Goal: Task Accomplishment & Management: Manage account settings

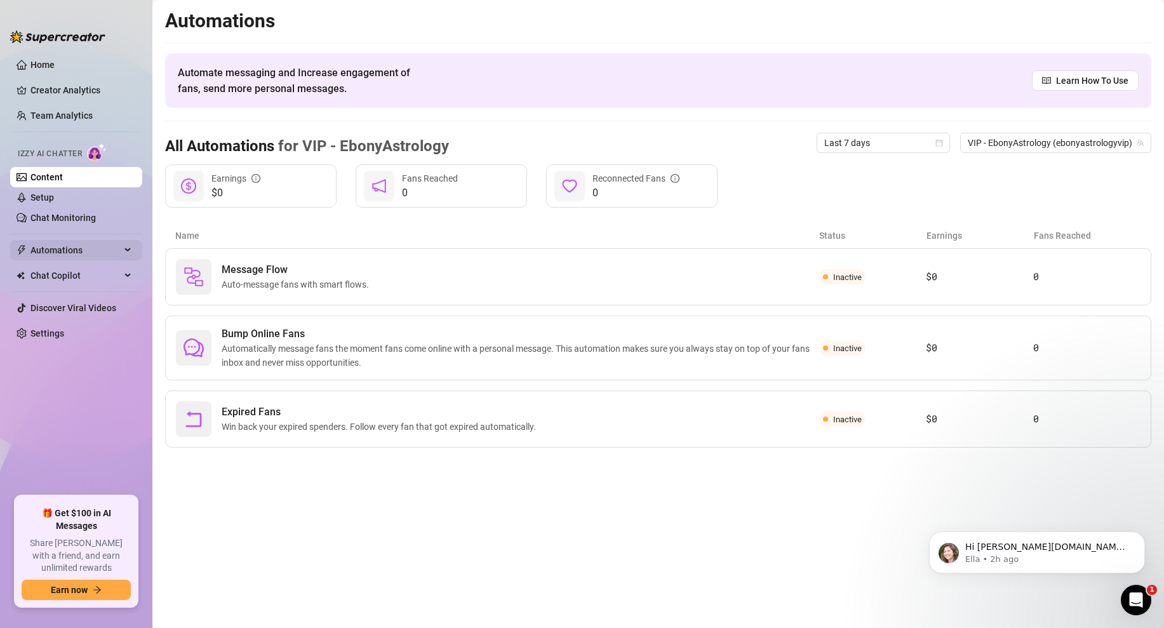
click at [103, 256] on span "Automations" at bounding box center [75, 250] width 90 height 20
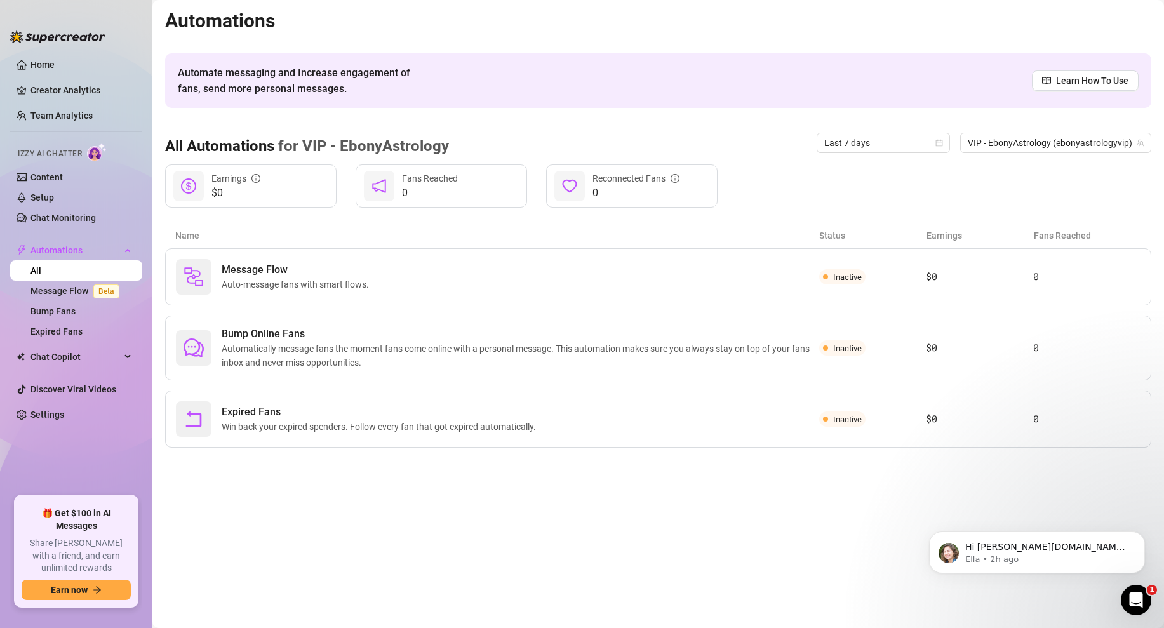
click at [41, 267] on link "All" at bounding box center [35, 270] width 11 height 10
click at [130, 248] on div "Automations" at bounding box center [76, 250] width 132 height 20
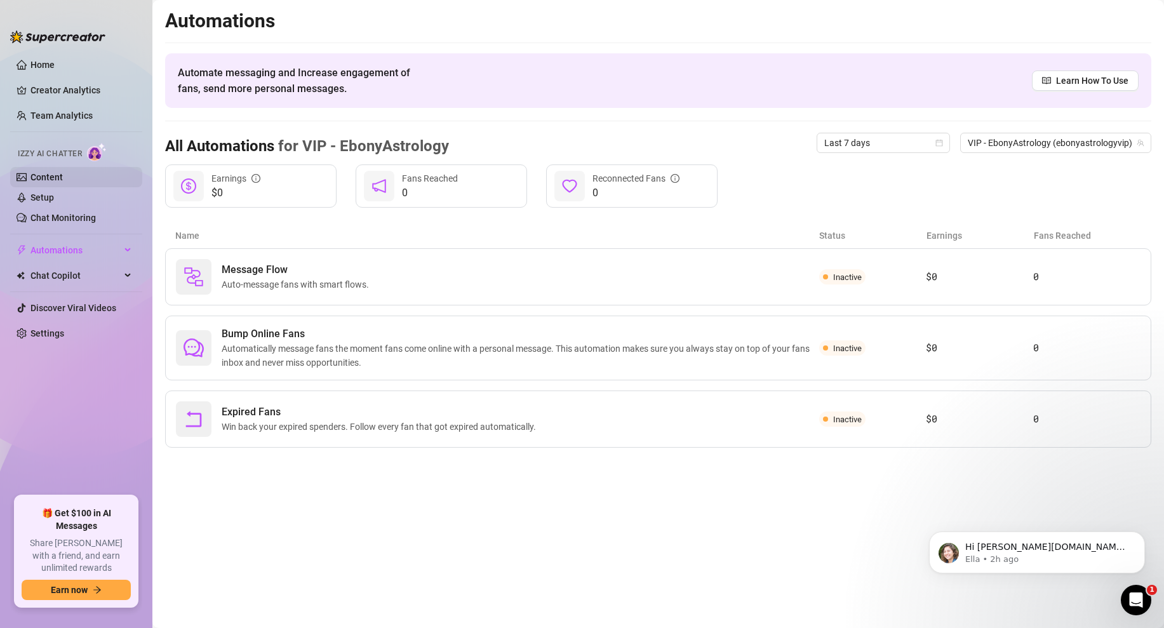
click at [63, 176] on link "Content" at bounding box center [46, 177] width 32 height 10
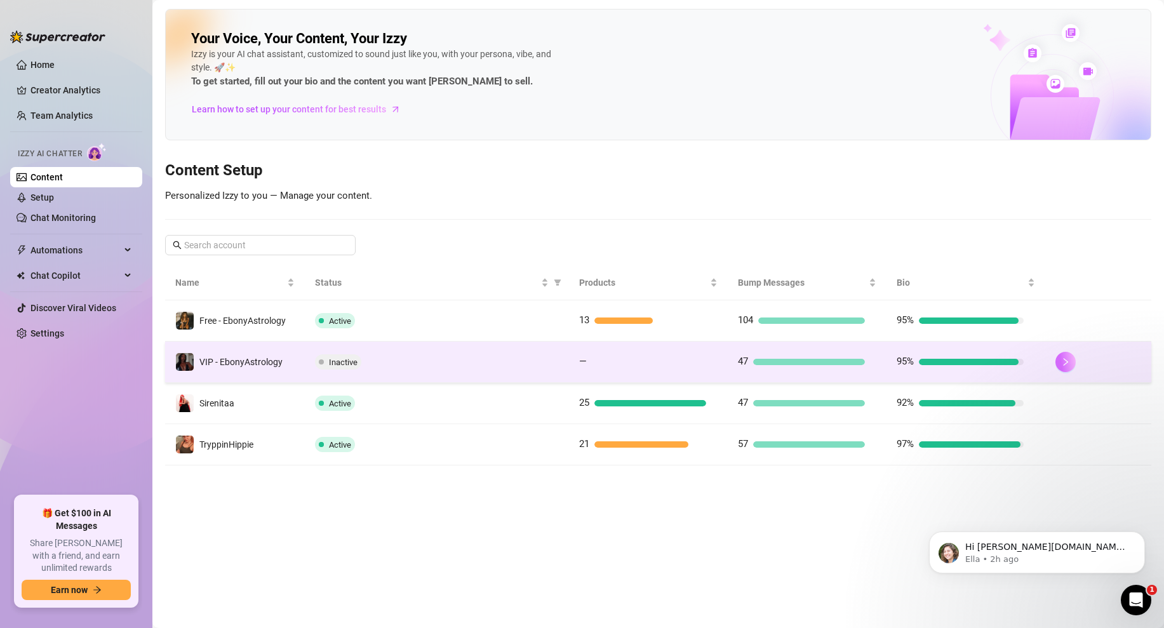
click at [1061, 364] on icon "right" at bounding box center [1065, 361] width 9 height 9
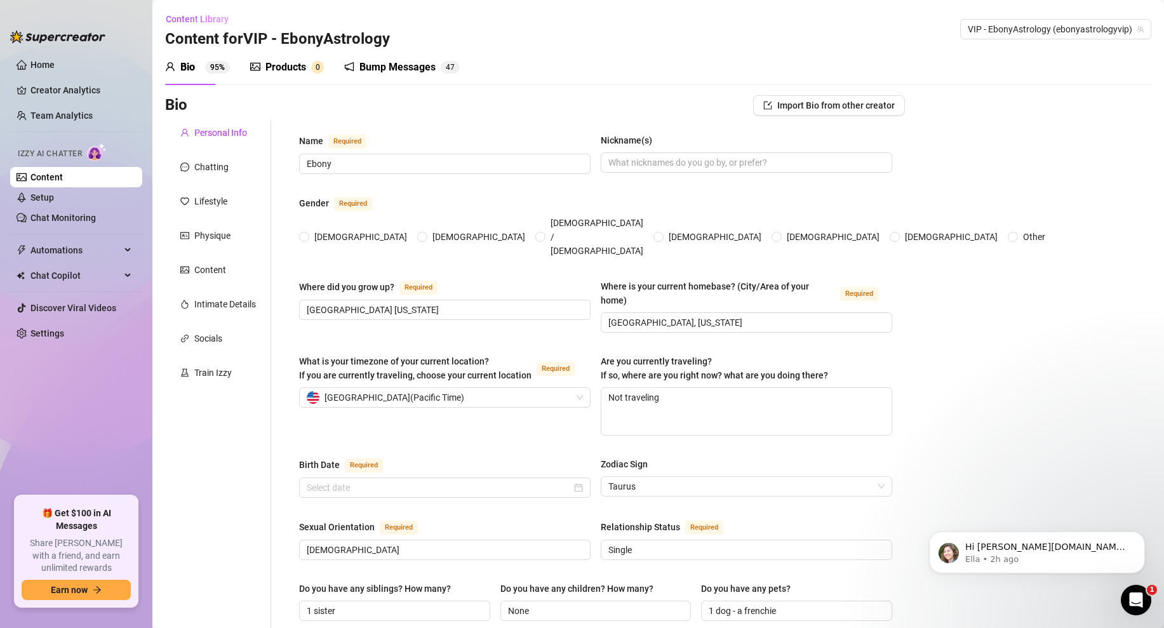
radio input "true"
type input "April 22nd, 1996"
click at [290, 71] on div "Products" at bounding box center [285, 67] width 41 height 15
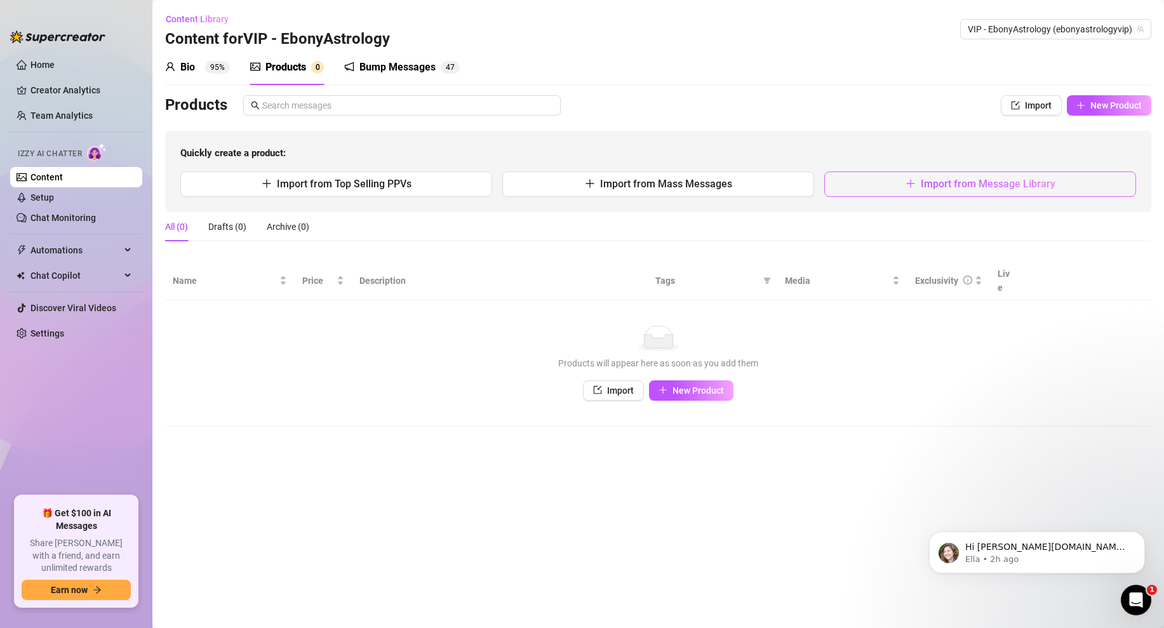
click at [851, 178] on button "Import from Message Library" at bounding box center [980, 183] width 312 height 25
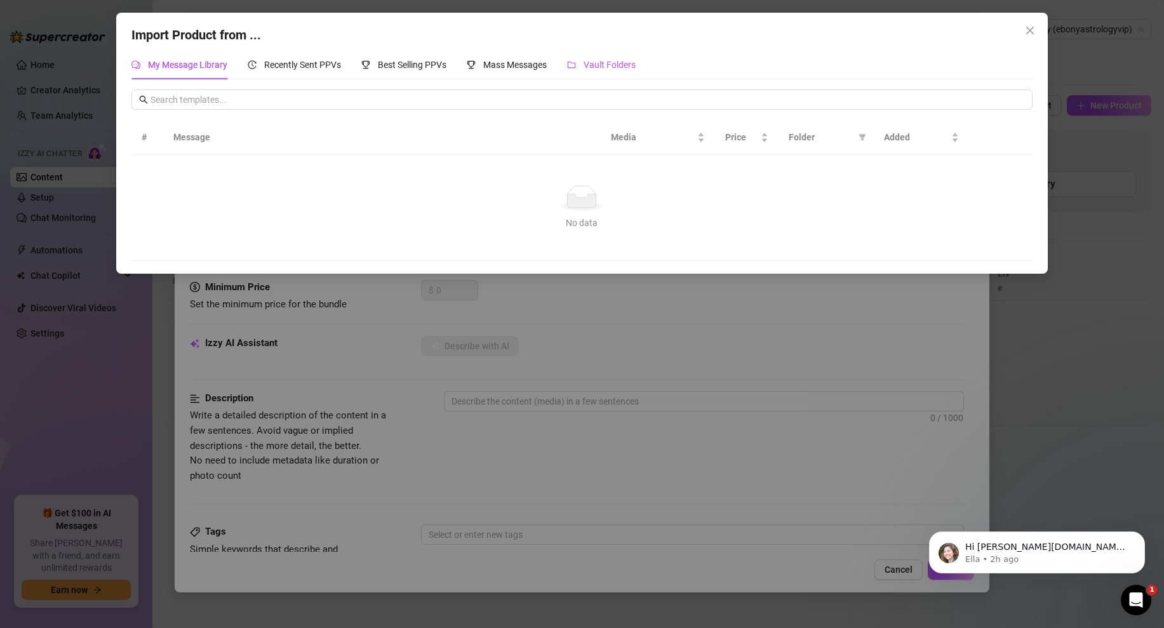
click at [606, 69] on span "Vault Folders" at bounding box center [609, 65] width 52 height 10
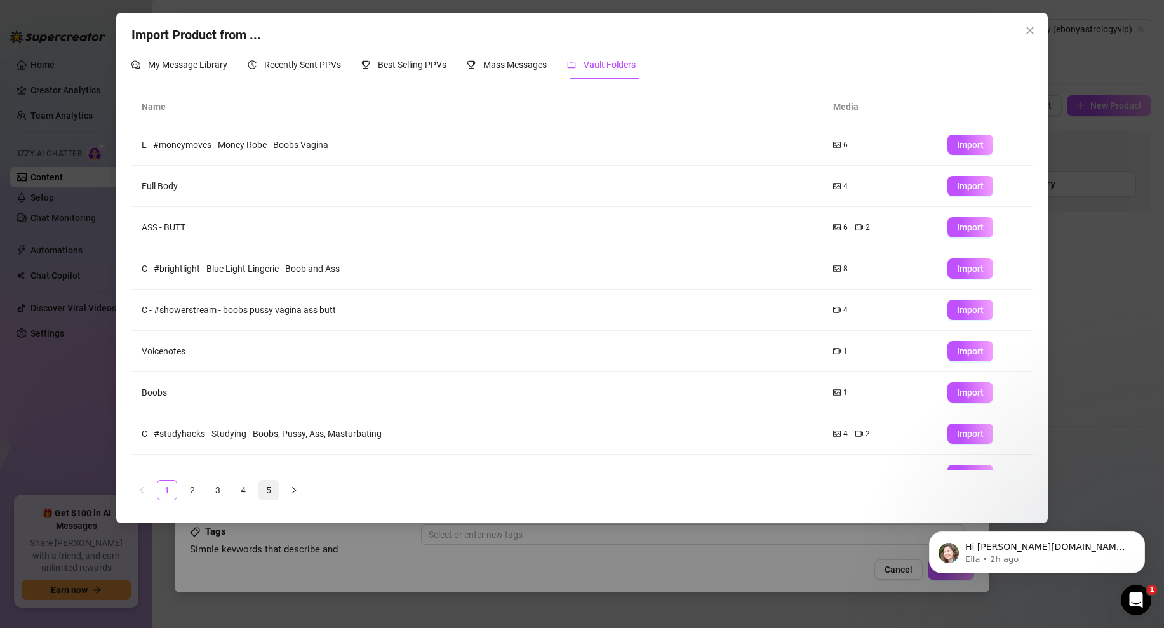
click at [268, 483] on link "5" at bounding box center [268, 490] width 19 height 19
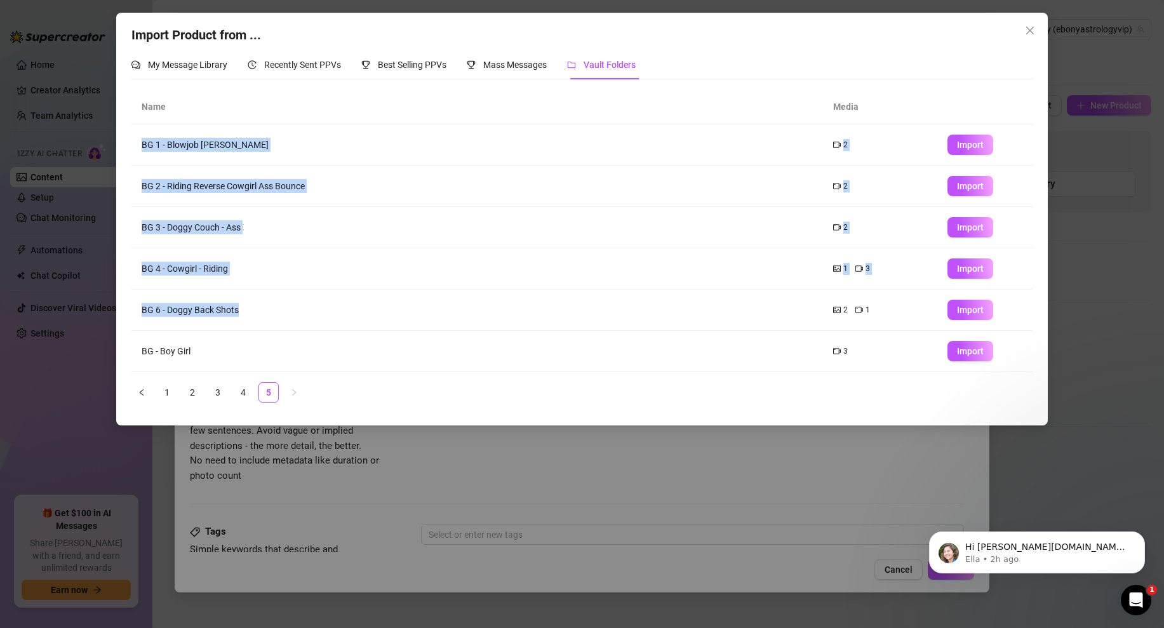
drag, startPoint x: 248, startPoint y: 305, endPoint x: 130, endPoint y: 305, distance: 118.1
click at [130, 305] on div "Import Product from ... My Message Library Recently Sent PPVs Best Selling PPVs…" at bounding box center [581, 219] width 931 height 413
copy table "BG 1 - Blowjob BJ Couch 2 Import BG 2 - Riding Reverse Cowgirl Ass Bounce 2 Imp…"
click at [186, 324] on td "BG 6 - Doggy Back Shots" at bounding box center [476, 310] width 691 height 41
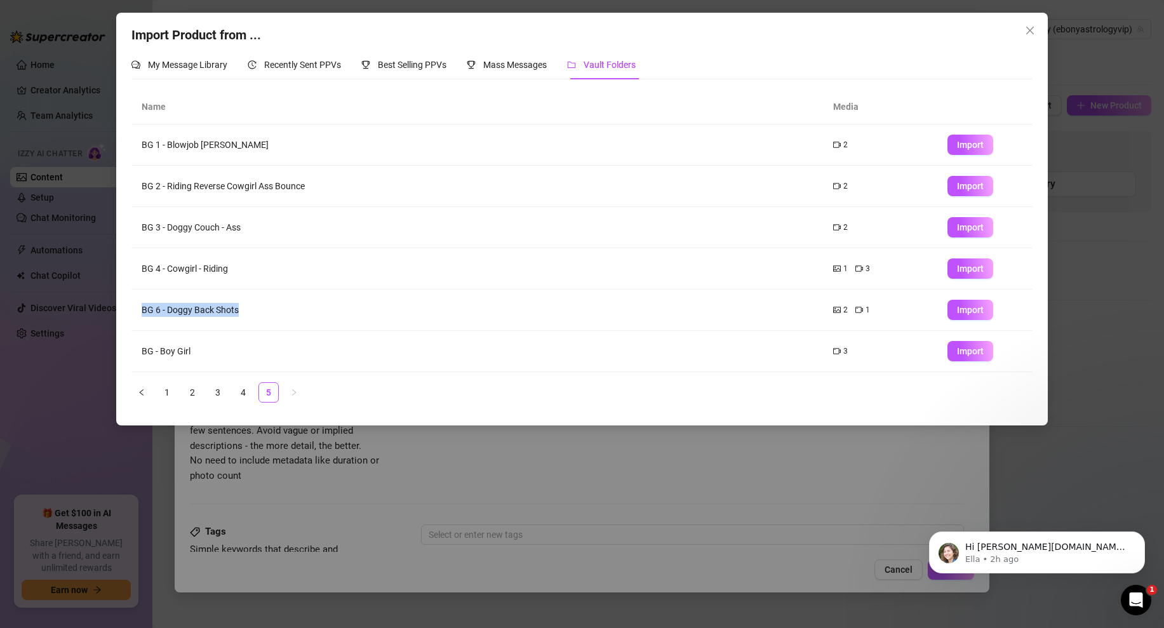
drag, startPoint x: 243, startPoint y: 308, endPoint x: 143, endPoint y: 310, distance: 99.7
click at [143, 310] on td "BG 6 - Doggy Back Shots" at bounding box center [476, 310] width 691 height 41
copy td "BG 6 - Doggy Back Shots"
click at [982, 310] on span "Import" at bounding box center [970, 310] width 27 height 10
type textarea "Type your message here..."
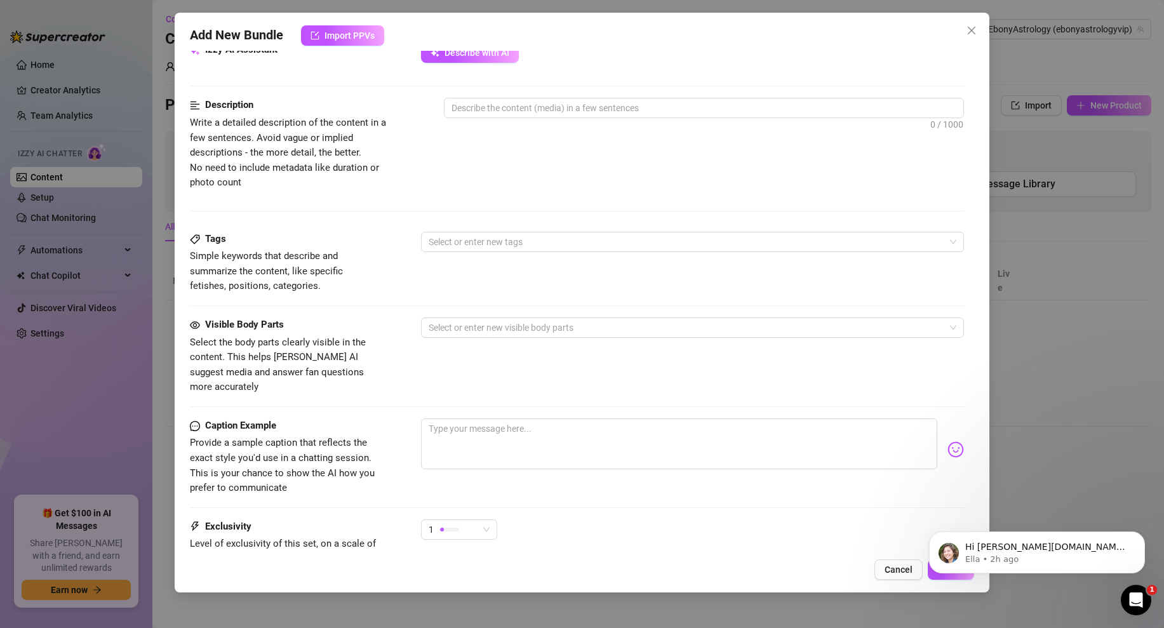
scroll to position [476, 0]
click at [977, 28] on span "Close" at bounding box center [971, 30] width 20 height 10
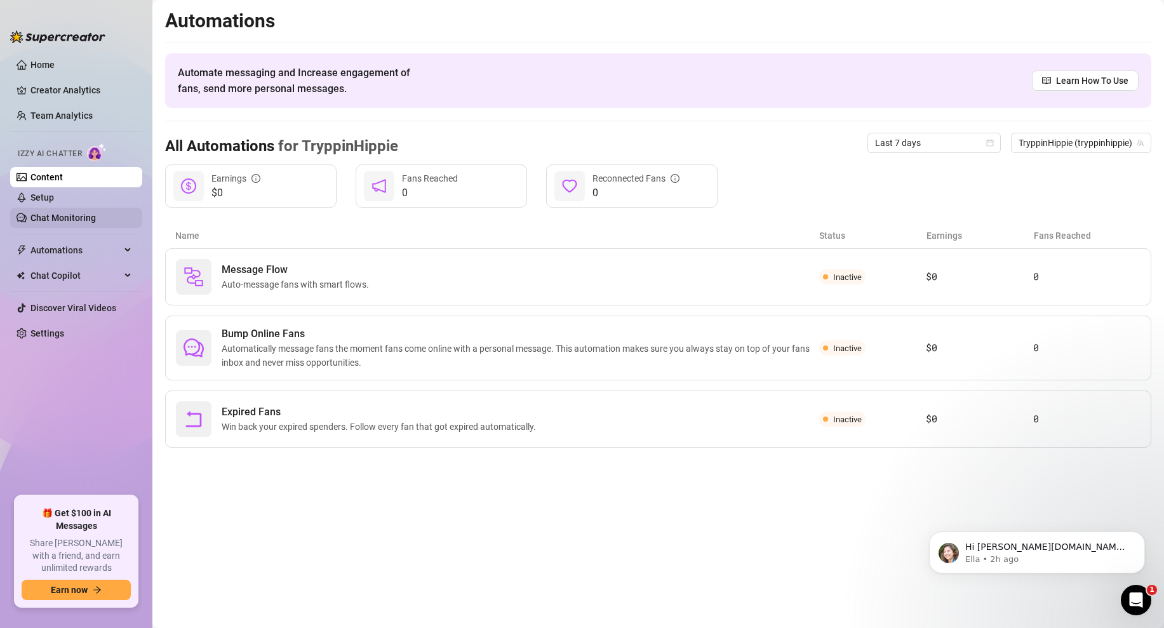
click at [66, 213] on link "Chat Monitoring" at bounding box center [62, 218] width 65 height 10
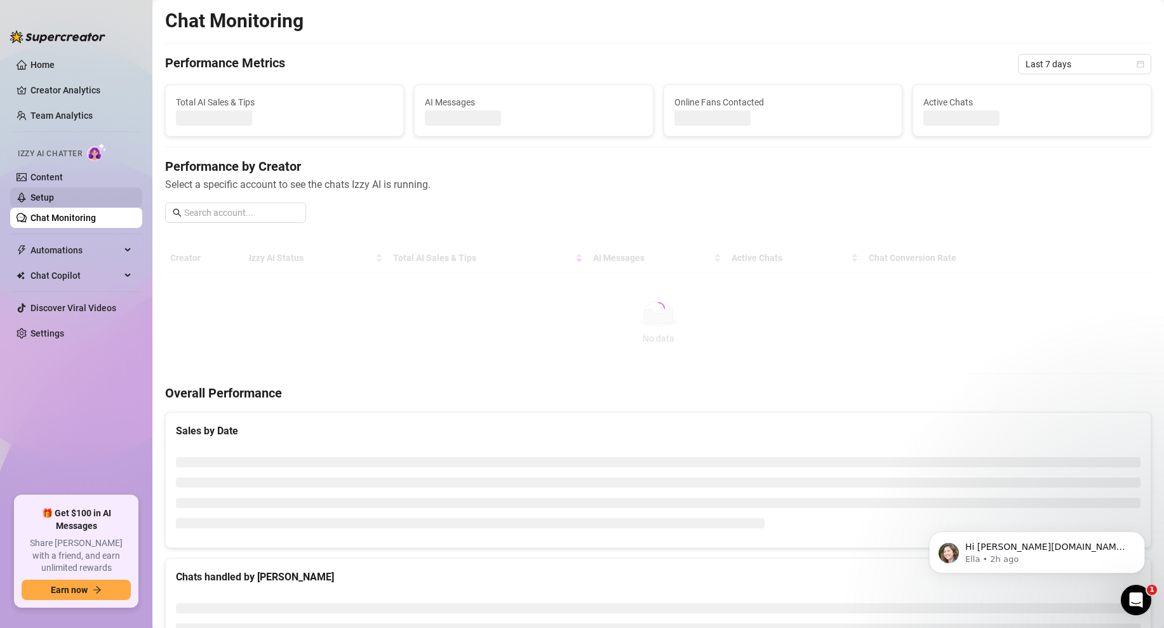
click at [54, 199] on link "Setup" at bounding box center [41, 197] width 23 height 10
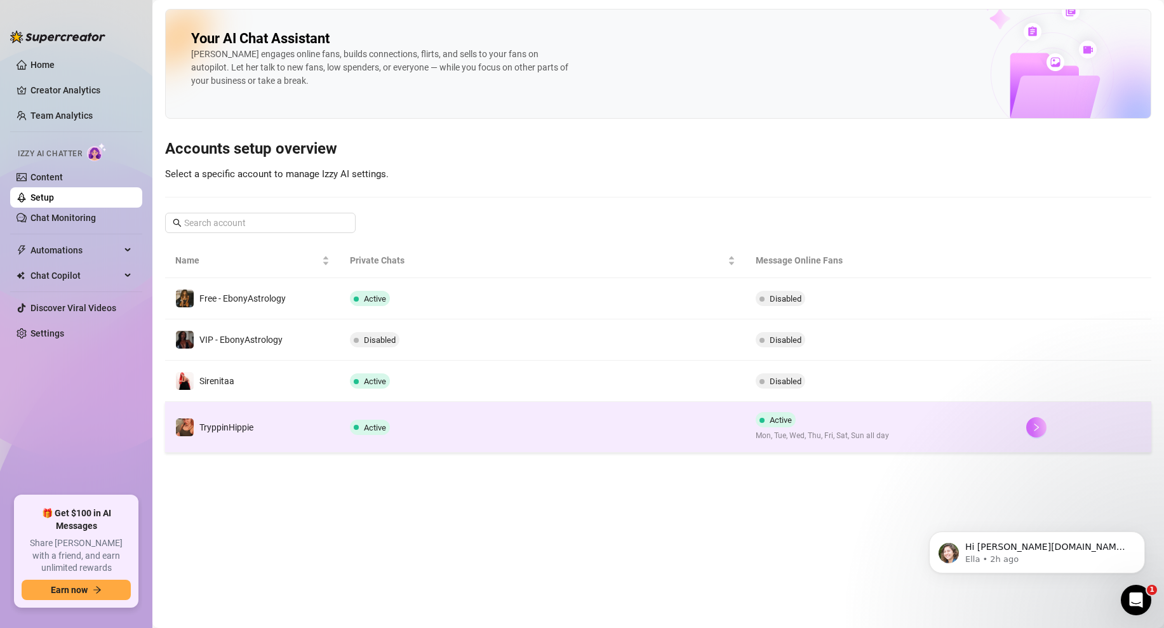
click at [1042, 431] on button "button" at bounding box center [1036, 427] width 20 height 20
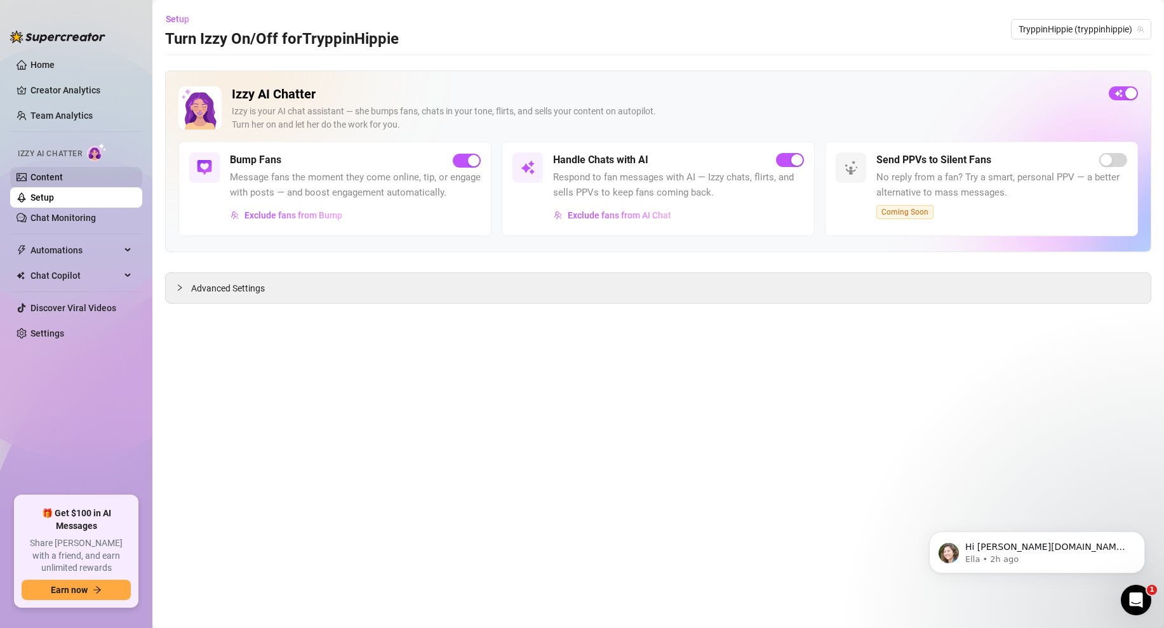
click at [63, 180] on link "Content" at bounding box center [46, 177] width 32 height 10
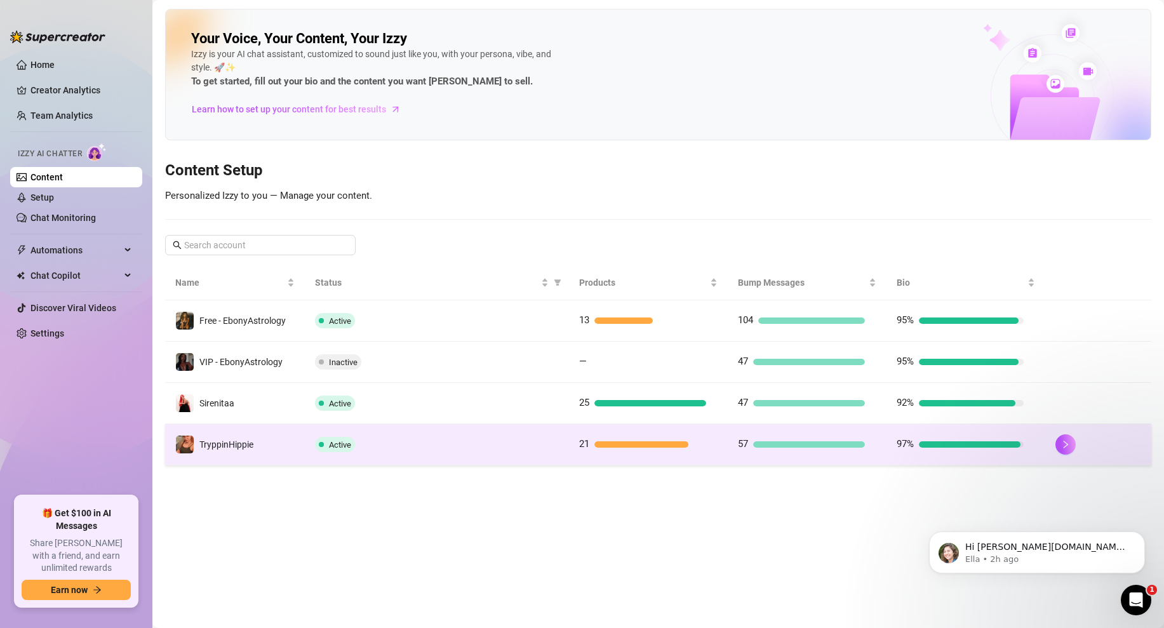
click at [1077, 451] on div at bounding box center [1098, 444] width 86 height 20
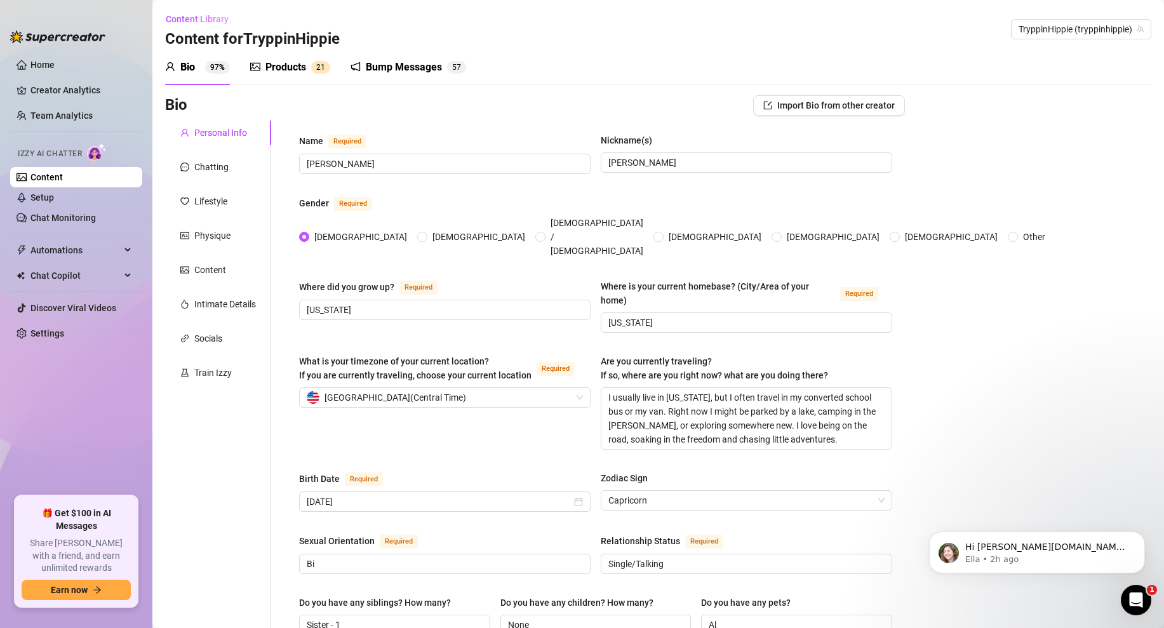
click at [298, 69] on div "Products" at bounding box center [285, 67] width 41 height 15
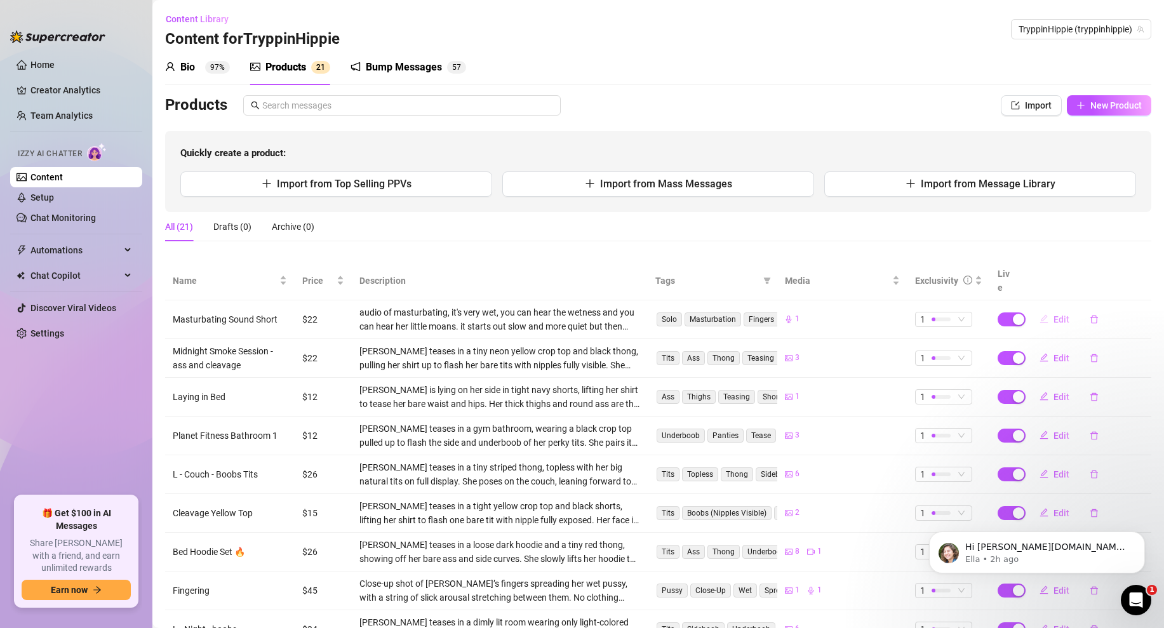
click at [1060, 314] on span "Edit" at bounding box center [1061, 319] width 16 height 10
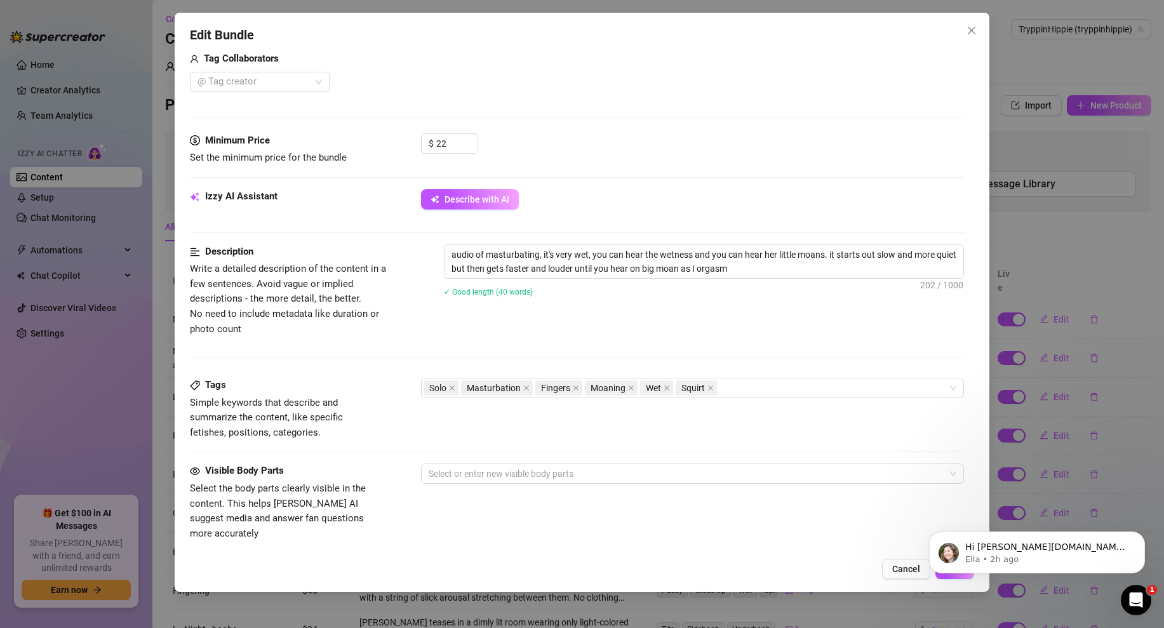
scroll to position [284, 0]
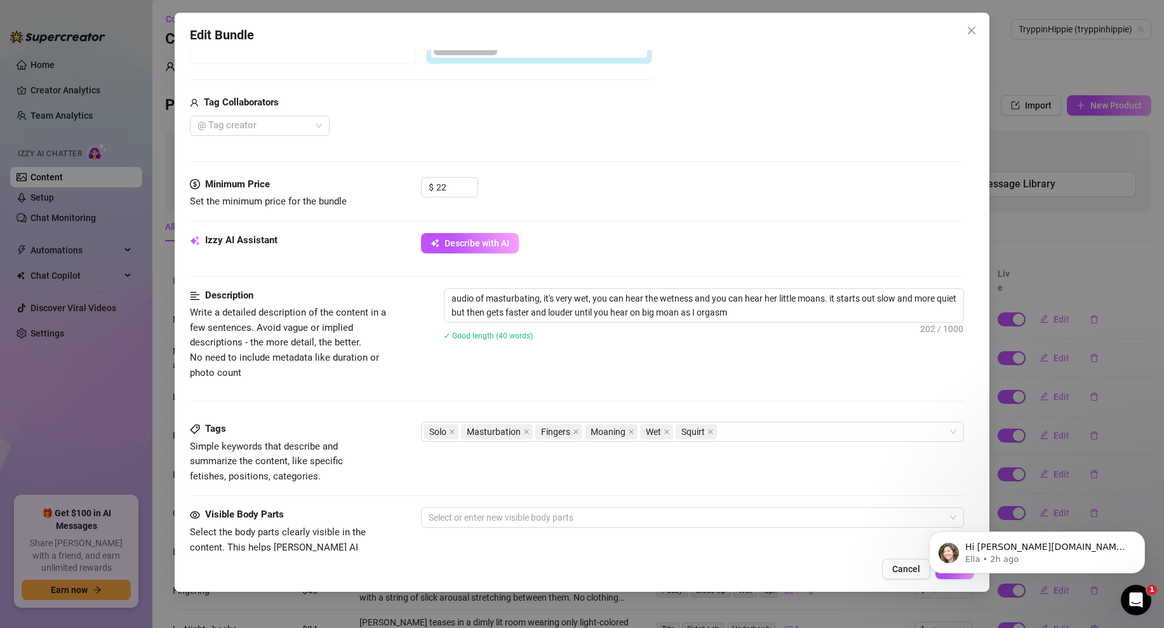
click at [1027, 133] on div "Edit Bundle Account TryppinHippie (@tryppinhippie) Name Name is for your intern…" at bounding box center [582, 314] width 1164 height 628
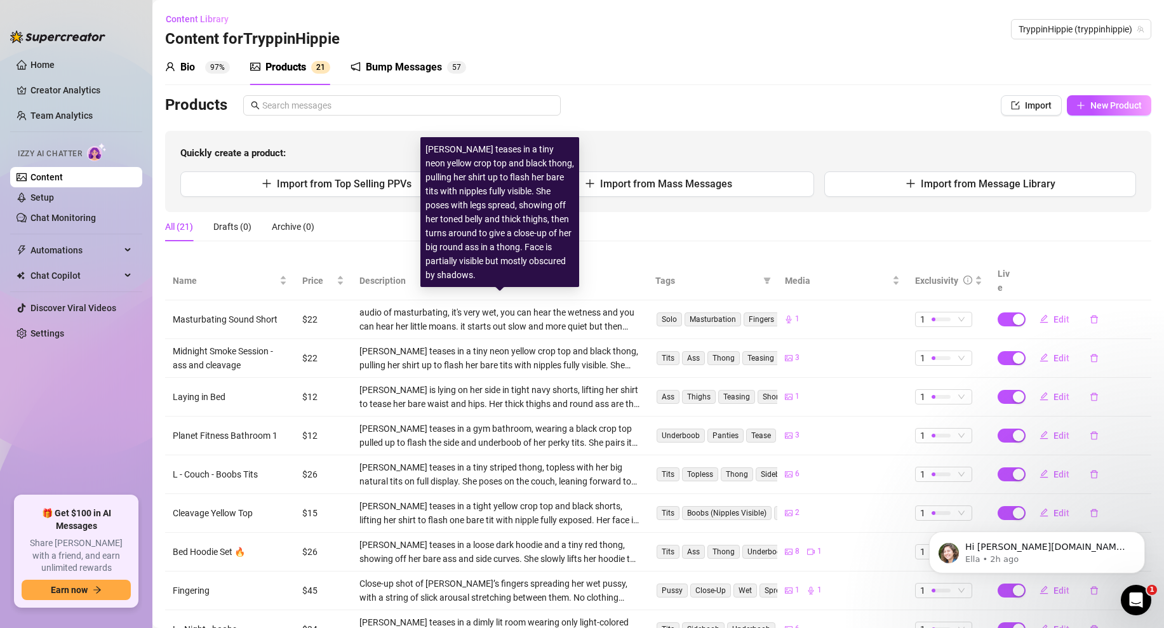
scroll to position [119, 0]
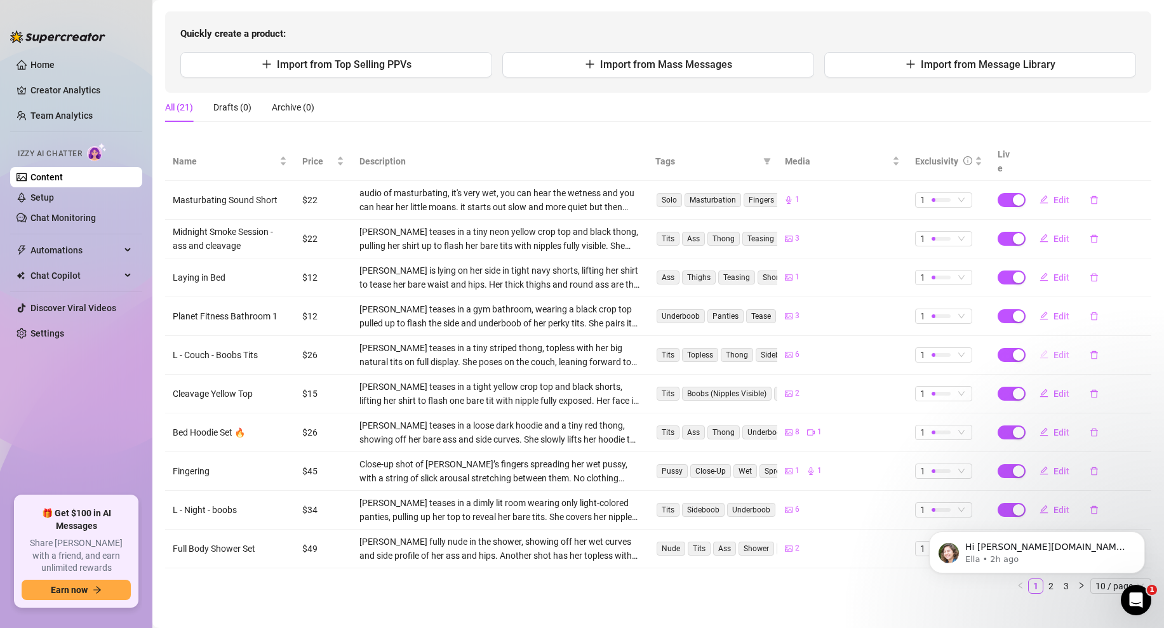
click at [1058, 350] on span "Edit" at bounding box center [1061, 355] width 16 height 10
type textarea "tiny striped thong topless on the couch… big tits out deep cleavage and sideboo…"
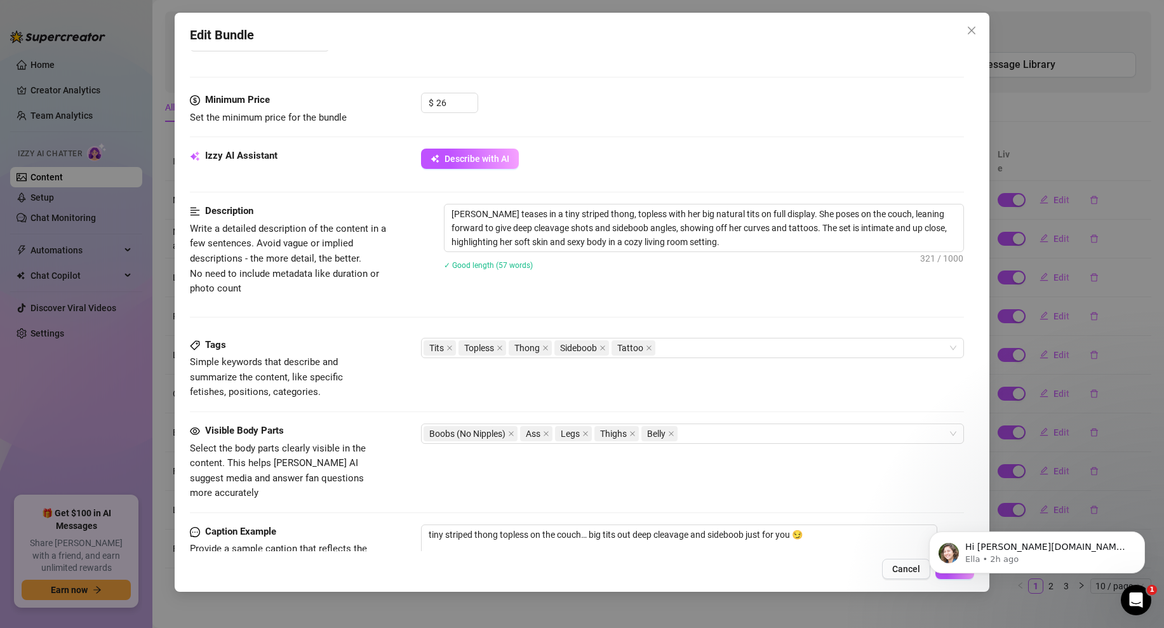
scroll to position [470, 0]
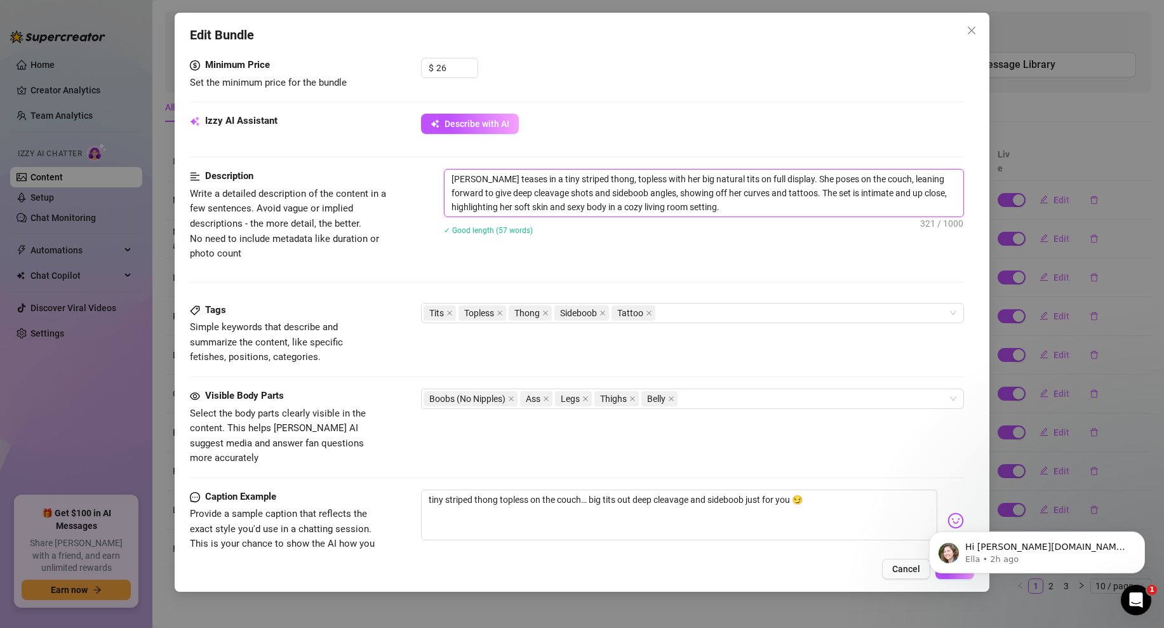
drag, startPoint x: 684, startPoint y: 211, endPoint x: 418, endPoint y: 176, distance: 268.9
click at [418, 176] on div "Description Write a detailed description of the content in a few sentences. Avo…" at bounding box center [577, 215] width 774 height 92
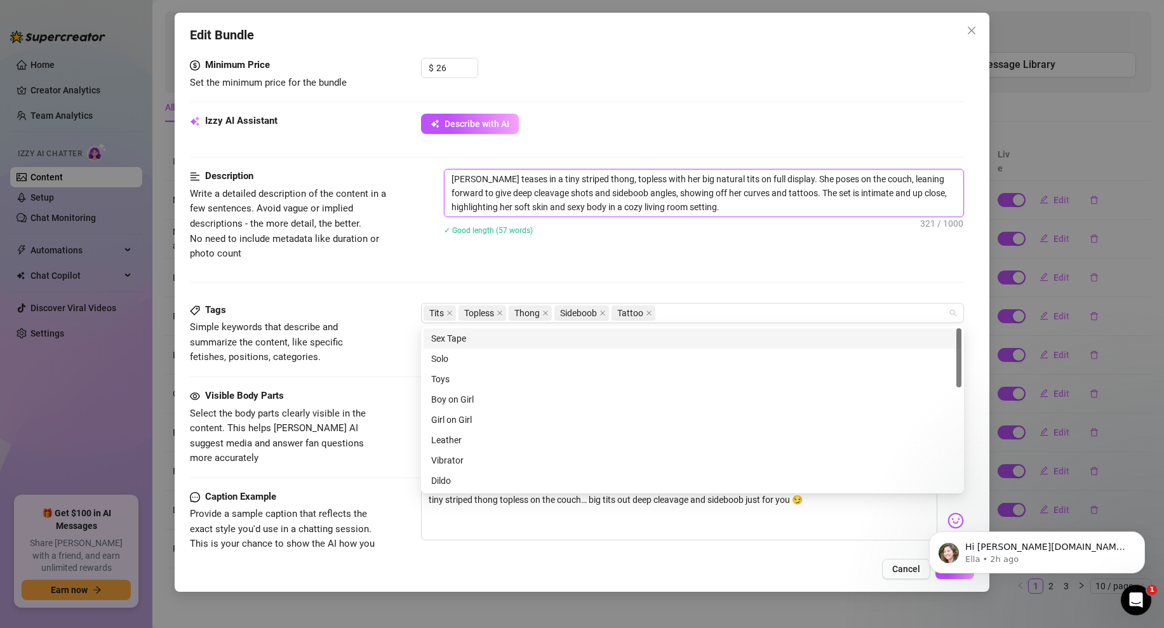
drag, startPoint x: 659, startPoint y: 310, endPoint x: 406, endPoint y: 280, distance: 254.4
click at [406, 280] on form "Account TryppinHippie (@tryppinhippie) Name Name is for your internal organizat…" at bounding box center [577, 171] width 774 height 1151
click at [691, 260] on div "Description Write a detailed description of the content in a few sentences. Avo…" at bounding box center [577, 215] width 774 height 92
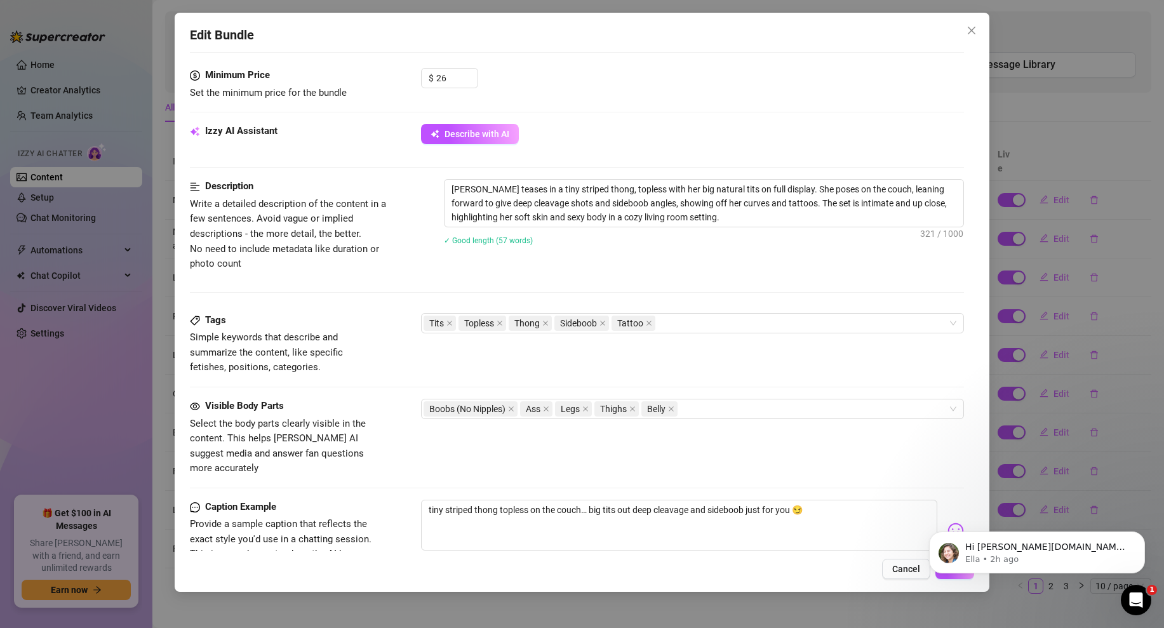
scroll to position [651, 0]
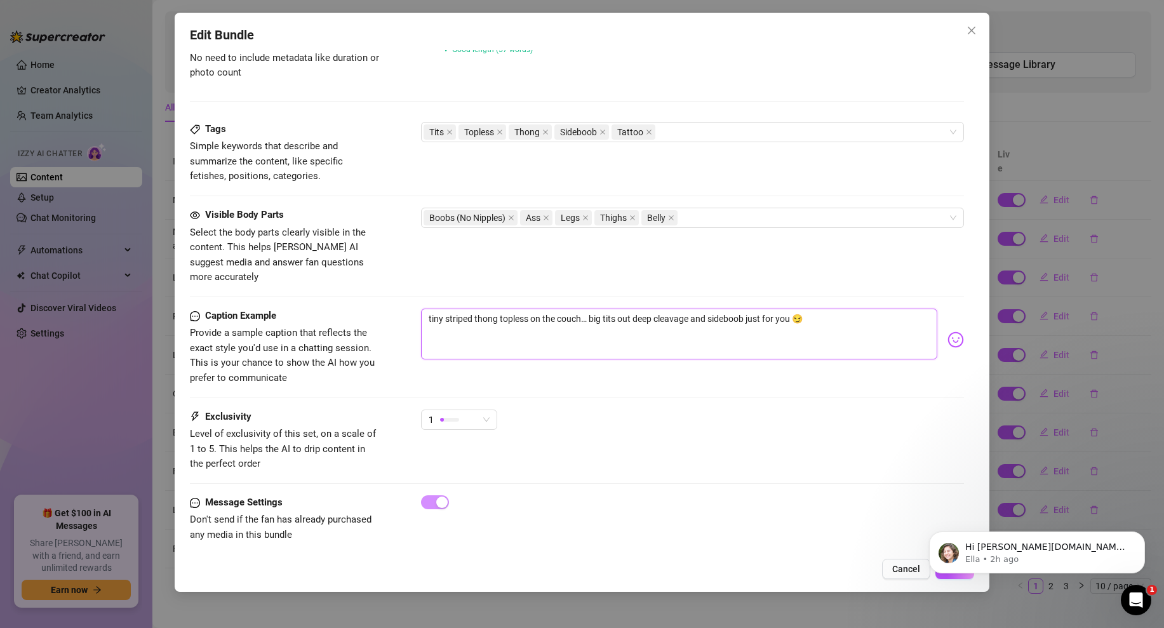
drag, startPoint x: 817, startPoint y: 303, endPoint x: 430, endPoint y: 291, distance: 386.8
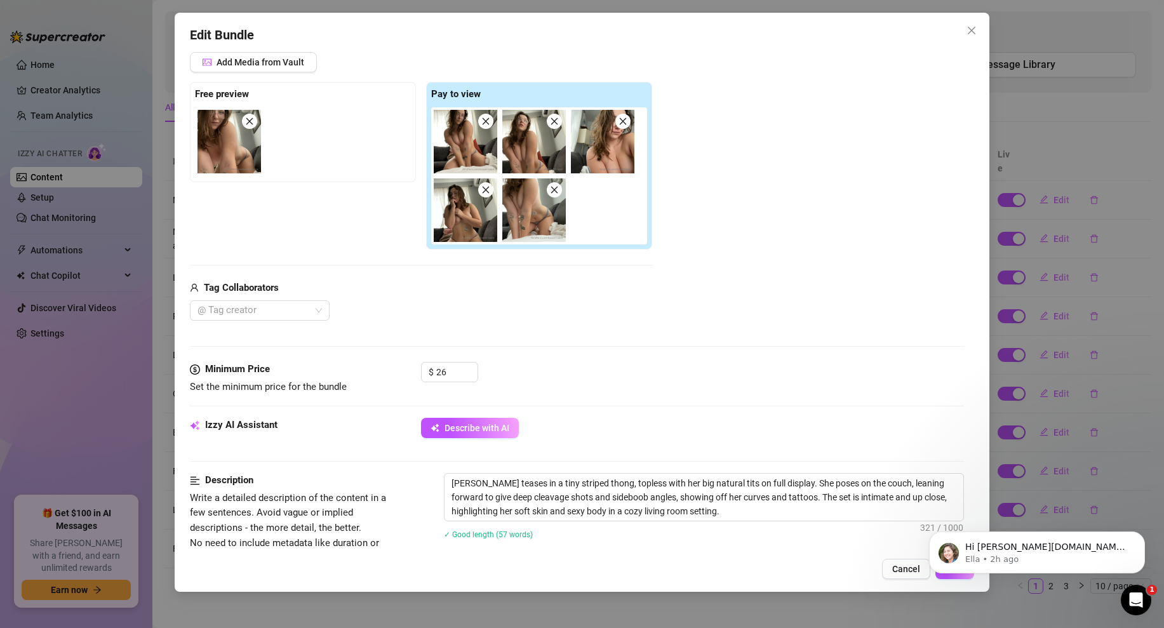
scroll to position [0, 0]
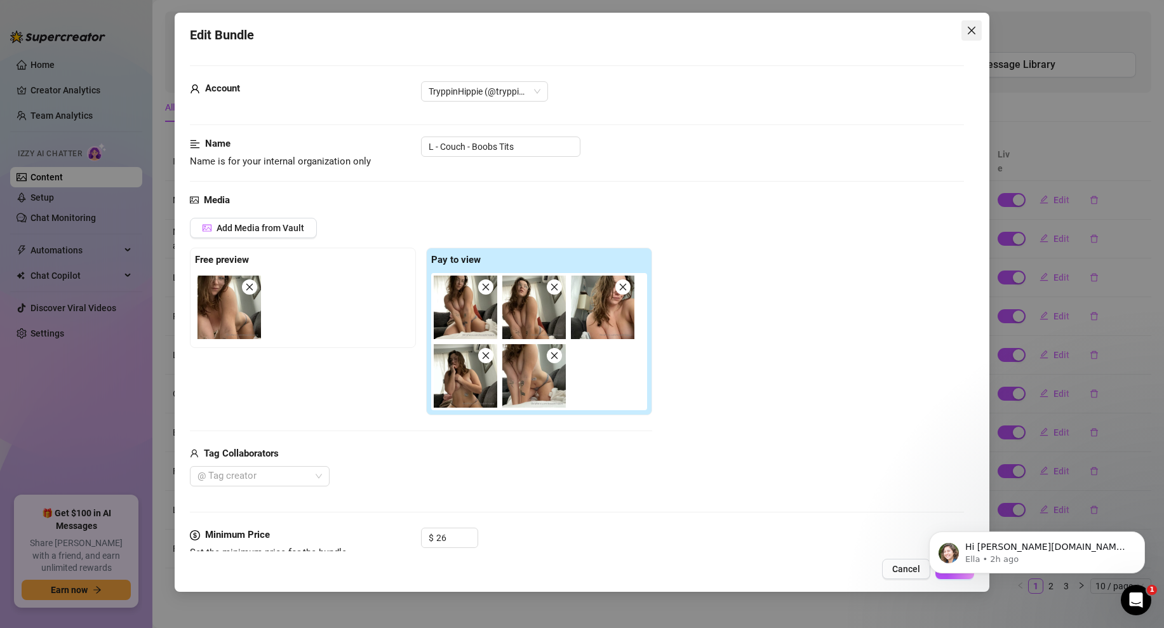
click at [969, 29] on icon "close" at bounding box center [972, 31] width 8 height 8
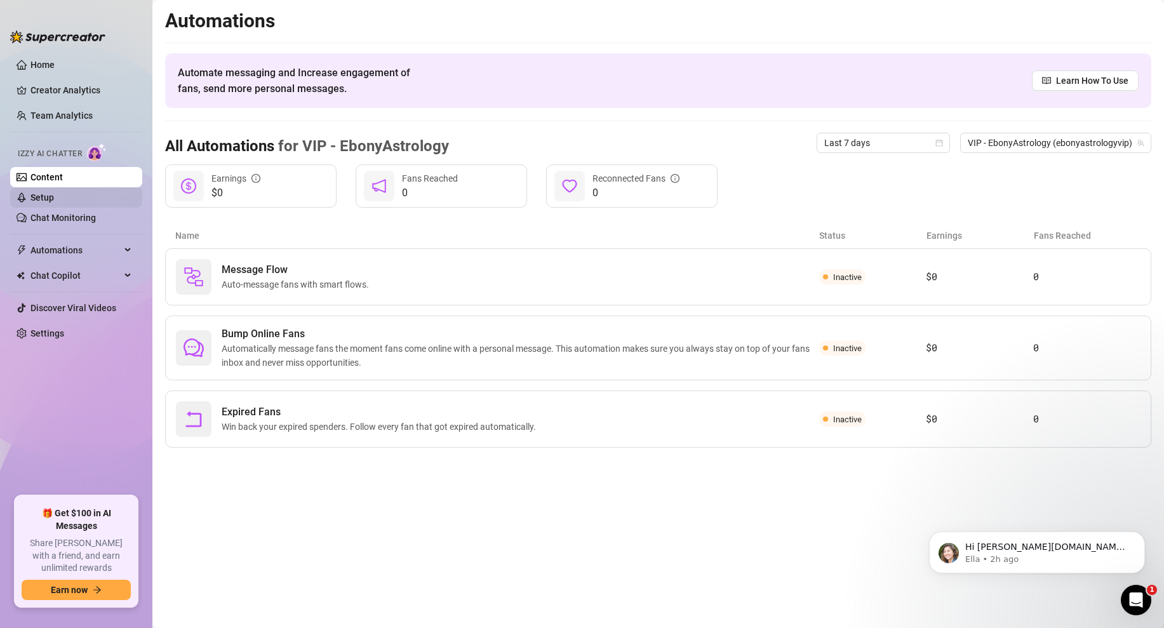
click at [54, 200] on link "Setup" at bounding box center [41, 197] width 23 height 10
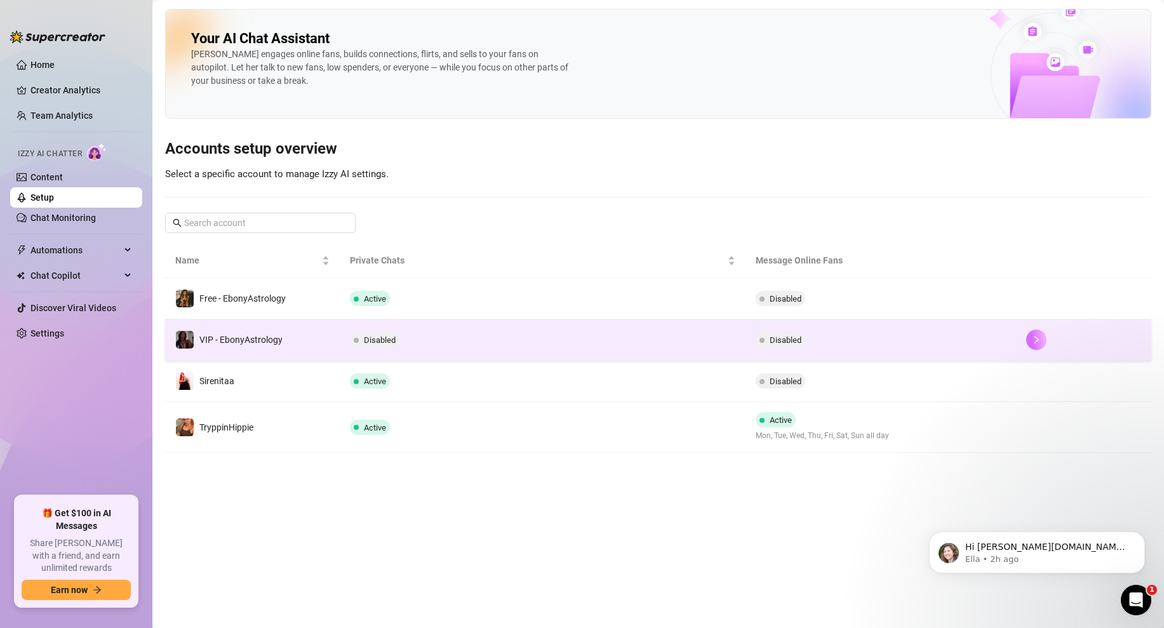
click at [1032, 336] on icon "right" at bounding box center [1036, 339] width 9 height 9
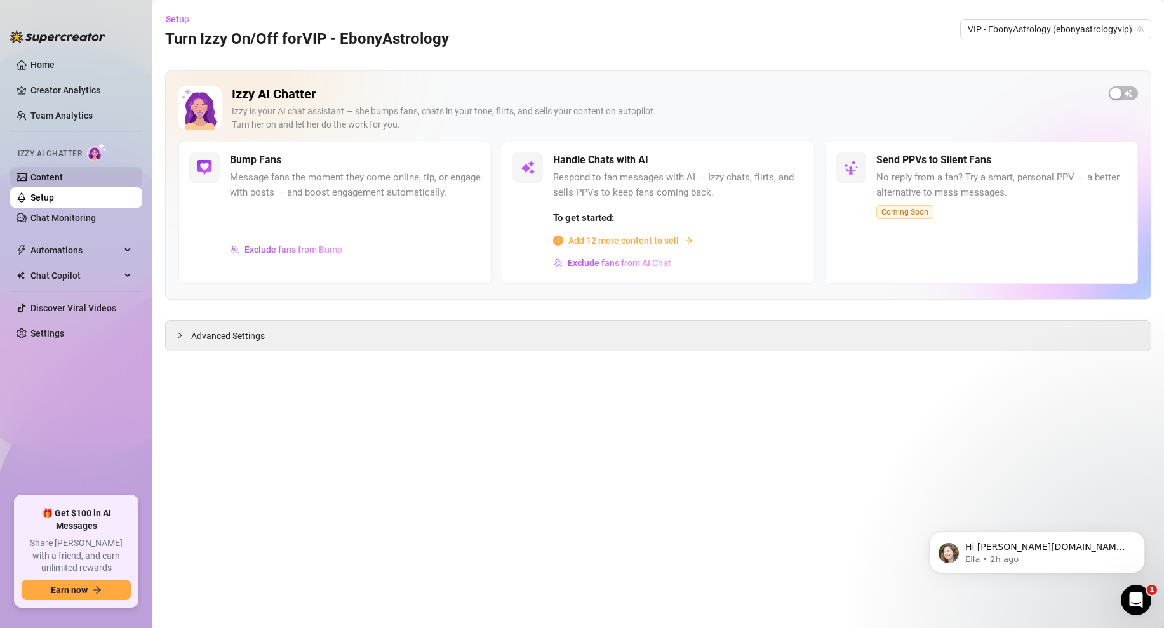
click at [57, 176] on link "Content" at bounding box center [46, 177] width 32 height 10
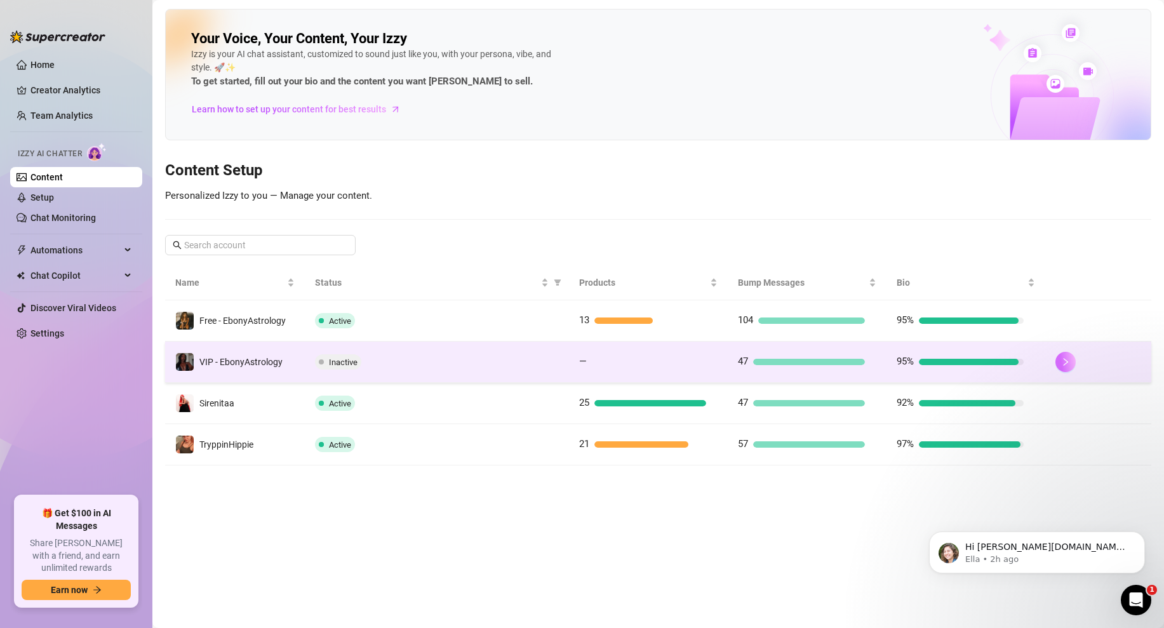
click at [1063, 364] on icon "right" at bounding box center [1065, 362] width 4 height 8
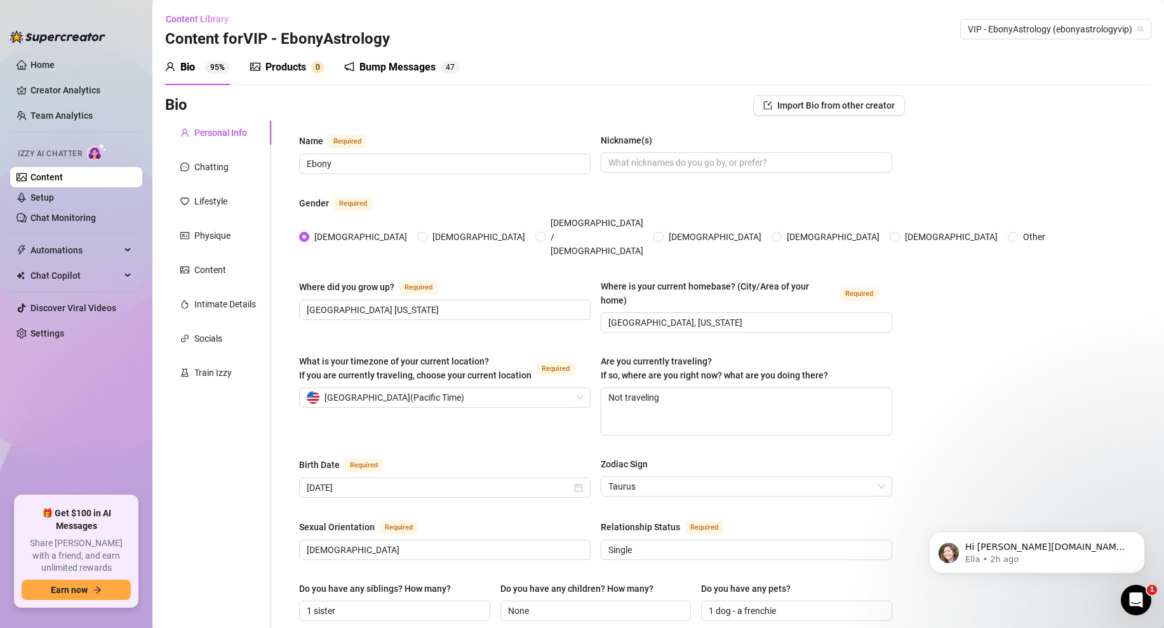
click at [273, 63] on div "Products" at bounding box center [285, 67] width 41 height 15
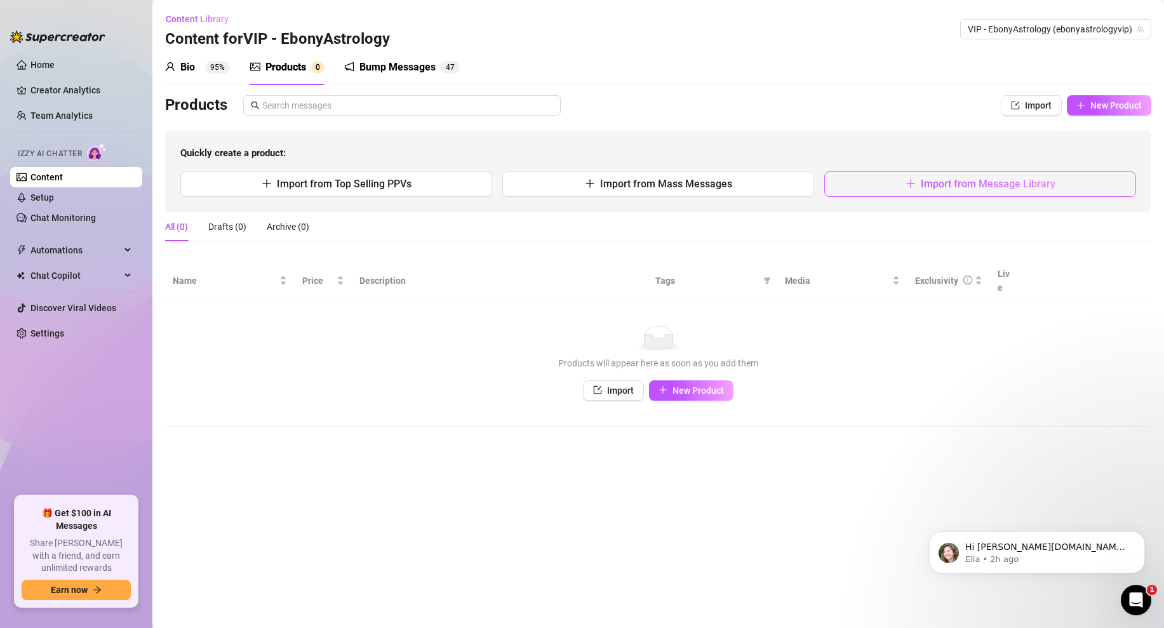
click at [943, 182] on span "Import from Message Library" at bounding box center [988, 184] width 135 height 12
type textarea "Type your message here..."
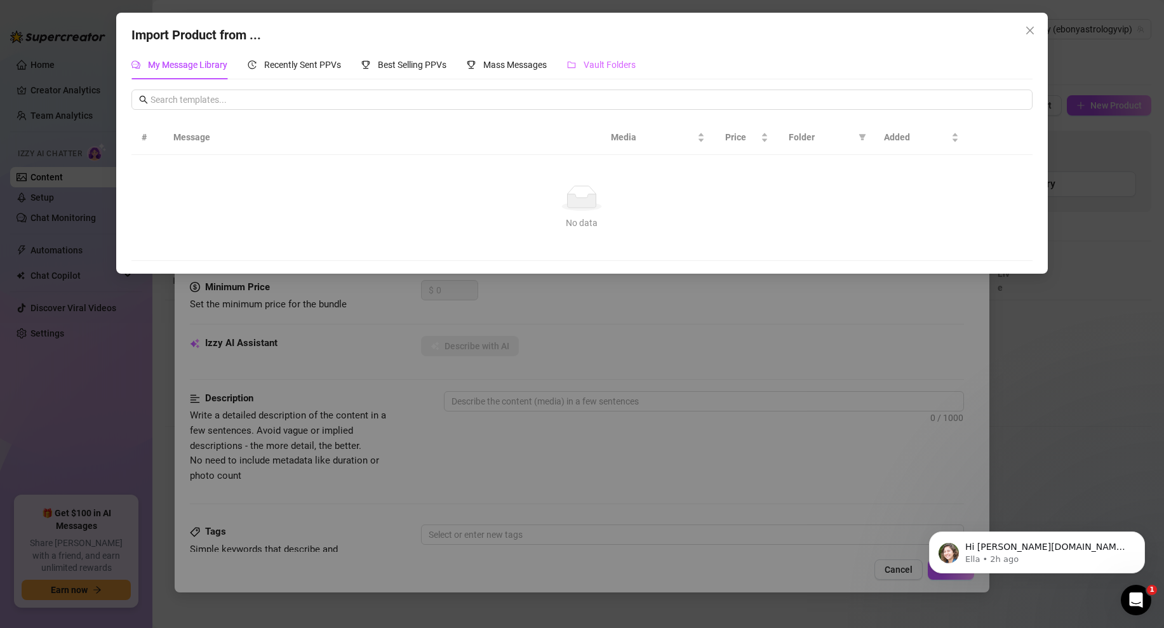
click at [573, 56] on div "Vault Folders" at bounding box center [601, 64] width 69 height 29
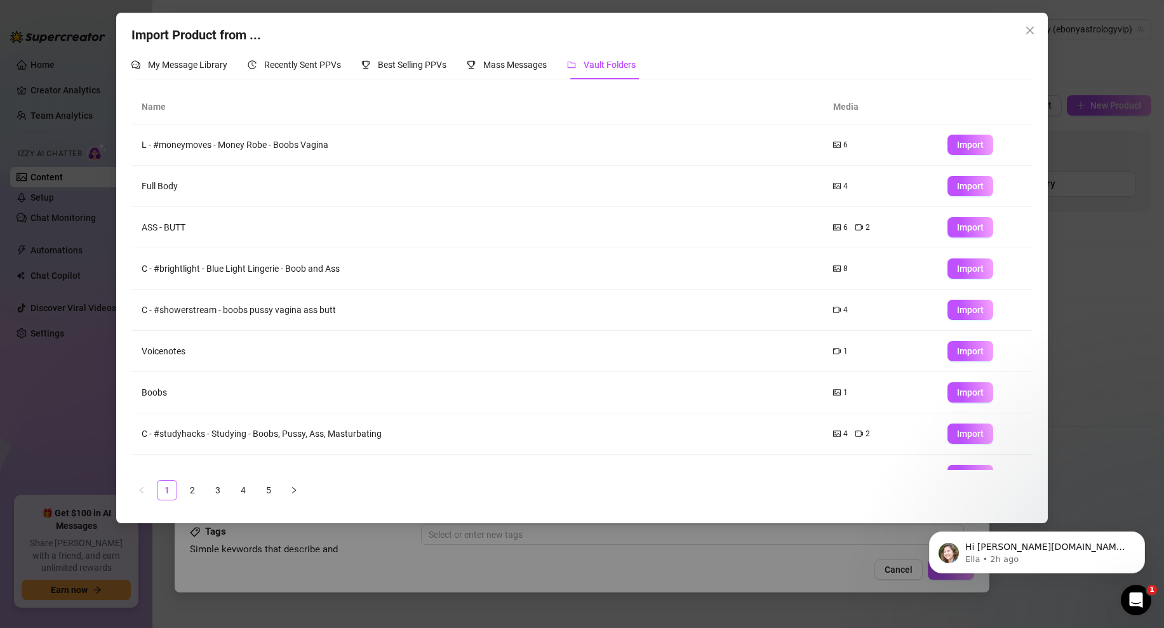
scroll to position [67, 0]
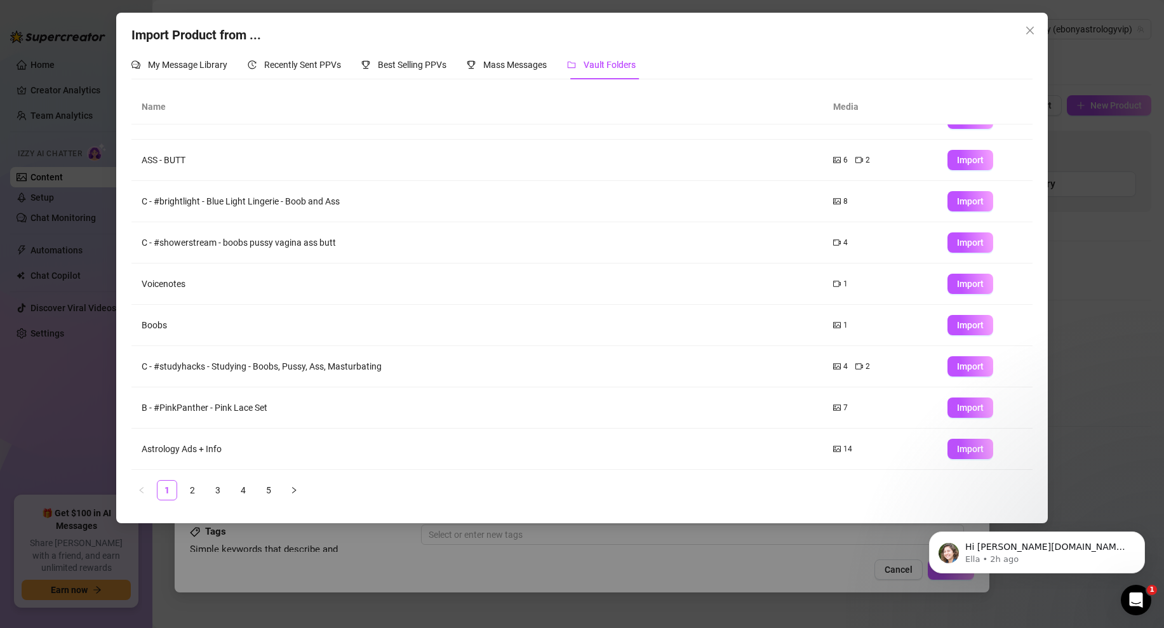
click at [261, 472] on div "Name Media L - #moneymoves - Money Robe - Boobs Vagina 6 Import Full Body 4 Imp…" at bounding box center [581, 295] width 900 height 411
click at [272, 484] on link "5" at bounding box center [268, 490] width 19 height 19
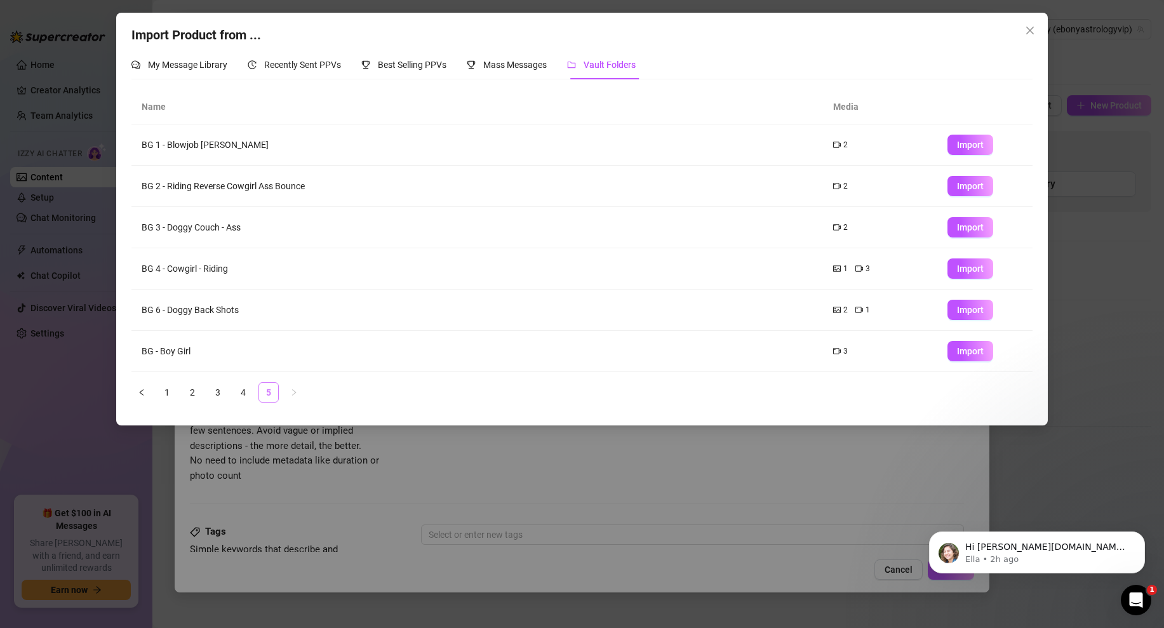
scroll to position [0, 0]
click at [964, 309] on span "Import" at bounding box center [970, 310] width 27 height 10
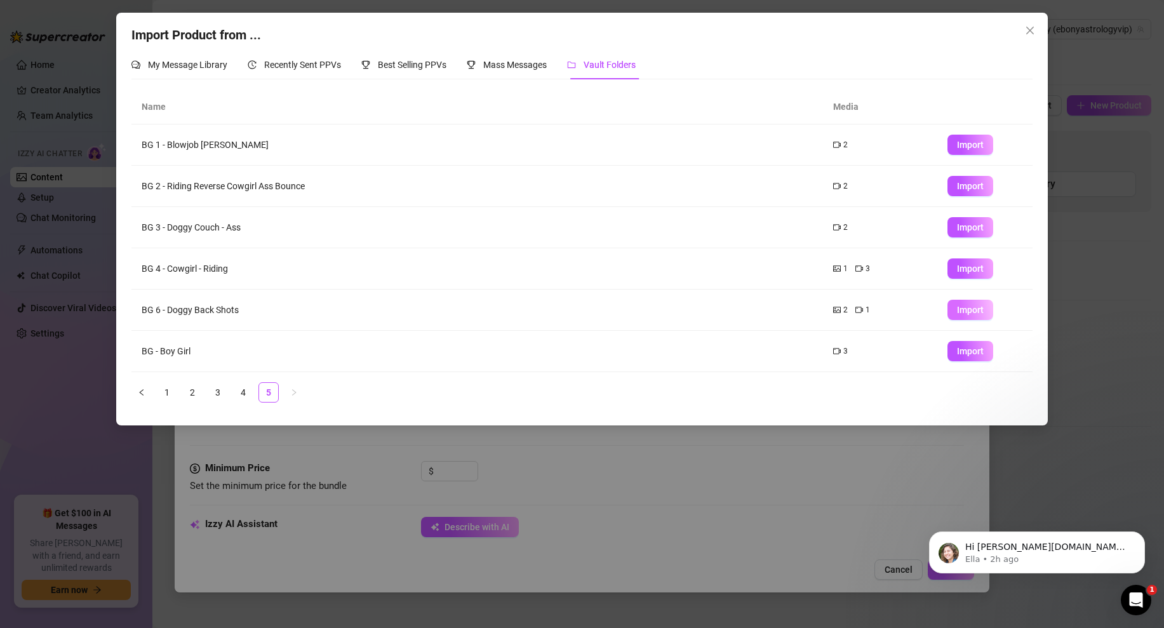
type textarea "Type your message here..."
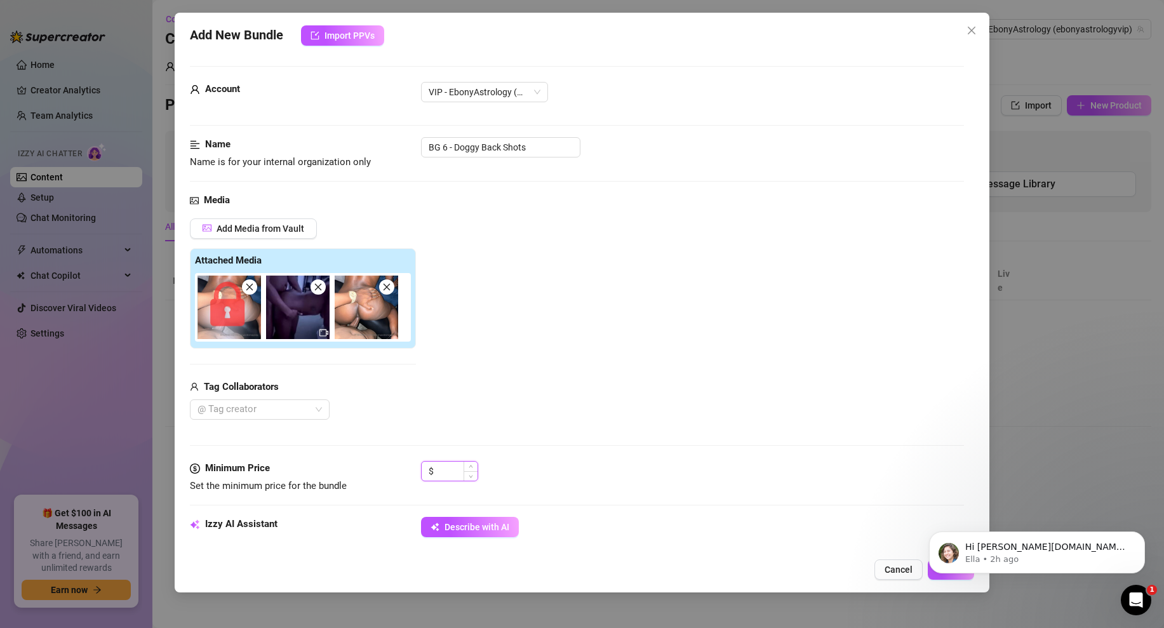
click at [444, 470] on input at bounding box center [456, 471] width 41 height 19
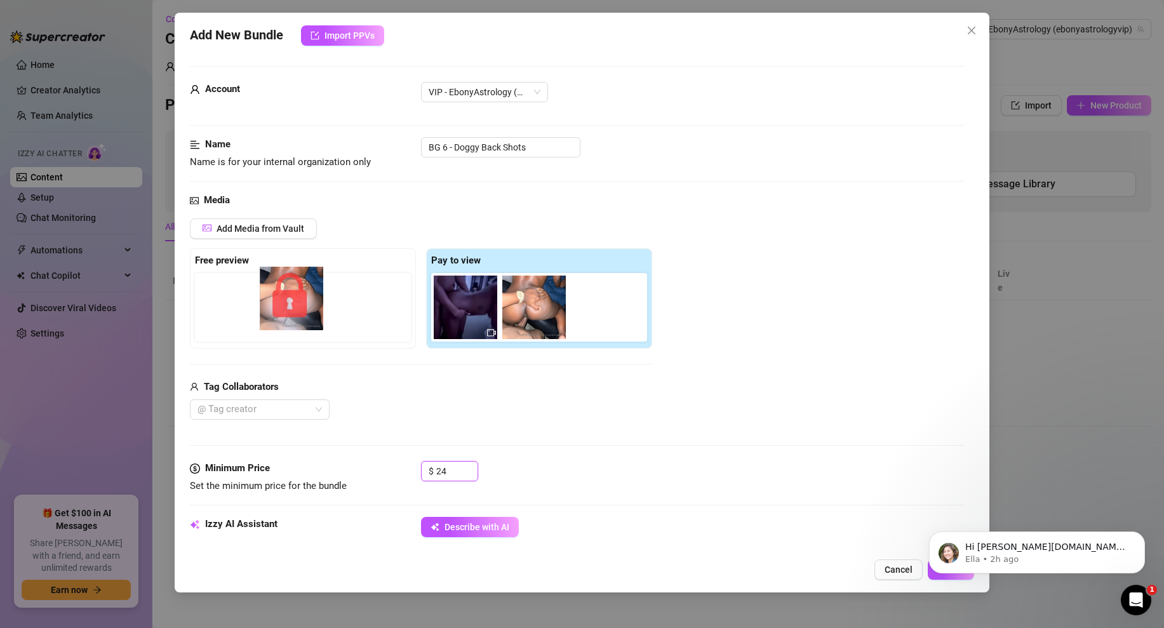
drag, startPoint x: 474, startPoint y: 318, endPoint x: 298, endPoint y: 310, distance: 176.7
click at [298, 310] on div "Free preview Pay to view" at bounding box center [421, 298] width 462 height 100
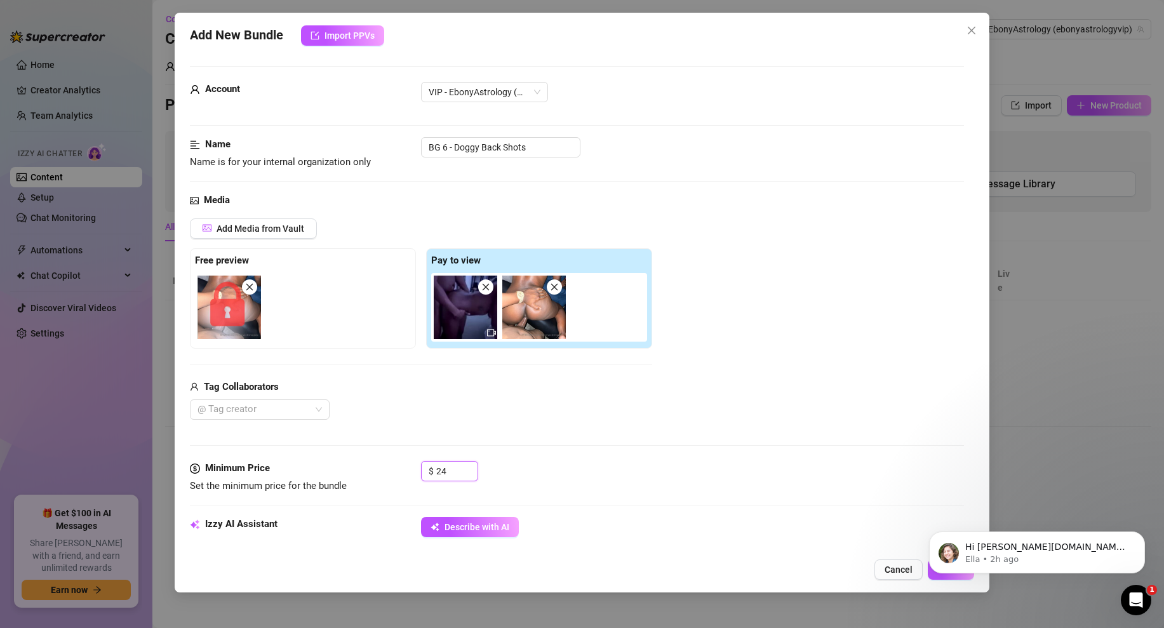
type input "24"
click at [545, 371] on div "Add Media from Vault Free preview Pay to view Tag Collaborators @ Tag creator" at bounding box center [421, 319] width 462 height 202
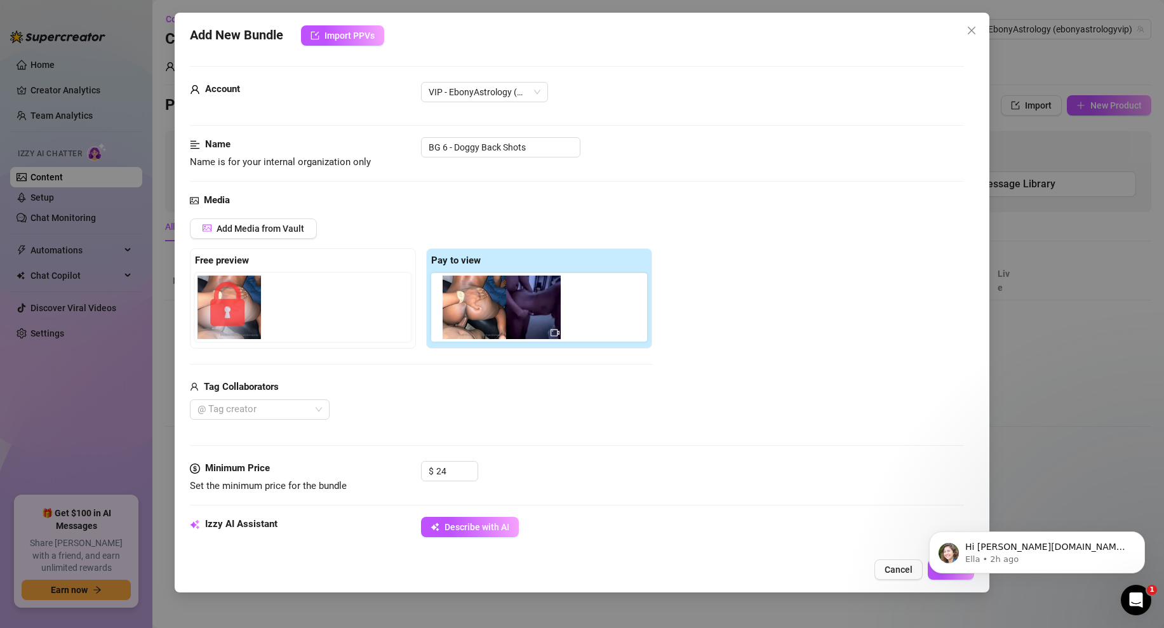
drag, startPoint x: 526, startPoint y: 324, endPoint x: 451, endPoint y: 324, distance: 74.9
click at [450, 324] on div at bounding box center [541, 307] width 221 height 69
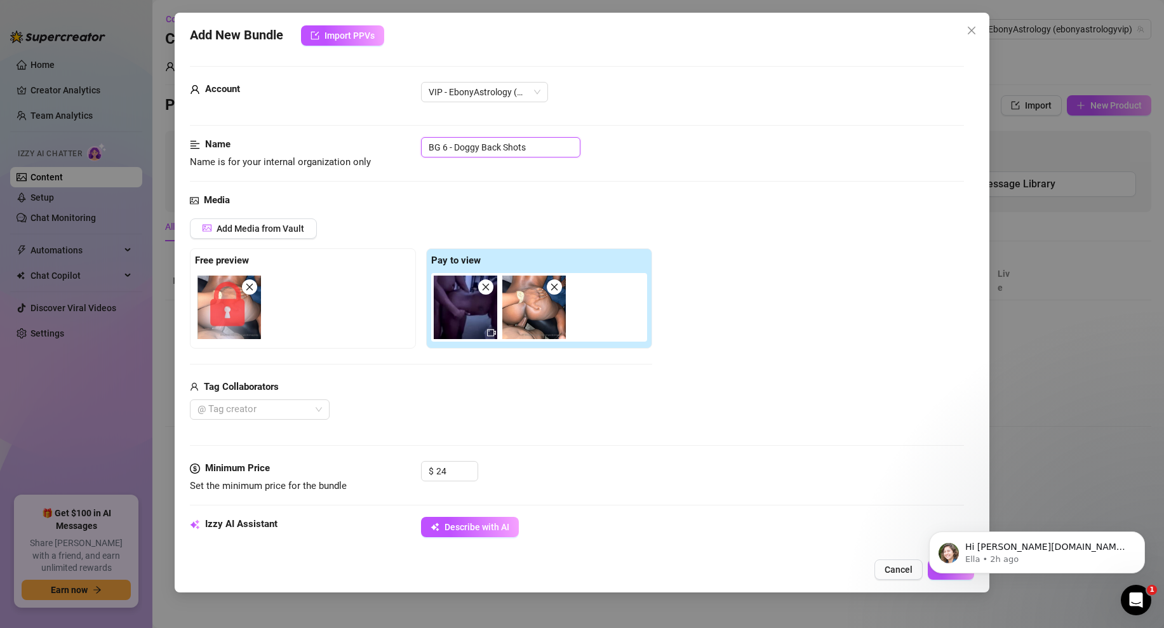
click at [550, 152] on input "BG 6 - Doggy Back Shots" at bounding box center [500, 147] width 159 height 20
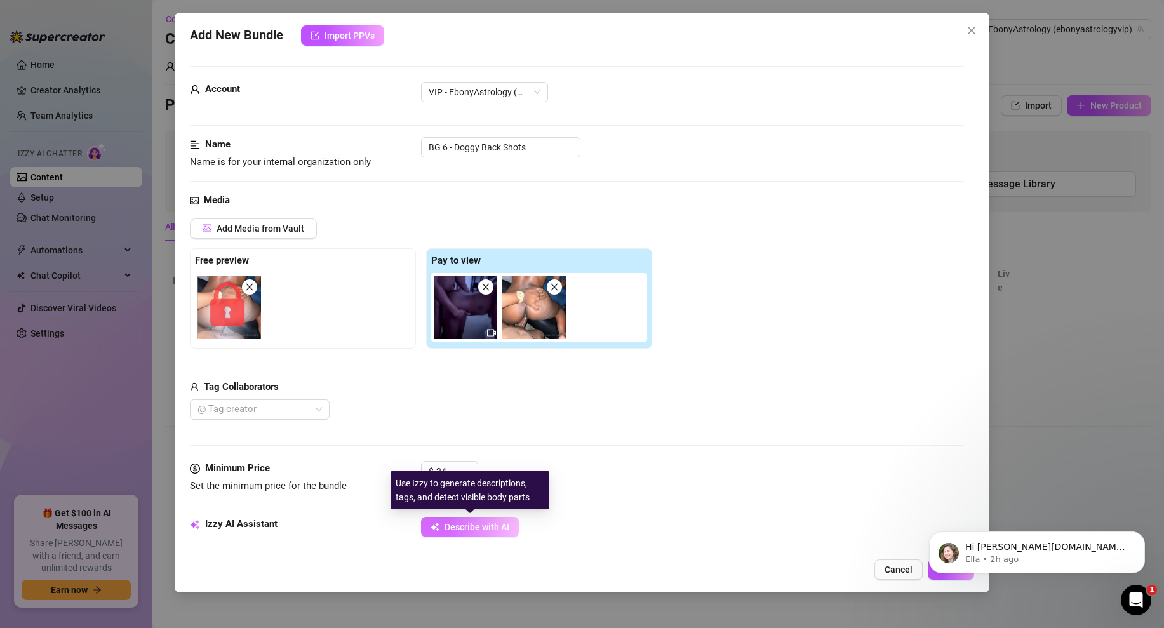
click at [498, 527] on span "Describe with AI" at bounding box center [476, 527] width 65 height 10
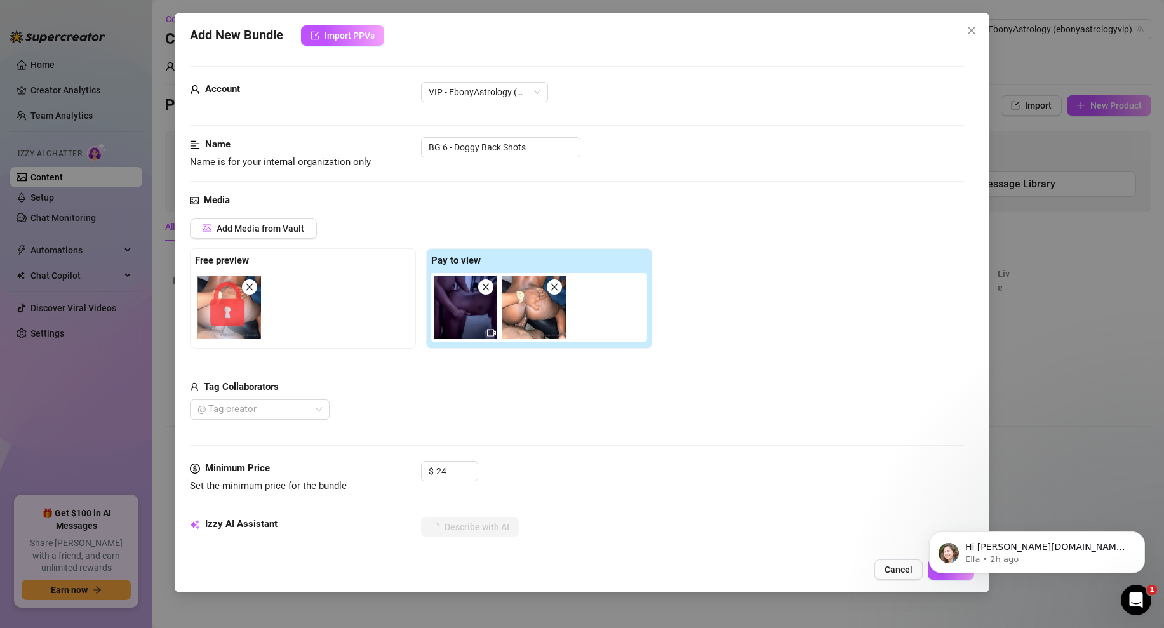
type textarea "Ebony"
type textarea "Ebony is"
type textarea "Ebony is fully"
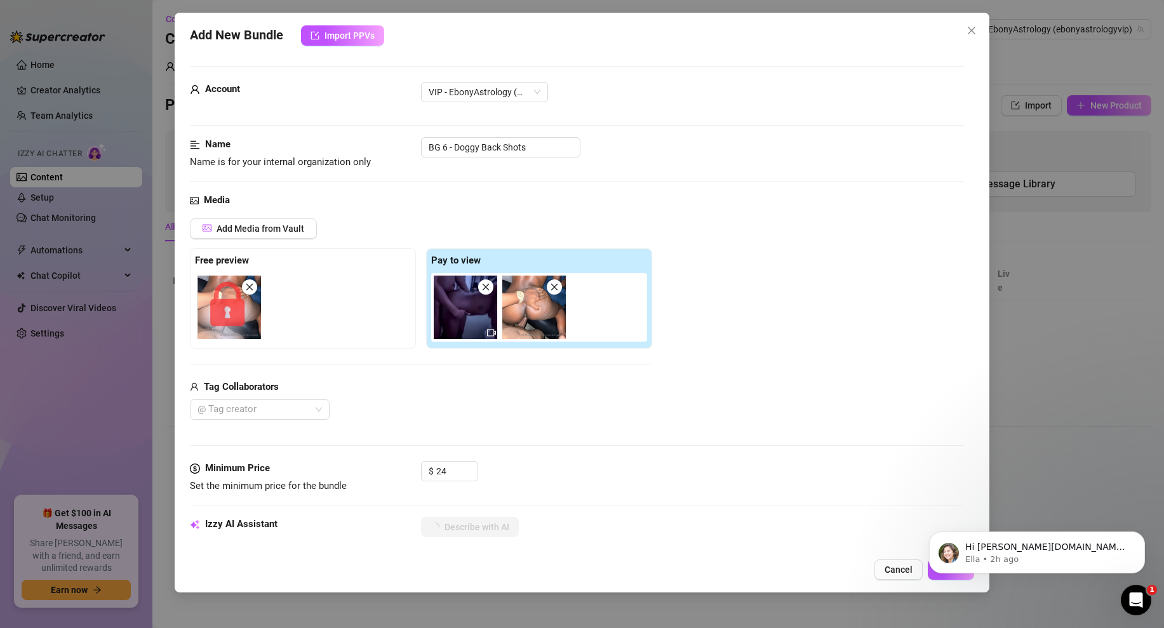
type textarea "Ebony is fully"
type textarea "Ebony is fully naked,"
type textarea "Ebony is fully naked, bent"
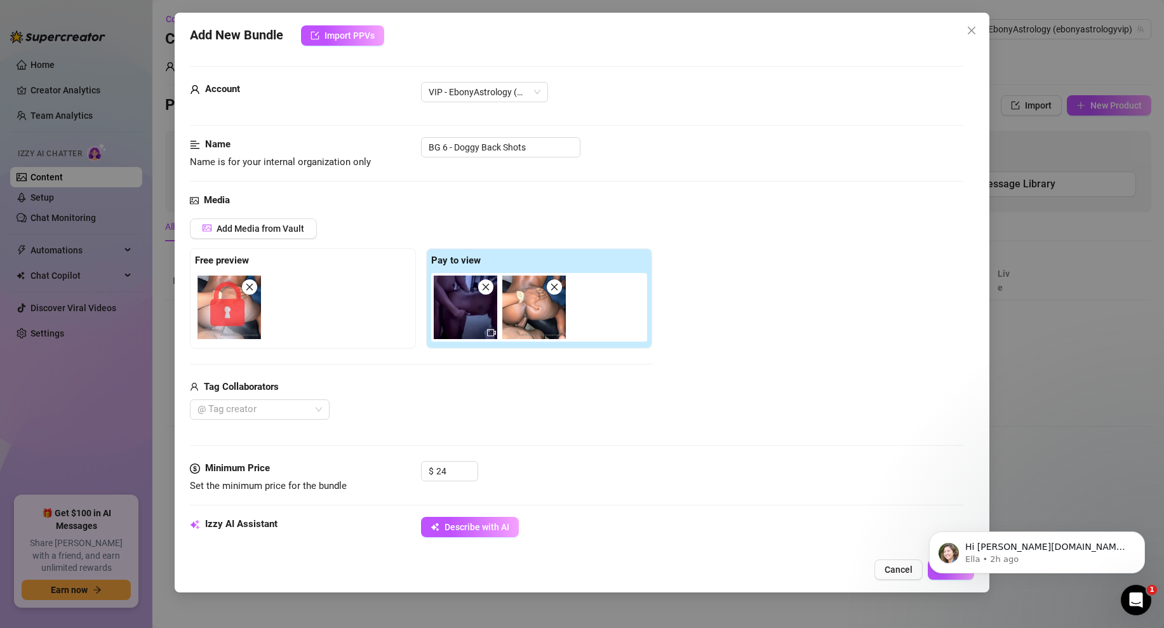
type textarea "Ebony is fully naked, bent over"
type textarea "Ebony is fully naked, bent over with"
type textarea "Ebony is fully naked, bent over with her"
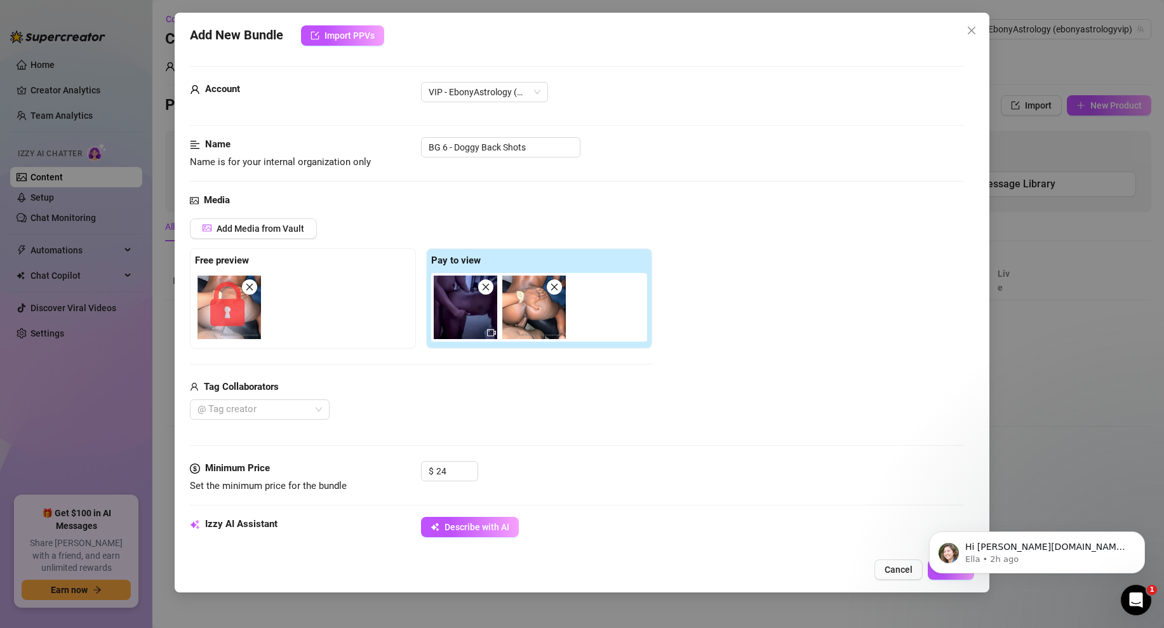
type textarea "Ebony is fully naked, bent over with her"
type textarea "Ebony is fully naked, bent over with her thick"
type textarea "Ebony is fully naked, bent over with her thick ass"
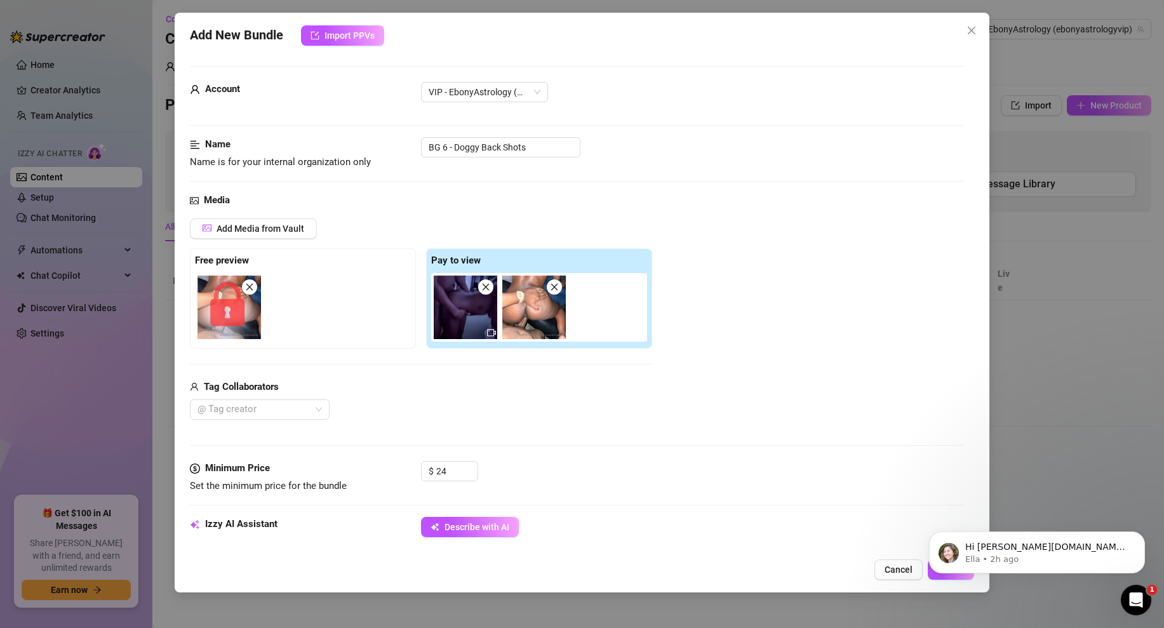
type textarea "Ebony is fully naked, bent over with her thick ass spread"
type textarea "Ebony is fully naked, bent over with her thick ass spread wide,"
type textarea "Ebony is fully naked, bent over with her thick ass spread wide, showing"
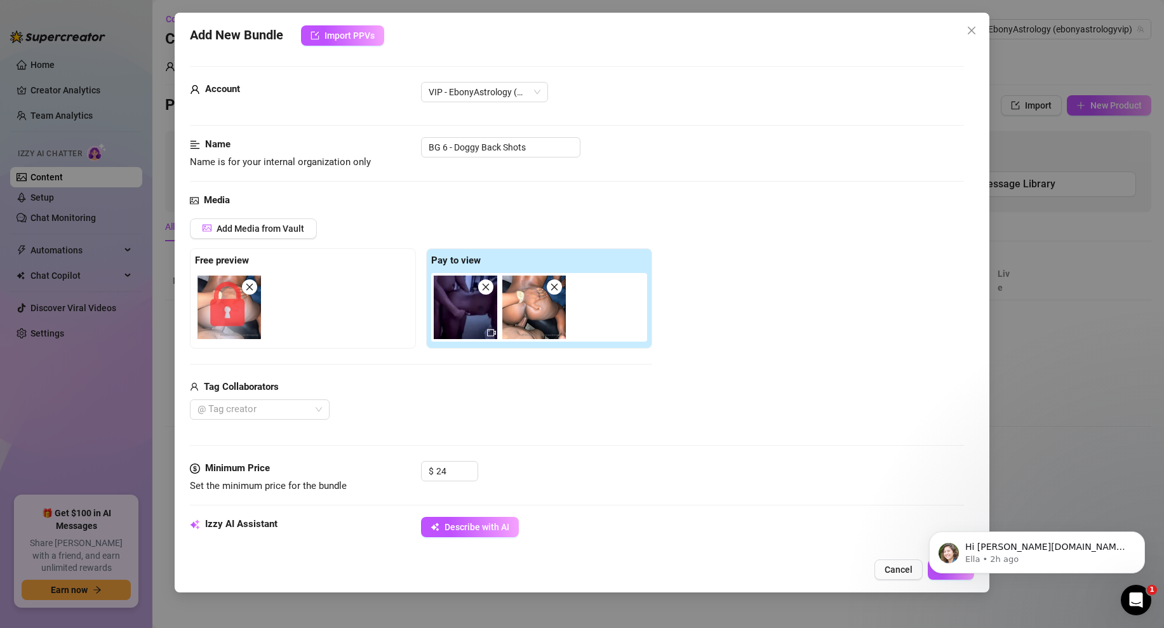
type textarea "Ebony is fully naked, bent over with her thick ass spread wide, showing"
type textarea "Ebony is fully naked, bent over with her thick ass spread wide, showing her"
type textarea "Ebony is fully naked, bent over with her thick ass spread wide, showing her pus…"
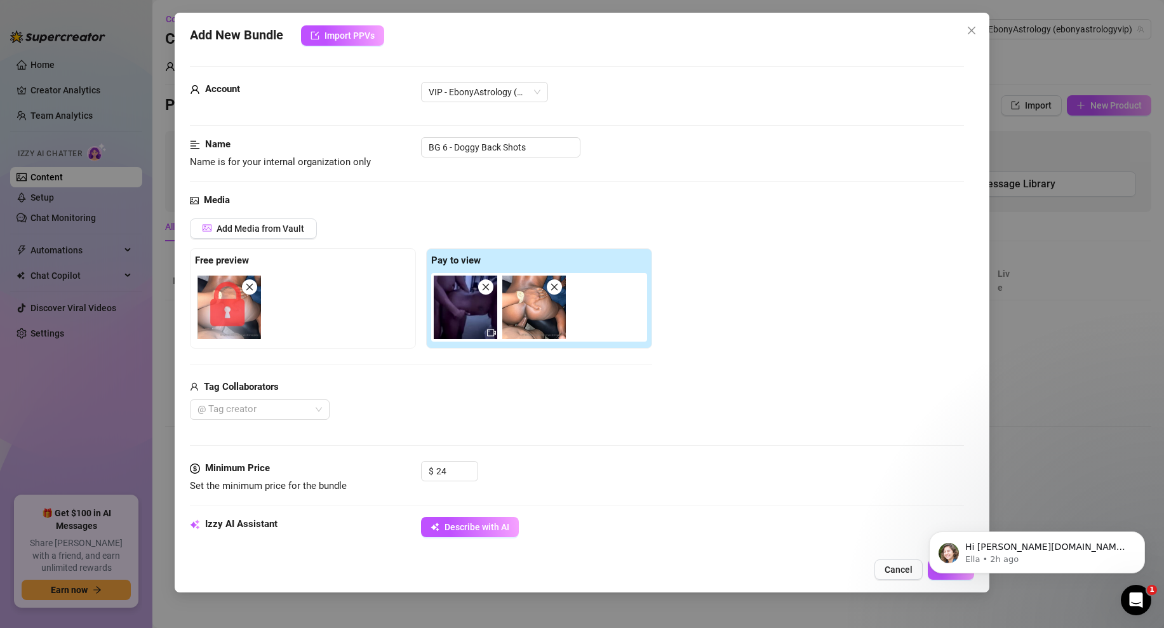
type textarea "Ebony is fully naked, bent over with her thick ass spread wide, showing her pus…"
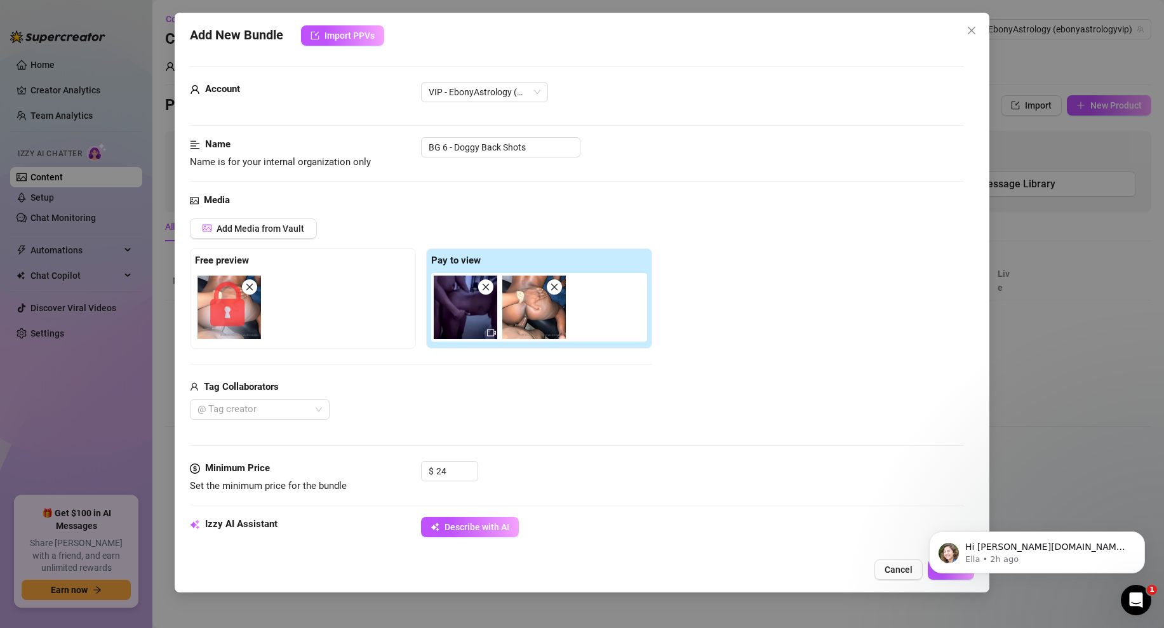
type textarea "Ebony is fully naked, bent over with her thick ass spread wide, showing her pus…"
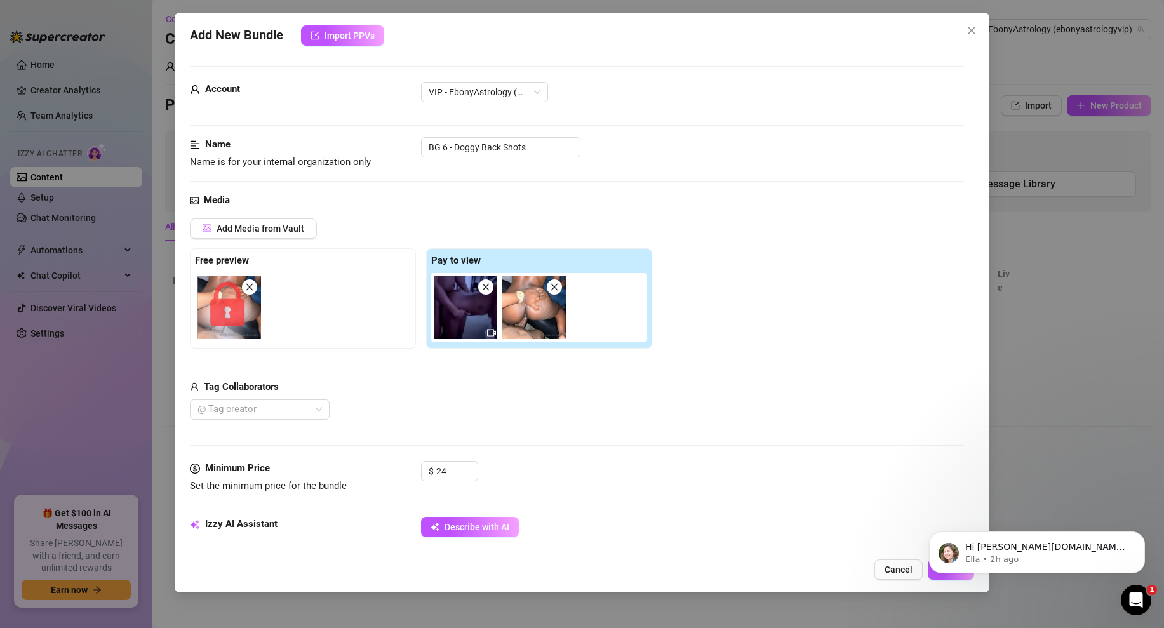
type textarea "Ebony is fully naked, bent over with her thick ass spread wide, showing her pus…"
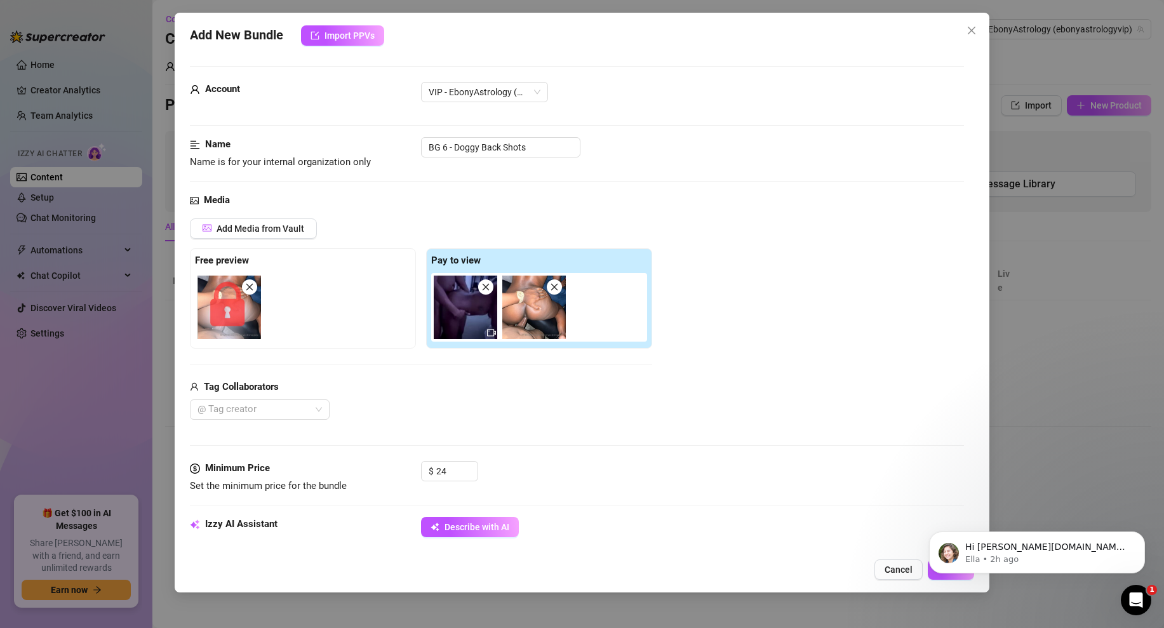
type textarea "Ebony is fully naked, bent over with her thick ass spread wide, showing her pus…"
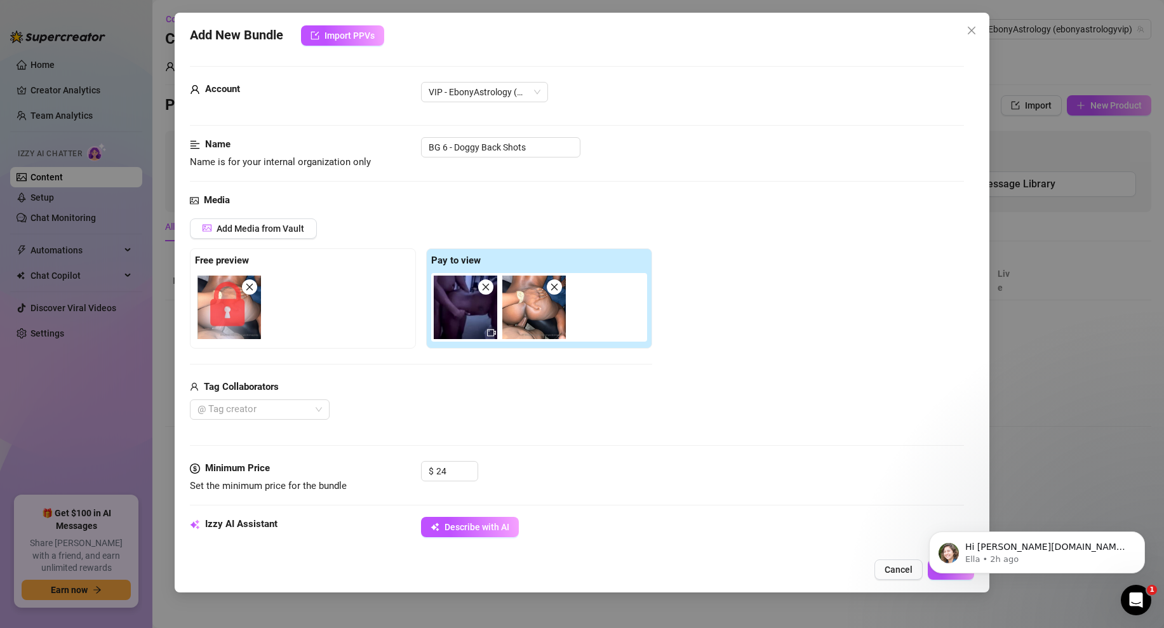
type textarea "Ebony is fully naked, bent over with her thick ass spread wide, showing her pus…"
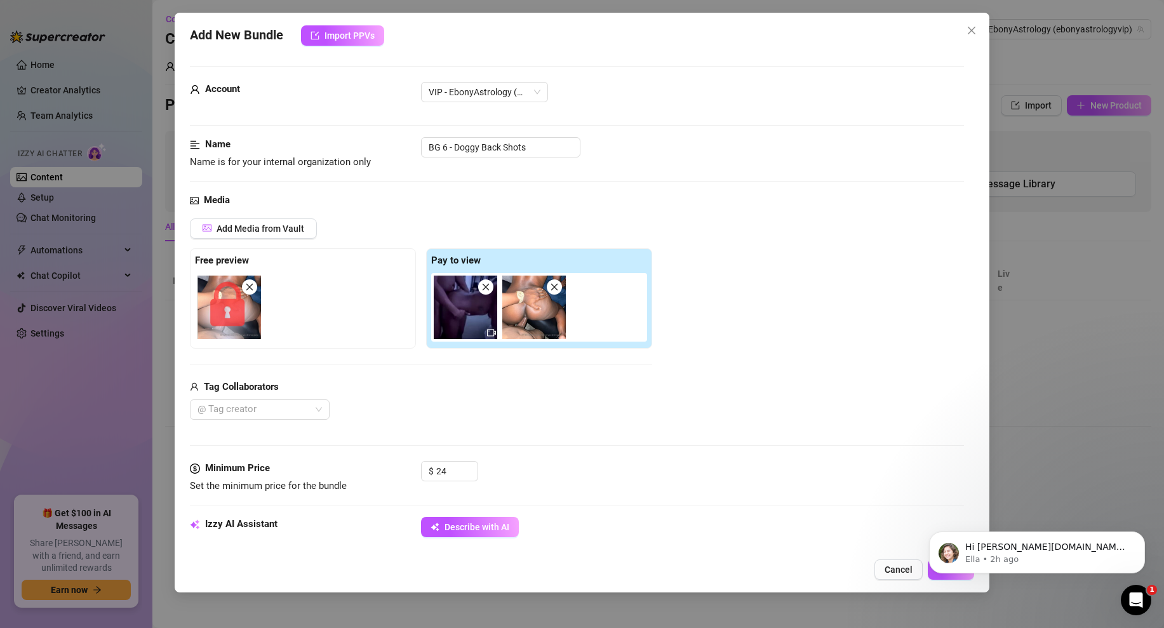
type textarea "Ebony is fully naked, bent over with her thick ass spread wide, showing her pus…"
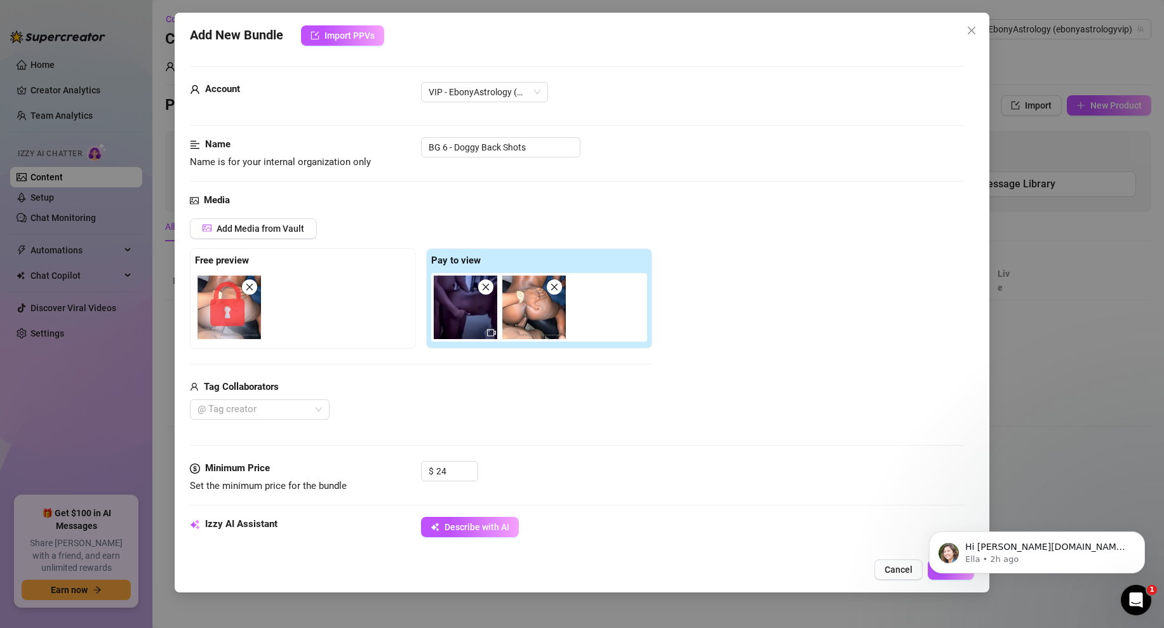
type textarea "Ebony is fully naked, bent over with her thick ass spread wide, showing her pus…"
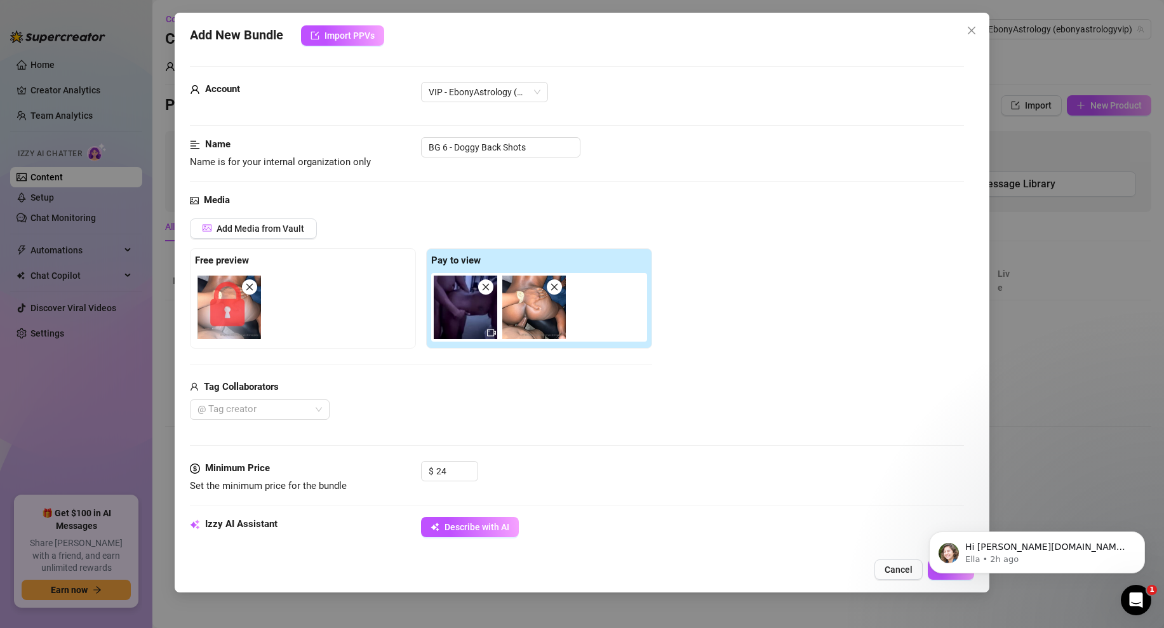
type textarea "Ebony is fully naked, bent over with her thick ass spread wide, showing her pus…"
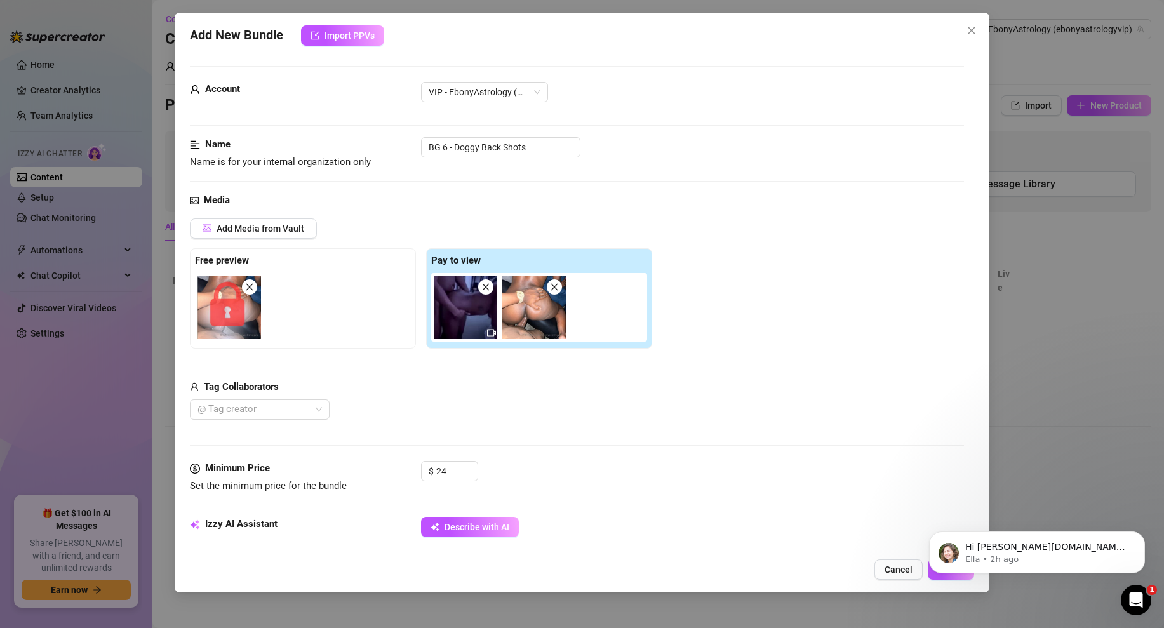
type textarea "Ebony is fully naked, bent over with her thick ass spread wide, showing her pus…"
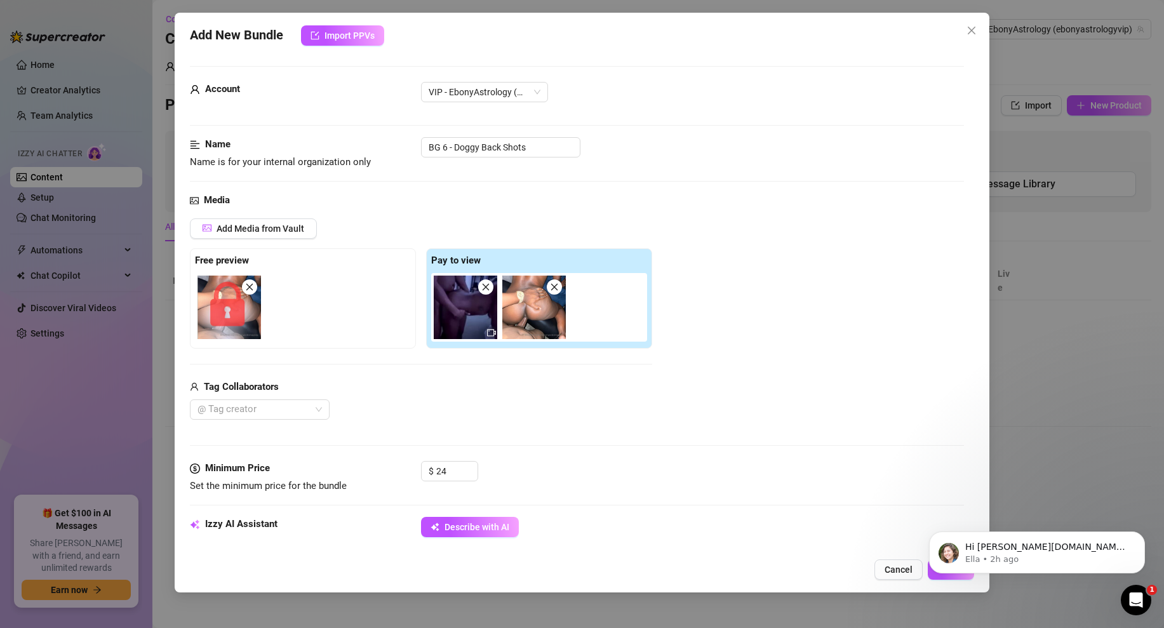
type textarea "Ebony is fully naked, bent over with her thick ass spread wide, showing her pus…"
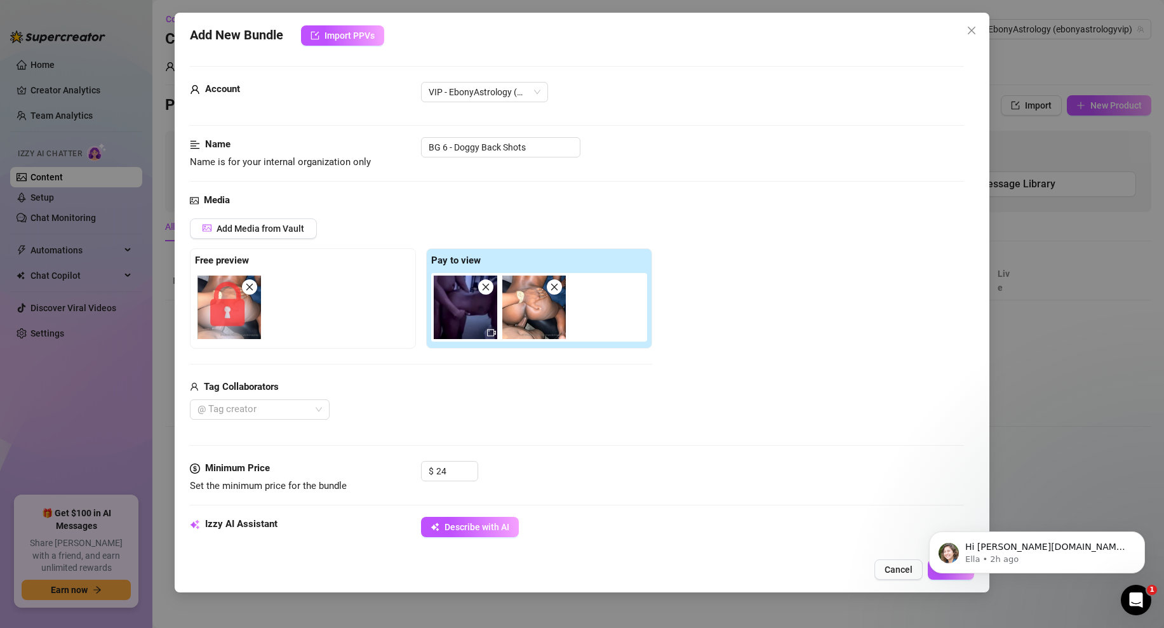
type textarea "Ebony is fully naked, bent over with her thick ass spread wide, showing her pus…"
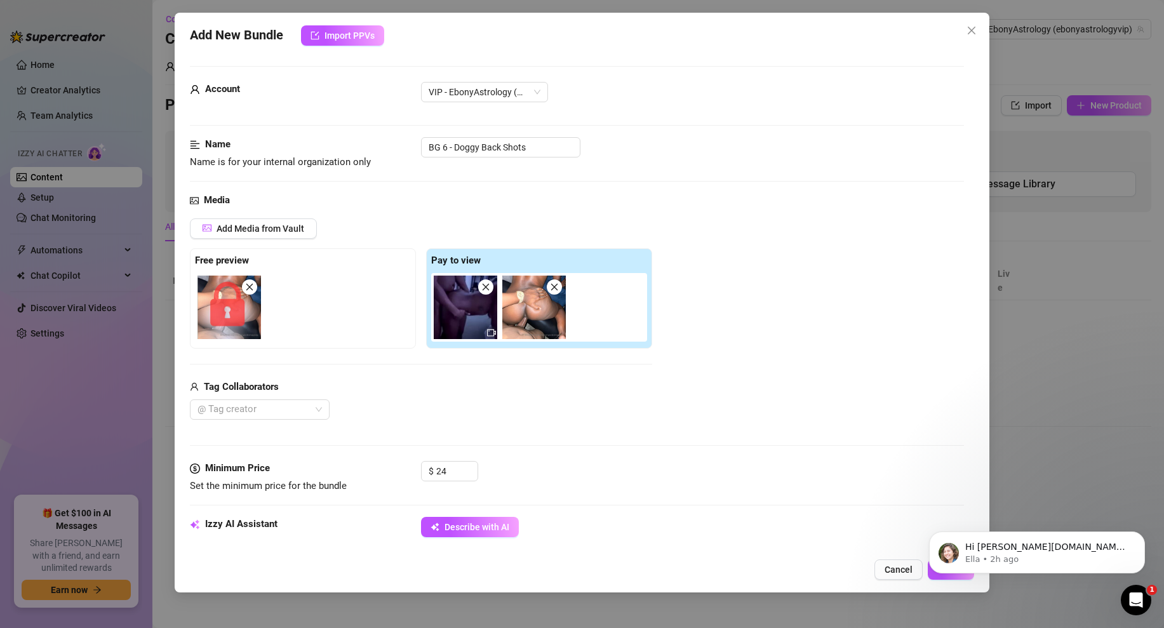
type textarea "Ebony is fully naked, bent over with her thick ass spread wide, showing her pus…"
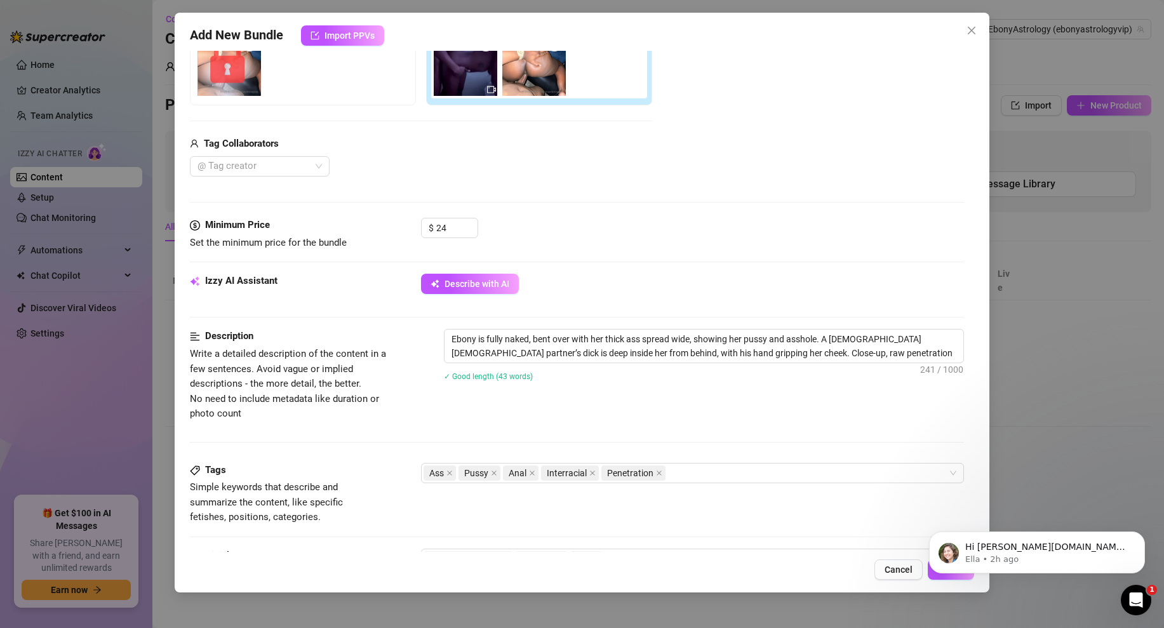
scroll to position [244, 0]
click at [536, 339] on textarea "Ebony is fully naked, bent over with her thick ass spread wide, showing her pus…" at bounding box center [703, 345] width 519 height 33
click at [597, 382] on div "✓ Good length (43 words)" at bounding box center [704, 375] width 520 height 14
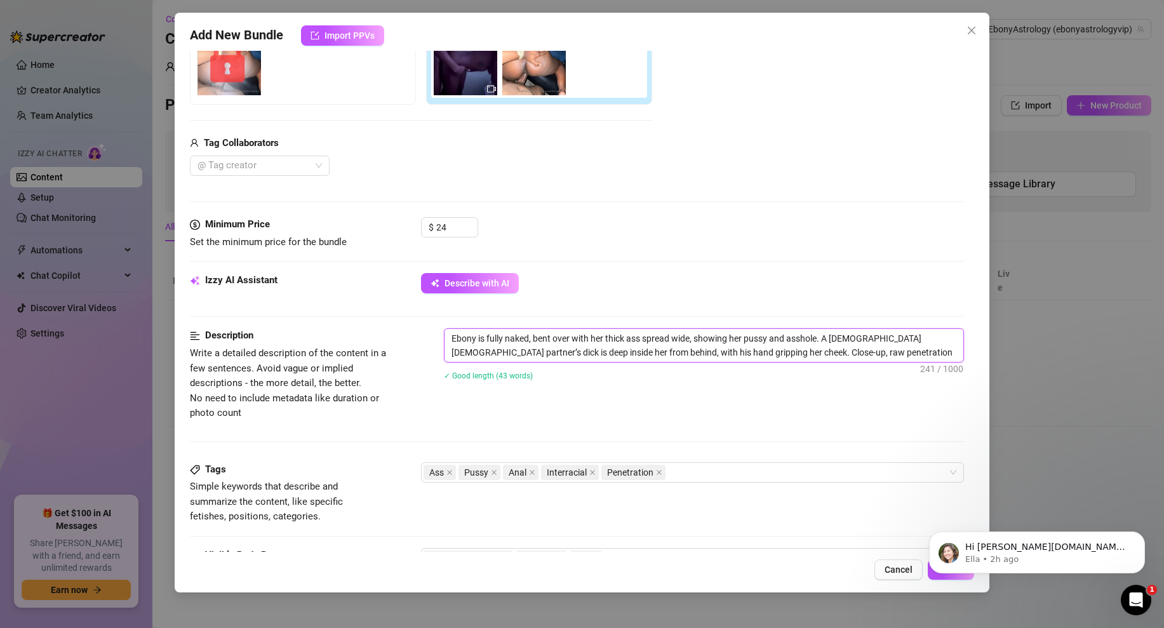
click at [910, 356] on textarea "Ebony is fully naked, bent over with her thick ass spread wide, showing her pus…" at bounding box center [703, 345] width 519 height 33
type textarea "Ebony is fully naked, bent over with her thick ass spread wide, showing her pus…"
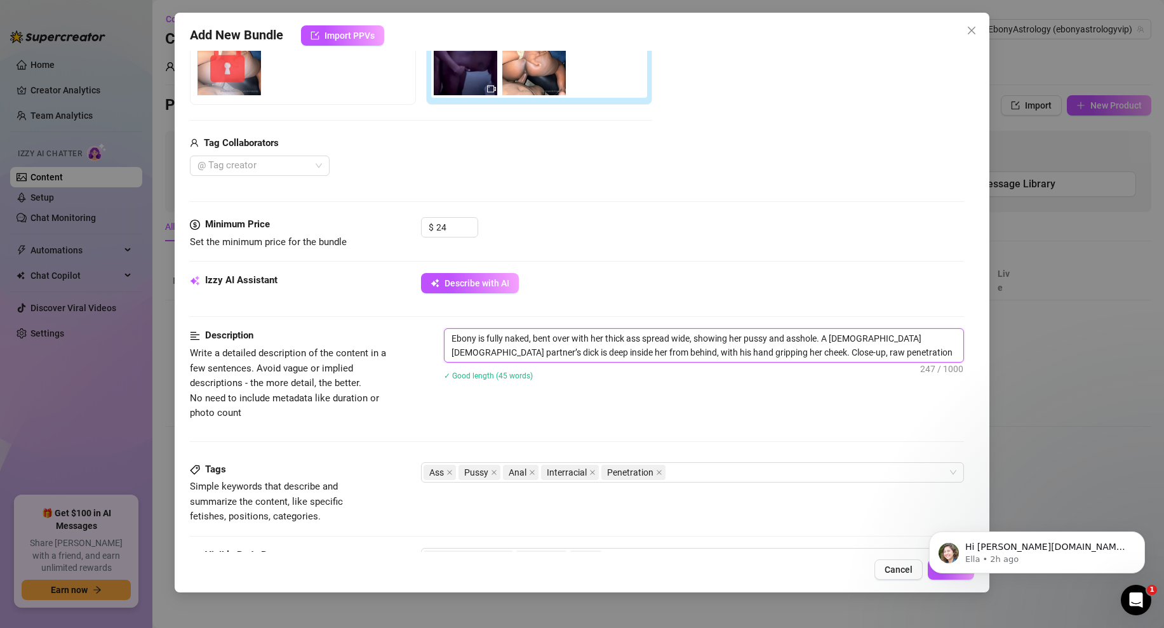
type textarea "Ebony is fully naked, bent over with her thick ass spread wide, showing her pus…"
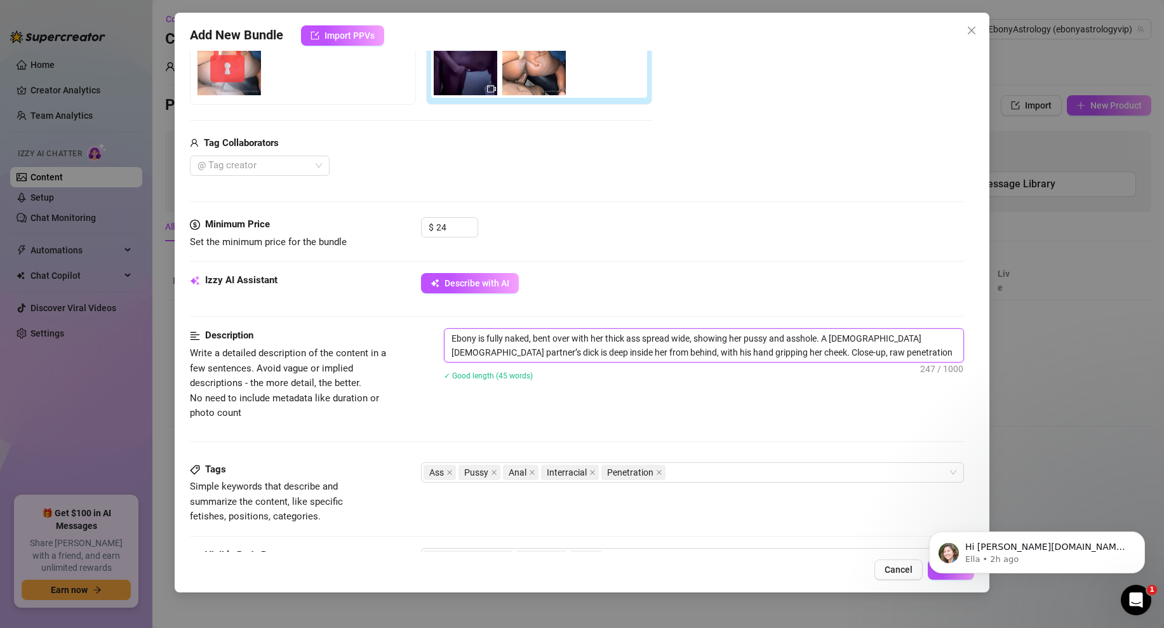
type textarea "Ebony is fully naked, bent over with her thick ass spread wide, showing her pus…"
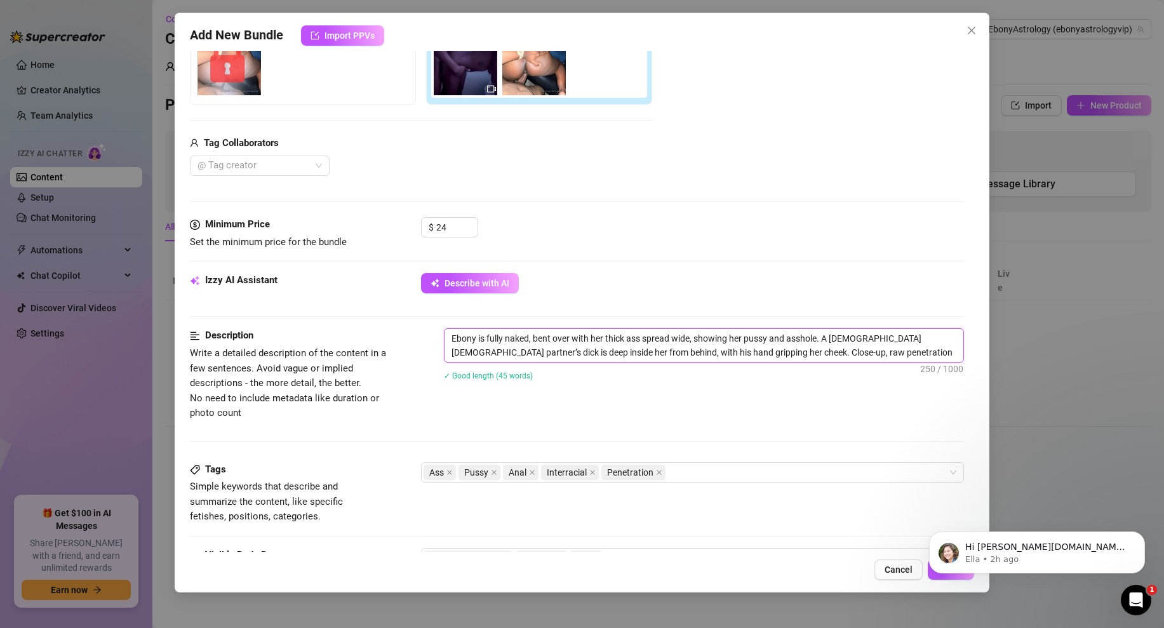
type textarea "Ebony is fully naked, bent over with her thick ass spread wide, showing her pus…"
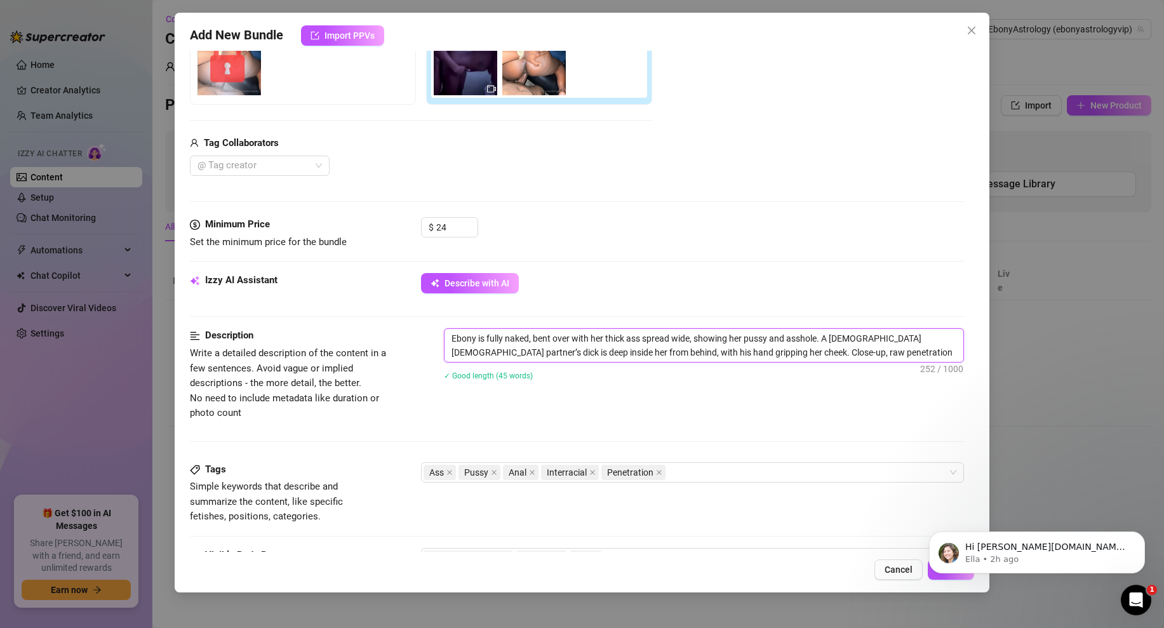
type textarea "Ebony is fully naked, bent over with her thick ass spread wide, showing her pus…"
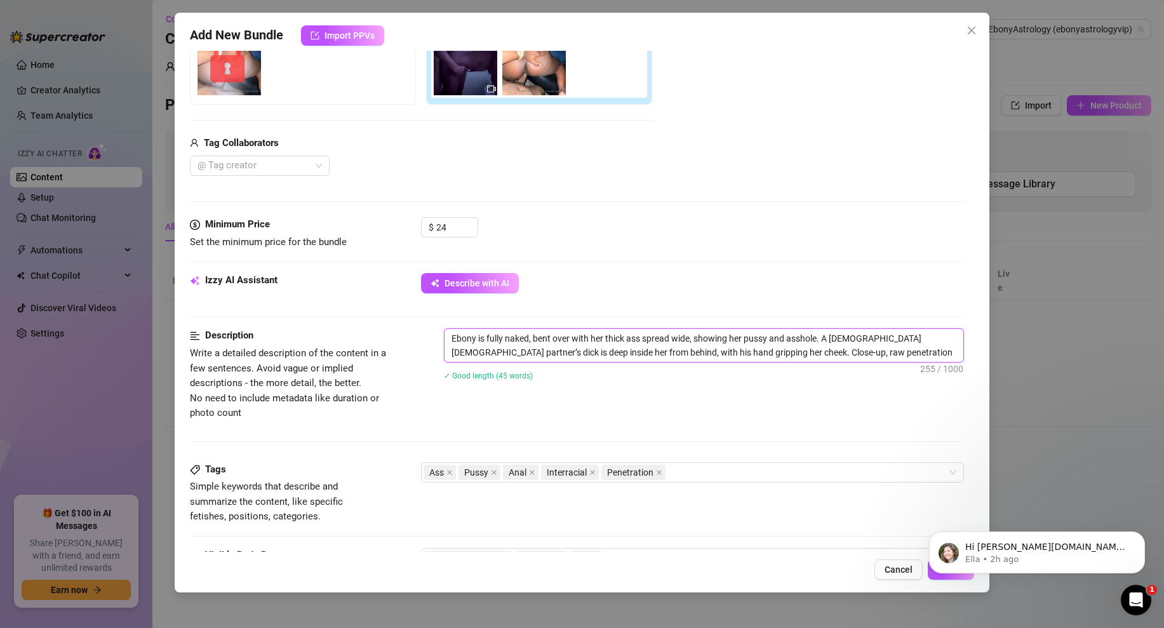
type textarea "Ebony is fully naked, bent over with her thick ass spread wide, showing her pus…"
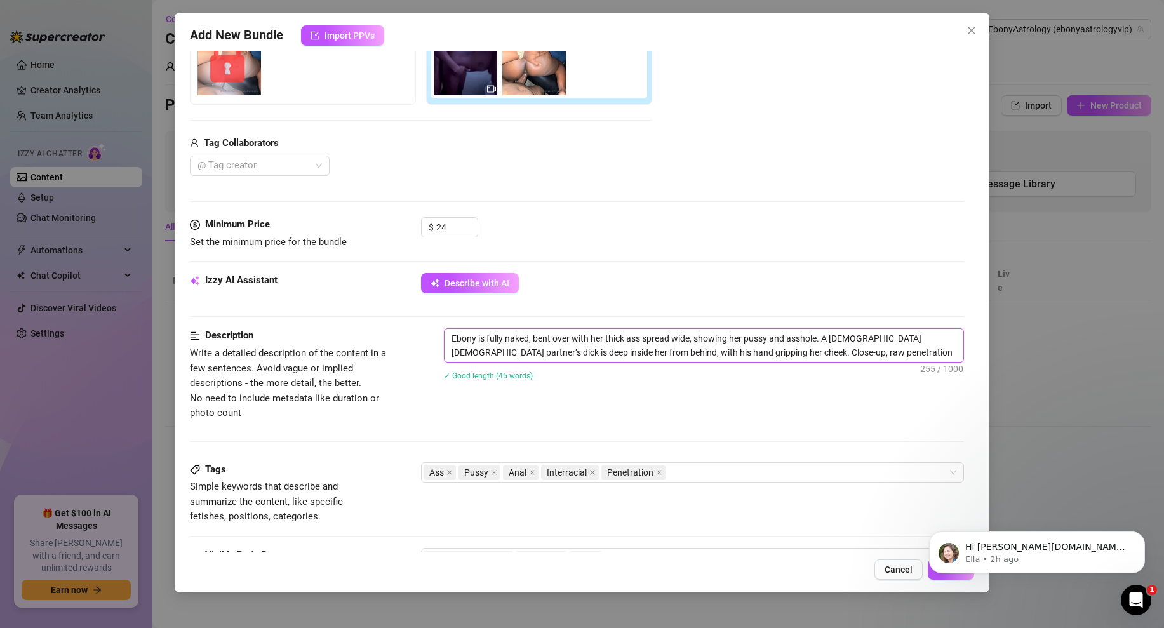
type textarea "Ebony is fully naked, bent over with her thick ass spread wide, showing her pus…"
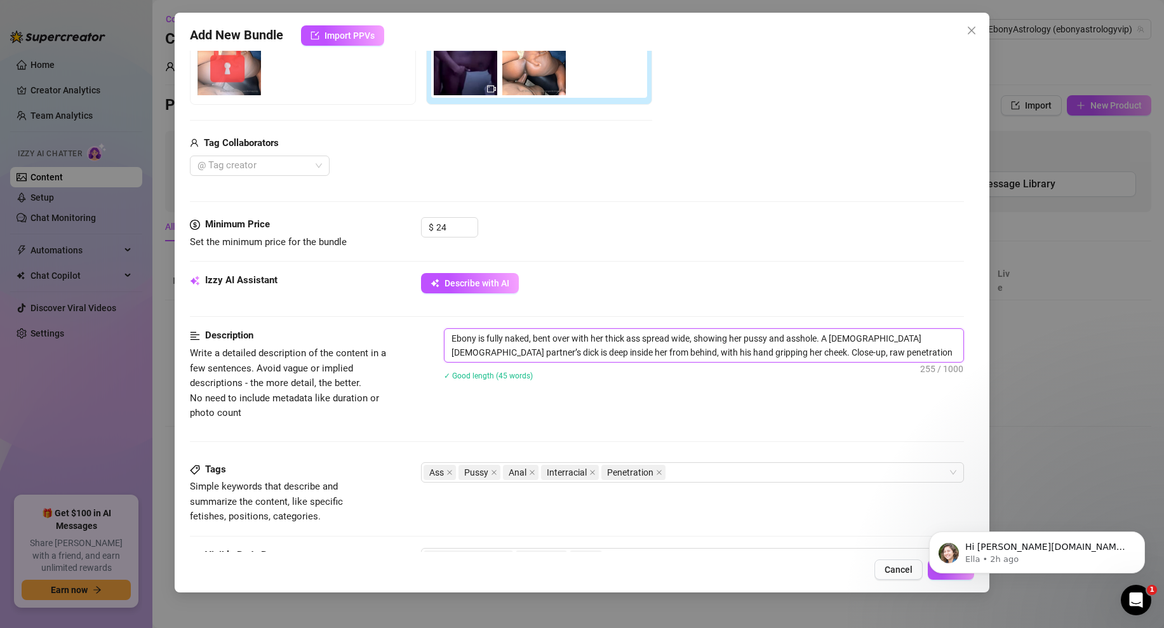
type textarea "Ebony is fully naked, bent over with her thick ass spread wide, showing her pus…"
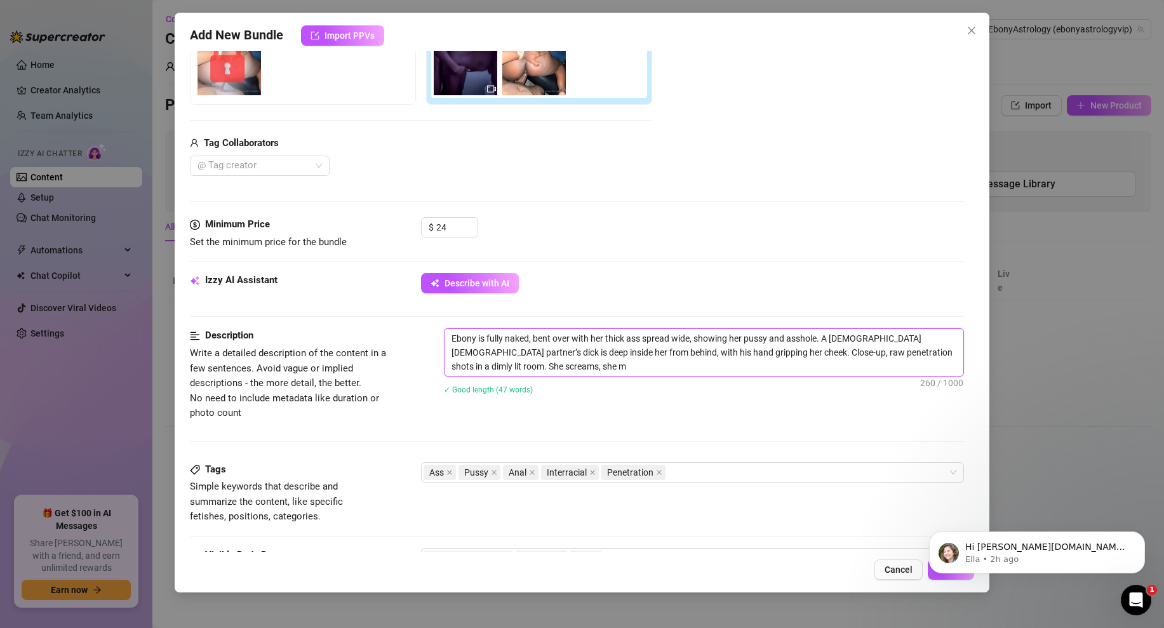
type textarea "Ebony is fully naked, bent over with her thick ass spread wide, showing her pus…"
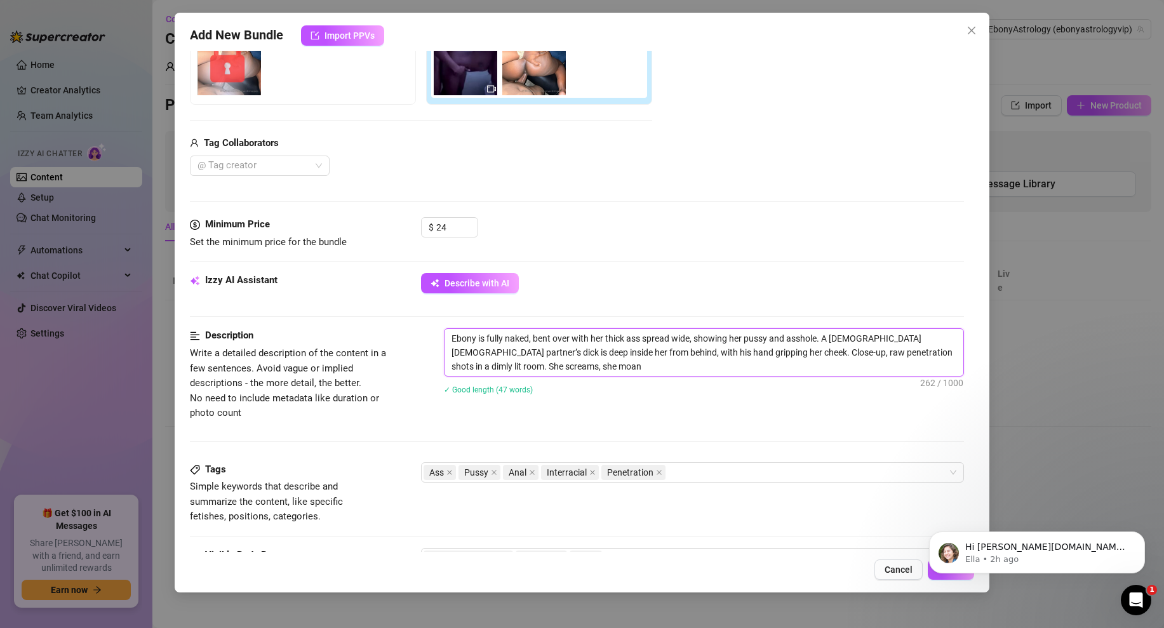
type textarea "Ebony is fully naked, bent over with her thick ass spread wide, showing her pus…"
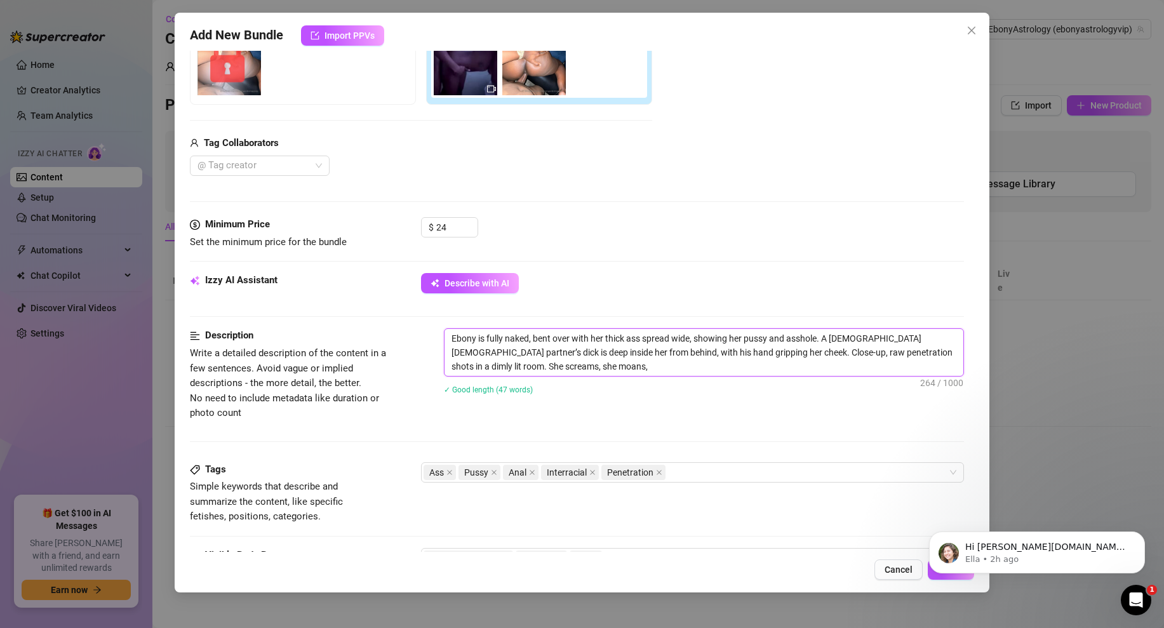
type textarea "Ebony is fully naked, bent over with her thick ass spread wide, showing her pus…"
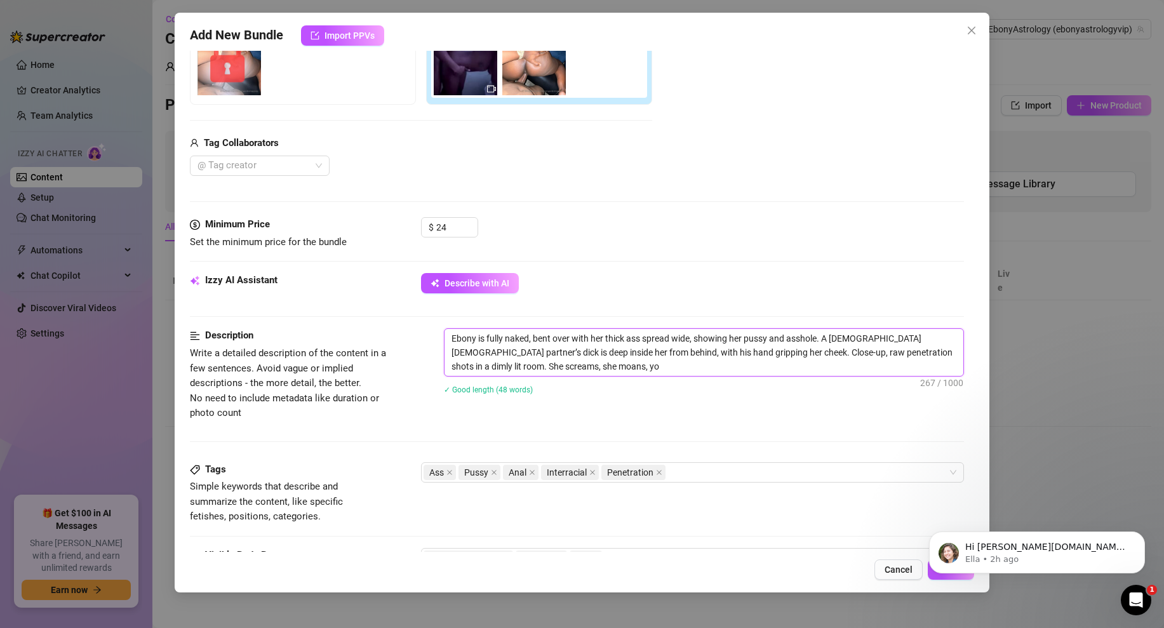
type textarea "Ebony is fully naked, bent over with her thick ass spread wide, showing her pus…"
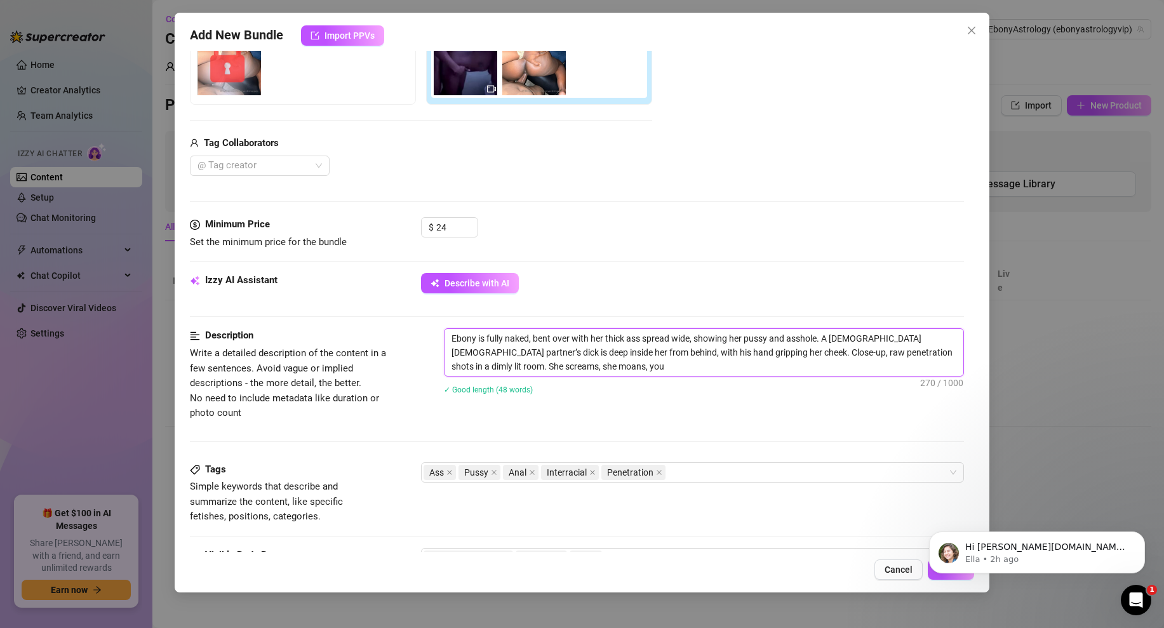
type textarea "Ebony is fully naked, bent over with her thick ass spread wide, showing her pus…"
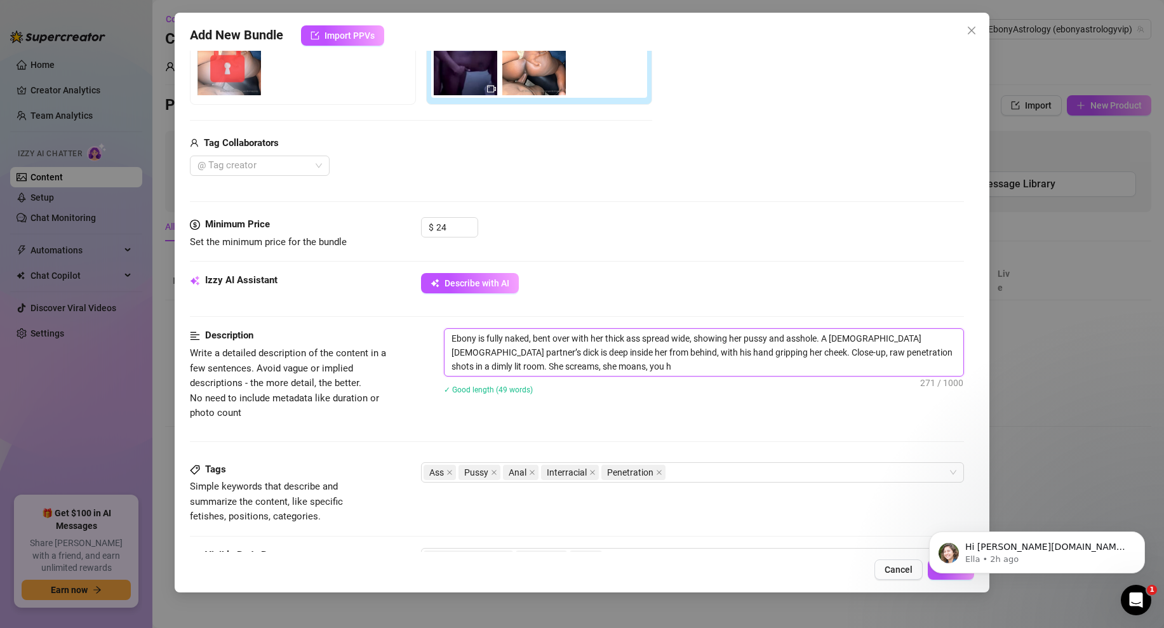
type textarea "Ebony is fully naked, bent over with her thick ass spread wide, showing her pus…"
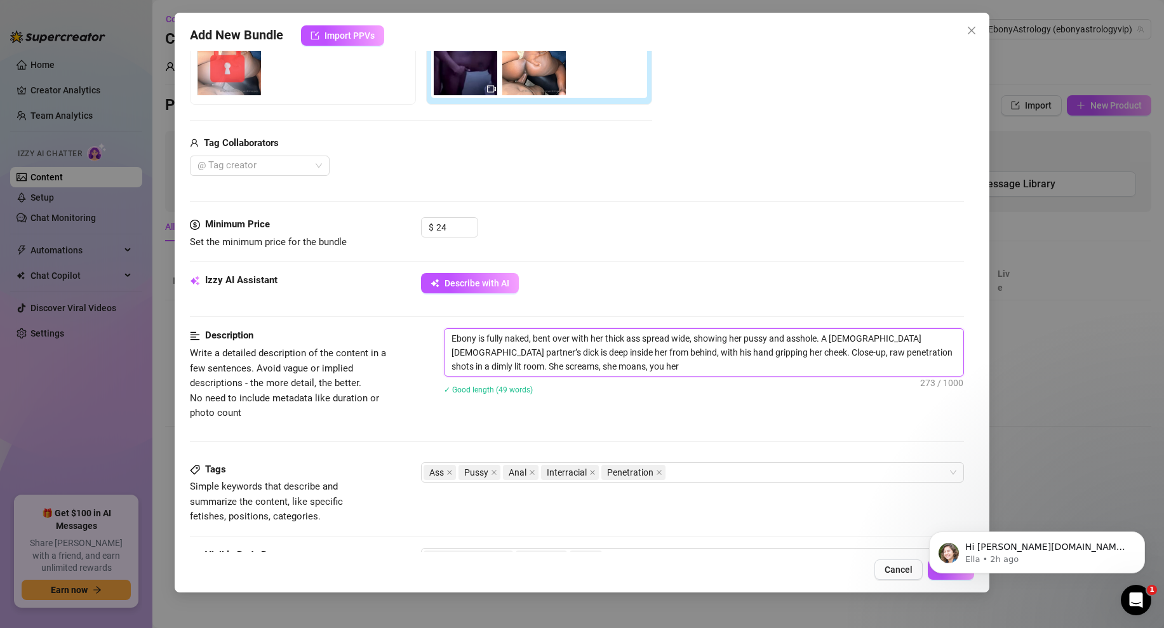
type textarea "Ebony is fully naked, bent over with her thick ass spread wide, showing her pus…"
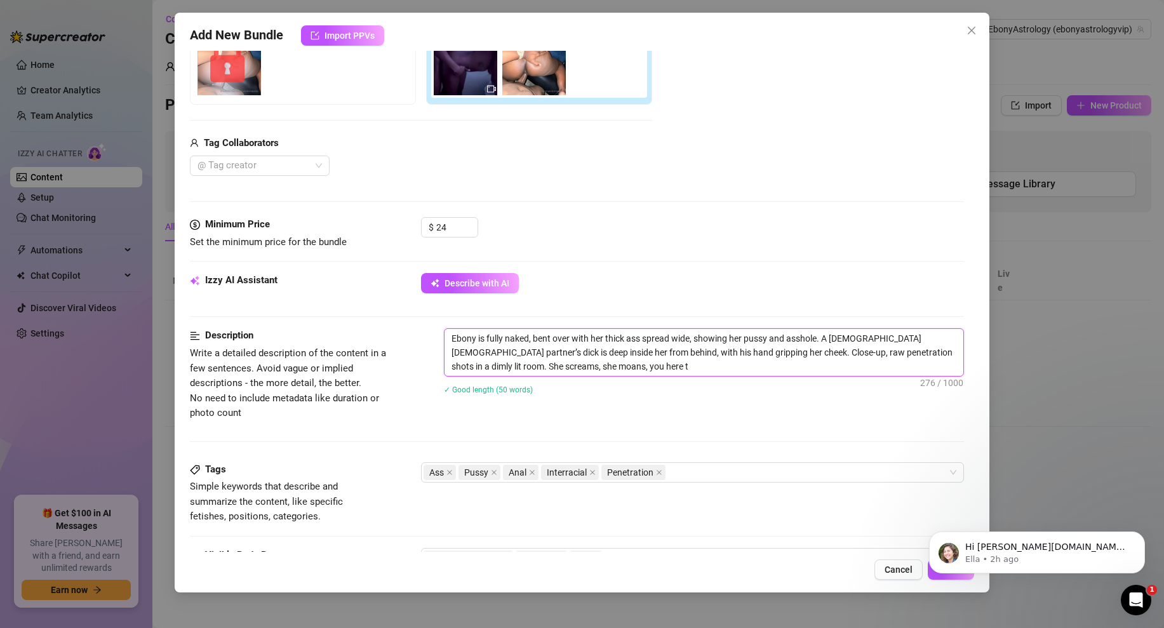
type textarea "Ebony is fully naked, bent over with her thick ass spread wide, showing her pus…"
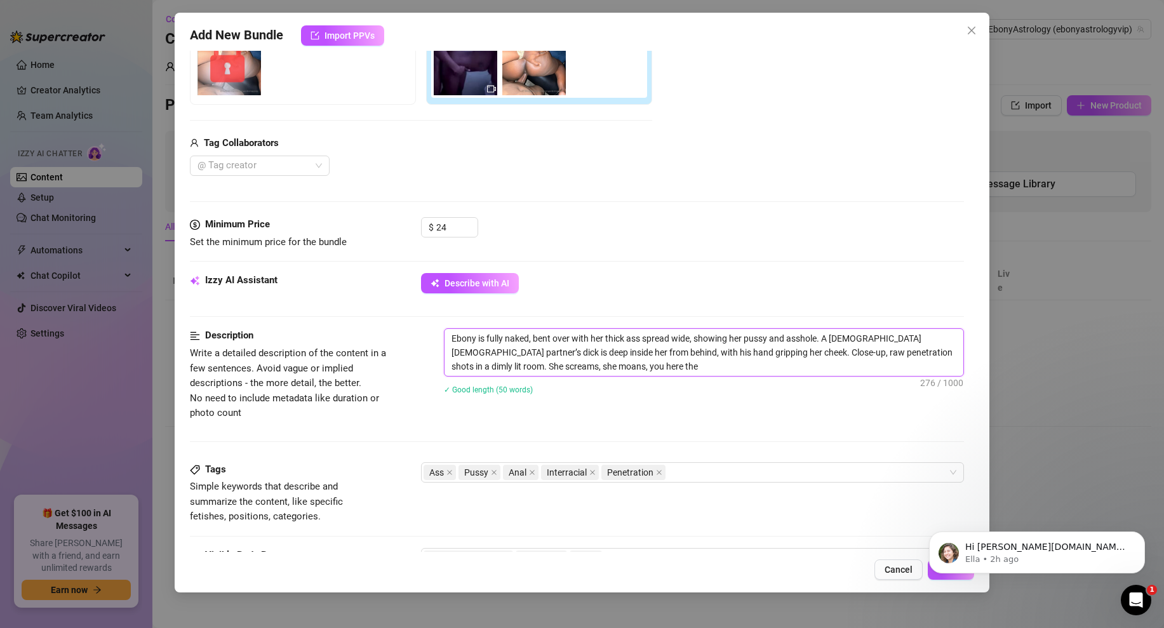
type textarea "Ebony is fully naked, bent over with her thick ass spread wide, showing her pus…"
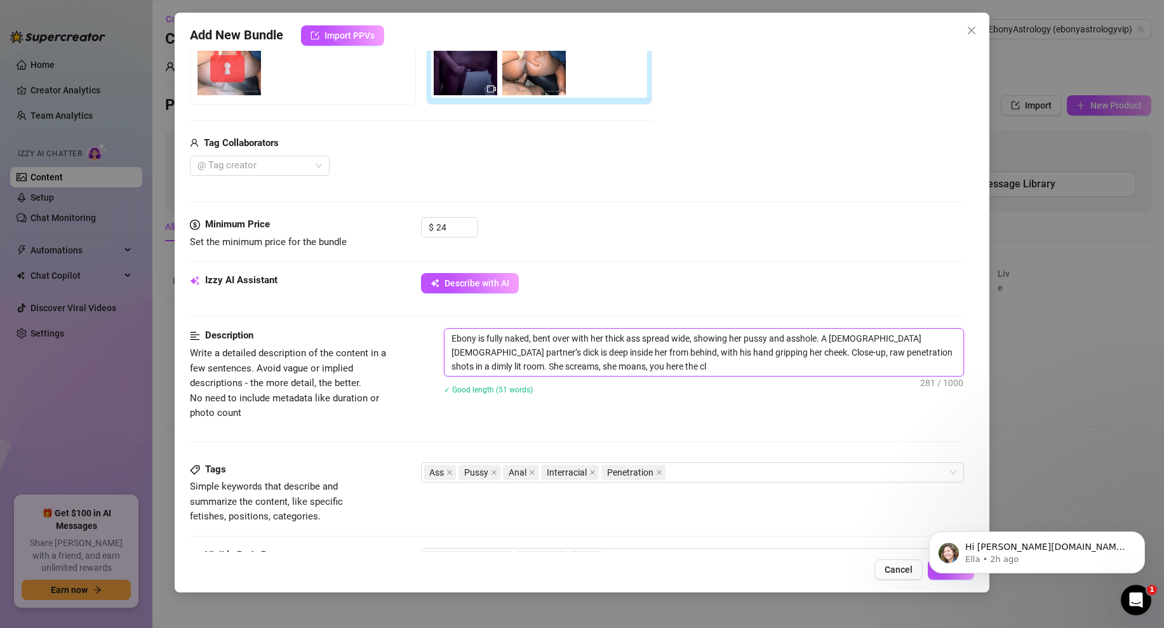
type textarea "Ebony is fully naked, bent over with her thick ass spread wide, showing her pus…"
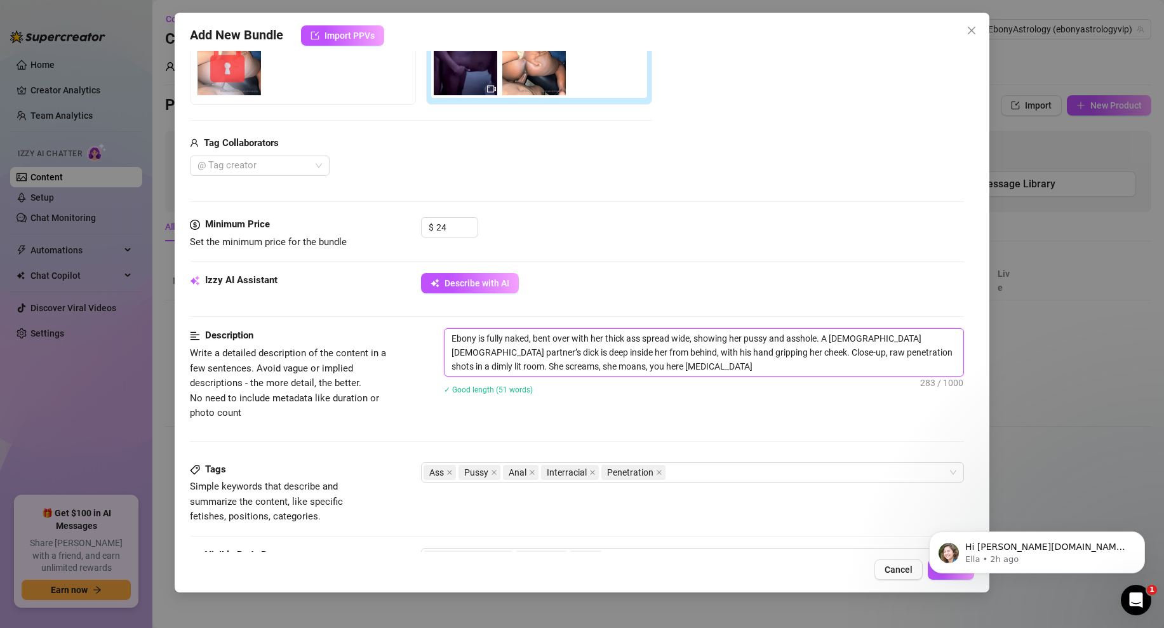
type textarea "Ebony is fully naked, bent over with her thick ass spread wide, showing her pus…"
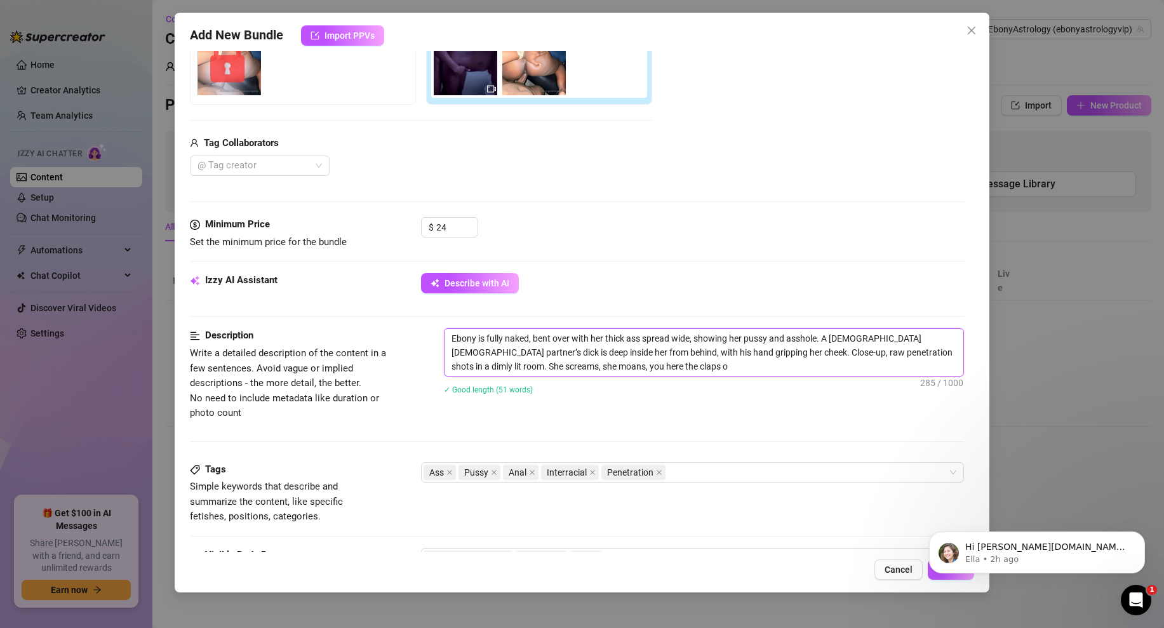
type textarea "Ebony is fully naked, bent over with her thick ass spread wide, showing her pus…"
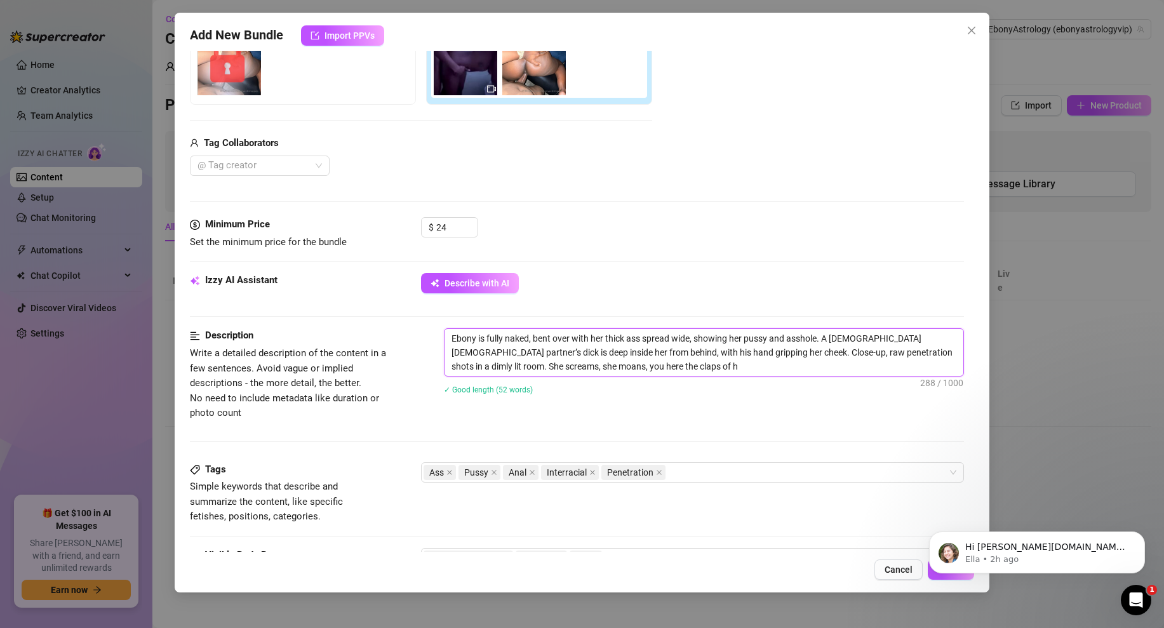
type textarea "Ebony is fully naked, bent over with her thick ass spread wide, showing her pus…"
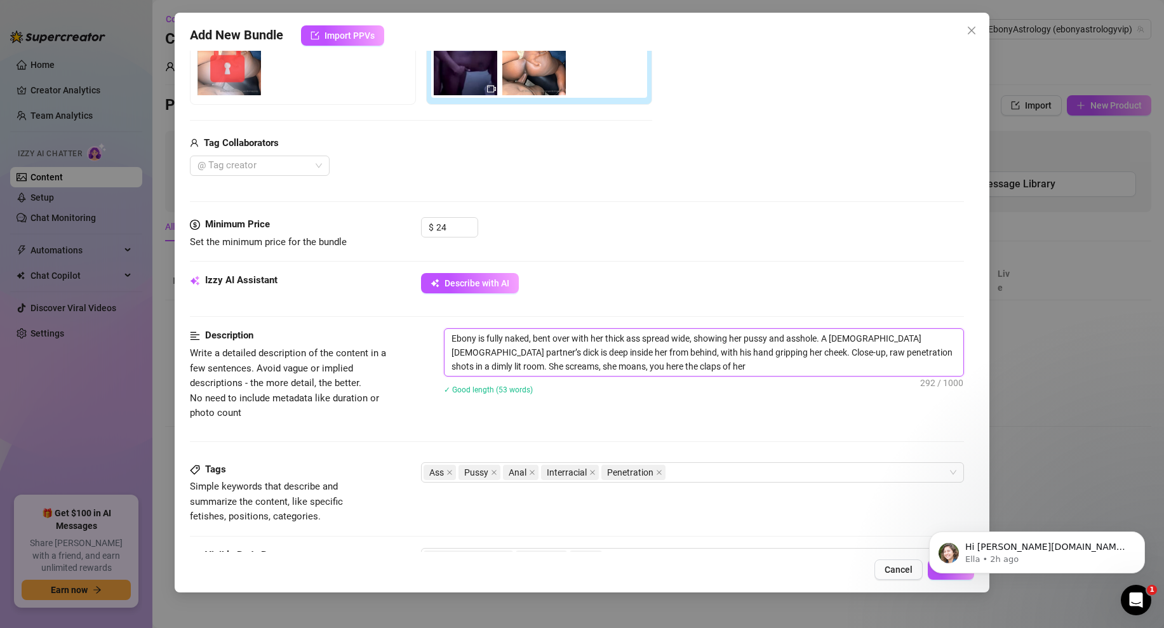
type textarea "Ebony is fully naked, bent over with her thick ass spread wide, showing her pus…"
click at [627, 366] on textarea "Ebony is fully naked, bent over with her thick ass spread wide, showing her pus…" at bounding box center [703, 352] width 519 height 47
click at [642, 387] on div "✓ Good length (55 words)" at bounding box center [704, 389] width 520 height 14
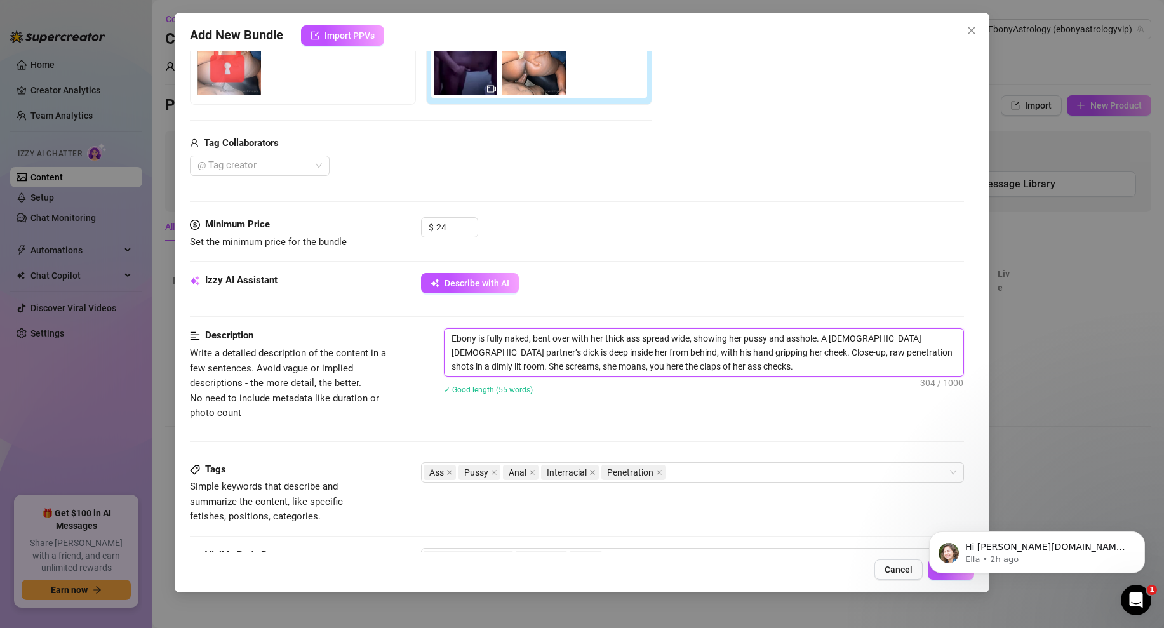
click at [627, 365] on textarea "Ebony is fully naked, bent over with her thick ass spread wide, showing her pus…" at bounding box center [703, 352] width 519 height 47
click at [636, 366] on textarea "Ebony is fully naked, bent over with her thick ass spread wide, showing her pus…" at bounding box center [703, 352] width 519 height 47
click at [632, 368] on textarea "Ebony is fully naked, bent over with her thick ass spread wide, showing her pus…" at bounding box center [703, 352] width 519 height 47
drag, startPoint x: 663, startPoint y: 368, endPoint x: 599, endPoint y: 367, distance: 63.5
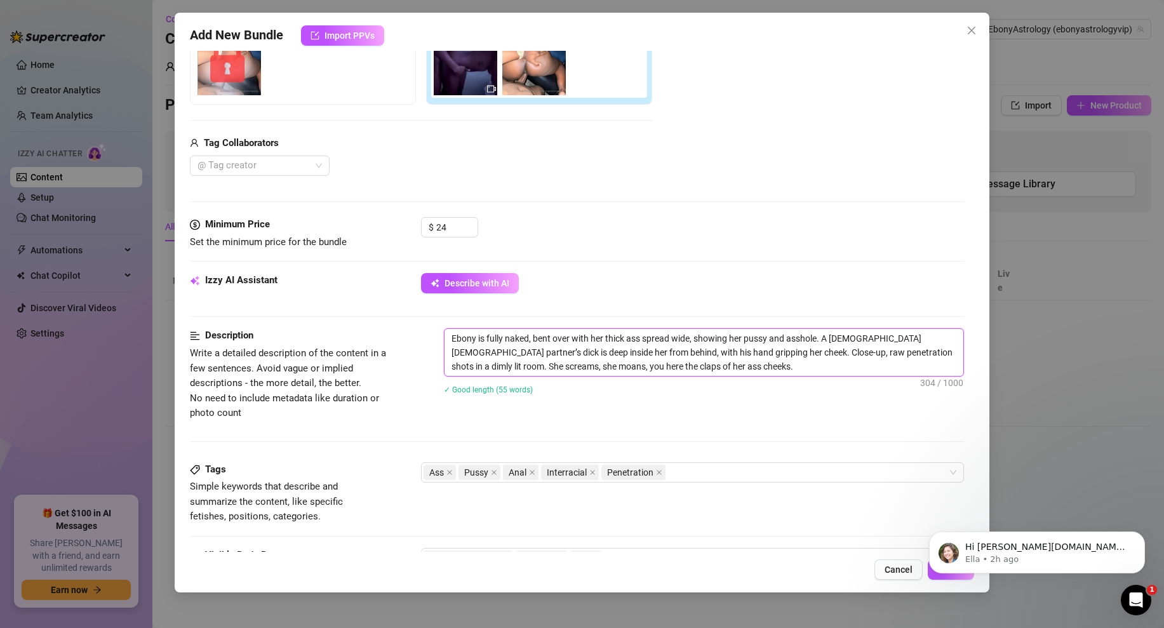
click at [599, 367] on textarea "Ebony is fully naked, bent over with her thick ass spread wide, showing her pus…" at bounding box center [703, 352] width 519 height 47
click at [671, 389] on div "✓ Good length (55 words)" at bounding box center [704, 389] width 520 height 14
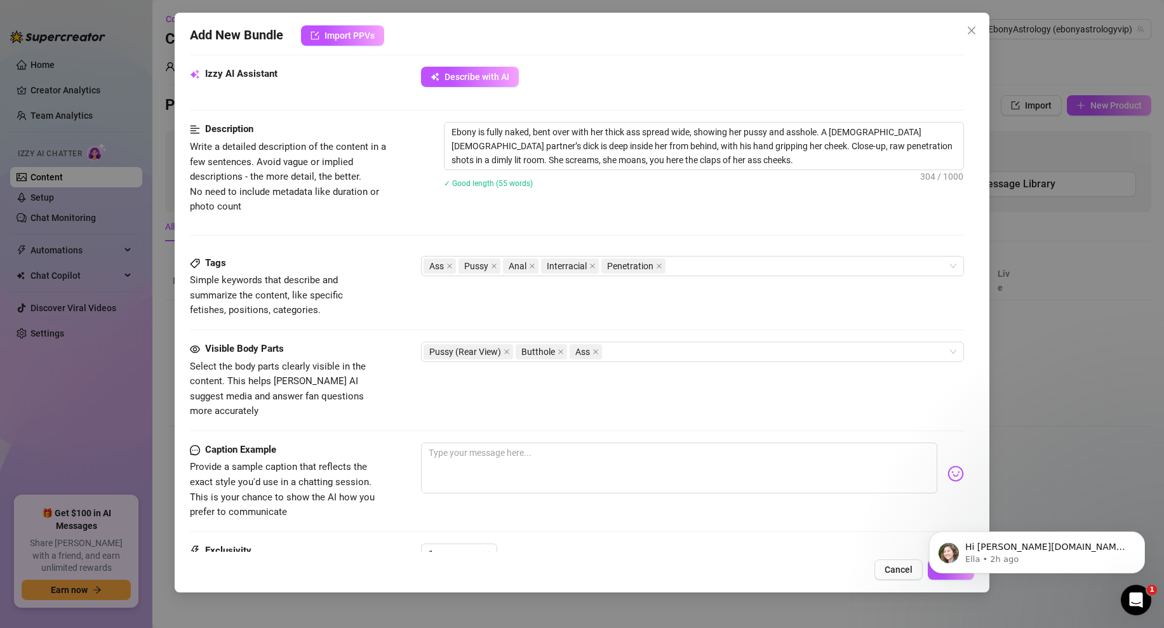
scroll to position [434, 0]
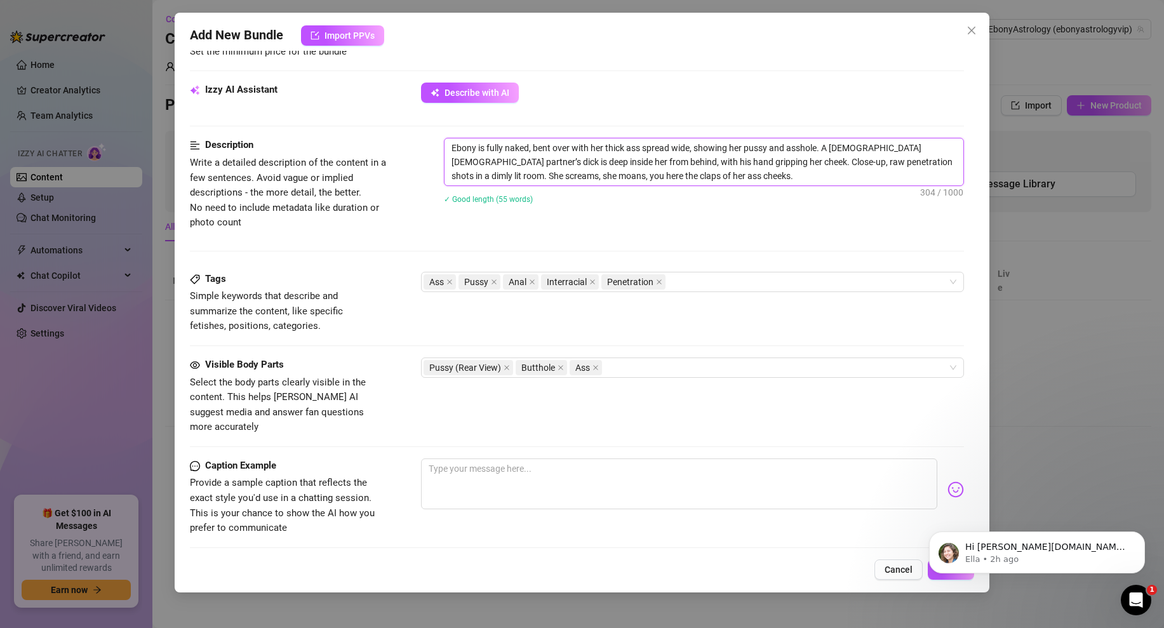
drag, startPoint x: 658, startPoint y: 176, endPoint x: 448, endPoint y: 146, distance: 212.9
click at [448, 146] on textarea "Ebony is fully naked, bent over with her thick ass spread wide, showing her pus…" at bounding box center [703, 161] width 519 height 47
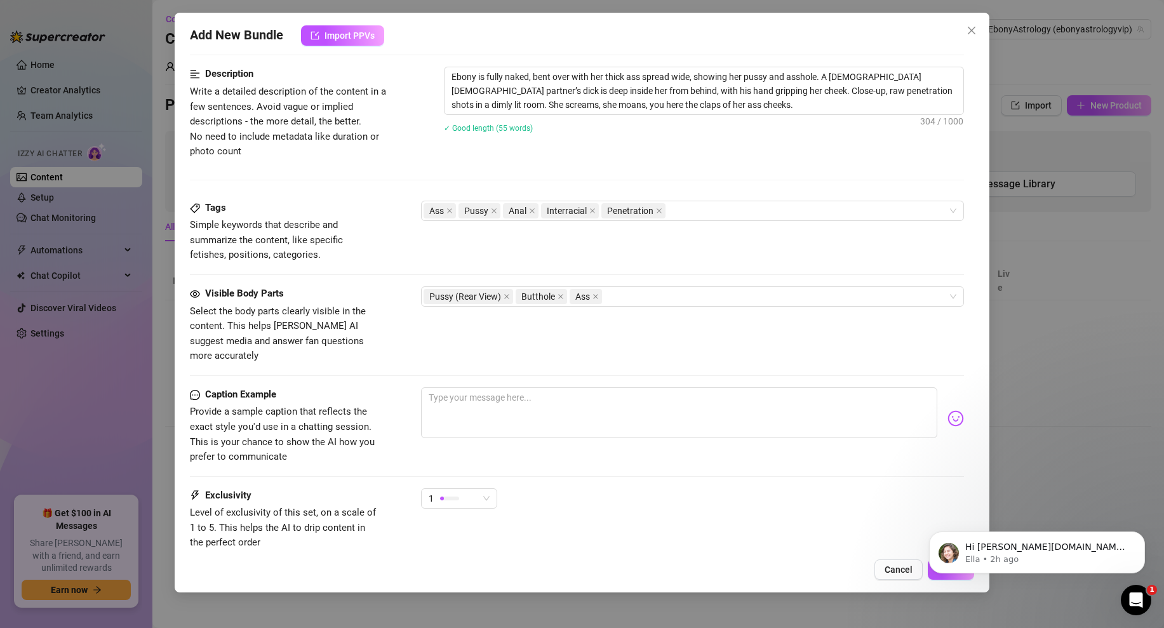
scroll to position [583, 0]
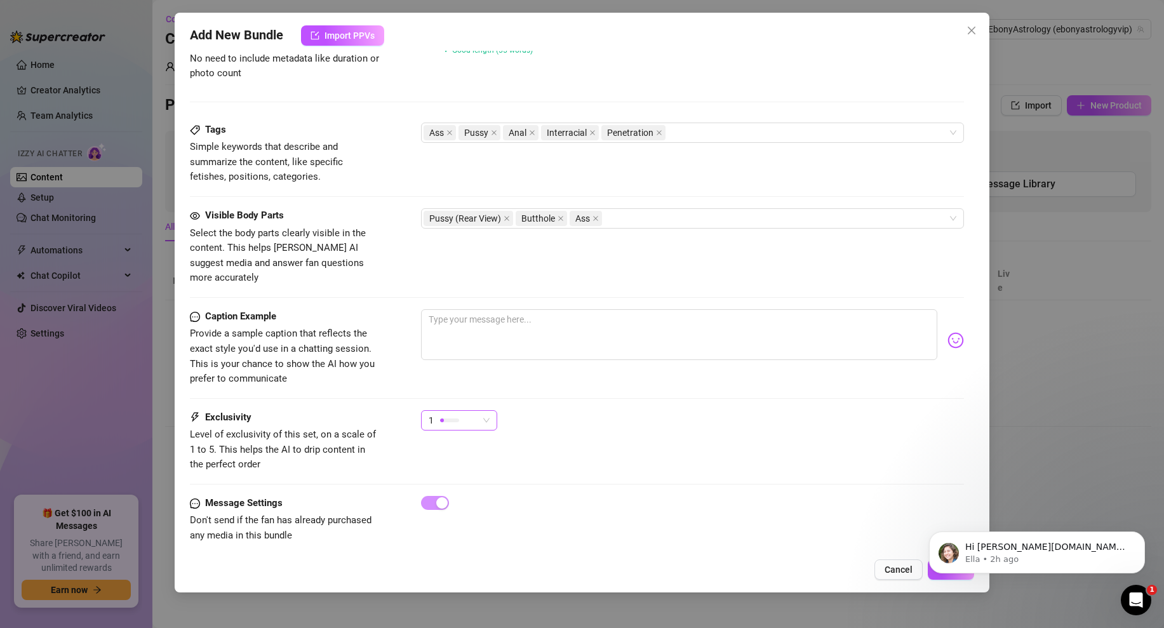
click at [483, 411] on span "1" at bounding box center [459, 420] width 61 height 19
click at [467, 458] on div "2" at bounding box center [490, 451] width 135 height 20
click at [478, 413] on span "2" at bounding box center [459, 420] width 61 height 19
click at [615, 387] on div "Caption Example Provide a sample caption that reflects the exact style you'd us…" at bounding box center [577, 359] width 774 height 101
click at [479, 311] on textarea at bounding box center [679, 334] width 516 height 51
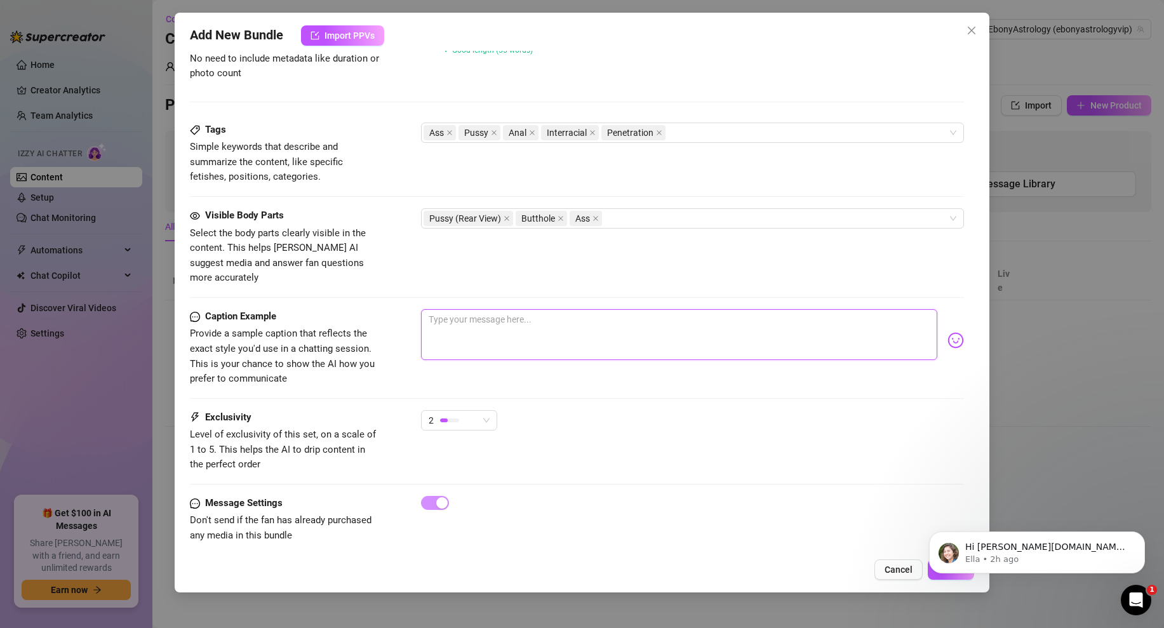
paste textarea "bent over and wide open getting it deep from behind 👀 his hand on my ass my moa…"
click at [650, 309] on textarea "bent over and wide open getting it deep from behind 👀 his hand on my ass my moa…" at bounding box center [679, 334] width 516 height 51
click at [474, 309] on textarea at bounding box center [679, 334] width 516 height 51
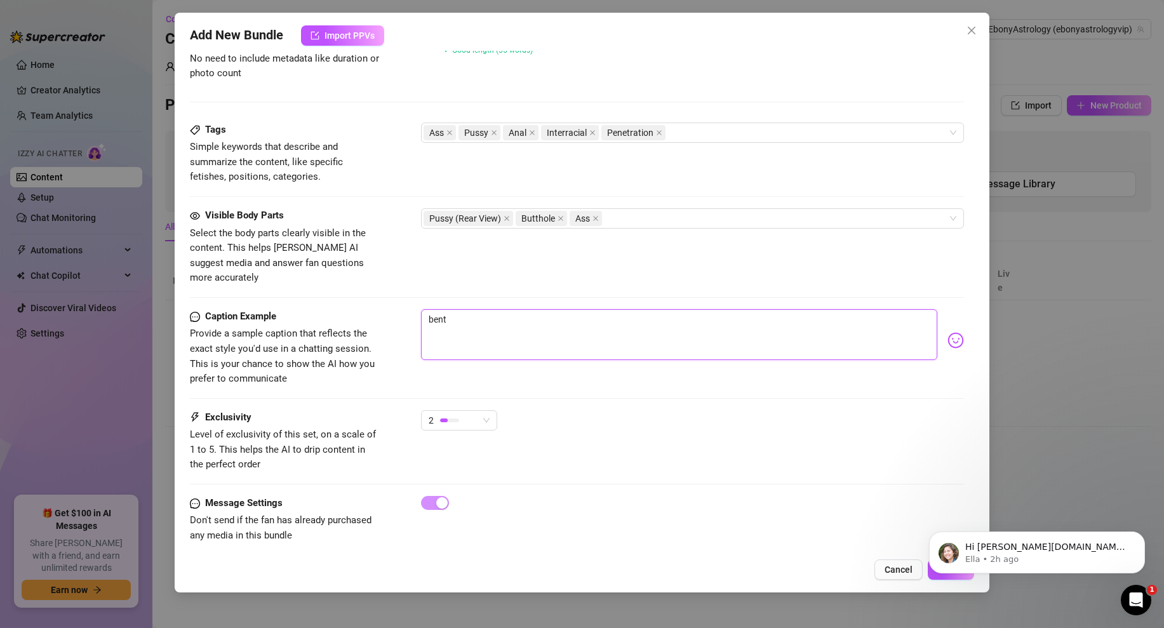
click at [483, 314] on textarea "bent" at bounding box center [679, 334] width 516 height 51
click at [465, 314] on textarea at bounding box center [679, 334] width 516 height 51
paste textarea "bent over doggy is my favorite… it’s the only way i can cum 😩🍑💦 think you could…"
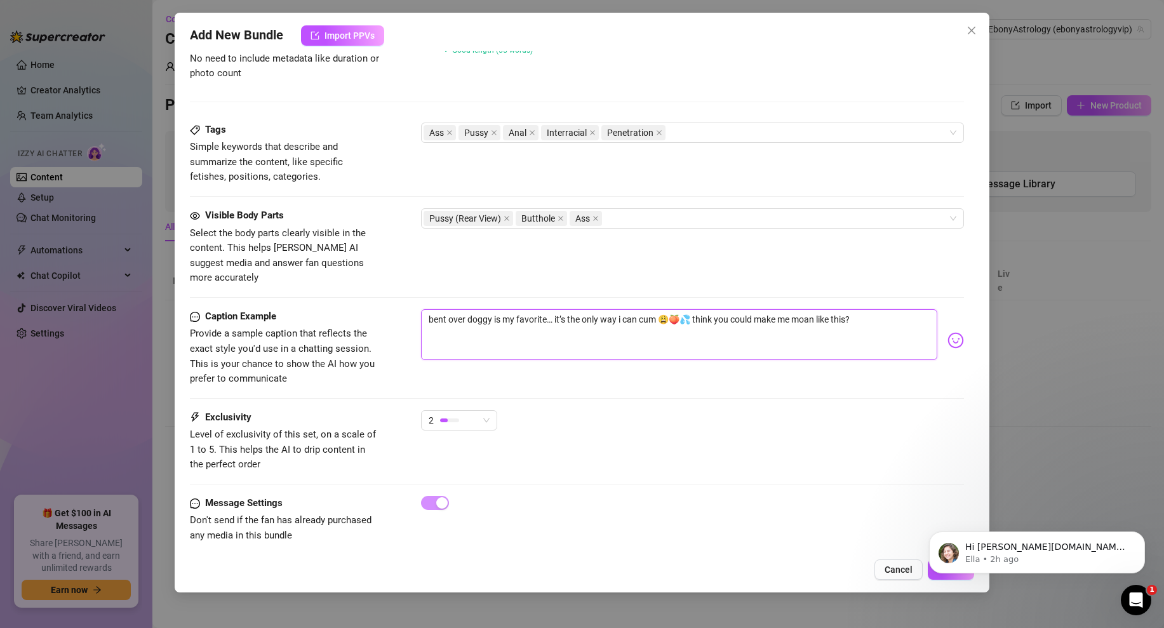
scroll to position [540, 0]
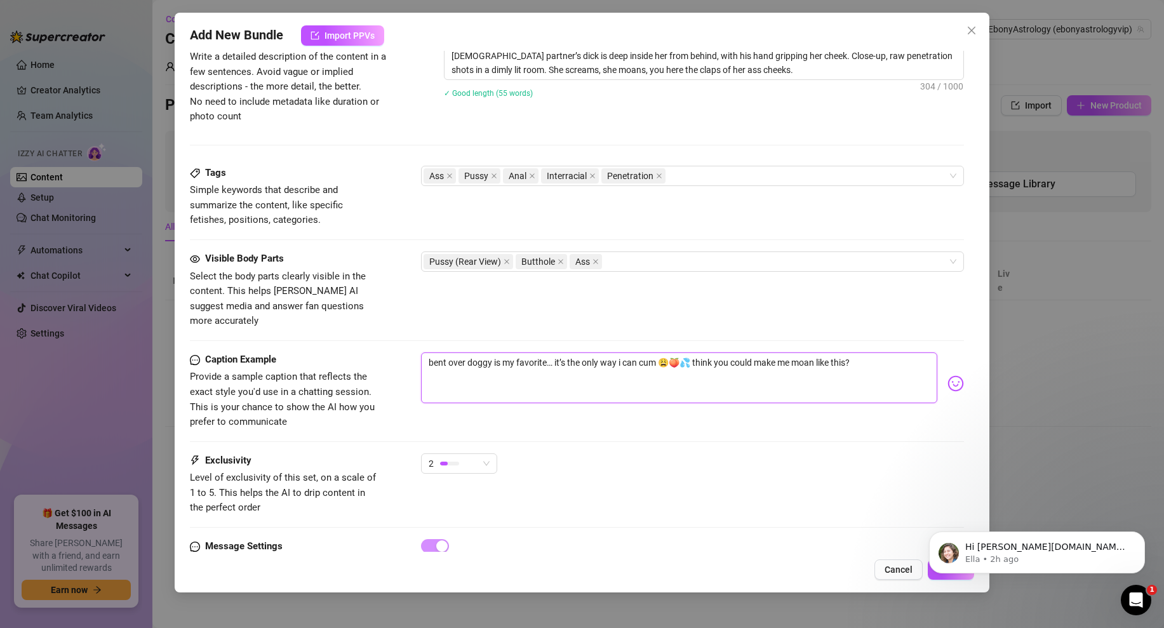
drag, startPoint x: 682, startPoint y: 344, endPoint x: 670, endPoint y: 344, distance: 11.4
click at [670, 352] on textarea "bent over doggy is my favorite… it’s the only way i can cum 😩🍑💦 think you could…" at bounding box center [679, 377] width 516 height 51
drag, startPoint x: 670, startPoint y: 344, endPoint x: 663, endPoint y: 344, distance: 7.0
click at [663, 352] on textarea "bent over doggy is my favorite… it’s the only way i can cum 😩🍑💦 think you could…" at bounding box center [679, 377] width 516 height 51
click at [867, 352] on textarea "bent over doggy is my favorite… it’s the only way i can cum 🍑💦 think you could …" at bounding box center [679, 377] width 516 height 51
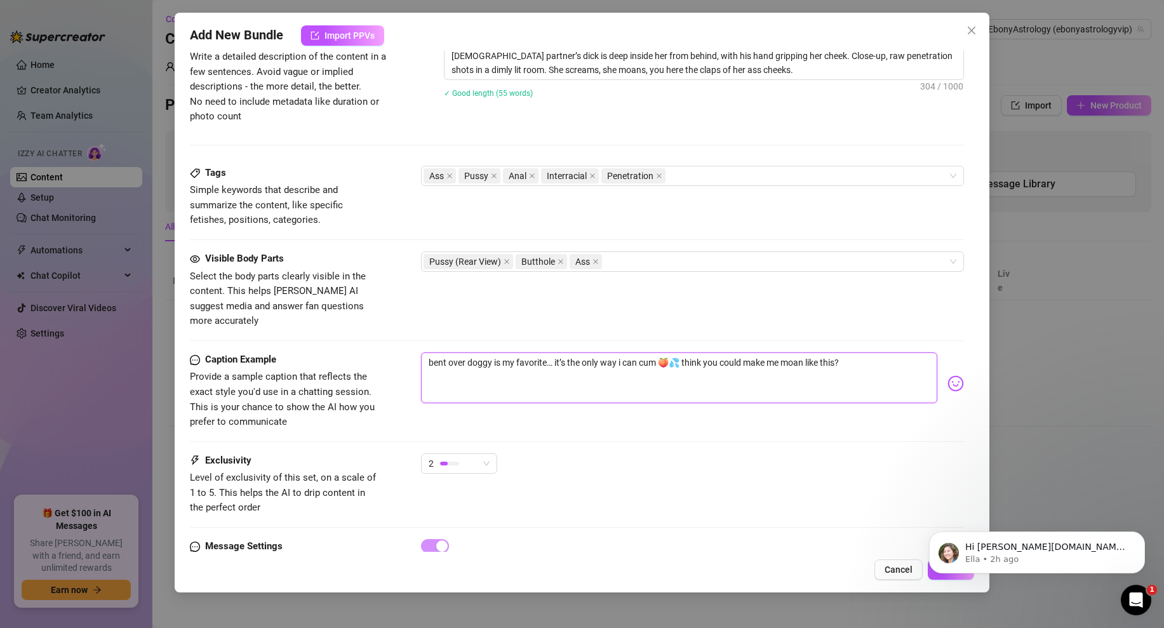
paste textarea "😩"
click at [684, 352] on textarea "bent over doggy is my favorite… it’s the only way i can cum 🍑💦 think you could …" at bounding box center [679, 377] width 516 height 51
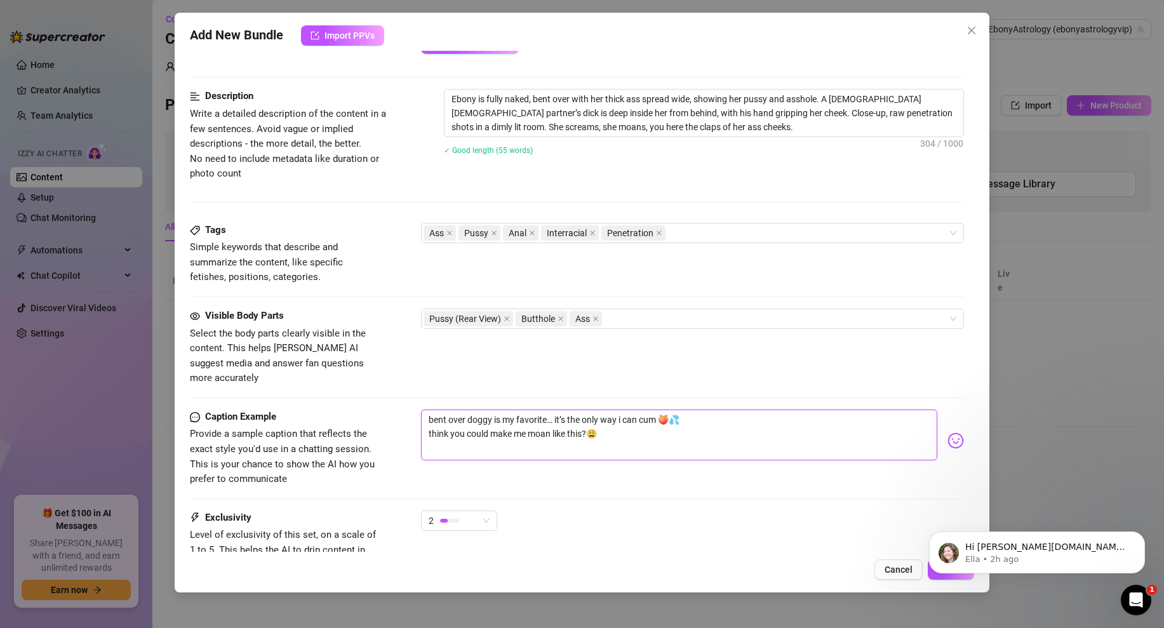
scroll to position [583, 0]
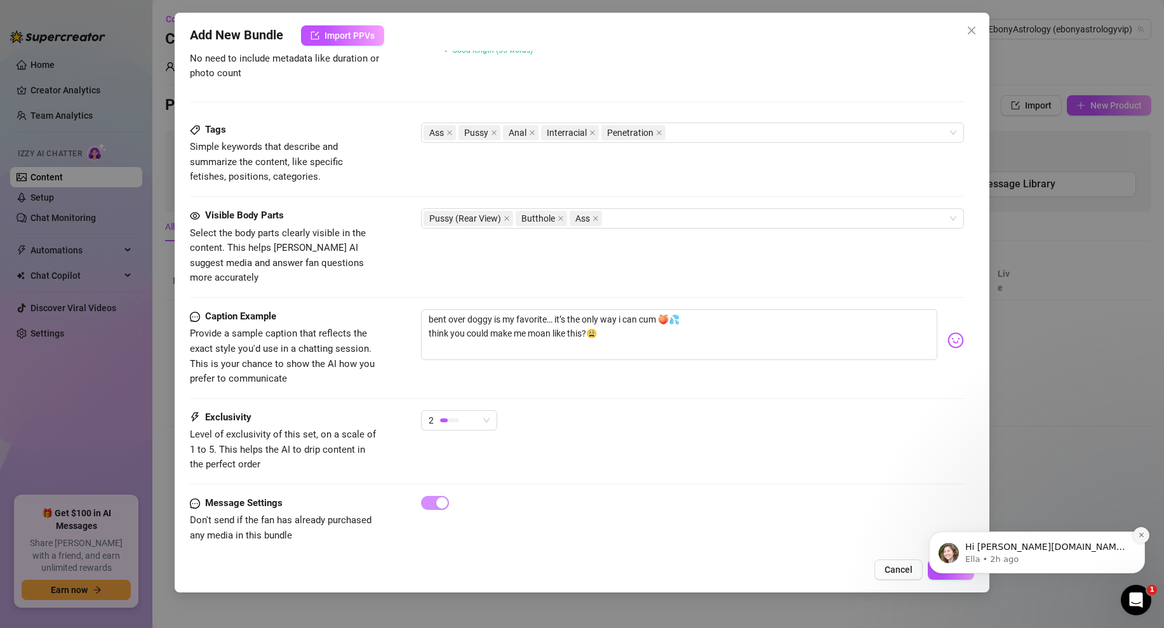
click at [1147, 535] on button "Dismiss notification" at bounding box center [1141, 535] width 17 height 17
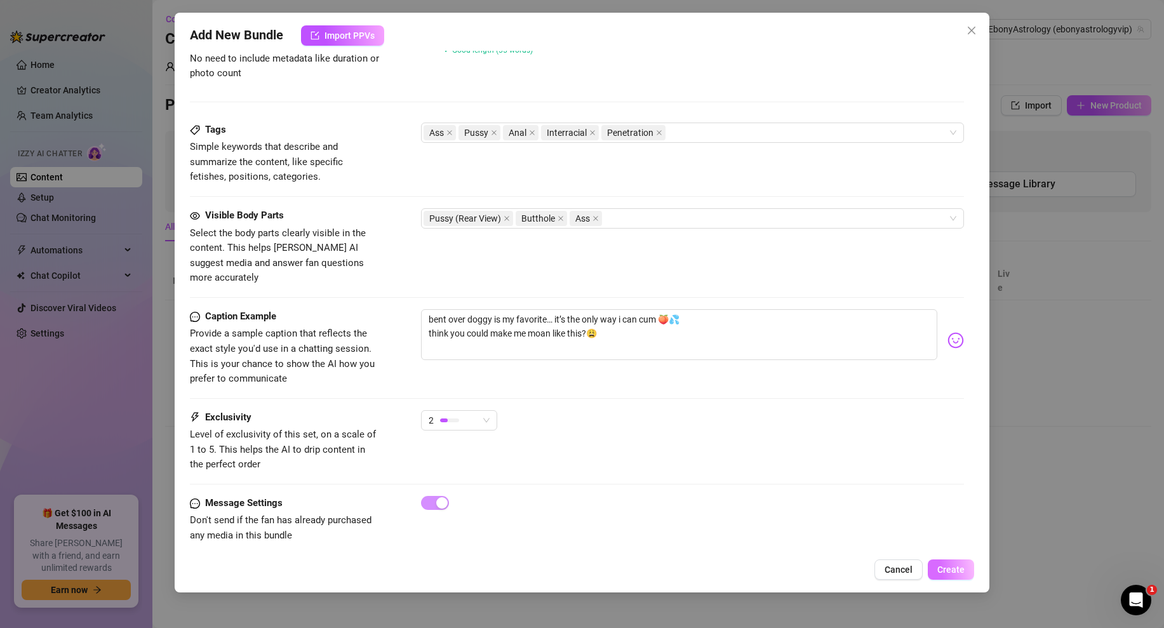
click at [949, 569] on span "Create" at bounding box center [950, 569] width 27 height 10
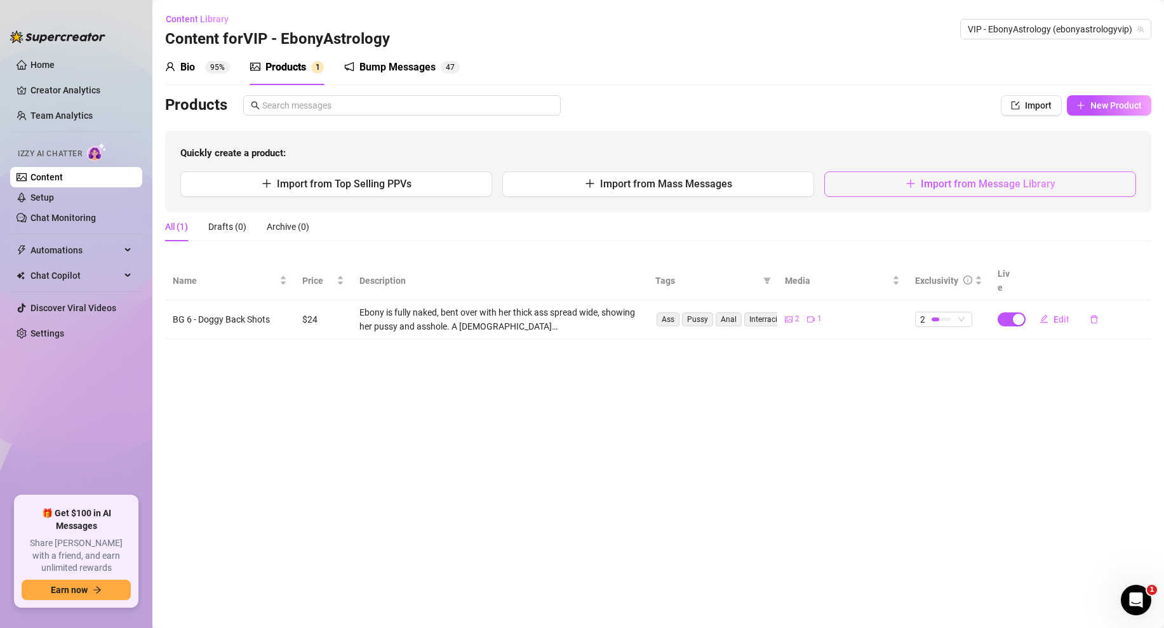
click at [940, 173] on button "Import from Message Library" at bounding box center [980, 183] width 312 height 25
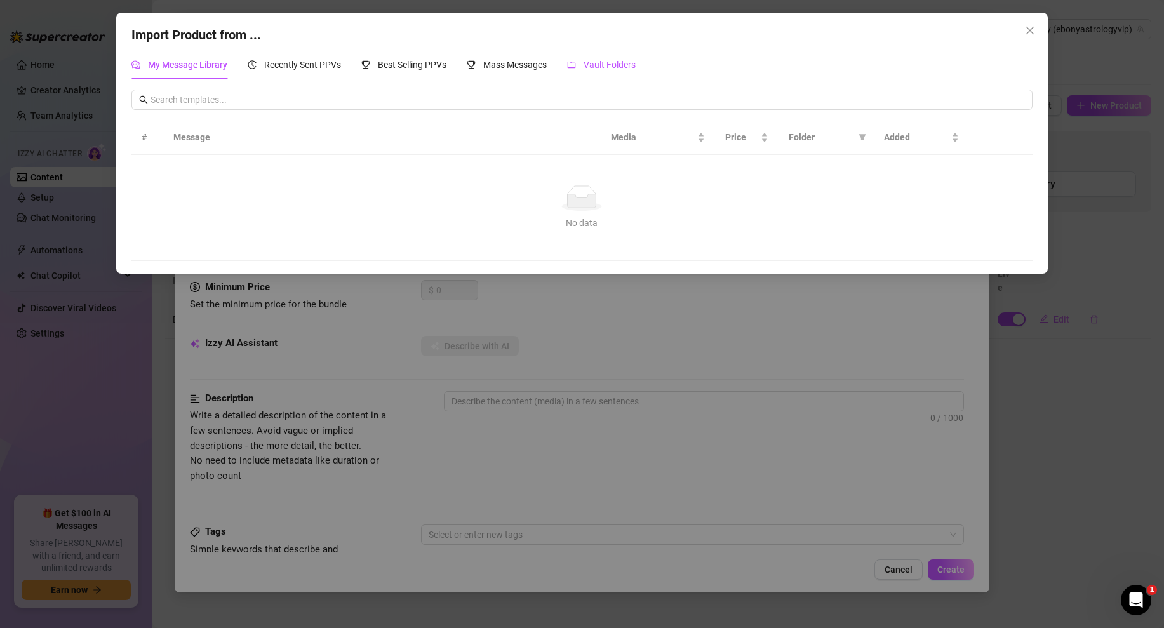
click at [592, 63] on span "Vault Folders" at bounding box center [609, 65] width 52 height 10
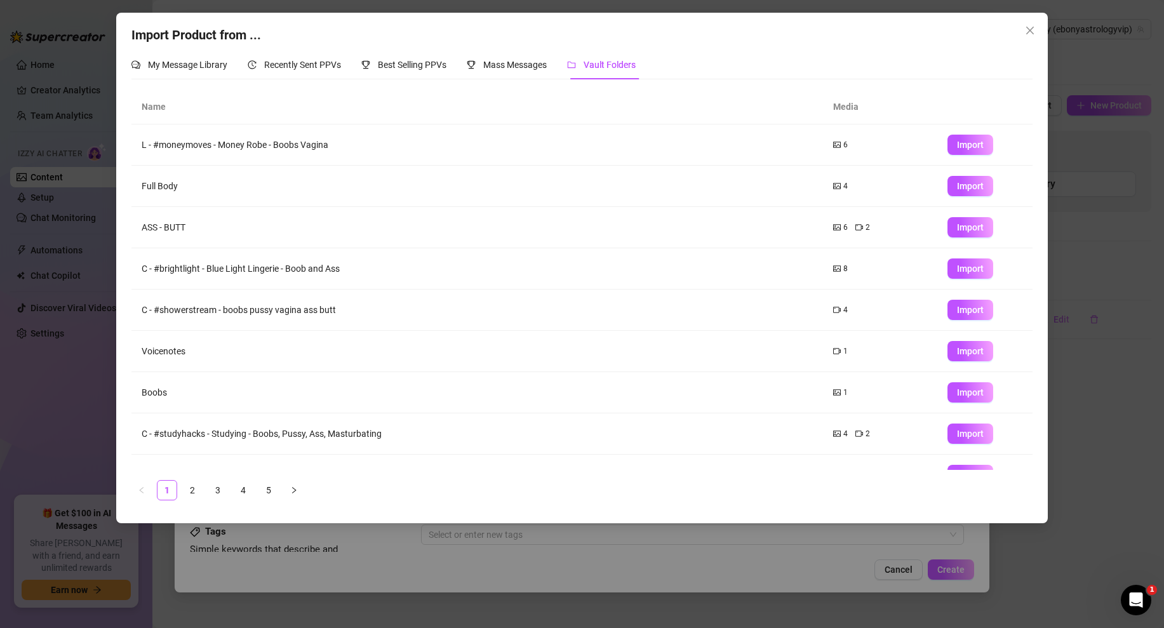
scroll to position [67, 0]
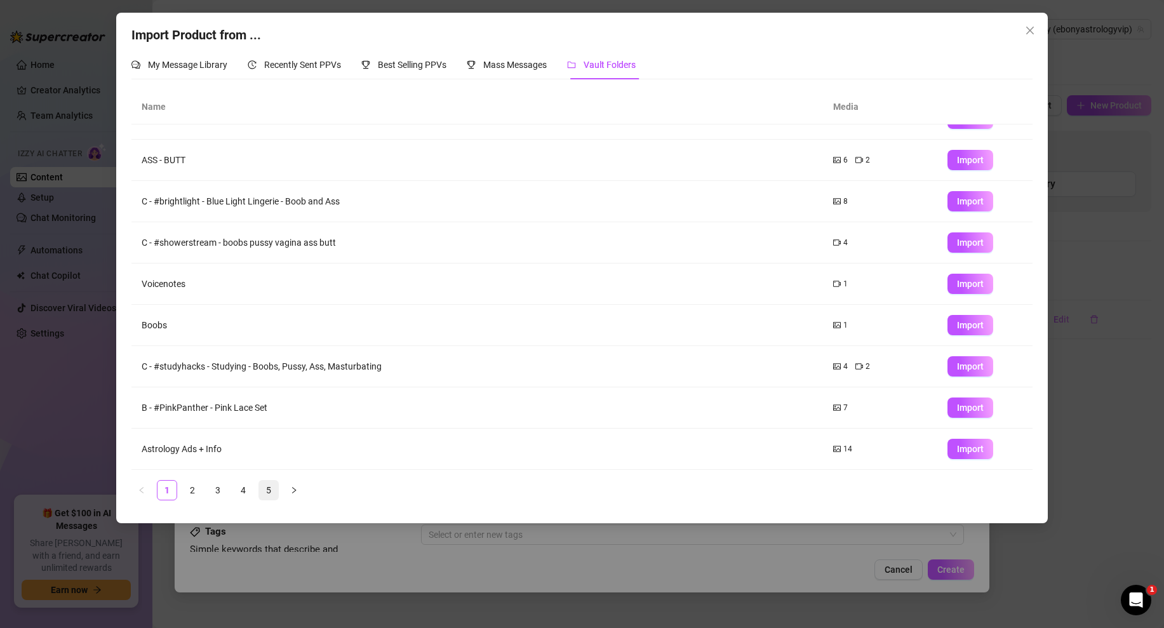
click at [272, 493] on link "5" at bounding box center [268, 490] width 19 height 19
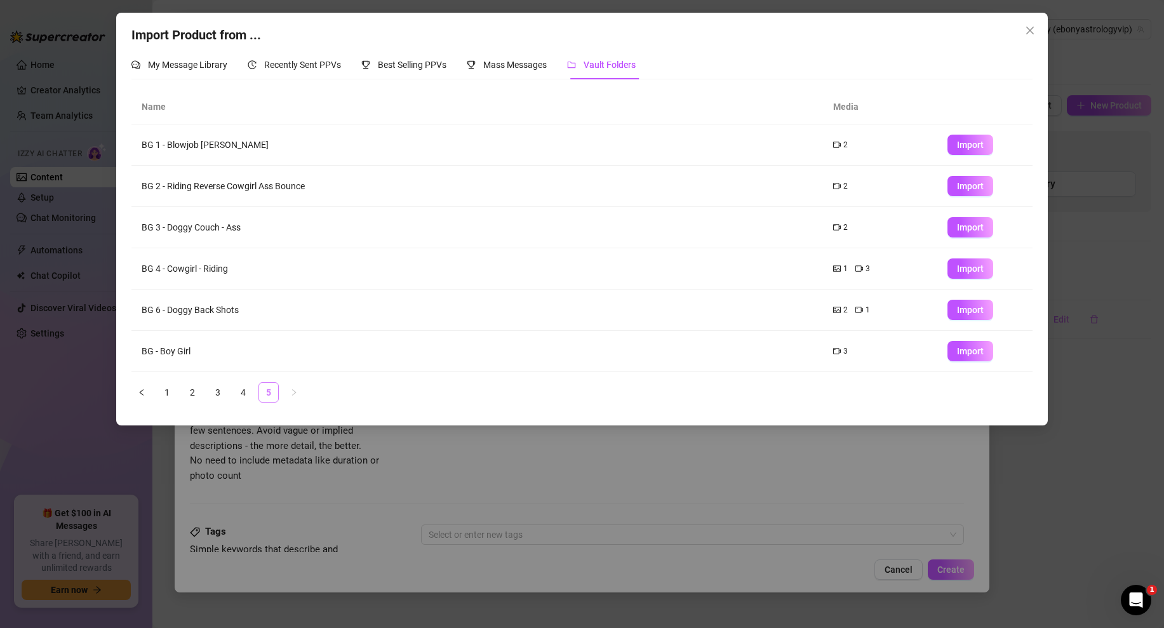
scroll to position [0, 0]
click at [967, 273] on span "Import" at bounding box center [970, 268] width 27 height 10
drag, startPoint x: 252, startPoint y: 273, endPoint x: 138, endPoint y: 273, distance: 114.3
click at [138, 273] on div "Import Product from ... My Message Library Recently Sent PPVs Best Selling PPVs…" at bounding box center [582, 314] width 1164 height 628
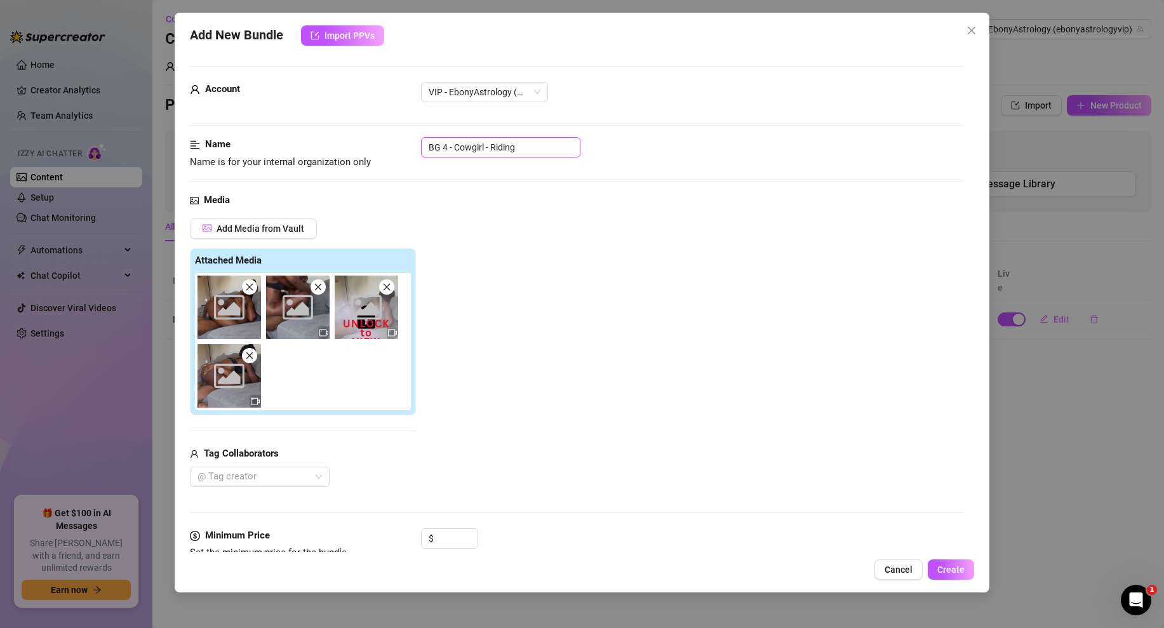
click at [531, 144] on input "BG 4 - Cowgirl - Riding" at bounding box center [500, 147] width 159 height 20
click at [447, 536] on input at bounding box center [456, 538] width 41 height 19
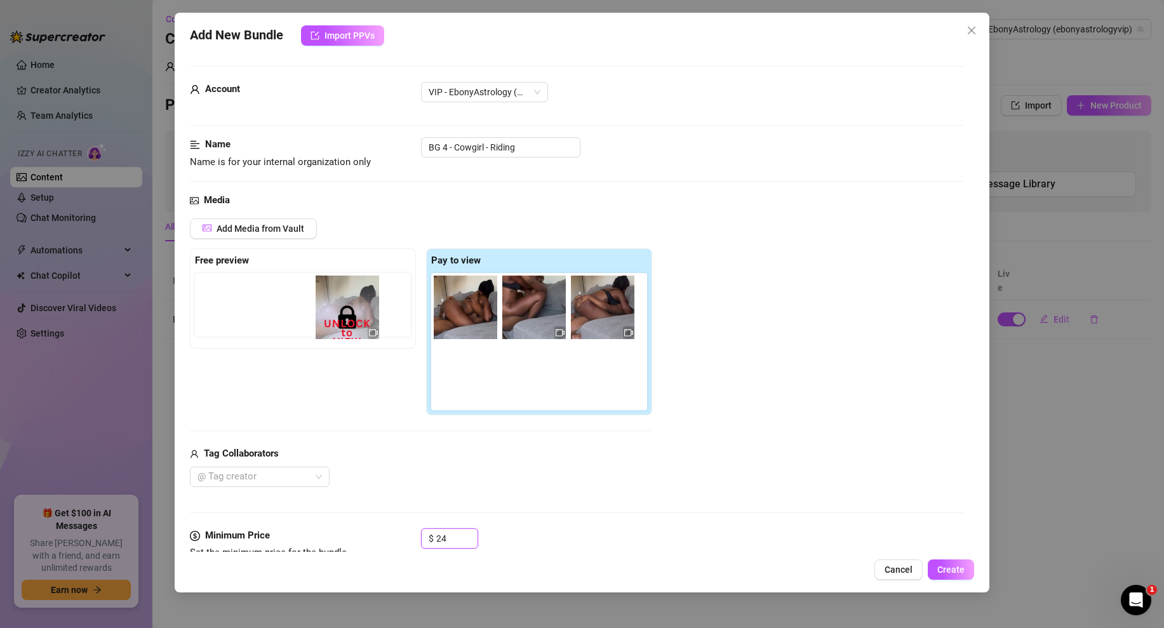
drag, startPoint x: 622, startPoint y: 307, endPoint x: 351, endPoint y: 301, distance: 270.5
click at [351, 301] on div "Free preview Pay to view" at bounding box center [421, 332] width 462 height 168
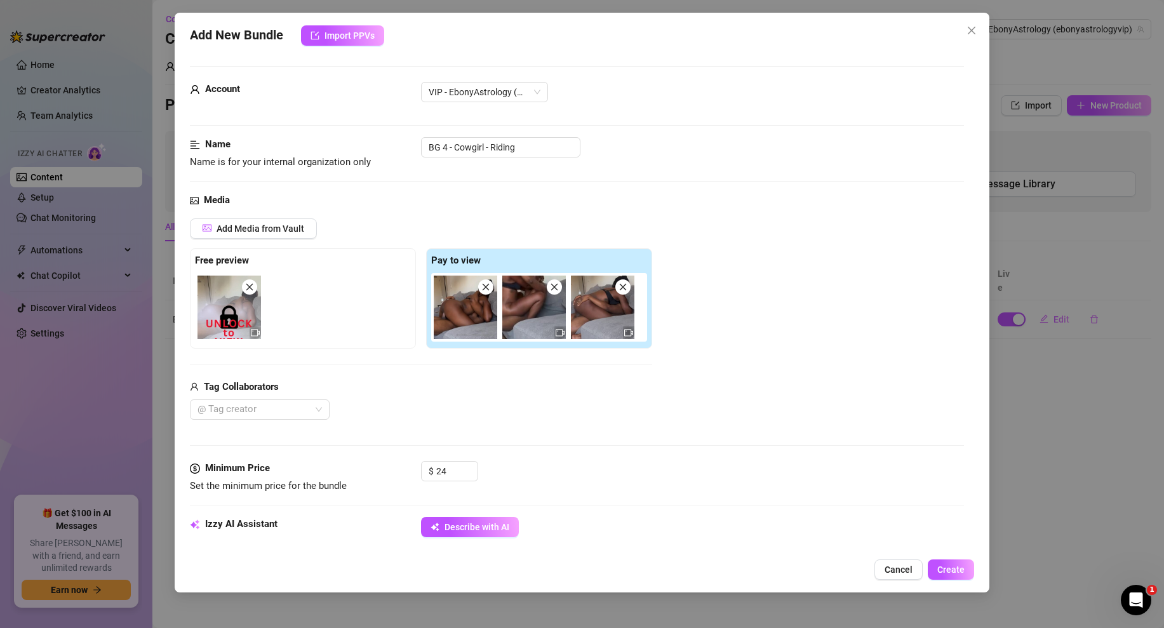
click at [641, 424] on div "Media Add Media from Vault Free preview Pay to view Tag Collaborators @ Tag cre…" at bounding box center [577, 327] width 774 height 268
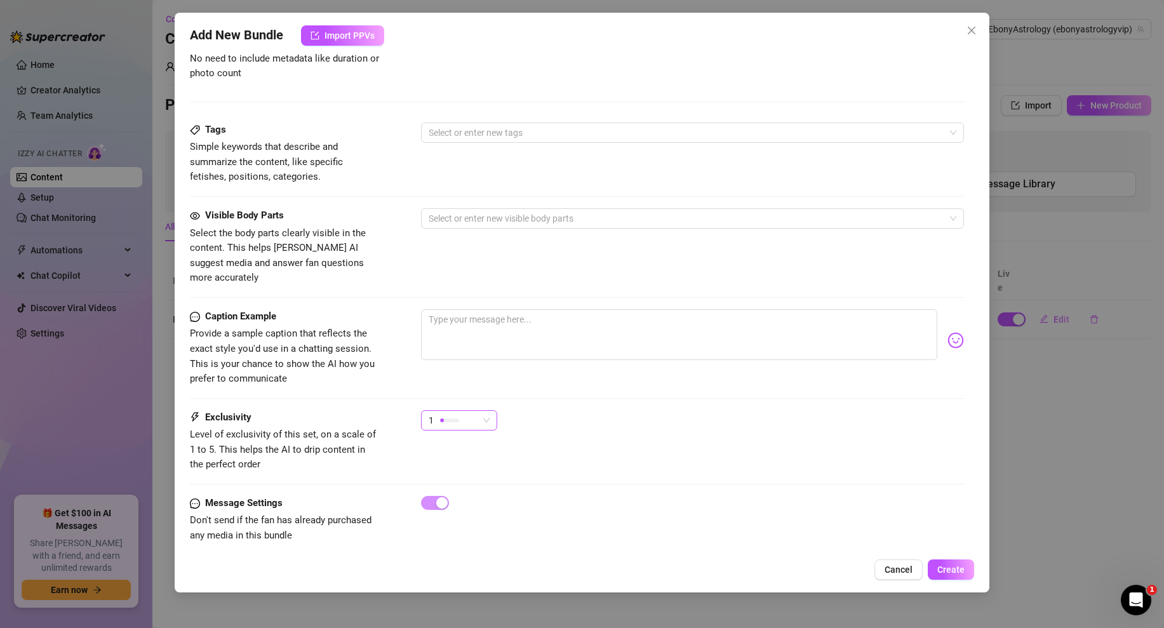
click at [493, 410] on div "1" at bounding box center [459, 420] width 76 height 20
click at [461, 465] on span "3" at bounding box center [472, 471] width 83 height 14
click at [575, 422] on div "3 3" at bounding box center [692, 426] width 543 height 32
click at [495, 410] on div "3" at bounding box center [459, 420] width 76 height 20
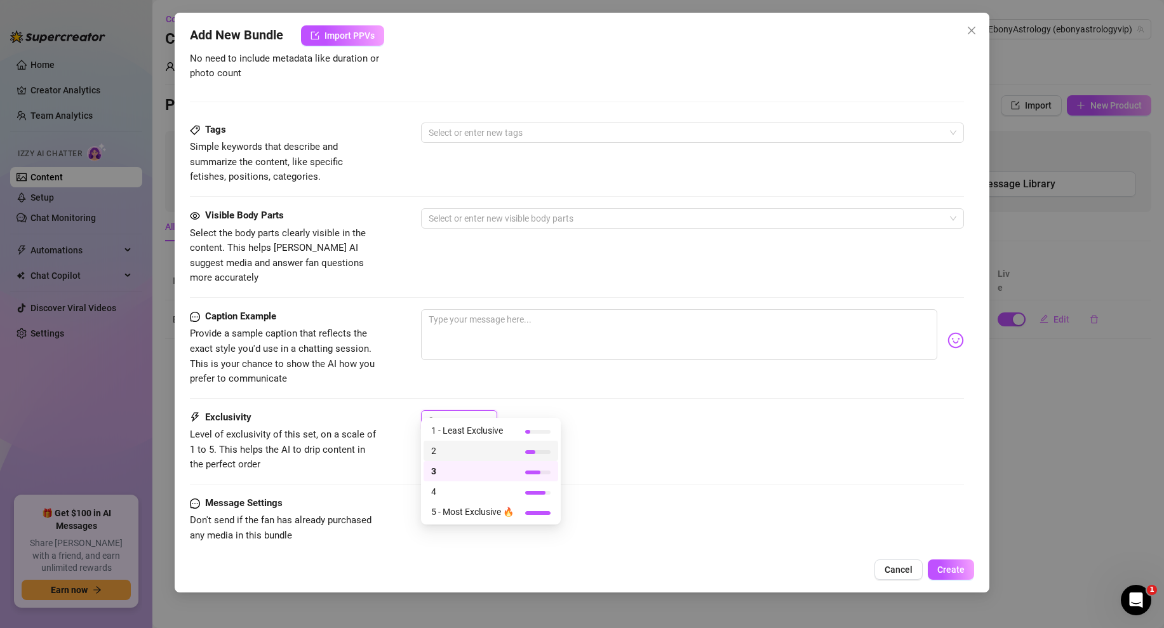
click at [448, 451] on span "2" at bounding box center [472, 451] width 83 height 14
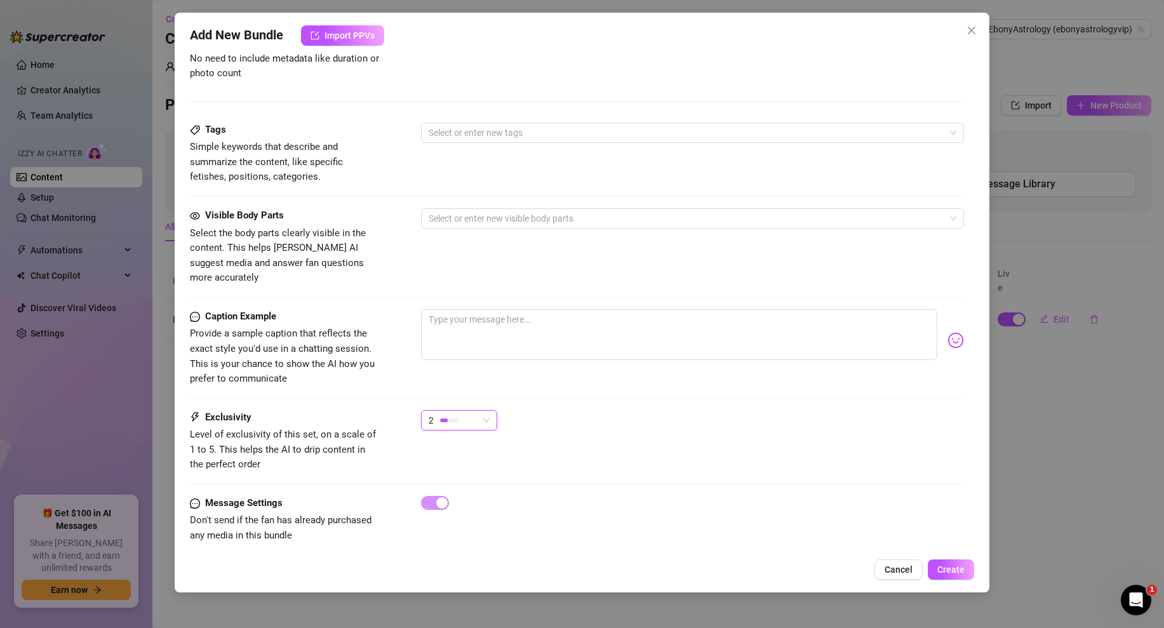
click at [563, 432] on div "Exclusivity Level of exclusivity of this set, on a scale of 1 to 5. This helps …" at bounding box center [577, 441] width 774 height 62
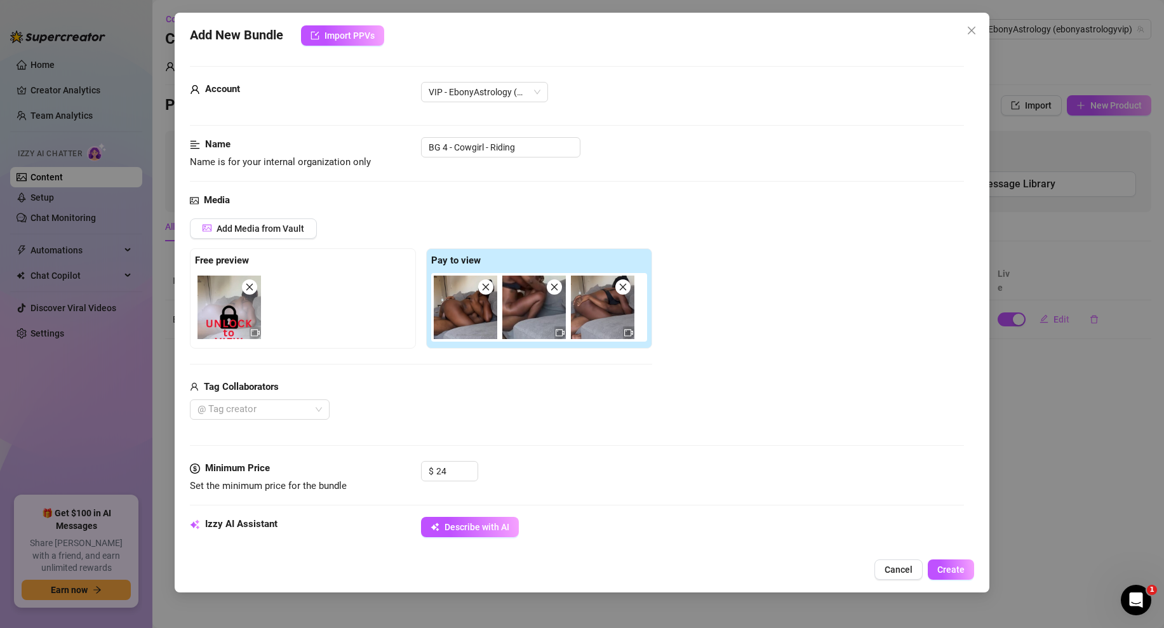
scroll to position [104, 0]
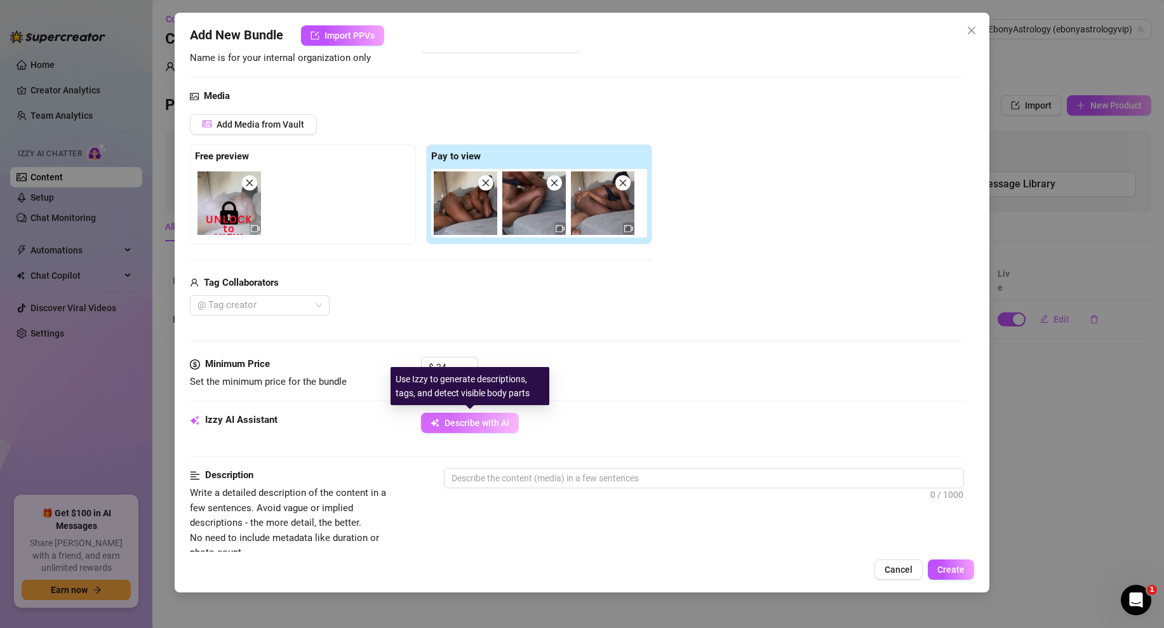
click at [477, 420] on span "Describe with AI" at bounding box center [476, 423] width 65 height 10
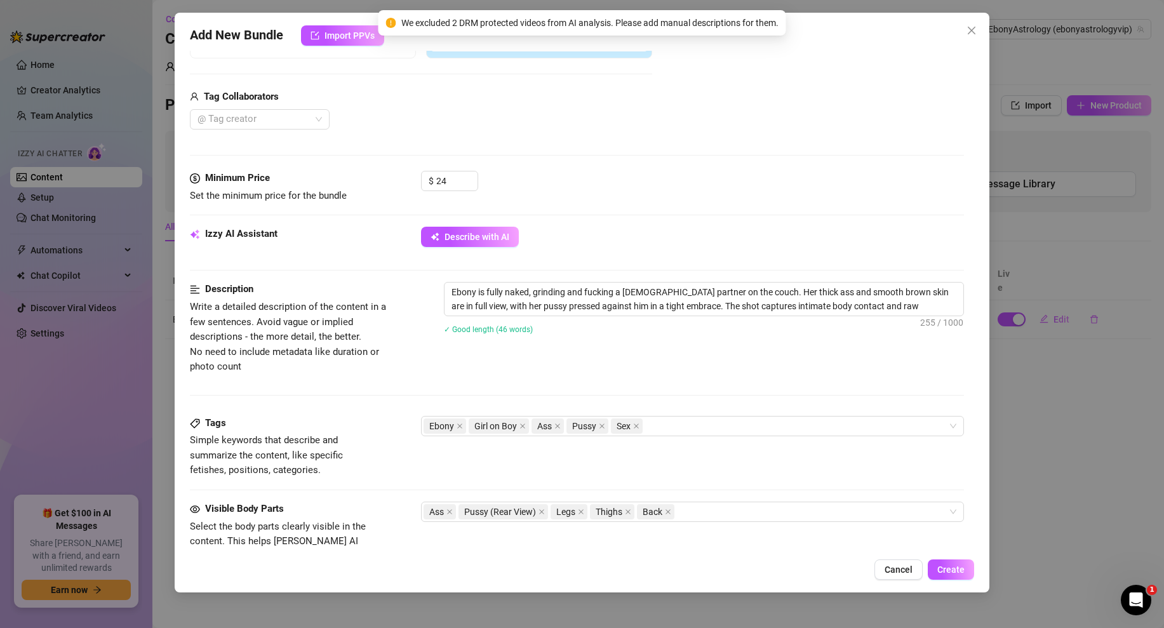
scroll to position [309, 0]
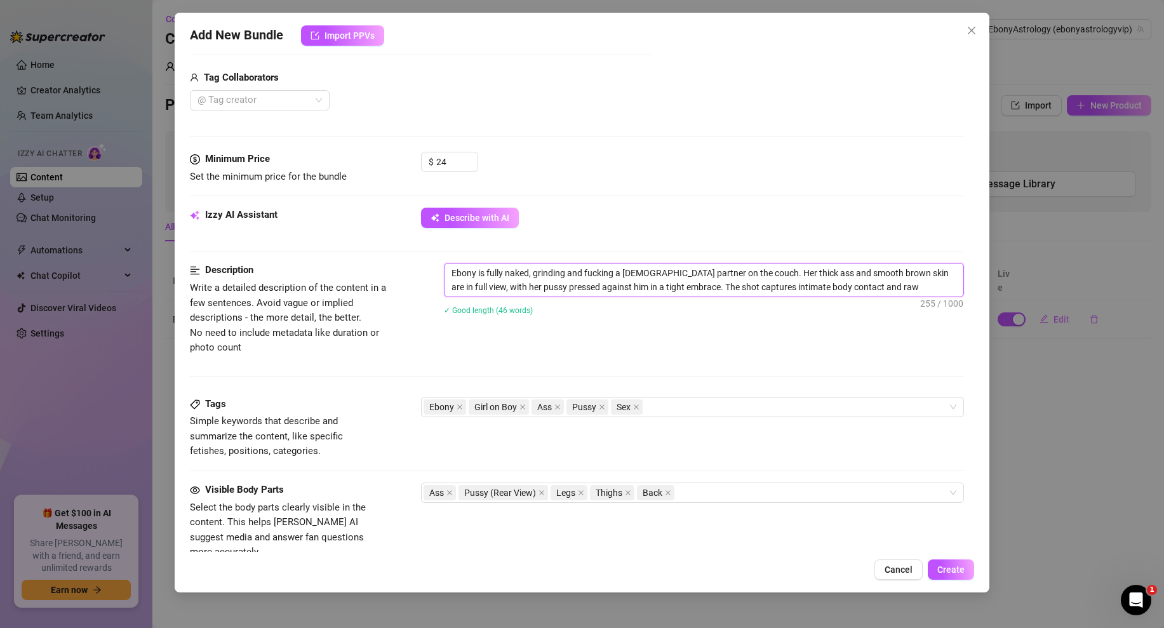
click at [947, 283] on textarea "Ebony is fully naked, grinding and fucking a male partner on the couch. Her thi…" at bounding box center [703, 279] width 519 height 33
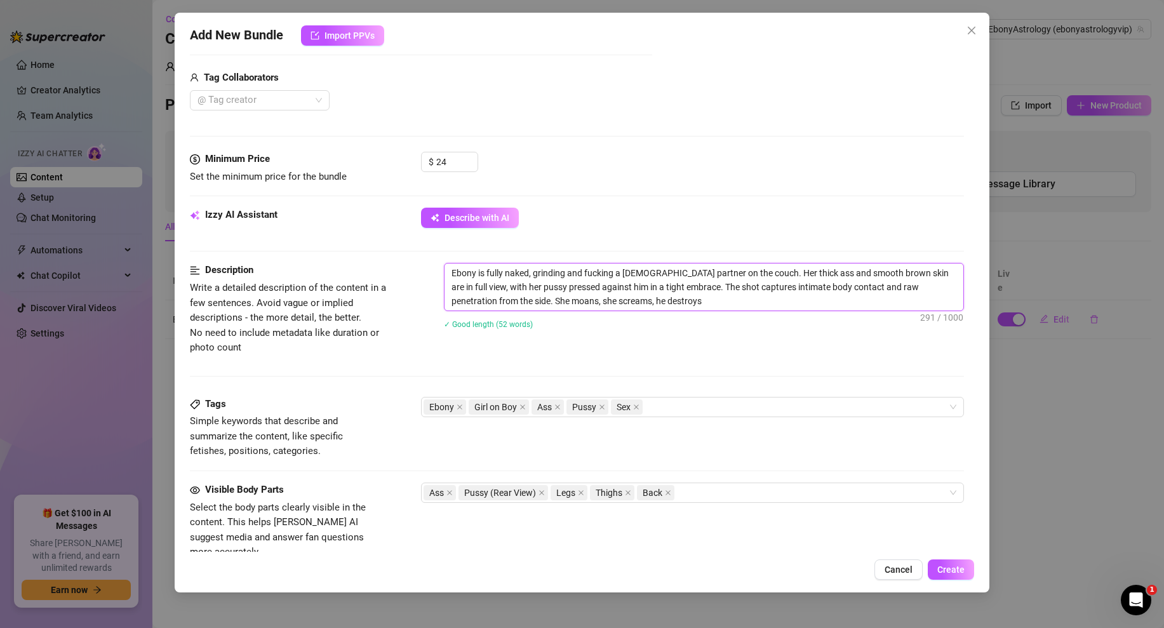
drag, startPoint x: 679, startPoint y: 303, endPoint x: 469, endPoint y: 247, distance: 217.4
click at [469, 247] on form "Account VIP - EbonyAstrology (@ebonyastrologyvip) Name Name is for your interna…" at bounding box center [577, 299] width 774 height 1084
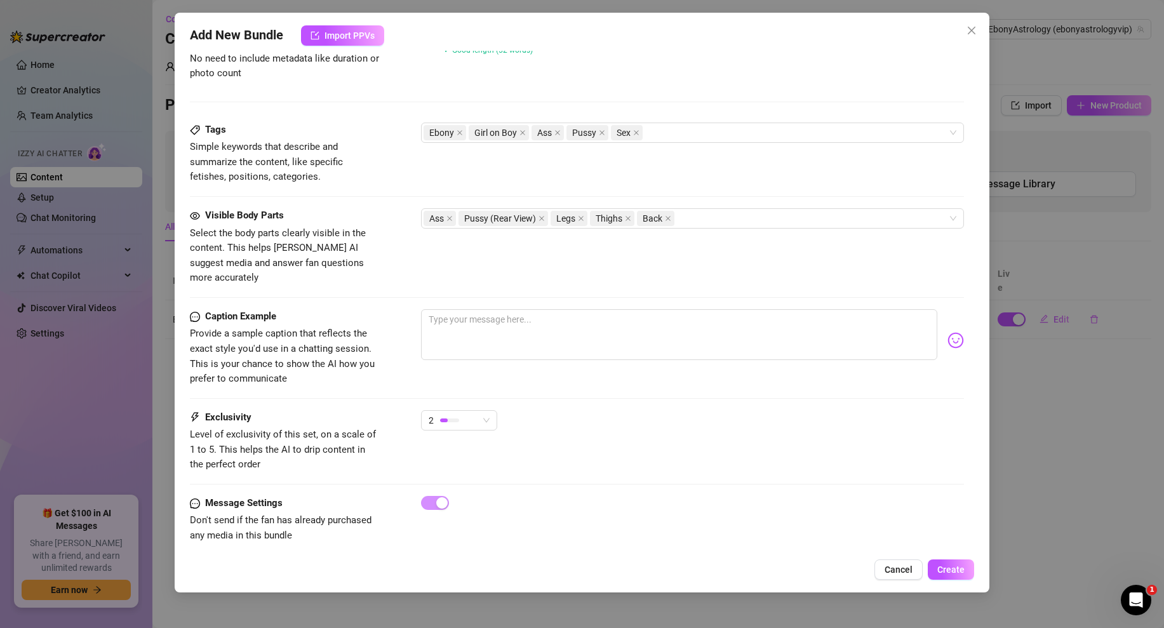
click at [648, 253] on div "Visible Body Parts Select the body parts clearly visible in the content. This h…" at bounding box center [577, 246] width 774 height 77
click at [482, 310] on textarea at bounding box center [679, 334] width 516 height 51
paste textarea "riding him deep on the couch skin to skin my moans loud thick ass bouncing thin…"
click at [825, 309] on textarea "riding him deep on the couch skin to skin my moans loud thick ass bouncing thin…" at bounding box center [679, 334] width 516 height 51
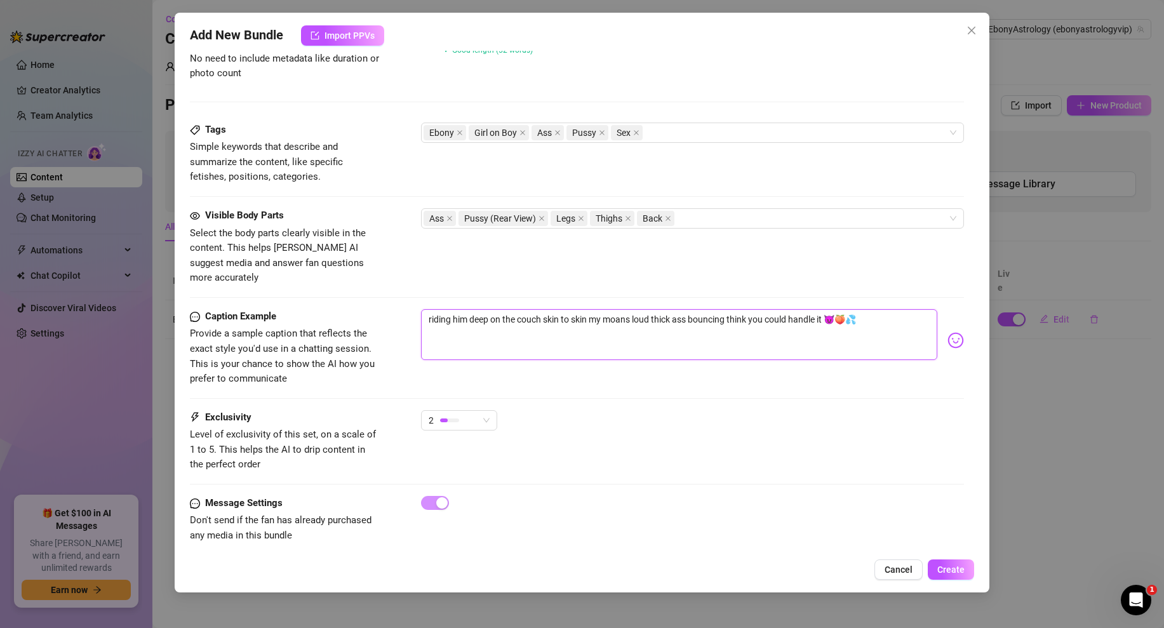
click at [825, 309] on textarea "riding him deep on the couch skin to skin my moans loud thick ass bouncing thin…" at bounding box center [679, 334] width 516 height 51
drag, startPoint x: 825, startPoint y: 303, endPoint x: 725, endPoint y: 303, distance: 100.3
click at [725, 309] on textarea "riding him deep on the couch skin to skin my moans loud thick ass bouncing thin…" at bounding box center [679, 334] width 516 height 51
click at [672, 309] on textarea "riding him deep on the couch skin to skin my moans loud thick ass bouncing thin…" at bounding box center [679, 334] width 516 height 51
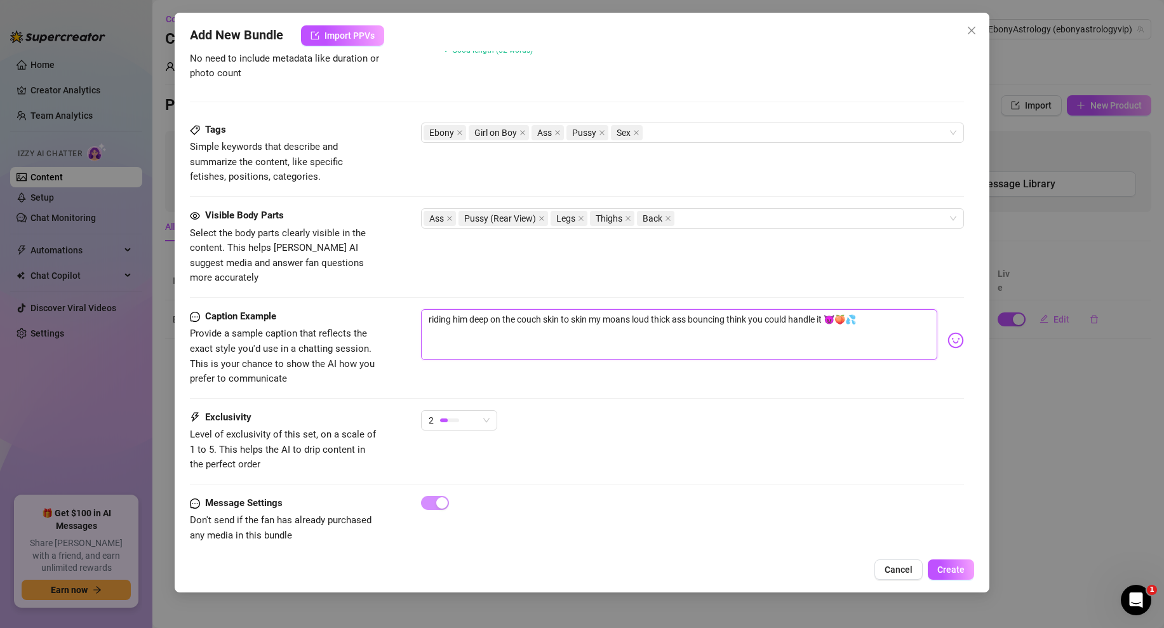
drag, startPoint x: 731, startPoint y: 303, endPoint x: 425, endPoint y: 298, distance: 305.4
click at [425, 309] on textarea "riding him deep on the couch skin to skin my moans loud thick ass bouncing thin…" at bounding box center [679, 334] width 516 height 51
drag, startPoint x: 525, startPoint y: 303, endPoint x: 516, endPoint y: 303, distance: 8.9
click at [516, 309] on textarea "think you could handle it 😈🍑💦" at bounding box center [679, 334] width 516 height 51
click at [575, 309] on textarea "think you could handle if i rode you liek this? 😈🍑💦" at bounding box center [679, 334] width 516 height 51
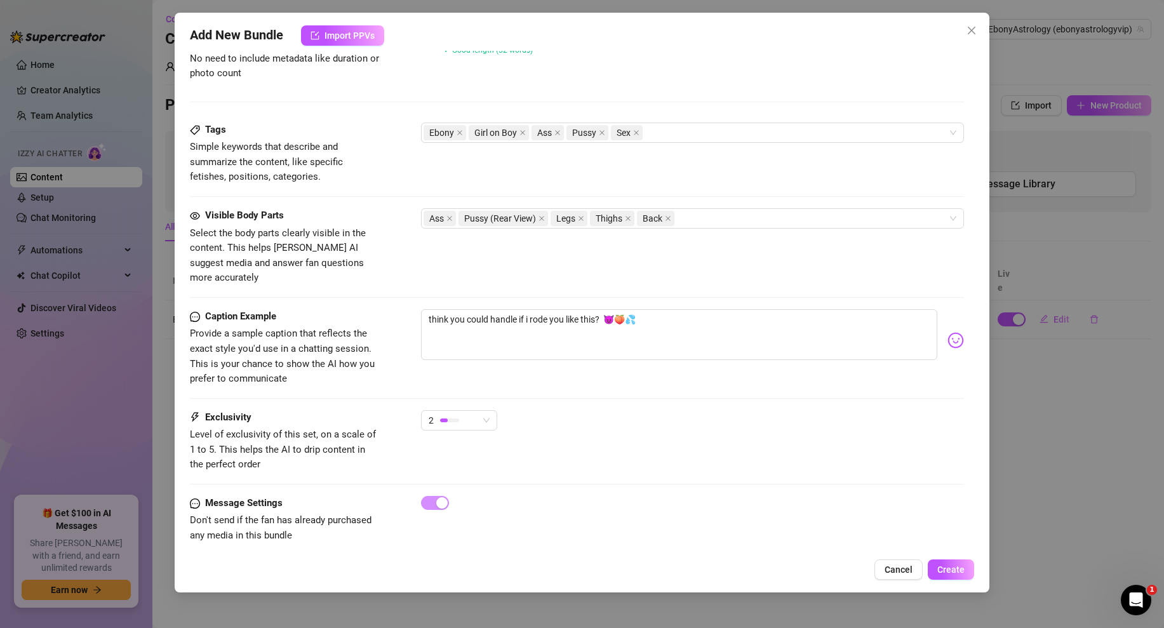
click at [696, 290] on div "Visible Body Parts Select the body parts clearly visible in the content. This h…" at bounding box center [577, 258] width 774 height 101
click at [669, 316] on textarea "think you could handle if i rode you like this? 😈🍑💦" at bounding box center [679, 334] width 516 height 51
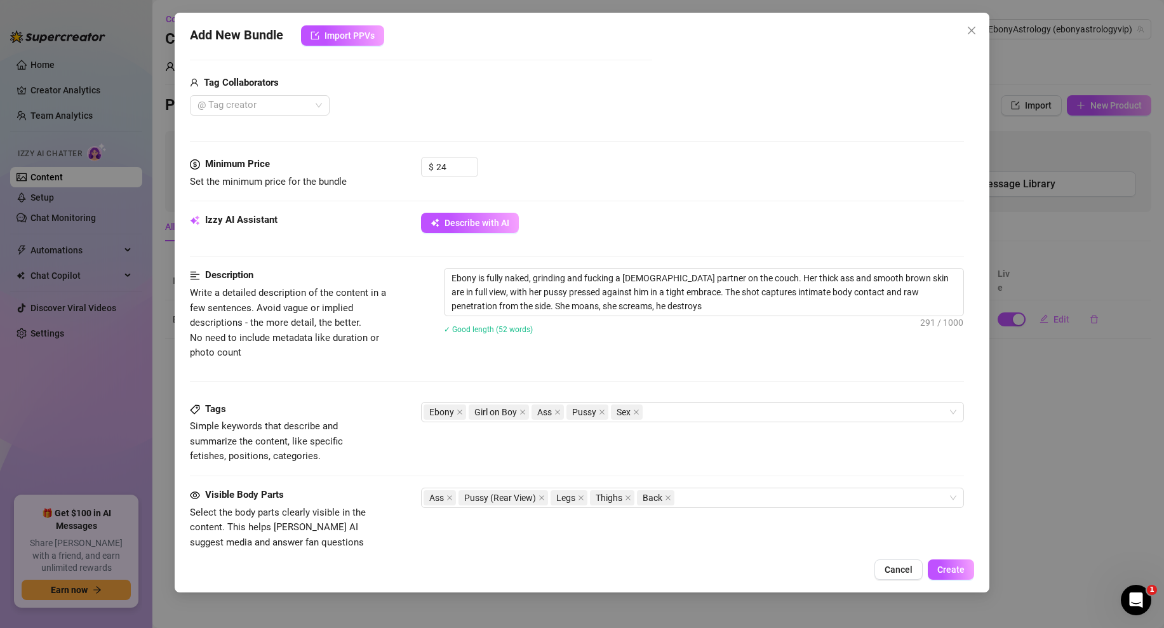
scroll to position [0, 0]
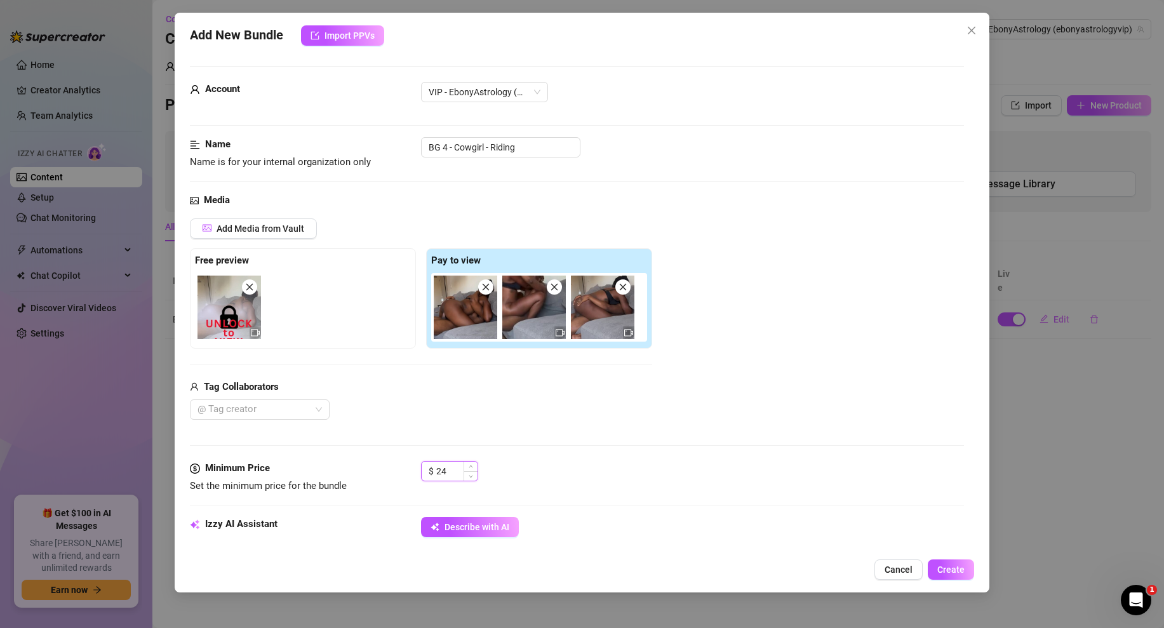
click at [451, 474] on input "24" at bounding box center [456, 471] width 41 height 19
click at [597, 485] on div "$ 24" at bounding box center [692, 477] width 543 height 32
click at [450, 468] on input "24" at bounding box center [456, 471] width 41 height 19
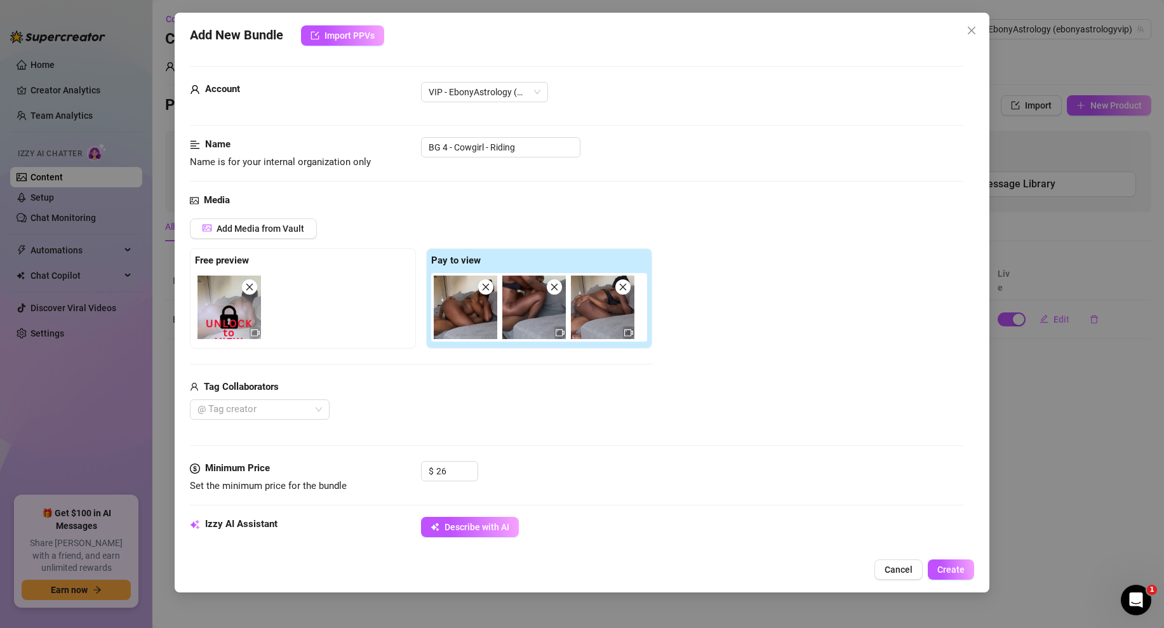
click at [617, 489] on div "$ 26" at bounding box center [692, 477] width 543 height 32
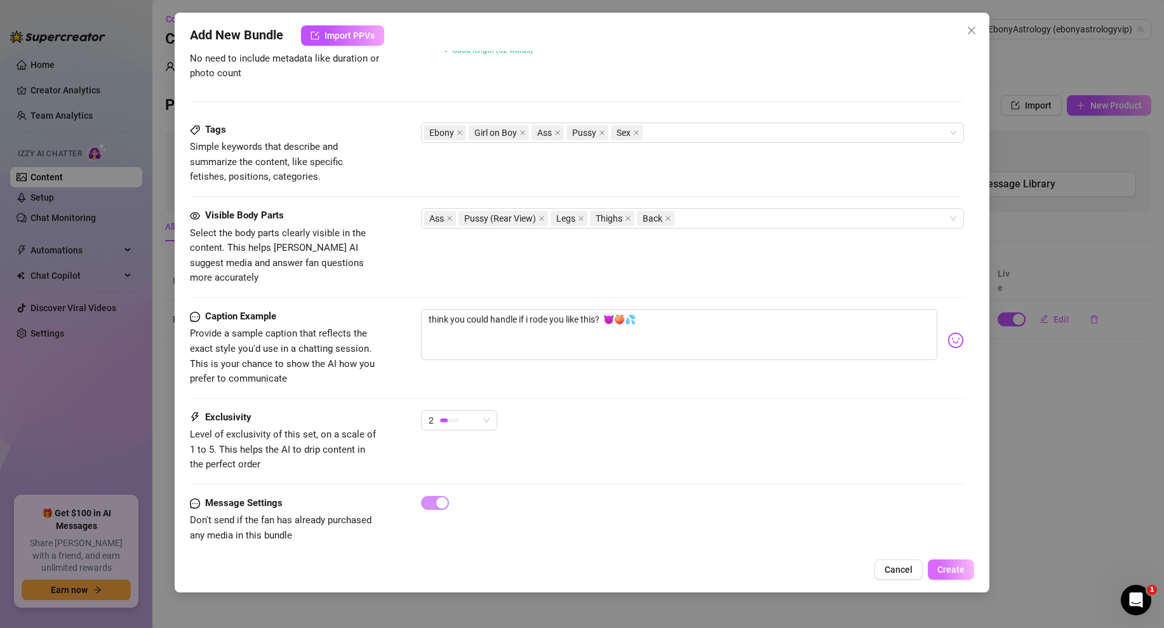
click at [940, 575] on button "Create" at bounding box center [951, 569] width 46 height 20
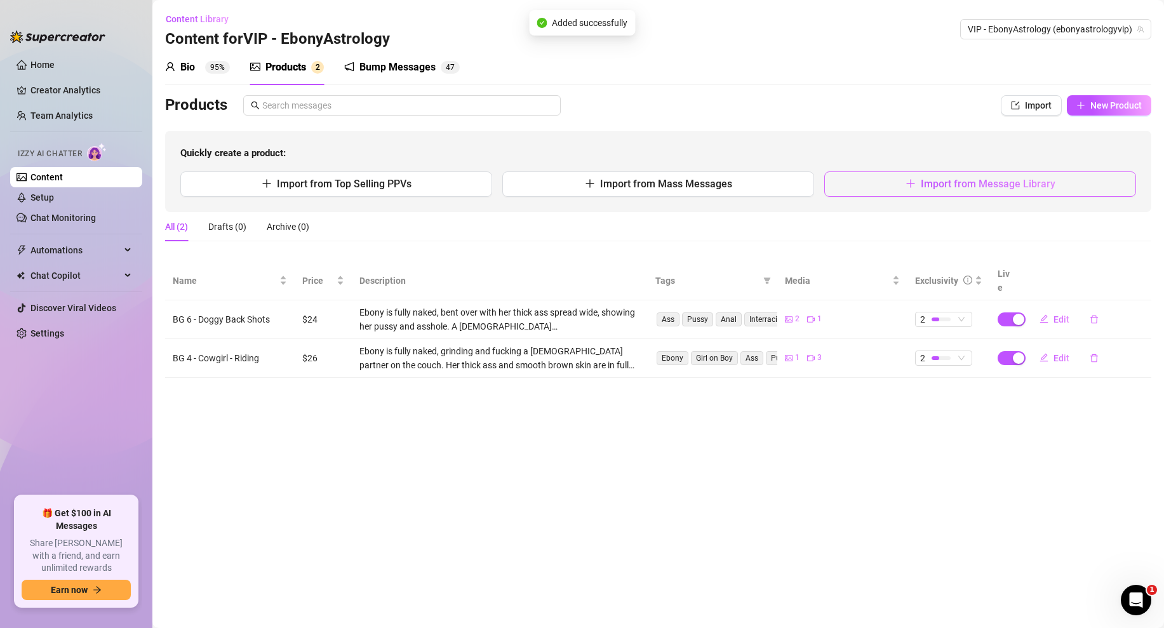
click at [980, 182] on span "Import from Message Library" at bounding box center [988, 184] width 135 height 12
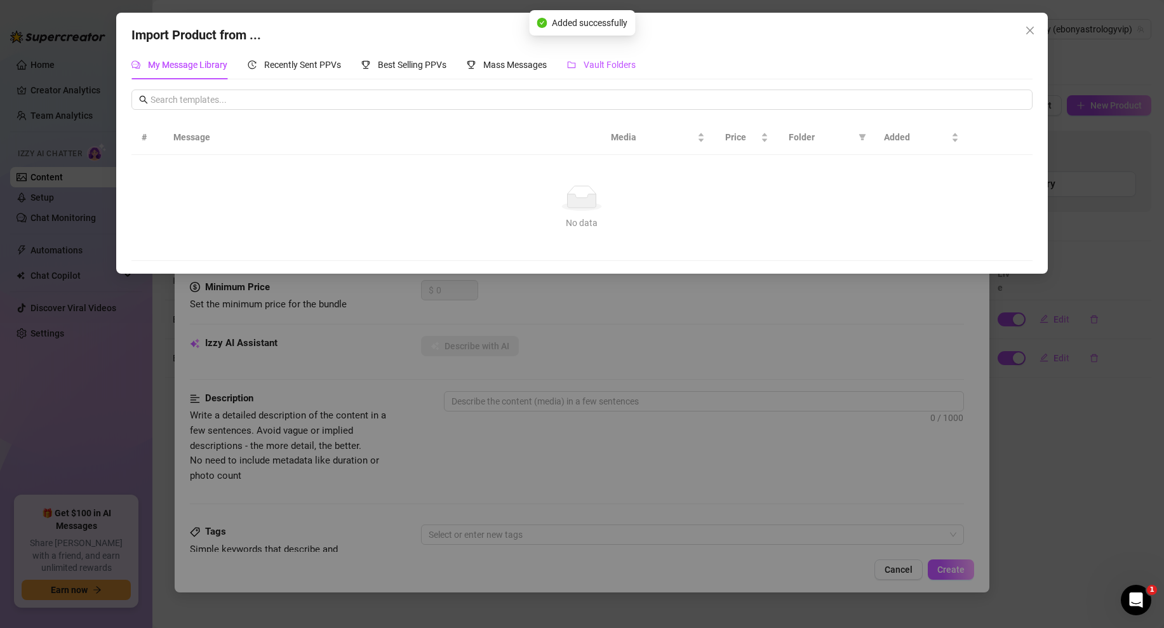
click at [589, 71] on div "Vault Folders" at bounding box center [601, 65] width 69 height 14
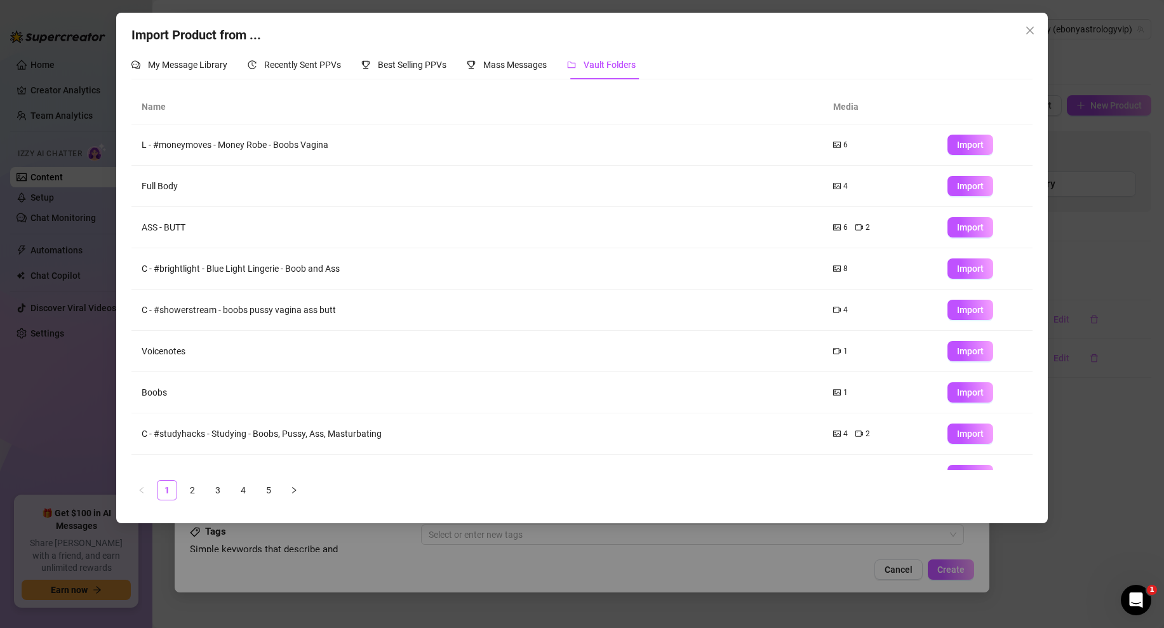
scroll to position [67, 0]
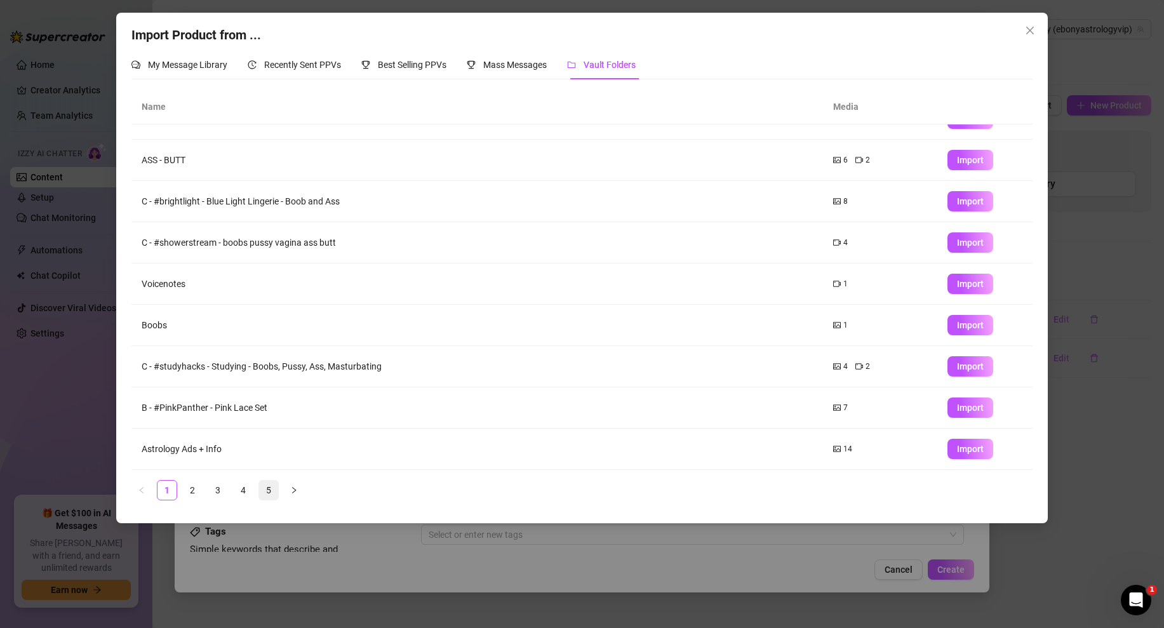
click at [267, 482] on link "5" at bounding box center [268, 490] width 19 height 19
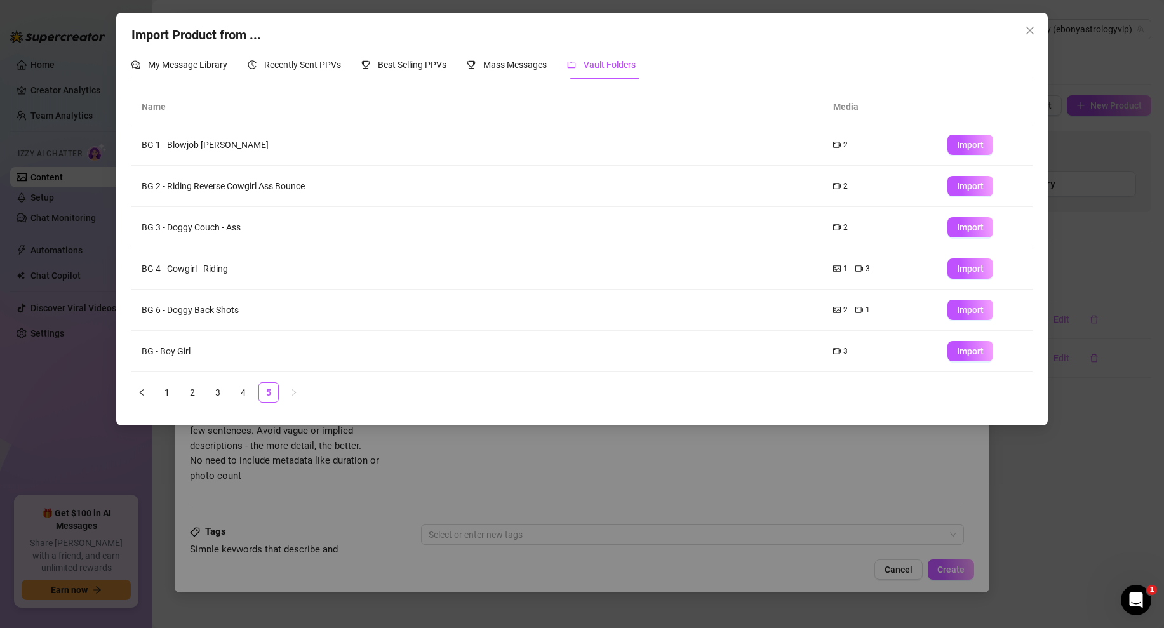
click at [573, 102] on th "Name" at bounding box center [476, 107] width 691 height 35
click at [268, 393] on link "5" at bounding box center [268, 392] width 19 height 19
click at [964, 226] on span "Import" at bounding box center [970, 227] width 27 height 10
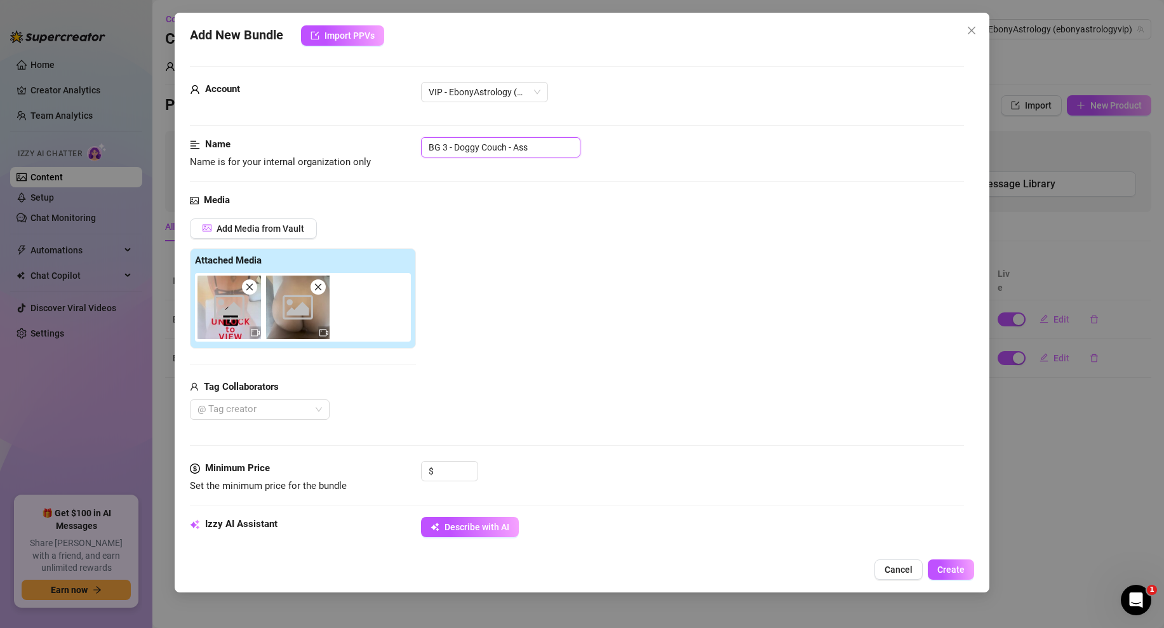
click at [537, 152] on input "BG 3 - Doggy Couch - Ass" at bounding box center [500, 147] width 159 height 20
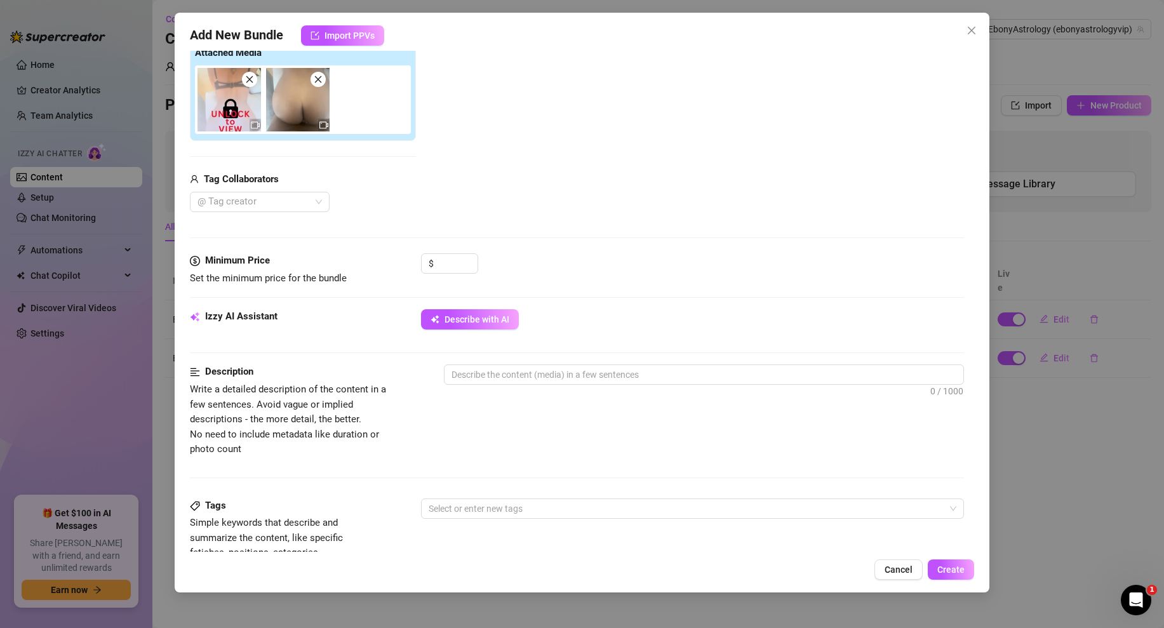
scroll to position [130, 0]
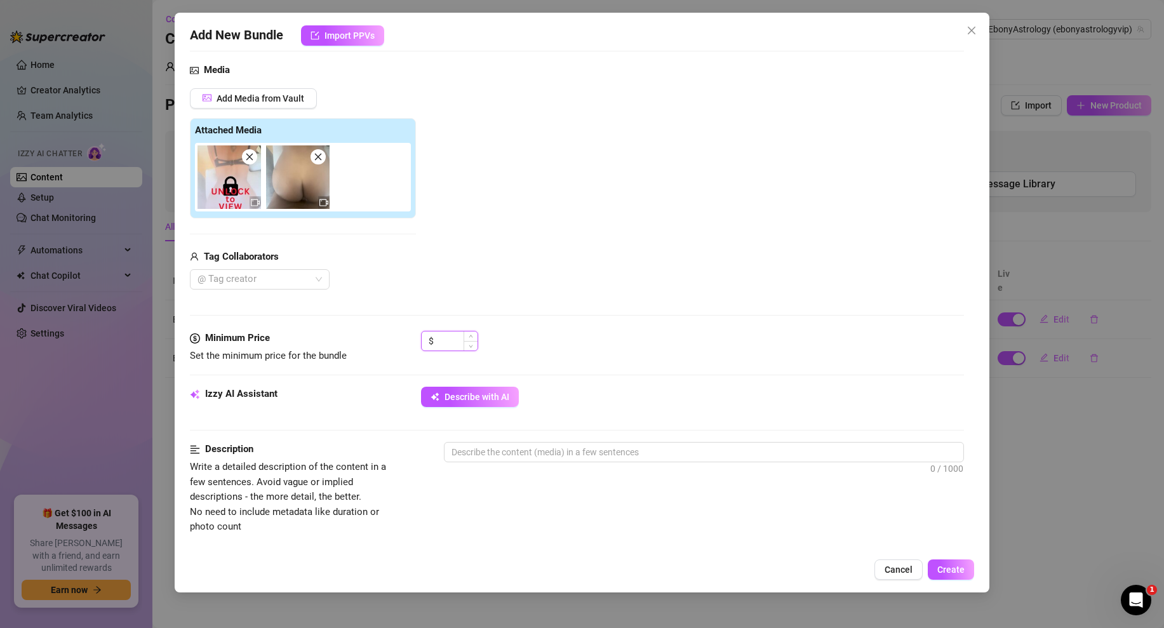
click at [444, 331] on input at bounding box center [456, 340] width 41 height 19
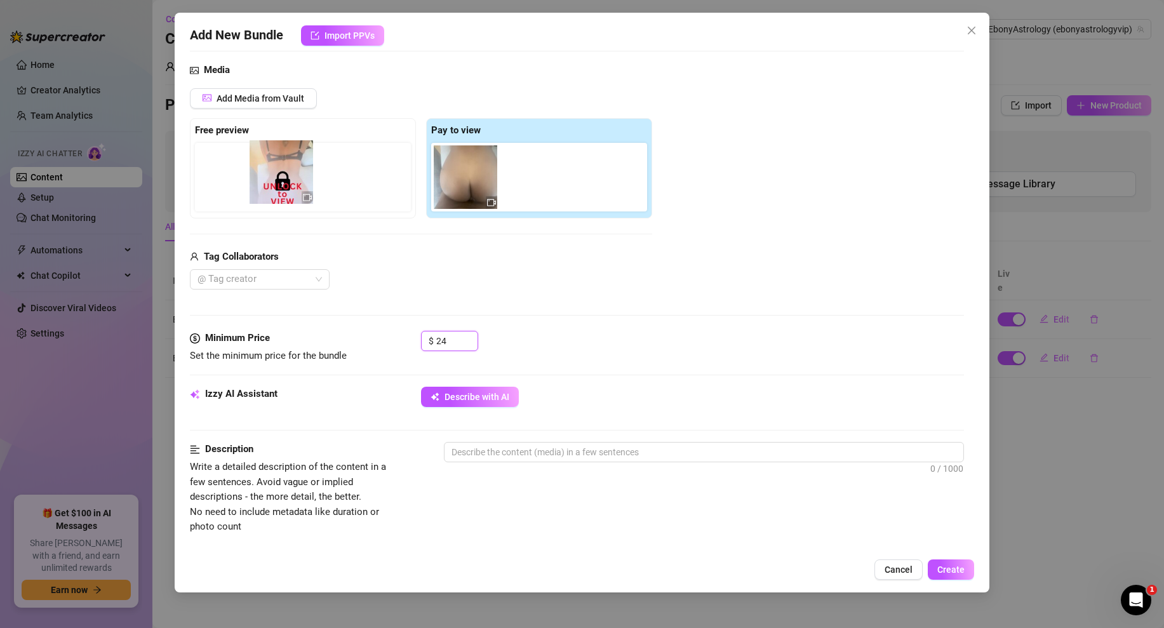
drag, startPoint x: 462, startPoint y: 195, endPoint x: 265, endPoint y: 193, distance: 197.5
click at [265, 193] on div "Free preview Pay to view" at bounding box center [421, 168] width 462 height 100
click at [458, 342] on input "24" at bounding box center [456, 340] width 41 height 19
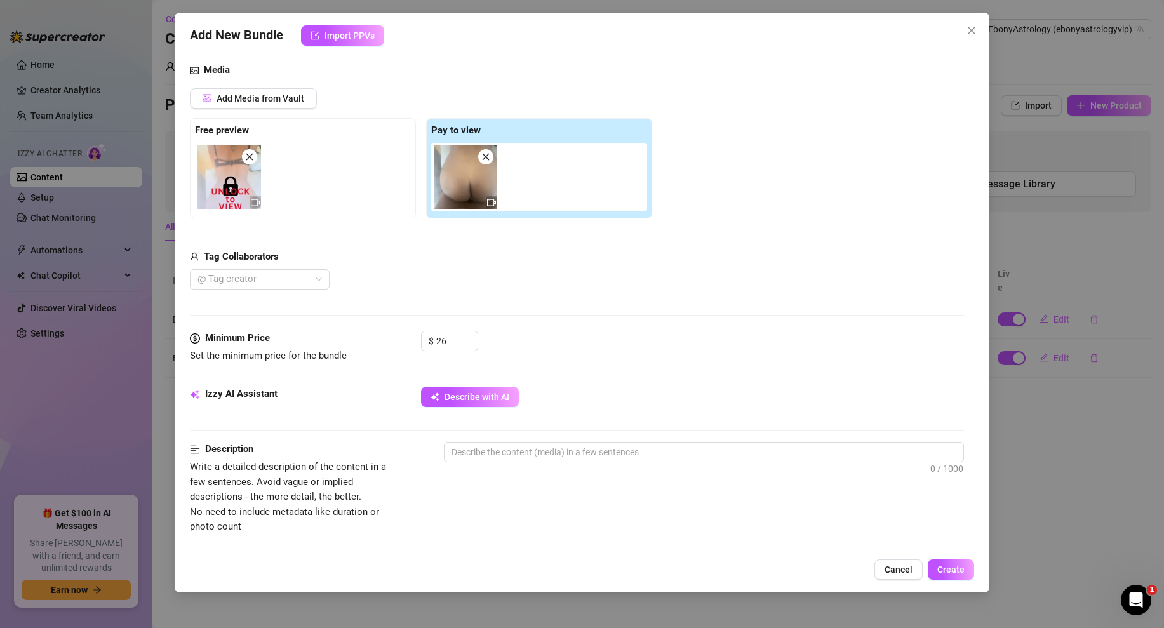
click at [608, 346] on div "$ 26" at bounding box center [692, 347] width 543 height 32
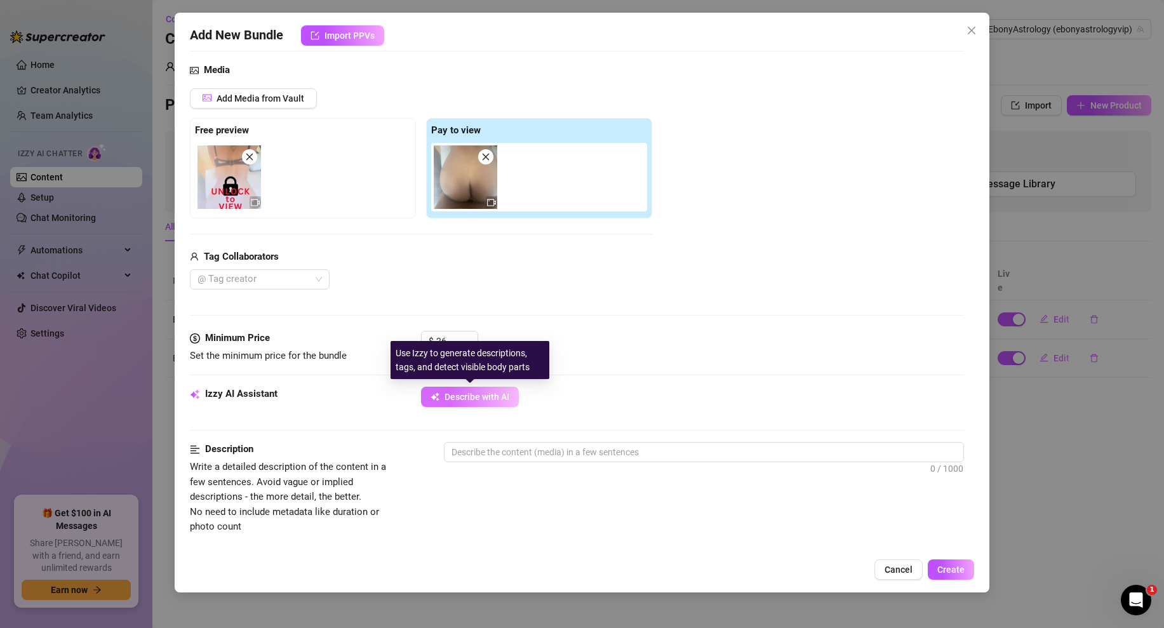
click at [466, 400] on span "Describe with AI" at bounding box center [476, 397] width 65 height 10
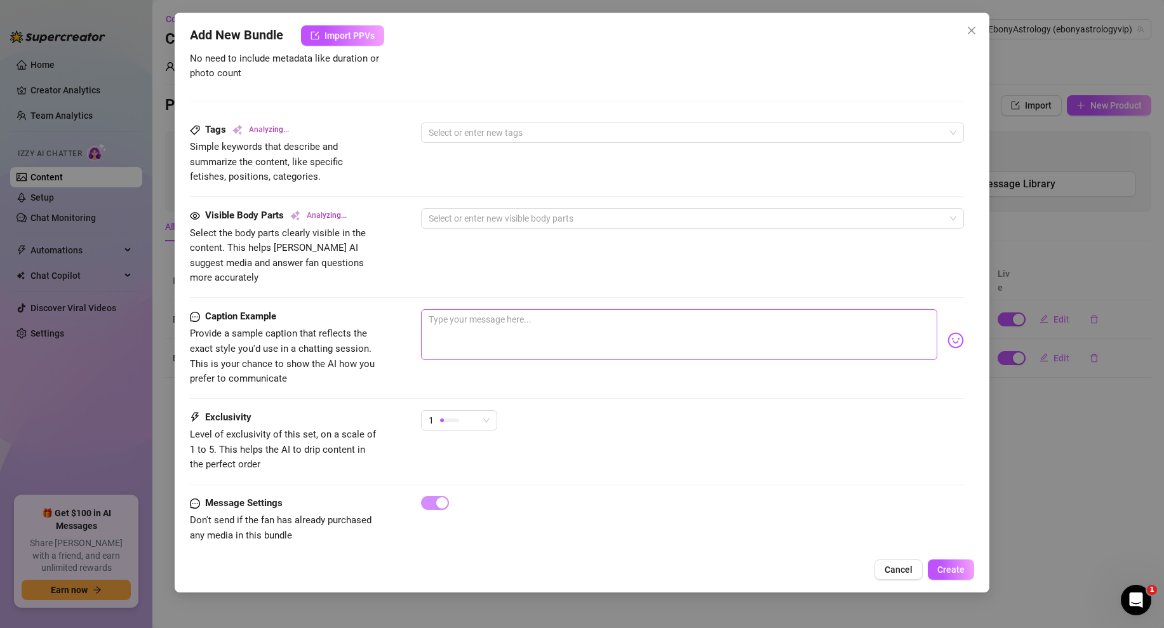
scroll to position [0, 0]
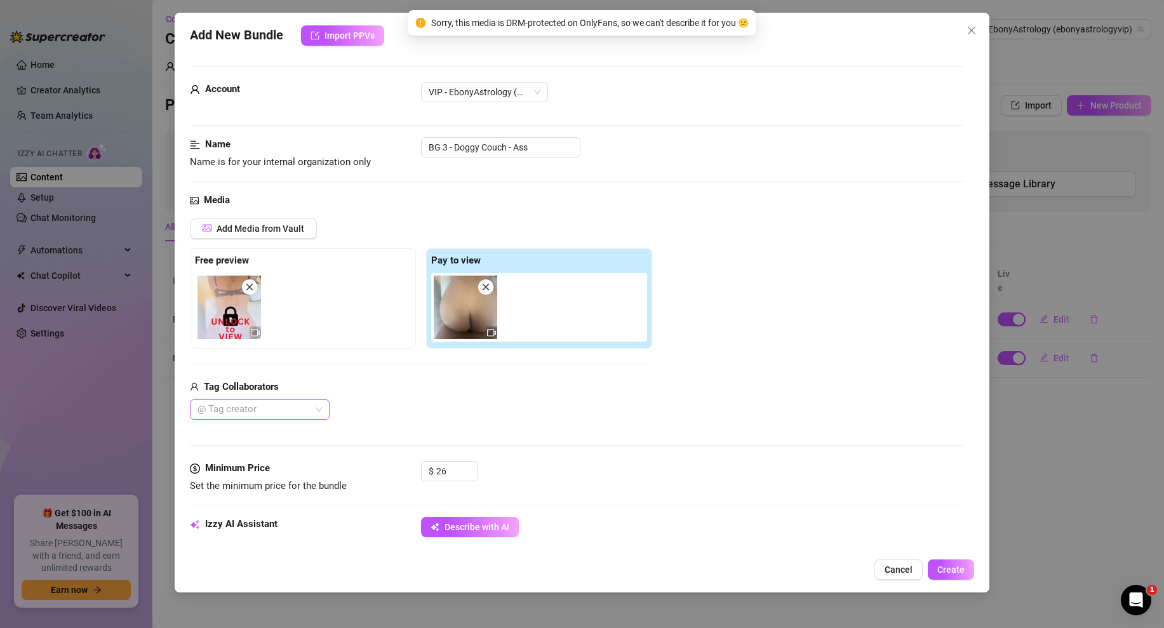
click at [293, 411] on div at bounding box center [252, 410] width 121 height 18
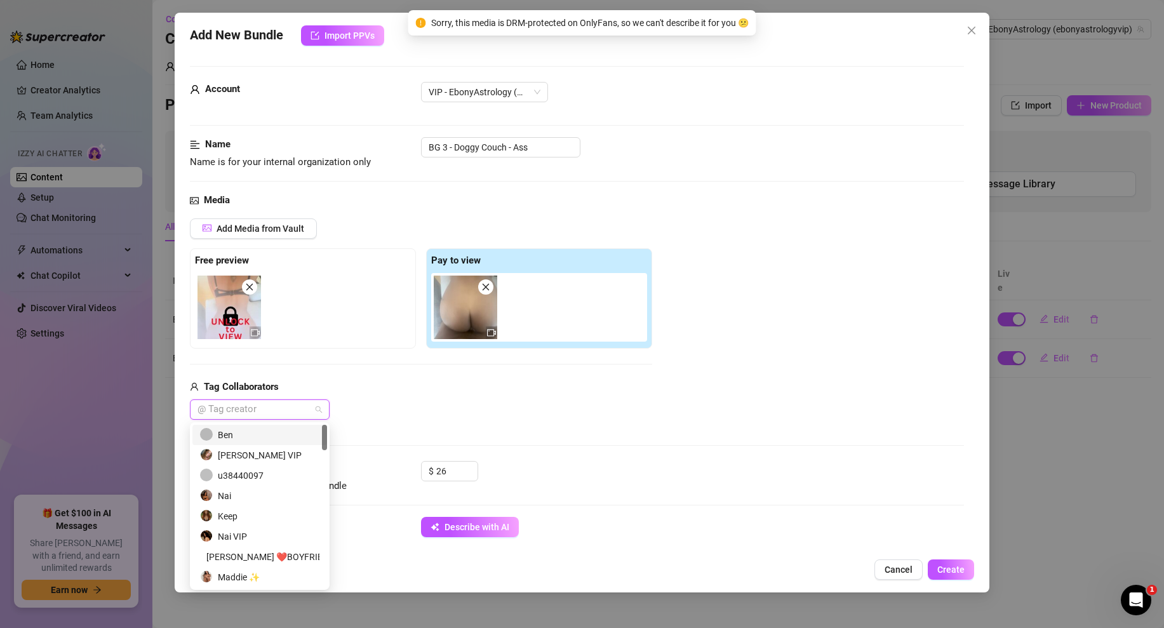
click at [258, 425] on div "Ben" at bounding box center [259, 435] width 135 height 20
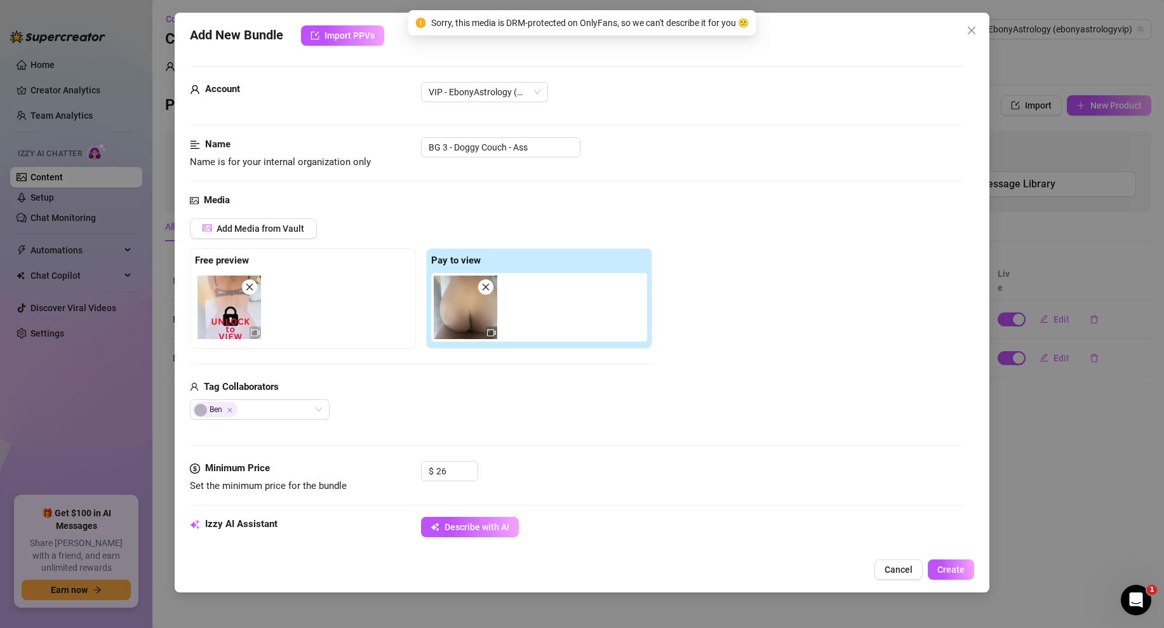
click at [390, 390] on div "Tag Collaborators" at bounding box center [421, 387] width 462 height 15
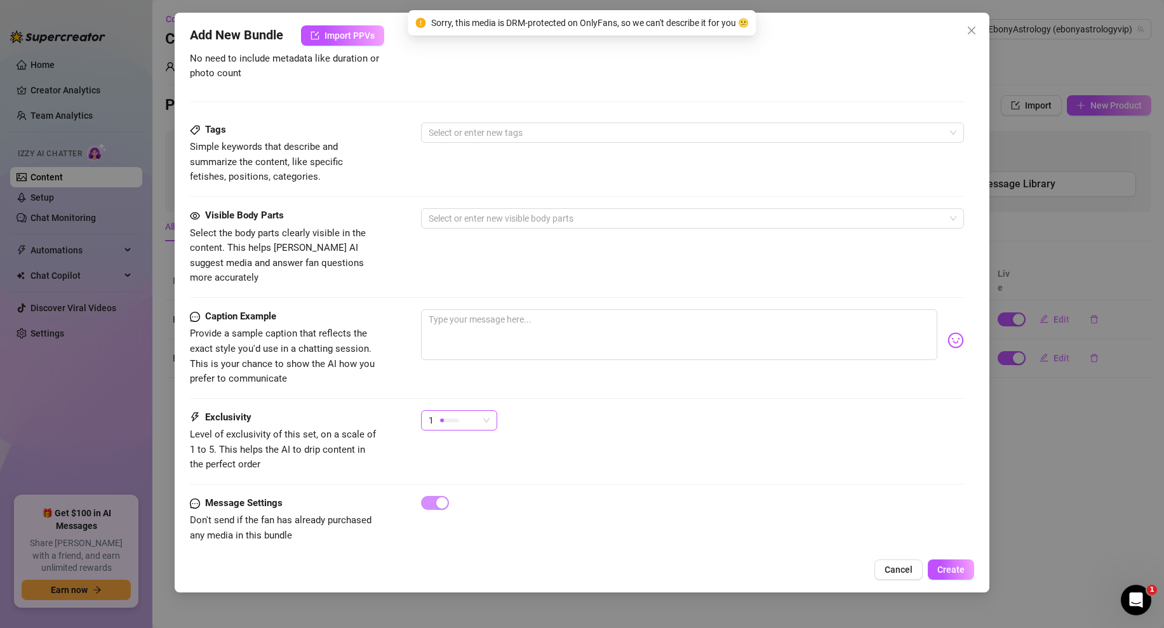
click at [474, 411] on div "1" at bounding box center [454, 420] width 50 height 19
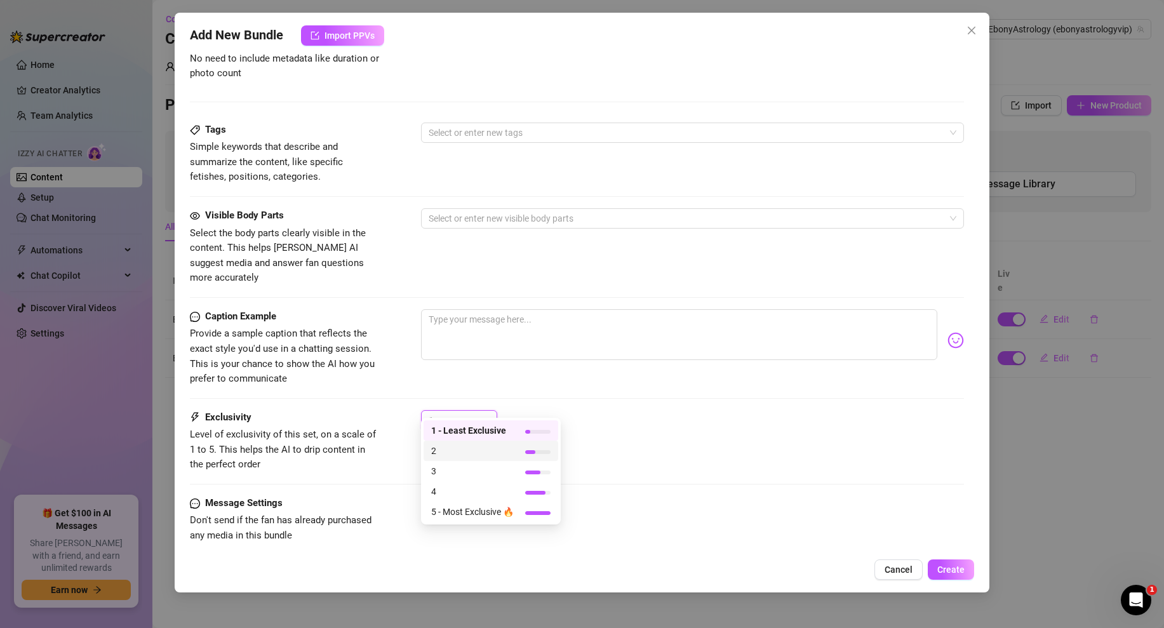
click at [450, 456] on span "2" at bounding box center [472, 451] width 83 height 14
click at [666, 390] on div "Caption Example Provide a sample caption that reflects the exact style you'd us…" at bounding box center [577, 359] width 774 height 101
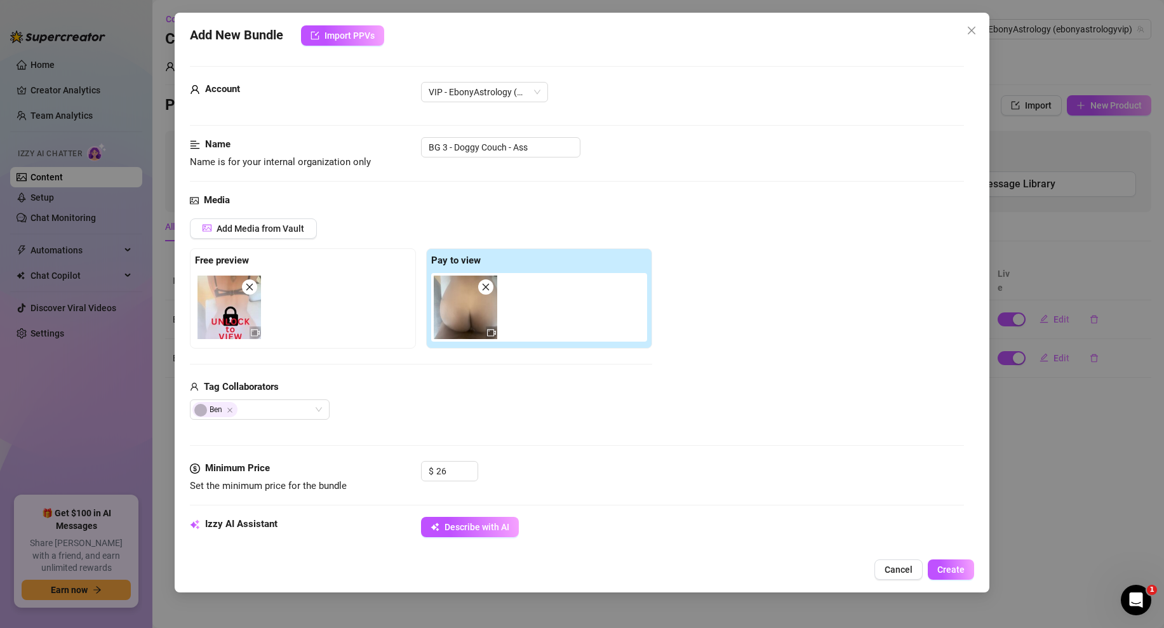
scroll to position [243, 0]
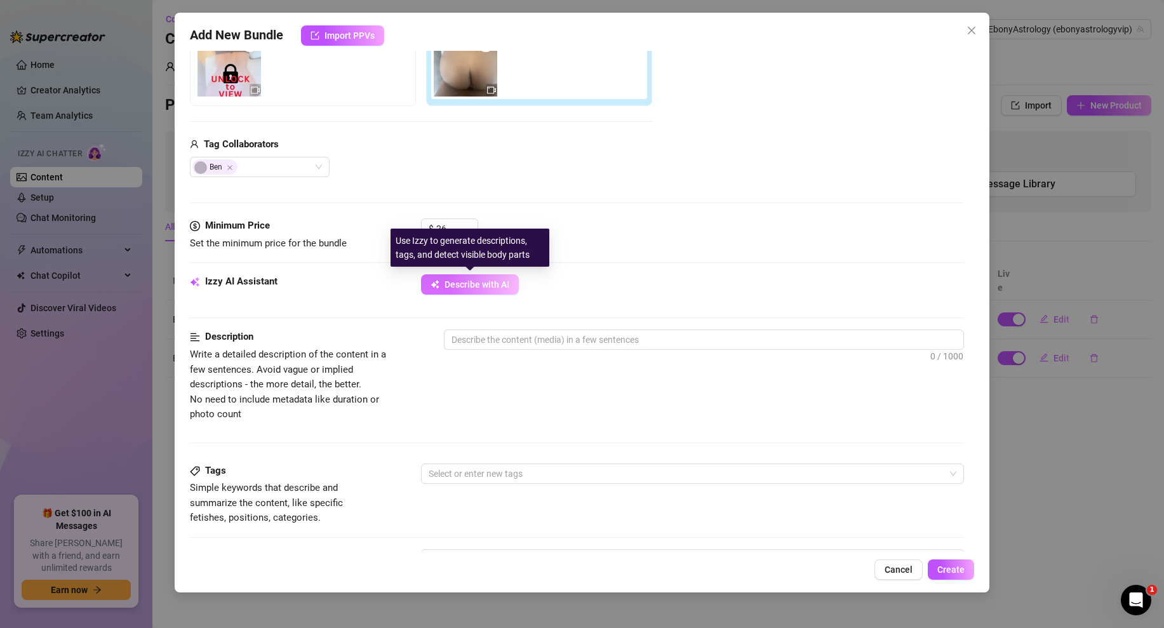
click at [479, 290] on button "Describe with AI" at bounding box center [470, 284] width 98 height 20
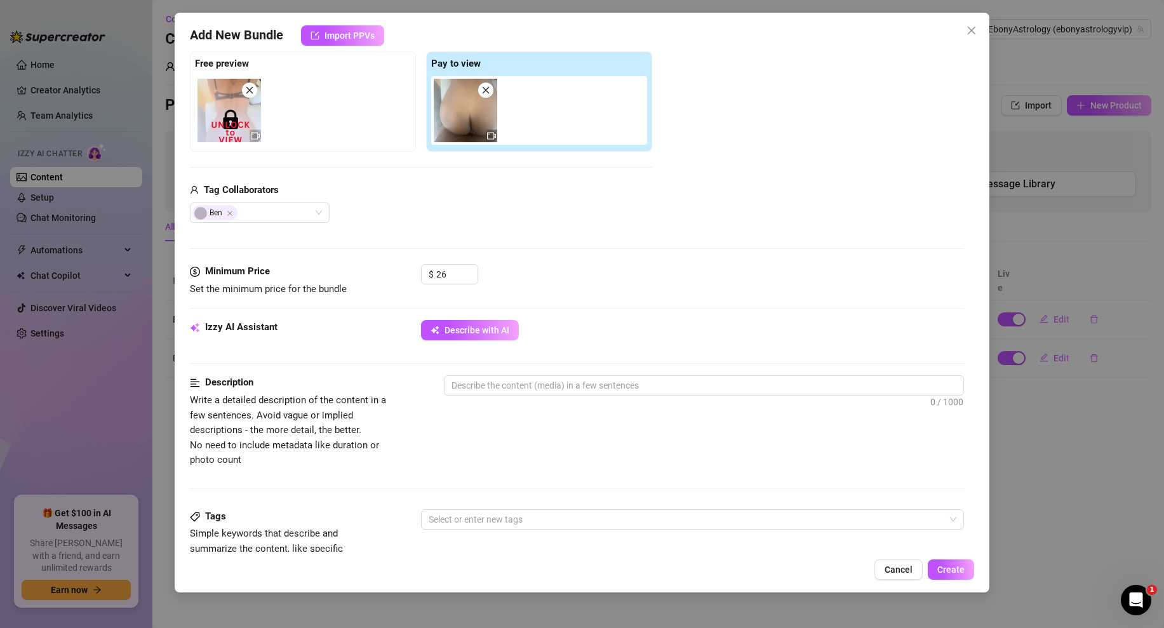
scroll to position [223, 0]
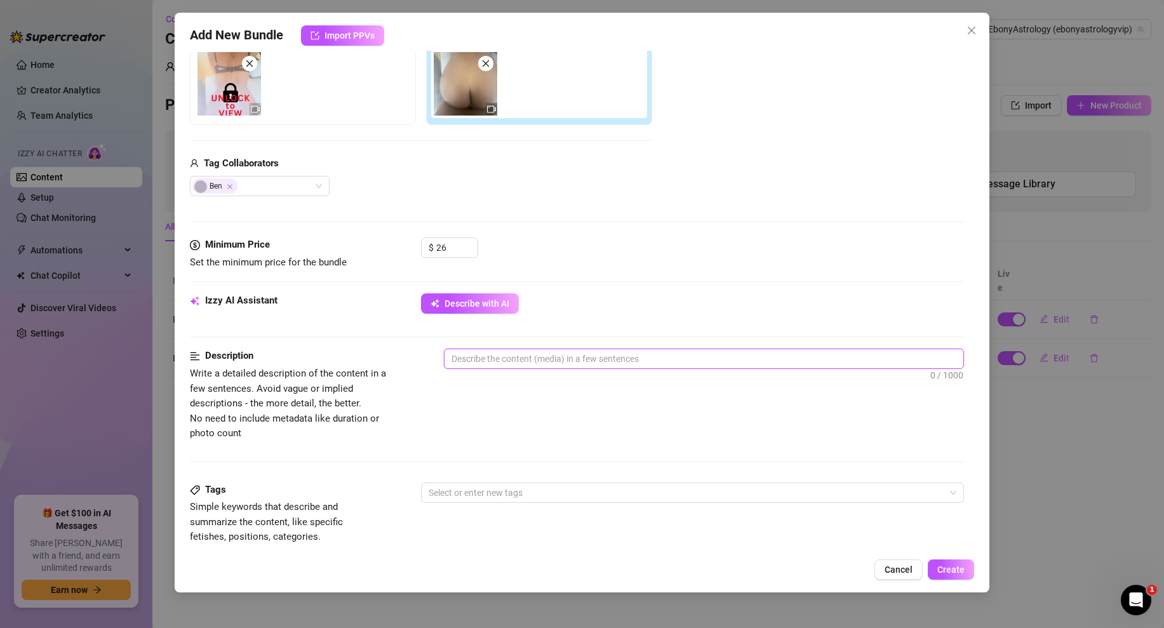
click at [514, 359] on textarea at bounding box center [703, 358] width 519 height 19
paste textarea "Ebony is bent over the couch, taking it deep from behind in a raw POV-style sce…"
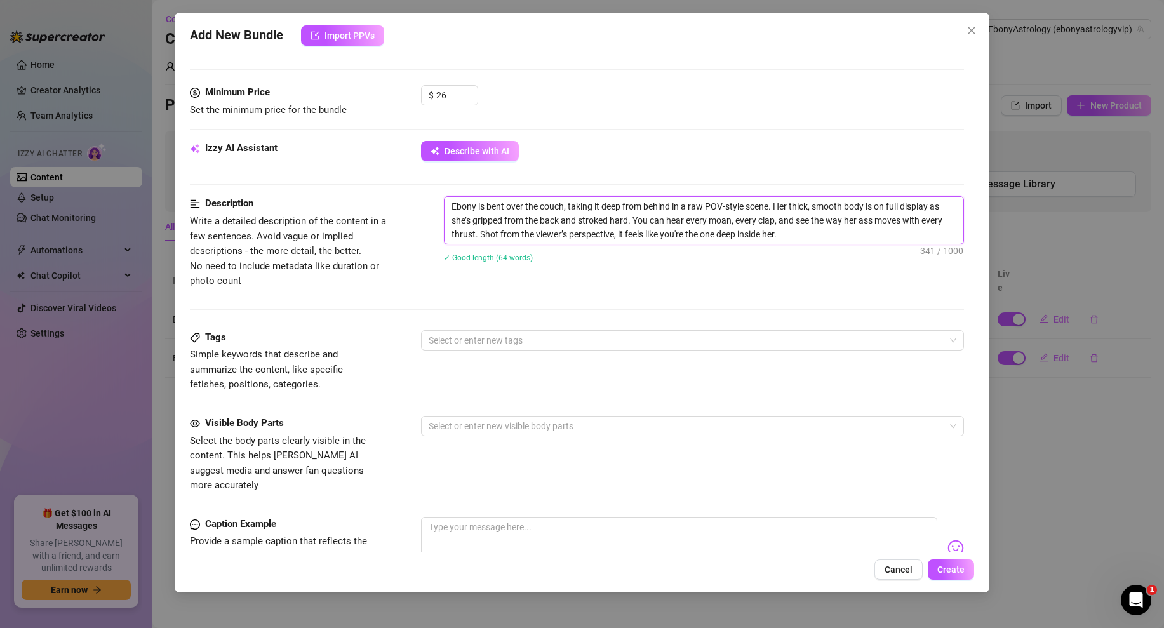
scroll to position [391, 0]
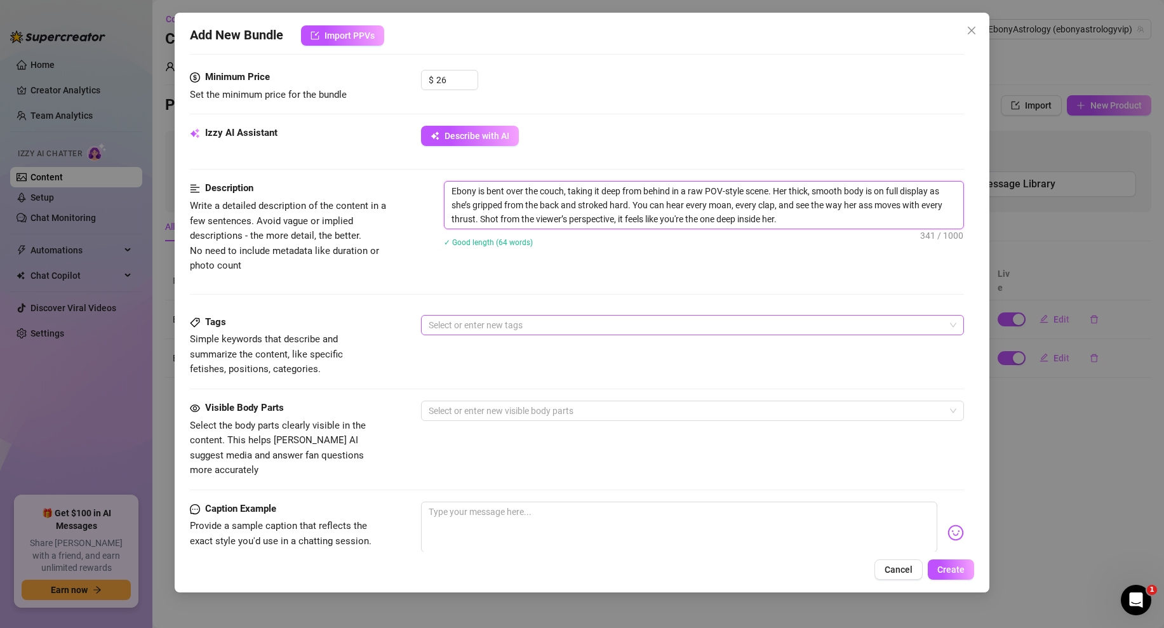
click at [453, 330] on div at bounding box center [685, 325] width 524 height 18
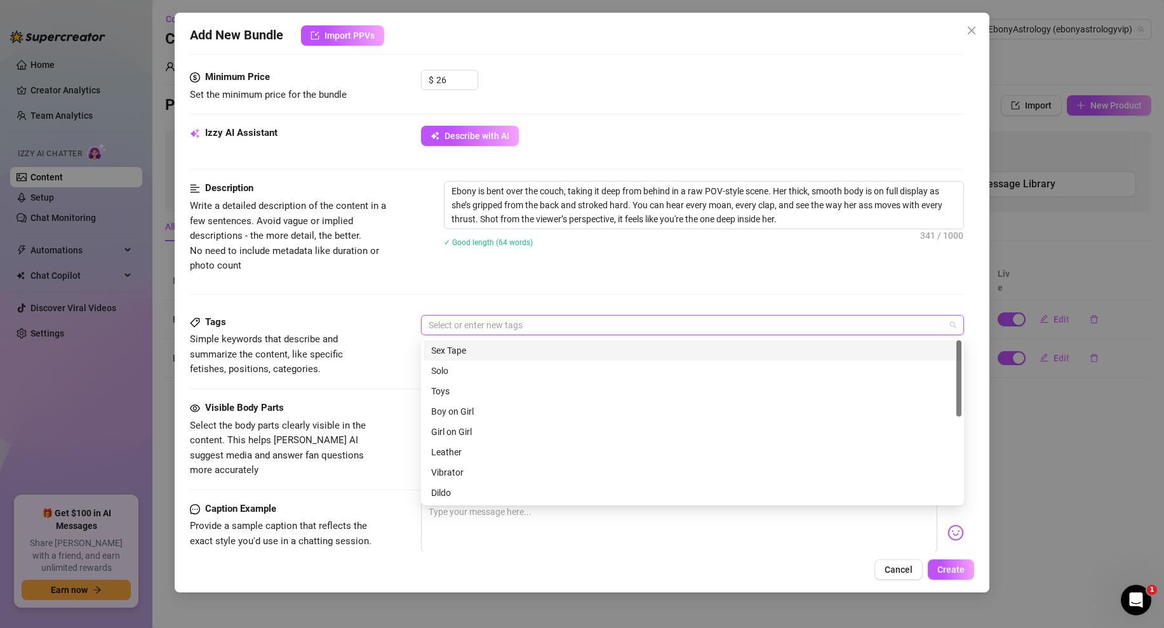
paste input "pov, doggy, bent over, couch, ass bouncing, moaning, deep strokes, ebony"
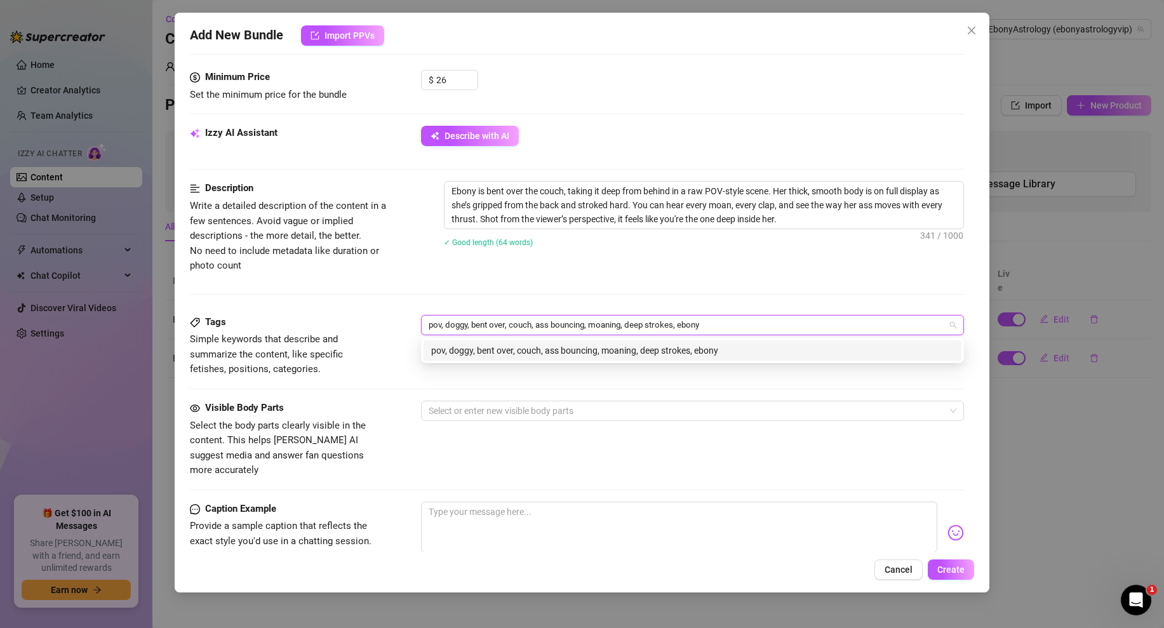
click at [448, 324] on input "pov, doggy, bent over, couch, ass bouncing, moaning, deep strokes, ebony" at bounding box center [574, 324] width 290 height 15
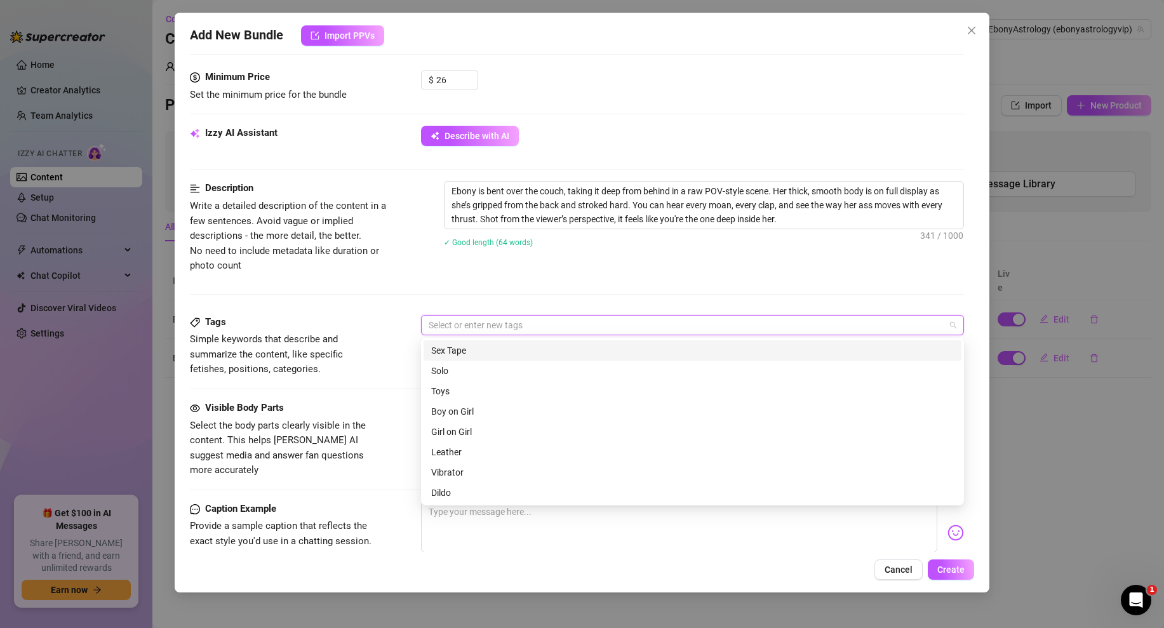
paste input "pov, doggy, bent over, couch, ass bouncing, moaning, deep strokes, ebony"
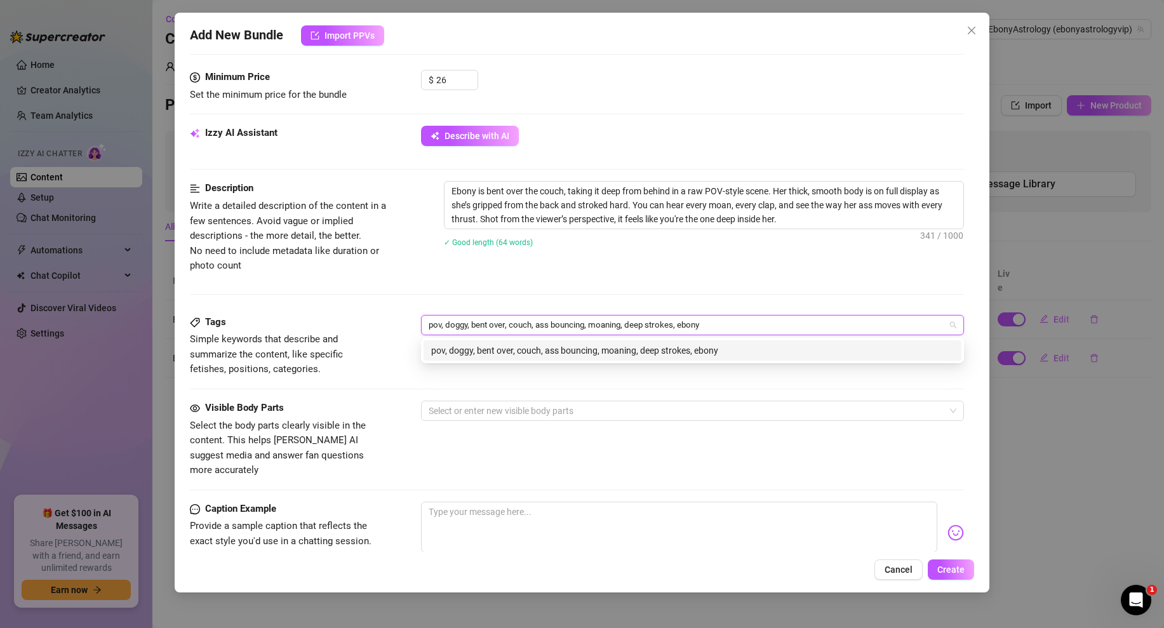
drag, startPoint x: 448, startPoint y: 321, endPoint x: 803, endPoint y: 326, distance: 355.6
click at [804, 329] on div "pov, doggy, bent over, couch, ass bouncing, moaning, deep strokes, ebony pov, d…" at bounding box center [685, 325] width 524 height 18
drag, startPoint x: 443, startPoint y: 324, endPoint x: 702, endPoint y: 335, distance: 259.9
click at [702, 335] on div "Tags Simple keywords that describe and summarize the content, like specific fet…" at bounding box center [577, 346] width 774 height 62
drag, startPoint x: 715, startPoint y: 326, endPoint x: 446, endPoint y: 328, distance: 268.6
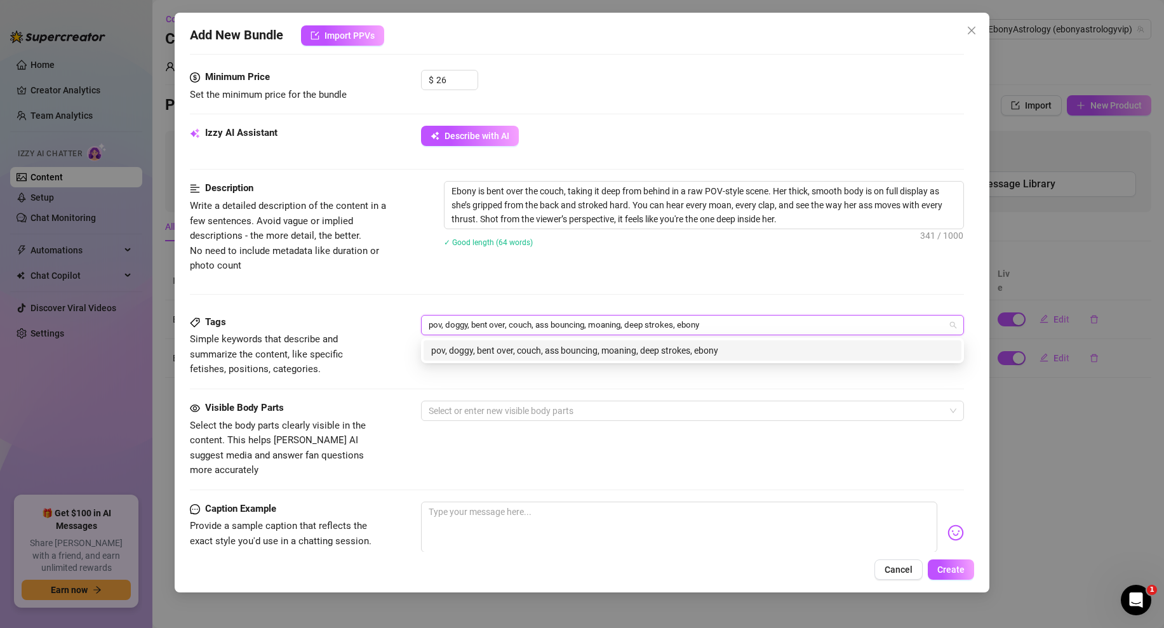
click at [446, 328] on input "pov, doggy, bent over, couch, ass bouncing, moaning, deep strokes, ebony" at bounding box center [574, 324] width 290 height 15
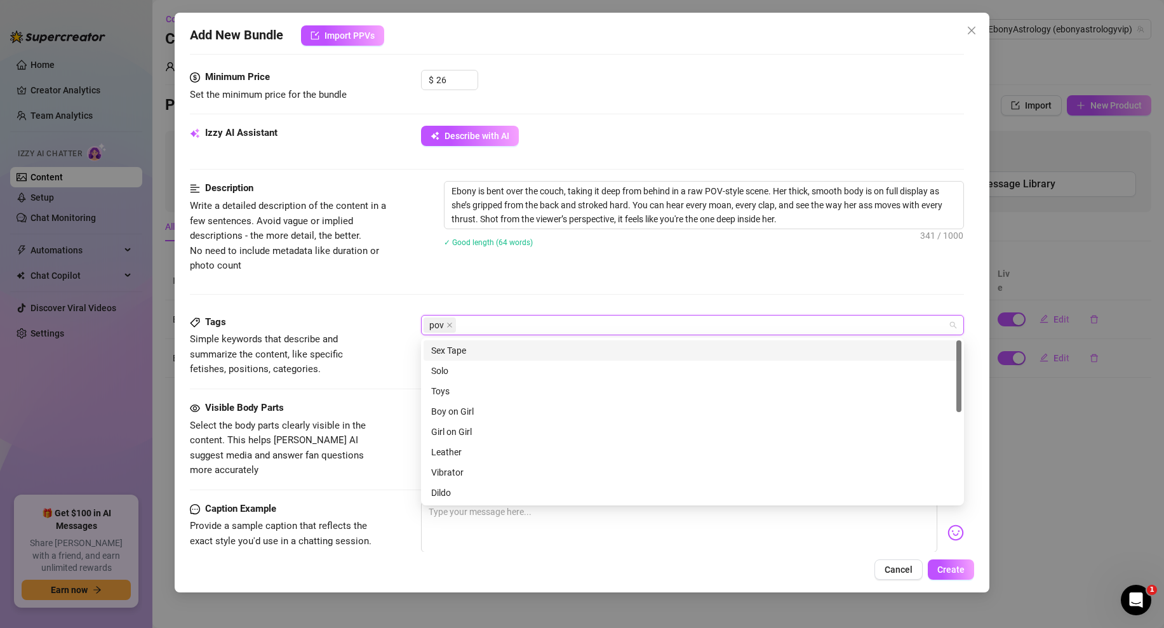
paste input "doggy, bent over, couch, ass bouncing, moaning, deep strokes, ebony"
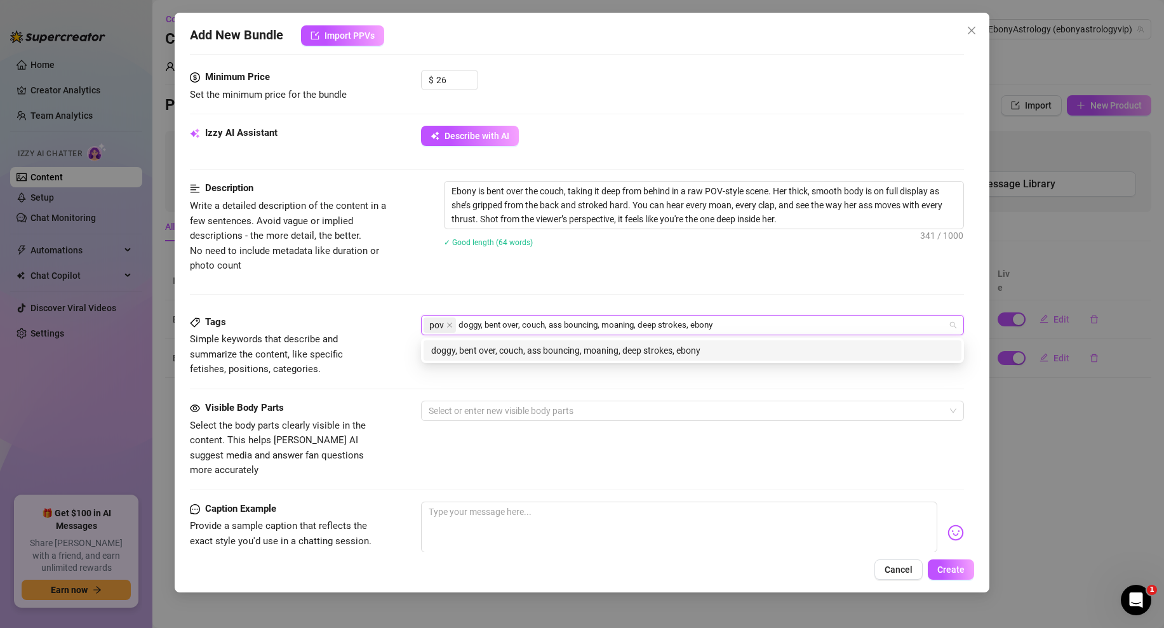
drag, startPoint x: 481, startPoint y: 324, endPoint x: 733, endPoint y: 334, distance: 252.9
click at [733, 334] on div "pov doggy, bent over, couch, ass bouncing, moaning, deep strokes, ebony doggy, …" at bounding box center [692, 325] width 543 height 20
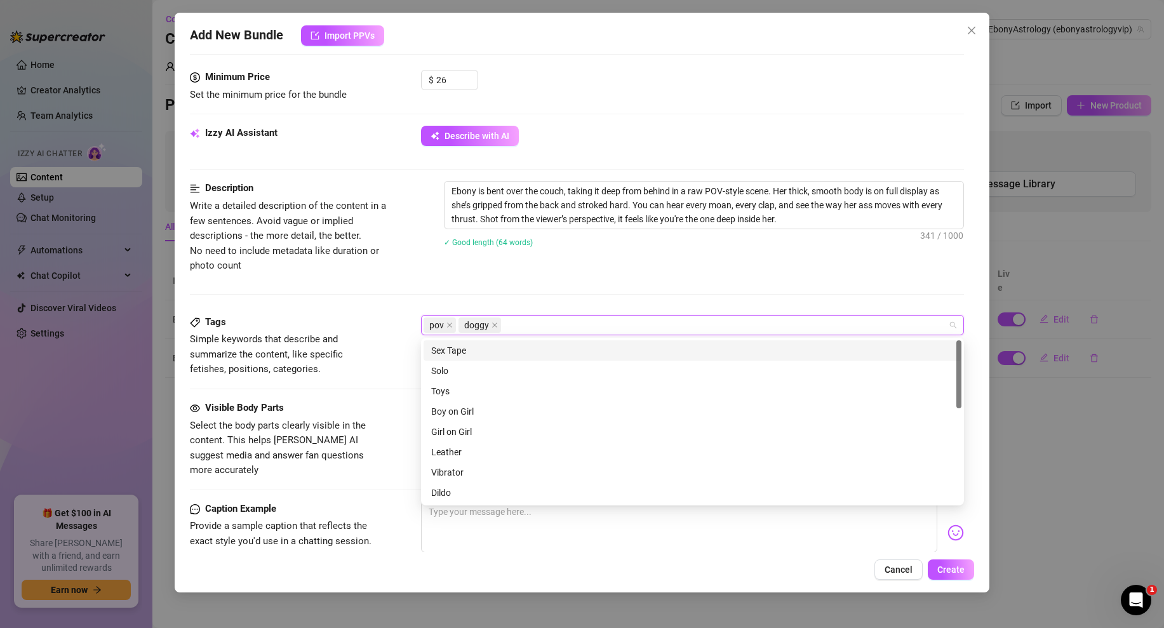
click at [512, 347] on div "Sex Tape" at bounding box center [692, 350] width 523 height 14
click at [476, 411] on div "Boy on Girl" at bounding box center [692, 411] width 523 height 14
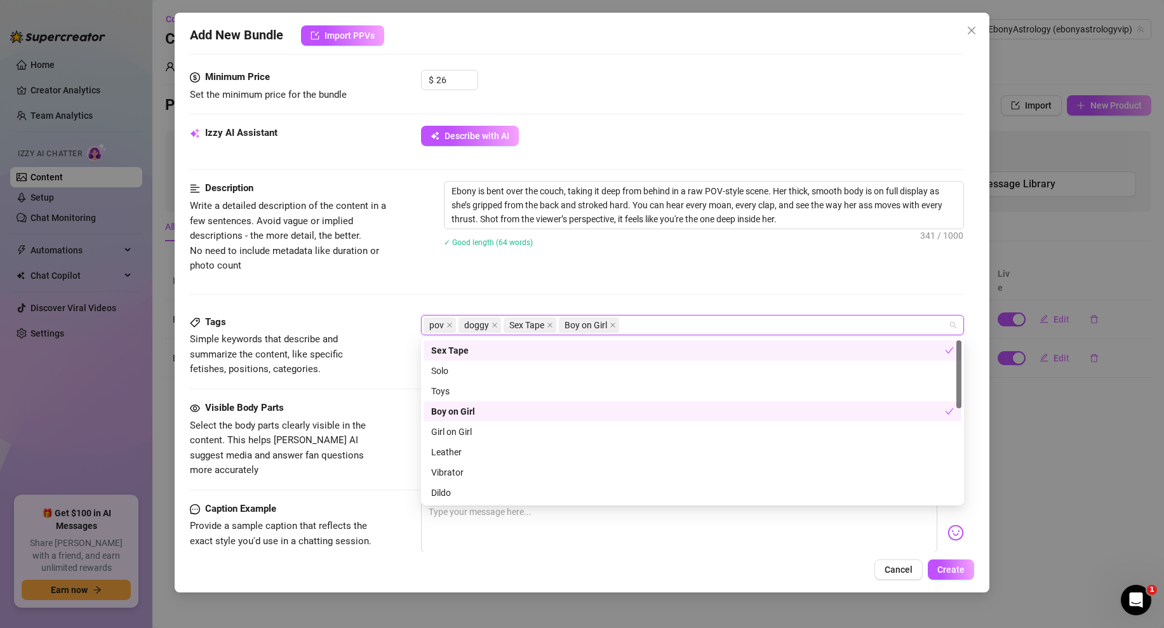
paste input ", bent over, couch, ass bouncing, moaning, deep strokes, ebony"
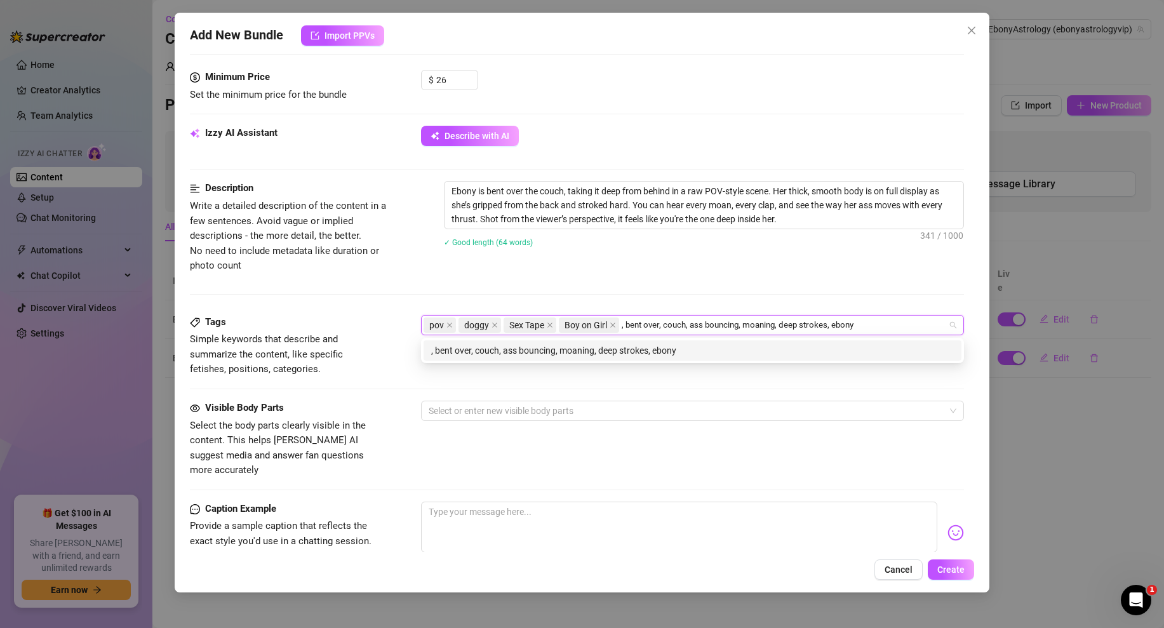
drag, startPoint x: 621, startPoint y: 325, endPoint x: 673, endPoint y: 326, distance: 52.1
click at [673, 326] on input ", bent over, couch, ass bouncing, moaning, deep strokes, ebony" at bounding box center [746, 324] width 248 height 15
click at [664, 326] on input ", bent over, couch, ass bouncing, moaning, deep strokes, ebony" at bounding box center [746, 324] width 248 height 15
drag, startPoint x: 658, startPoint y: 326, endPoint x: 882, endPoint y: 330, distance: 224.1
click at [882, 330] on div "pov doggy Sex Tape Boy on Girl , bent over, couch, ass bouncing, moaning, deep …" at bounding box center [685, 325] width 524 height 18
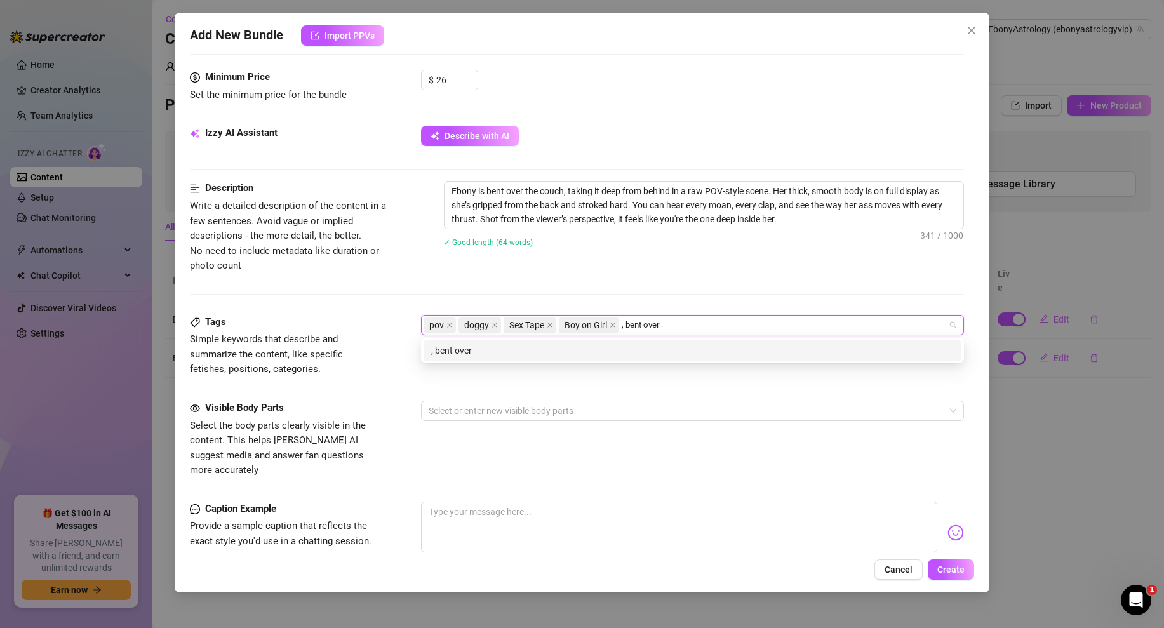
click at [626, 326] on input ", bent over" at bounding box center [643, 324] width 43 height 15
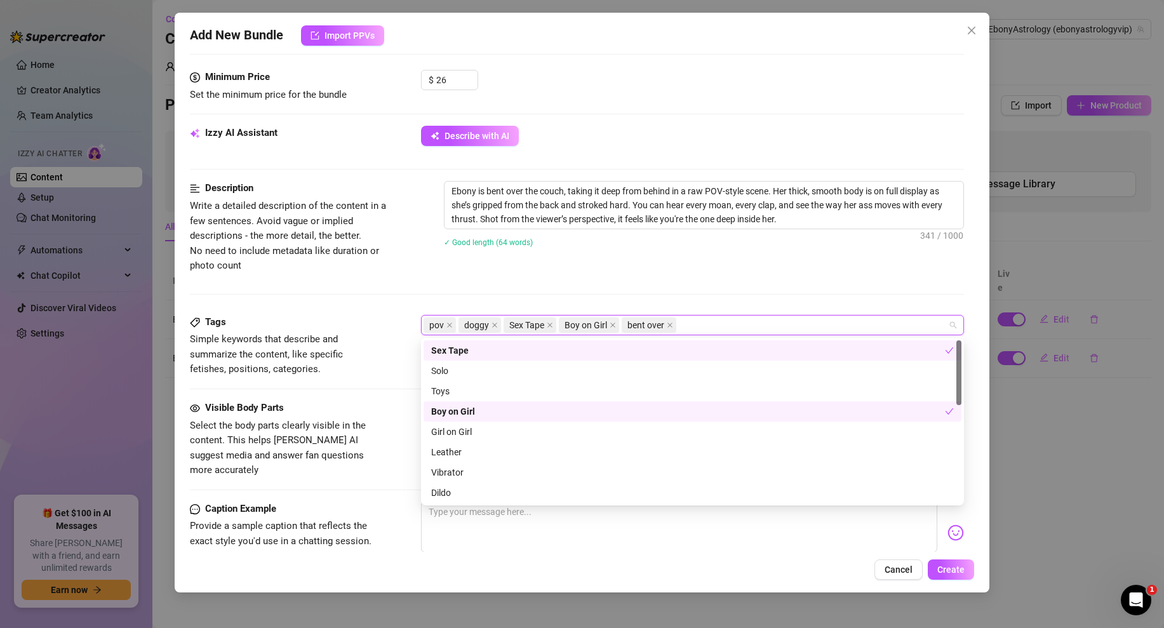
paste input "r, couch, ass bouncing, moaning, deep strokes, ebony"
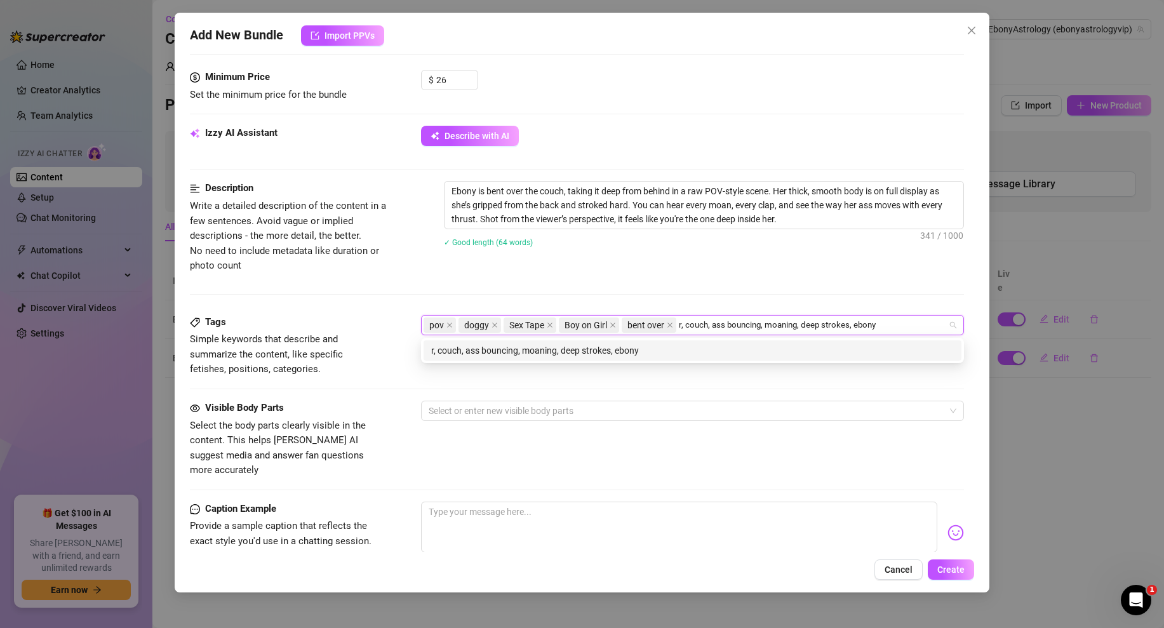
drag, startPoint x: 713, startPoint y: 326, endPoint x: 681, endPoint y: 326, distance: 32.4
click at [681, 326] on input "r, couch, ass bouncing, moaning, deep strokes, ebony" at bounding box center [784, 324] width 211 height 15
drag, startPoint x: 729, startPoint y: 324, endPoint x: 908, endPoint y: 323, distance: 178.4
click at [909, 324] on div "pov doggy Sex Tape Boy on Girl bent over ass bouncing, moaning, deep strokes, e…" at bounding box center [685, 325] width 524 height 18
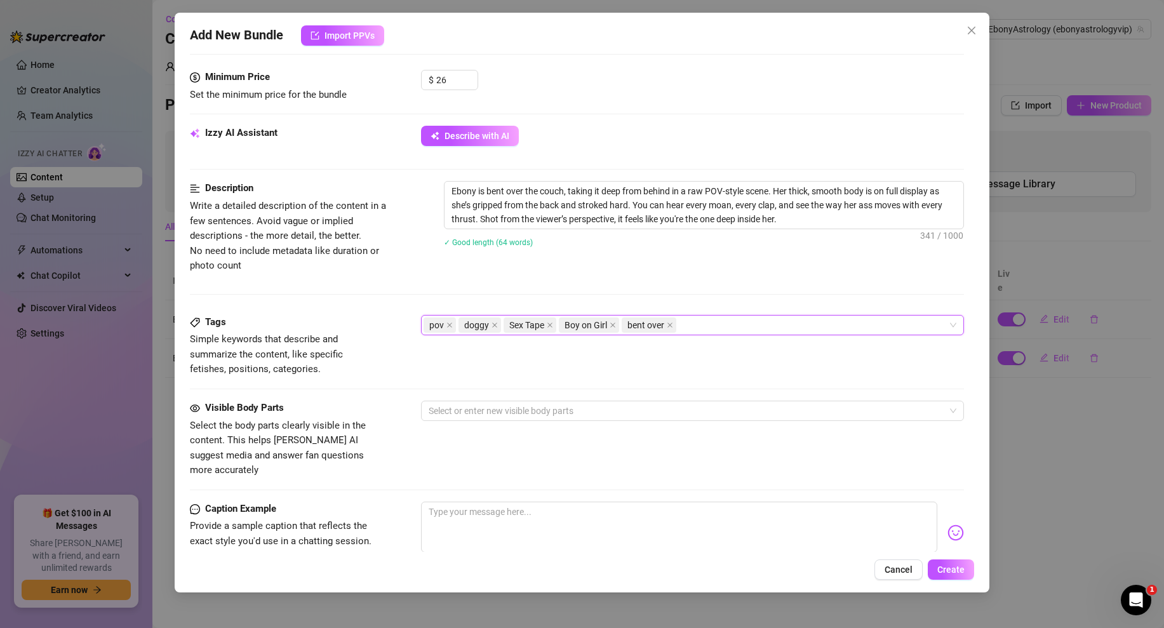
drag, startPoint x: 879, startPoint y: 322, endPoint x: 762, endPoint y: 328, distance: 117.0
click at [762, 328] on div "pov doggy Sex Tape Boy on Girl bent over" at bounding box center [685, 325] width 524 height 18
paste input "r, couch, ass bouncing, moaning, deep strokes, ebony"
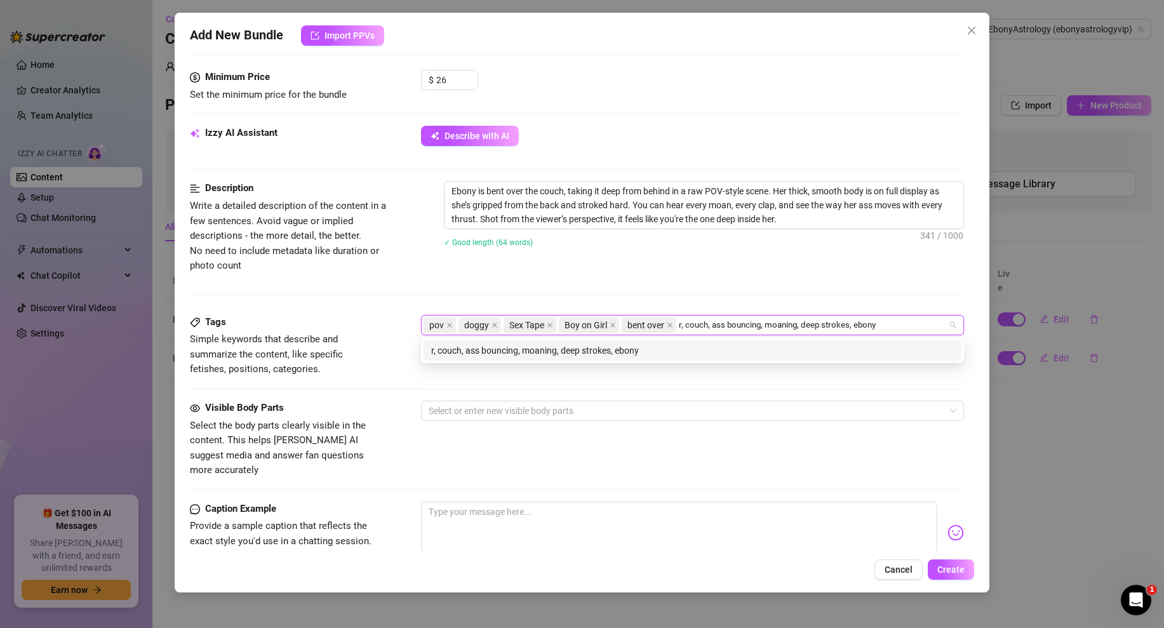
drag, startPoint x: 712, startPoint y: 325, endPoint x: 680, endPoint y: 325, distance: 32.4
click at [680, 325] on input "r, couch, ass bouncing, moaning, deep strokes, ebony" at bounding box center [784, 324] width 211 height 15
drag, startPoint x: 727, startPoint y: 324, endPoint x: 863, endPoint y: 323, distance: 135.9
click at [863, 323] on div "pov doggy Sex Tape Boy on Girl bent over ass bouncing, moaning, deep strokes, e…" at bounding box center [685, 325] width 524 height 18
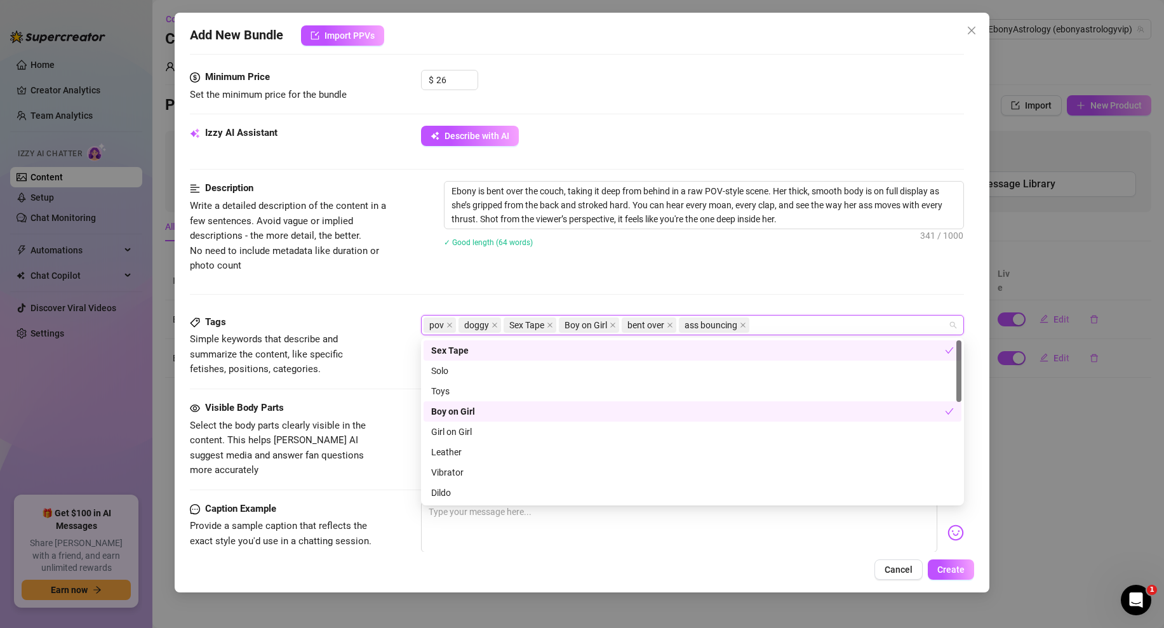
paste input ", moaning, deep strokes, ebony"
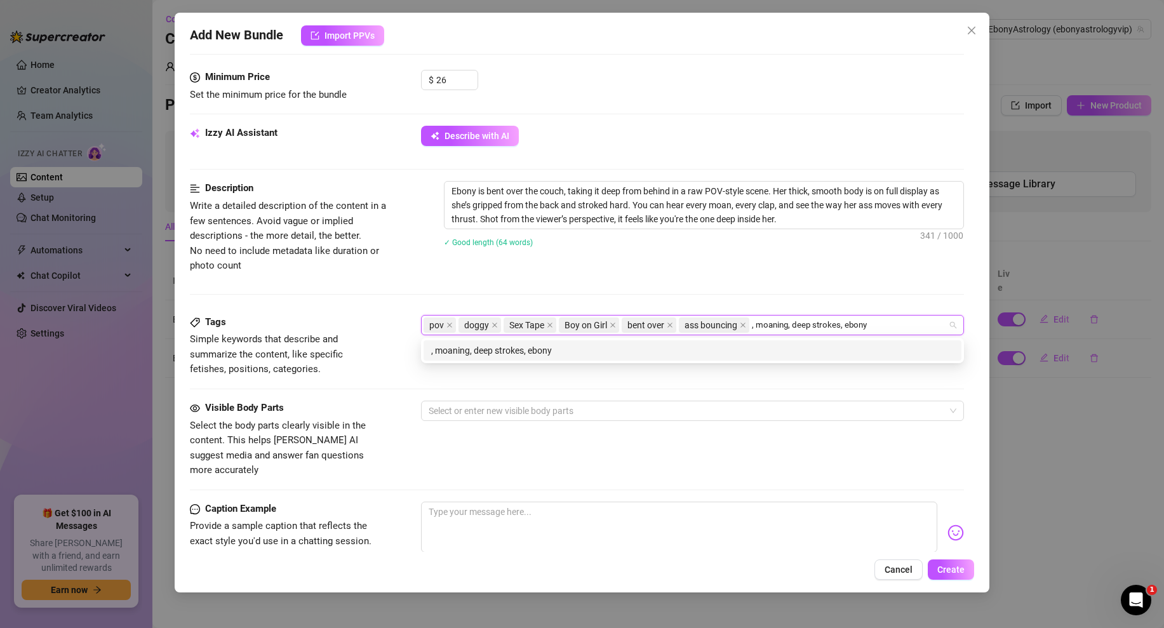
click at [789, 327] on input ", moaning, deep strokes, ebony" at bounding box center [813, 324] width 123 height 15
click at [755, 323] on input ", moaning deep strokes, ebony" at bounding box center [813, 324] width 122 height 15
drag, startPoint x: 786, startPoint y: 324, endPoint x: 928, endPoint y: 324, distance: 142.2
click at [928, 325] on div "pov doggy Sex Tape Boy on Girl bent over ass bouncing moaning deep strokes, ebo…" at bounding box center [685, 325] width 524 height 18
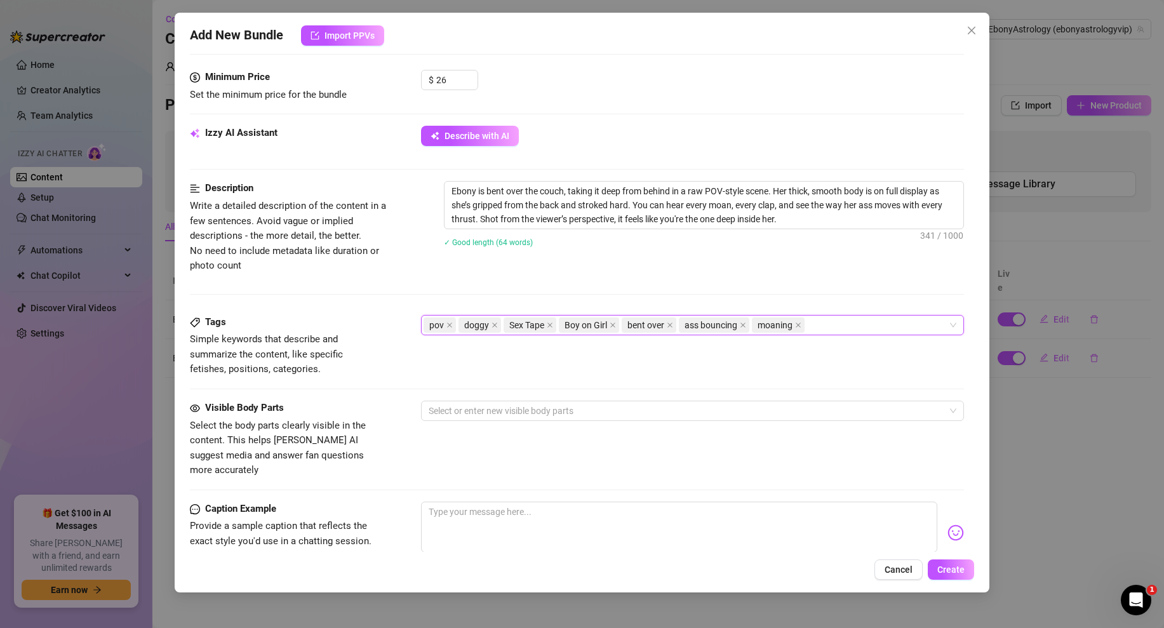
click at [559, 275] on div "Description Write a detailed description of the content in a few sentences. Avo…" at bounding box center [577, 247] width 774 height 133
click at [521, 413] on div at bounding box center [685, 411] width 524 height 18
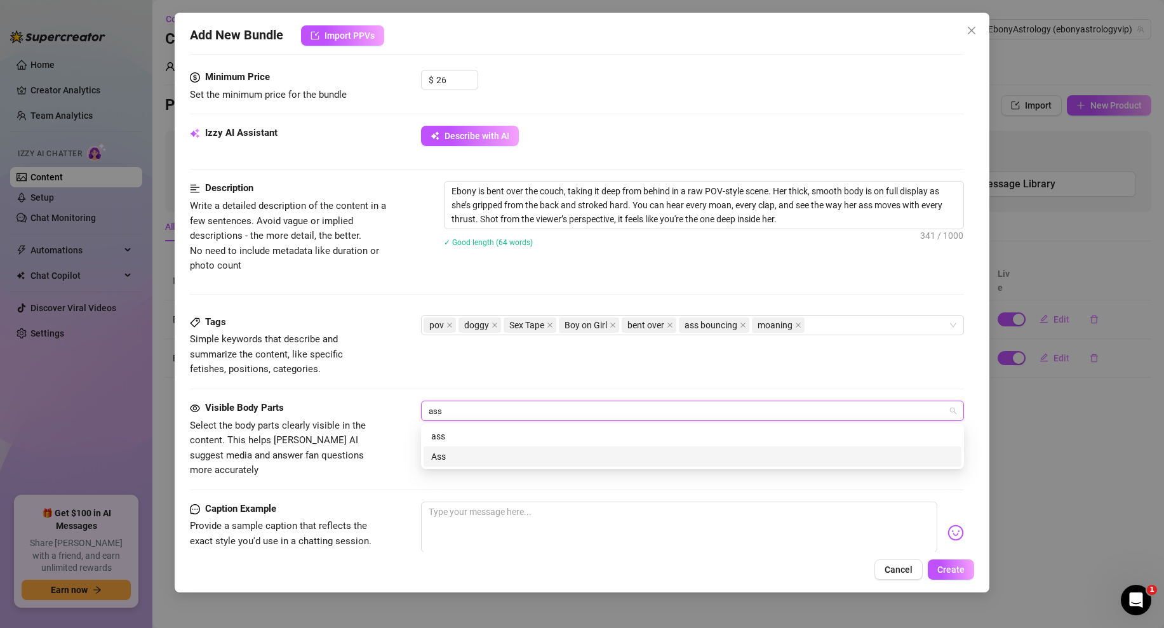
click at [465, 450] on div "Ass" at bounding box center [692, 457] width 523 height 14
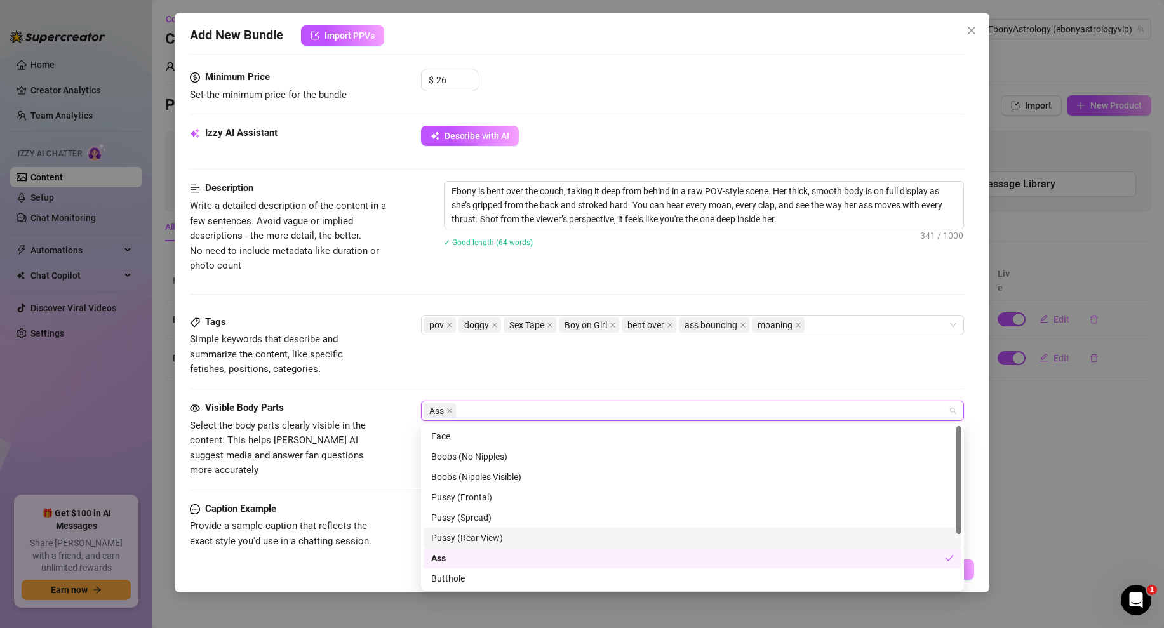
click at [491, 535] on div "Pussy (Rear View)" at bounding box center [692, 538] width 523 height 14
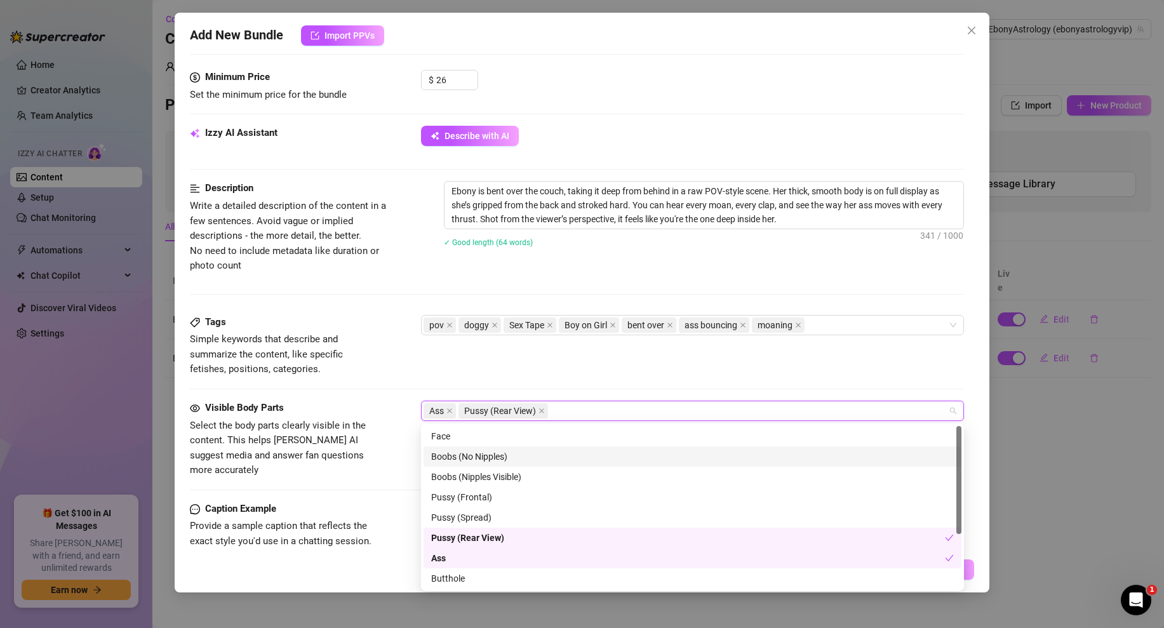
click at [554, 379] on div "Tags Simple keywords that describe and summarize the content, like specific fet…" at bounding box center [577, 358] width 774 height 86
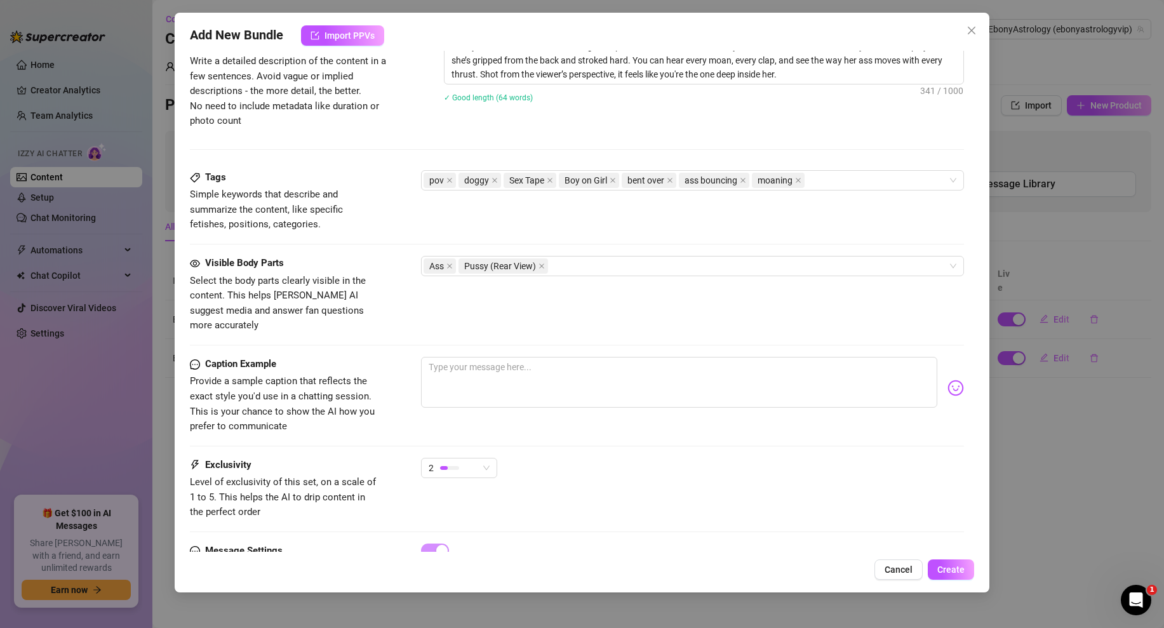
scroll to position [577, 0]
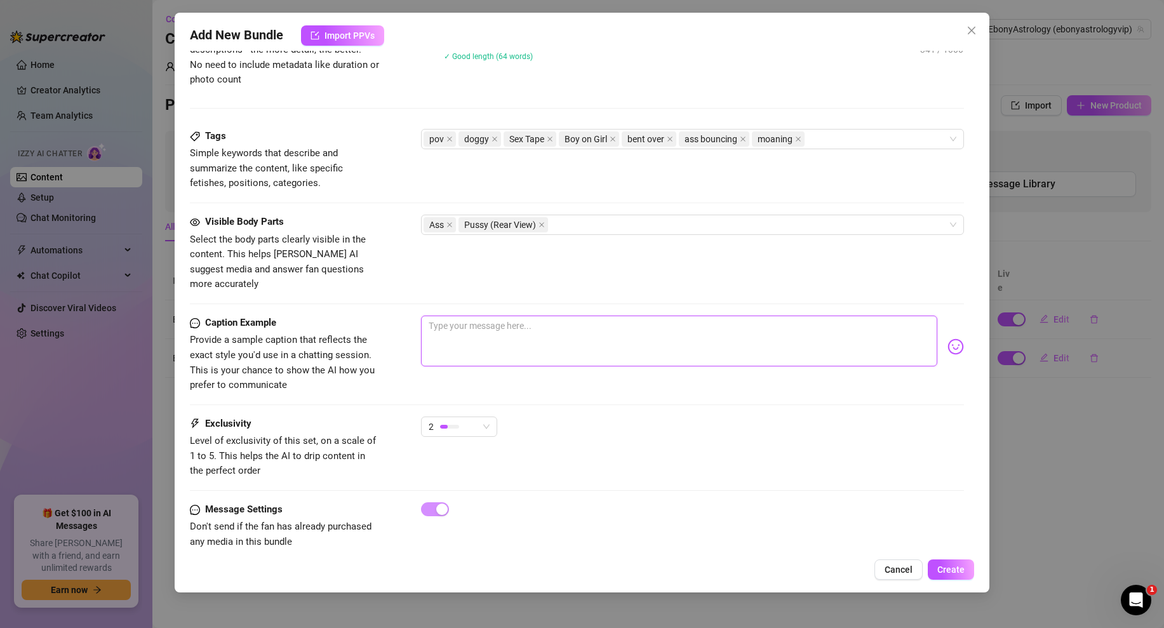
click at [478, 316] on textarea at bounding box center [679, 341] width 516 height 51
paste textarea "can you bend me over and deep stroke me like this 😏🍑 i like it rough when it’s …"
drag, startPoint x: 653, startPoint y: 311, endPoint x: 860, endPoint y: 319, distance: 207.7
click at [860, 319] on textarea "can you bend me over and deep stroke me like this 😏🍑 i like it rough when it’s …" at bounding box center [679, 341] width 516 height 51
click at [654, 316] on textarea "can you bend me over and deep stroke me like this 😏🍑 i like it rough when it’s …" at bounding box center [679, 341] width 516 height 51
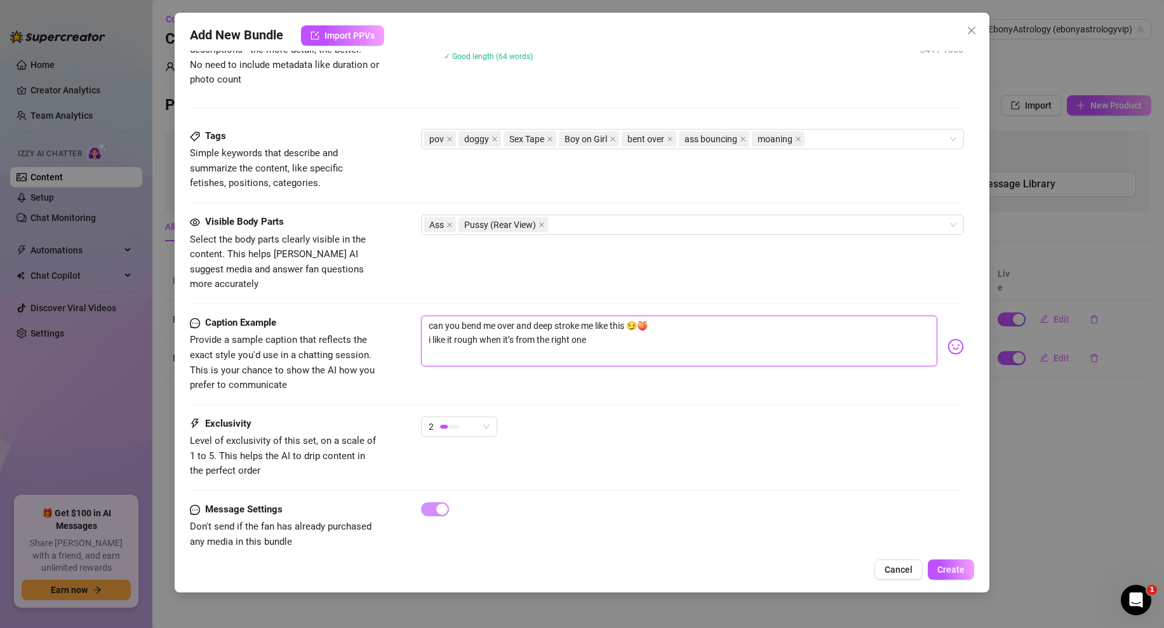
drag, startPoint x: 622, startPoint y: 321, endPoint x: 481, endPoint y: 325, distance: 141.0
click at [480, 325] on textarea "can you bend me over and deep stroke me like this 😏🍑 i like it rough when it’s …" at bounding box center [679, 341] width 516 height 51
drag, startPoint x: 641, startPoint y: 312, endPoint x: 634, endPoint y: 312, distance: 7.0
click at [634, 316] on textarea "can you bend me over and deep stroke me like this 😏🍑 i like it rough baby..." at bounding box center [679, 341] width 516 height 51
click at [546, 326] on textarea "can you bend me over and deep stroke me like this 🍑 i like it rough baby..." at bounding box center [679, 341] width 516 height 51
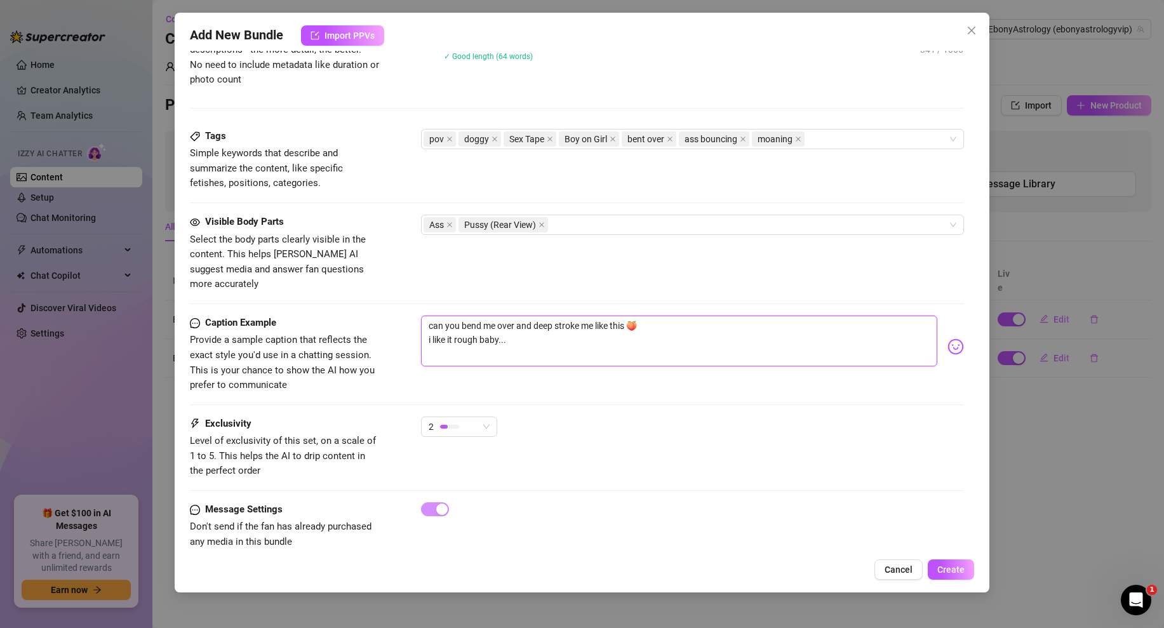
paste textarea "😏"
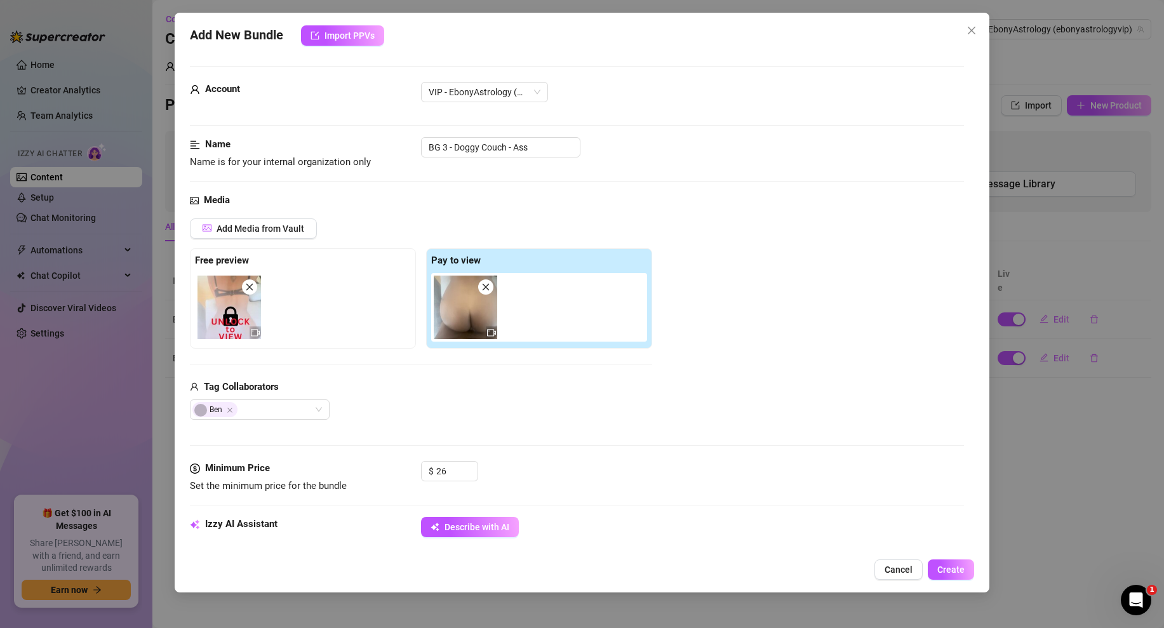
scroll to position [583, 0]
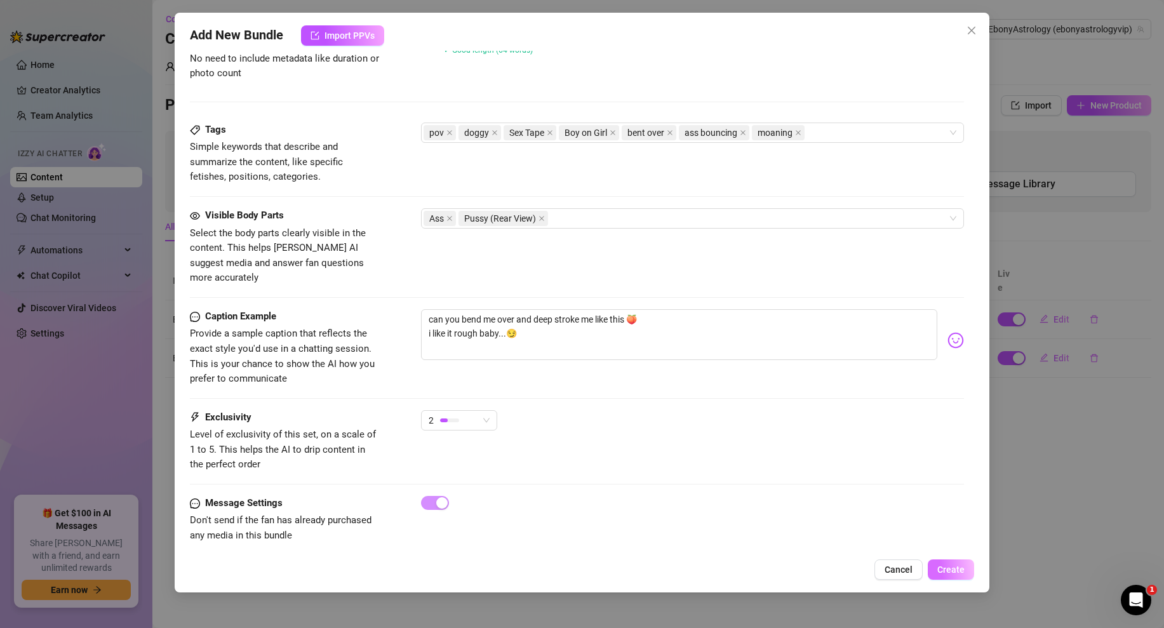
click at [945, 571] on span "Create" at bounding box center [950, 569] width 27 height 10
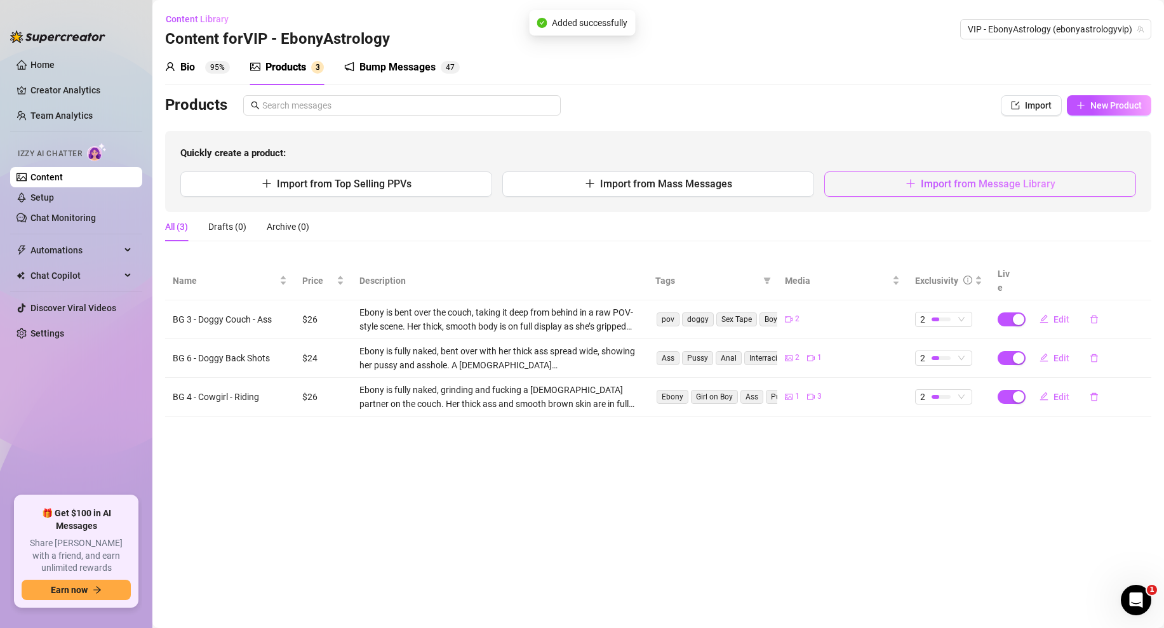
click at [946, 188] on span "Import from Message Library" at bounding box center [988, 184] width 135 height 12
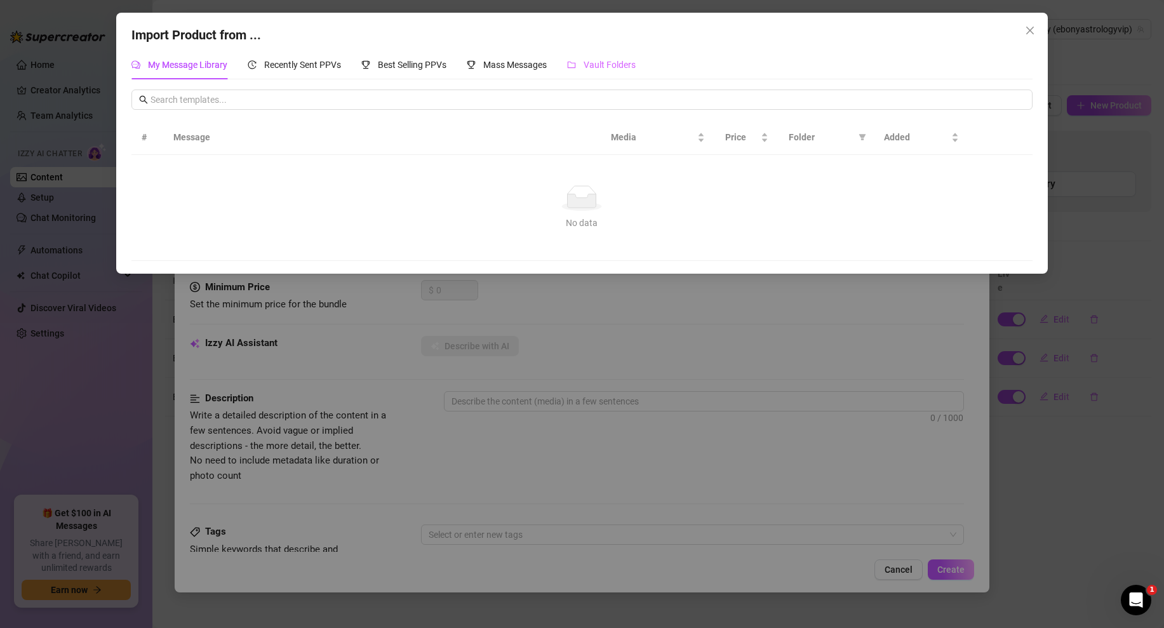
click at [601, 79] on div "Vault Folders" at bounding box center [601, 64] width 69 height 29
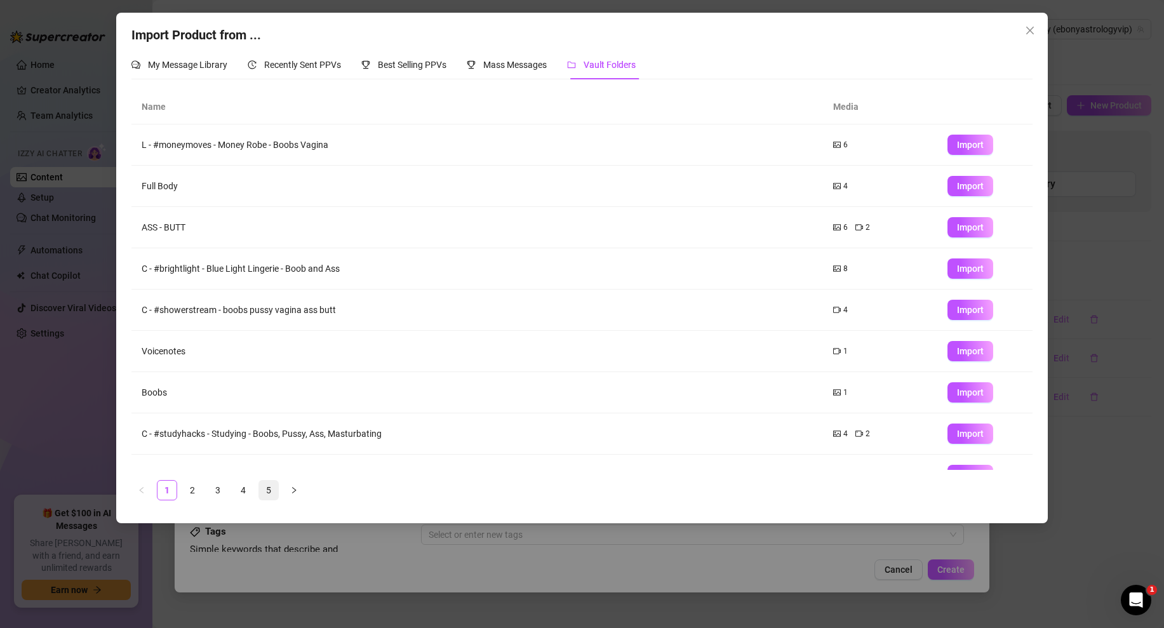
click at [274, 487] on link "5" at bounding box center [268, 490] width 19 height 19
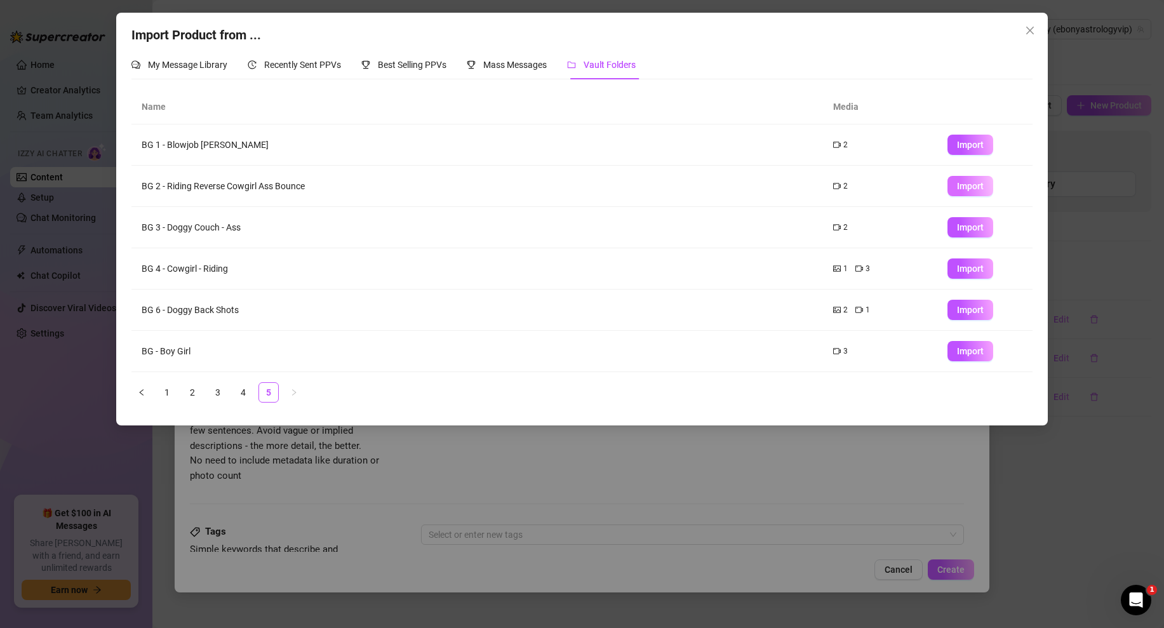
click at [967, 189] on span "Import" at bounding box center [970, 186] width 27 height 10
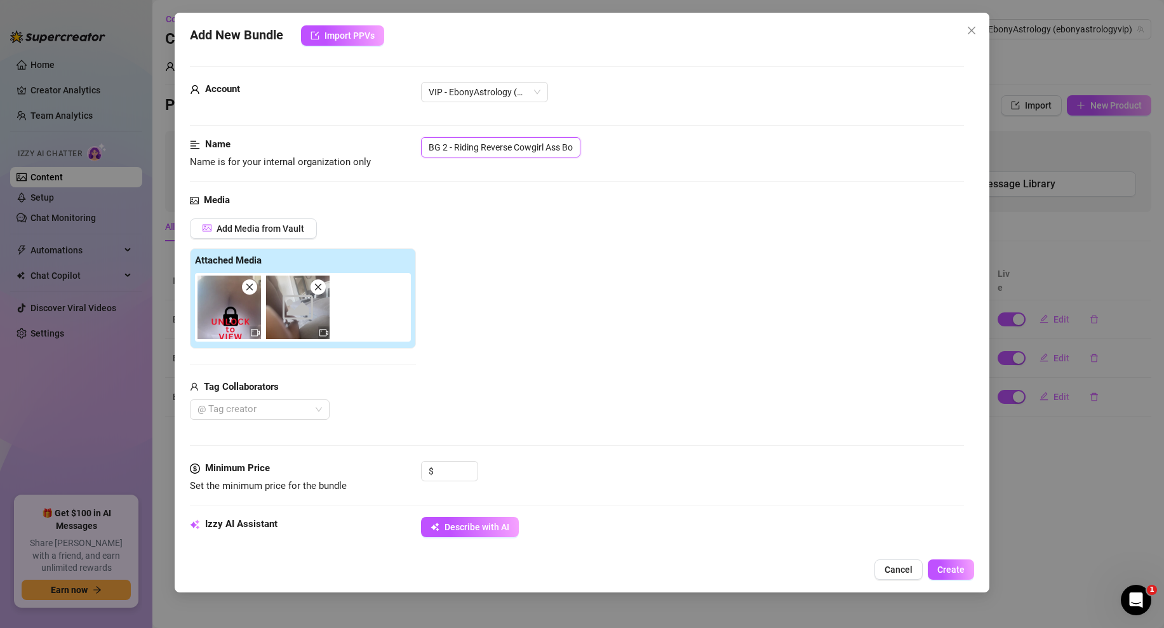
click at [535, 145] on input "BG 2 - Riding Reverse Cowgirl Ass Bounce" at bounding box center [500, 147] width 159 height 20
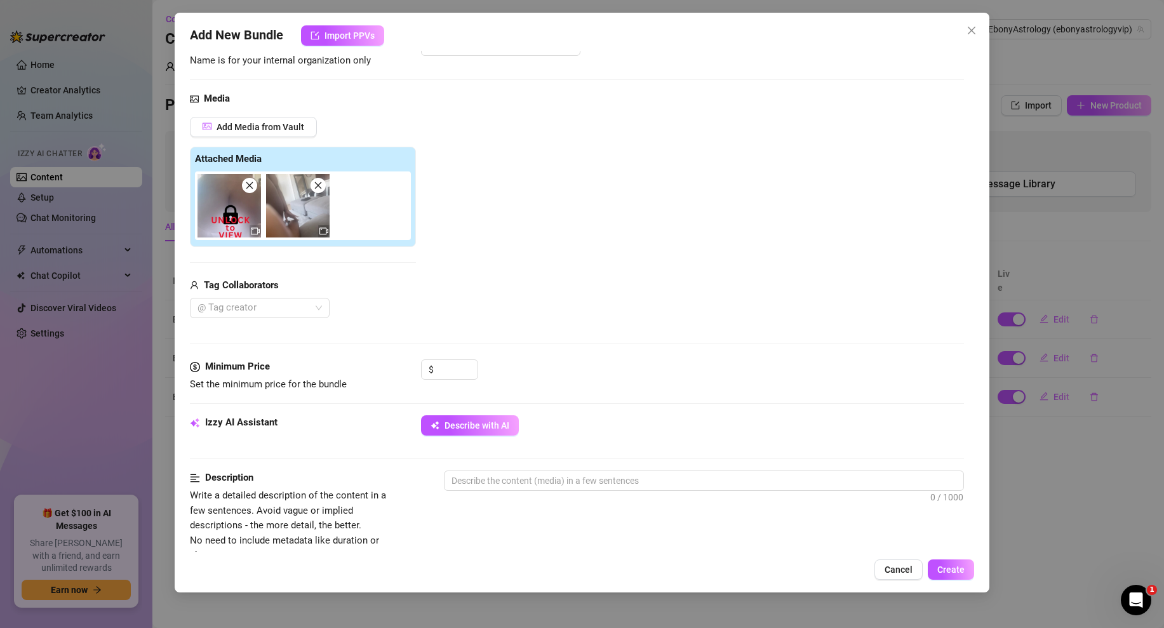
scroll to position [152, 0]
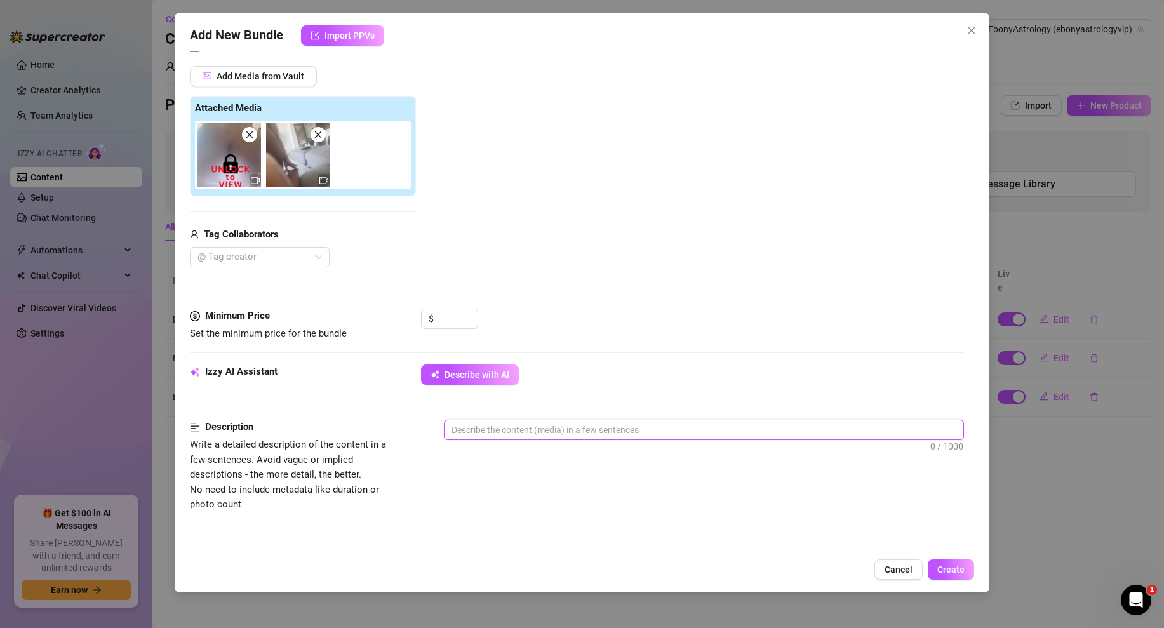
click at [509, 427] on textarea at bounding box center [703, 429] width 519 height 19
paste textarea "Ebony is riding in reverse cowgirl, bouncing on his dick in a slow, deep rhythm…"
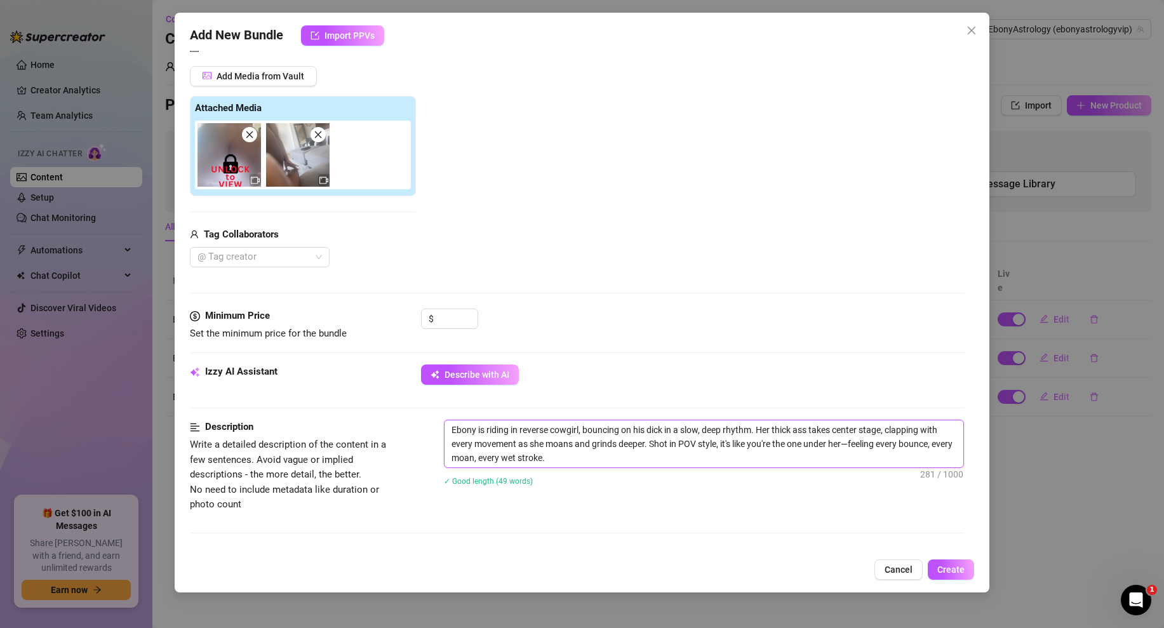
scroll to position [0, 0]
click at [461, 326] on input at bounding box center [456, 318] width 41 height 19
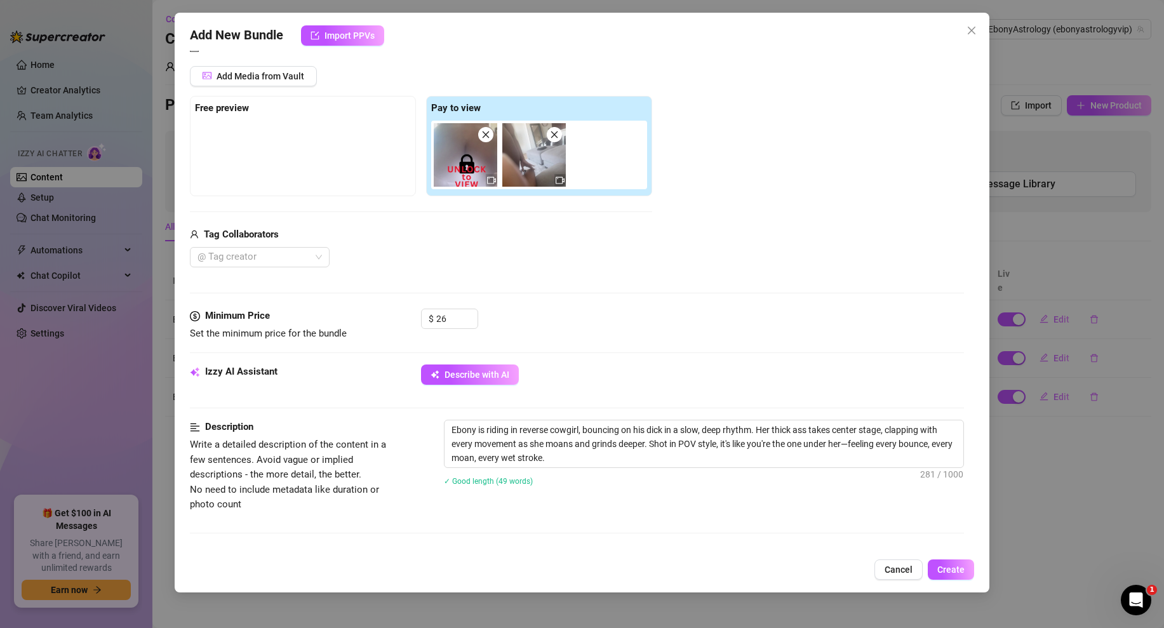
click at [538, 300] on div "Media Add Media from Vault Free preview Pay to view Tag Collaborators @ Tag cre…" at bounding box center [577, 175] width 774 height 268
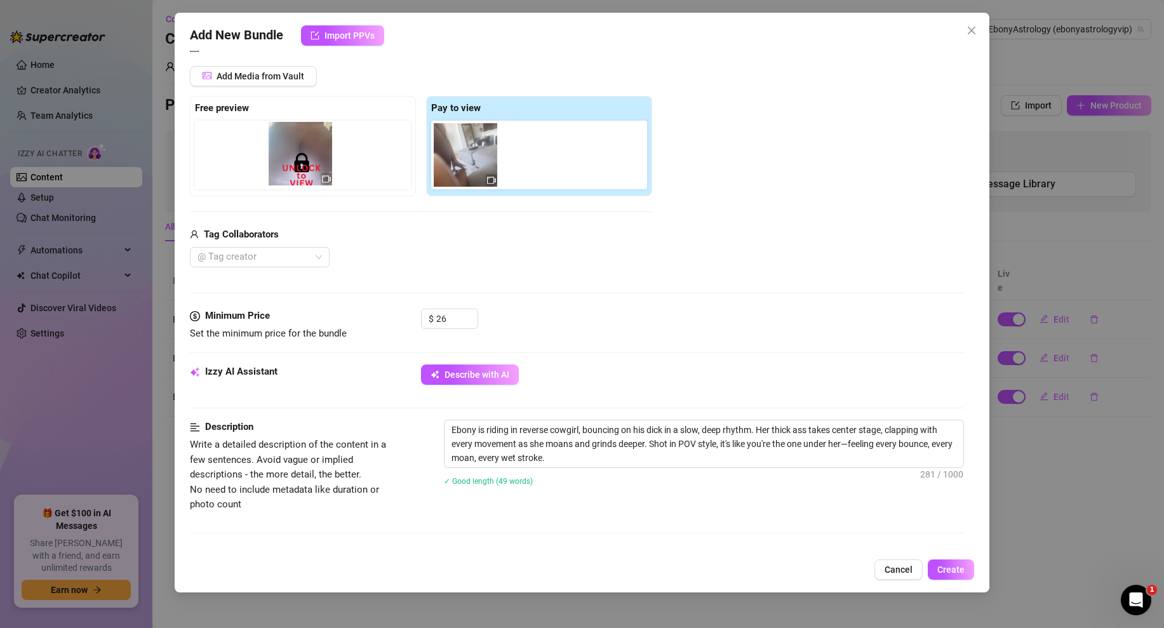
drag, startPoint x: 472, startPoint y: 171, endPoint x: 303, endPoint y: 170, distance: 169.5
click at [303, 170] on div "Free preview Pay to view" at bounding box center [421, 146] width 462 height 100
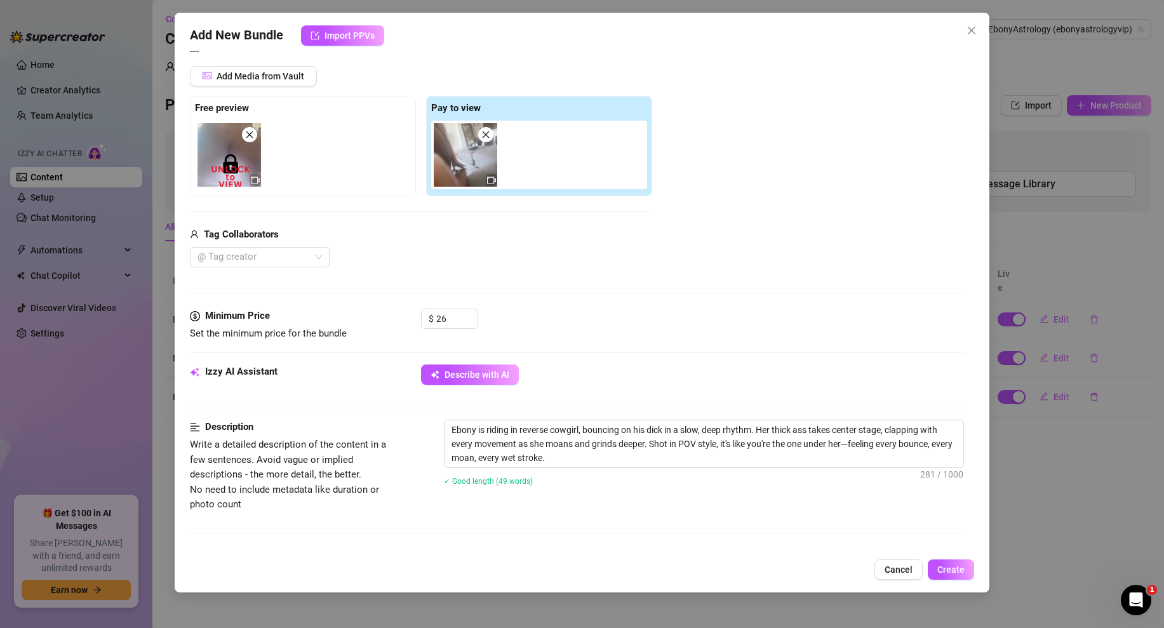
click at [514, 311] on div "$ 26" at bounding box center [692, 325] width 543 height 32
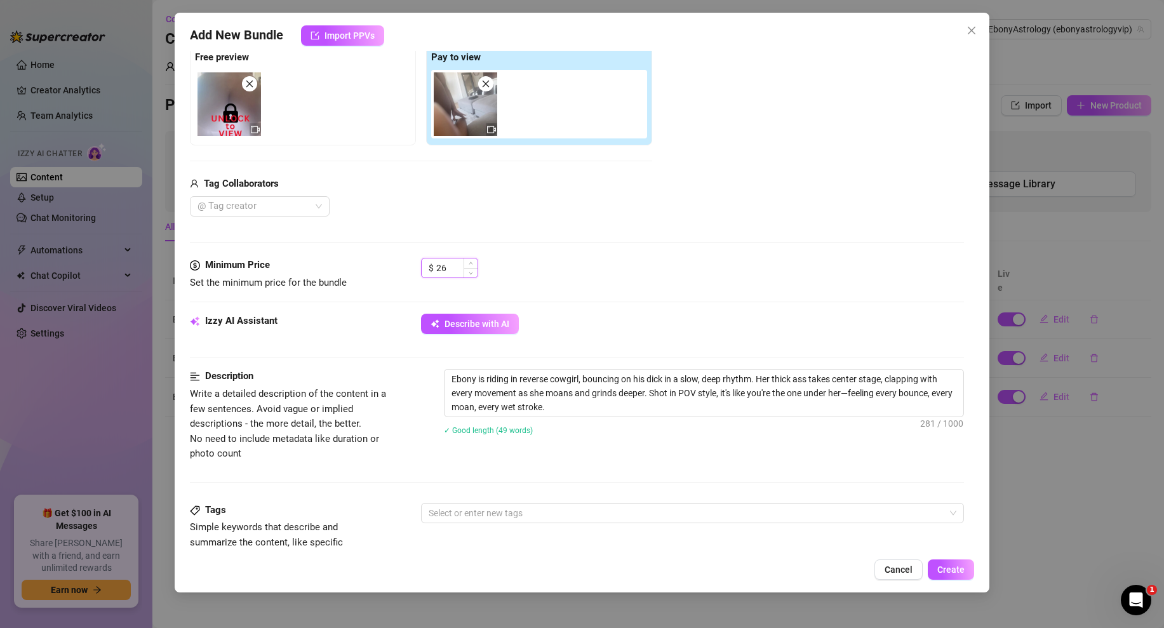
click at [448, 268] on input "26" at bounding box center [456, 267] width 41 height 19
click at [640, 250] on div "Media Add Media from Vault Free preview Pay to view Tag Collaborators @ Tag cre…" at bounding box center [577, 124] width 774 height 268
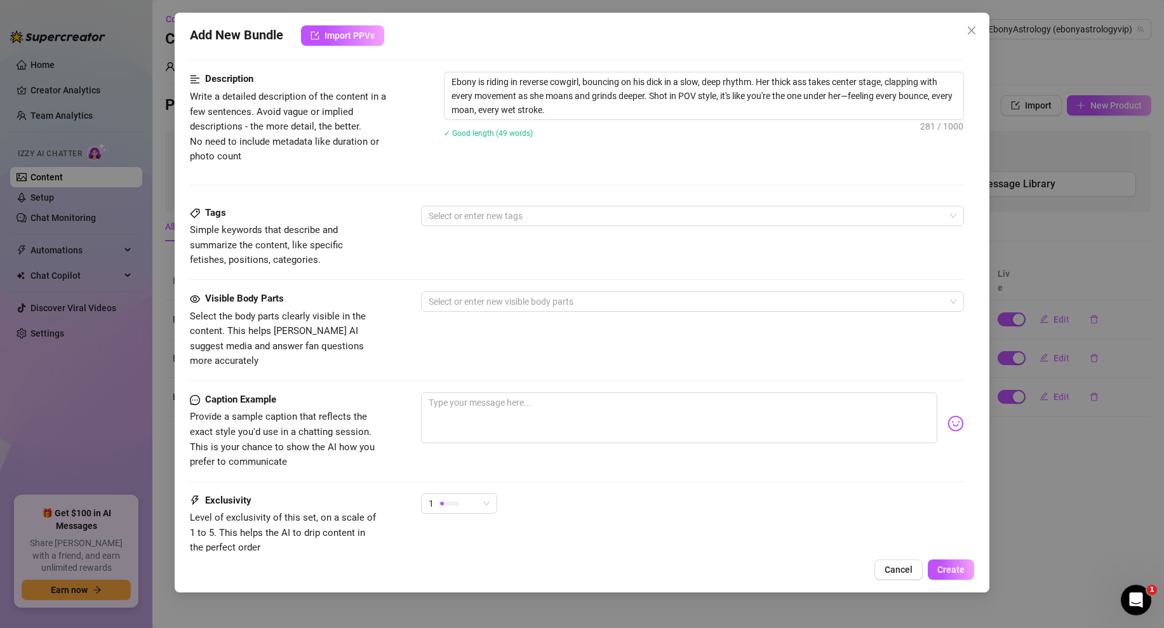
scroll to position [510, 0]
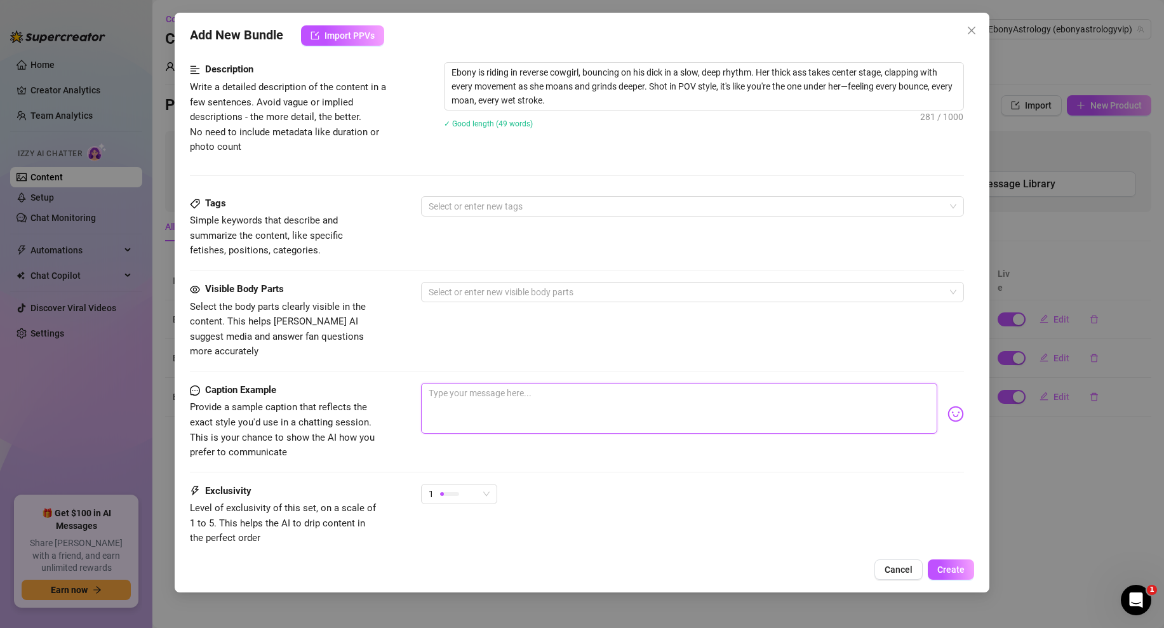
click at [451, 383] on textarea at bounding box center [679, 408] width 516 height 51
paste textarea "pov, reverse cowgirl, riding, bouncing, thick ass, moaning, deep strokes, clapp…"
click at [441, 383] on textarea "pov, reverse cowgirl, riding, bouncing, thick ass, moaning, deep strokes, clapp…" at bounding box center [679, 408] width 516 height 51
click at [435, 383] on textarea "pov, reverse cowgirl, riding, bouncing, thick ass, moaning, deep strokes, clapp…" at bounding box center [679, 408] width 516 height 51
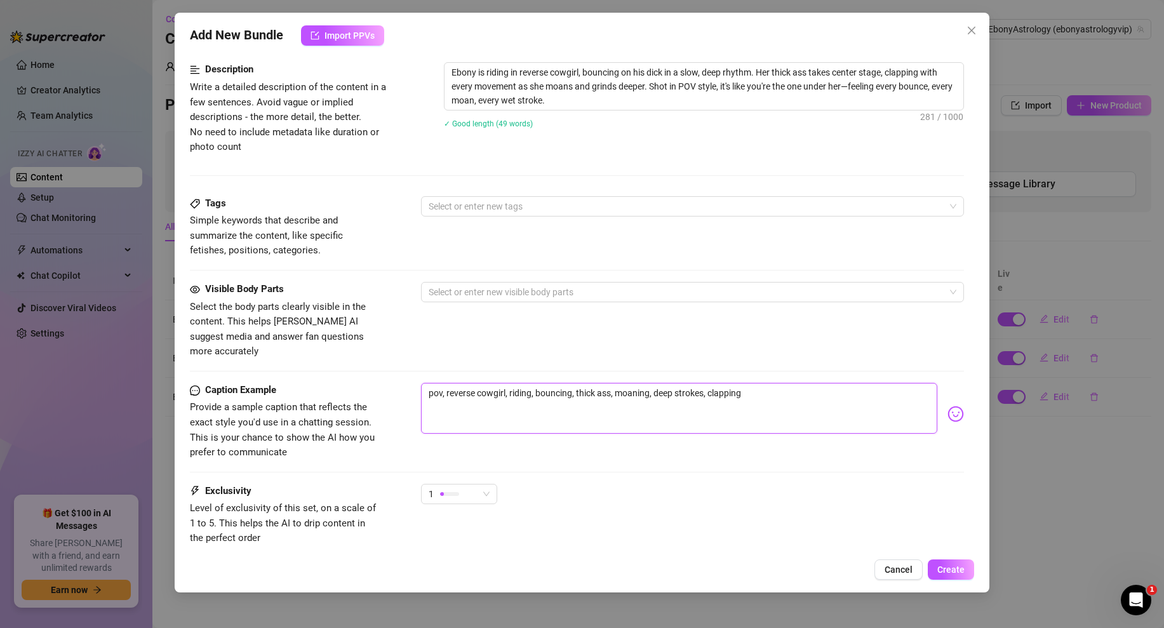
click at [435, 383] on textarea "pov, reverse cowgirl, riding, bouncing, thick ass, moaning, deep strokes, clapp…" at bounding box center [679, 408] width 516 height 51
click at [470, 210] on div at bounding box center [685, 206] width 524 height 18
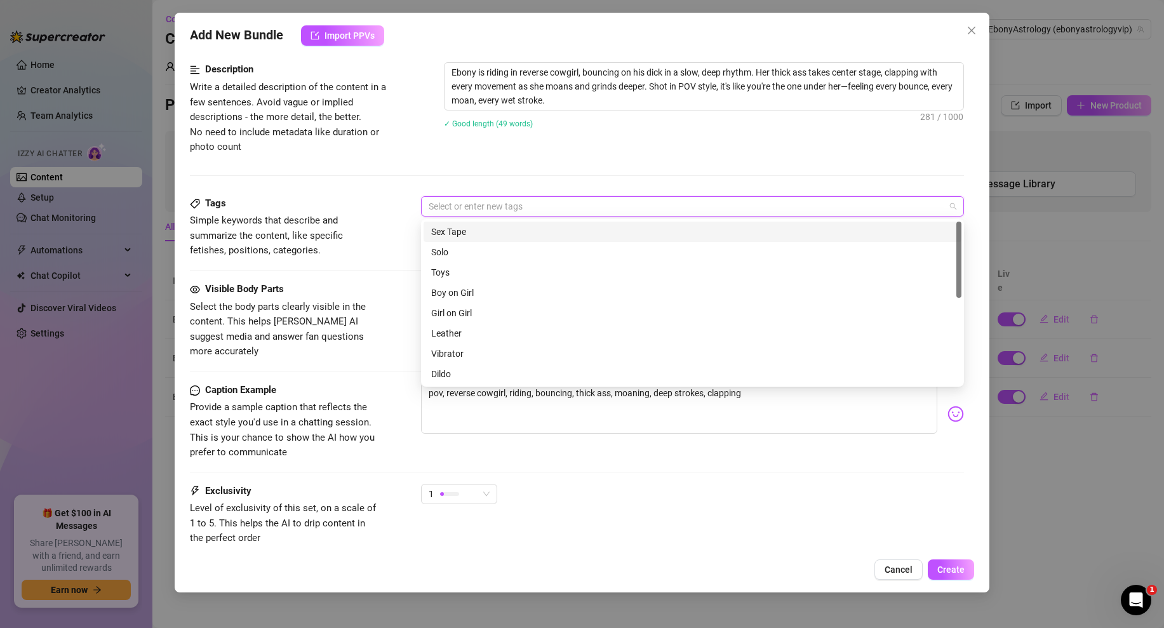
paste input "pov"
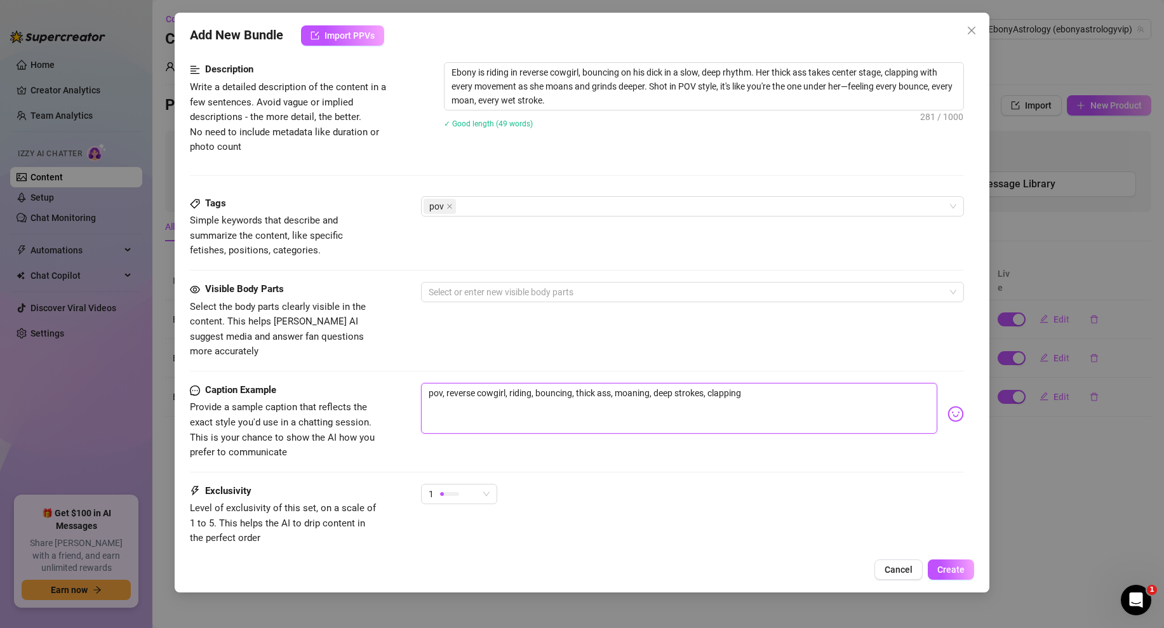
drag, startPoint x: 446, startPoint y: 380, endPoint x: 505, endPoint y: 375, distance: 59.8
click at [505, 383] on textarea "pov, reverse cowgirl, riding, bouncing, thick ass, moaning, deep strokes, clapp…" at bounding box center [679, 408] width 516 height 51
click at [493, 208] on div "pov" at bounding box center [685, 206] width 524 height 18
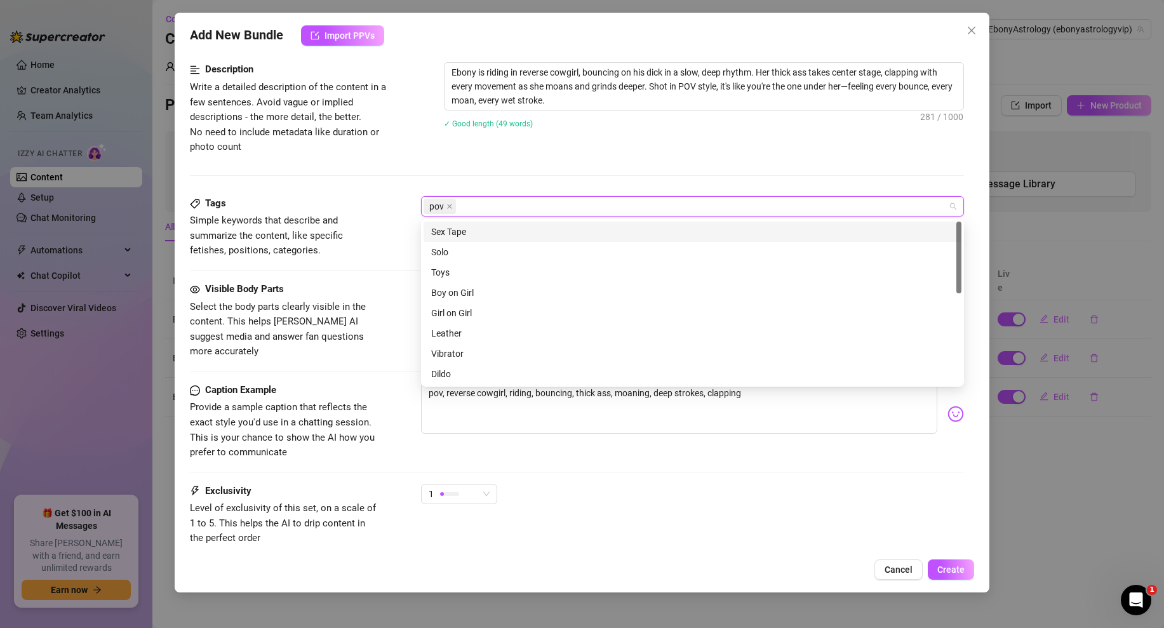
paste input "reverse cowgirl"
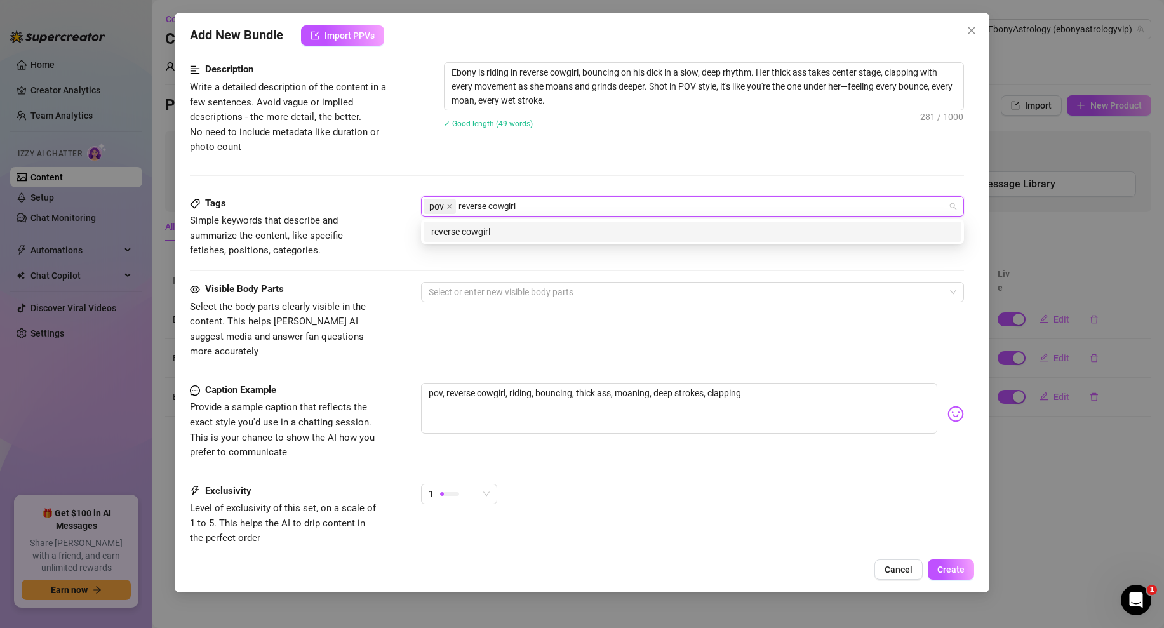
click at [480, 229] on div "reverse cowgirl" at bounding box center [692, 232] width 523 height 14
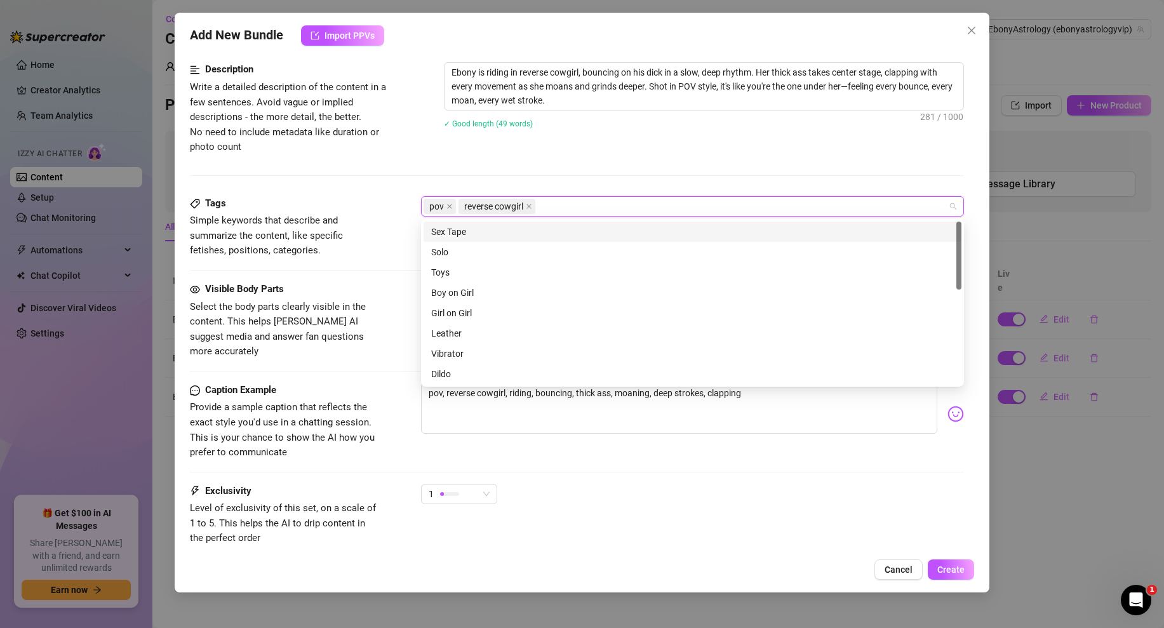
click at [486, 234] on div "Sex Tape" at bounding box center [692, 232] width 523 height 14
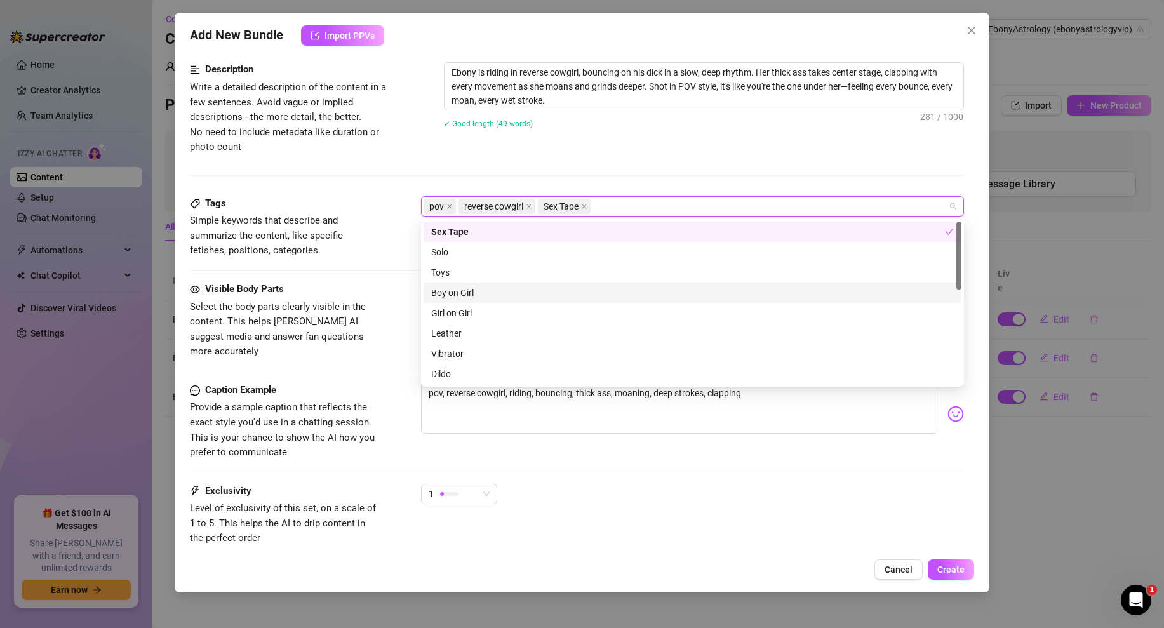
click at [466, 293] on div "Boy on Girl" at bounding box center [692, 293] width 523 height 14
click at [564, 448] on div "Caption Example Provide a sample caption that reflects the exact style you'd us…" at bounding box center [577, 433] width 774 height 101
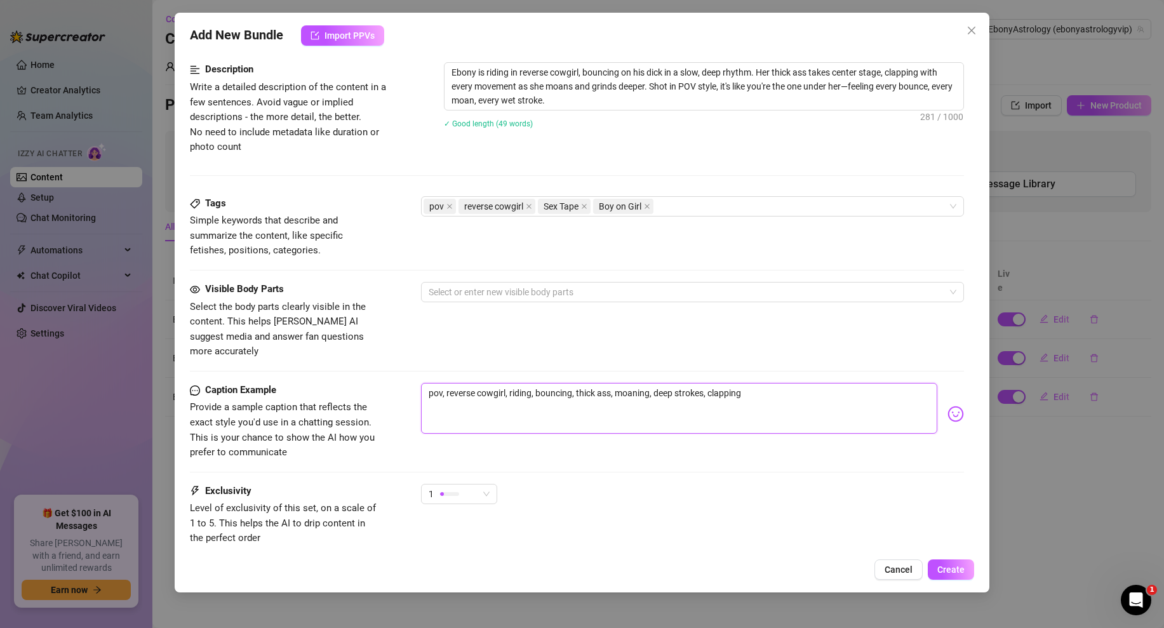
click at [548, 383] on textarea "pov, reverse cowgirl, riding, bouncing, thick ass, moaning, deep strokes, clapp…" at bounding box center [679, 408] width 516 height 51
click at [693, 213] on div "pov reverse cowgirl Sex Tape Boy on Girl" at bounding box center [685, 206] width 524 height 18
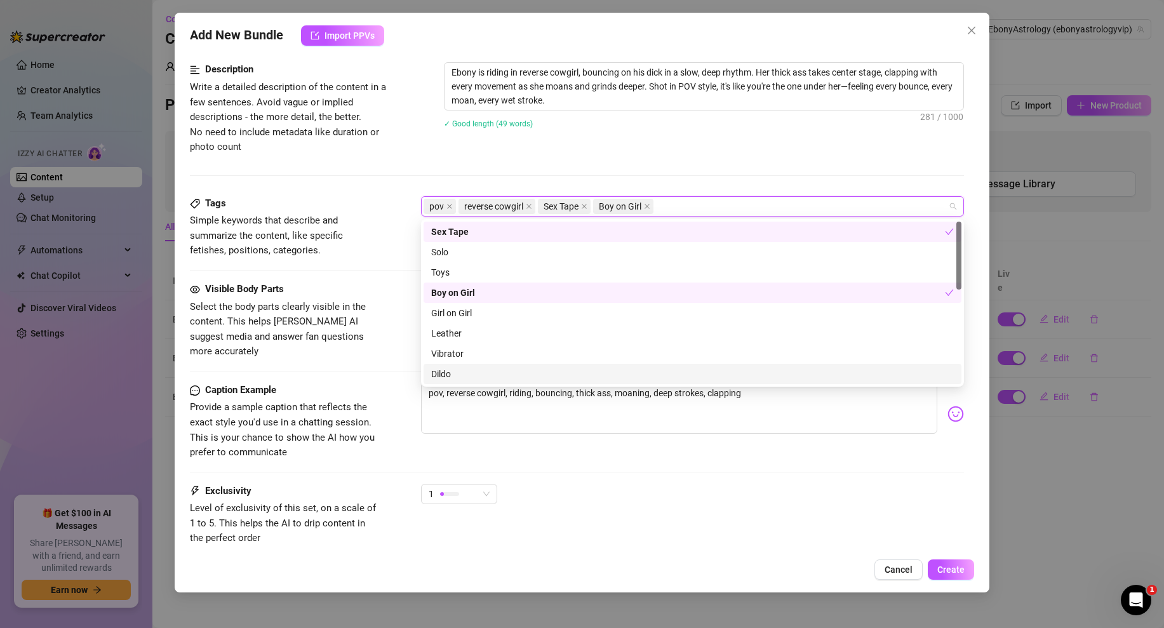
click at [698, 206] on div "pov reverse cowgirl Sex Tape Boy on Girl" at bounding box center [685, 206] width 524 height 18
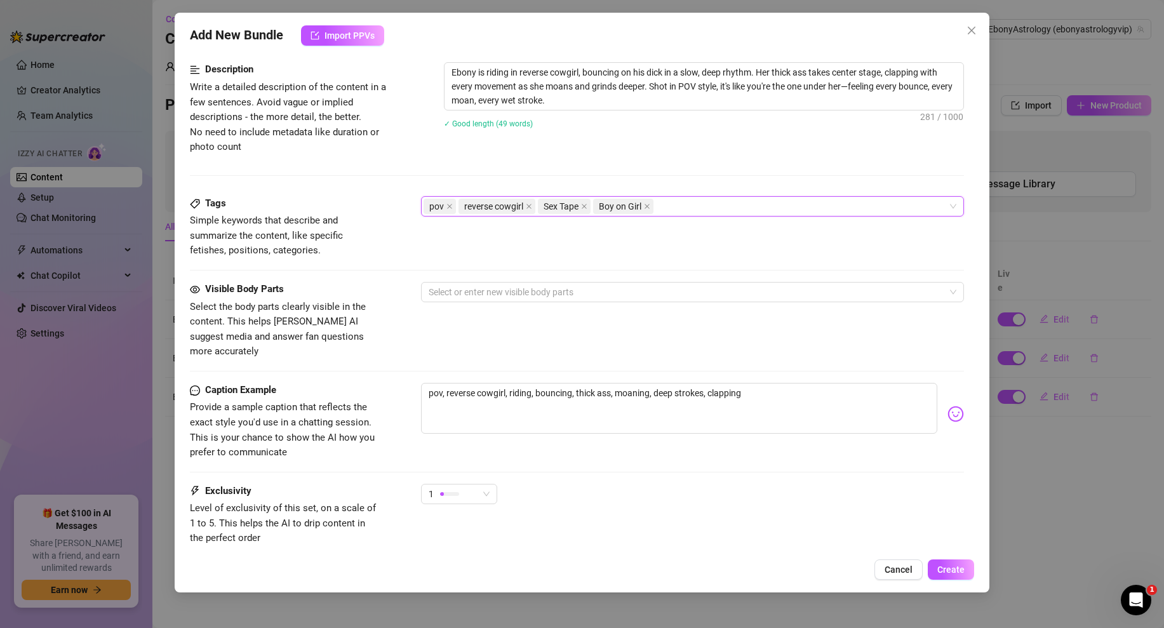
paste input "bouncing"
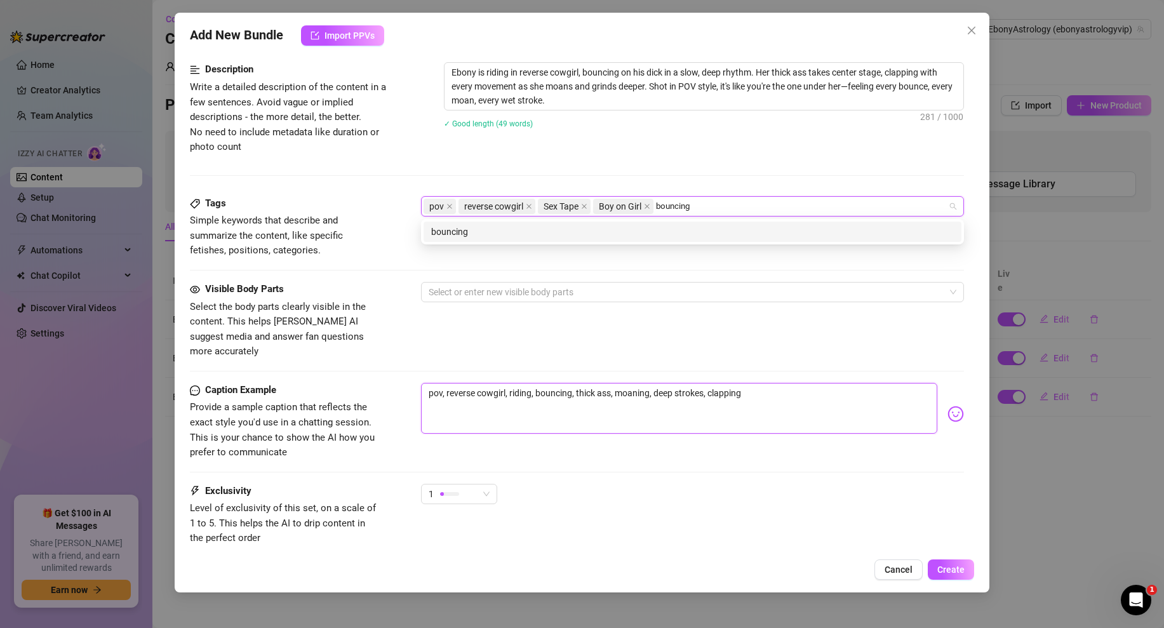
click at [521, 383] on textarea "pov, reverse cowgirl, riding, bouncing, thick ass, moaning, deep strokes, clapp…" at bounding box center [679, 408] width 516 height 51
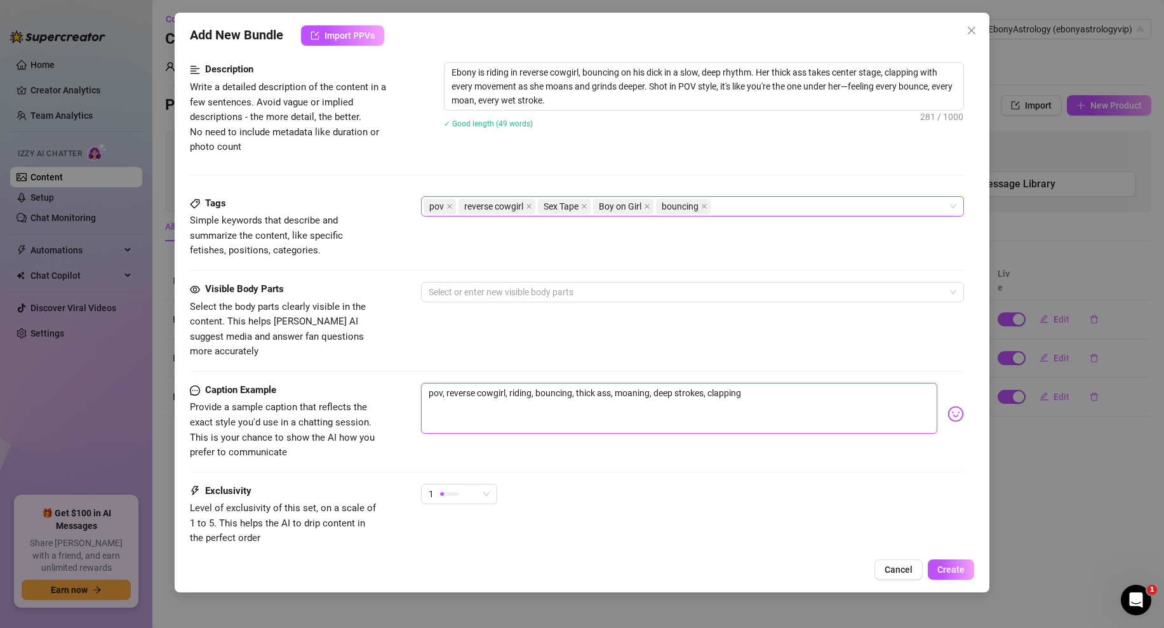
click at [747, 207] on div "pov reverse cowgirl Sex Tape Boy on Girl bouncing" at bounding box center [685, 206] width 524 height 18
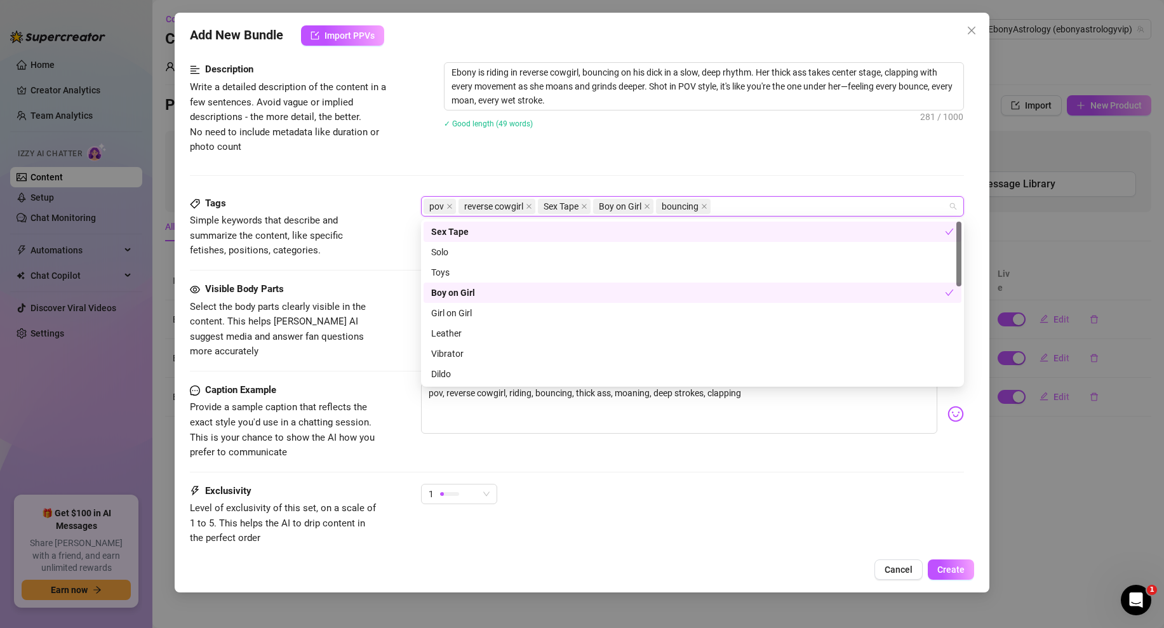
paste input "riding"
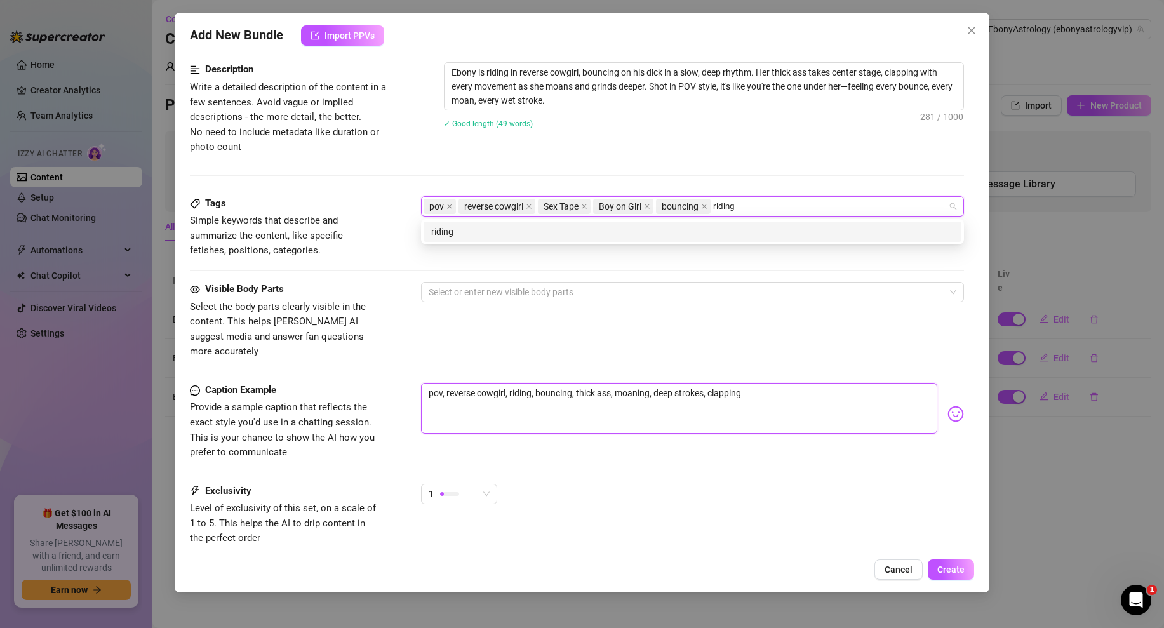
click at [632, 383] on textarea "pov, reverse cowgirl, riding, bouncing, thick ass, moaning, deep strokes, clapp…" at bounding box center [679, 408] width 516 height 51
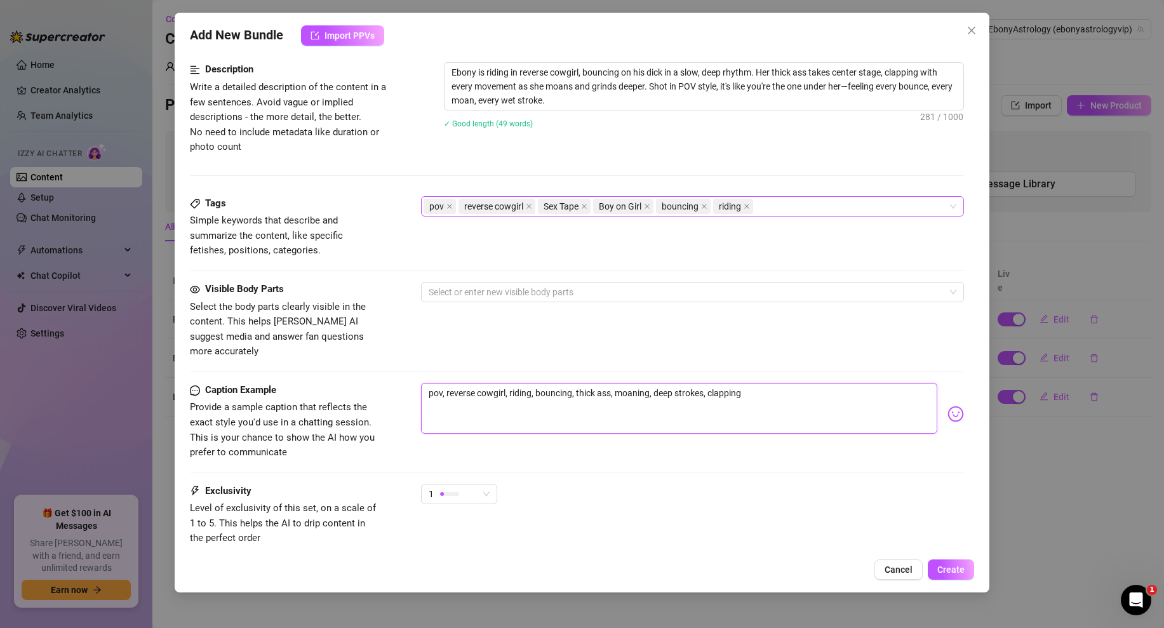
click at [794, 204] on div "pov reverse cowgirl Sex Tape Boy on Girl bouncing riding" at bounding box center [685, 206] width 524 height 18
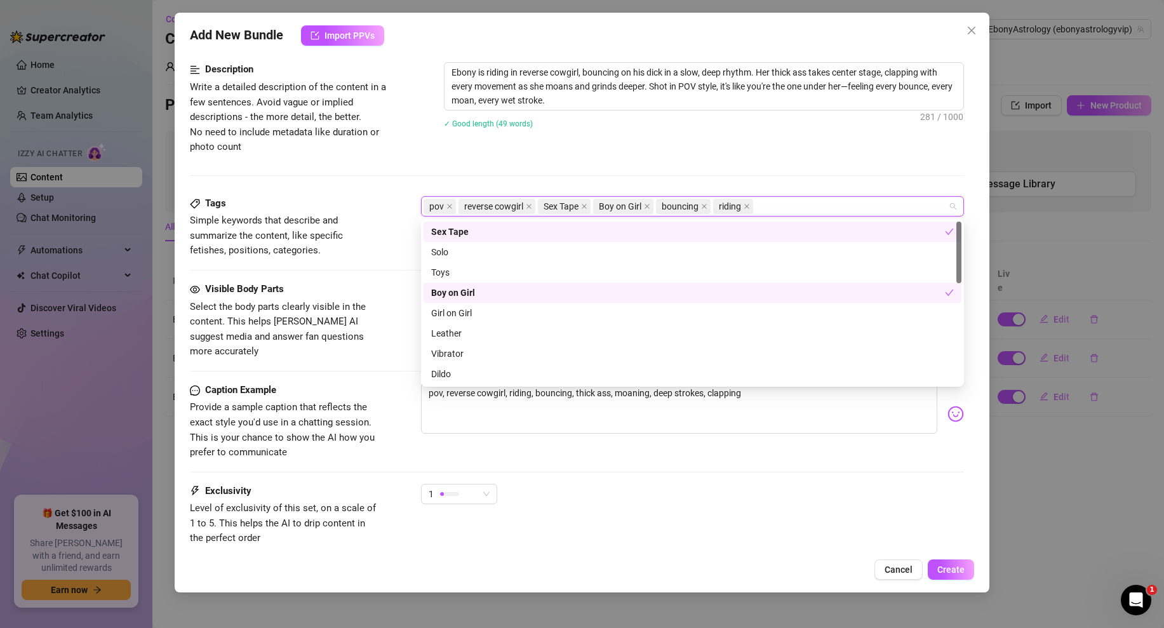
paste input "moaning"
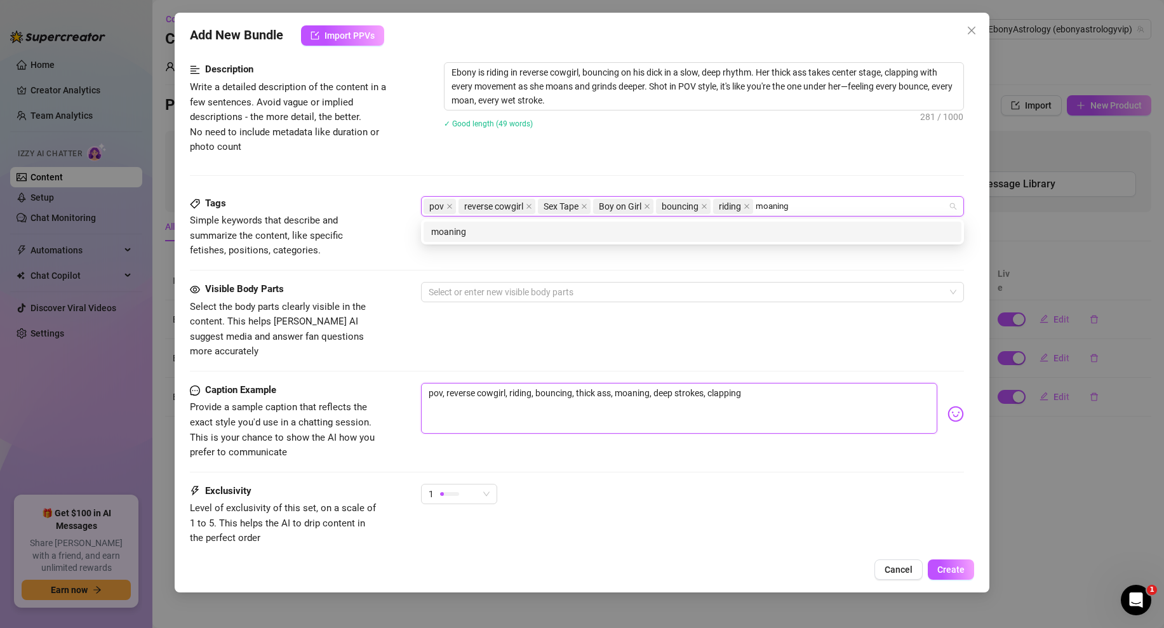
click at [726, 383] on textarea "pov, reverse cowgirl, riding, bouncing, thick ass, moaning, deep strokes, clapp…" at bounding box center [679, 408] width 516 height 51
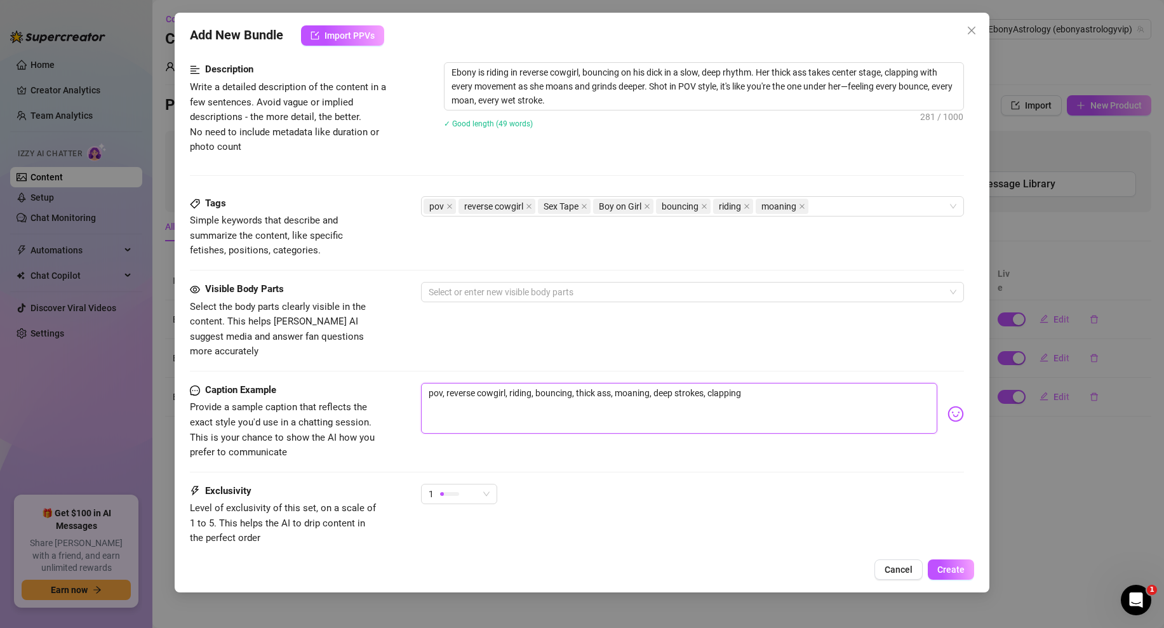
click at [726, 383] on textarea "pov, reverse cowgirl, riding, bouncing, thick ass, moaning, deep strokes, clapp…" at bounding box center [679, 408] width 516 height 51
click at [842, 201] on div "pov reverse cowgirl Sex Tape Boy on Girl bouncing riding moaning" at bounding box center [685, 206] width 524 height 18
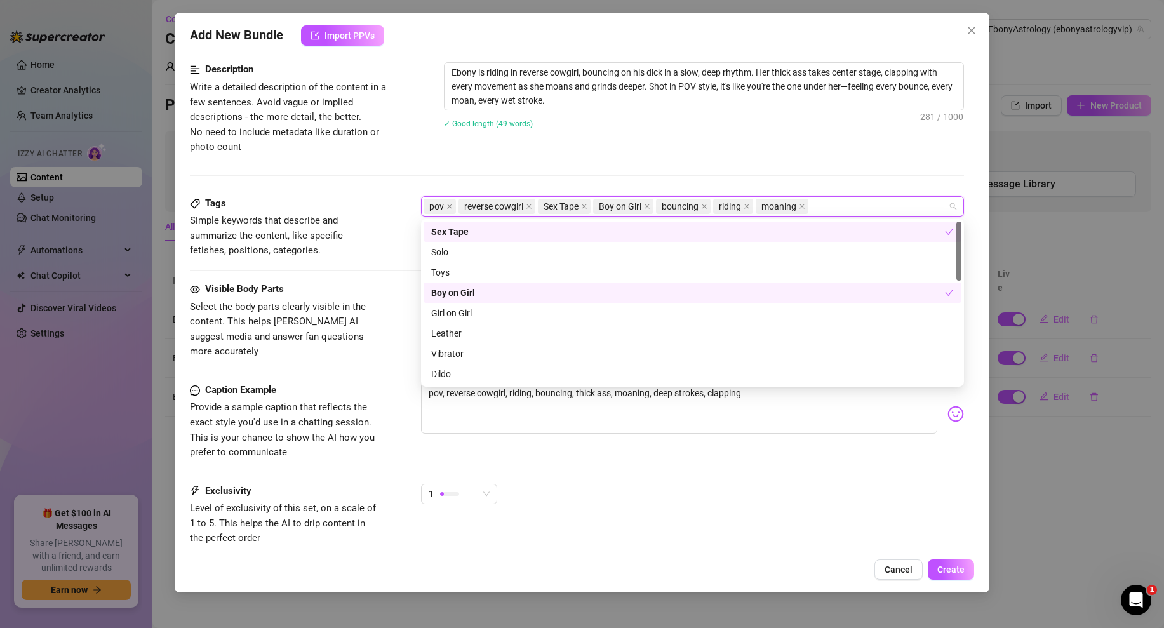
paste input "clapping"
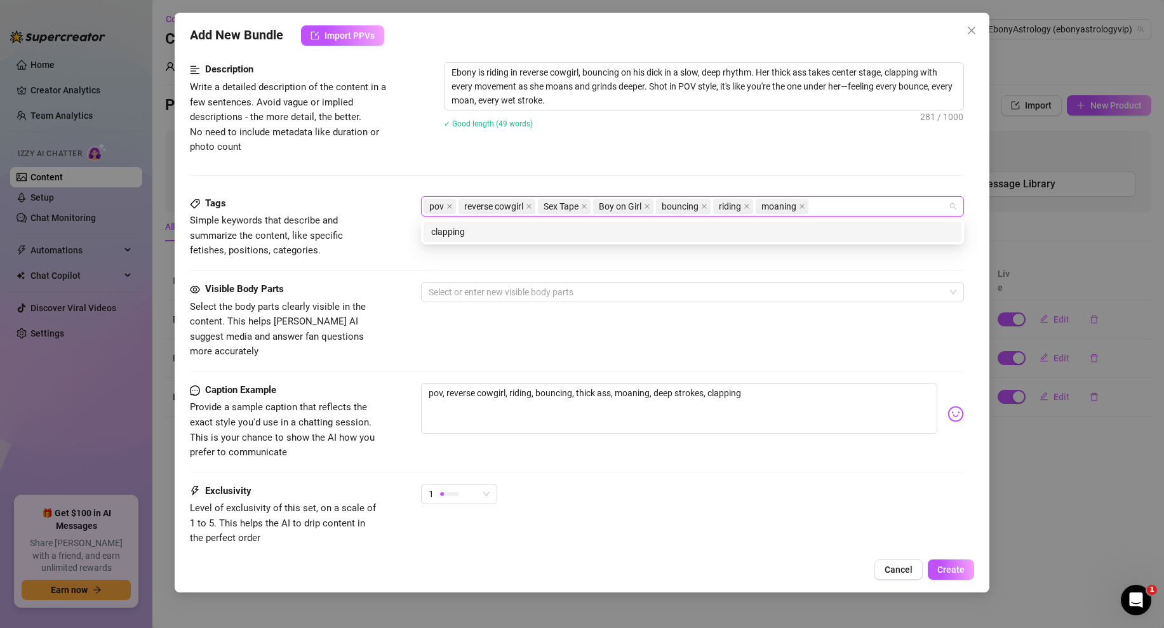
click at [723, 359] on div "Visible Body Parts Select the body parts clearly visible in the content. This h…" at bounding box center [577, 332] width 774 height 101
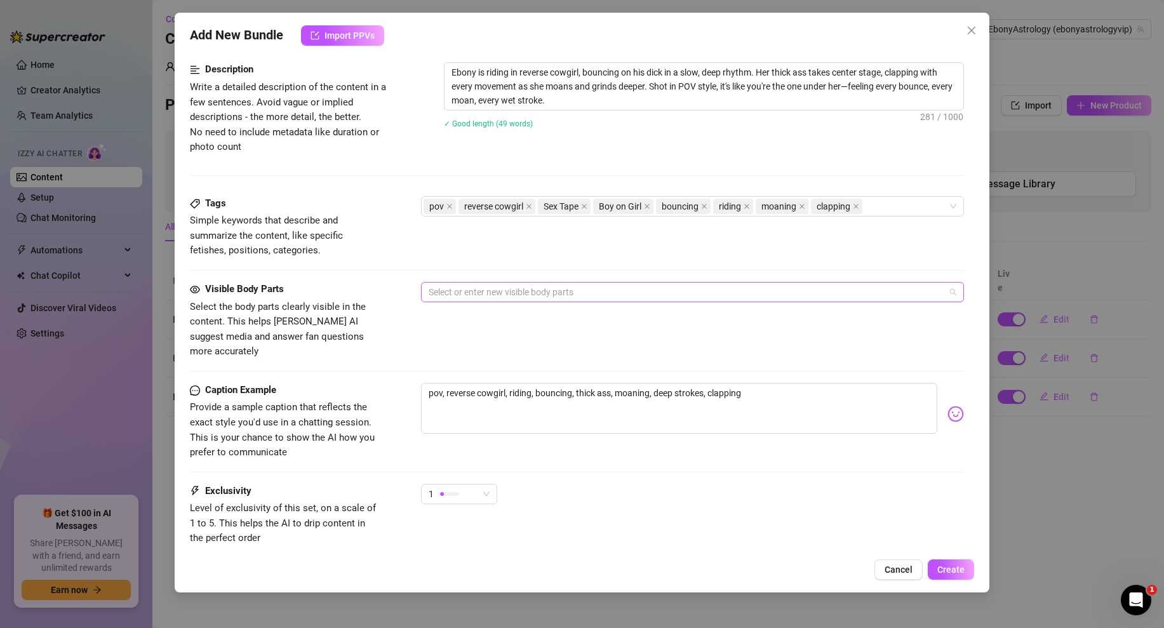
click at [509, 298] on div at bounding box center [685, 292] width 524 height 18
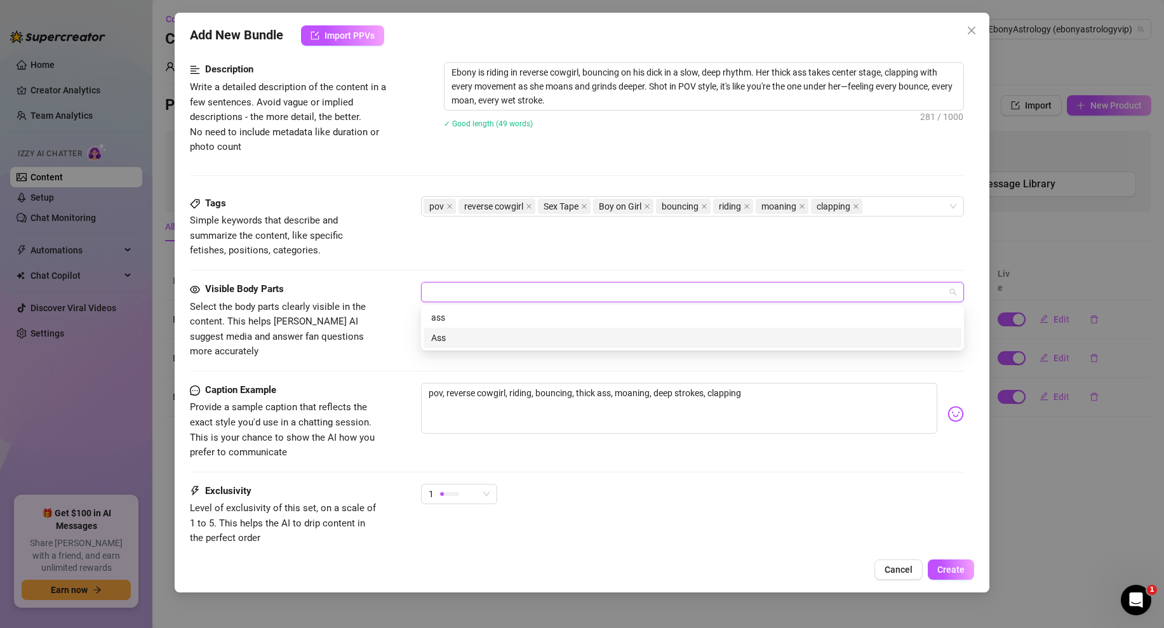
click at [448, 348] on div "ass Ass ass Ass" at bounding box center [692, 328] width 543 height 46
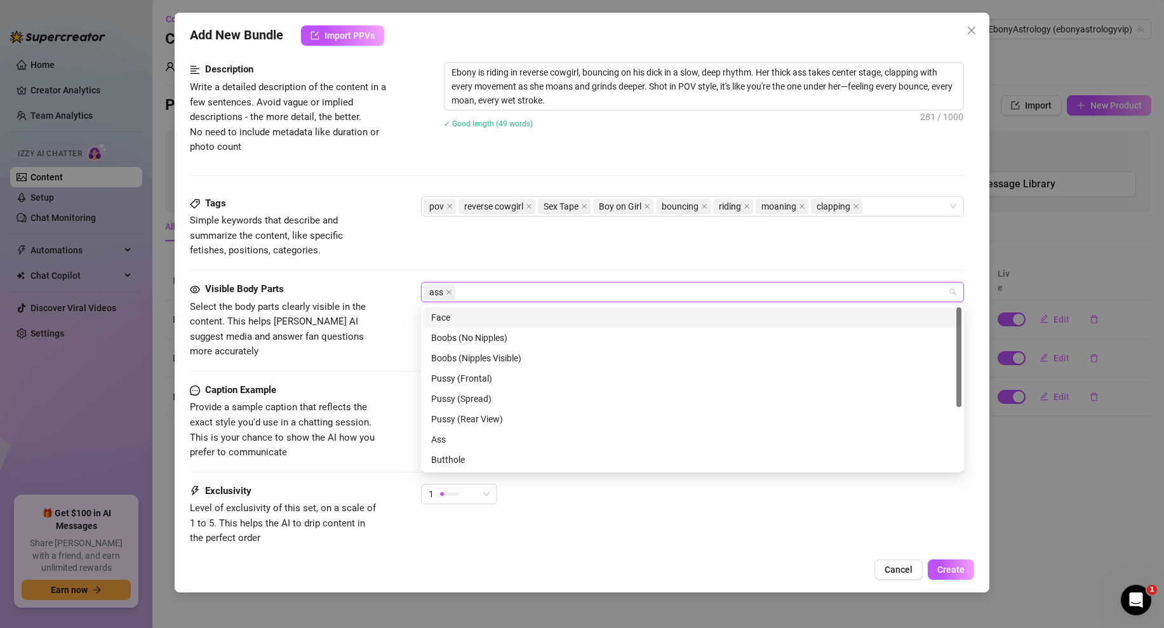
click at [448, 348] on div "Boobs (Nipples Visible)" at bounding box center [692, 358] width 538 height 20
click at [557, 291] on icon "close" at bounding box center [559, 292] width 6 height 6
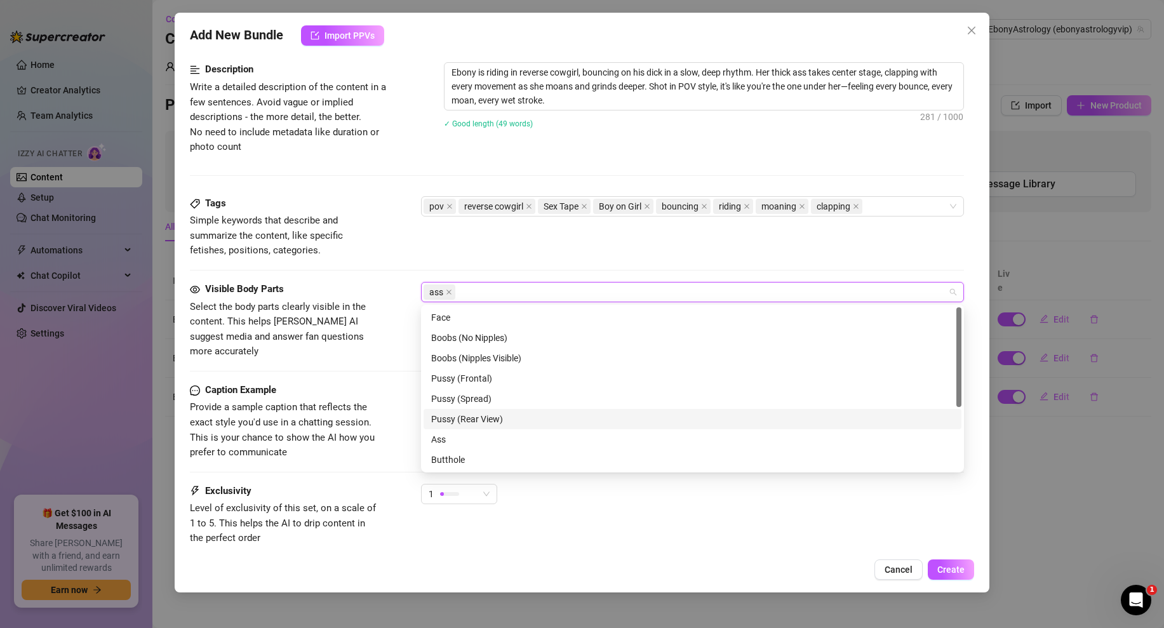
click at [476, 419] on div "Pussy (Rear View)" at bounding box center [692, 419] width 523 height 14
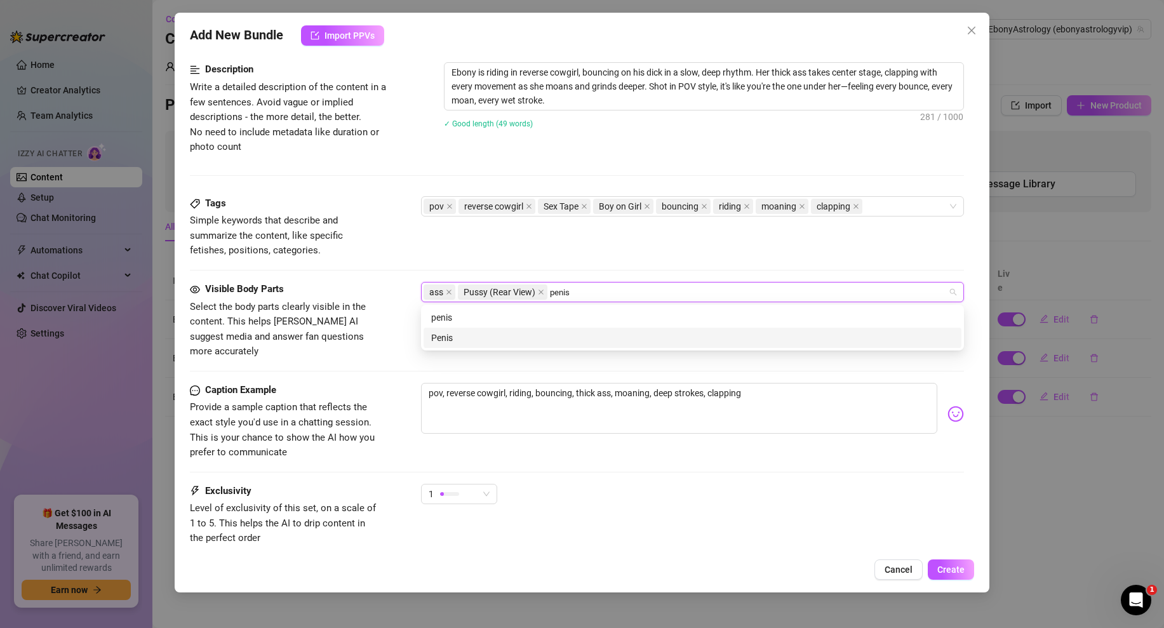
click at [507, 335] on div "Penis" at bounding box center [692, 338] width 523 height 14
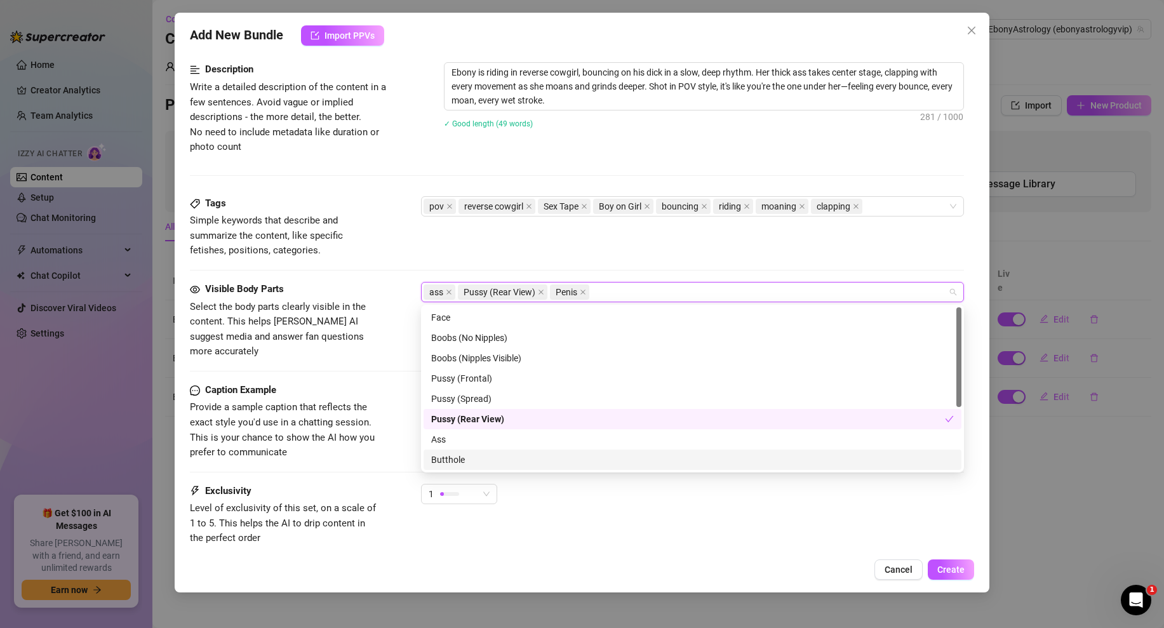
click at [609, 505] on div "Exclusivity Level of exclusivity of this set, on a scale of 1 to 5. This helps …" at bounding box center [577, 515] width 774 height 62
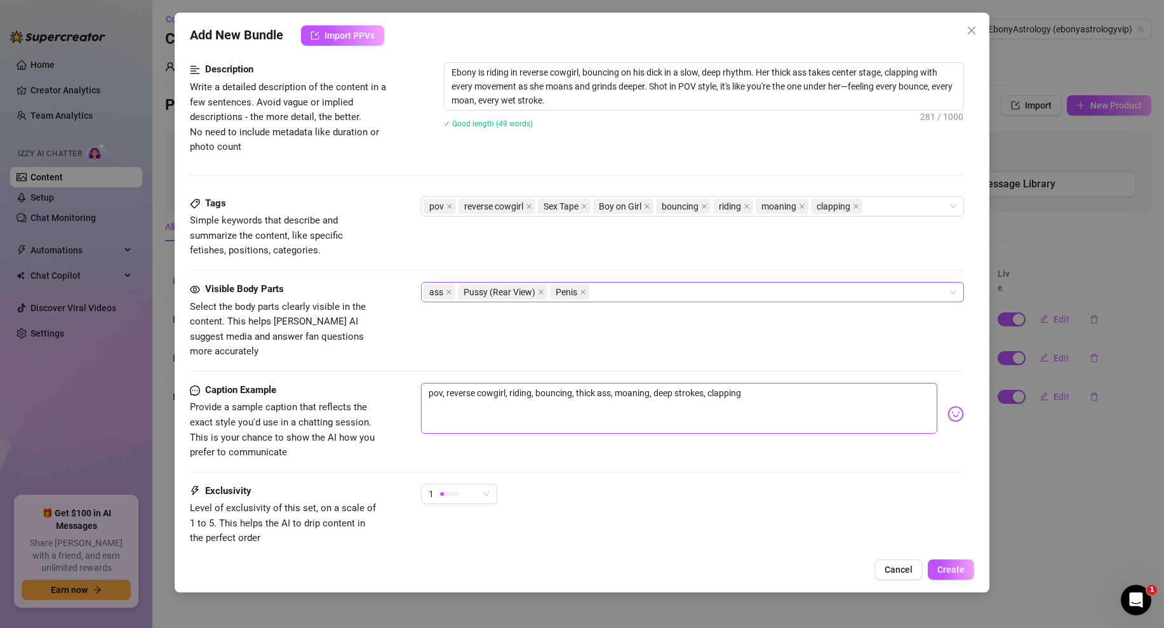
click at [508, 383] on textarea "pov, reverse cowgirl, riding, bouncing, thick ass, moaning, deep strokes, clapp…" at bounding box center [679, 408] width 516 height 51
paste textarea "could you handle me riding you like this in reverse 😈🍑 i don’t stop ‘til you lo…"
click at [651, 383] on textarea "could you handle me riding you like this in reverse 😈🍑 i don’t stop ‘til you lo…" at bounding box center [679, 408] width 516 height 51
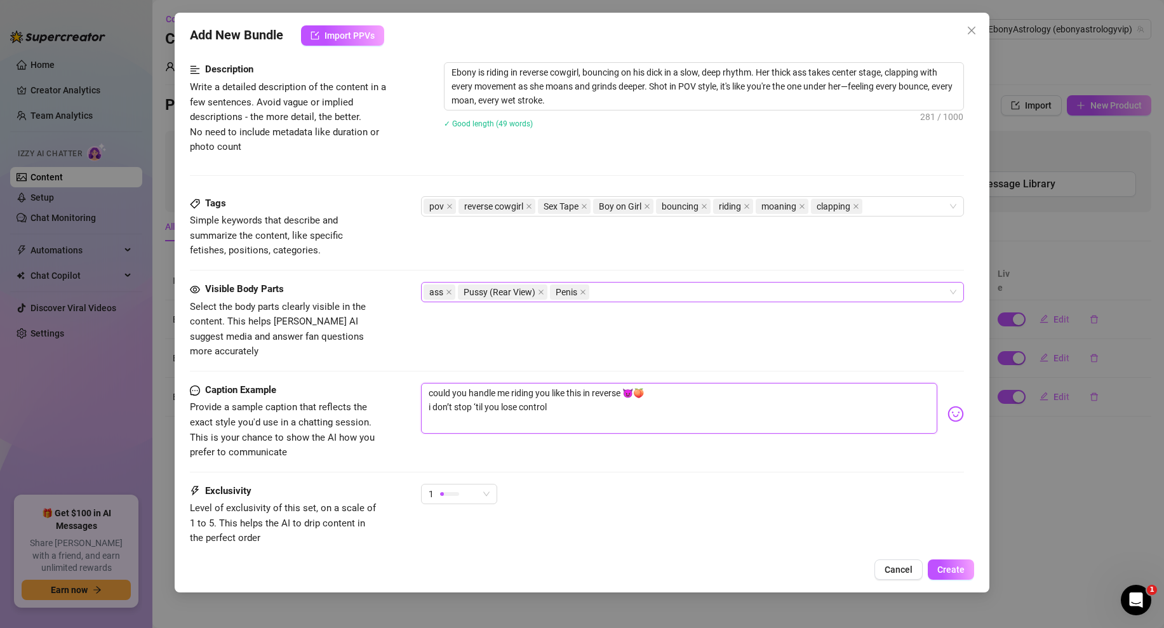
click at [441, 392] on textarea "could you handle me riding you like this in reverse 😈🍑 i don’t stop ‘til you lo…" at bounding box center [679, 408] width 516 height 51
click at [477, 390] on textarea "could you handle me riding you like this in reverse 😈🍑 i won't stop ‘til you lo…" at bounding box center [679, 408] width 516 height 51
drag, startPoint x: 510, startPoint y: 394, endPoint x: 573, endPoint y: 393, distance: 62.9
click at [573, 394] on textarea "could you handle me riding you like this in reverse 😈🍑 i won't stop until you l…" at bounding box center [679, 408] width 516 height 51
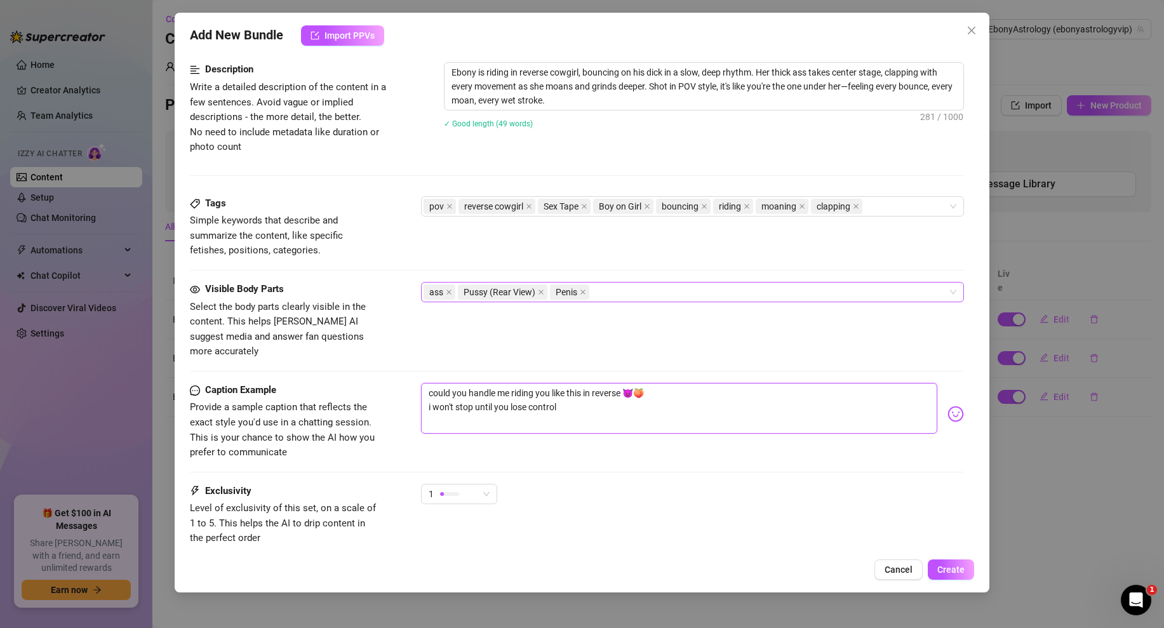
drag, startPoint x: 573, startPoint y: 393, endPoint x: 513, endPoint y: 394, distance: 59.7
click at [513, 394] on textarea "could you handle me riding you like this in reverse 😈🍑 i won't stop until you l…" at bounding box center [679, 408] width 516 height 51
drag, startPoint x: 636, startPoint y: 376, endPoint x: 629, endPoint y: 376, distance: 7.0
click at [629, 383] on textarea "could you handle me riding you like this in reverse 😈🍑 i won't stop until you e…" at bounding box center [679, 408] width 516 height 51
click at [582, 390] on textarea "could you handle me riding you like this in reverse 🍑 i won't stop until you ex…" at bounding box center [679, 408] width 516 height 51
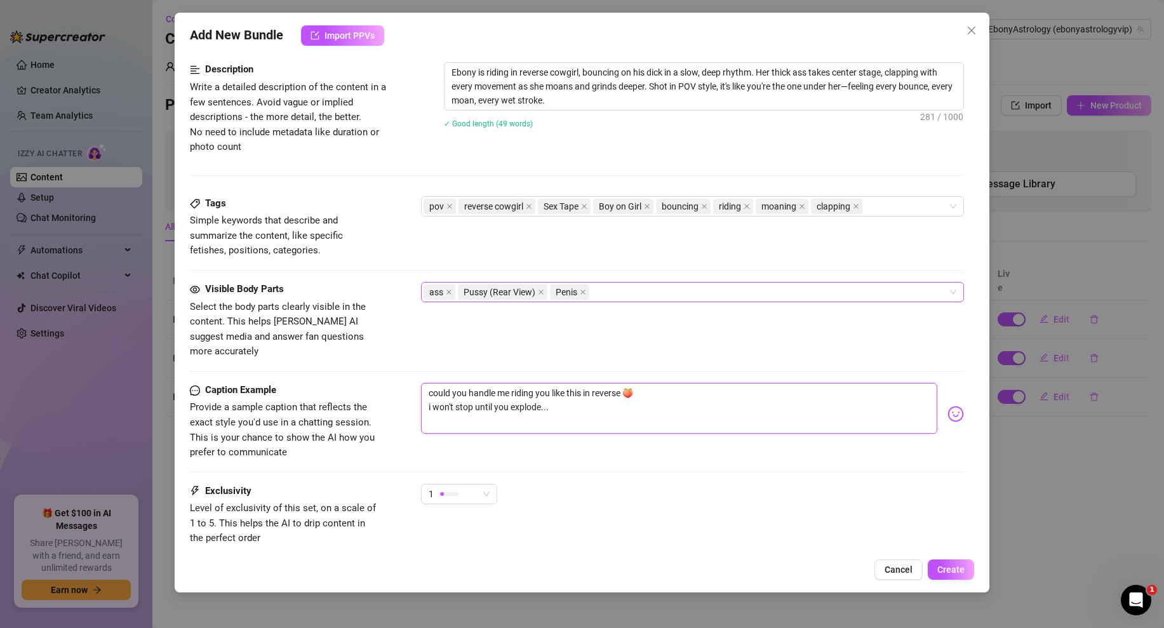
paste textarea "😈"
click at [632, 392] on textarea "could you handle me riding you like this in reverse 🍑 i won't stop until you ex…" at bounding box center [679, 408] width 516 height 51
click at [455, 488] on div at bounding box center [449, 494] width 19 height 12
click at [456, 530] on span "2" at bounding box center [472, 524] width 83 height 14
click at [626, 459] on div "Caption Example Provide a sample caption that reflects the exact style you'd us…" at bounding box center [577, 433] width 774 height 101
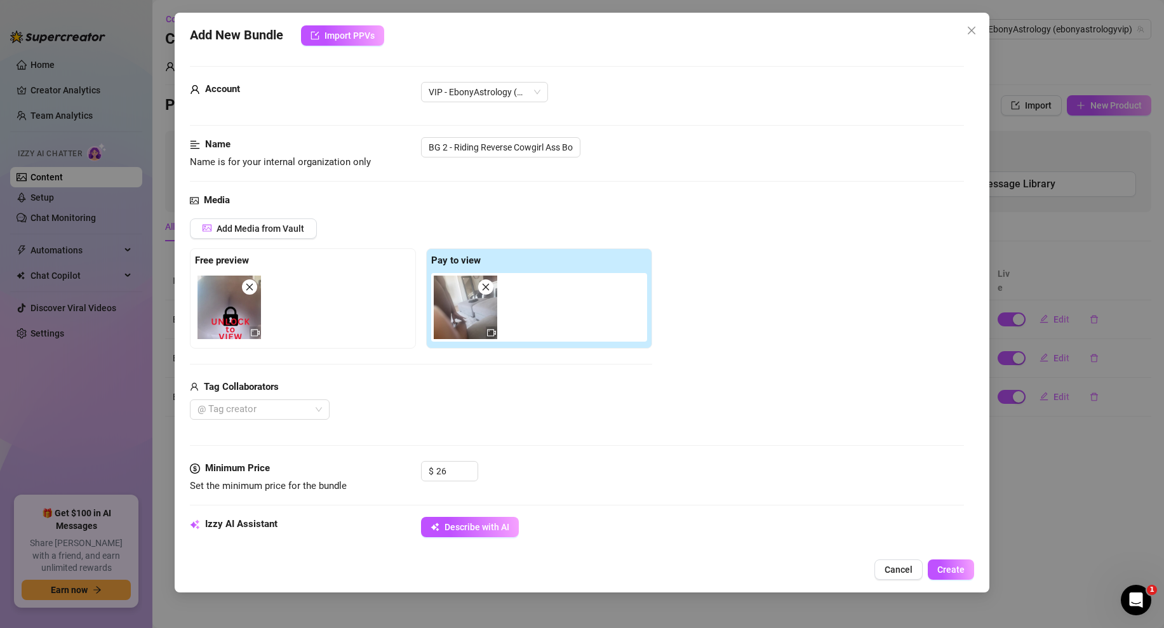
scroll to position [583, 0]
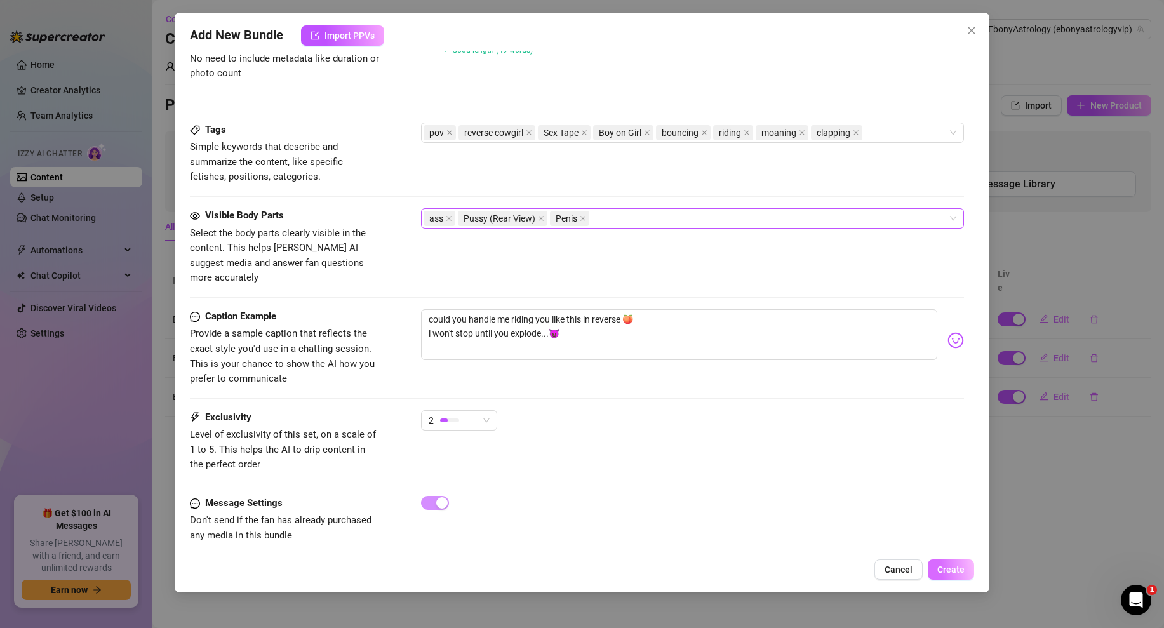
click at [945, 566] on span "Create" at bounding box center [950, 569] width 27 height 10
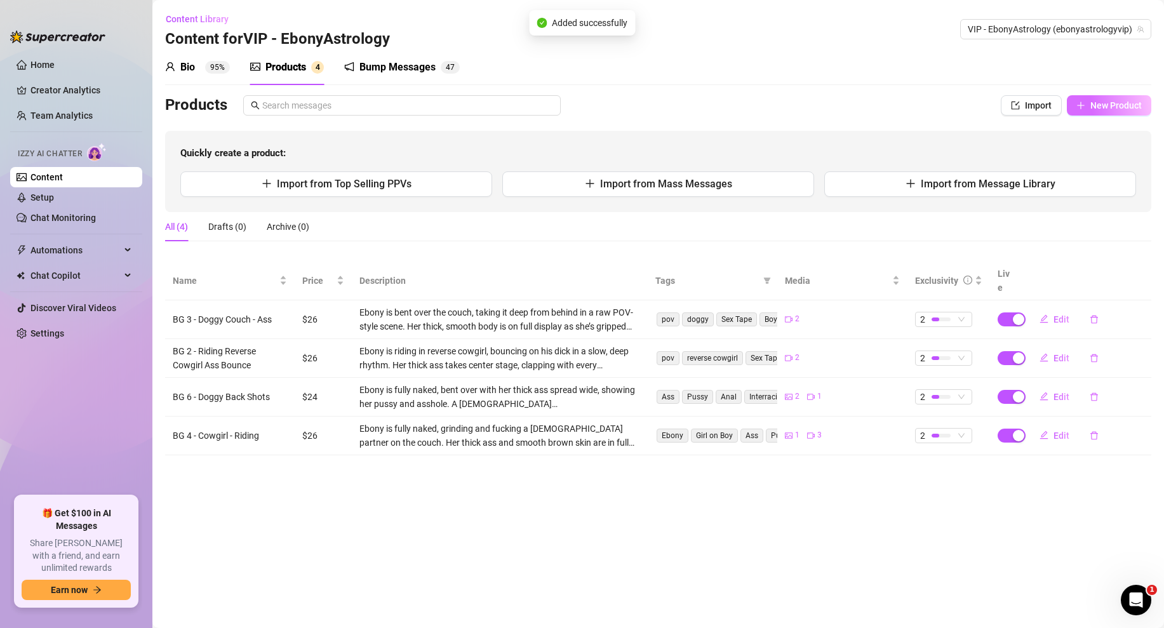
click at [1119, 106] on span "New Product" at bounding box center [1115, 105] width 51 height 10
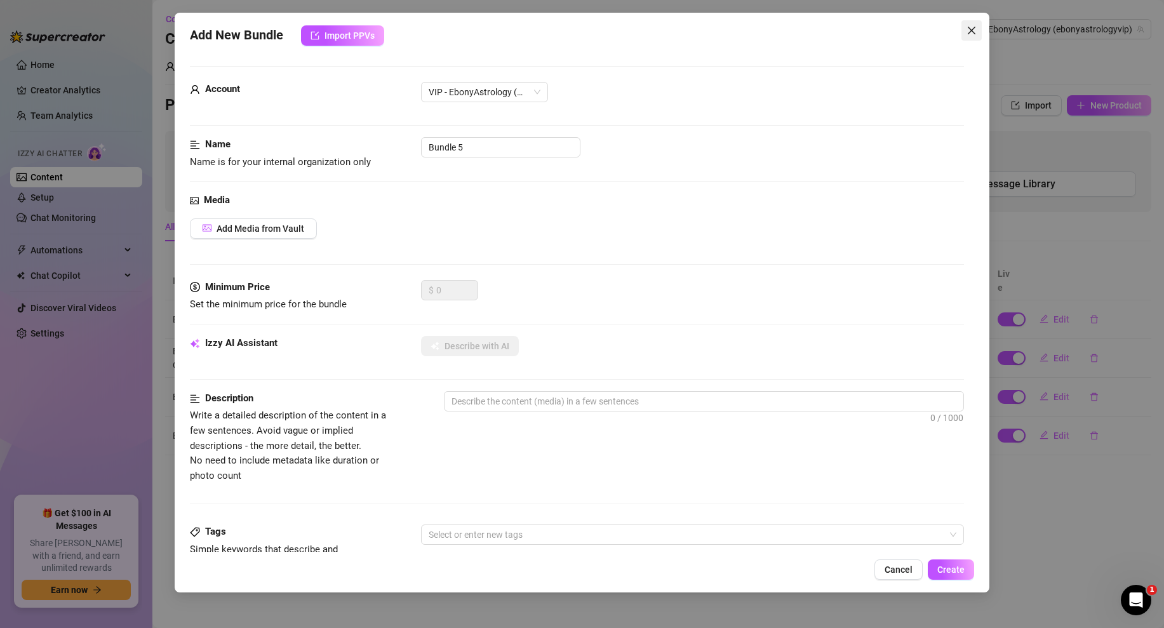
click at [968, 30] on icon "close" at bounding box center [971, 30] width 10 height 10
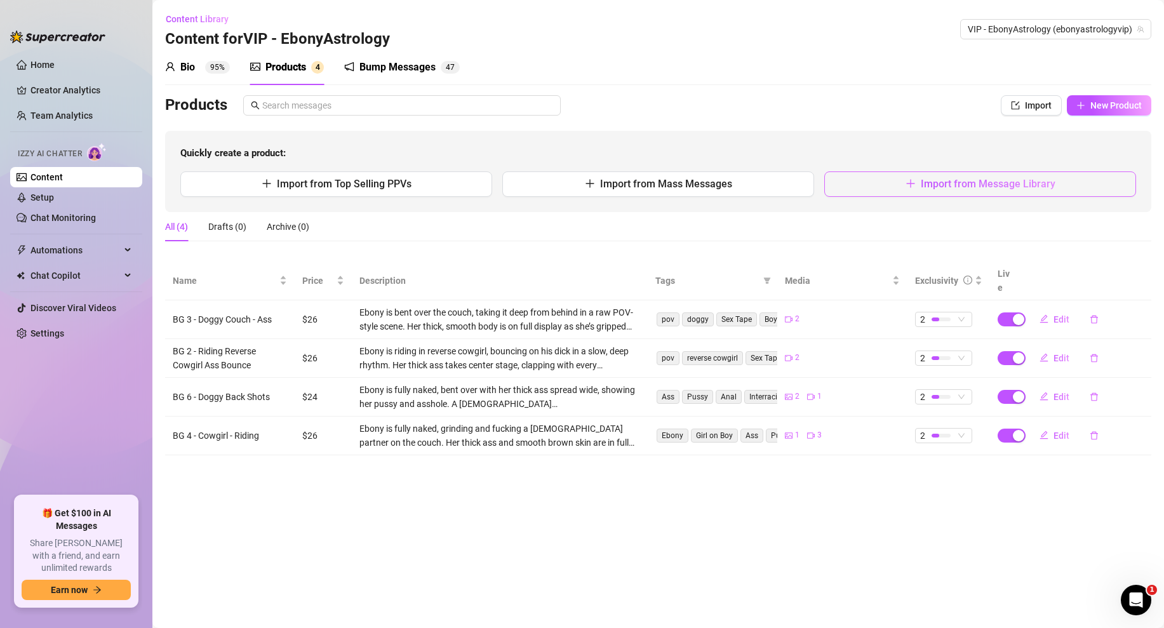
click at [902, 189] on button "Import from Message Library" at bounding box center [980, 183] width 312 height 25
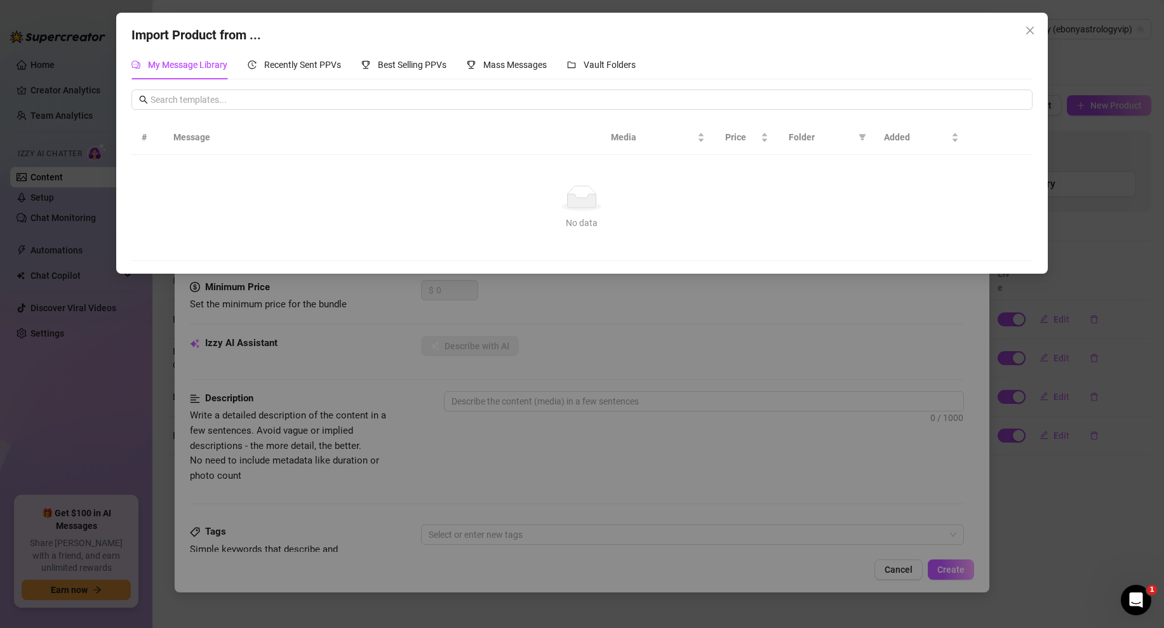
click at [1032, 412] on div "Import Product from ... My Message Library Recently Sent PPVs Best Selling PPVs…" at bounding box center [582, 314] width 1164 height 628
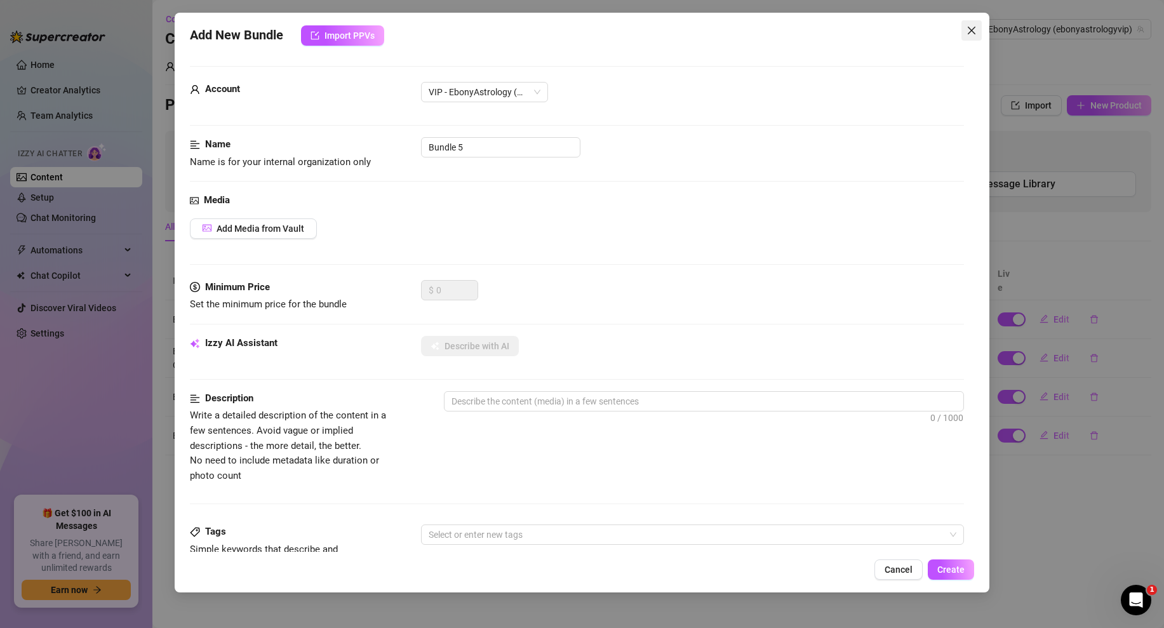
click at [969, 37] on button "Close" at bounding box center [971, 30] width 20 height 20
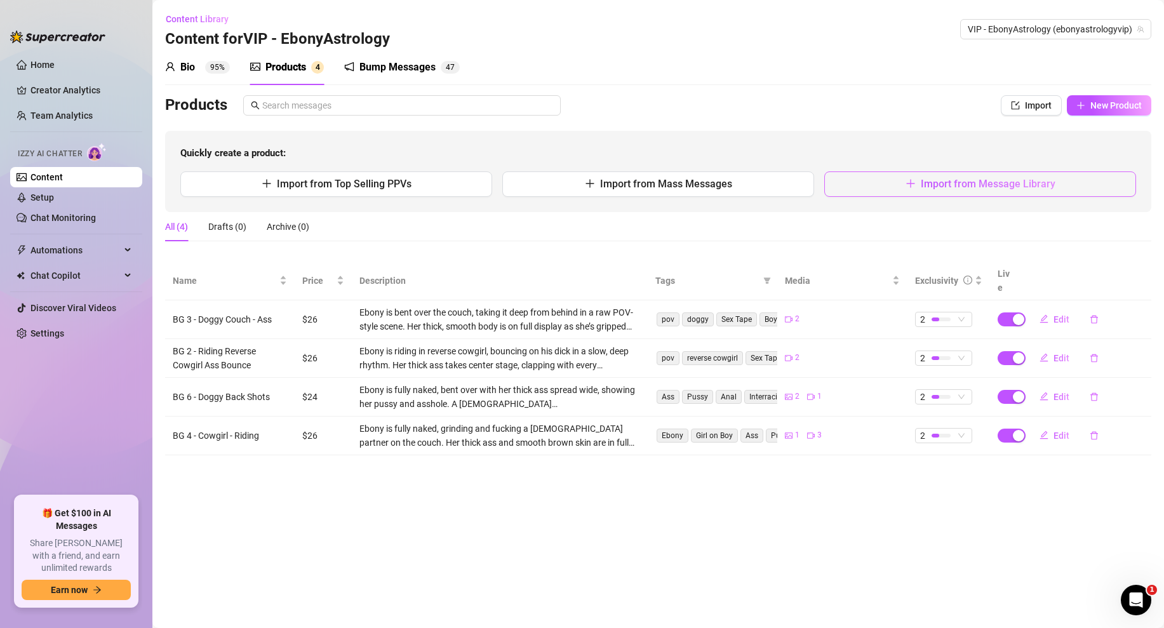
click at [909, 187] on icon "plus" at bounding box center [910, 183] width 10 height 10
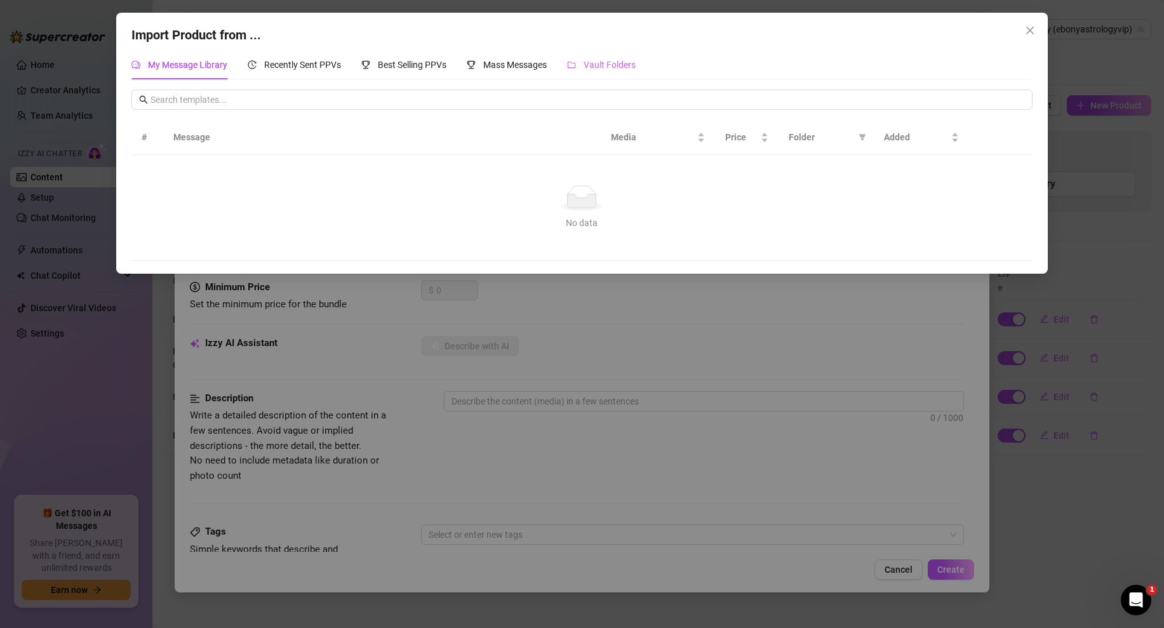
click at [593, 57] on div "Vault Folders" at bounding box center [601, 64] width 69 height 29
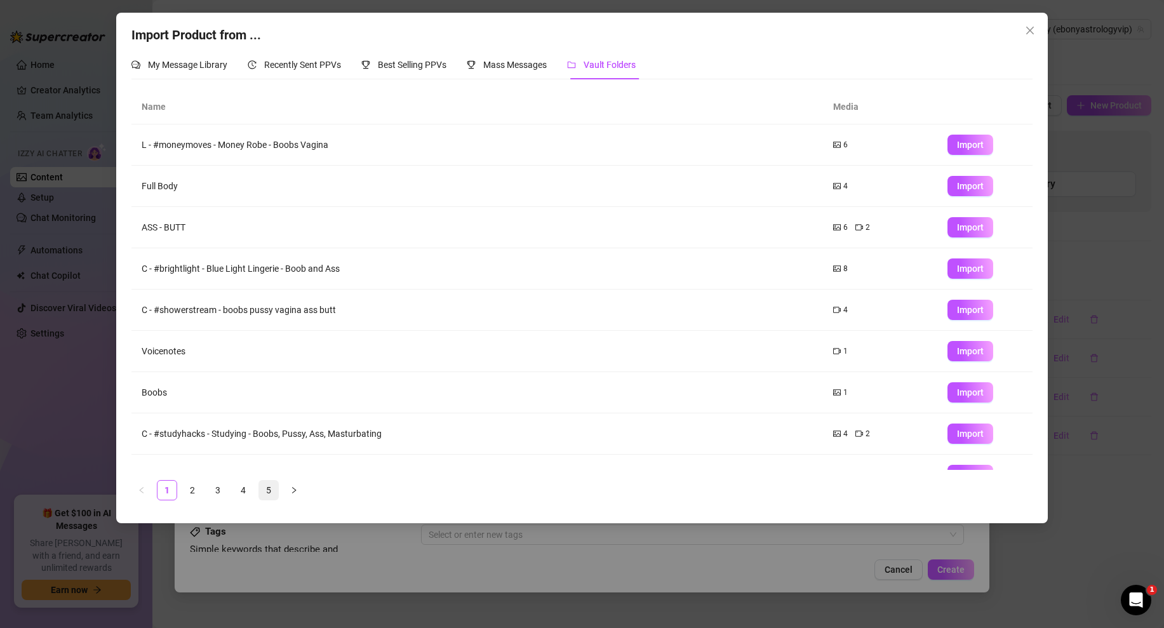
click at [265, 498] on link "5" at bounding box center [268, 490] width 19 height 19
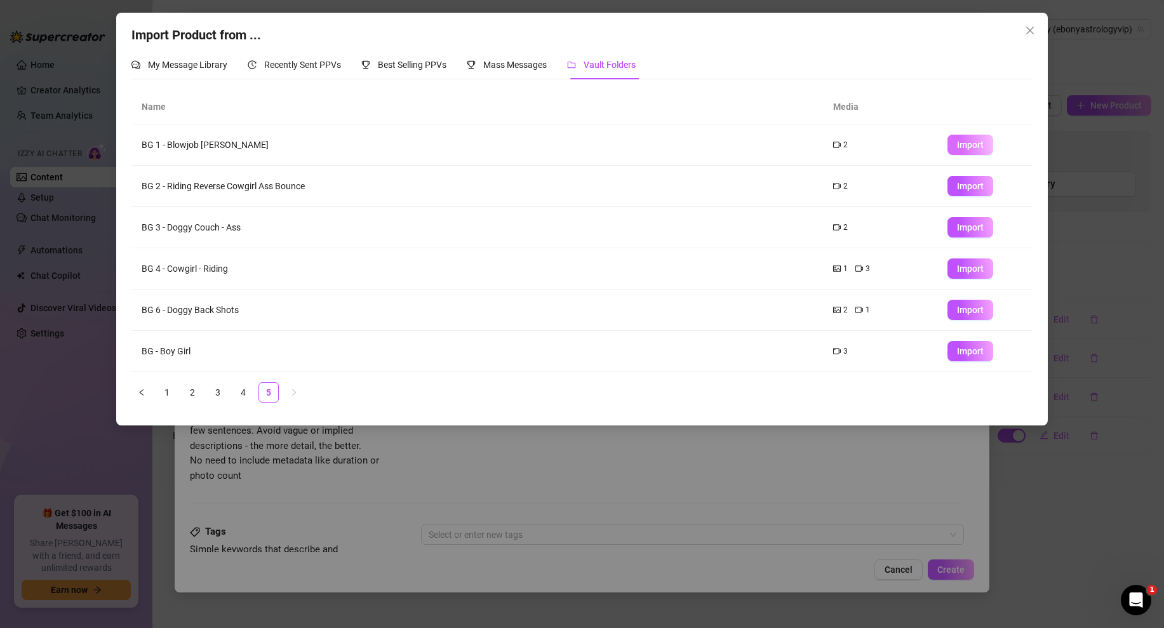
click at [971, 143] on span "Import" at bounding box center [970, 145] width 27 height 10
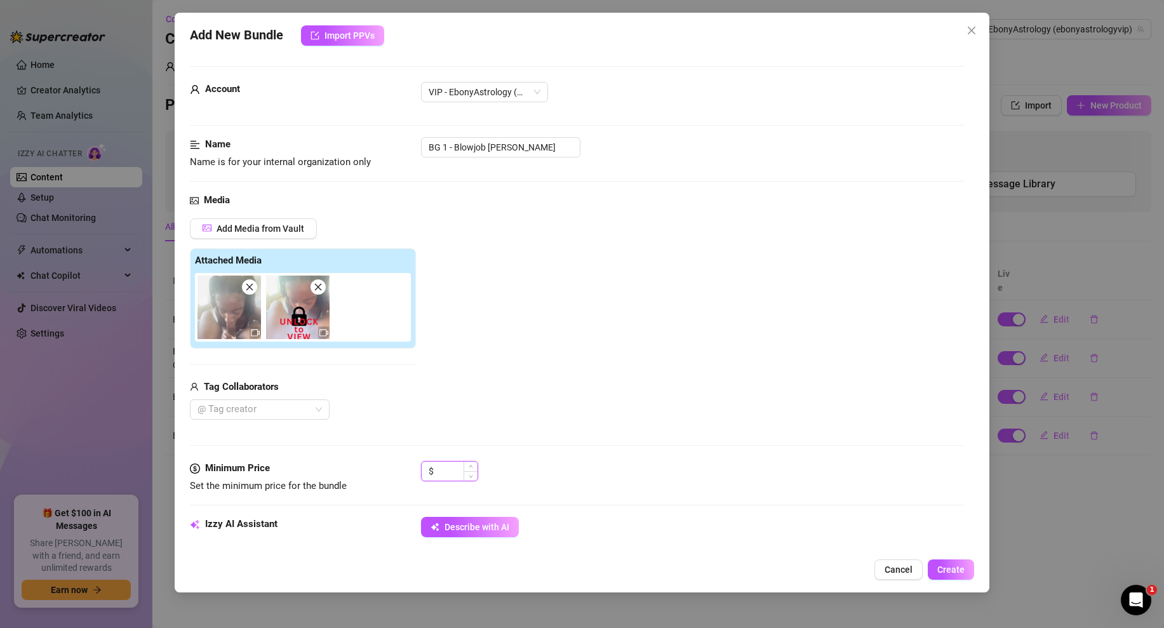
click at [437, 473] on input at bounding box center [456, 471] width 41 height 19
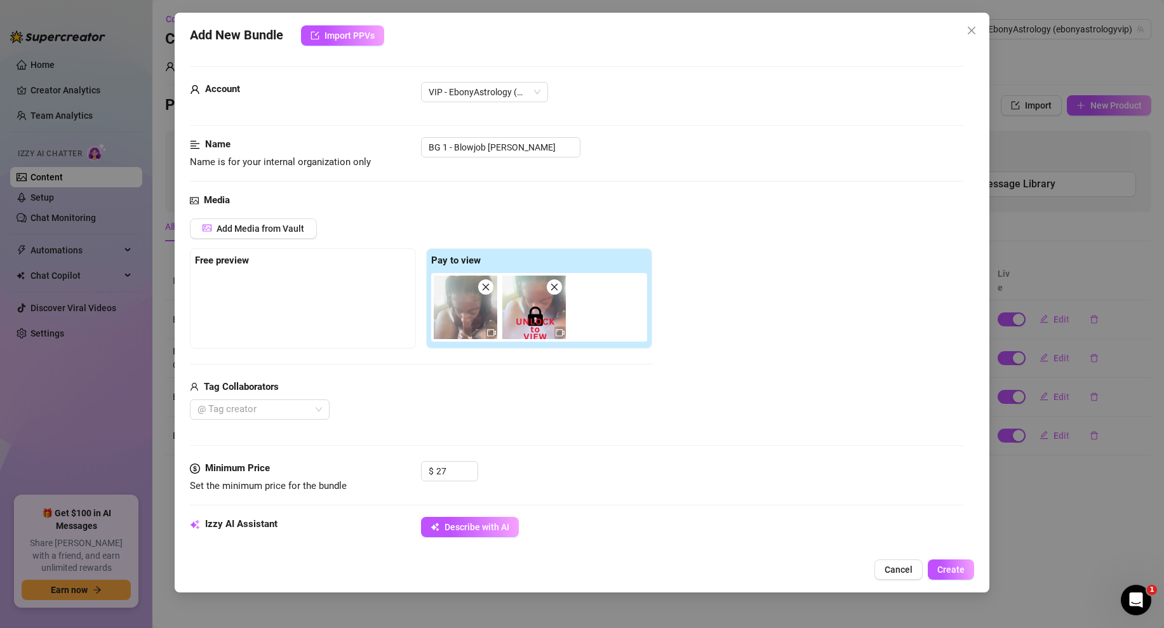
click at [498, 424] on div "Media Add Media from Vault Free preview Pay to view Tag Collaborators @ Tag cre…" at bounding box center [577, 327] width 774 height 268
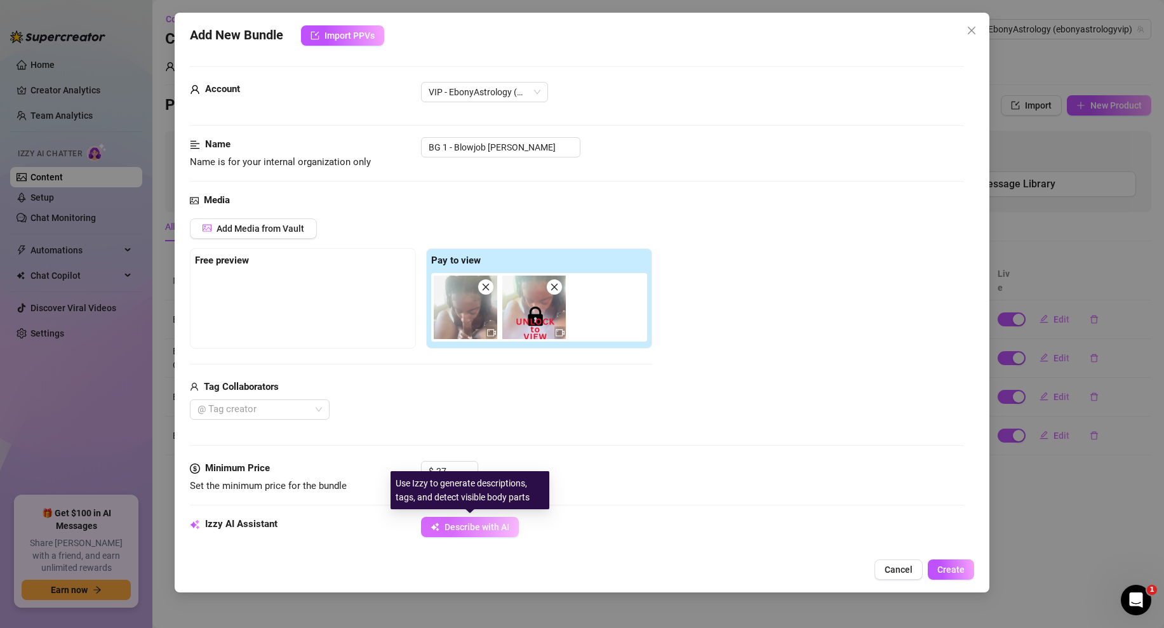
click at [486, 517] on button "Describe with AI" at bounding box center [470, 527] width 98 height 20
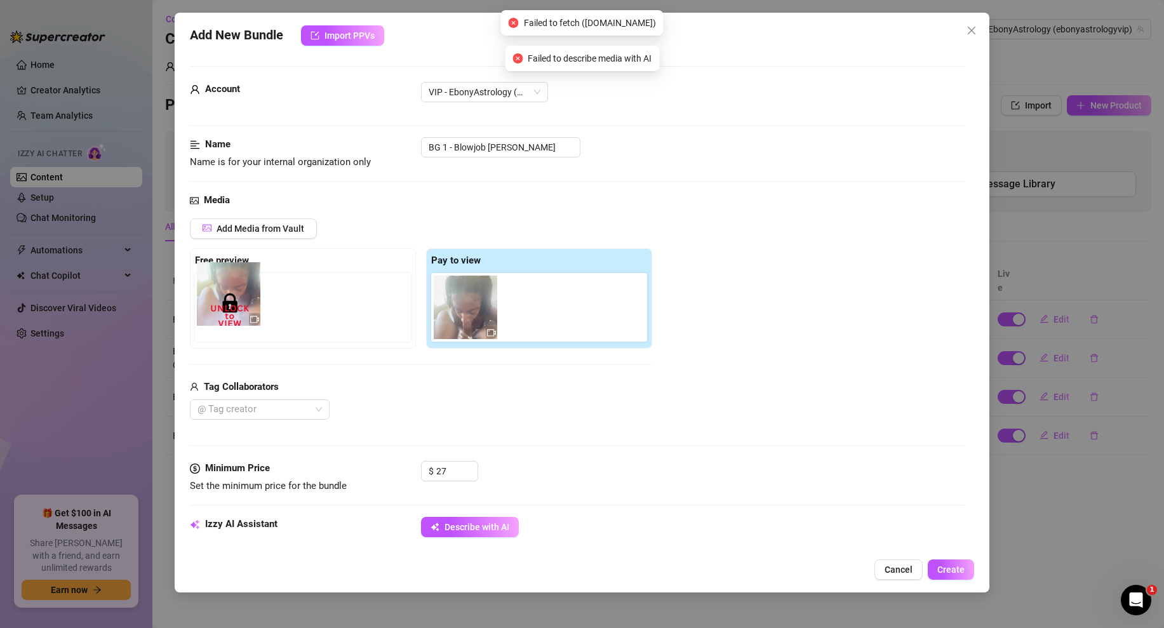
drag, startPoint x: 549, startPoint y: 311, endPoint x: 234, endPoint y: 302, distance: 315.0
click at [234, 302] on div "Free preview Pay to view" at bounding box center [421, 298] width 462 height 100
click at [679, 354] on div "Add Media from Vault Free preview Pay to view Tag Collaborators @ Tag creator" at bounding box center [577, 319] width 774 height 202
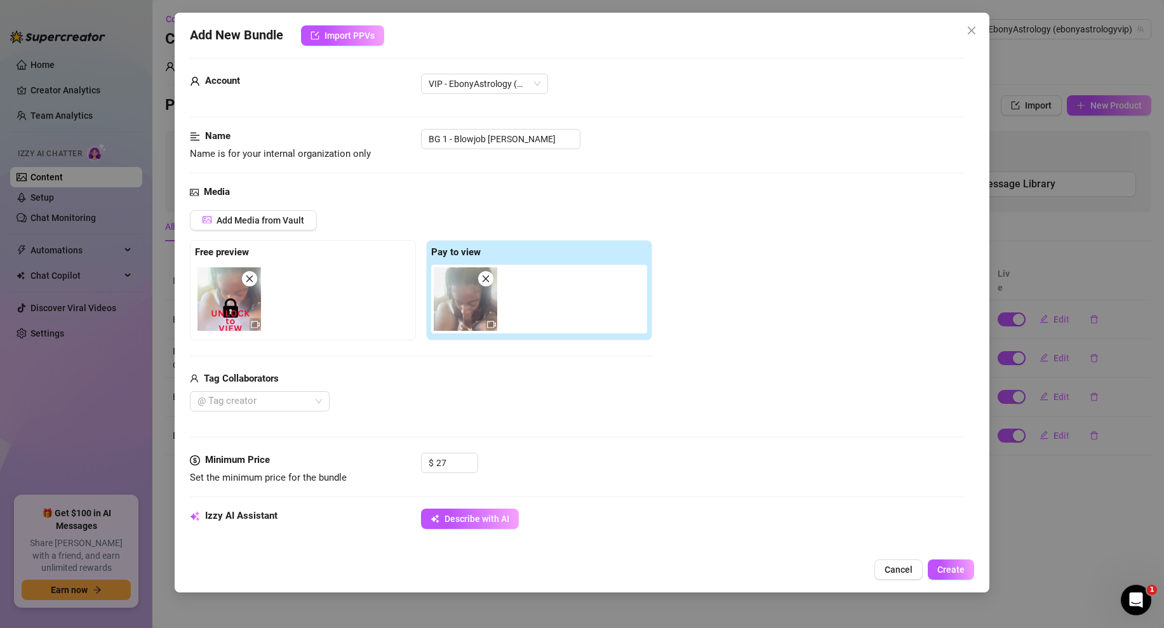
scroll to position [0, 0]
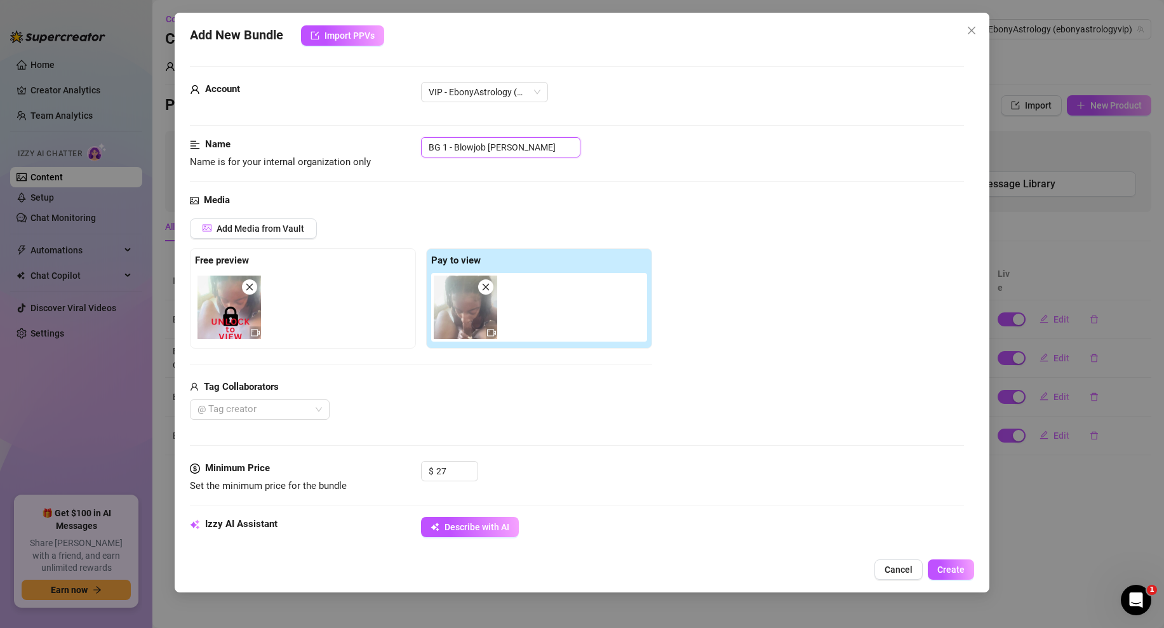
click at [515, 145] on input "BG 1 - Blowjob BJ Couch" at bounding box center [500, 147] width 159 height 20
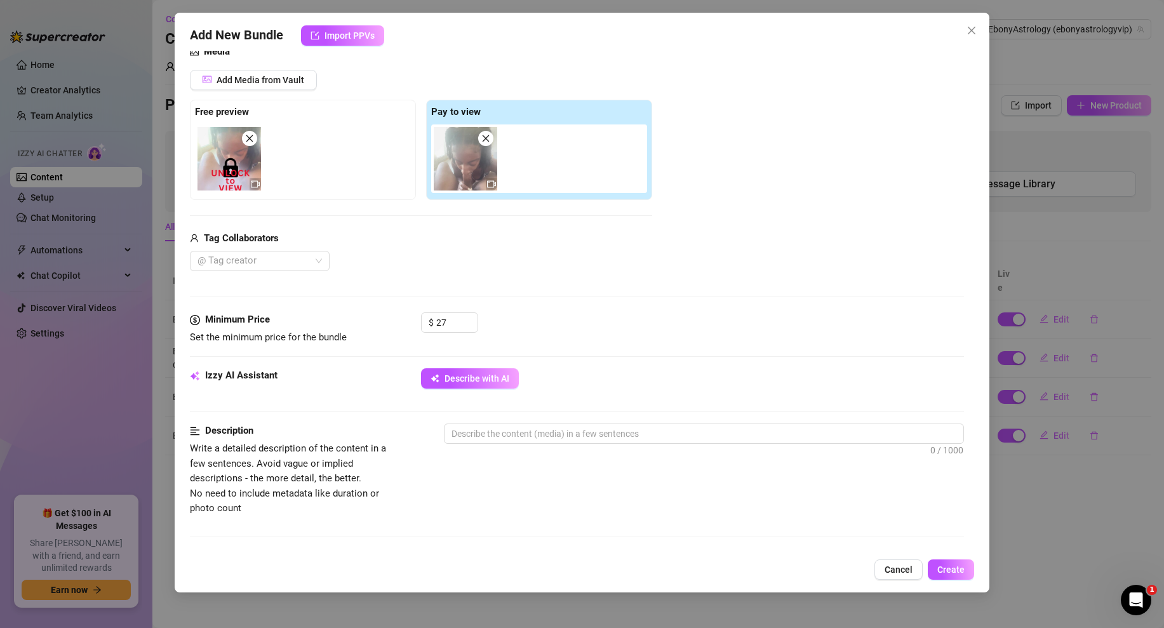
scroll to position [166, 0]
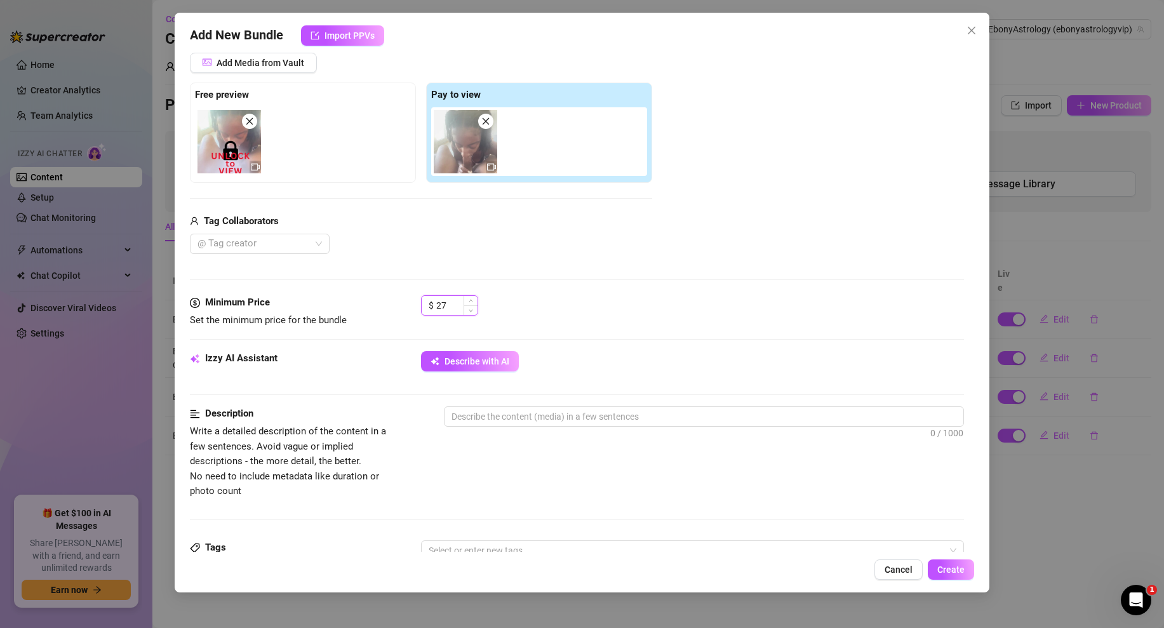
click at [453, 310] on input "27" at bounding box center [456, 305] width 41 height 19
click at [558, 323] on div "$ 28" at bounding box center [692, 311] width 543 height 32
click at [293, 243] on div at bounding box center [252, 244] width 121 height 18
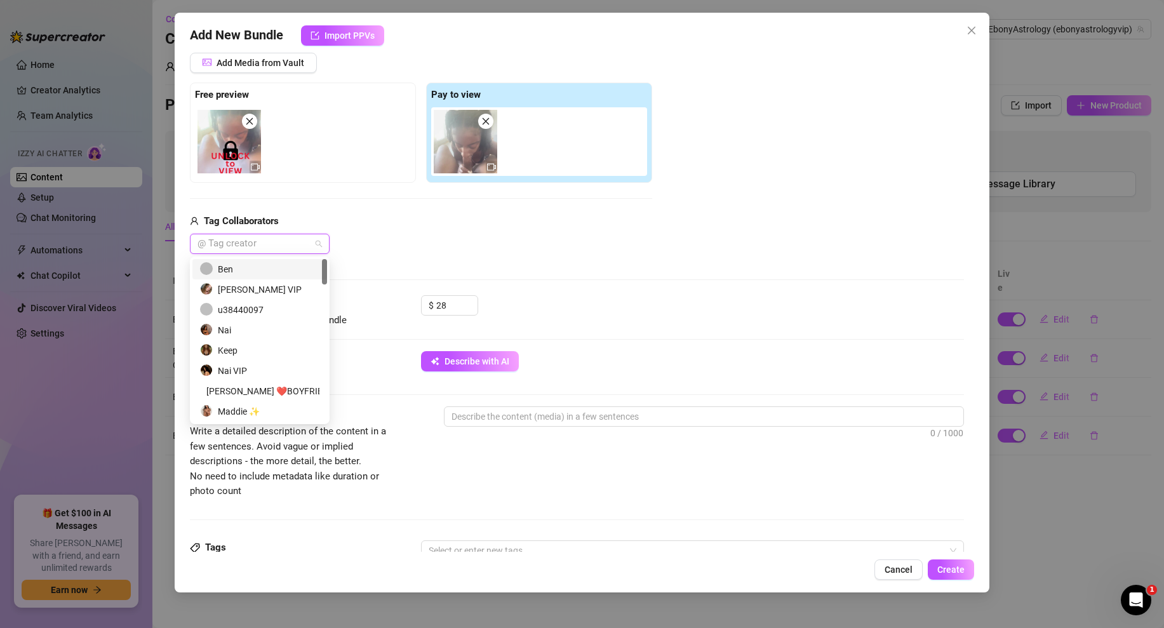
click at [252, 271] on div "Ben" at bounding box center [259, 269] width 119 height 14
click at [782, 307] on div "$ 28" at bounding box center [692, 311] width 543 height 32
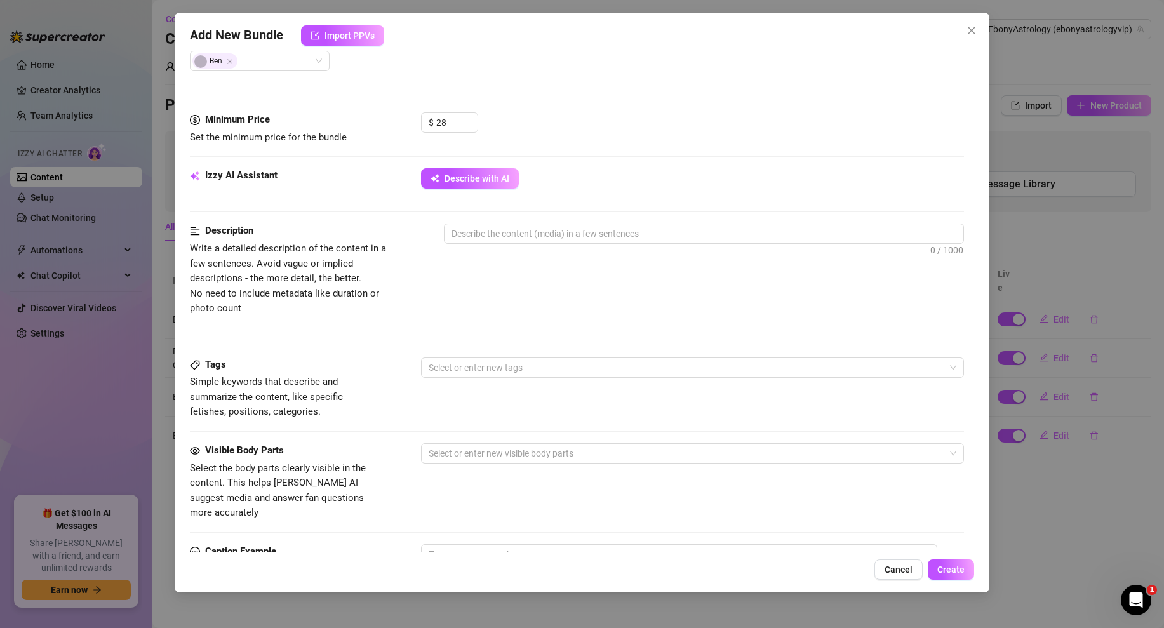
scroll to position [469, 0]
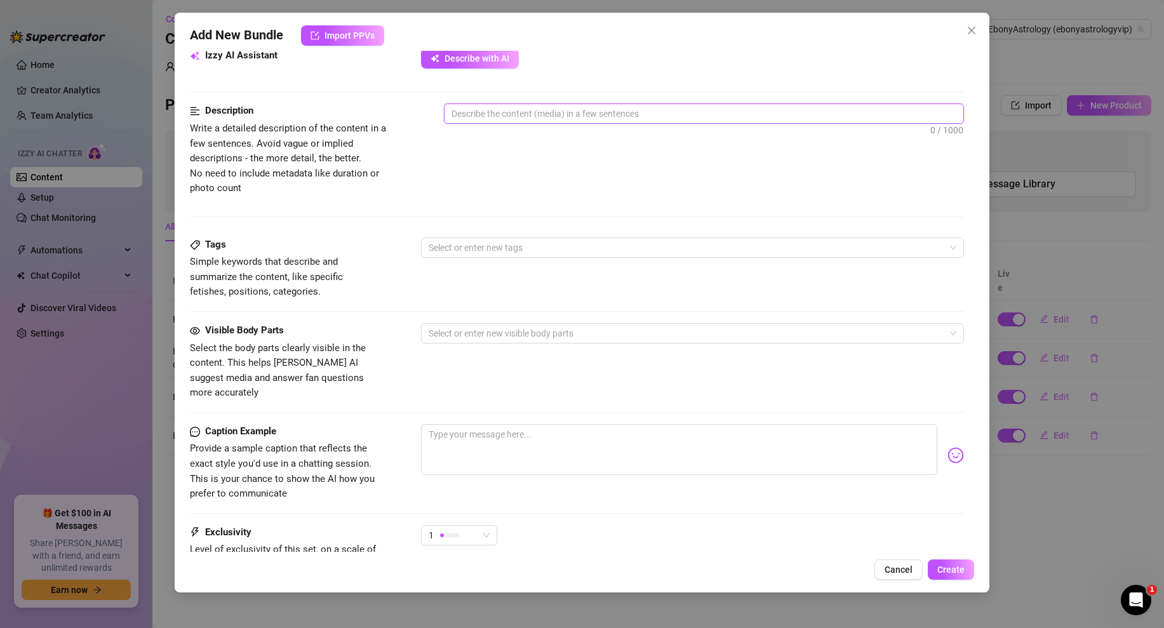
click at [547, 122] on textarea at bounding box center [703, 113] width 519 height 19
paste textarea "Ebony is on her knees in a POV-style blowjob scene, full face visible as she ta…"
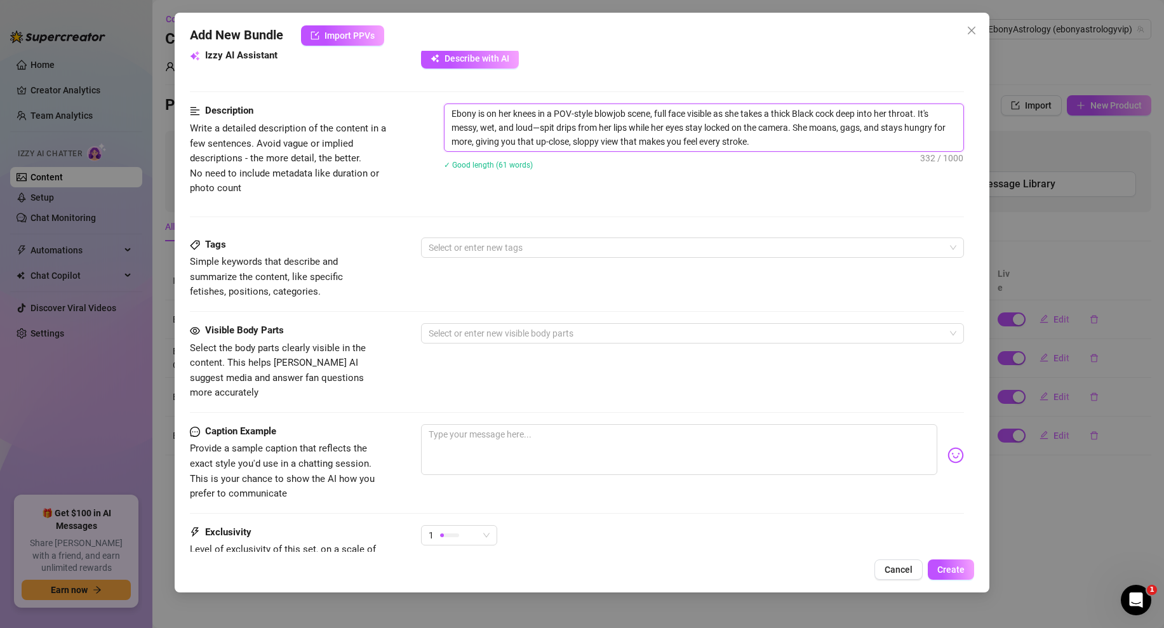
scroll to position [0, 0]
click at [779, 180] on div "Ebony is on her knees in a POV-style blowjob scene, full face visible as she ta…" at bounding box center [704, 144] width 520 height 83
click at [449, 432] on textarea at bounding box center [679, 449] width 516 height 51
paste textarea "pov, blowjob, sloppy, spit, gagging, facefuck, eye contact, big black cock, thr…"
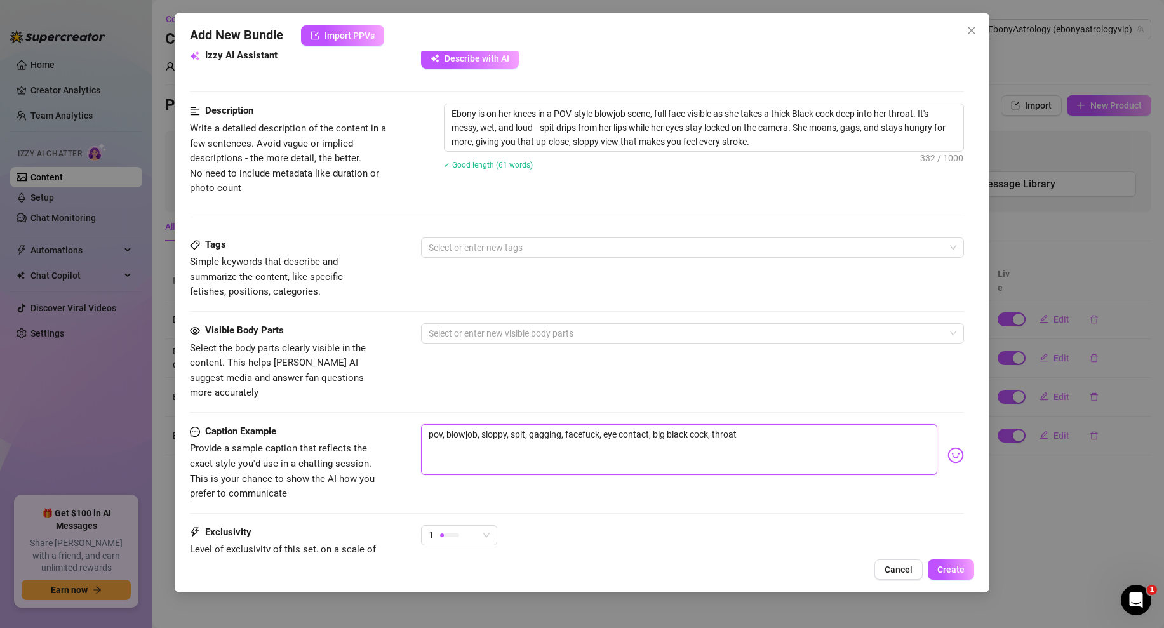
click at [431, 424] on textarea "pov, blowjob, sloppy, spit, gagging, facefuck, eye contact, big black cock, thr…" at bounding box center [679, 449] width 516 height 51
click at [484, 250] on div at bounding box center [685, 248] width 524 height 18
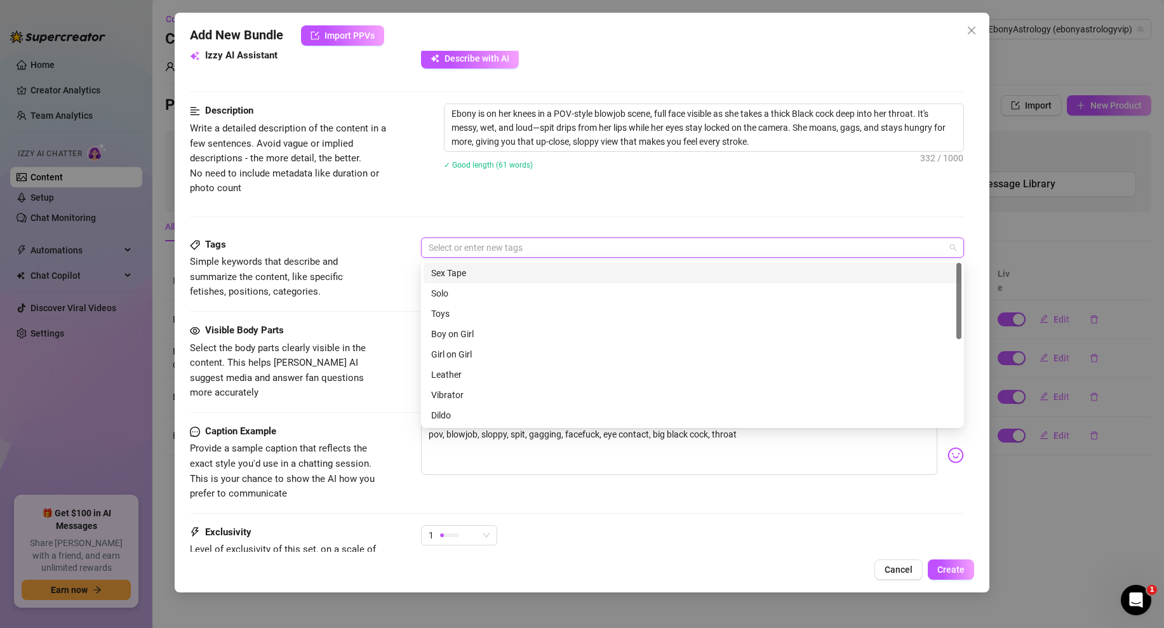
paste input "pov"
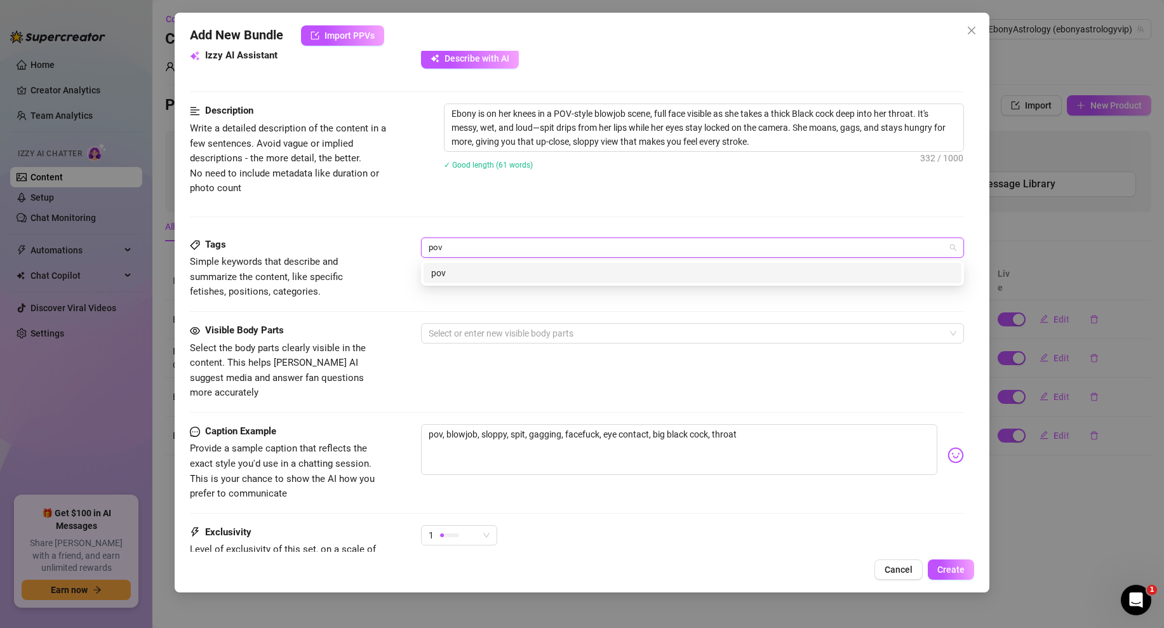
click at [464, 269] on div "pov" at bounding box center [692, 273] width 523 height 14
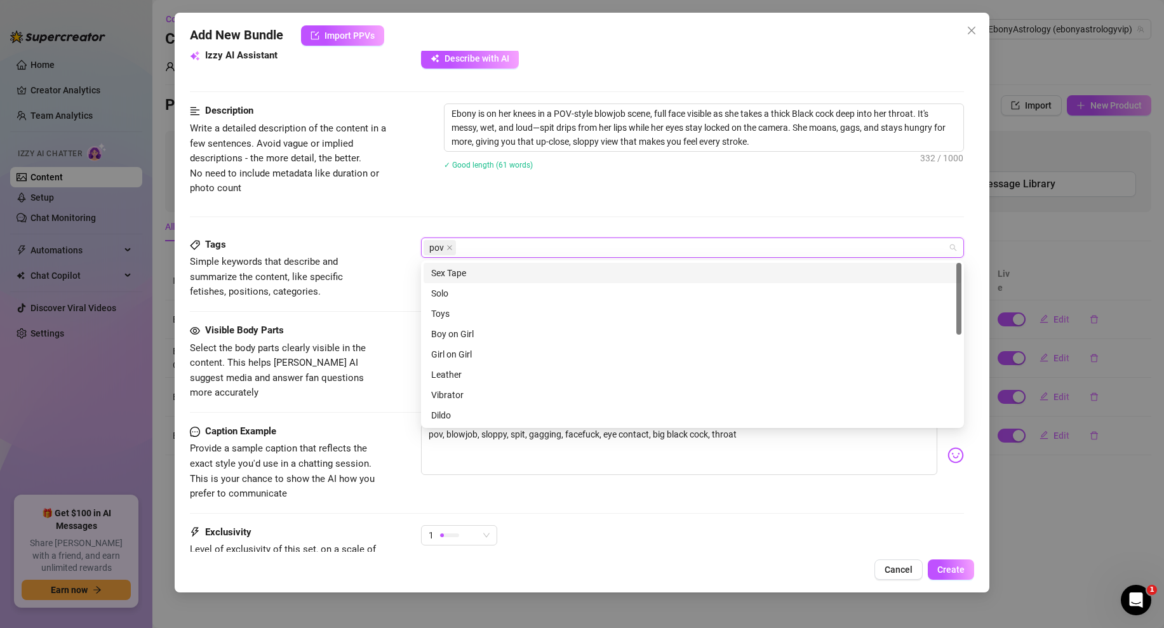
click at [479, 272] on div "Sex Tape" at bounding box center [692, 273] width 523 height 14
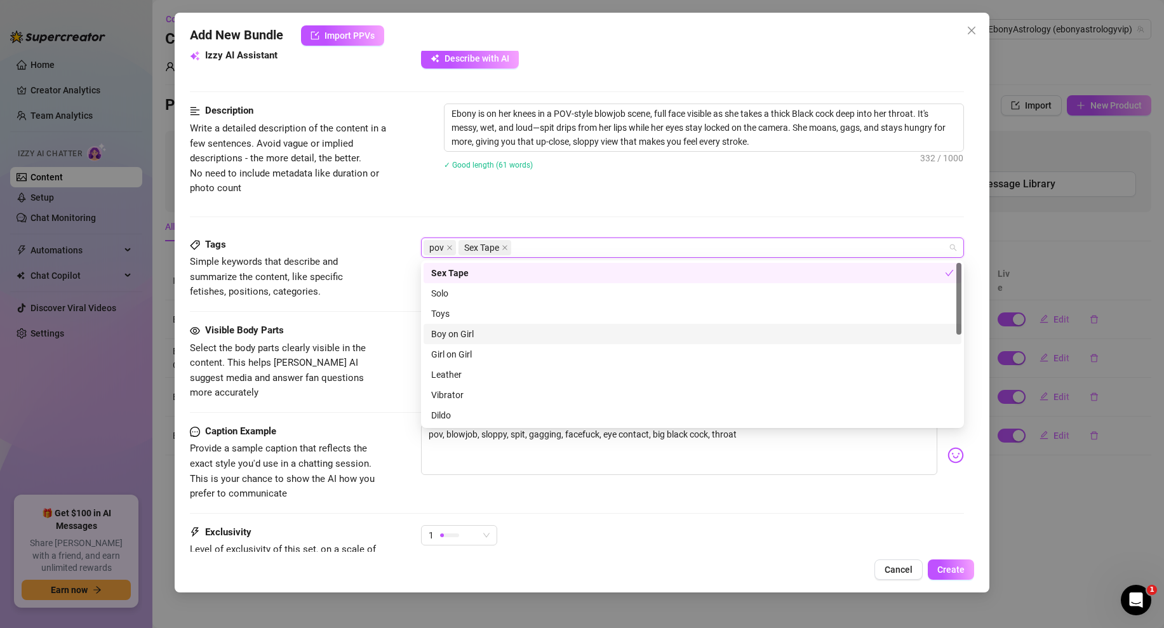
click at [453, 332] on div "Boy on Girl" at bounding box center [692, 334] width 523 height 14
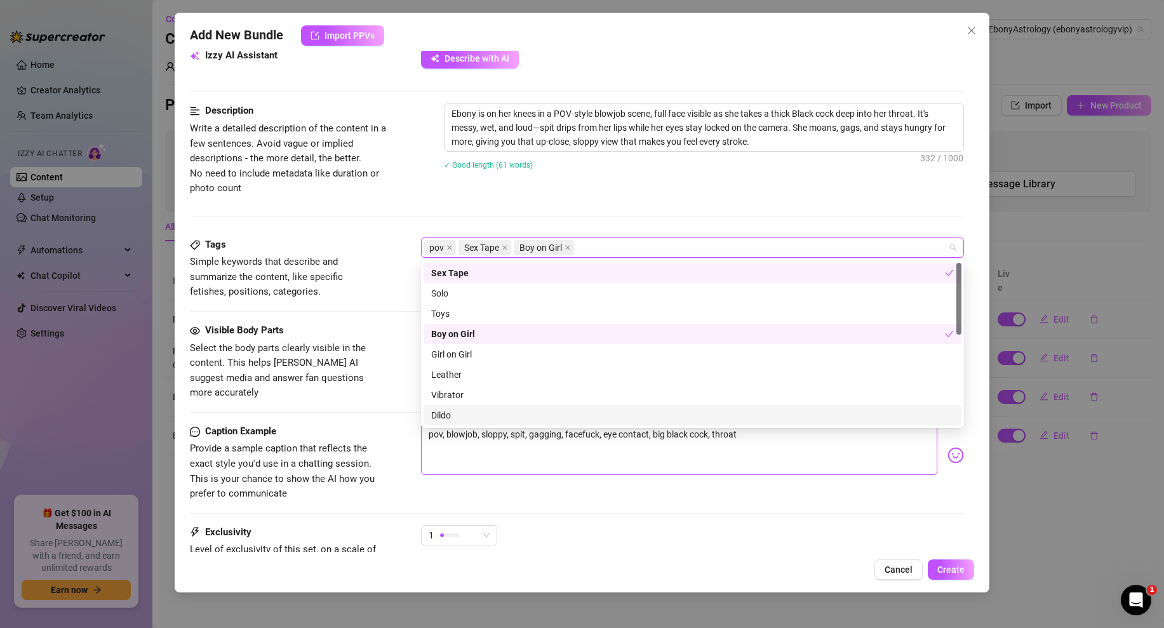
click at [448, 457] on textarea "pov, blowjob, sloppy, spit, gagging, facefuck, eye contact, big black cock, thr…" at bounding box center [679, 449] width 516 height 51
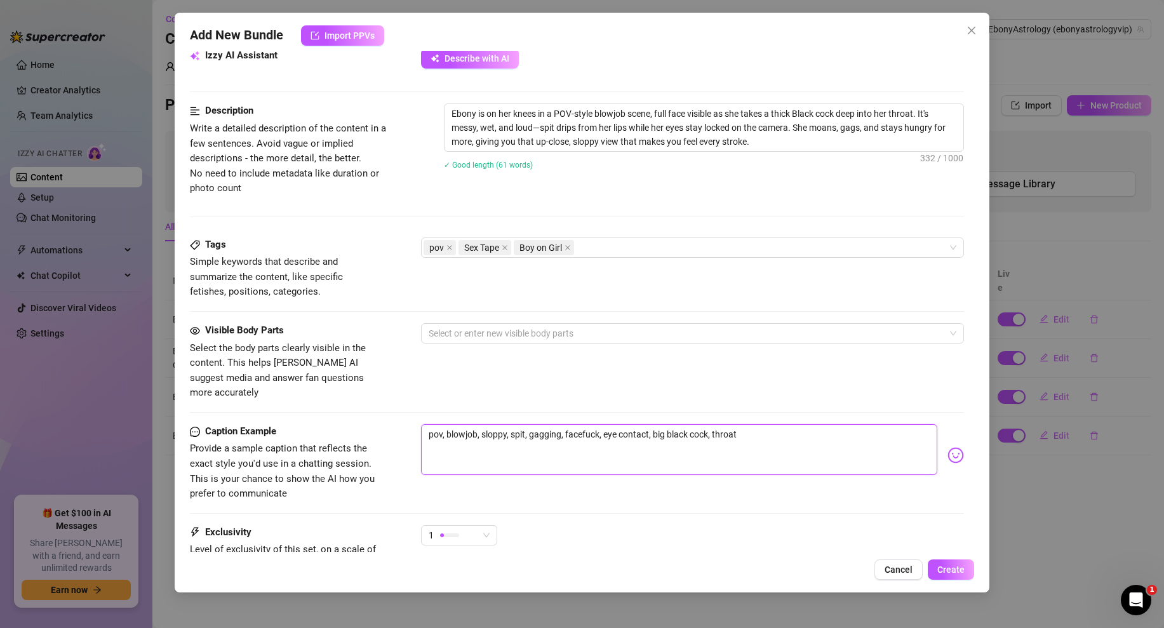
click at [455, 424] on textarea "pov, blowjob, sloppy, spit, gagging, facefuck, eye contact, big black cock, thr…" at bounding box center [679, 449] width 516 height 51
click at [608, 251] on div "pov Sex Tape Boy on Girl" at bounding box center [685, 248] width 524 height 18
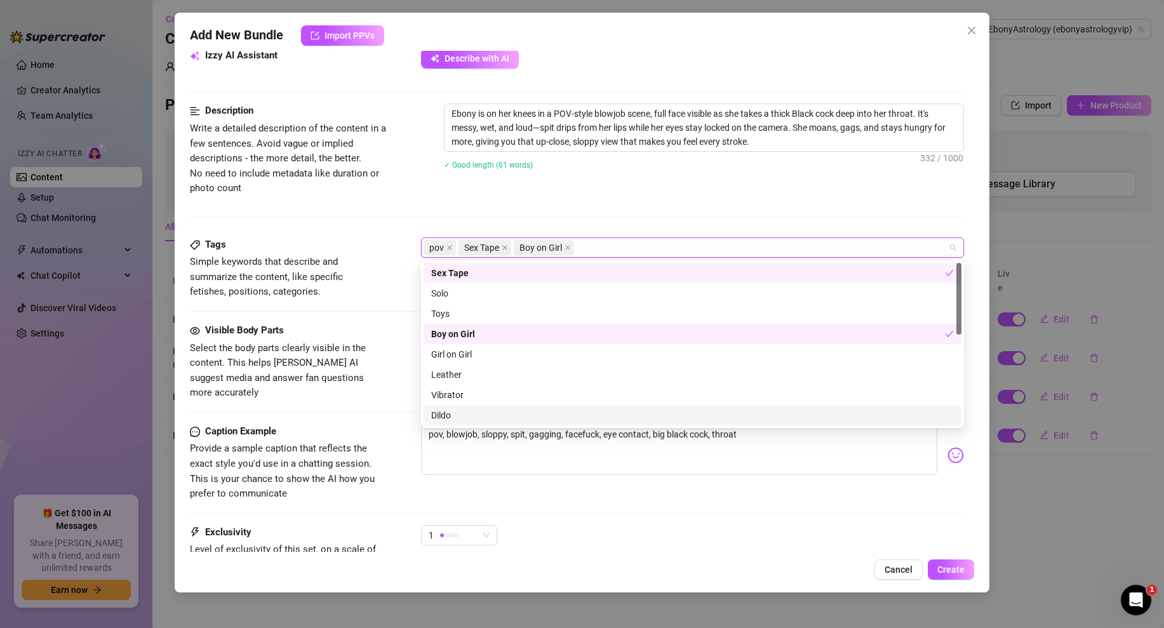
paste input "blowjob"
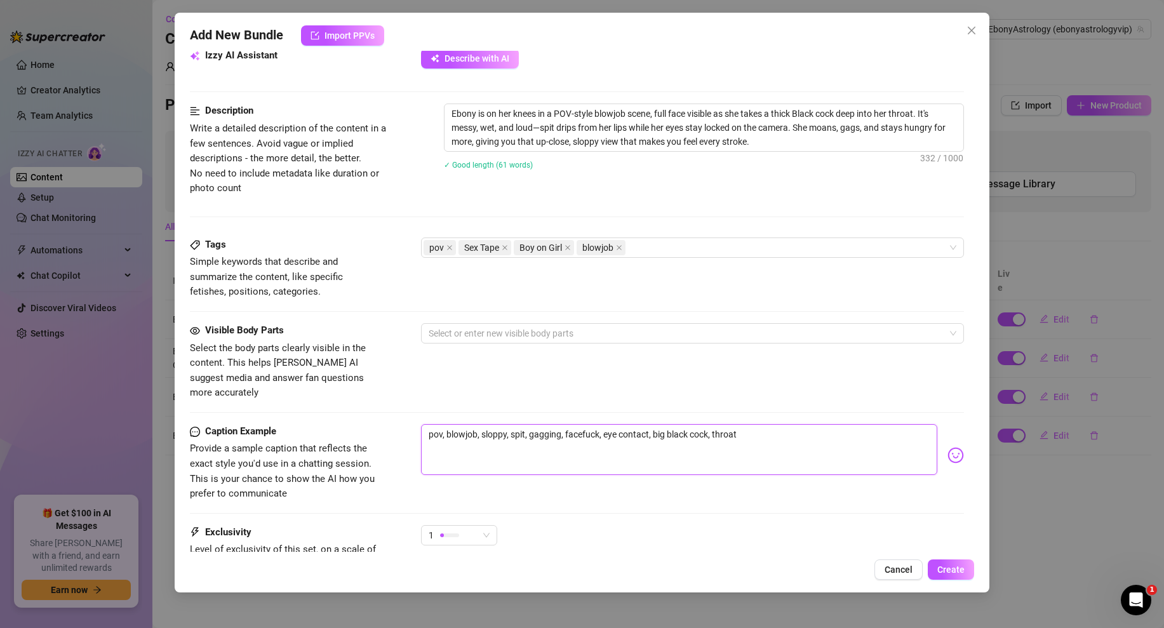
click at [519, 424] on textarea "pov, blowjob, sloppy, spit, gagging, facefuck, eye contact, big black cock, thr…" at bounding box center [679, 449] width 516 height 51
click at [655, 239] on div "pov Sex Tape Boy on Girl blowjob" at bounding box center [685, 248] width 524 height 18
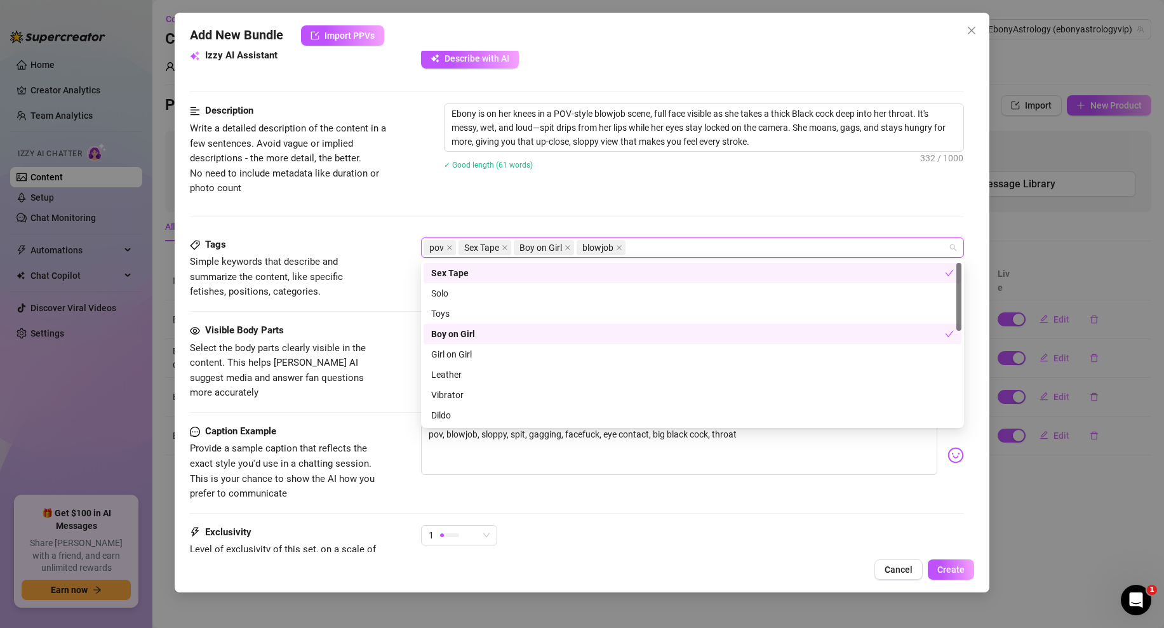
paste input "spit"
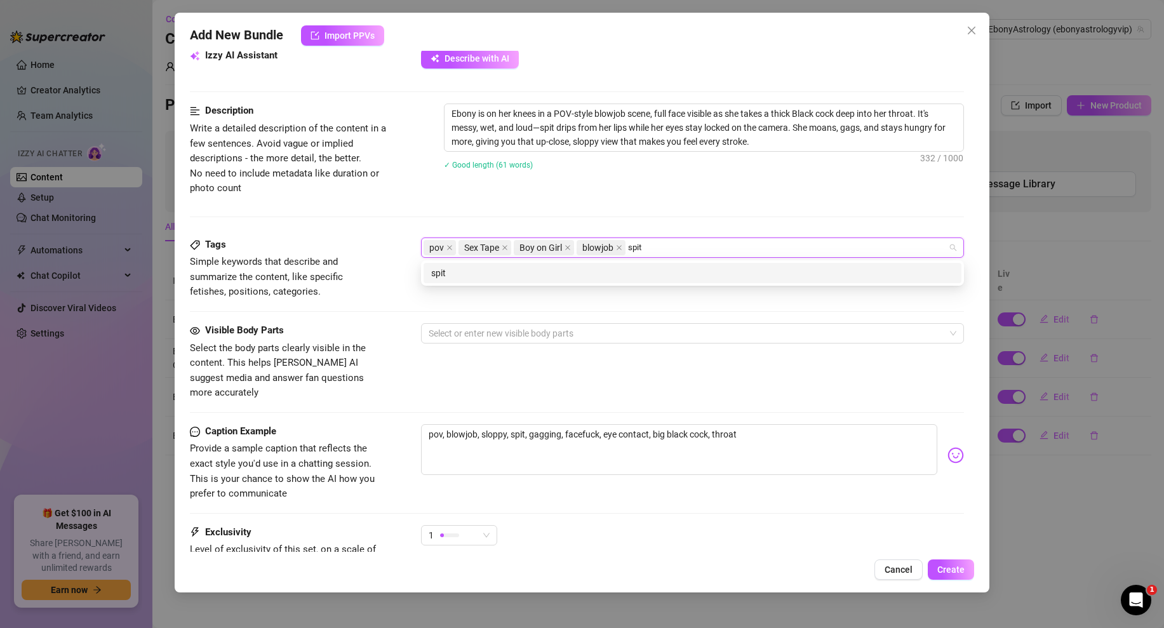
click at [563, 270] on div "spit" at bounding box center [692, 273] width 523 height 14
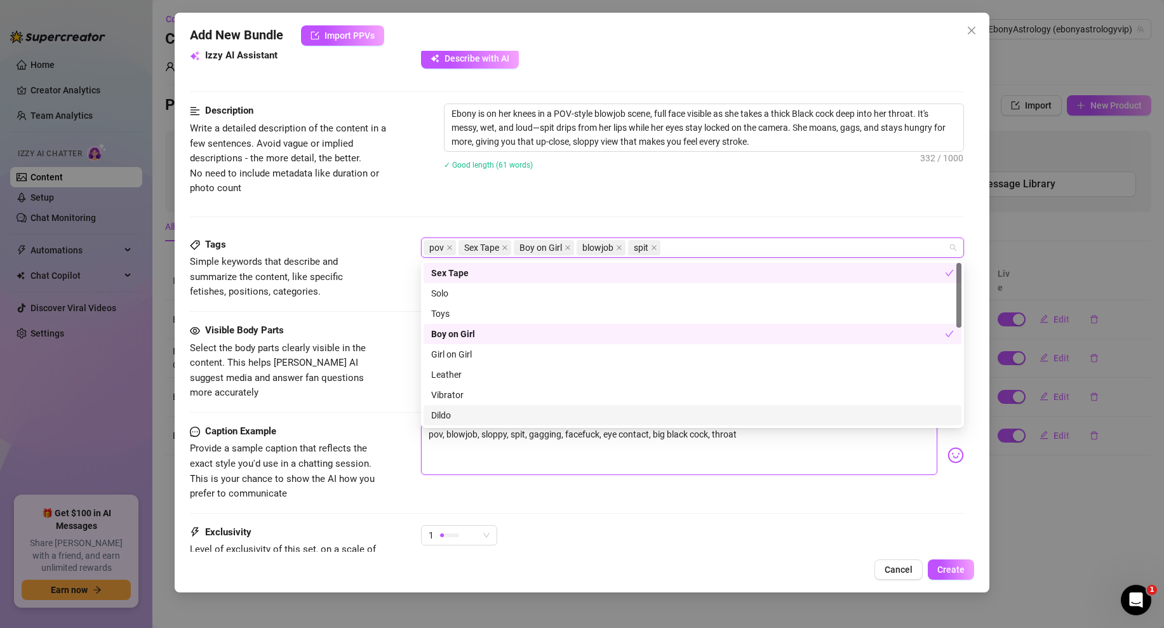
click at [509, 452] on textarea "pov, blowjob, sloppy, spit, gagging, facefuck, eye contact, big black cock, thr…" at bounding box center [679, 449] width 516 height 51
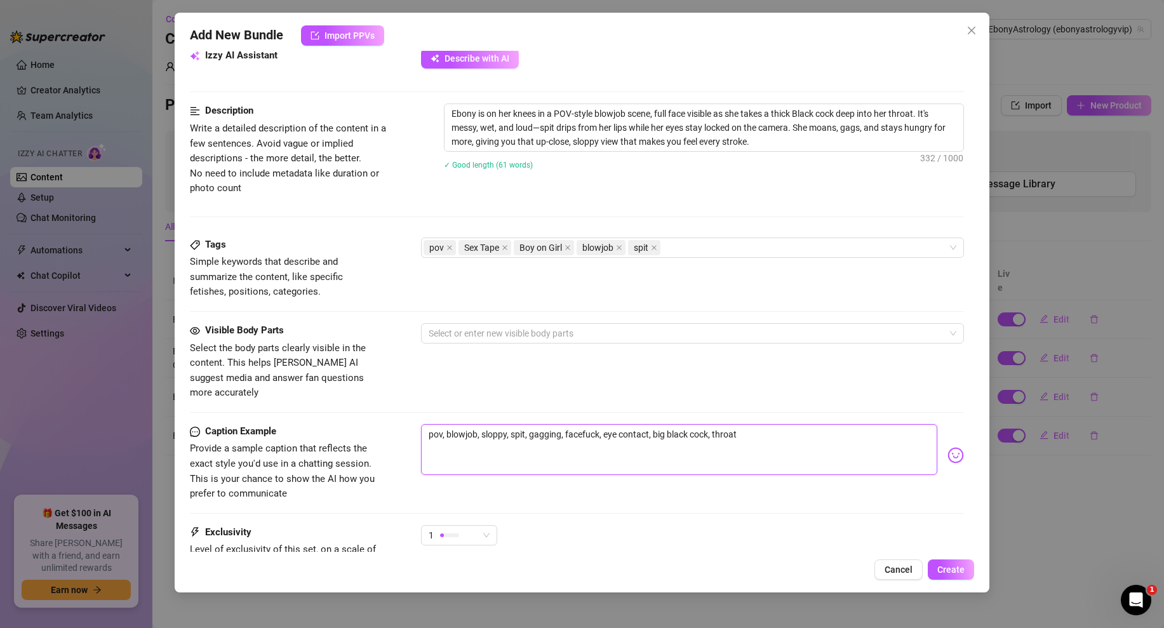
click at [489, 424] on textarea "pov, blowjob, sloppy, spit, gagging, facefuck, eye contact, big black cock, thr…" at bounding box center [679, 449] width 516 height 51
click at [691, 253] on div "pov Sex Tape Boy on Girl blowjob spit" at bounding box center [685, 248] width 524 height 18
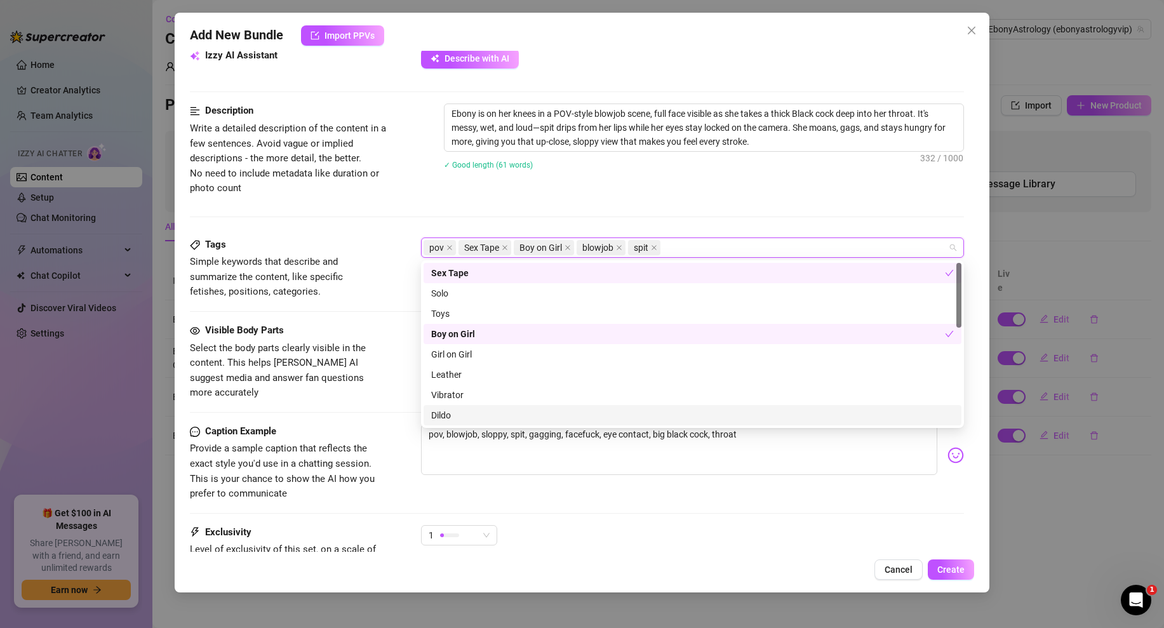
paste input "sloppy"
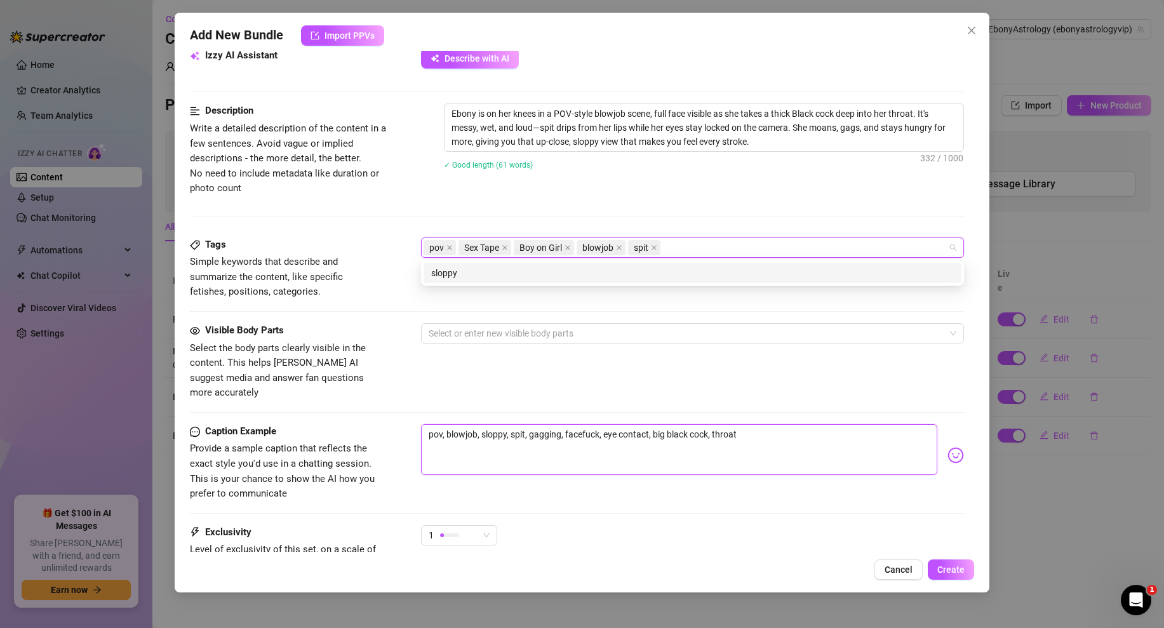
click at [569, 424] on textarea "pov, blowjob, sloppy, spit, gagging, facefuck, eye contact, big black cock, thr…" at bounding box center [679, 449] width 516 height 51
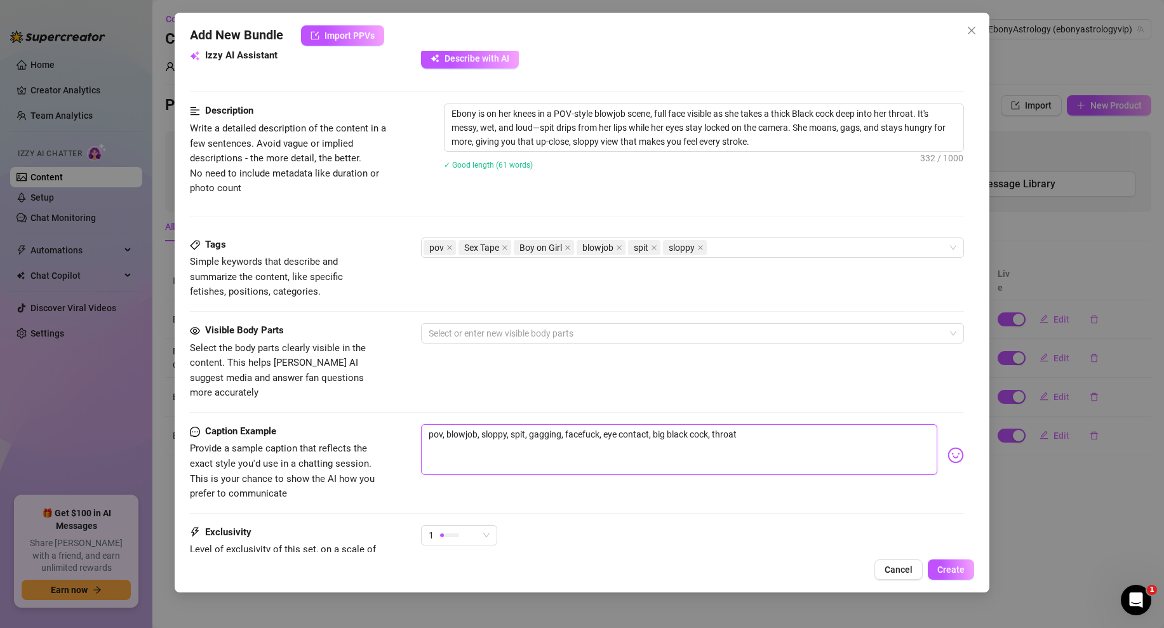
click at [540, 424] on textarea "pov, blowjob, sloppy, spit, gagging, facefuck, eye contact, big black cock, thr…" at bounding box center [679, 449] width 516 height 51
click at [747, 249] on div "pov Sex Tape Boy on Girl blowjob spit sloppy" at bounding box center [685, 248] width 524 height 18
paste input "gagging"
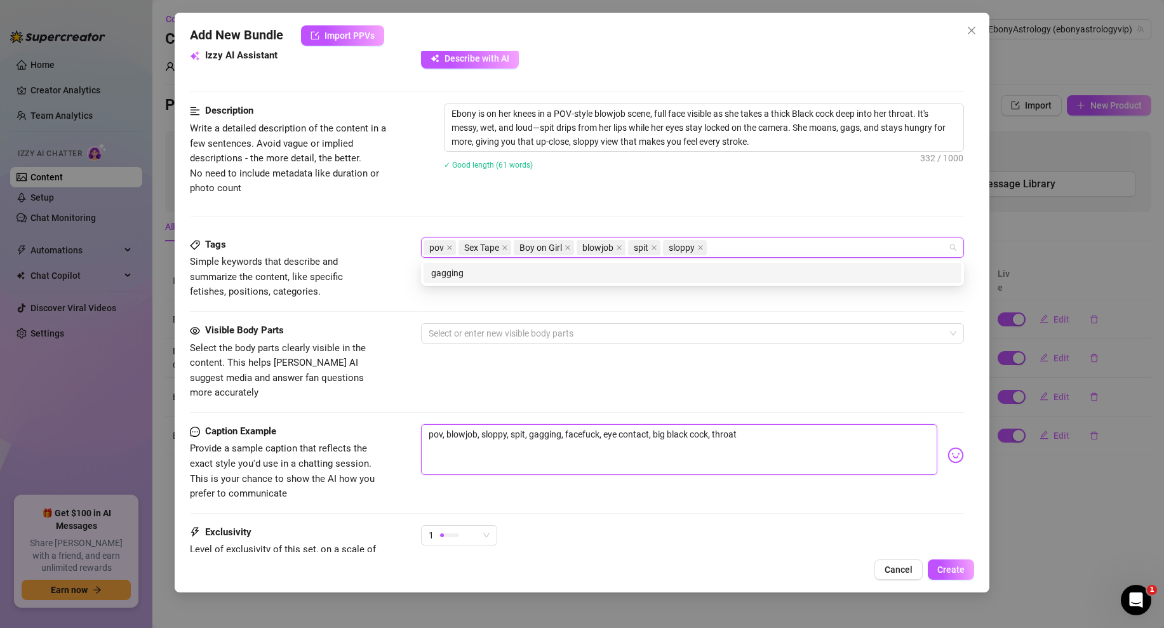
click at [590, 424] on textarea "pov, blowjob, sloppy, spit, gagging, facefuck, eye contact, big black cock, thr…" at bounding box center [679, 449] width 516 height 51
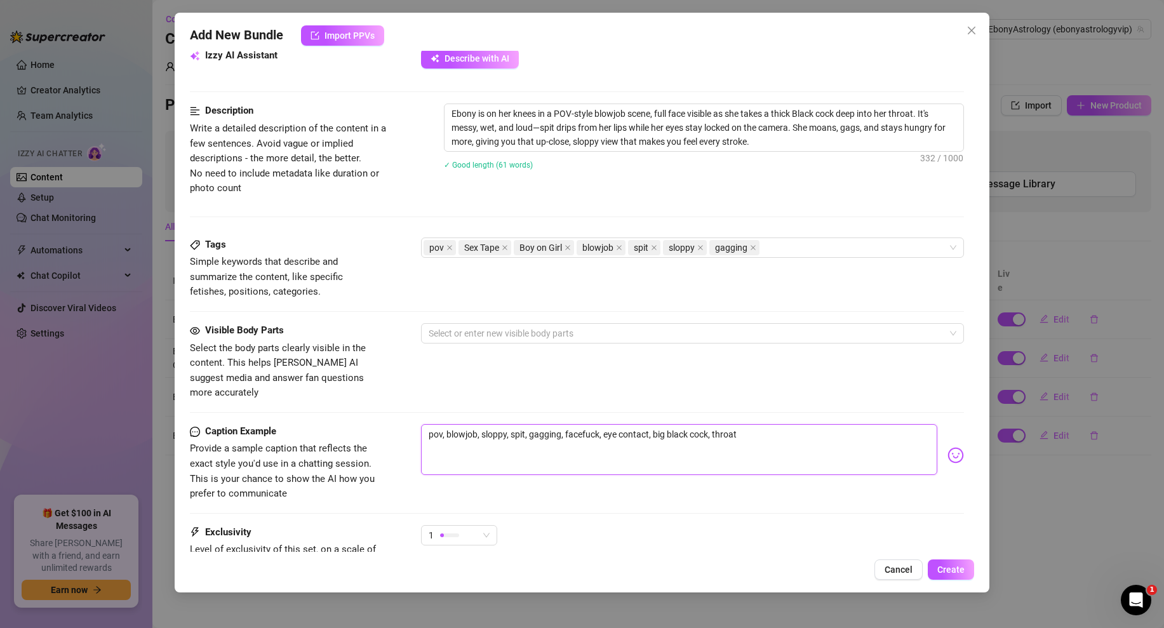
click at [590, 424] on textarea "pov, blowjob, sloppy, spit, gagging, facefuck, eye contact, big black cock, thr…" at bounding box center [679, 449] width 516 height 51
click at [791, 255] on div "pov Sex Tape Boy on Girl blowjob spit sloppy gagging" at bounding box center [685, 248] width 524 height 18
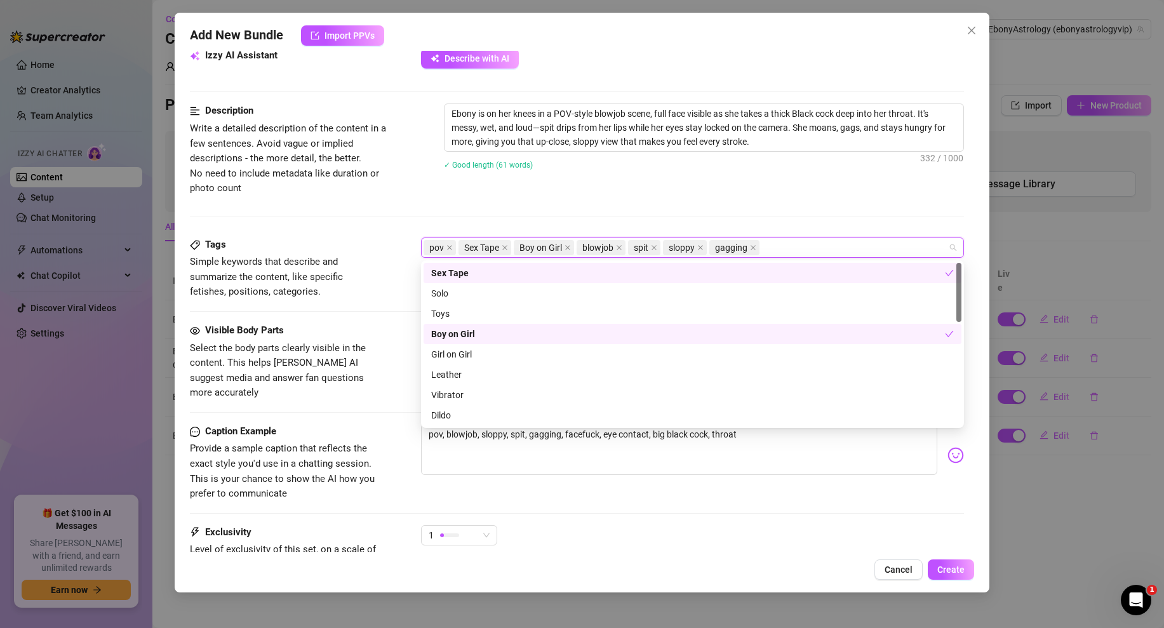
paste input "facefuck"
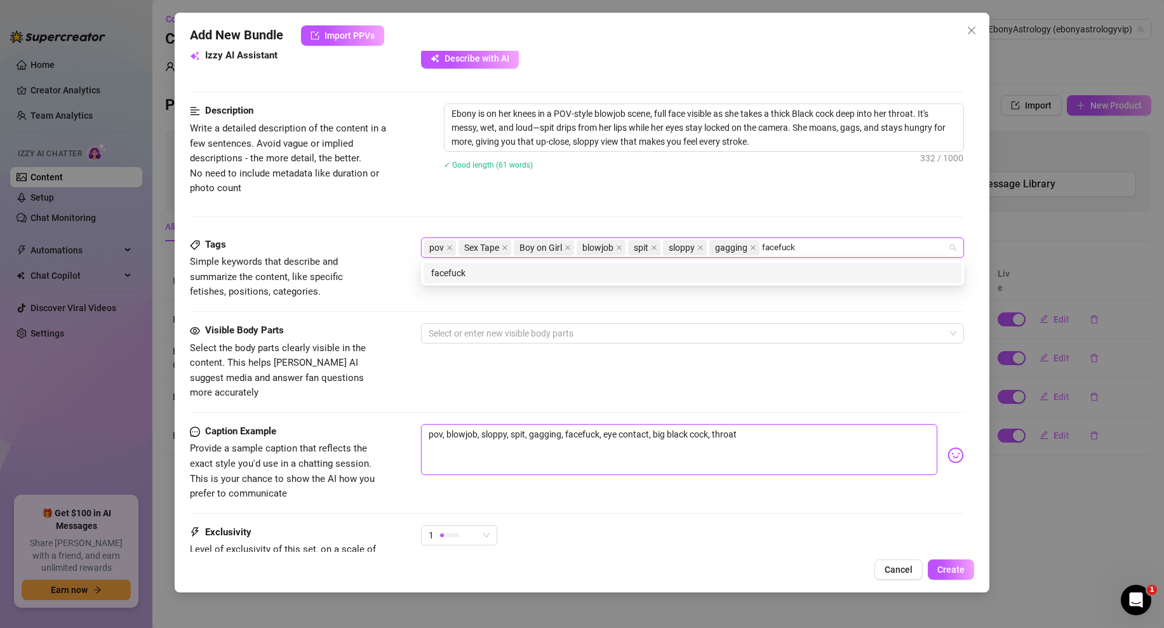
click at [683, 435] on textarea "pov, blowjob, sloppy, spit, gagging, facefuck, eye contact, big black cock, thr…" at bounding box center [679, 449] width 516 height 51
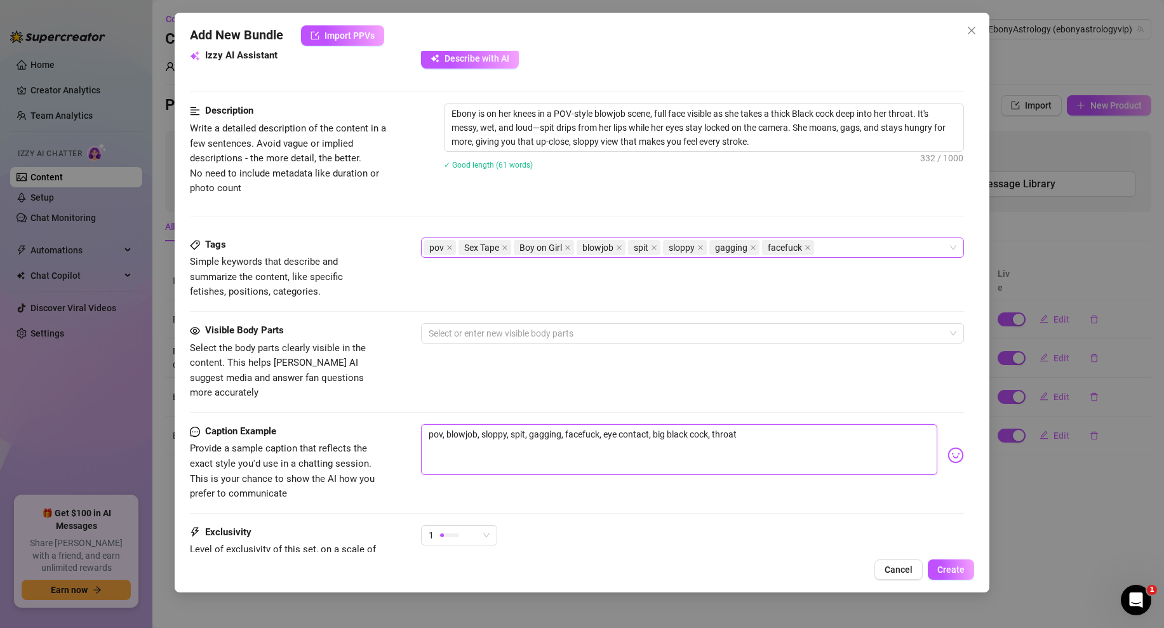
click at [830, 244] on div "pov Sex Tape Boy on Girl blowjob spit sloppy gagging facefuck" at bounding box center [685, 248] width 524 height 18
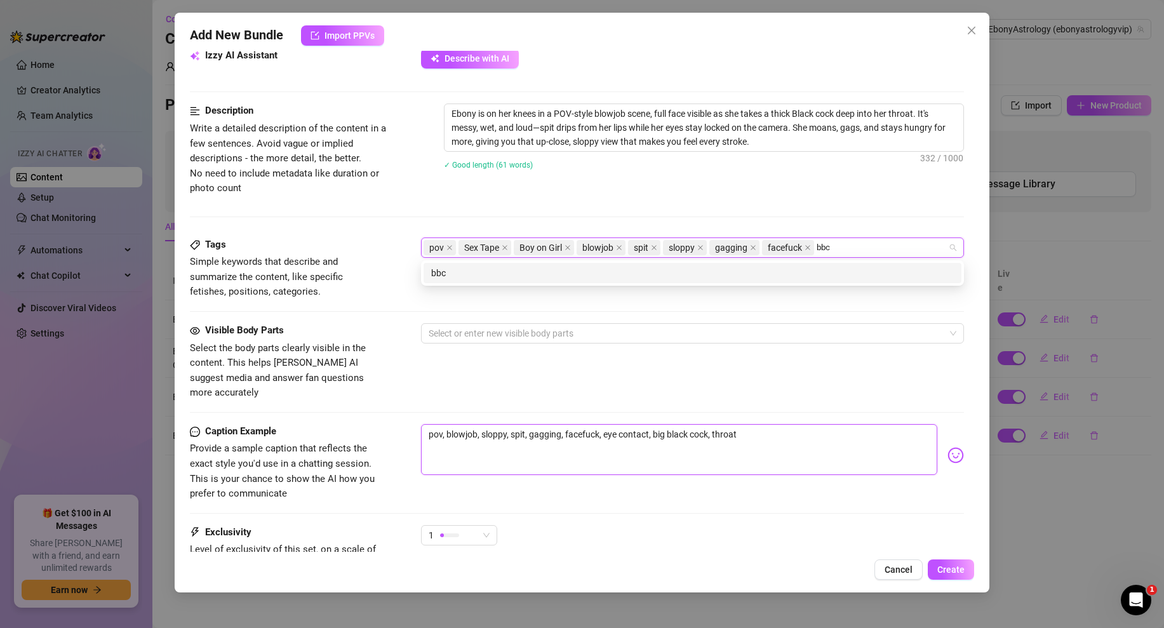
click at [721, 424] on textarea "pov, blowjob, sloppy, spit, gagging, facefuck, eye contact, big black cock, thr…" at bounding box center [679, 449] width 516 height 51
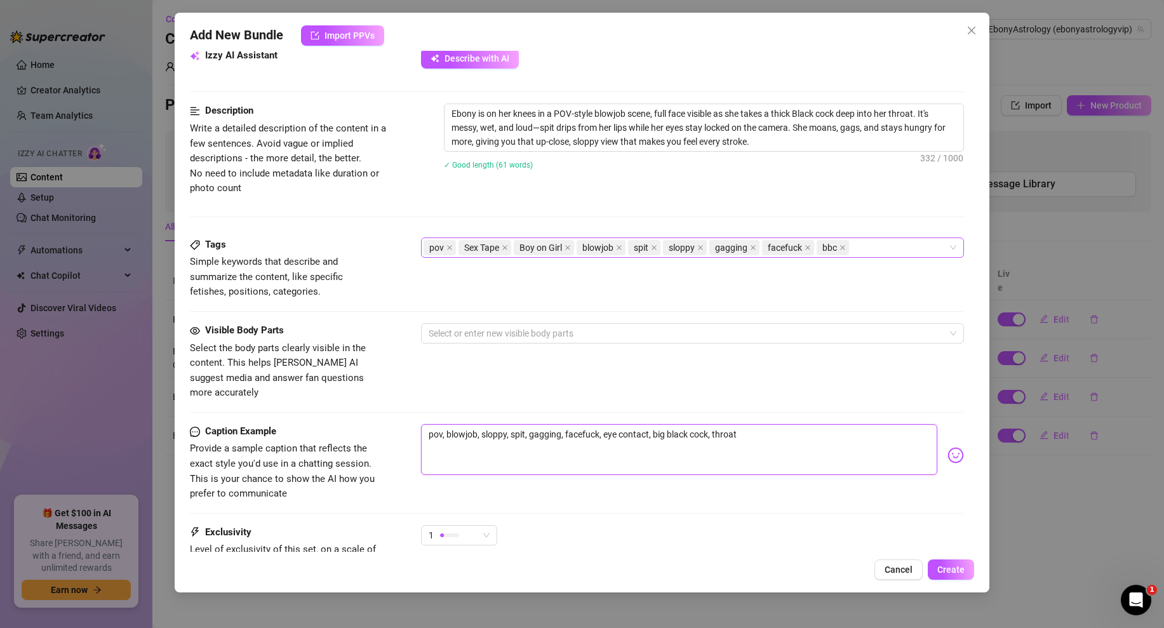
click at [861, 252] on div "pov Sex Tape Boy on Girl blowjob spit sloppy gagging facefuck bbc" at bounding box center [685, 248] width 524 height 18
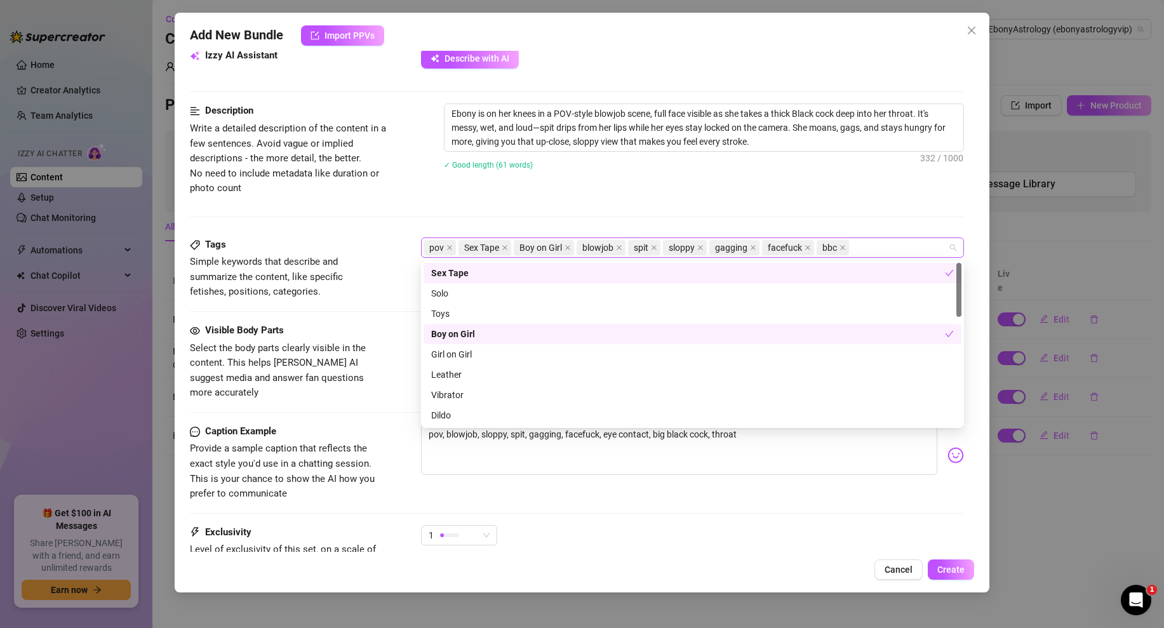
paste input "throat"
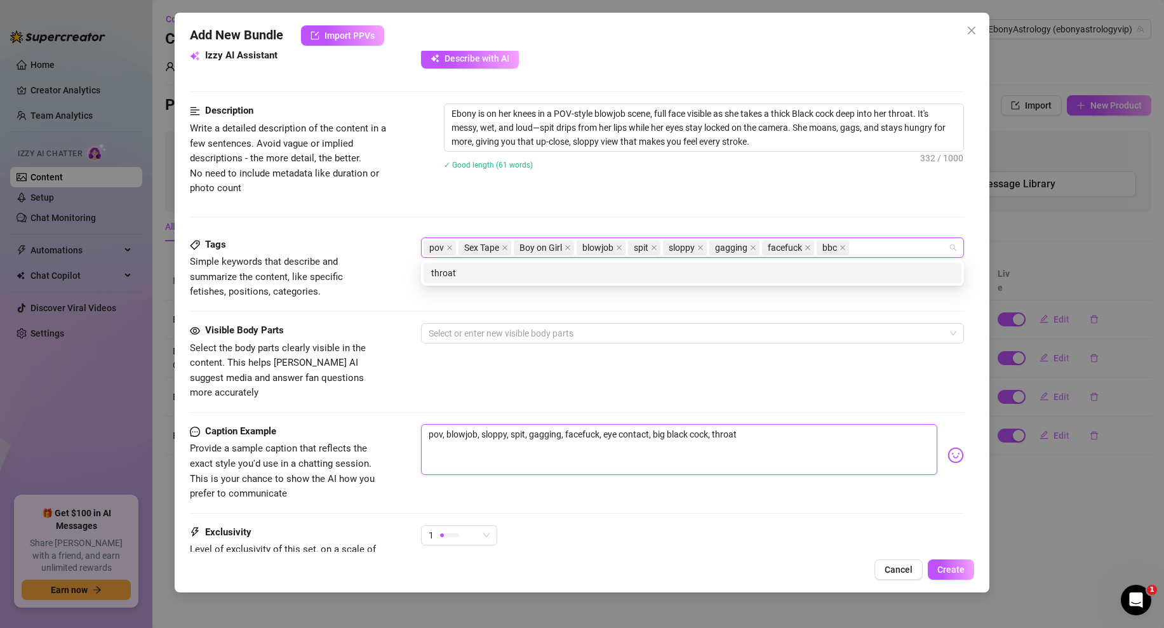
click at [618, 459] on textarea "pov, blowjob, sloppy, spit, gagging, facefuck, eye contact, big black cock, thr…" at bounding box center [679, 449] width 516 height 51
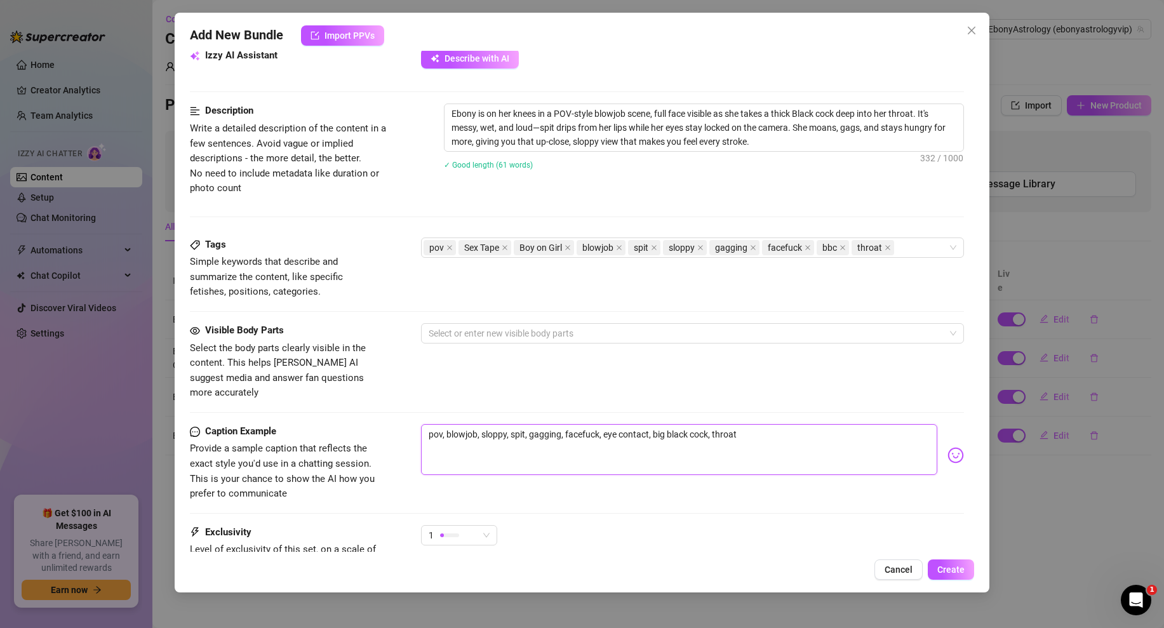
click at [641, 424] on textarea "pov, blowjob, sloppy, spit, gagging, facefuck, eye contact, big black cock, thr…" at bounding box center [679, 449] width 516 height 51
click at [455, 328] on div at bounding box center [685, 333] width 524 height 18
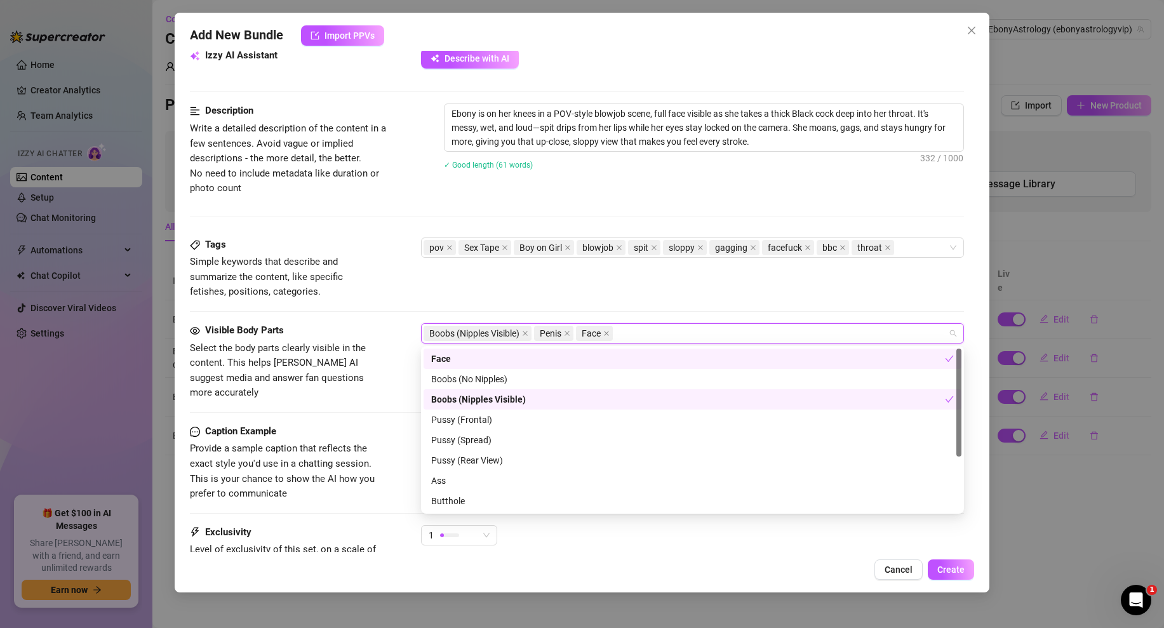
click at [704, 272] on div "Tags Simple keywords that describe and summarize the content, like specific fet…" at bounding box center [577, 268] width 774 height 62
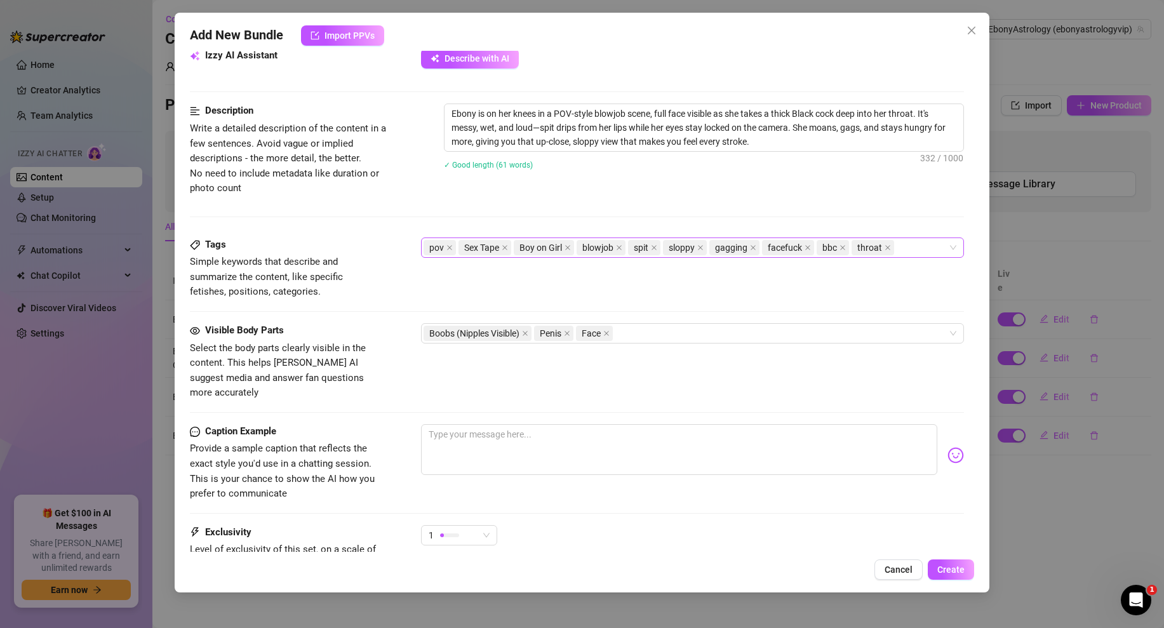
click at [902, 250] on div "pov Sex Tape Boy on Girl blowjob spit sloppy gagging facefuck bbc throat" at bounding box center [685, 248] width 524 height 18
click at [554, 212] on div "Description Write a detailed description of the content in a few sentences. Avo…" at bounding box center [577, 169] width 774 height 133
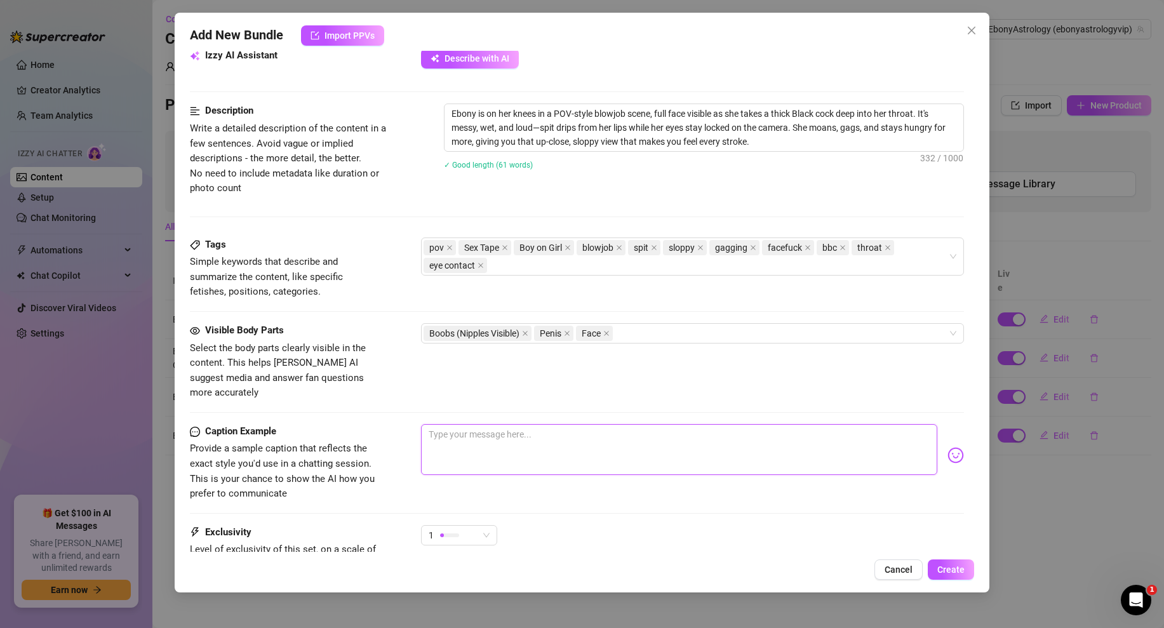
click at [493, 427] on textarea at bounding box center [679, 449] width 516 height 51
paste textarea "look me in the eyes while i suck it like this 😈💦 think you’d last more than a m…"
click at [463, 526] on div "1" at bounding box center [454, 535] width 50 height 19
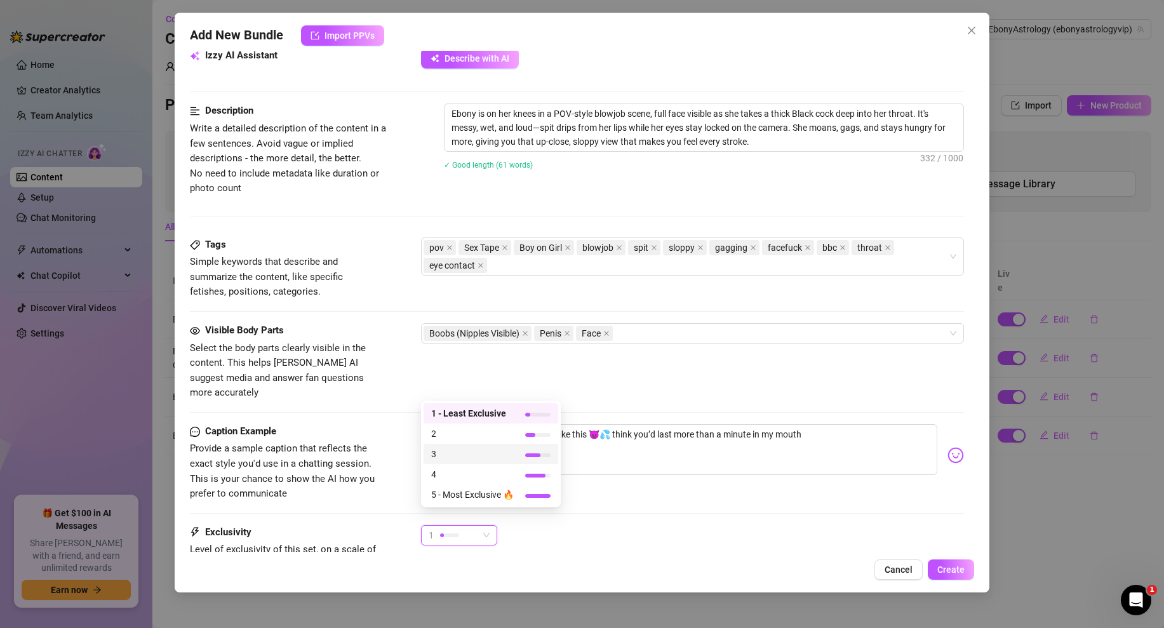
click at [465, 455] on span "3" at bounding box center [472, 454] width 83 height 14
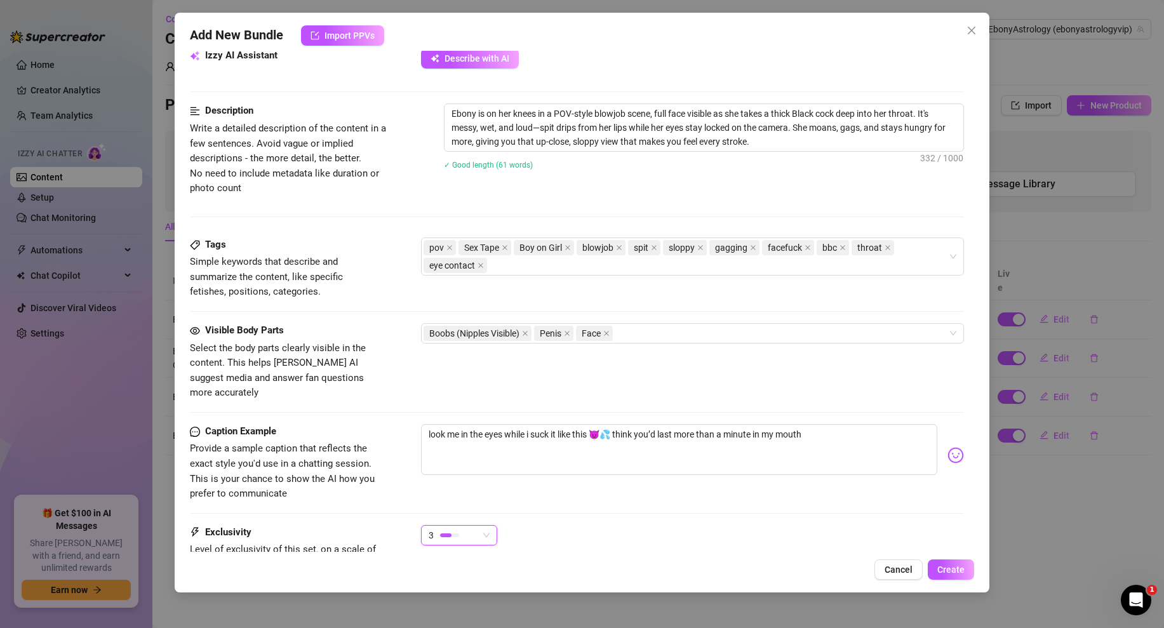
click at [619, 513] on div at bounding box center [577, 513] width 774 height 1
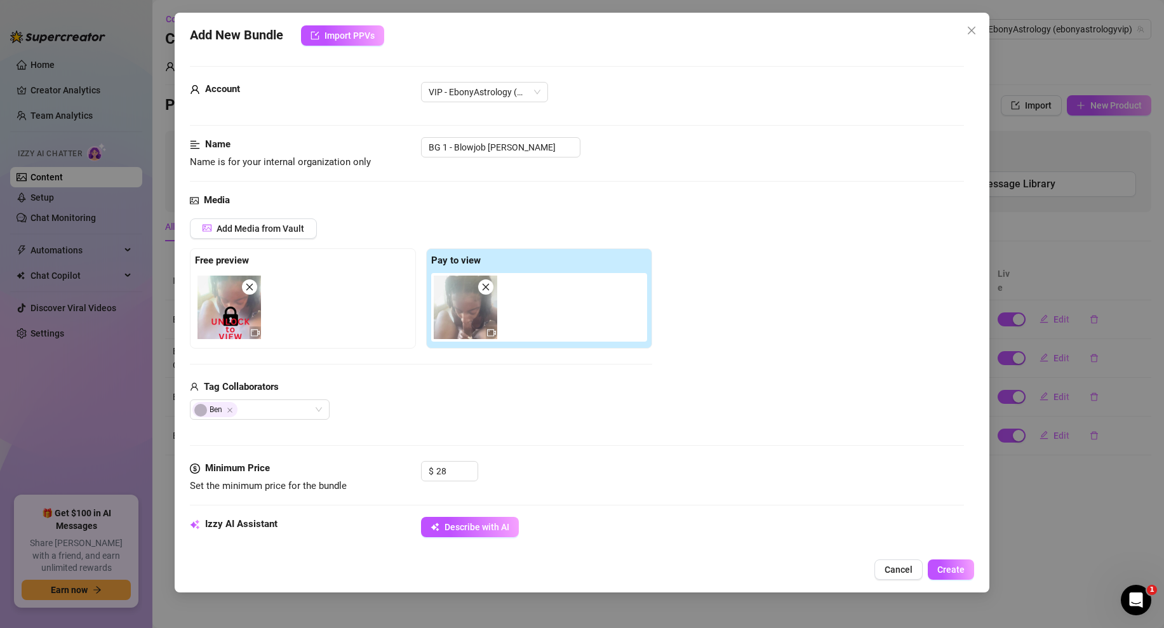
scroll to position [583, 0]
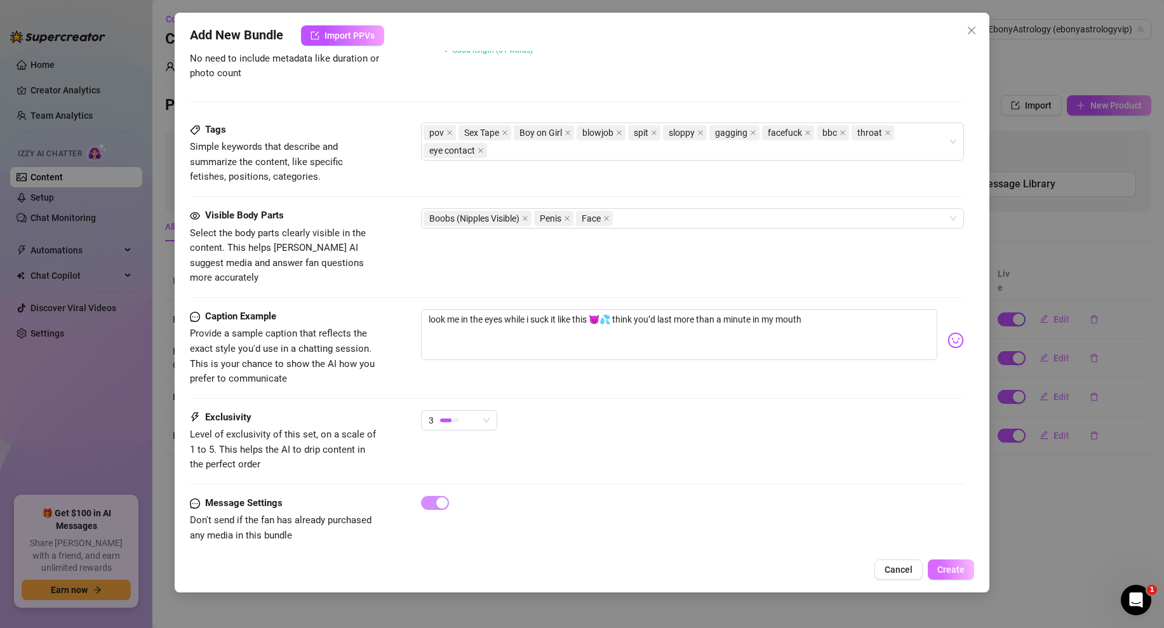
click at [956, 559] on button "Create" at bounding box center [951, 569] width 46 height 20
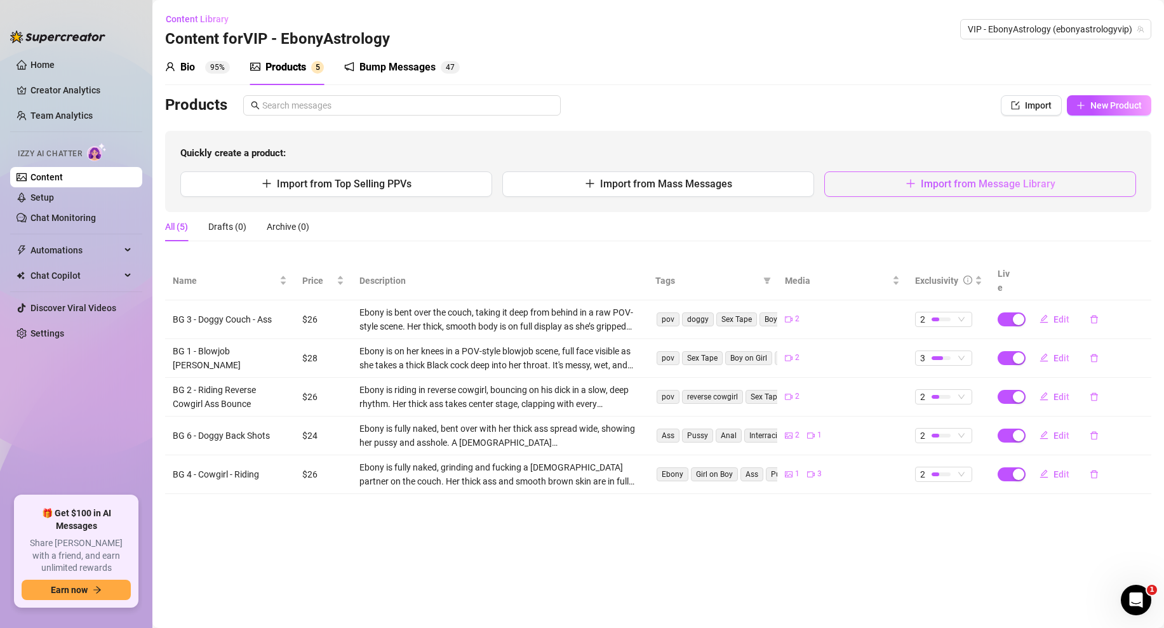
click at [968, 194] on button "Import from Message Library" at bounding box center [980, 183] width 312 height 25
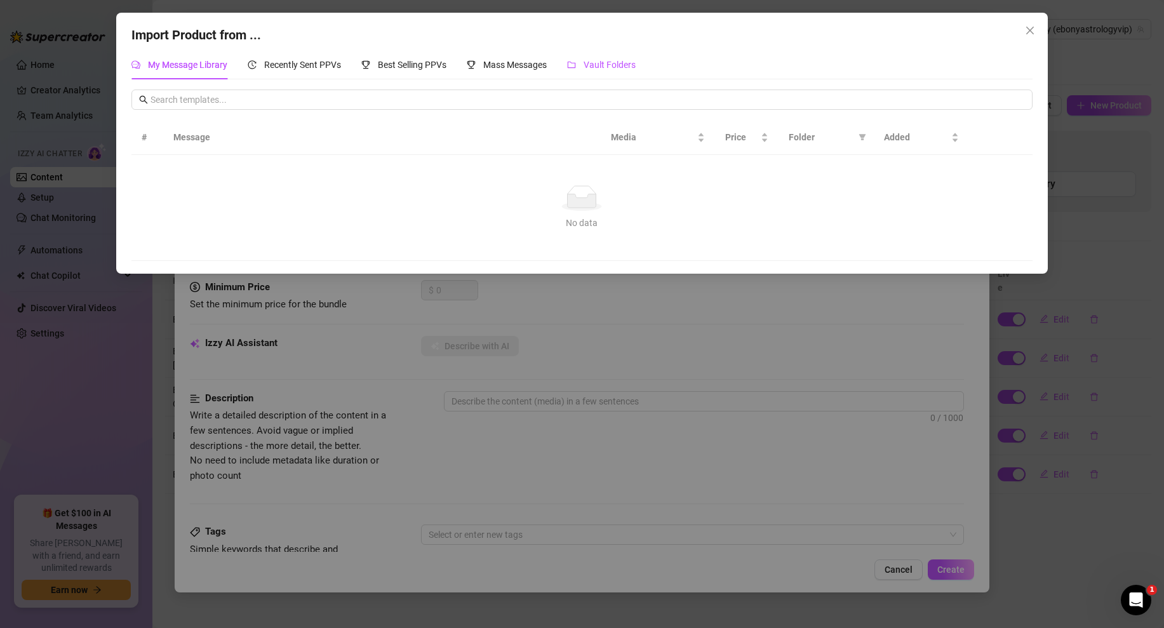
click at [605, 68] on span "Vault Folders" at bounding box center [609, 65] width 52 height 10
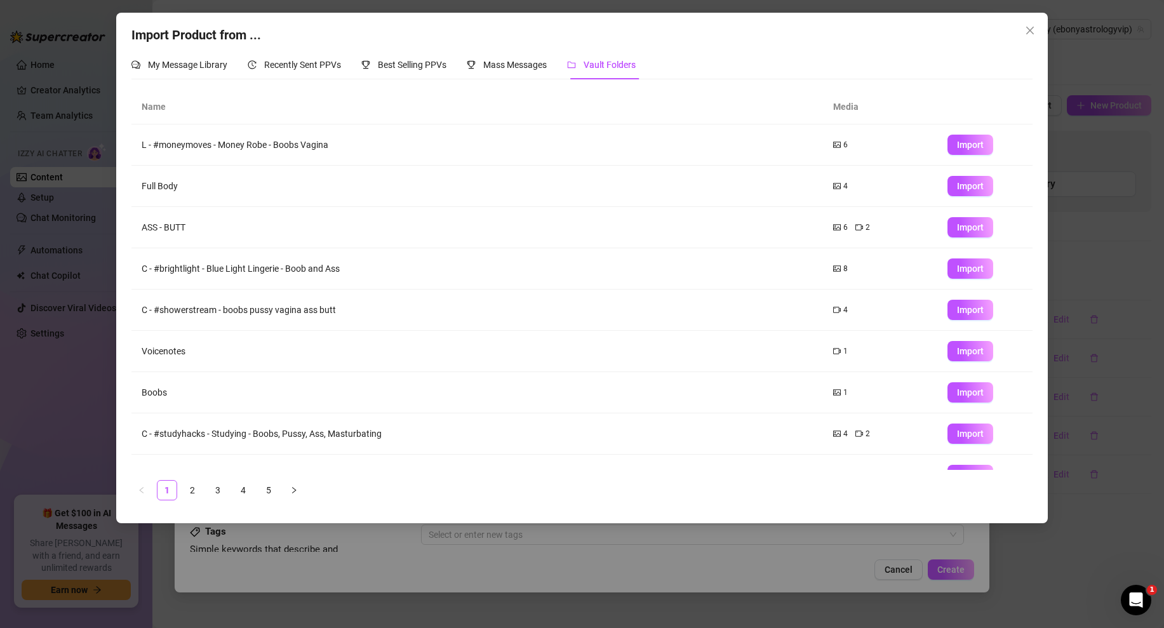
scroll to position [67, 0]
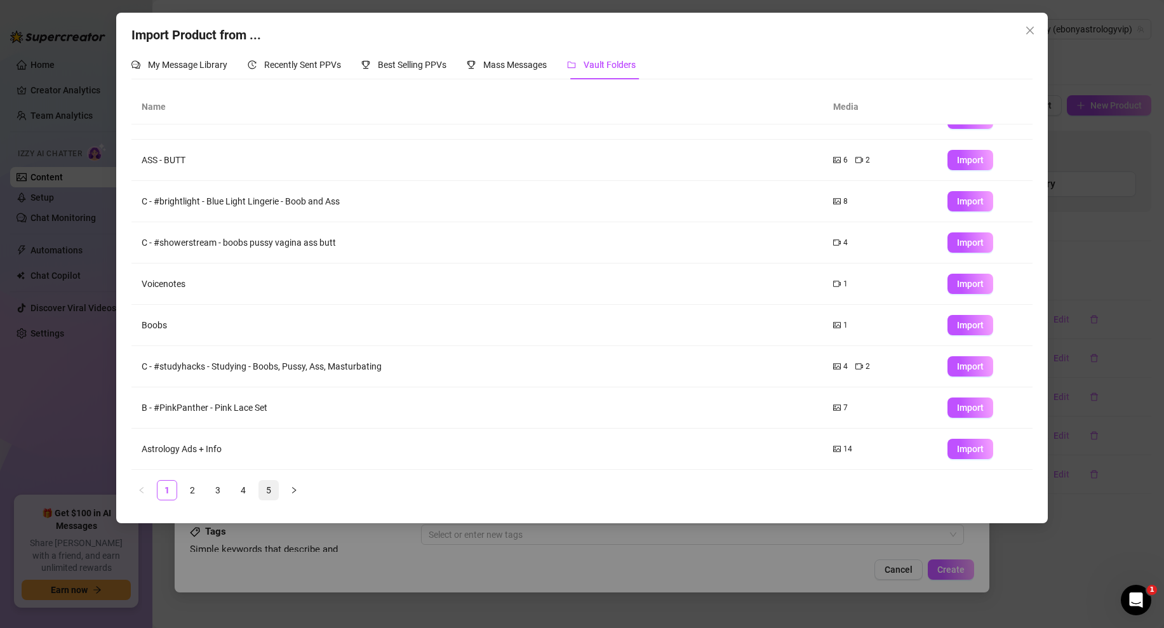
click at [267, 485] on link "5" at bounding box center [268, 490] width 19 height 19
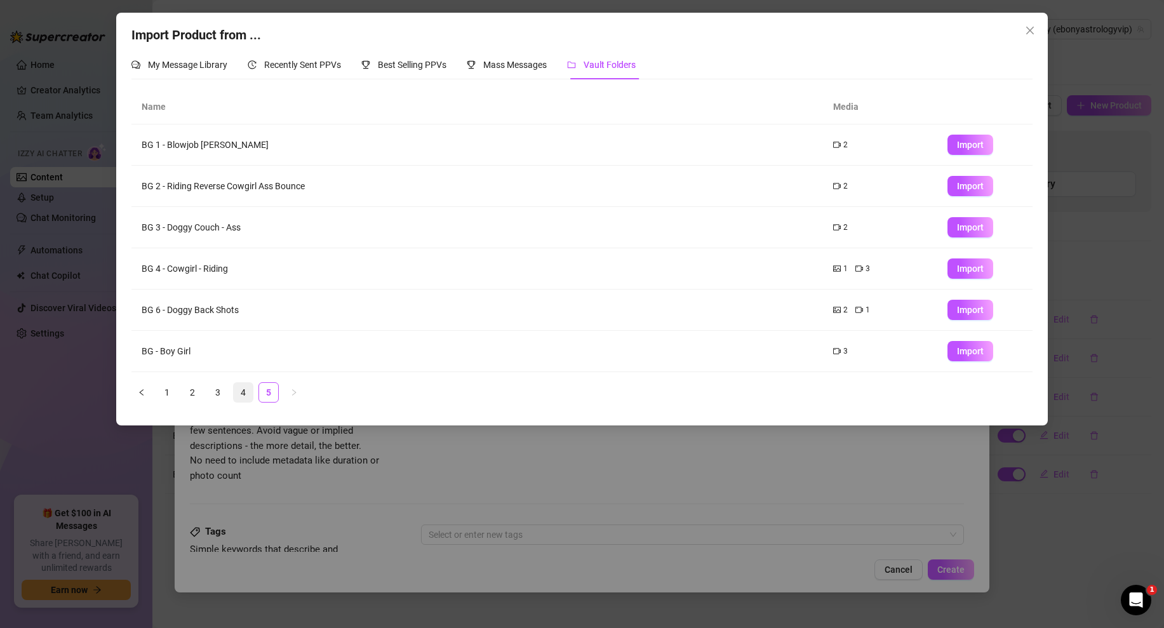
click at [246, 389] on link "4" at bounding box center [243, 392] width 19 height 19
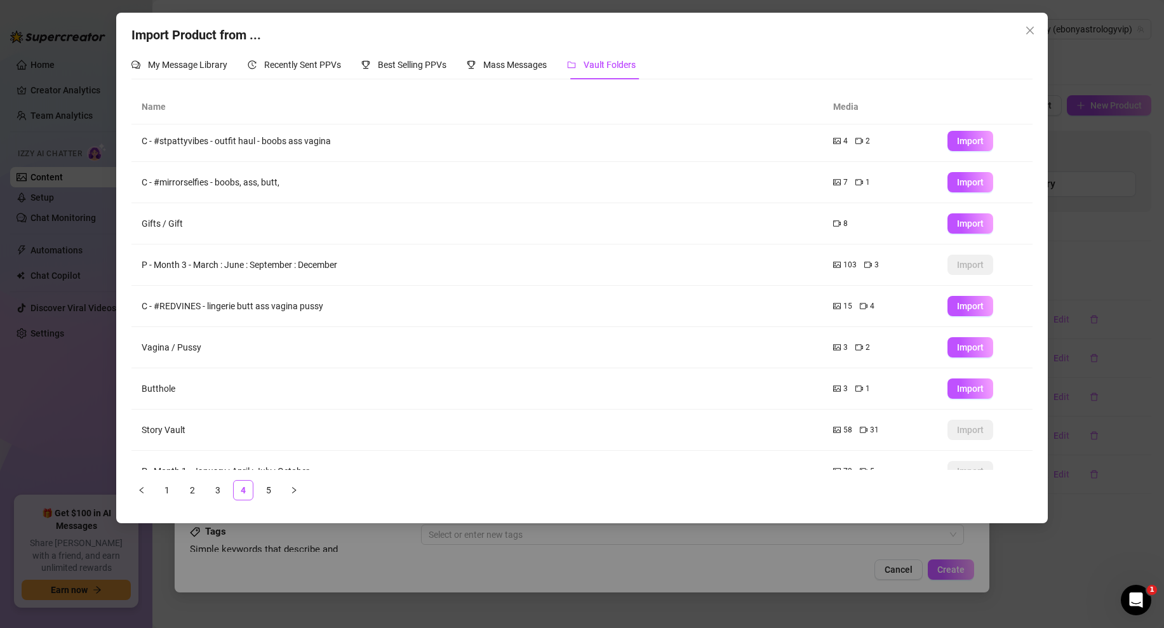
scroll to position [67, 0]
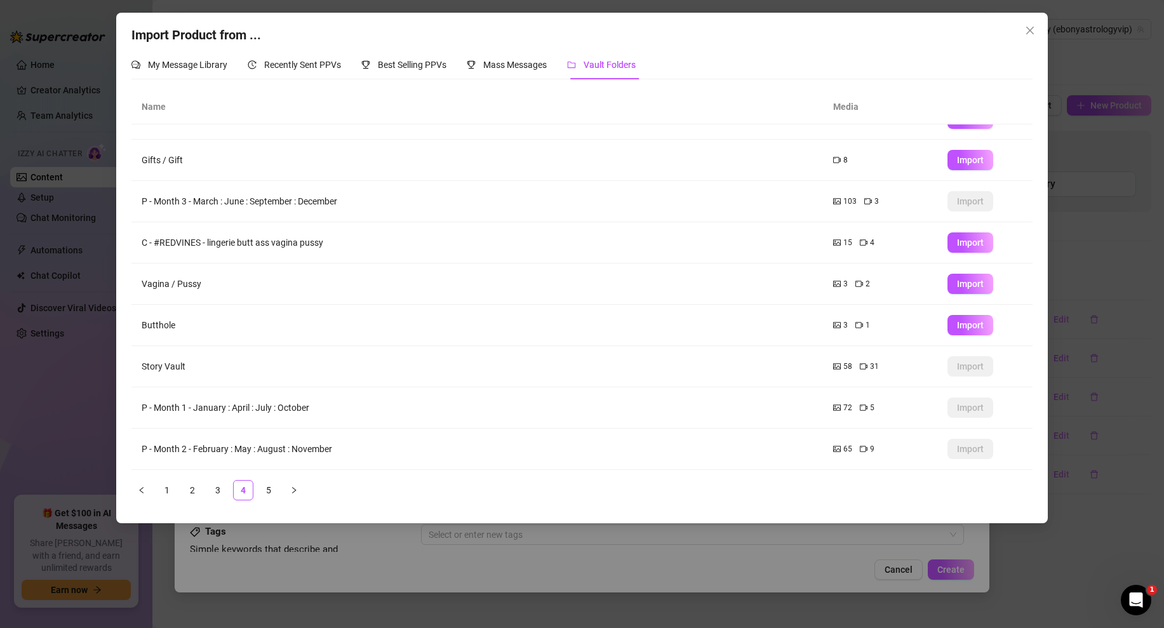
click at [845, 322] on span "3" at bounding box center [845, 325] width 4 height 12
click at [837, 323] on icon "picture" at bounding box center [837, 325] width 8 height 8
click at [967, 319] on button "Import" at bounding box center [970, 325] width 46 height 20
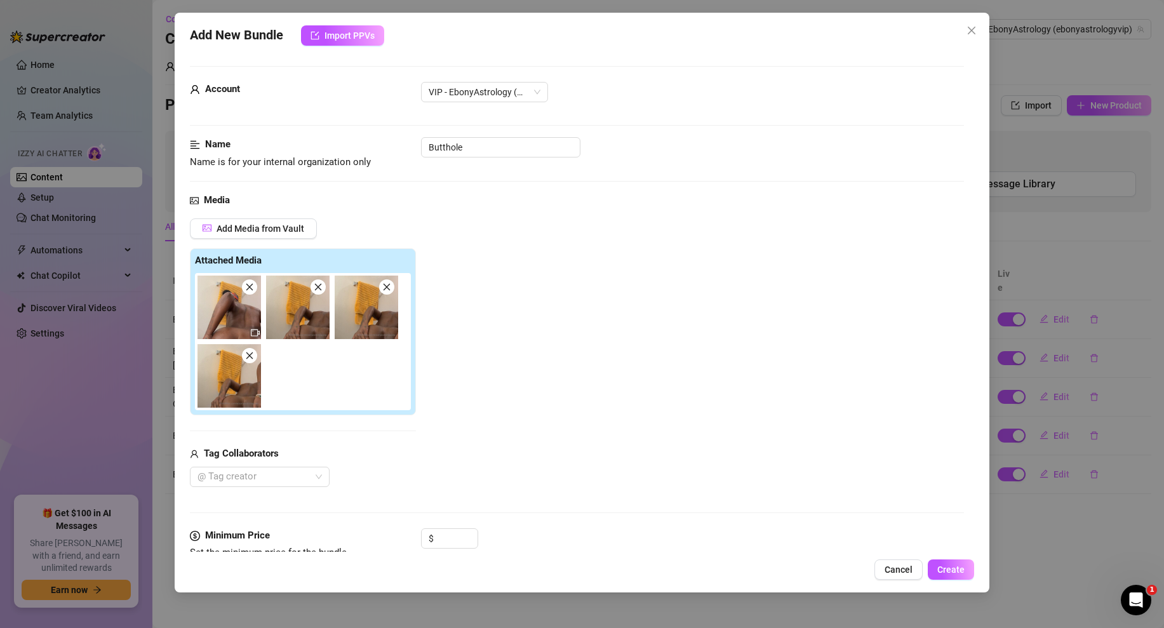
click at [349, 315] on img at bounding box center [366, 307] width 63 height 63
click at [371, 319] on img at bounding box center [366, 307] width 63 height 63
click at [385, 284] on icon "close" at bounding box center [386, 287] width 9 height 9
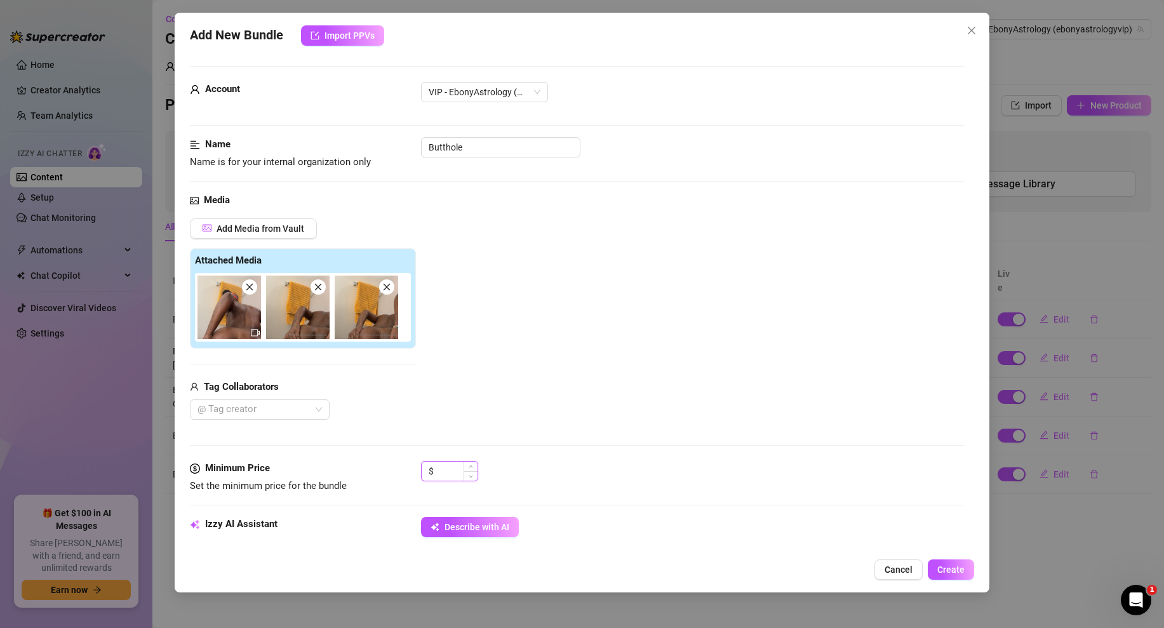
click at [448, 474] on input at bounding box center [456, 471] width 41 height 19
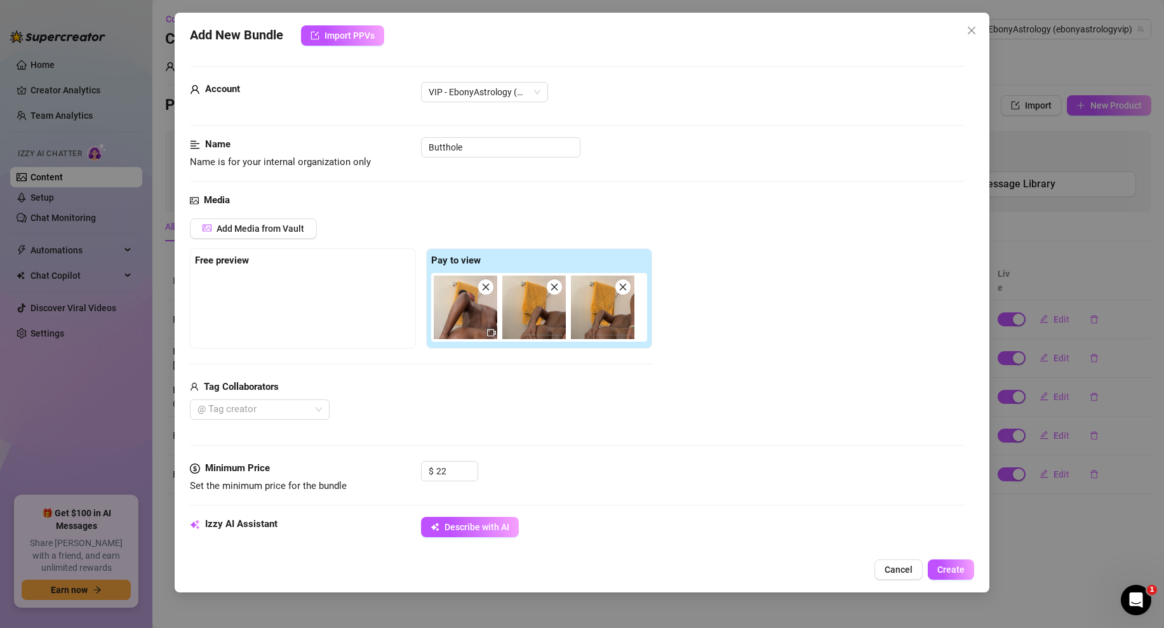
click at [436, 401] on div "@ Tag creator" at bounding box center [421, 409] width 462 height 20
click at [477, 149] on input "Butthole" at bounding box center [500, 147] width 159 height 20
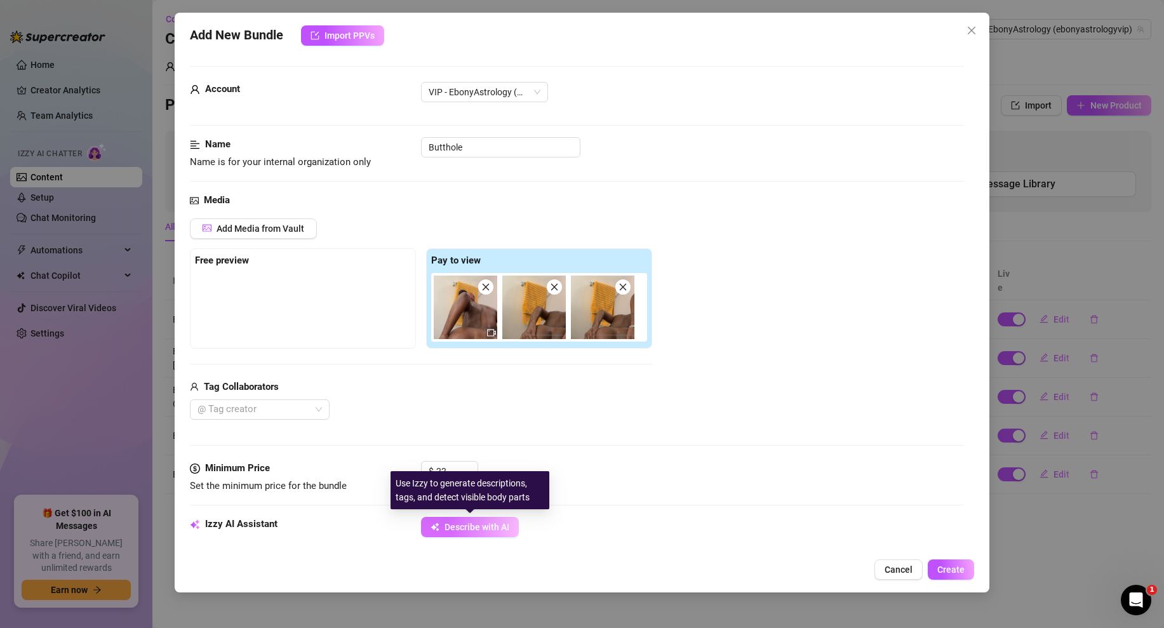
click at [486, 520] on button "Describe with AI" at bounding box center [470, 527] width 98 height 20
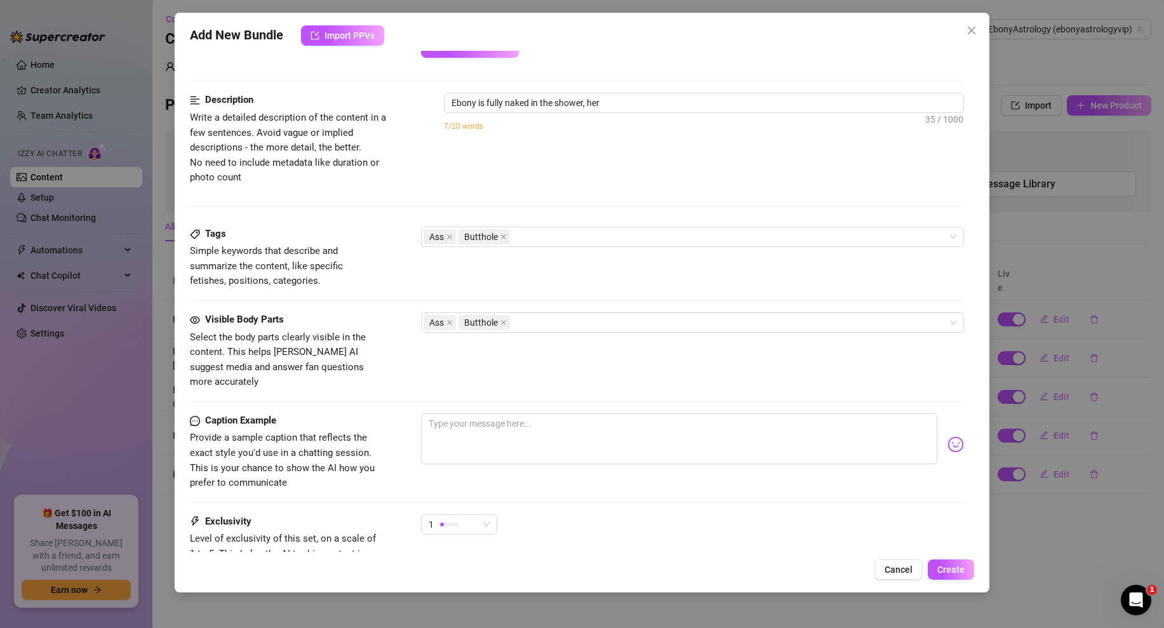
scroll to position [526, 0]
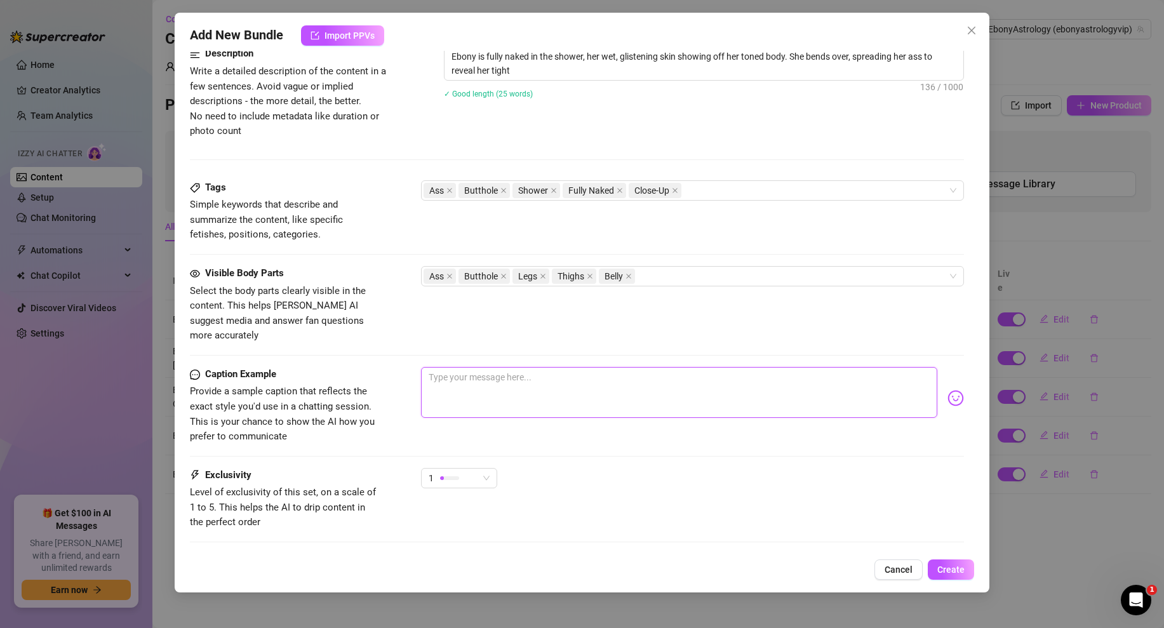
click at [521, 367] on textarea at bounding box center [679, 392] width 516 height 51
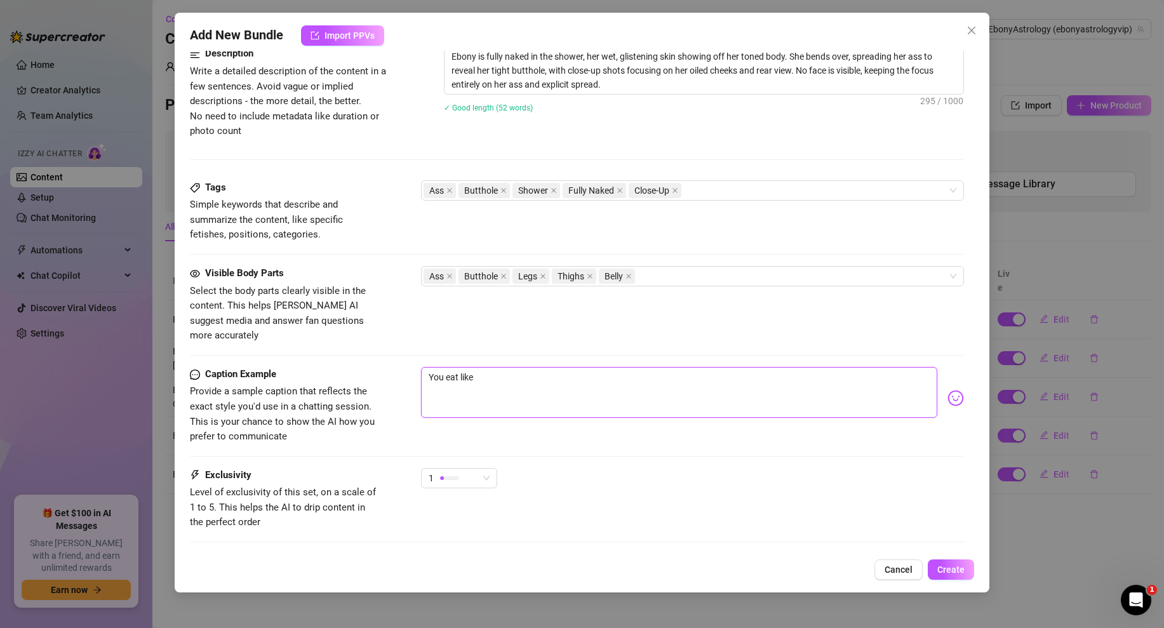
drag, startPoint x: 429, startPoint y: 360, endPoint x: 455, endPoint y: 360, distance: 26.0
click at [429, 367] on textarea "You eat like" at bounding box center [679, 392] width 516 height 51
click at [483, 367] on textarea "You eat like" at bounding box center [679, 392] width 516 height 51
drag, startPoint x: 436, startPoint y: 359, endPoint x: 412, endPoint y: 363, distance: 24.3
click at [412, 367] on div "Caption Example Provide a sample caption that reflects the exact style you'd us…" at bounding box center [577, 405] width 774 height 77
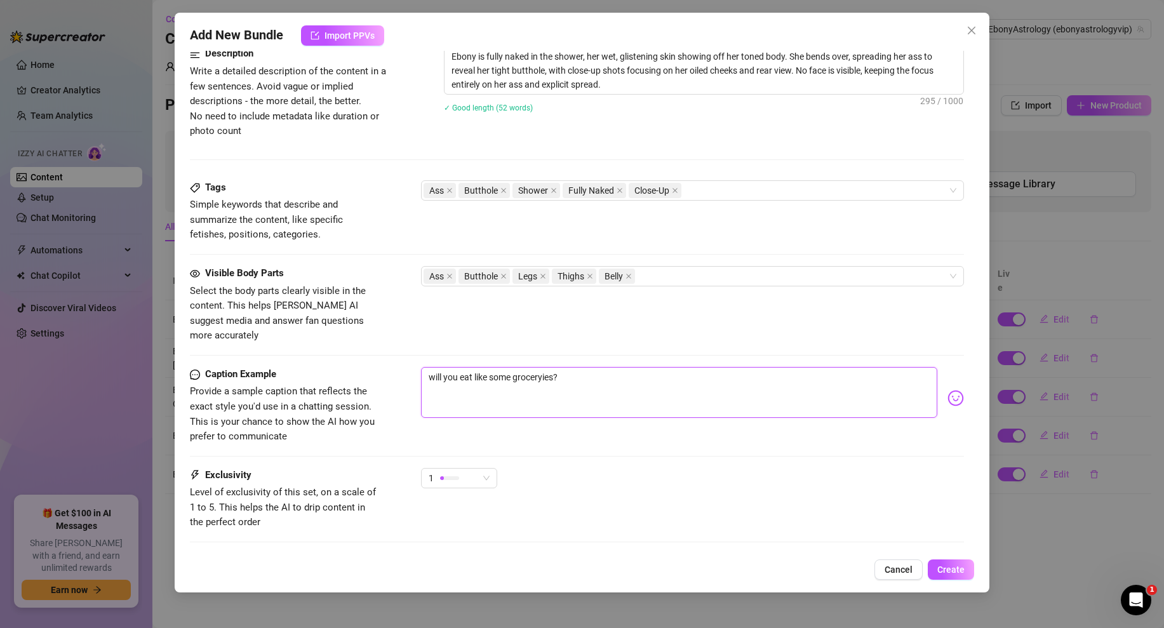
click at [430, 367] on textarea "will you eat like some groceryies?" at bounding box center [679, 392] width 516 height 51
click at [597, 367] on textarea "Will you eat like some groceries?" at bounding box center [679, 392] width 516 height 51
click at [468, 469] on div "1" at bounding box center [454, 478] width 50 height 19
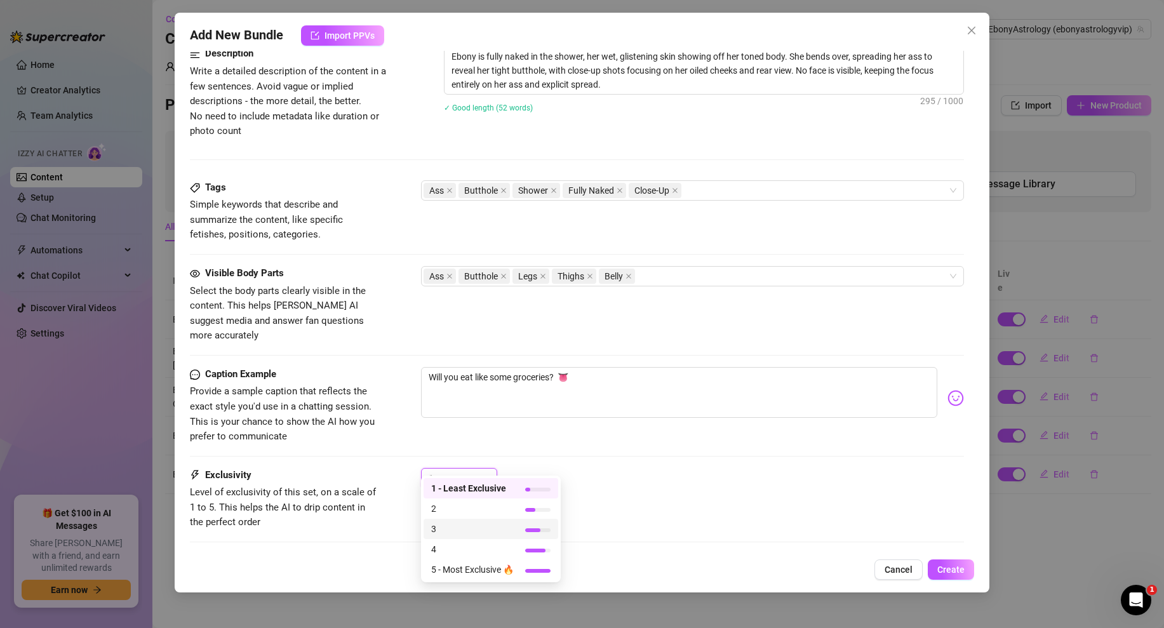
click at [460, 519] on div "3" at bounding box center [490, 529] width 135 height 20
click at [606, 412] on div "Will you eat like some groceries? 👅" at bounding box center [692, 398] width 543 height 62
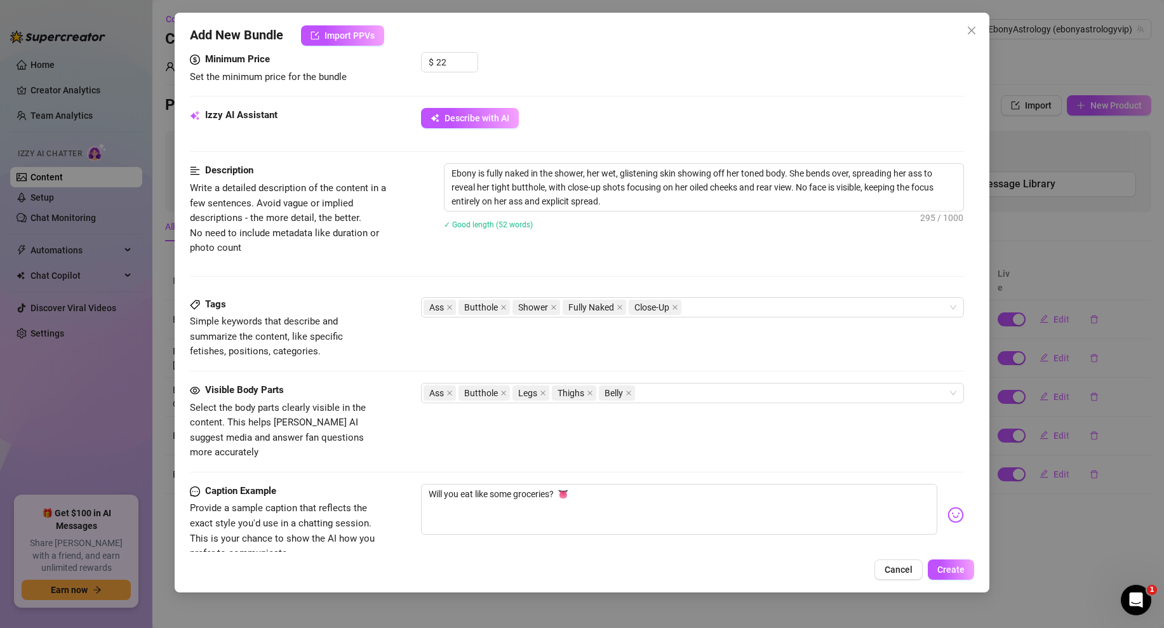
scroll to position [413, 0]
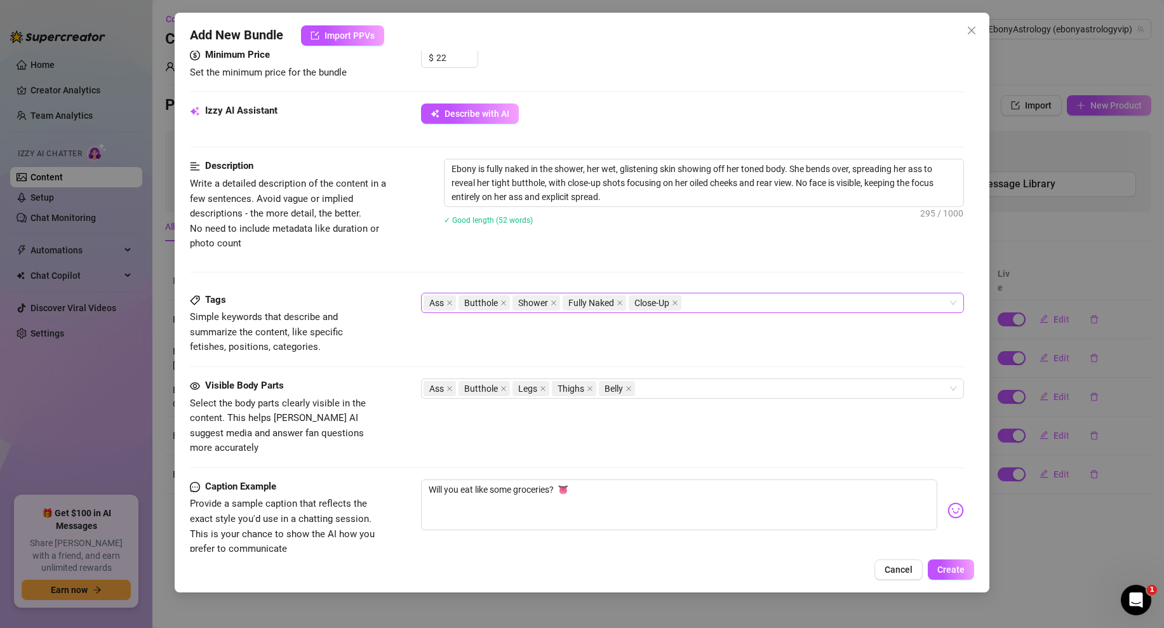
click at [717, 303] on div "Ass Butthole Shower Fully Naked Close-Up" at bounding box center [685, 303] width 524 height 18
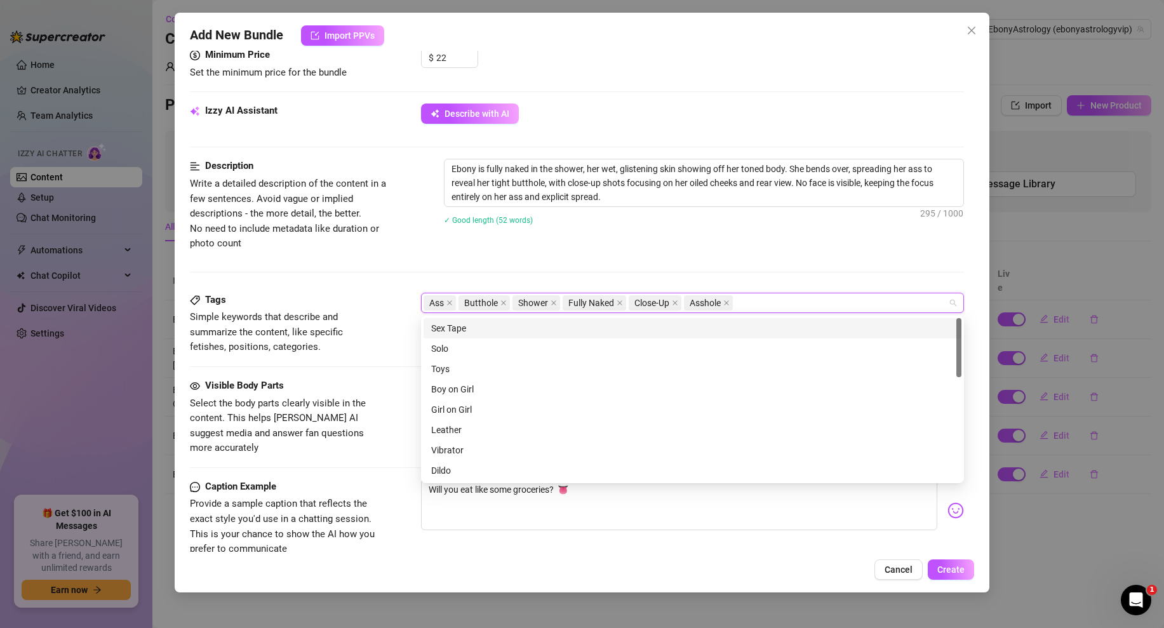
click at [596, 340] on div "Sex Tape Solo Sex Tape Solo Toys Boy on Girl Girl on Girl Leather Vibrator Dild…" at bounding box center [692, 400] width 543 height 168
click at [731, 250] on div "Description Write a detailed description of the content in a few sentences. Avo…" at bounding box center [577, 205] width 774 height 92
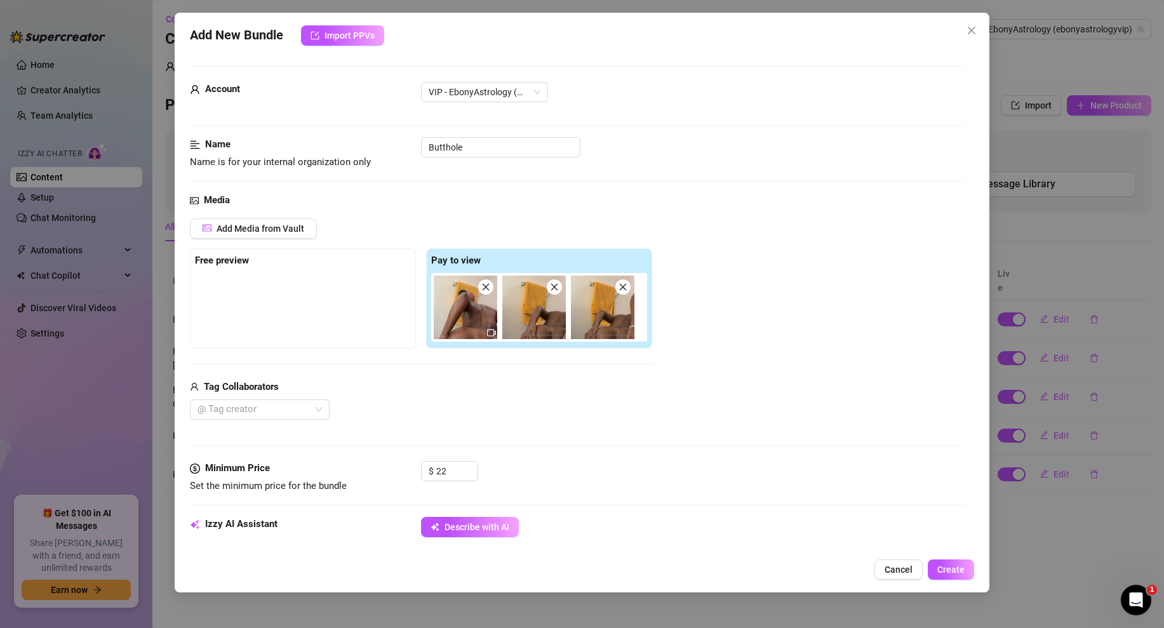
scroll to position [583, 0]
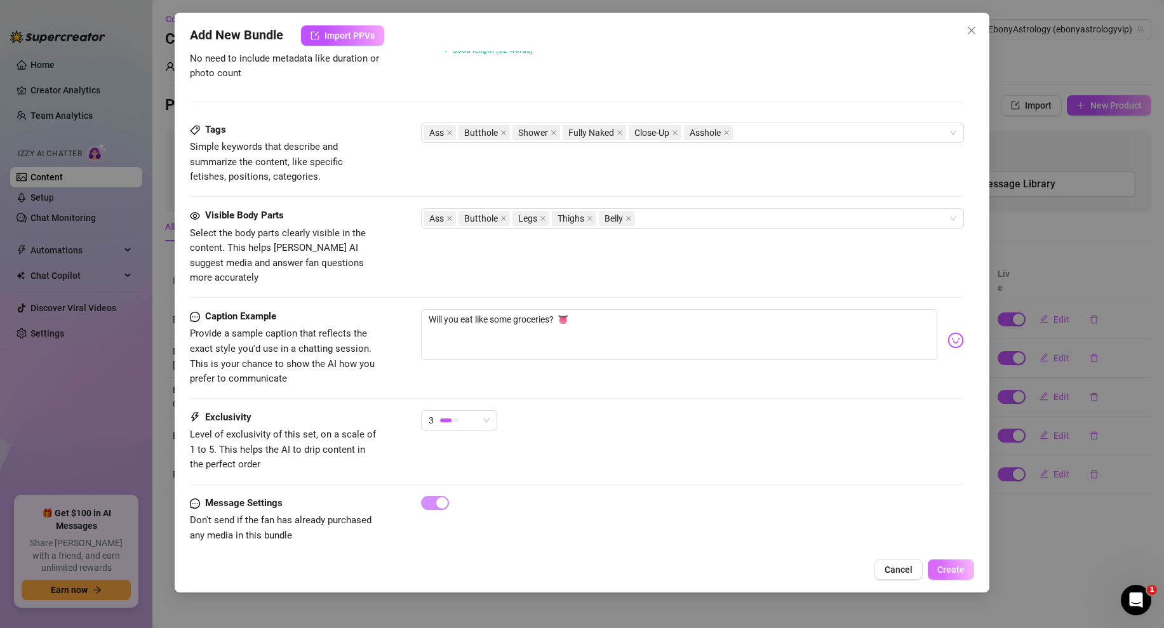
click at [954, 571] on span "Create" at bounding box center [950, 569] width 27 height 10
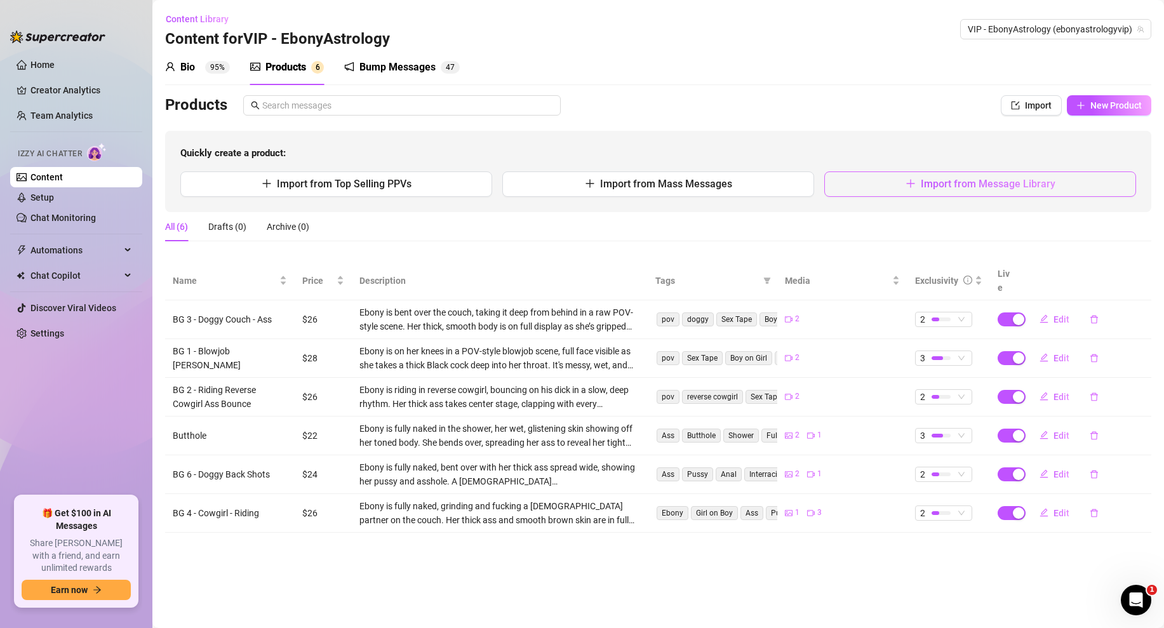
click at [1046, 182] on span "Import from Message Library" at bounding box center [988, 184] width 135 height 12
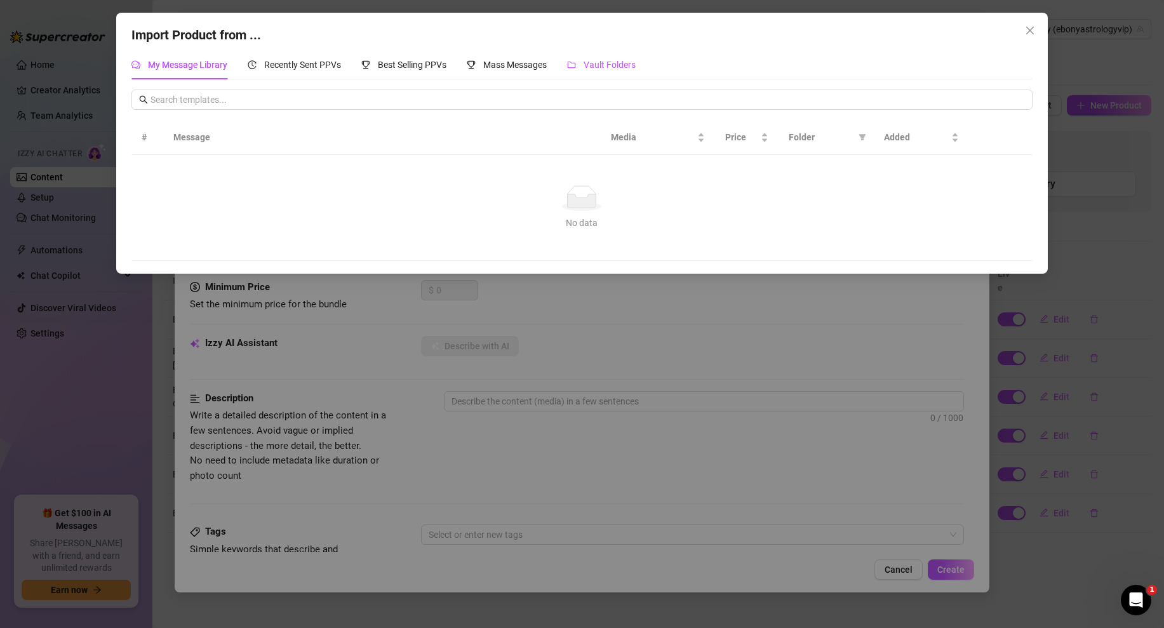
click at [626, 69] on span "Vault Folders" at bounding box center [609, 65] width 52 height 10
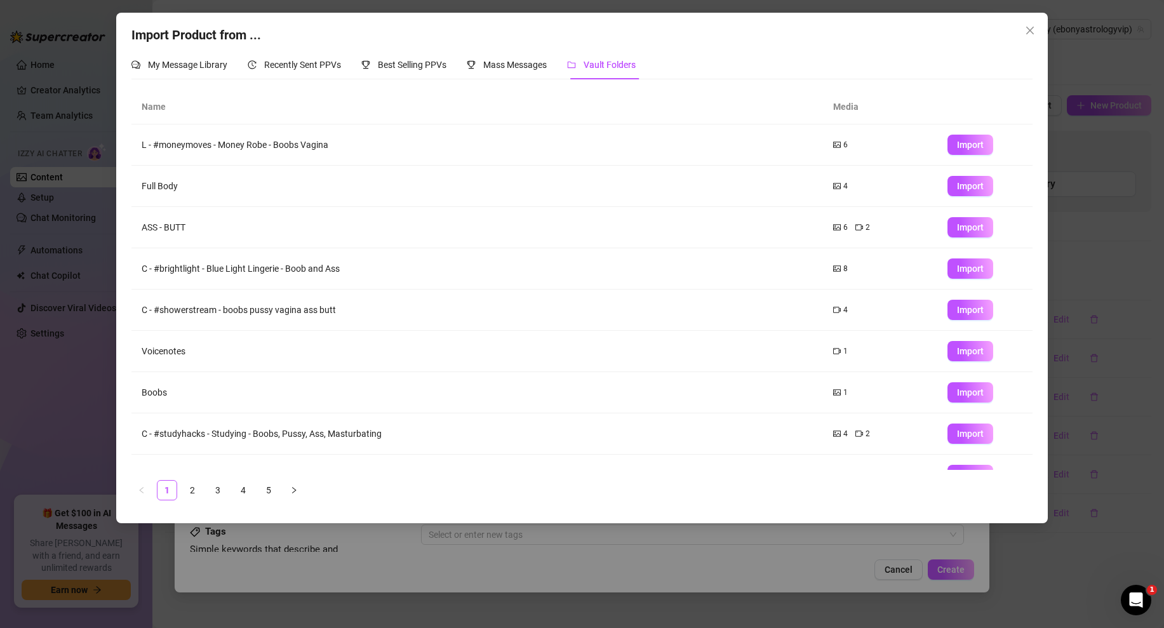
scroll to position [67, 0]
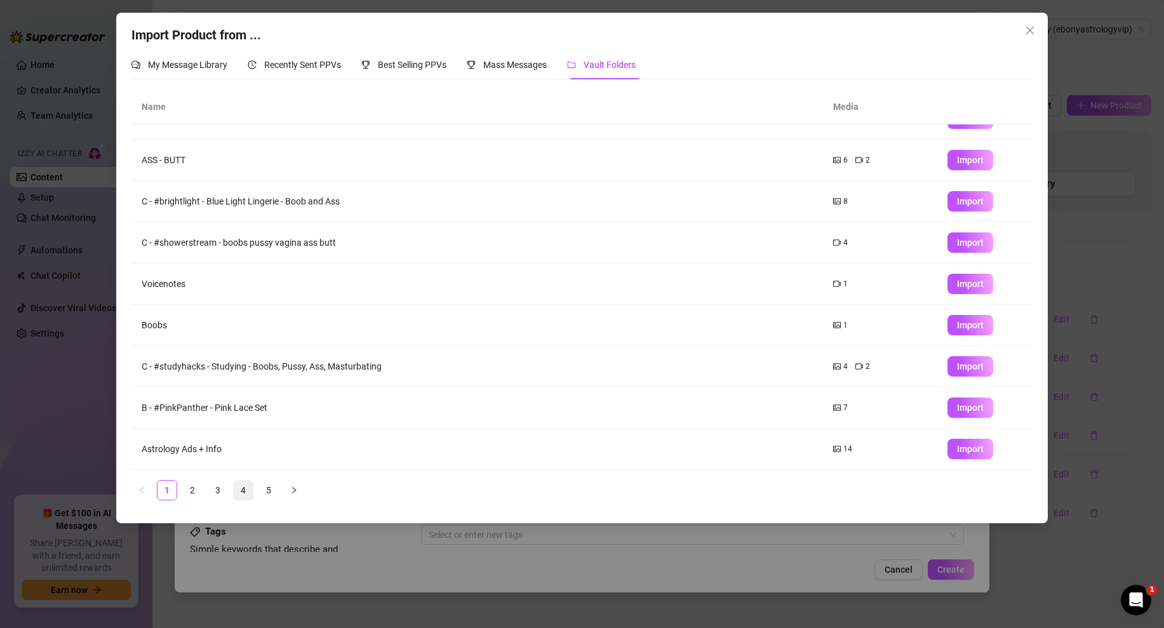
click at [246, 485] on link "4" at bounding box center [243, 490] width 19 height 19
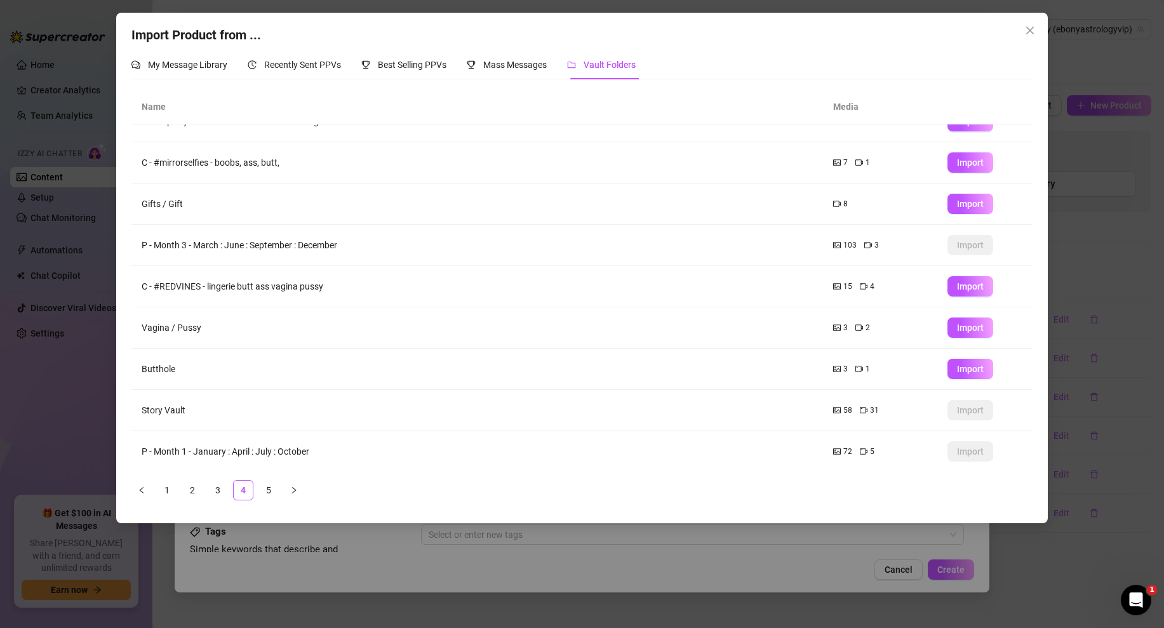
scroll to position [0, 0]
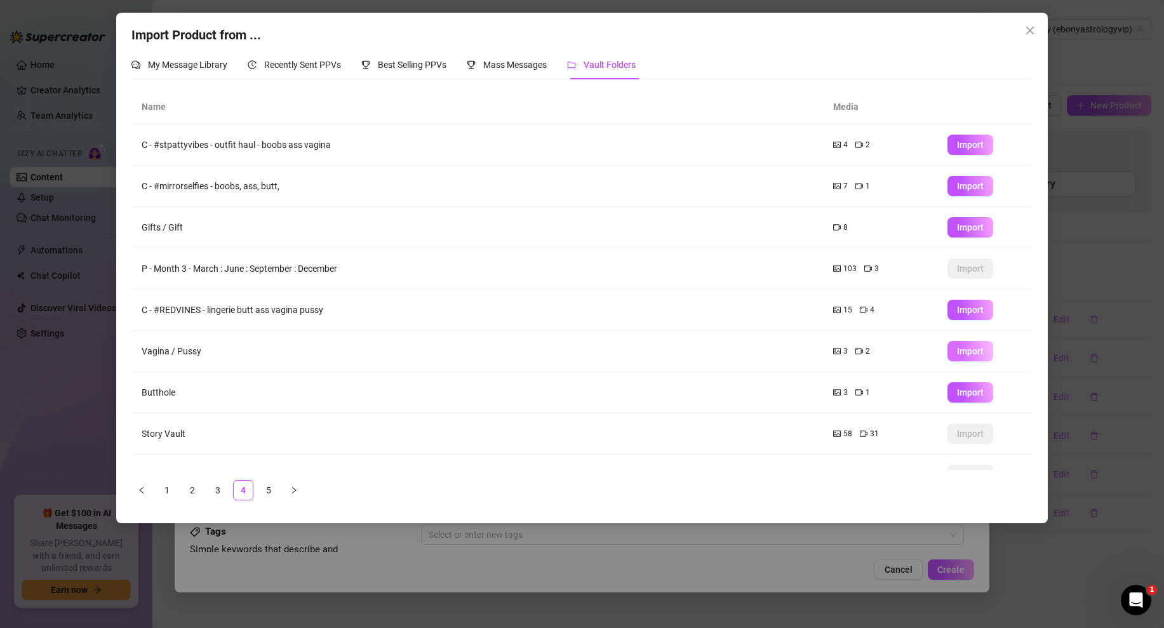
click at [979, 353] on span "Import" at bounding box center [970, 351] width 27 height 10
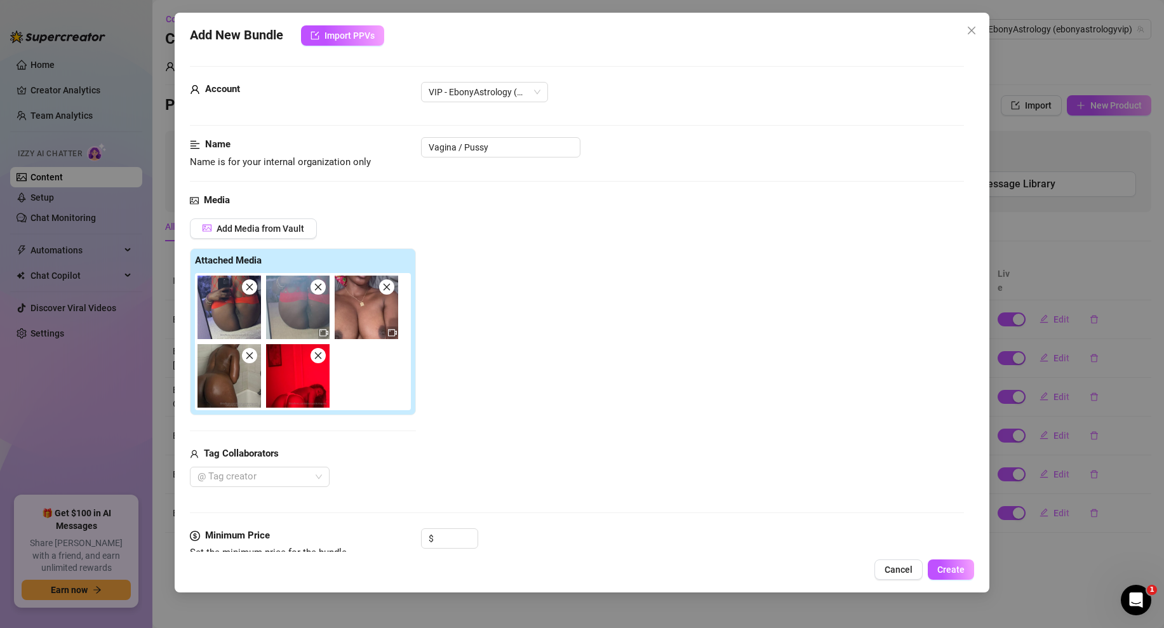
click at [257, 354] on img at bounding box center [228, 375] width 63 height 63
click at [255, 354] on span at bounding box center [249, 355] width 15 height 15
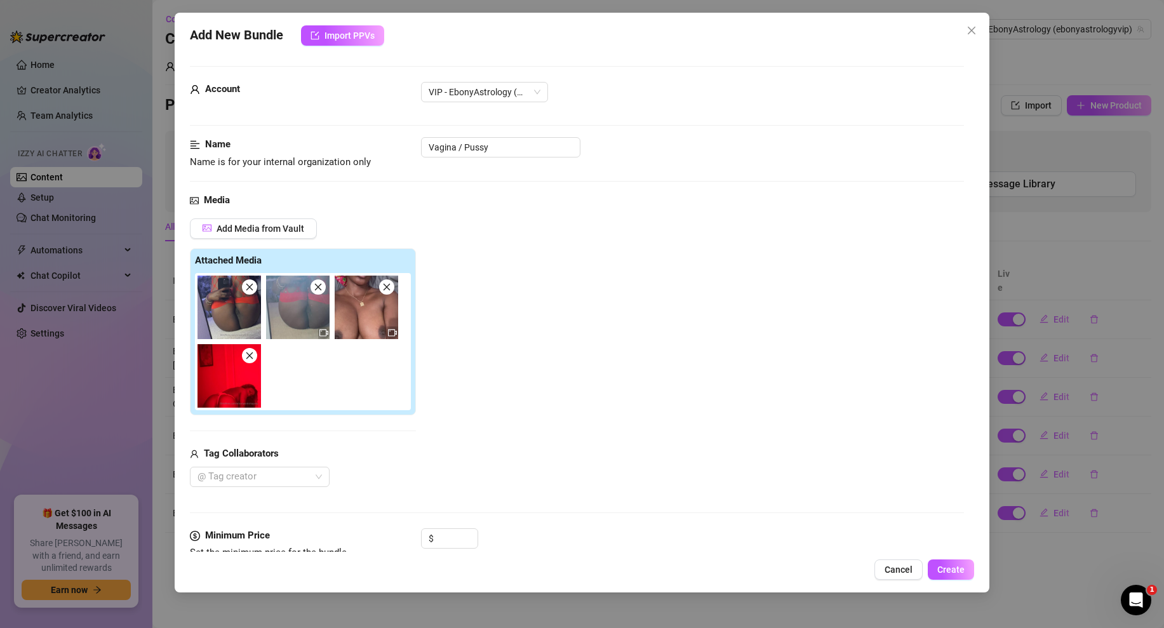
click at [254, 354] on span at bounding box center [249, 355] width 15 height 15
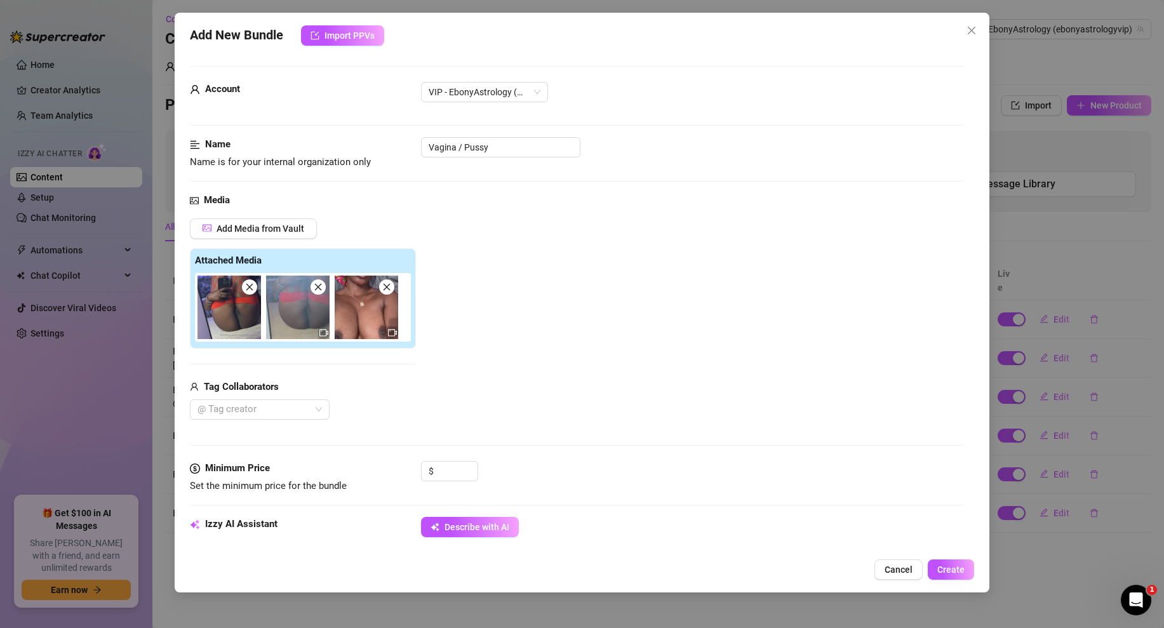
click at [377, 289] on img at bounding box center [366, 307] width 63 height 63
click at [385, 285] on icon "close" at bounding box center [386, 287] width 7 height 7
click at [453, 471] on input at bounding box center [456, 471] width 41 height 19
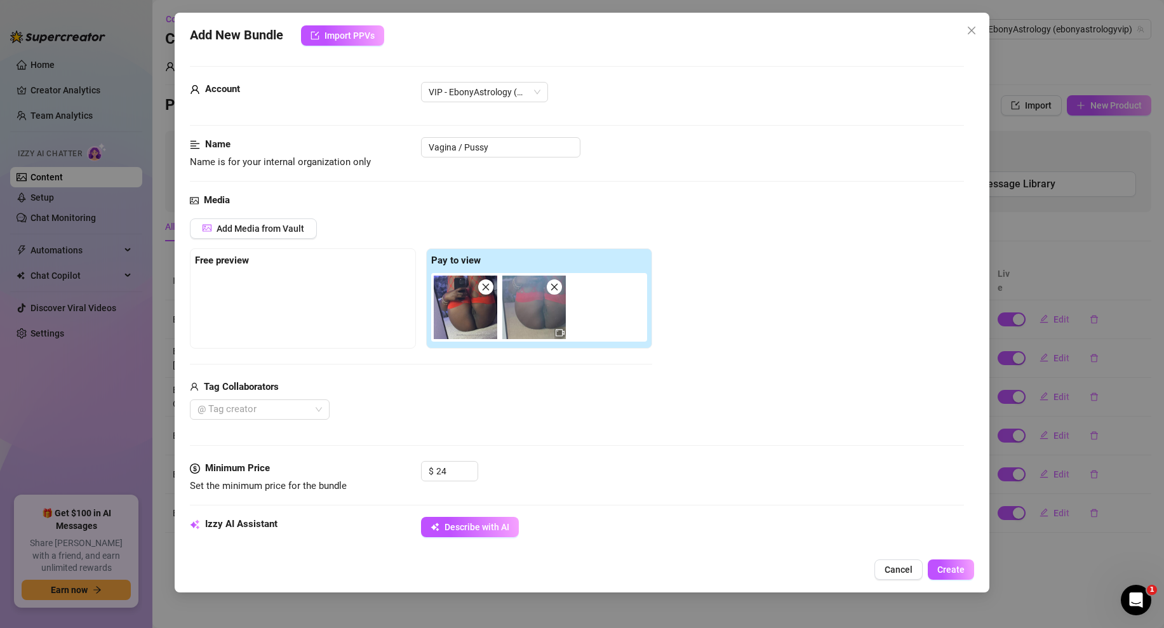
click at [580, 451] on div "Media Add Media from Vault Free preview Pay to view Tag Collaborators @ Tag cre…" at bounding box center [577, 327] width 774 height 268
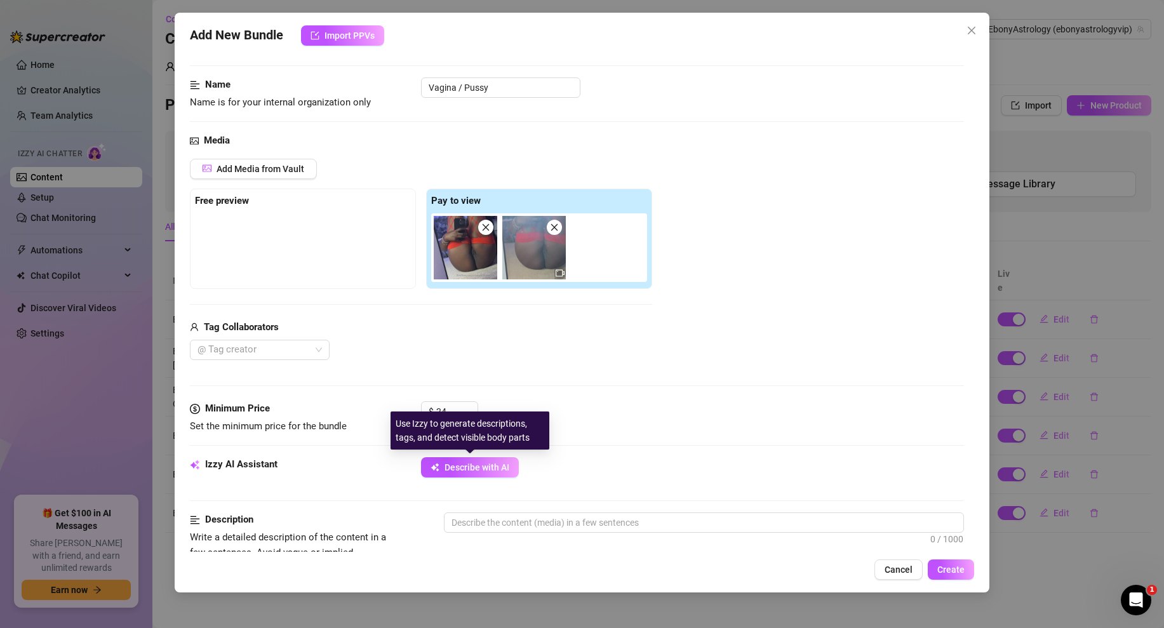
click at [489, 477] on div "Izzy AI Assistant Describe with AI" at bounding box center [577, 473] width 774 height 32
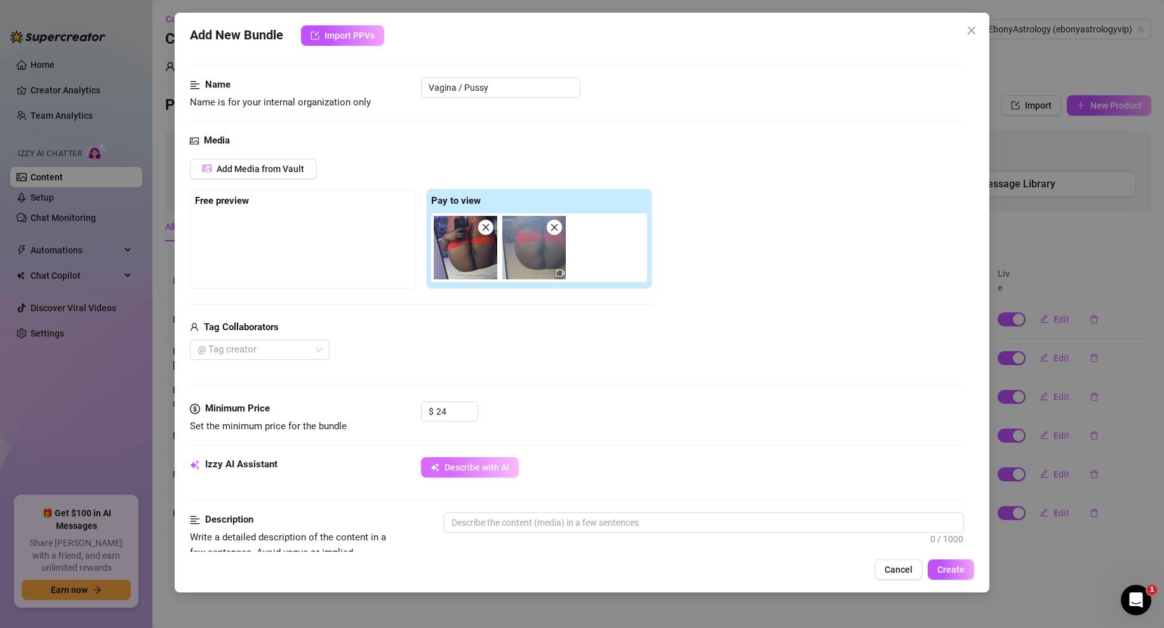
click at [494, 470] on span "Describe with AI" at bounding box center [476, 467] width 65 height 10
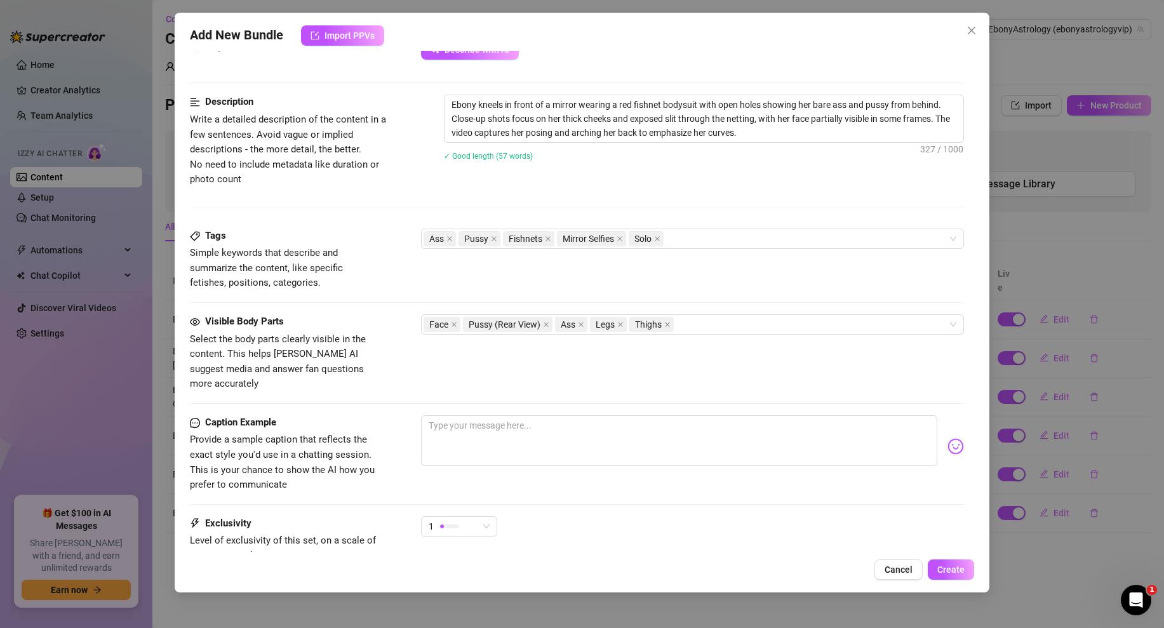
scroll to position [498, 0]
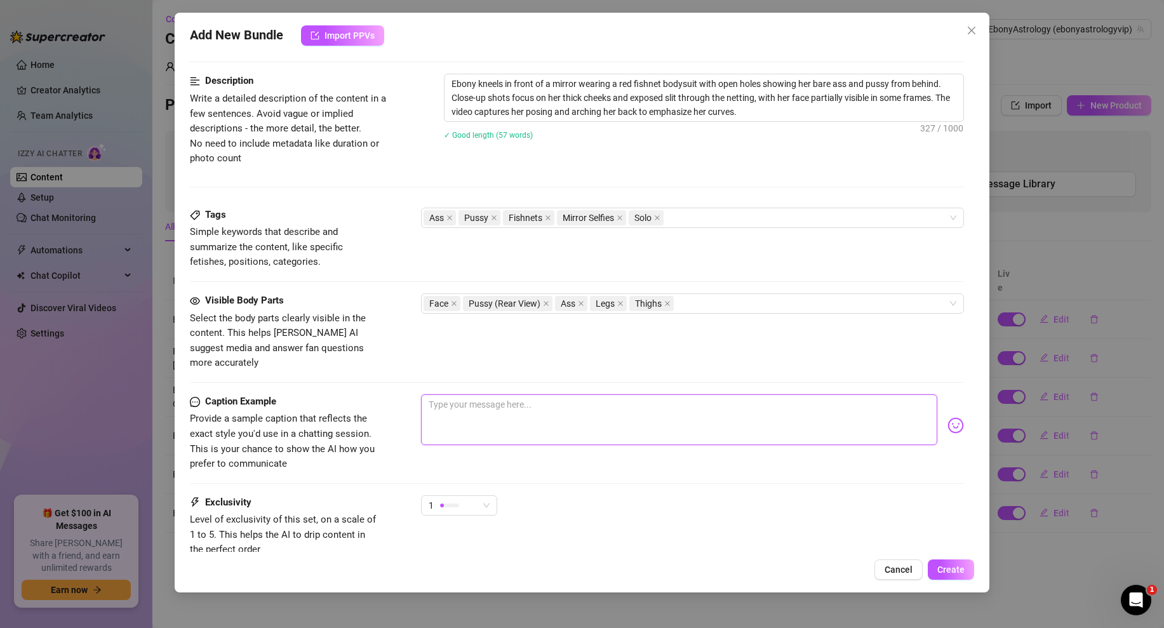
click at [482, 406] on textarea at bounding box center [679, 419] width 516 height 51
click at [479, 496] on span "1" at bounding box center [459, 505] width 61 height 19
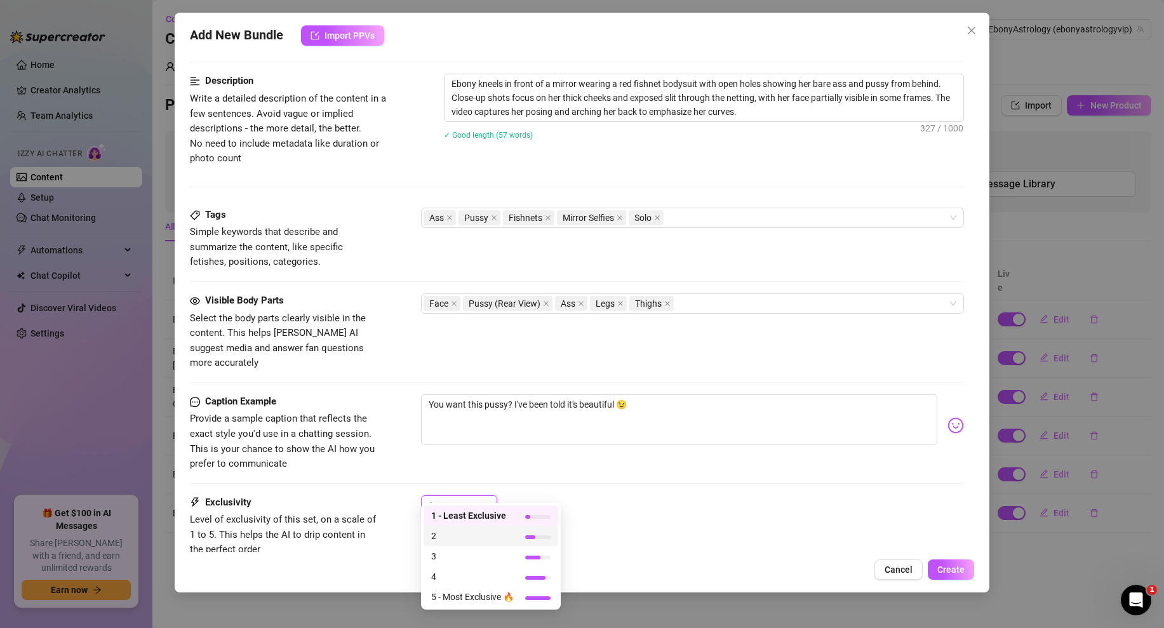
click at [446, 535] on span "2" at bounding box center [472, 536] width 83 height 14
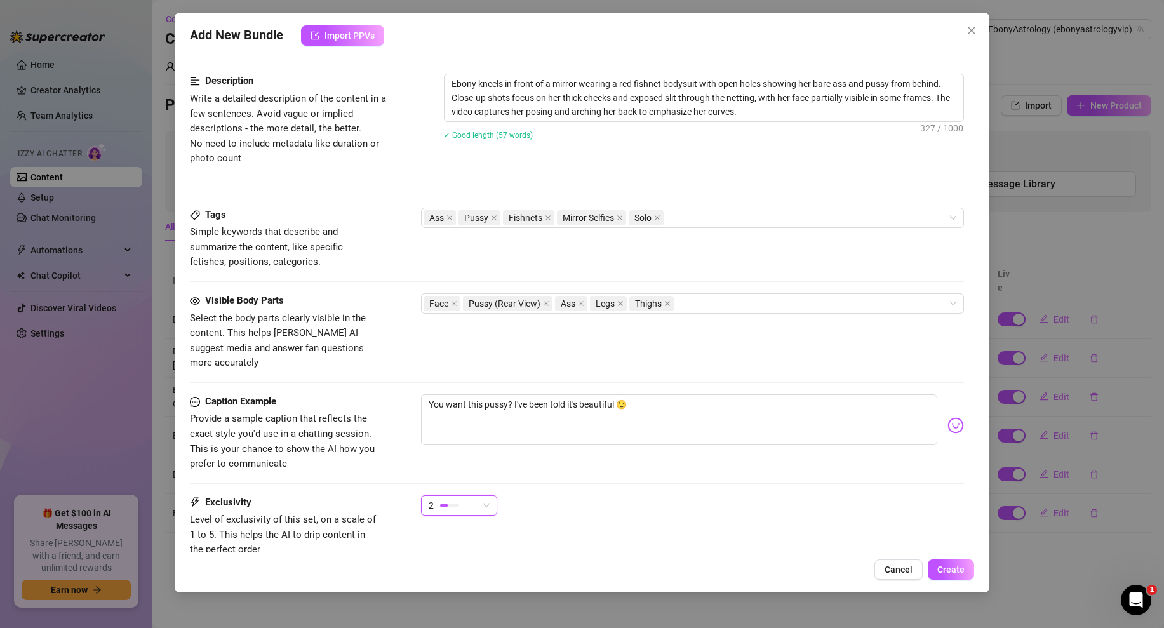
click at [649, 477] on div "Caption Example Provide a sample caption that reflects the exact style you'd us…" at bounding box center [577, 444] width 774 height 101
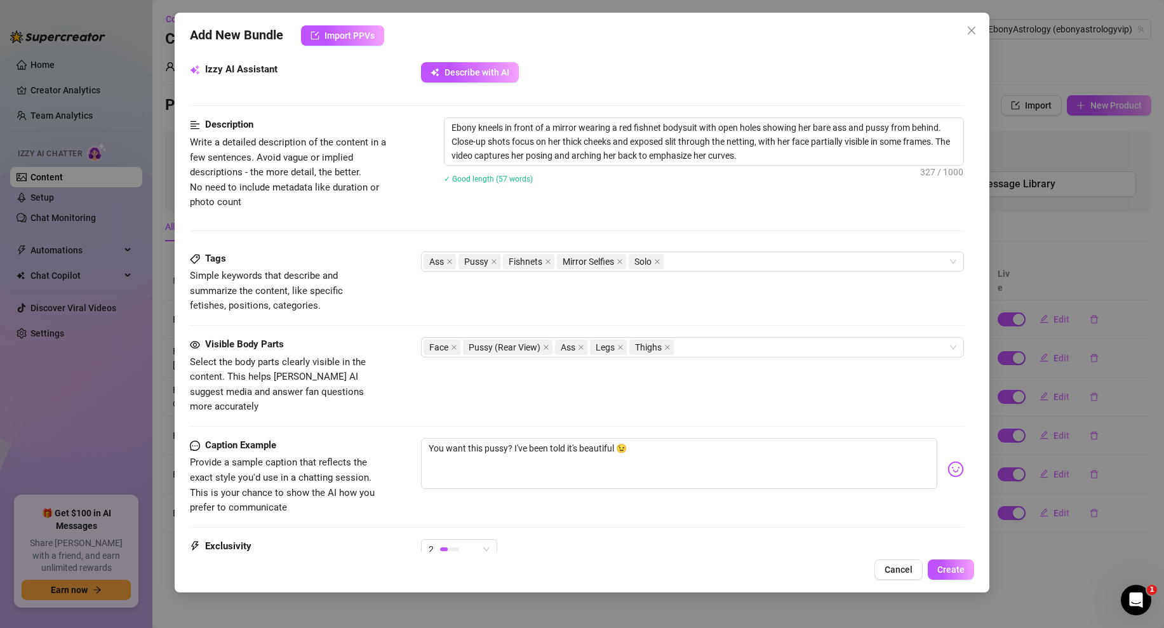
scroll to position [583, 0]
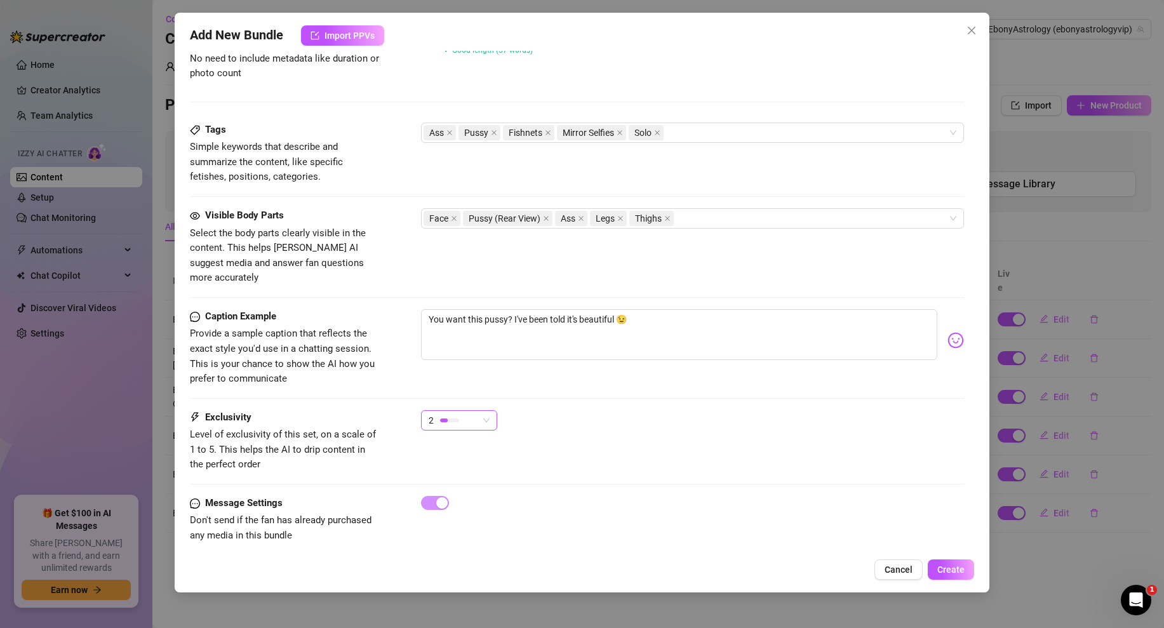
click at [489, 411] on span "2" at bounding box center [459, 420] width 61 height 19
click at [460, 473] on span "3" at bounding box center [472, 471] width 83 height 14
click at [641, 425] on div "3 3" at bounding box center [692, 426] width 543 height 32
click at [487, 411] on span "3" at bounding box center [459, 420] width 61 height 19
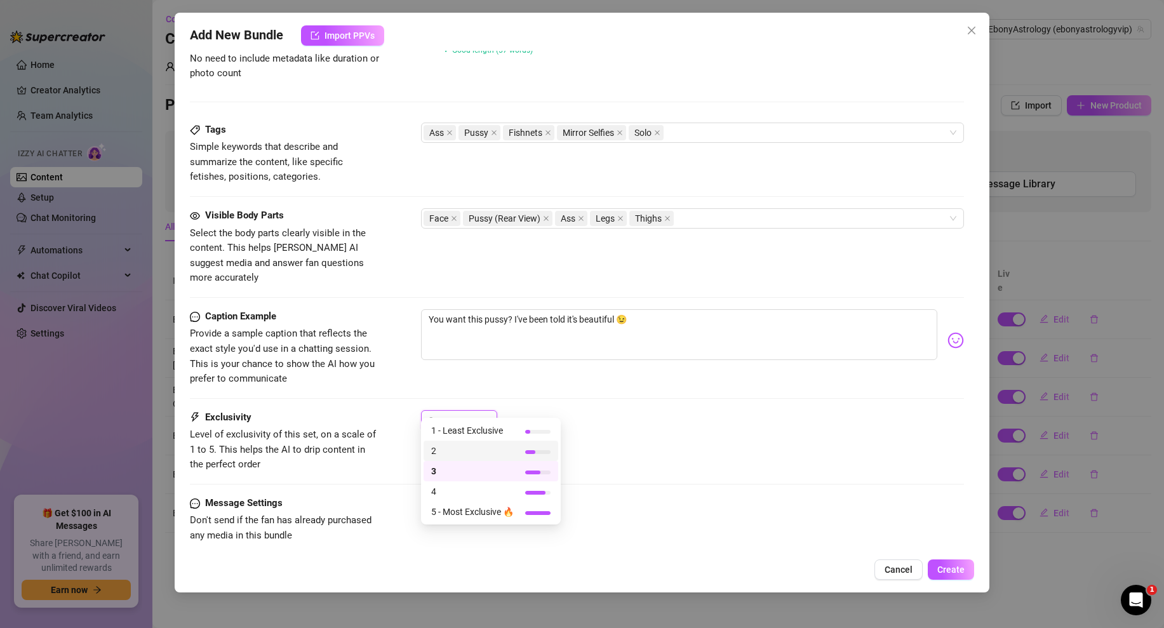
click at [452, 449] on span "2" at bounding box center [472, 451] width 83 height 14
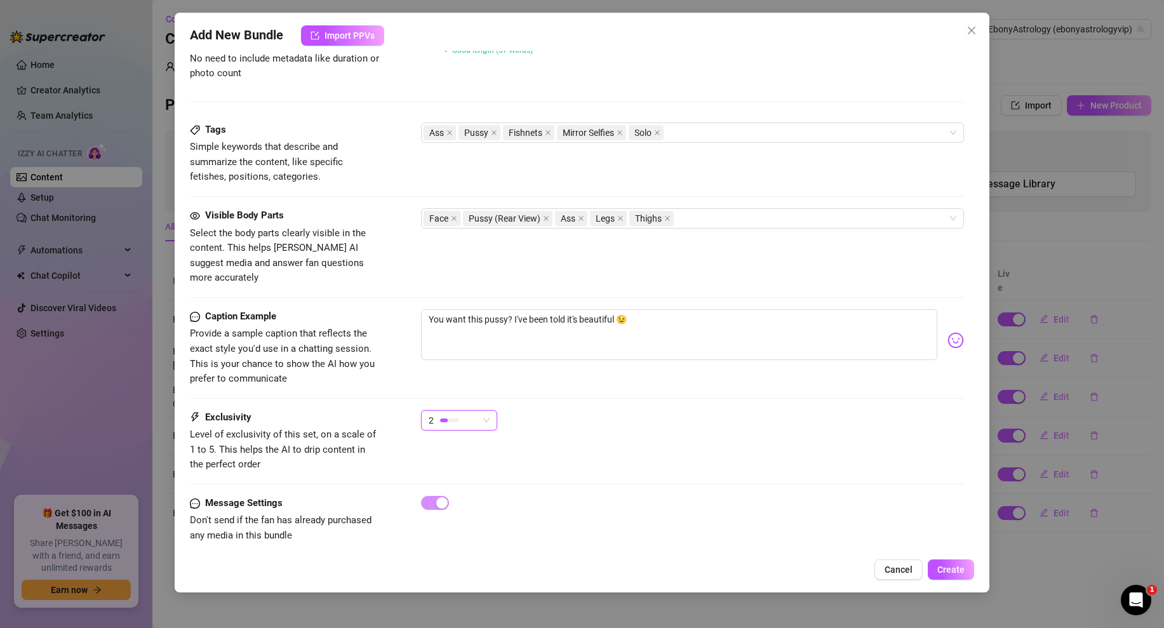
click at [692, 451] on div "Exclusivity Level of exclusivity of this set, on a scale of 1 to 5. This helps …" at bounding box center [577, 441] width 774 height 62
click at [938, 556] on div "Add New Bundle Import PPVs Account VIP - EbonyAstrology (@ebonyastrologyvip) Na…" at bounding box center [582, 303] width 815 height 580
click at [950, 568] on span "Create" at bounding box center [950, 569] width 27 height 10
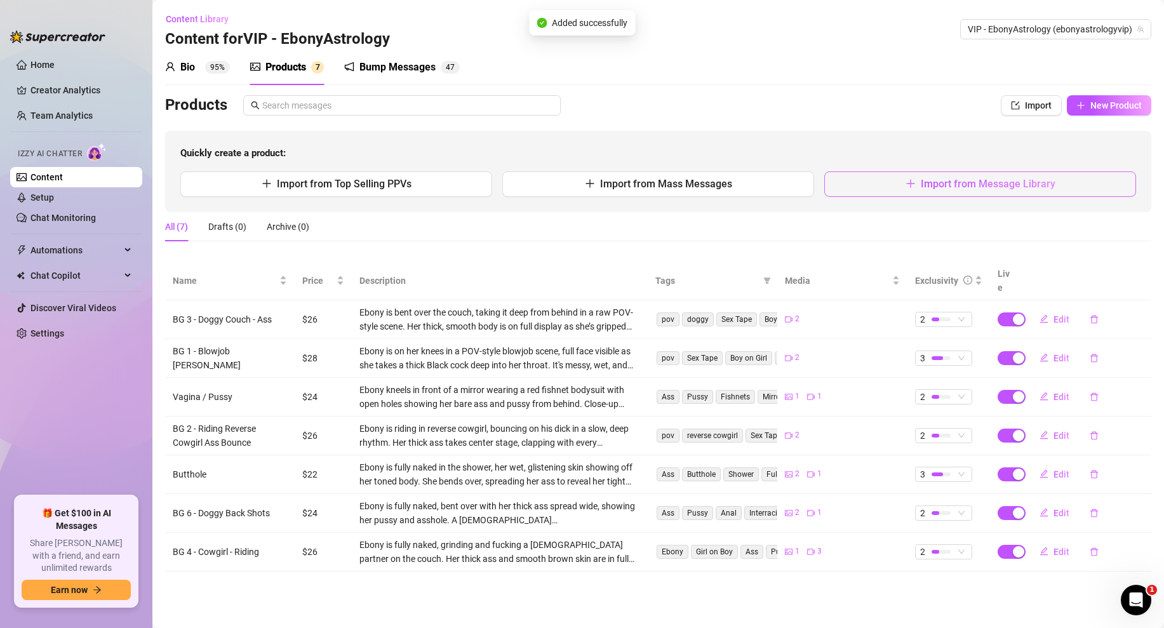
click at [919, 182] on button "Import from Message Library" at bounding box center [980, 183] width 312 height 25
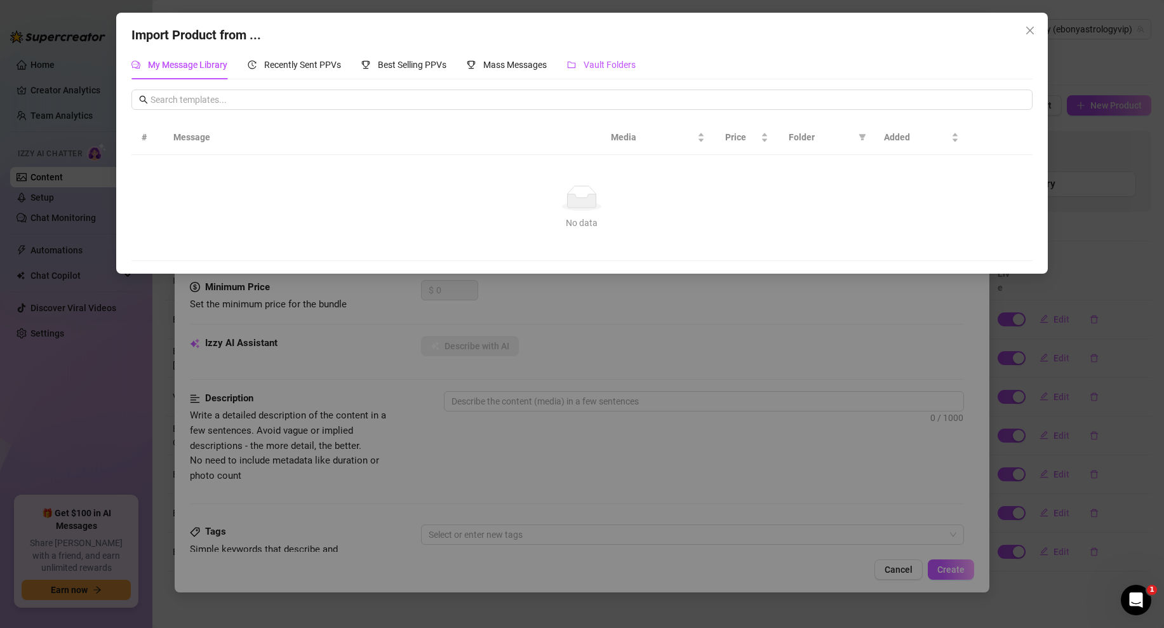
click at [599, 71] on div "Vault Folders" at bounding box center [601, 65] width 69 height 14
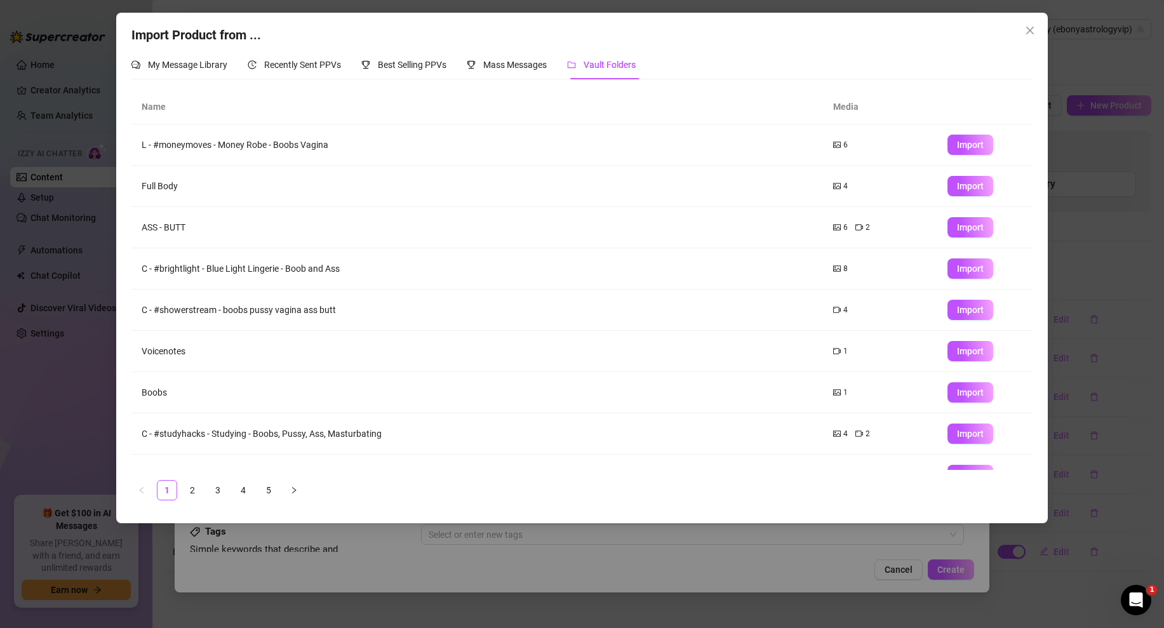
scroll to position [67, 0]
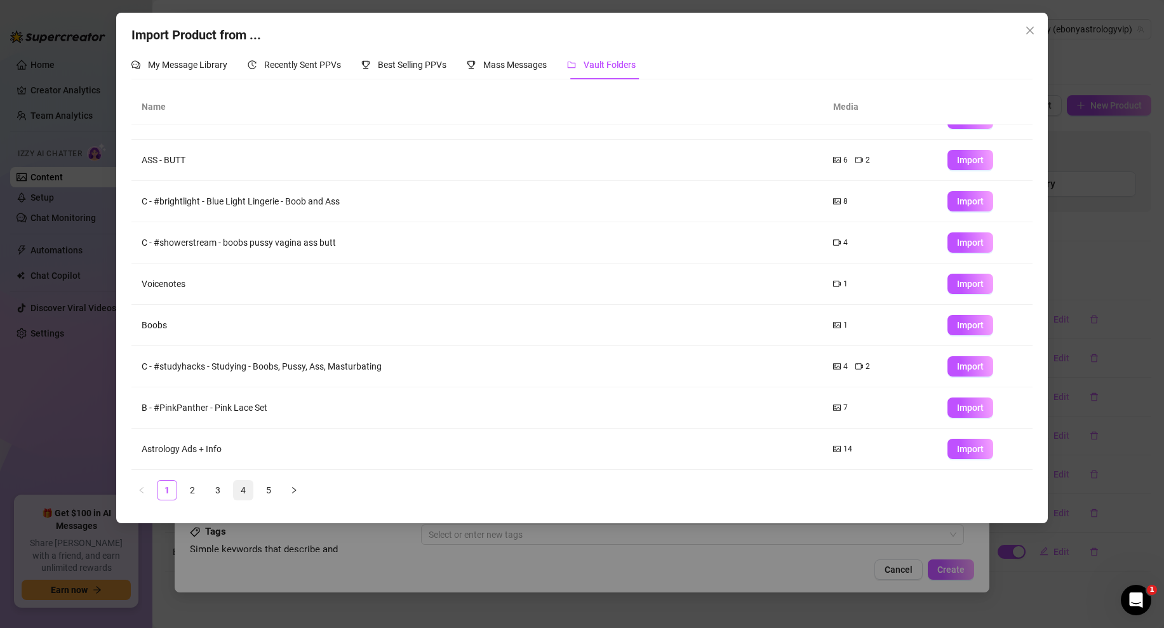
click at [246, 488] on link "4" at bounding box center [243, 490] width 19 height 19
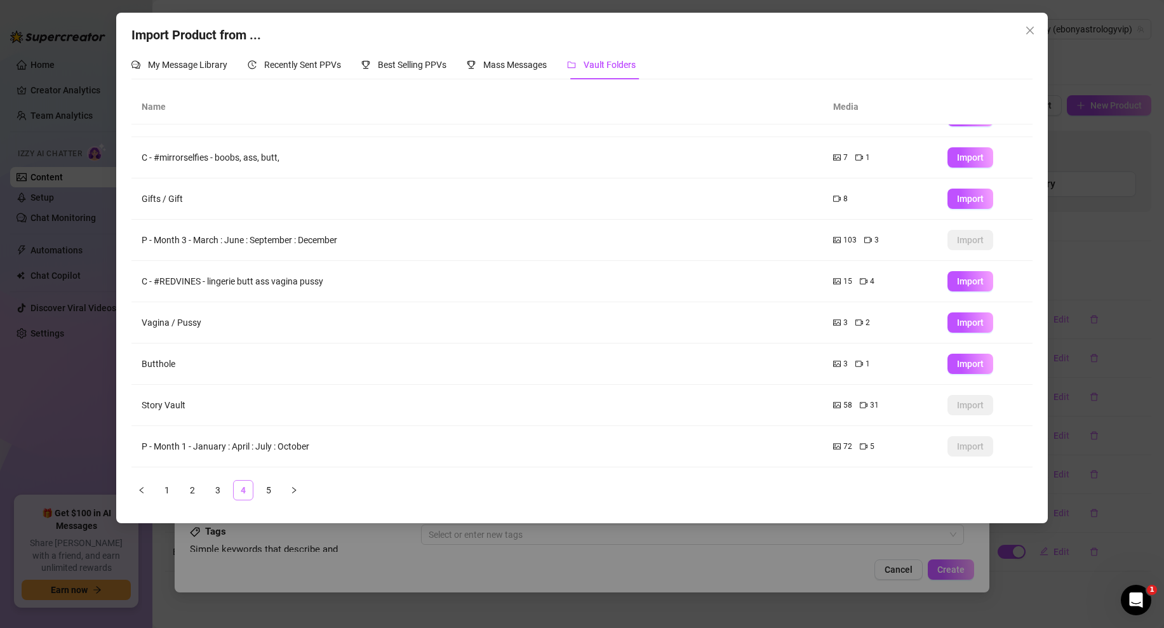
scroll to position [0, 0]
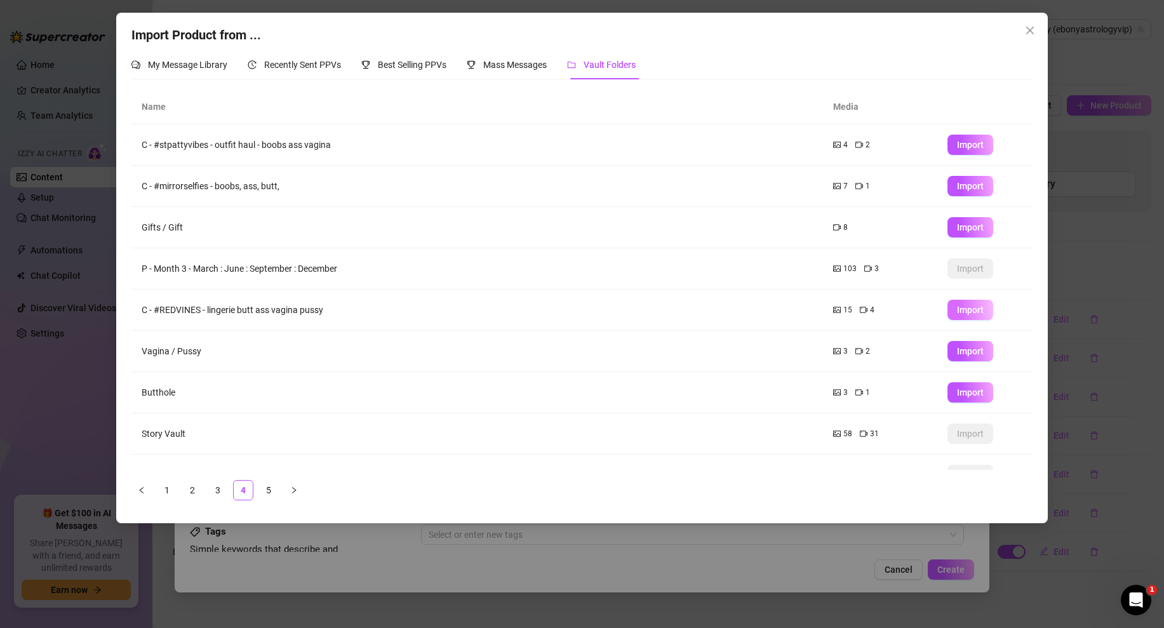
click at [970, 309] on span "Import" at bounding box center [970, 310] width 27 height 10
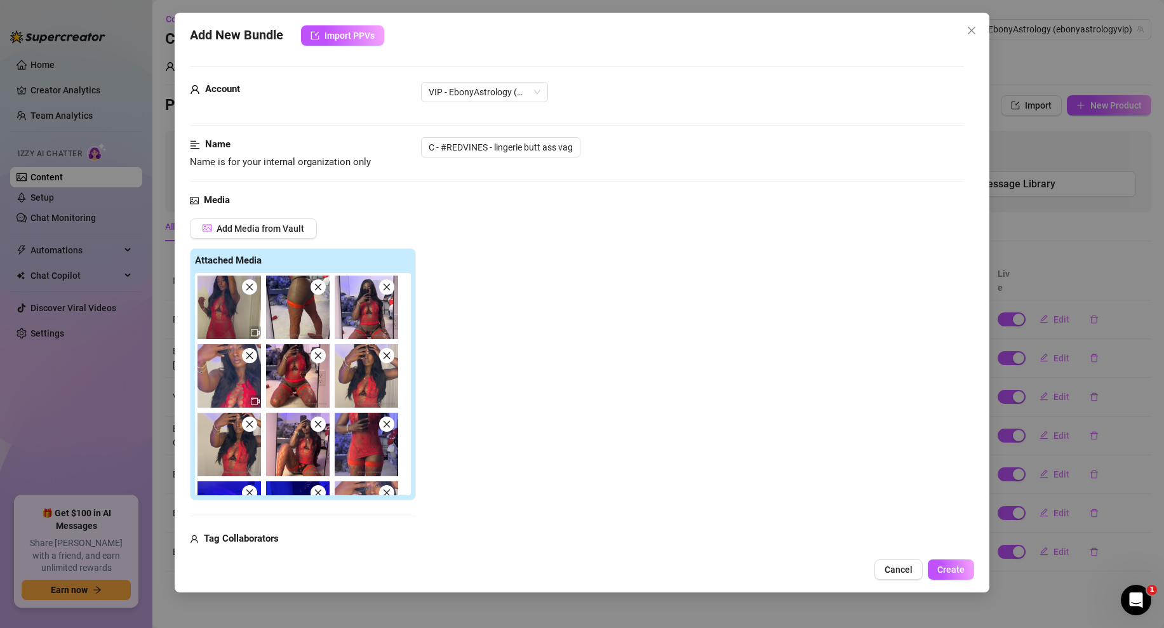
click at [316, 288] on icon "close" at bounding box center [318, 287] width 9 height 9
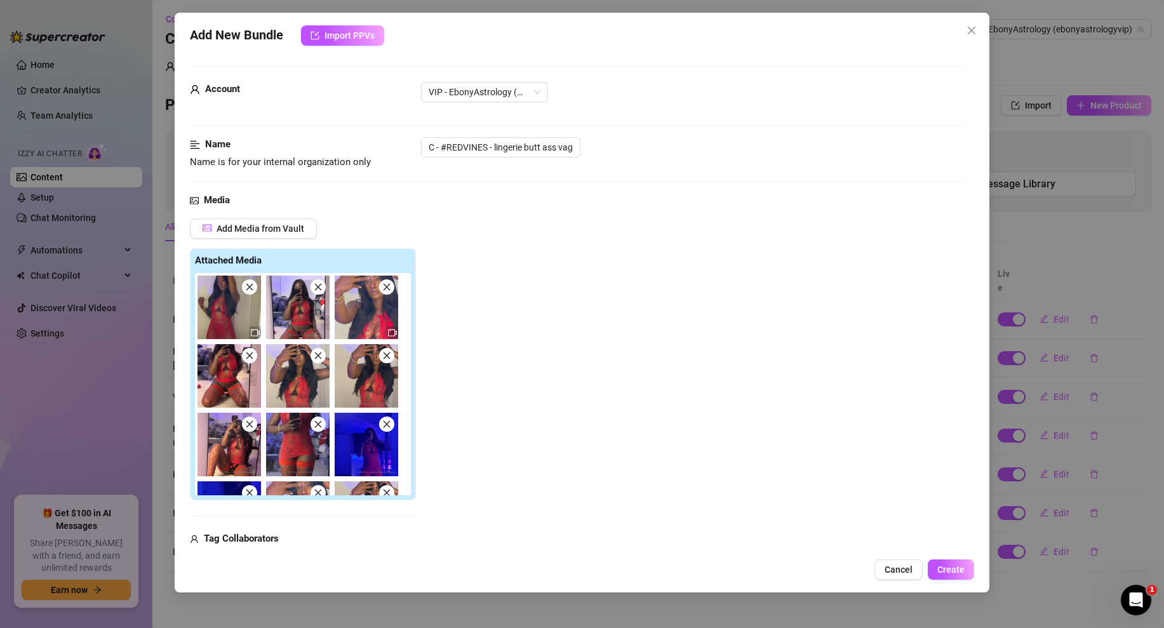
click at [317, 287] on icon "close" at bounding box center [318, 287] width 7 height 7
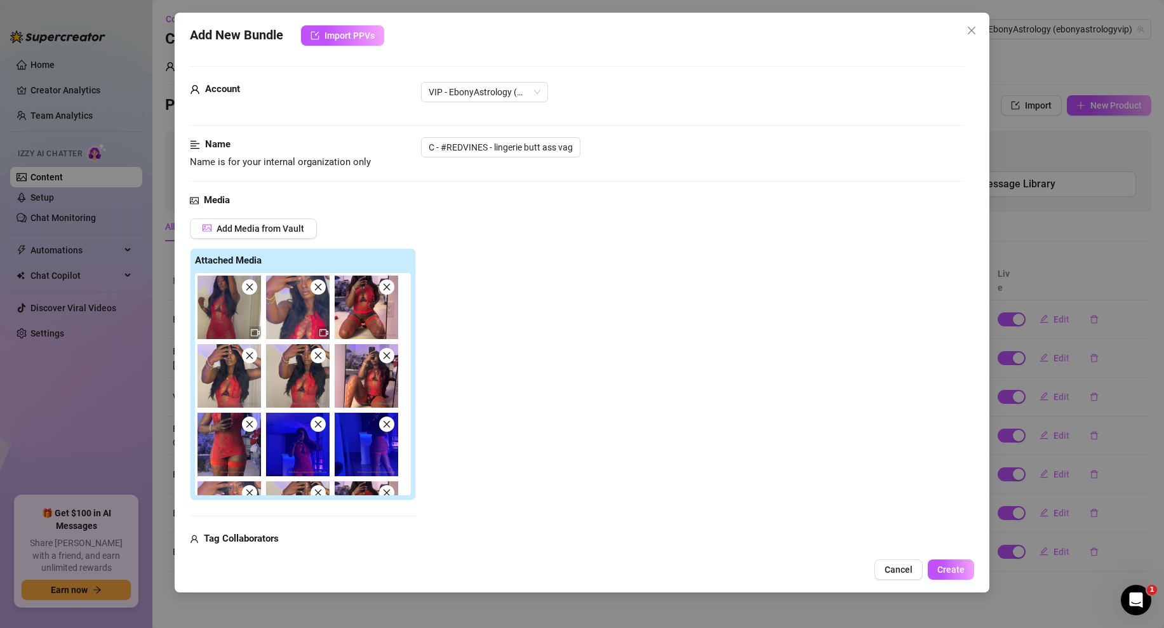
click at [317, 287] on icon "close" at bounding box center [318, 287] width 7 height 7
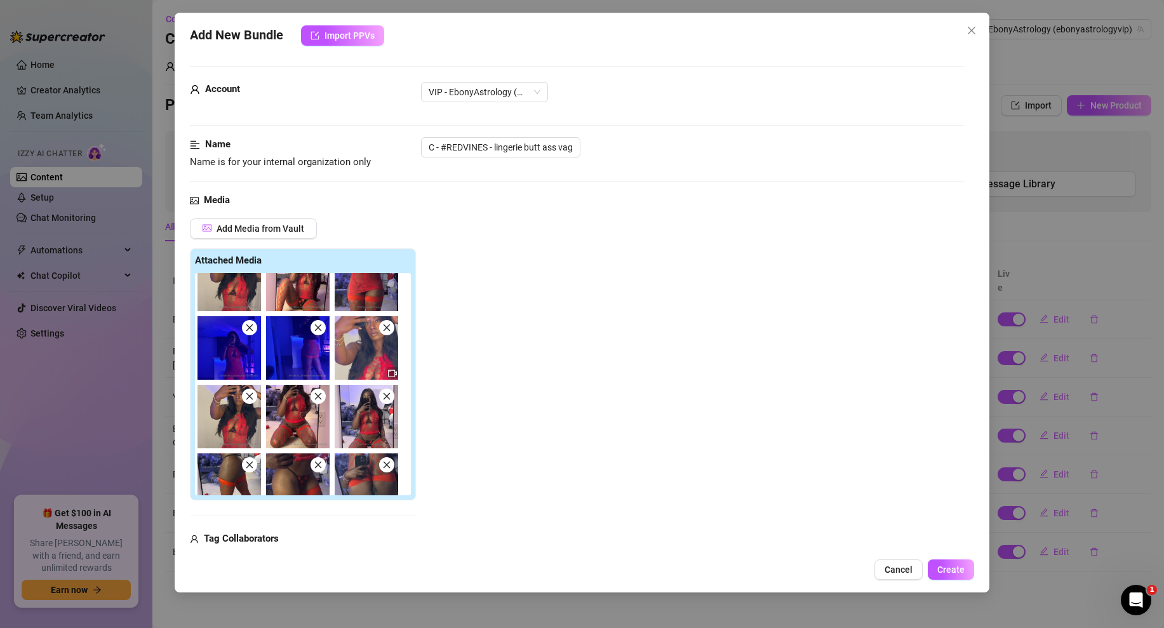
scroll to position [67, 0]
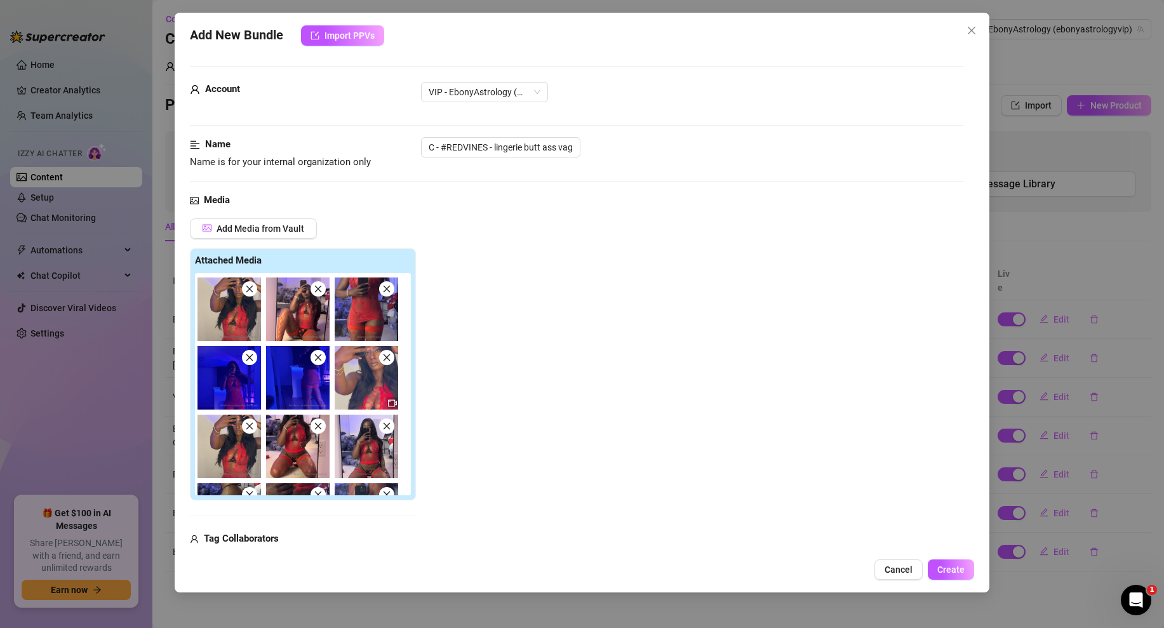
click at [248, 356] on icon "close" at bounding box center [249, 357] width 7 height 7
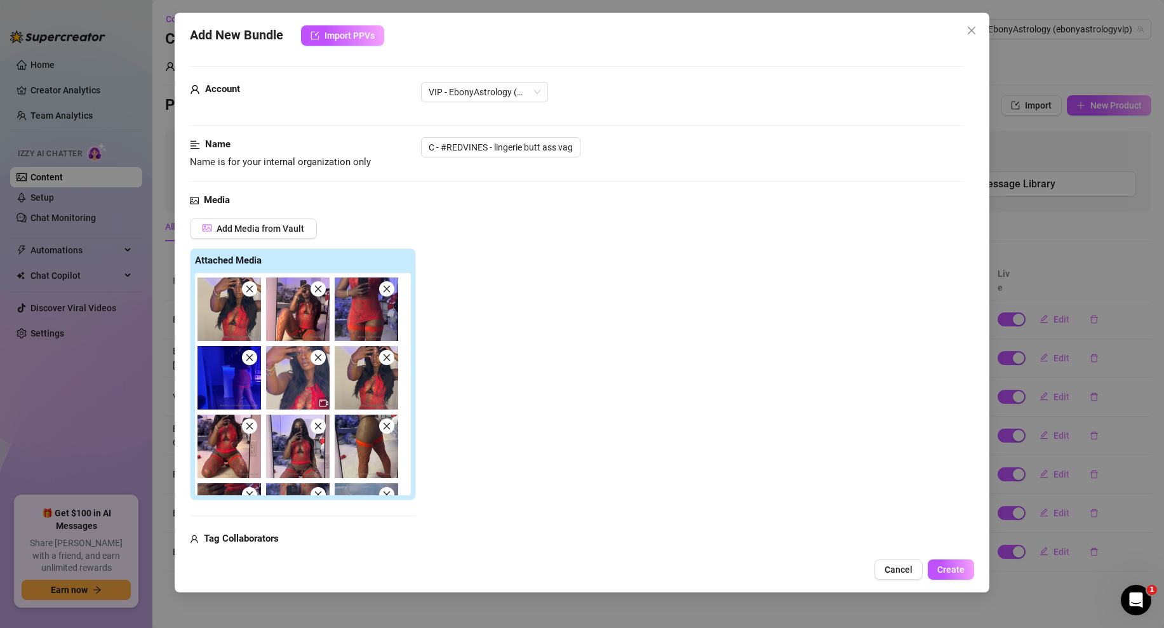
click at [248, 356] on icon "close" at bounding box center [249, 357] width 7 height 7
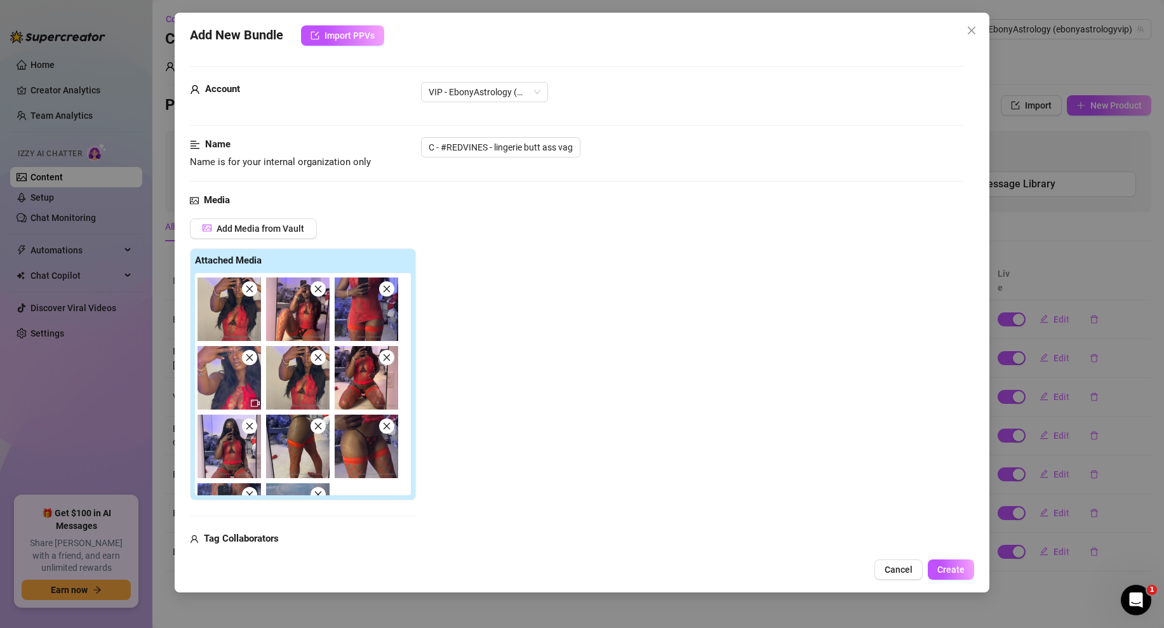
click at [311, 357] on span at bounding box center [317, 357] width 15 height 15
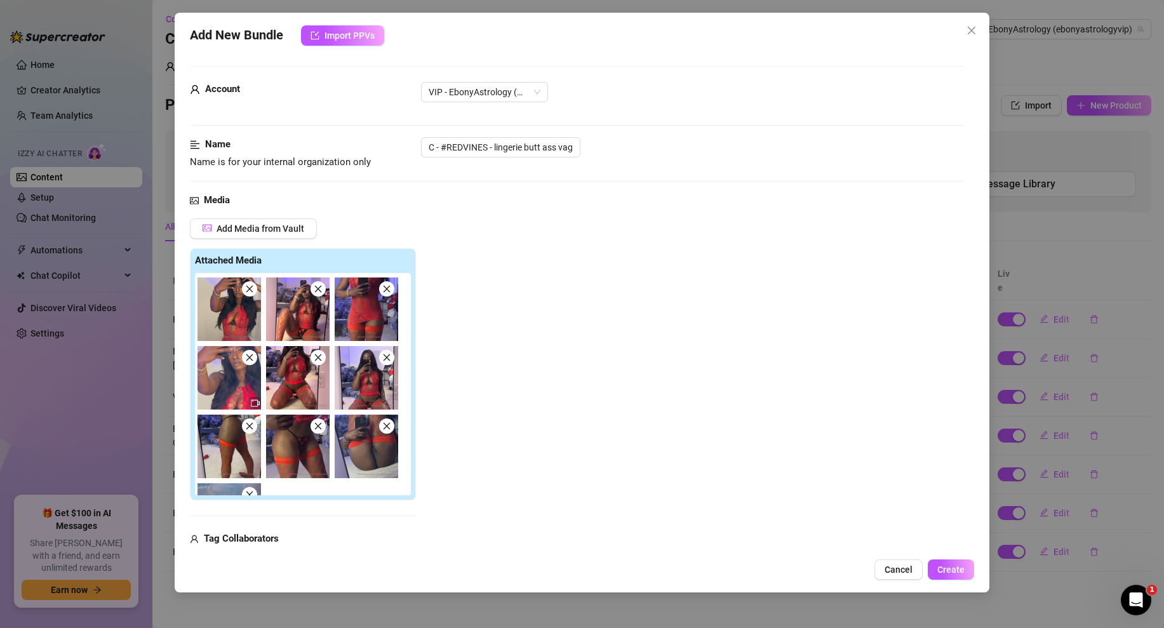
click at [311, 357] on span at bounding box center [317, 357] width 15 height 15
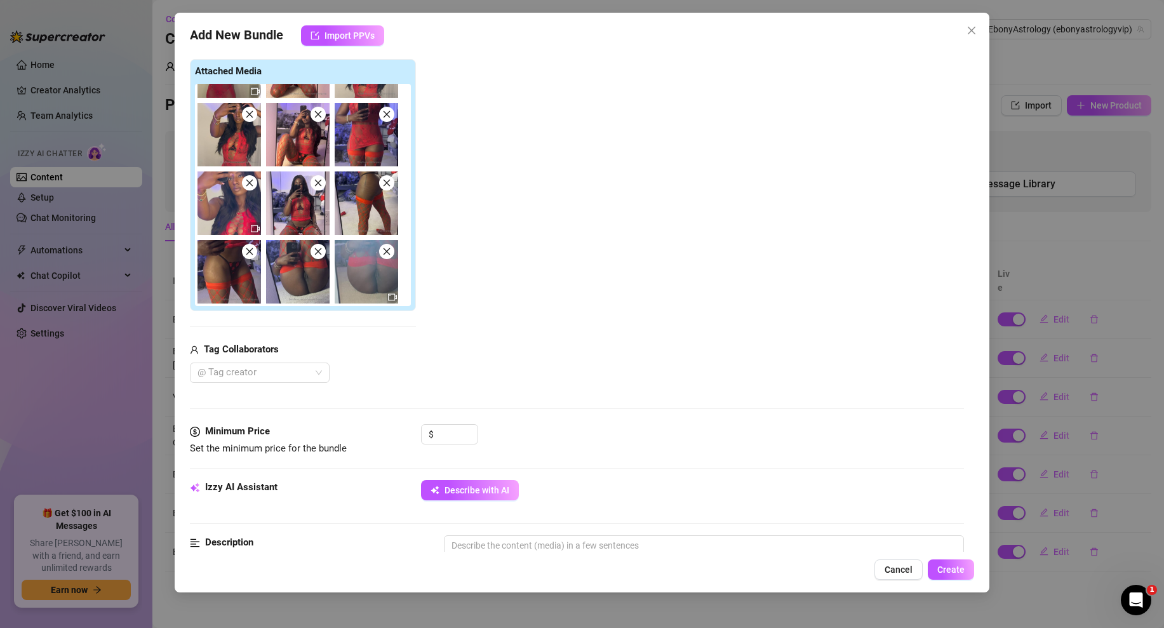
scroll to position [213, 0]
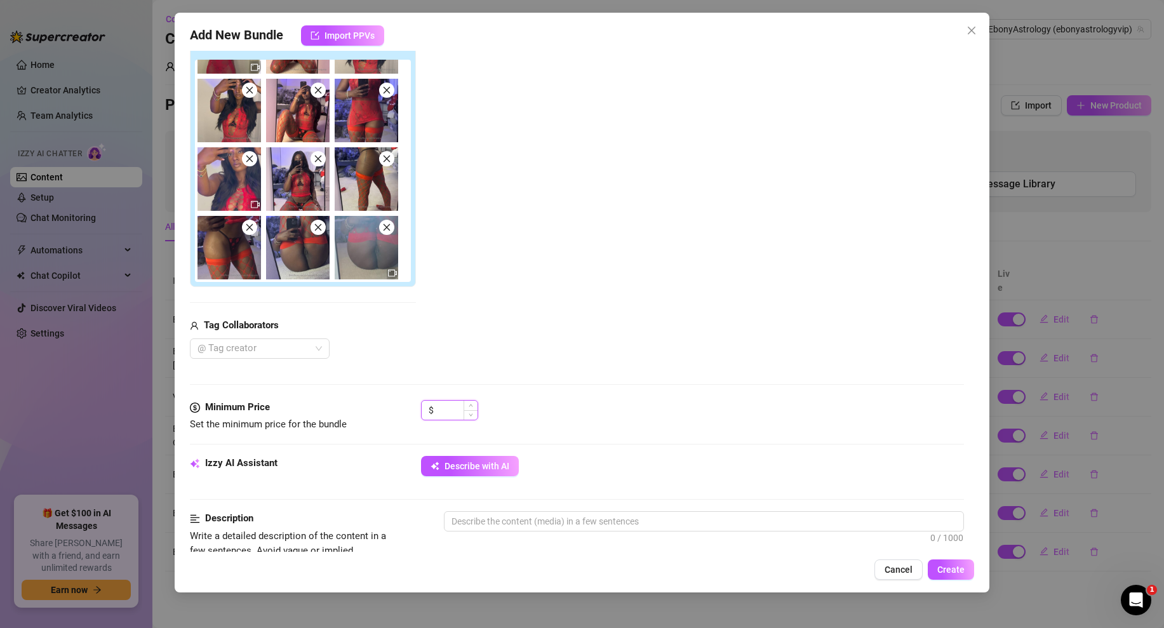
click at [446, 412] on input at bounding box center [456, 410] width 41 height 19
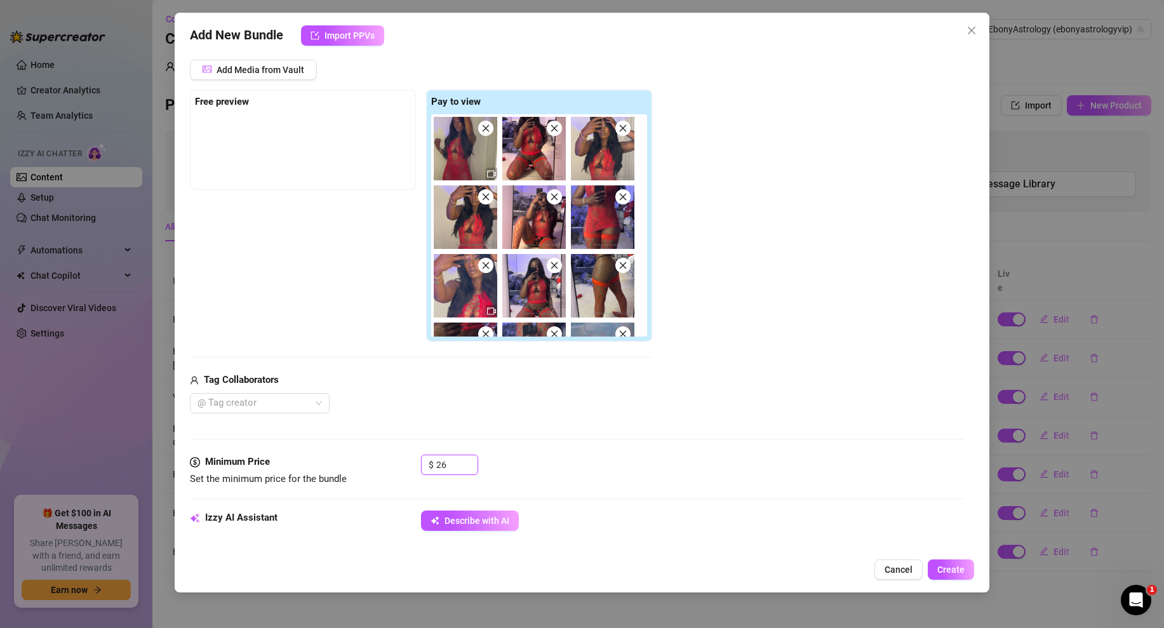
scroll to position [141, 0]
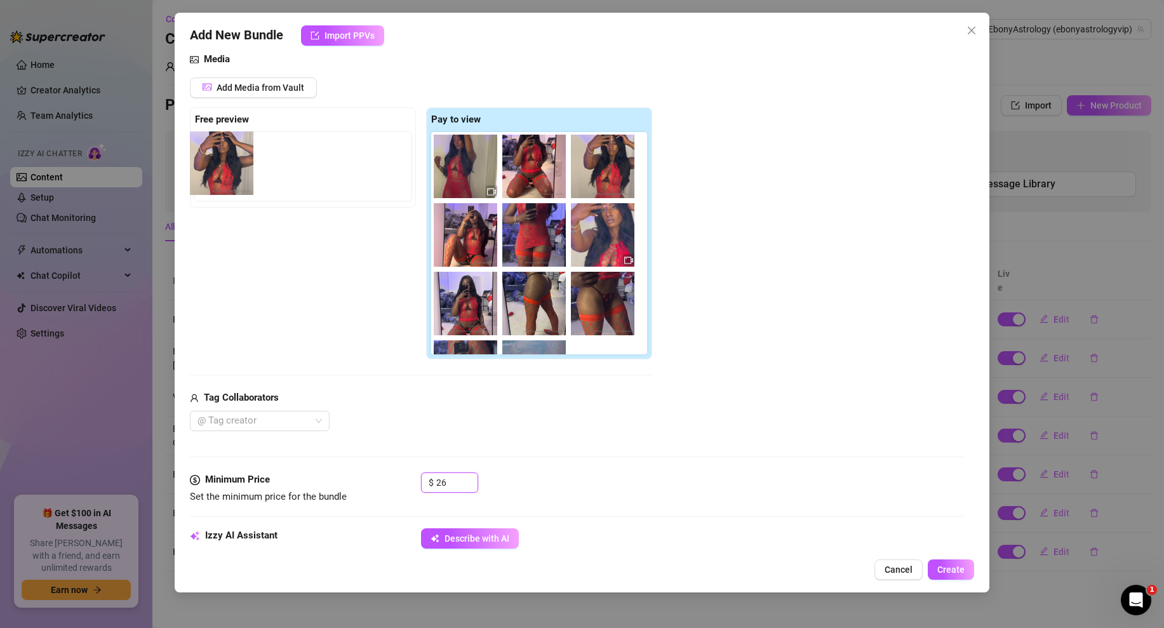
drag, startPoint x: 593, startPoint y: 167, endPoint x: 206, endPoint y: 164, distance: 387.3
click at [206, 164] on div "Free preview Pay to view" at bounding box center [421, 233] width 462 height 253
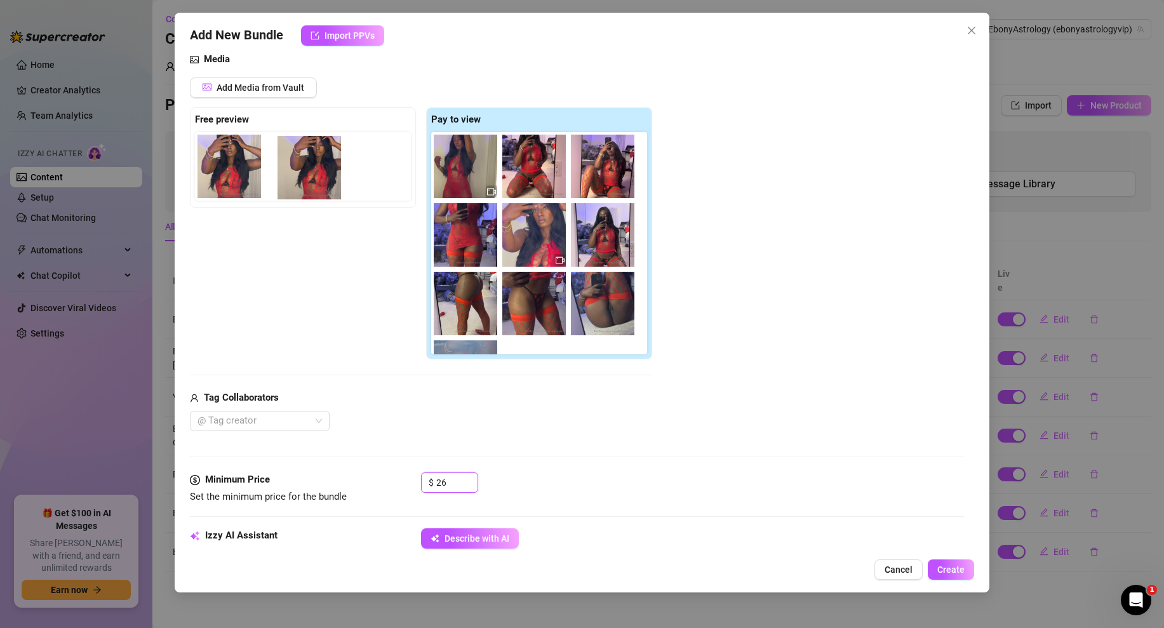
drag, startPoint x: 547, startPoint y: 171, endPoint x: 296, endPoint y: 163, distance: 250.3
click at [296, 163] on div "Free preview Pay to view" at bounding box center [421, 233] width 462 height 253
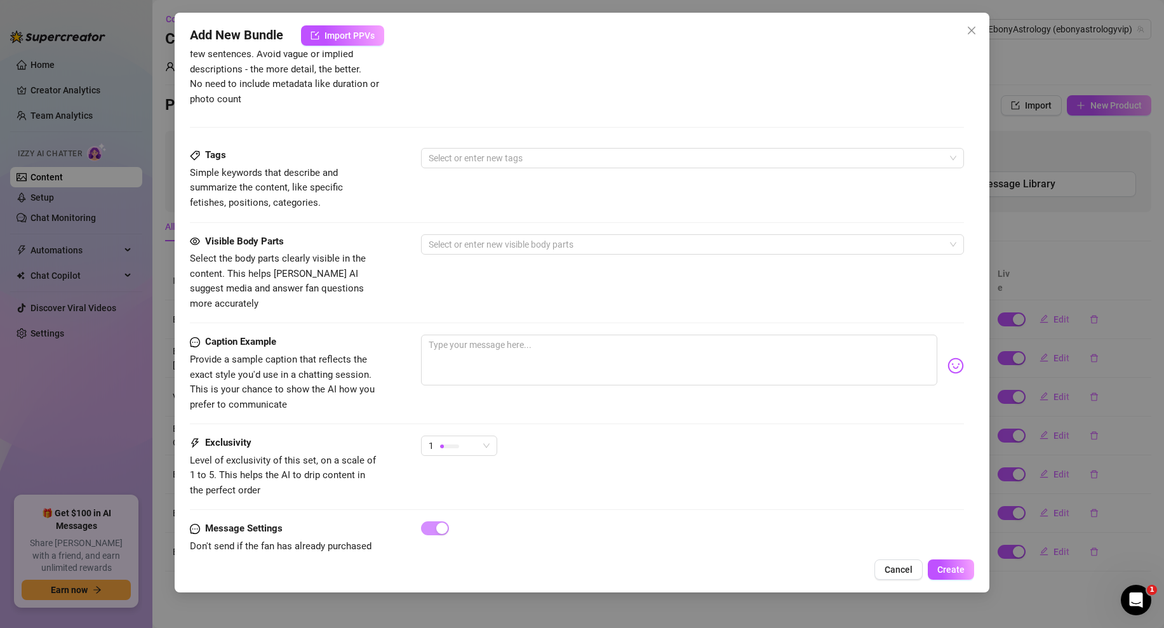
scroll to position [356, 0]
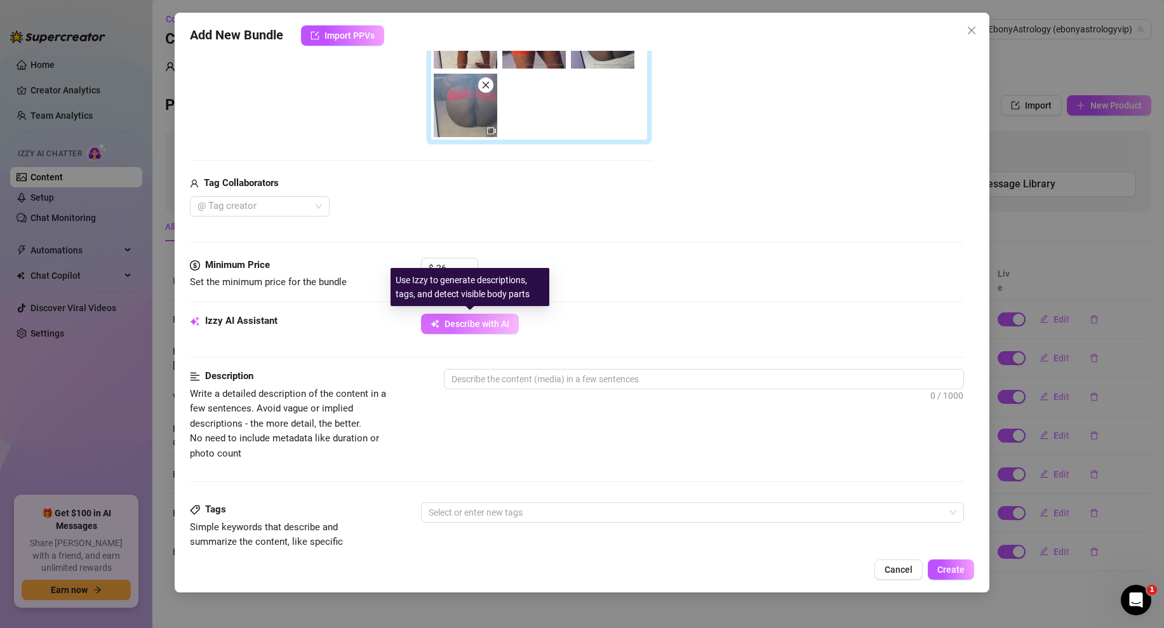
click at [486, 321] on span "Describe with AI" at bounding box center [476, 324] width 65 height 10
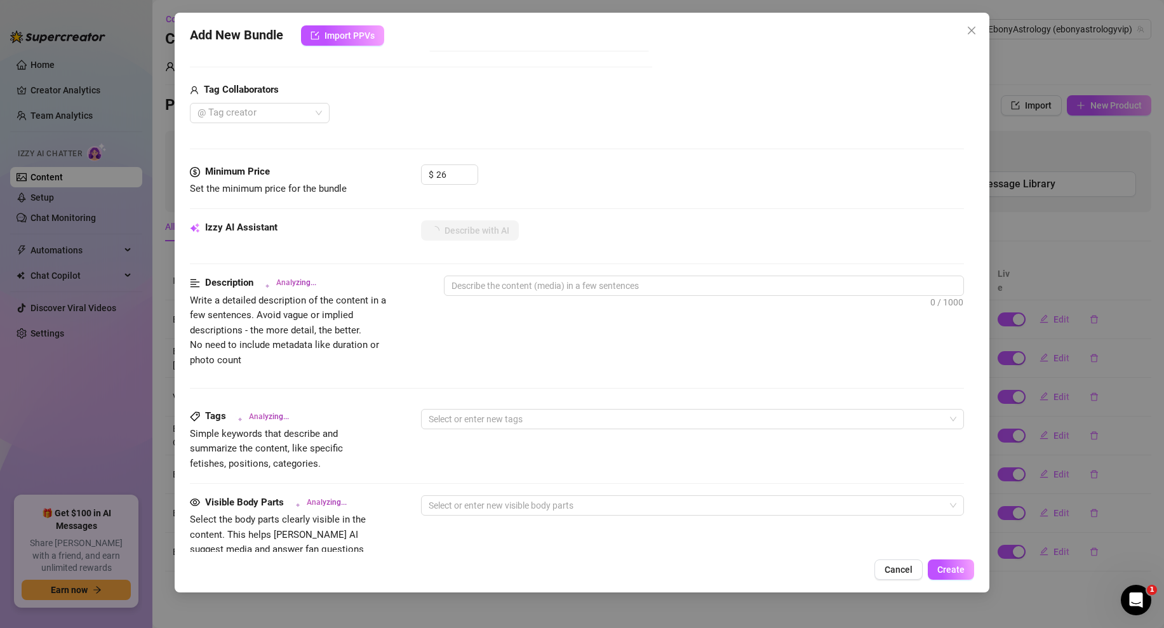
scroll to position [736, 0]
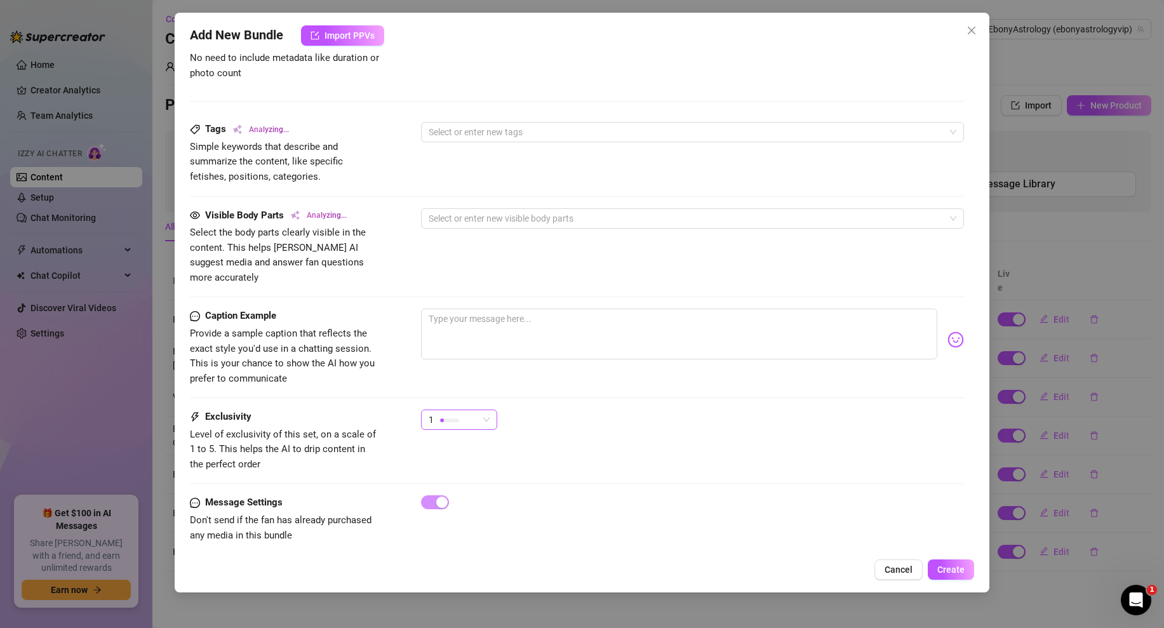
click at [460, 410] on div "1" at bounding box center [454, 419] width 50 height 19
click at [455, 448] on span "2" at bounding box center [472, 451] width 83 height 14
click at [569, 420] on div "2 2" at bounding box center [692, 426] width 543 height 32
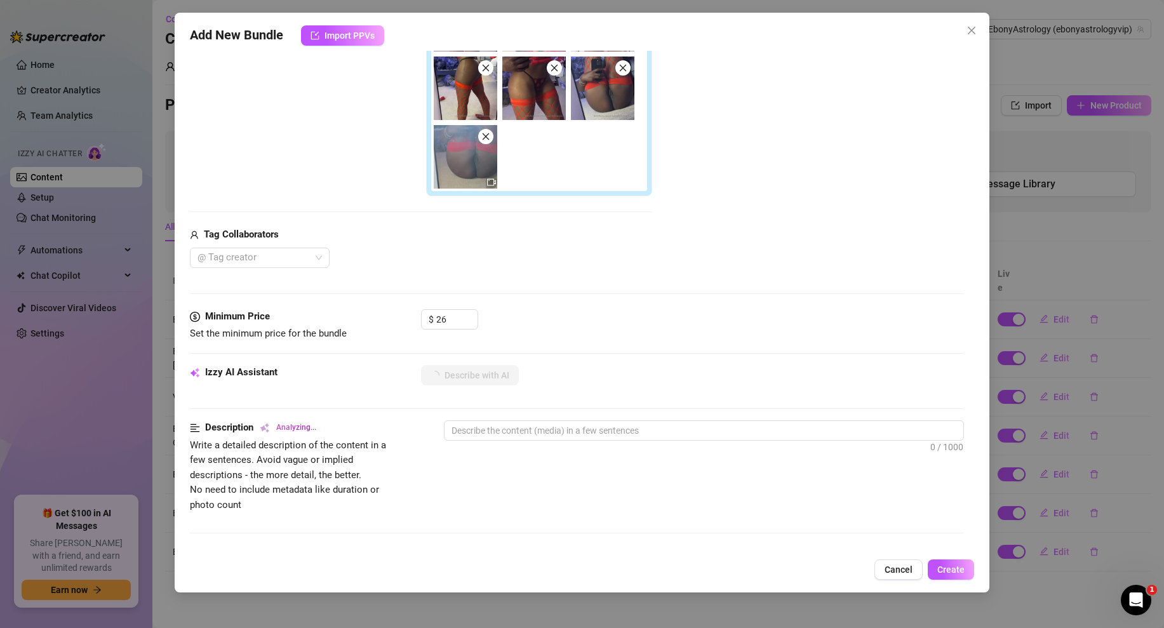
scroll to position [21, 0]
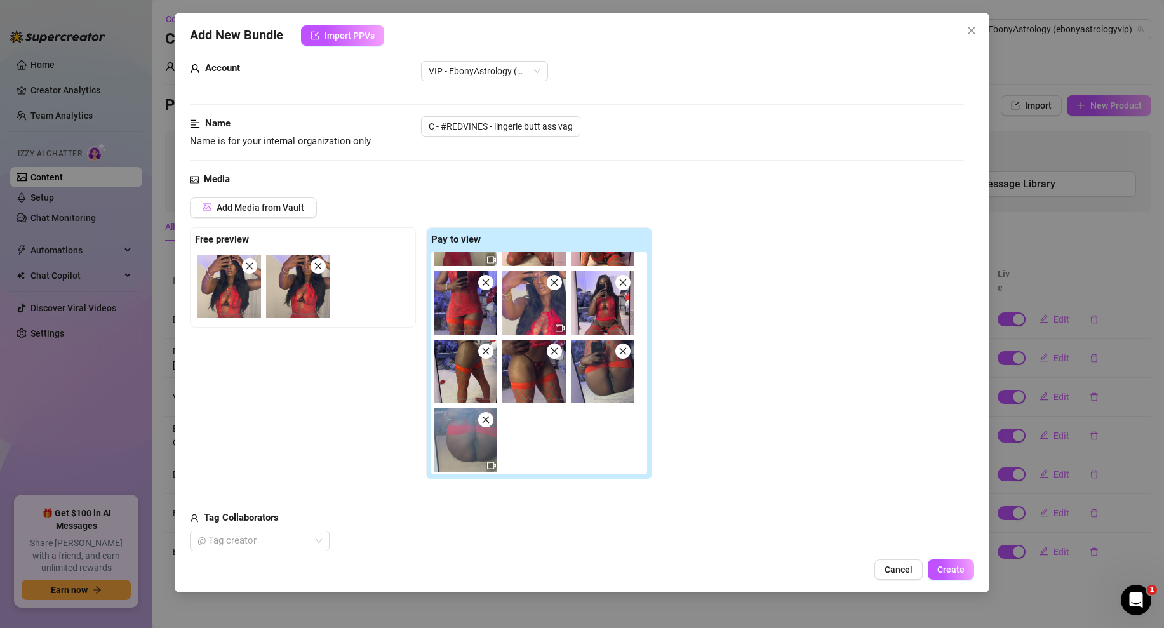
click at [488, 420] on icon "close" at bounding box center [485, 419] width 9 height 9
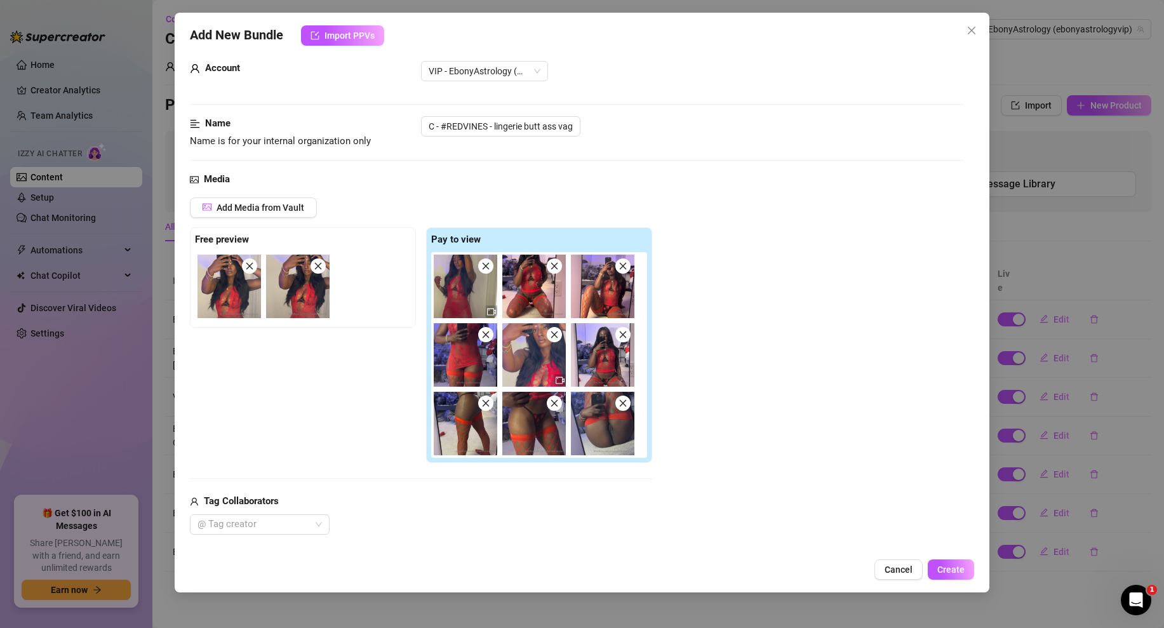
click at [628, 398] on span at bounding box center [622, 403] width 15 height 15
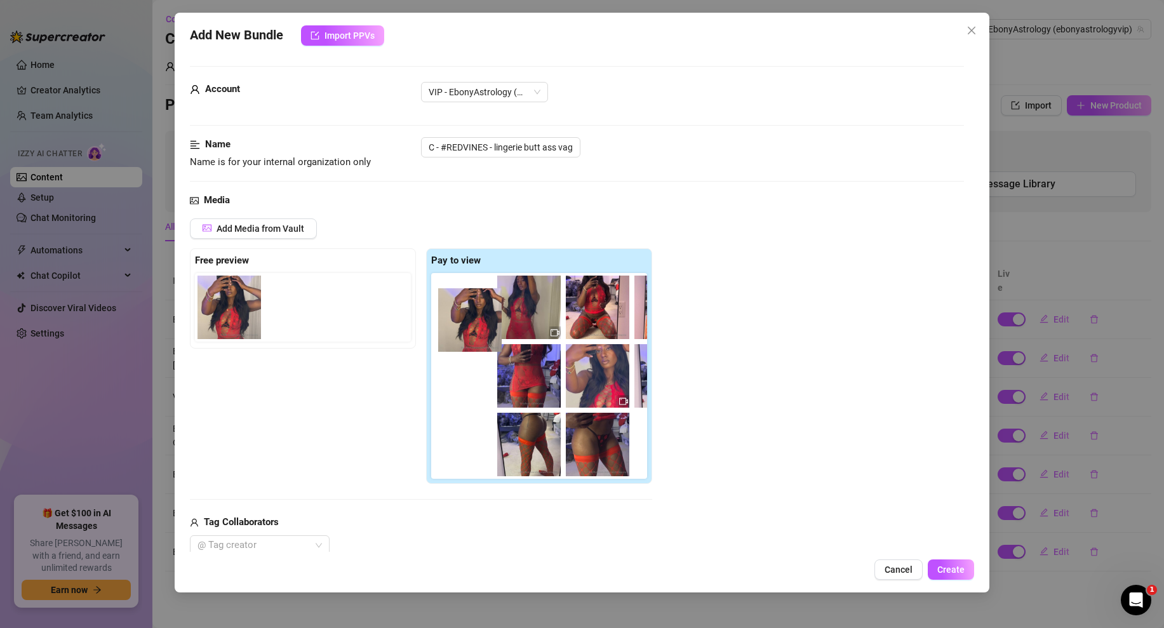
drag, startPoint x: 285, startPoint y: 314, endPoint x: 463, endPoint y: 328, distance: 178.4
click at [463, 328] on div "Free preview Pay to view" at bounding box center [421, 366] width 462 height 236
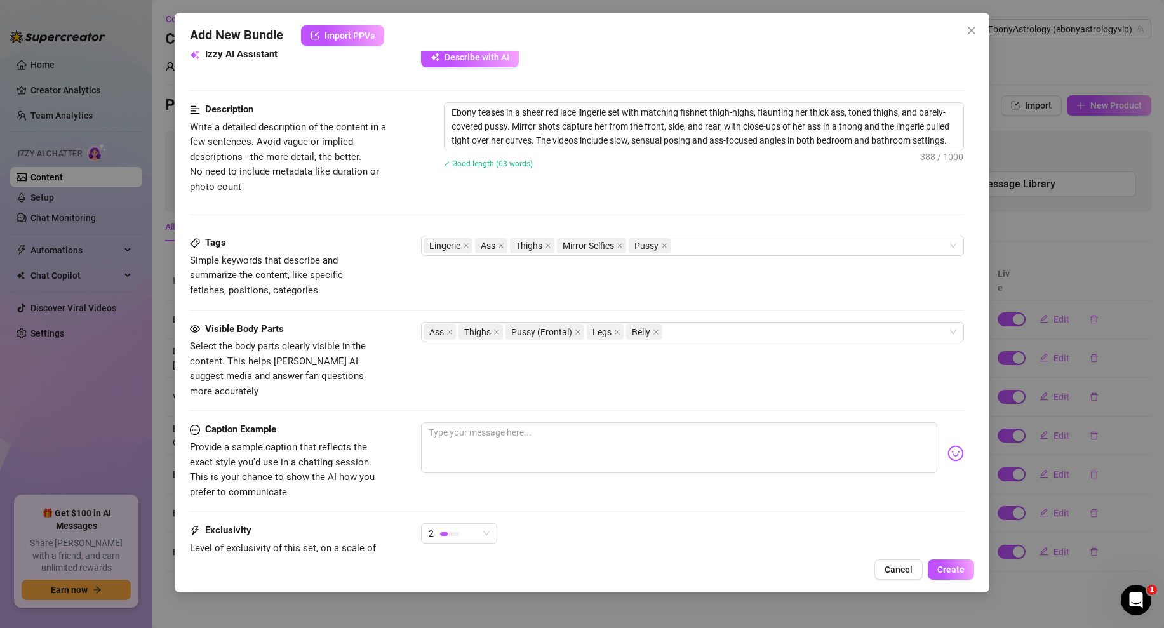
scroll to position [719, 0]
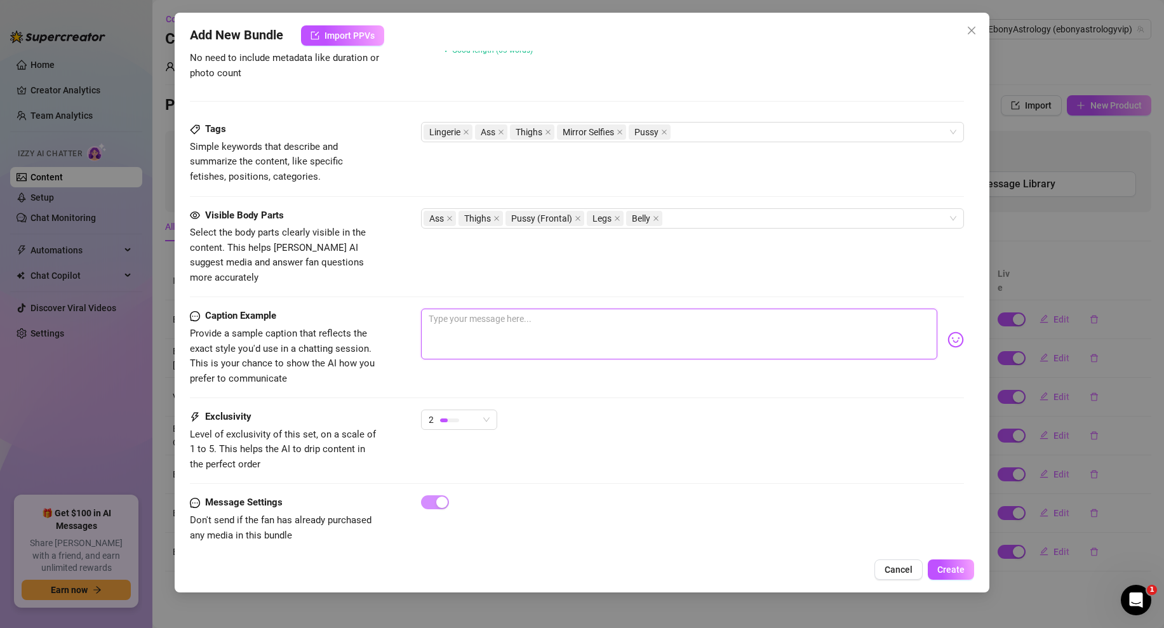
click at [479, 315] on textarea at bounding box center [679, 334] width 516 height 51
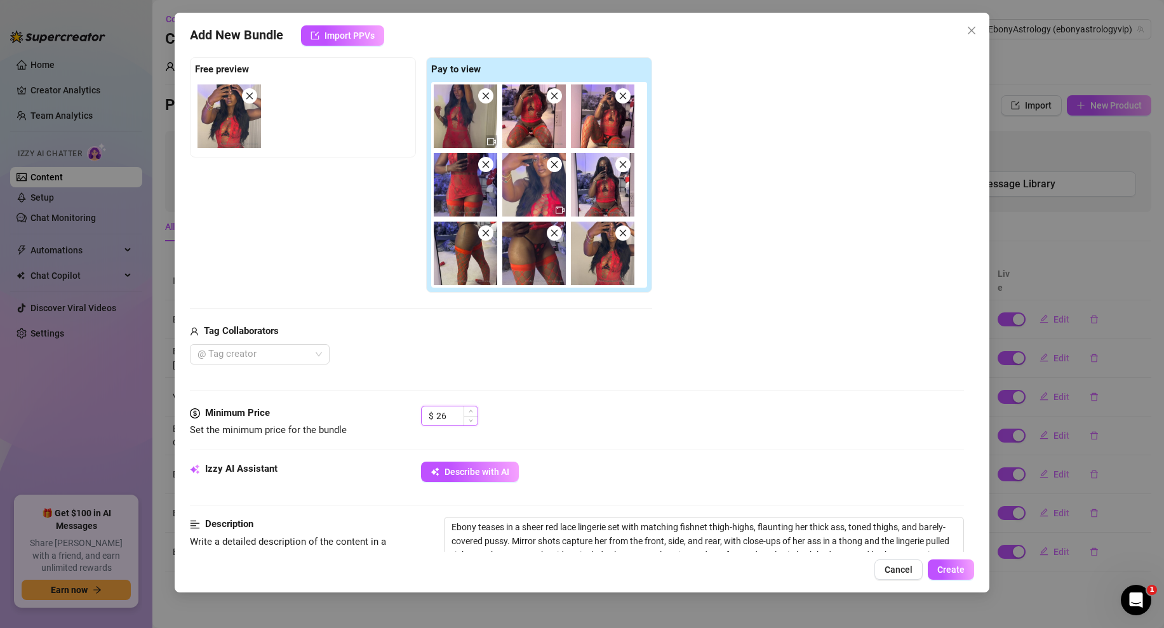
click at [439, 412] on input "26" at bounding box center [456, 415] width 41 height 19
click at [713, 430] on div "$ 14" at bounding box center [692, 422] width 543 height 32
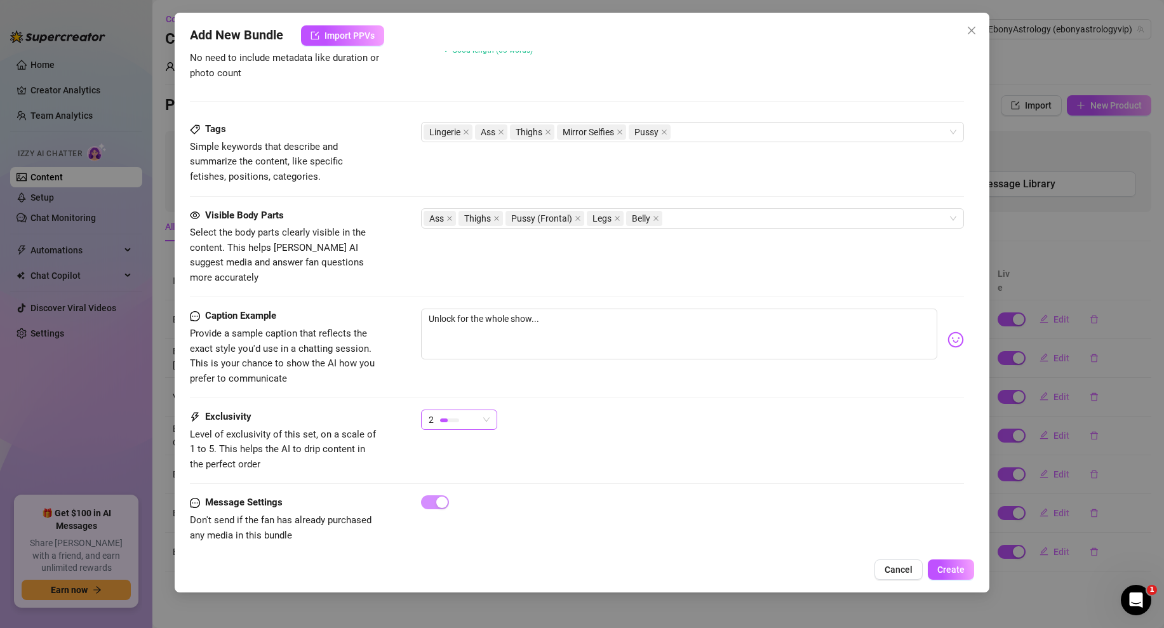
click at [470, 410] on div "2" at bounding box center [454, 419] width 50 height 19
click at [460, 429] on span "1 - Least Exclusive" at bounding box center [472, 430] width 83 height 14
click at [640, 444] on div "Exclusivity Level of exclusivity of this set, on a scale of 1 to 5. This helps …" at bounding box center [577, 441] width 774 height 62
click at [948, 568] on span "Create" at bounding box center [950, 569] width 27 height 10
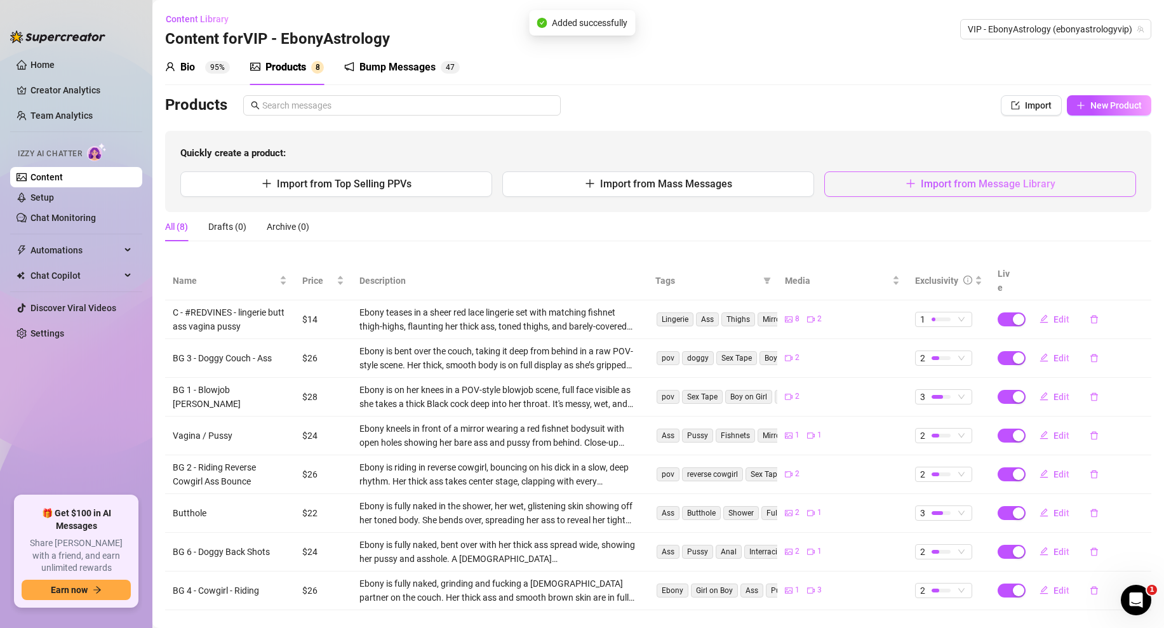
click at [916, 180] on icon "plus" at bounding box center [910, 183] width 10 height 10
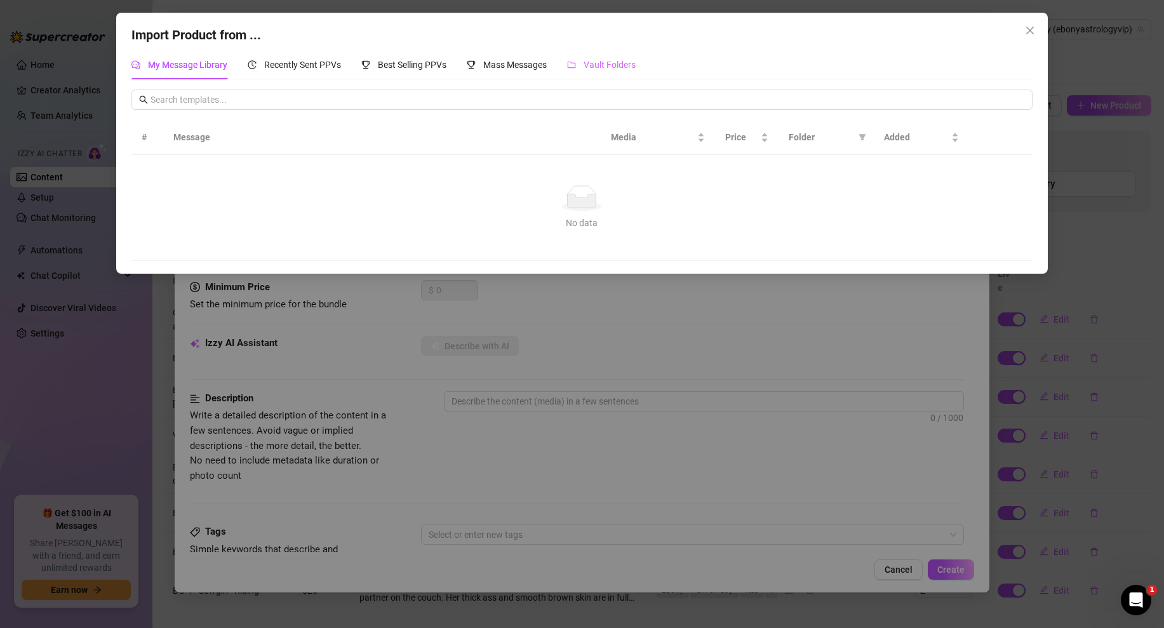
click at [611, 72] on div "Vault Folders" at bounding box center [601, 64] width 69 height 29
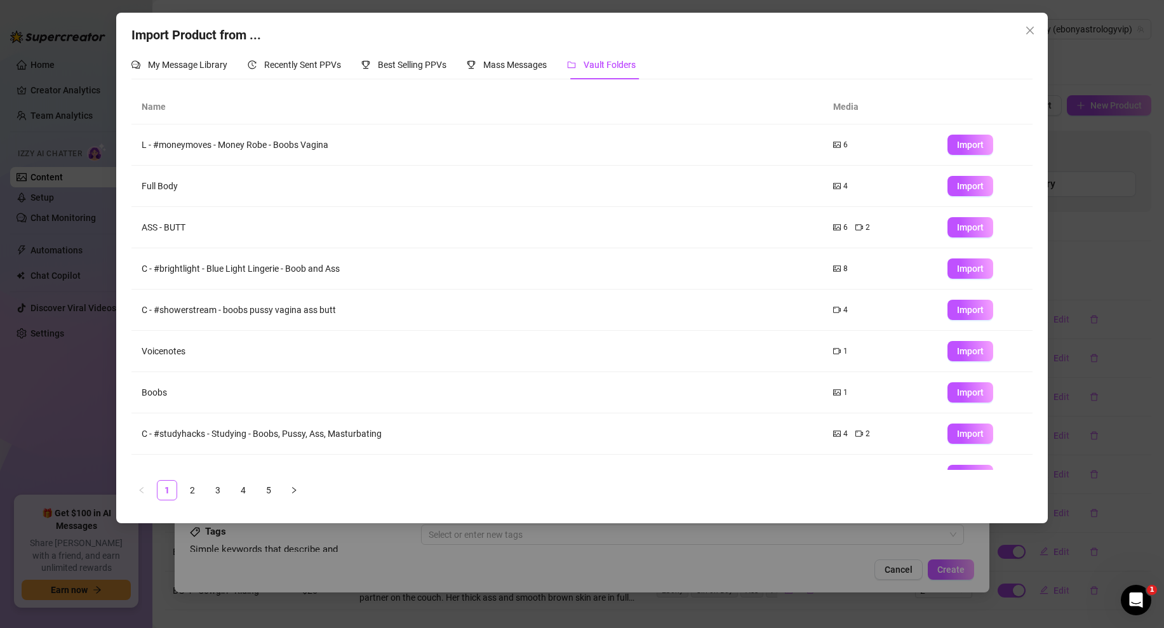
scroll to position [67, 0]
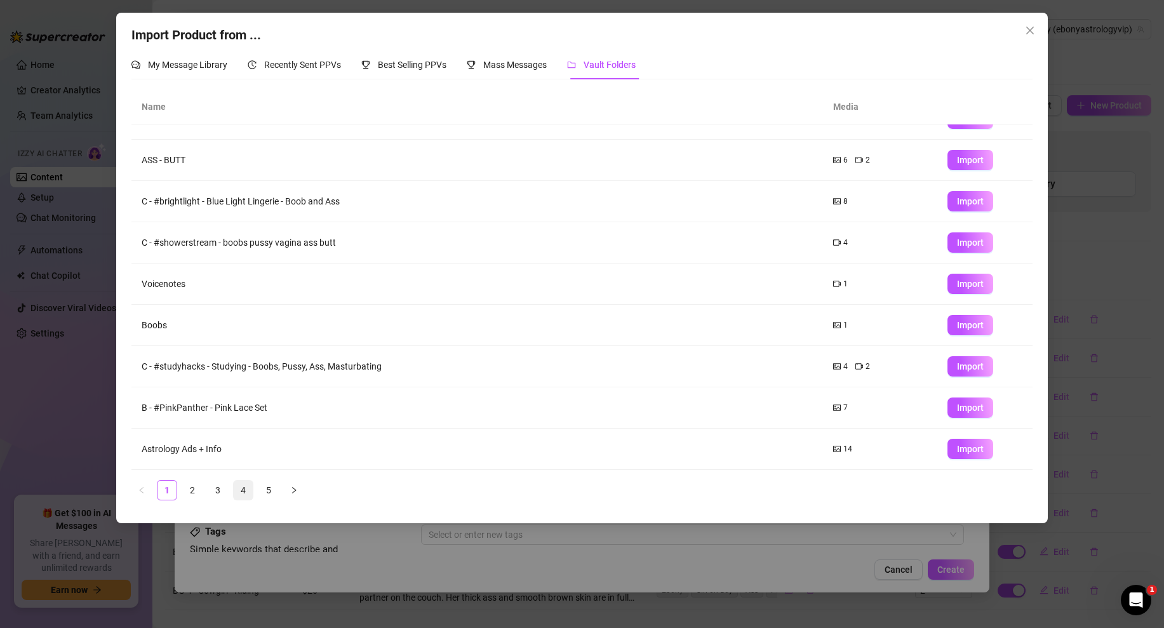
click at [250, 492] on link "4" at bounding box center [243, 490] width 19 height 19
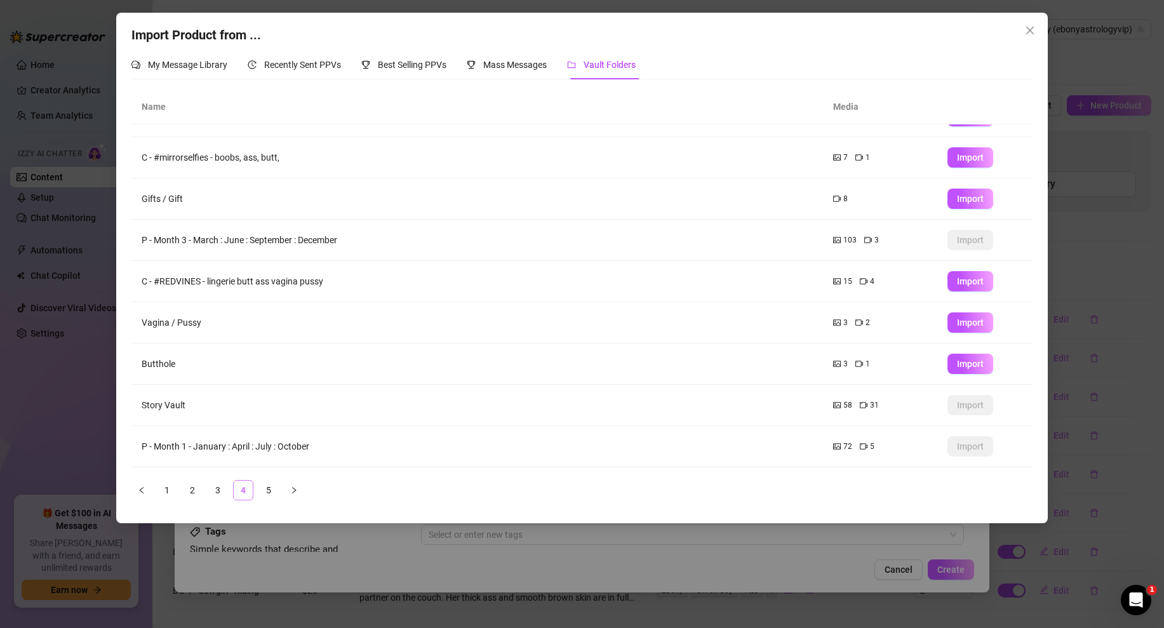
scroll to position [0, 0]
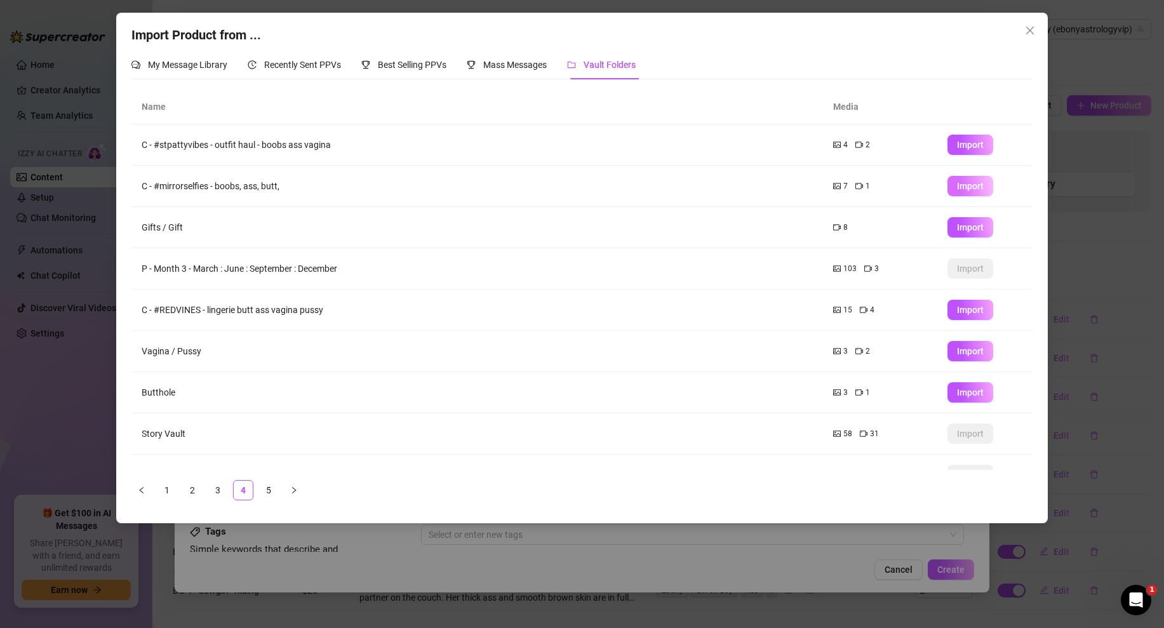
click at [957, 188] on span "Import" at bounding box center [970, 186] width 27 height 10
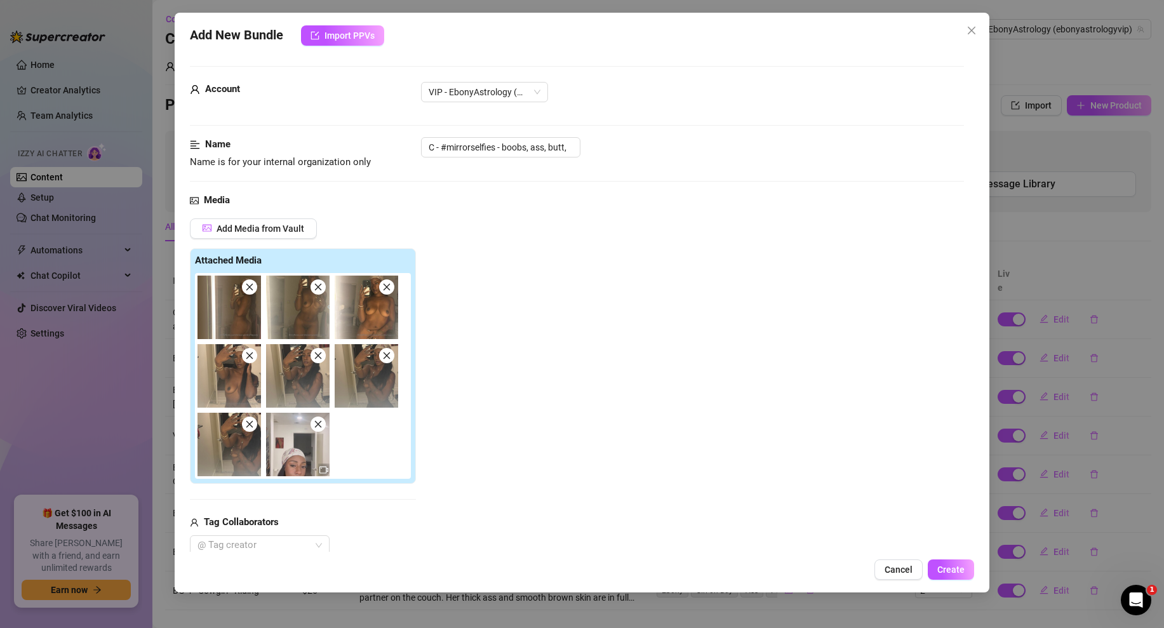
click at [291, 448] on img at bounding box center [297, 444] width 63 height 63
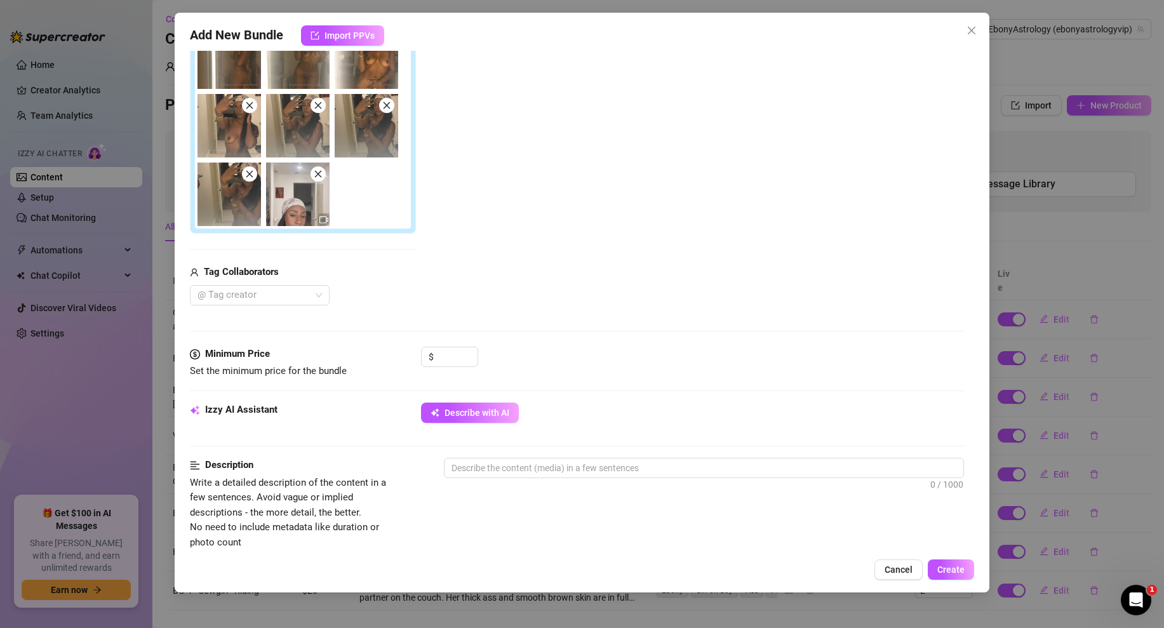
scroll to position [331, 0]
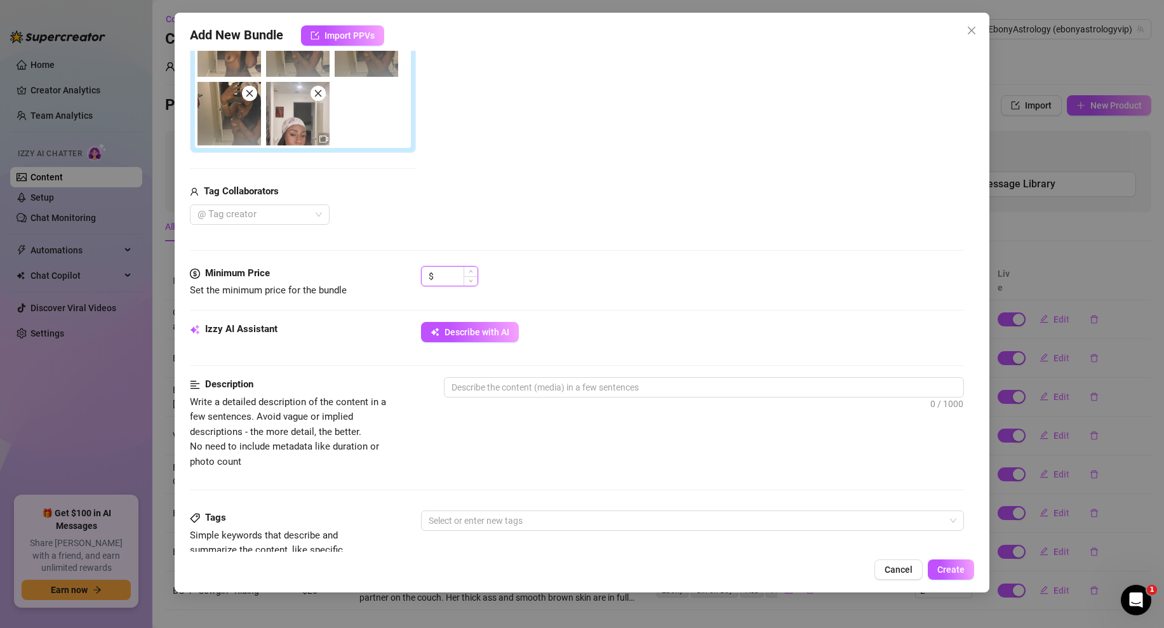
click at [451, 270] on input at bounding box center [456, 276] width 41 height 19
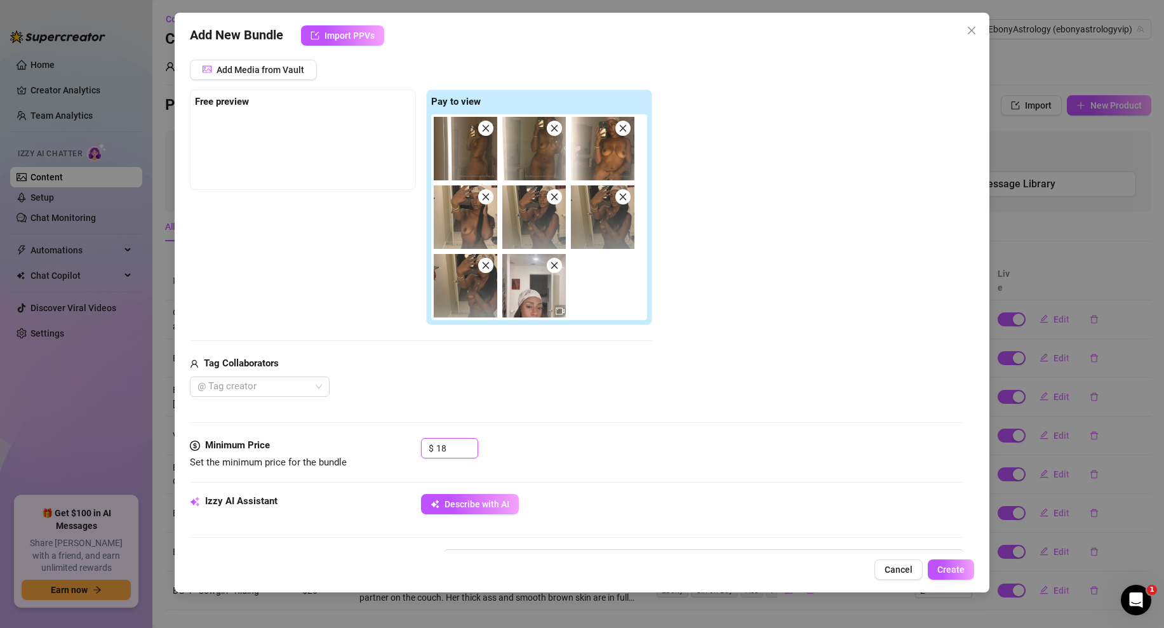
scroll to position [114, 0]
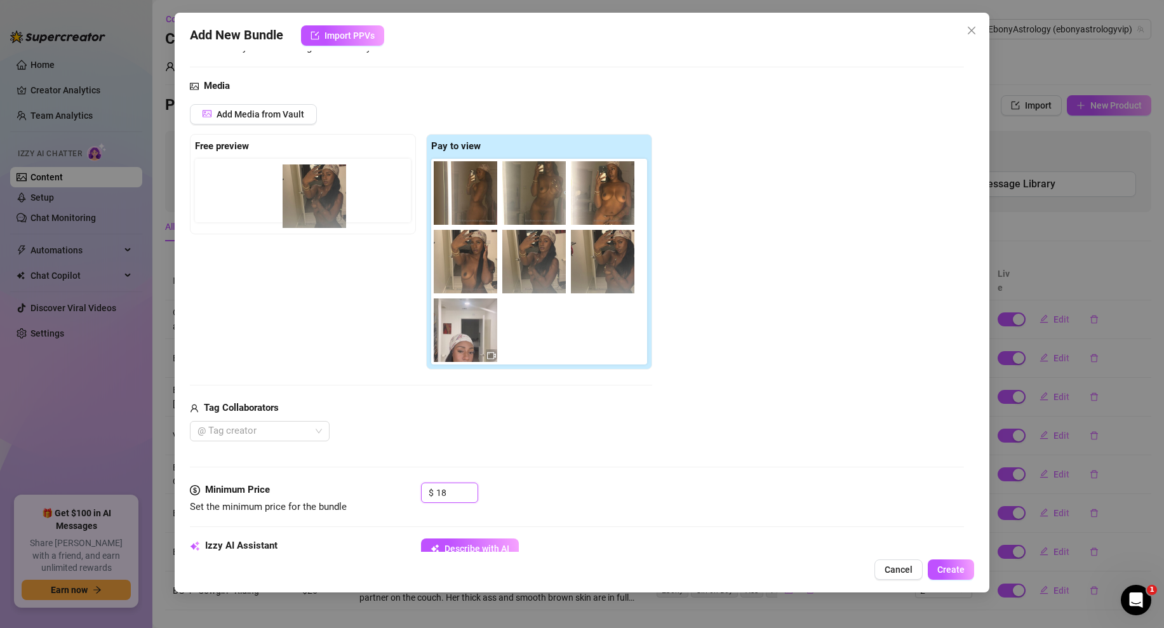
drag, startPoint x: 521, startPoint y: 276, endPoint x: 316, endPoint y: 197, distance: 219.1
click at [316, 197] on div "Free preview Pay to view" at bounding box center [421, 252] width 462 height 236
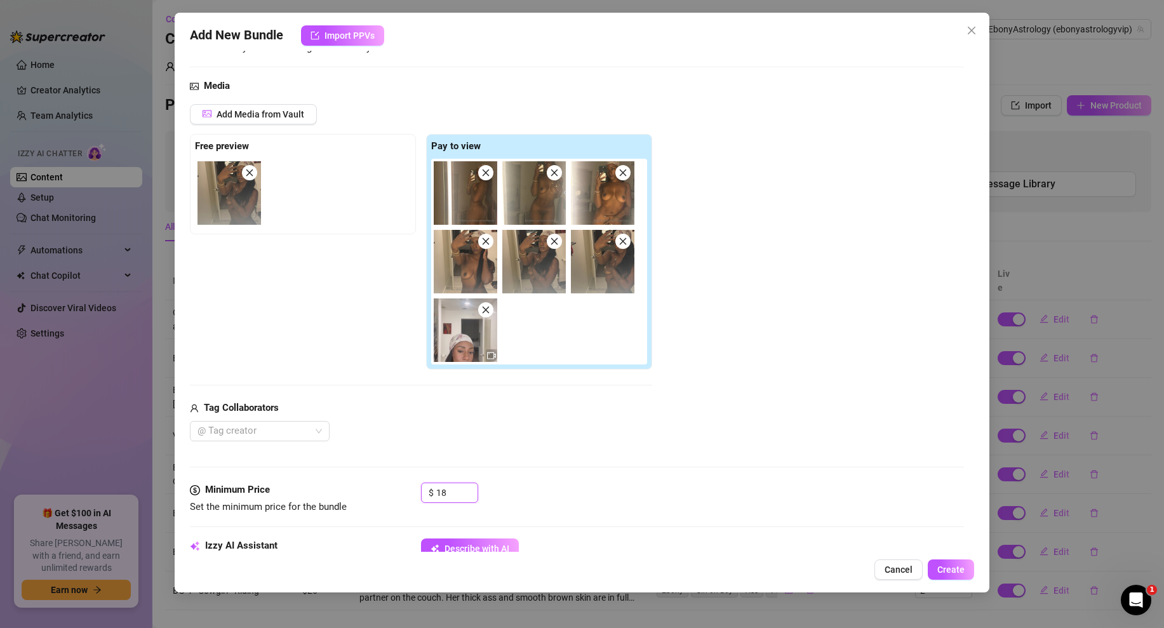
click at [232, 207] on img at bounding box center [228, 192] width 63 height 63
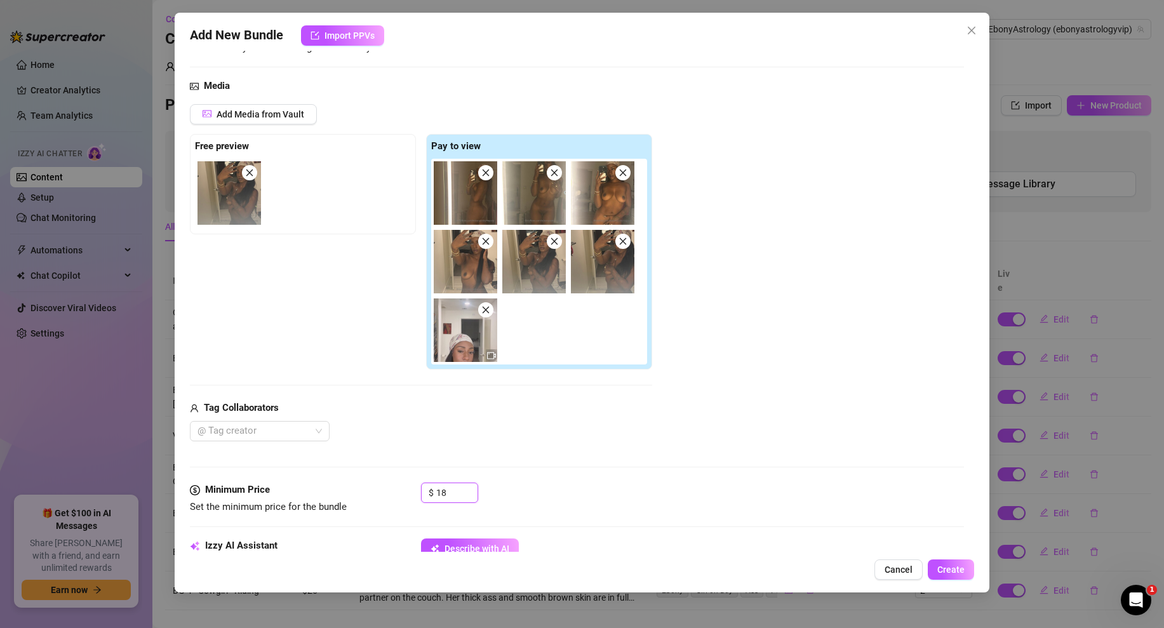
click at [465, 334] on img at bounding box center [465, 329] width 63 height 63
click at [723, 293] on div "Add Media from Vault Free preview Pay to view Tag Collaborators @ Tag creator" at bounding box center [577, 272] width 774 height 337
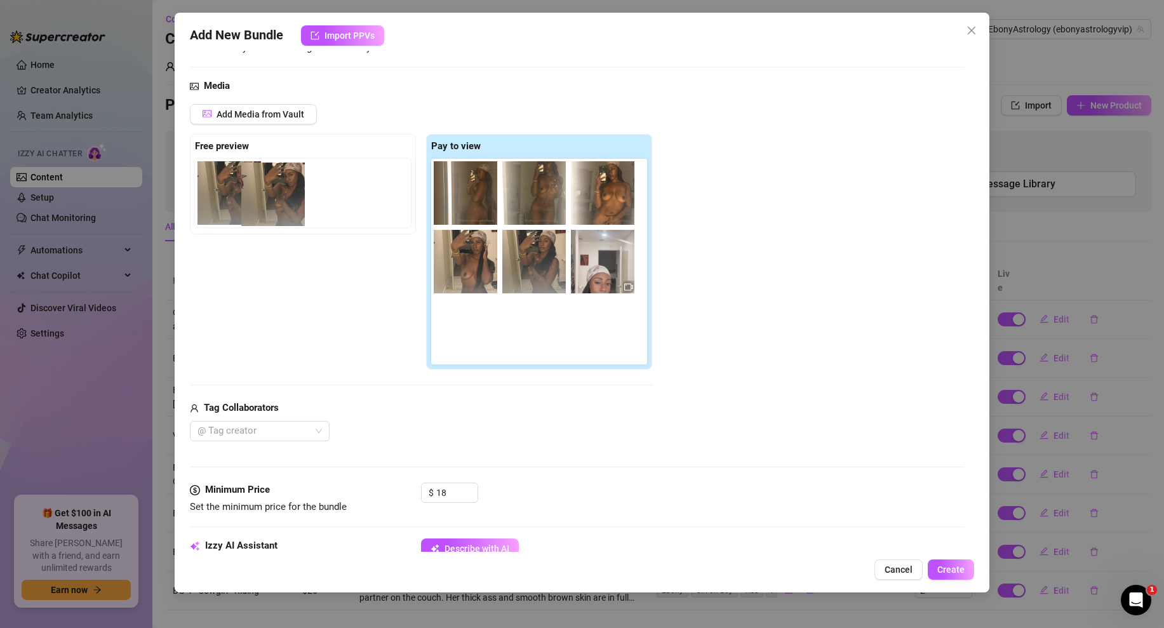
drag, startPoint x: 595, startPoint y: 269, endPoint x: 260, endPoint y: 202, distance: 341.9
click at [260, 202] on div "Free preview Pay to view" at bounding box center [421, 252] width 462 height 236
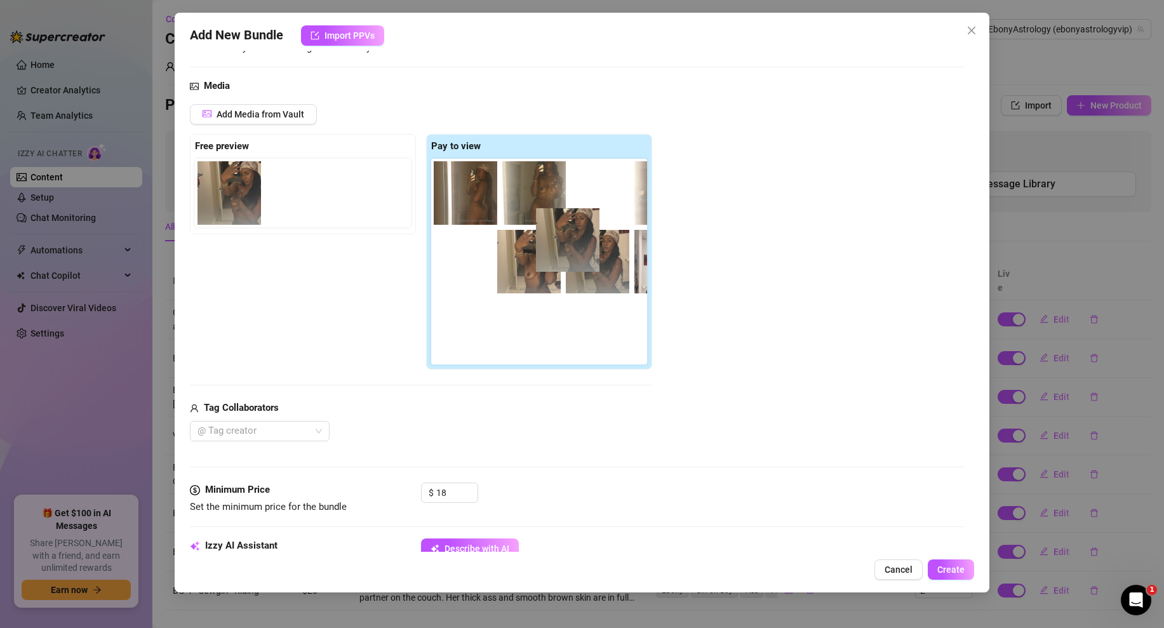
drag, startPoint x: 240, startPoint y: 203, endPoint x: 584, endPoint y: 251, distance: 347.5
click at [584, 251] on div "Free preview Pay to view" at bounding box center [421, 252] width 462 height 236
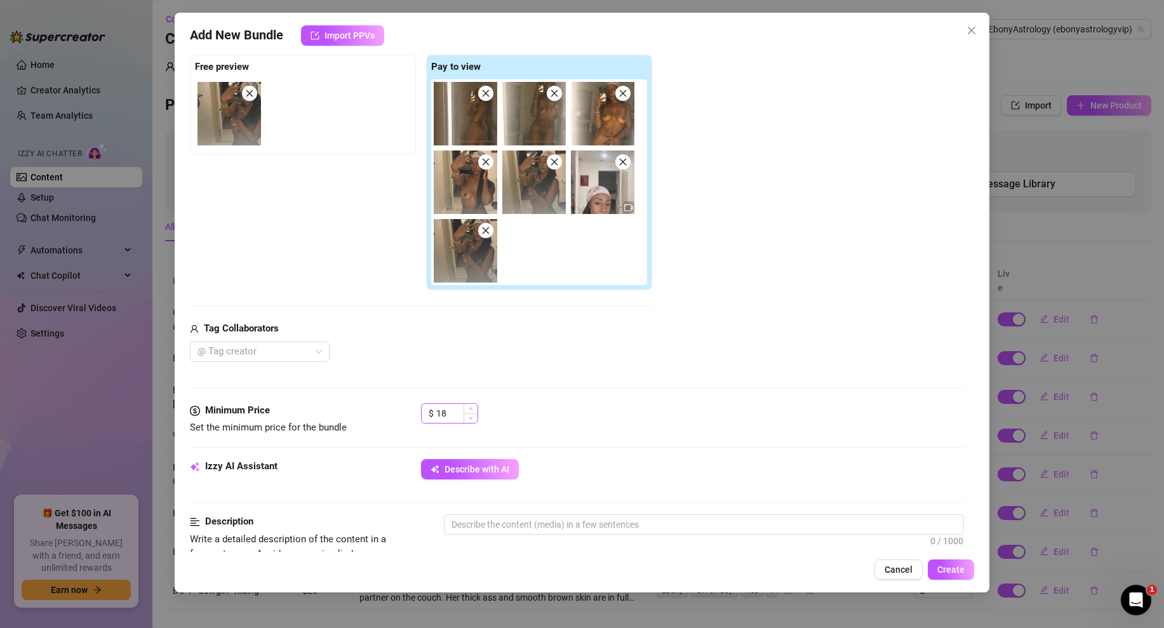
scroll to position [184, 0]
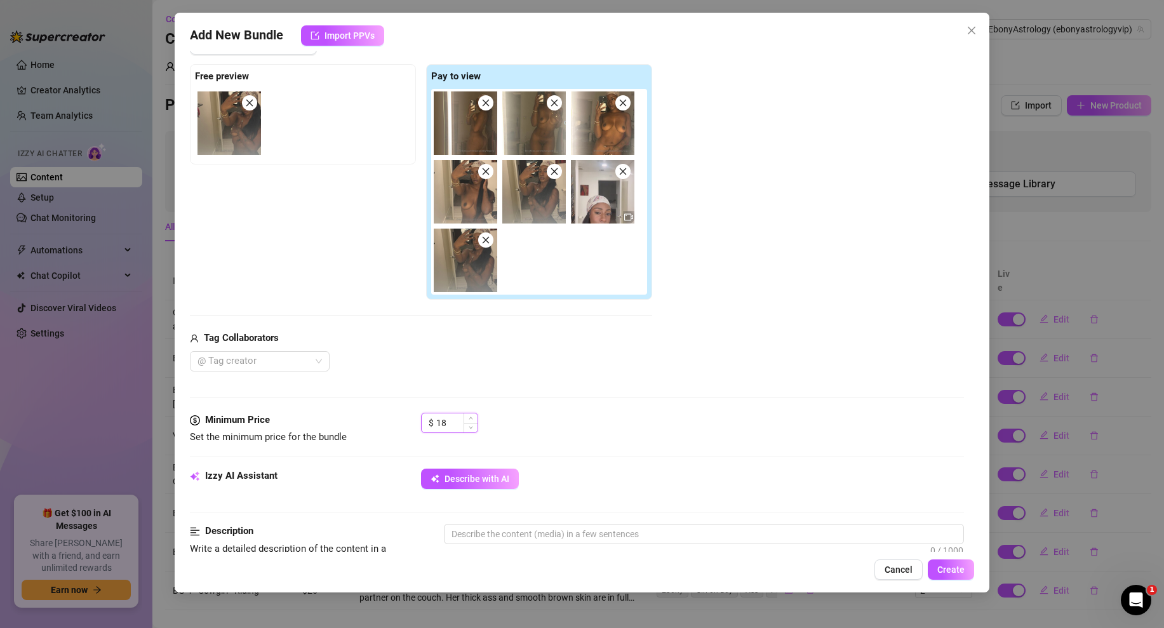
click at [444, 425] on input "18" at bounding box center [456, 422] width 41 height 19
click at [548, 428] on div "$ 18" at bounding box center [692, 429] width 543 height 32
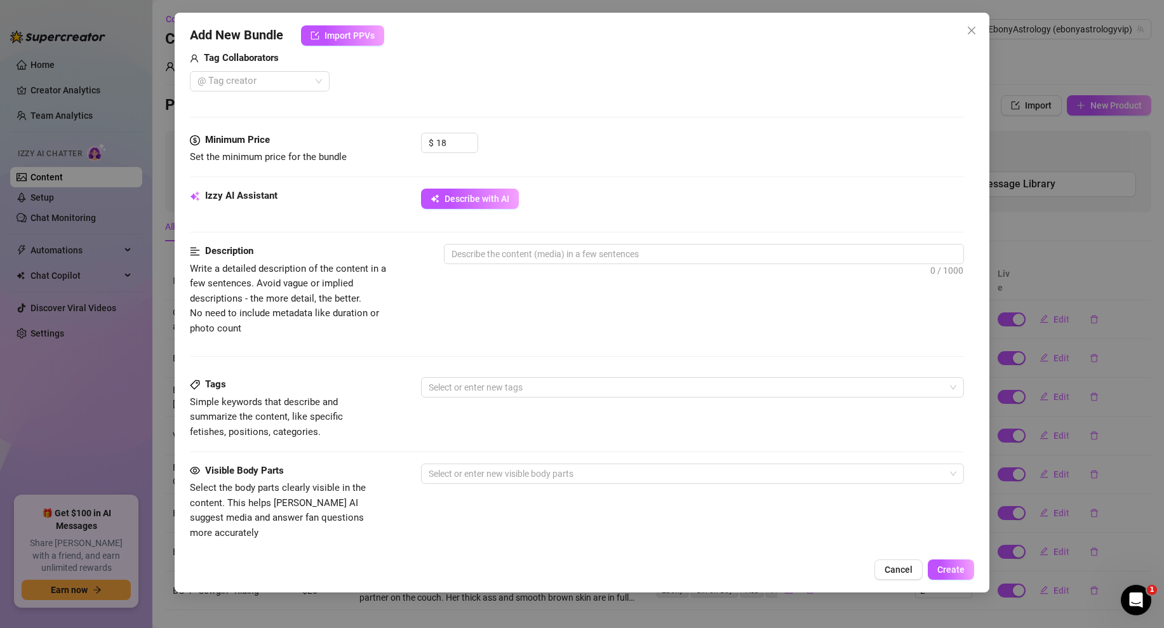
scroll to position [719, 0]
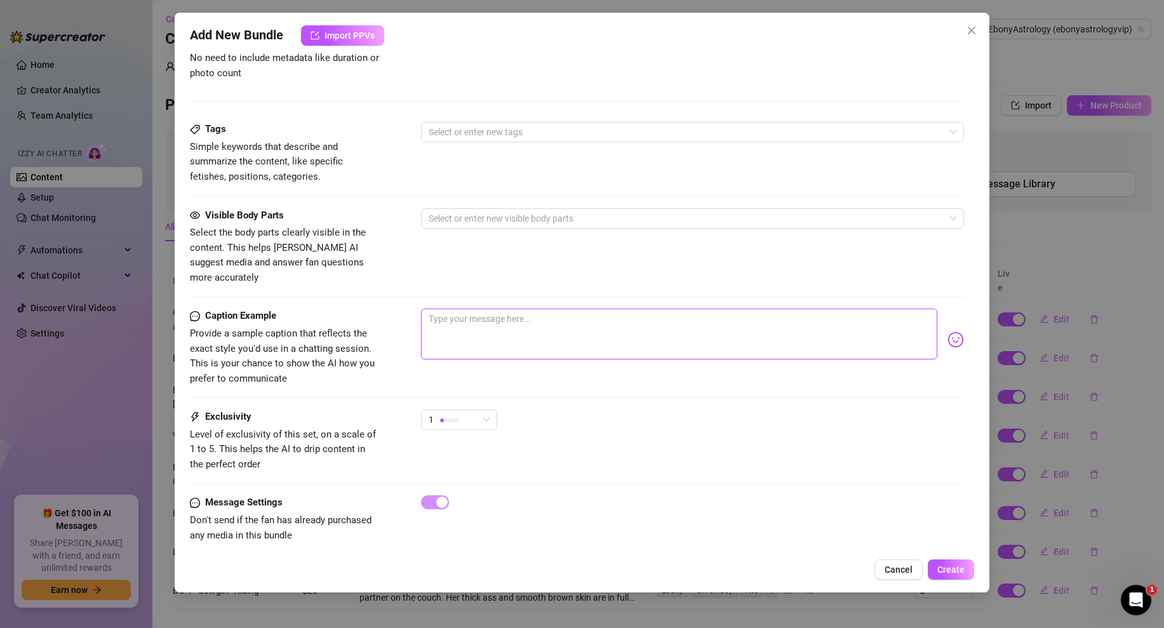
click at [502, 319] on textarea at bounding box center [679, 334] width 516 height 51
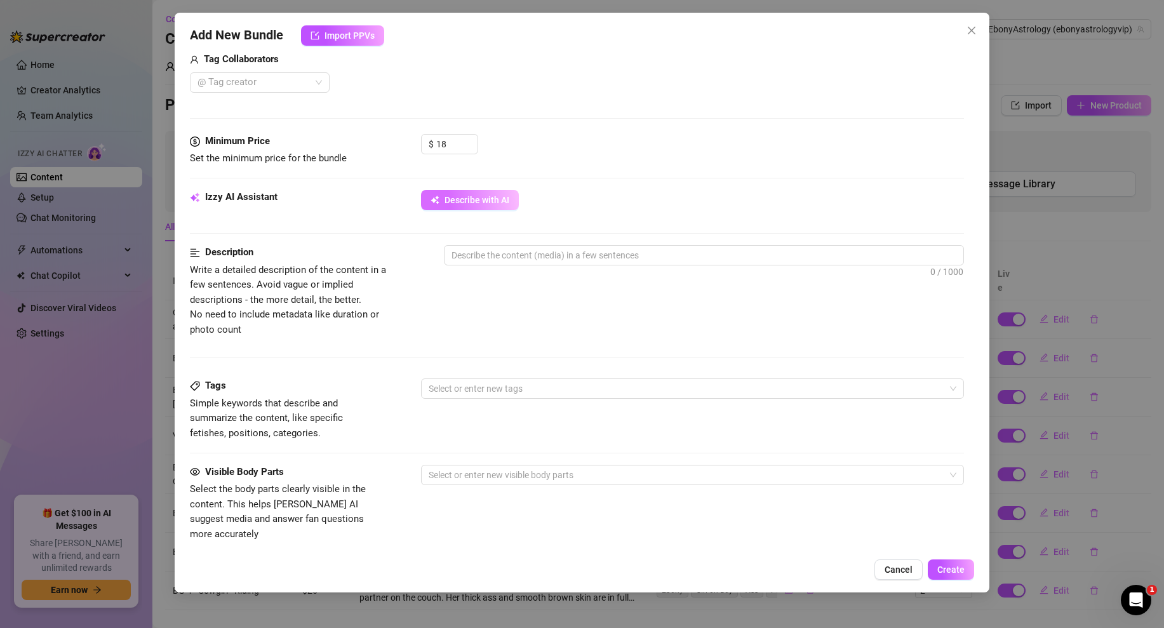
click at [453, 190] on button "Describe with AI" at bounding box center [470, 200] width 98 height 20
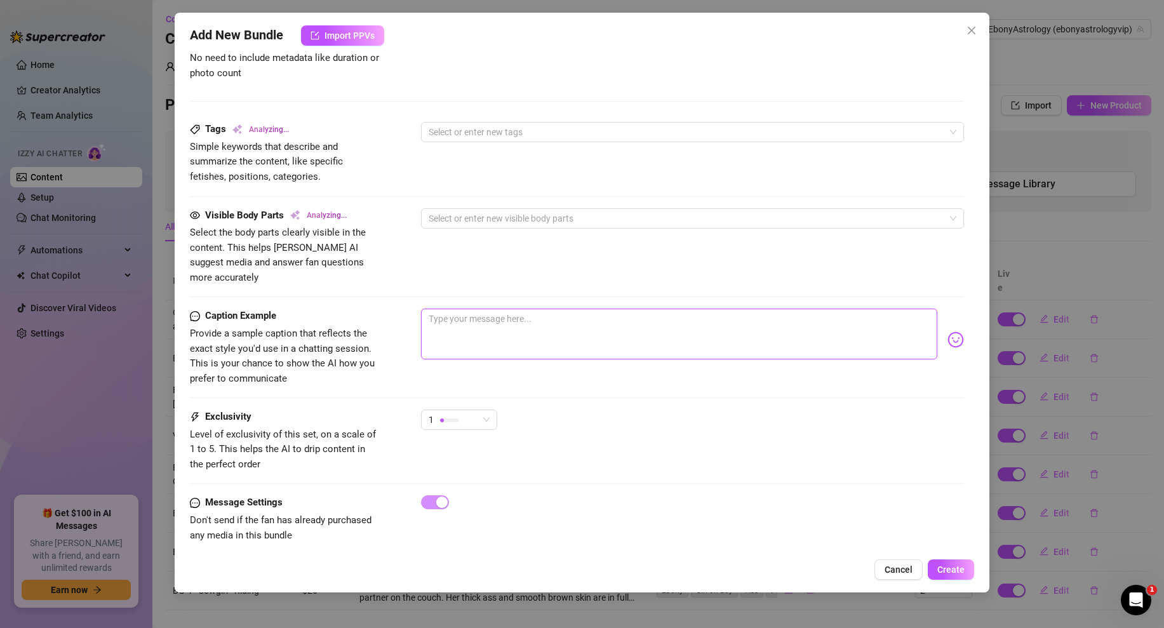
click at [473, 312] on textarea at bounding box center [679, 334] width 516 height 51
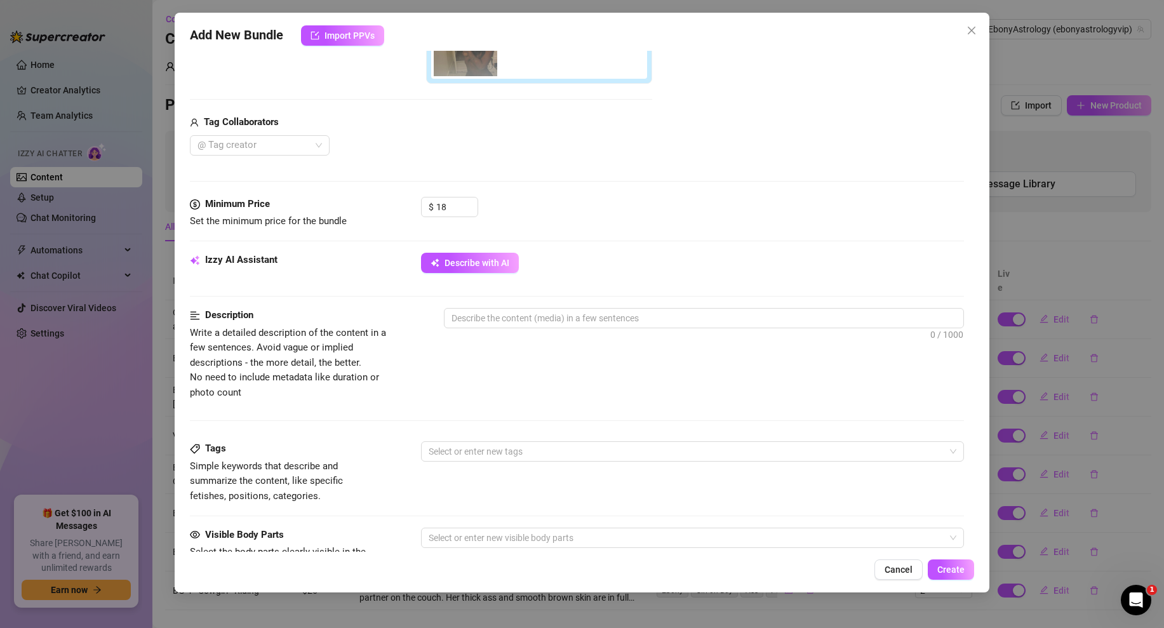
scroll to position [335, 0]
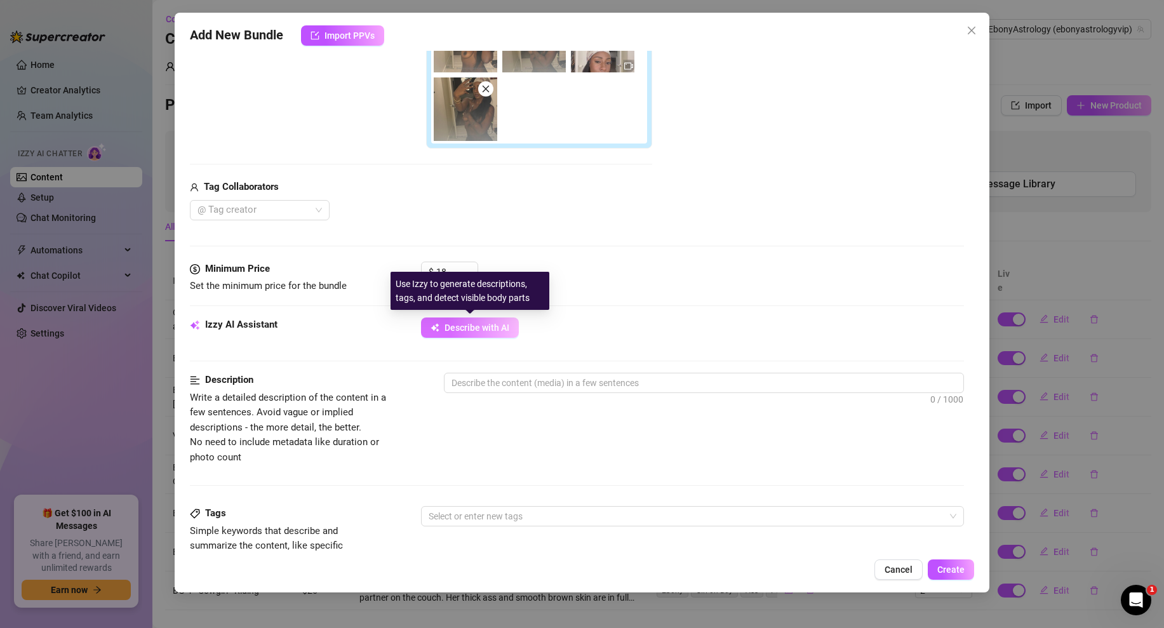
click at [469, 335] on button "Describe with AI" at bounding box center [470, 327] width 98 height 20
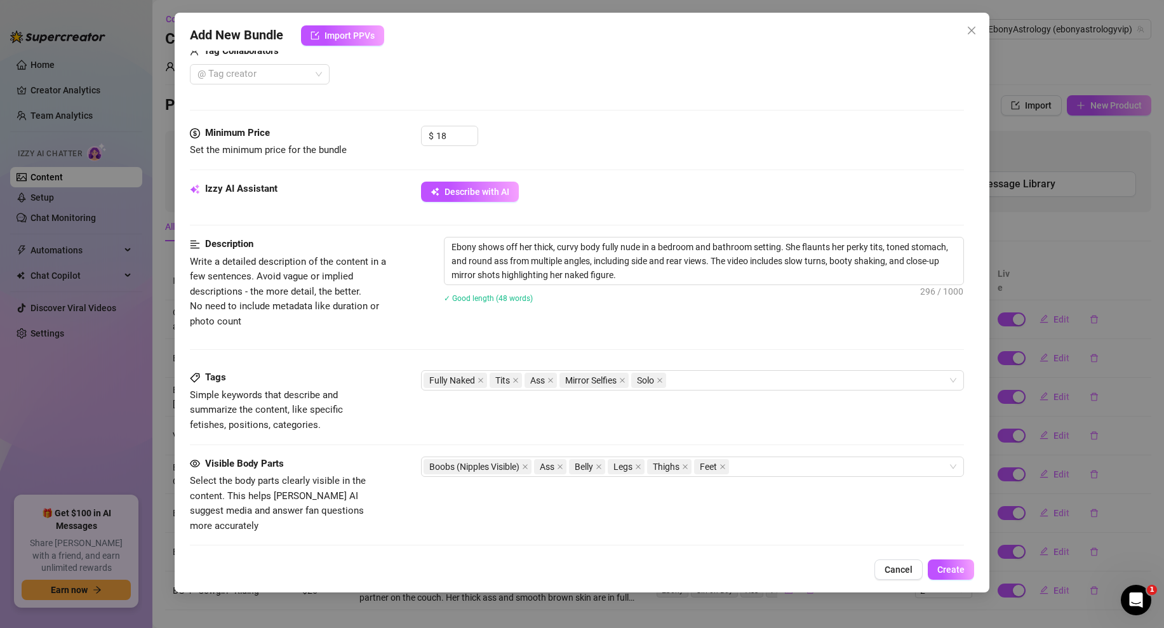
scroll to position [719, 0]
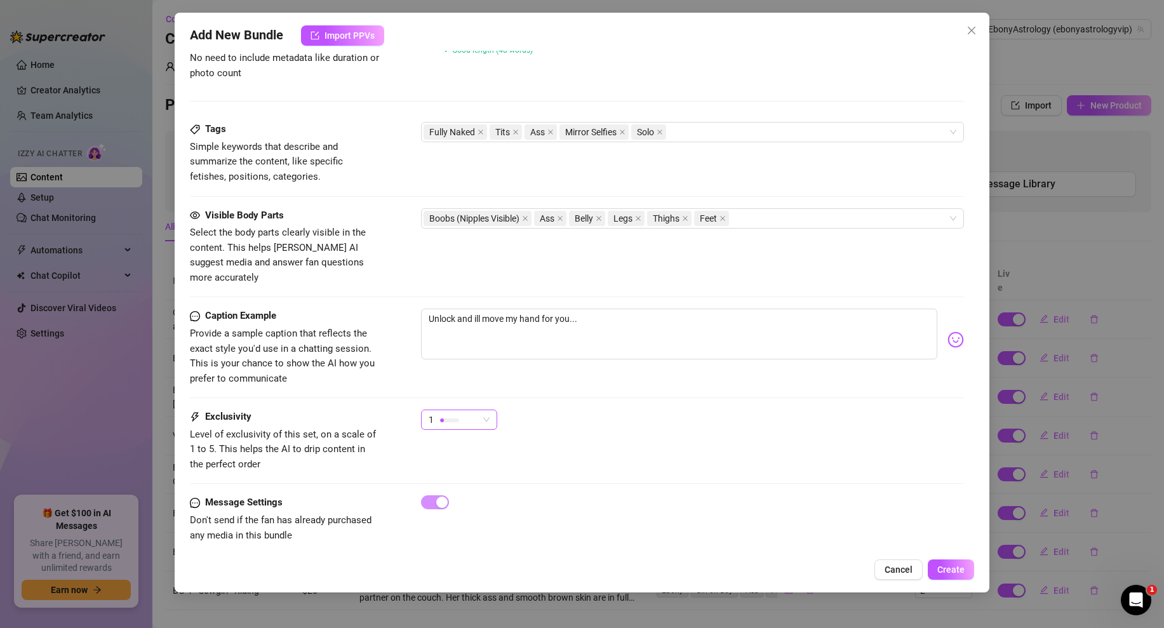
click at [469, 410] on div "1" at bounding box center [454, 419] width 50 height 19
click at [448, 451] on span "2" at bounding box center [472, 451] width 83 height 14
click at [606, 427] on div "Exclusivity Level of exclusivity of this set, on a scale of 1 to 5. This helps …" at bounding box center [577, 441] width 774 height 62
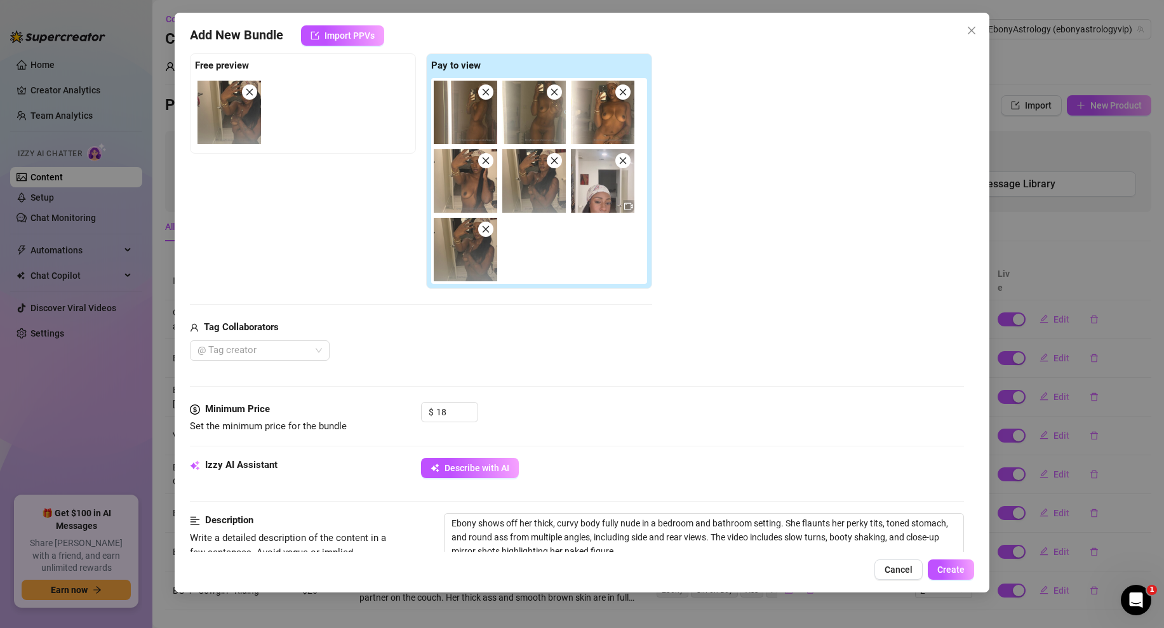
scroll to position [0, 0]
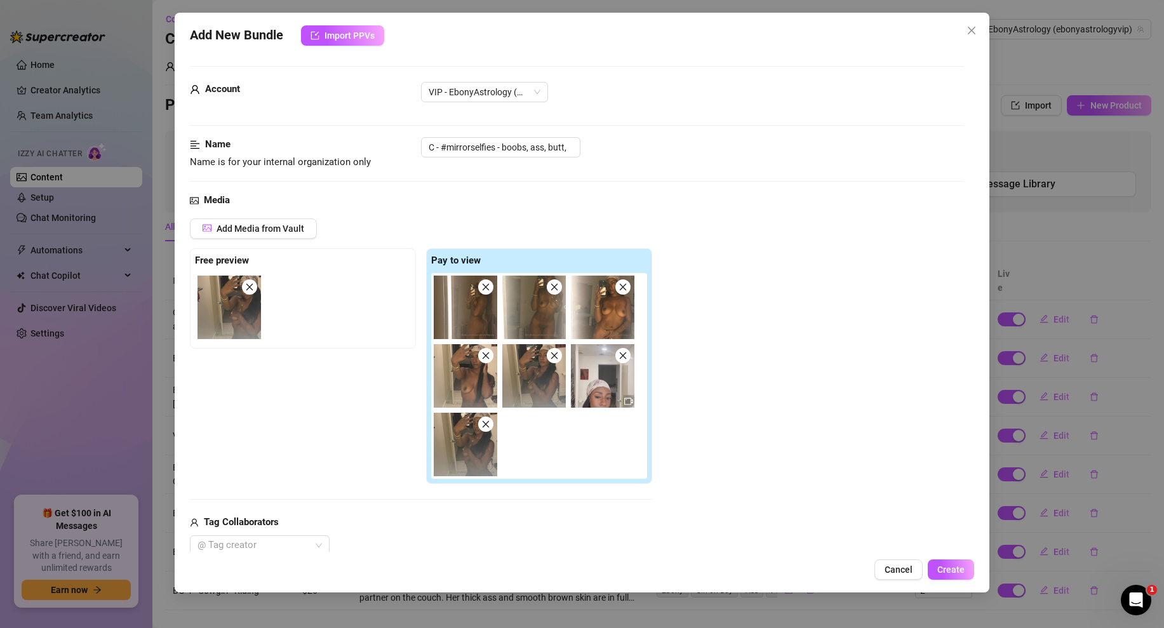
click at [755, 368] on div "Add Media from Vault Free preview Pay to view Tag Collaborators @ Tag creator" at bounding box center [577, 386] width 774 height 337
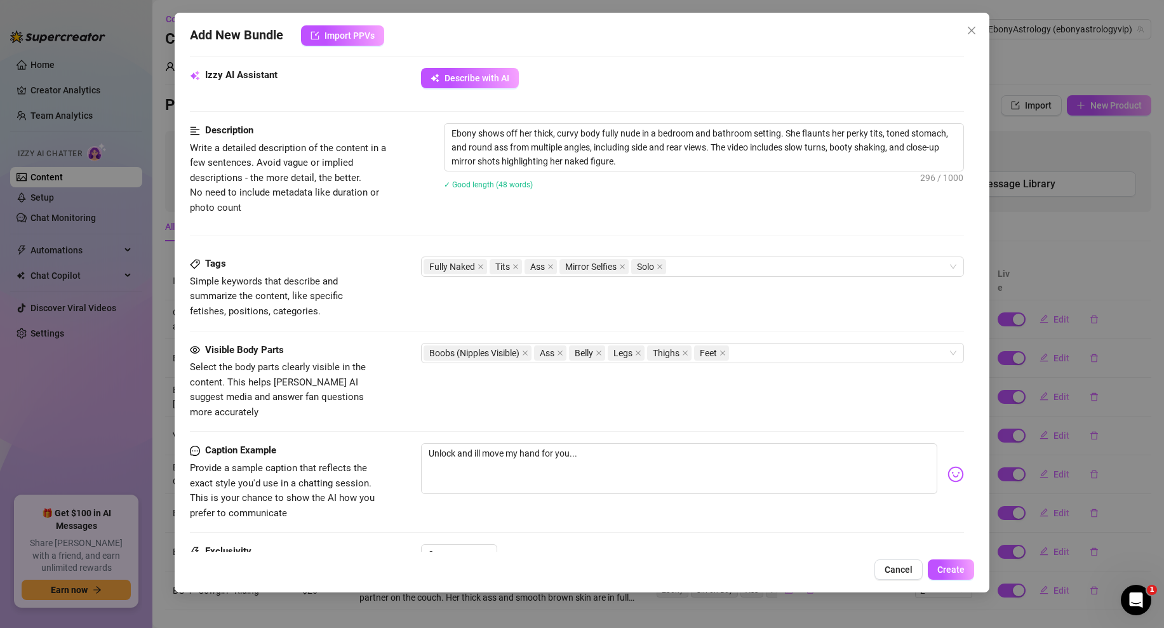
scroll to position [719, 0]
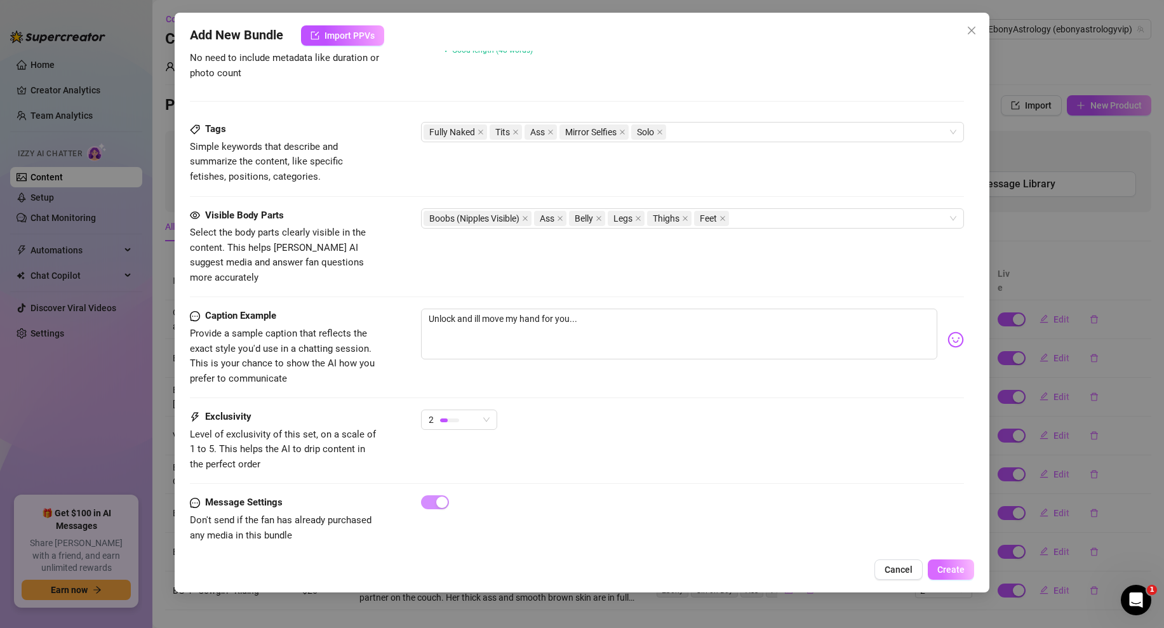
click at [938, 570] on span "Create" at bounding box center [950, 569] width 27 height 10
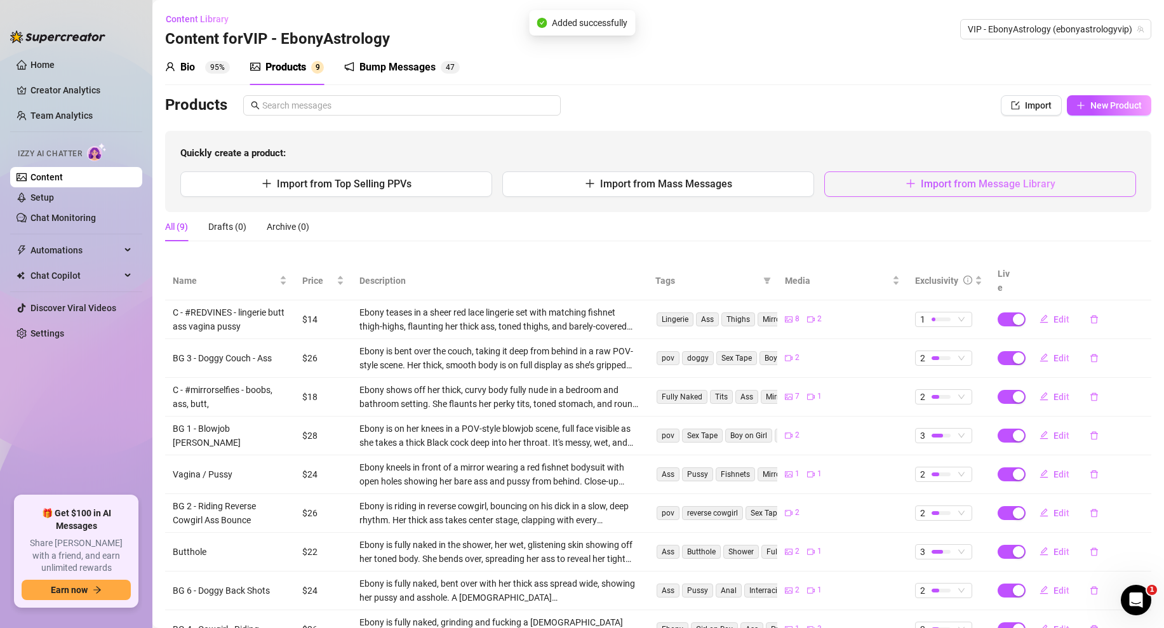
click at [884, 182] on button "Import from Message Library" at bounding box center [980, 183] width 312 height 25
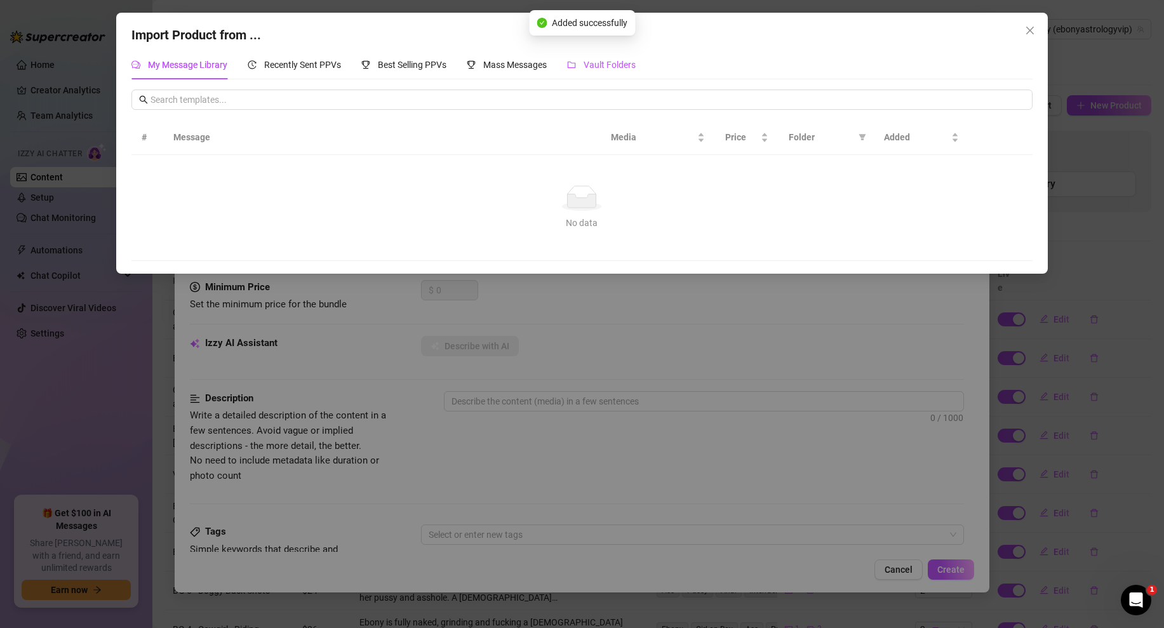
click at [604, 63] on span "Vault Folders" at bounding box center [609, 65] width 52 height 10
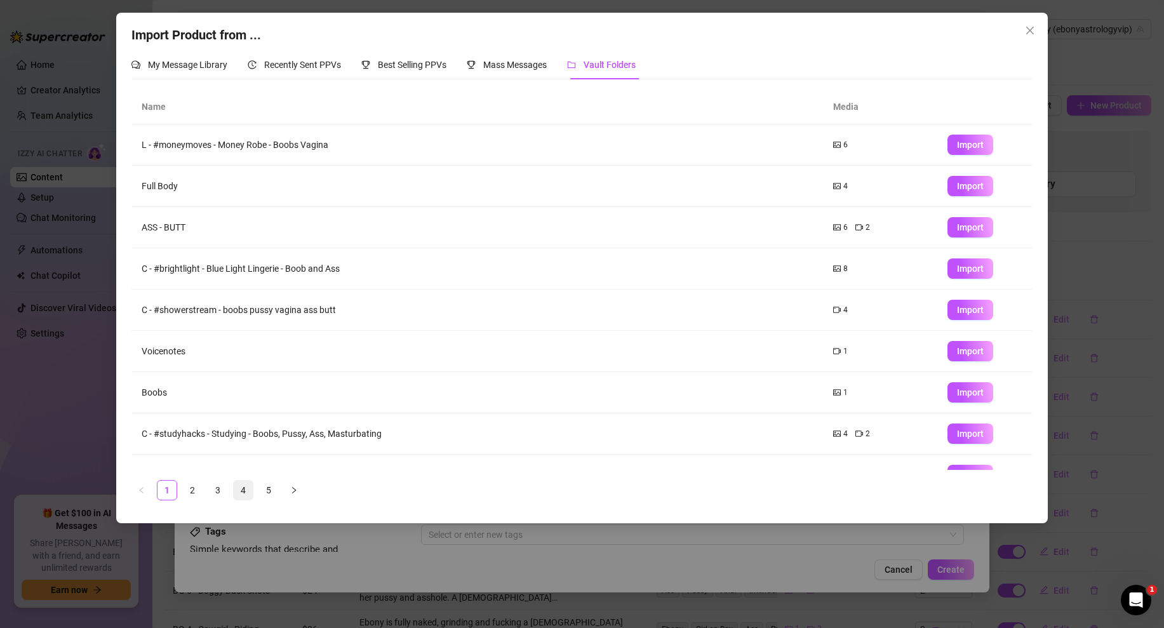
click at [249, 483] on link "4" at bounding box center [243, 490] width 19 height 19
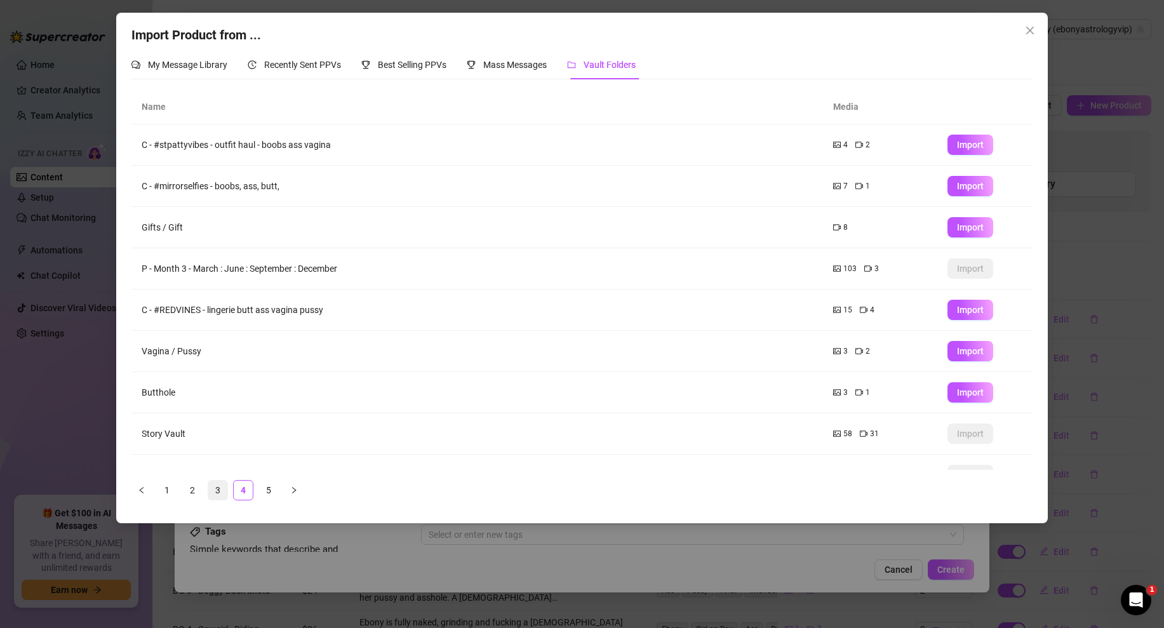
click at [216, 488] on link "3" at bounding box center [217, 490] width 19 height 19
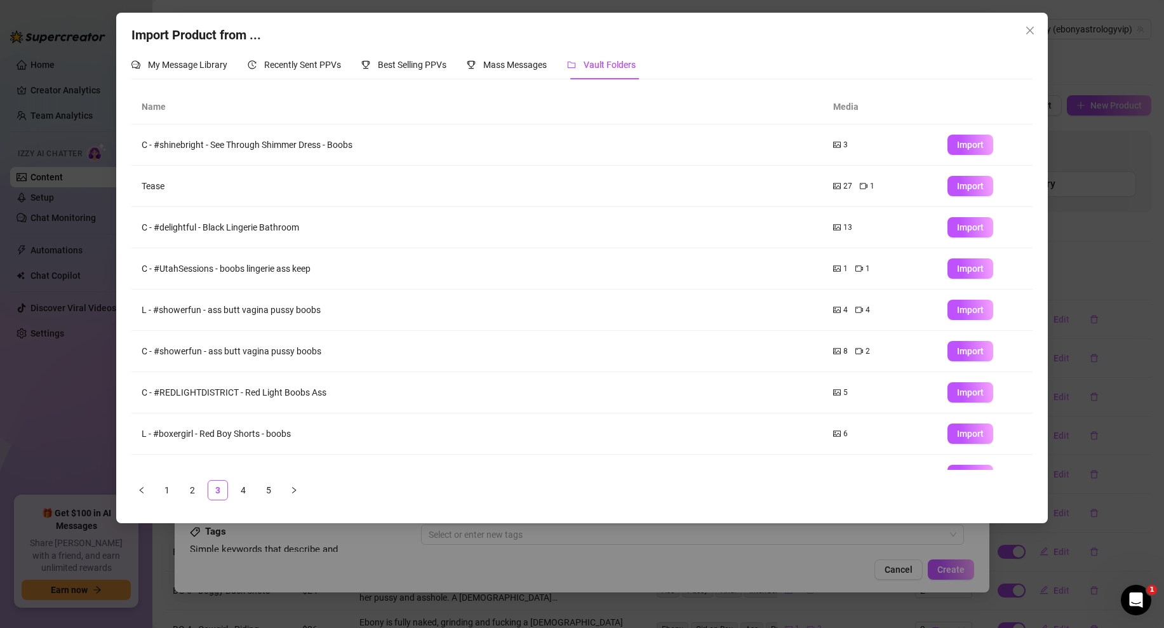
scroll to position [67, 0]
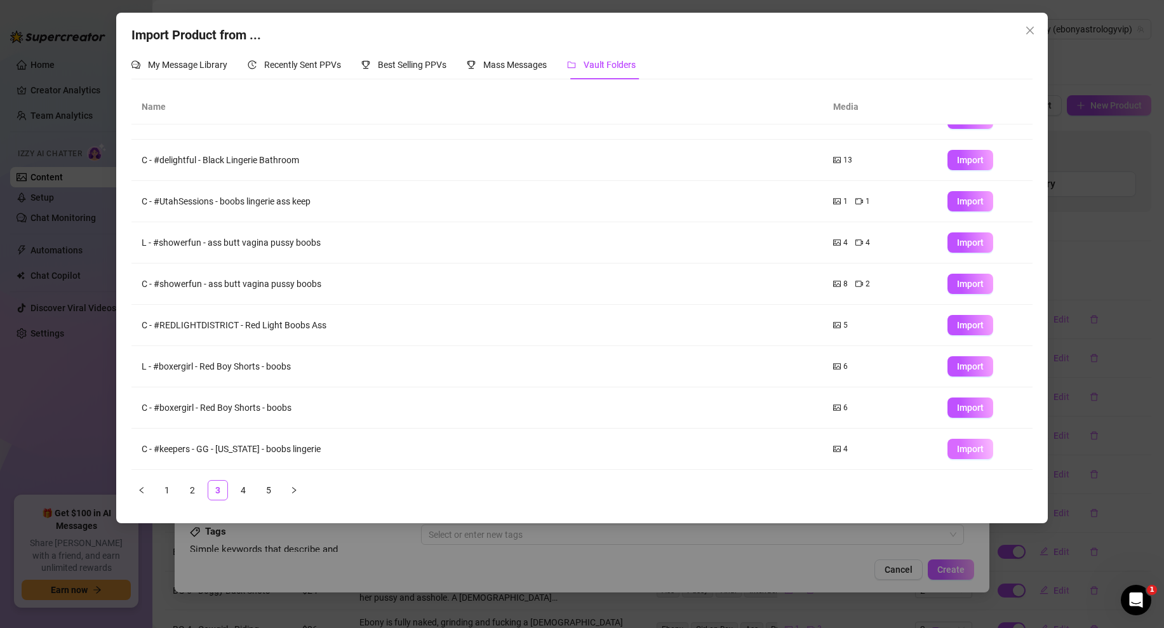
click at [958, 446] on span "Import" at bounding box center [970, 449] width 27 height 10
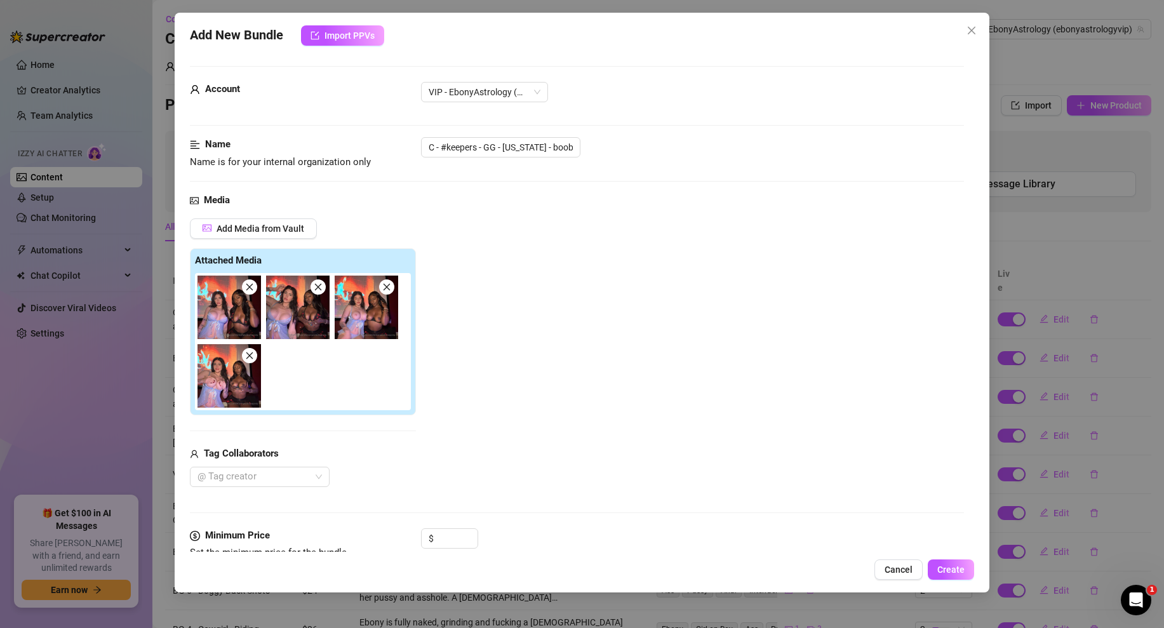
scroll to position [101, 0]
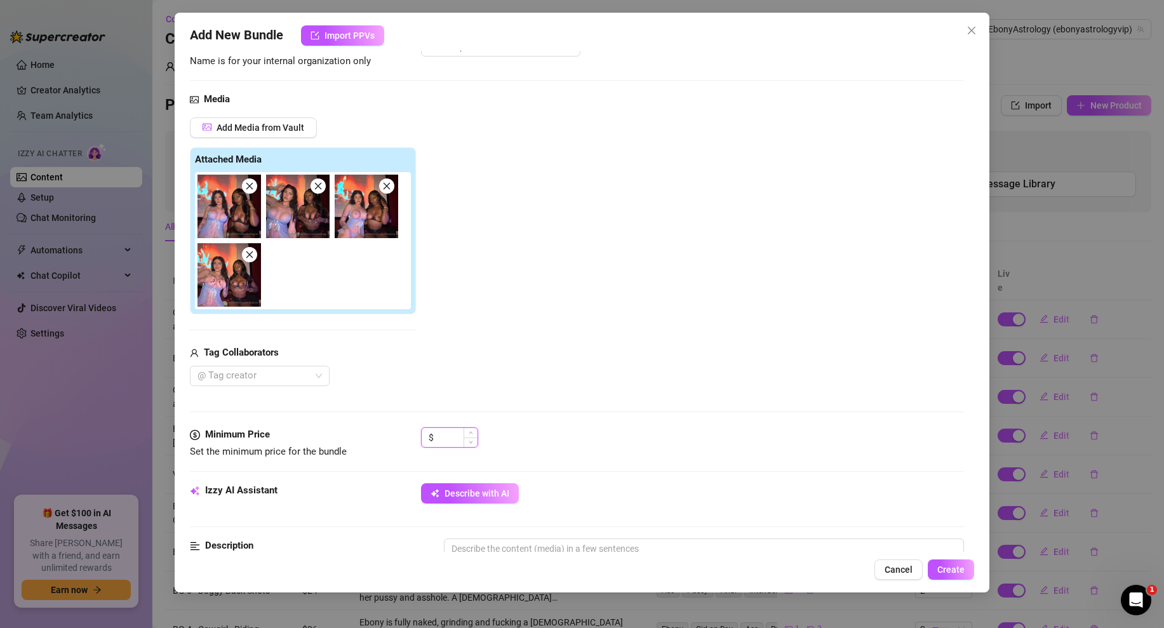
click at [441, 428] on input at bounding box center [456, 437] width 41 height 19
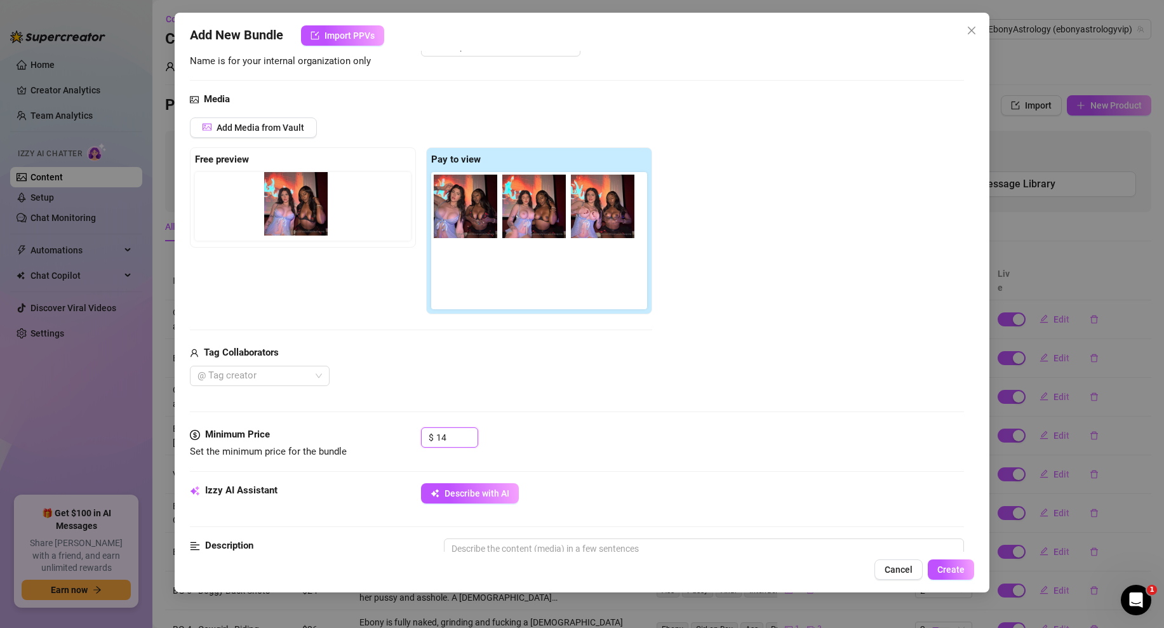
drag, startPoint x: 480, startPoint y: 203, endPoint x: 307, endPoint y: 201, distance: 173.3
click at [307, 201] on div "Free preview Pay to view" at bounding box center [421, 231] width 462 height 168
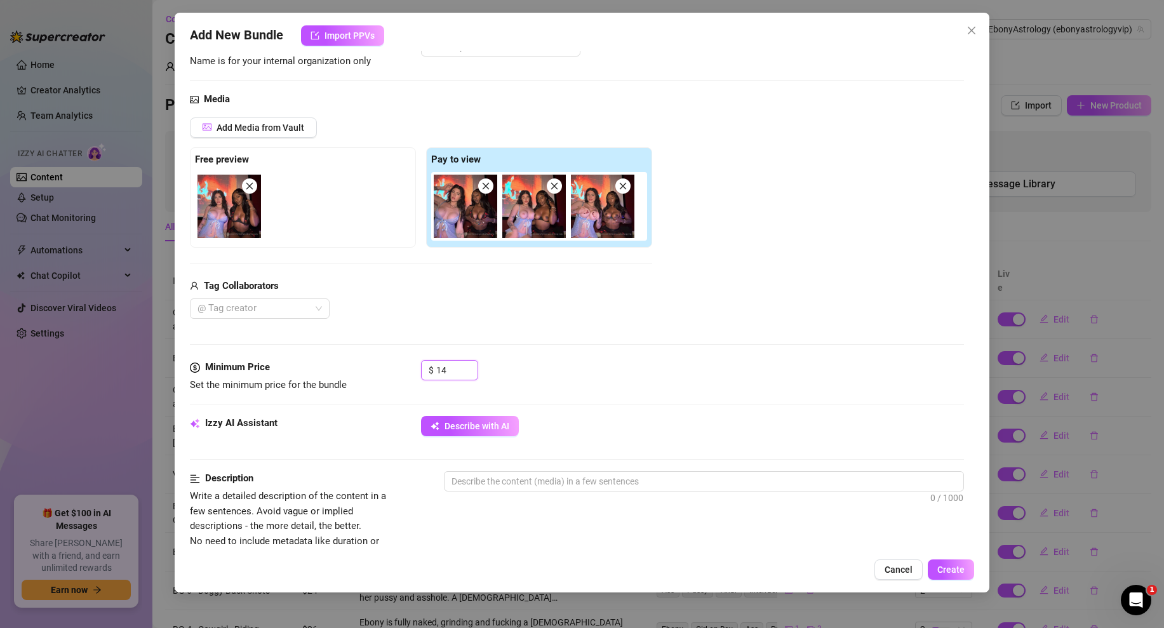
scroll to position [366, 0]
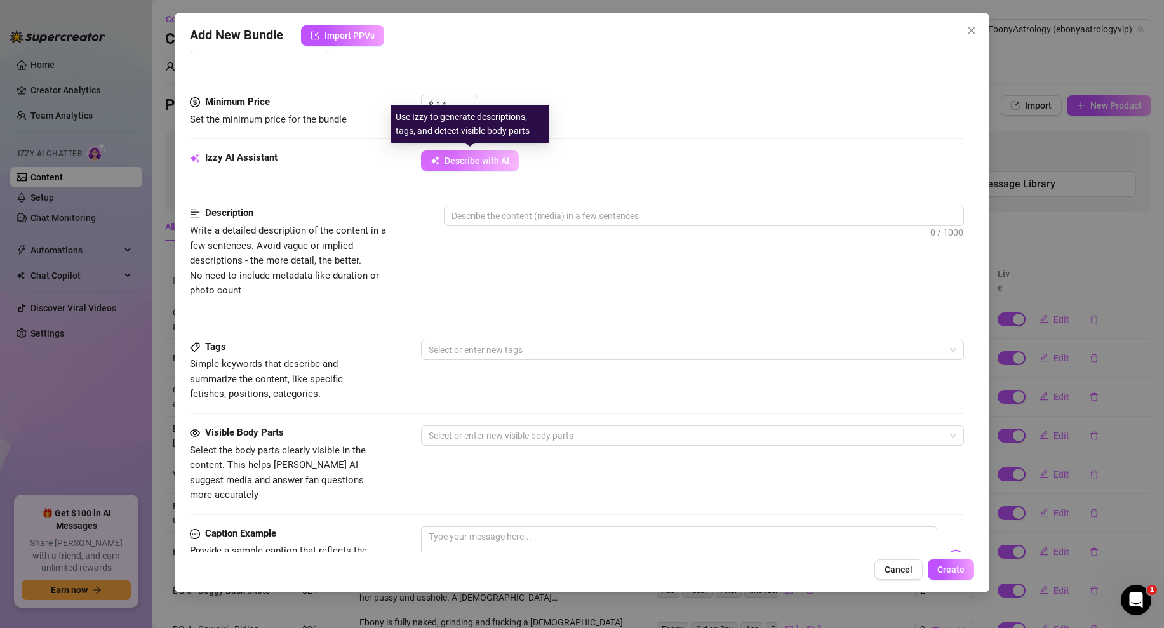
click at [476, 152] on button "Describe with AI" at bounding box center [470, 160] width 98 height 20
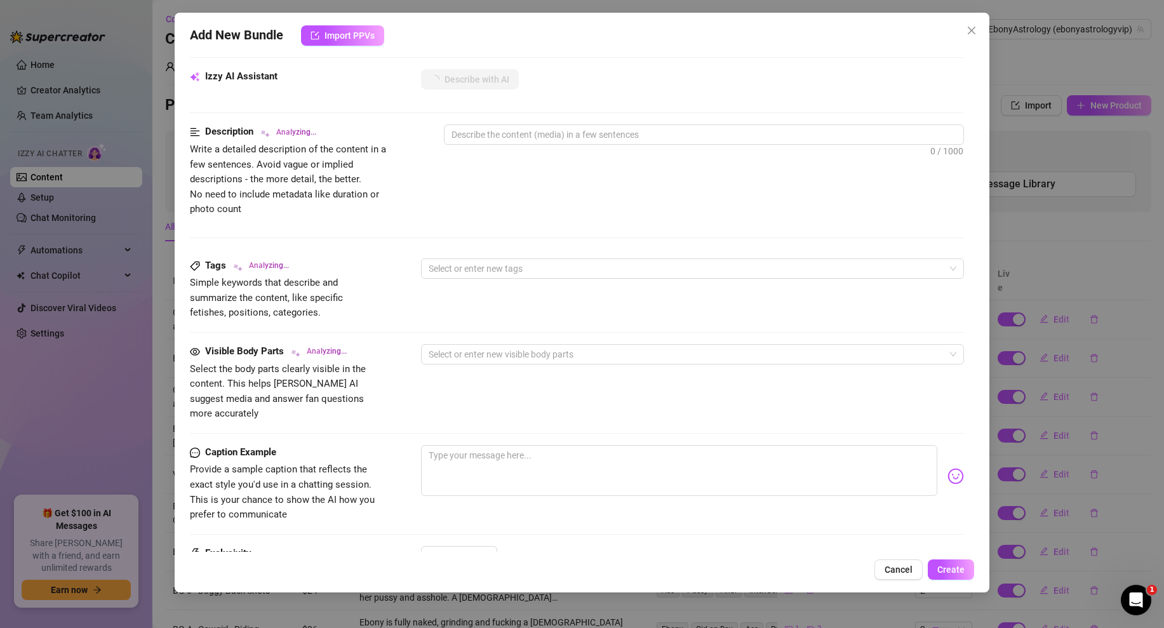
scroll to position [542, 0]
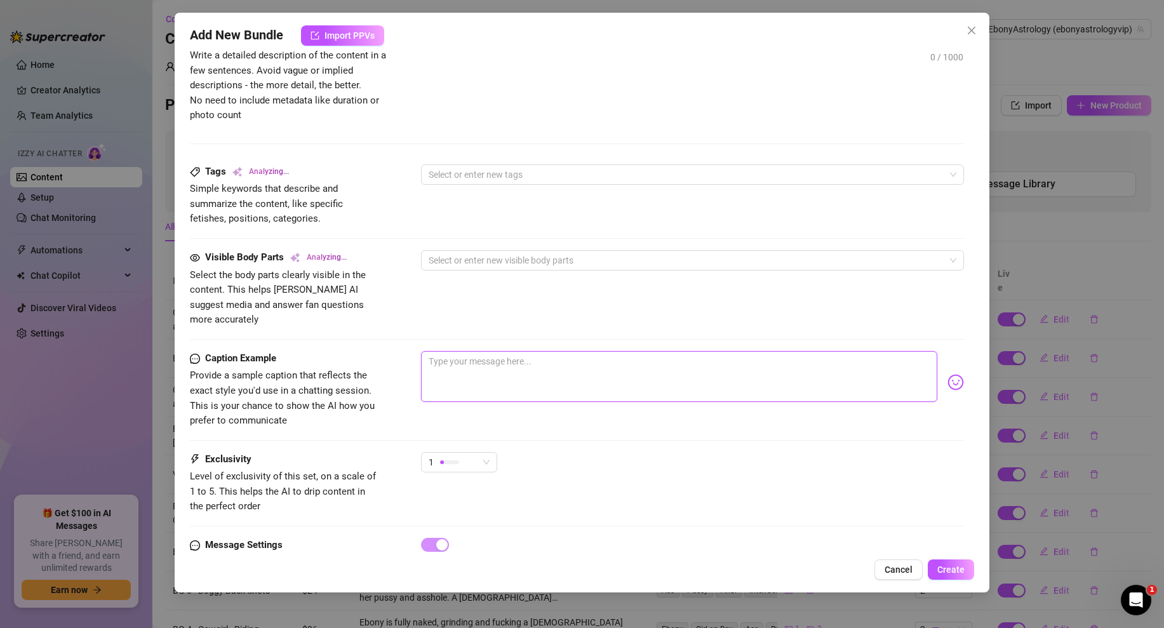
click at [470, 369] on textarea at bounding box center [679, 376] width 516 height 51
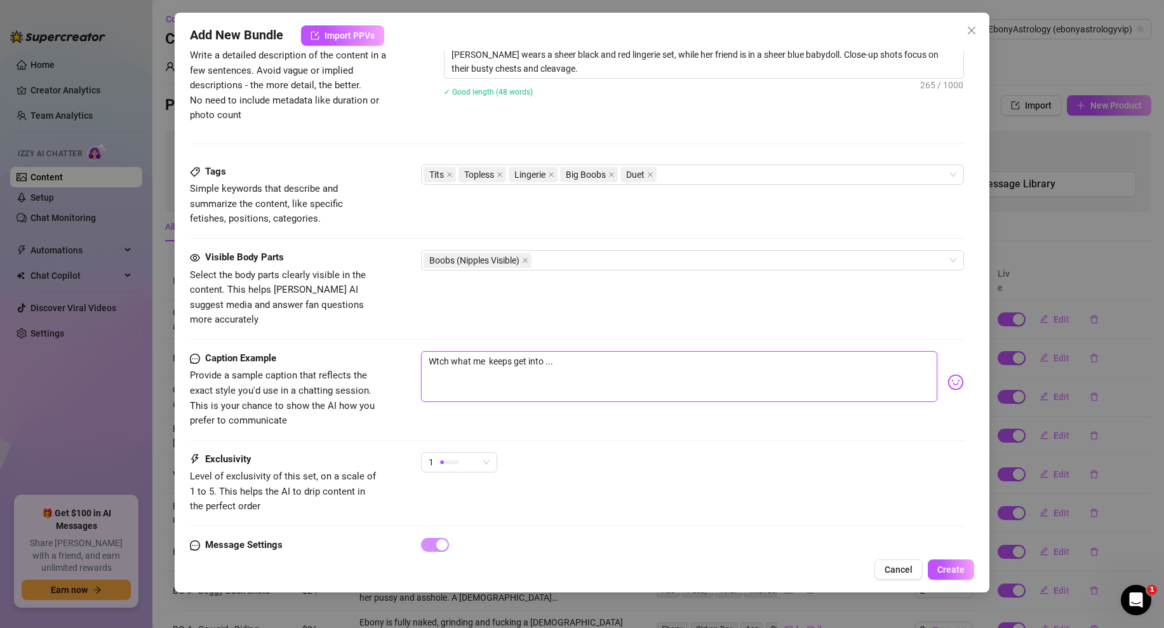
click at [436, 351] on textarea "Wtch what me keeps get into ..." at bounding box center [679, 376] width 516 height 51
click at [559, 351] on textarea "Watch what me keeps get into ..." at bounding box center [679, 376] width 516 height 51
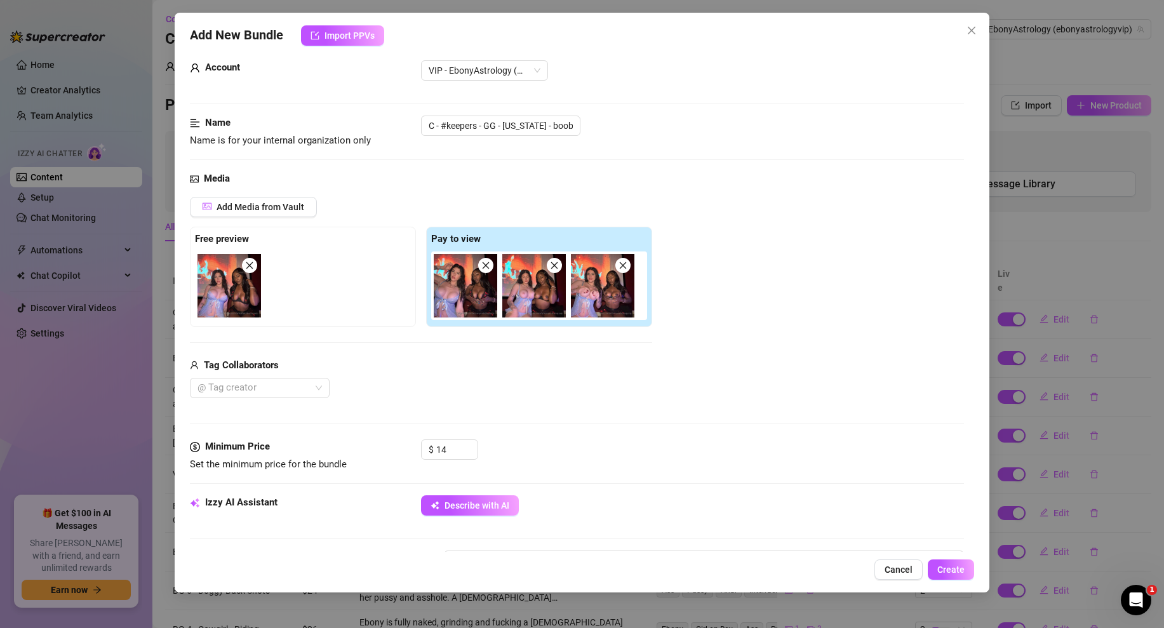
scroll to position [0, 0]
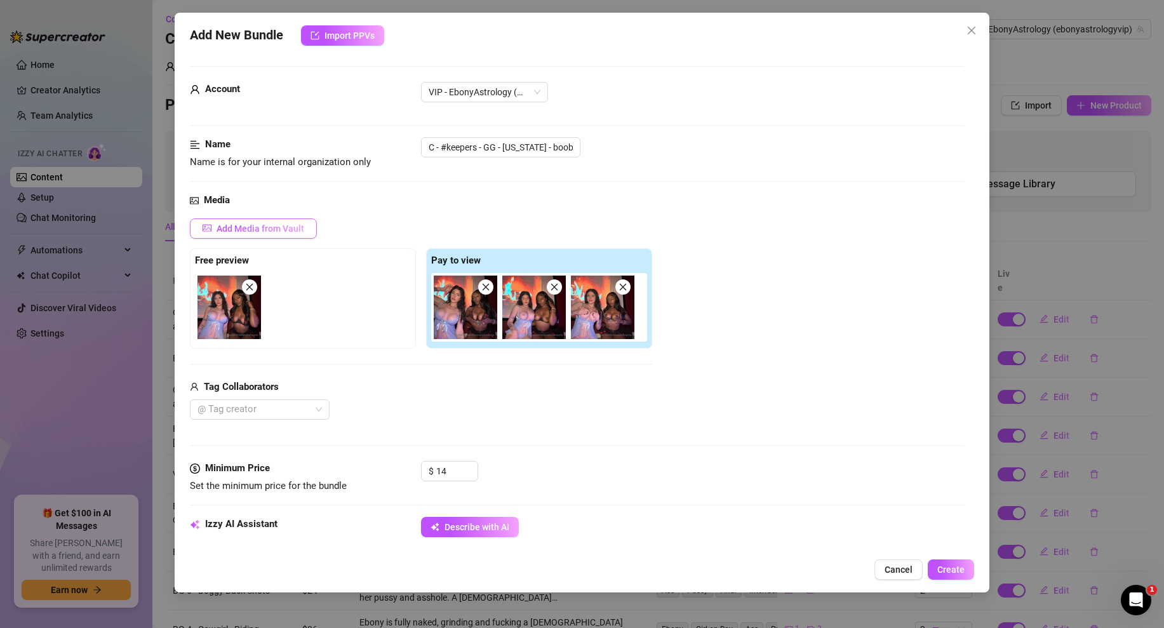
click at [284, 234] on button "Add Media from Vault" at bounding box center [253, 228] width 127 height 20
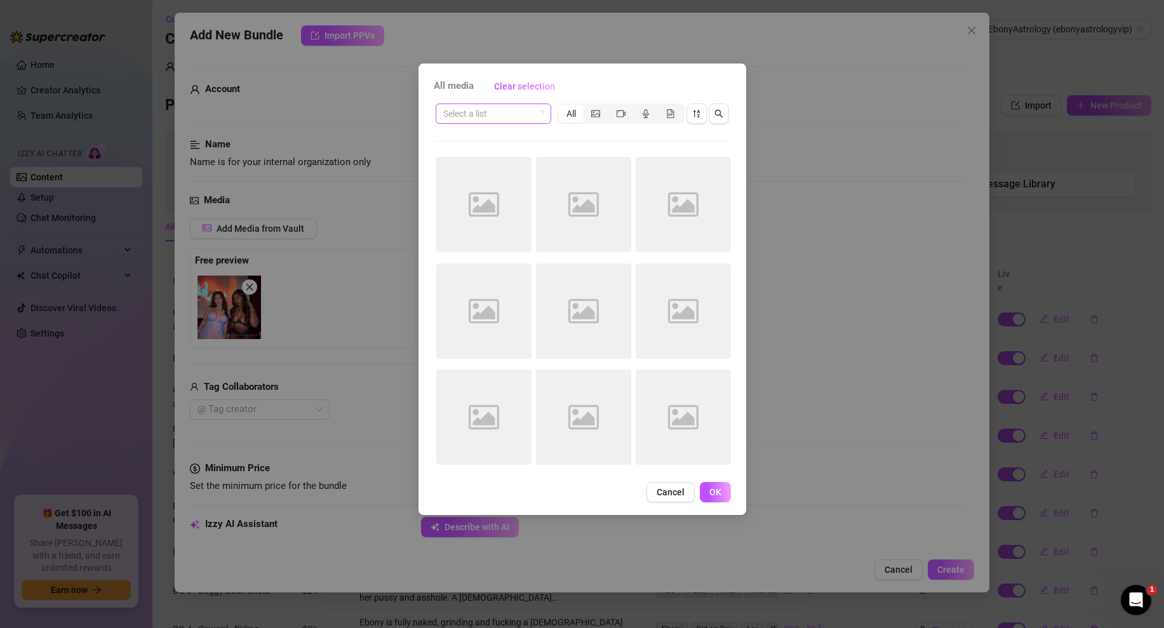
click at [523, 116] on input "search" at bounding box center [487, 113] width 89 height 19
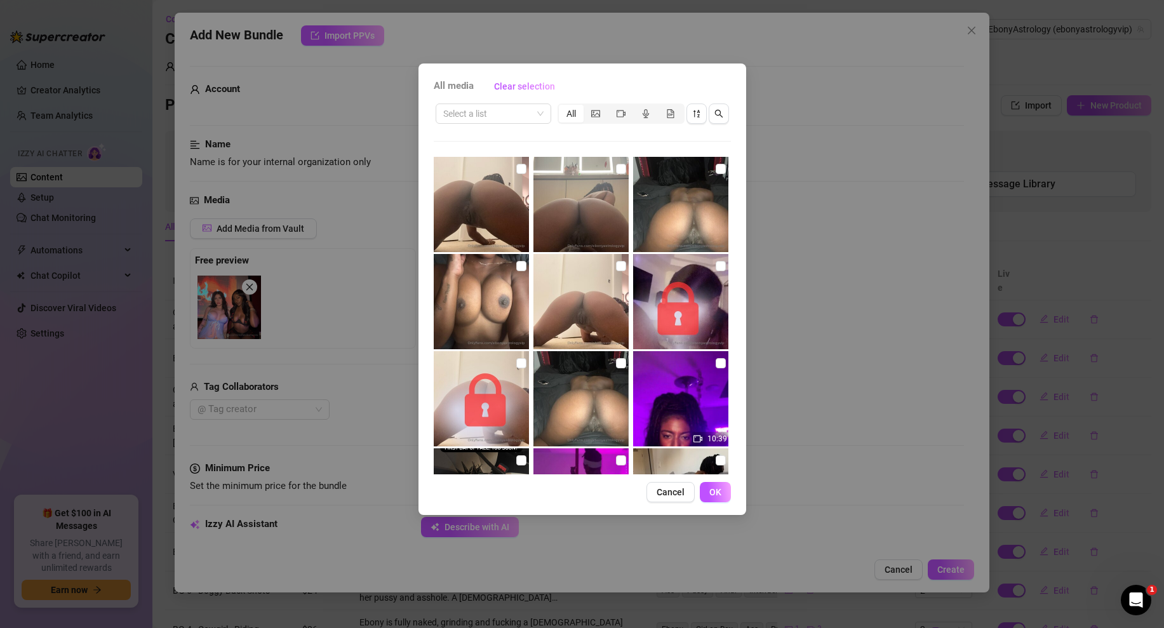
click at [653, 67] on div "All media Clear selection Select a list All 10:39 00:22 01:29 00:02 00:40 00:11…" at bounding box center [582, 288] width 328 height 451
click at [716, 117] on icon "search" at bounding box center [718, 113] width 9 height 9
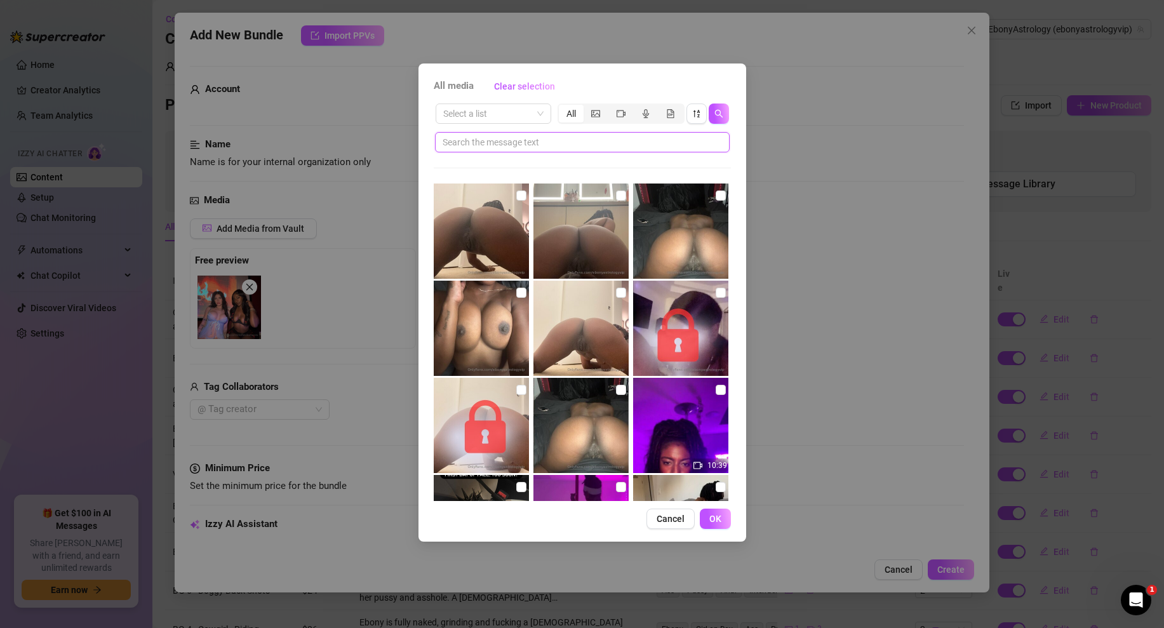
click at [504, 145] on input "text" at bounding box center [577, 142] width 269 height 14
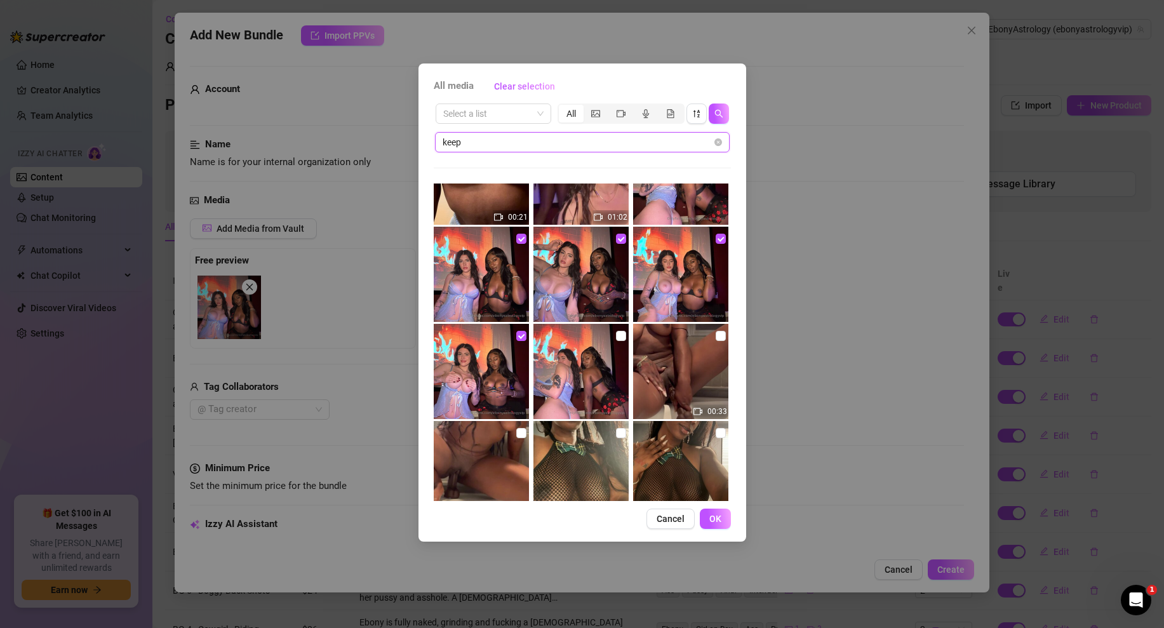
scroll to position [347, 0]
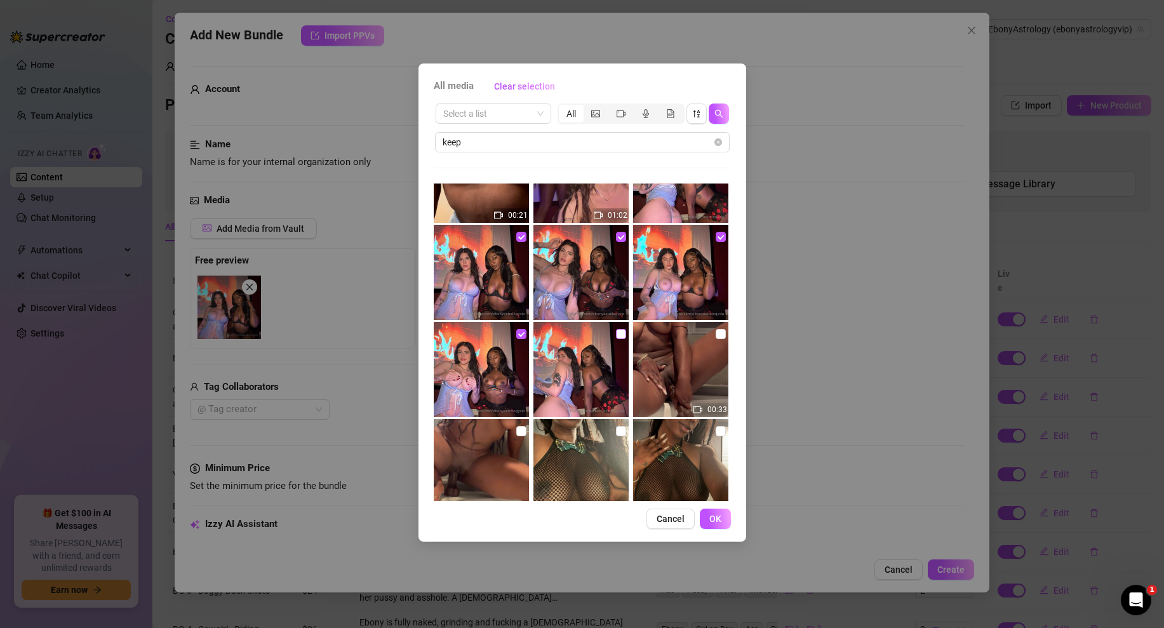
click at [623, 335] on input "checkbox" at bounding box center [621, 334] width 10 height 10
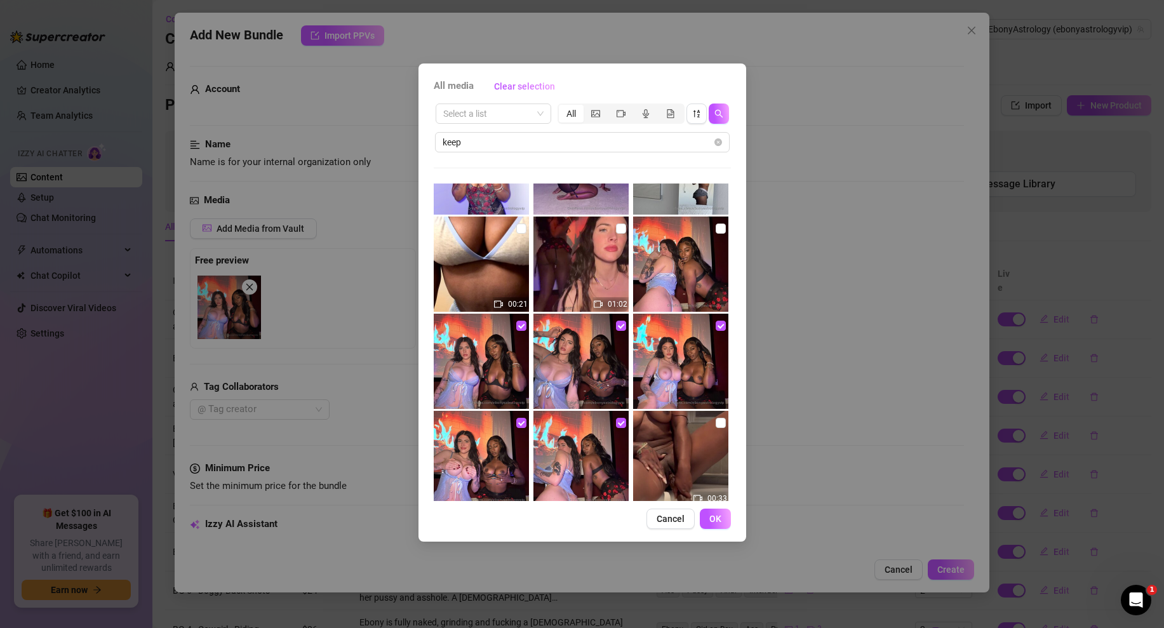
scroll to position [259, 0]
click at [618, 225] on input "checkbox" at bounding box center [621, 228] width 10 height 10
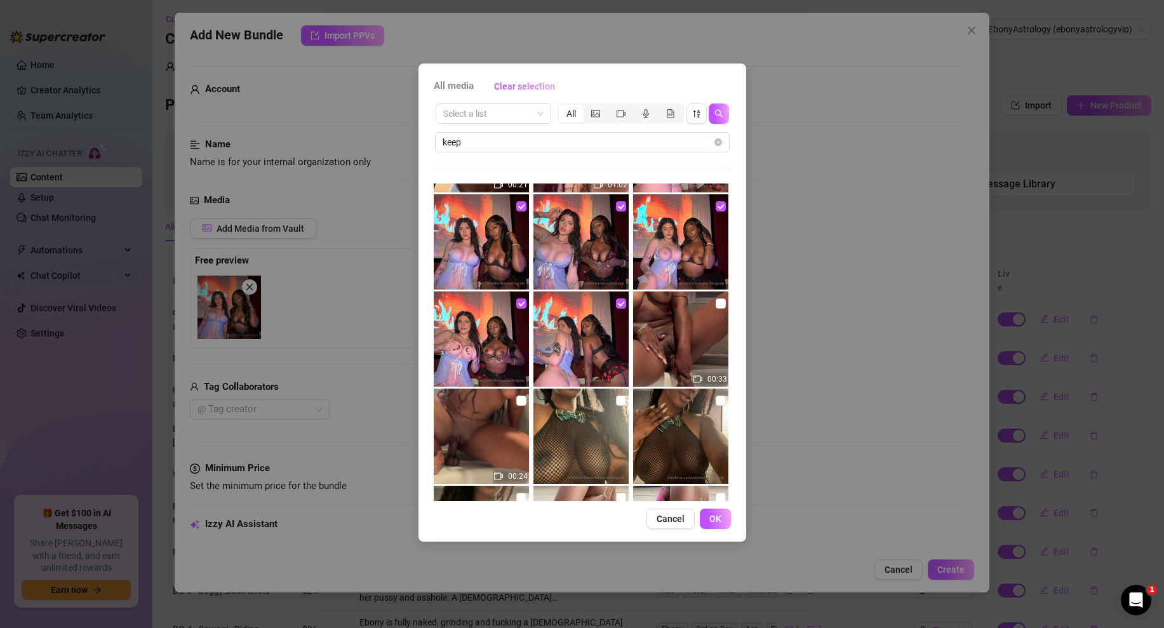
scroll to position [410, 0]
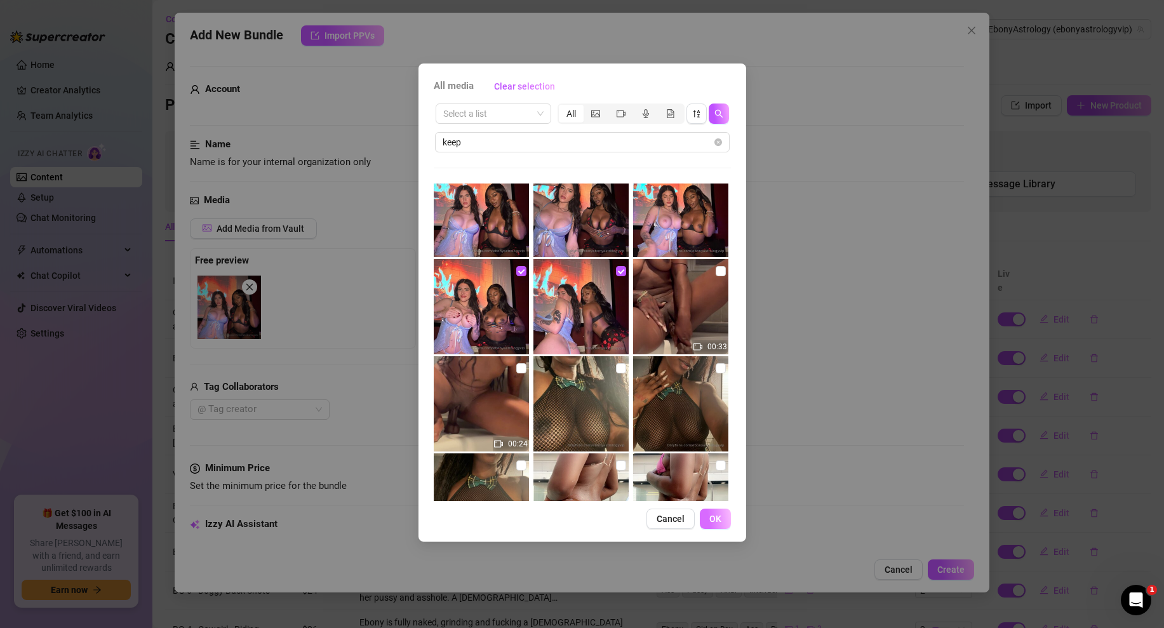
click at [716, 519] on span "OK" at bounding box center [715, 519] width 12 height 10
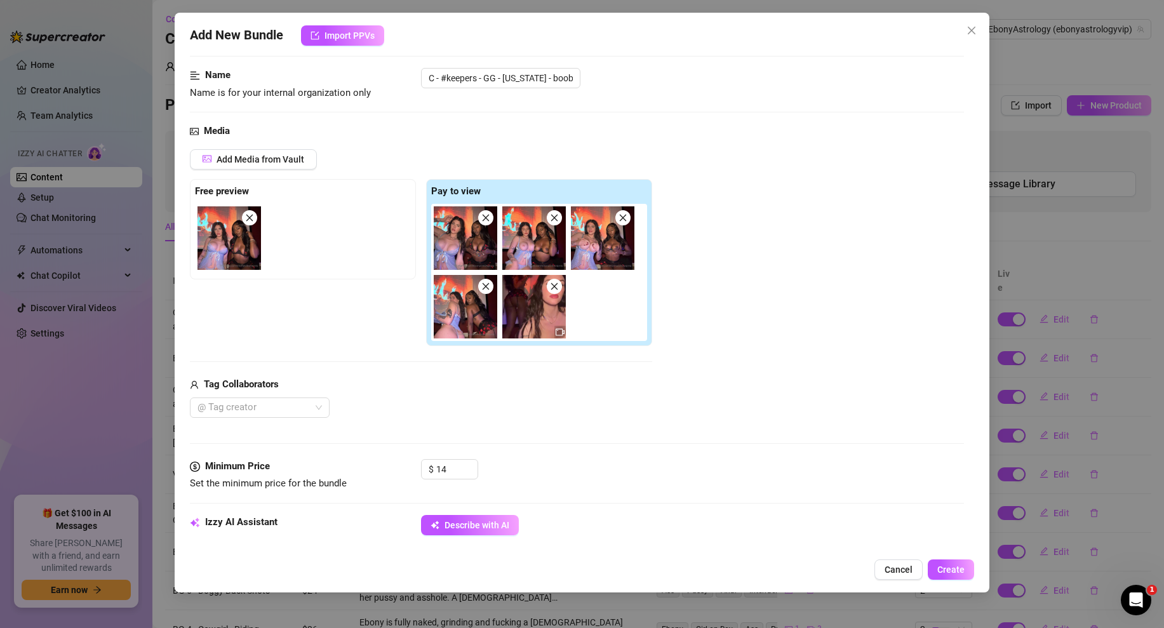
scroll to position [123, 0]
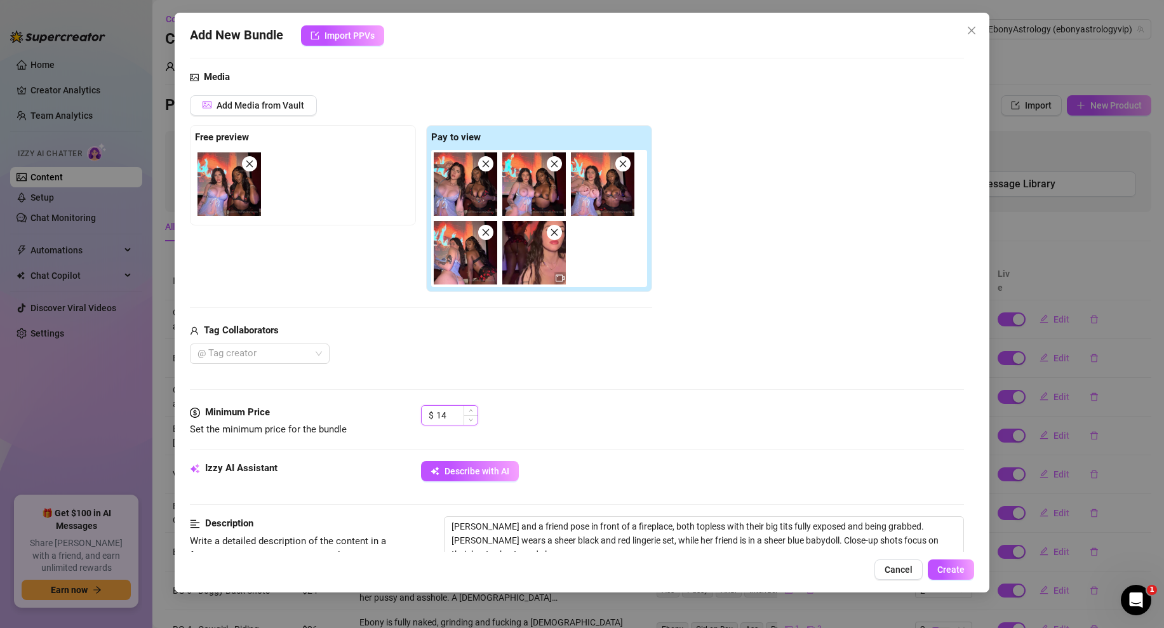
click at [451, 419] on input "14" at bounding box center [456, 415] width 41 height 19
click at [738, 310] on div "Add Media from Vault Free preview Pay to view Tag Collaborators @ Tag creator" at bounding box center [577, 229] width 774 height 269
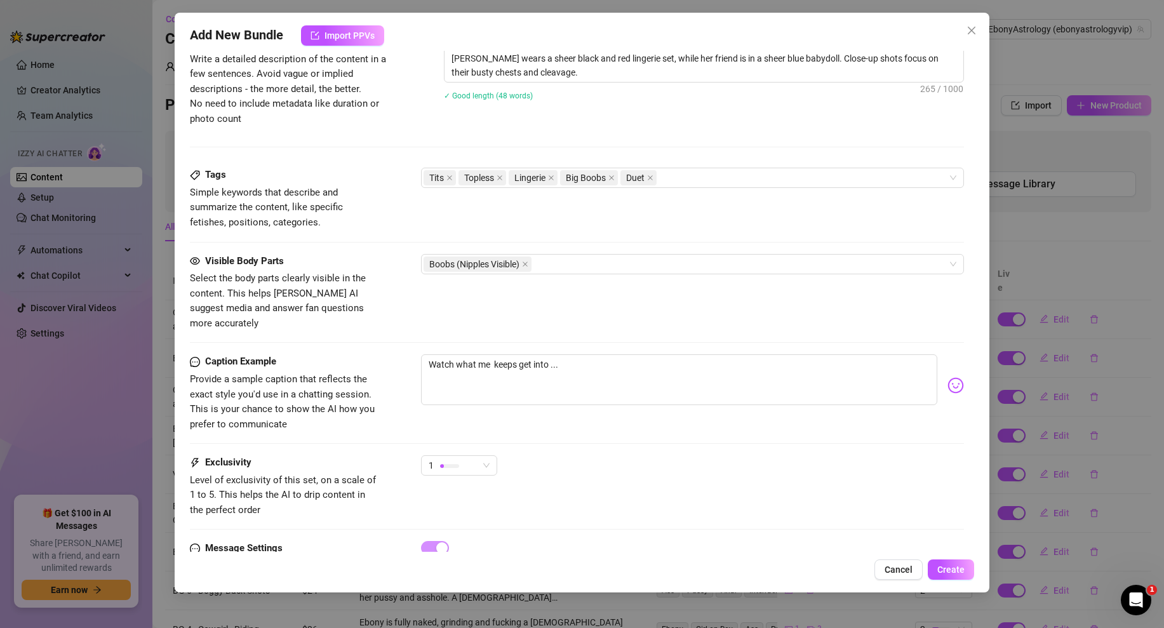
scroll to position [651, 0]
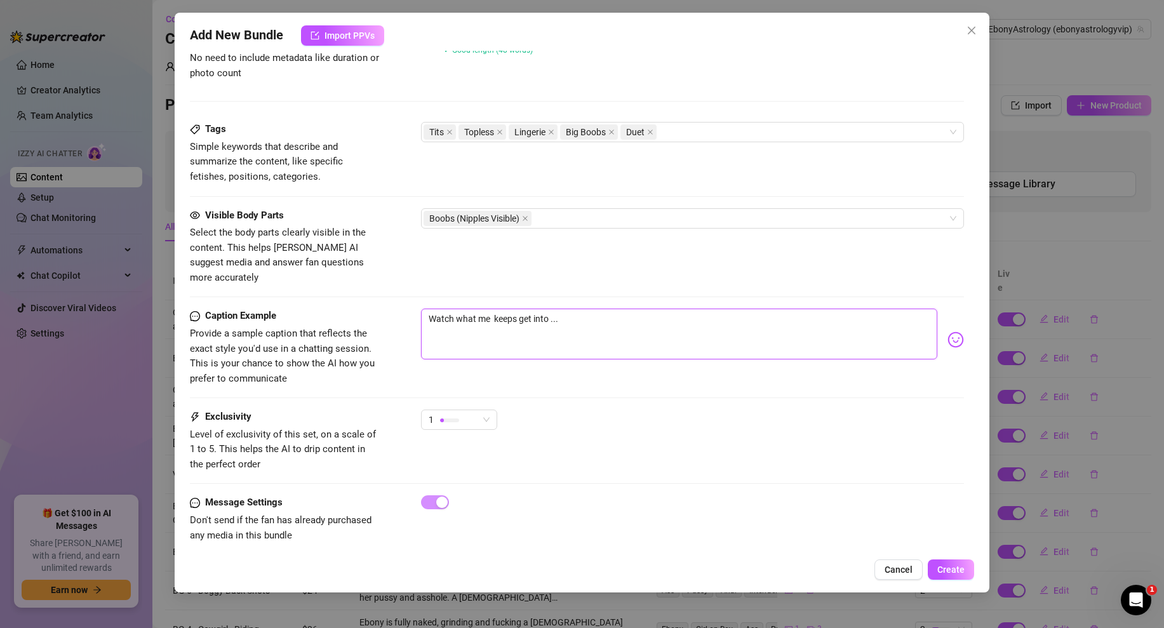
click at [495, 309] on textarea "Watch what me keeps get into ..." at bounding box center [679, 334] width 516 height 51
click at [528, 309] on textarea "Watch what me @Keeps get into ..." at bounding box center [679, 334] width 516 height 51
click at [587, 309] on textarea "Watch what me @Keeps and I got into ..." at bounding box center [679, 334] width 516 height 51
click at [944, 570] on span "Create" at bounding box center [950, 569] width 27 height 10
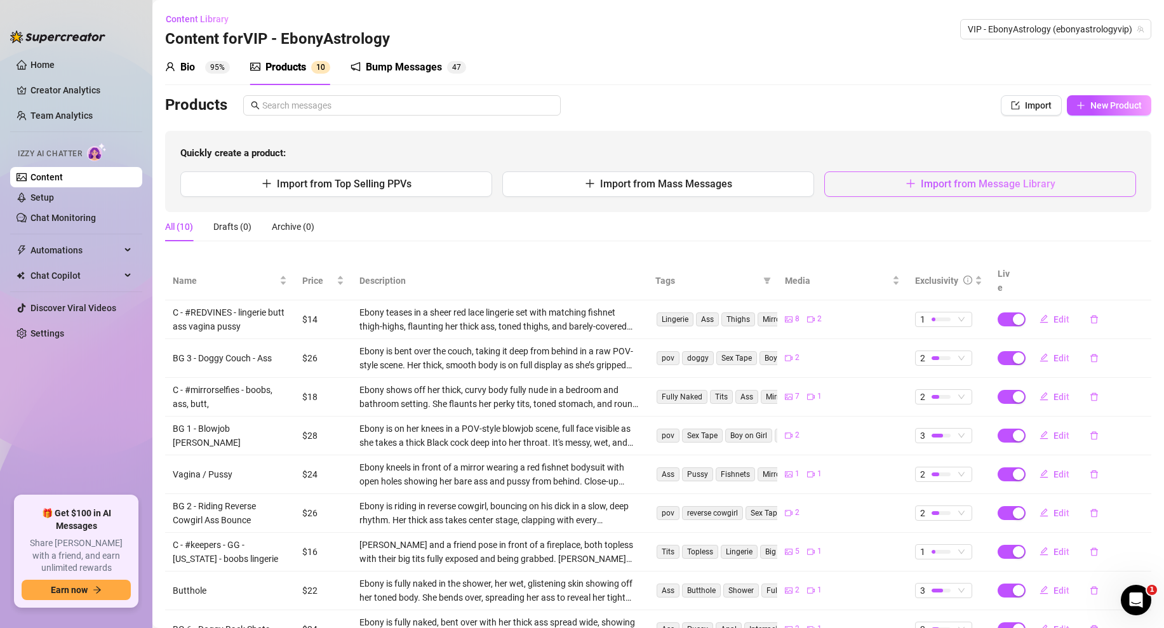
click at [896, 189] on button "Import from Message Library" at bounding box center [980, 183] width 312 height 25
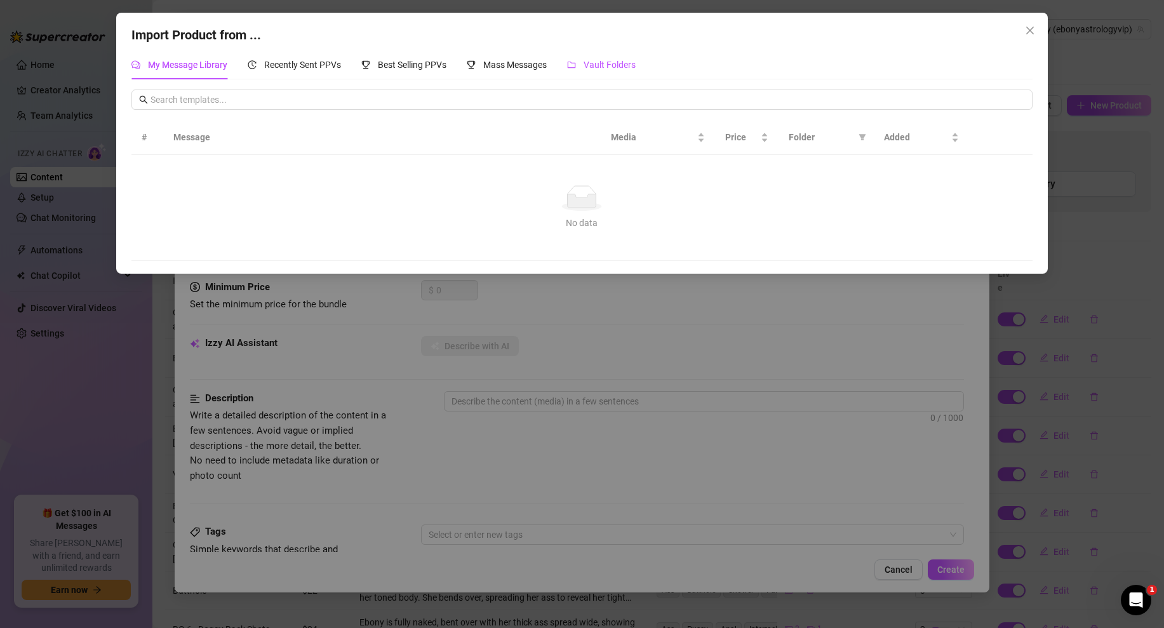
click at [589, 62] on span "Vault Folders" at bounding box center [609, 65] width 52 height 10
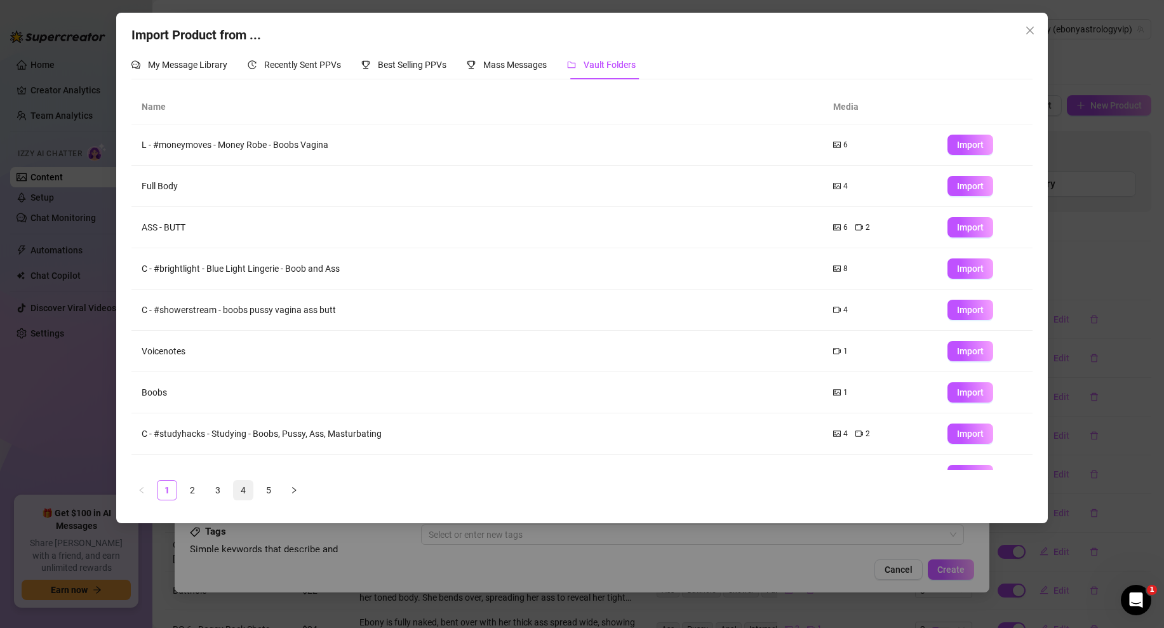
click at [239, 488] on link "4" at bounding box center [243, 490] width 19 height 19
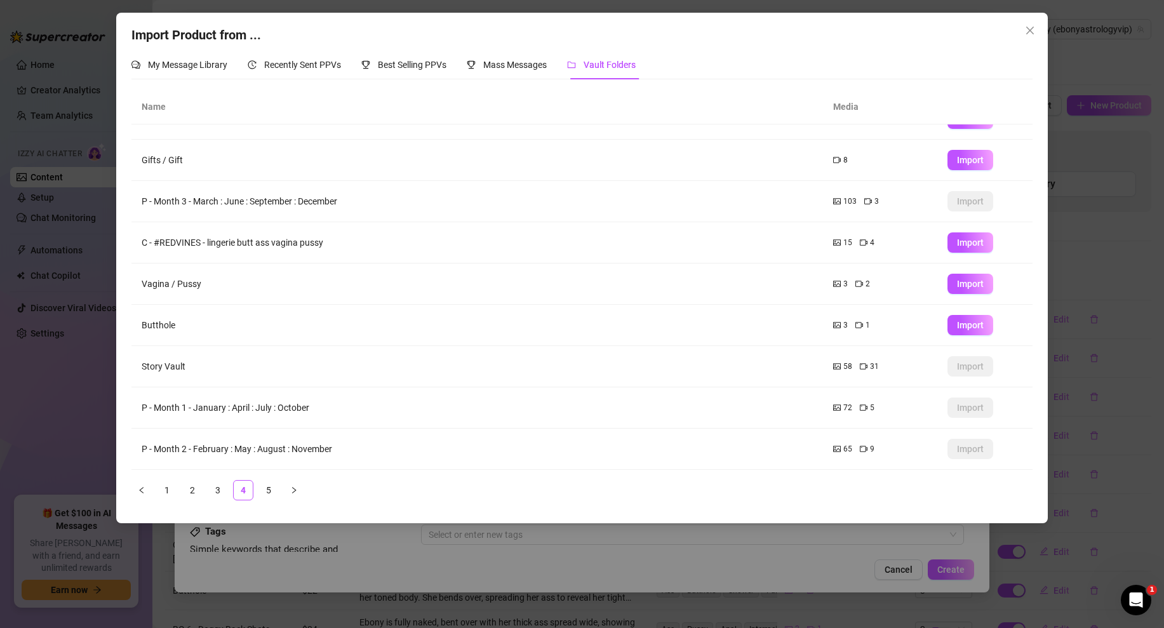
scroll to position [0, 0]
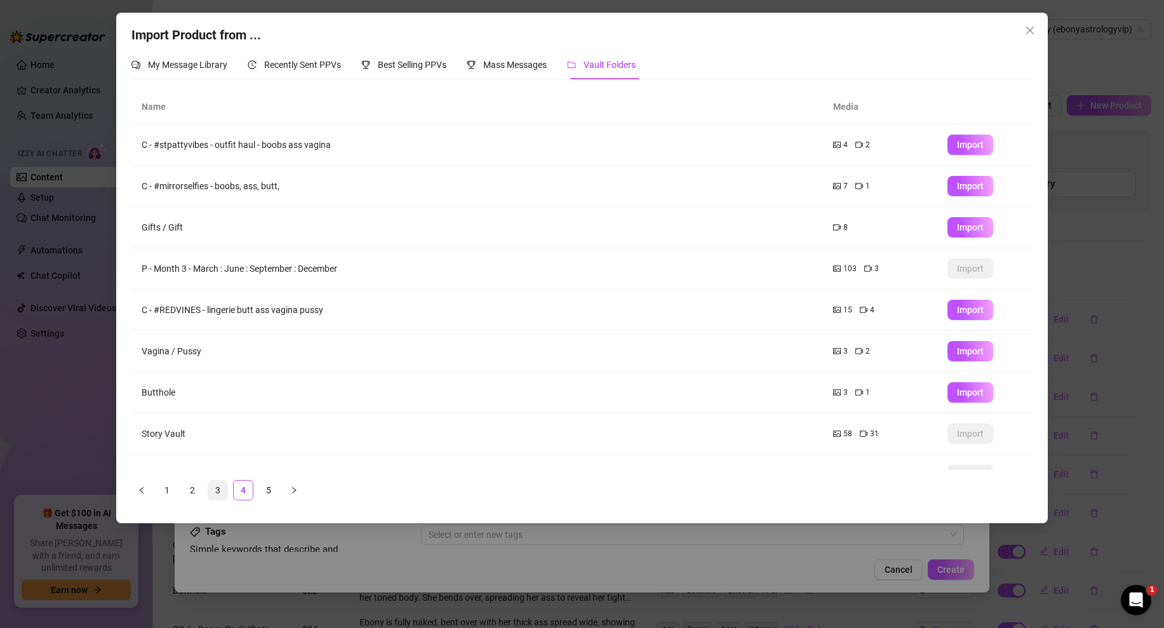
click at [222, 492] on link "3" at bounding box center [217, 490] width 19 height 19
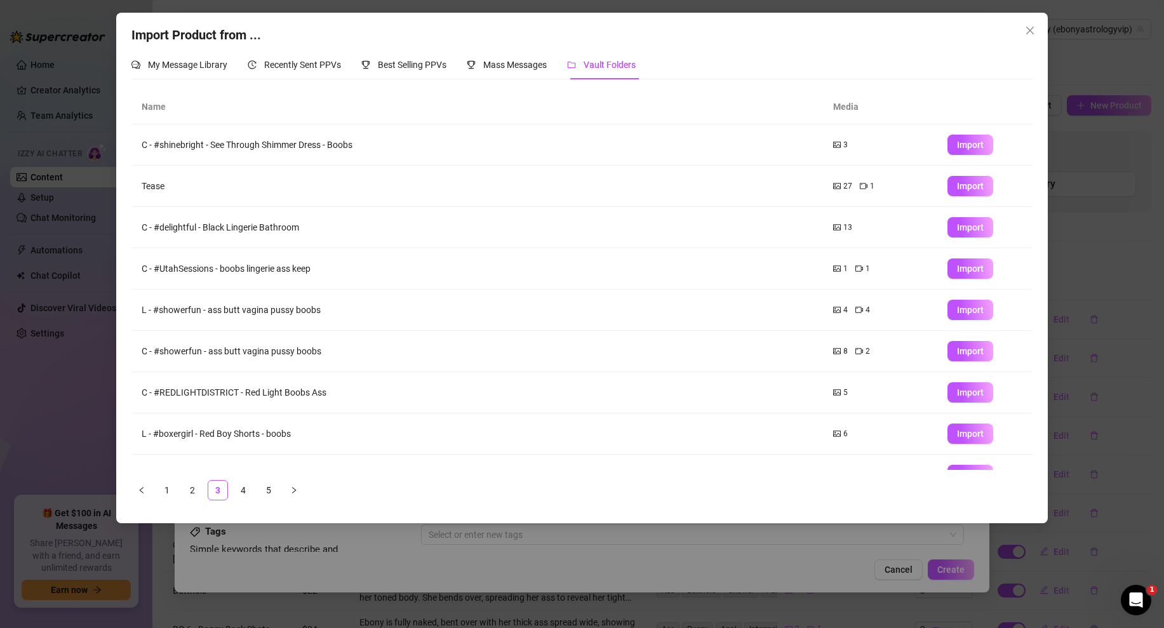
scroll to position [67, 0]
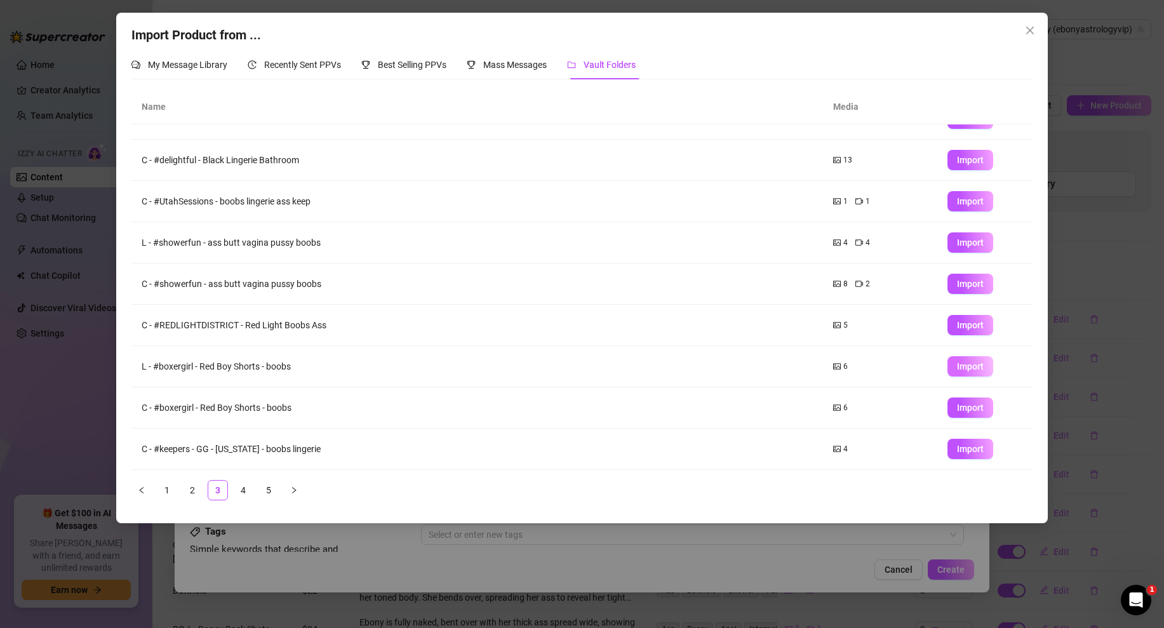
click at [969, 361] on span "Import" at bounding box center [970, 366] width 27 height 10
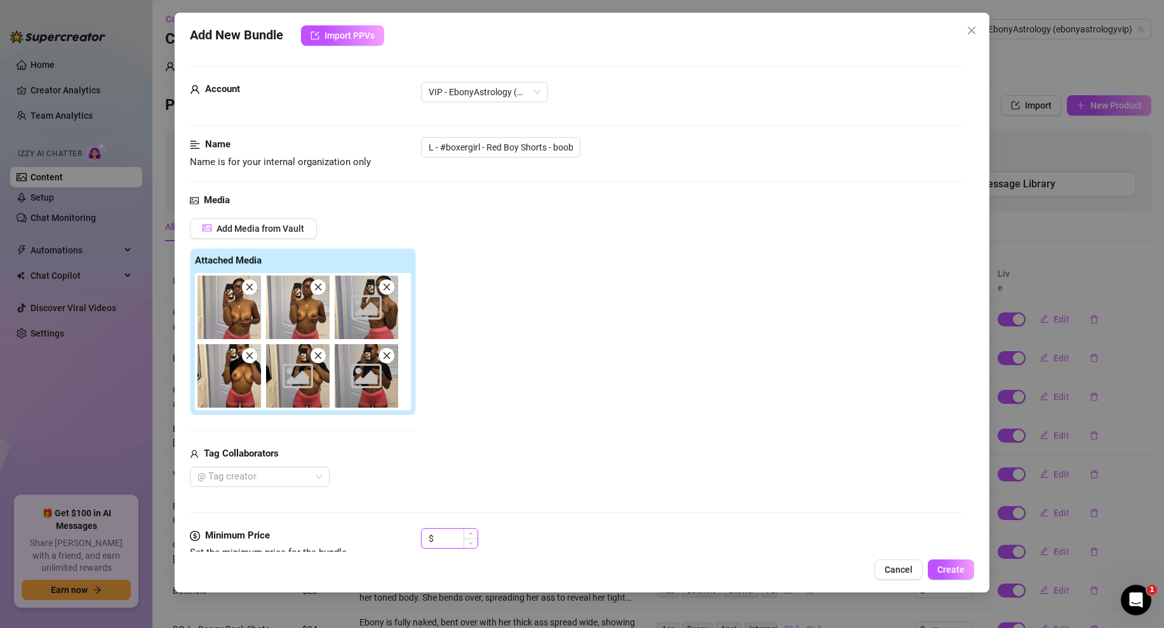
click at [450, 545] on input at bounding box center [456, 538] width 41 height 19
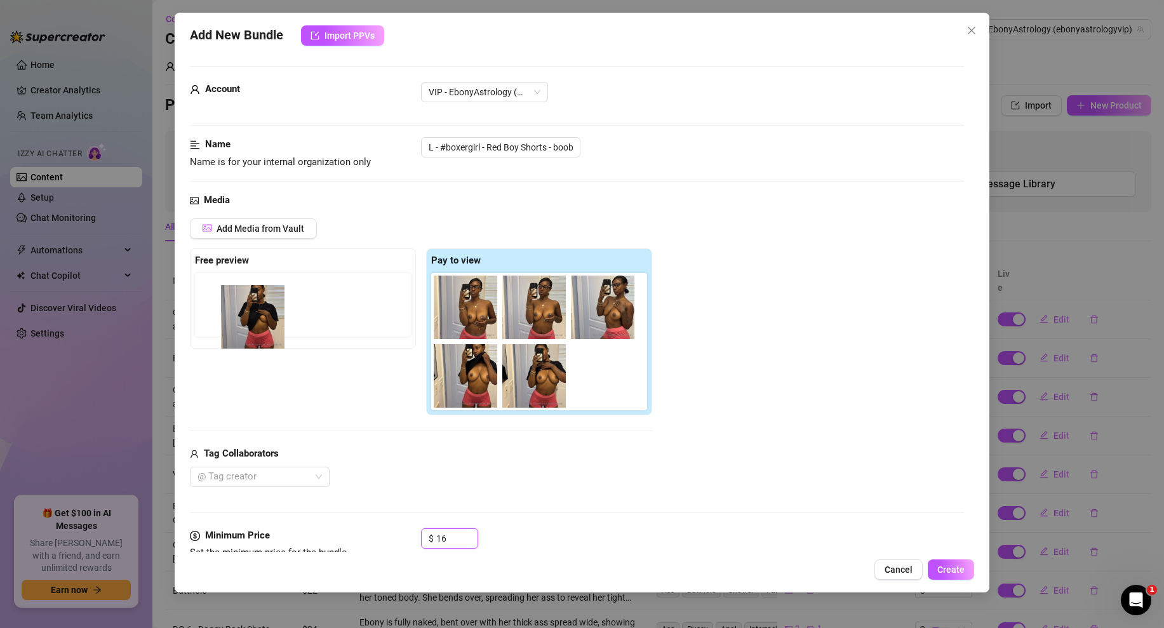
drag, startPoint x: 604, startPoint y: 378, endPoint x: 247, endPoint y: 317, distance: 362.0
click at [247, 317] on div "Free preview Pay to view" at bounding box center [421, 332] width 462 height 168
drag, startPoint x: 596, startPoint y: 376, endPoint x: 204, endPoint y: 299, distance: 398.6
click at [204, 299] on div "Free preview Pay to view" at bounding box center [421, 332] width 462 height 168
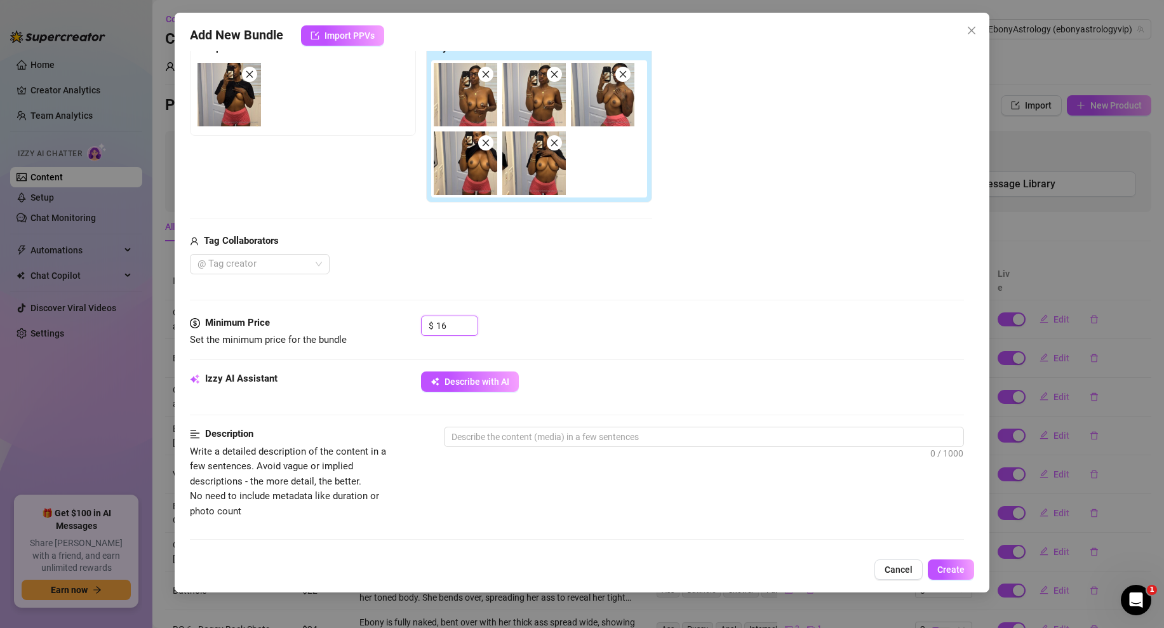
scroll to position [651, 0]
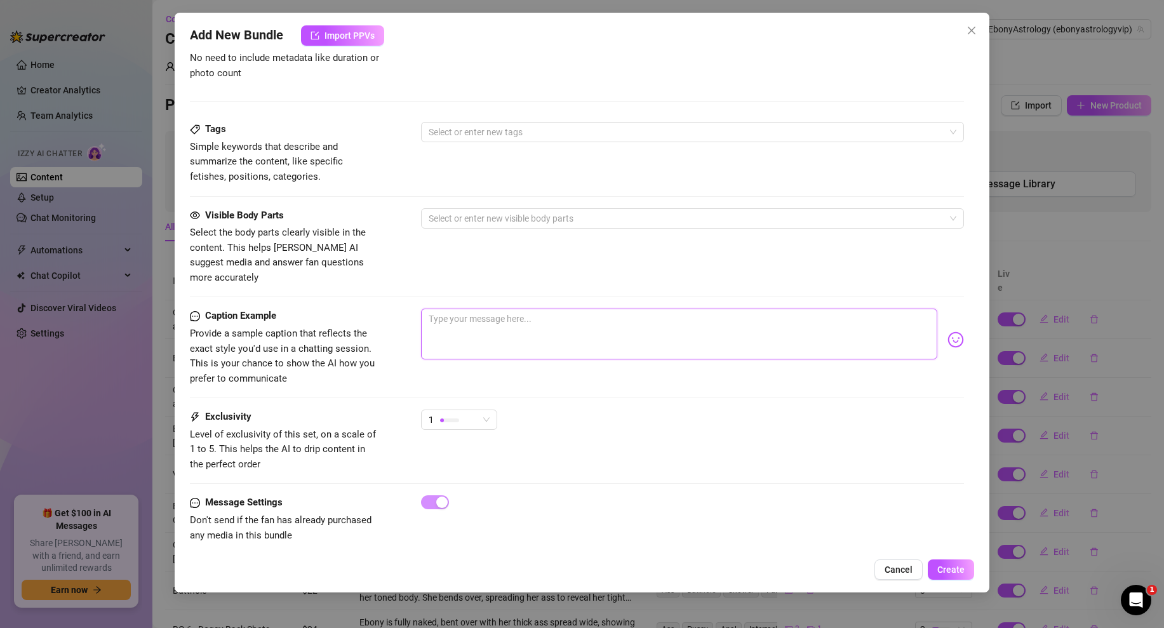
click at [488, 309] on textarea at bounding box center [679, 334] width 516 height 51
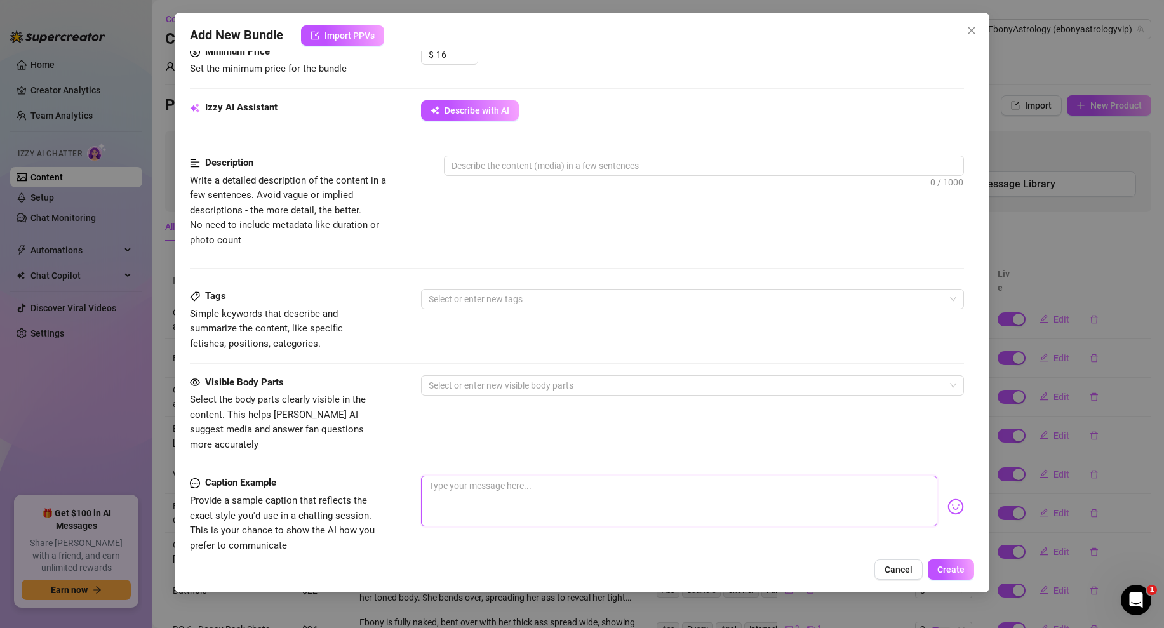
scroll to position [182, 0]
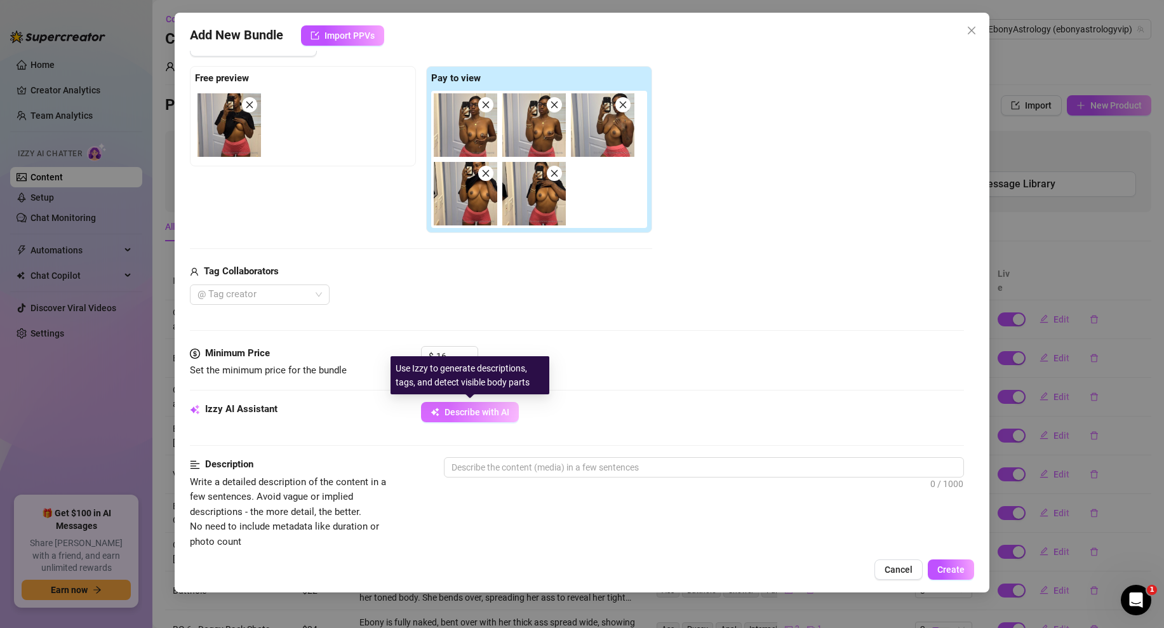
click at [457, 422] on button "Describe with AI" at bounding box center [470, 412] width 98 height 20
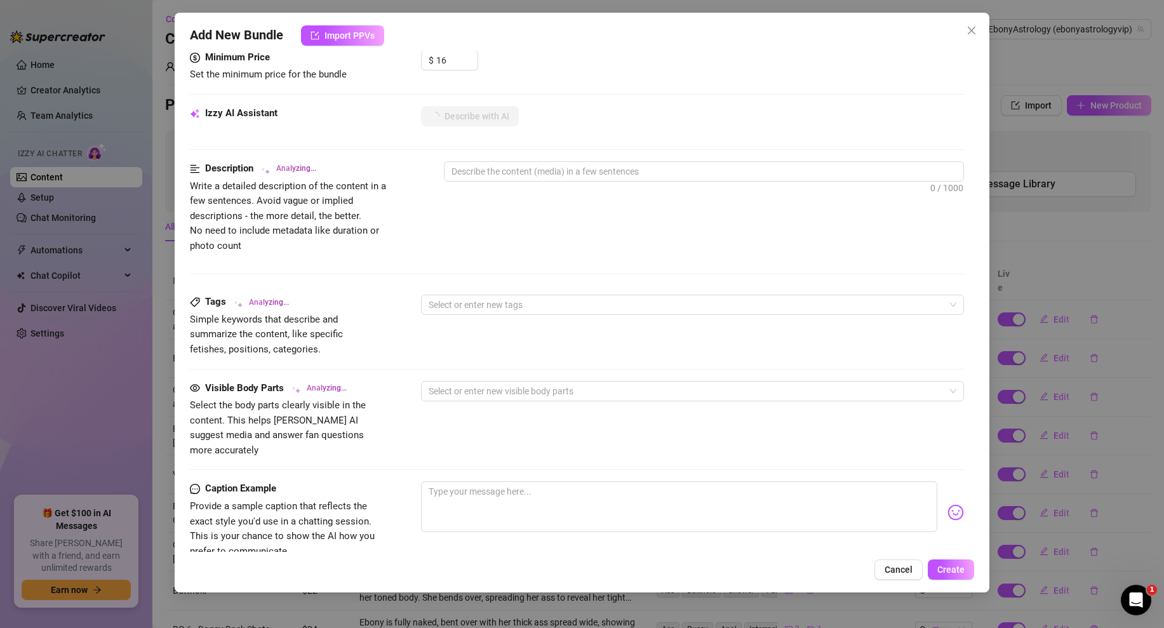
scroll to position [651, 0]
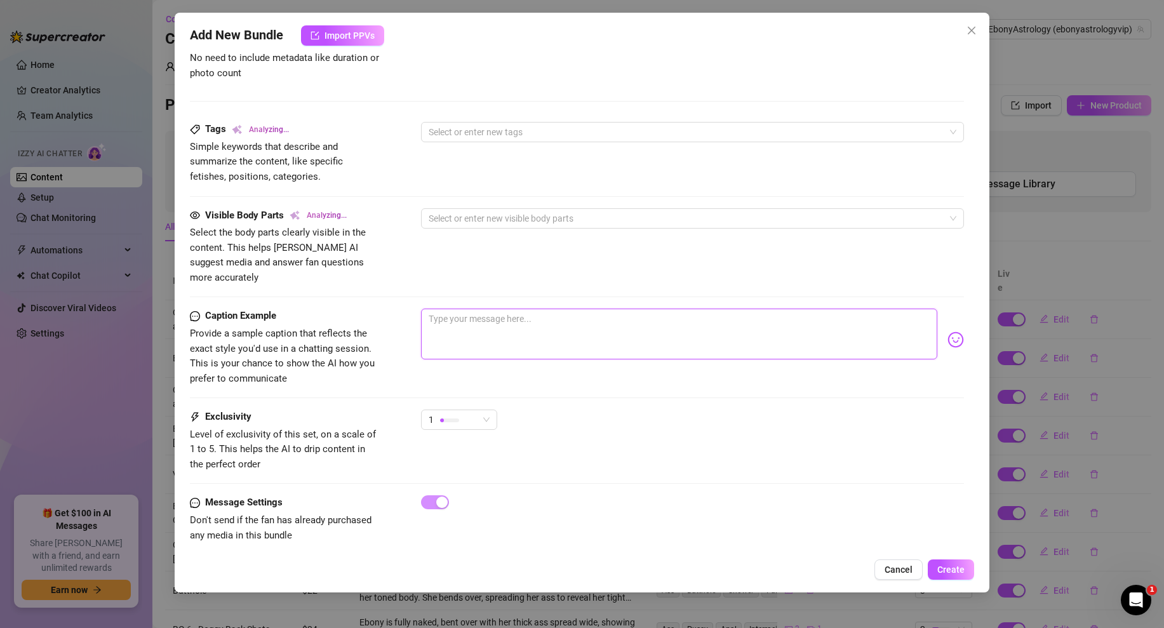
click at [449, 321] on textarea at bounding box center [679, 334] width 516 height 51
click at [451, 309] on textarea "Boxwers or briefs?" at bounding box center [679, 334] width 516 height 51
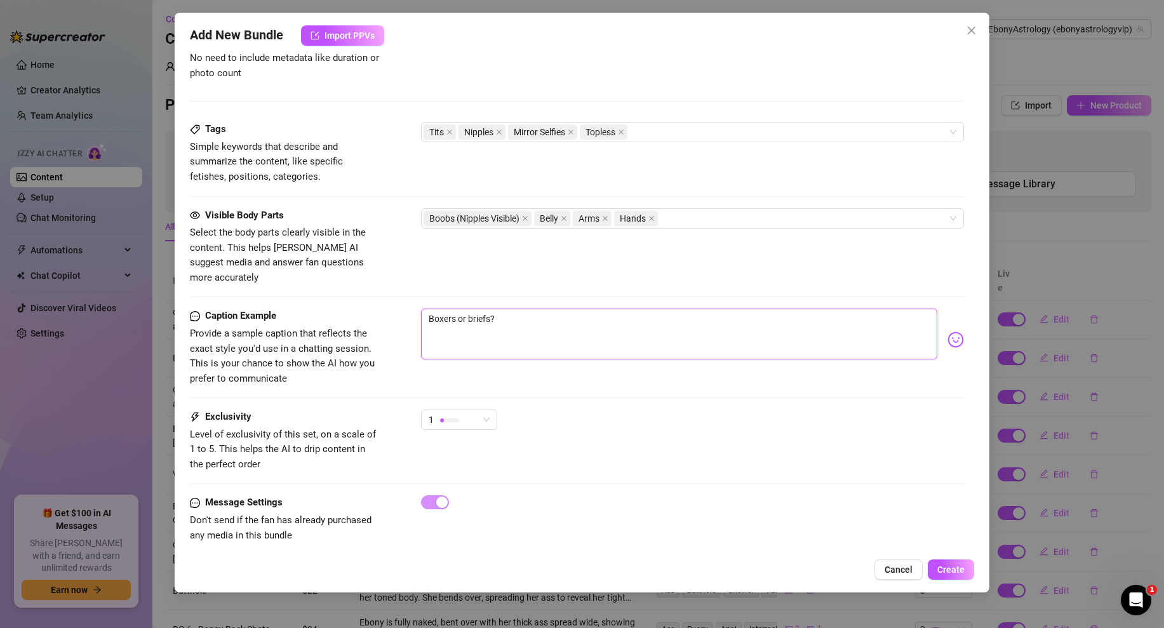
click at [509, 309] on textarea "Boxers or briefs?" at bounding box center [679, 334] width 516 height 51
click at [474, 410] on div "1" at bounding box center [454, 419] width 50 height 19
click at [540, 410] on div "1" at bounding box center [692, 426] width 543 height 32
click at [510, 312] on textarea "Boxers or briefs?" at bounding box center [679, 334] width 516 height 51
click at [429, 309] on textarea "Boxers or briefs? Unlock and i'll take off the top...😏" at bounding box center [679, 334] width 516 height 51
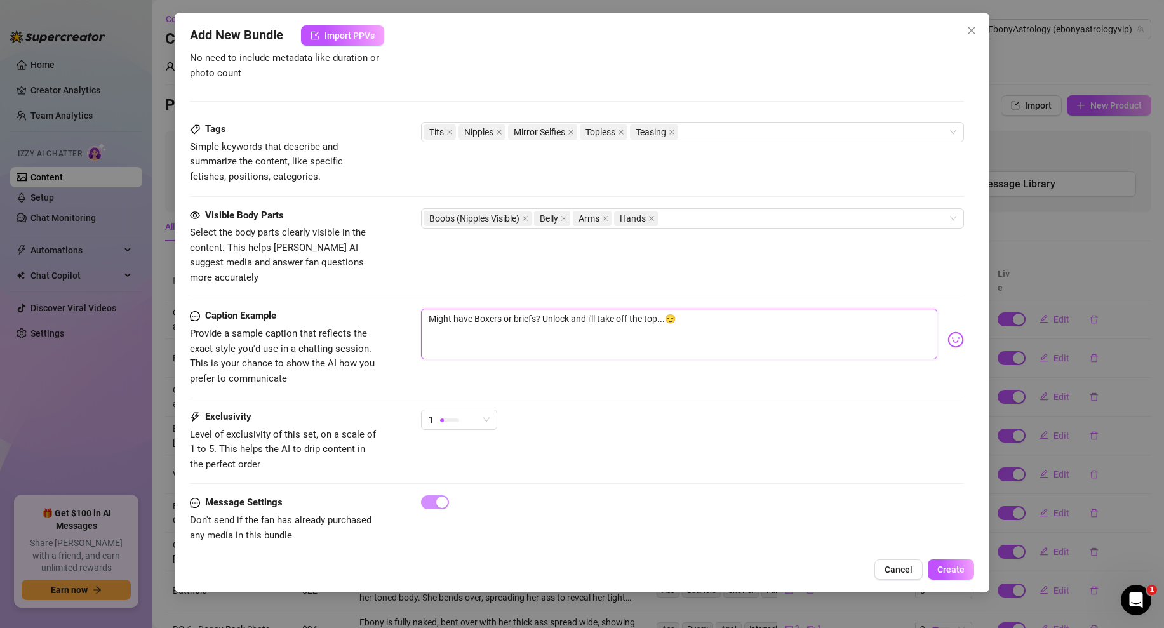
click at [509, 309] on textarea "Might have Boxers or briefs? Unlock and i'll take off the top...😏" at bounding box center [679, 334] width 516 height 51
drag, startPoint x: 575, startPoint y: 305, endPoint x: 701, endPoint y: 303, distance: 125.7
click at [701, 309] on textarea "Might have Boxer. Might have briefs? Unlock and i'll take off the top...😏" at bounding box center [679, 334] width 516 height 51
click at [773, 309] on textarea "Might have Boxer. Might have briefs? But ill take off this top I bet you donjt …" at bounding box center [679, 334] width 516 height 51
click at [716, 309] on textarea "Might have Boxer. Might have briefs? But ill take off this top I bet you donjt …" at bounding box center [679, 334] width 516 height 51
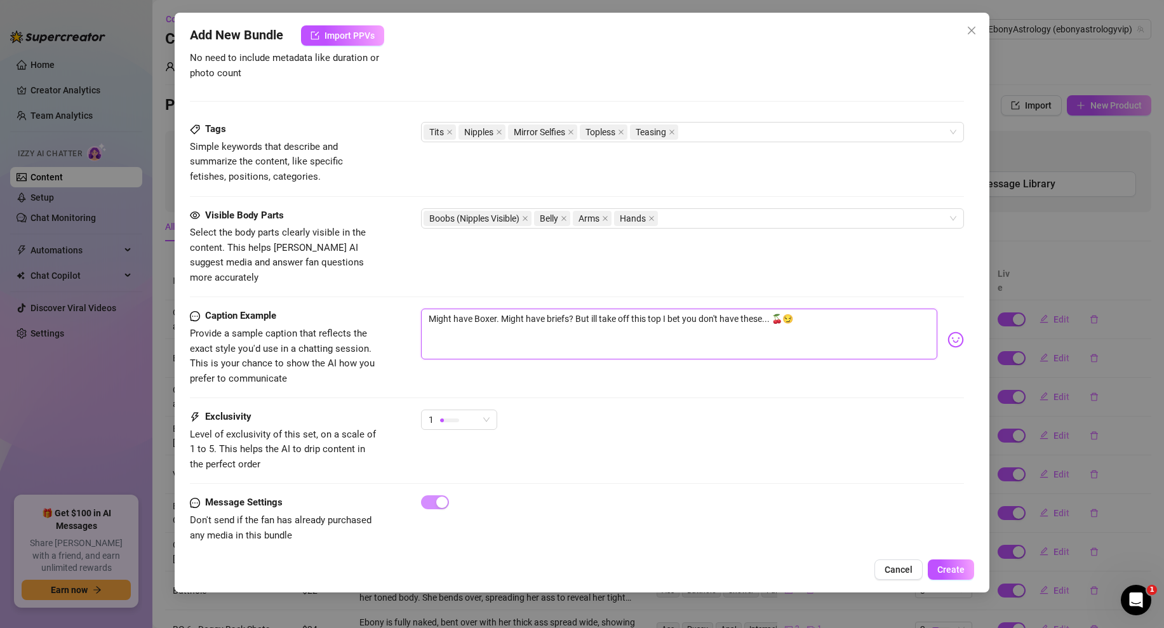
click at [801, 309] on textarea "Might have Boxer. Might have briefs? But ill take off this top I bet you don't …" at bounding box center [679, 334] width 516 height 51
click at [809, 309] on textarea "Might have Boxer. Might have briefs? But ill take off this top I bet you don't …" at bounding box center [679, 334] width 516 height 51
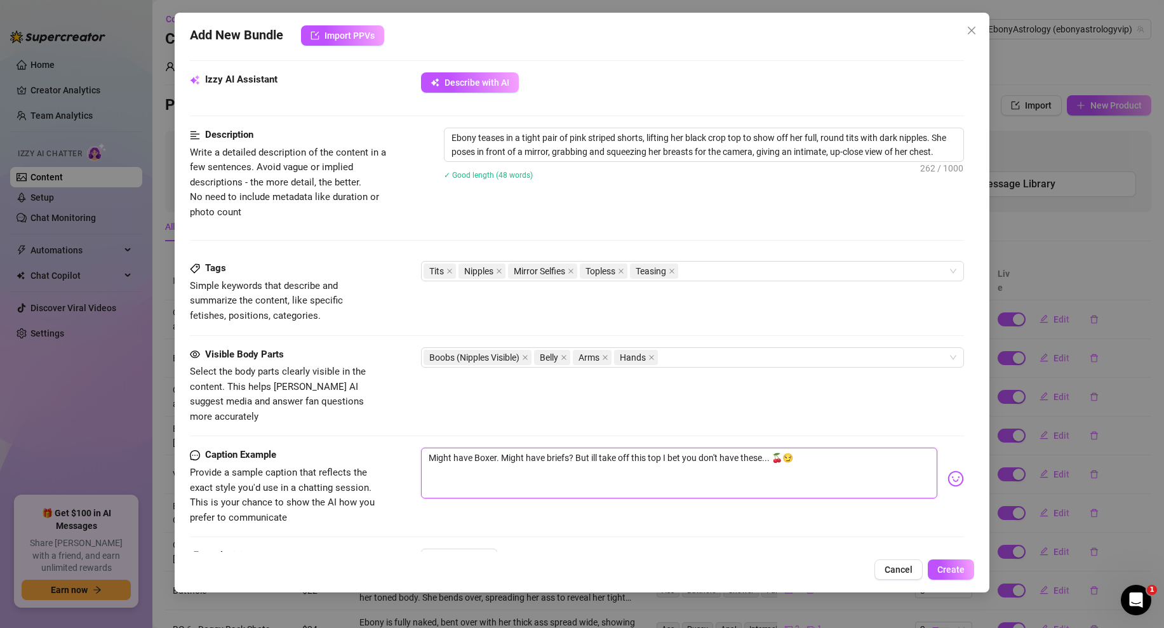
scroll to position [349, 0]
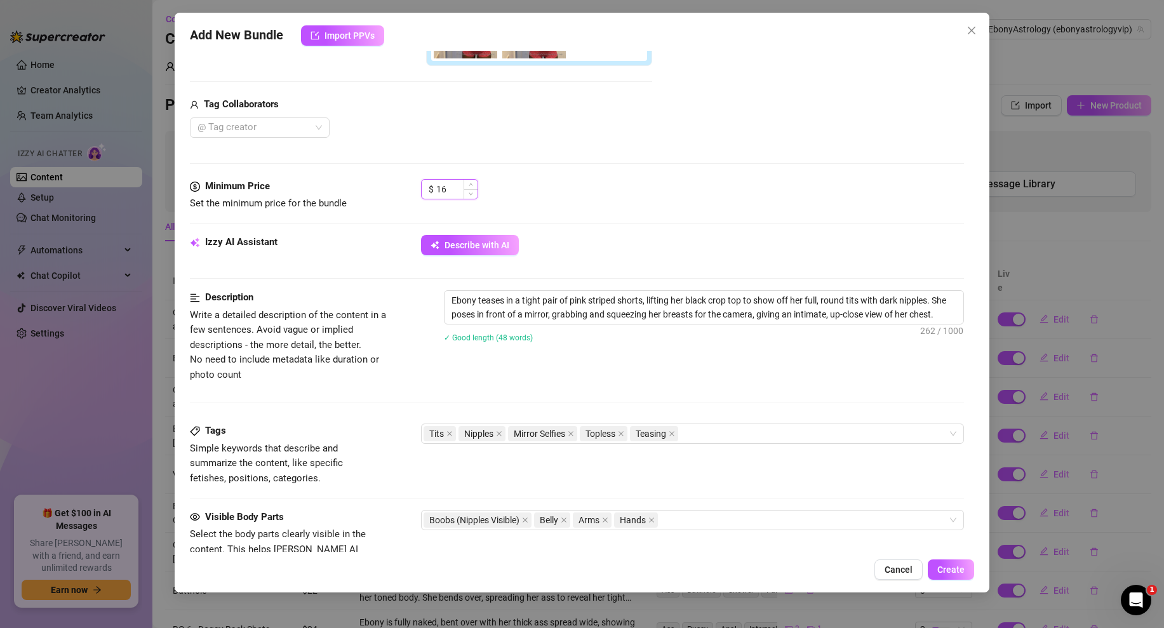
click at [444, 188] on input "16" at bounding box center [456, 189] width 41 height 19
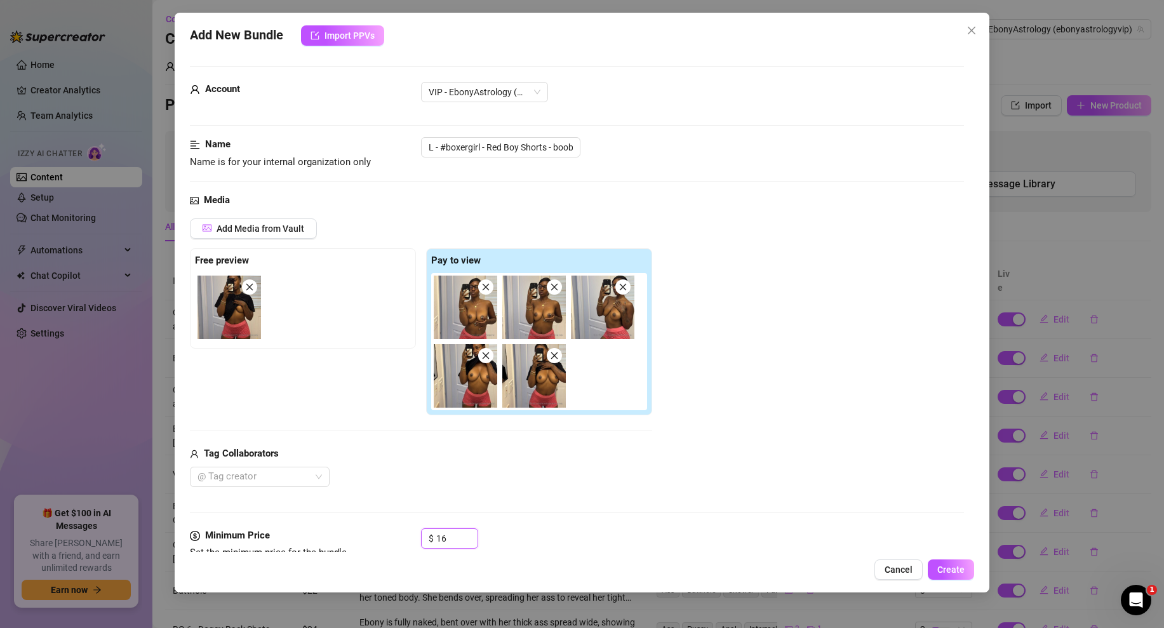
scroll to position [651, 0]
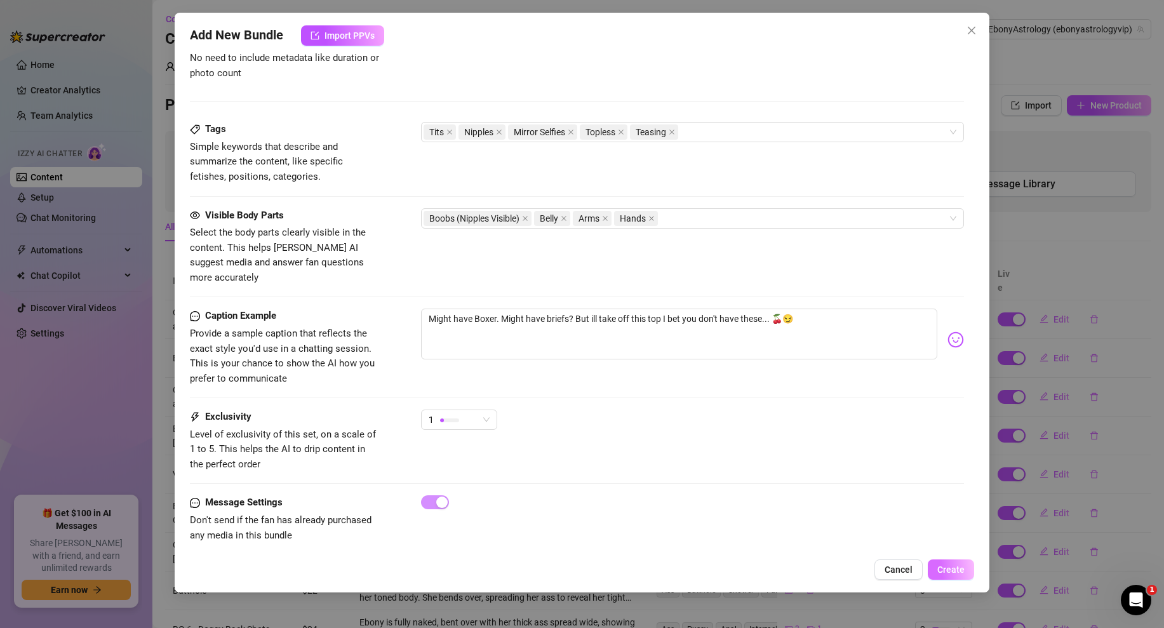
click at [949, 568] on span "Create" at bounding box center [950, 569] width 27 height 10
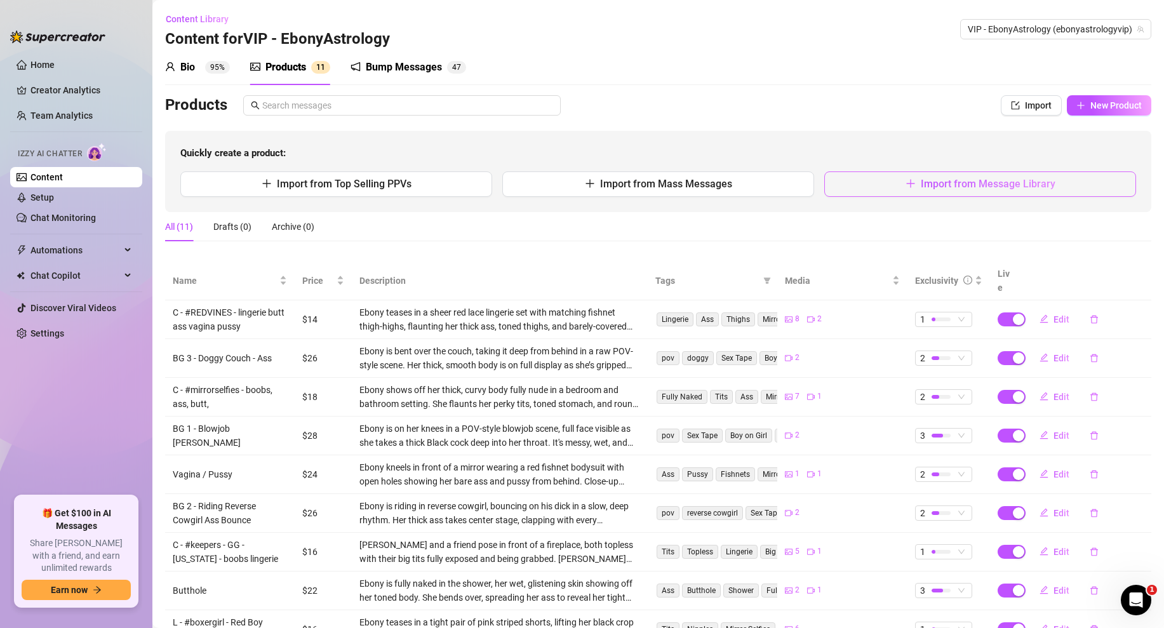
click at [889, 182] on button "Import from Message Library" at bounding box center [980, 183] width 312 height 25
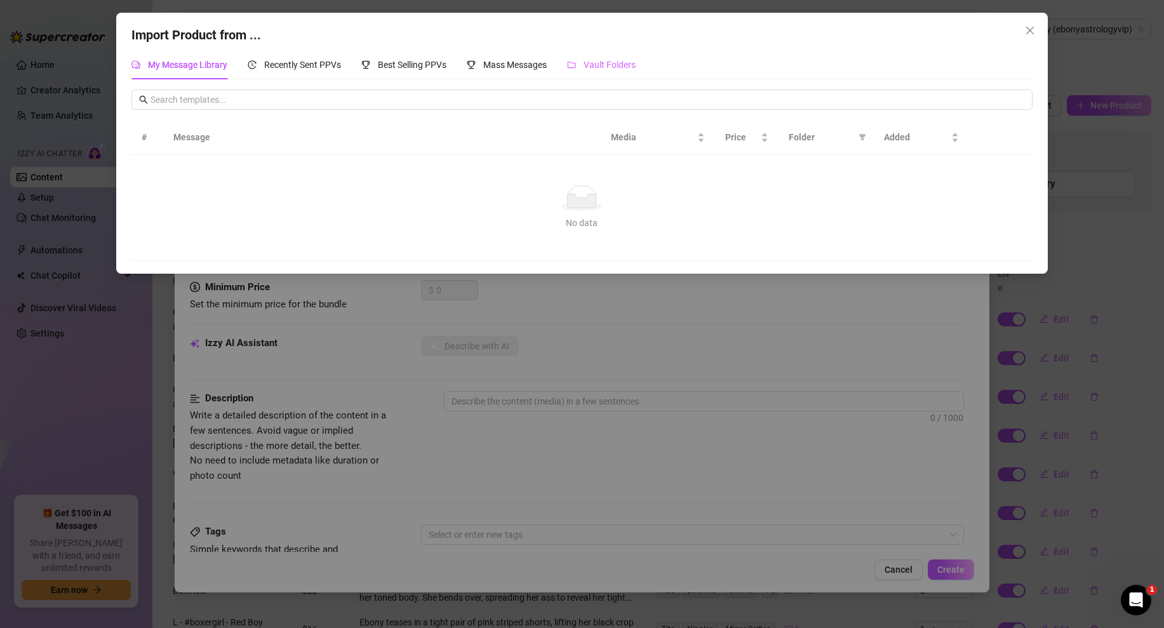
click at [627, 57] on div "Vault Folders" at bounding box center [601, 64] width 69 height 29
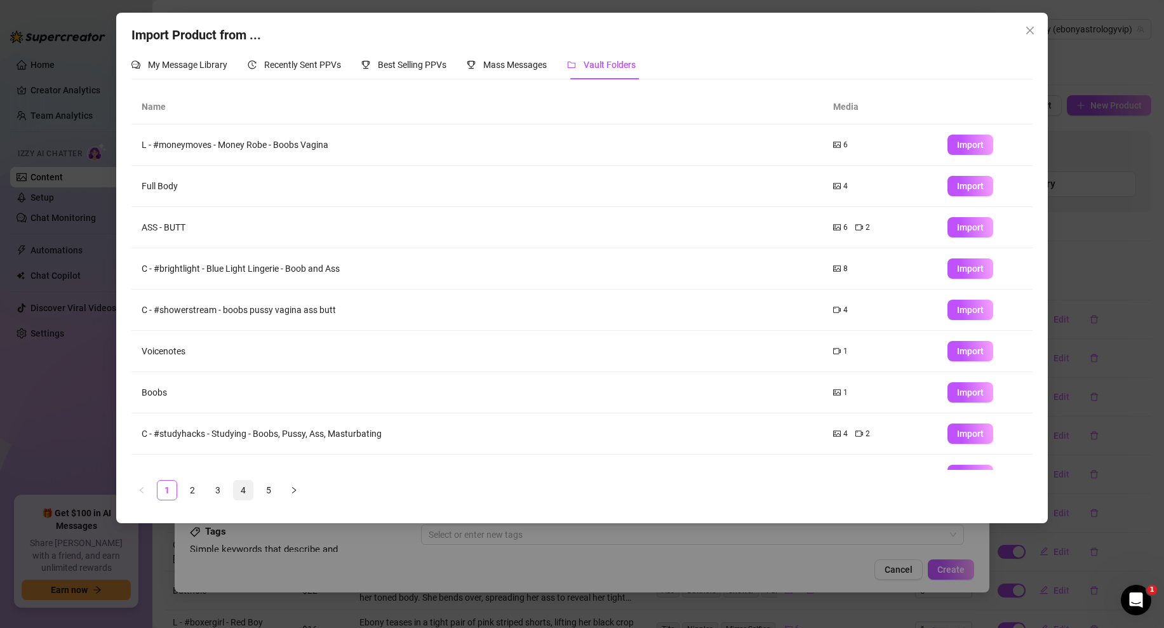
click at [239, 492] on link "4" at bounding box center [243, 490] width 19 height 19
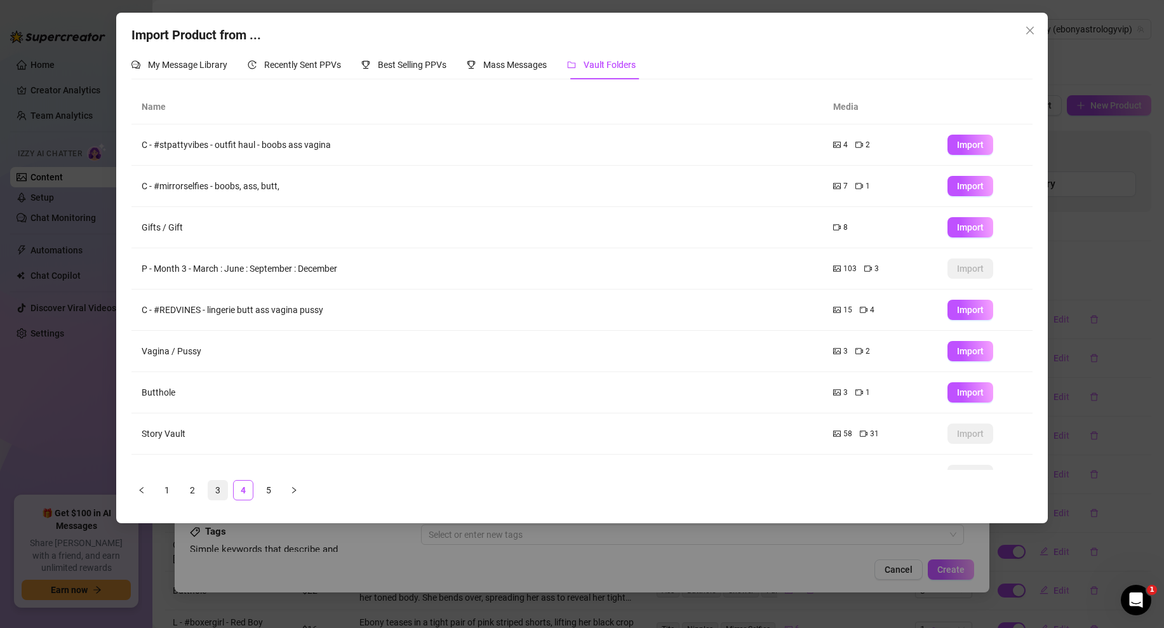
click at [213, 490] on link "3" at bounding box center [217, 490] width 19 height 19
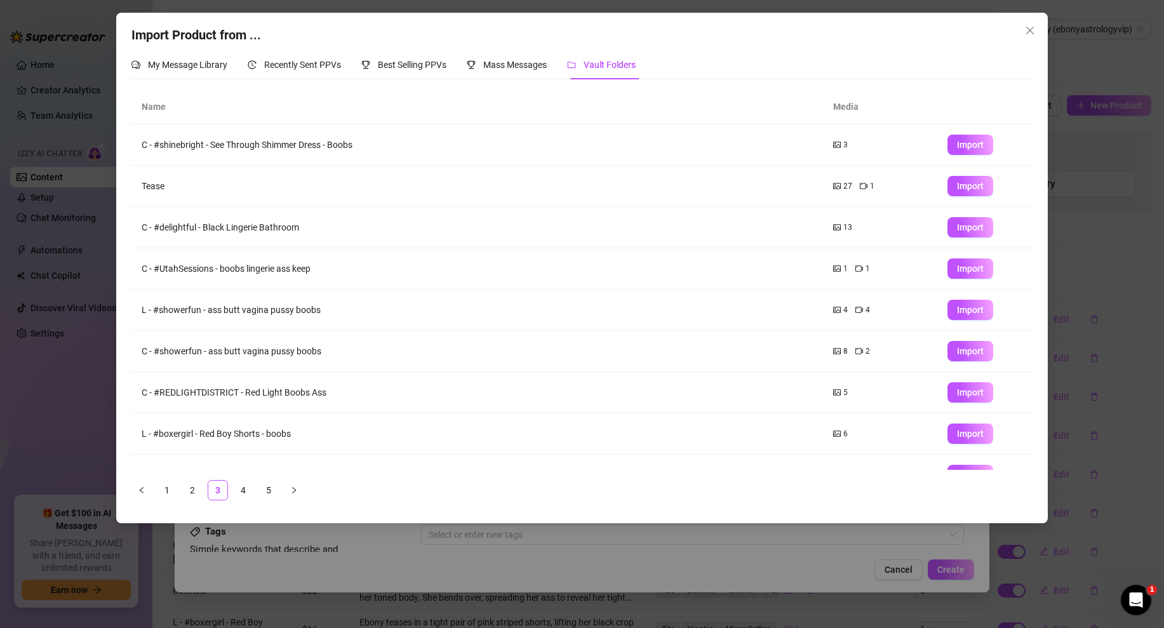
scroll to position [67, 0]
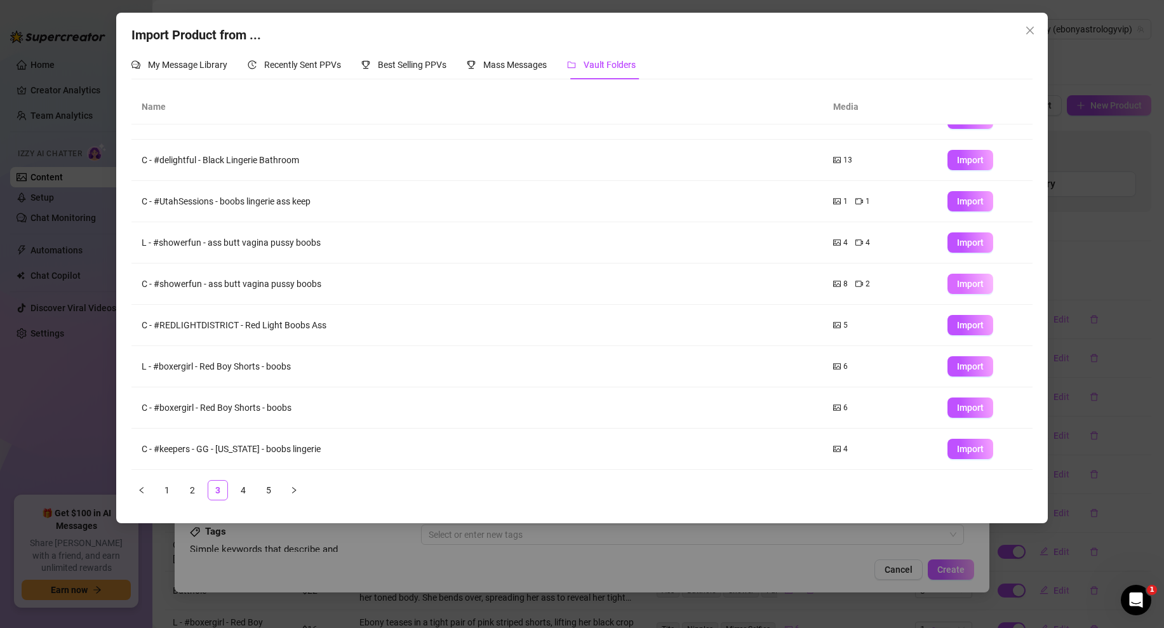
click at [957, 283] on span "Import" at bounding box center [970, 284] width 27 height 10
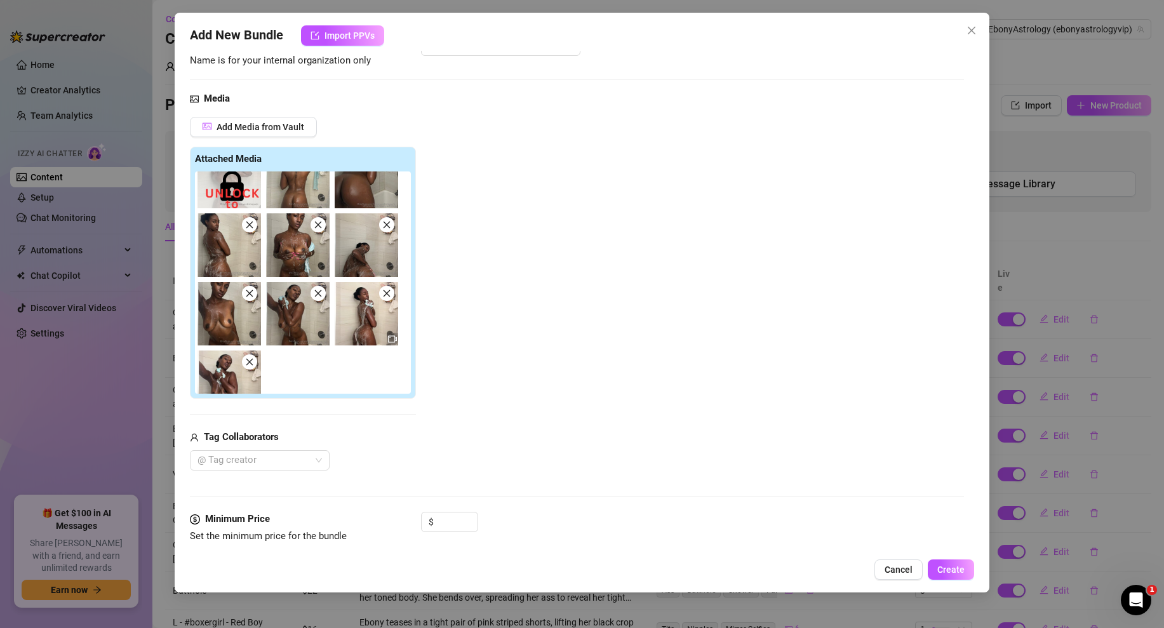
scroll to position [29, 0]
click at [442, 524] on input at bounding box center [456, 521] width 41 height 19
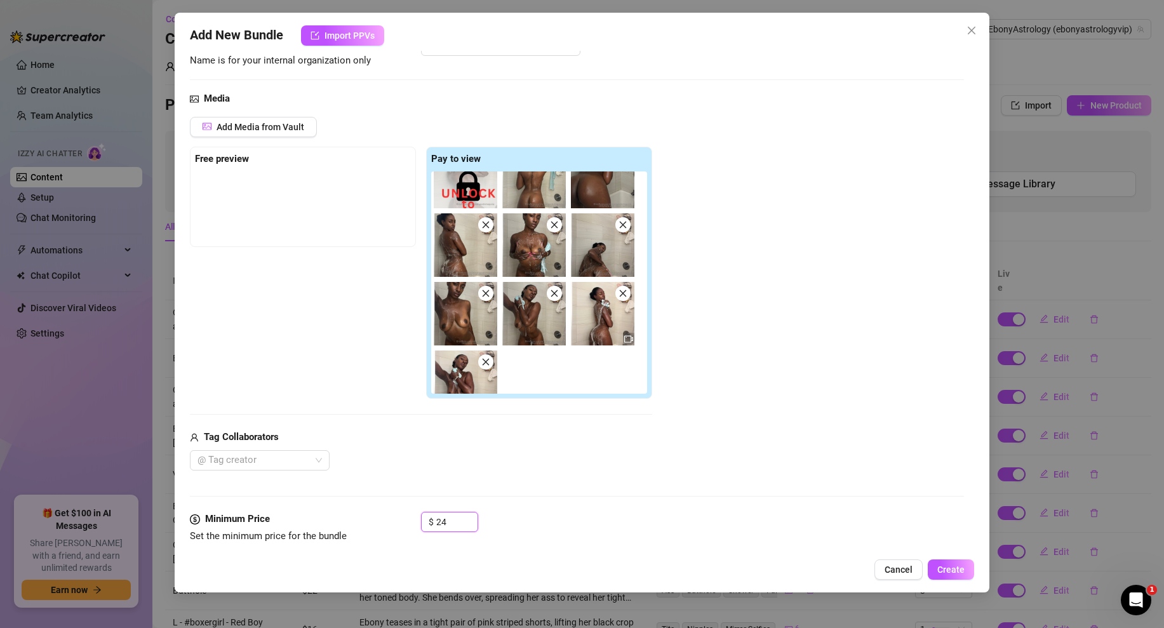
scroll to position [29, 0]
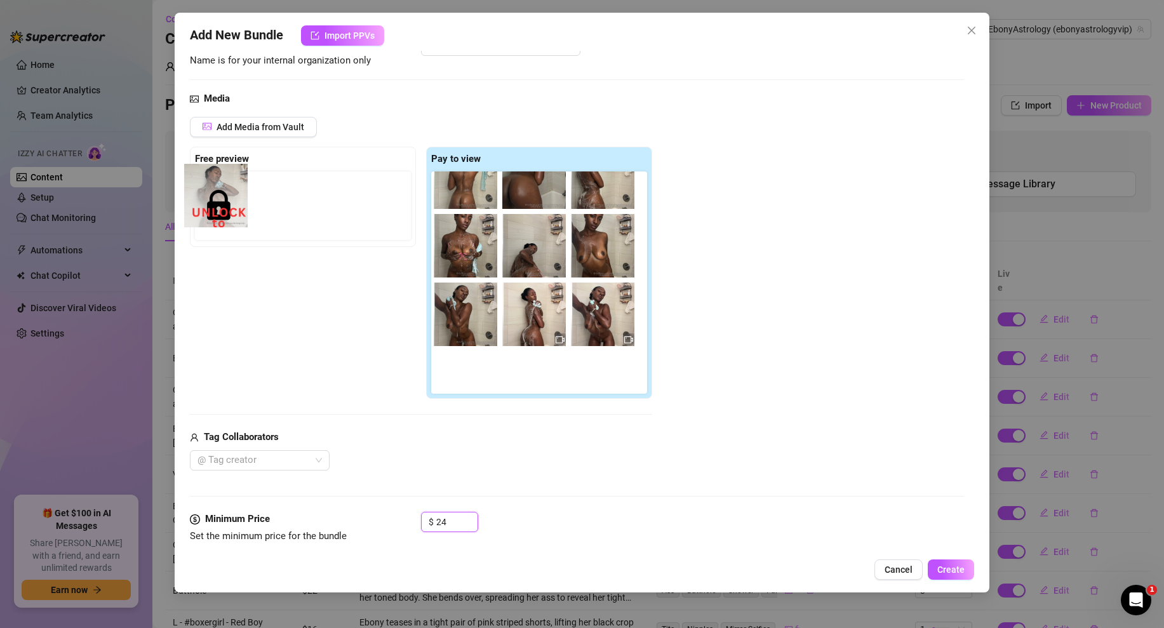
drag, startPoint x: 470, startPoint y: 189, endPoint x: 214, endPoint y: 210, distance: 257.3
click at [214, 210] on div "Free preview Pay to view" at bounding box center [421, 273] width 462 height 253
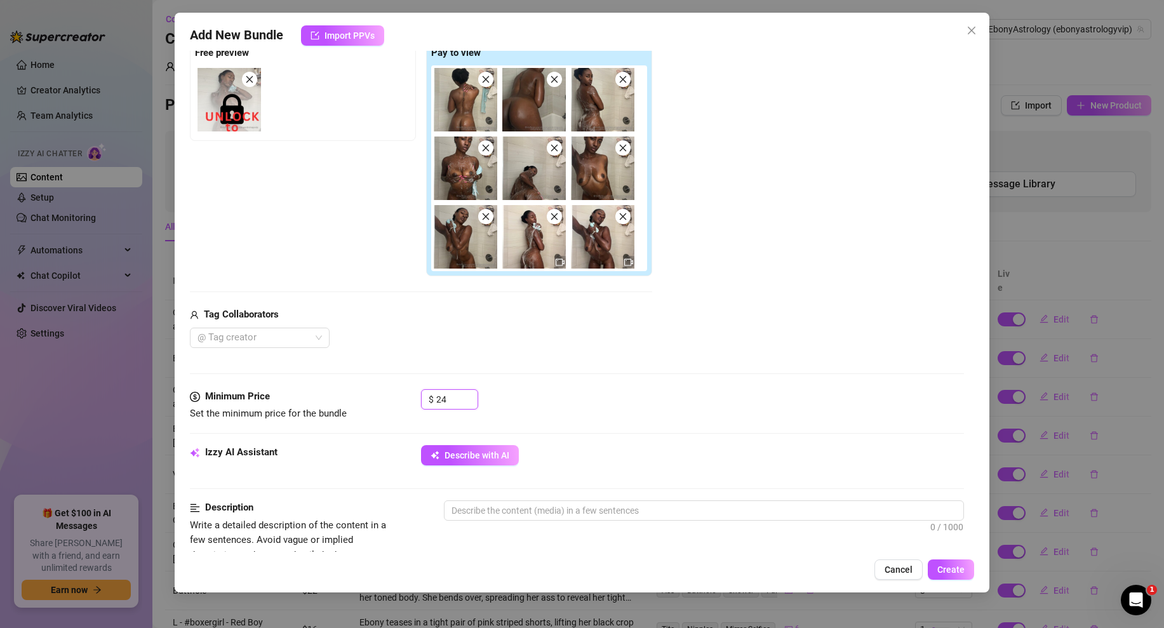
scroll to position [216, 0]
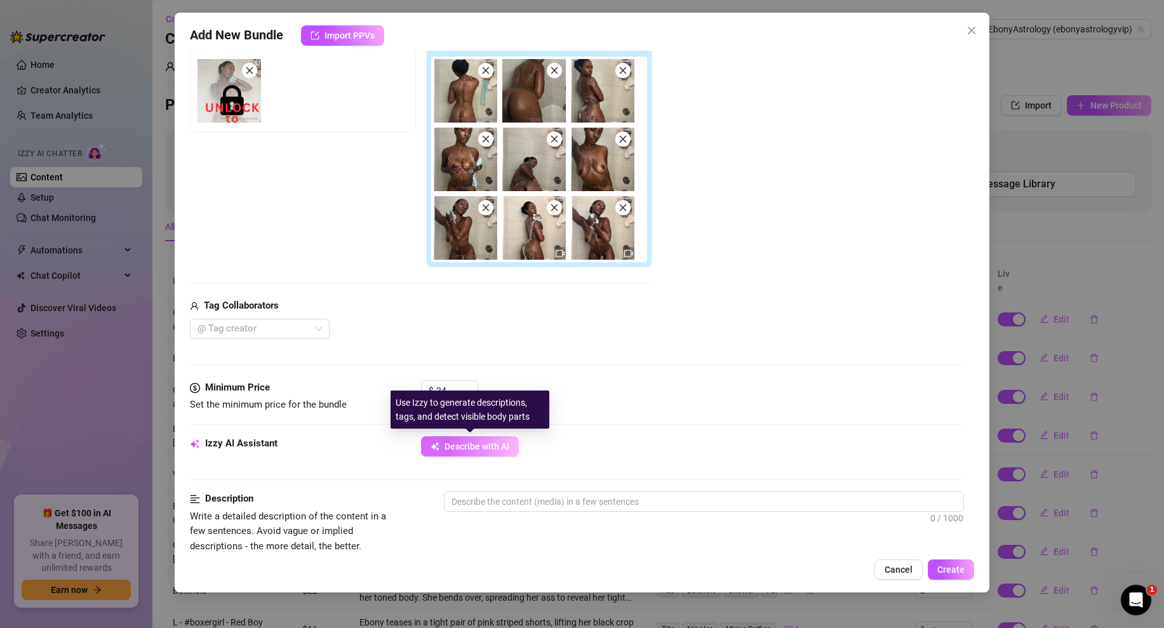
click at [488, 450] on span "Describe with AI" at bounding box center [476, 446] width 65 height 10
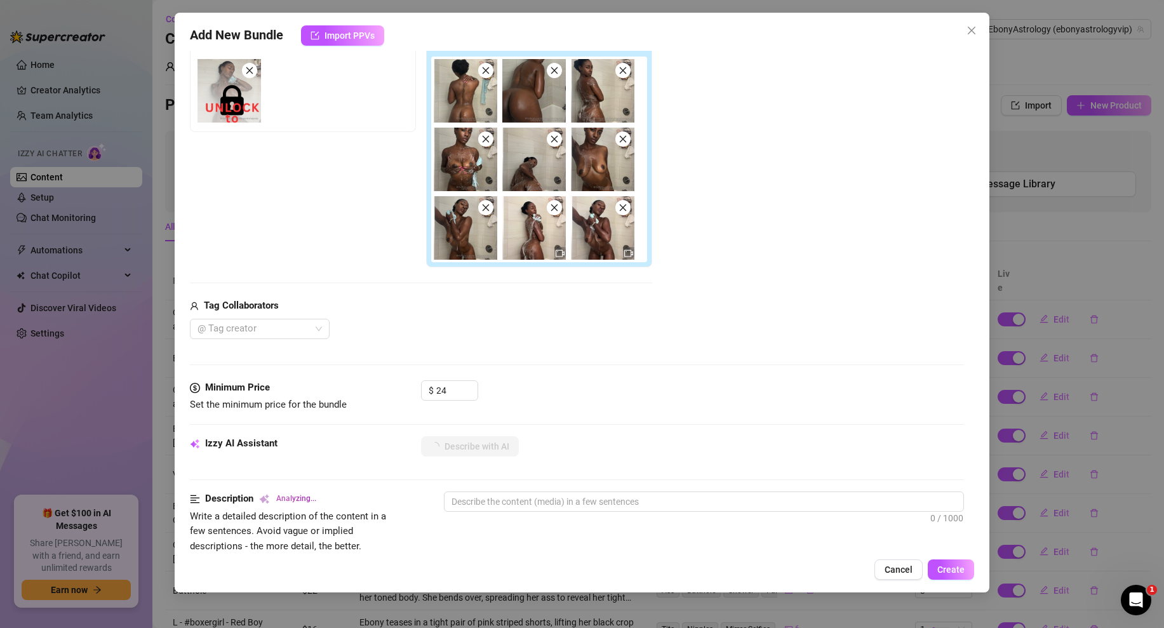
scroll to position [149, 0]
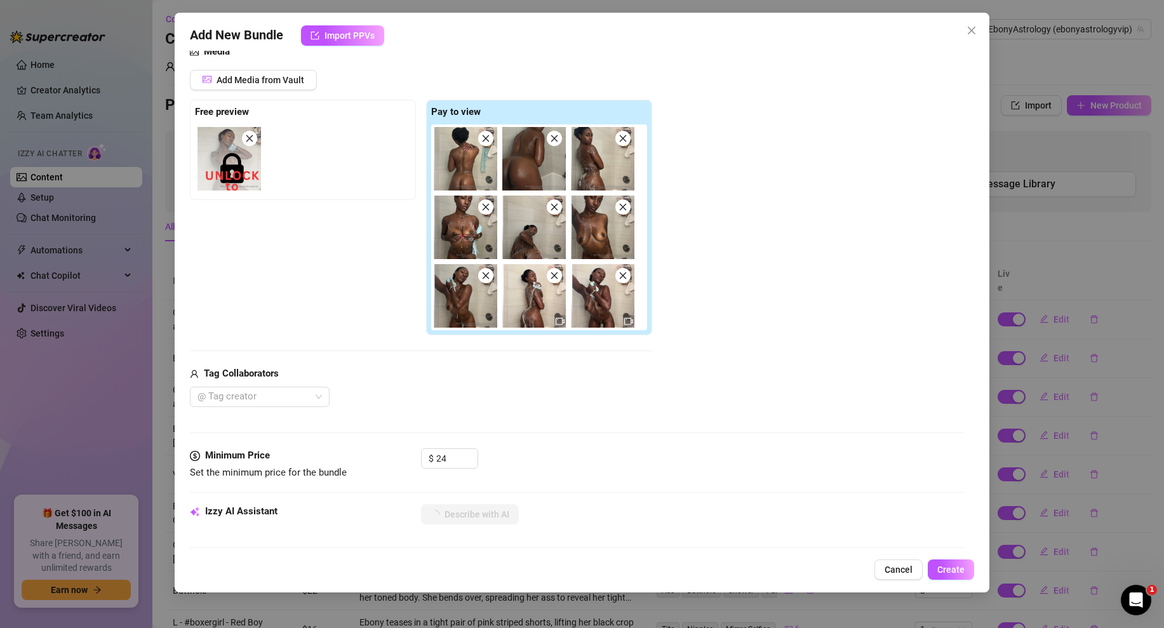
click at [537, 244] on img at bounding box center [533, 227] width 63 height 63
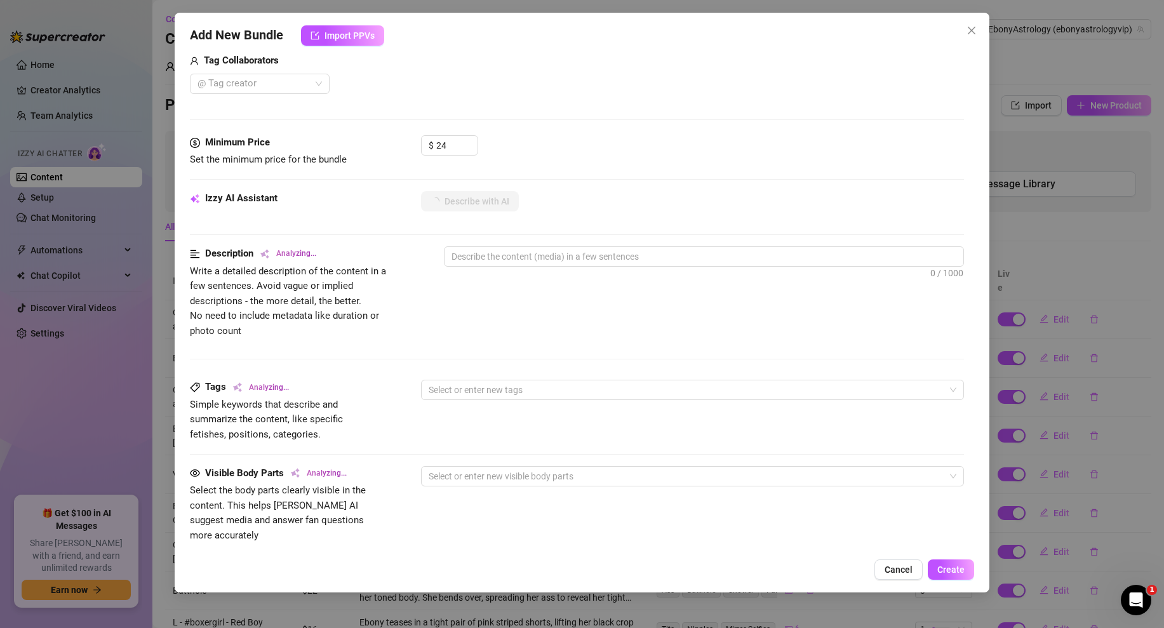
scroll to position [402, 0]
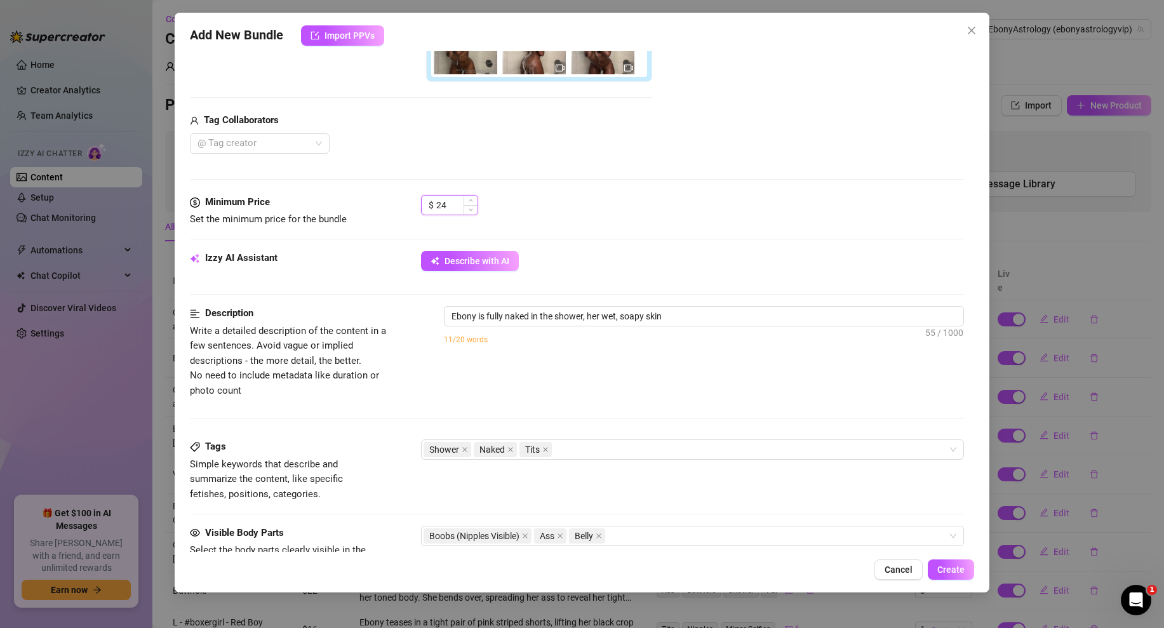
click at [447, 202] on input "24" at bounding box center [456, 205] width 41 height 19
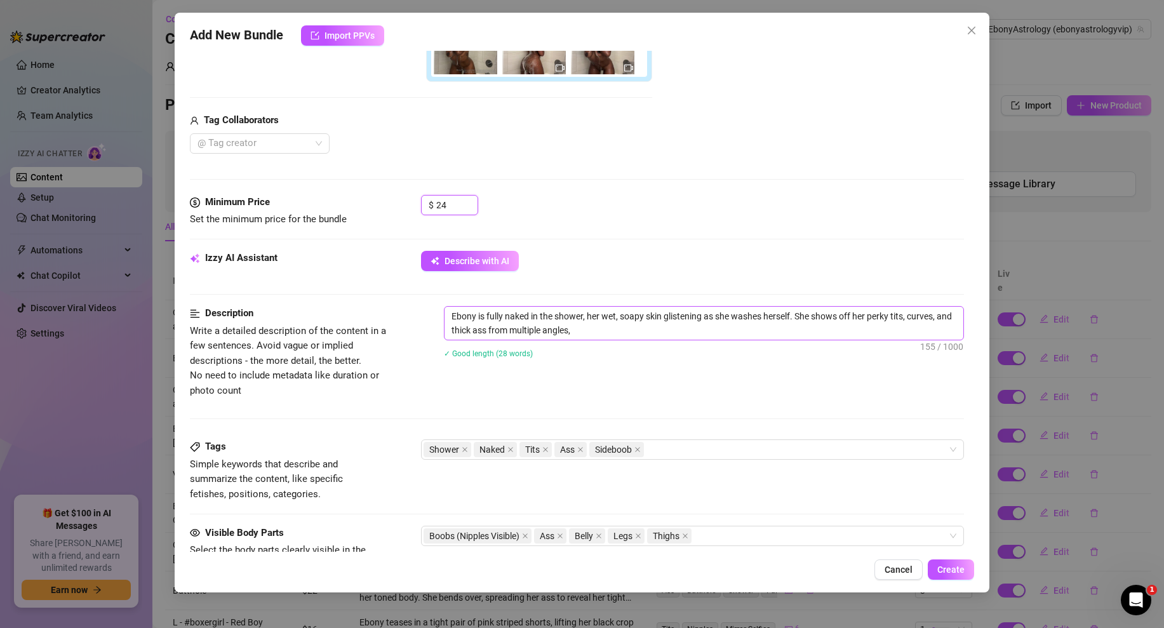
scroll to position [719, 0]
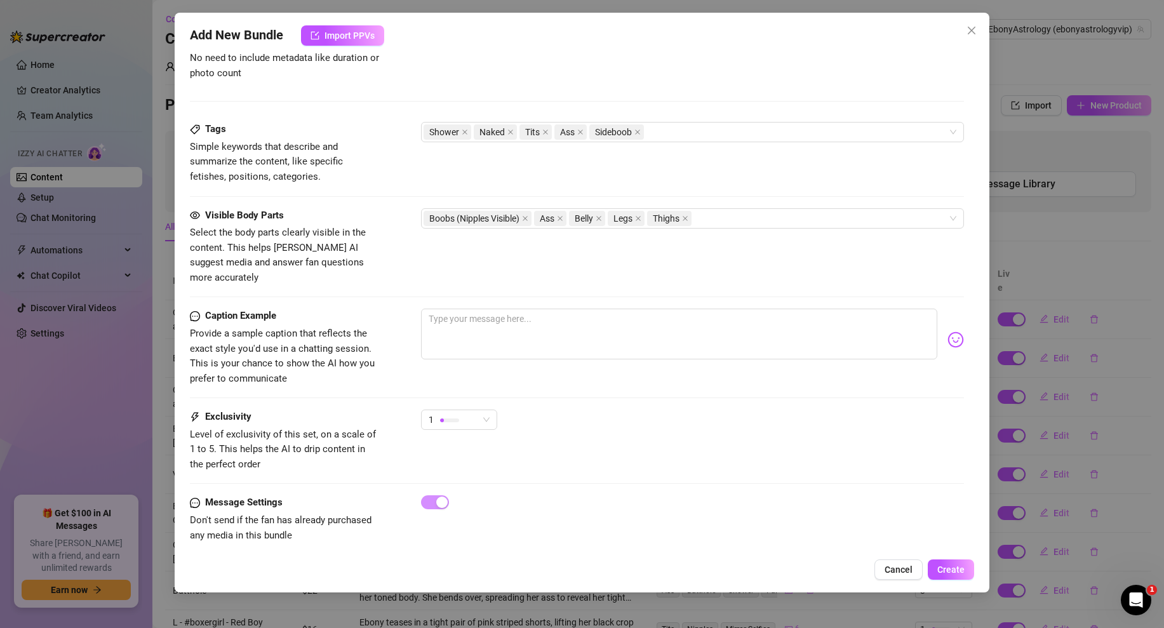
click at [469, 417] on div "1" at bounding box center [459, 426] width 76 height 32
click at [491, 410] on div "1" at bounding box center [459, 420] width 76 height 20
click at [451, 462] on div "3" at bounding box center [490, 471] width 135 height 20
click at [638, 410] on div "3 3" at bounding box center [692, 426] width 543 height 32
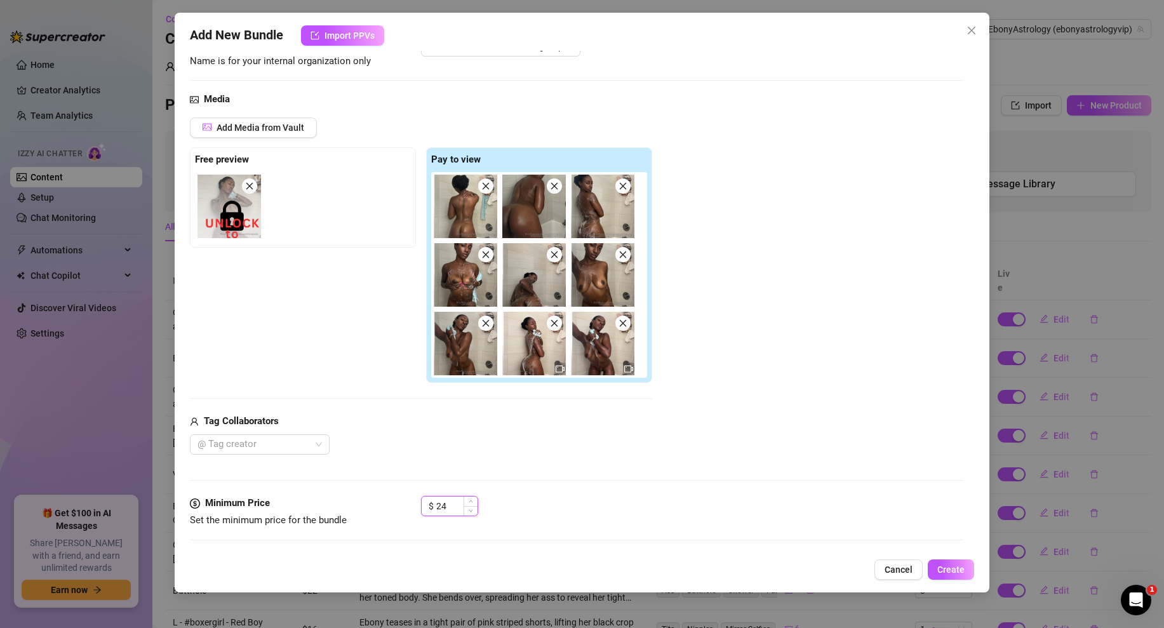
click at [447, 511] on input "24" at bounding box center [456, 505] width 41 height 19
click at [646, 496] on div "$ 26" at bounding box center [692, 512] width 543 height 32
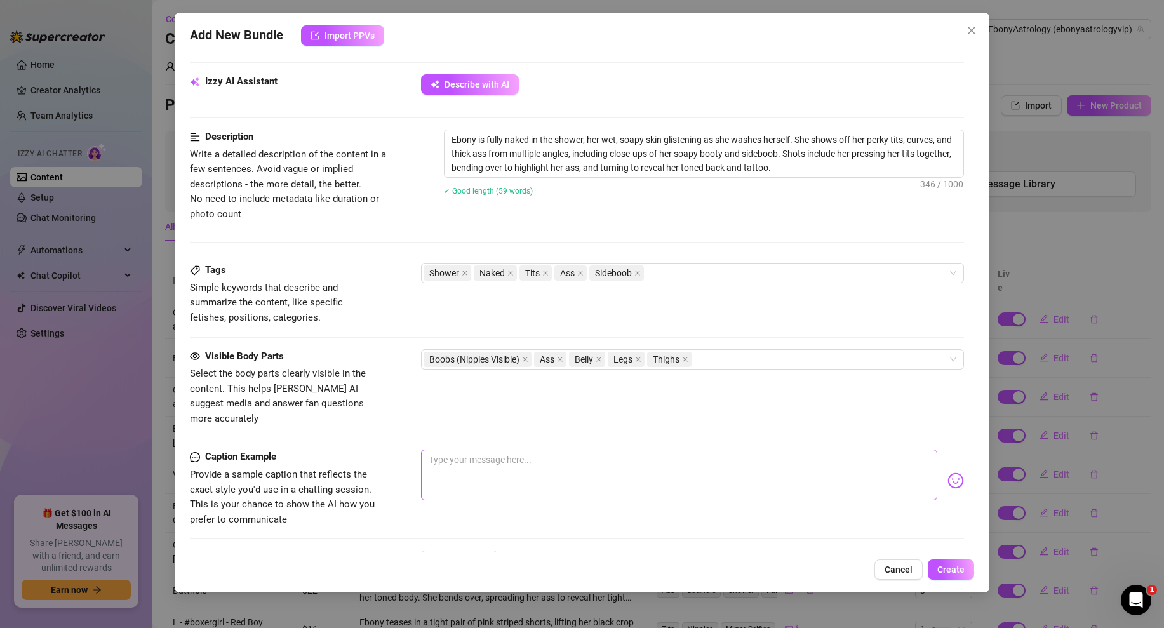
scroll to position [719, 0]
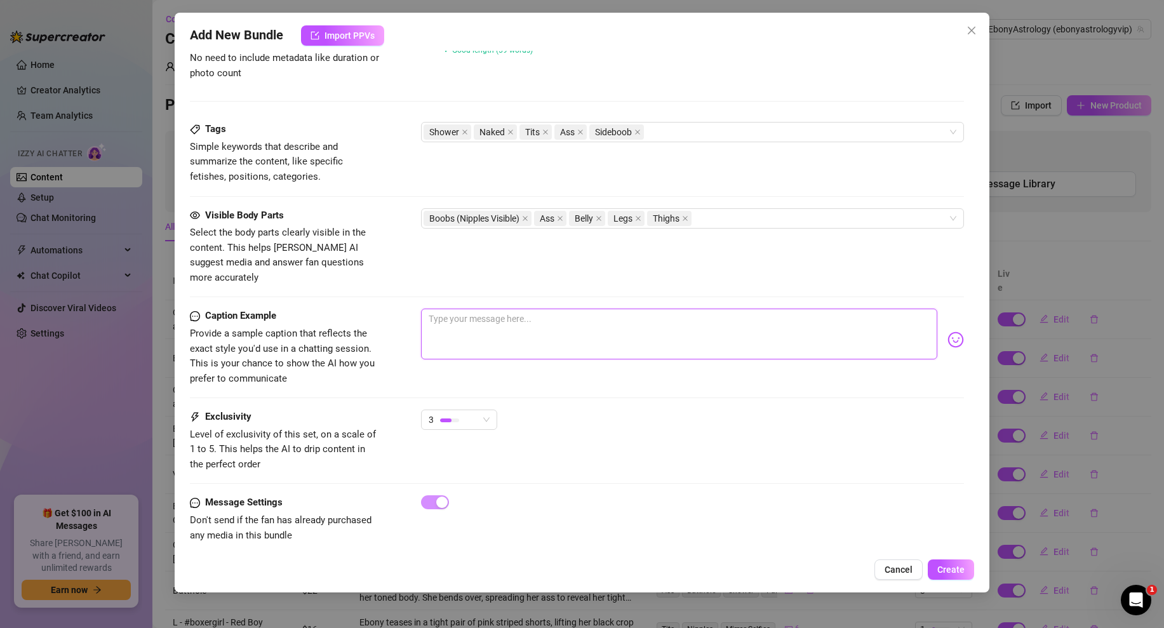
click at [484, 312] on textarea at bounding box center [679, 334] width 516 height 51
click at [442, 309] on textarea "Wnat to join me while i get clean?" at bounding box center [679, 334] width 516 height 51
click at [614, 311] on textarea "Want to join me while i get clean?" at bounding box center [679, 334] width 516 height 51
click at [569, 309] on textarea "Want to join me while i get clean?" at bounding box center [679, 334] width 516 height 51
click at [956, 331] on img at bounding box center [955, 339] width 17 height 17
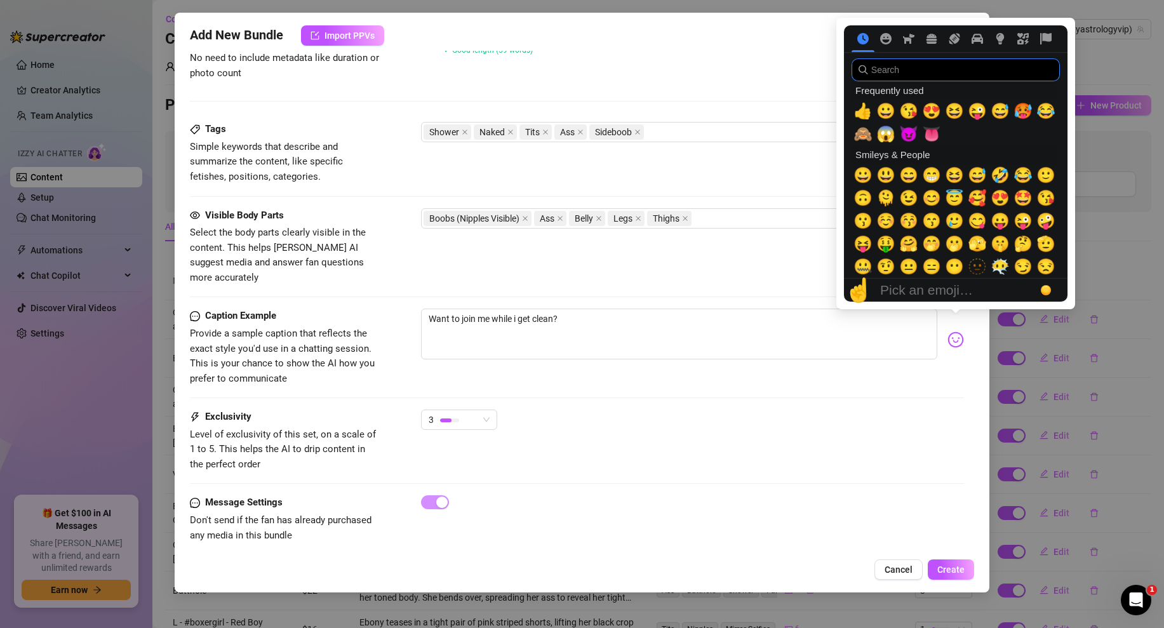
click at [926, 68] on input "search" at bounding box center [955, 69] width 208 height 23
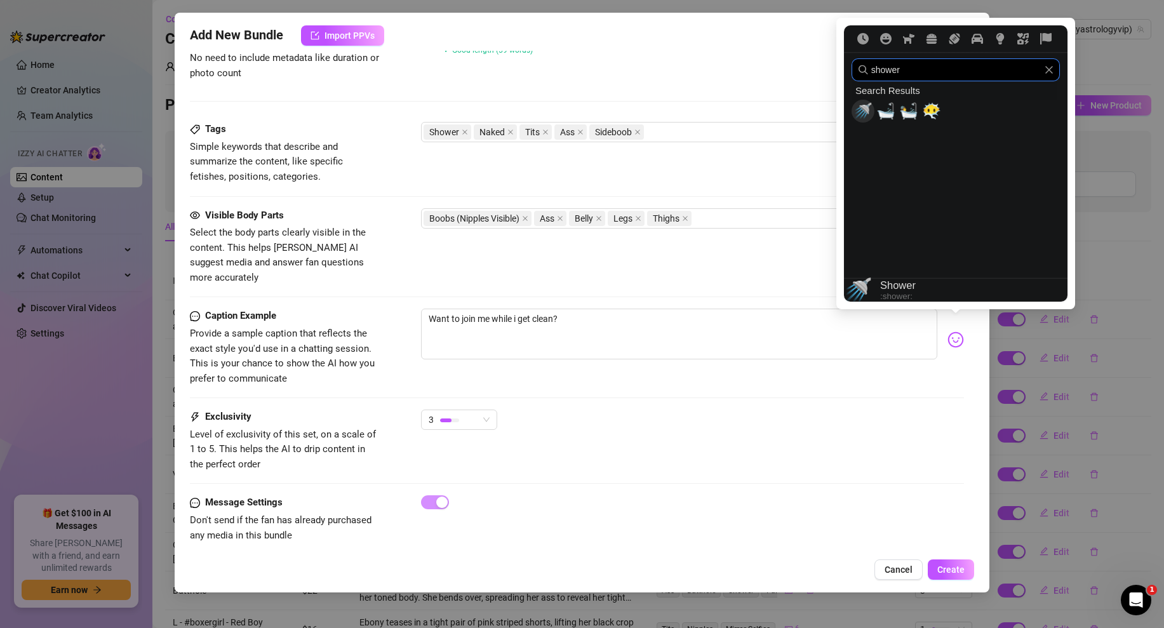
click at [869, 114] on span "🚿" at bounding box center [862, 111] width 19 height 18
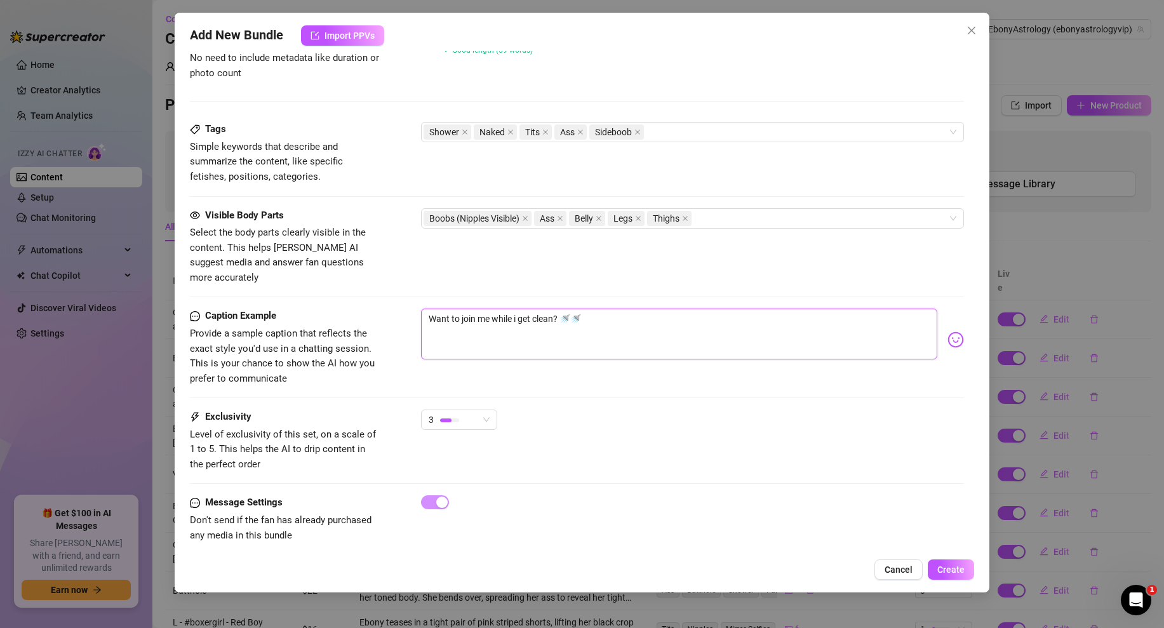
click at [613, 316] on textarea "Want to join me while i get clean? 🚿🚿" at bounding box center [679, 334] width 516 height 51
click at [950, 561] on button "Create" at bounding box center [951, 569] width 46 height 20
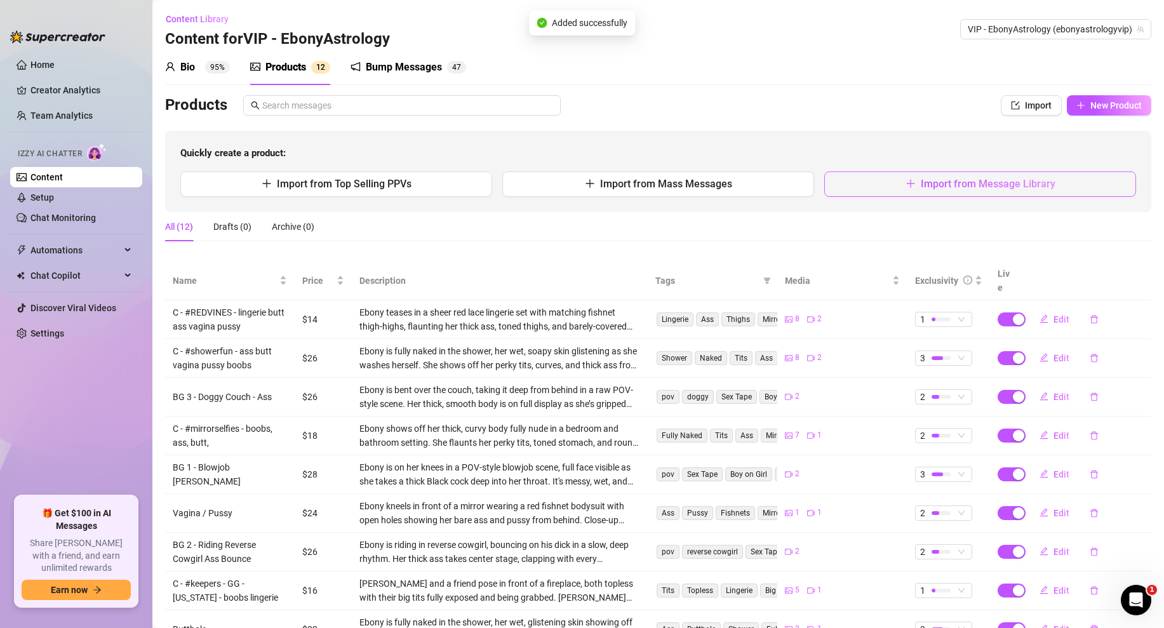
click at [898, 182] on button "Import from Message Library" at bounding box center [980, 183] width 312 height 25
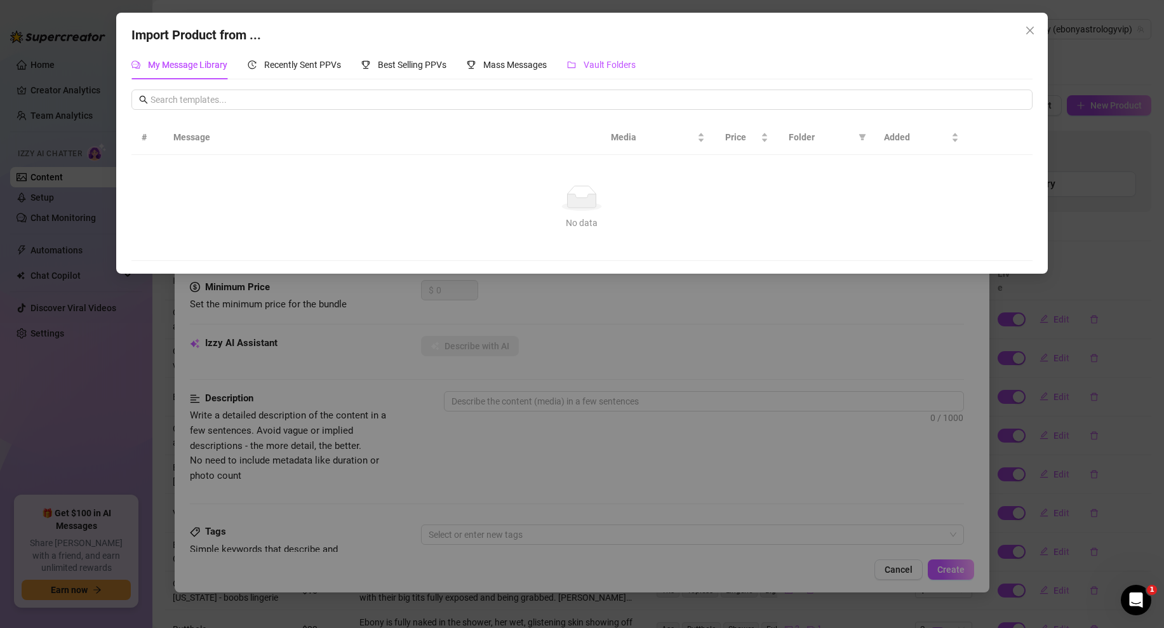
click at [620, 66] on span "Vault Folders" at bounding box center [609, 65] width 52 height 10
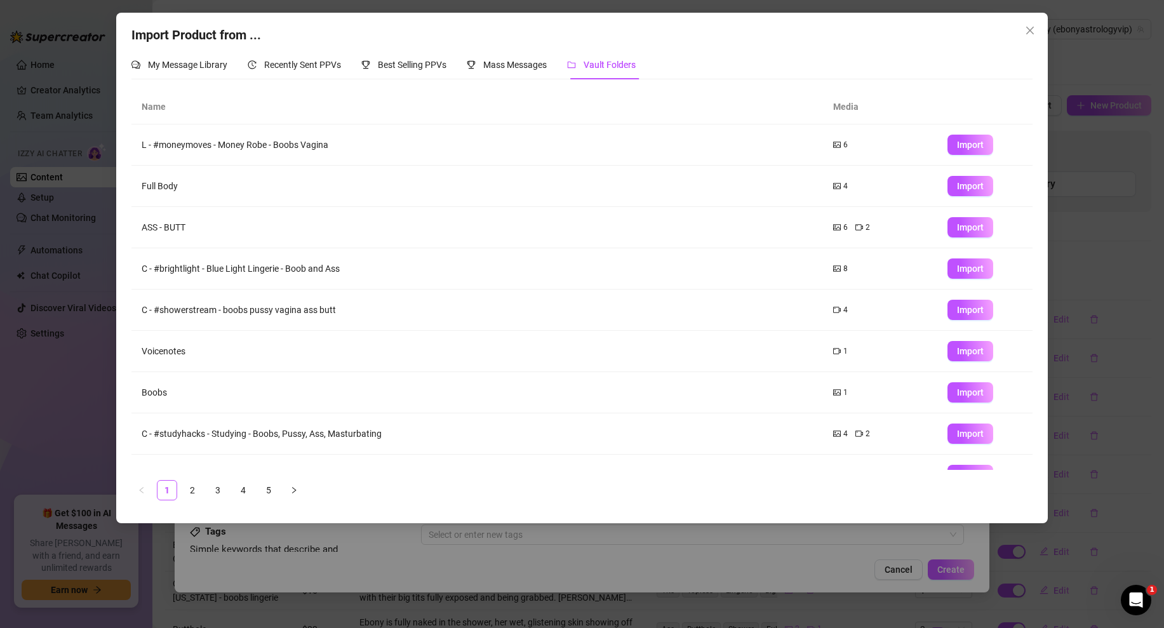
scroll to position [67, 0]
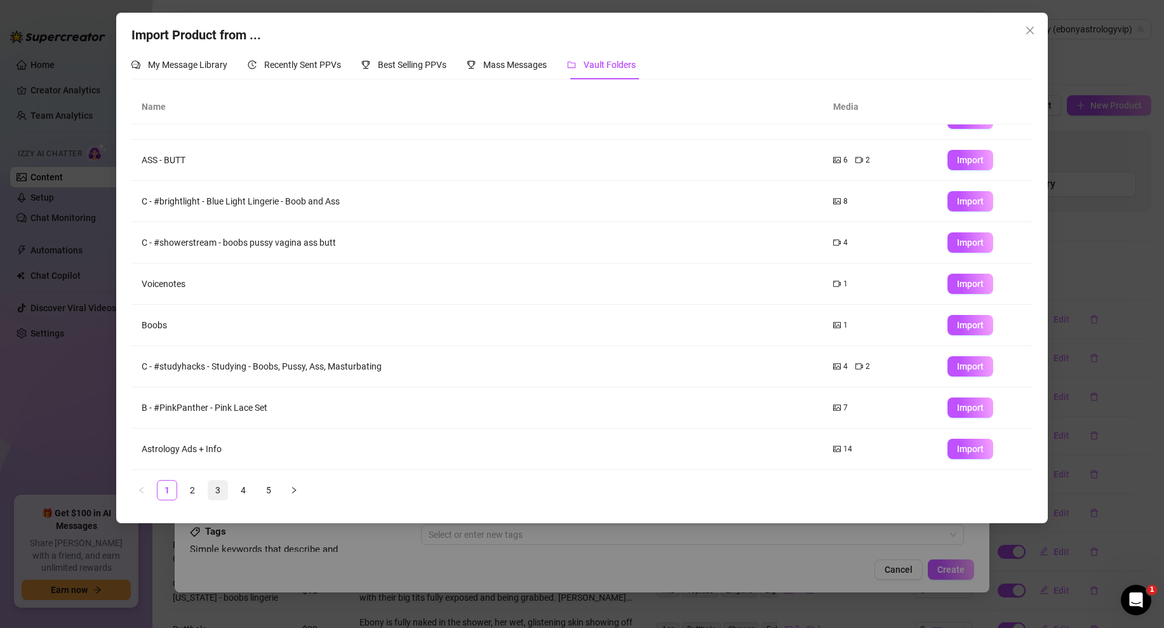
click at [219, 489] on link "3" at bounding box center [217, 490] width 19 height 19
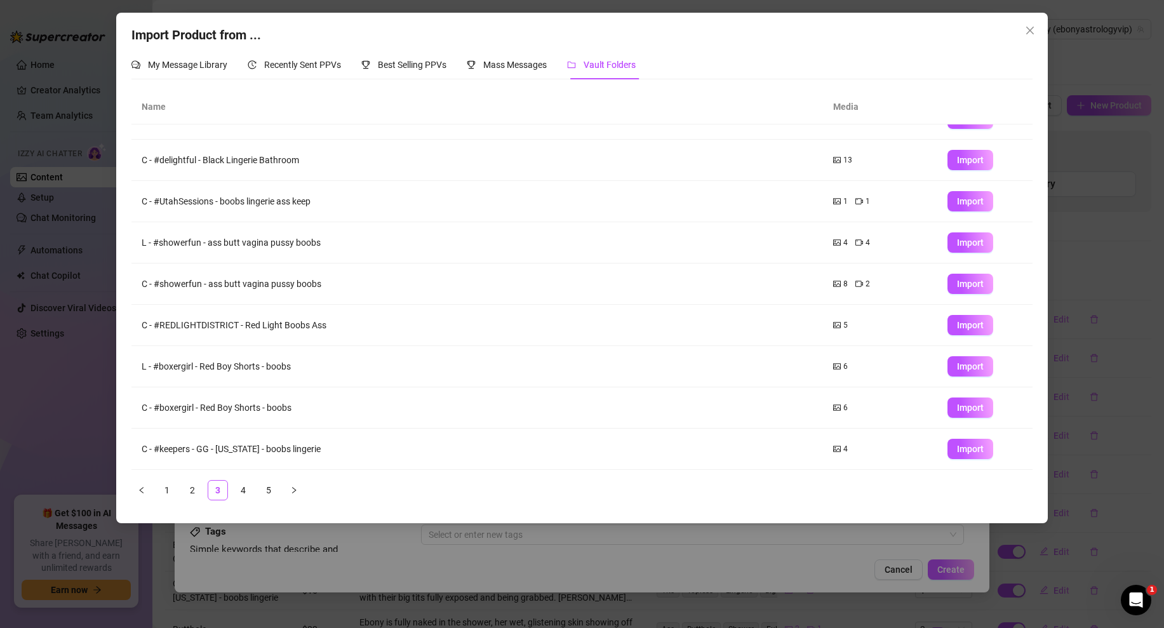
scroll to position [0, 0]
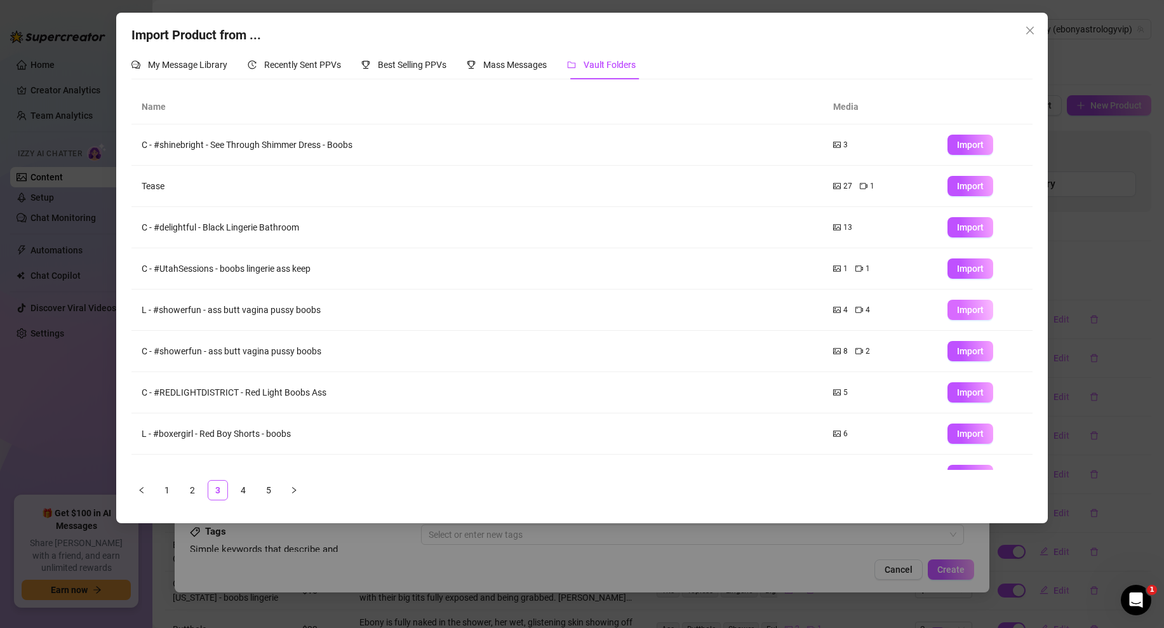
click at [975, 313] on span "Import" at bounding box center [970, 310] width 27 height 10
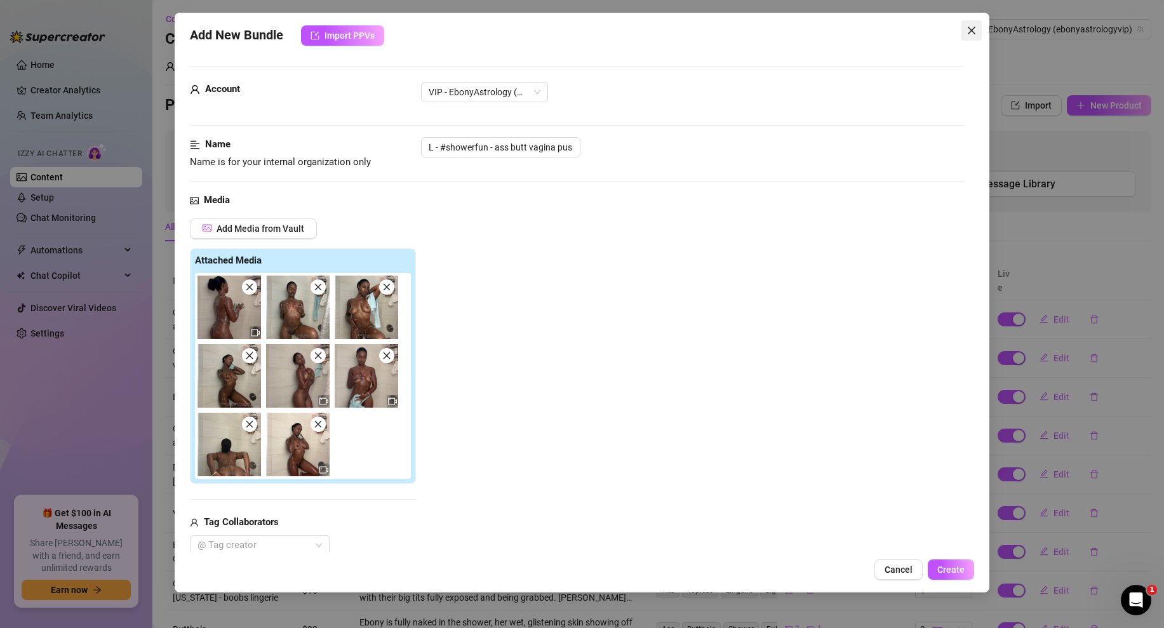
click at [971, 29] on icon "close" at bounding box center [972, 31] width 8 height 8
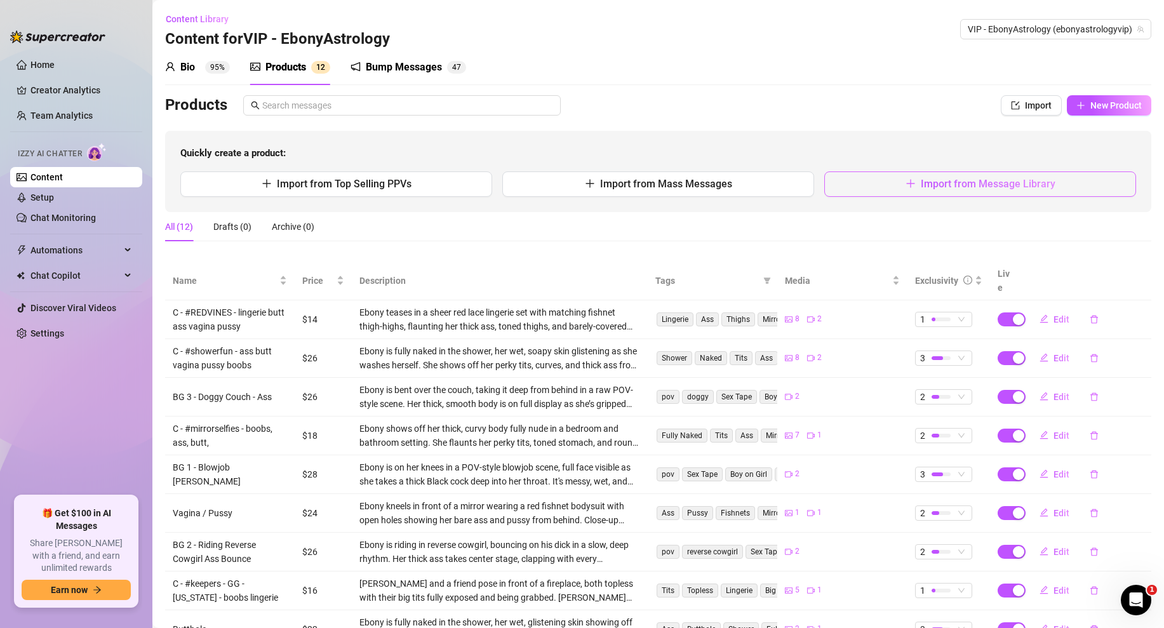
click at [914, 179] on icon "plus" at bounding box center [910, 183] width 10 height 10
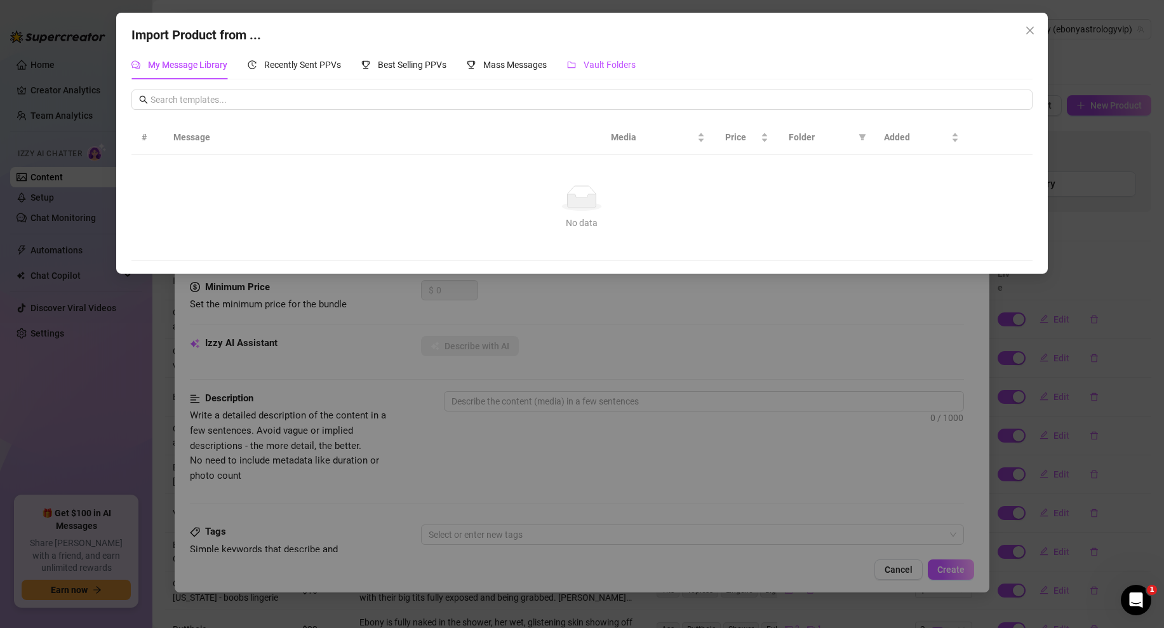
click at [614, 67] on span "Vault Folders" at bounding box center [609, 65] width 52 height 10
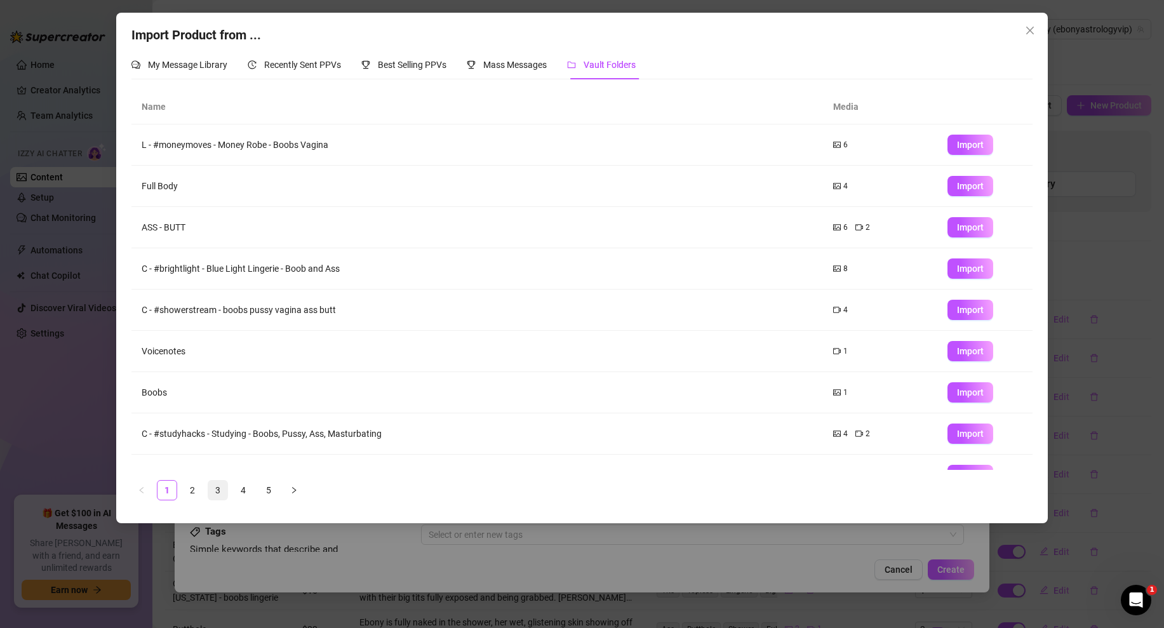
click at [219, 495] on link "3" at bounding box center [217, 490] width 19 height 19
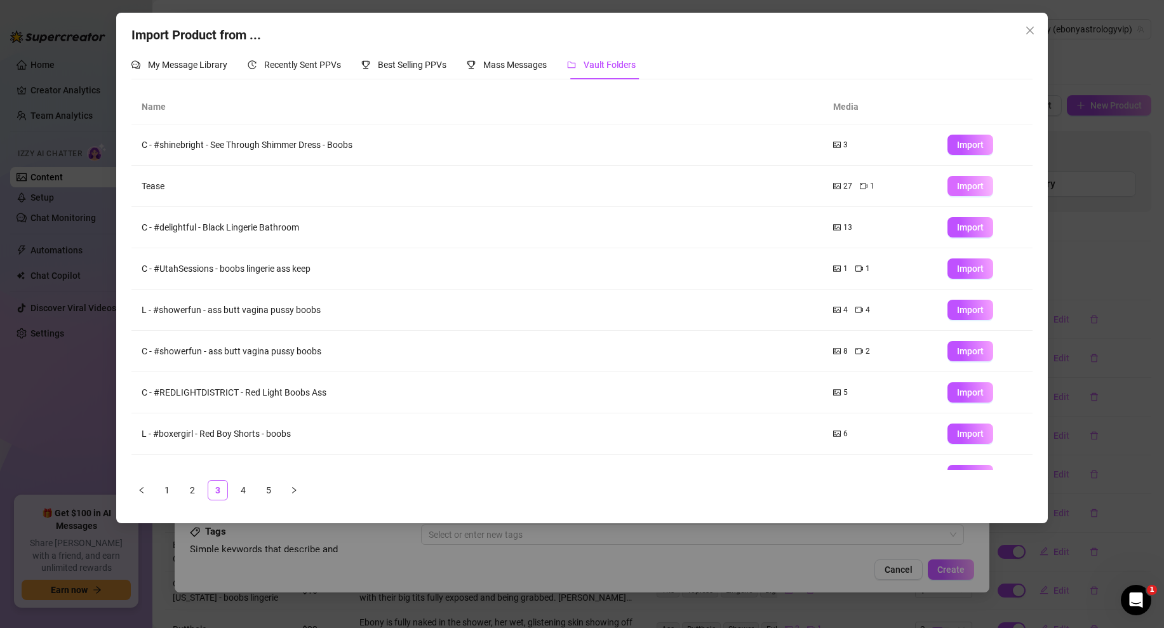
click at [957, 185] on span "Import" at bounding box center [970, 186] width 27 height 10
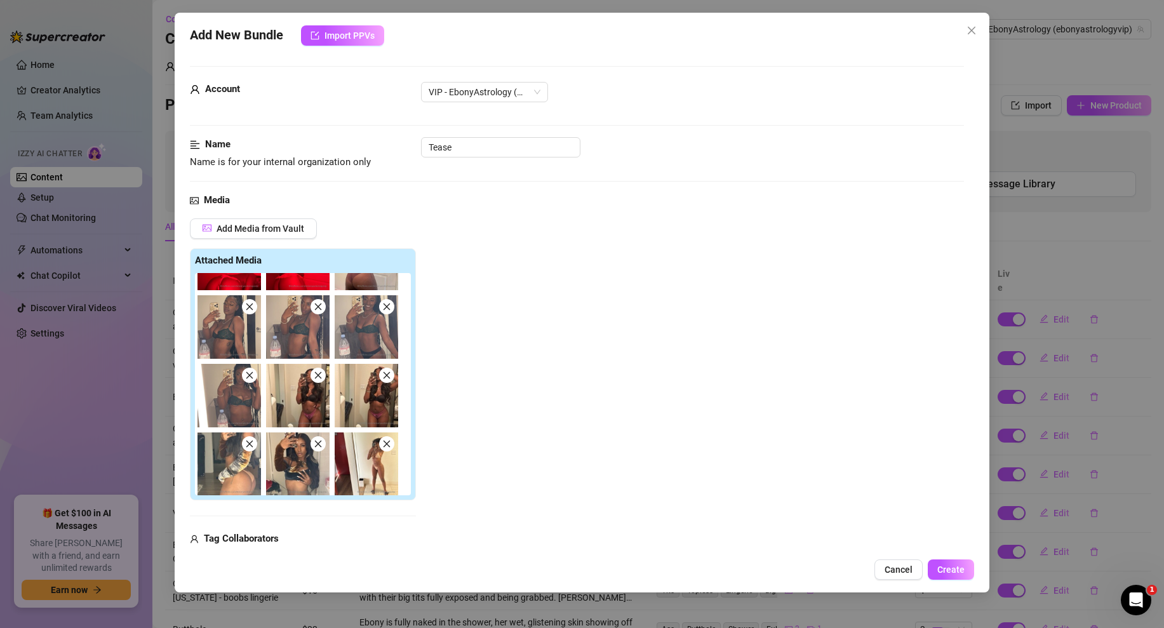
scroll to position [463, 0]
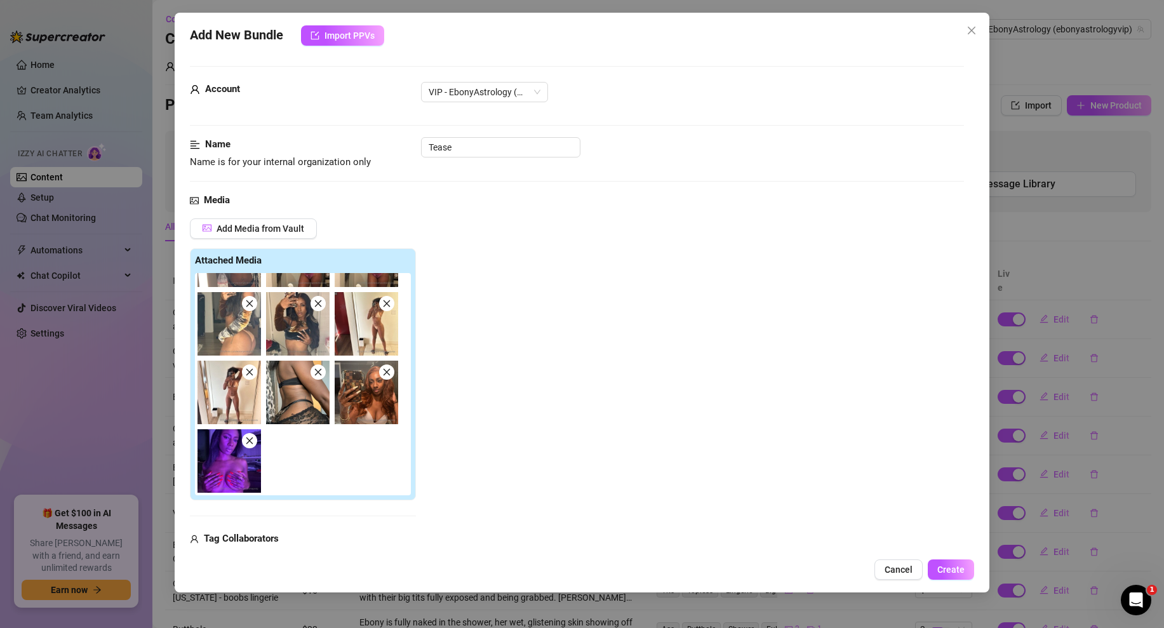
click at [250, 373] on icon "close" at bounding box center [249, 372] width 7 height 7
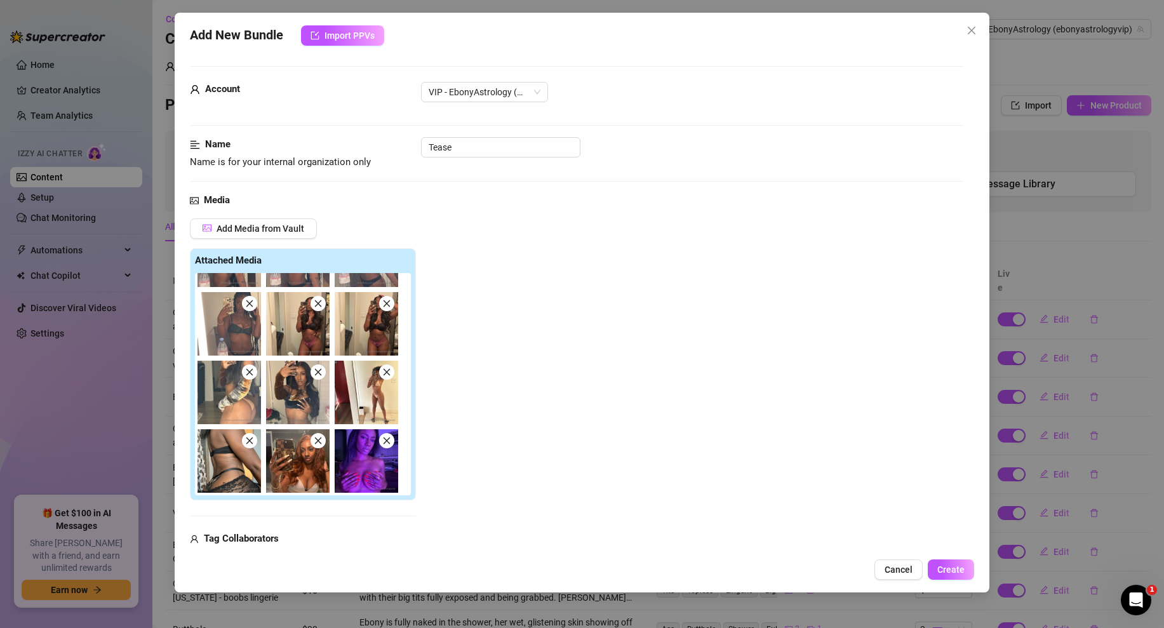
scroll to position [395, 0]
click at [250, 373] on icon "close" at bounding box center [249, 372] width 7 height 7
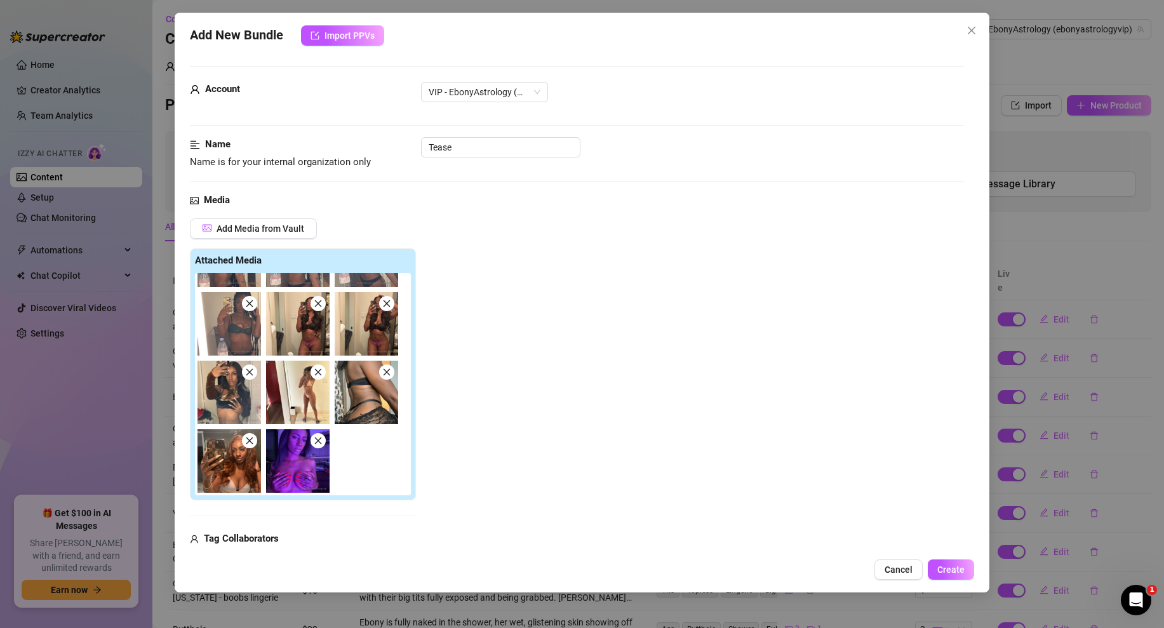
click at [250, 373] on icon "close" at bounding box center [249, 372] width 7 height 7
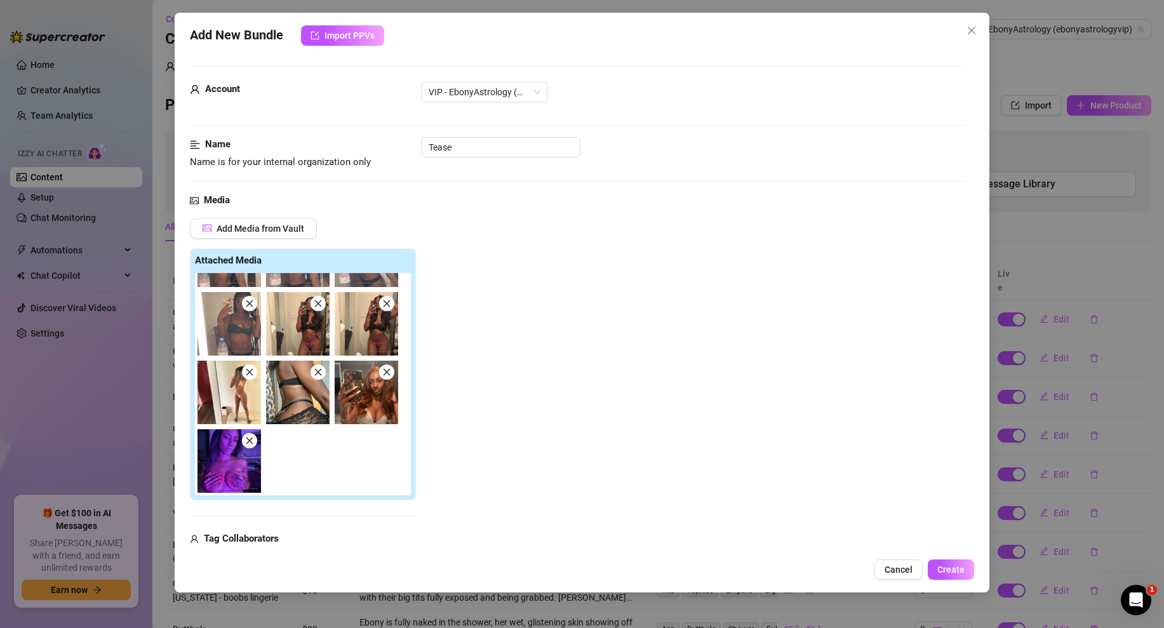
click at [250, 373] on icon "close" at bounding box center [249, 372] width 7 height 7
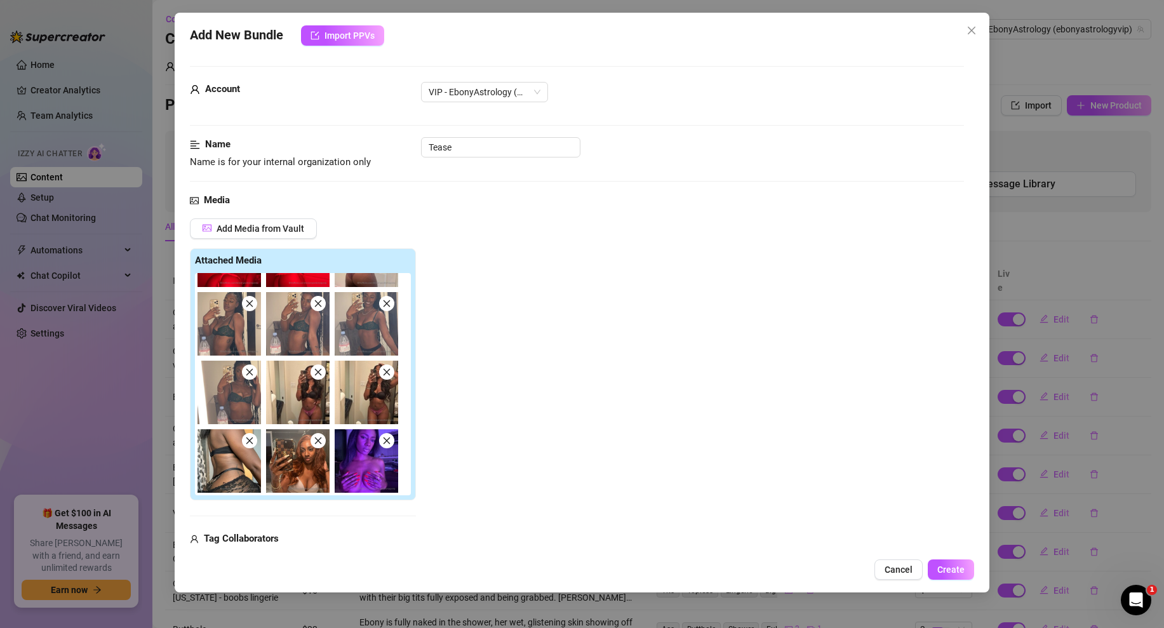
click at [250, 373] on icon "close" at bounding box center [249, 372] width 7 height 7
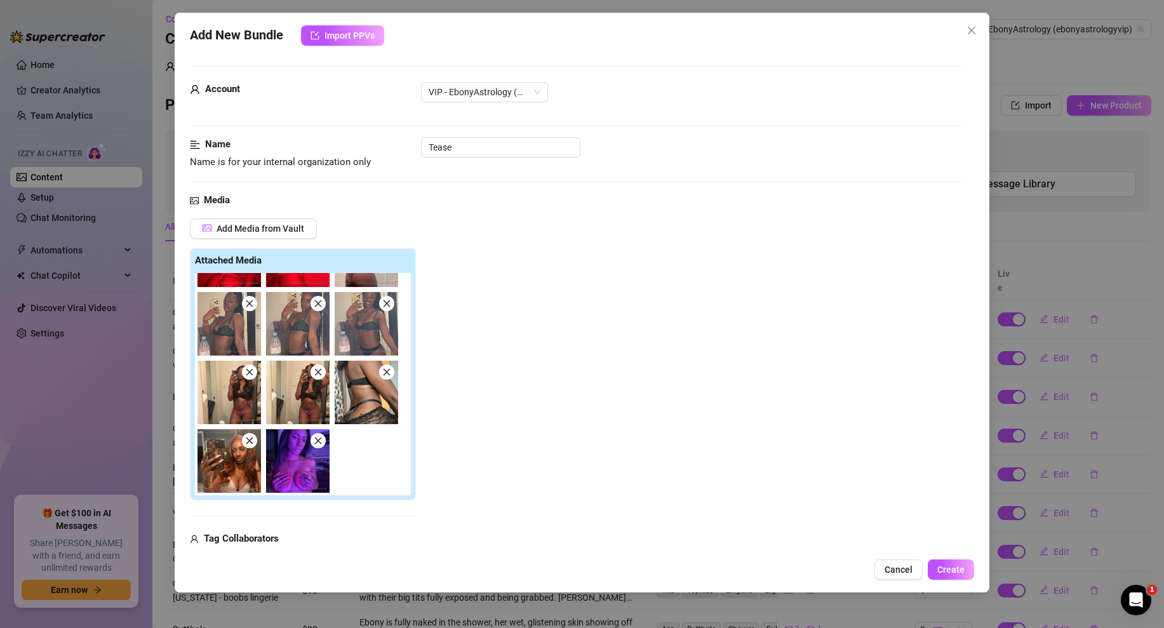
click at [250, 373] on icon "close" at bounding box center [249, 372] width 7 height 7
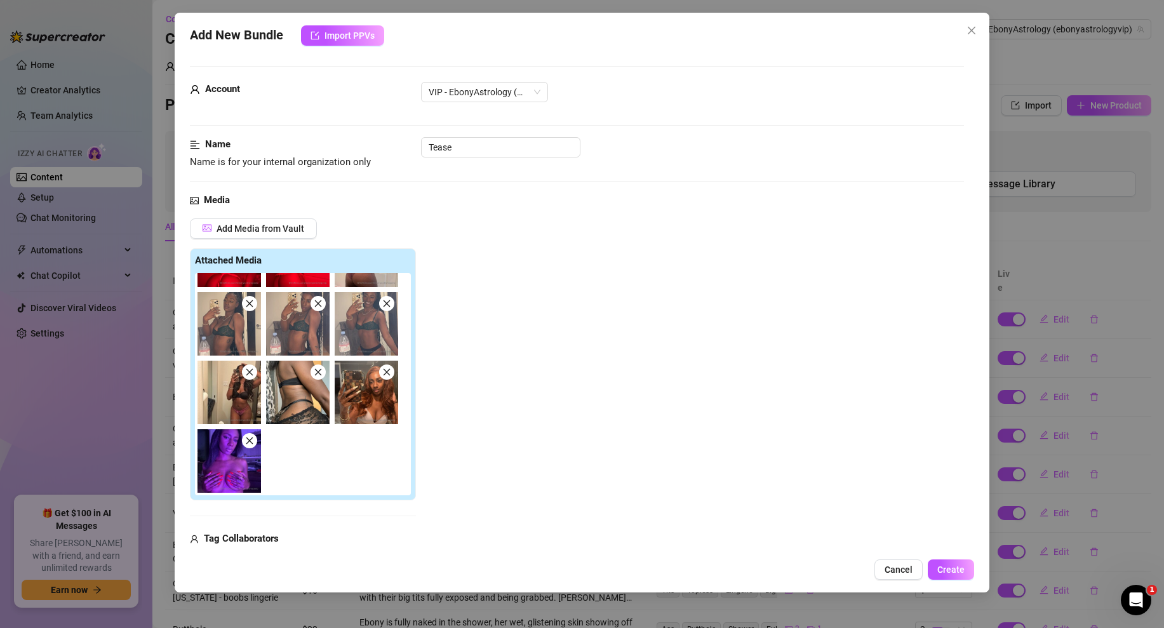
click at [250, 373] on icon "close" at bounding box center [249, 372] width 7 height 7
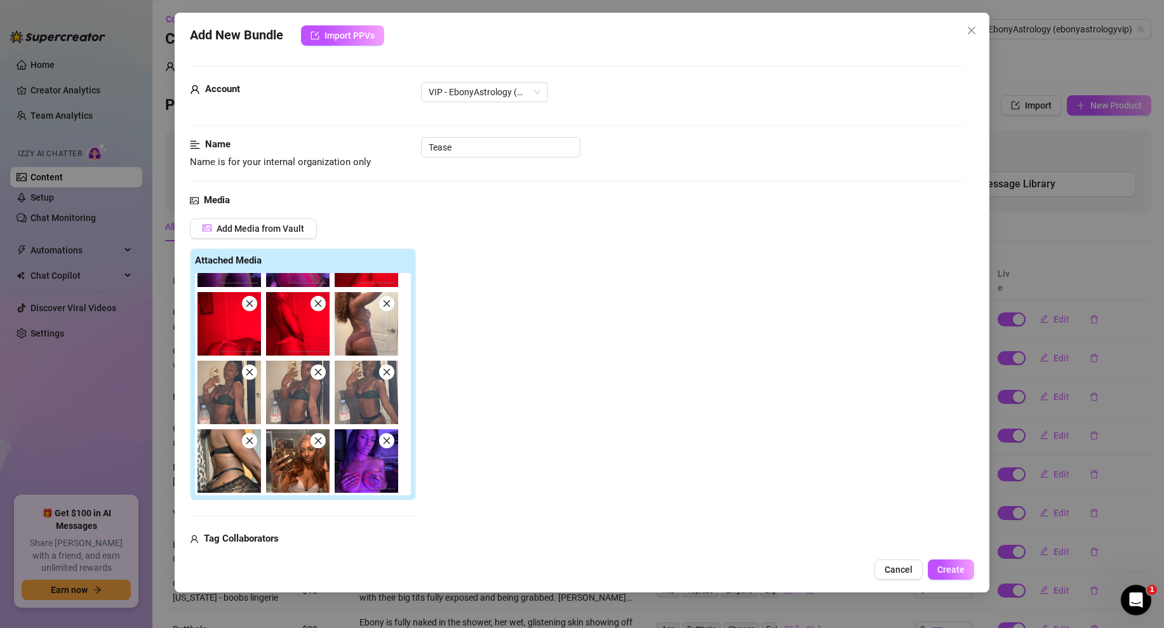
click at [250, 373] on icon "close" at bounding box center [249, 372] width 7 height 7
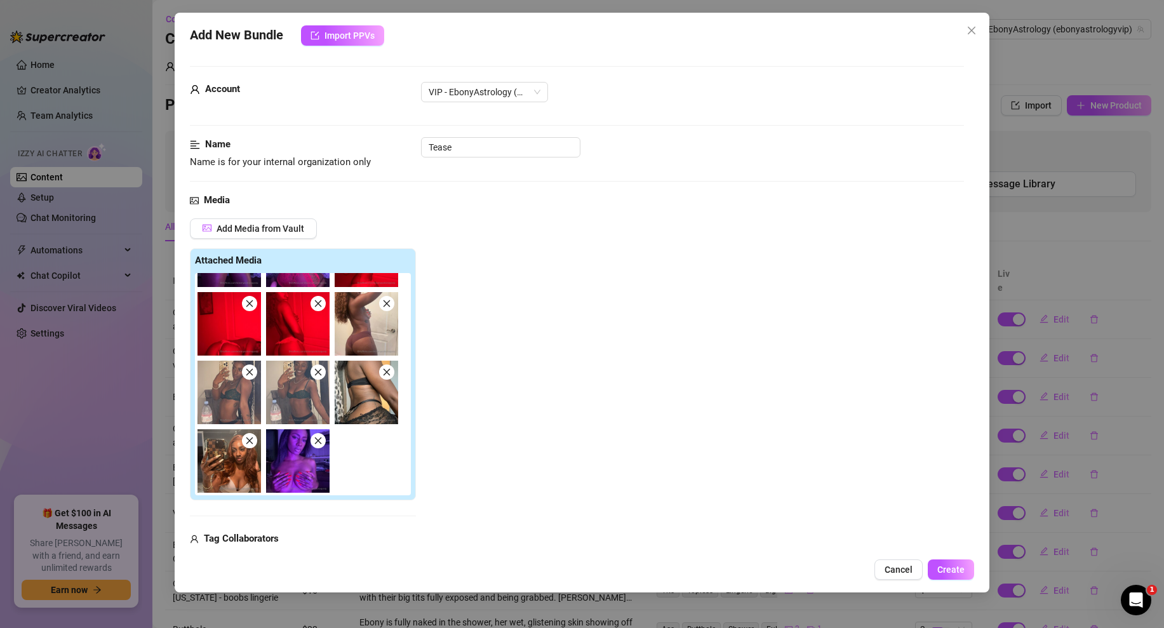
click at [250, 373] on icon "close" at bounding box center [249, 372] width 7 height 7
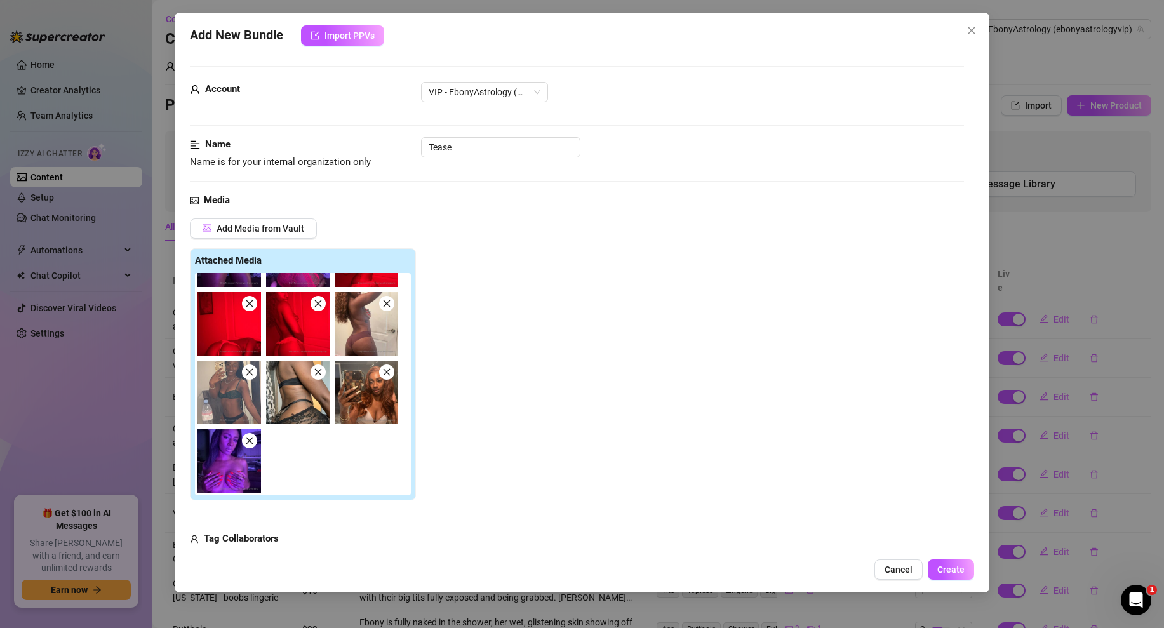
click at [250, 373] on icon "close" at bounding box center [249, 372] width 7 height 7
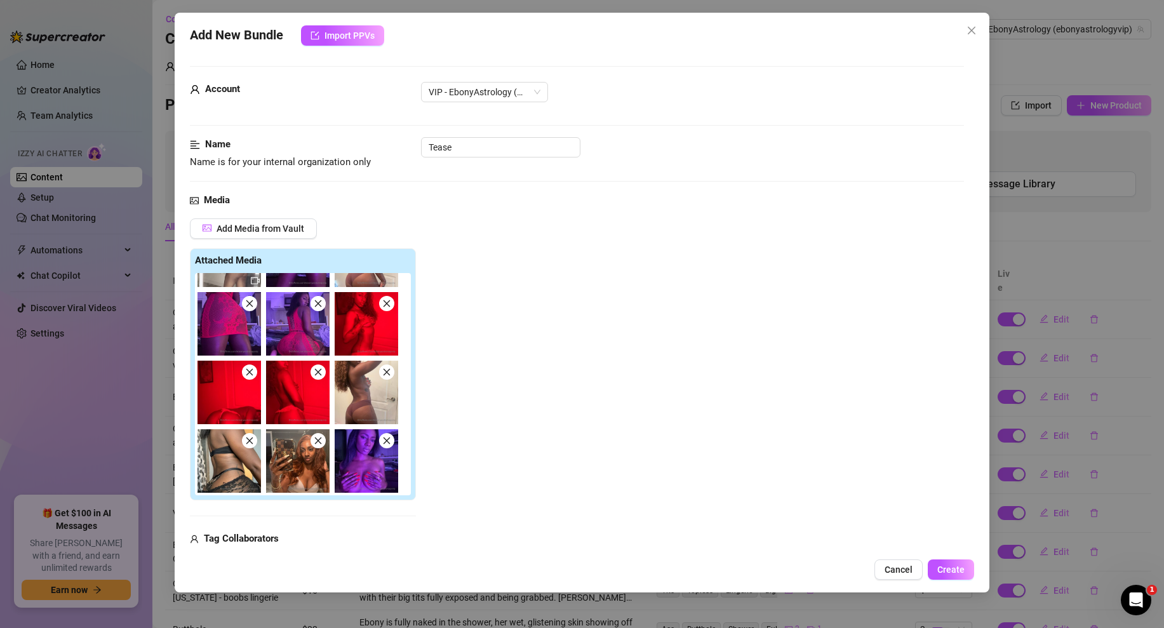
scroll to position [189, 0]
click at [250, 373] on icon "close" at bounding box center [249, 372] width 7 height 7
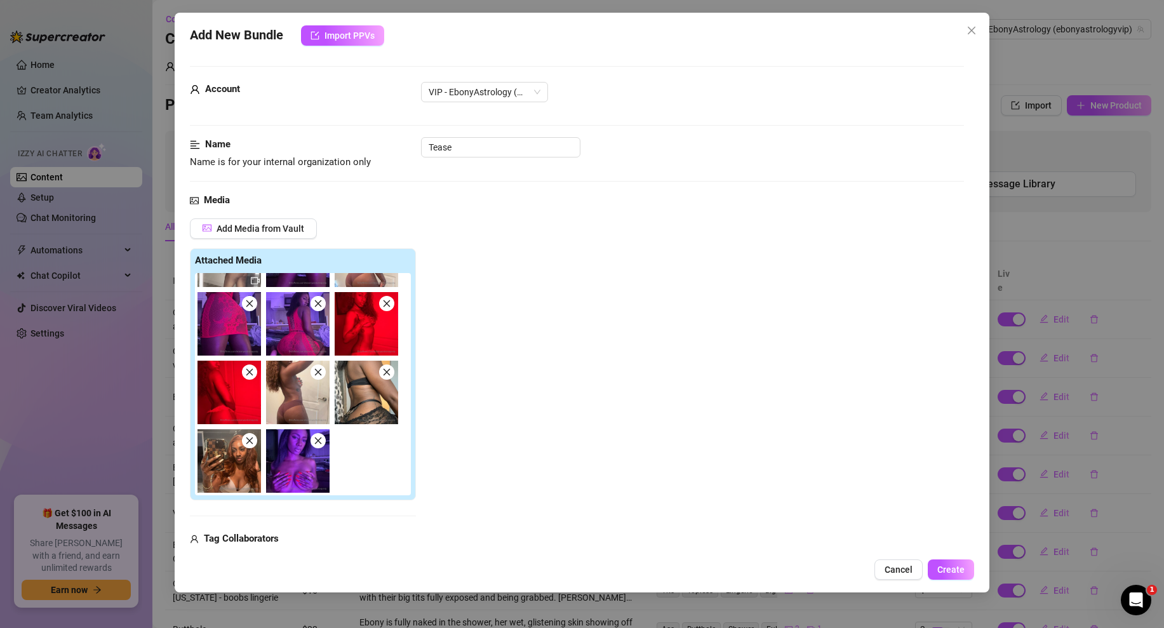
click at [250, 373] on icon "close" at bounding box center [249, 372] width 7 height 7
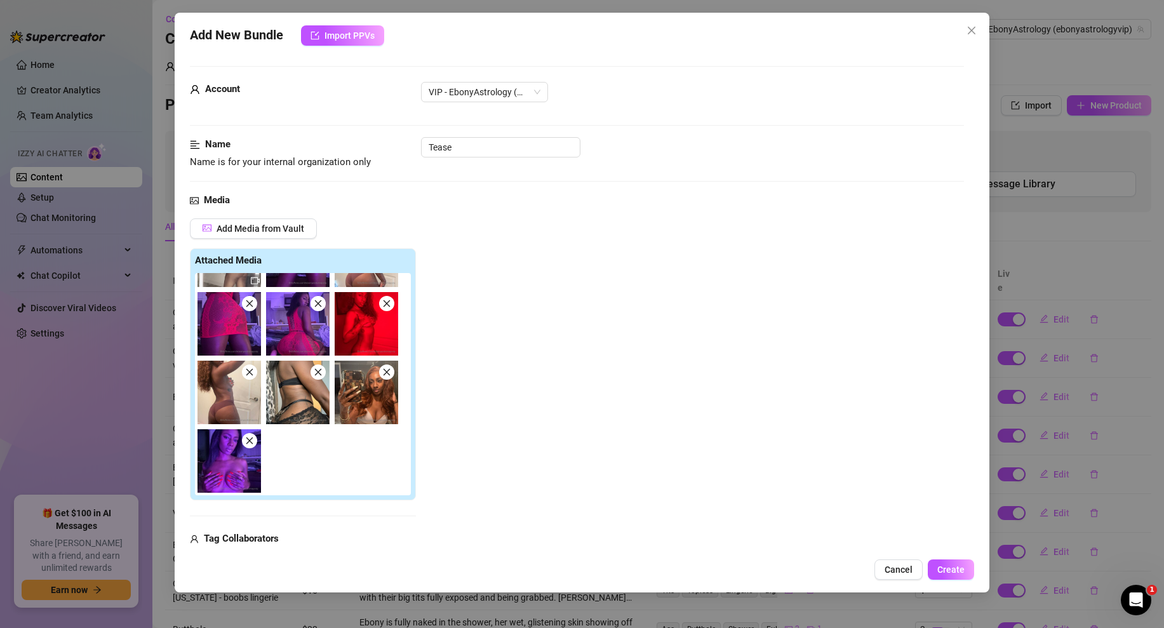
click at [250, 373] on icon "close" at bounding box center [249, 372] width 7 height 7
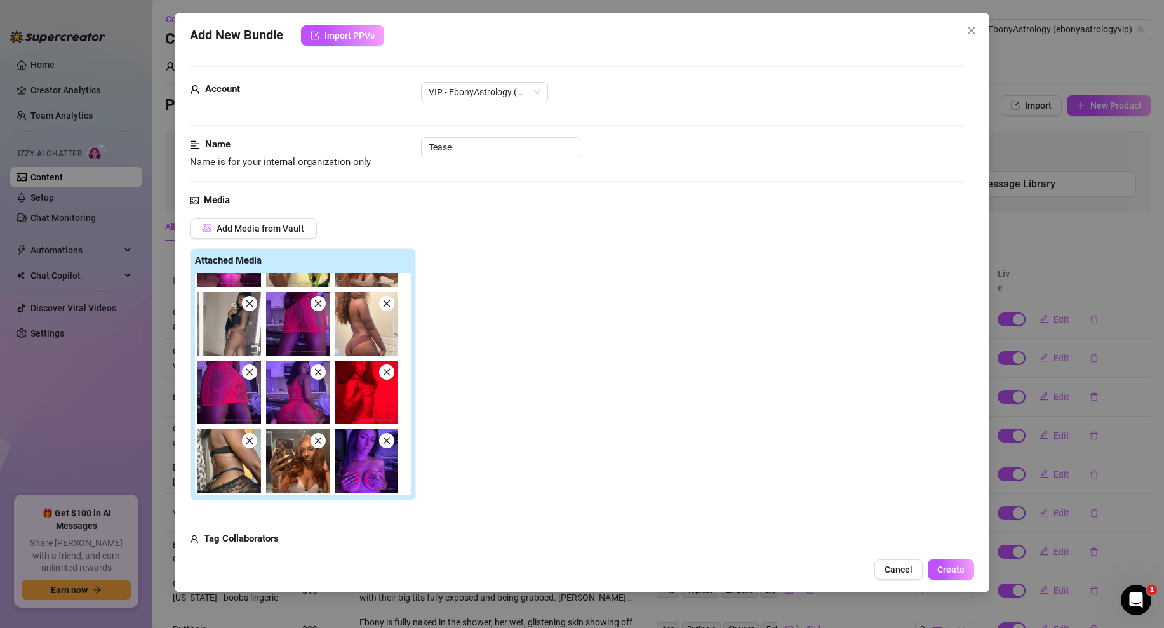
click at [250, 373] on icon "close" at bounding box center [249, 372] width 7 height 7
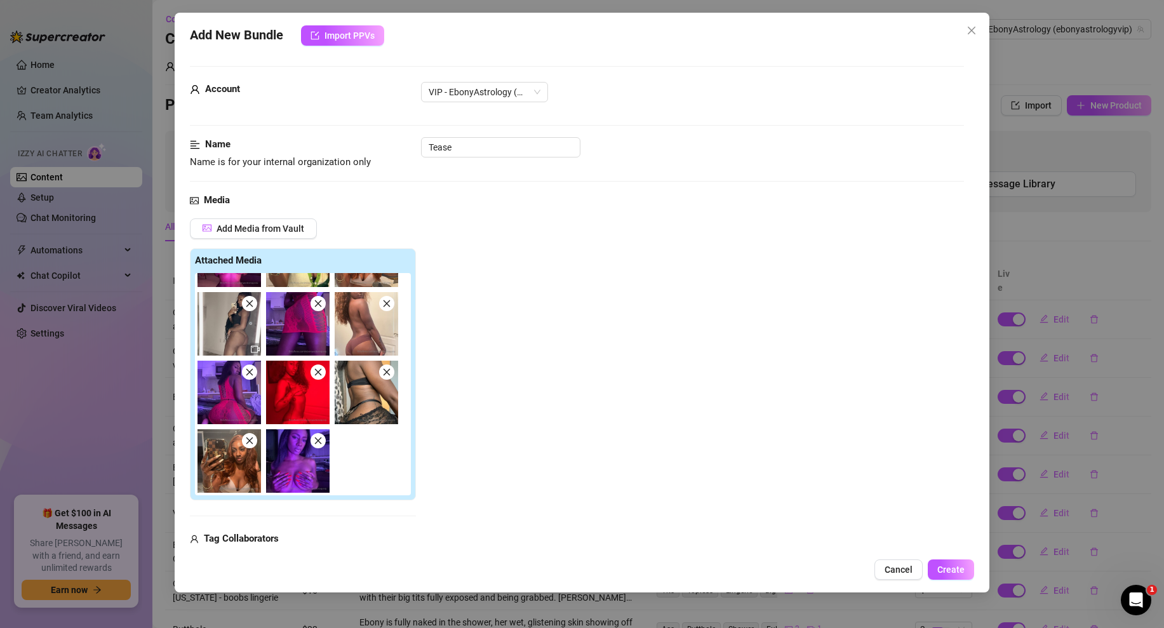
click at [250, 373] on icon "close" at bounding box center [249, 372] width 7 height 7
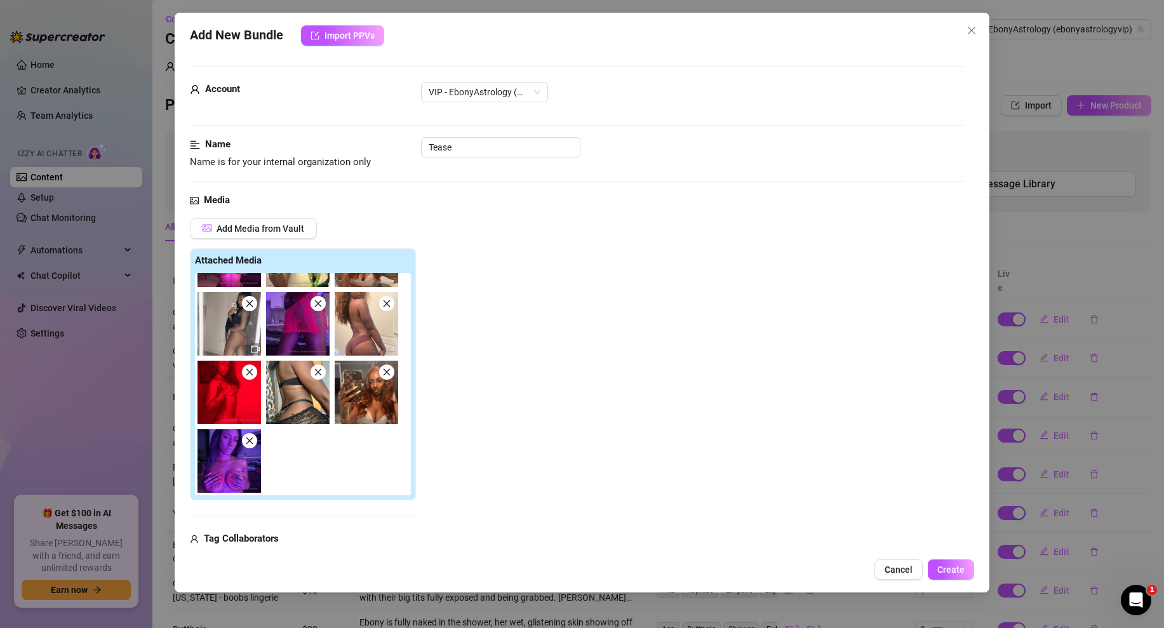
click at [250, 373] on icon "close" at bounding box center [249, 372] width 7 height 7
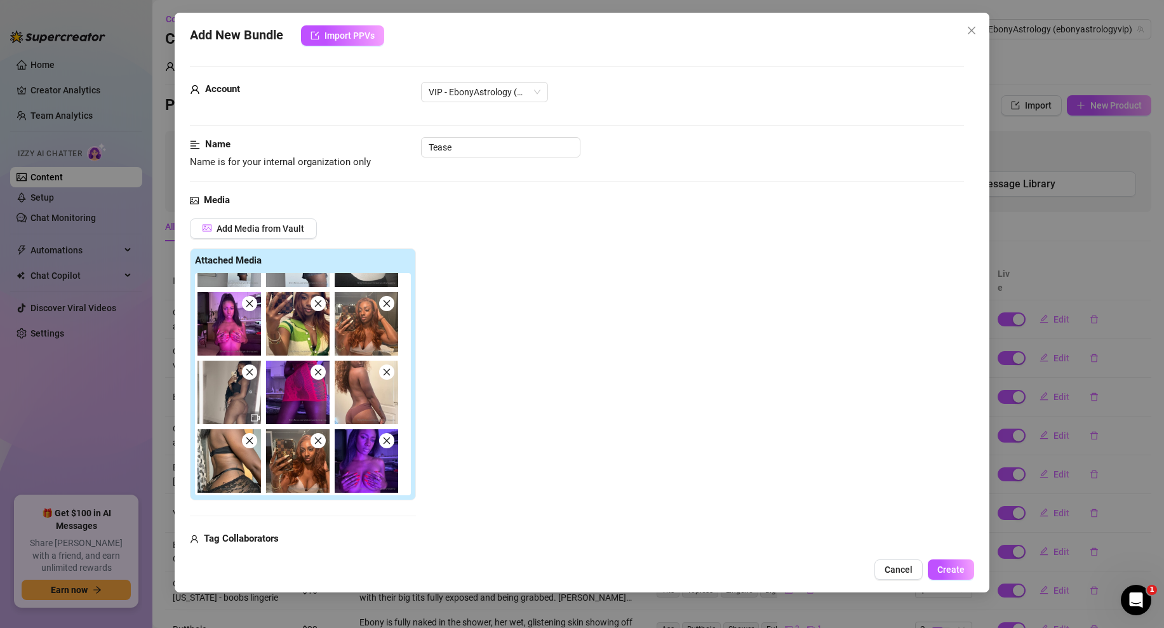
scroll to position [52, 0]
click at [250, 373] on icon "close" at bounding box center [249, 372] width 7 height 7
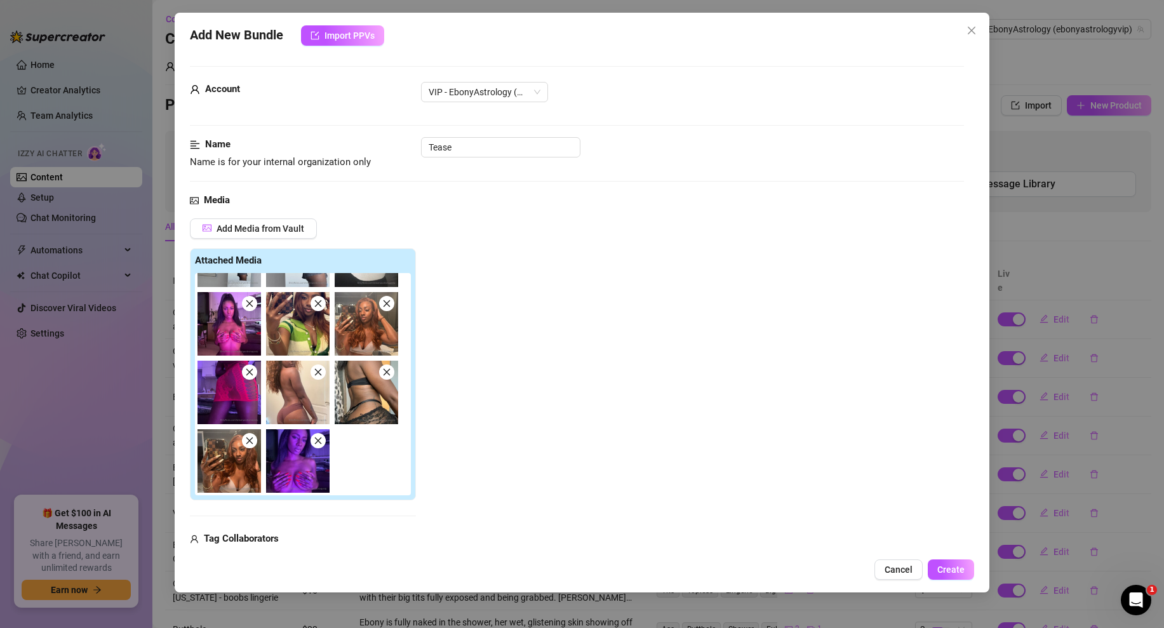
click at [250, 373] on icon "close" at bounding box center [249, 372] width 7 height 7
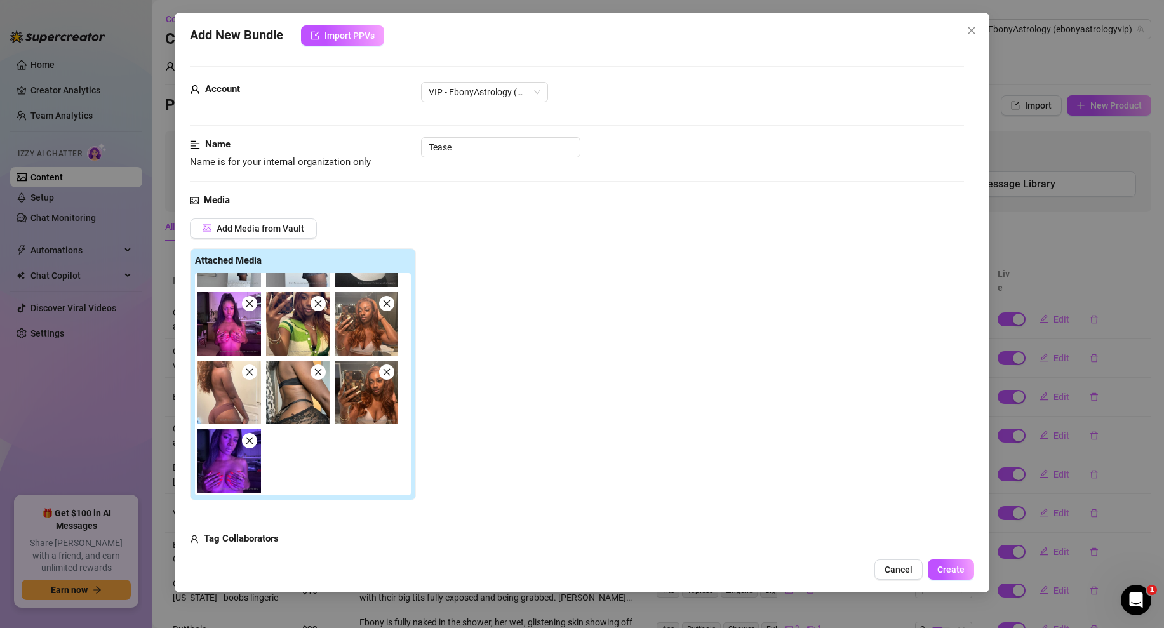
click at [250, 373] on icon "close" at bounding box center [249, 372] width 7 height 7
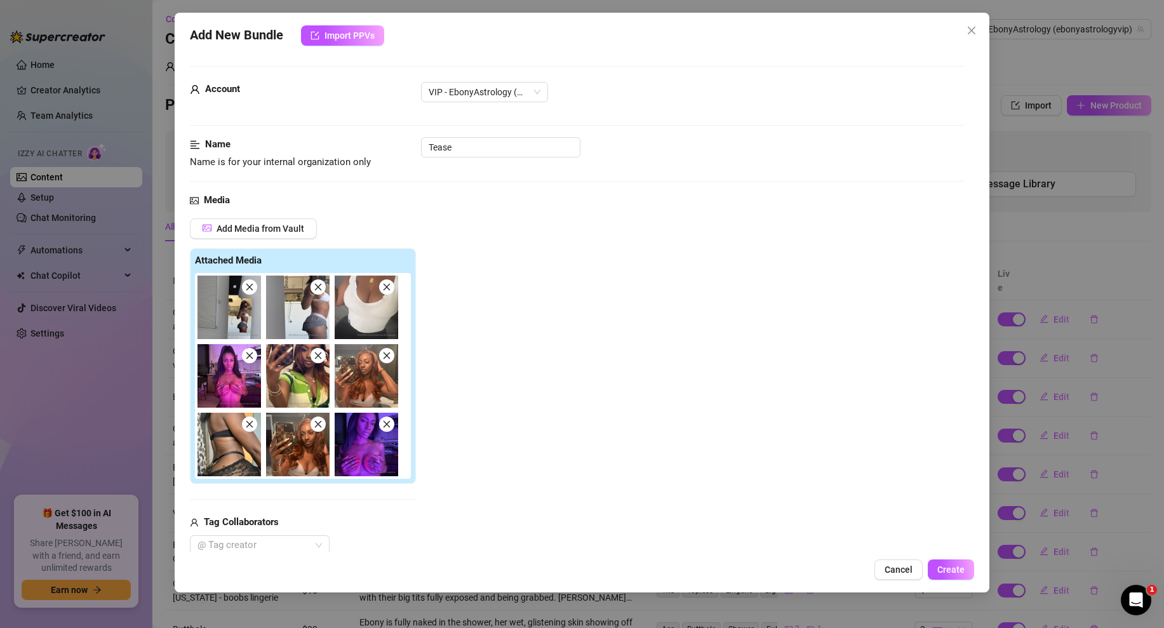
scroll to position [0, 0]
click at [250, 373] on img at bounding box center [228, 375] width 63 height 63
click at [252, 288] on icon "close" at bounding box center [249, 287] width 9 height 9
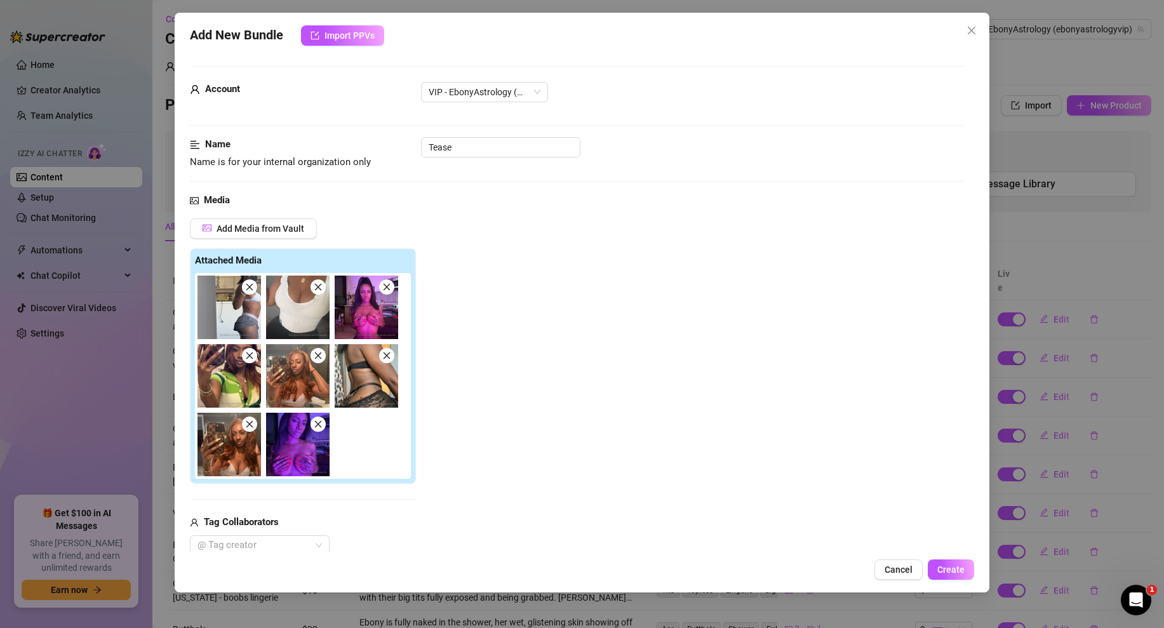
click at [252, 288] on icon "close" at bounding box center [249, 287] width 9 height 9
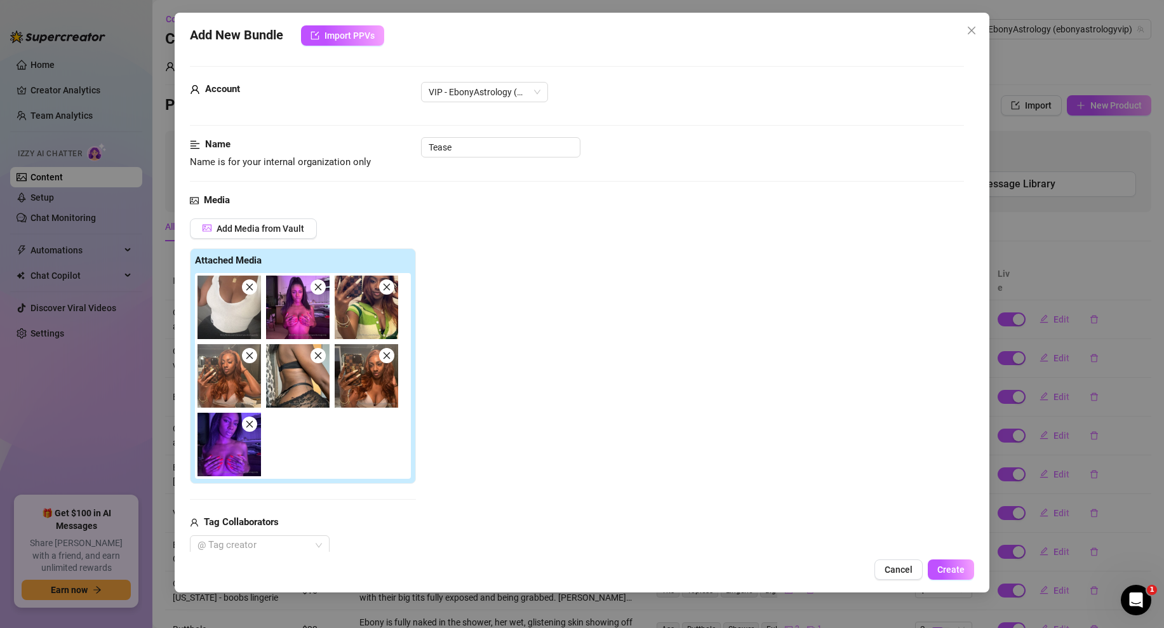
click at [252, 288] on icon "close" at bounding box center [249, 287] width 9 height 9
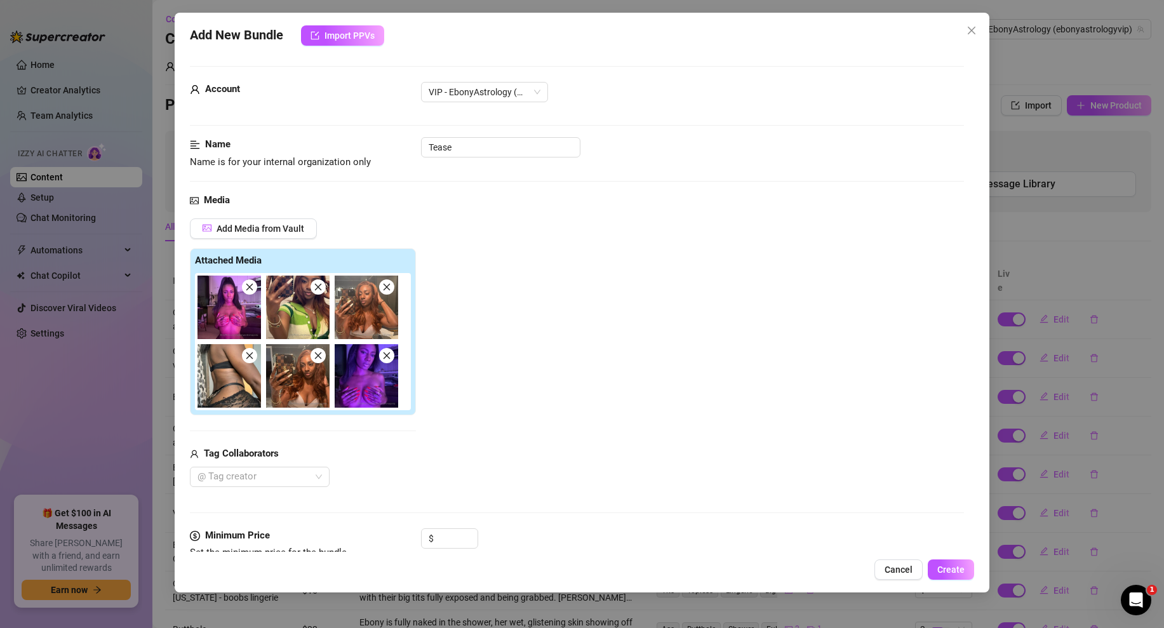
click at [252, 288] on icon "close" at bounding box center [249, 287] width 9 height 9
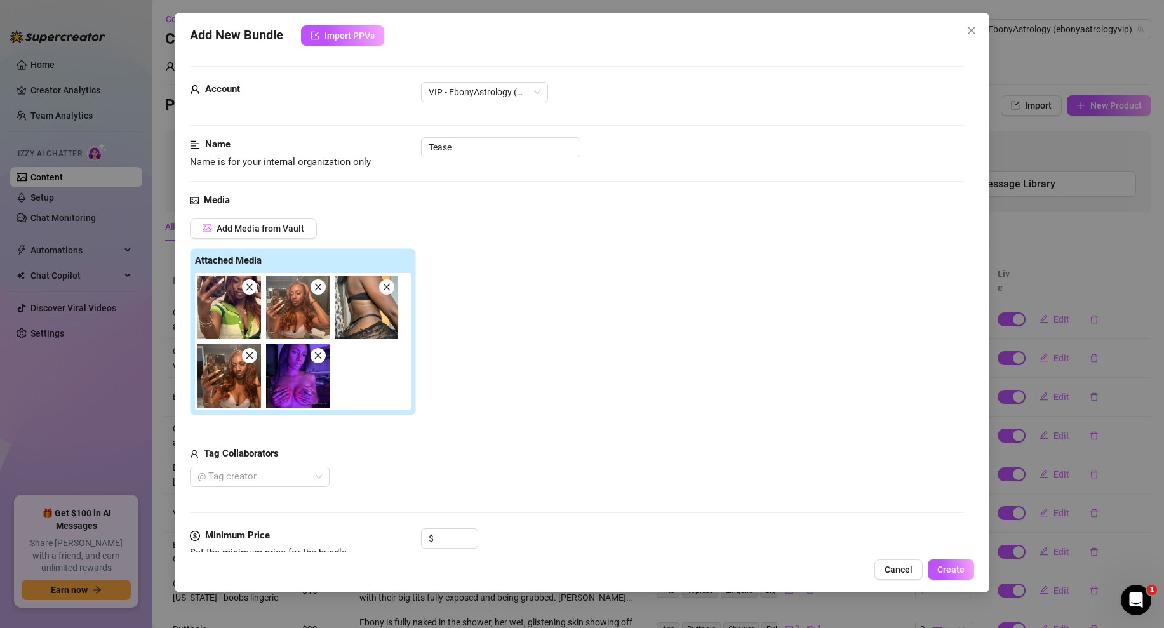
click at [252, 288] on icon "close" at bounding box center [249, 287] width 9 height 9
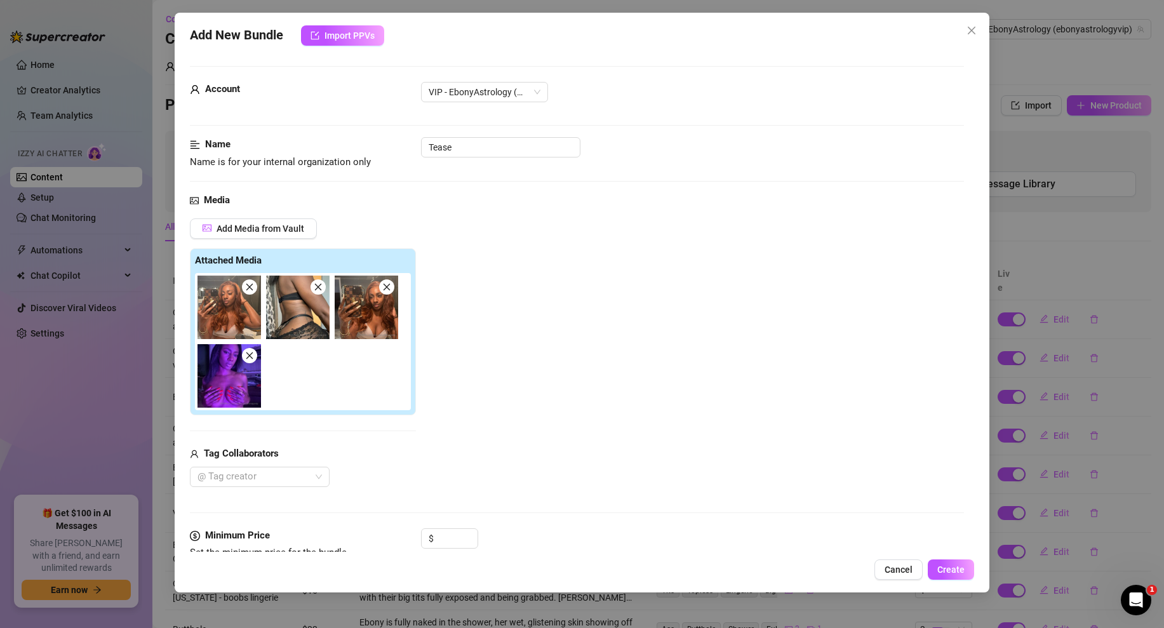
click at [252, 288] on icon "close" at bounding box center [249, 287] width 9 height 9
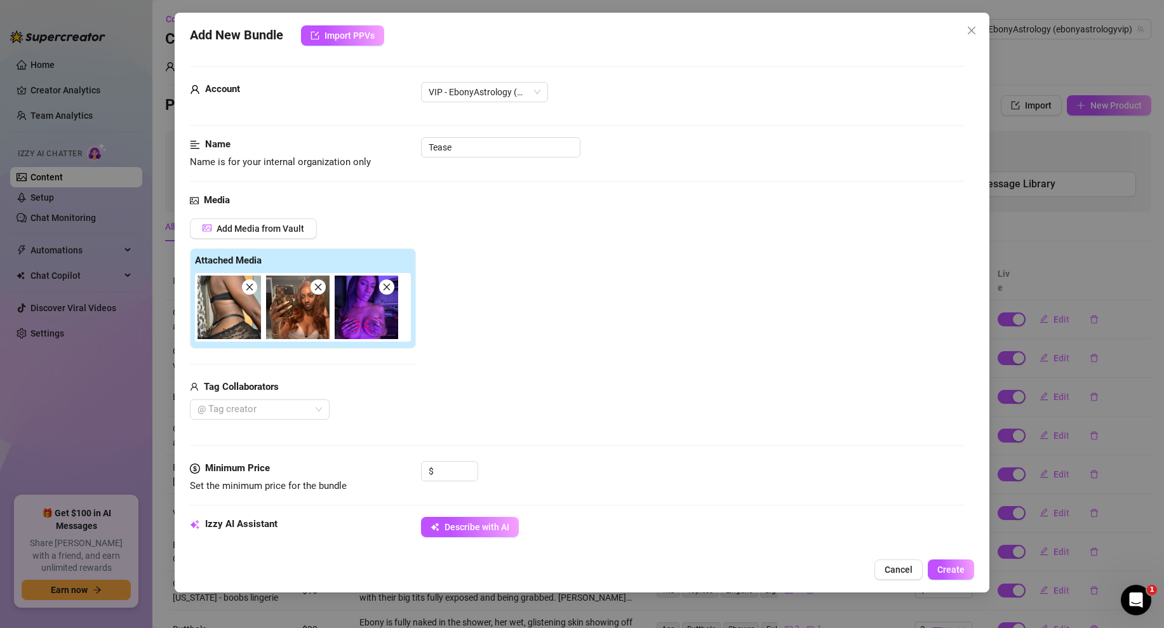
click at [252, 288] on icon "close" at bounding box center [249, 287] width 9 height 9
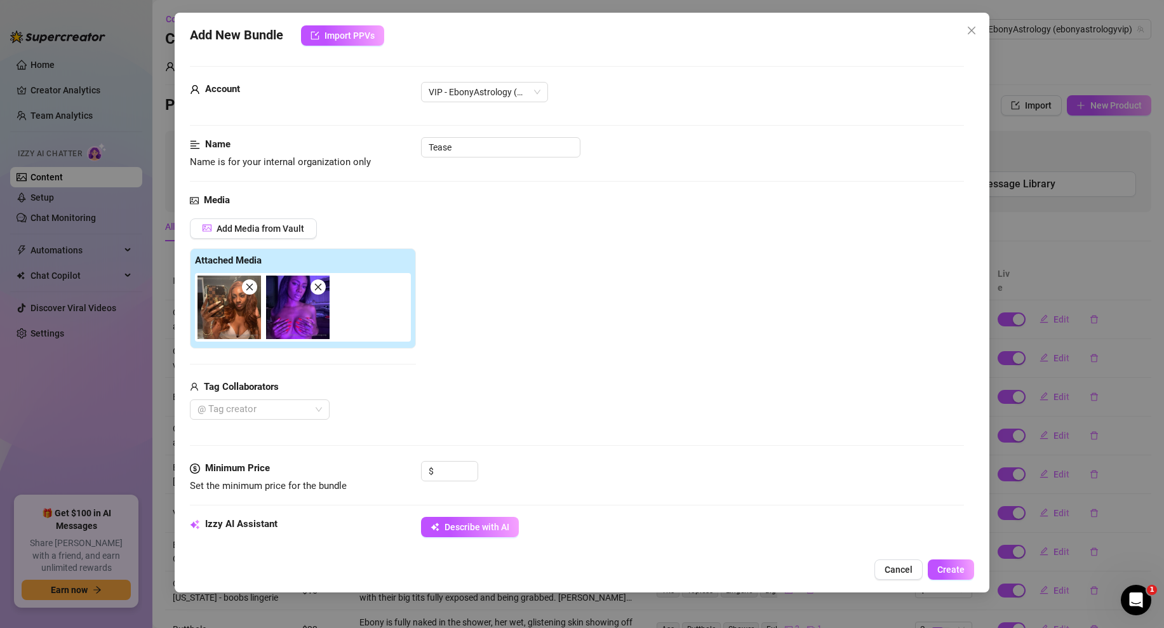
click at [252, 288] on icon "close" at bounding box center [249, 287] width 9 height 9
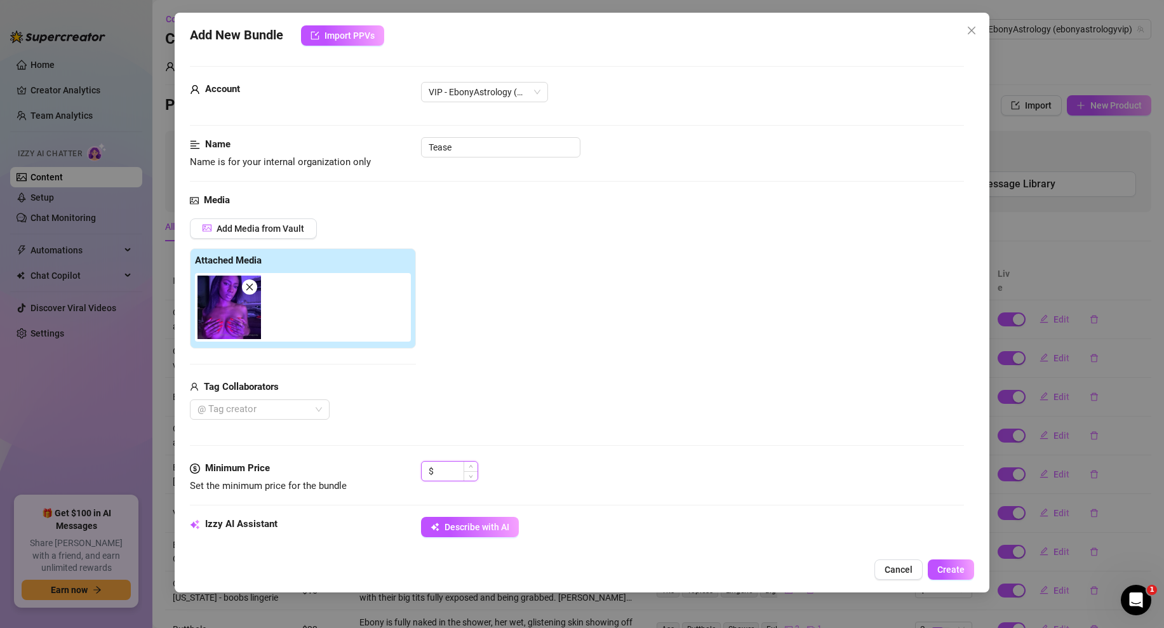
click at [454, 470] on input at bounding box center [456, 471] width 41 height 19
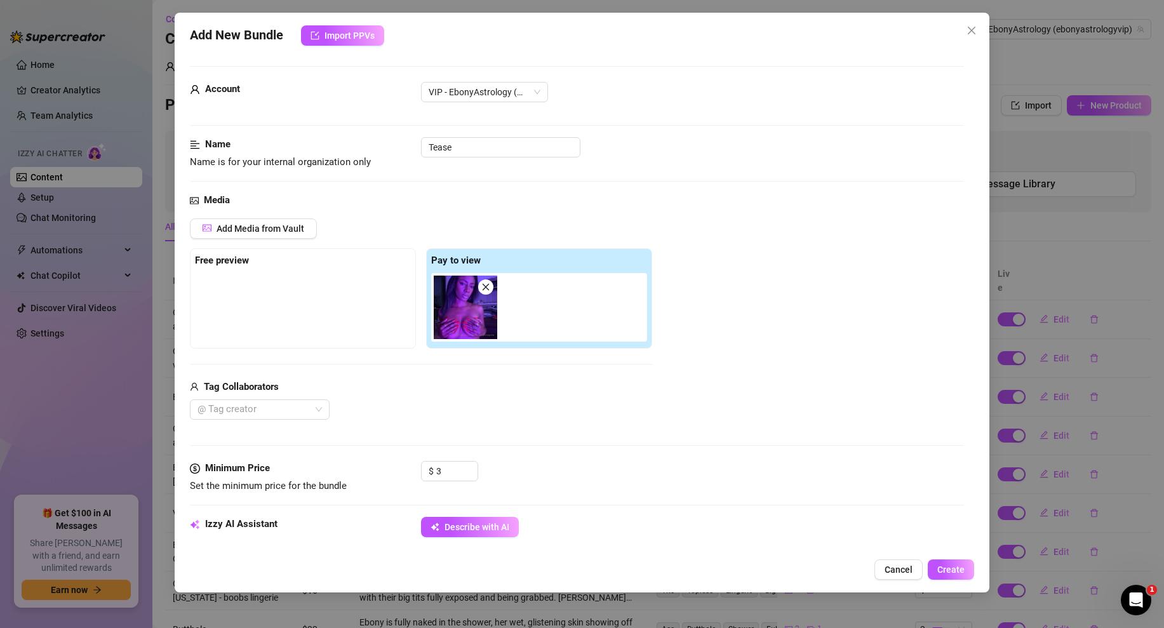
click at [597, 474] on div "$ 3" at bounding box center [692, 477] width 543 height 32
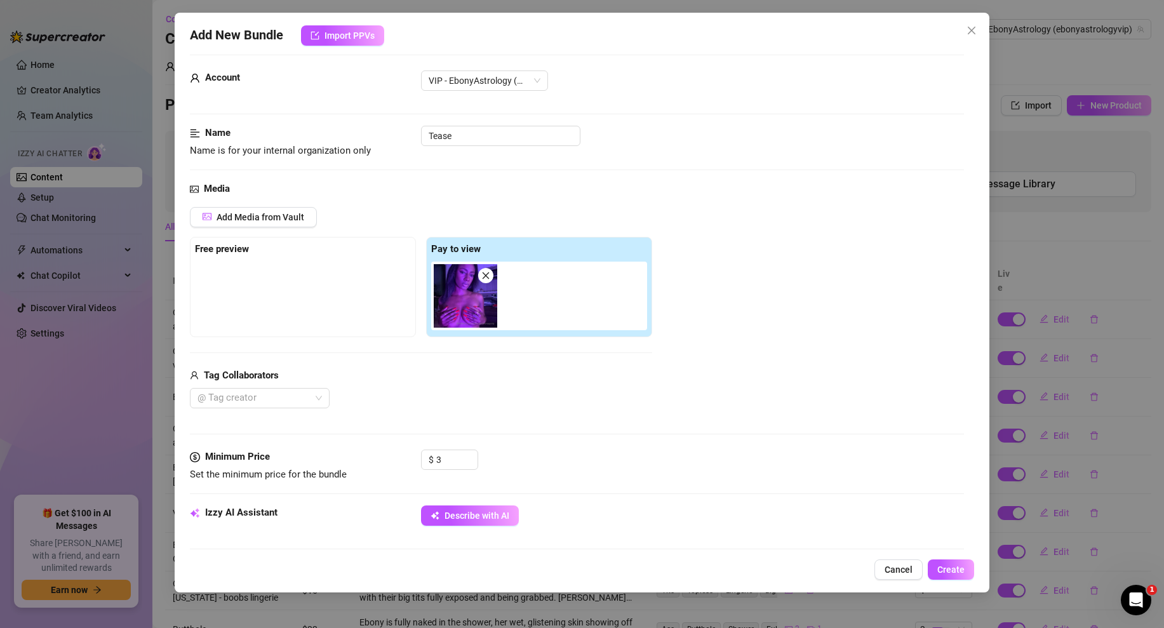
scroll to position [13, 0]
click at [453, 462] on input "3" at bounding box center [456, 458] width 41 height 19
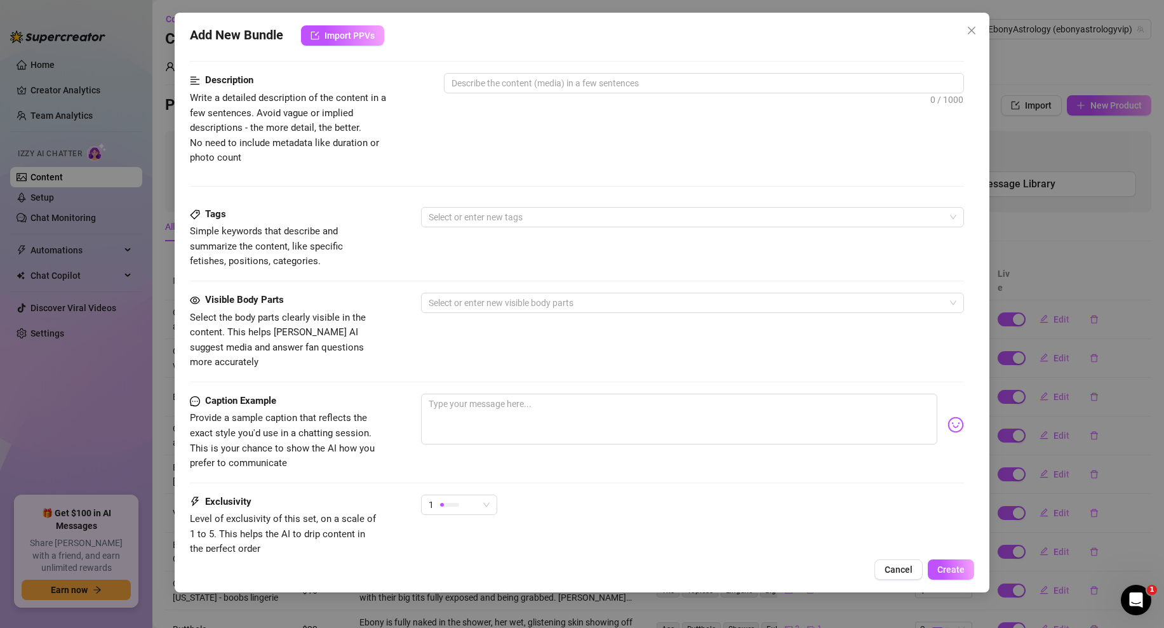
scroll to position [583, 0]
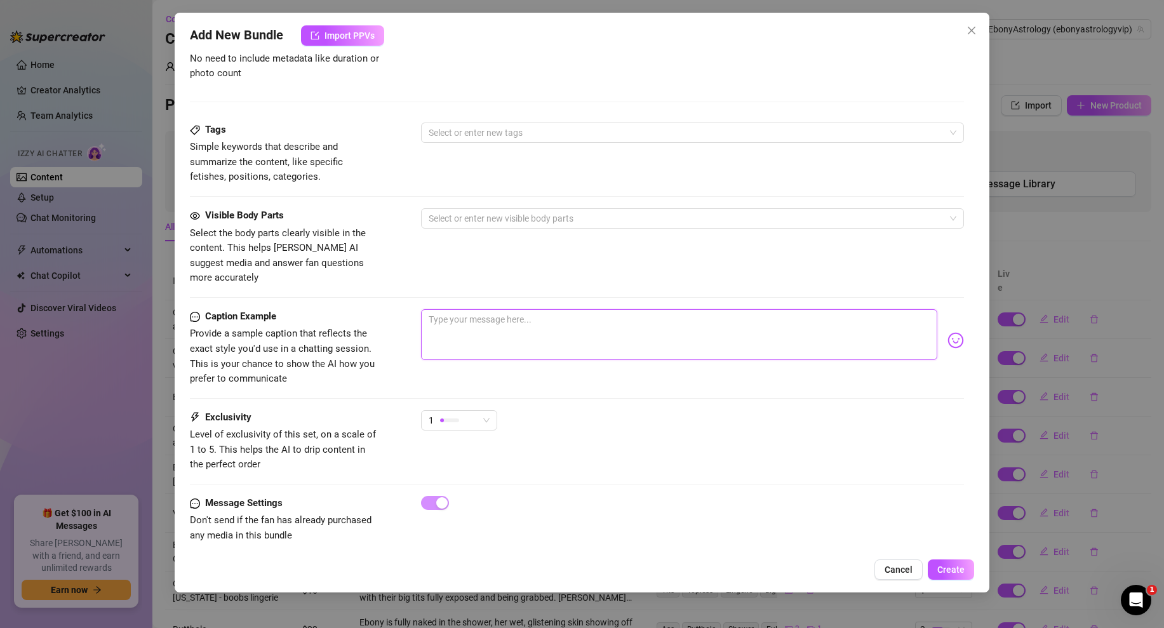
click at [491, 318] on textarea at bounding box center [679, 334] width 516 height 51
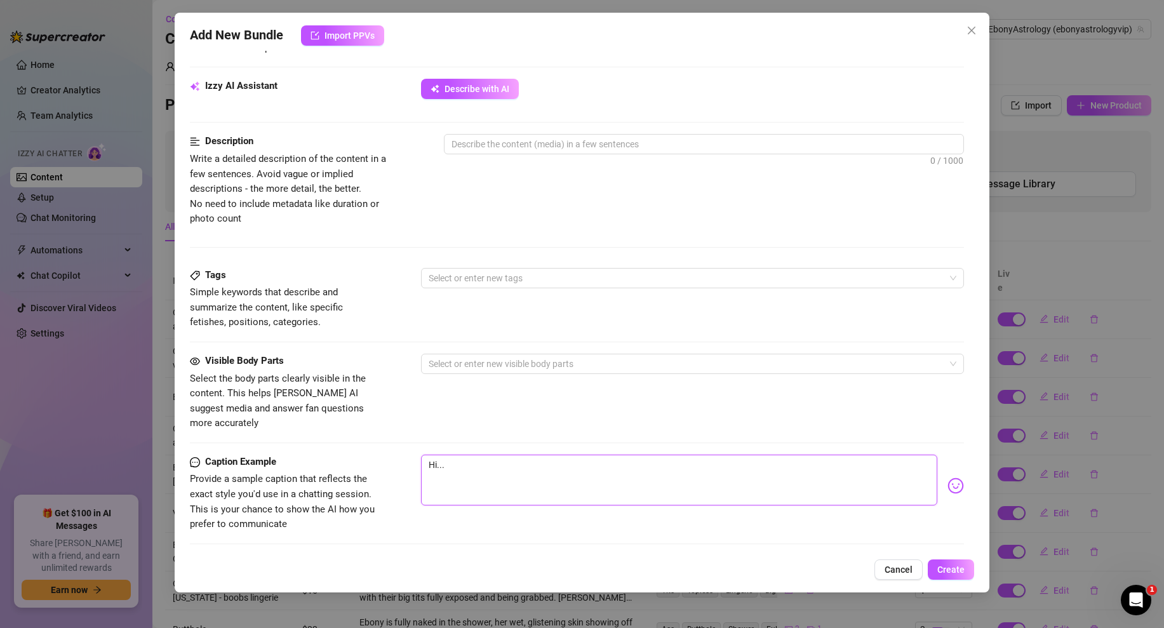
scroll to position [251, 0]
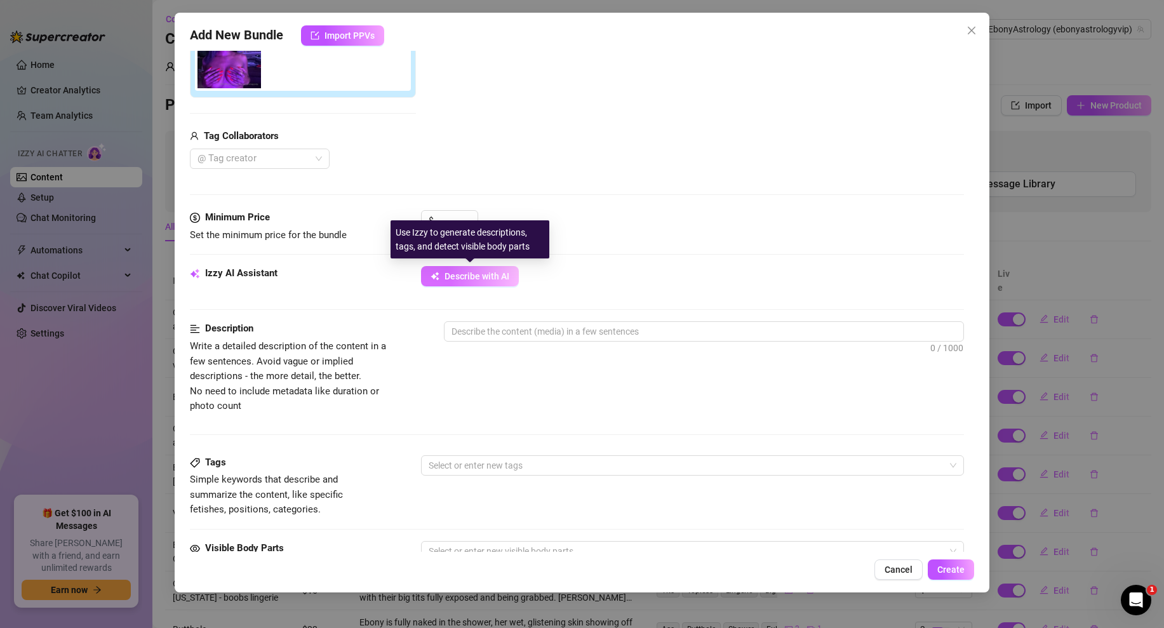
click at [493, 279] on span "Describe with AI" at bounding box center [476, 276] width 65 height 10
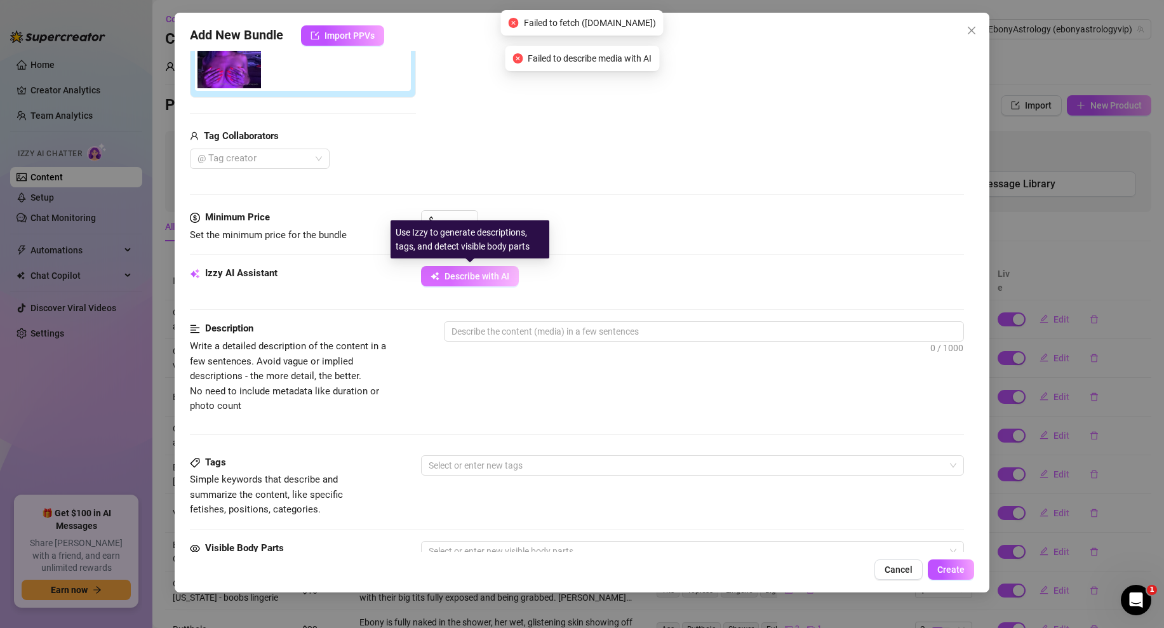
click at [479, 279] on span "Describe with AI" at bounding box center [476, 276] width 65 height 10
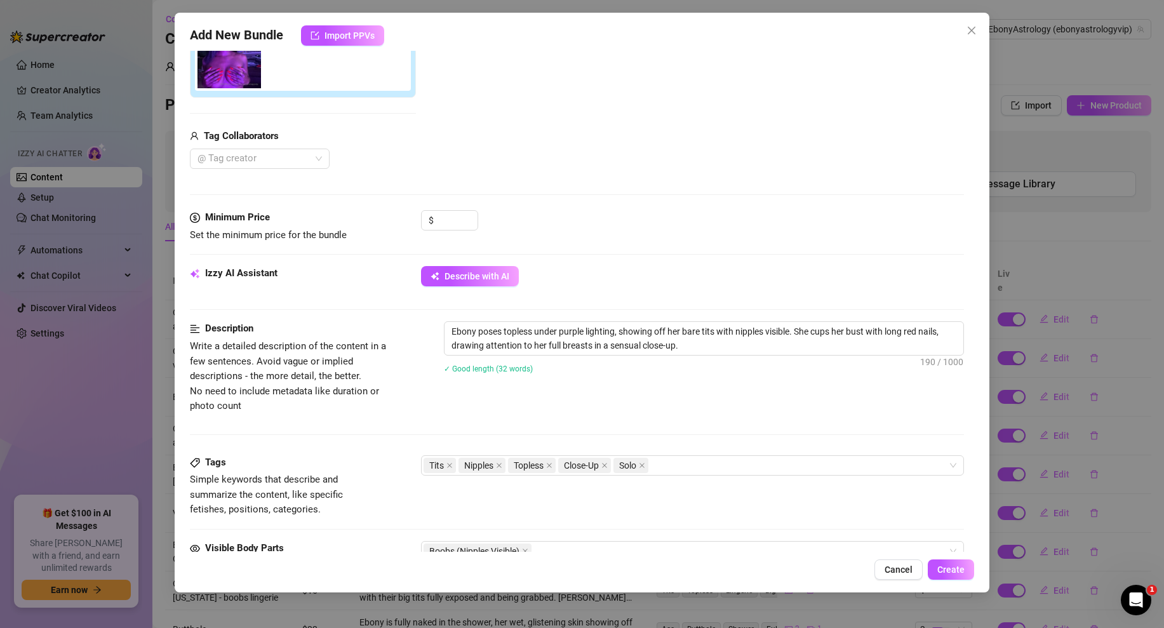
scroll to position [583, 0]
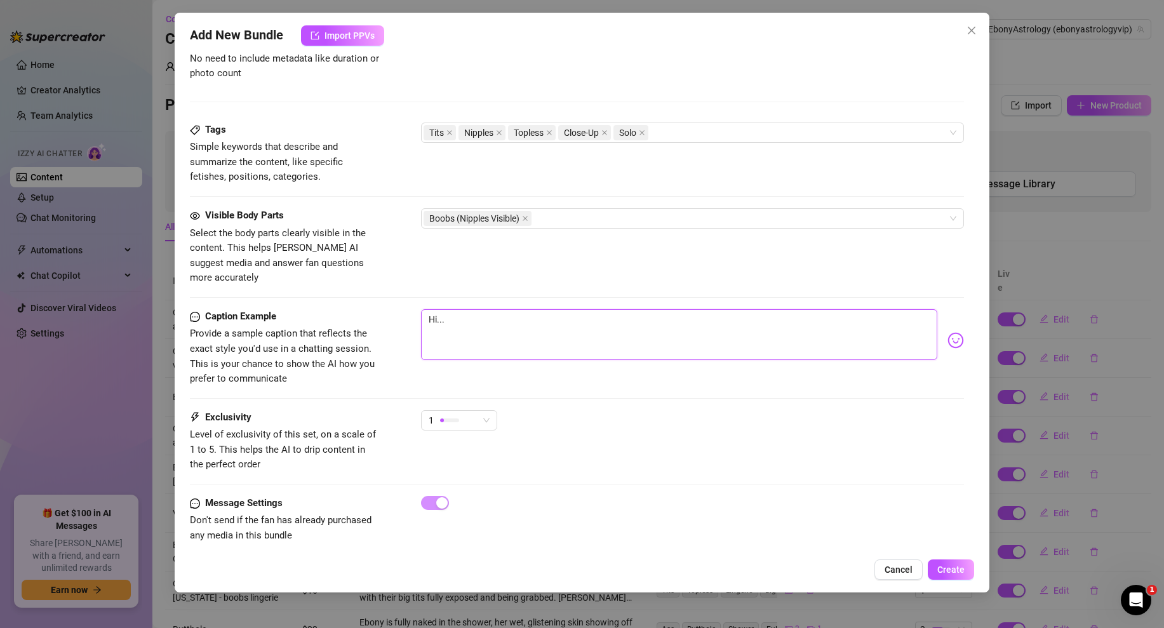
click at [547, 321] on textarea "Hi..." at bounding box center [679, 334] width 516 height 51
click at [945, 571] on span "Create" at bounding box center [950, 569] width 27 height 10
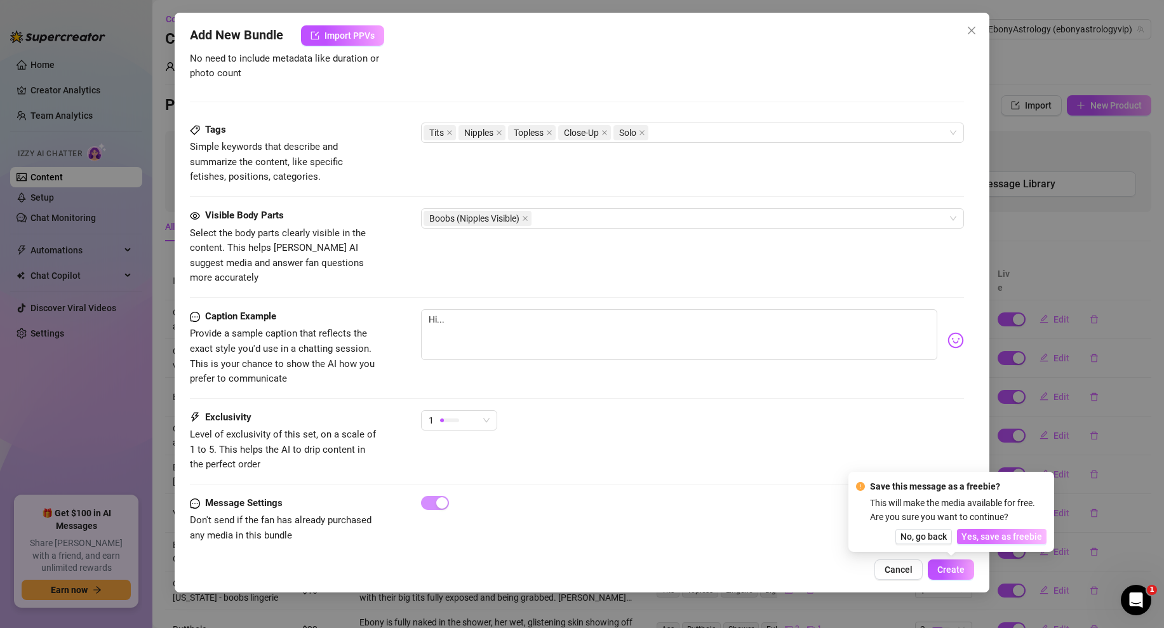
click at [980, 540] on span "Yes, save as freebie" at bounding box center [1001, 536] width 81 height 10
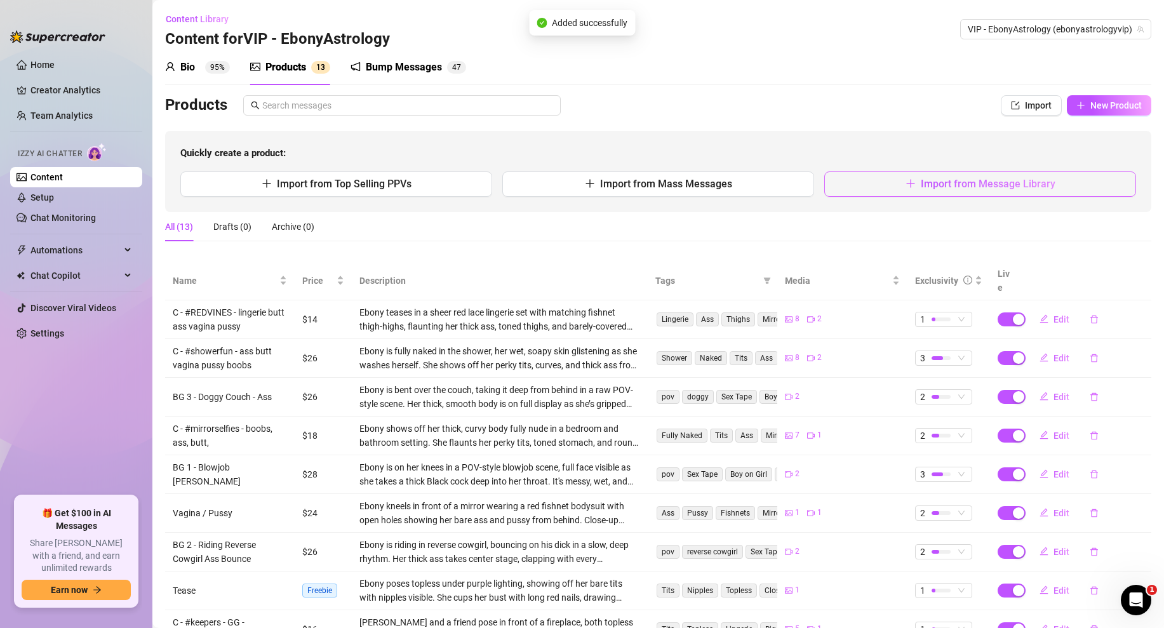
click at [925, 181] on span "Import from Message Library" at bounding box center [988, 184] width 135 height 12
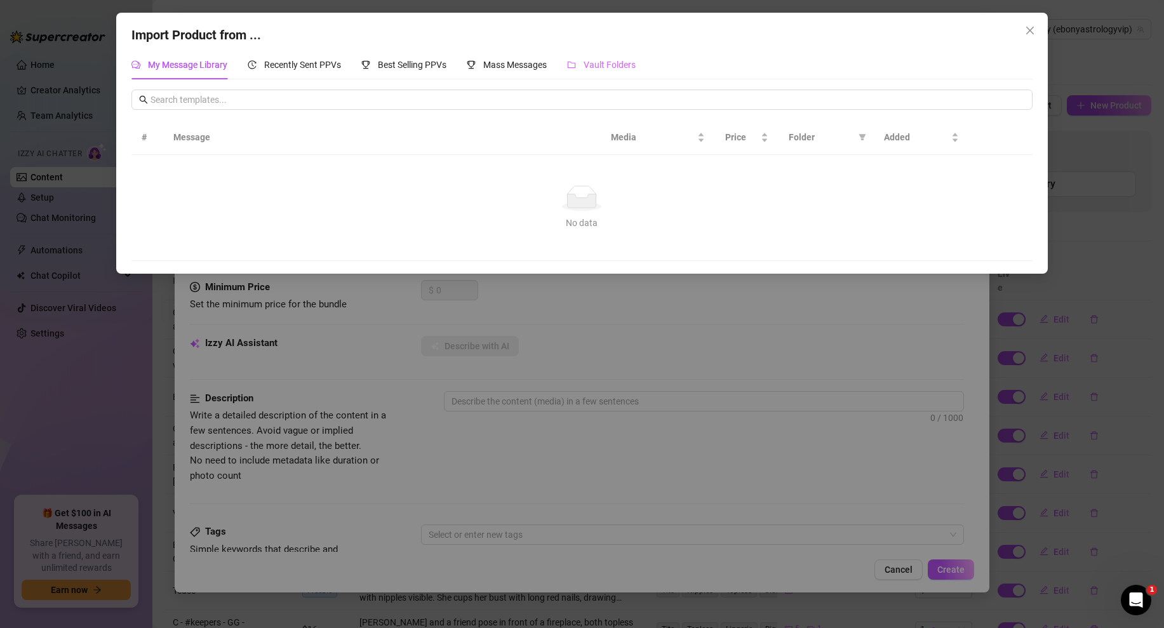
click at [627, 74] on div "Vault Folders" at bounding box center [601, 64] width 69 height 29
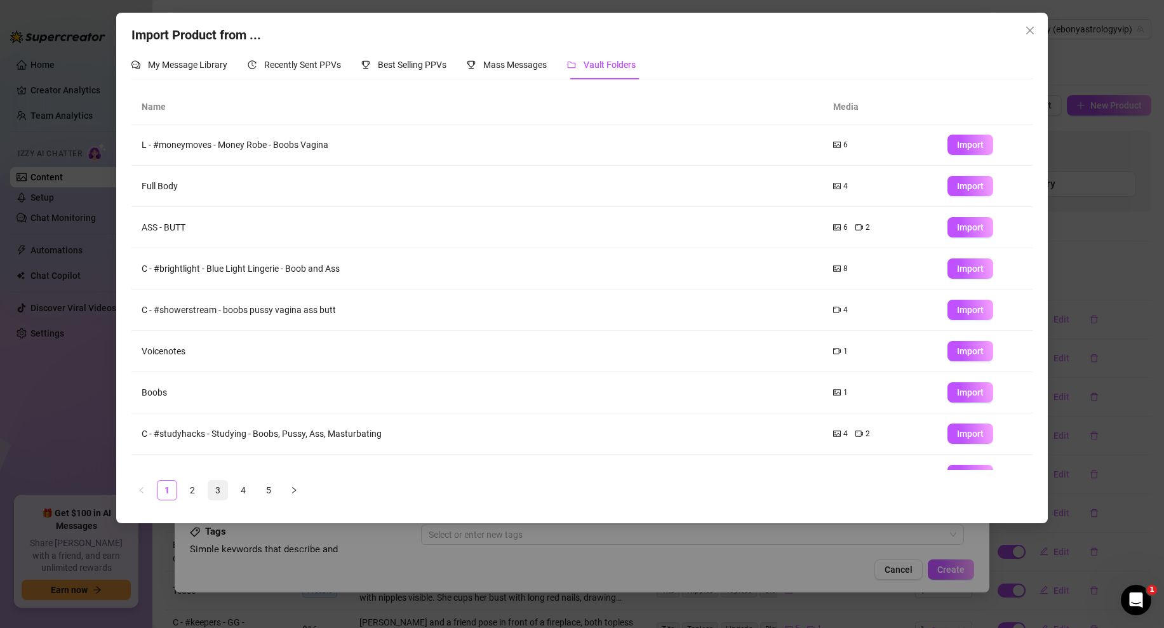
click at [218, 484] on link "3" at bounding box center [217, 490] width 19 height 19
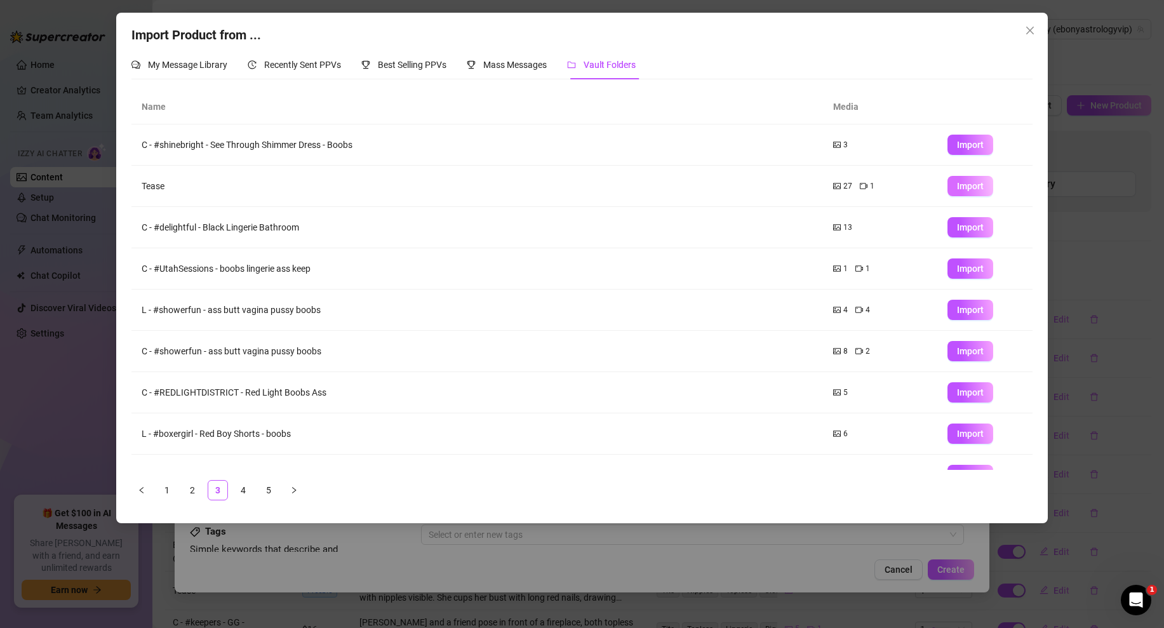
click at [977, 181] on span "Import" at bounding box center [970, 186] width 27 height 10
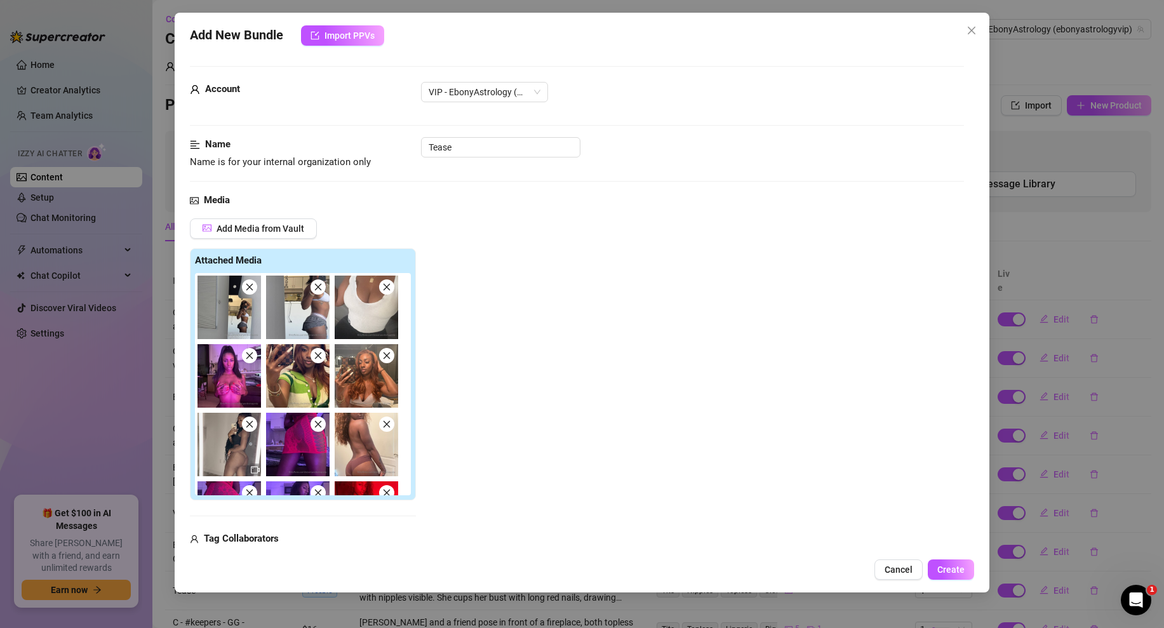
click at [246, 290] on icon "close" at bounding box center [249, 287] width 7 height 7
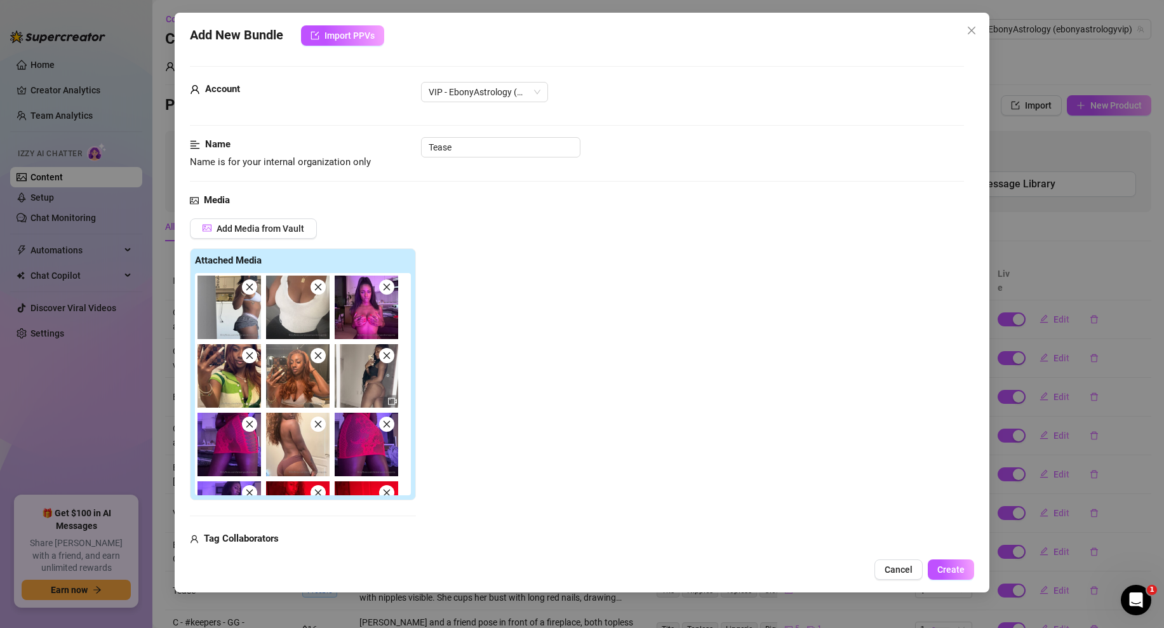
click at [321, 286] on icon "close" at bounding box center [318, 287] width 9 height 9
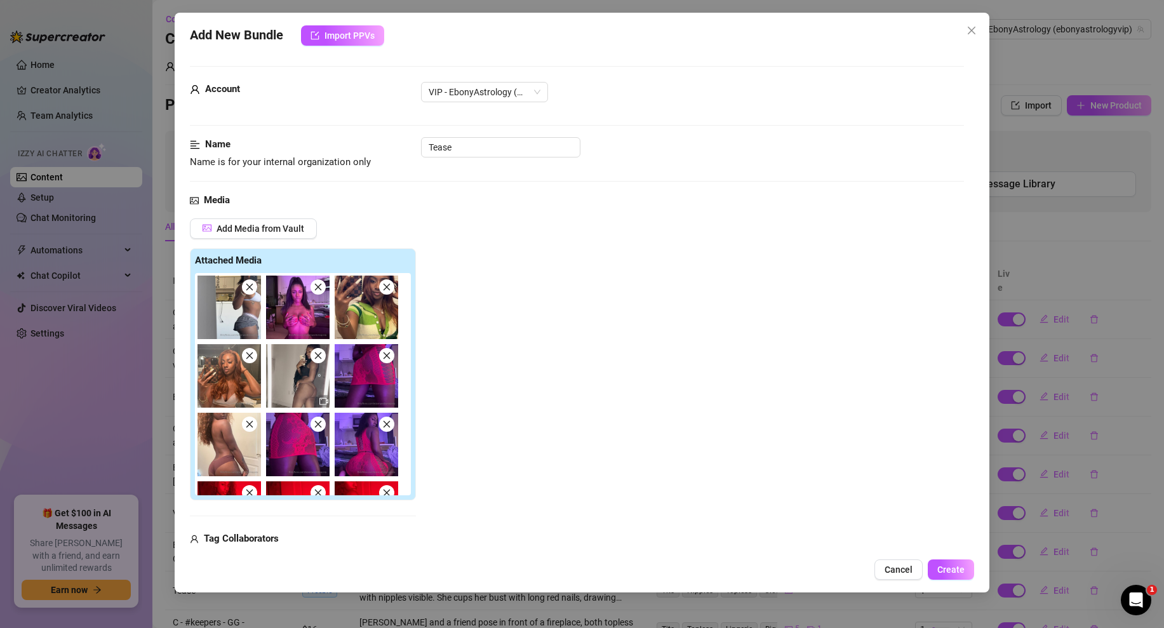
click at [317, 285] on icon "close" at bounding box center [318, 287] width 9 height 9
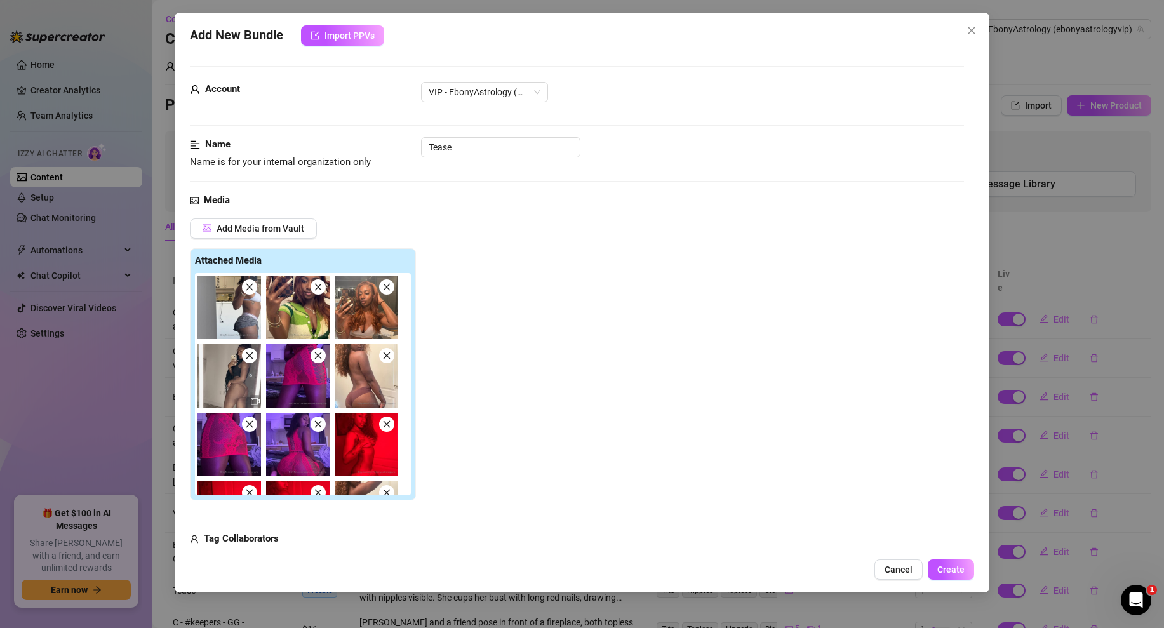
click at [317, 285] on icon "close" at bounding box center [318, 287] width 9 height 9
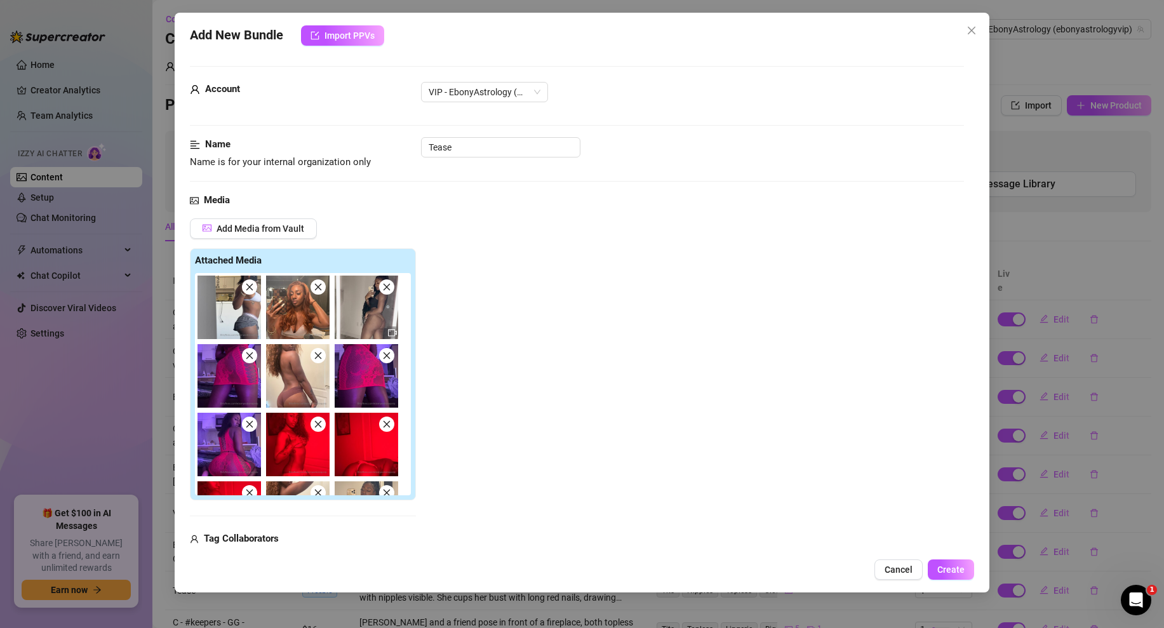
click at [317, 285] on icon "close" at bounding box center [318, 287] width 9 height 9
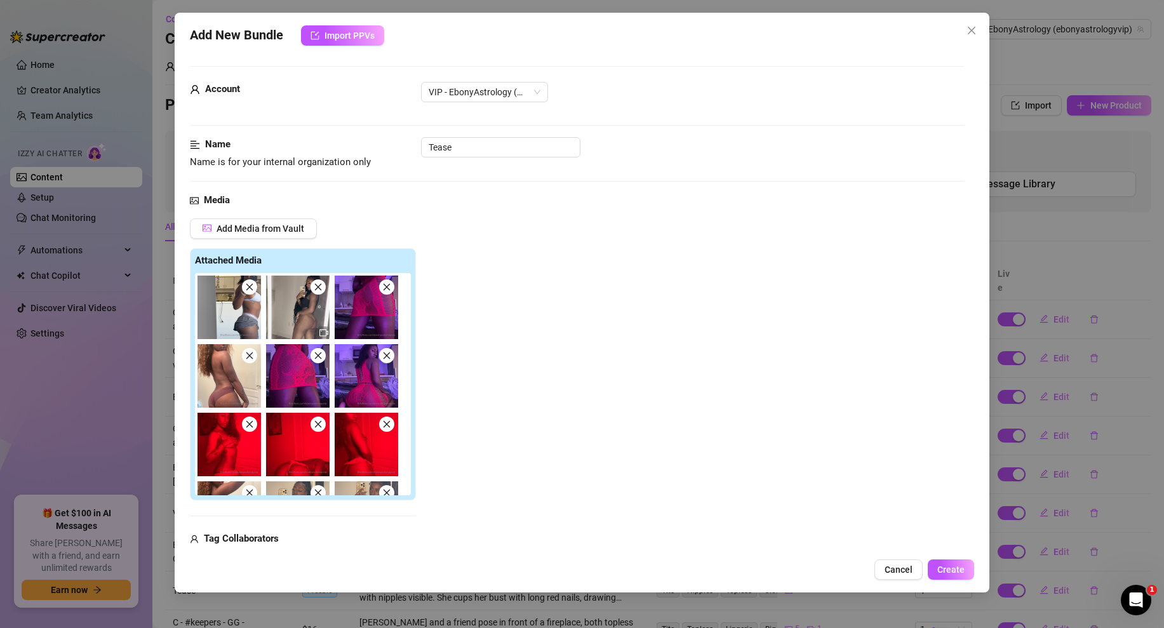
click at [317, 285] on icon "close" at bounding box center [318, 287] width 9 height 9
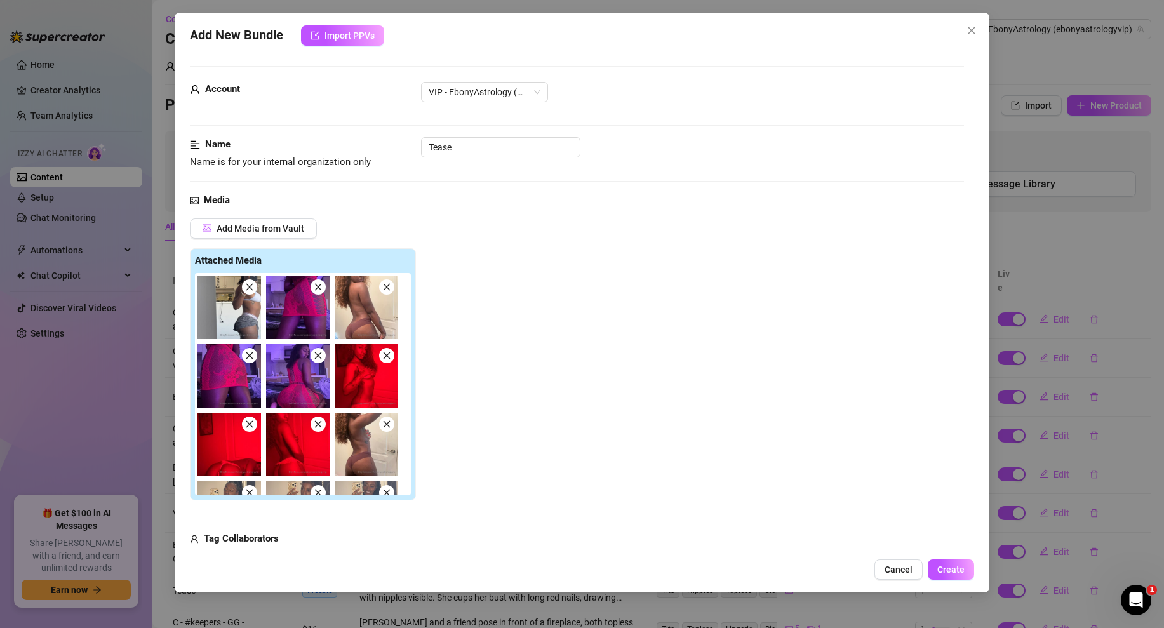
click at [317, 285] on icon "close" at bounding box center [318, 287] width 9 height 9
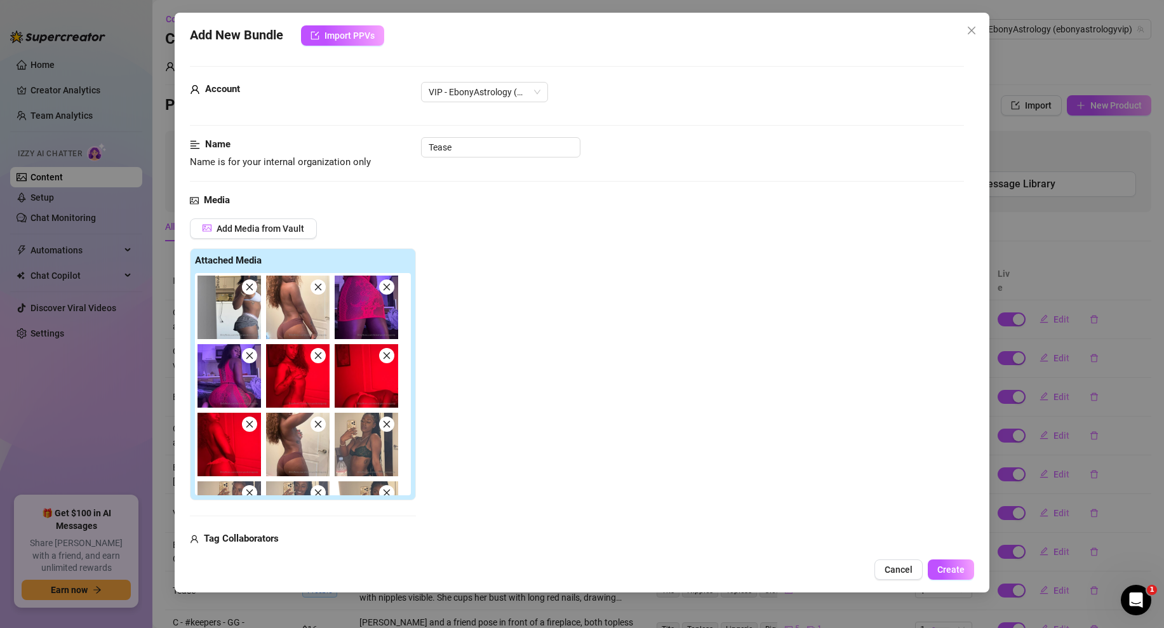
click at [317, 285] on icon "close" at bounding box center [318, 287] width 9 height 9
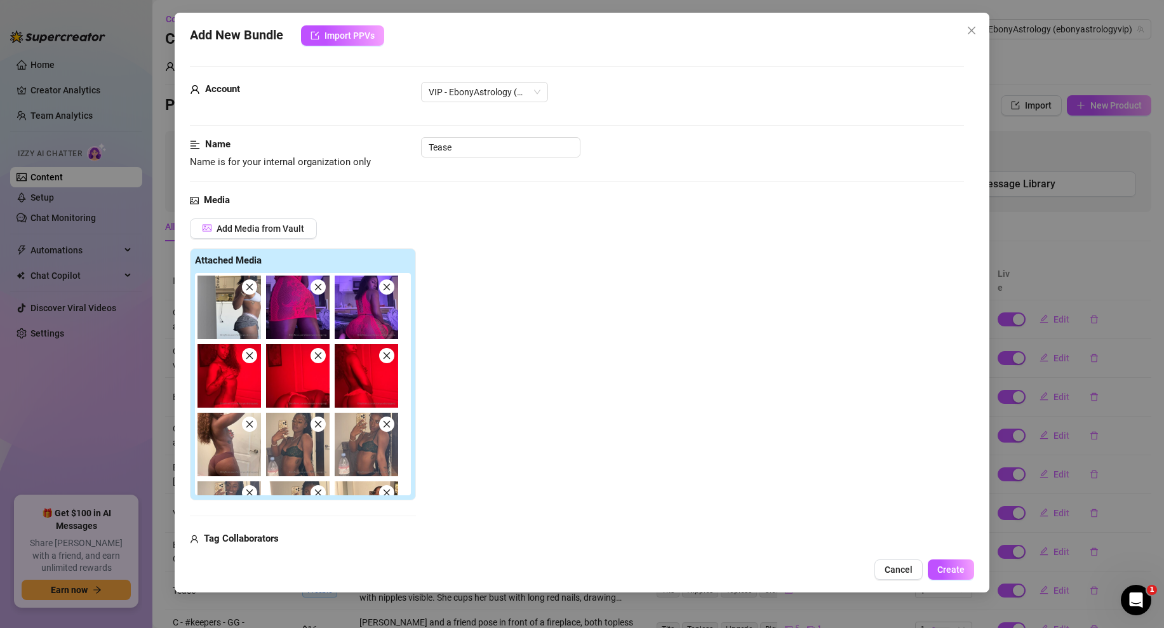
click at [317, 285] on icon "close" at bounding box center [318, 287] width 9 height 9
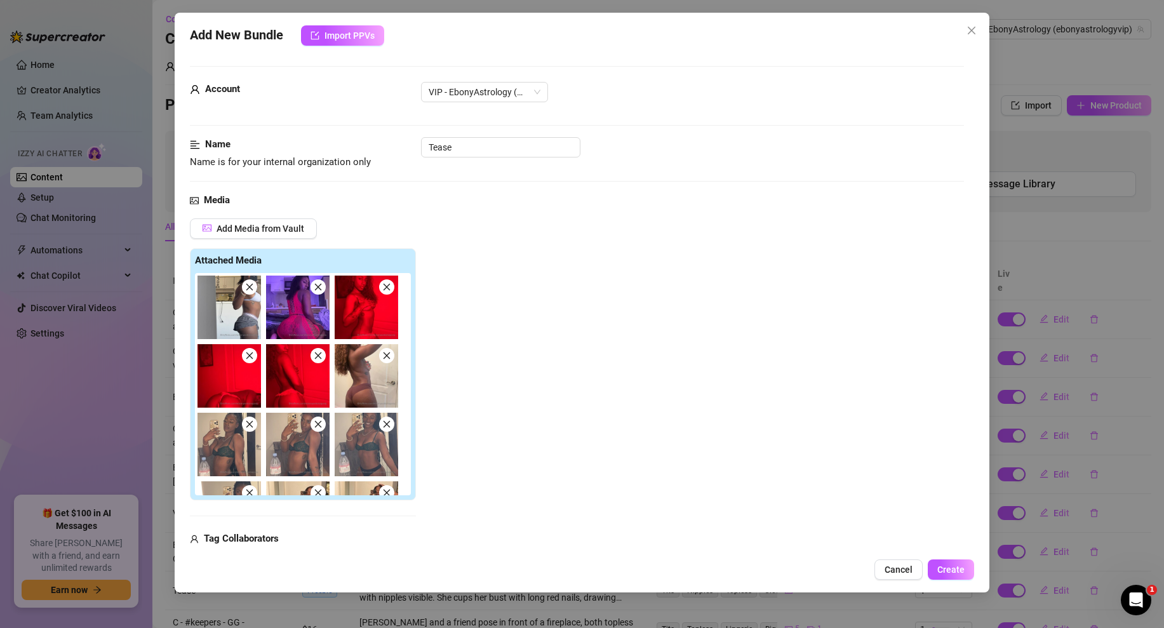
click at [317, 285] on icon "close" at bounding box center [318, 287] width 9 height 9
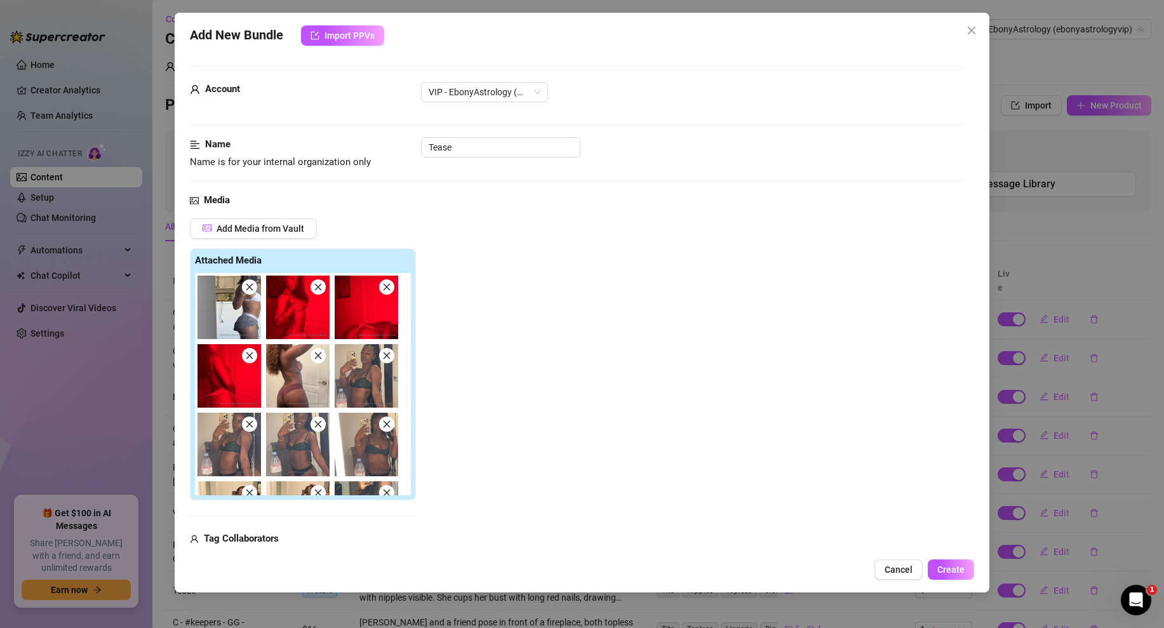
click at [317, 285] on icon "close" at bounding box center [318, 287] width 9 height 9
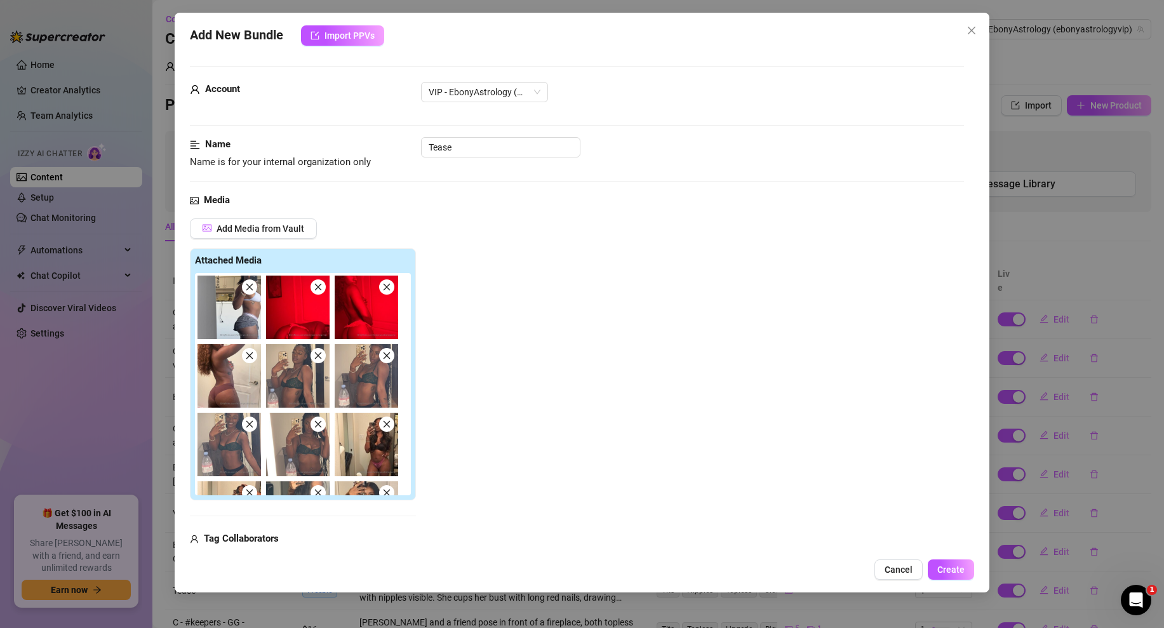
click at [317, 285] on icon "close" at bounding box center [318, 287] width 9 height 9
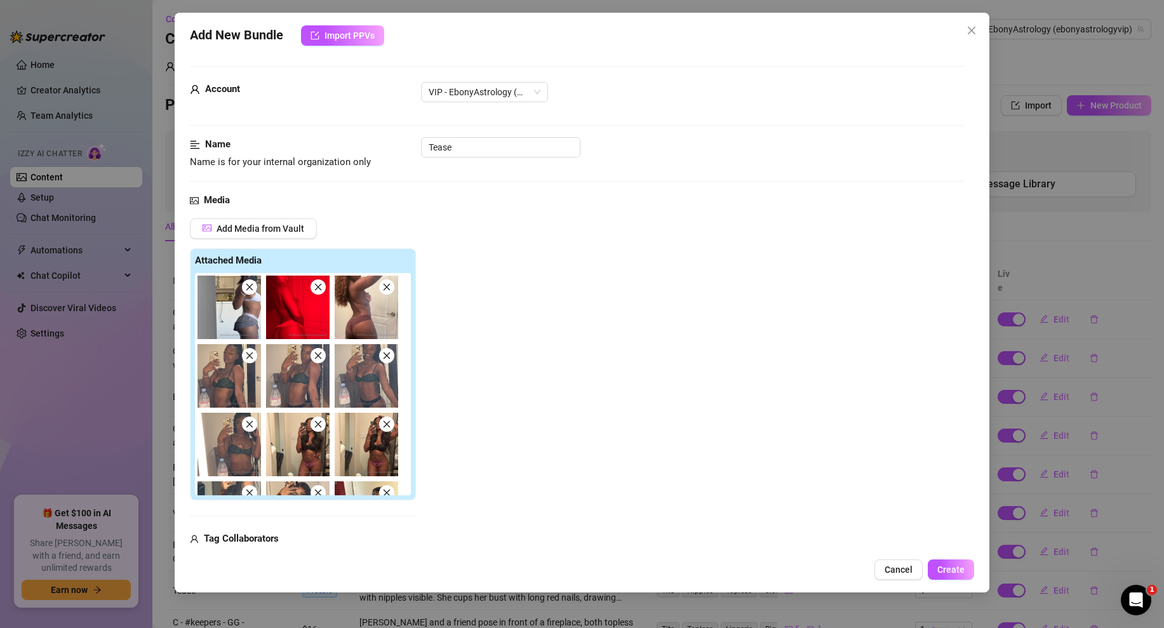
click at [317, 285] on icon "close" at bounding box center [318, 287] width 9 height 9
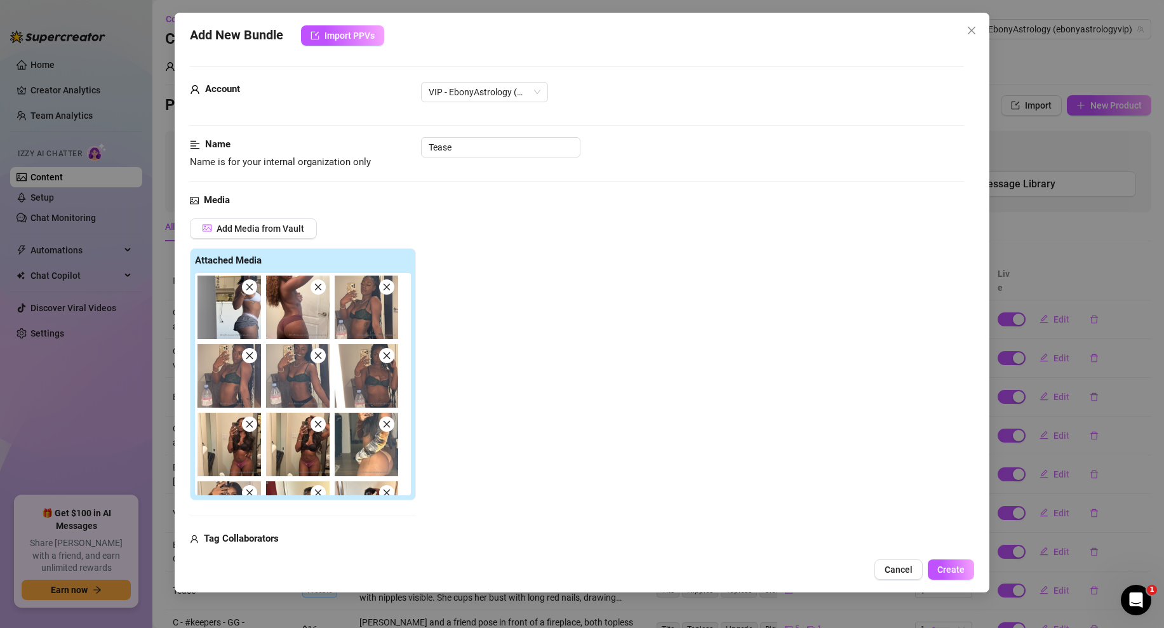
click at [251, 286] on icon "close" at bounding box center [249, 287] width 9 height 9
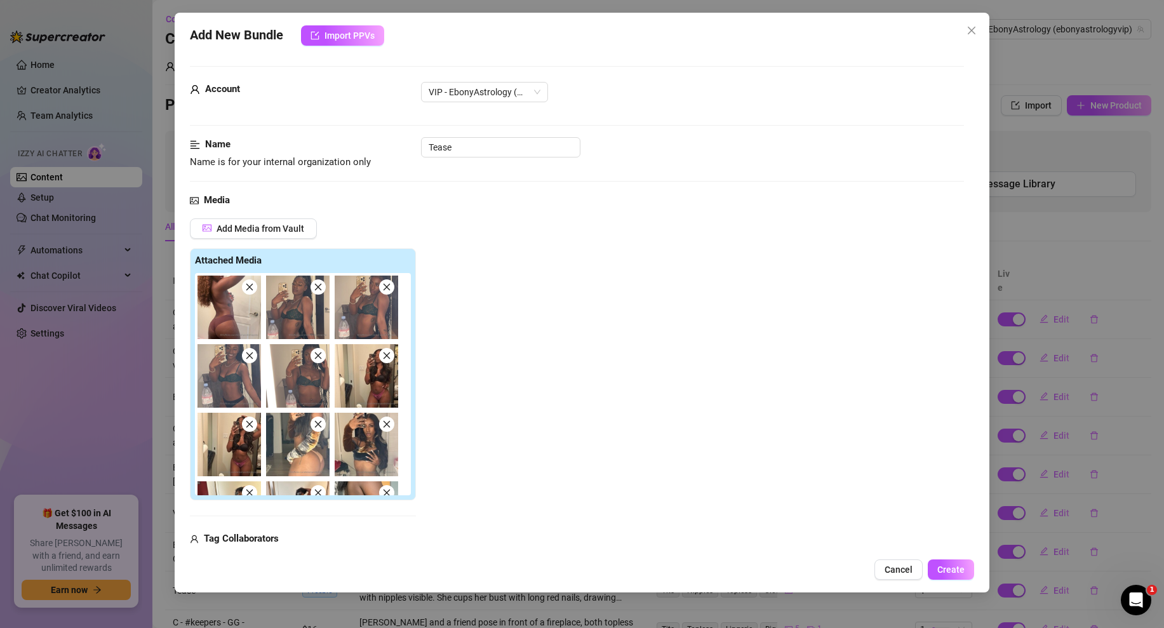
click at [251, 286] on icon "close" at bounding box center [249, 287] width 9 height 9
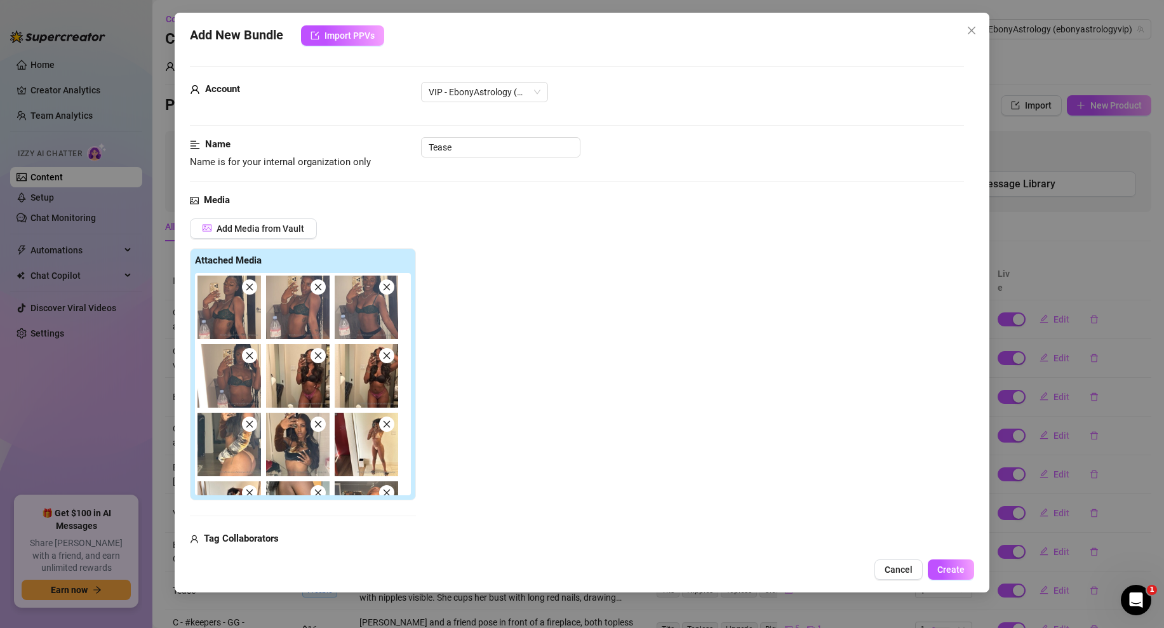
click at [250, 286] on icon "close" at bounding box center [249, 287] width 7 height 7
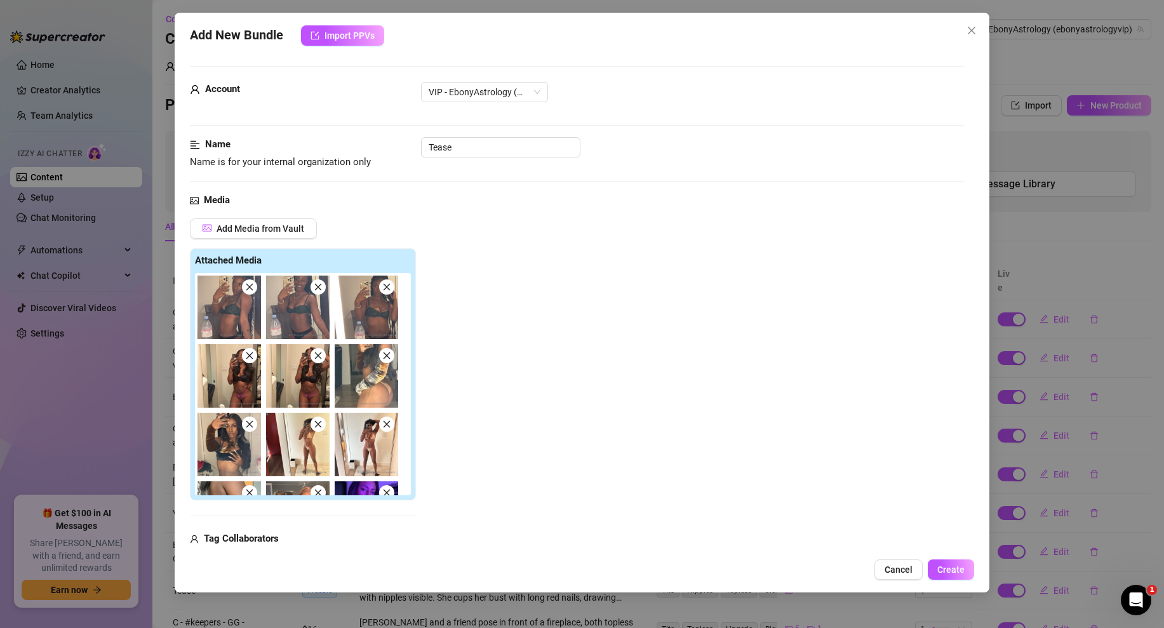
click at [250, 286] on icon "close" at bounding box center [249, 287] width 7 height 7
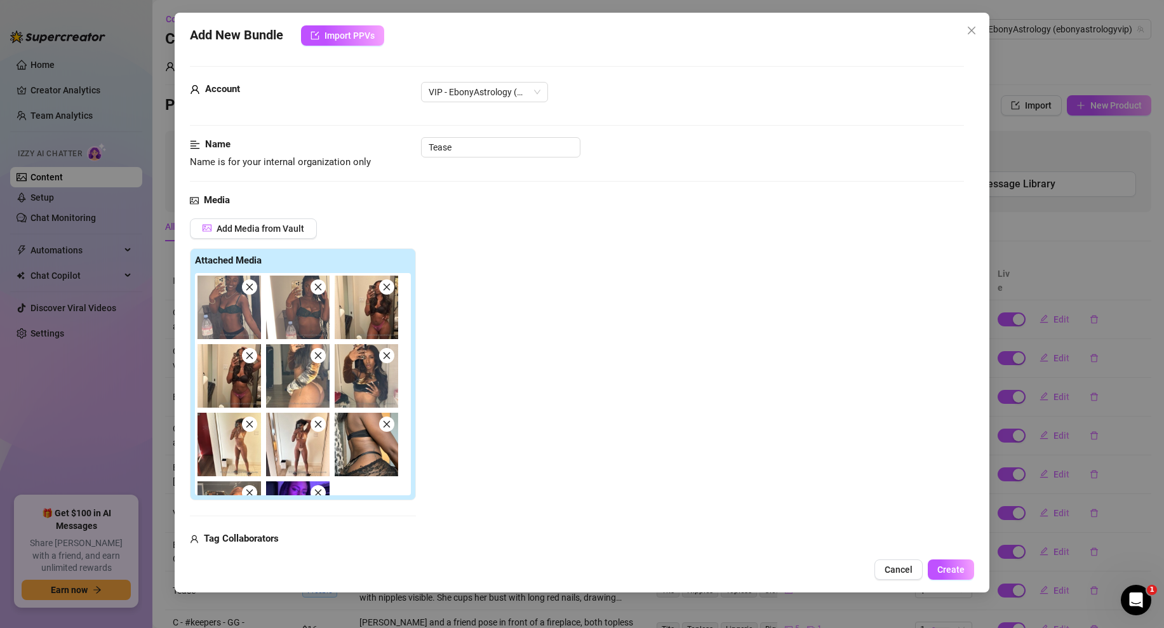
click at [315, 286] on icon "close" at bounding box center [318, 287] width 9 height 9
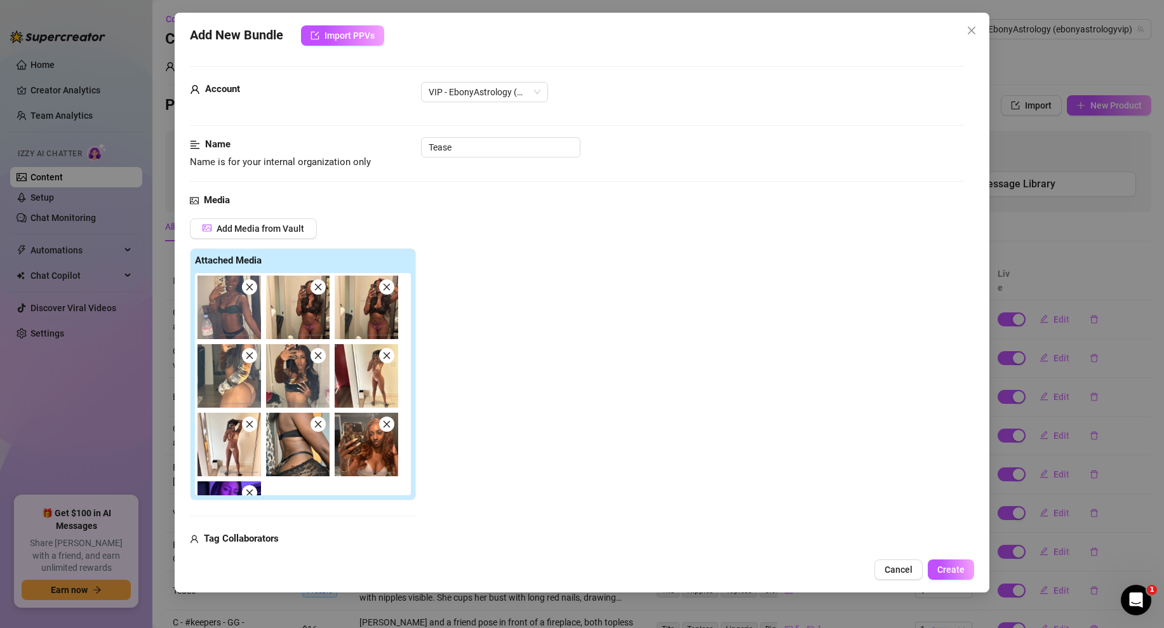
click at [315, 286] on icon "close" at bounding box center [318, 287] width 9 height 9
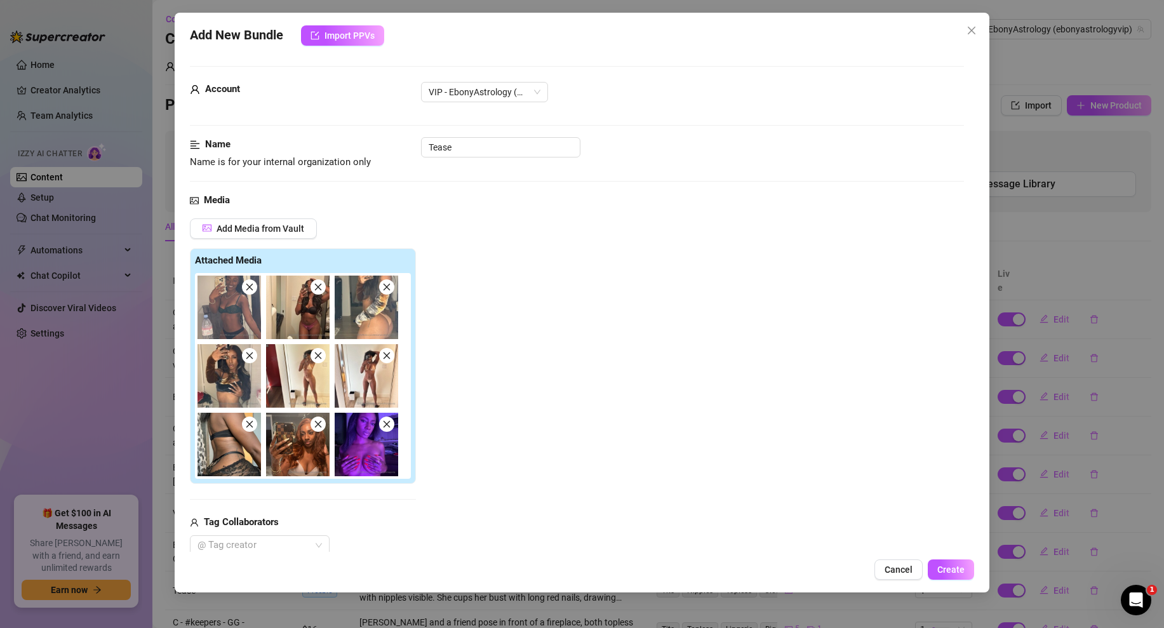
click at [315, 286] on icon "close" at bounding box center [318, 287] width 9 height 9
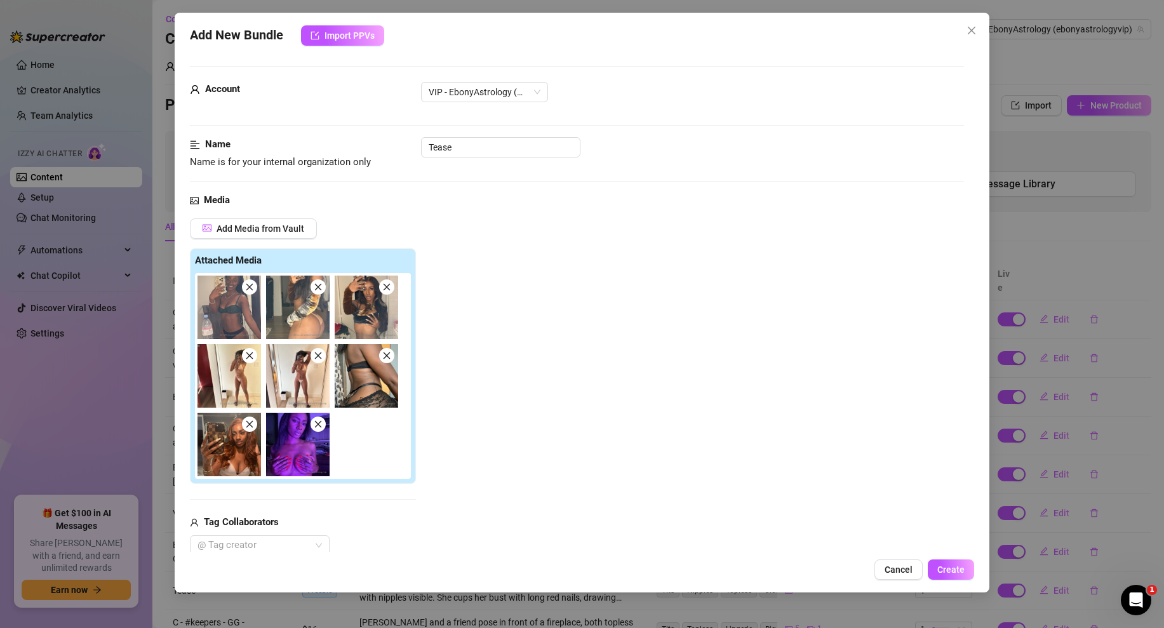
click at [315, 286] on icon "close" at bounding box center [318, 287] width 9 height 9
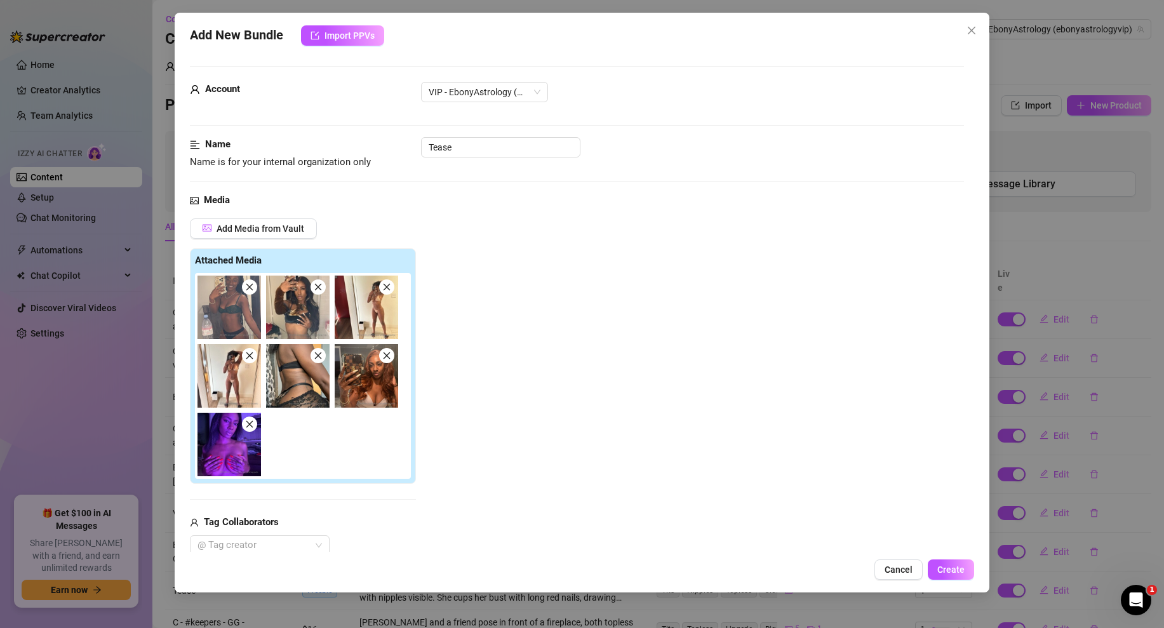
click at [315, 286] on icon "close" at bounding box center [318, 287] width 9 height 9
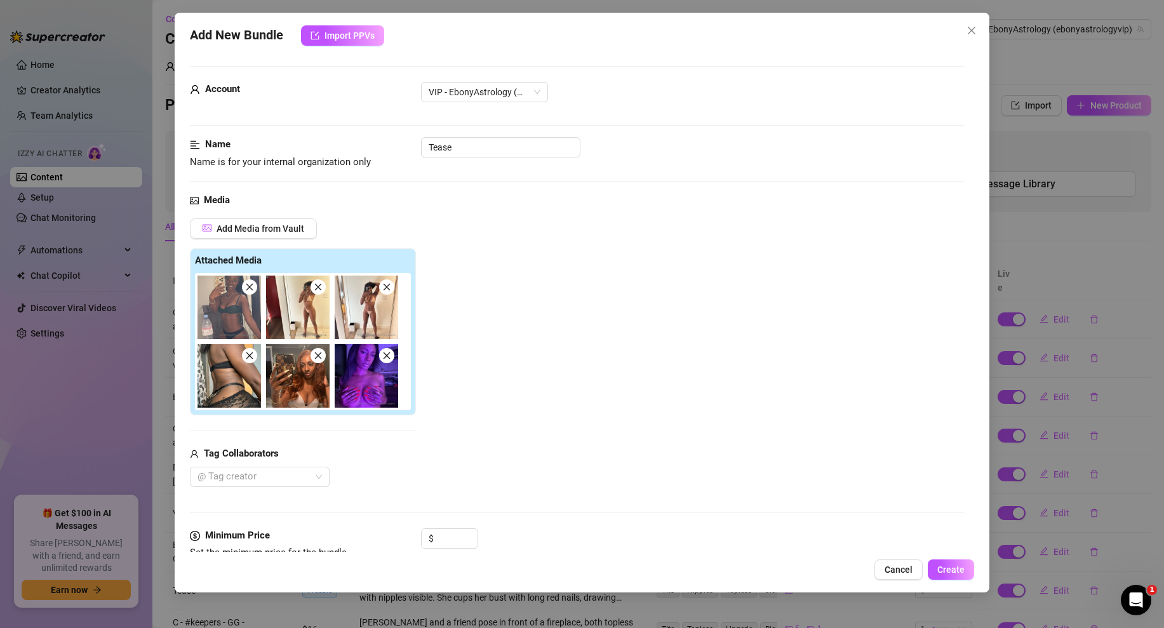
click at [315, 286] on icon "close" at bounding box center [318, 287] width 9 height 9
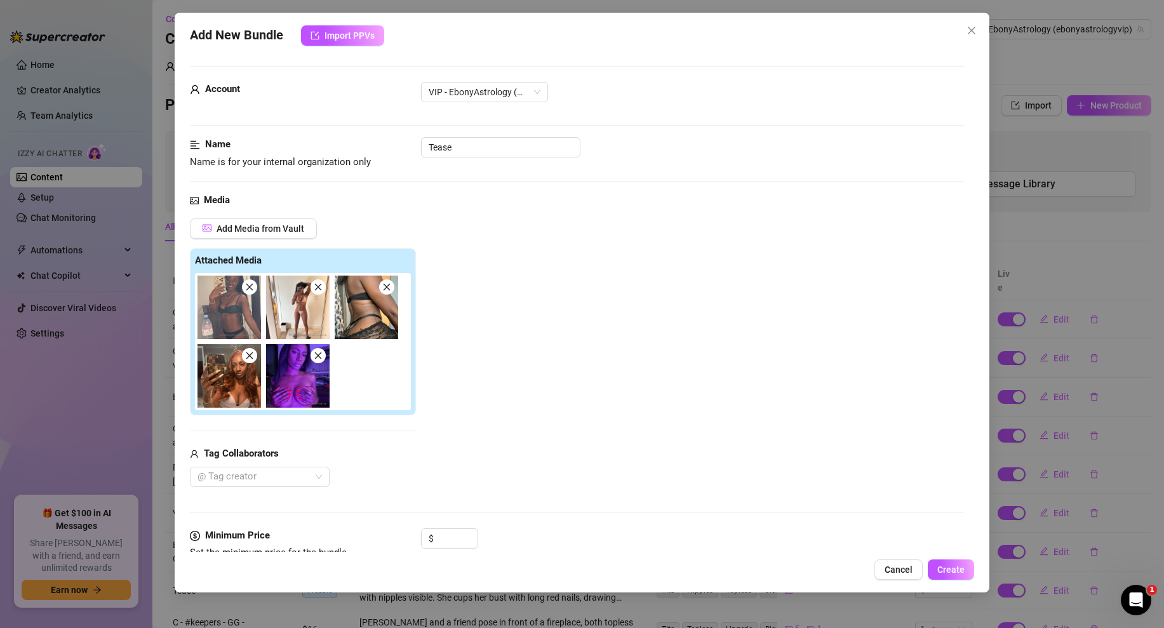
click at [315, 286] on icon "close" at bounding box center [318, 287] width 9 height 9
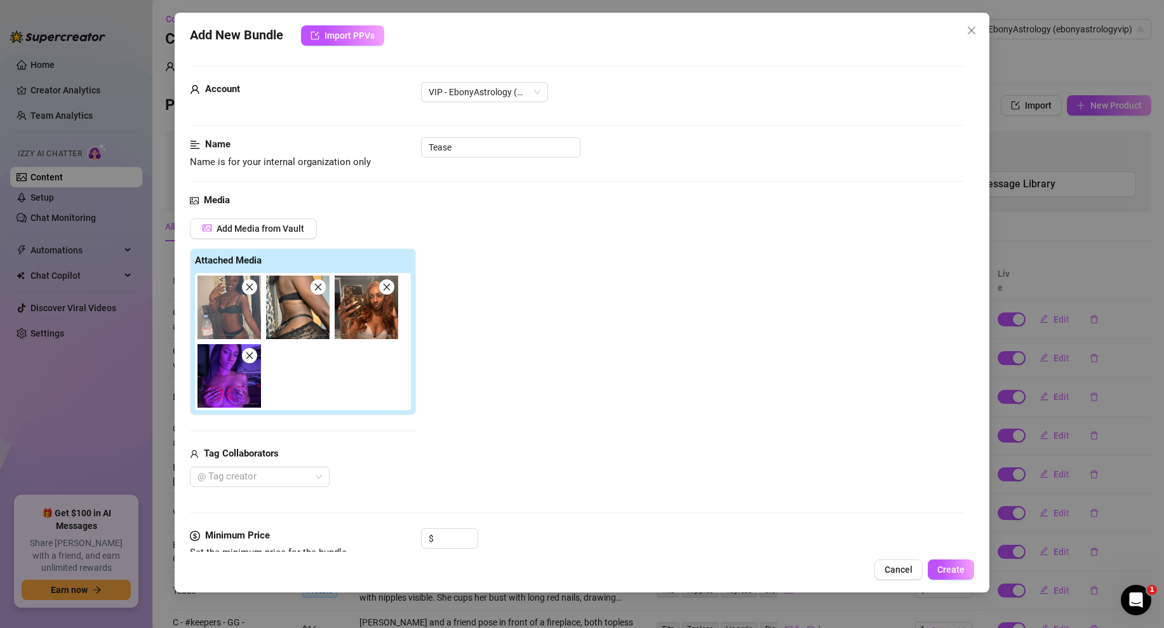
click at [315, 286] on icon "close" at bounding box center [318, 287] width 9 height 9
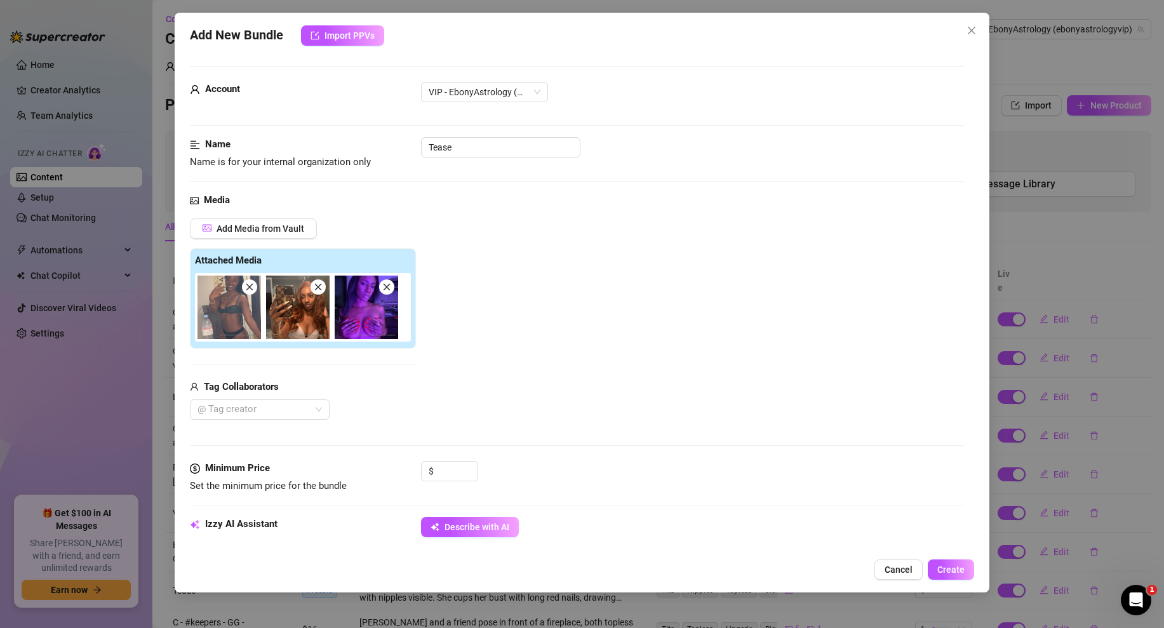
click at [315, 286] on icon "close" at bounding box center [318, 287] width 9 height 9
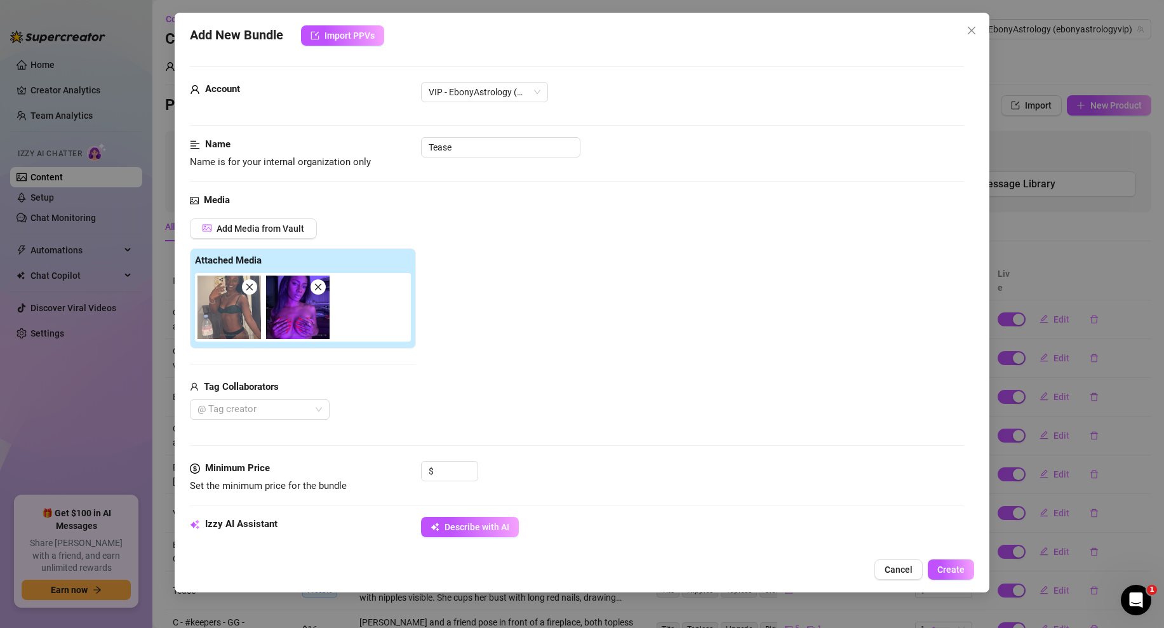
click at [315, 286] on icon "close" at bounding box center [318, 287] width 9 height 9
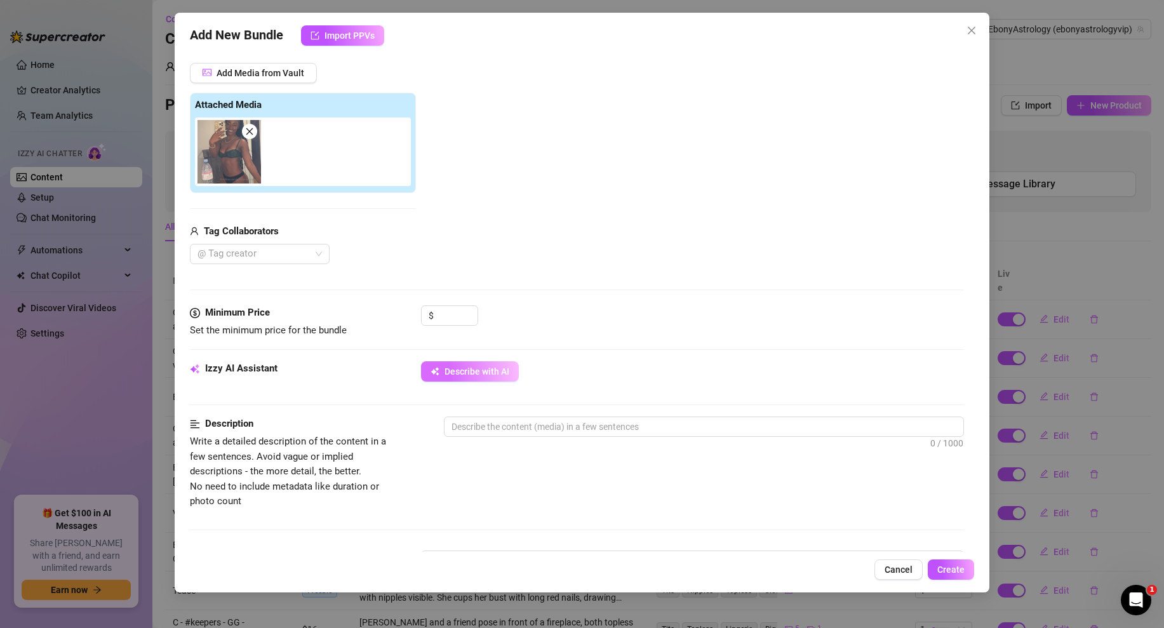
scroll to position [171, 0]
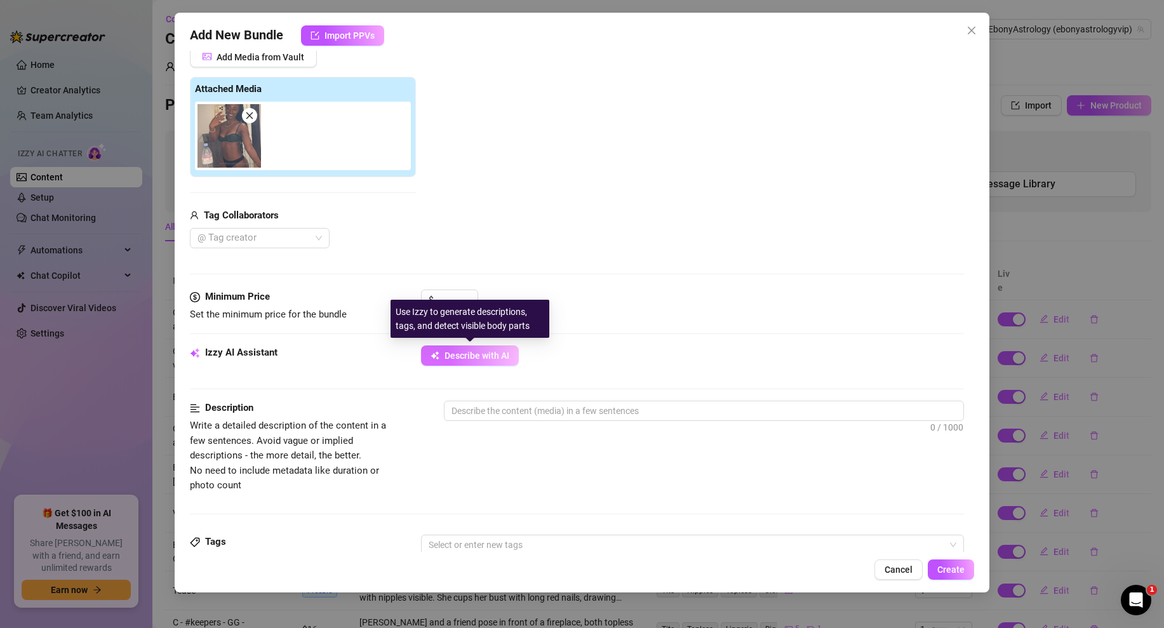
click at [492, 349] on button "Describe with AI" at bounding box center [470, 355] width 98 height 20
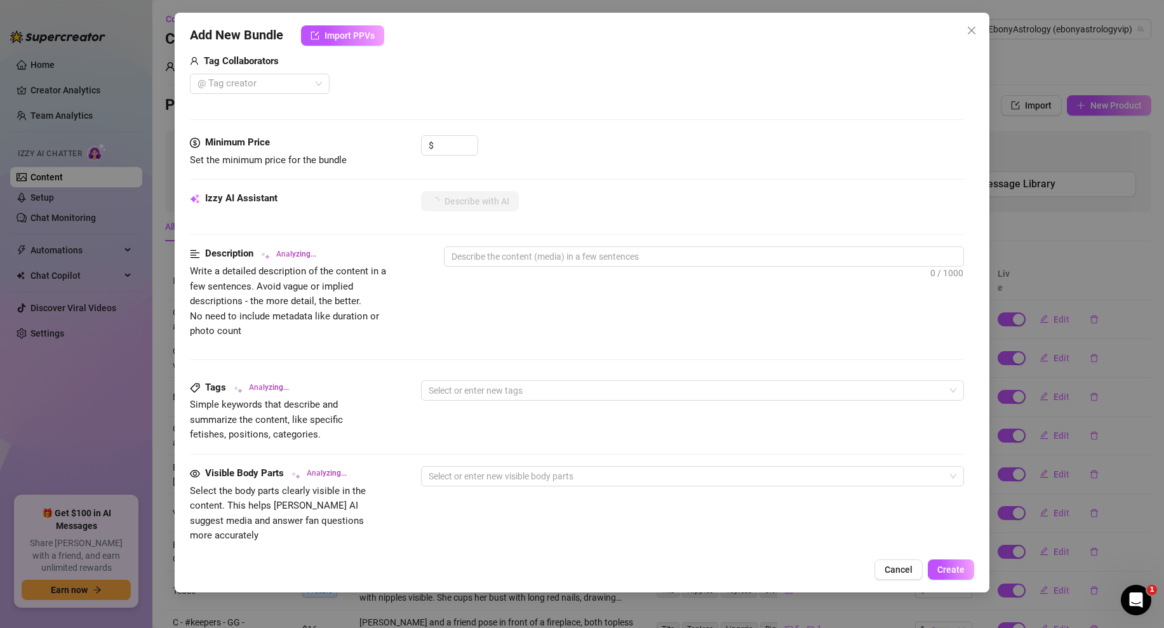
scroll to position [583, 0]
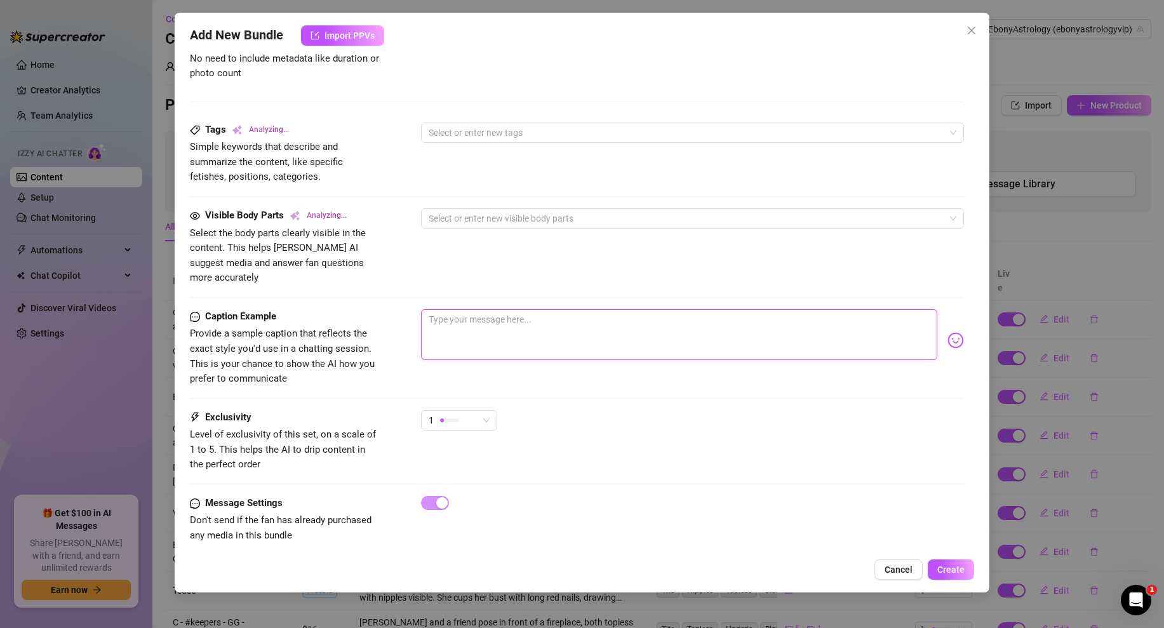
click at [488, 311] on textarea at bounding box center [679, 334] width 516 height 51
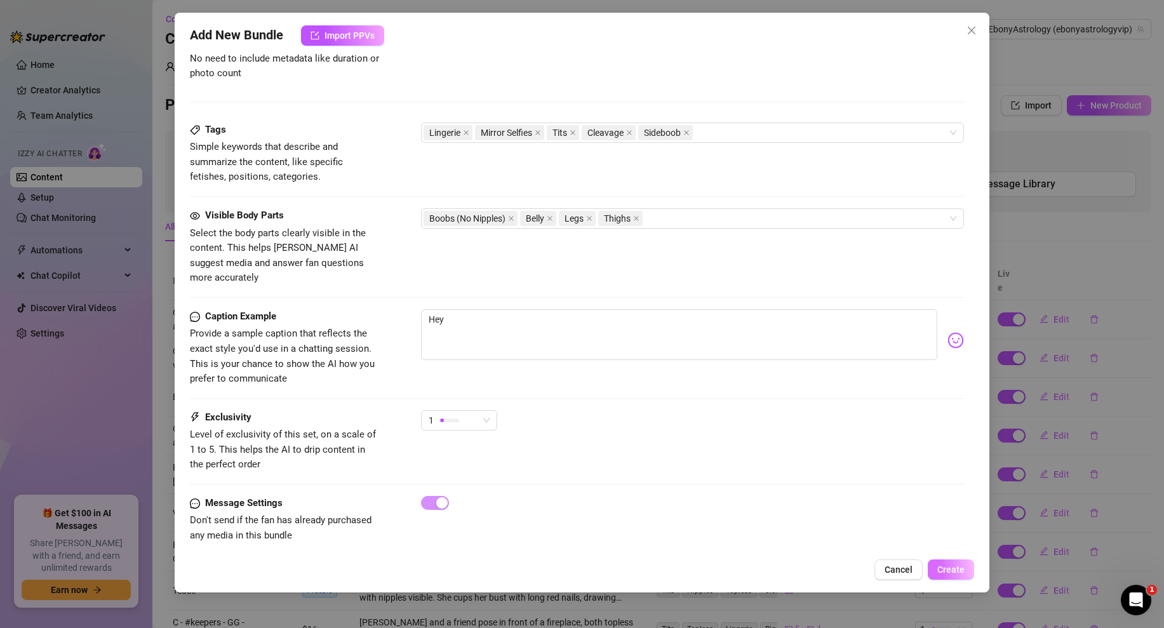
click at [951, 561] on button "Create" at bounding box center [951, 569] width 46 height 20
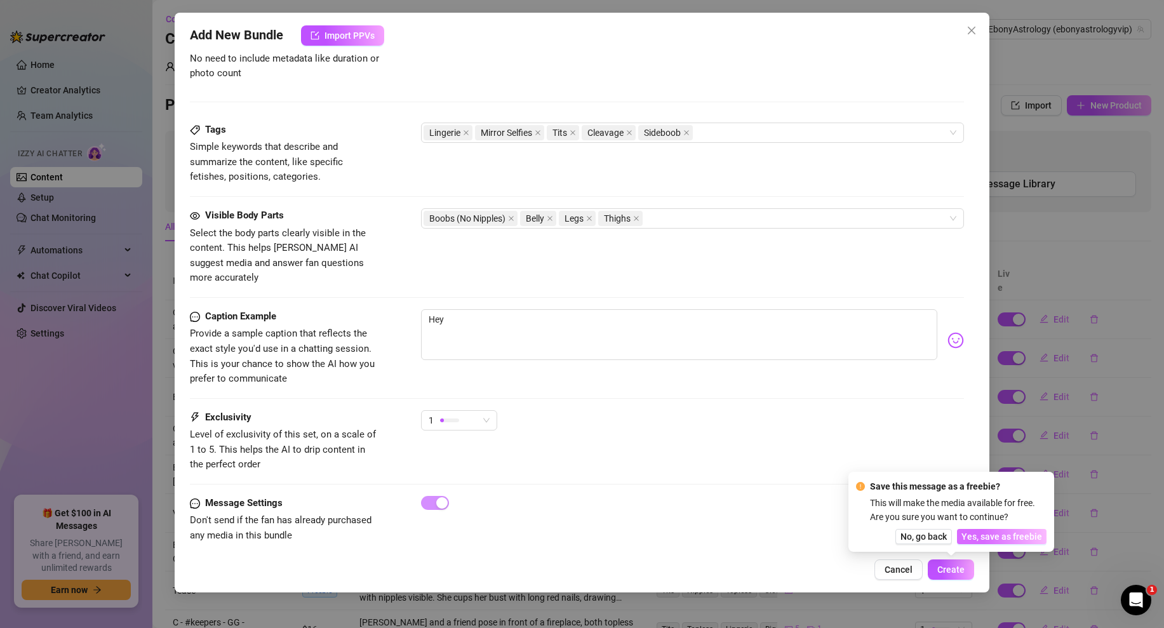
click at [990, 533] on span "Yes, save as freebie" at bounding box center [1001, 536] width 81 height 10
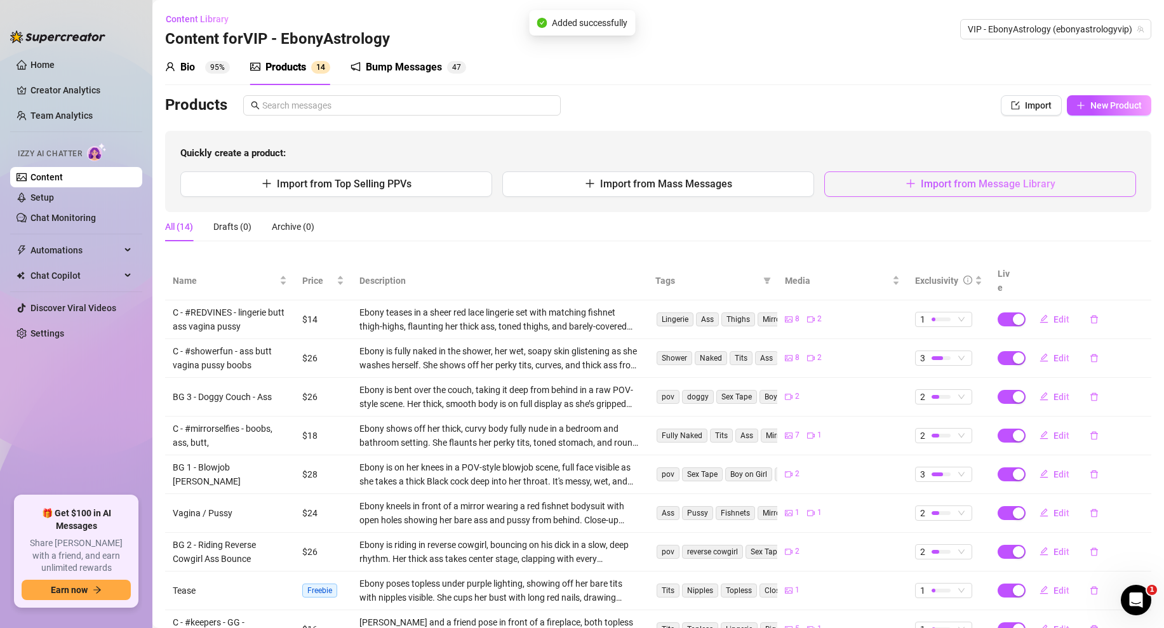
click at [916, 186] on icon "plus" at bounding box center [910, 183] width 10 height 10
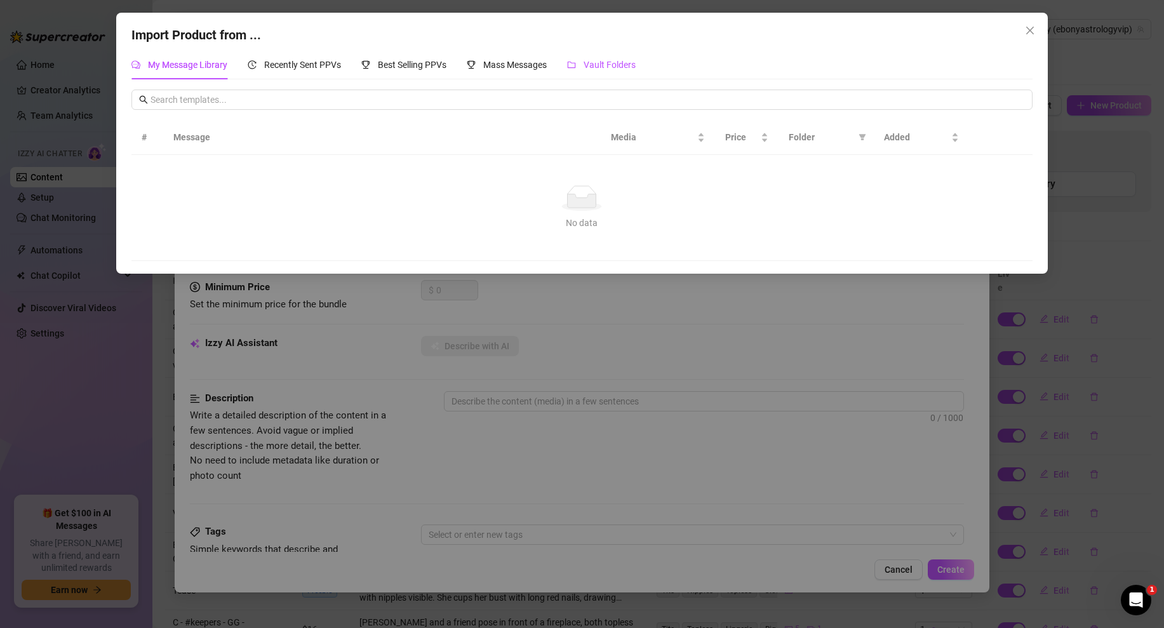
click at [607, 63] on span "Vault Folders" at bounding box center [609, 65] width 52 height 10
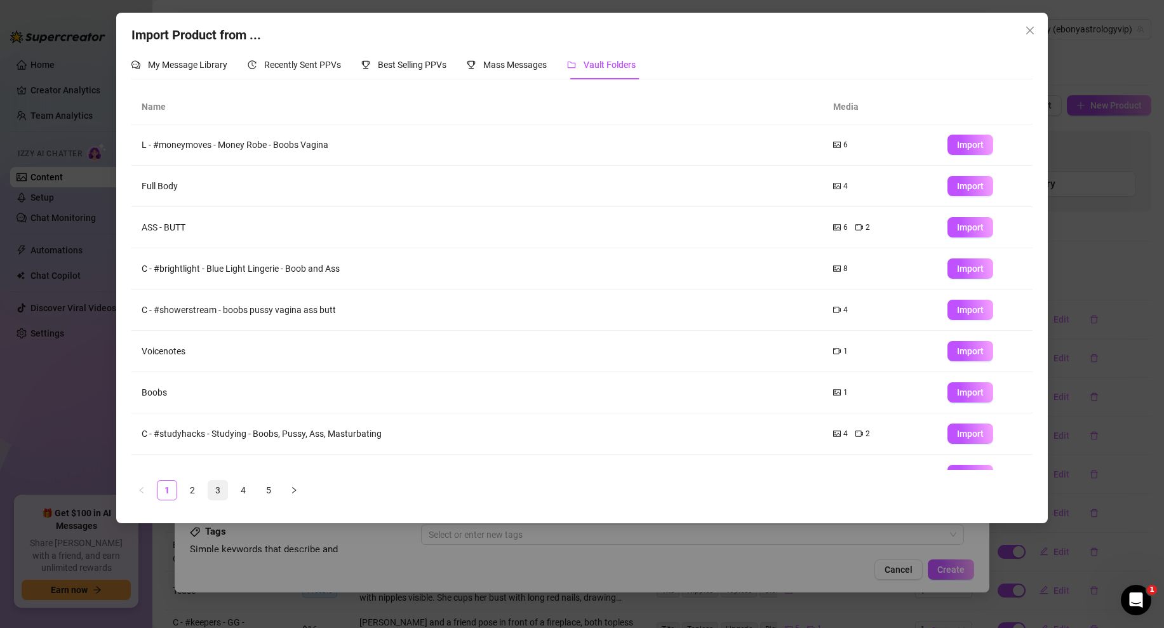
click at [221, 489] on link "3" at bounding box center [217, 490] width 19 height 19
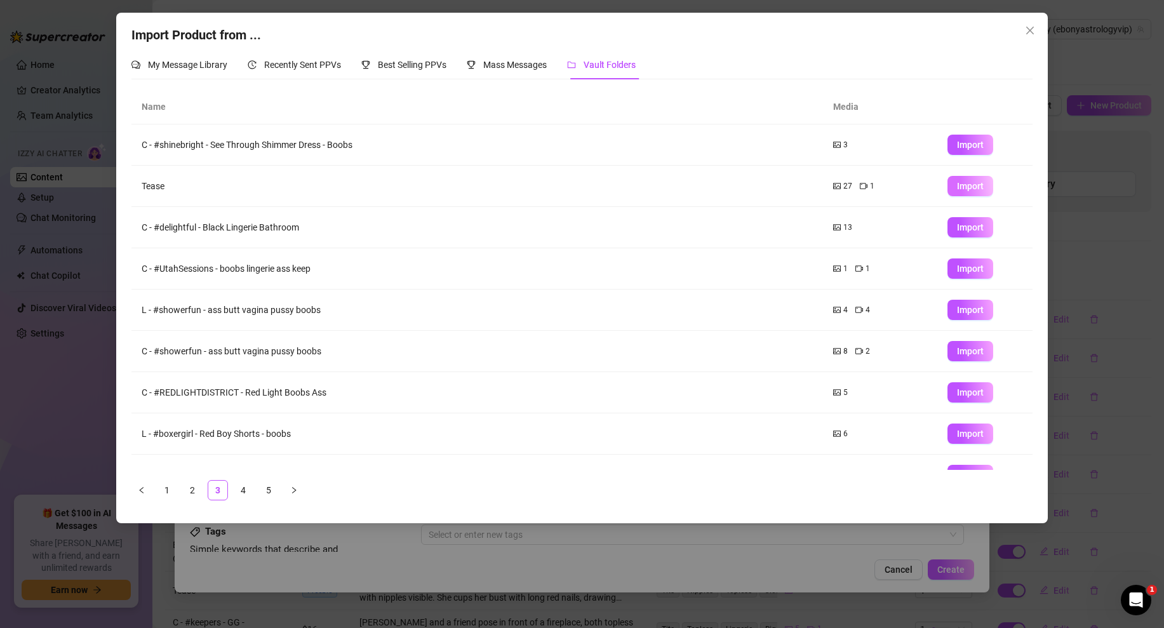
click at [966, 188] on span "Import" at bounding box center [970, 186] width 27 height 10
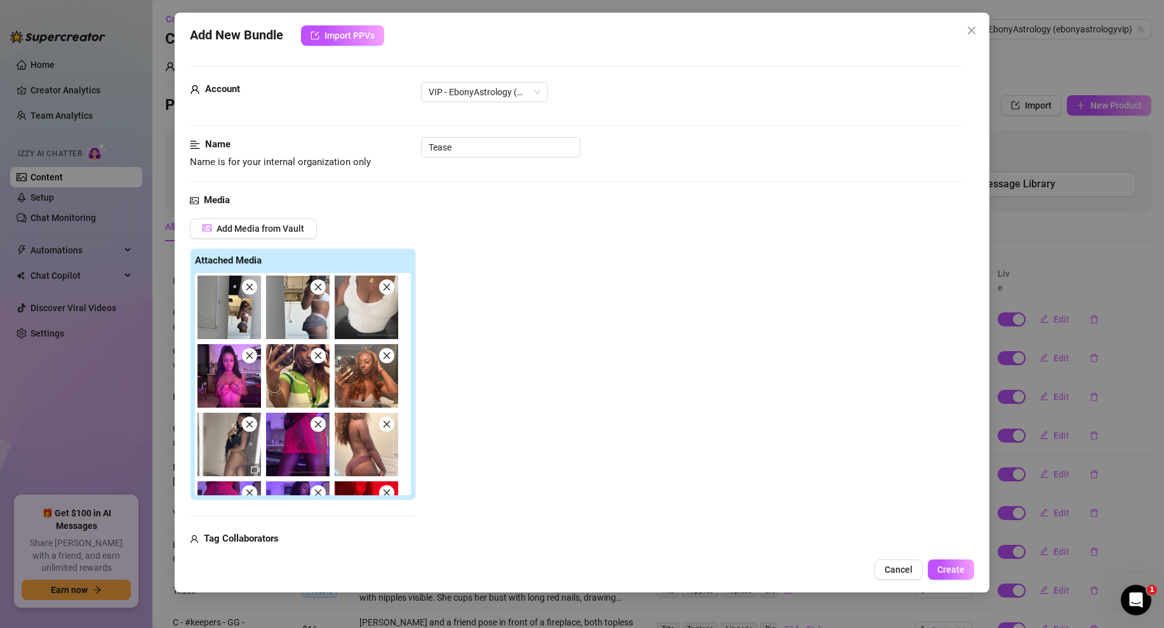
click at [253, 288] on icon "close" at bounding box center [249, 287] width 9 height 9
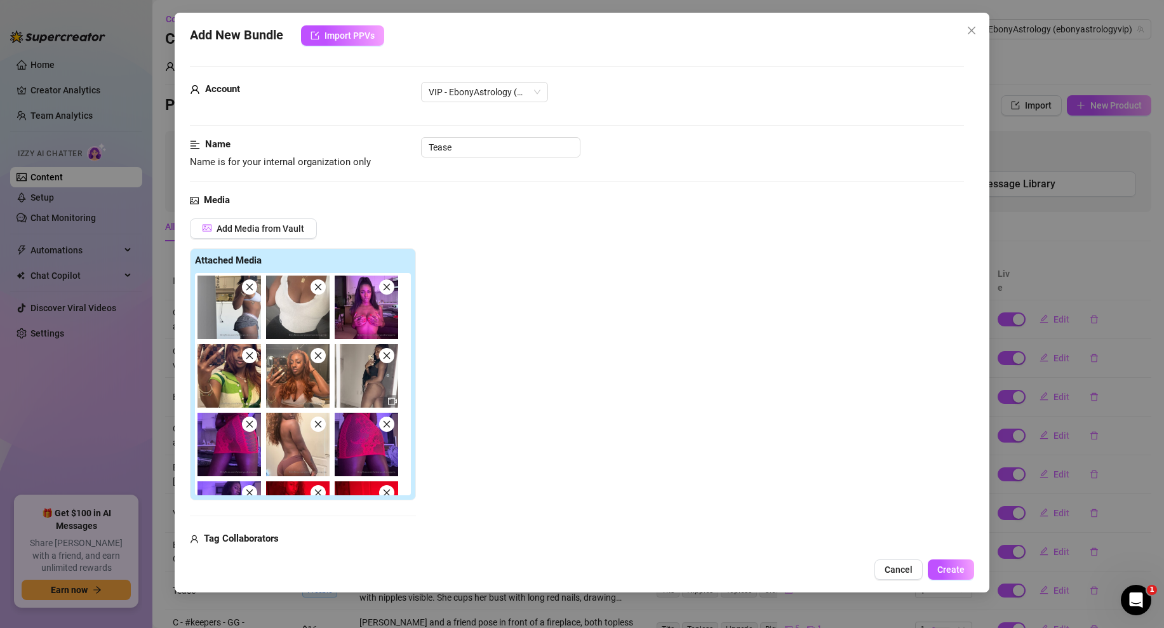
click at [253, 288] on icon "close" at bounding box center [249, 287] width 9 height 9
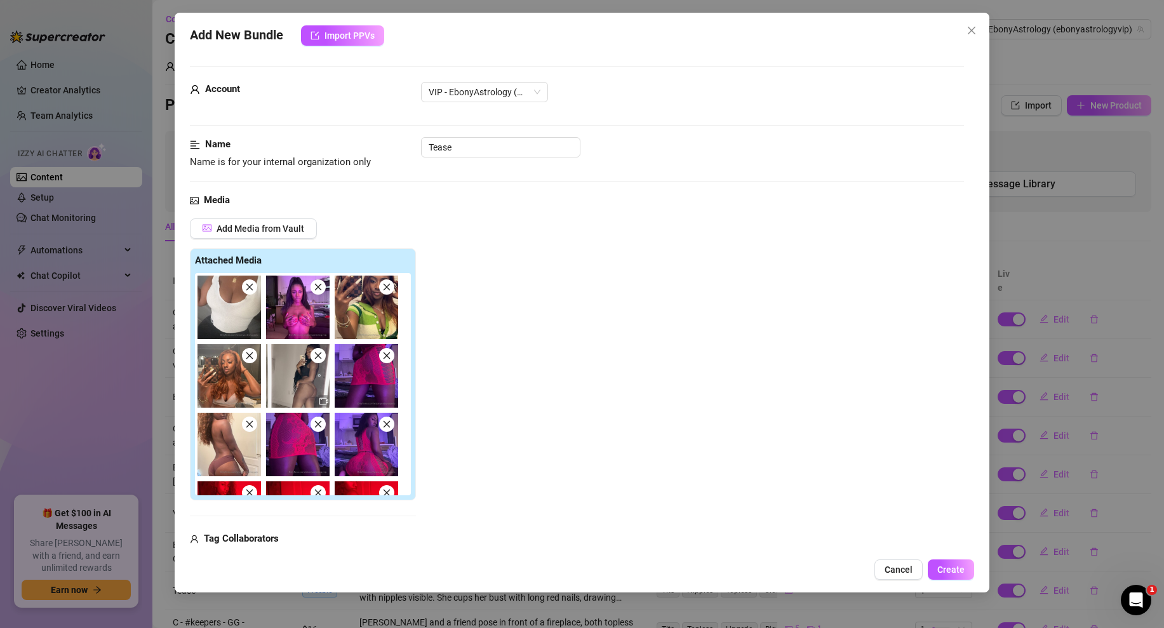
click at [253, 288] on icon "close" at bounding box center [249, 287] width 9 height 9
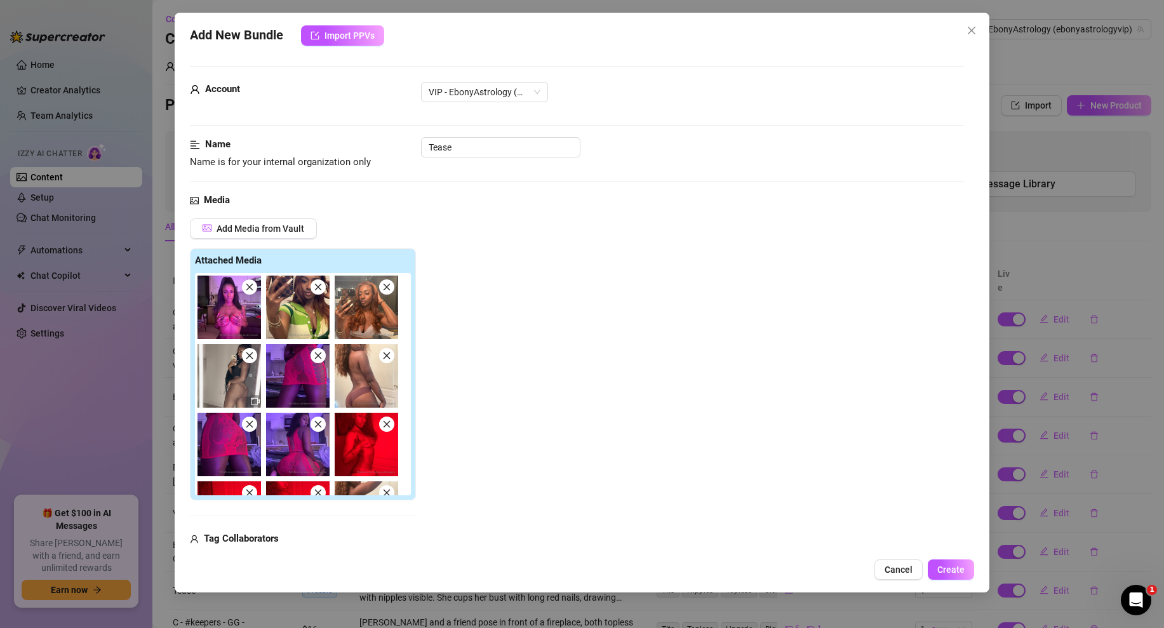
click at [253, 288] on icon "close" at bounding box center [249, 287] width 9 height 9
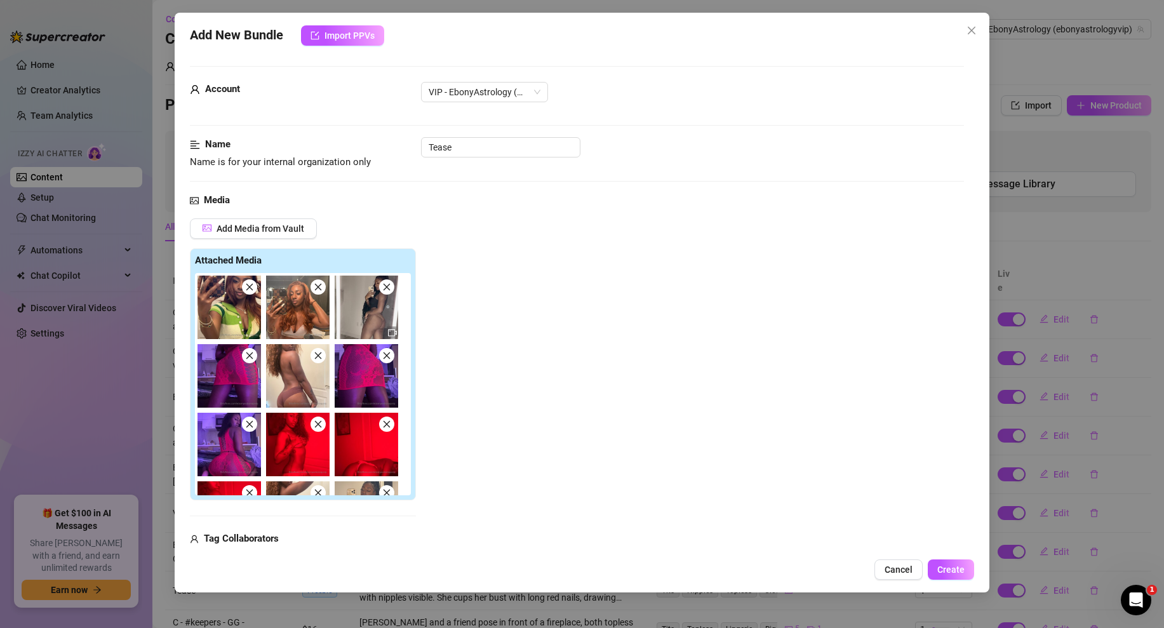
click at [253, 288] on icon "close" at bounding box center [249, 287] width 9 height 9
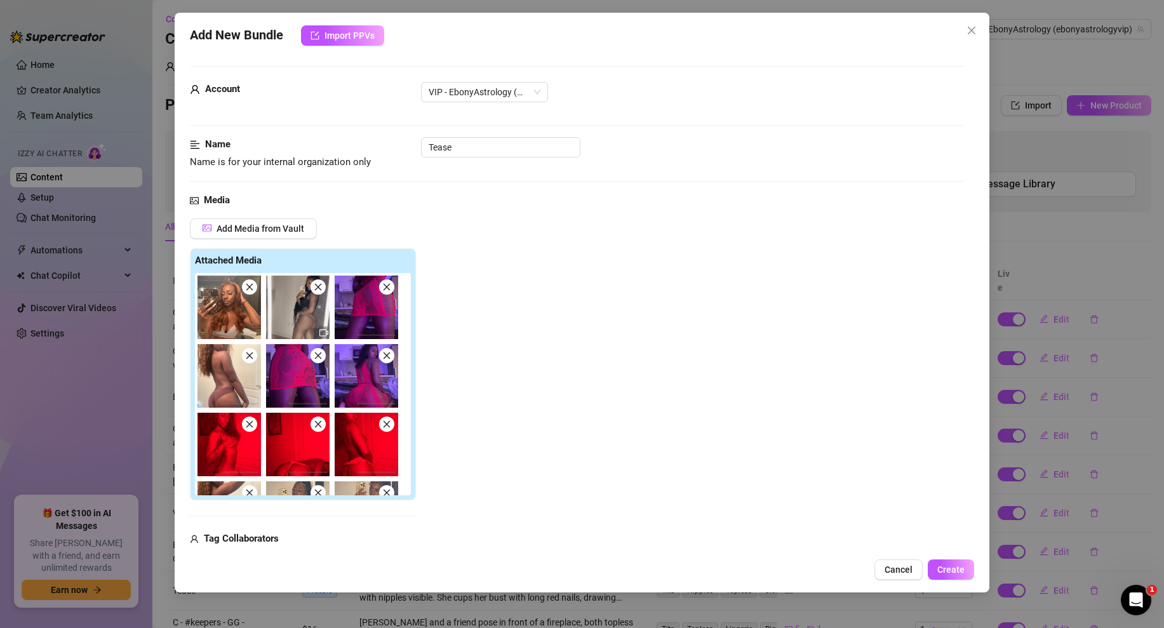
click at [253, 288] on icon "close" at bounding box center [249, 287] width 9 height 9
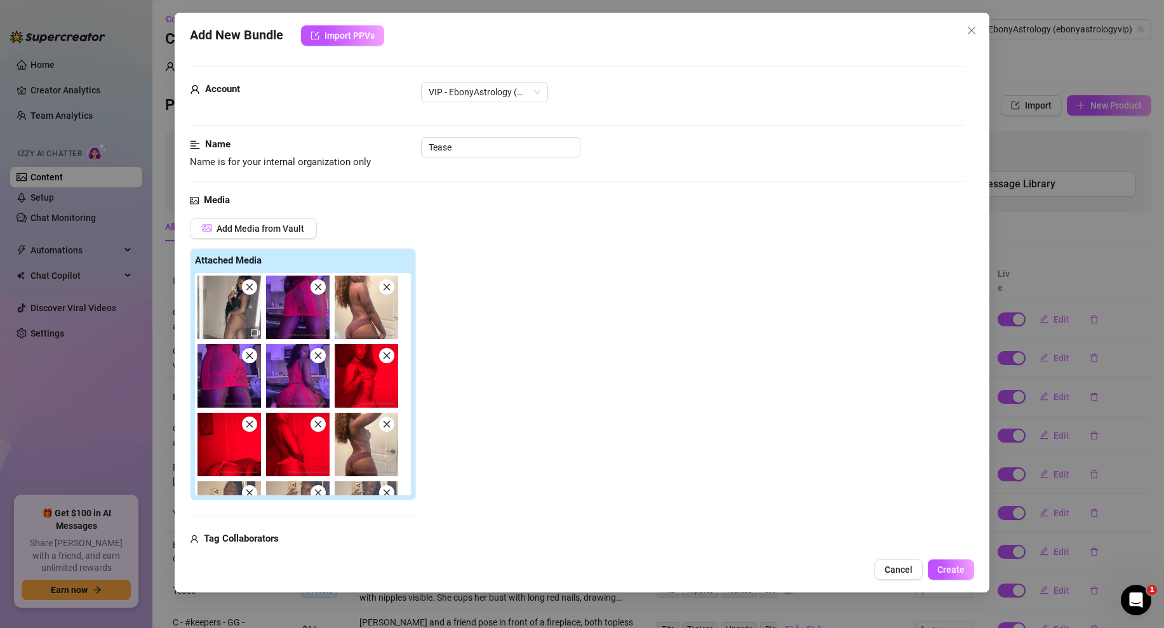
click at [253, 288] on icon "close" at bounding box center [249, 287] width 9 height 9
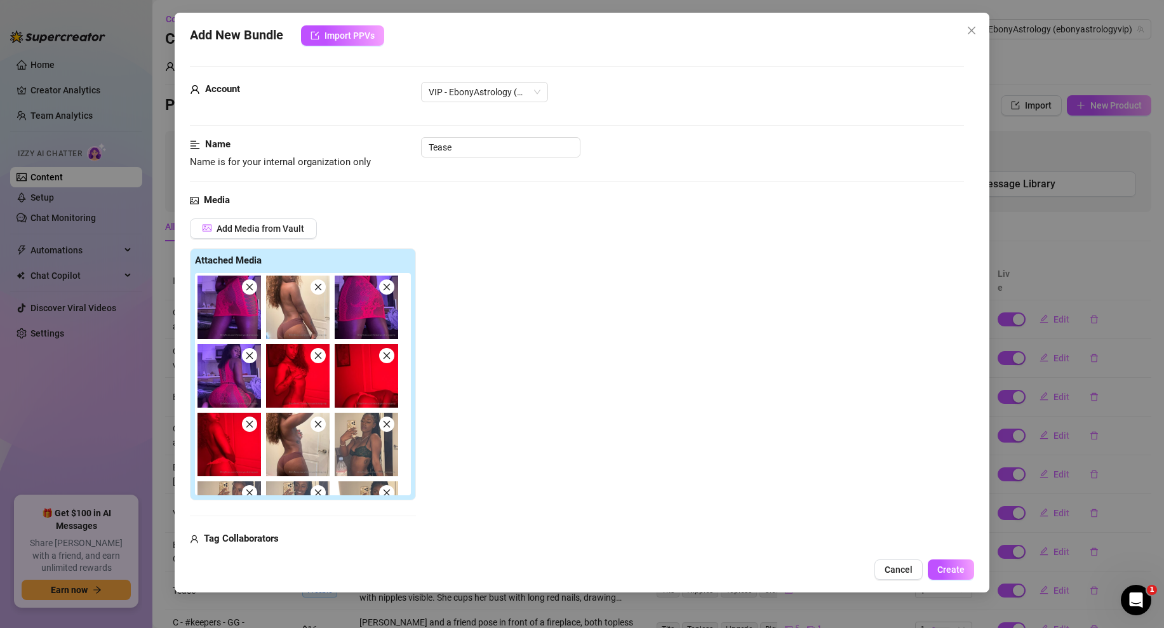
click at [253, 288] on icon "close" at bounding box center [249, 287] width 9 height 9
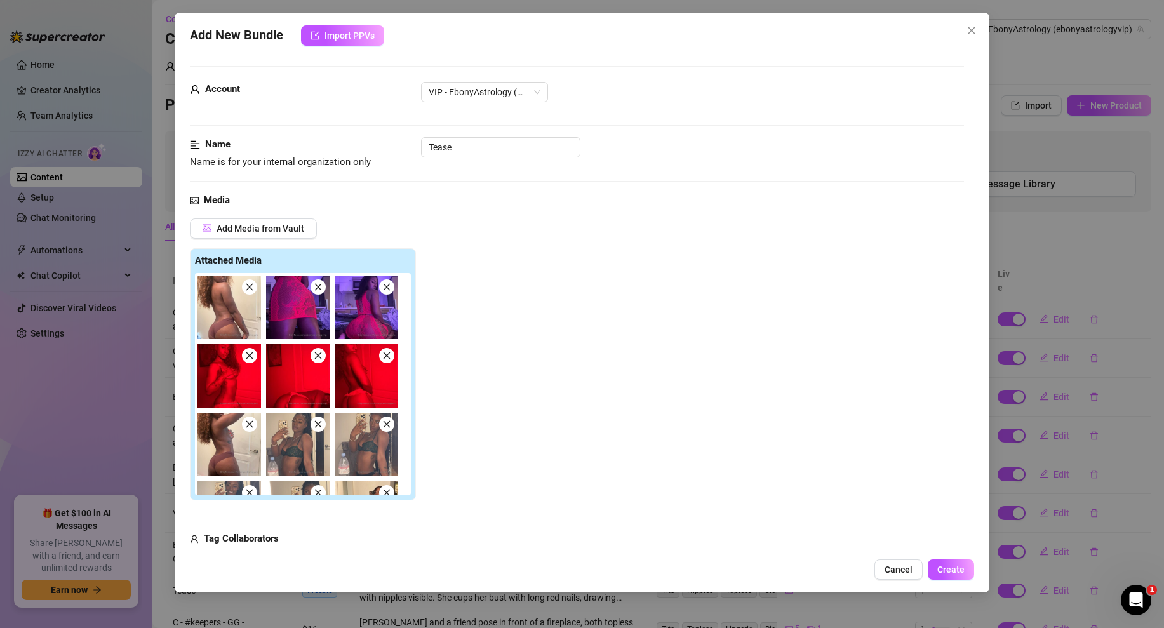
click at [253, 288] on icon "close" at bounding box center [249, 287] width 9 height 9
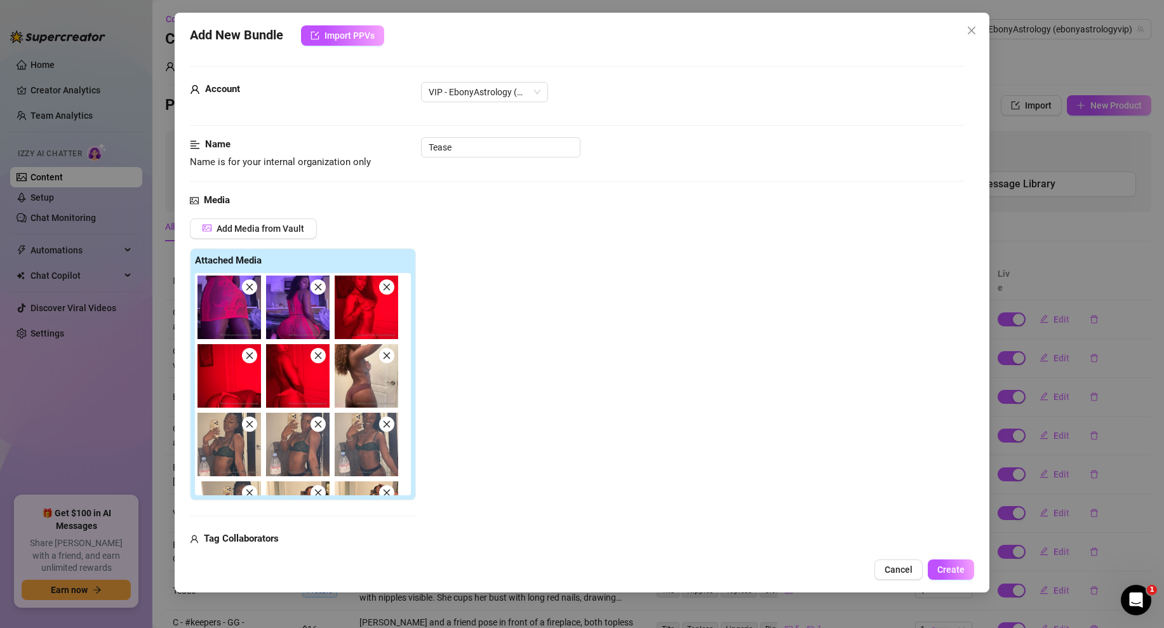
click at [253, 288] on icon "close" at bounding box center [249, 287] width 9 height 9
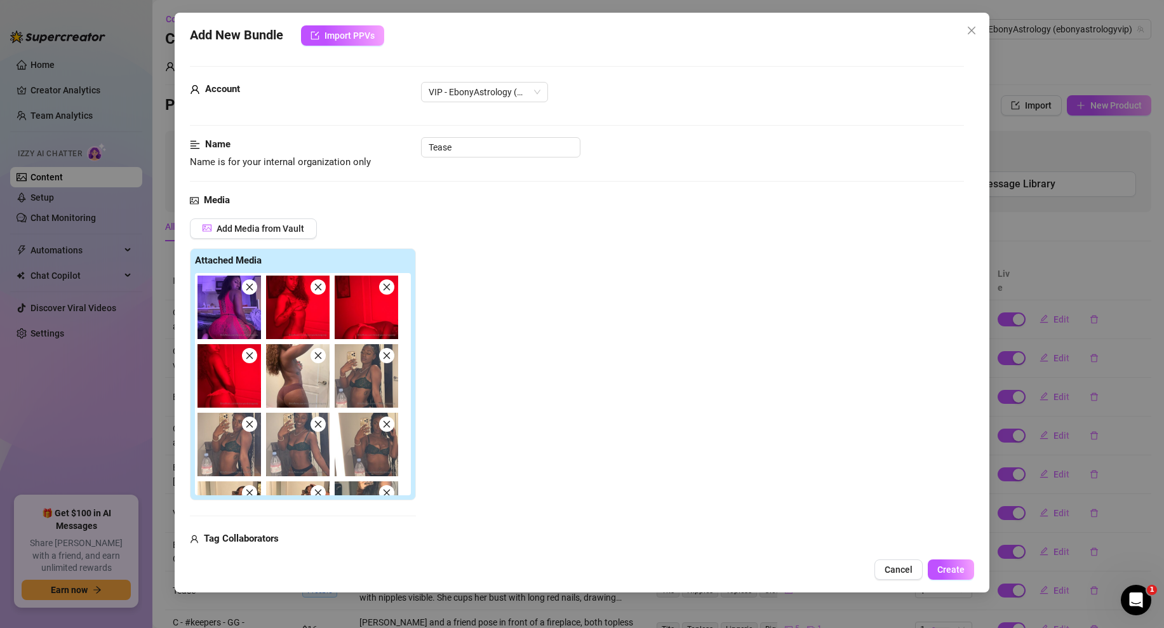
click at [253, 288] on icon "close" at bounding box center [249, 287] width 9 height 9
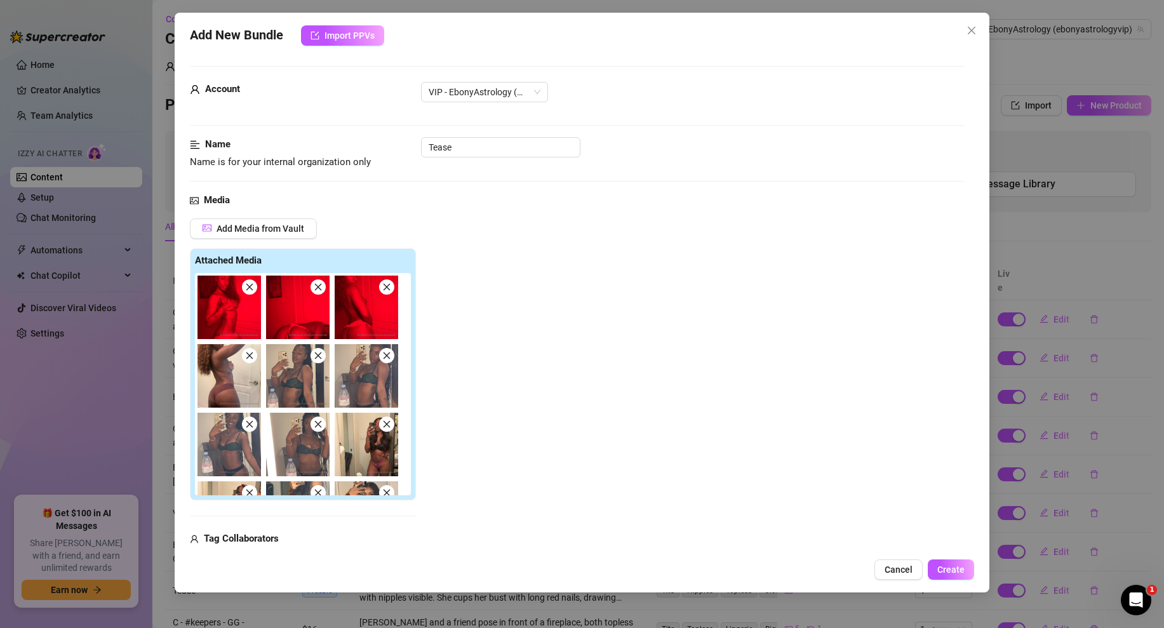
click at [253, 288] on icon "close" at bounding box center [249, 287] width 9 height 9
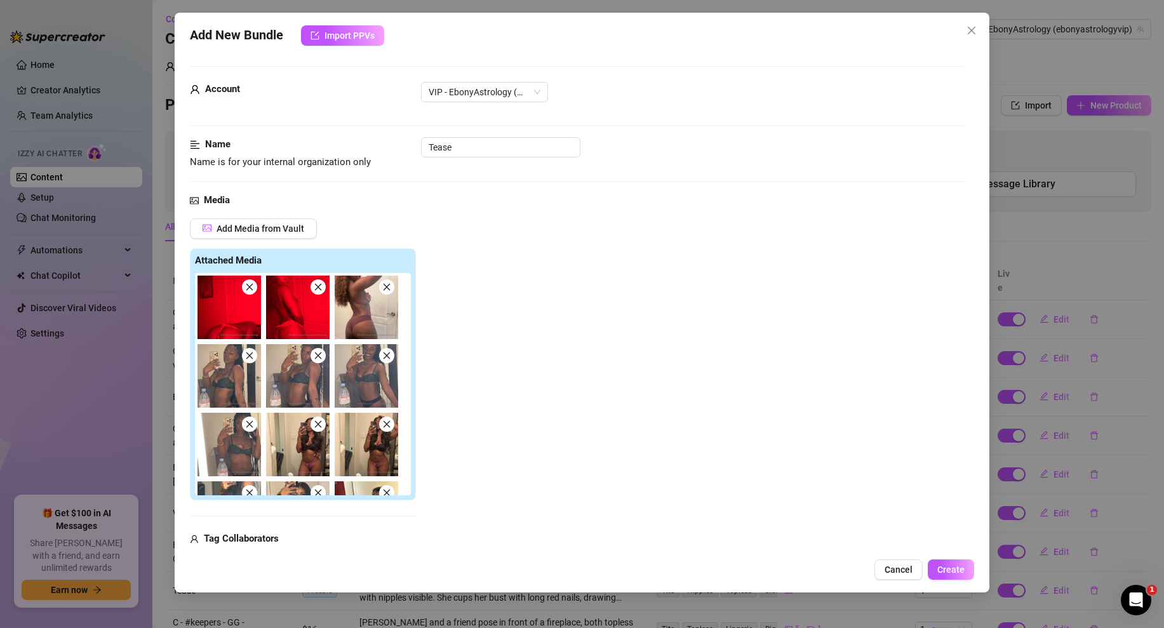
click at [253, 288] on icon "close" at bounding box center [249, 287] width 9 height 9
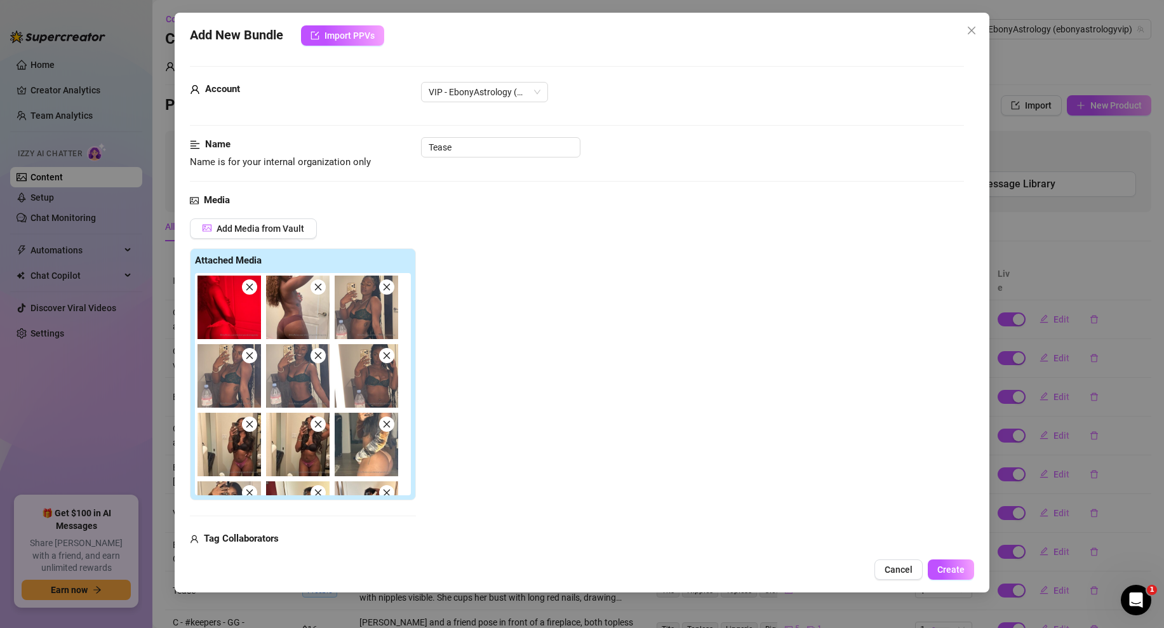
click at [253, 288] on icon "close" at bounding box center [249, 287] width 9 height 9
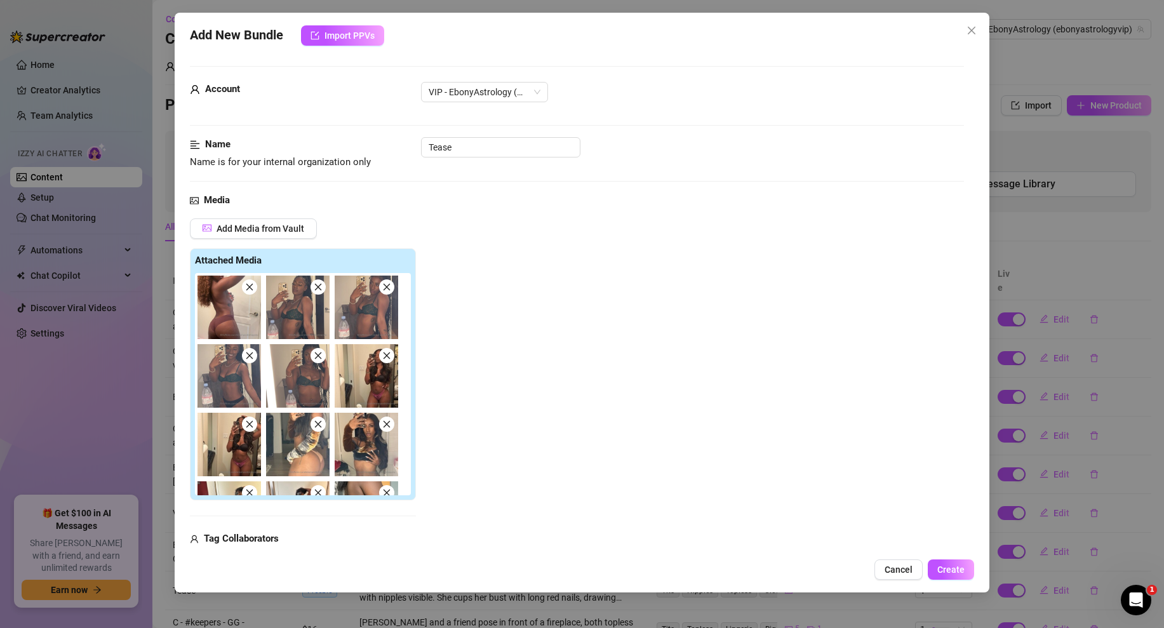
click at [253, 288] on icon "close" at bounding box center [249, 287] width 9 height 9
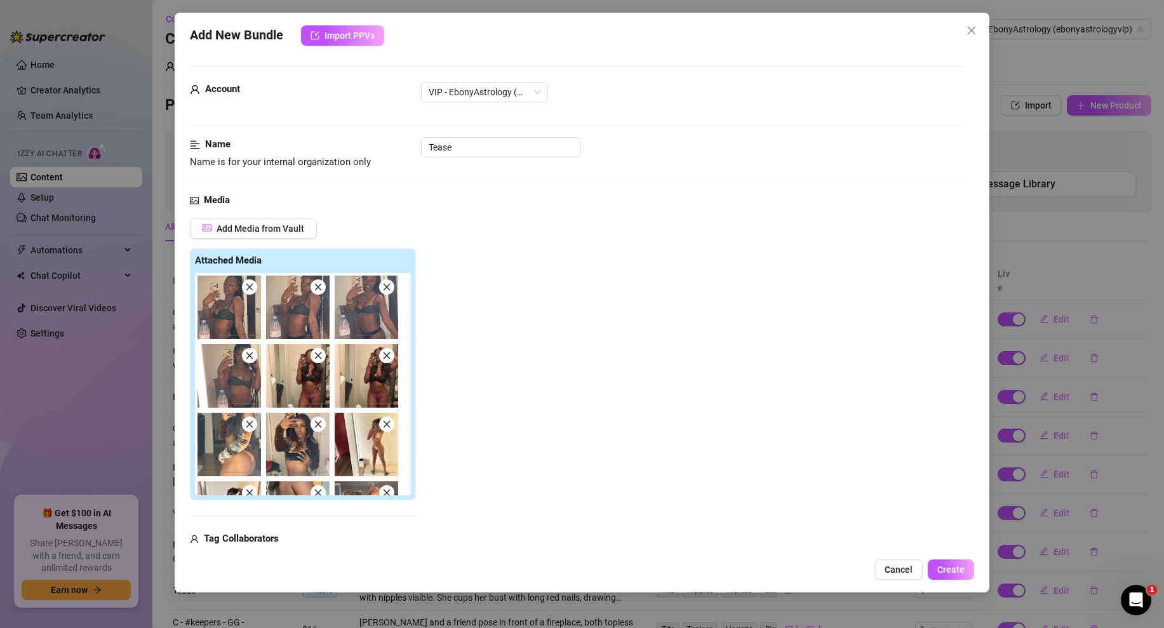
click at [253, 288] on icon "close" at bounding box center [249, 287] width 9 height 9
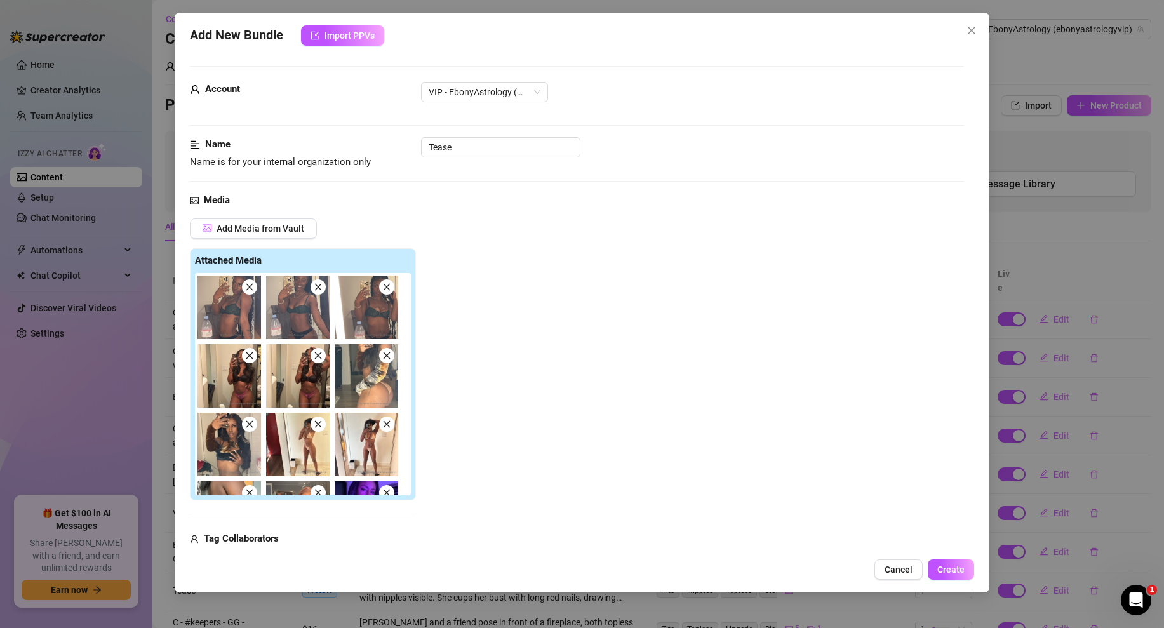
click at [253, 288] on icon "close" at bounding box center [249, 287] width 9 height 9
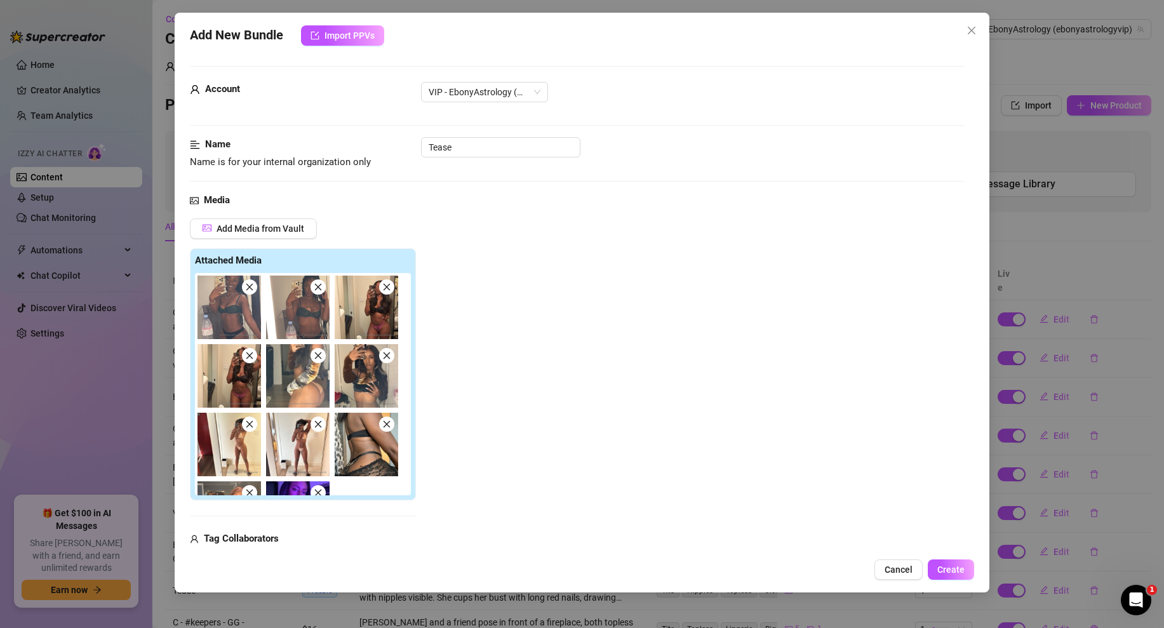
click at [253, 288] on icon "close" at bounding box center [249, 287] width 9 height 9
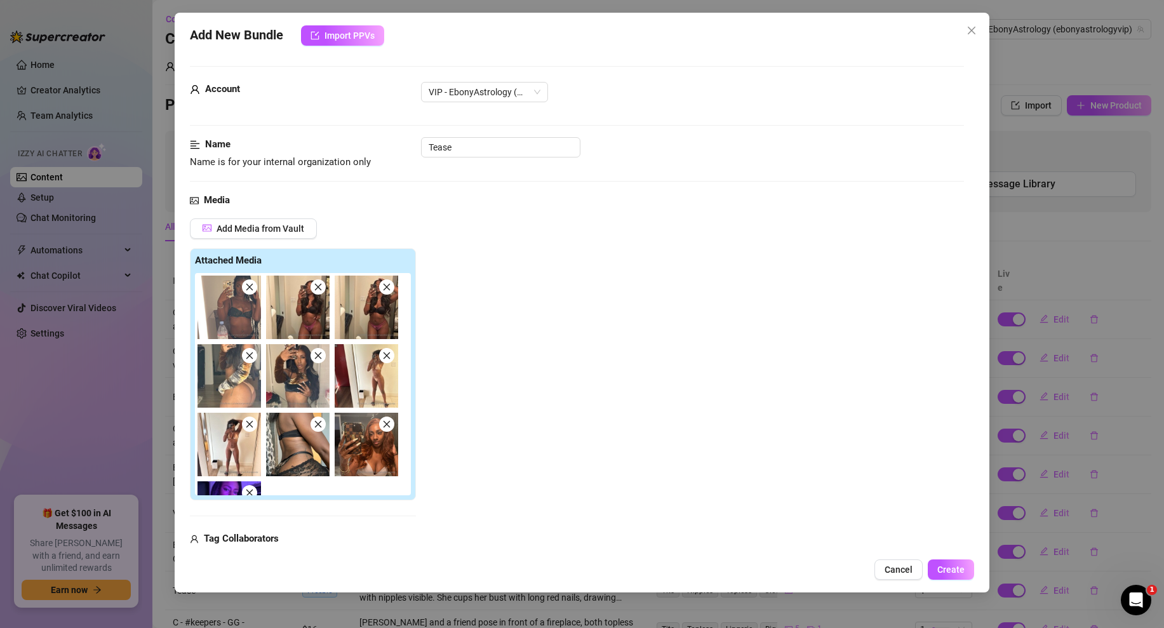
click at [253, 288] on icon "close" at bounding box center [249, 287] width 9 height 9
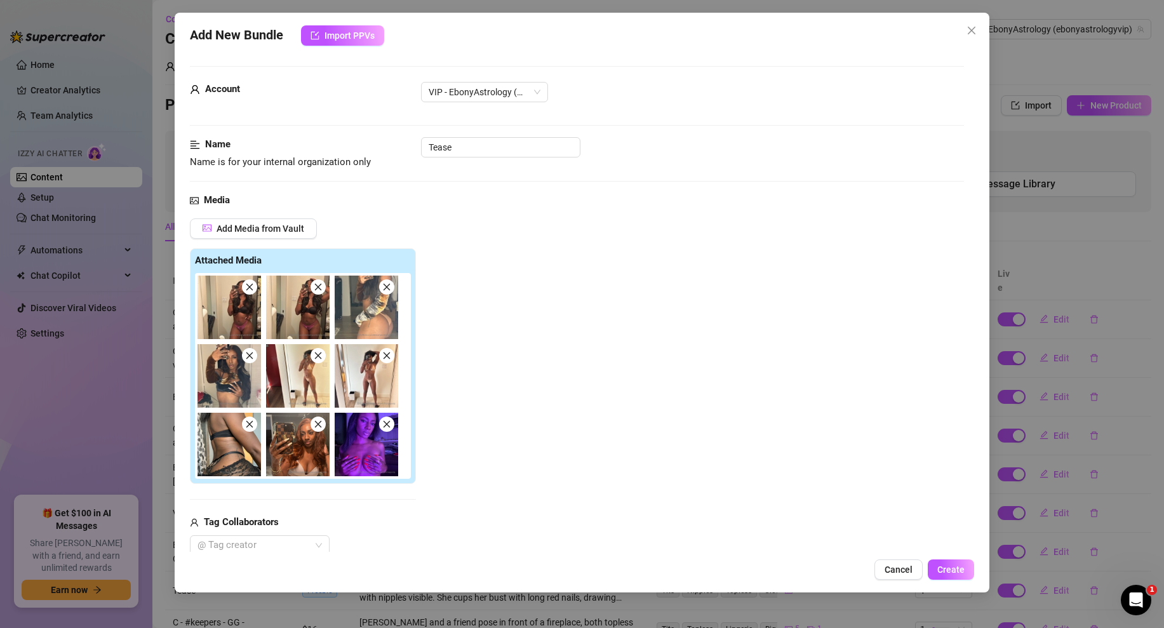
click at [252, 287] on icon "close" at bounding box center [249, 287] width 9 height 9
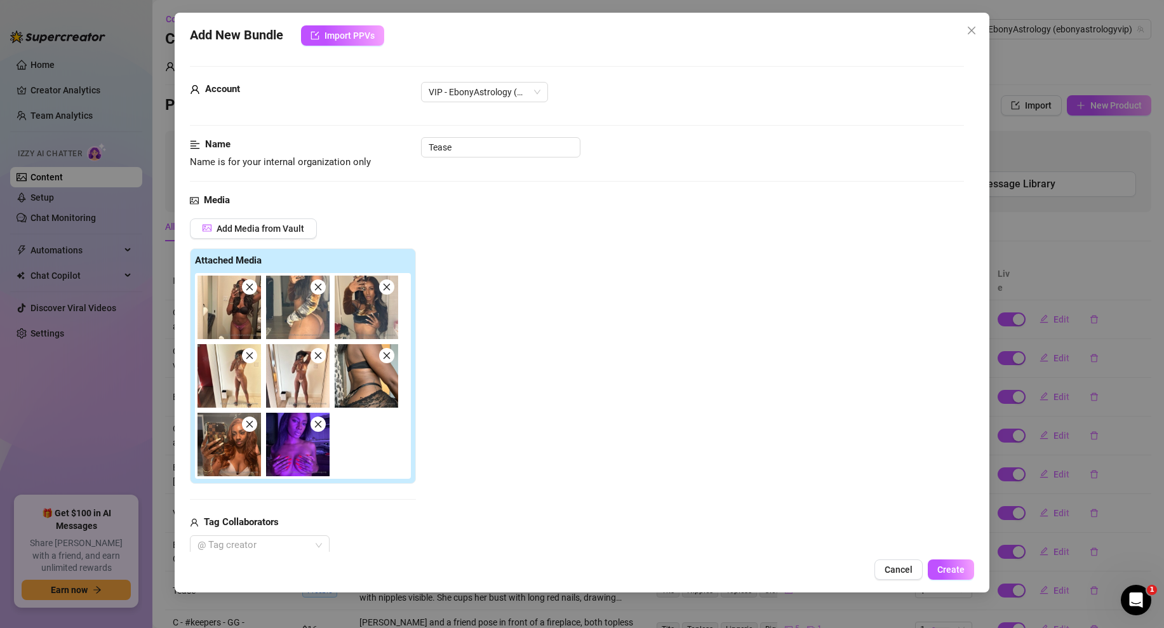
click at [317, 285] on icon "close" at bounding box center [318, 287] width 9 height 9
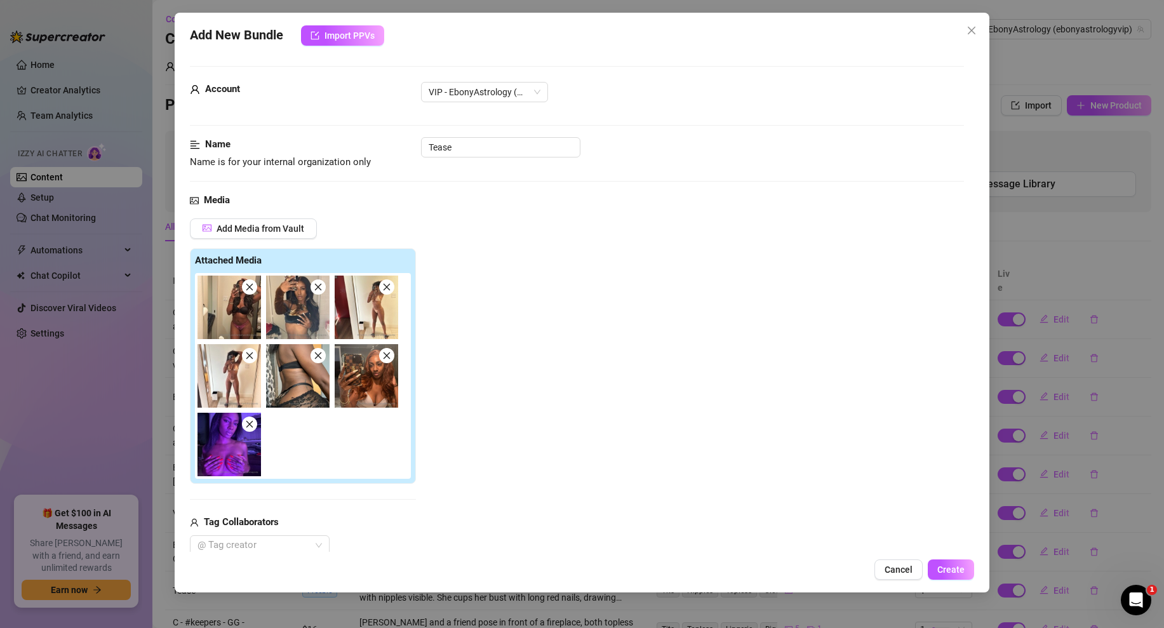
click at [317, 285] on icon "close" at bounding box center [318, 287] width 9 height 9
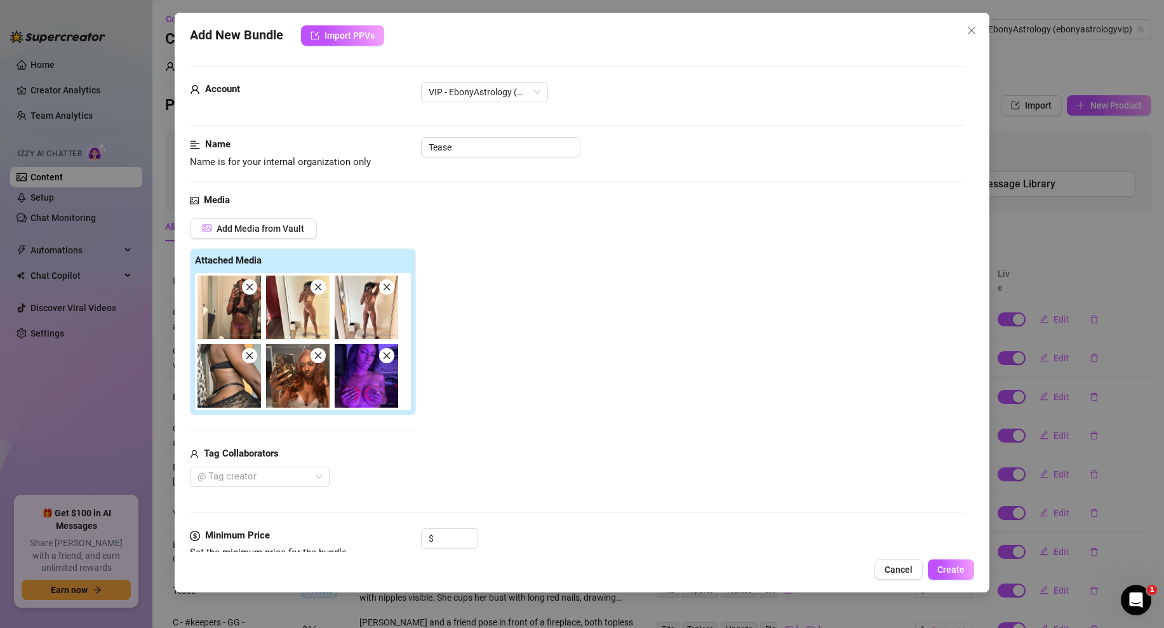
click at [317, 285] on icon "close" at bounding box center [318, 287] width 9 height 9
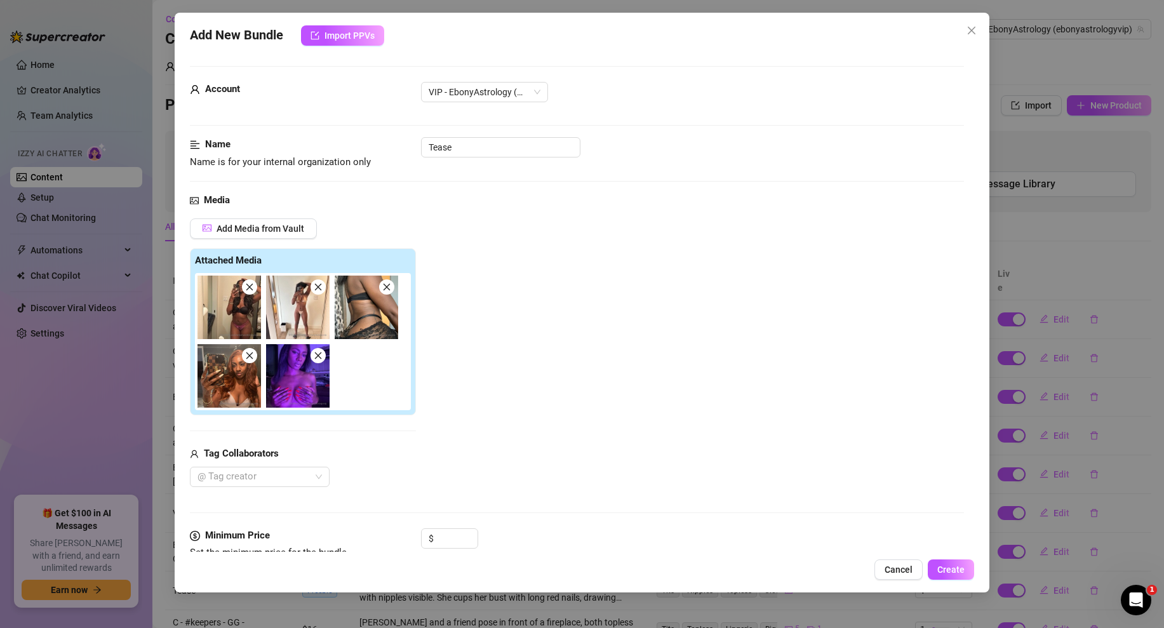
click at [317, 285] on icon "close" at bounding box center [318, 287] width 9 height 9
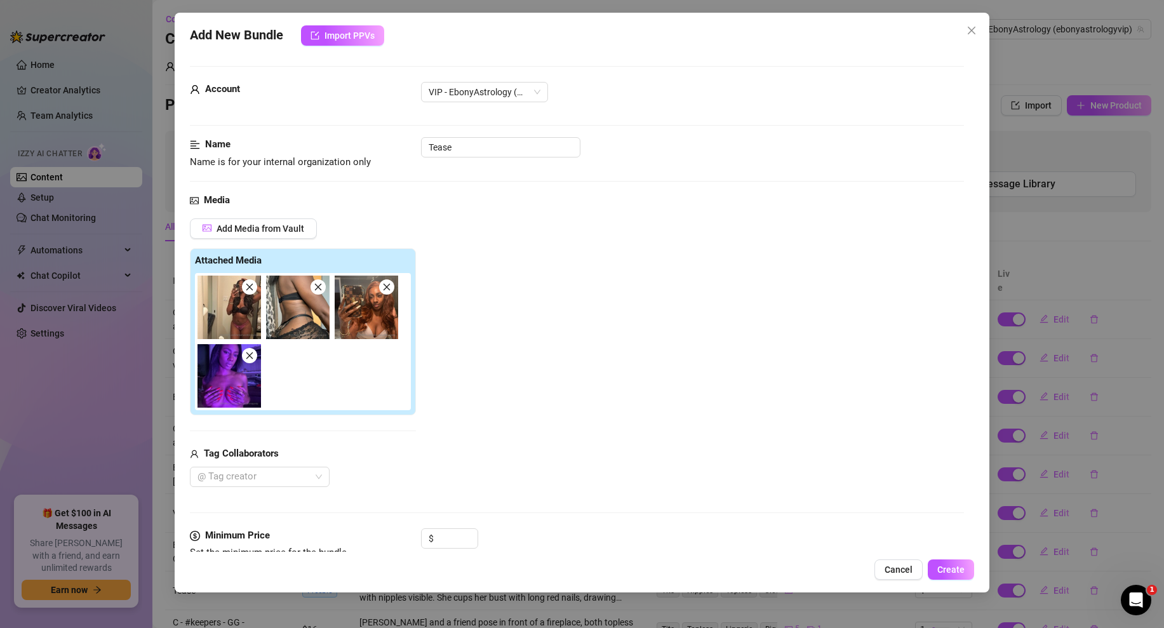
click at [317, 285] on icon "close" at bounding box center [318, 287] width 9 height 9
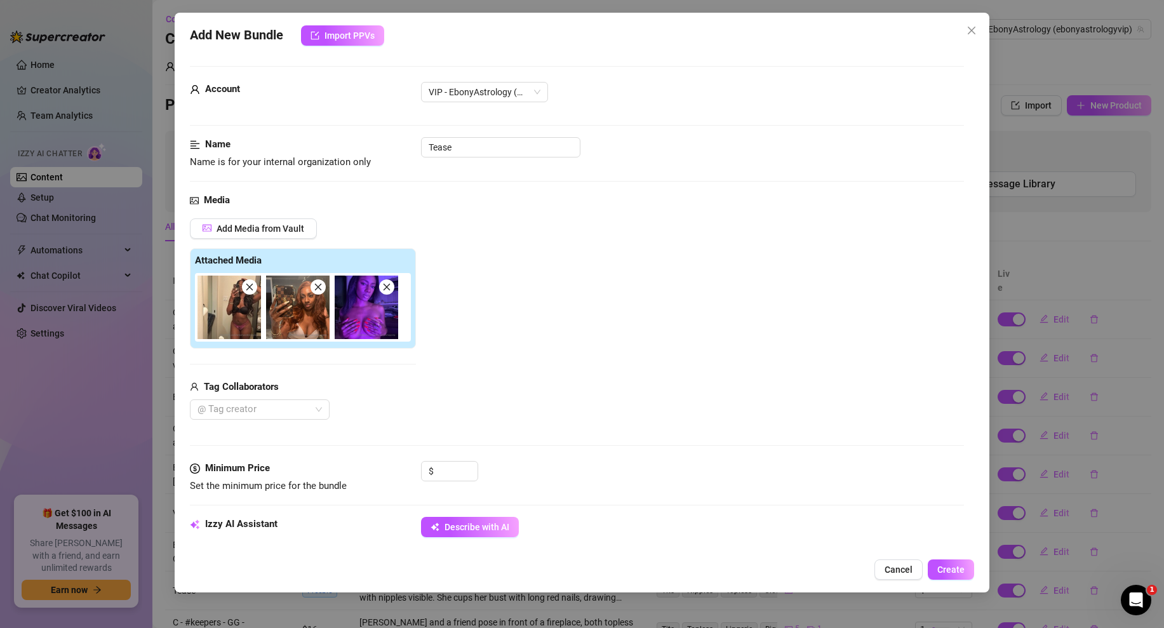
click at [317, 285] on icon "close" at bounding box center [318, 287] width 9 height 9
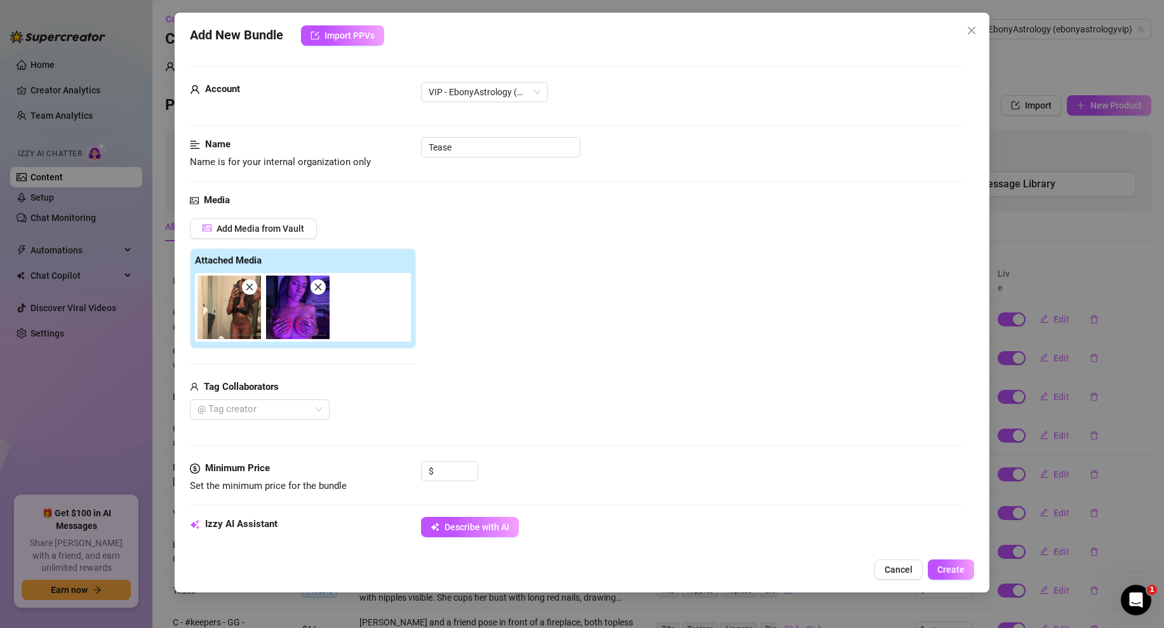
click at [317, 285] on icon "close" at bounding box center [318, 287] width 9 height 9
click at [507, 348] on div "Add Media from Vault Attached Media Tag Collaborators @ Tag creator" at bounding box center [577, 319] width 774 height 202
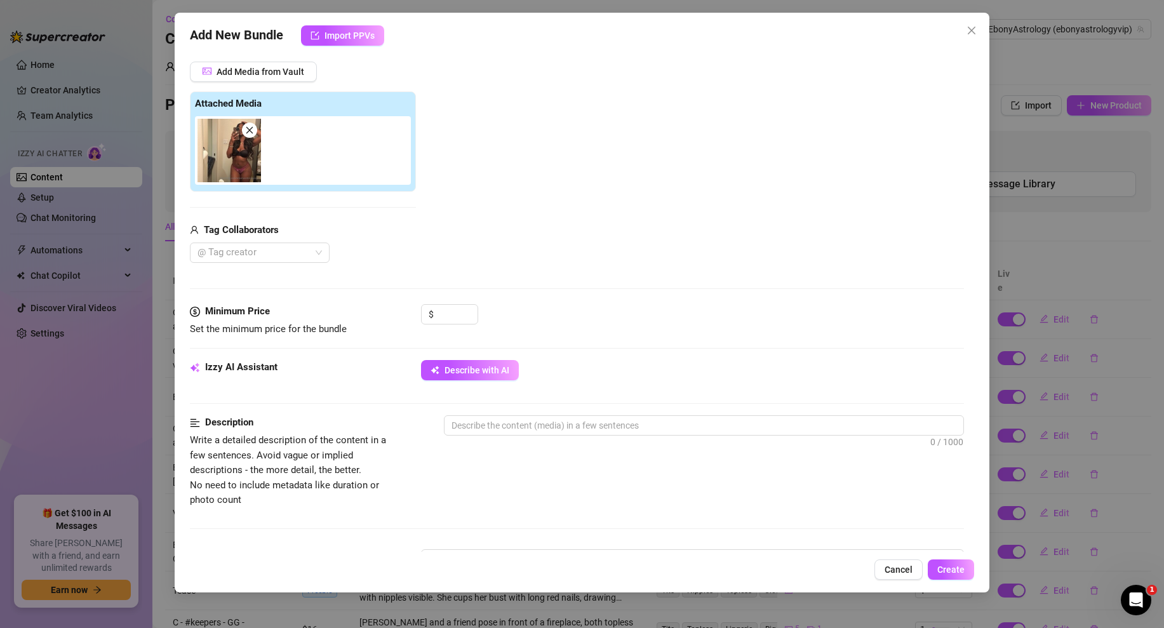
scroll to position [216, 0]
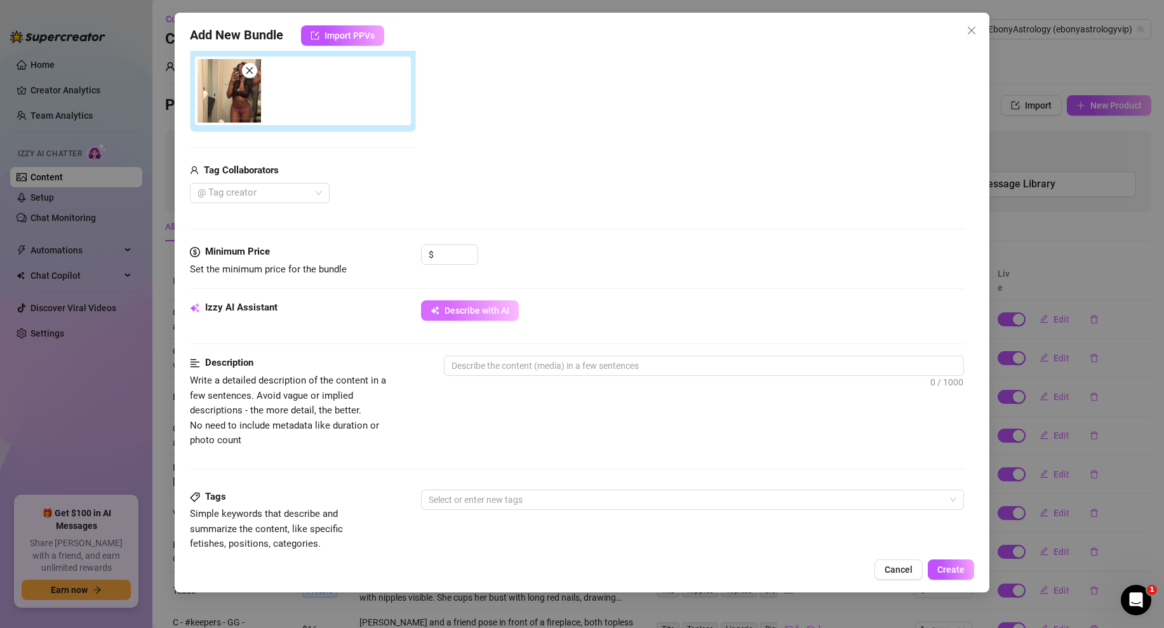
click at [473, 309] on span "Describe with AI" at bounding box center [476, 310] width 65 height 10
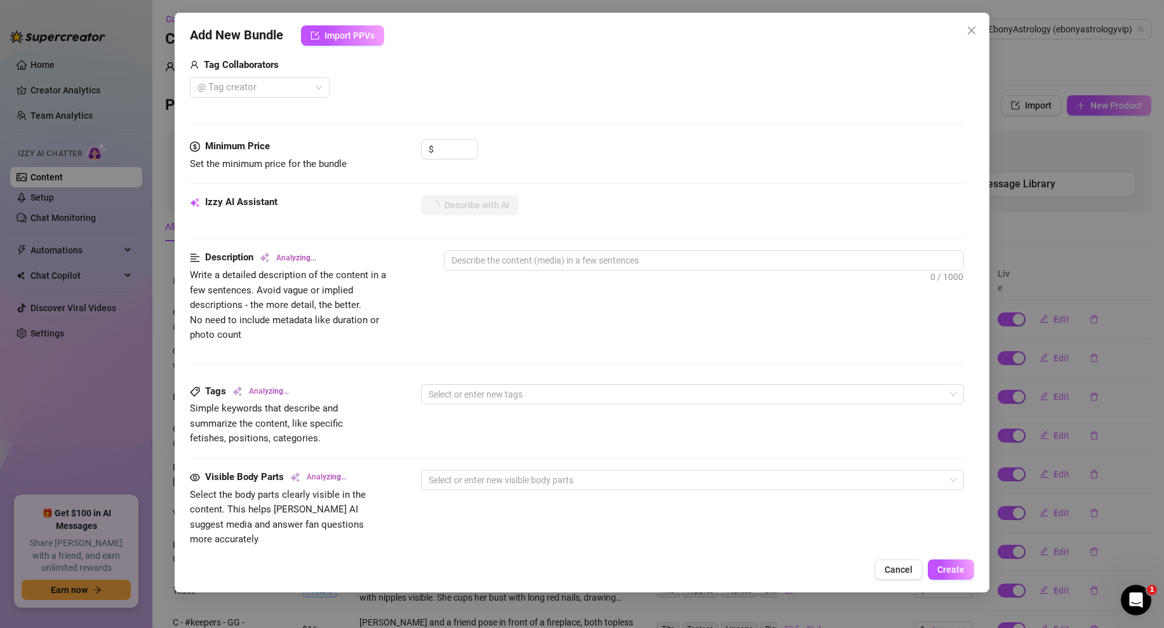
scroll to position [583, 0]
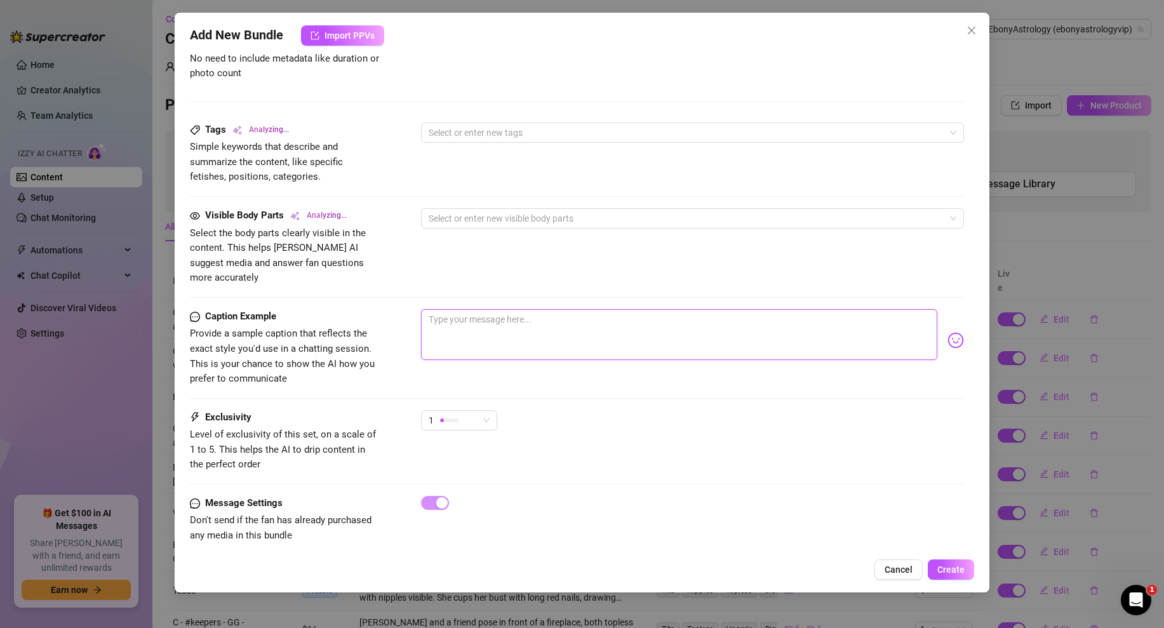
click at [524, 339] on textarea at bounding box center [679, 334] width 516 height 51
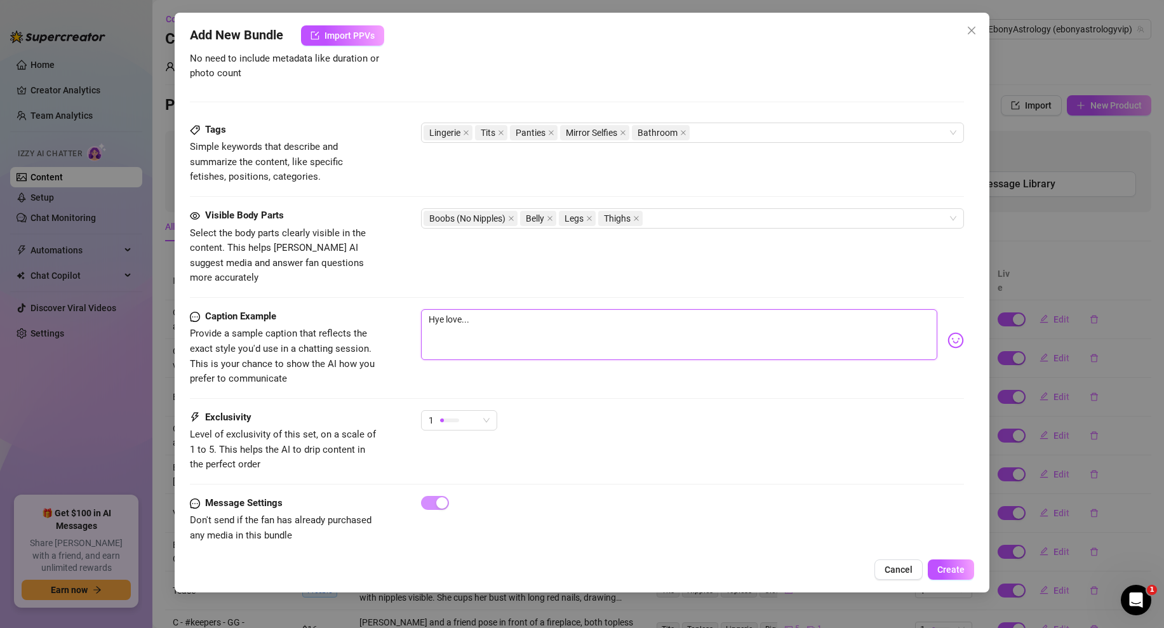
click at [443, 309] on textarea "Hye love..." at bounding box center [679, 334] width 516 height 51
click at [515, 316] on textarea "Hey love..." at bounding box center [679, 334] width 516 height 51
click at [935, 554] on div "Add New Bundle Import PPVs Account VIP - EbonyAstrology (@ebonyastrologyvip) Na…" at bounding box center [582, 303] width 815 height 580
click at [947, 567] on span "Create" at bounding box center [950, 569] width 27 height 10
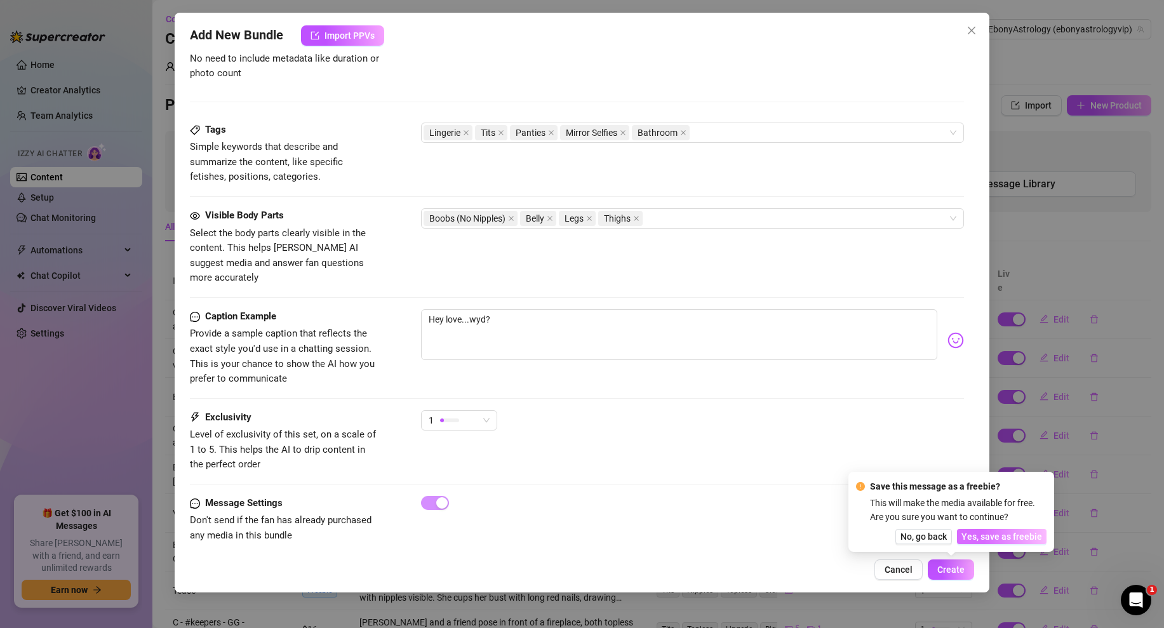
click at [998, 533] on span "Yes, save as freebie" at bounding box center [1001, 536] width 81 height 10
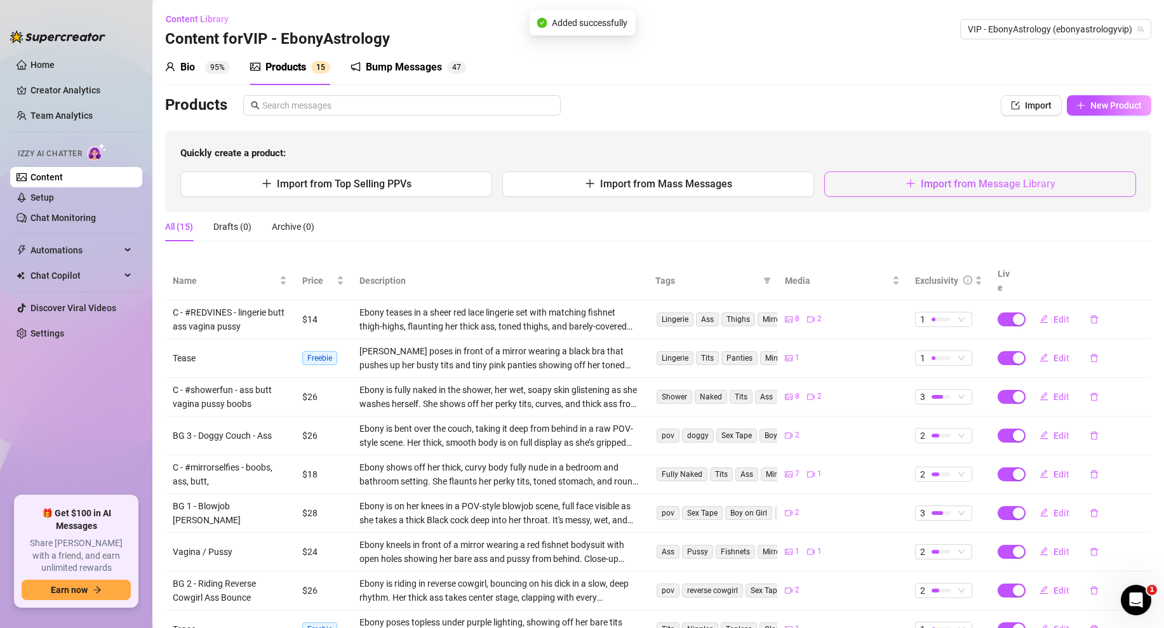
click at [910, 173] on button "Import from Message Library" at bounding box center [980, 183] width 312 height 25
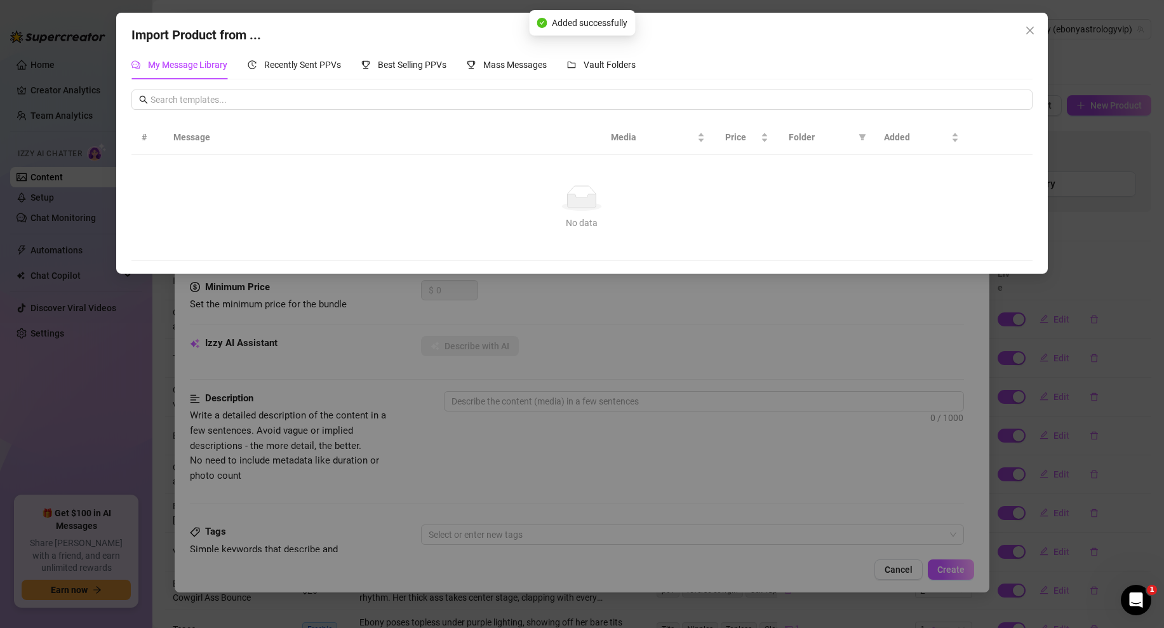
click at [585, 41] on div "Import Product from ..." at bounding box center [581, 35] width 900 height 20
click at [585, 60] on div "Vault Folders" at bounding box center [601, 65] width 69 height 14
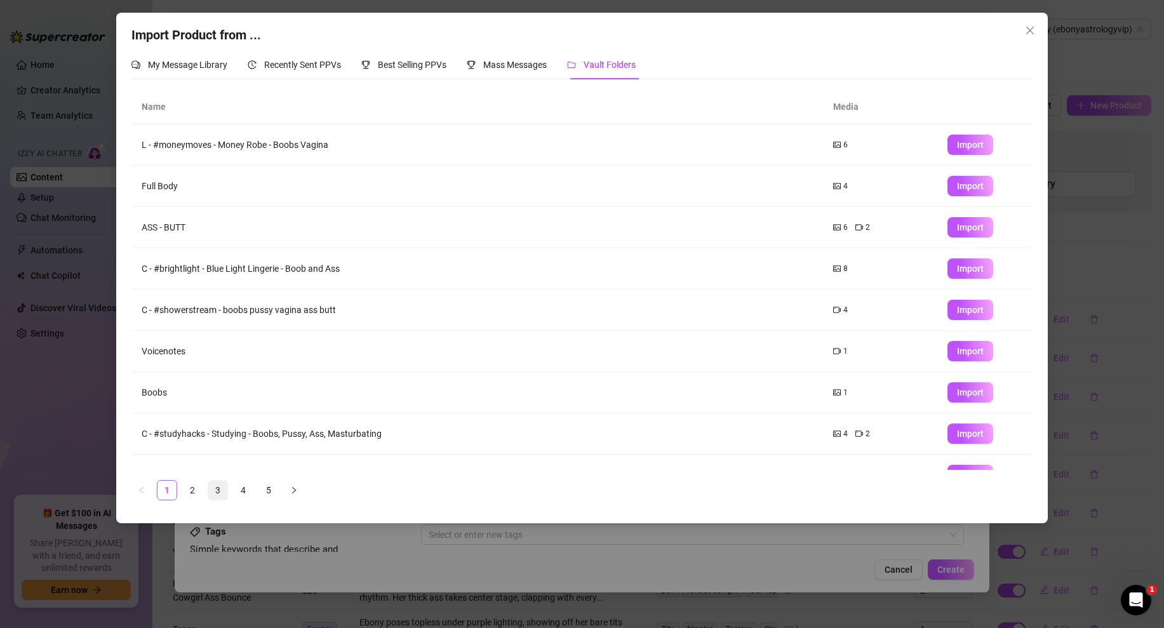
click at [222, 484] on link "3" at bounding box center [217, 490] width 19 height 19
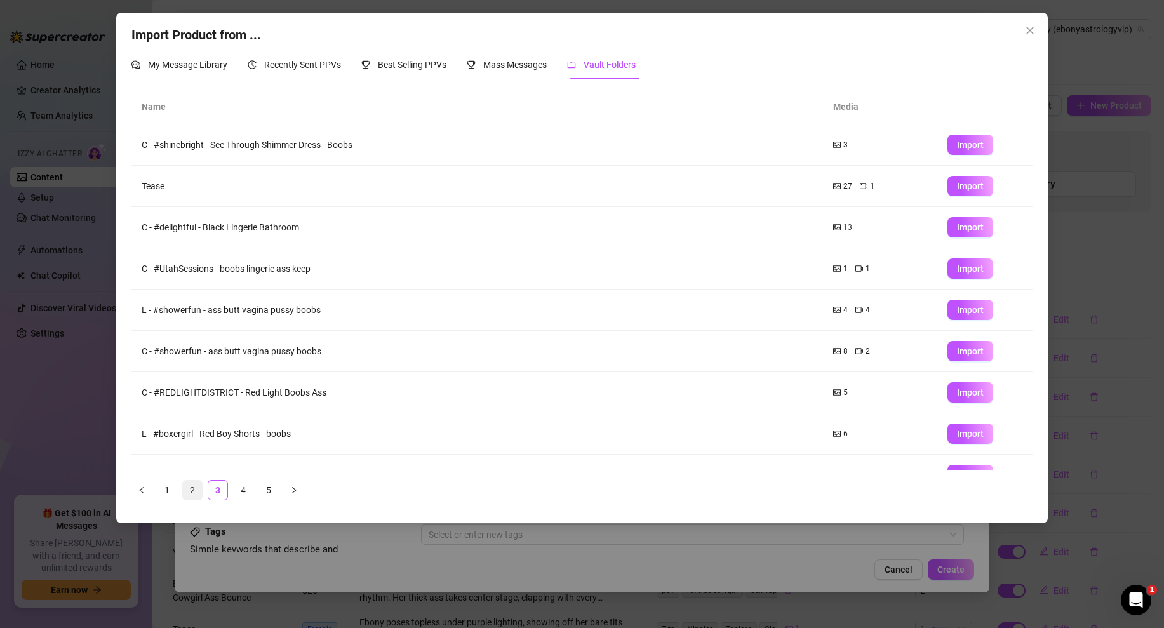
click at [188, 486] on link "2" at bounding box center [192, 490] width 19 height 19
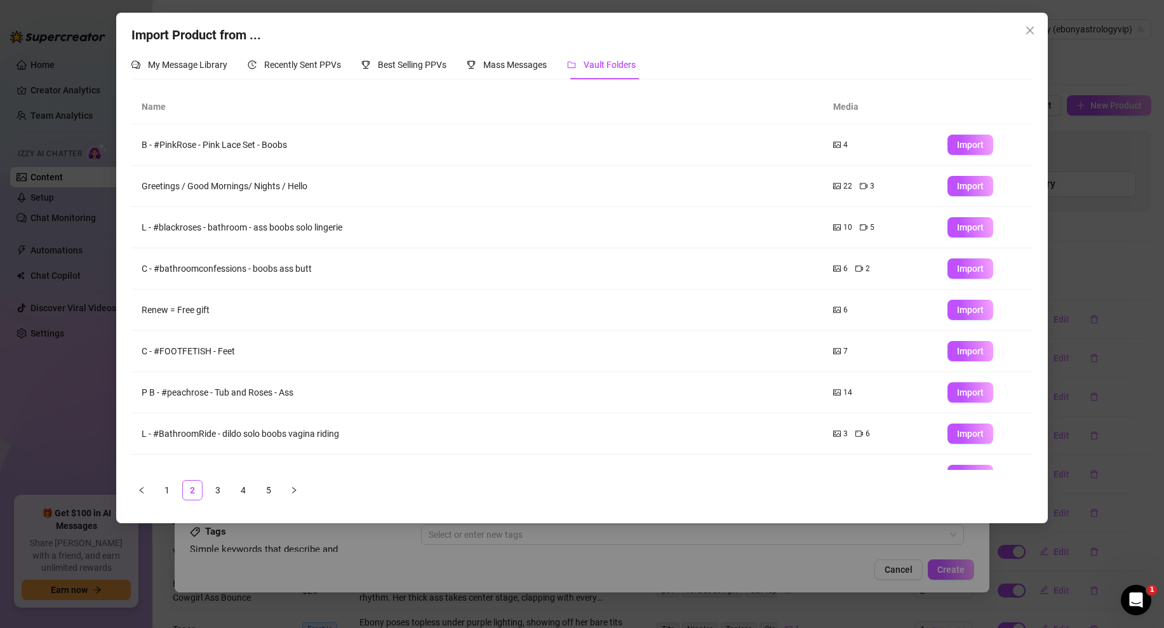
scroll to position [67, 0]
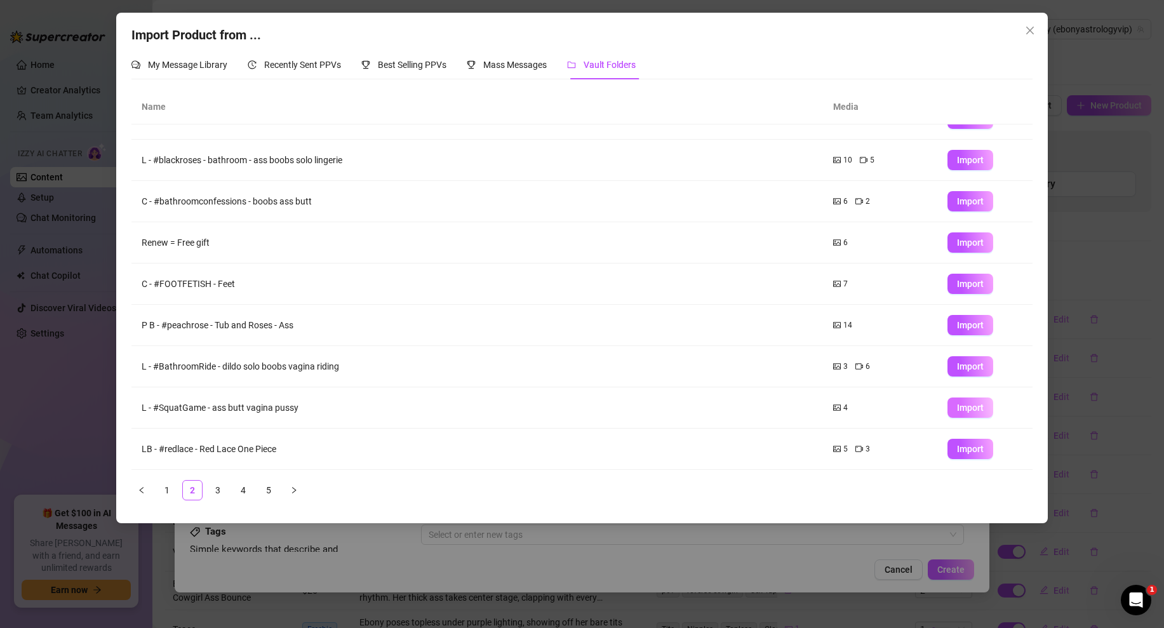
click at [971, 403] on span "Import" at bounding box center [970, 408] width 27 height 10
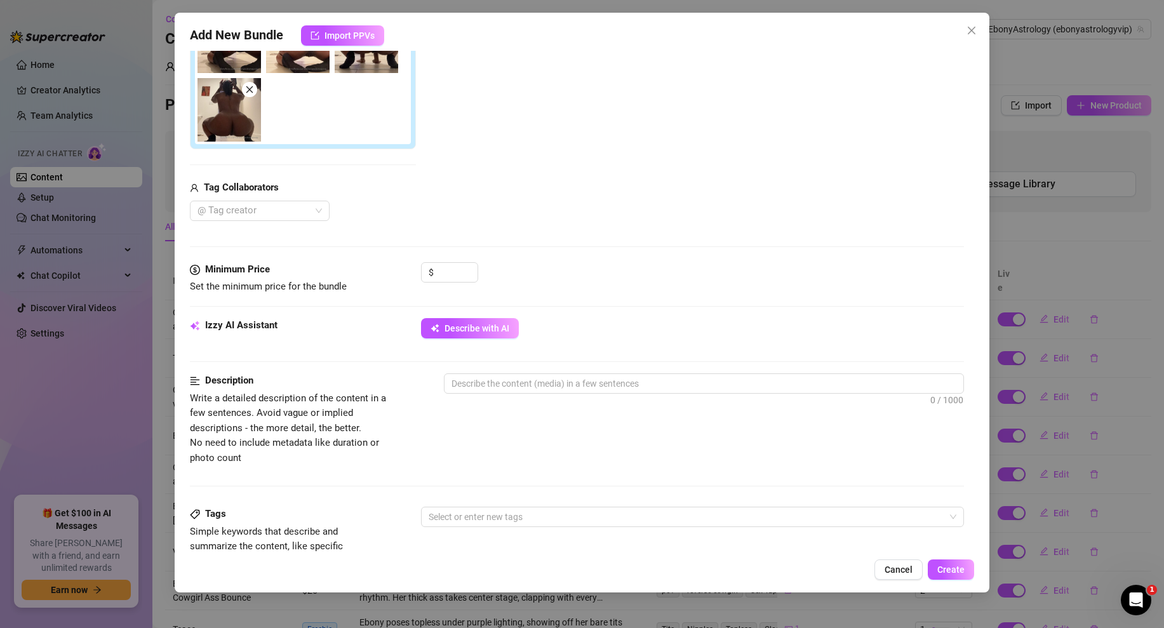
scroll to position [596, 0]
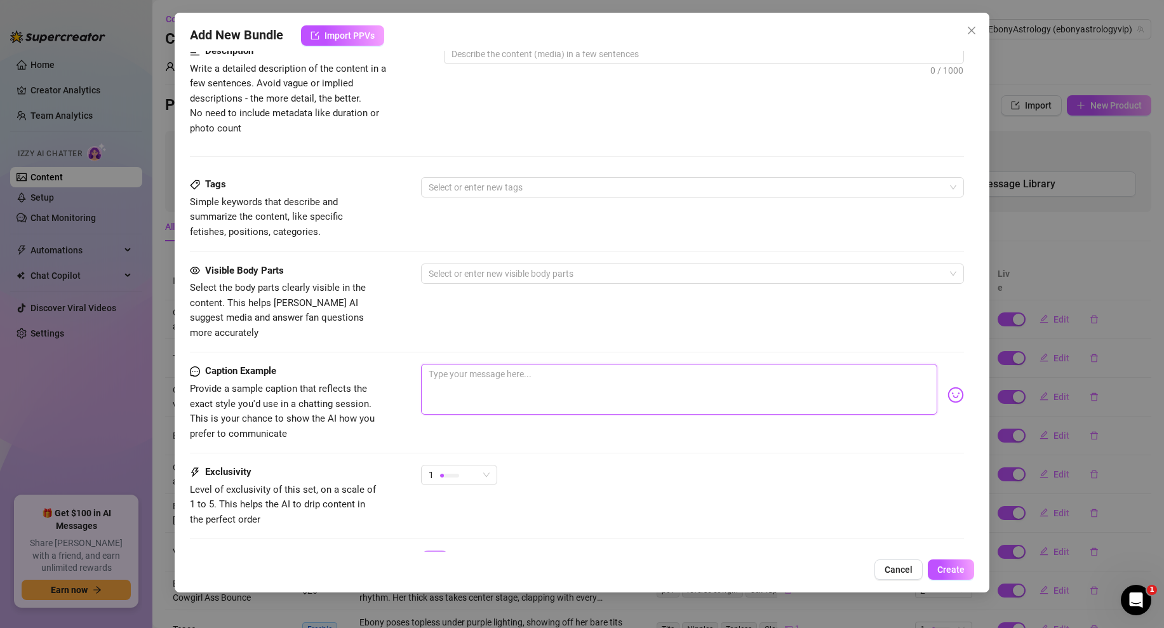
click at [495, 369] on textarea at bounding box center [679, 389] width 516 height 51
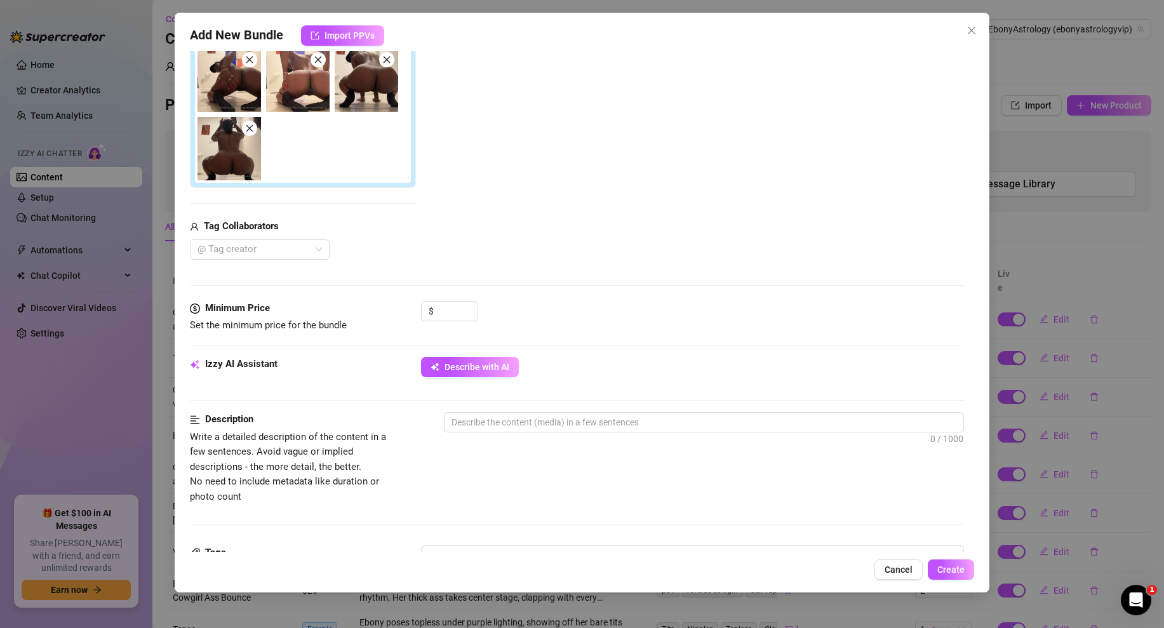
scroll to position [190, 0]
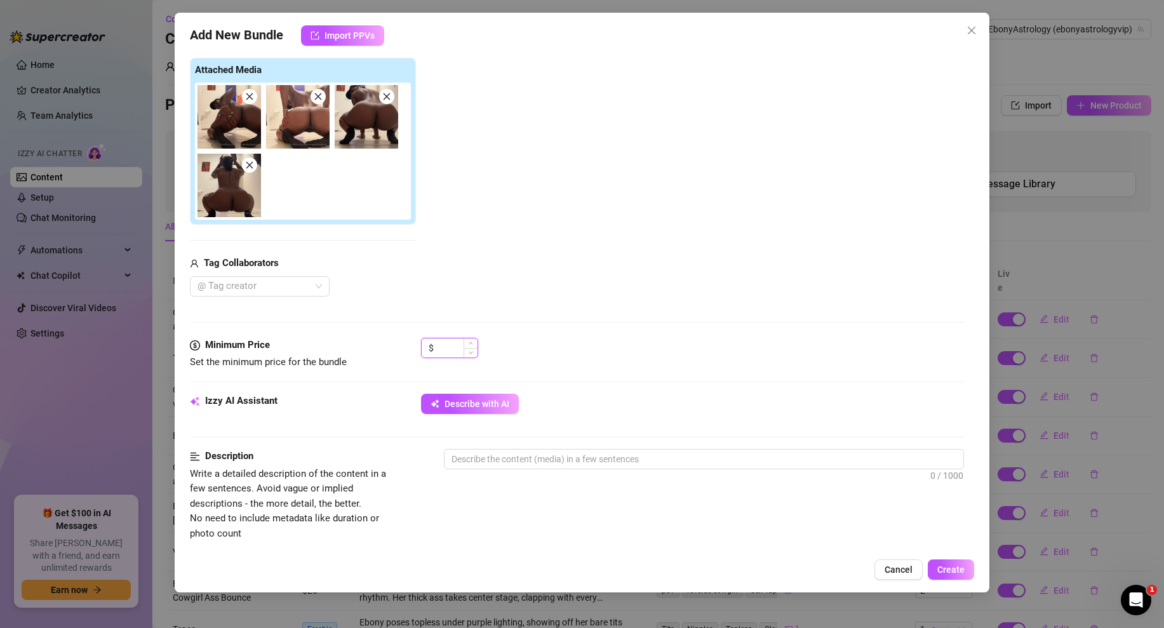
click at [440, 347] on input at bounding box center [456, 347] width 41 height 19
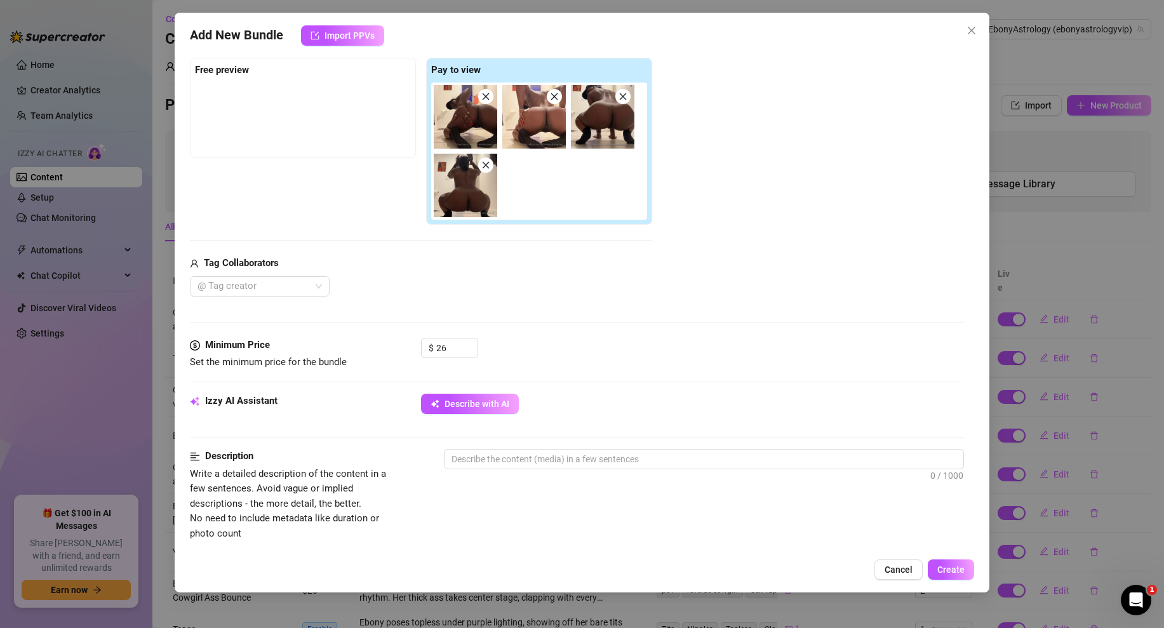
click at [584, 279] on div "@ Tag creator" at bounding box center [421, 286] width 462 height 20
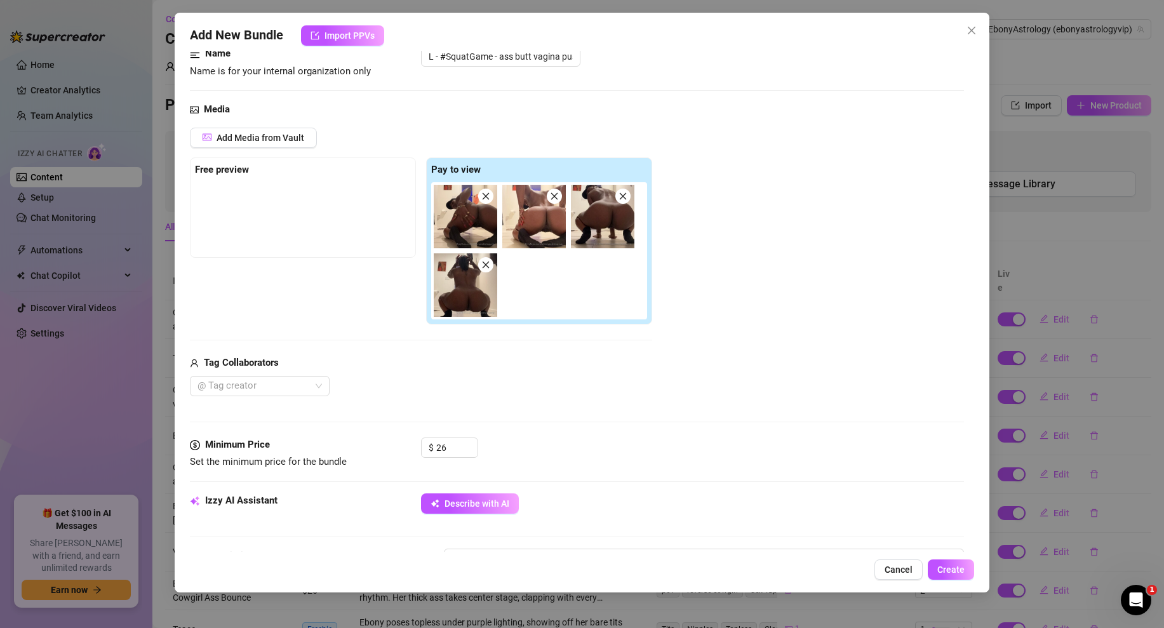
click at [484, 196] on icon "close" at bounding box center [485, 196] width 9 height 9
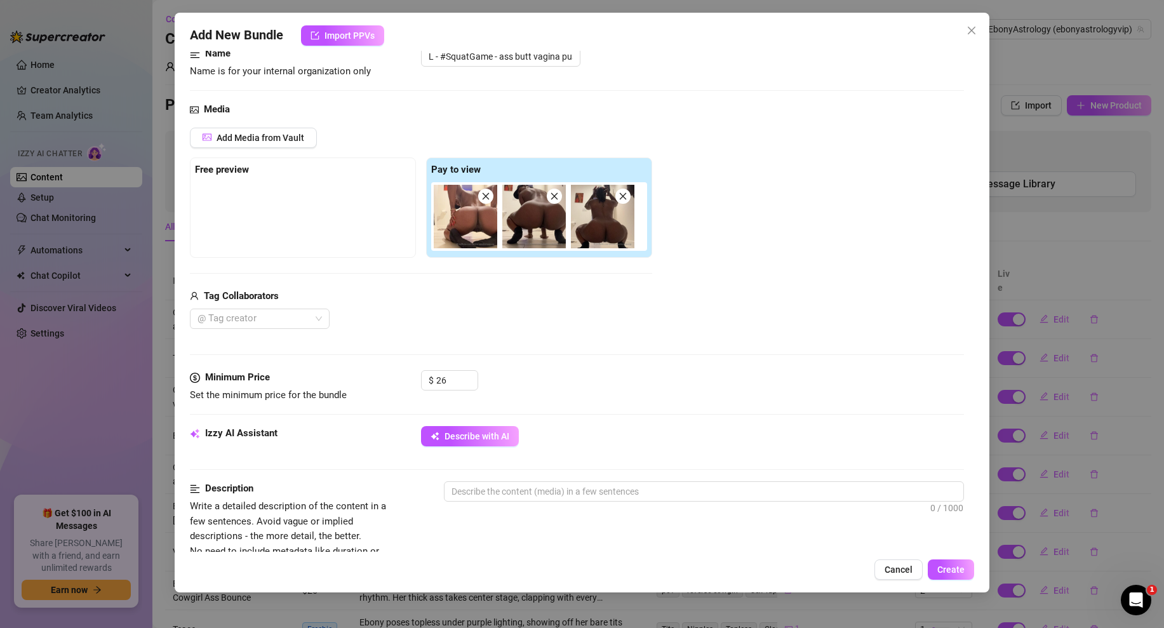
click at [484, 196] on icon "close" at bounding box center [485, 196] width 9 height 9
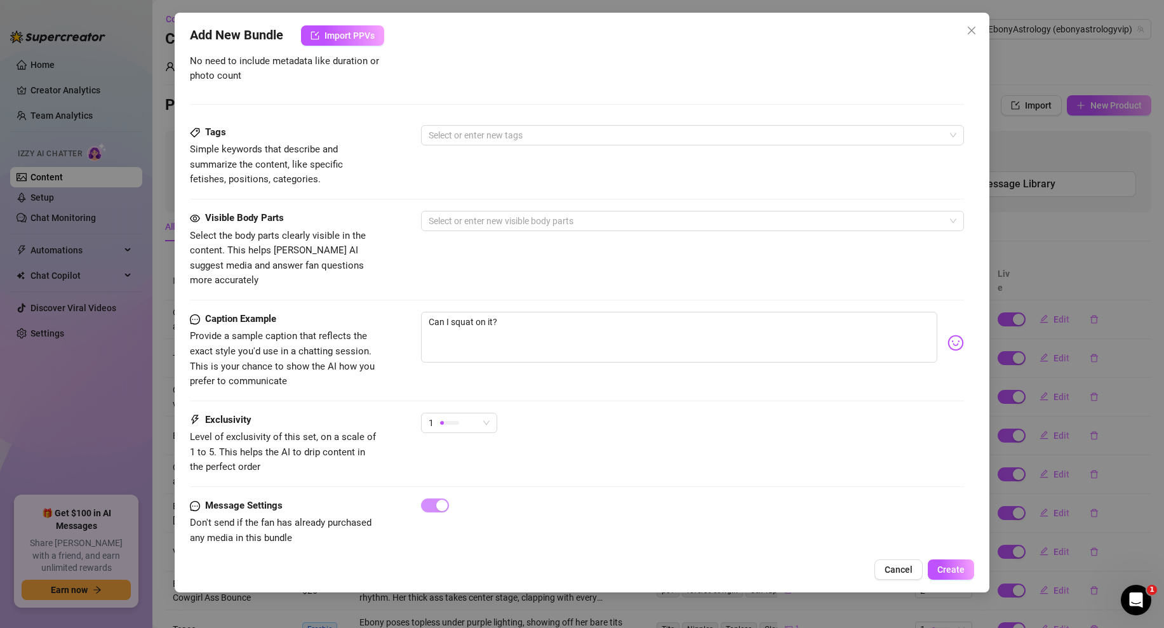
scroll to position [583, 0]
click at [468, 411] on div "1" at bounding box center [454, 420] width 50 height 19
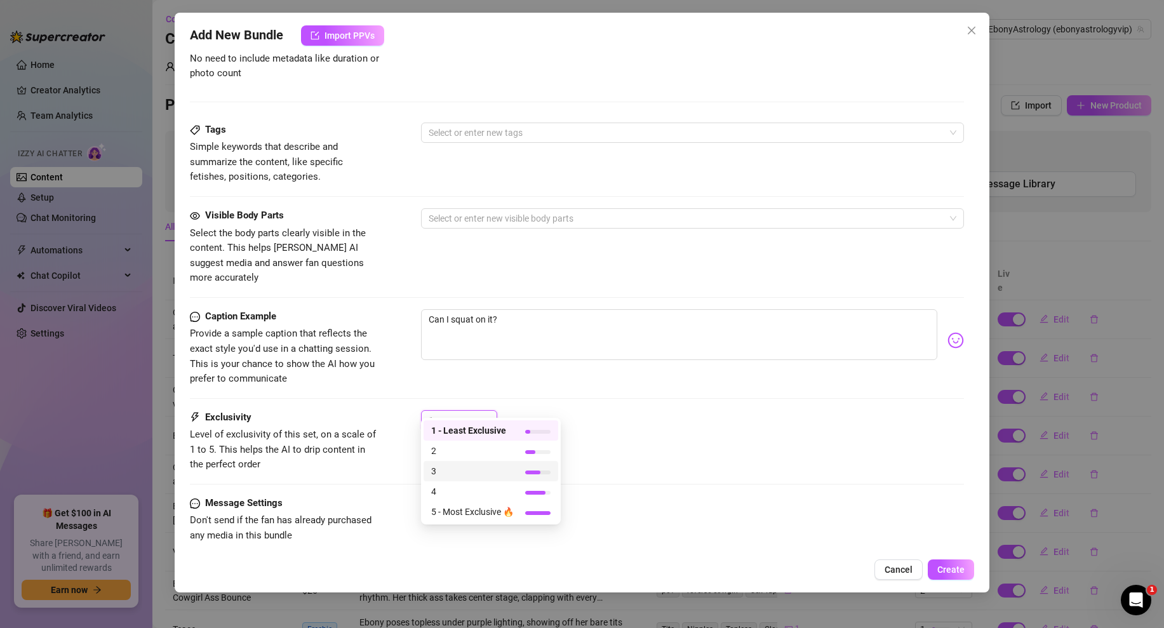
click at [457, 468] on span "3" at bounding box center [472, 471] width 83 height 14
click at [622, 410] on div "3 3" at bounding box center [692, 426] width 543 height 32
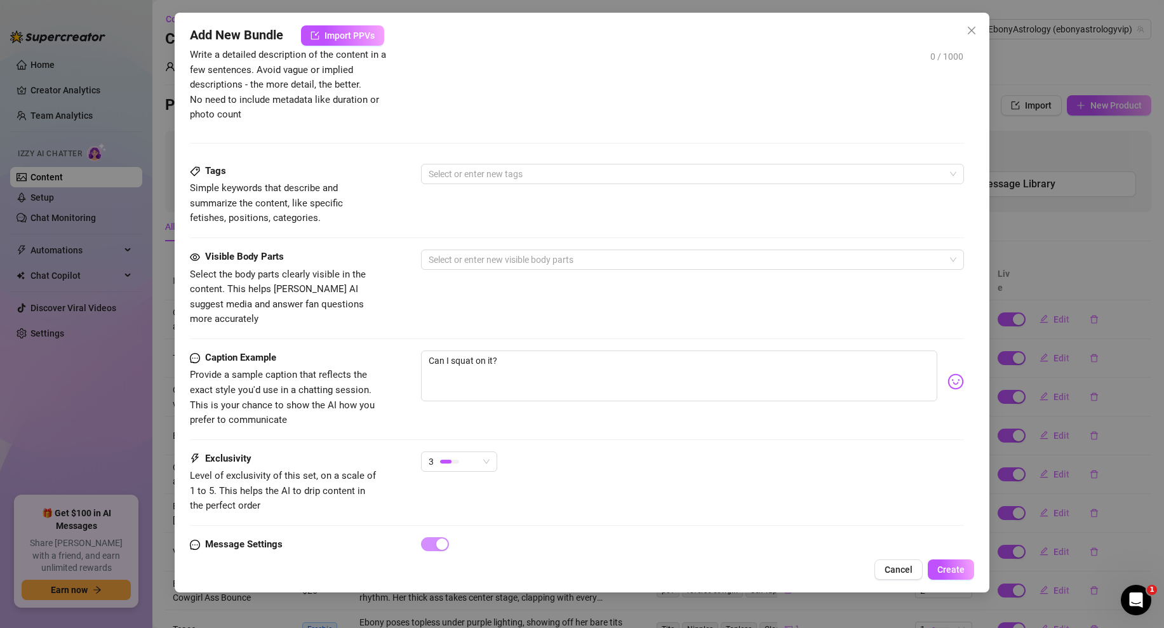
scroll to position [201, 0]
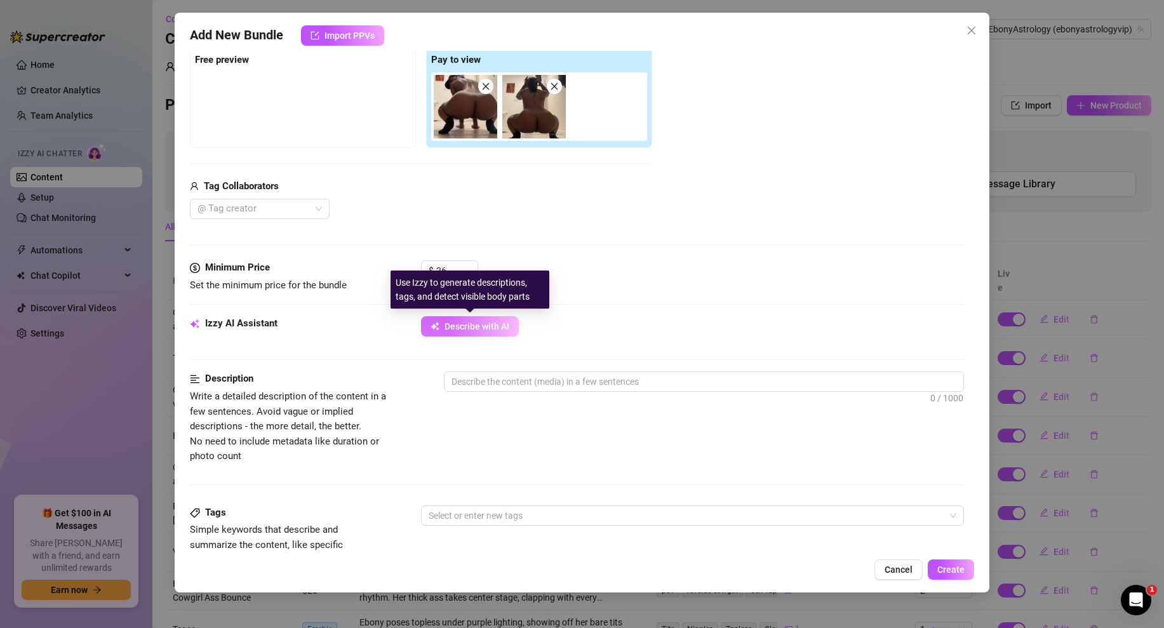
click at [456, 324] on span "Describe with AI" at bounding box center [476, 326] width 65 height 10
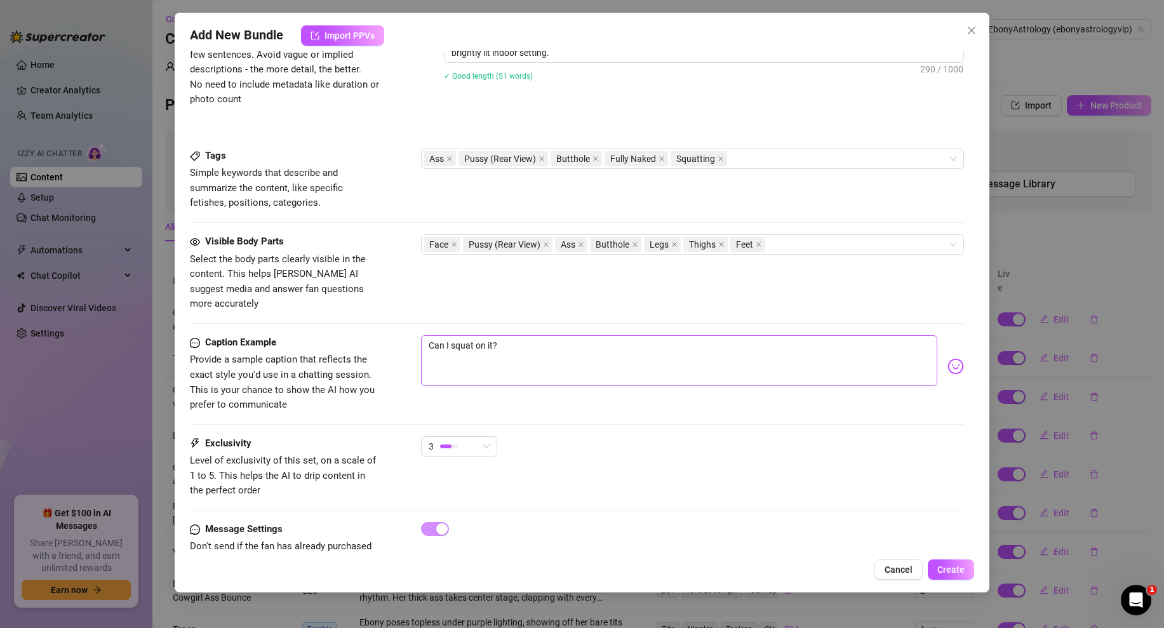
scroll to position [583, 0]
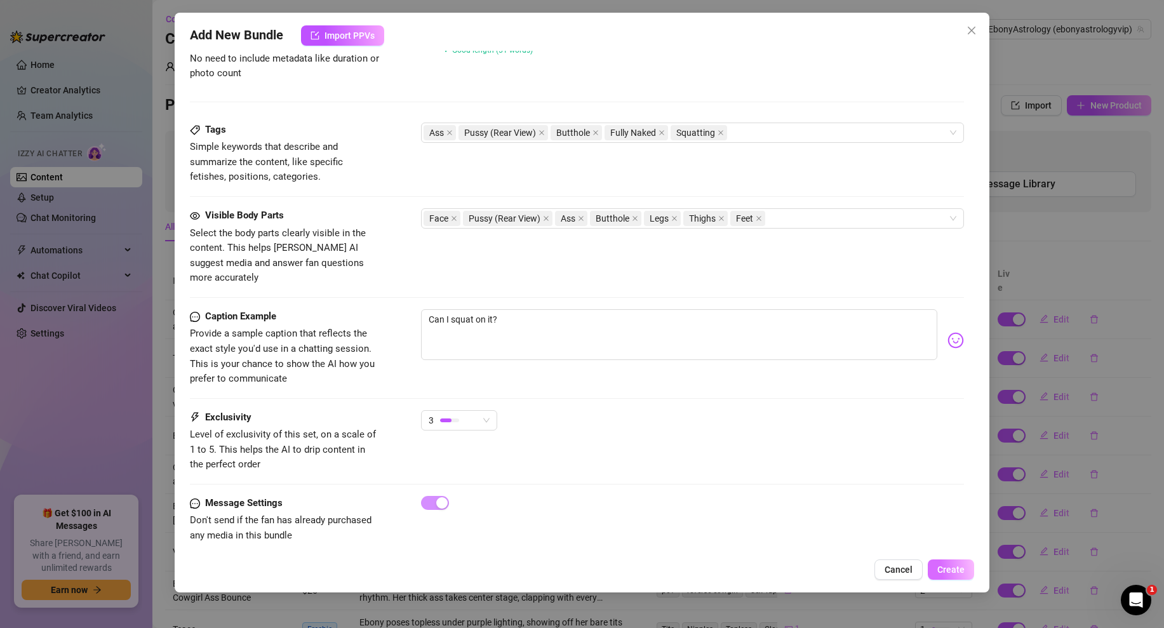
click at [956, 569] on span "Create" at bounding box center [950, 569] width 27 height 10
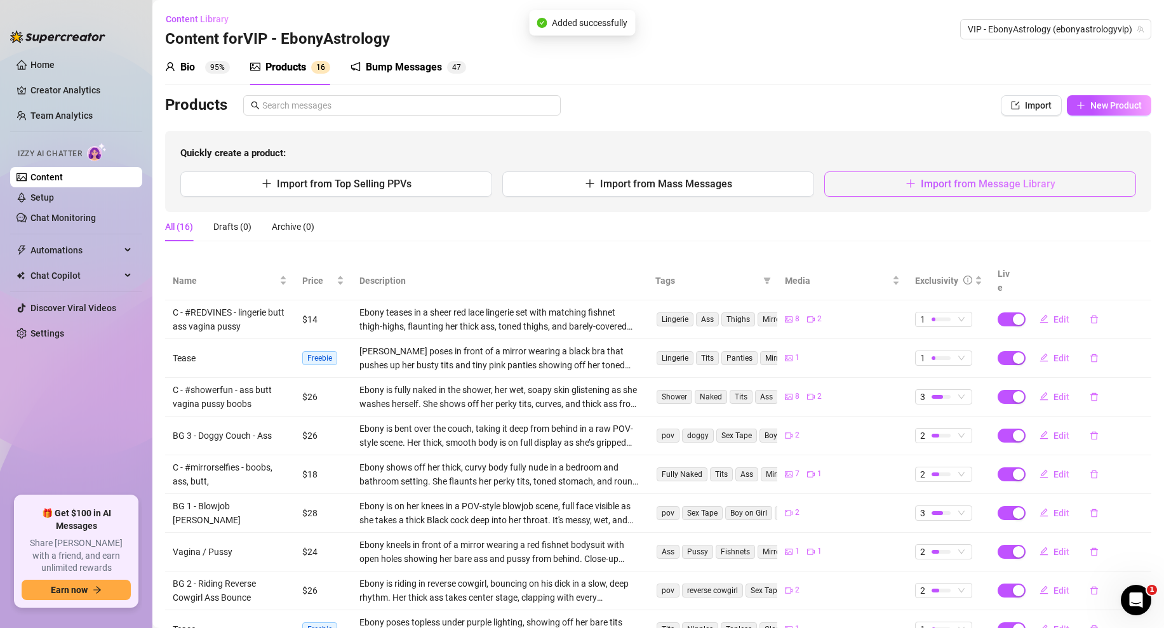
click at [926, 187] on span "Import from Message Library" at bounding box center [988, 184] width 135 height 12
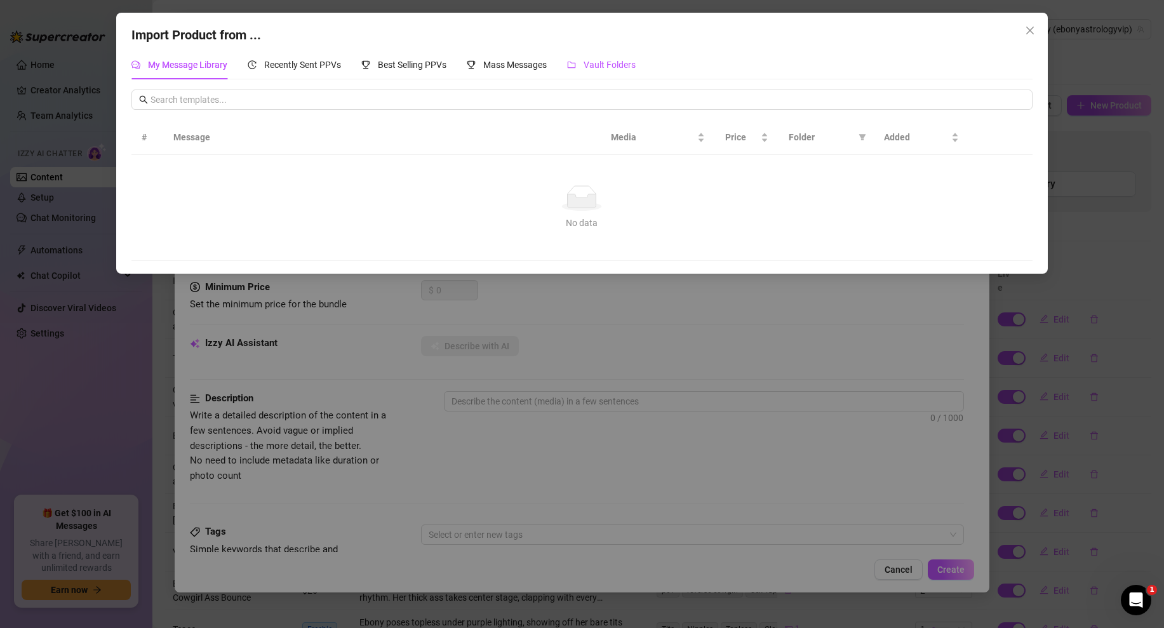
click at [612, 61] on span "Vault Folders" at bounding box center [609, 65] width 52 height 10
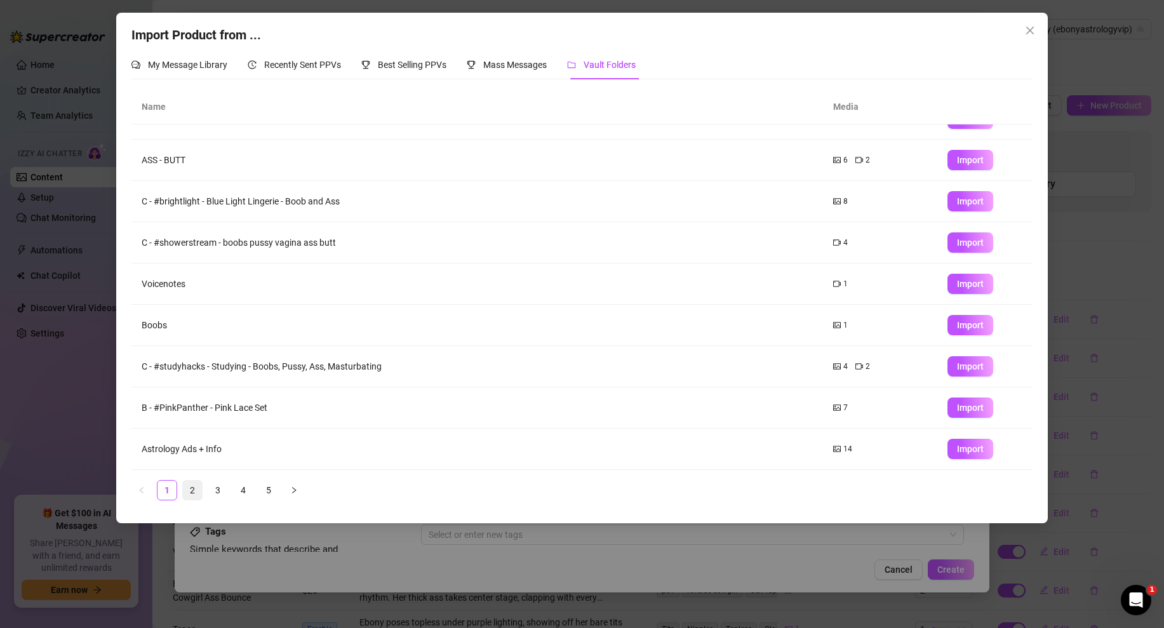
click at [197, 485] on link "2" at bounding box center [192, 490] width 19 height 19
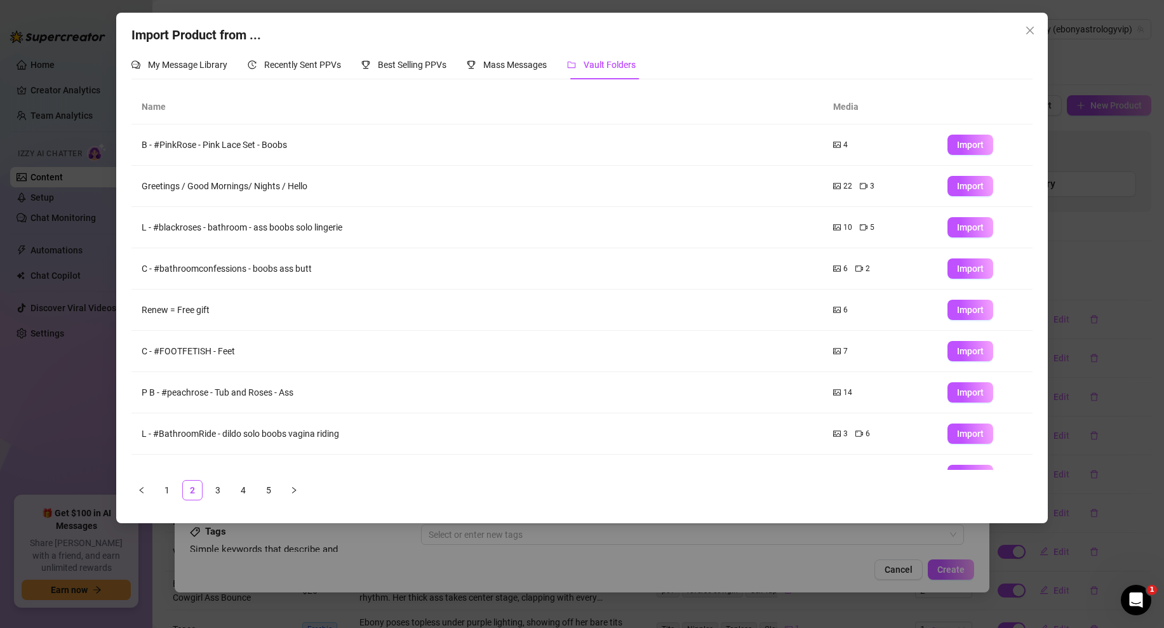
scroll to position [67, 0]
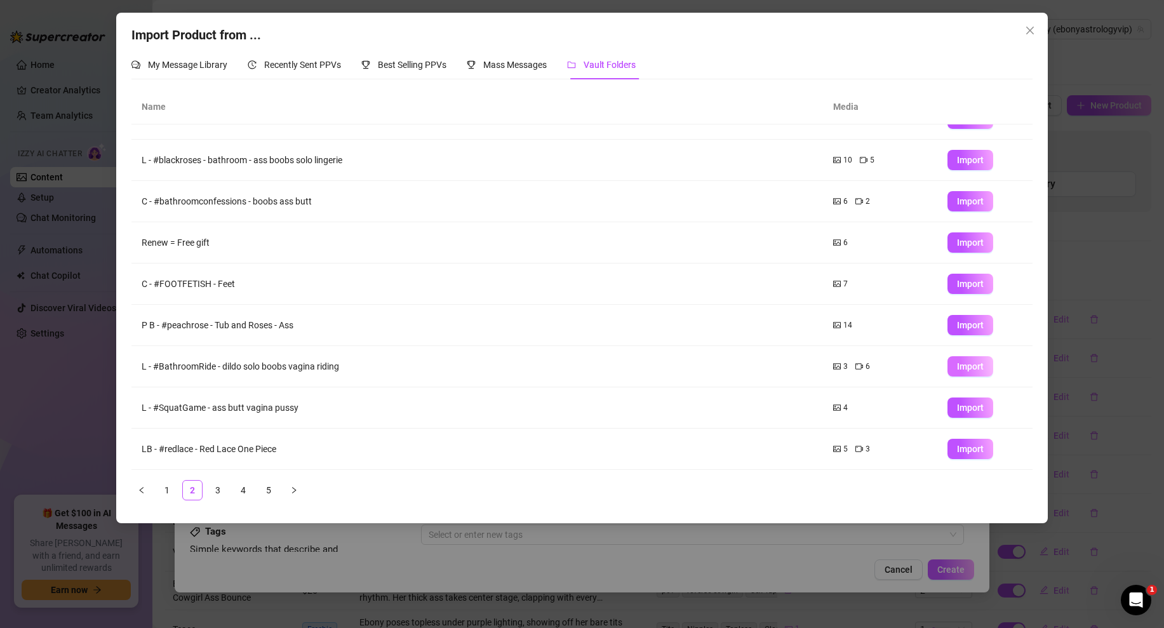
click at [962, 365] on span "Import" at bounding box center [970, 366] width 27 height 10
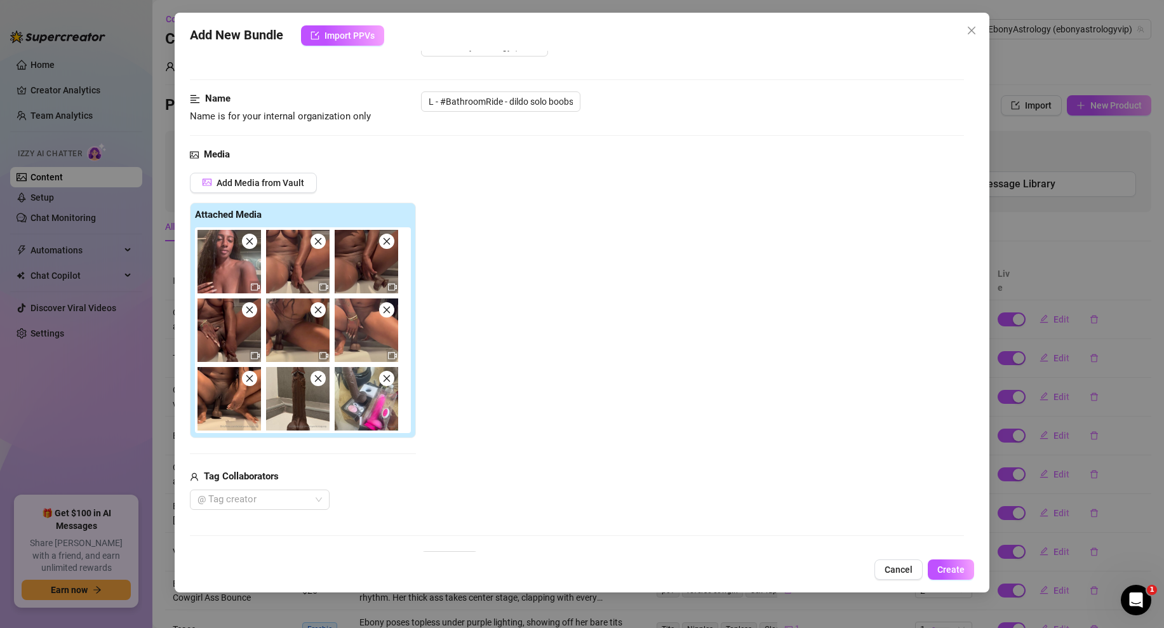
scroll to position [90, 0]
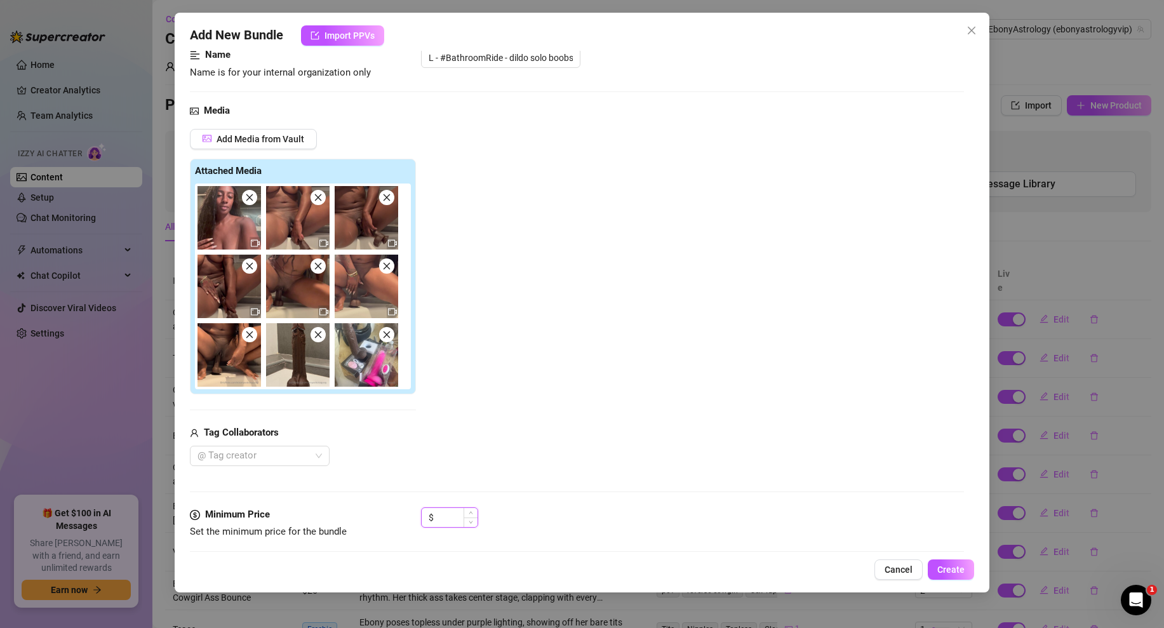
click at [439, 517] on input at bounding box center [456, 517] width 41 height 19
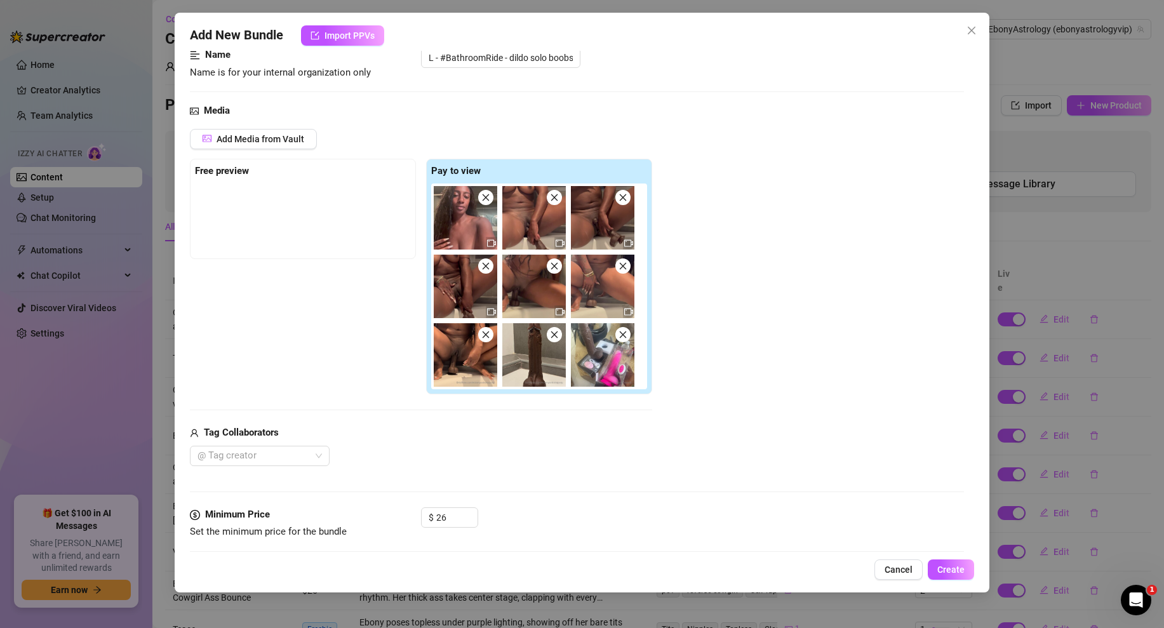
click at [535, 481] on div "Media Add Media from Vault Free preview Pay to view Tag Collaborators @ Tag cre…" at bounding box center [577, 305] width 774 height 404
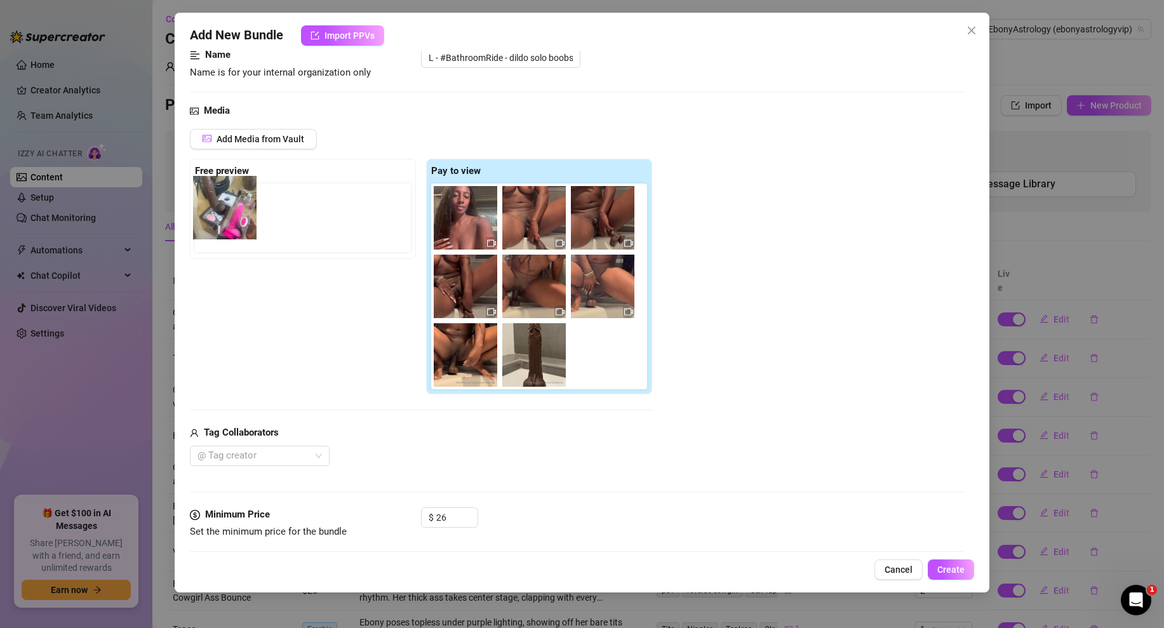
drag, startPoint x: 575, startPoint y: 375, endPoint x: 233, endPoint y: 221, distance: 375.4
click at [233, 221] on div "Free preview Pay to view" at bounding box center [421, 277] width 462 height 236
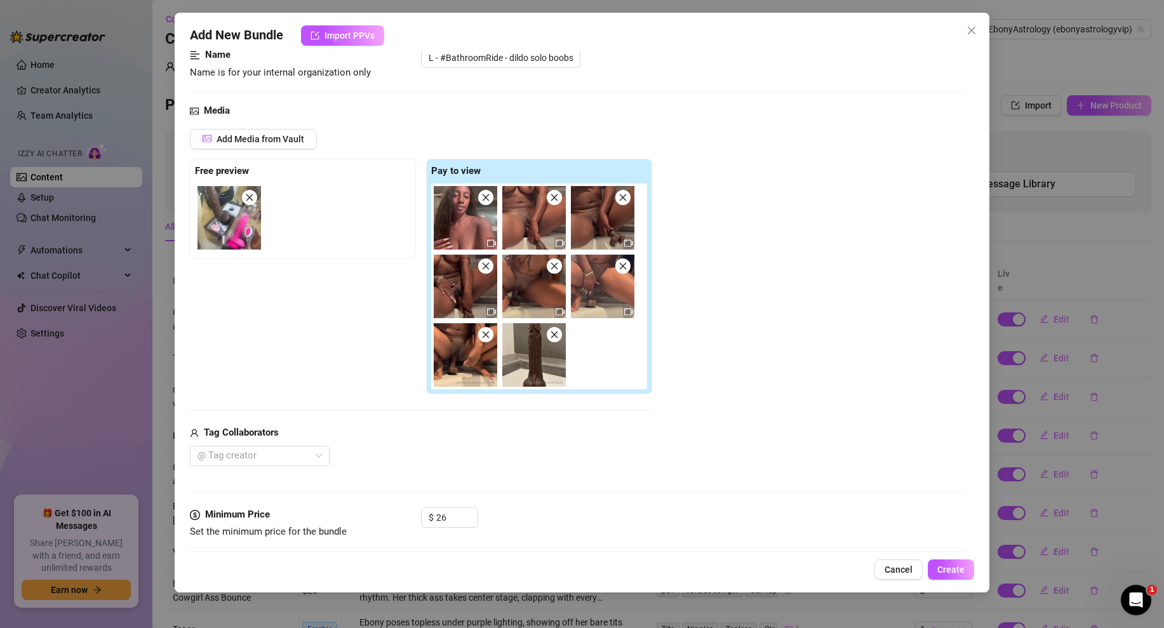
click at [556, 334] on icon "close" at bounding box center [554, 334] width 9 height 9
click at [553, 196] on icon "close" at bounding box center [554, 197] width 9 height 9
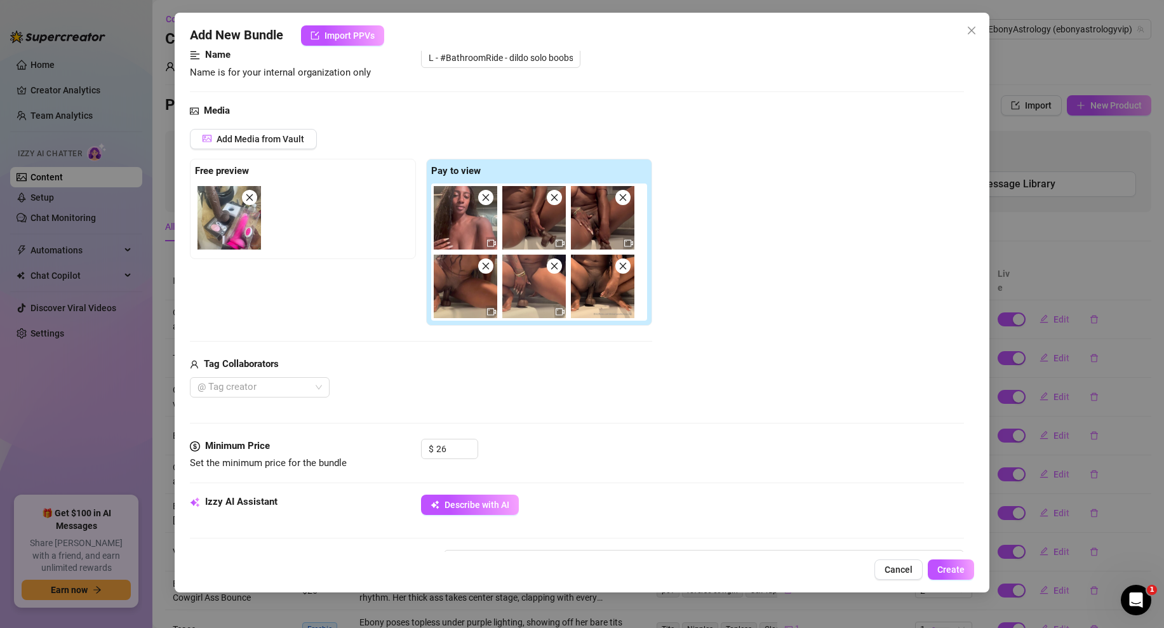
click at [467, 214] on img at bounding box center [465, 217] width 63 height 63
click at [484, 193] on icon "close" at bounding box center [485, 197] width 9 height 9
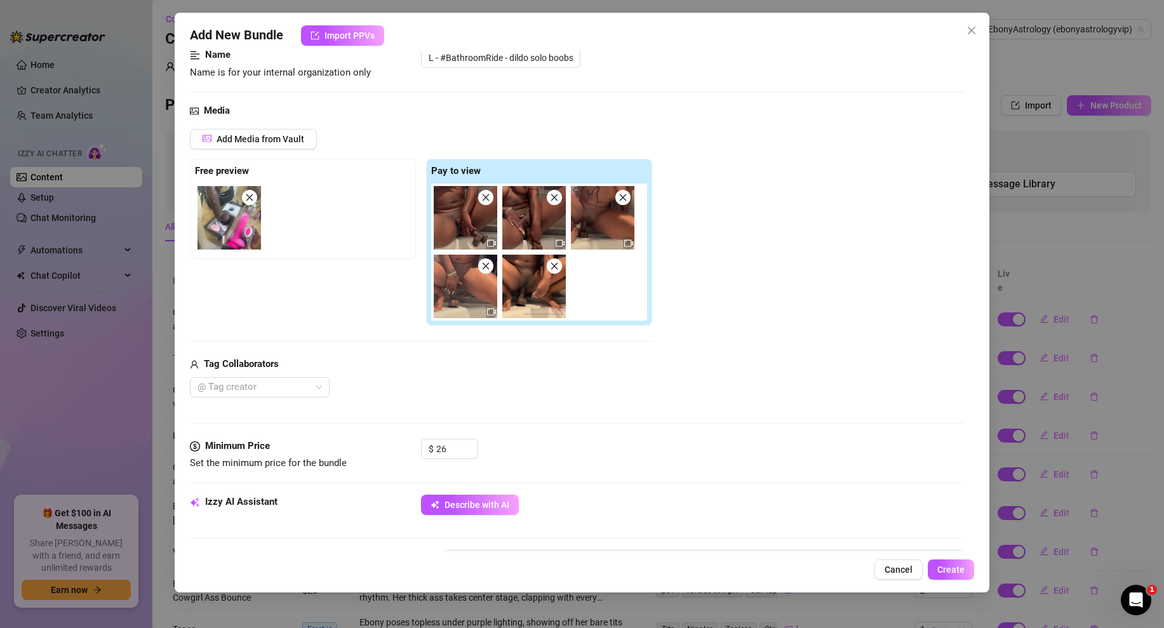
click at [487, 196] on icon "close" at bounding box center [486, 197] width 7 height 7
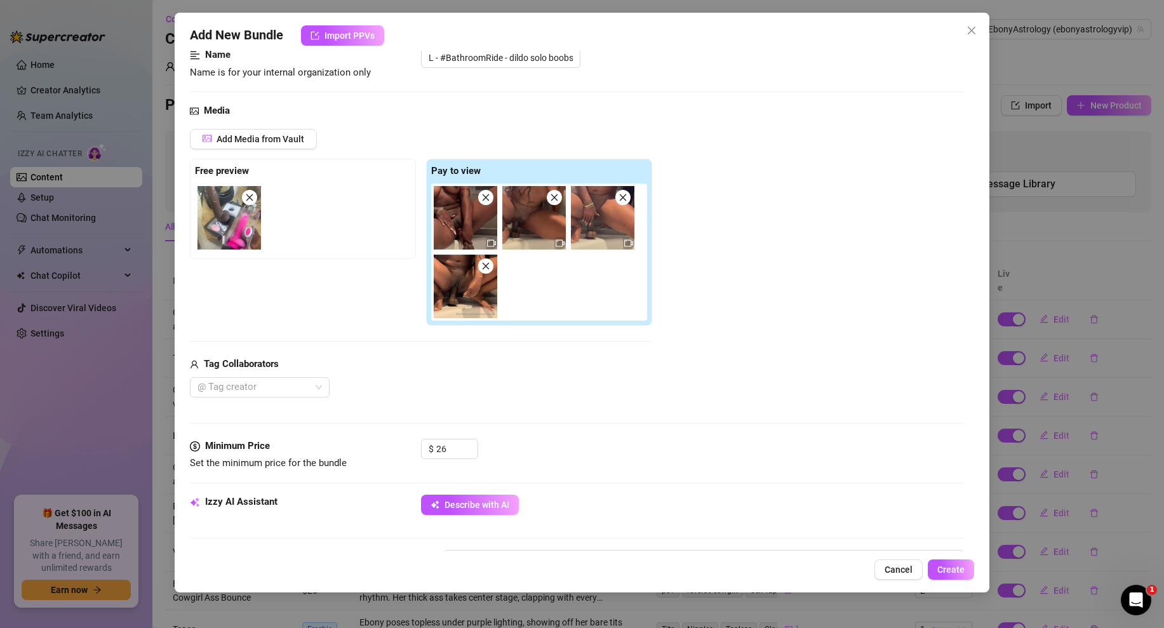
click at [680, 274] on div "Add Media from Vault Free preview Pay to view Tag Collaborators @ Tag creator" at bounding box center [577, 263] width 774 height 269
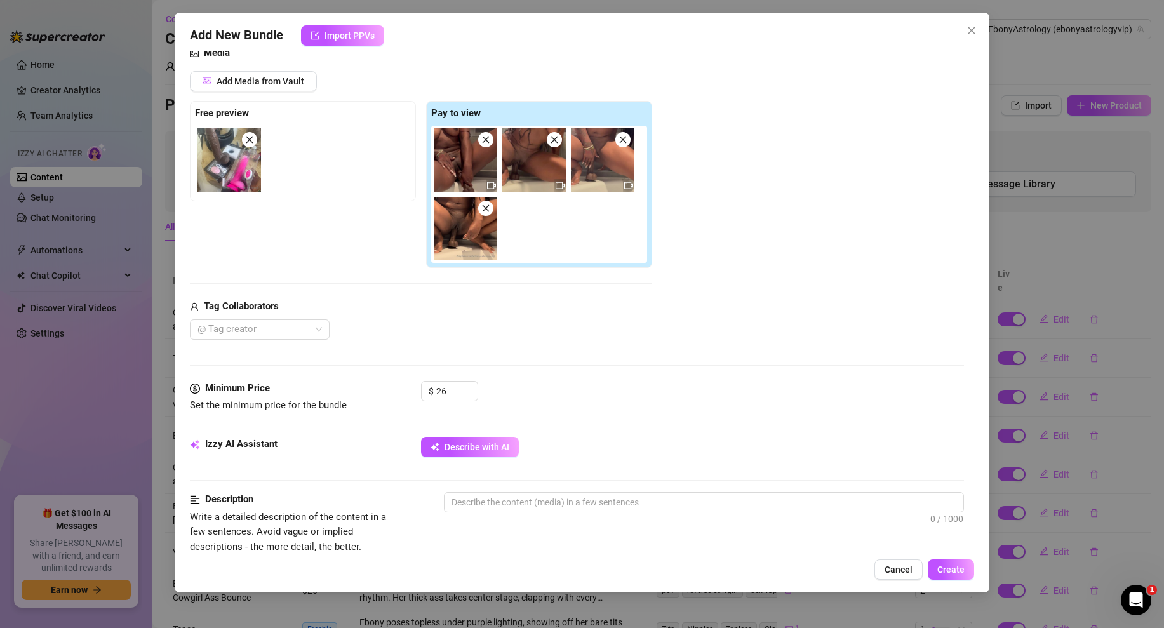
scroll to position [151, 0]
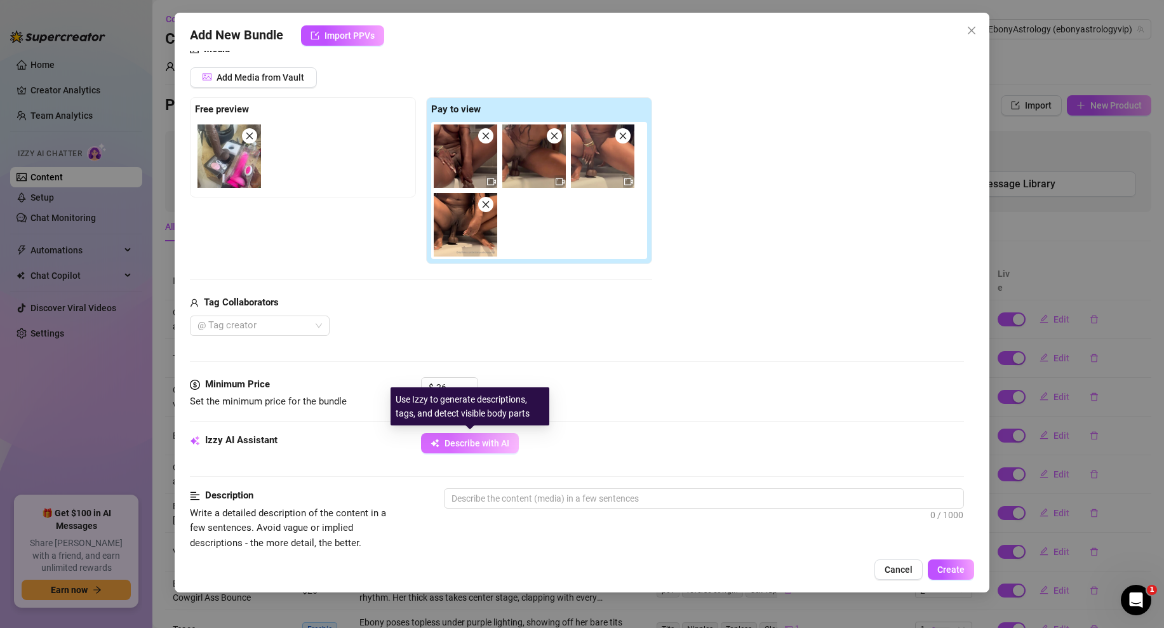
click at [467, 441] on span "Describe with AI" at bounding box center [476, 443] width 65 height 10
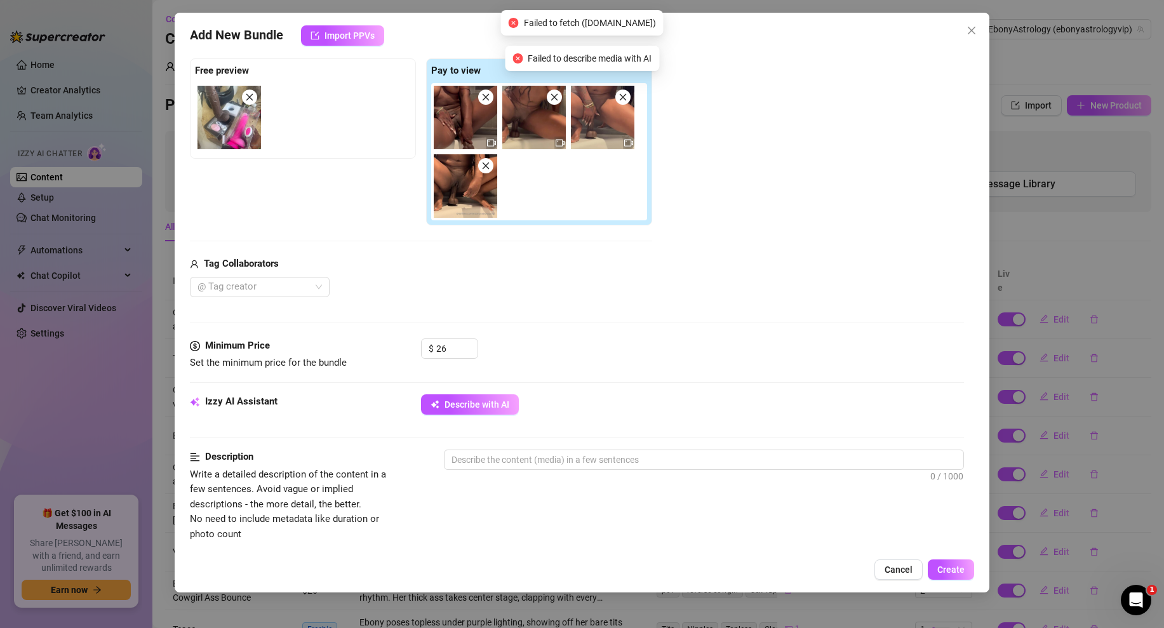
scroll to position [229, 0]
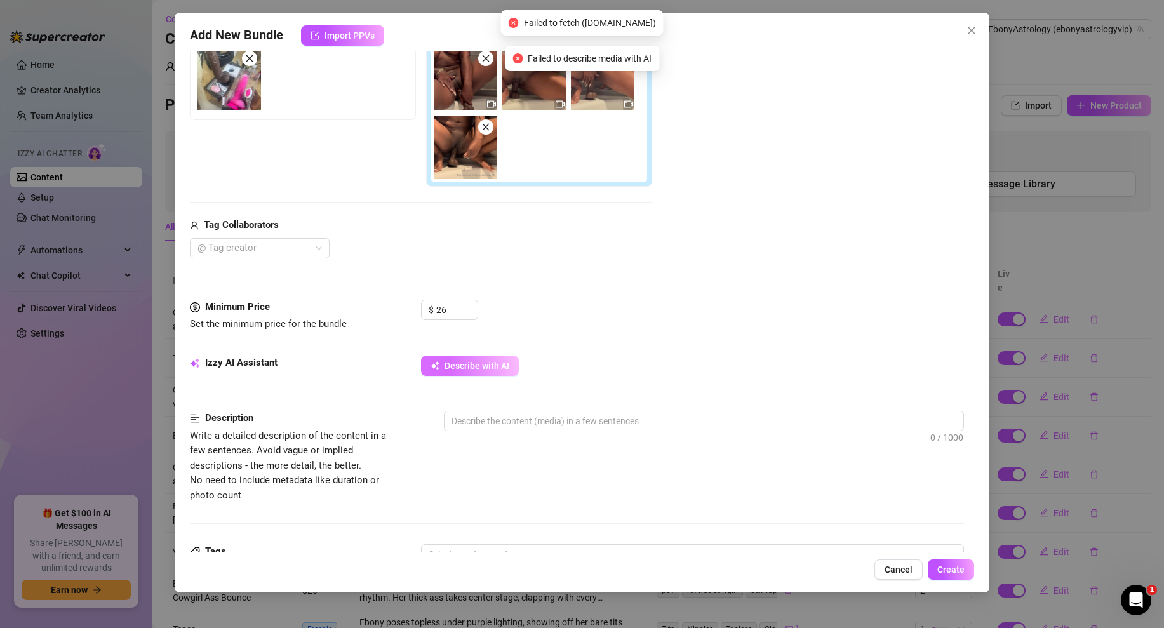
click at [472, 372] on button "Describe with AI" at bounding box center [470, 366] width 98 height 20
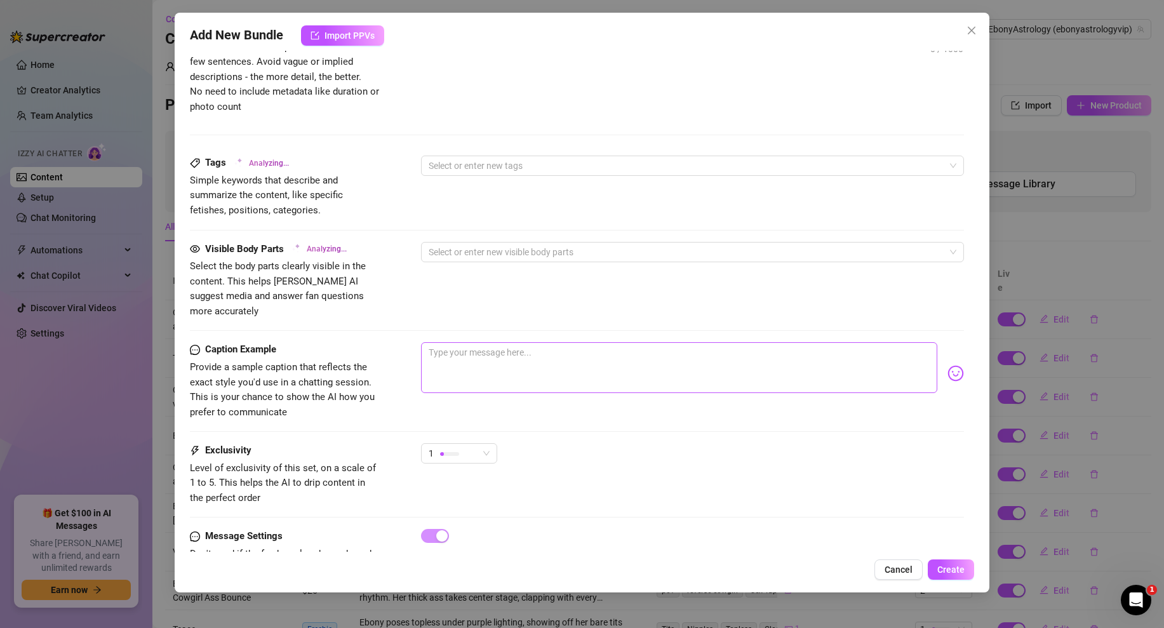
scroll to position [640, 0]
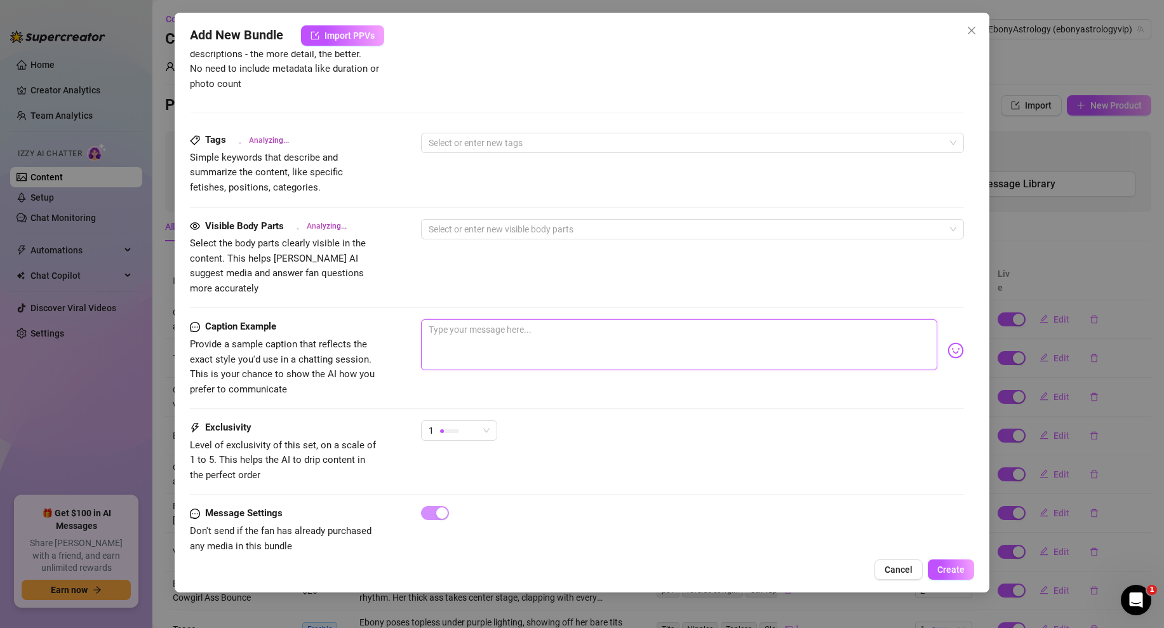
click at [486, 319] on textarea at bounding box center [679, 344] width 516 height 51
click at [477, 319] on textarea "You liek how i ride" at bounding box center [679, 344] width 516 height 51
drag, startPoint x: 519, startPoint y: 316, endPoint x: 485, endPoint y: 316, distance: 33.6
click at [485, 319] on textarea "You liek how i ride" at bounding box center [679, 344] width 516 height 51
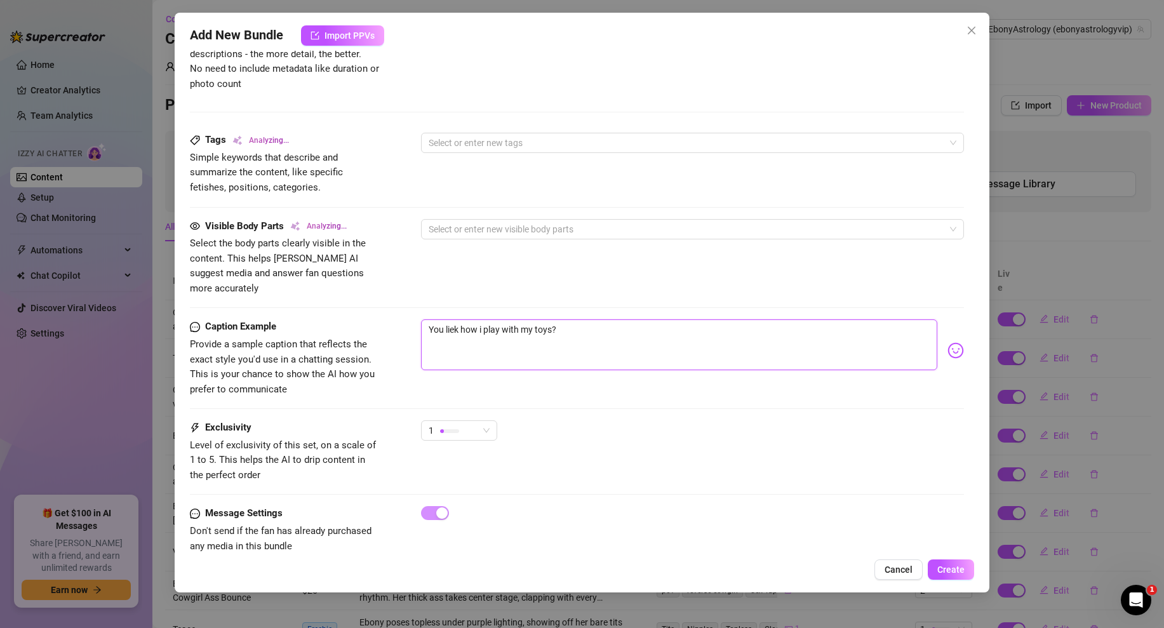
click at [453, 319] on textarea "You liek how i play with my toys?" at bounding box center [679, 344] width 516 height 51
click at [561, 319] on textarea "You like how i play with my toys?" at bounding box center [679, 344] width 516 height 51
click at [481, 421] on span "1" at bounding box center [459, 430] width 61 height 19
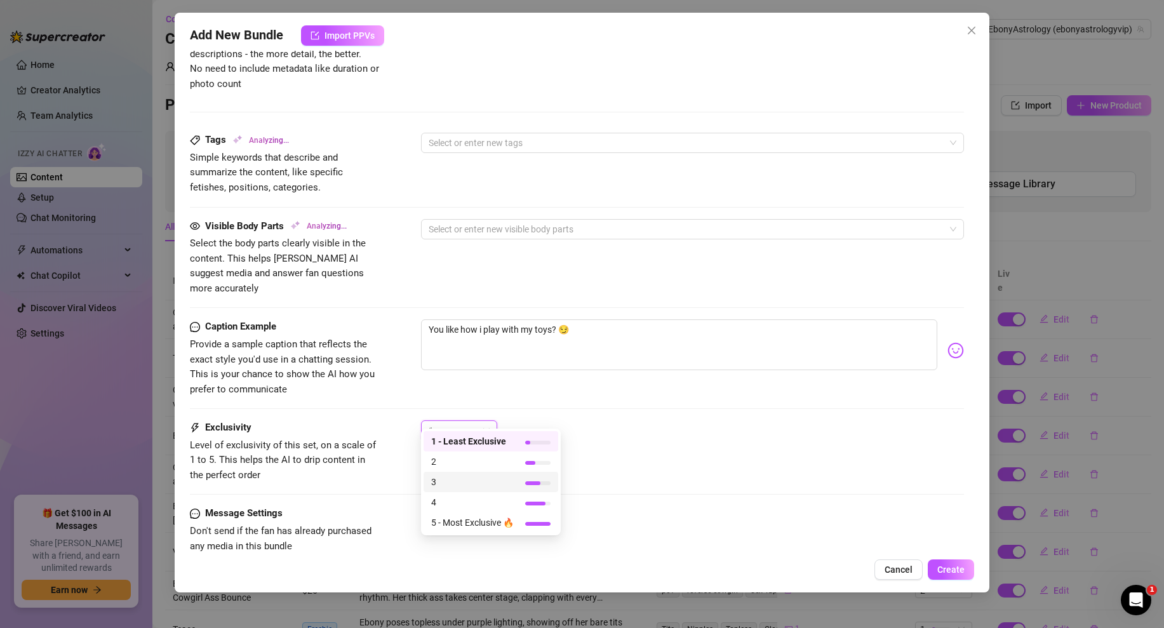
click at [451, 480] on span "3" at bounding box center [472, 482] width 83 height 14
click at [598, 443] on div "Exclusivity Level of exclusivity of this set, on a scale of 1 to 5. This helps …" at bounding box center [577, 451] width 774 height 62
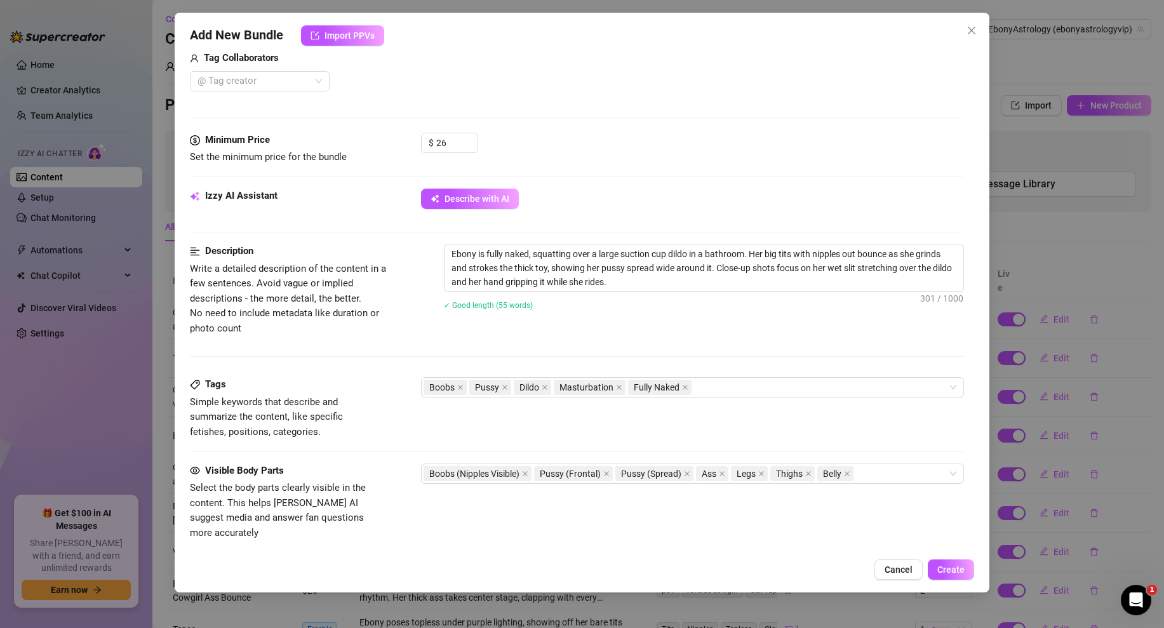
scroll to position [651, 0]
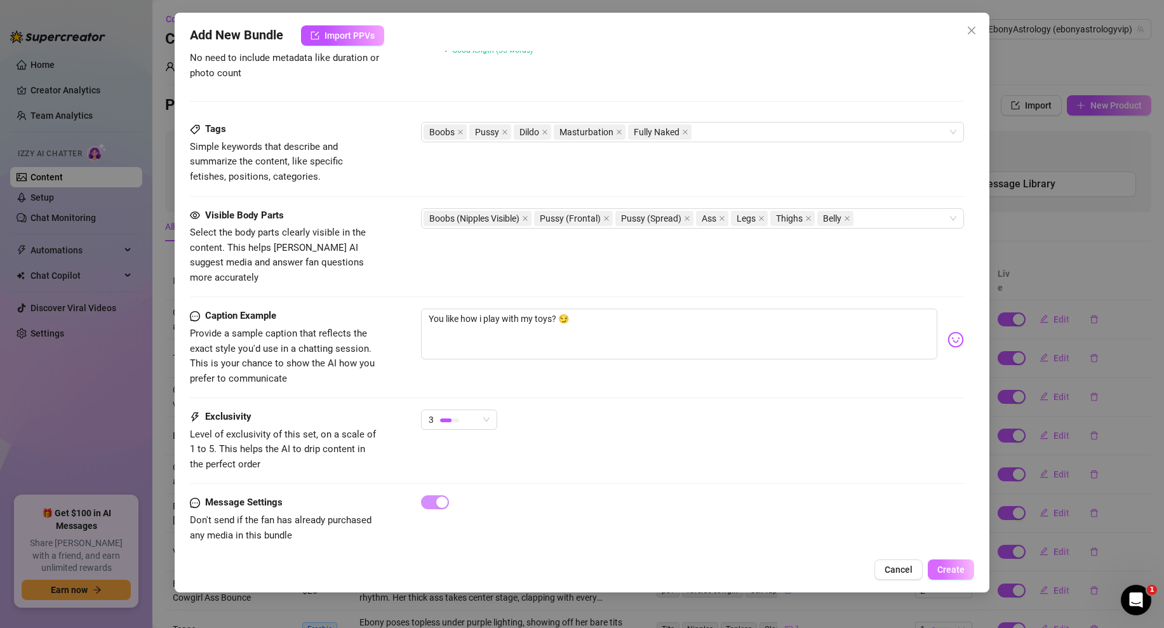
click at [953, 571] on span "Create" at bounding box center [950, 569] width 27 height 10
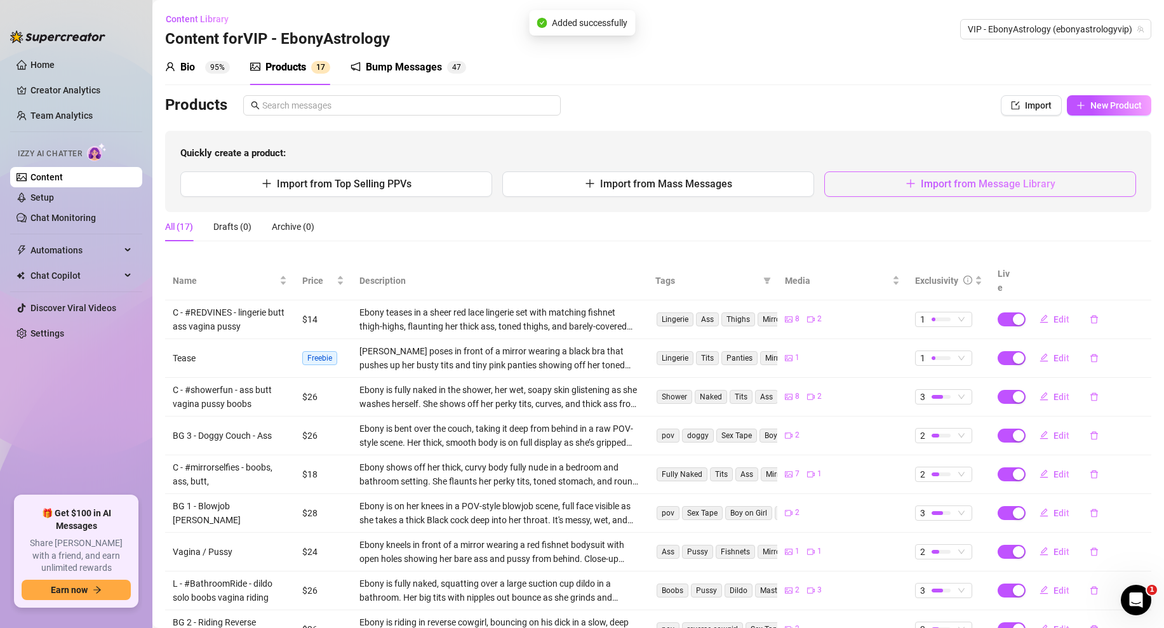
click at [903, 189] on button "Import from Message Library" at bounding box center [980, 183] width 312 height 25
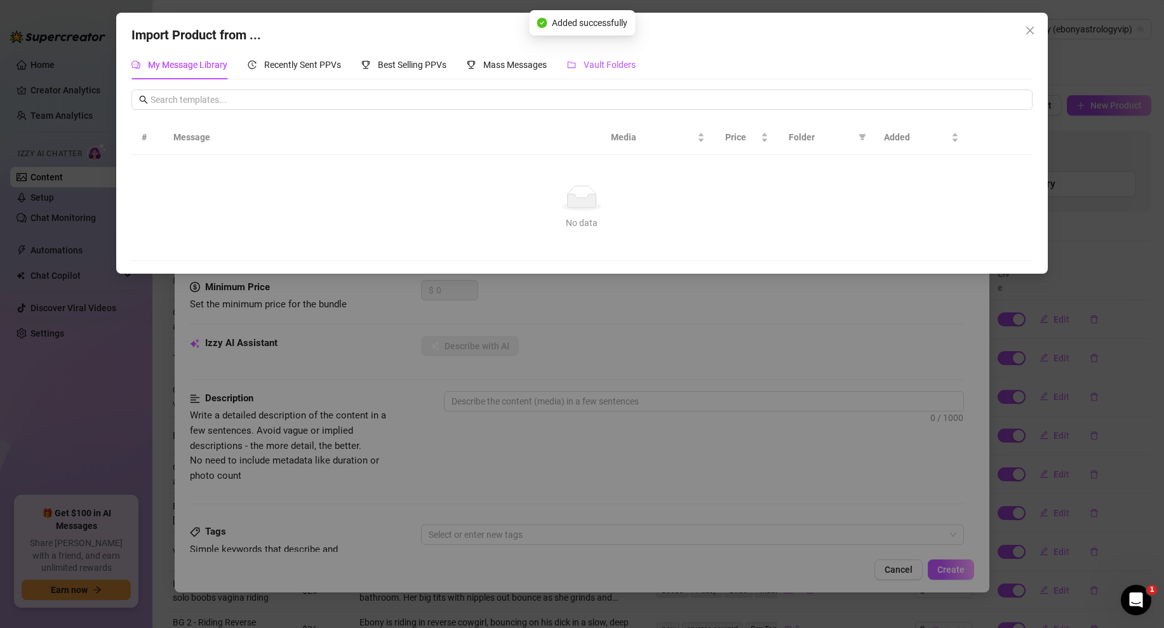
click at [604, 69] on span "Vault Folders" at bounding box center [609, 65] width 52 height 10
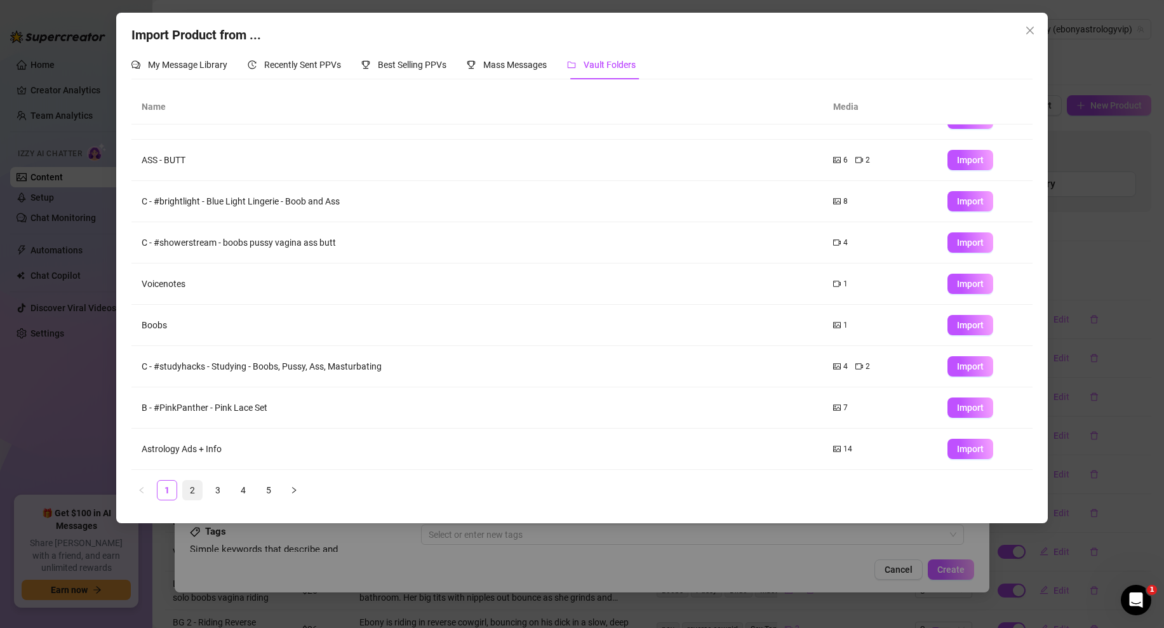
click at [192, 483] on link "2" at bounding box center [192, 490] width 19 height 19
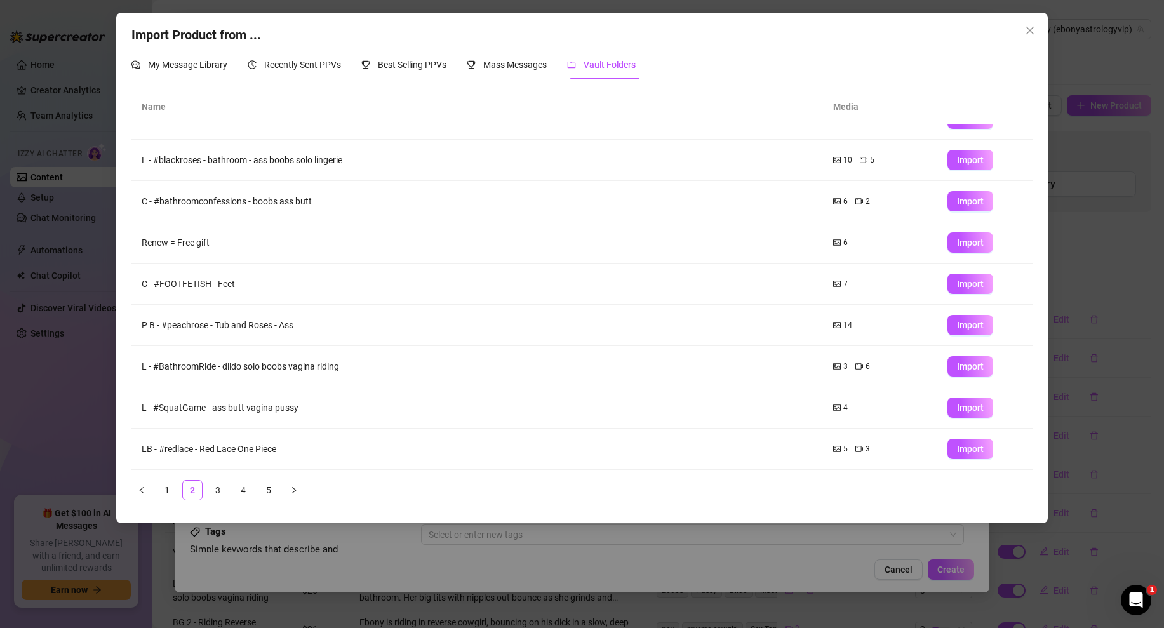
scroll to position [31, 0]
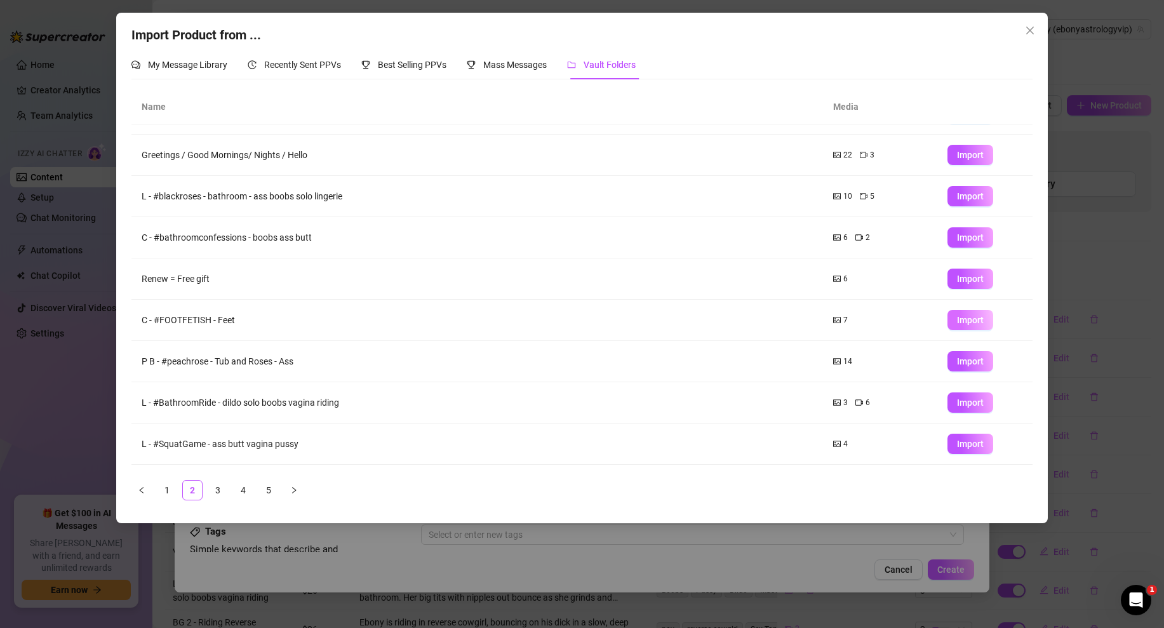
click at [982, 312] on button "Import" at bounding box center [970, 320] width 46 height 20
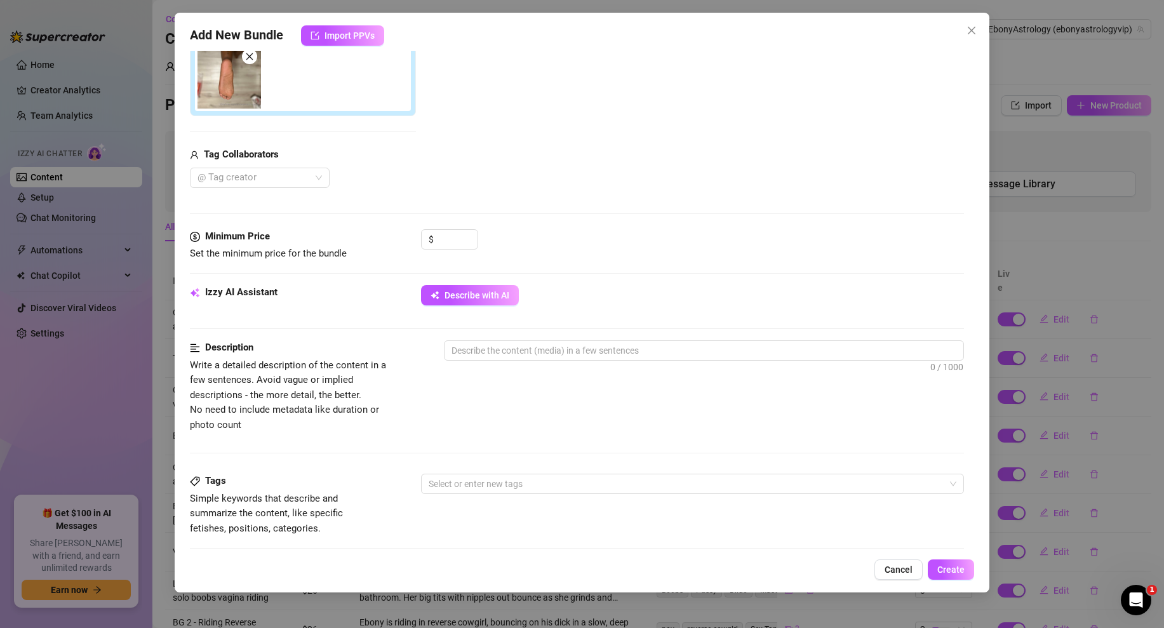
scroll to position [176, 0]
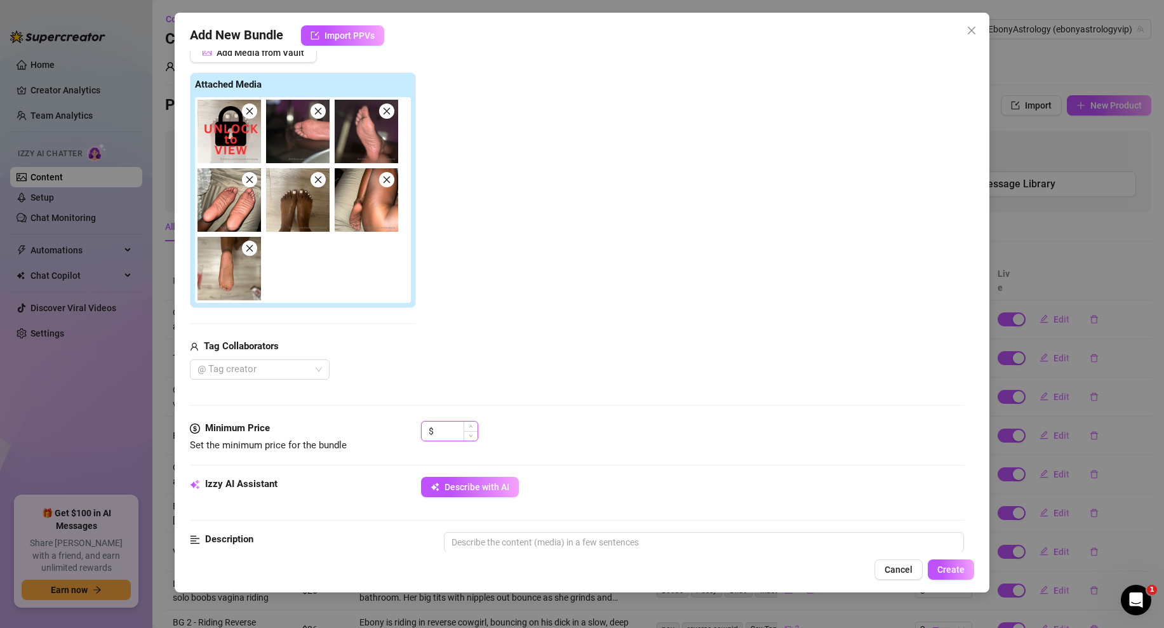
click at [446, 429] on input at bounding box center [456, 431] width 41 height 19
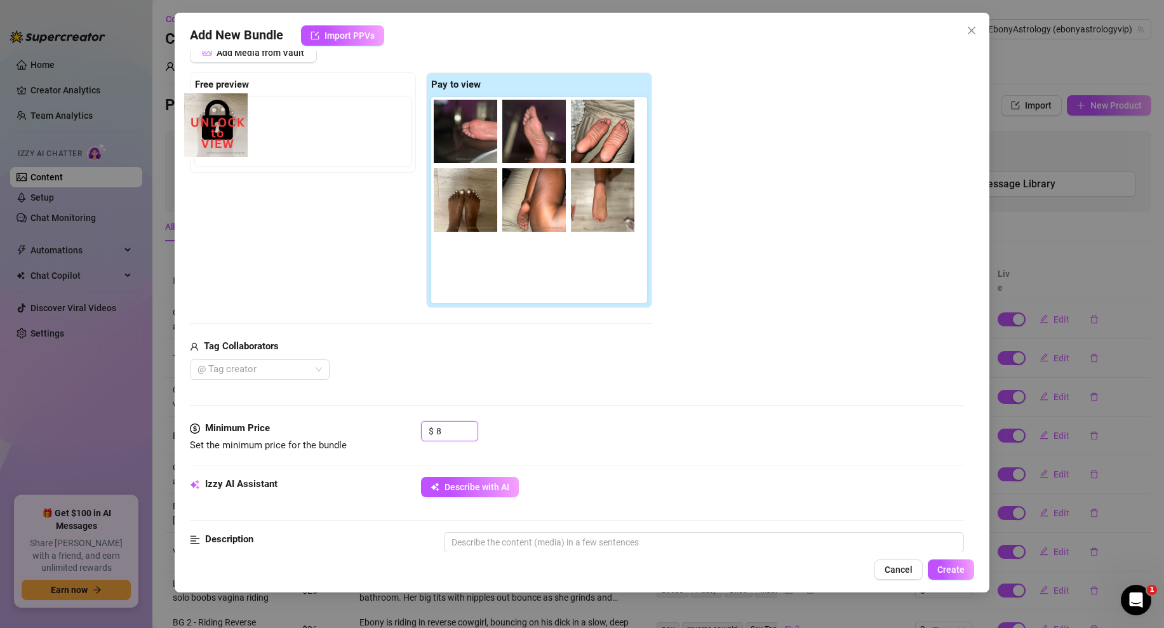
drag, startPoint x: 410, startPoint y: 143, endPoint x: 207, endPoint y: 134, distance: 202.7
click at [207, 134] on div "Free preview Pay to view" at bounding box center [421, 190] width 462 height 236
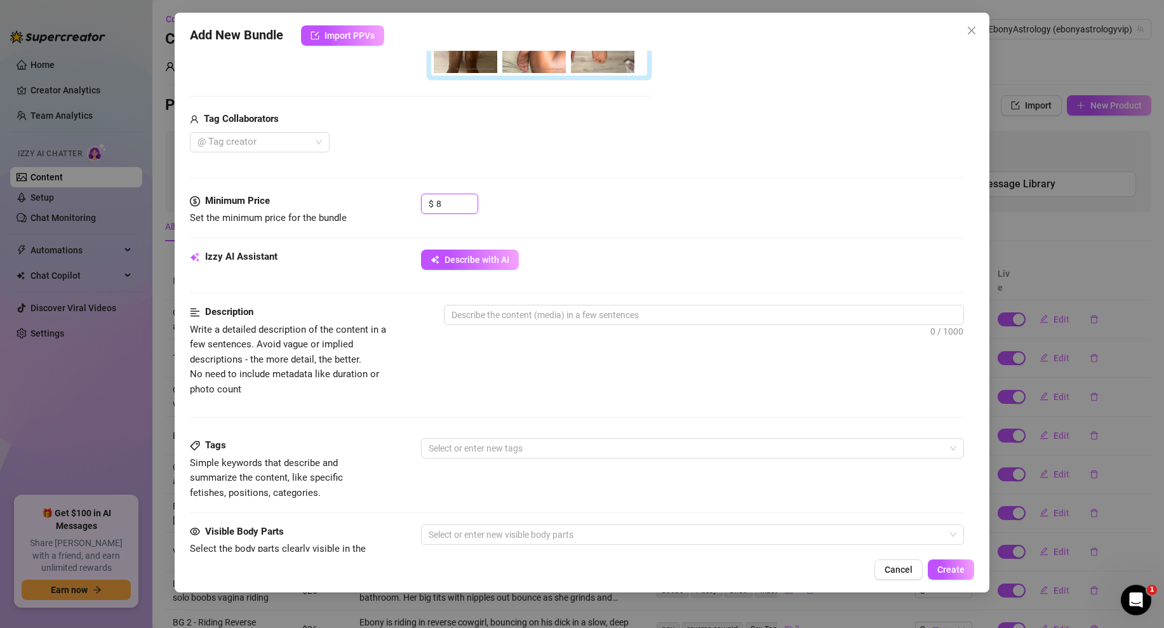
scroll to position [475, 0]
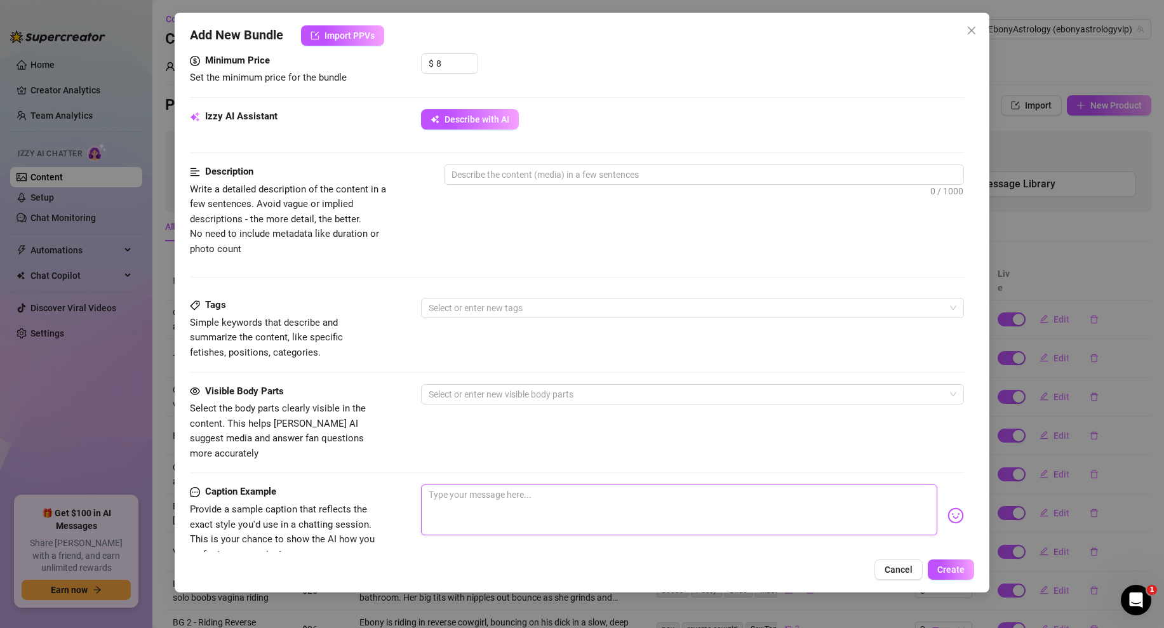
click at [468, 484] on textarea at bounding box center [679, 509] width 516 height 51
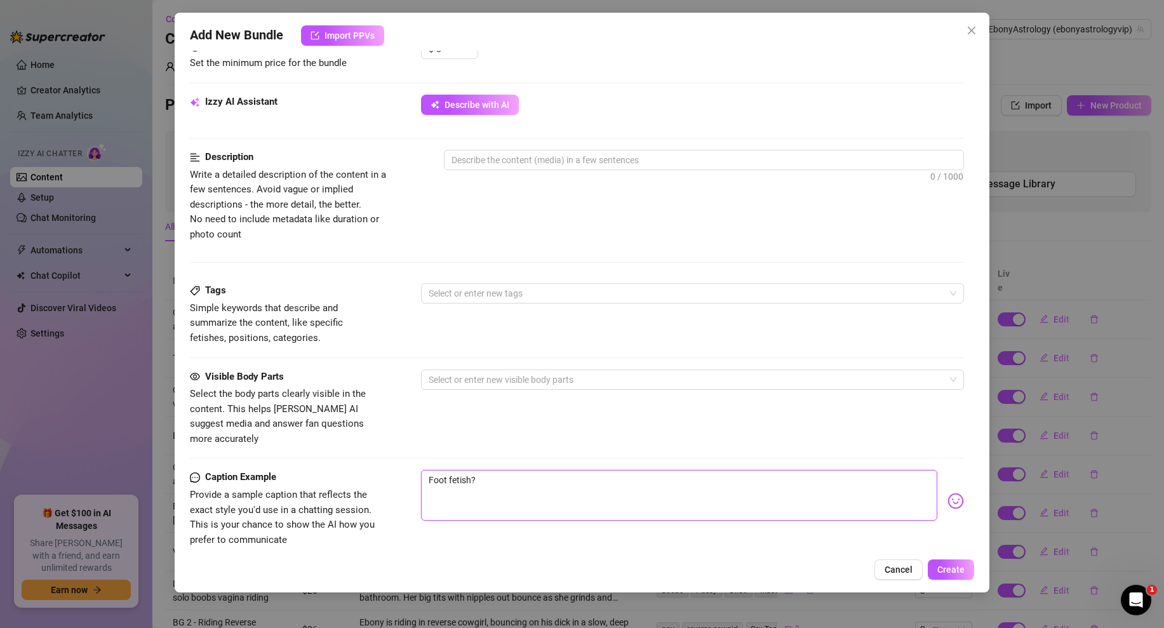
scroll to position [488, 0]
click at [486, 94] on div "Minimum Price Set the minimum price for the bundle $ 8" at bounding box center [577, 69] width 774 height 56
click at [481, 104] on span "Describe with AI" at bounding box center [476, 107] width 65 height 10
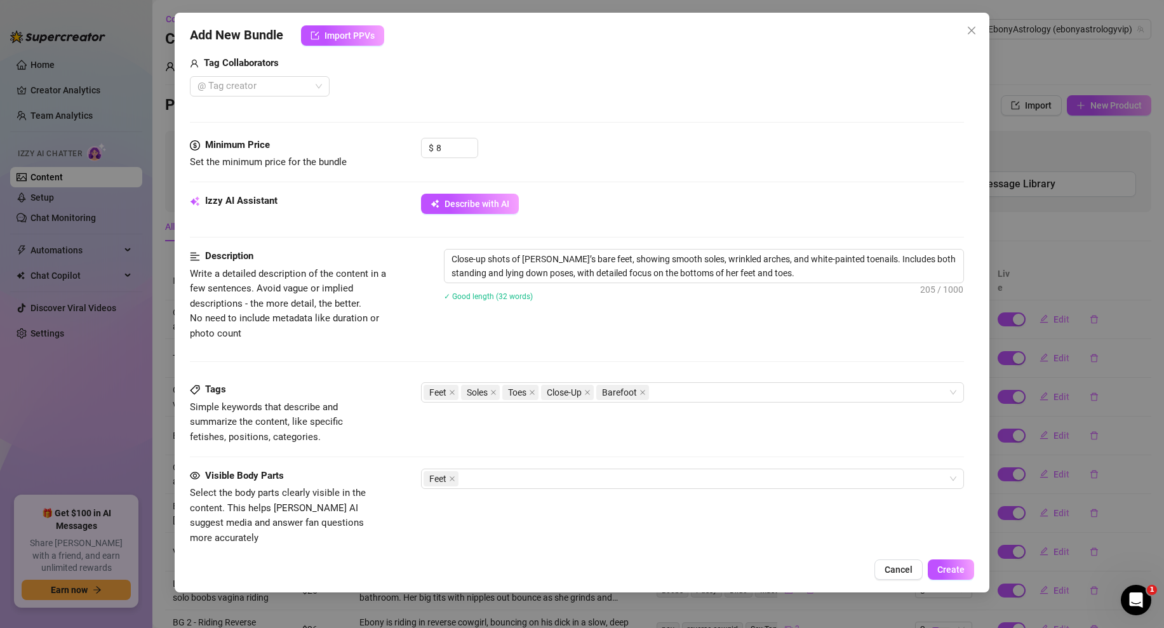
scroll to position [651, 0]
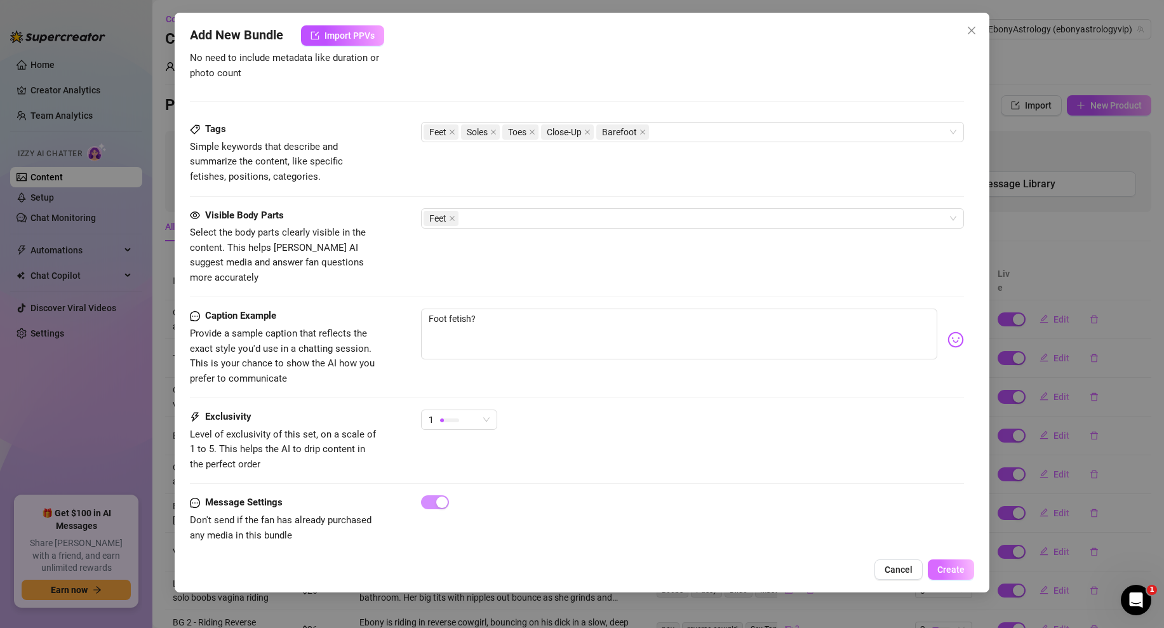
click at [943, 565] on span "Create" at bounding box center [950, 569] width 27 height 10
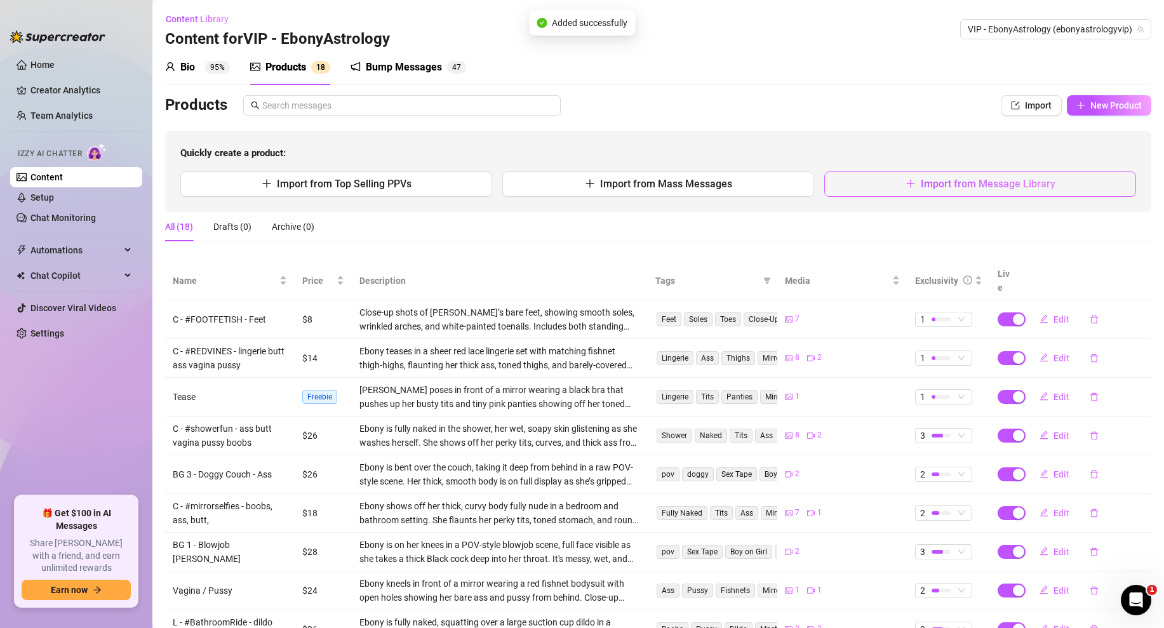
click at [924, 189] on span "Import from Message Library" at bounding box center [988, 184] width 135 height 12
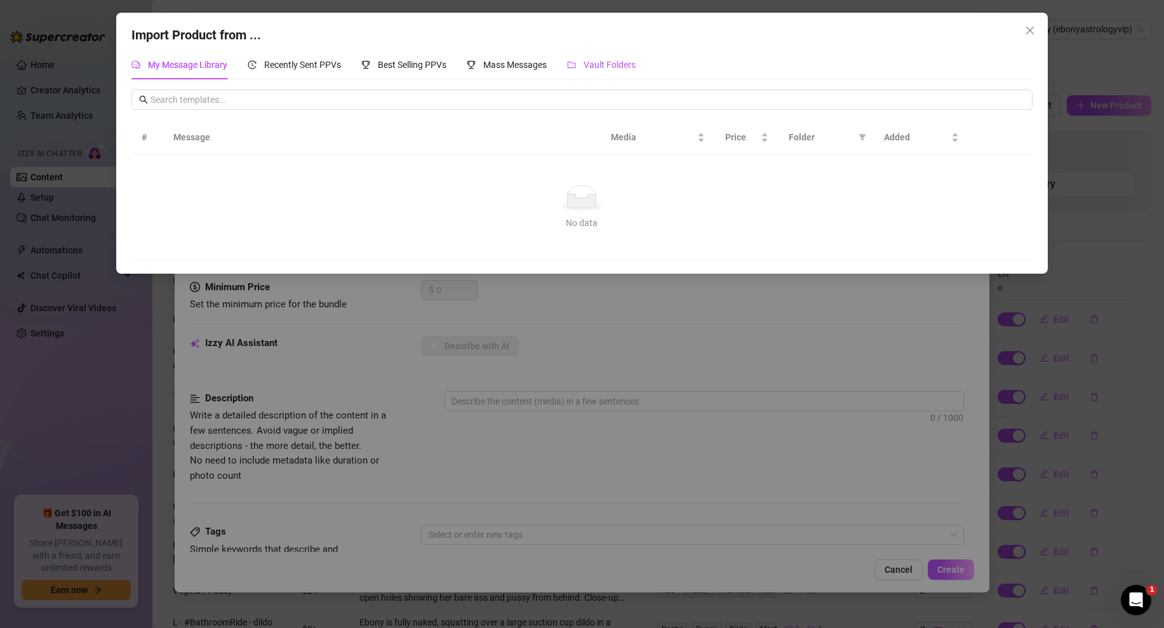
click at [601, 67] on span "Vault Folders" at bounding box center [609, 65] width 52 height 10
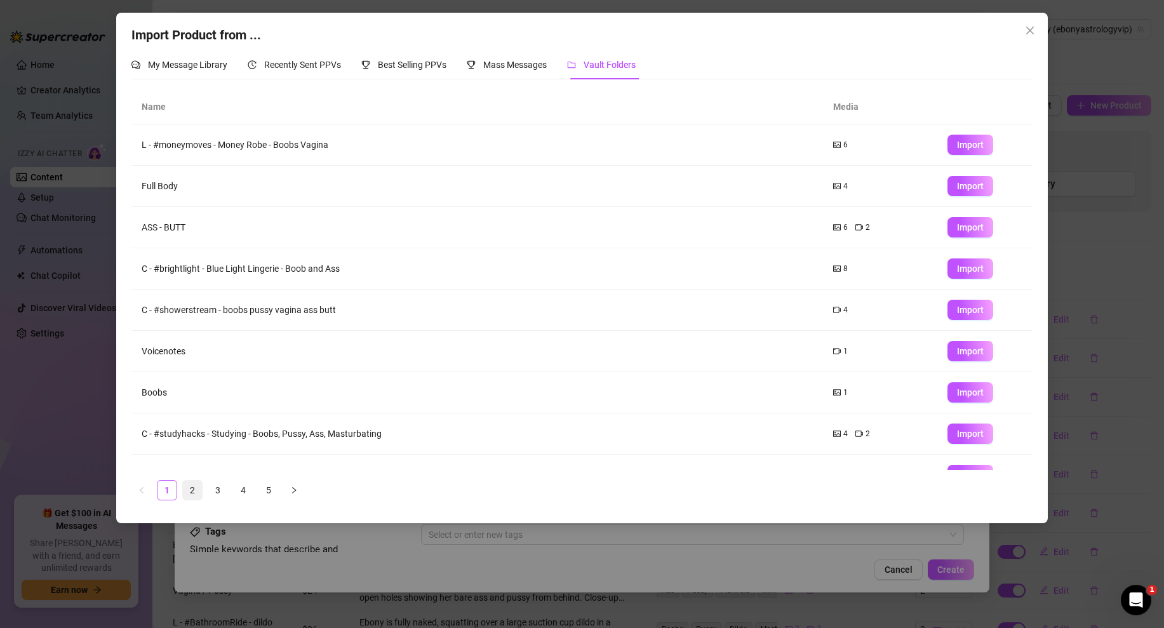
click at [190, 488] on link "2" at bounding box center [192, 490] width 19 height 19
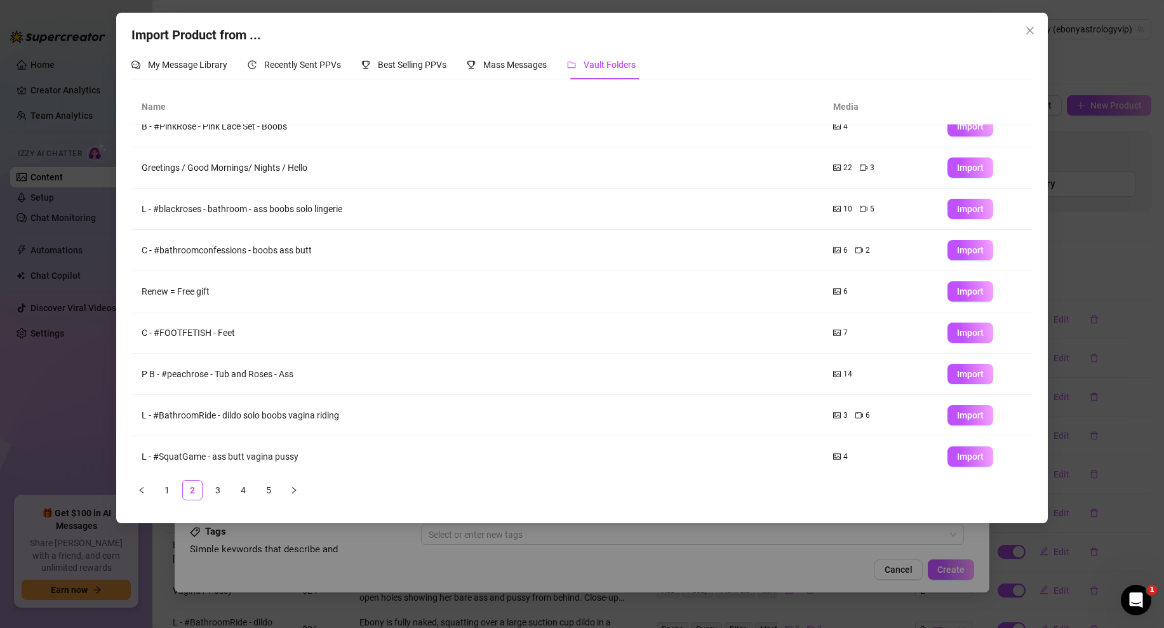
scroll to position [0, 0]
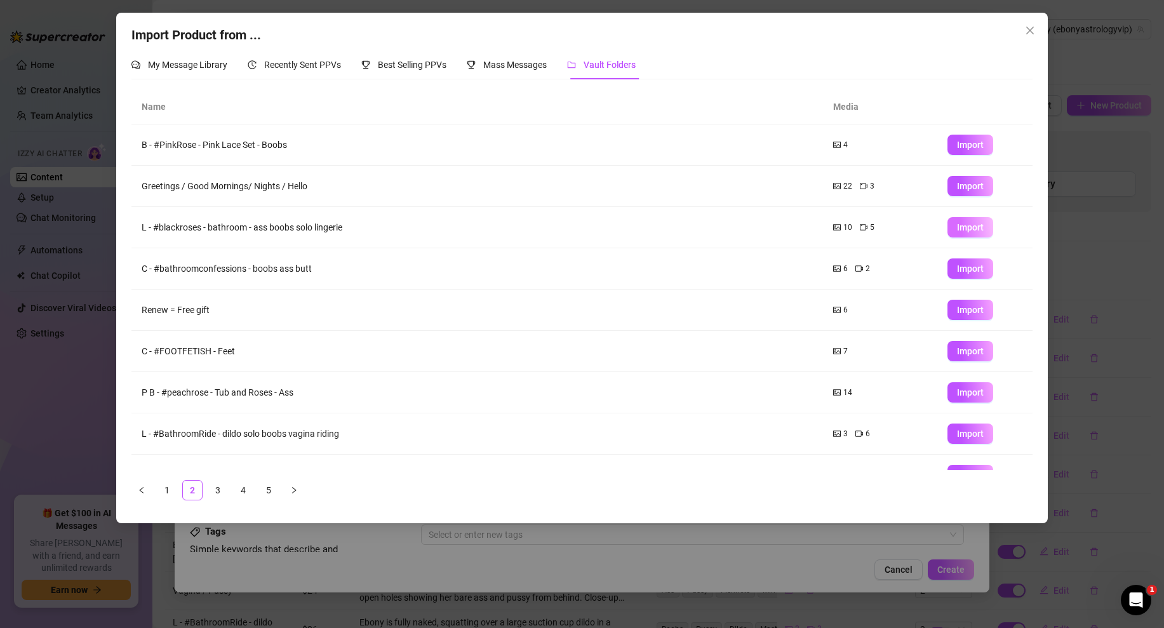
click at [962, 225] on span "Import" at bounding box center [970, 227] width 27 height 10
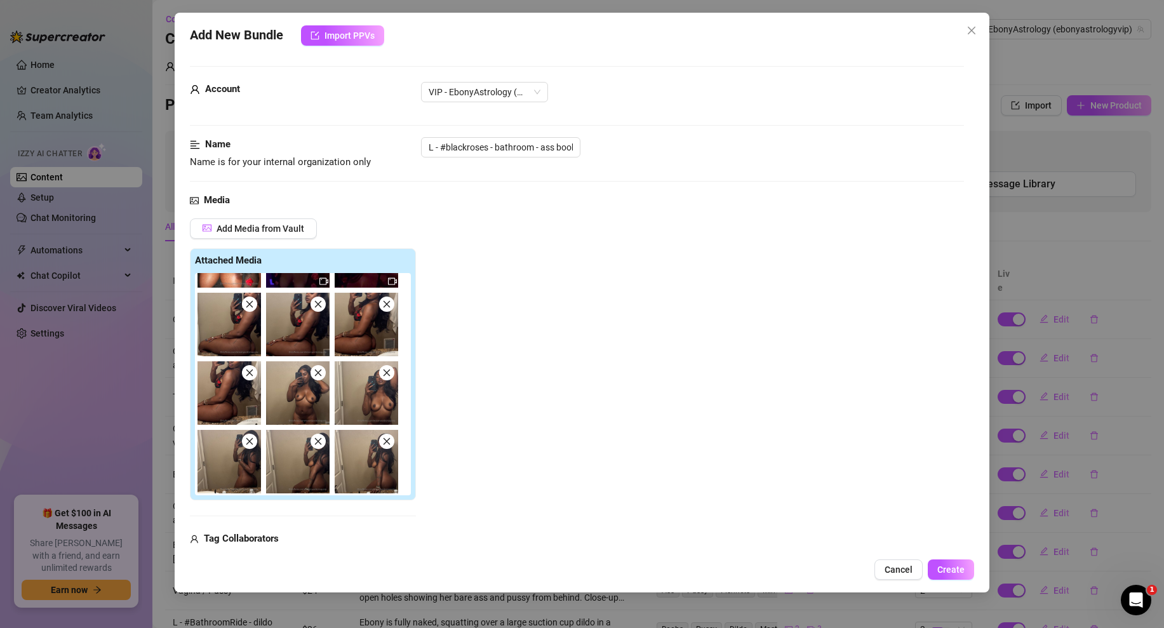
scroll to position [91, 0]
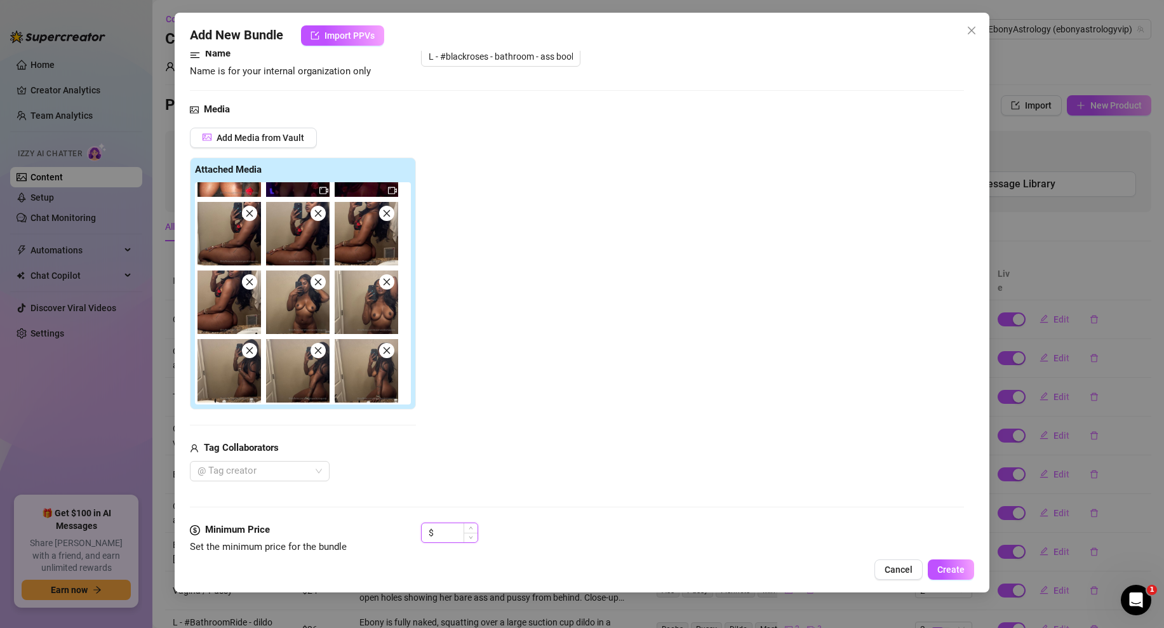
click at [445, 531] on input at bounding box center [456, 532] width 41 height 19
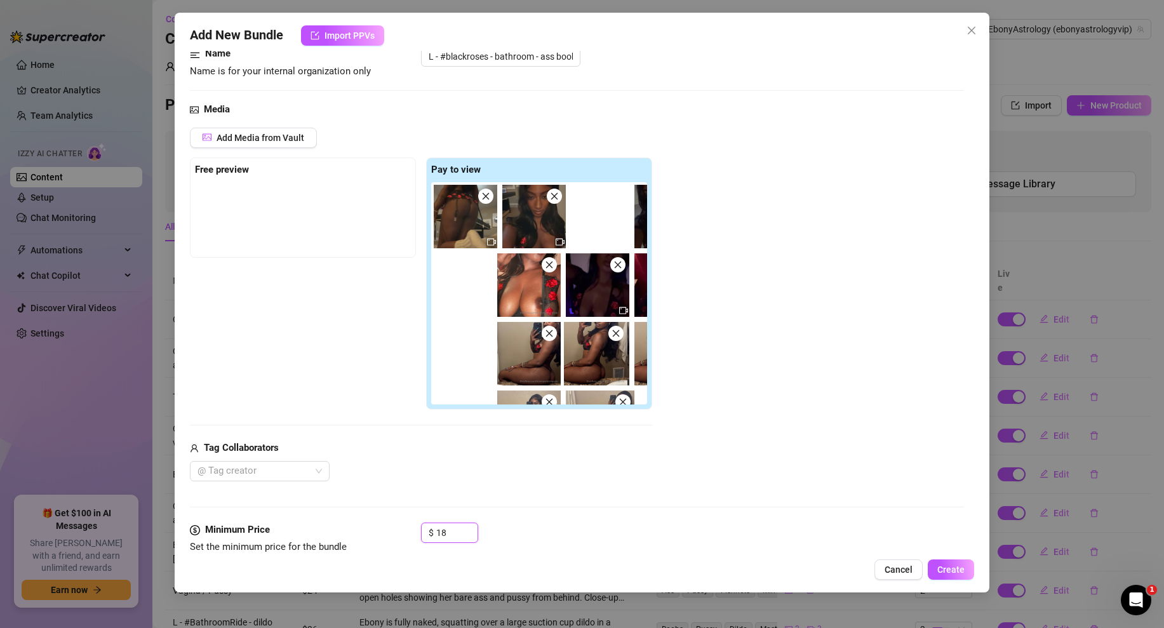
scroll to position [5, 0]
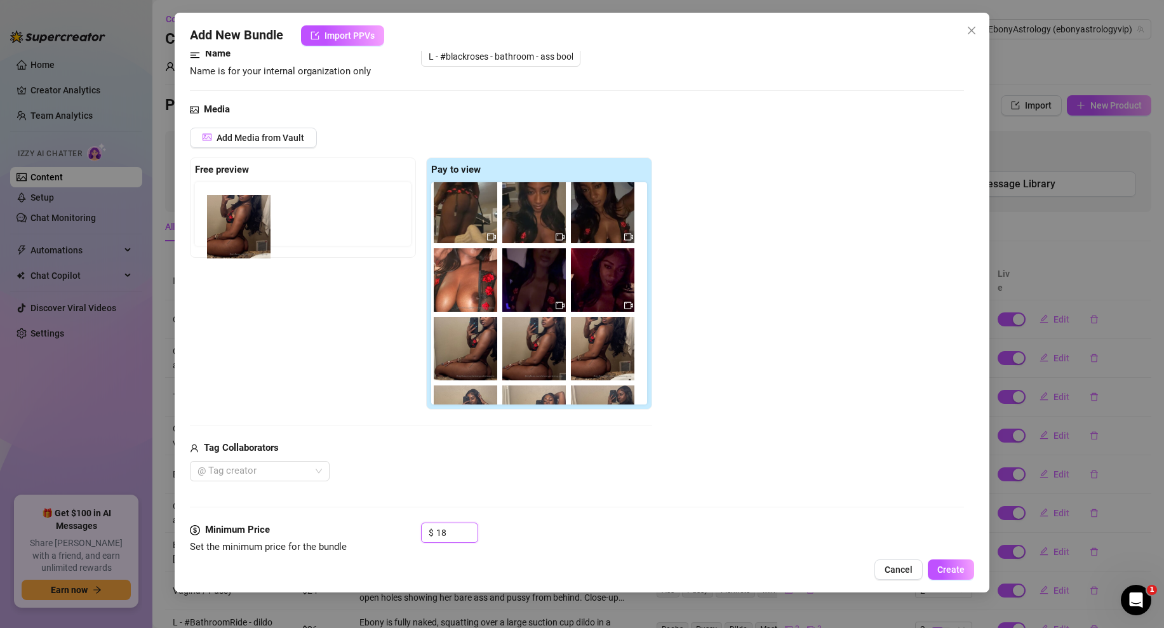
drag, startPoint x: 596, startPoint y: 359, endPoint x: 220, endPoint y: 221, distance: 399.7
click at [220, 221] on div "Free preview Pay to view" at bounding box center [421, 283] width 462 height 253
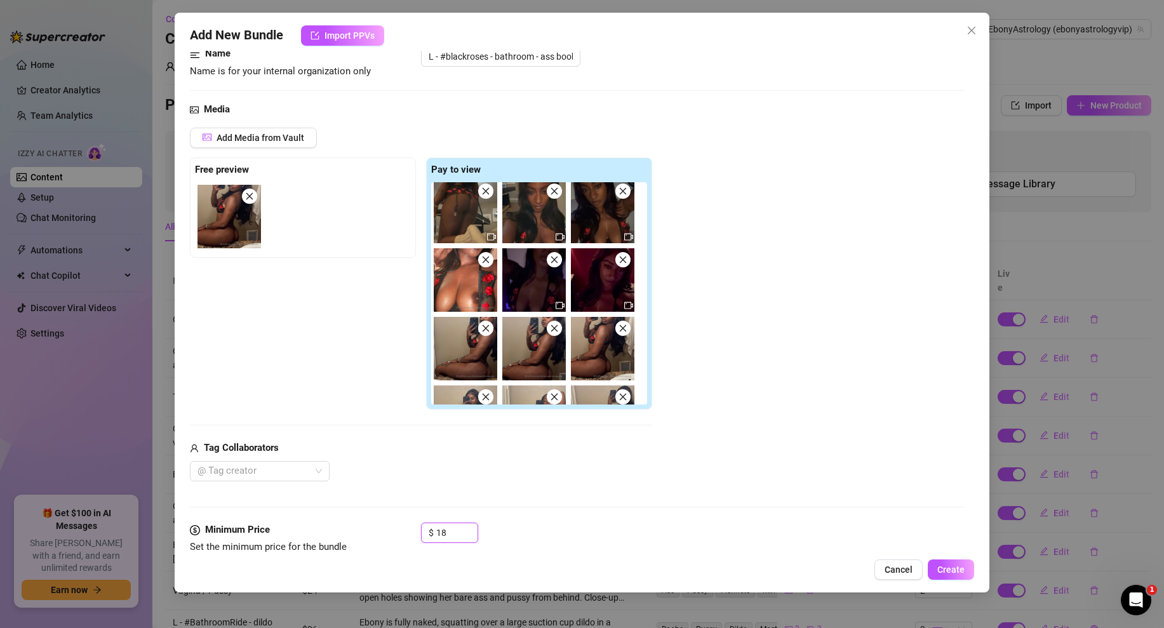
click at [484, 330] on icon "close" at bounding box center [485, 328] width 9 height 9
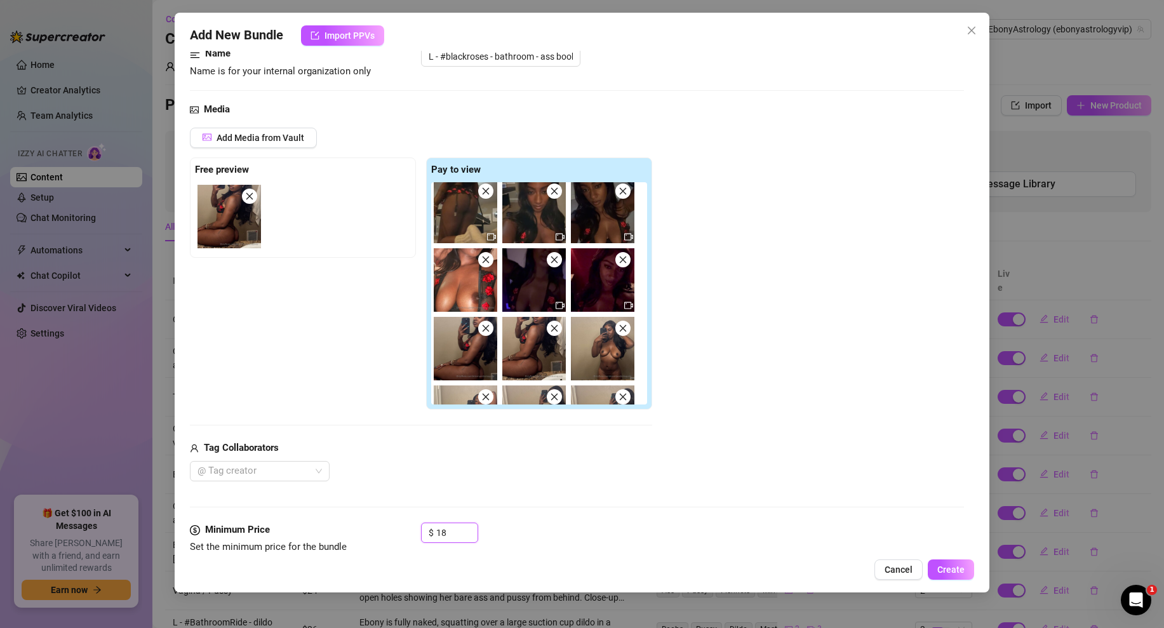
click at [552, 195] on icon "close" at bounding box center [554, 191] width 9 height 9
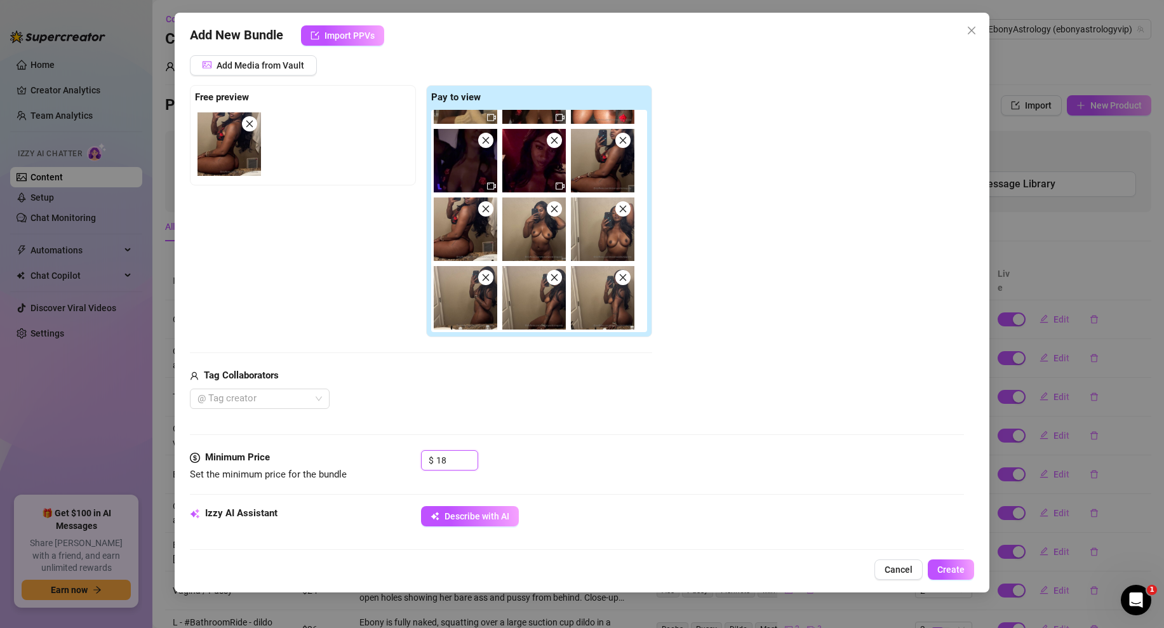
scroll to position [183, 0]
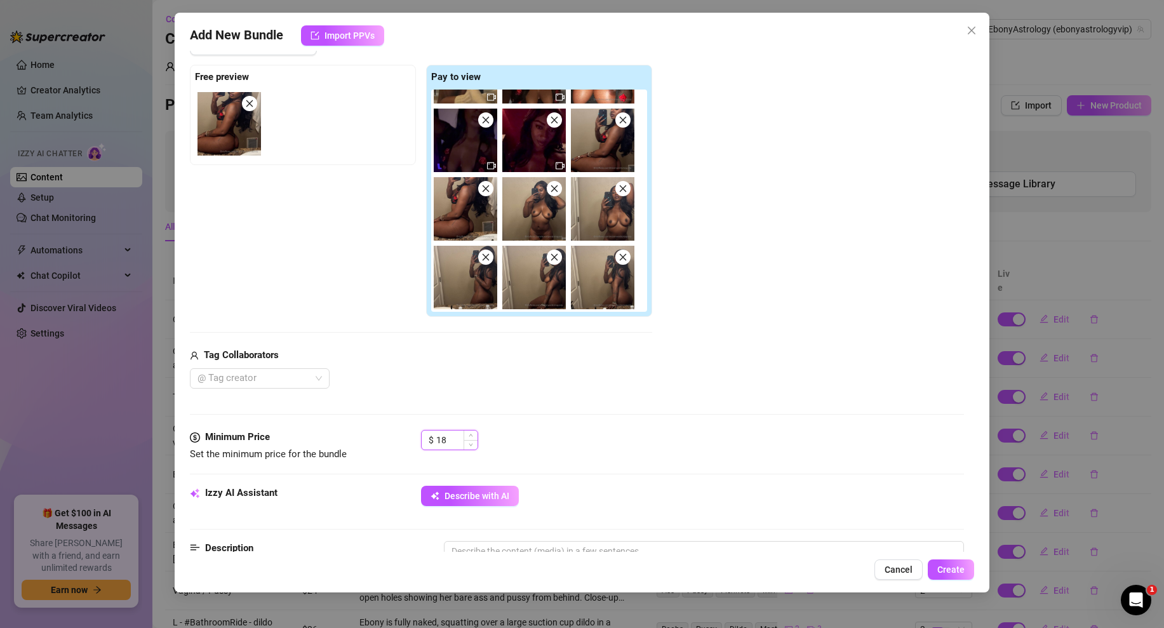
click at [448, 439] on input "18" at bounding box center [456, 439] width 41 height 19
click at [582, 425] on div "Media Add Media from Vault Free preview Pay to view Tag Collaborators @ Tag cre…" at bounding box center [577, 220] width 774 height 420
click at [462, 493] on span "Describe with AI" at bounding box center [476, 496] width 65 height 10
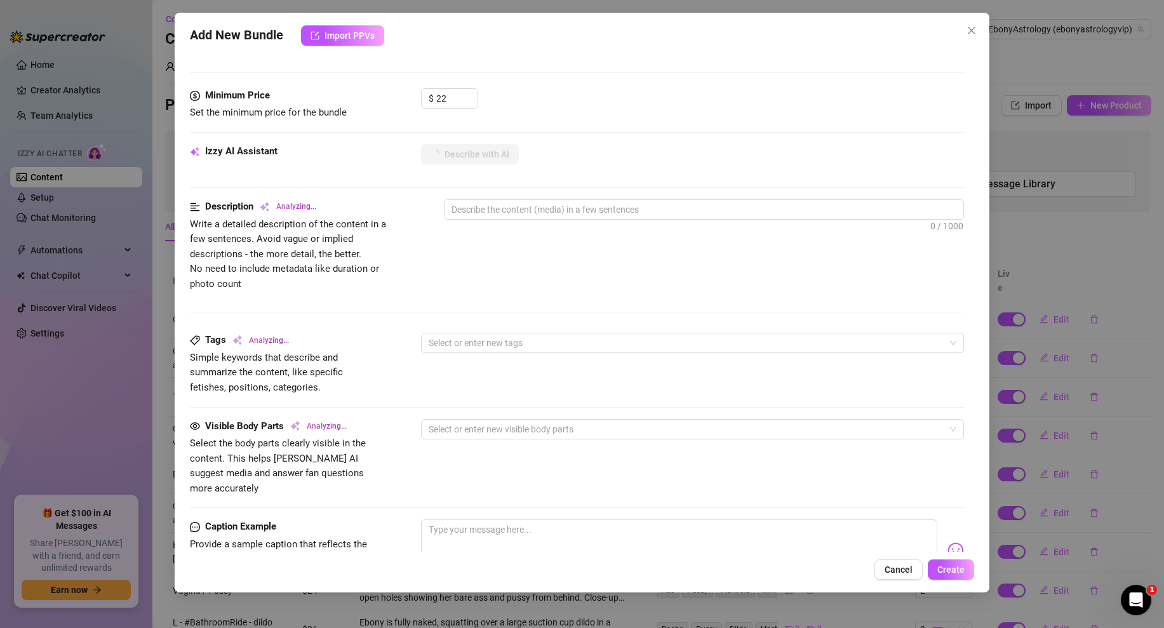
scroll to position [560, 0]
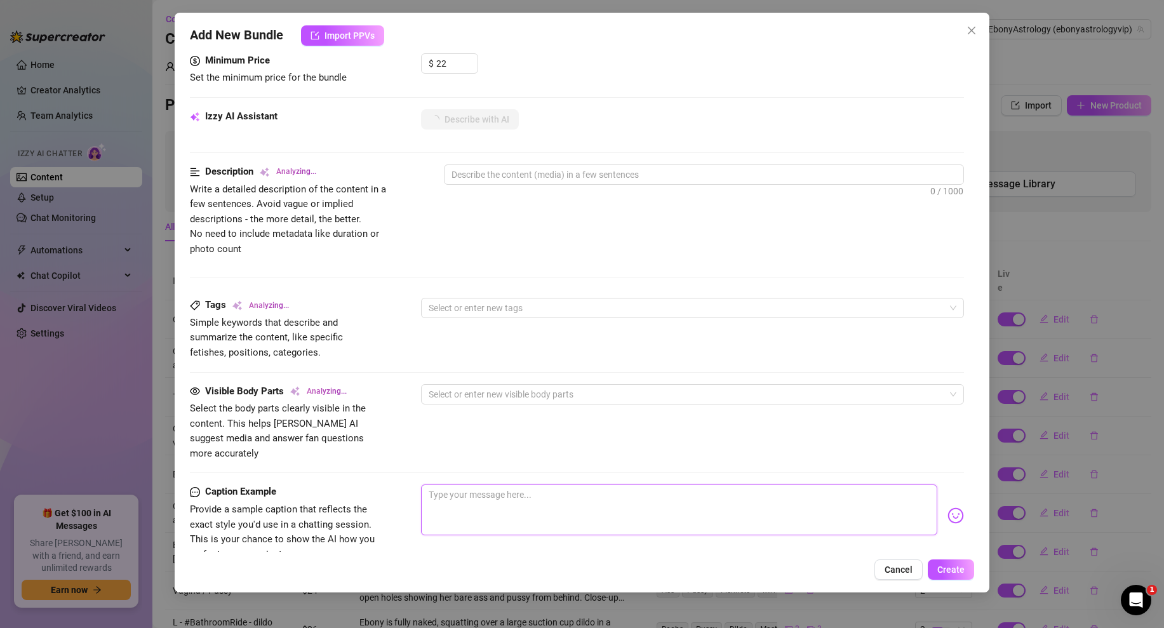
click at [477, 512] on textarea at bounding box center [679, 509] width 516 height 51
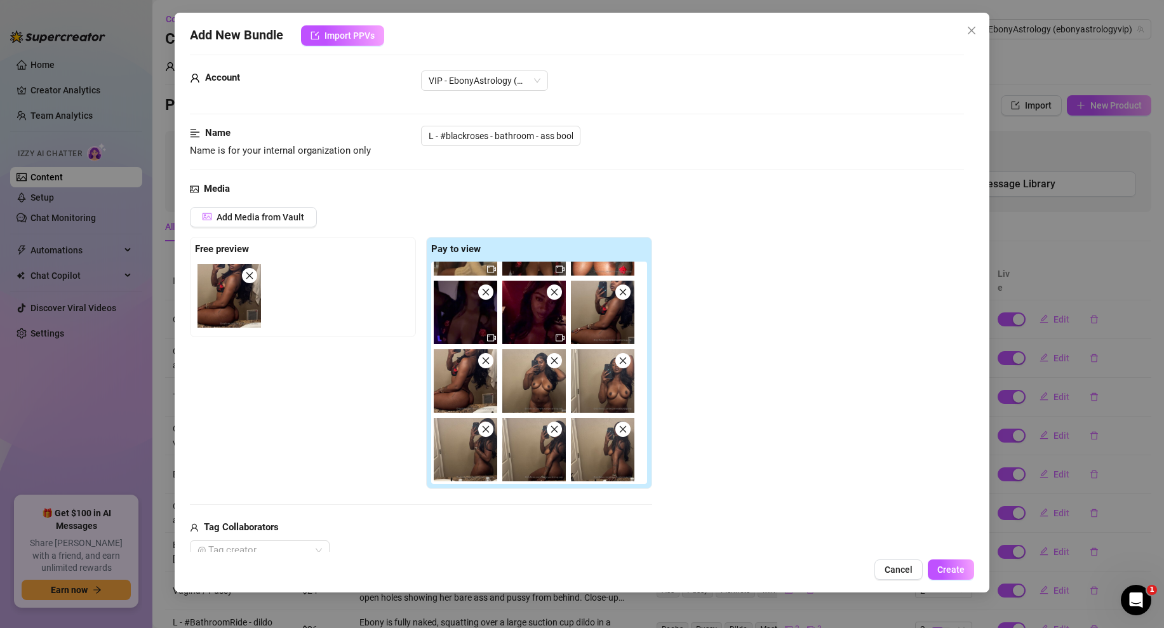
scroll to position [736, 0]
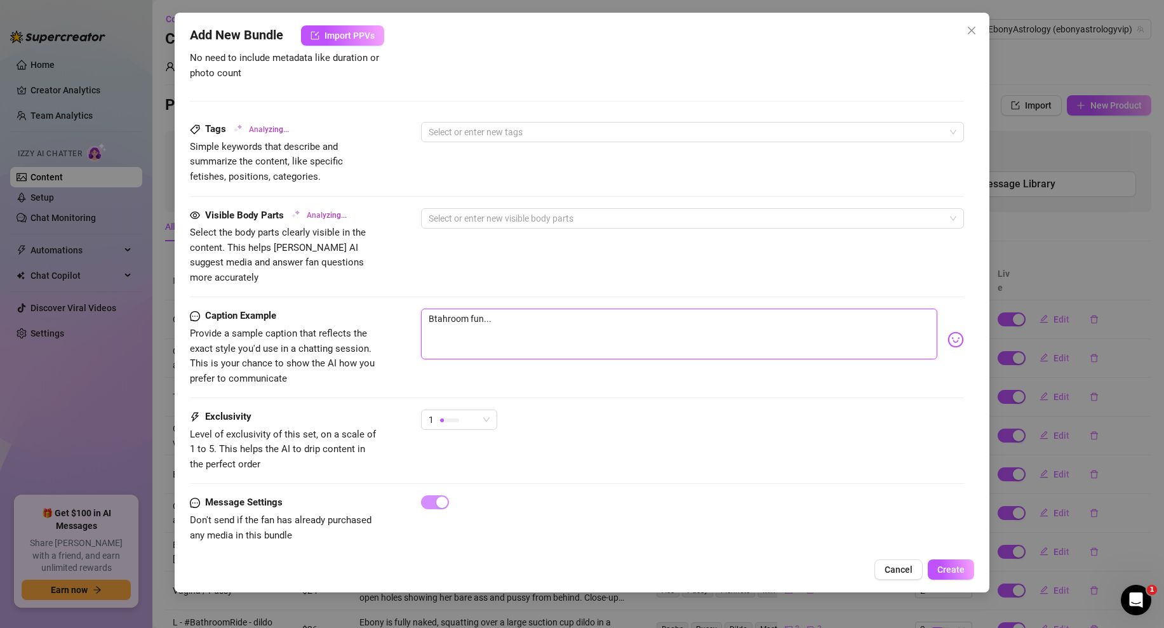
click at [436, 309] on textarea "Btahroom fun..." at bounding box center [679, 334] width 516 height 51
click at [541, 309] on textarea "Bathroom fun..." at bounding box center [679, 334] width 516 height 51
click at [468, 410] on div "1" at bounding box center [454, 419] width 50 height 19
click at [551, 375] on div "Caption Example Provide a sample caption that reflects the exact style you'd us…" at bounding box center [577, 359] width 774 height 101
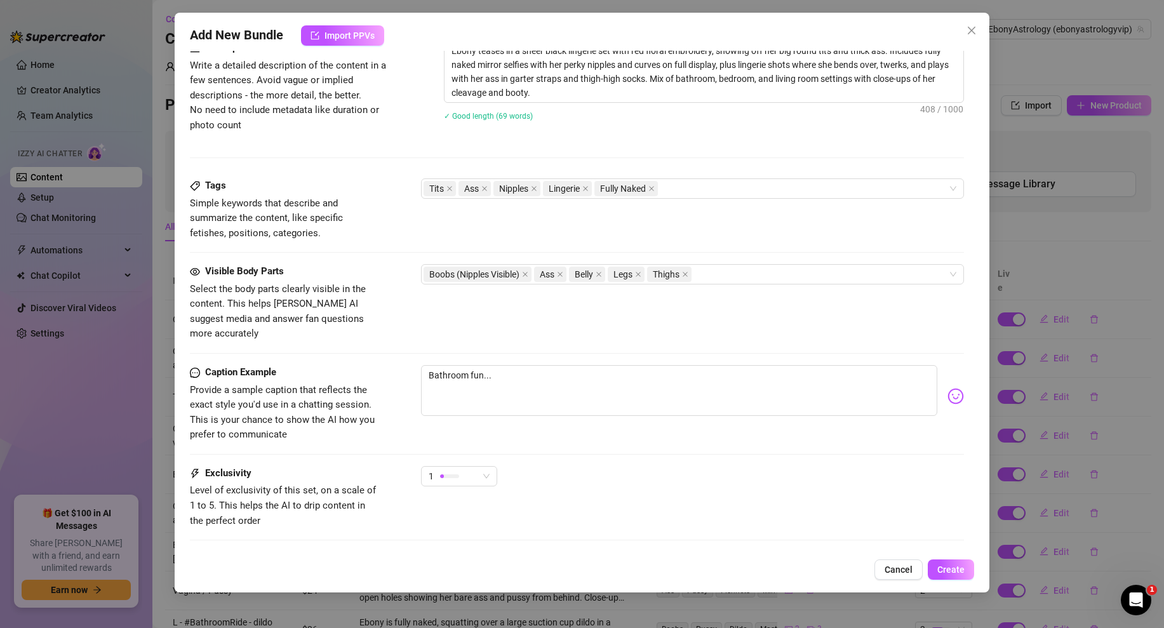
scroll to position [740, 0]
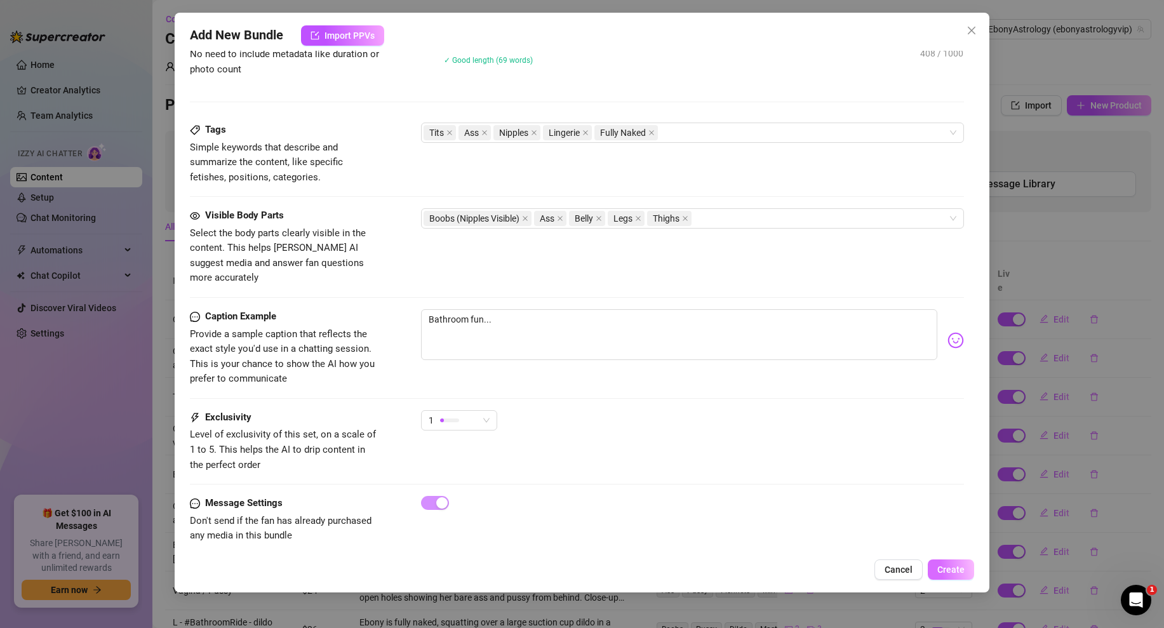
click at [943, 560] on button "Create" at bounding box center [951, 569] width 46 height 20
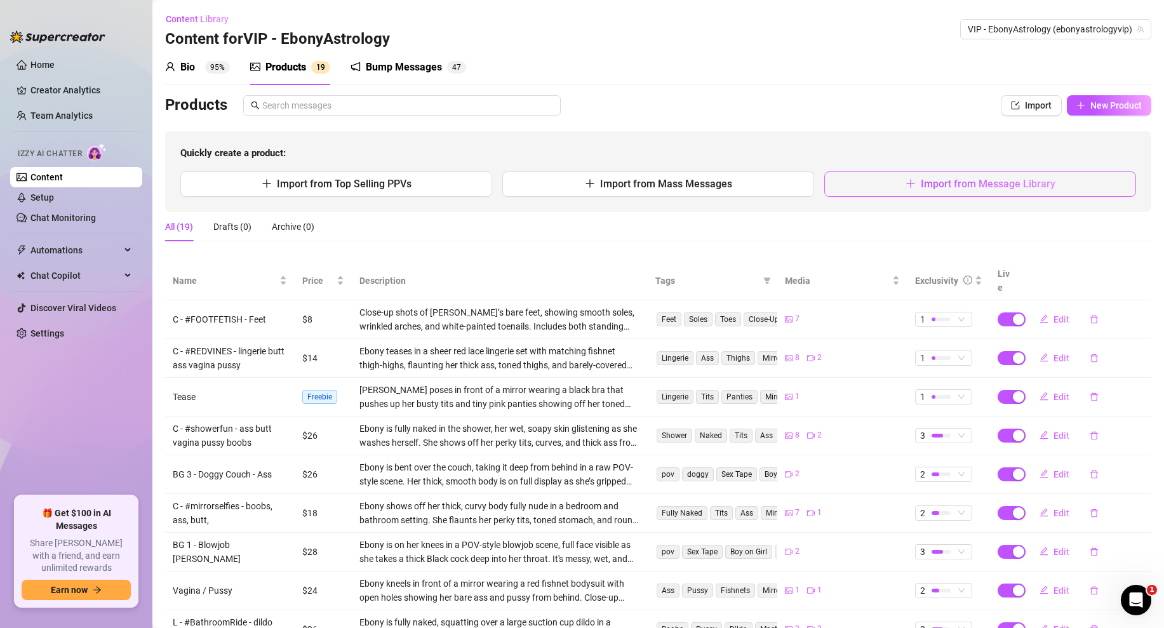
click at [898, 185] on button "Import from Message Library" at bounding box center [980, 183] width 312 height 25
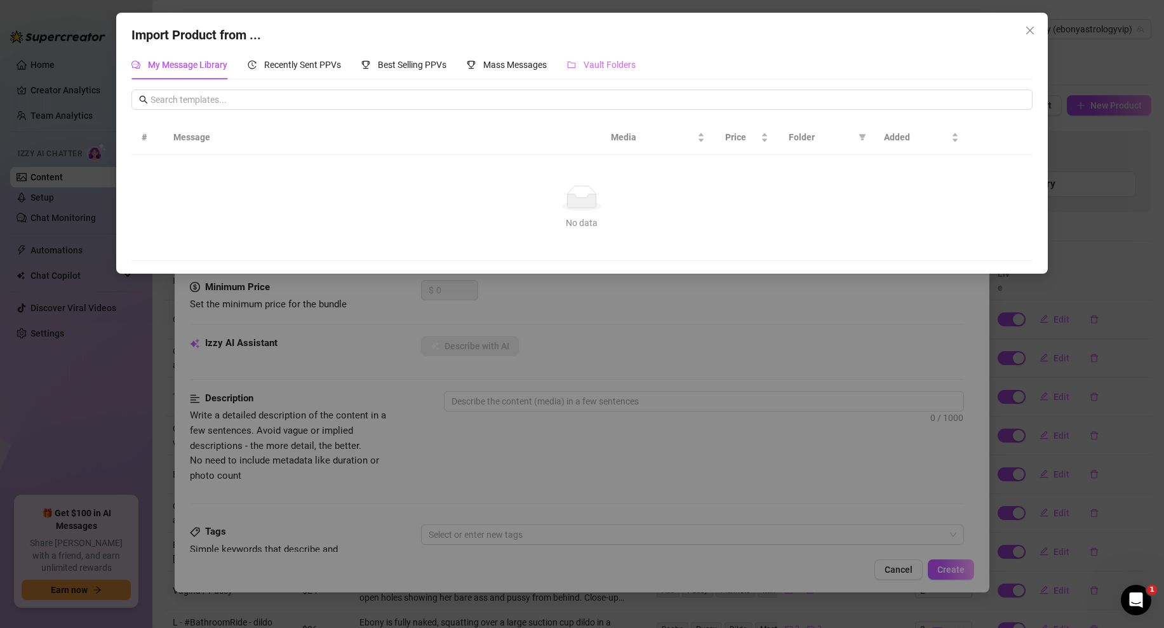
click at [585, 76] on div "Vault Folders" at bounding box center [601, 64] width 69 height 29
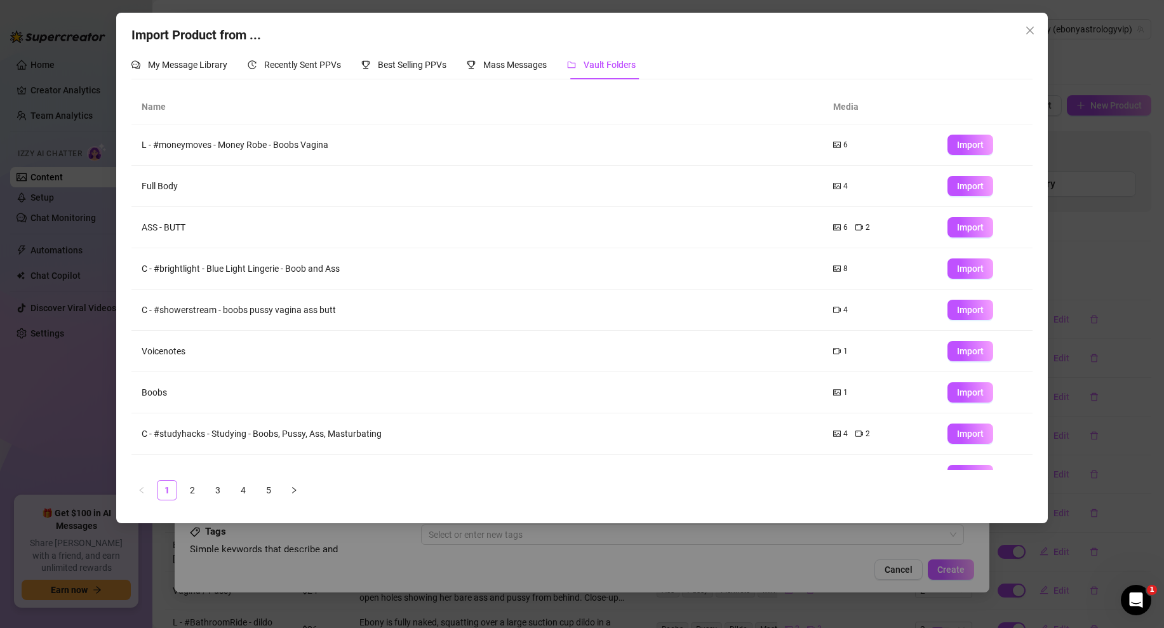
scroll to position [67, 0]
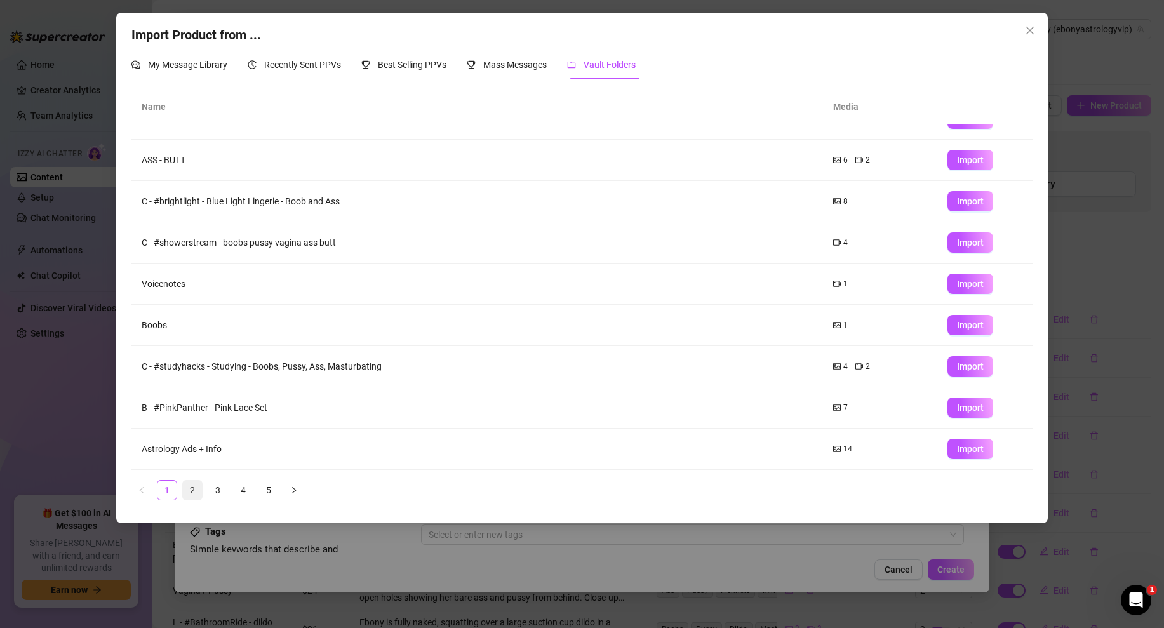
click at [192, 483] on link "2" at bounding box center [192, 490] width 19 height 19
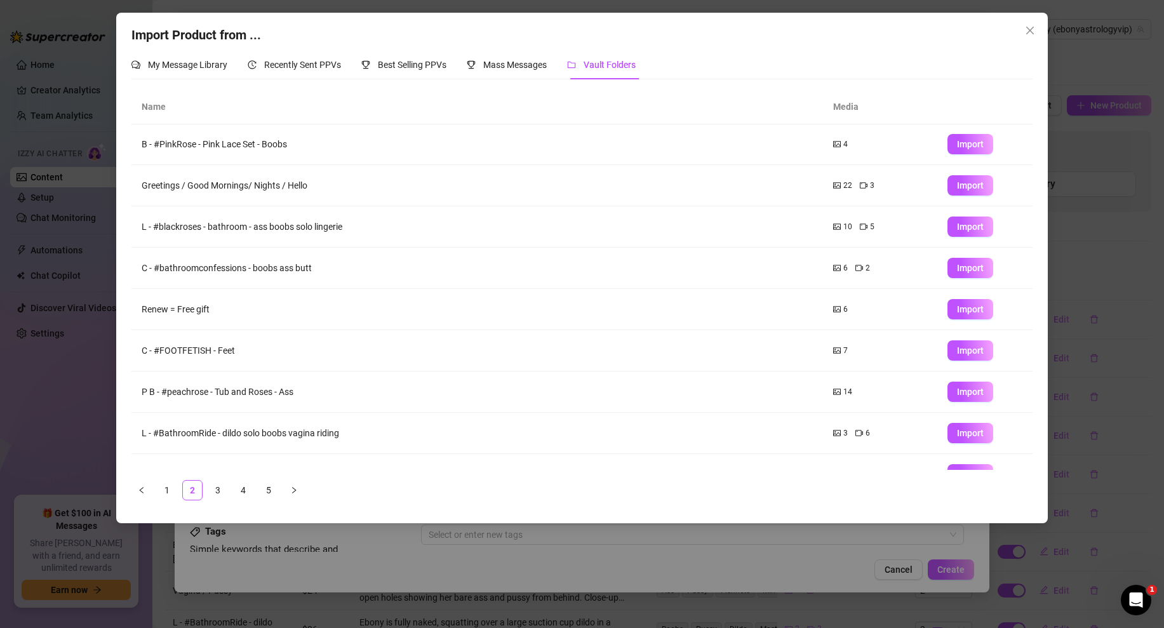
scroll to position [0, 0]
click at [953, 187] on button "Import" at bounding box center [970, 186] width 46 height 20
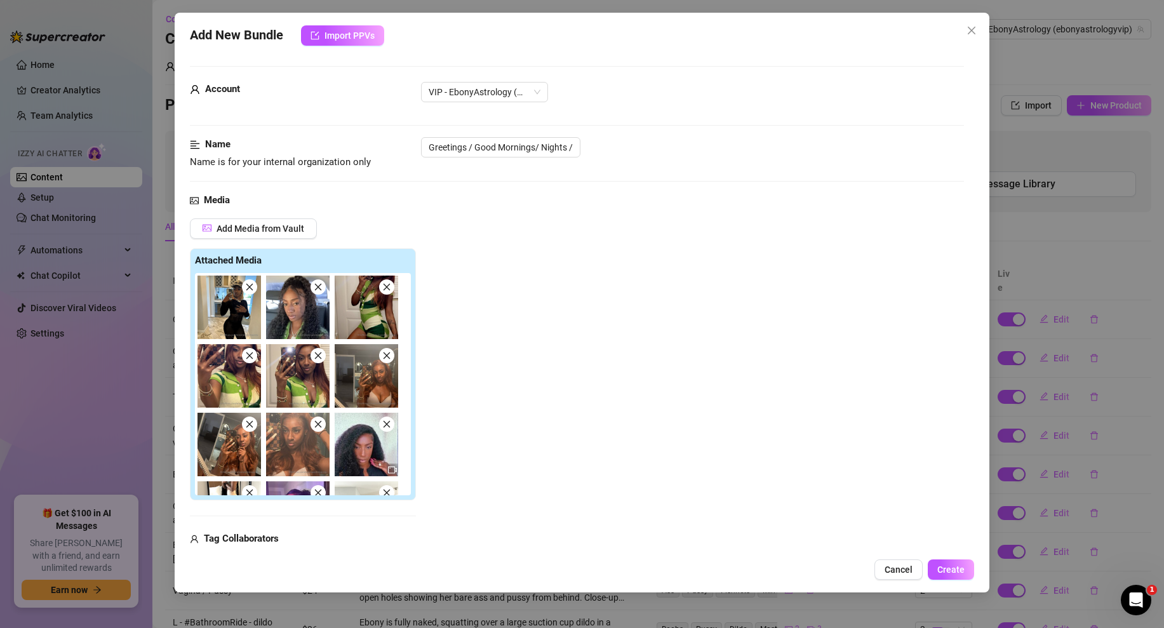
click at [251, 289] on icon "close" at bounding box center [249, 287] width 9 height 9
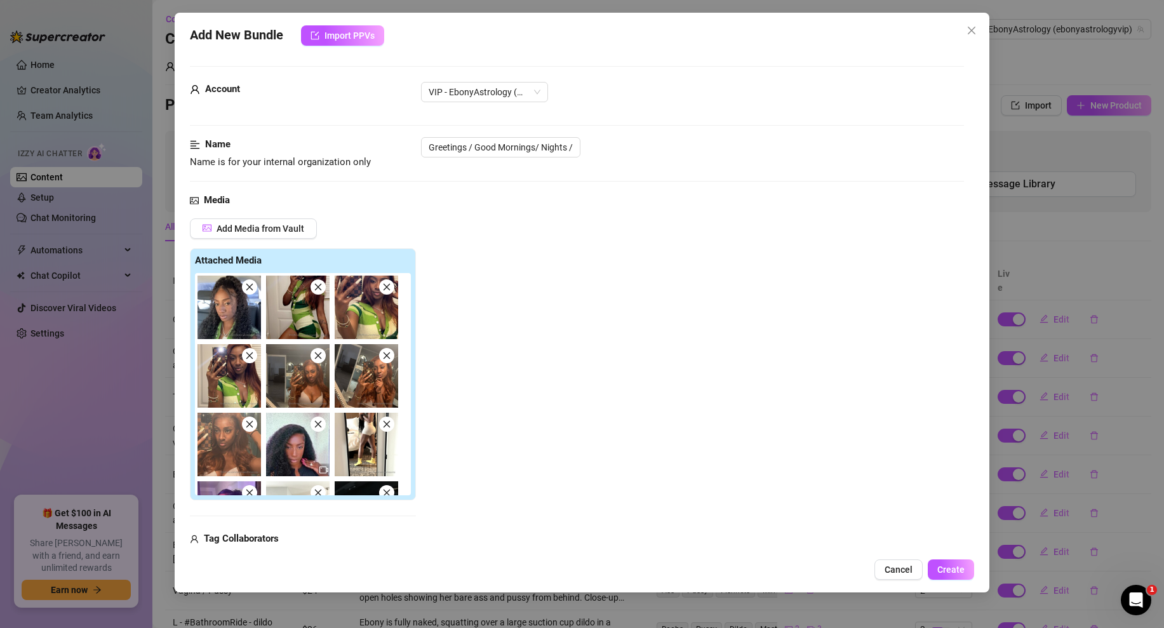
click at [251, 289] on icon "close" at bounding box center [249, 287] width 9 height 9
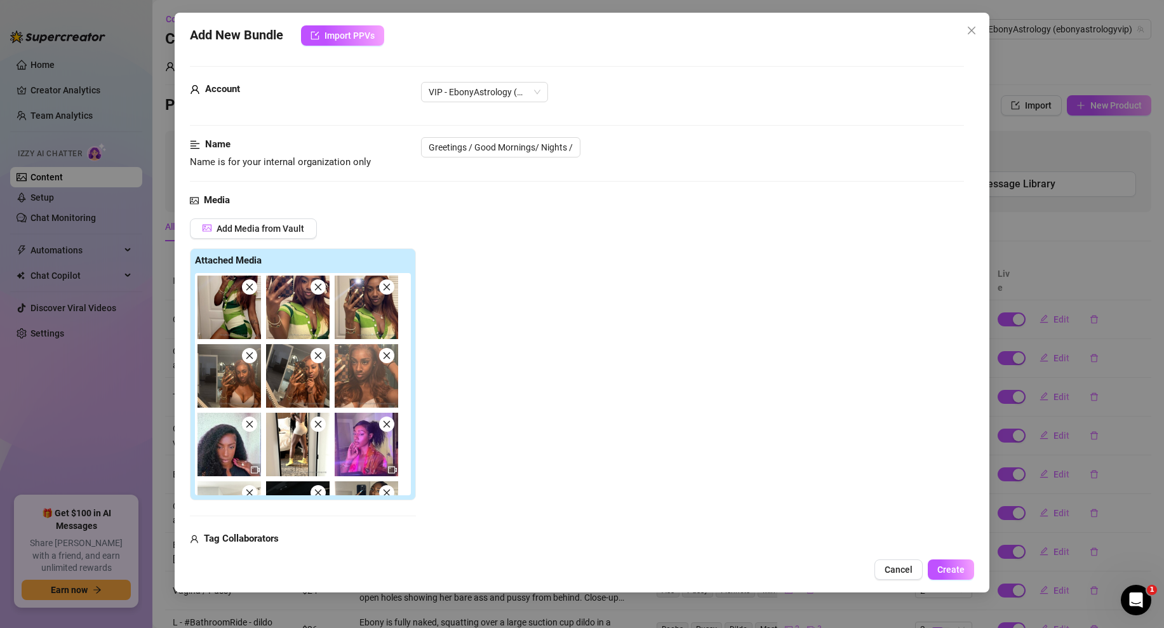
click at [251, 289] on icon "close" at bounding box center [249, 287] width 9 height 9
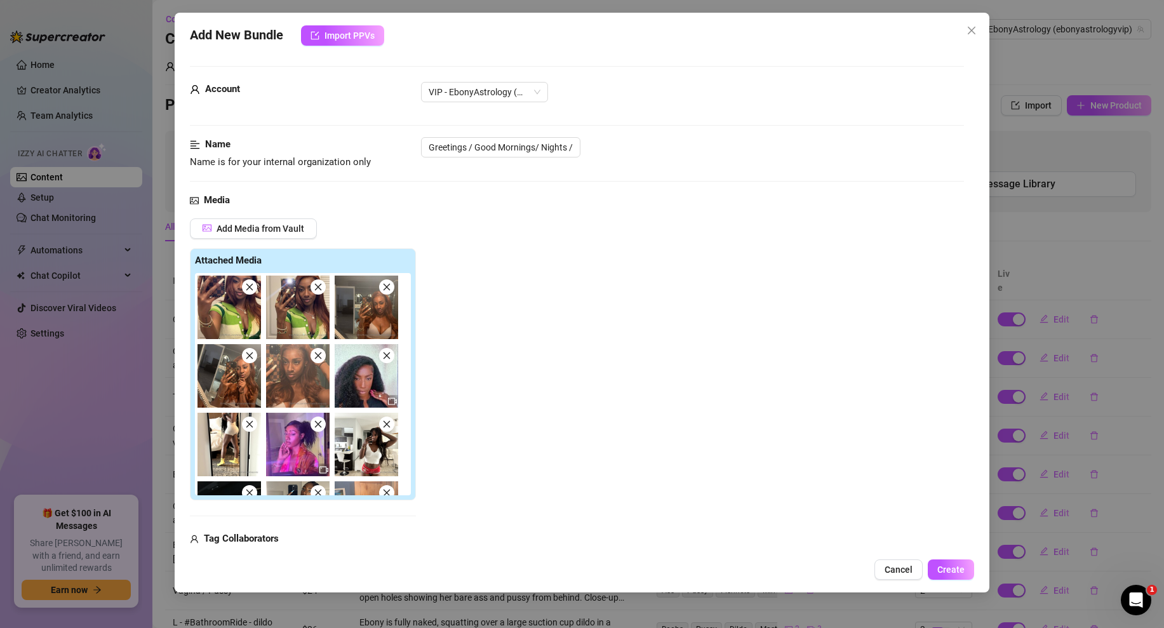
click at [251, 289] on icon "close" at bounding box center [249, 287] width 9 height 9
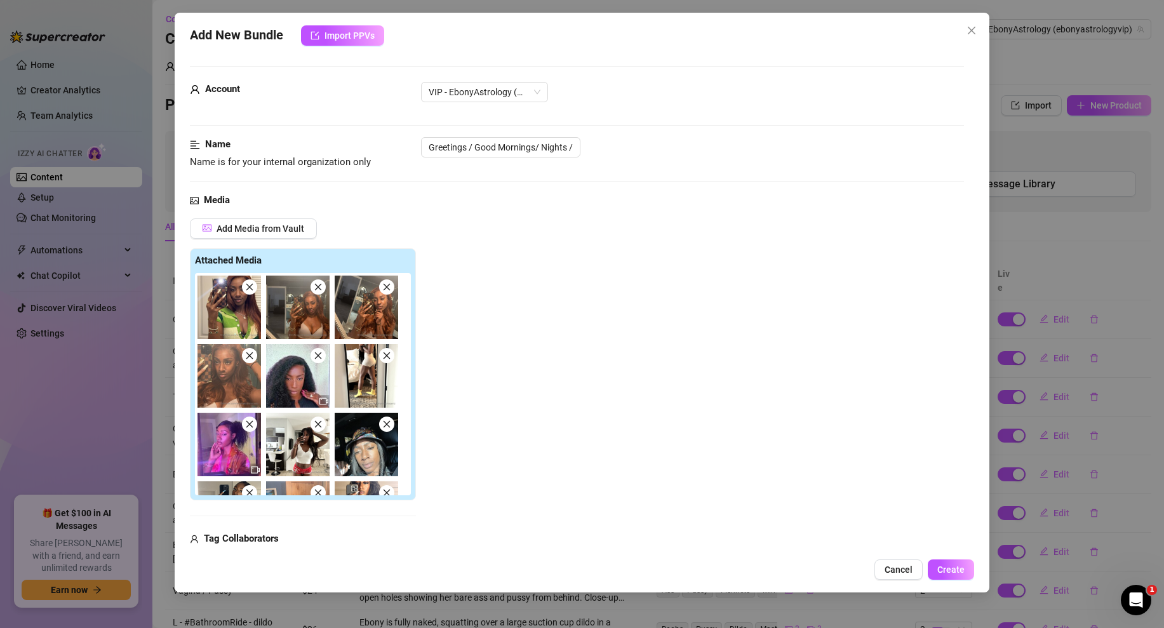
click at [251, 289] on icon "close" at bounding box center [249, 287] width 9 height 9
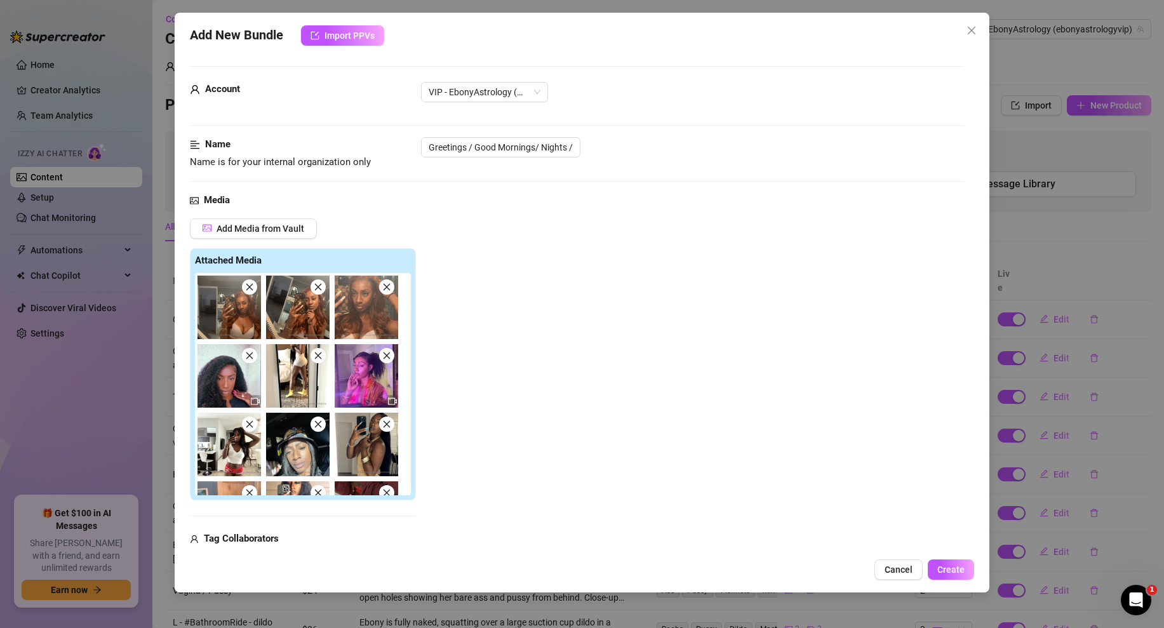
click at [251, 289] on icon "close" at bounding box center [249, 287] width 9 height 9
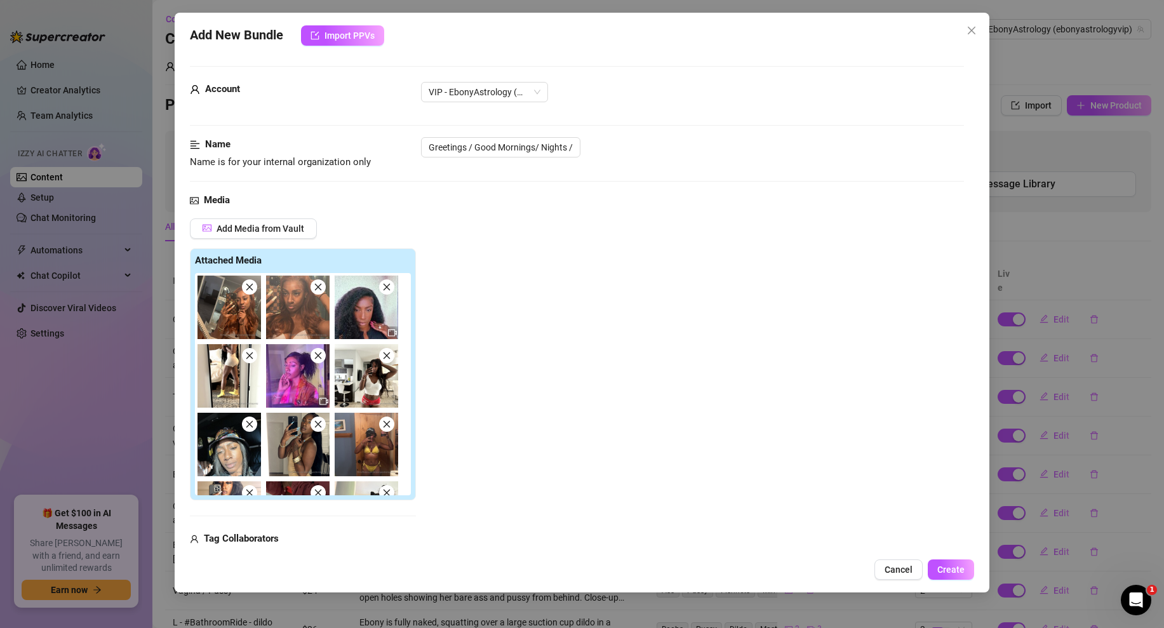
click at [251, 289] on icon "close" at bounding box center [249, 287] width 9 height 9
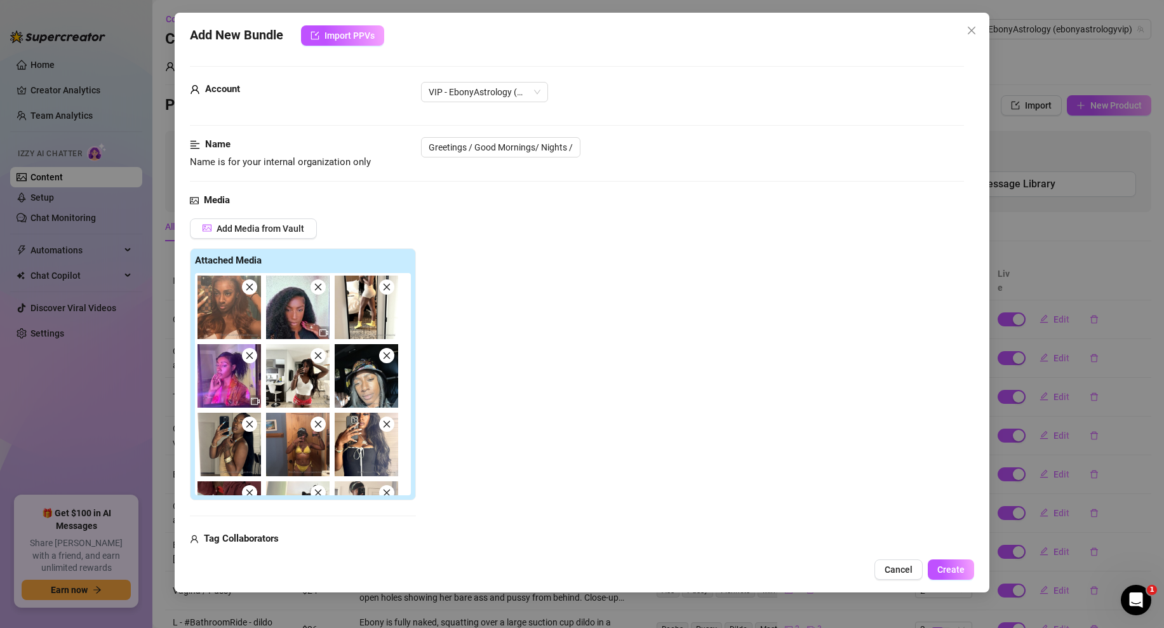
click at [251, 289] on icon "close" at bounding box center [249, 287] width 9 height 9
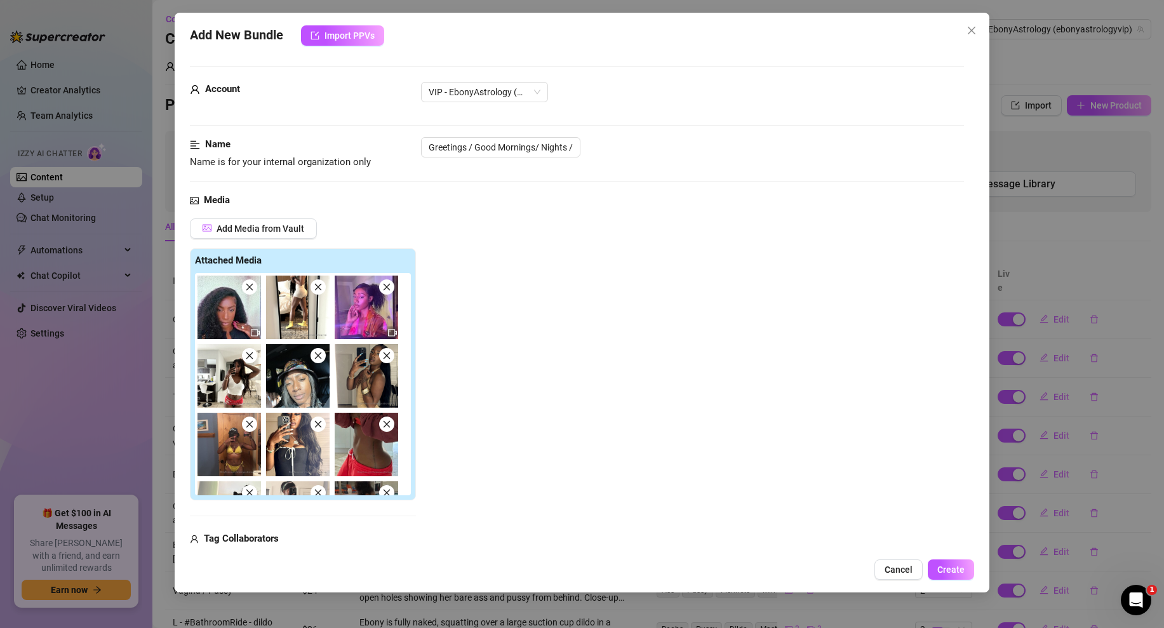
click at [317, 290] on icon "close" at bounding box center [318, 287] width 9 height 9
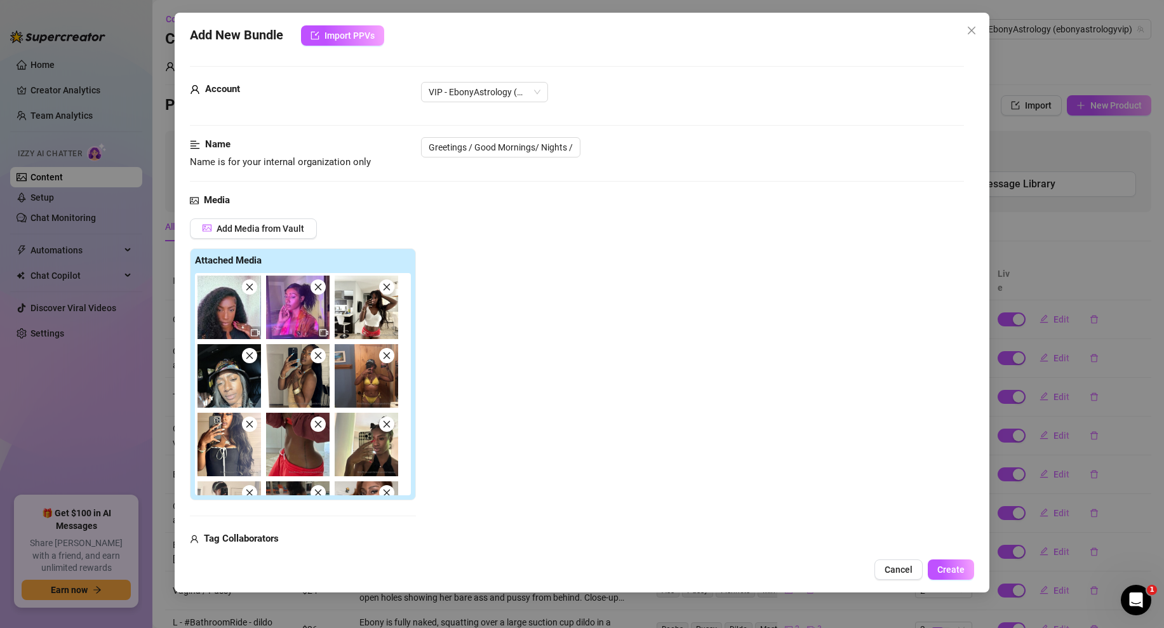
click at [317, 290] on icon "close" at bounding box center [318, 287] width 9 height 9
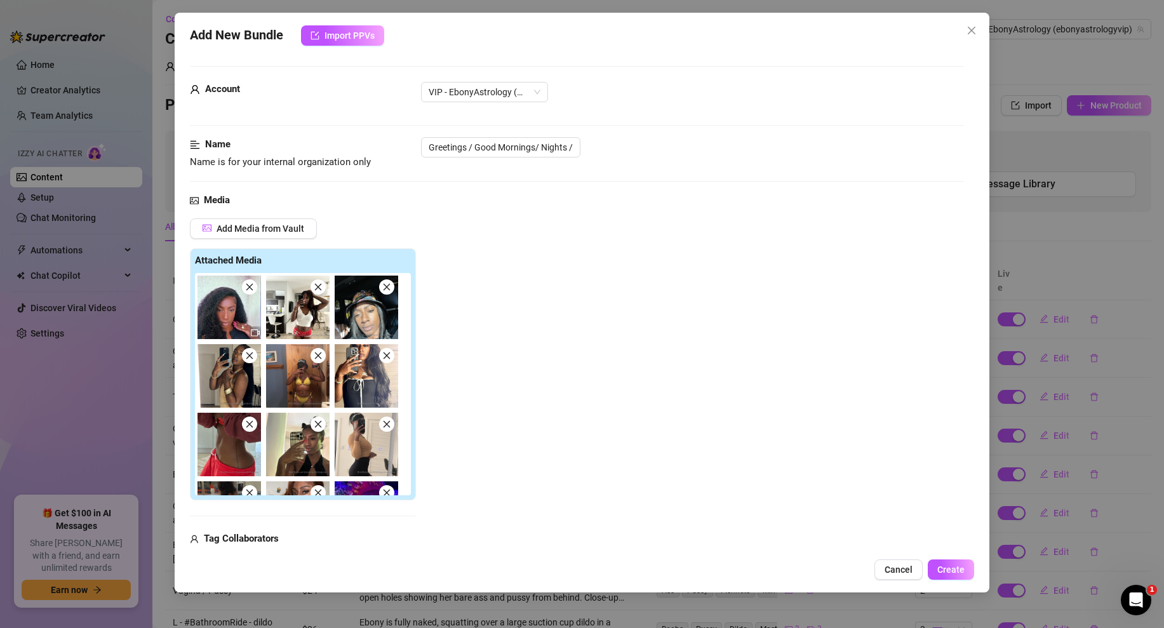
click at [250, 286] on icon "close" at bounding box center [249, 287] width 7 height 7
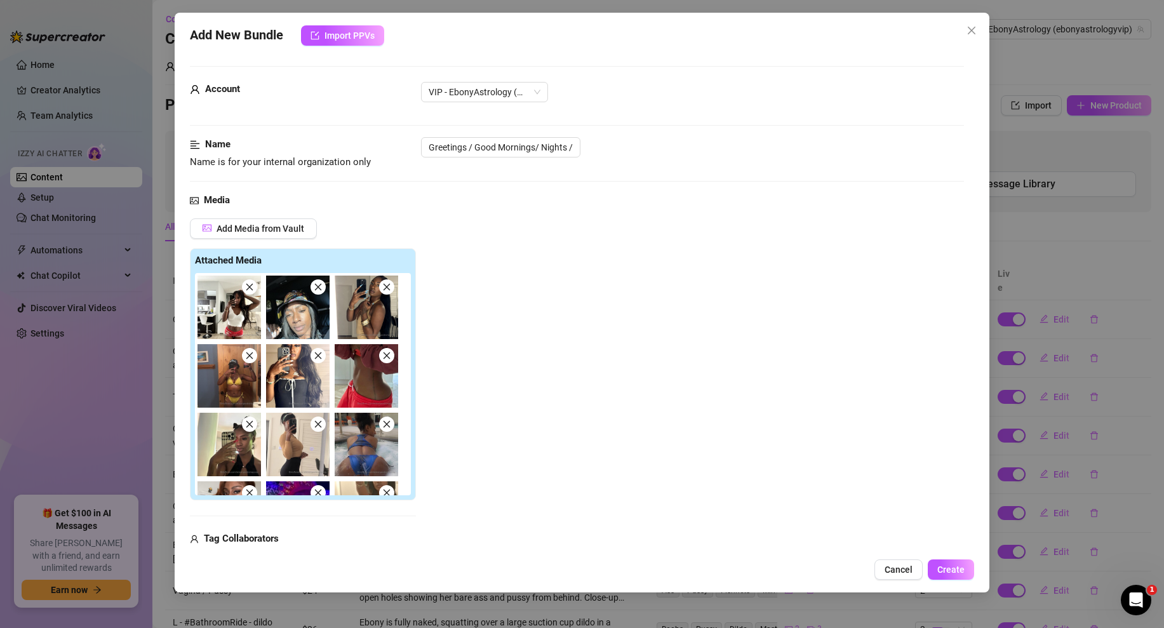
click at [319, 284] on icon "close" at bounding box center [318, 287] width 9 height 9
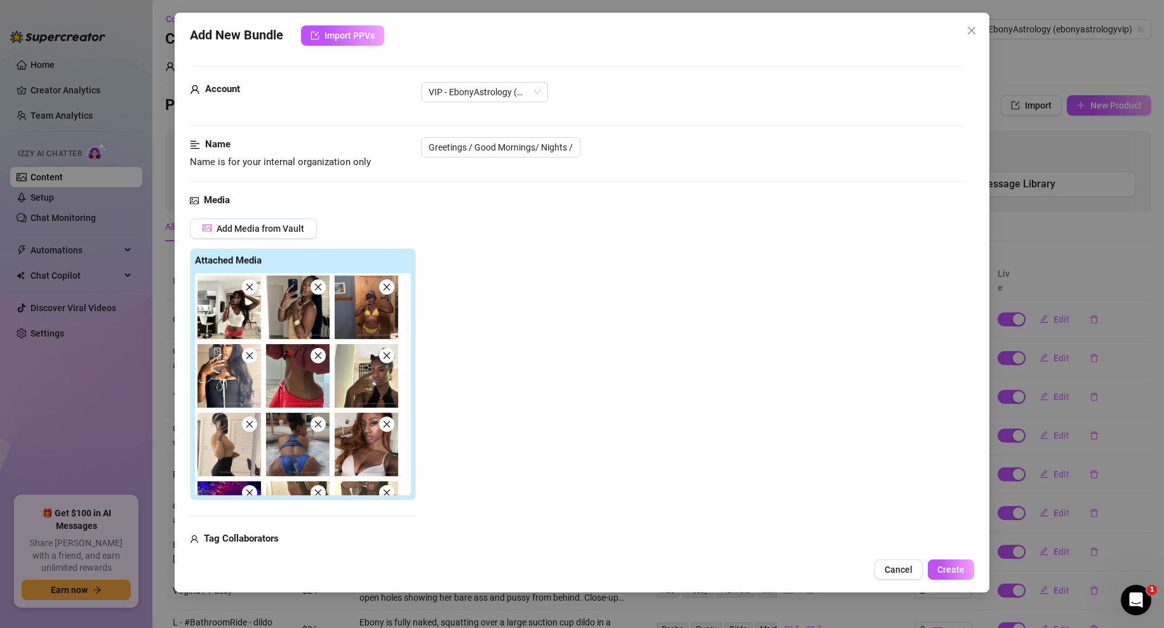
click at [319, 284] on icon "close" at bounding box center [318, 287] width 9 height 9
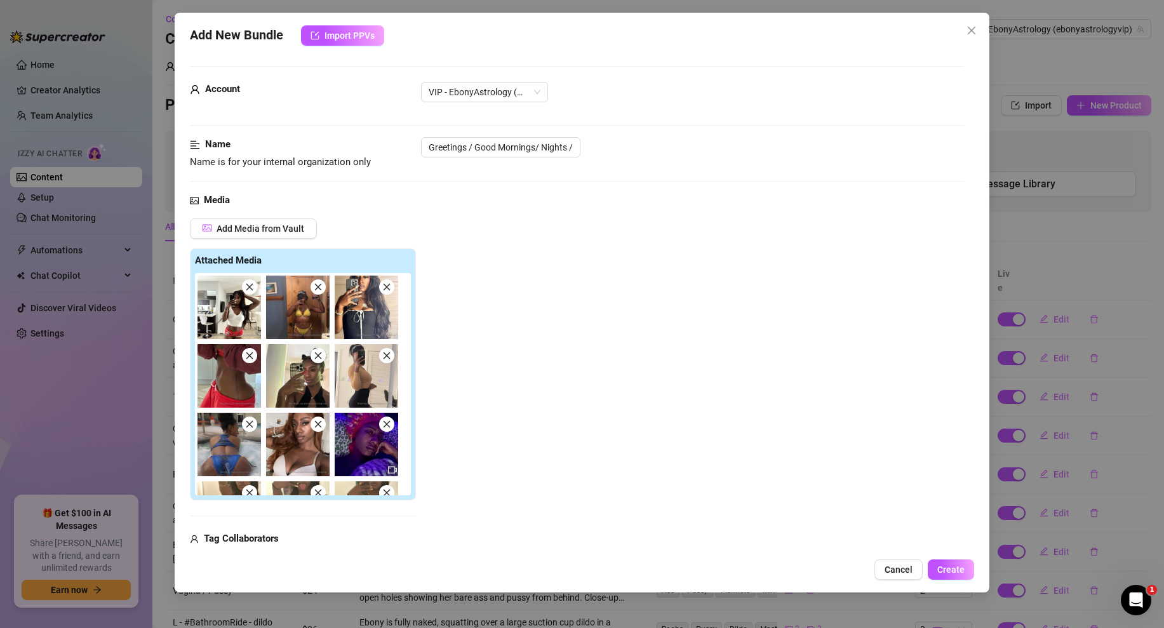
click at [319, 284] on icon "close" at bounding box center [318, 287] width 9 height 9
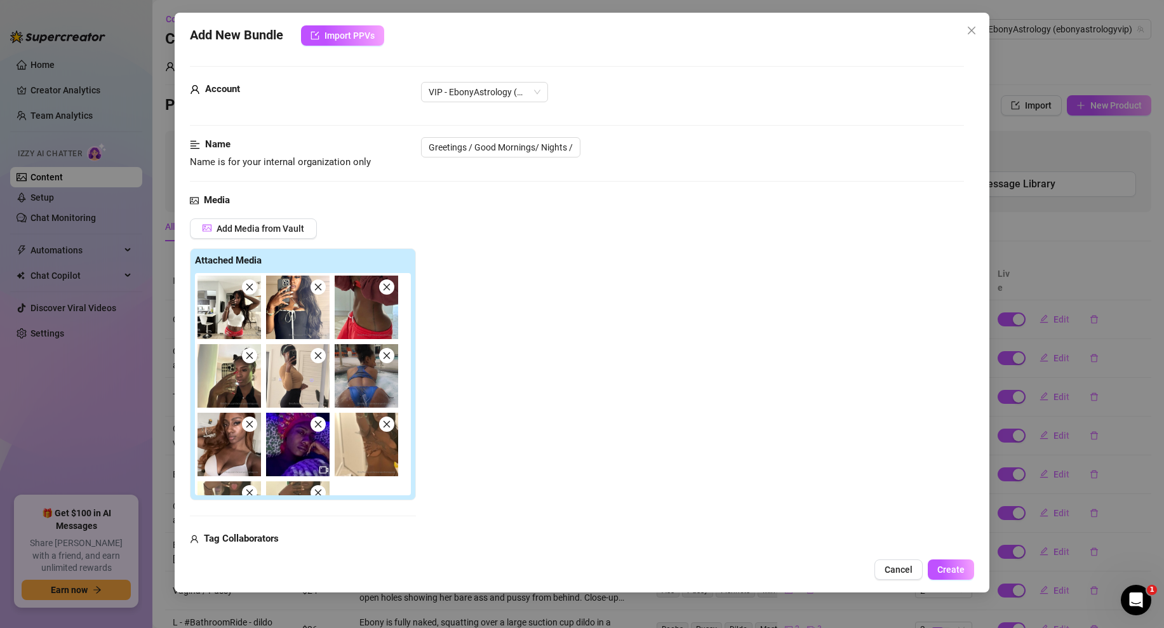
click at [319, 284] on icon "close" at bounding box center [318, 287] width 9 height 9
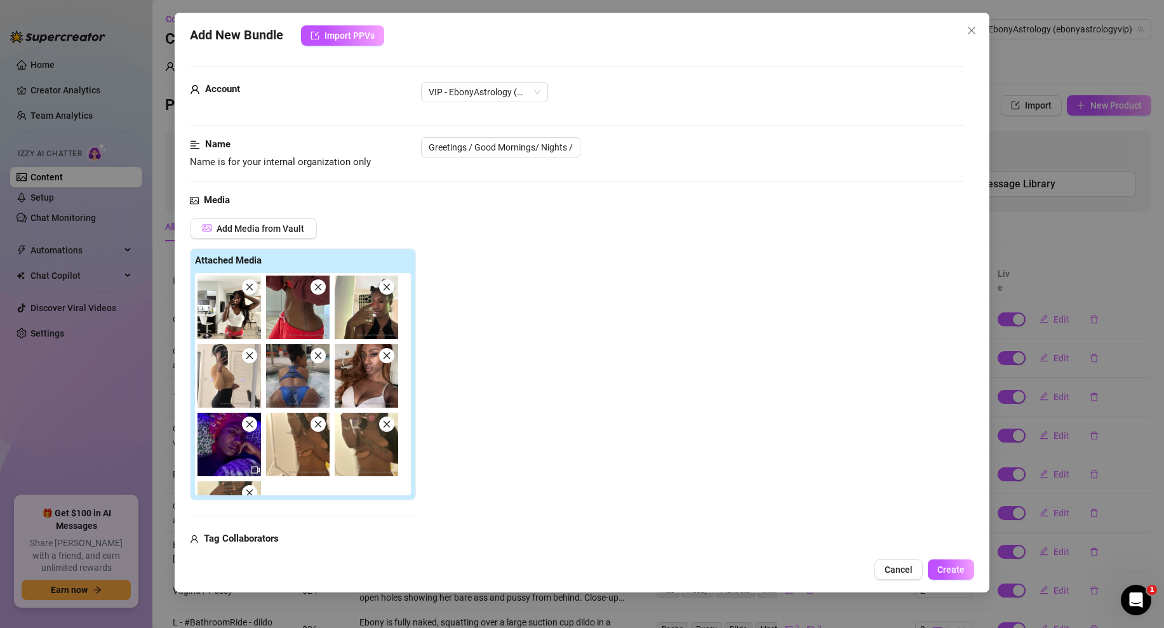
click at [319, 284] on icon "close" at bounding box center [318, 287] width 9 height 9
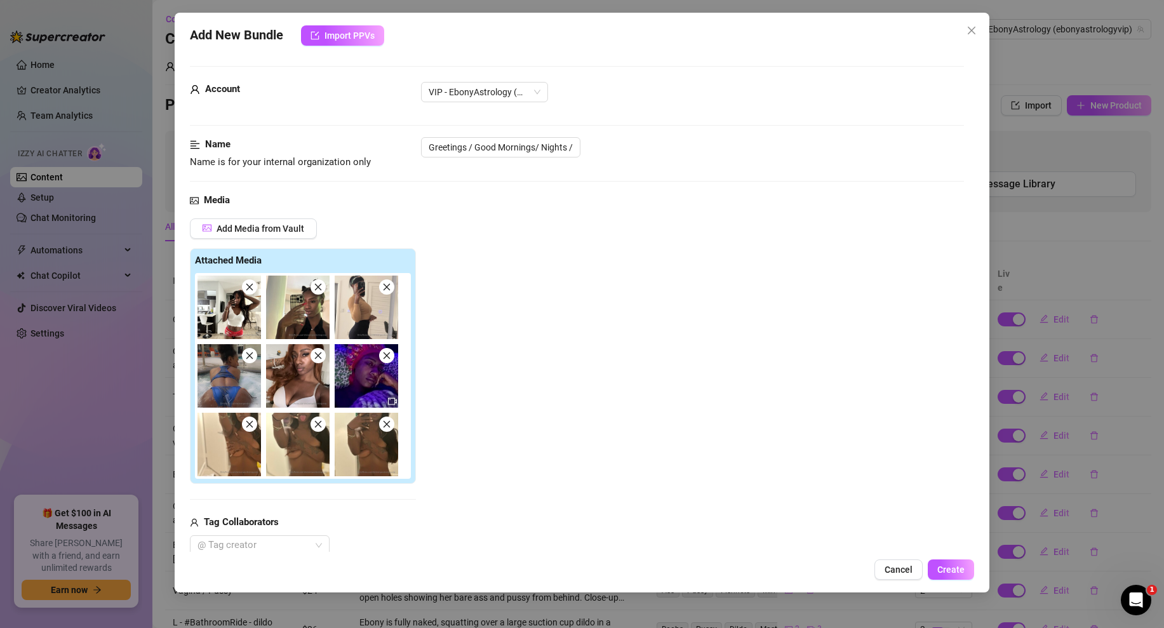
click at [319, 284] on icon "close" at bounding box center [318, 287] width 9 height 9
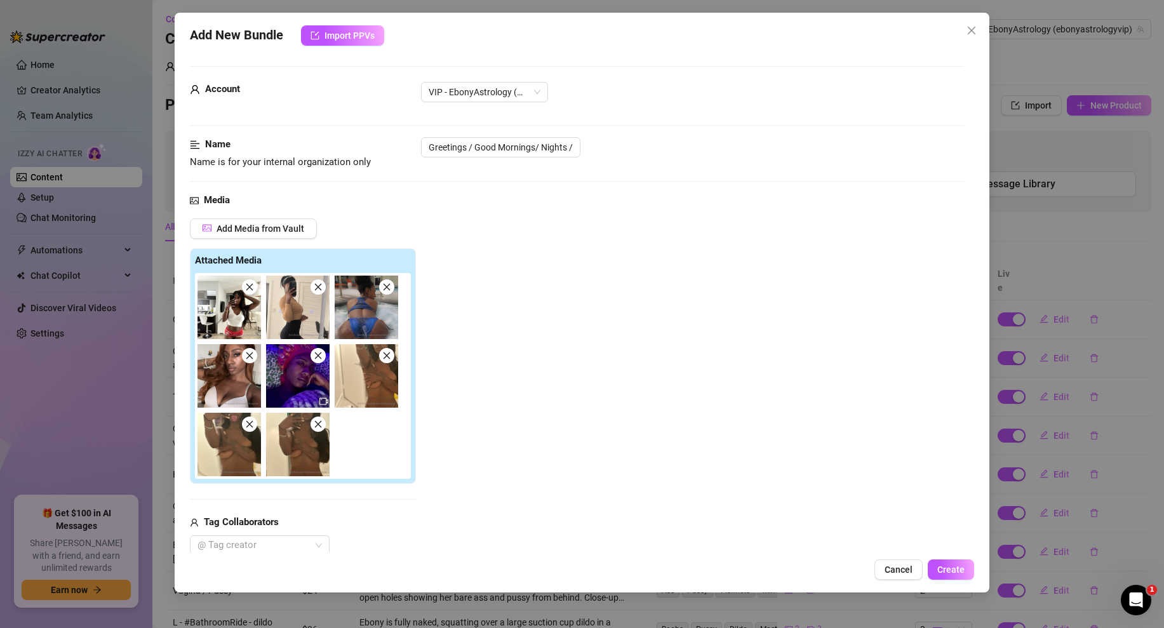
click at [319, 284] on icon "close" at bounding box center [318, 287] width 9 height 9
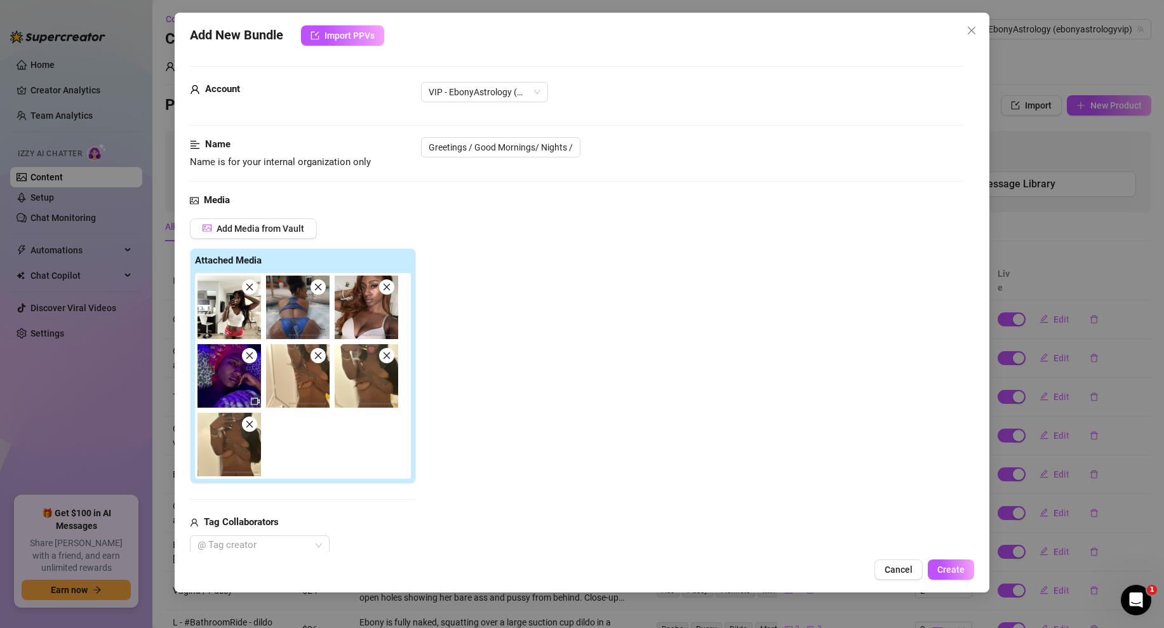
click at [319, 284] on icon "close" at bounding box center [318, 287] width 9 height 9
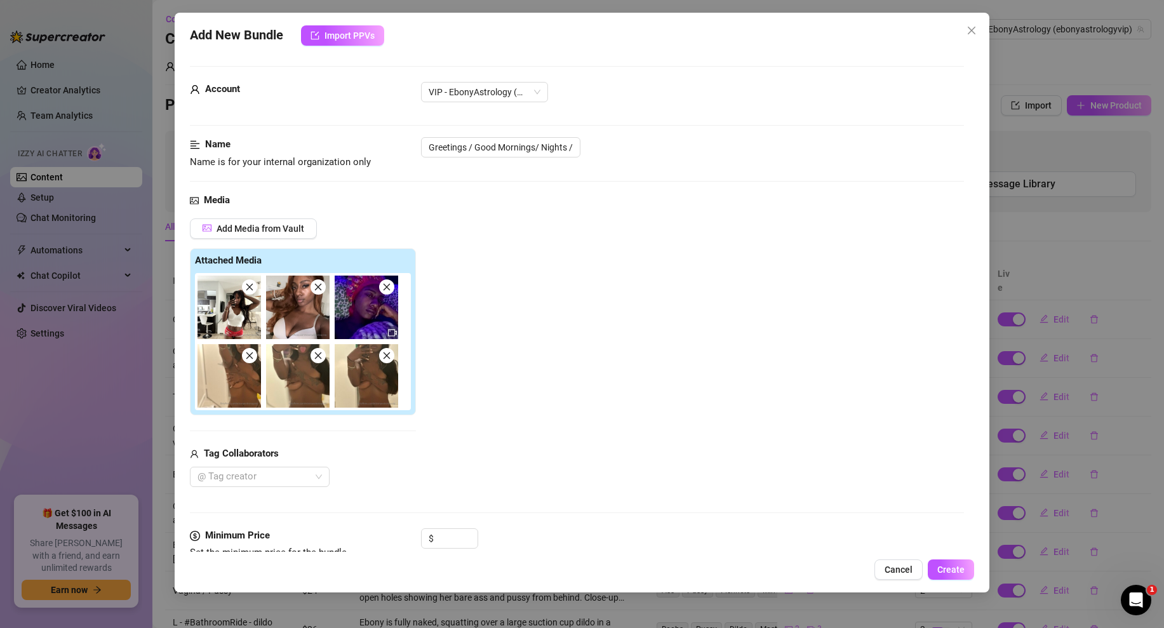
click at [319, 284] on icon "close" at bounding box center [318, 287] width 9 height 9
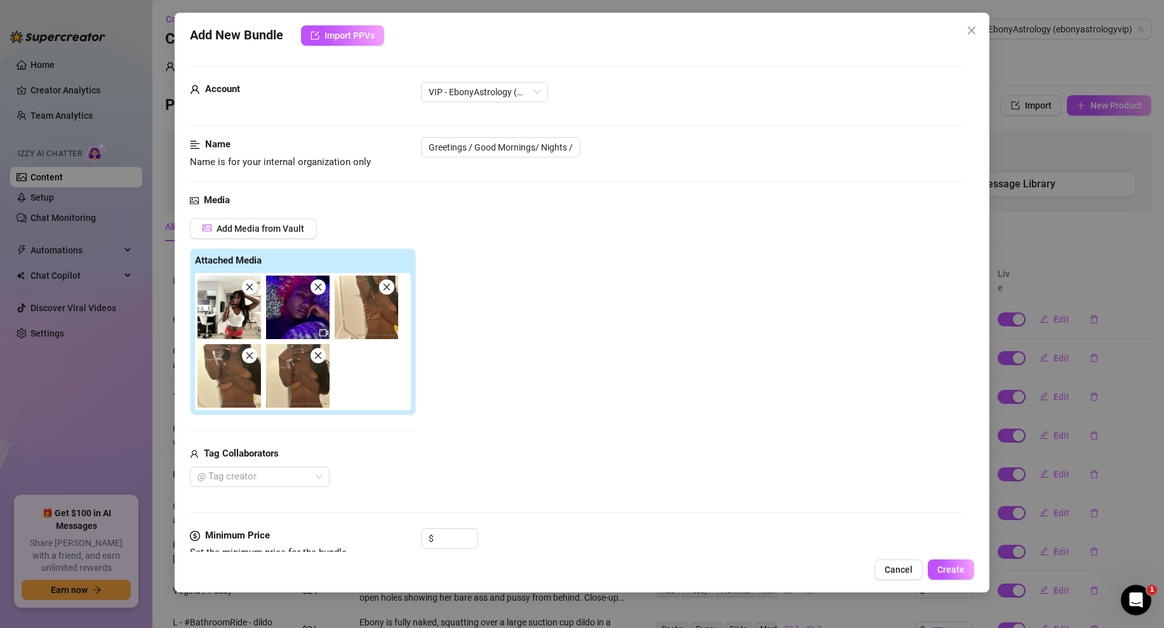
click at [319, 284] on icon "close" at bounding box center [318, 287] width 9 height 9
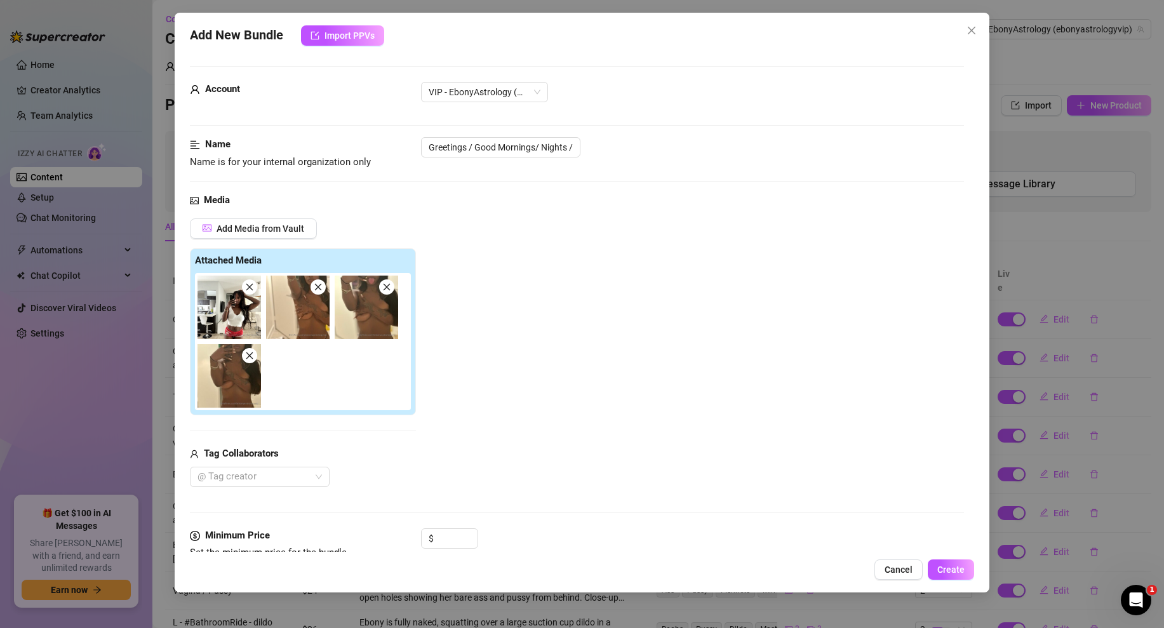
click at [319, 284] on icon "close" at bounding box center [318, 287] width 9 height 9
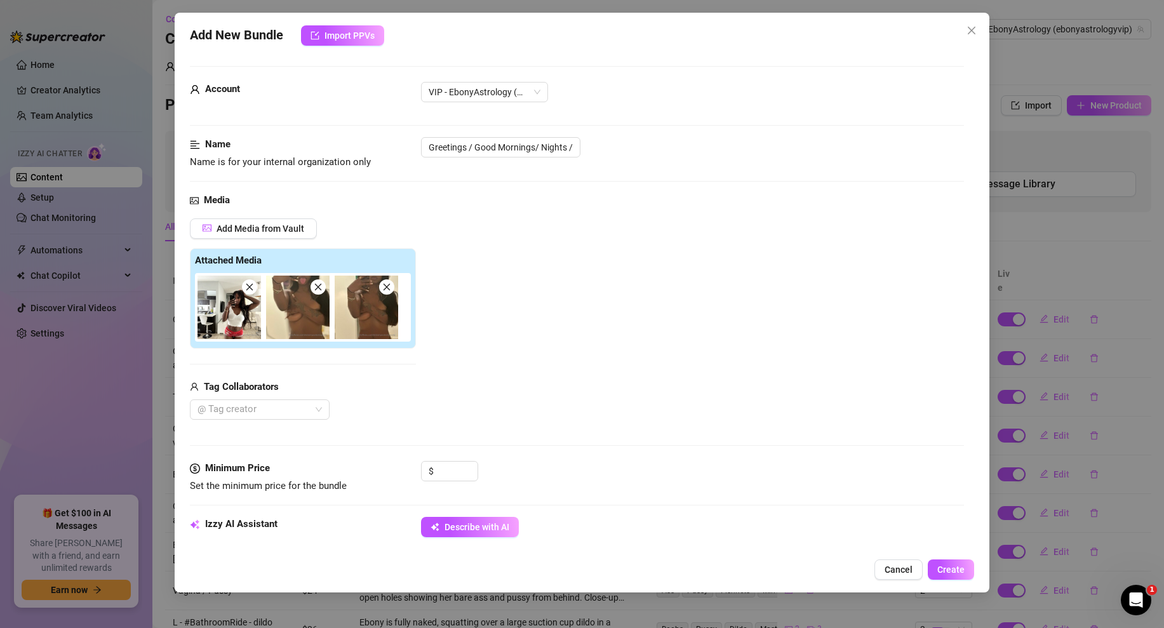
click at [319, 284] on icon "close" at bounding box center [318, 287] width 9 height 9
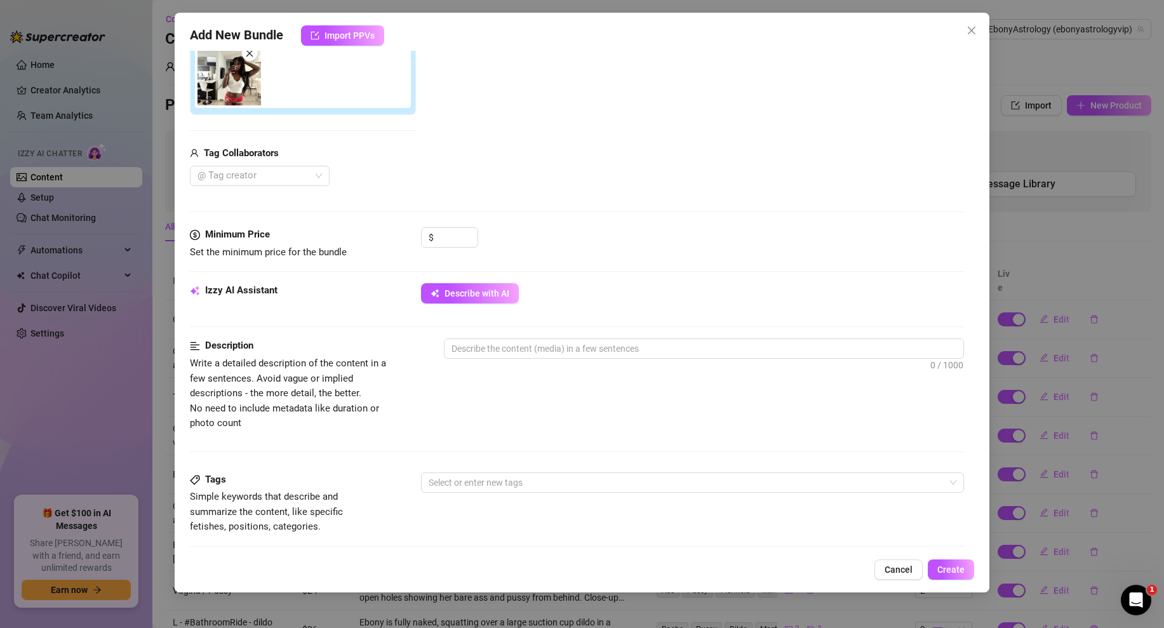
scroll to position [238, 0]
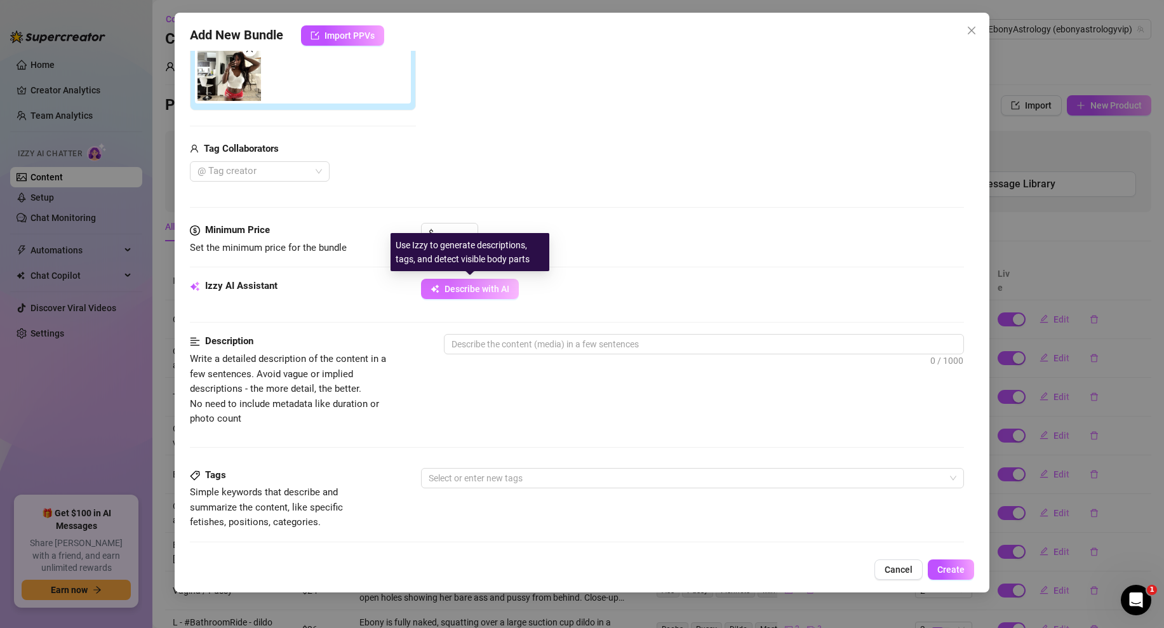
click at [474, 296] on button "Describe with AI" at bounding box center [470, 289] width 98 height 20
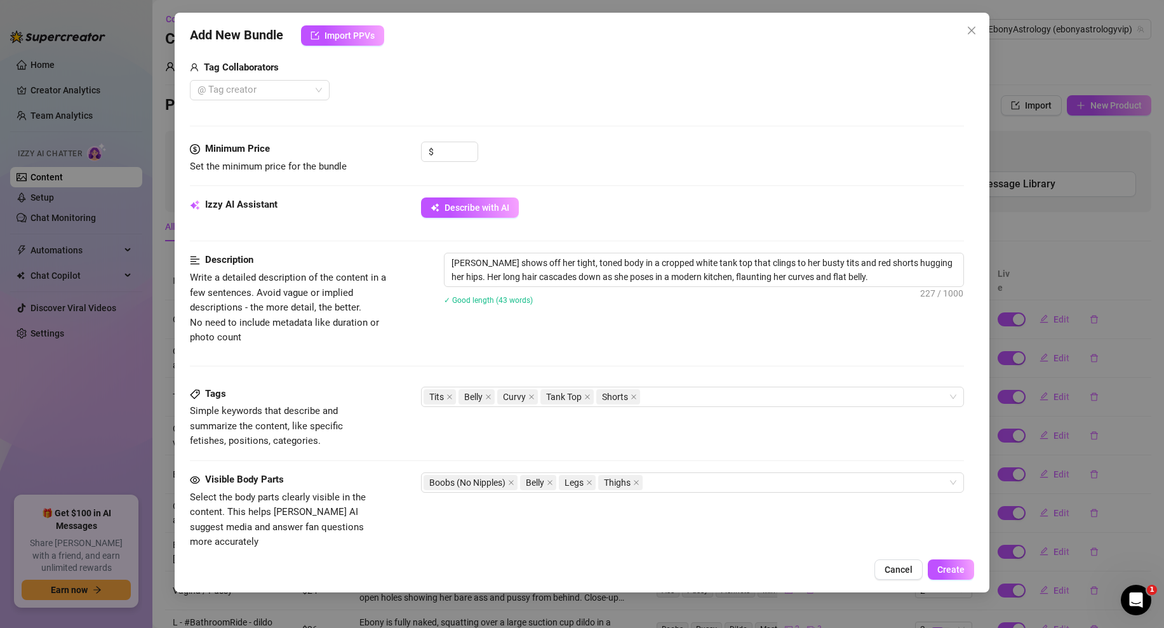
scroll to position [583, 0]
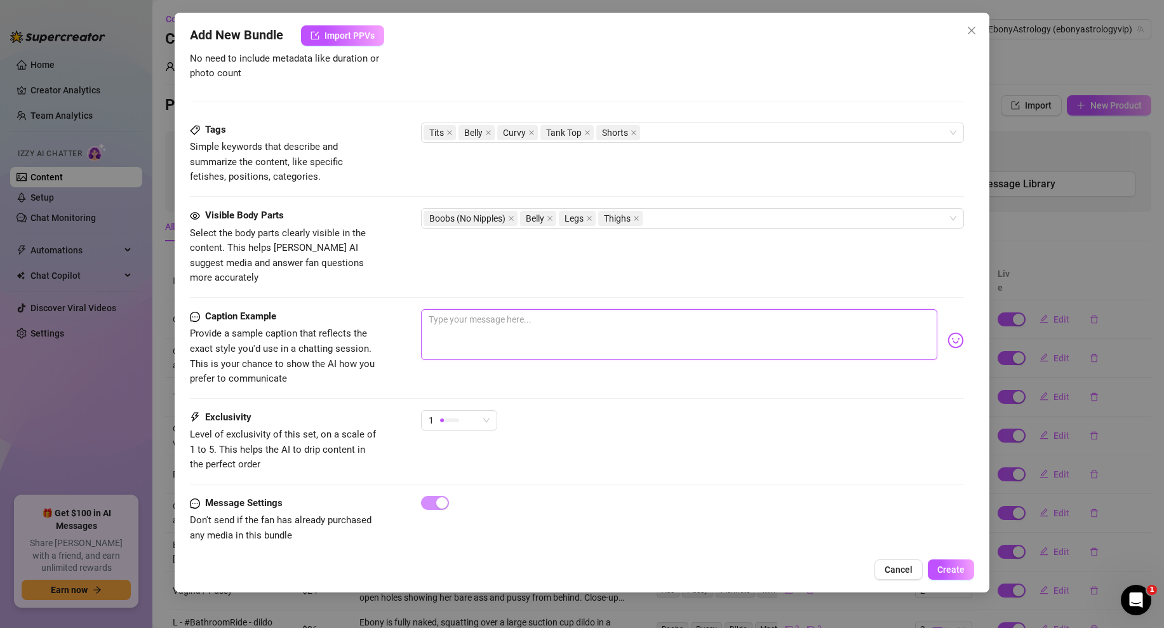
click at [573, 309] on textarea at bounding box center [679, 334] width 516 height 51
click at [465, 309] on textarea "Good monring!" at bounding box center [679, 334] width 516 height 51
click at [522, 268] on div "Visible Body Parts Select the body parts clearly visible in the content. This h…" at bounding box center [577, 246] width 774 height 77
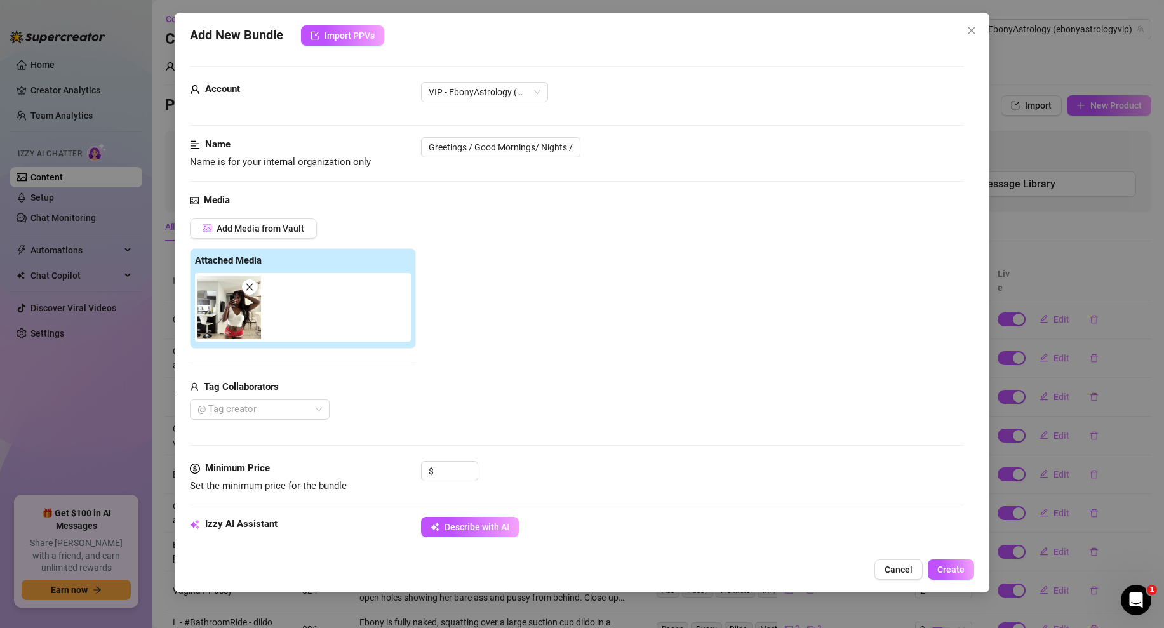
click at [221, 316] on img at bounding box center [228, 307] width 63 height 63
click at [234, 316] on img at bounding box center [228, 307] width 63 height 63
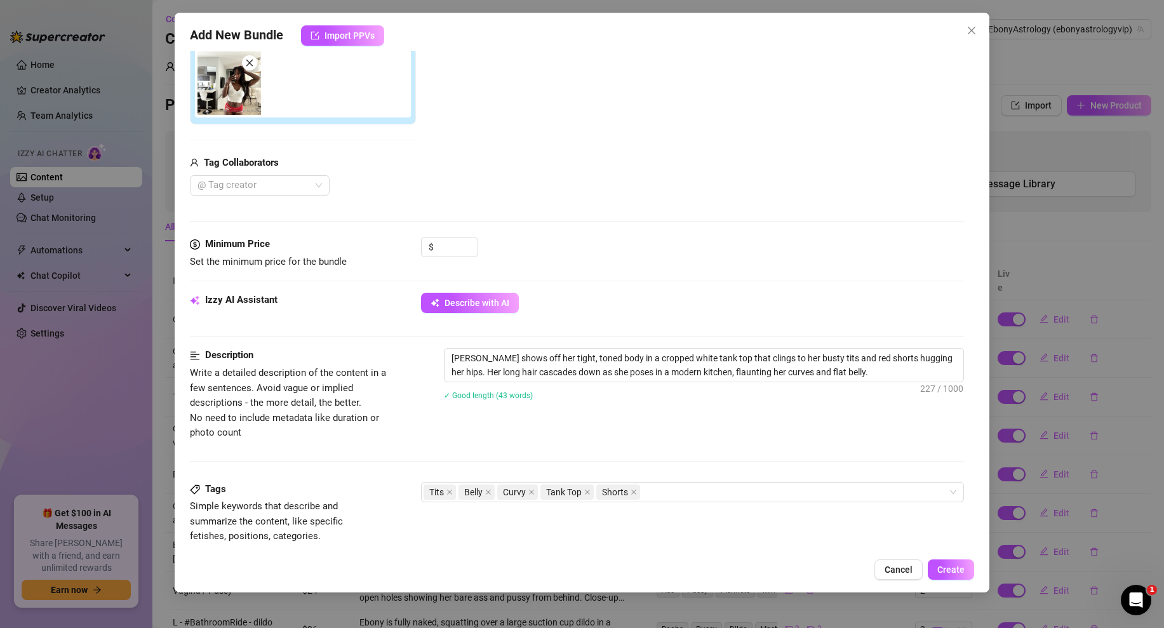
scroll to position [583, 0]
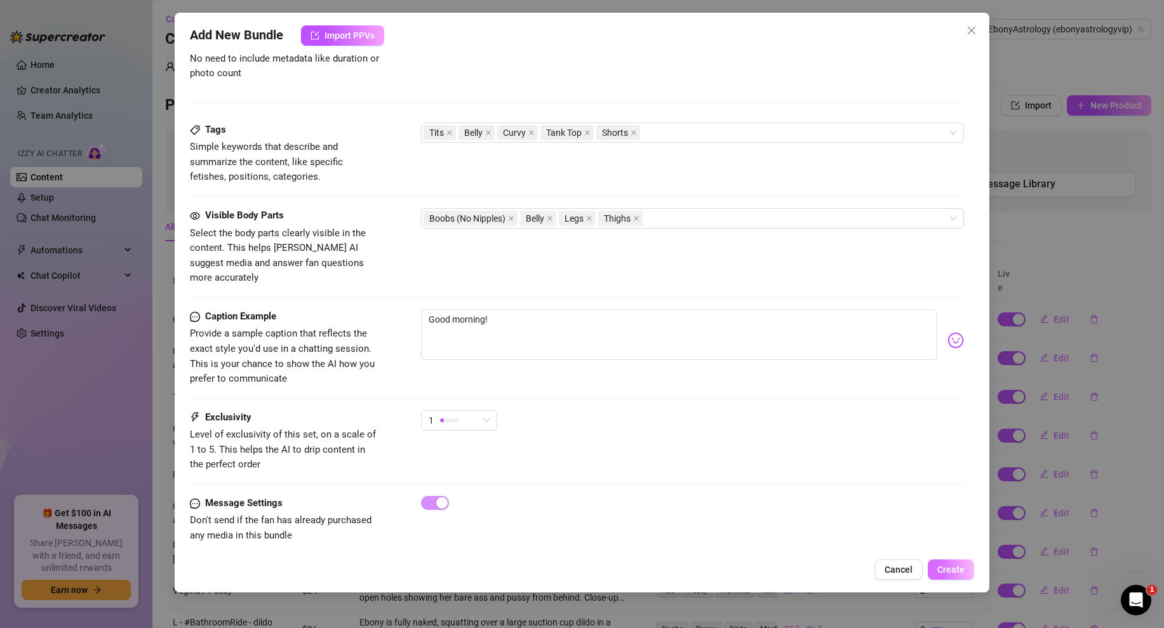
click at [949, 567] on span "Create" at bounding box center [950, 569] width 27 height 10
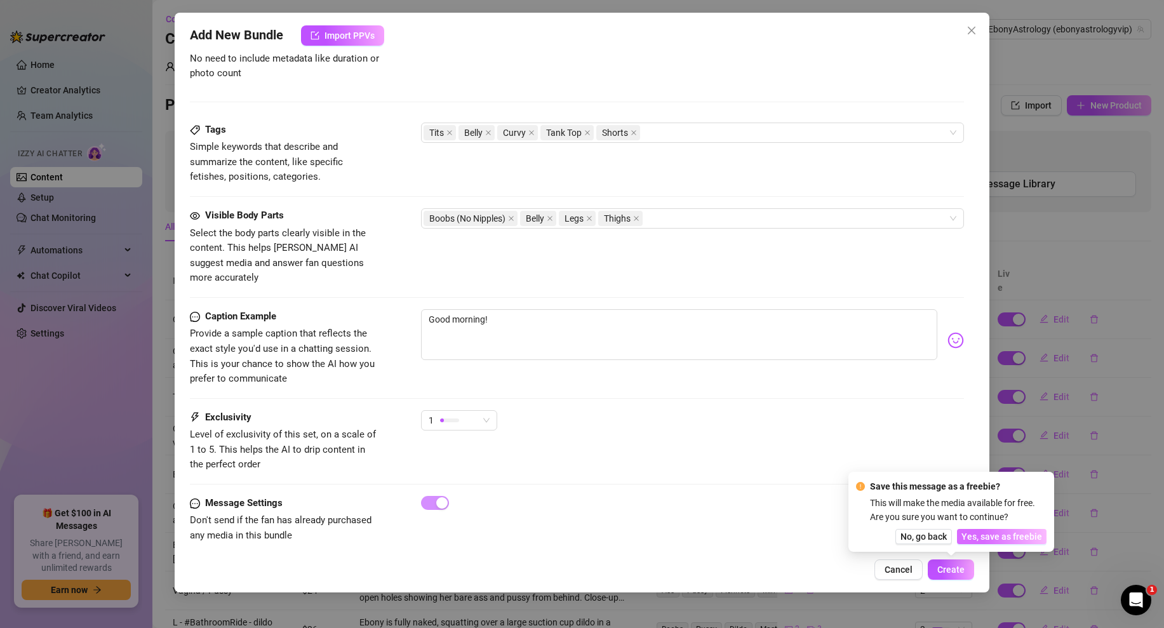
click at [997, 533] on span "Yes, save as freebie" at bounding box center [1001, 536] width 81 height 10
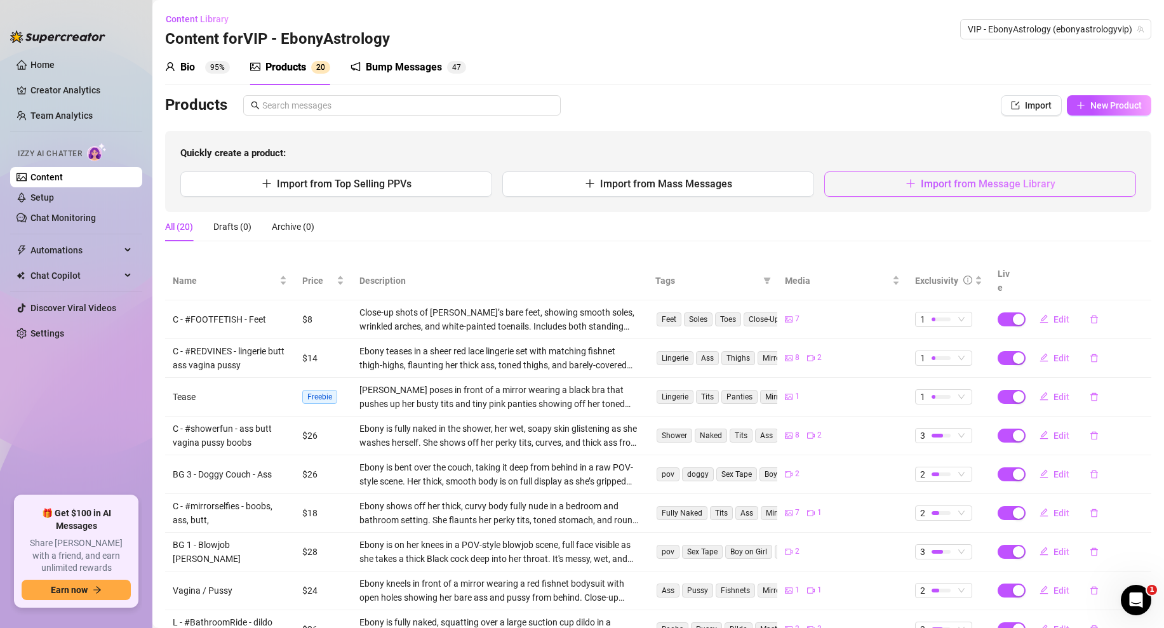
click at [905, 183] on icon "plus" at bounding box center [910, 183] width 10 height 10
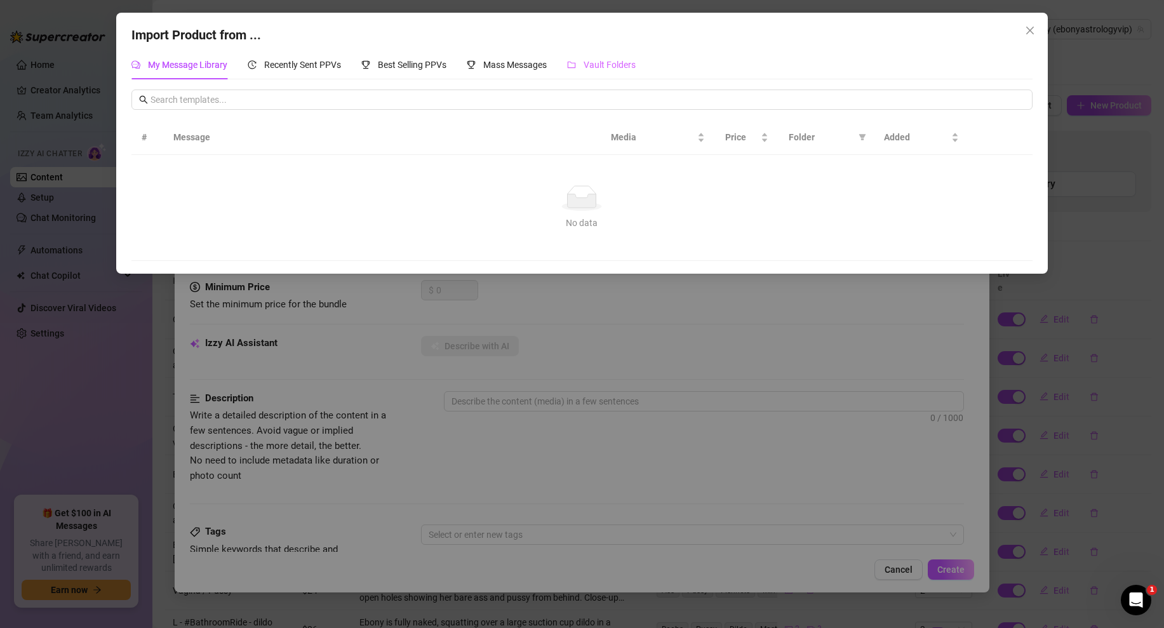
click at [611, 53] on div "Vault Folders" at bounding box center [601, 64] width 69 height 29
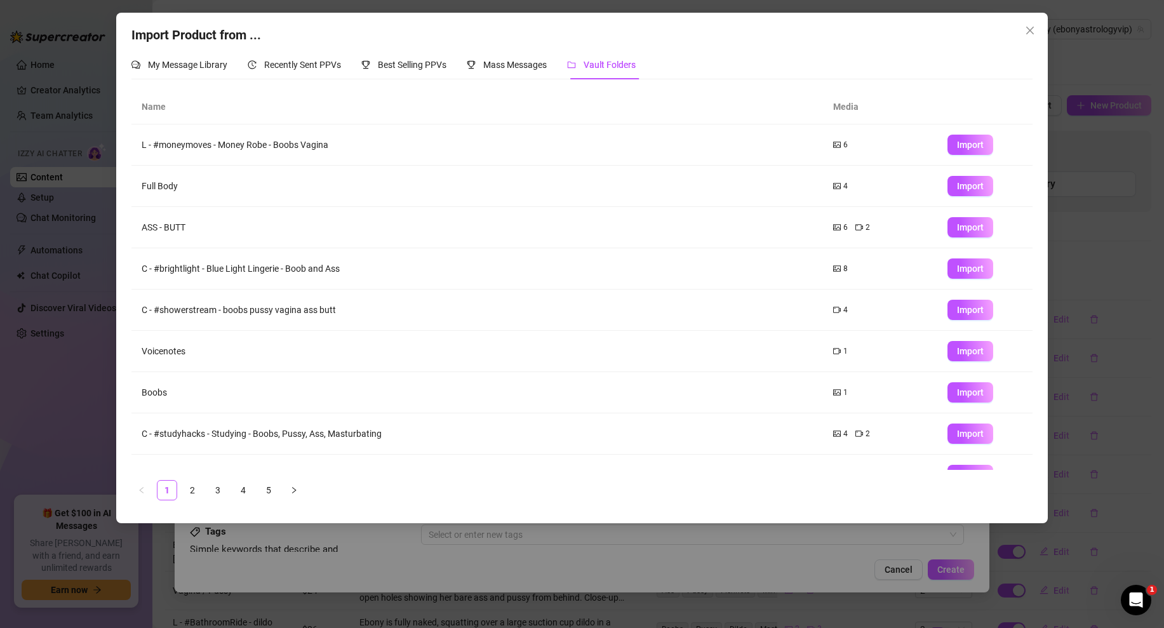
scroll to position [67, 0]
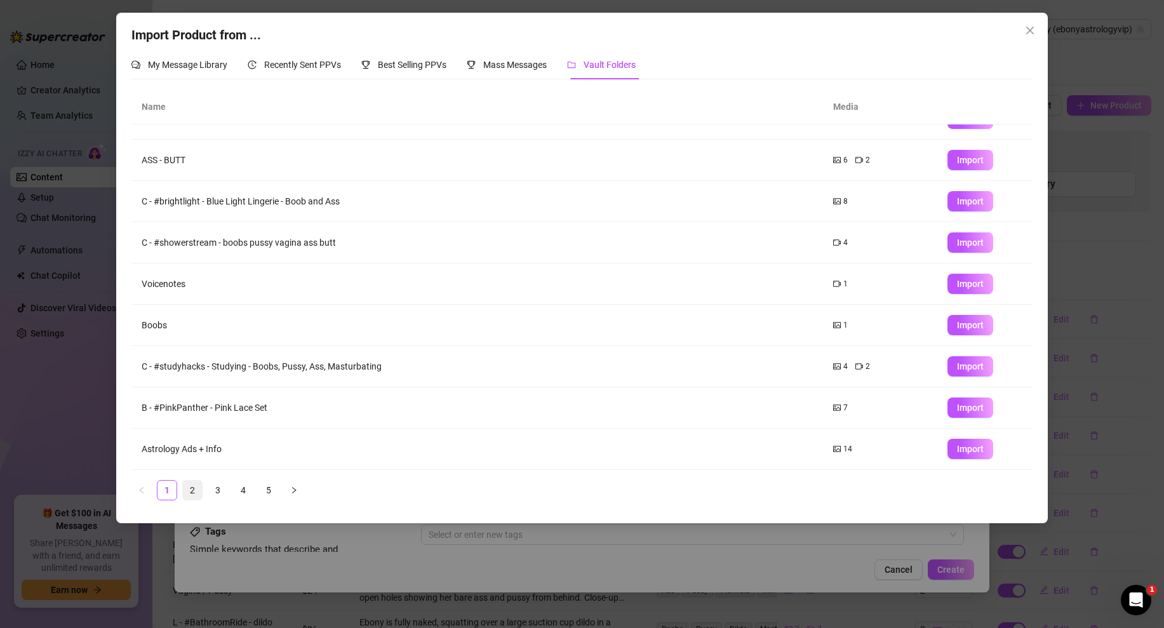
click at [195, 495] on link "2" at bounding box center [192, 490] width 19 height 19
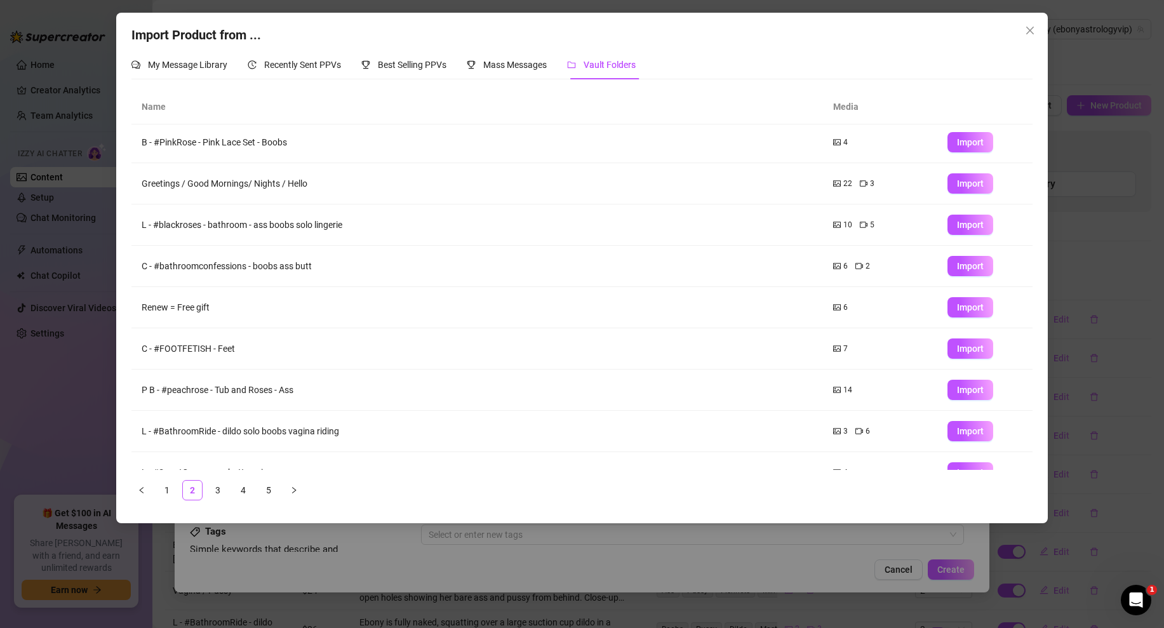
scroll to position [0, 0]
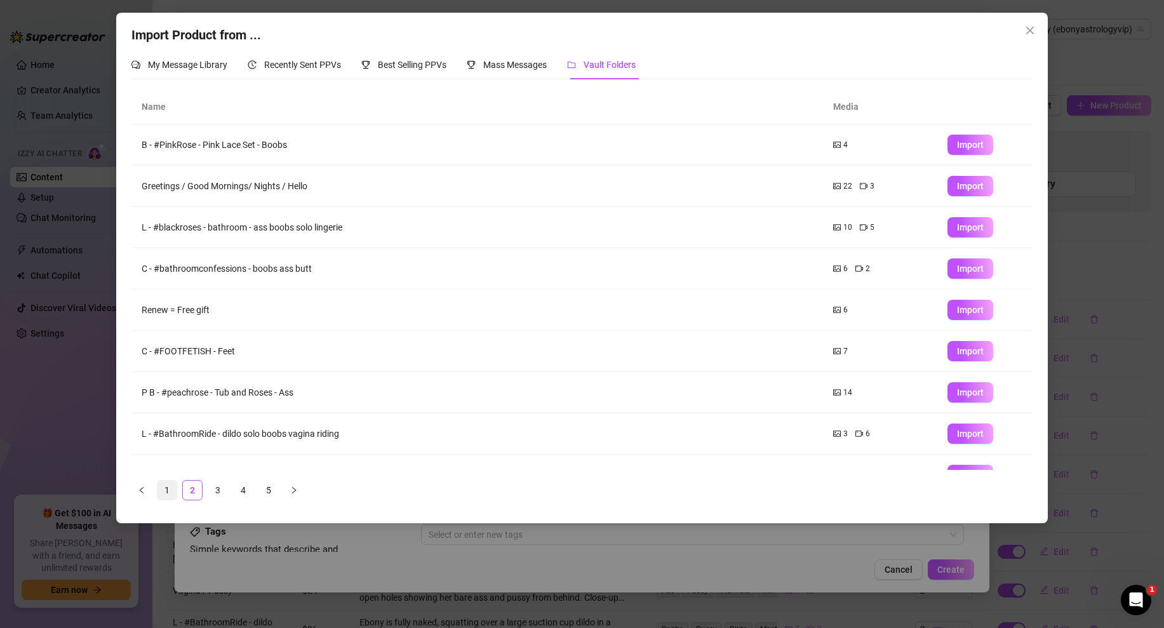
click at [170, 492] on link "1" at bounding box center [166, 490] width 19 height 19
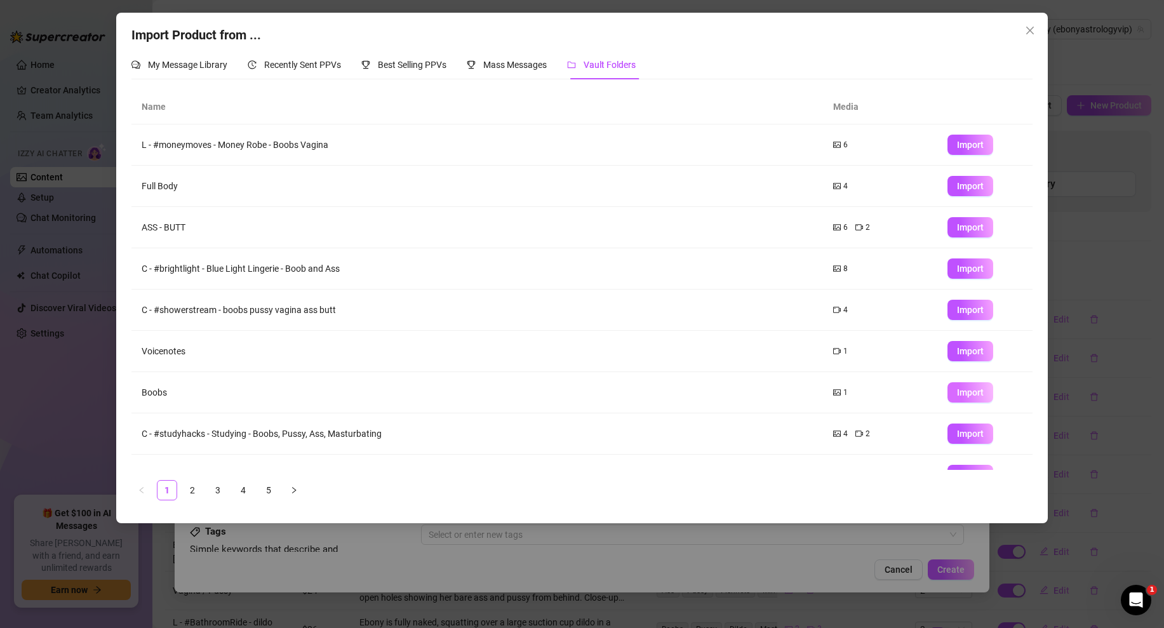
click at [966, 394] on span "Import" at bounding box center [970, 392] width 27 height 10
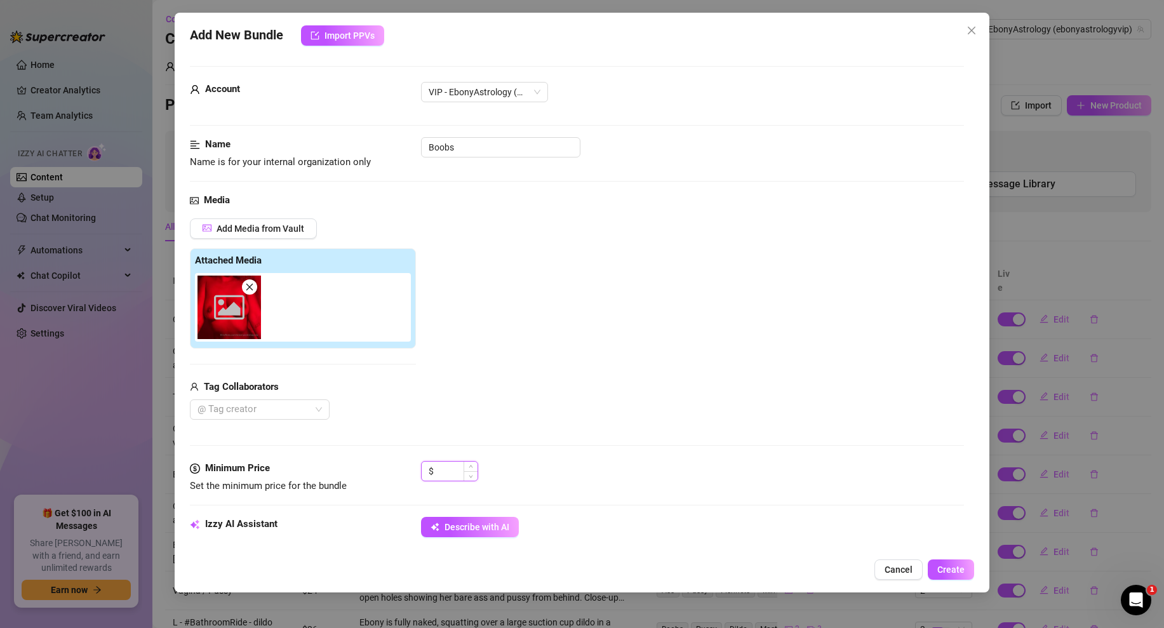
click at [448, 468] on input at bounding box center [456, 471] width 41 height 19
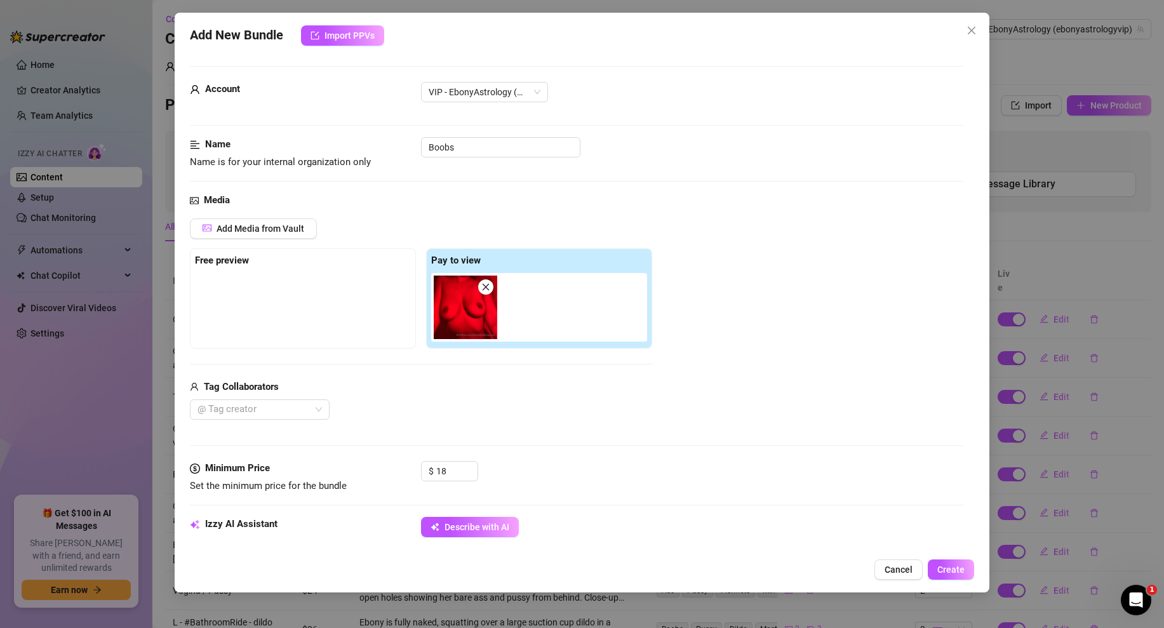
click at [592, 433] on div "Media Add Media from Vault Free preview Pay to view Tag Collaborators @ Tag cre…" at bounding box center [577, 327] width 774 height 268
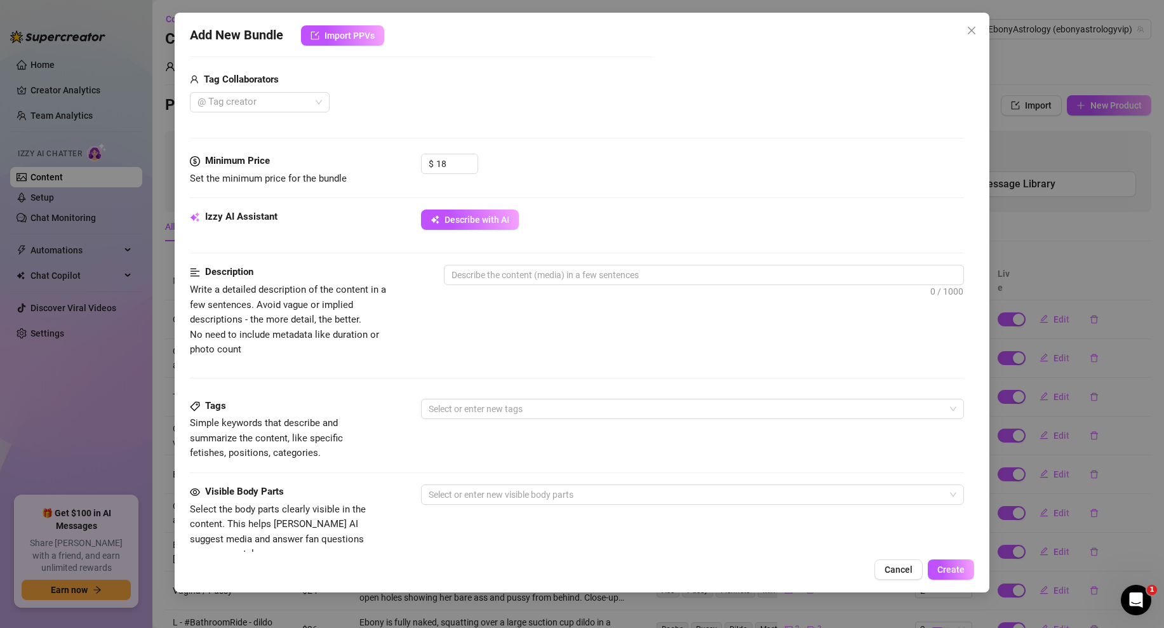
scroll to position [286, 0]
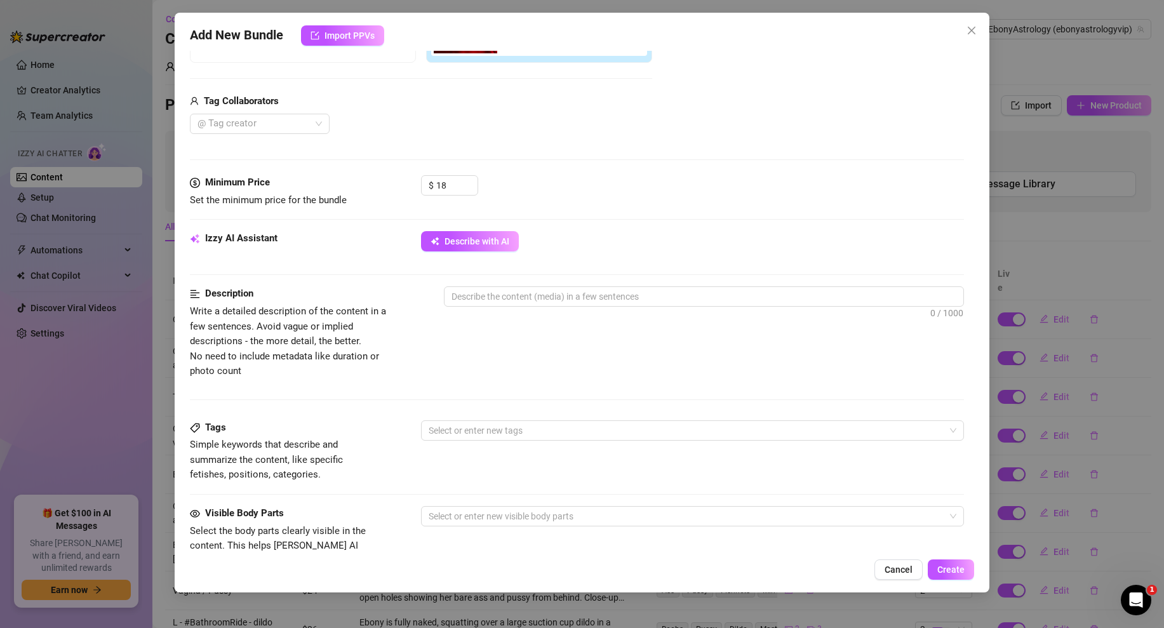
click at [463, 251] on div "Describe with AI" at bounding box center [692, 241] width 543 height 20
click at [491, 243] on span "Describe with AI" at bounding box center [476, 241] width 65 height 10
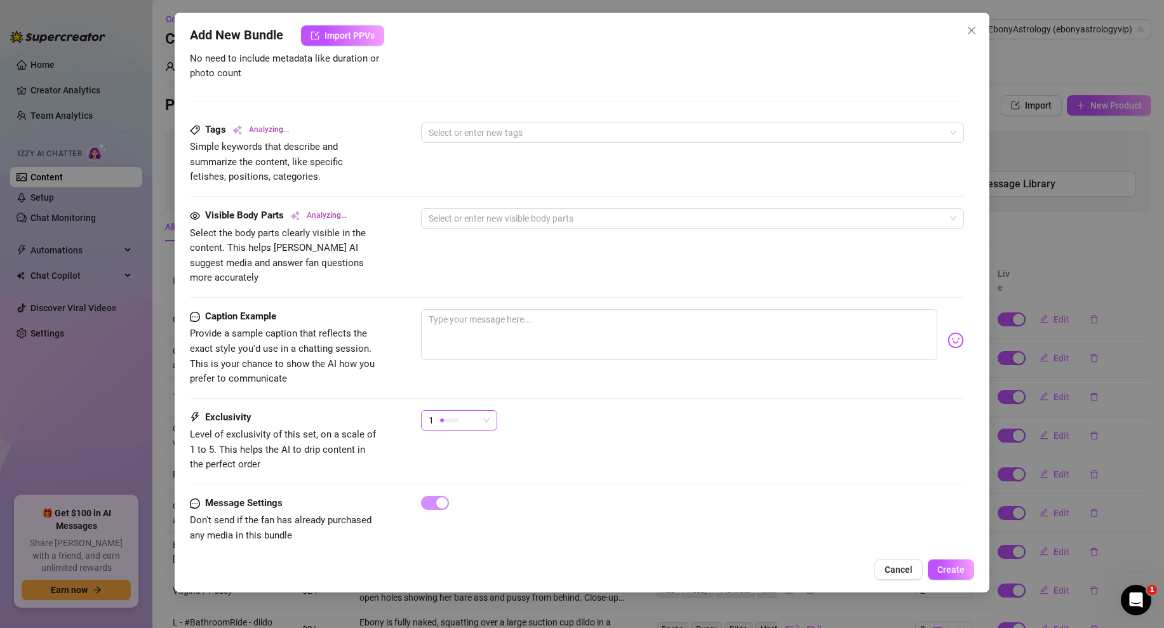
click at [485, 411] on span "1" at bounding box center [459, 420] width 61 height 19
click at [476, 447] on span "2" at bounding box center [472, 451] width 83 height 14
click at [491, 323] on textarea at bounding box center [679, 334] width 516 height 51
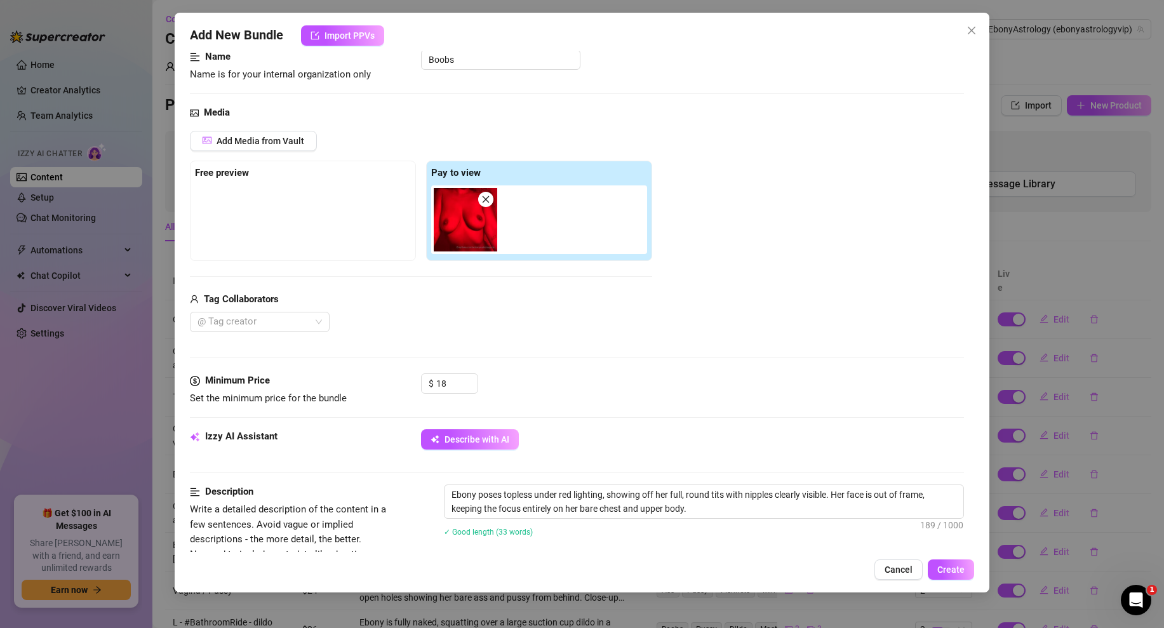
scroll to position [0, 0]
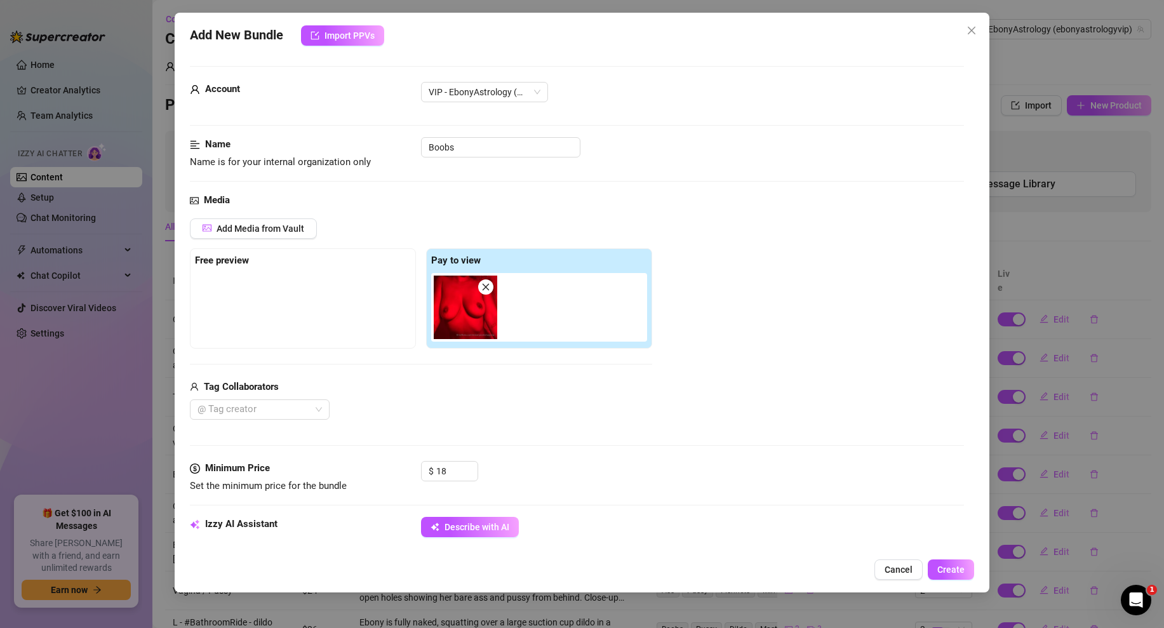
click at [600, 443] on div "Media Add Media from Vault Free preview Pay to view Tag Collaborators @ Tag cre…" at bounding box center [577, 327] width 774 height 268
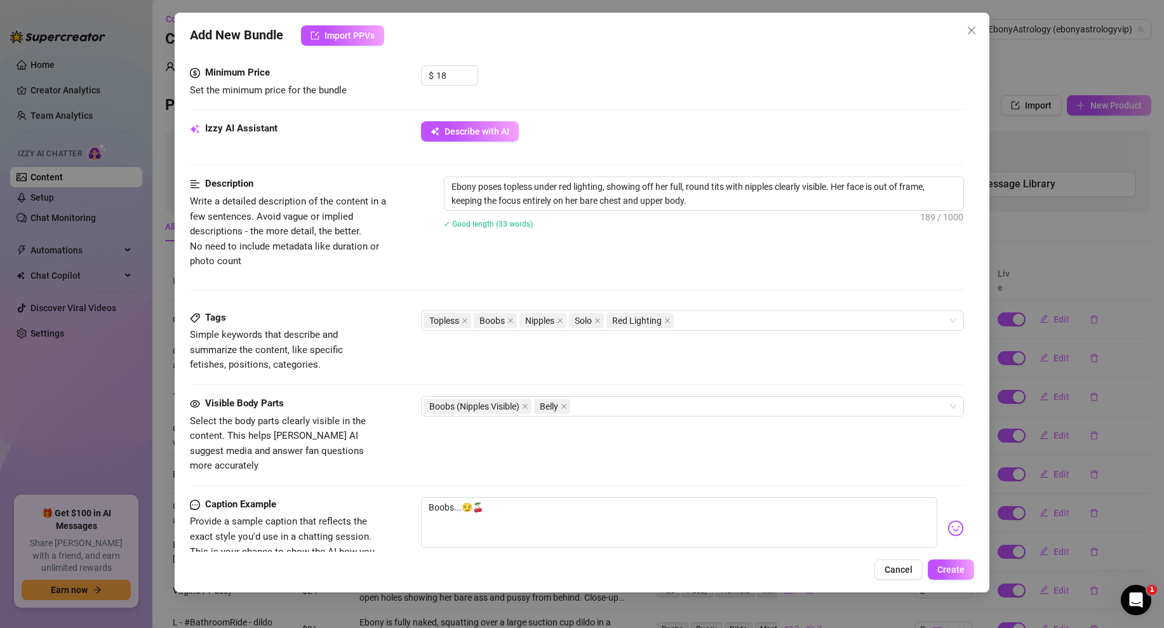
scroll to position [583, 0]
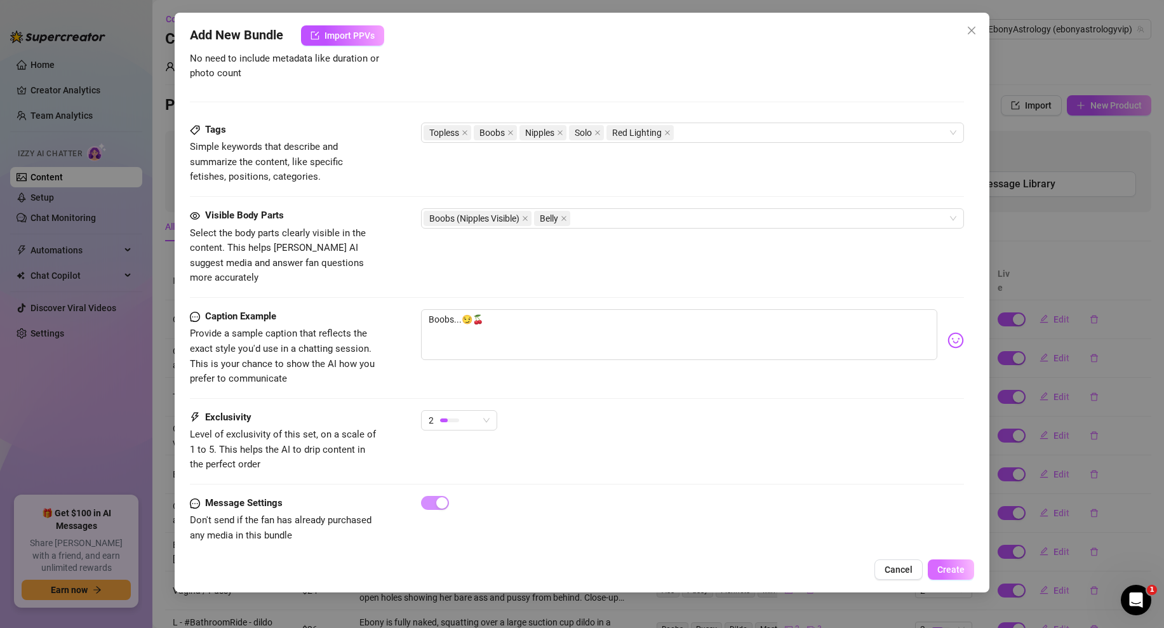
click at [947, 571] on span "Create" at bounding box center [950, 569] width 27 height 10
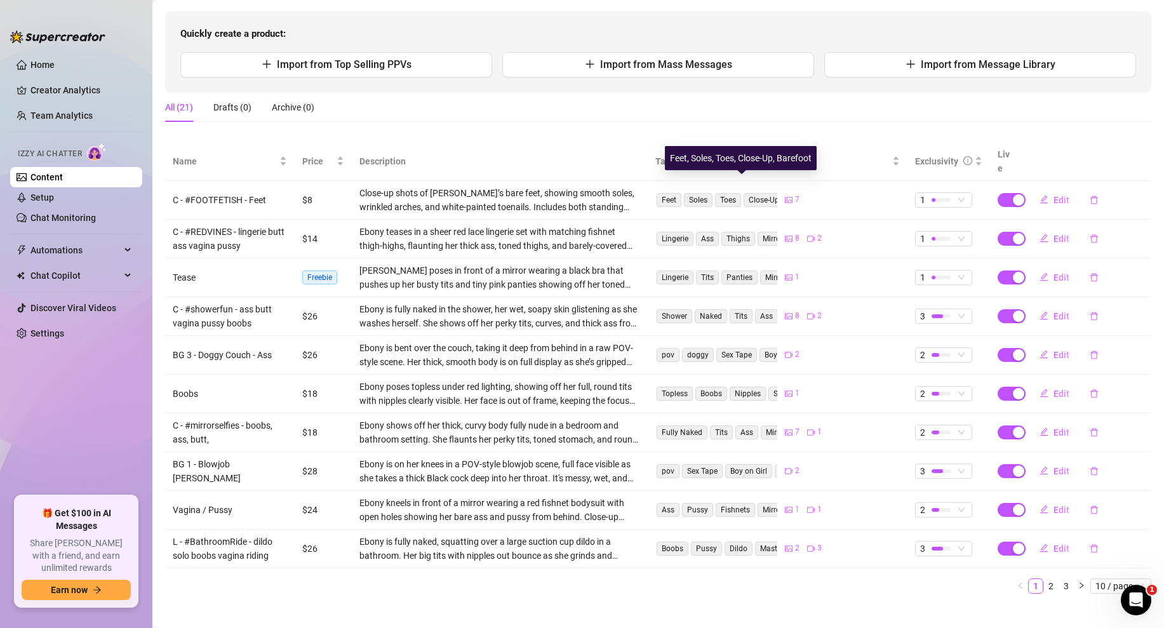
scroll to position [0, 0]
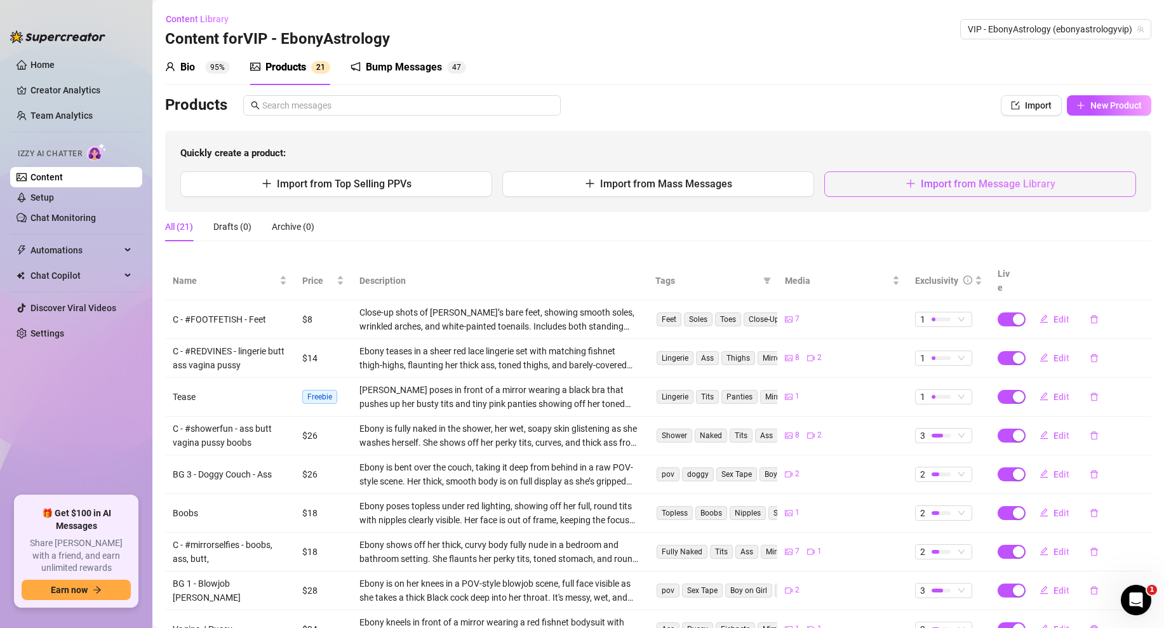
click at [905, 176] on button "Import from Message Library" at bounding box center [980, 183] width 312 height 25
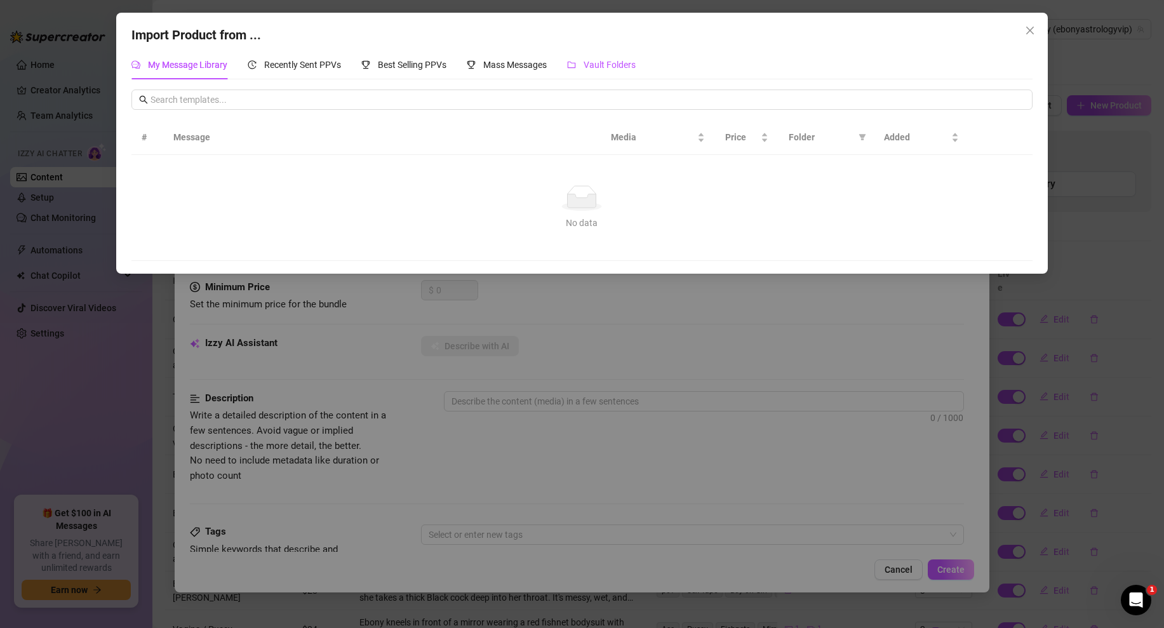
click at [600, 59] on div "Vault Folders" at bounding box center [601, 65] width 69 height 14
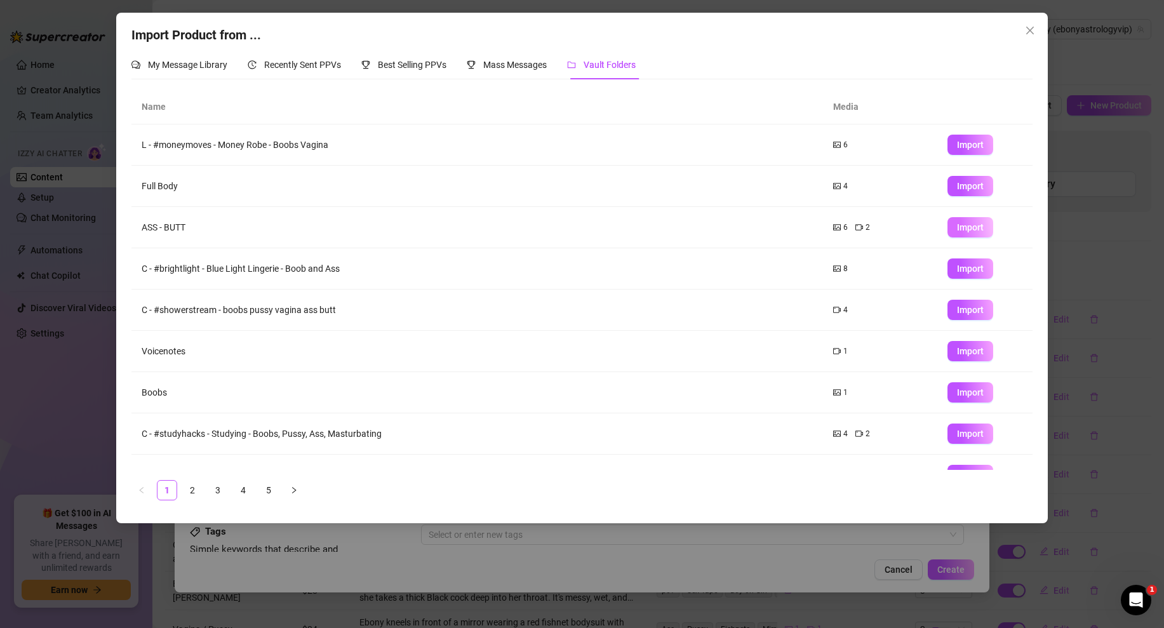
click at [967, 232] on button "Import" at bounding box center [970, 227] width 46 height 20
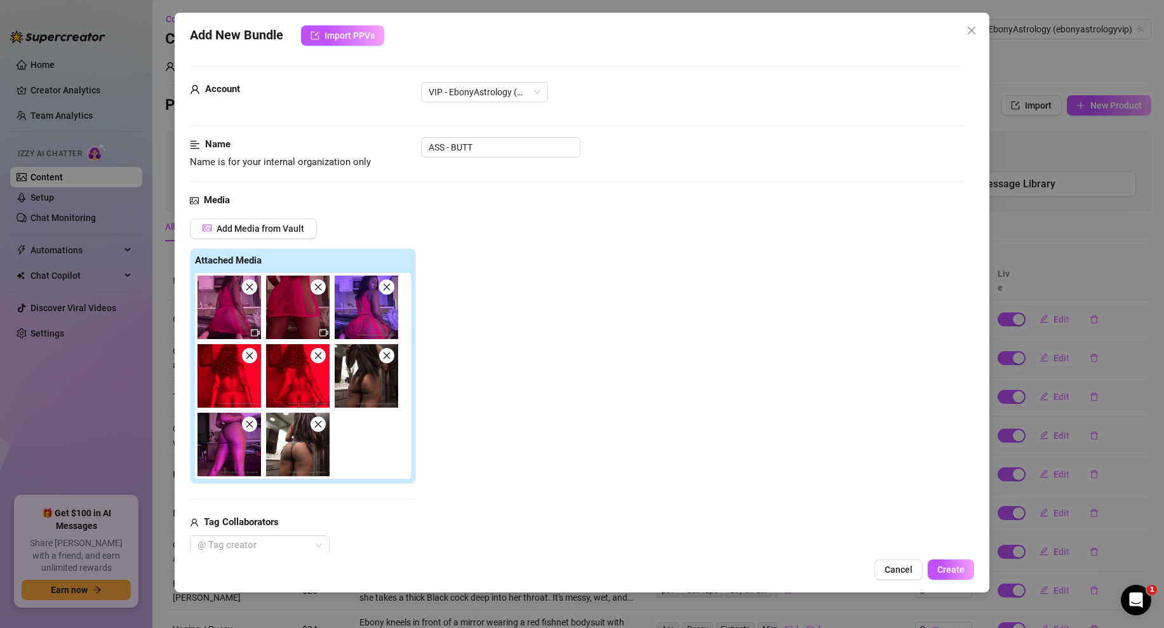
click at [250, 283] on icon "close" at bounding box center [249, 287] width 9 height 9
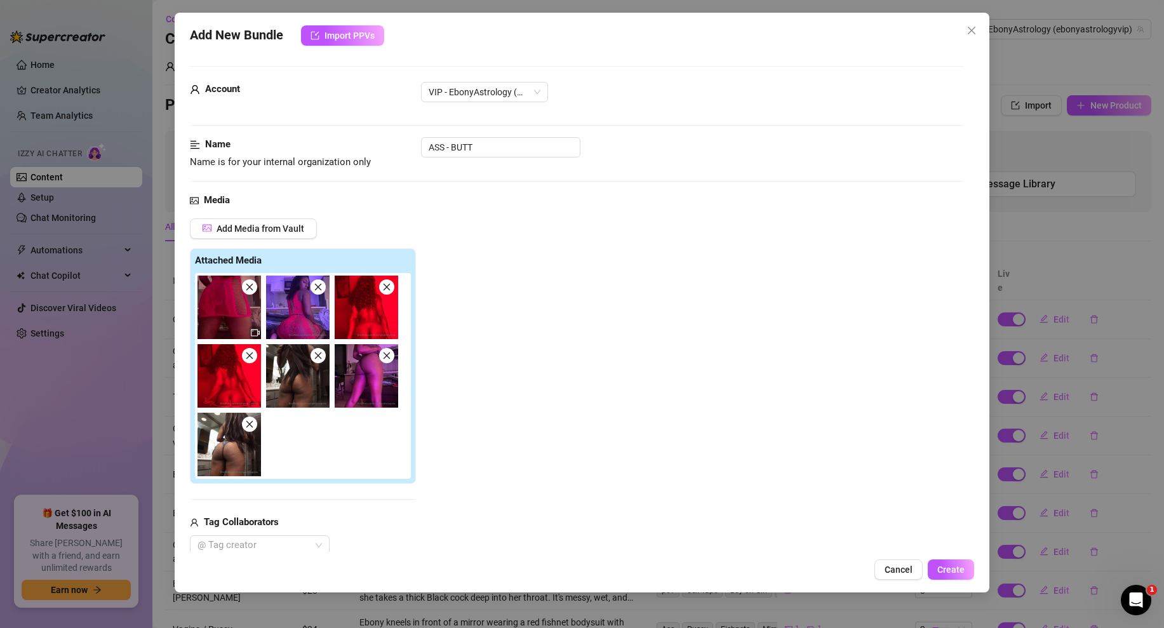
click at [250, 283] on icon "close" at bounding box center [249, 287] width 9 height 9
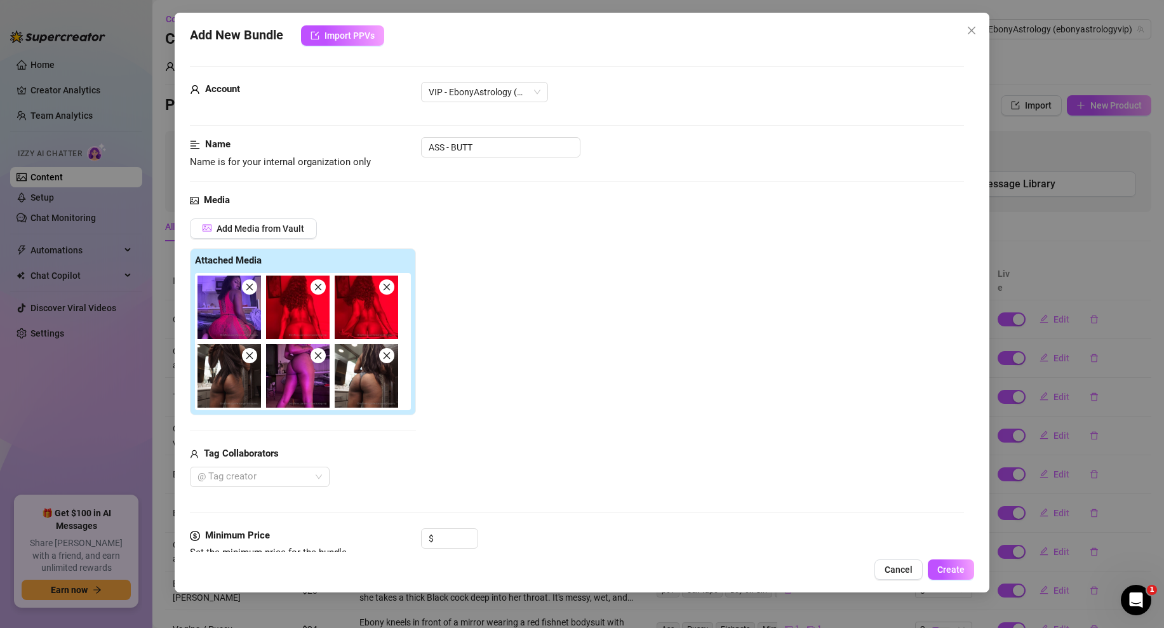
click at [250, 283] on icon "close" at bounding box center [249, 287] width 9 height 9
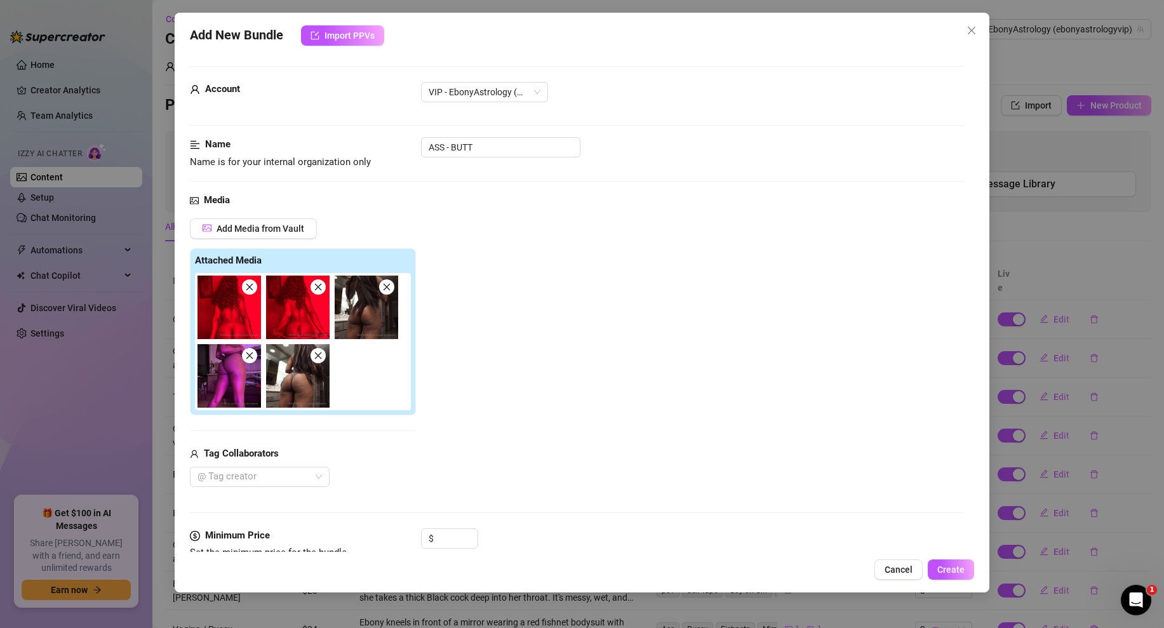
click at [390, 287] on icon "close" at bounding box center [386, 287] width 9 height 9
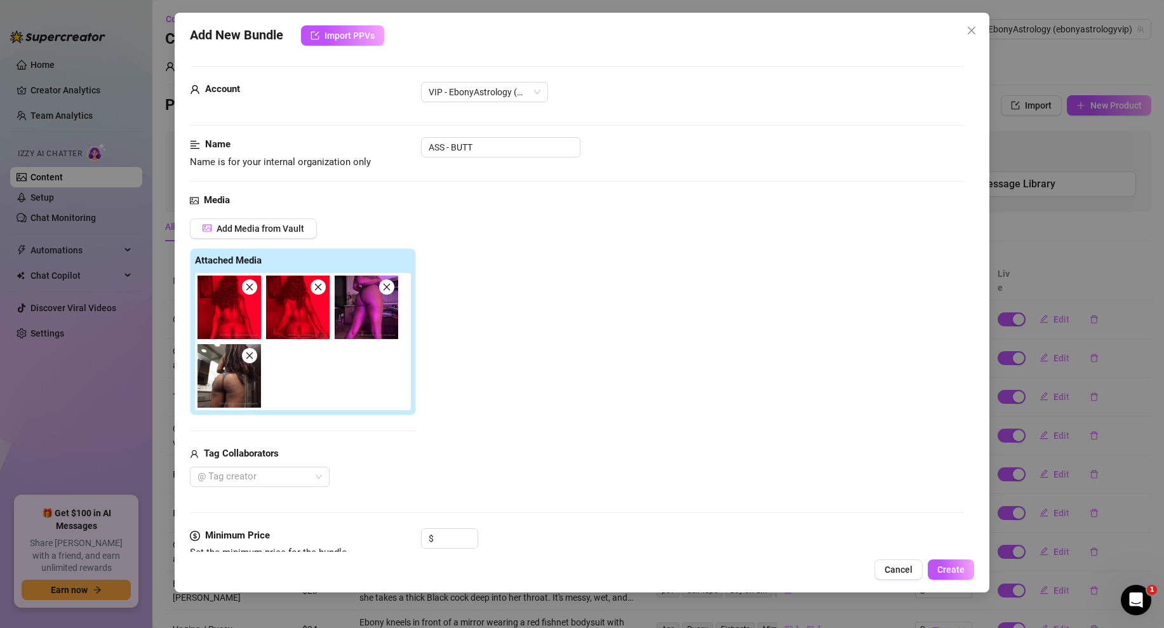
click at [253, 360] on span at bounding box center [249, 355] width 15 height 15
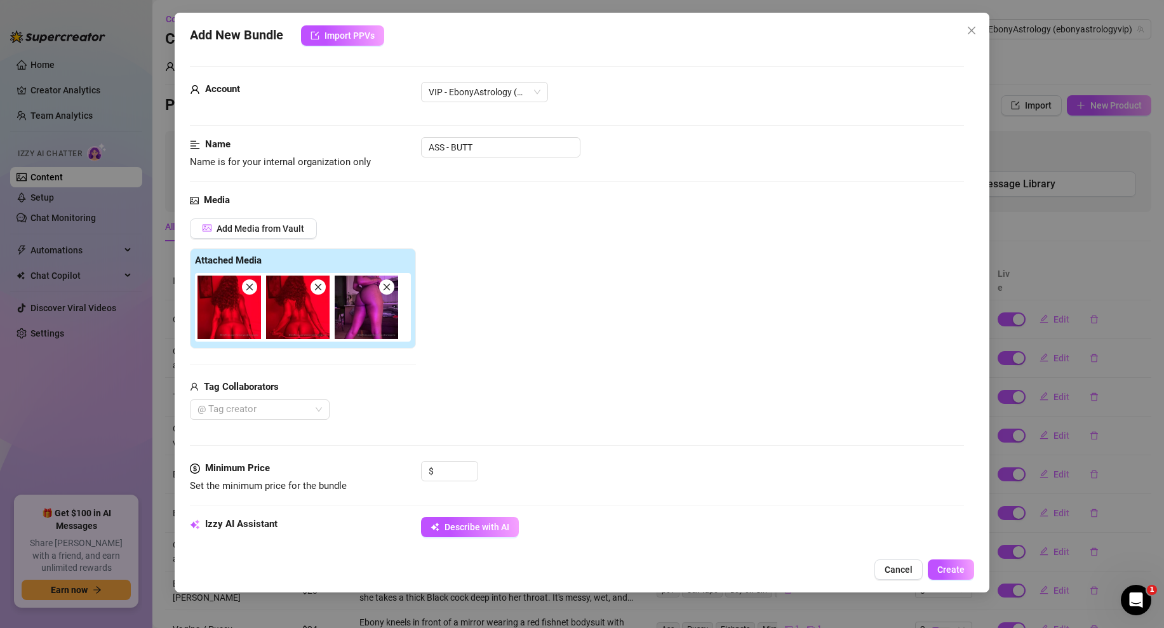
click at [389, 285] on icon "close" at bounding box center [386, 287] width 7 height 7
click at [445, 472] on input at bounding box center [456, 471] width 41 height 19
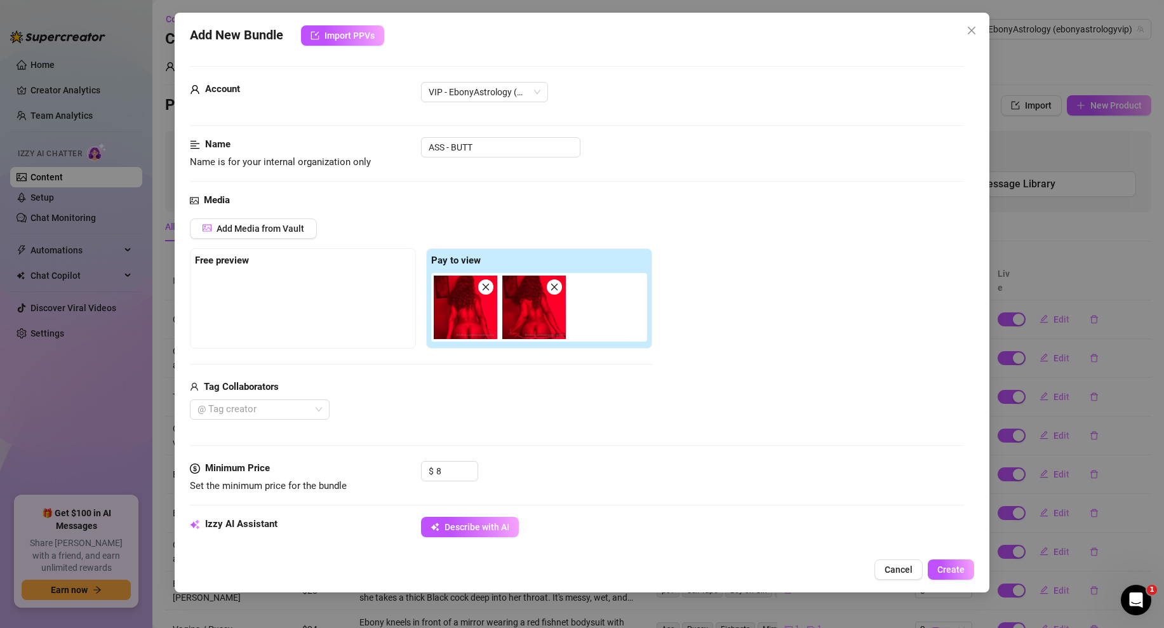
click at [589, 420] on div "Media Add Media from Vault Free preview Pay to view Tag Collaborators @ Tag cre…" at bounding box center [577, 327] width 774 height 268
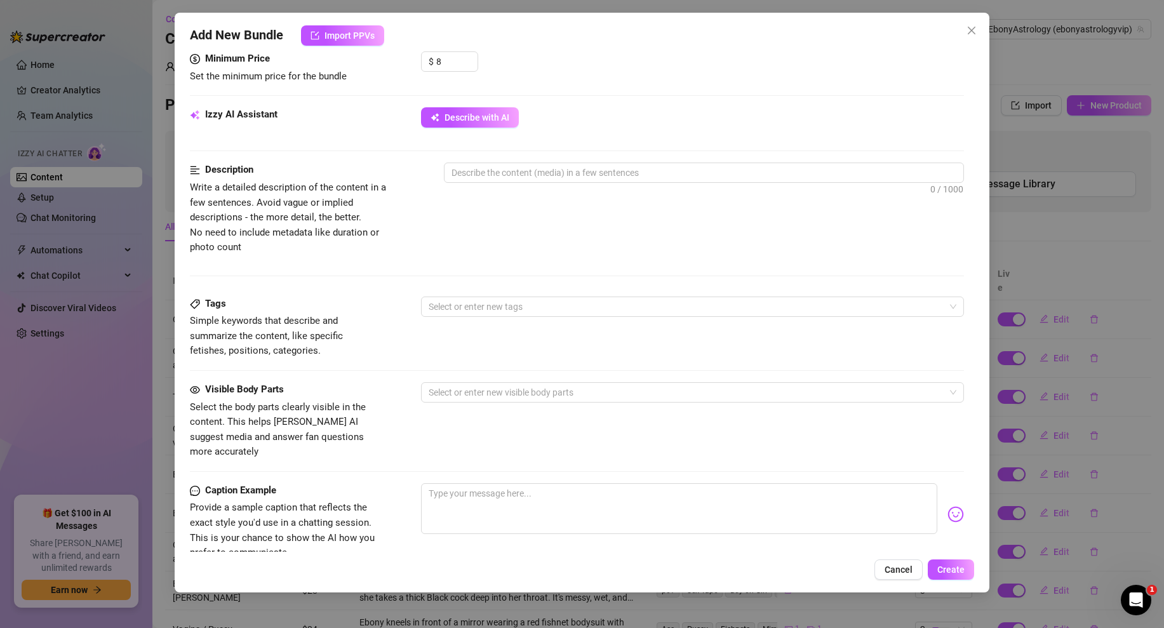
scroll to position [376, 0]
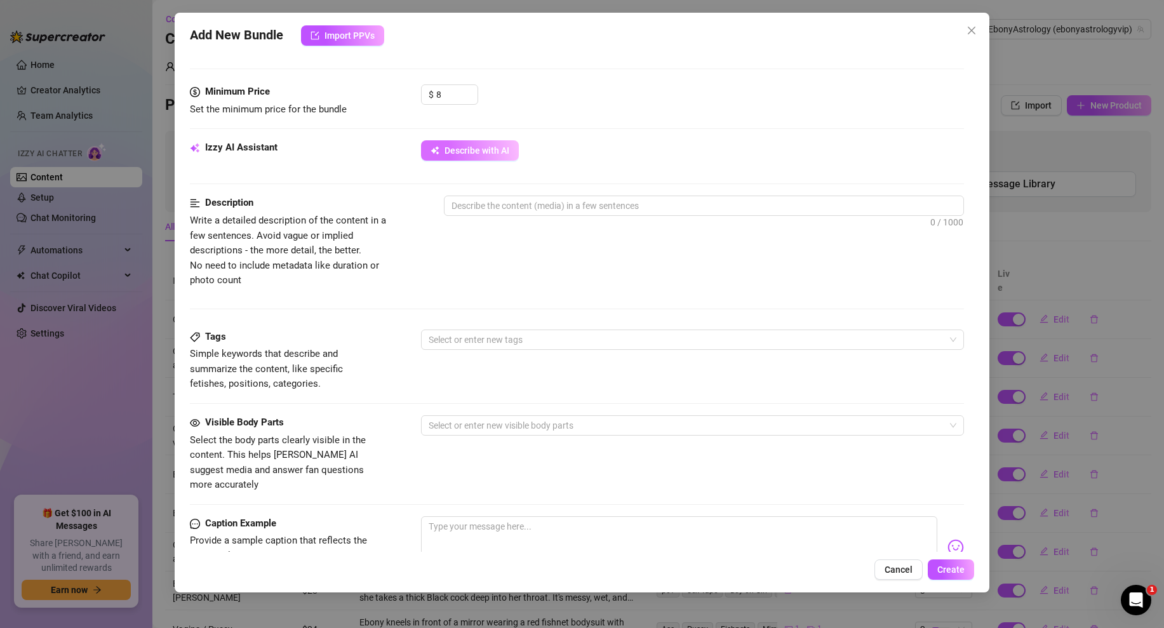
click at [437, 146] on icon "button" at bounding box center [434, 150] width 9 height 9
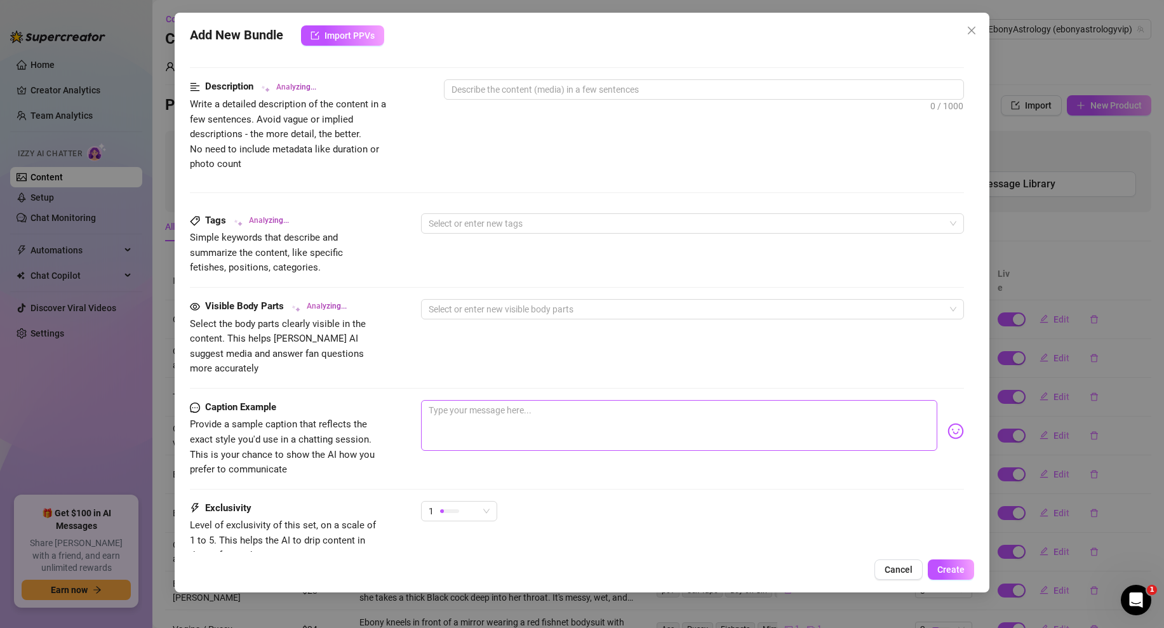
scroll to position [583, 0]
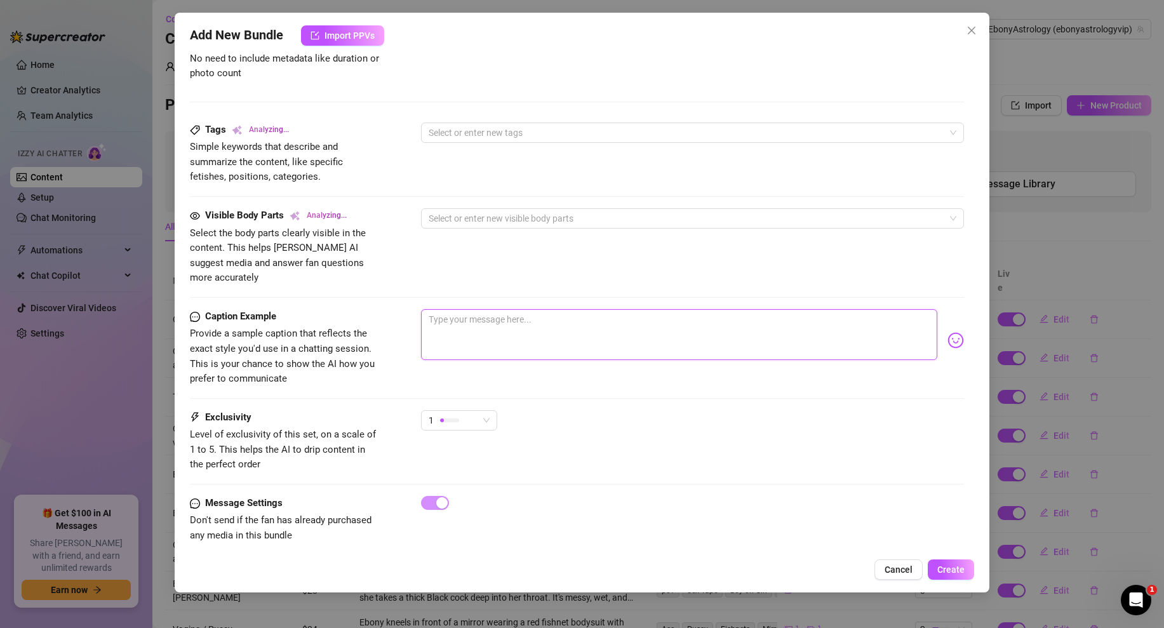
click at [453, 325] on textarea at bounding box center [679, 334] width 516 height 51
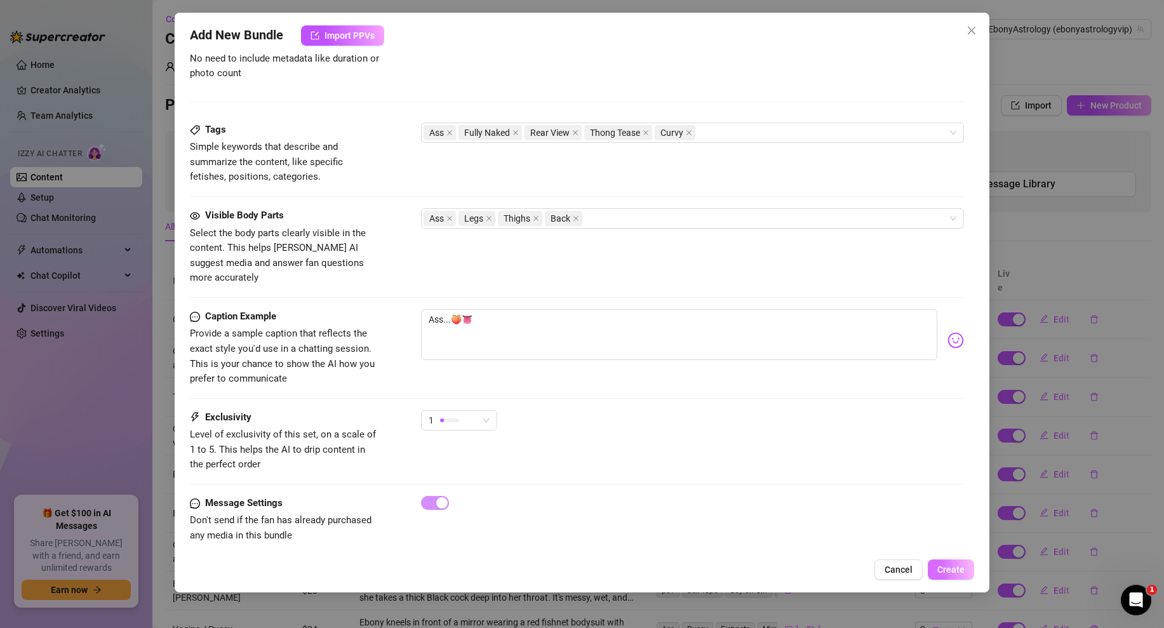
click at [954, 576] on button "Create" at bounding box center [951, 569] width 46 height 20
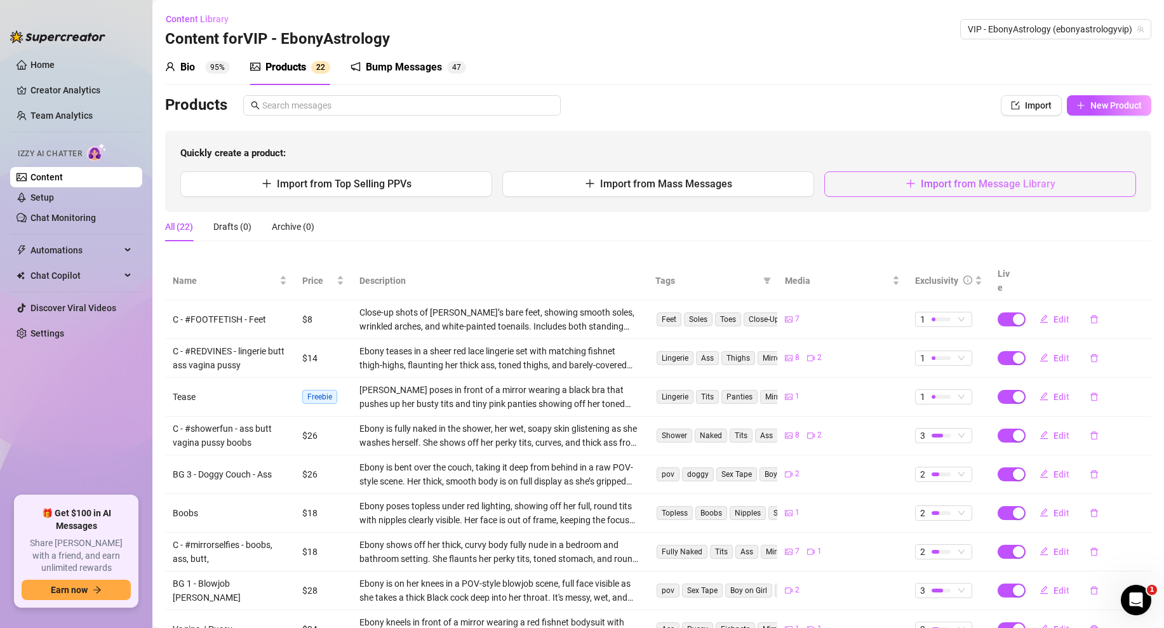
click at [897, 178] on button "Import from Message Library" at bounding box center [980, 183] width 312 height 25
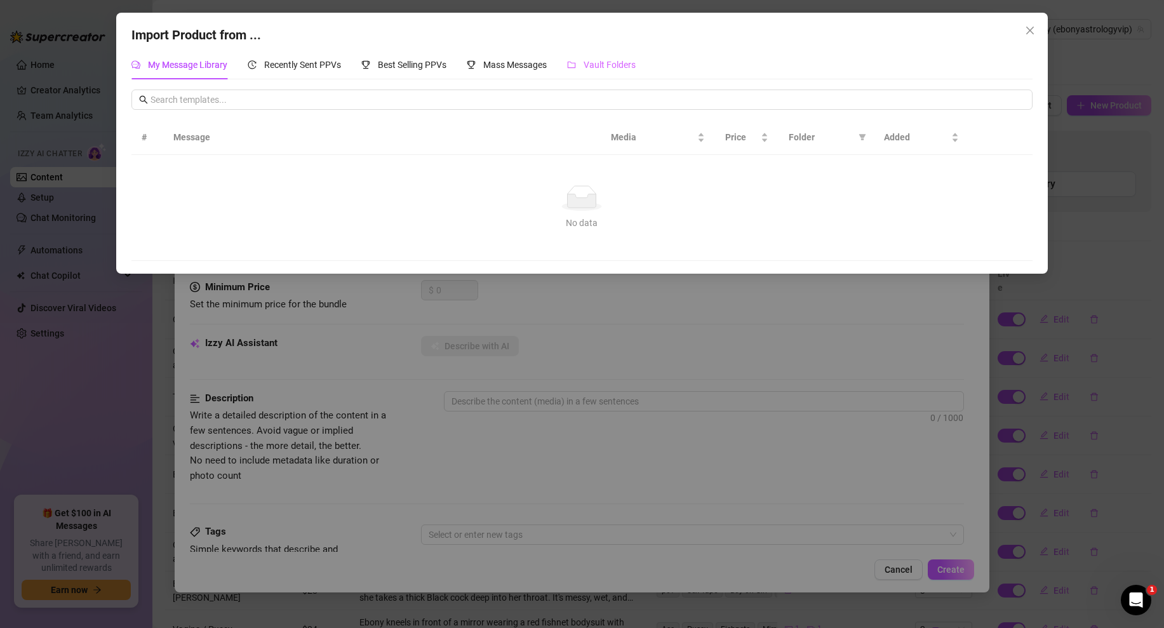
click at [580, 51] on div "Vault Folders" at bounding box center [601, 64] width 69 height 29
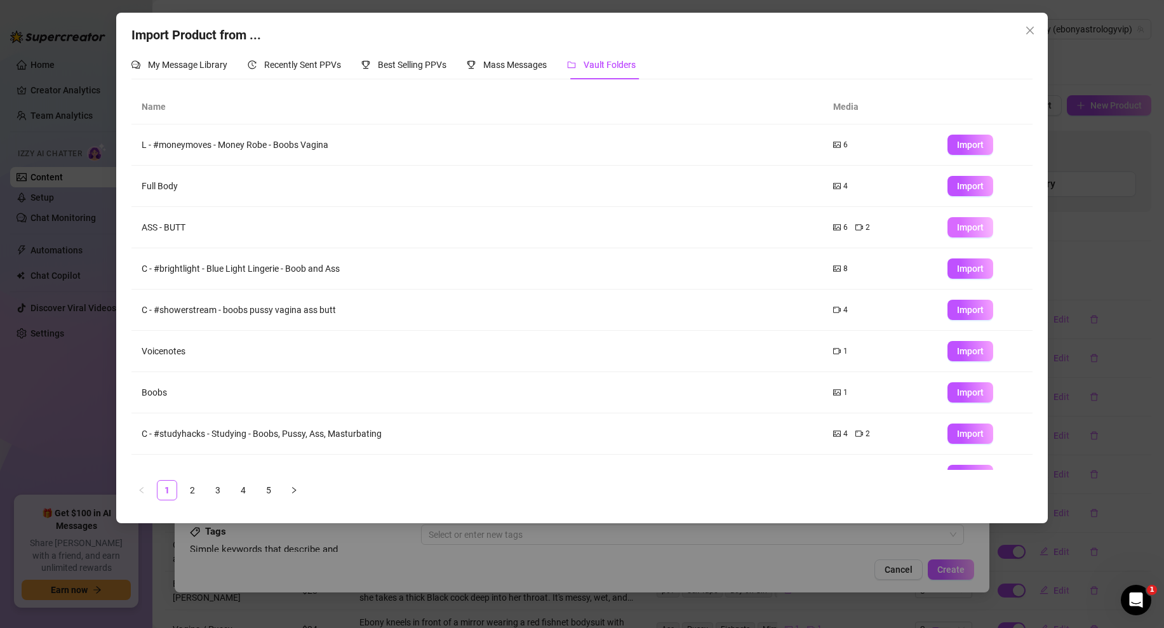
click at [976, 230] on span "Import" at bounding box center [970, 227] width 27 height 10
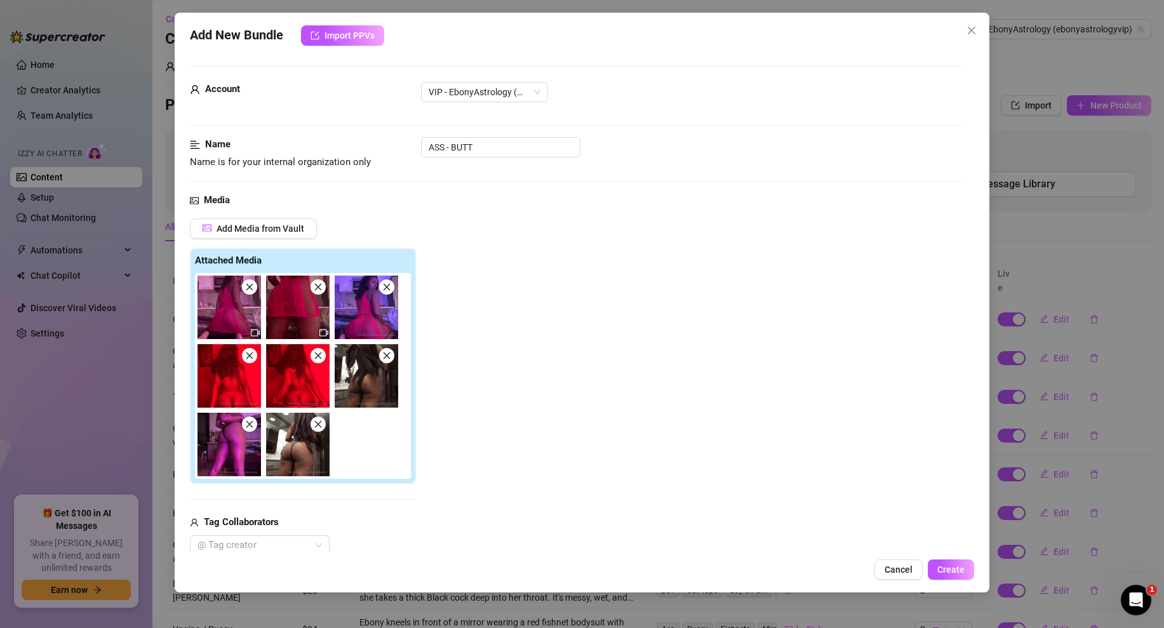
click at [250, 352] on icon "close" at bounding box center [249, 355] width 9 height 9
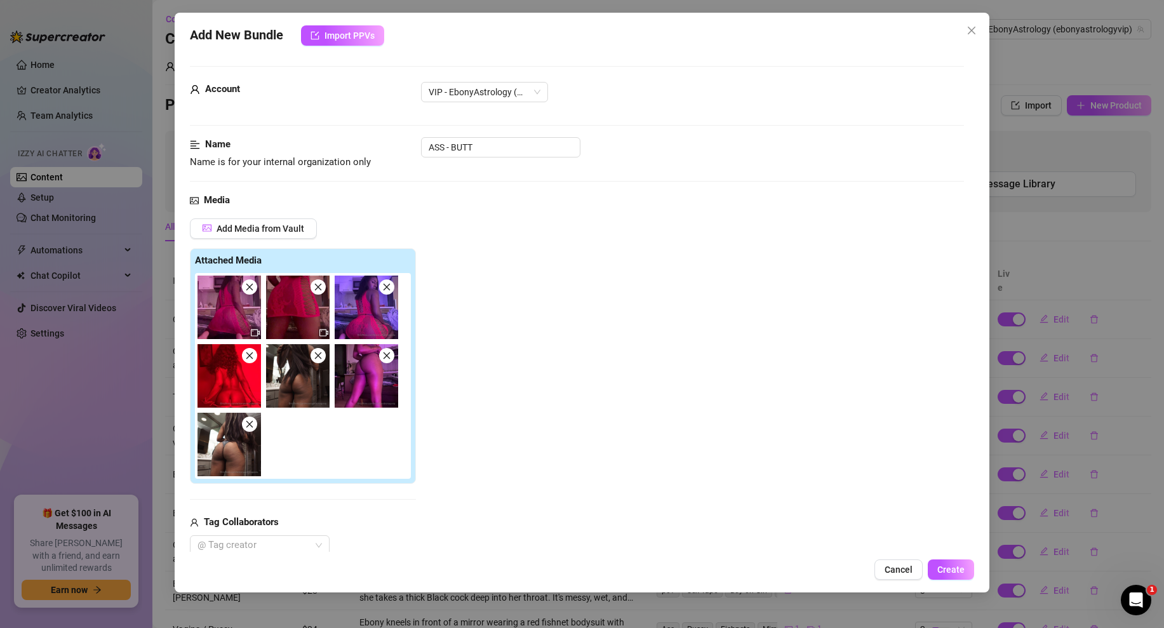
click at [250, 352] on icon "close" at bounding box center [249, 355] width 9 height 9
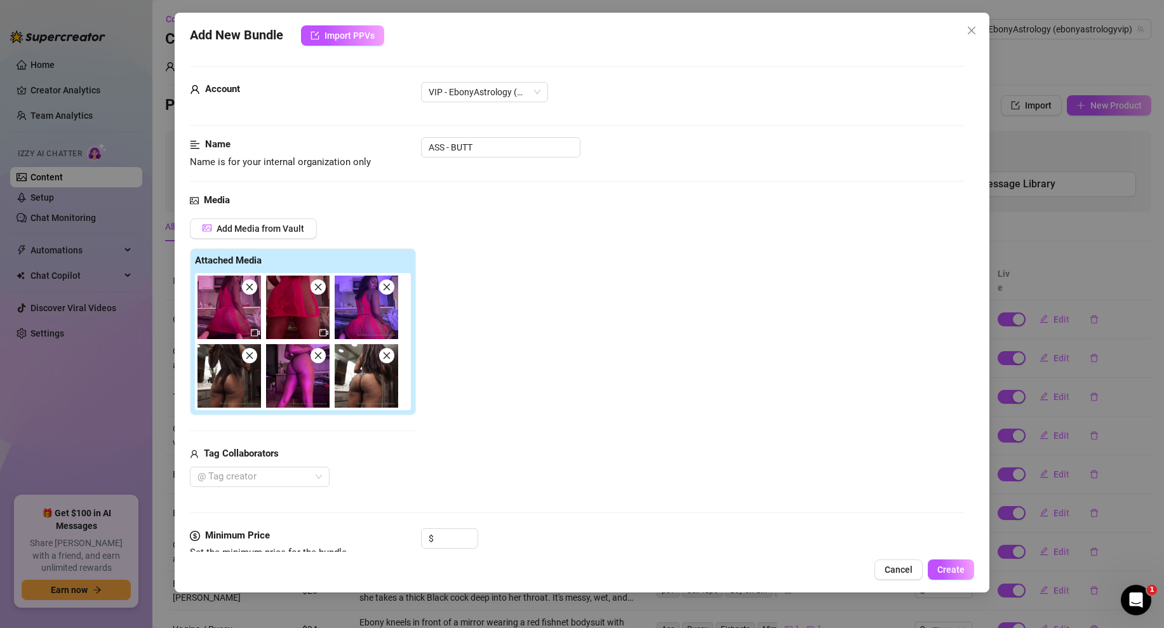
click at [250, 352] on icon "close" at bounding box center [249, 355] width 9 height 9
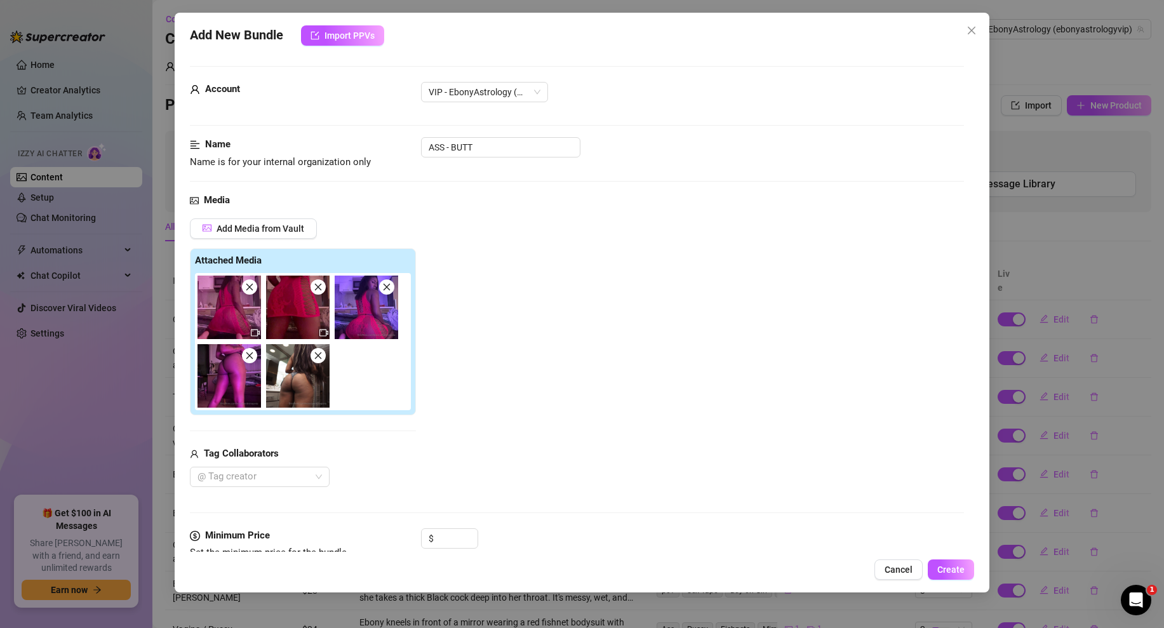
click at [250, 352] on icon "close" at bounding box center [249, 355] width 9 height 9
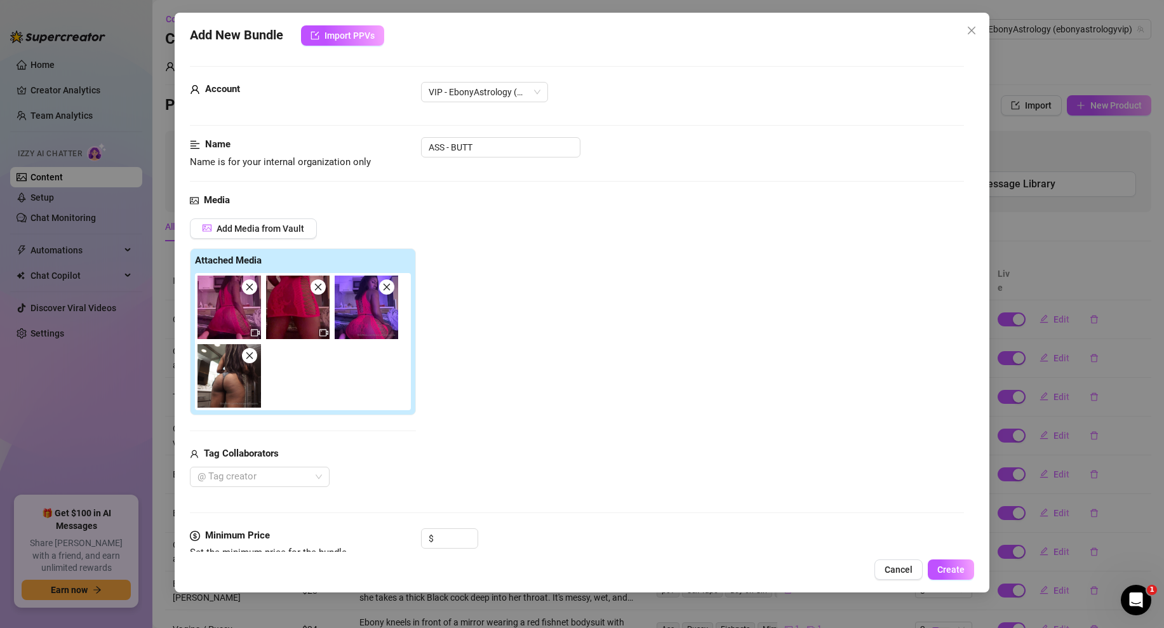
click at [250, 352] on icon "close" at bounding box center [249, 355] width 9 height 9
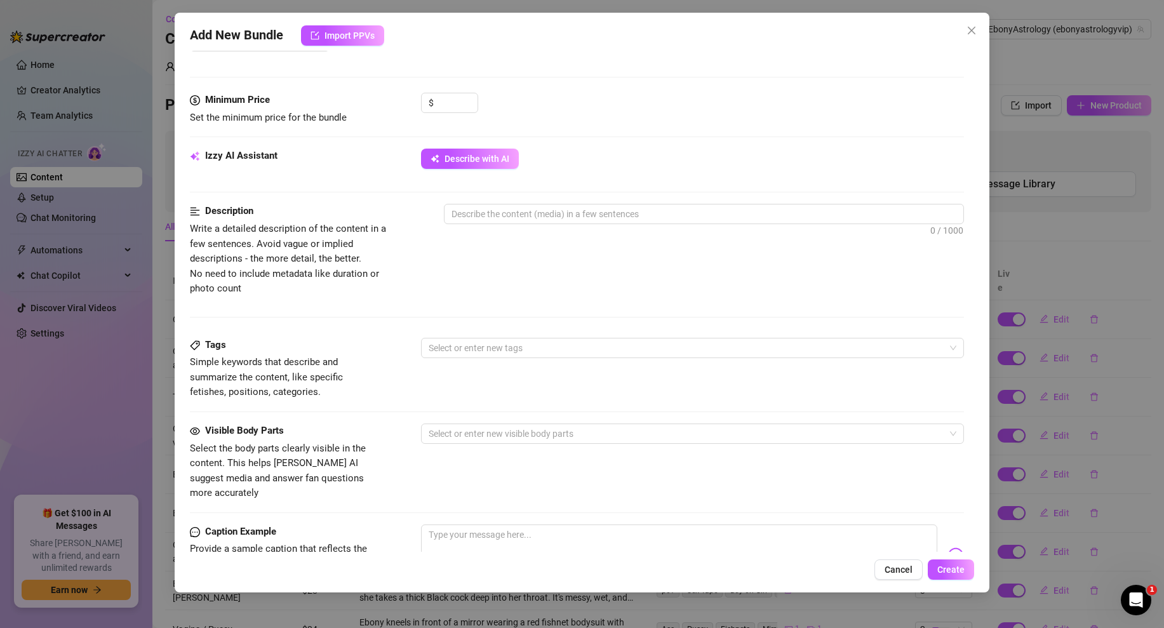
scroll to position [474, 0]
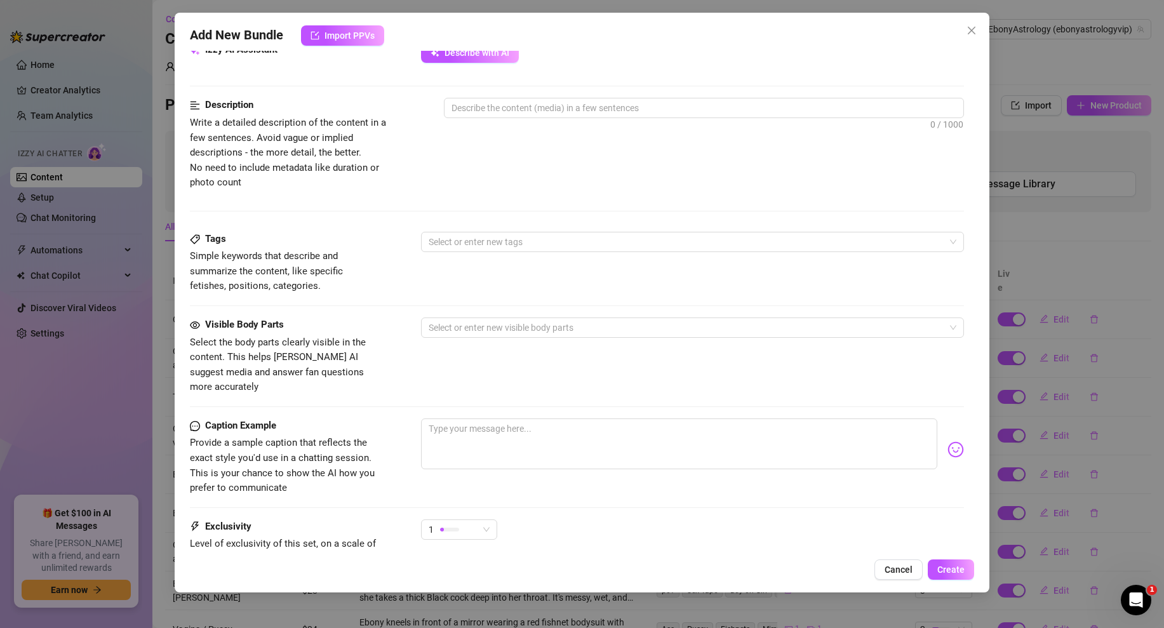
click at [454, 402] on div "Visible Body Parts Select the body parts clearly visible in the content. This h…" at bounding box center [577, 367] width 774 height 101
click at [463, 422] on textarea at bounding box center [679, 443] width 516 height 51
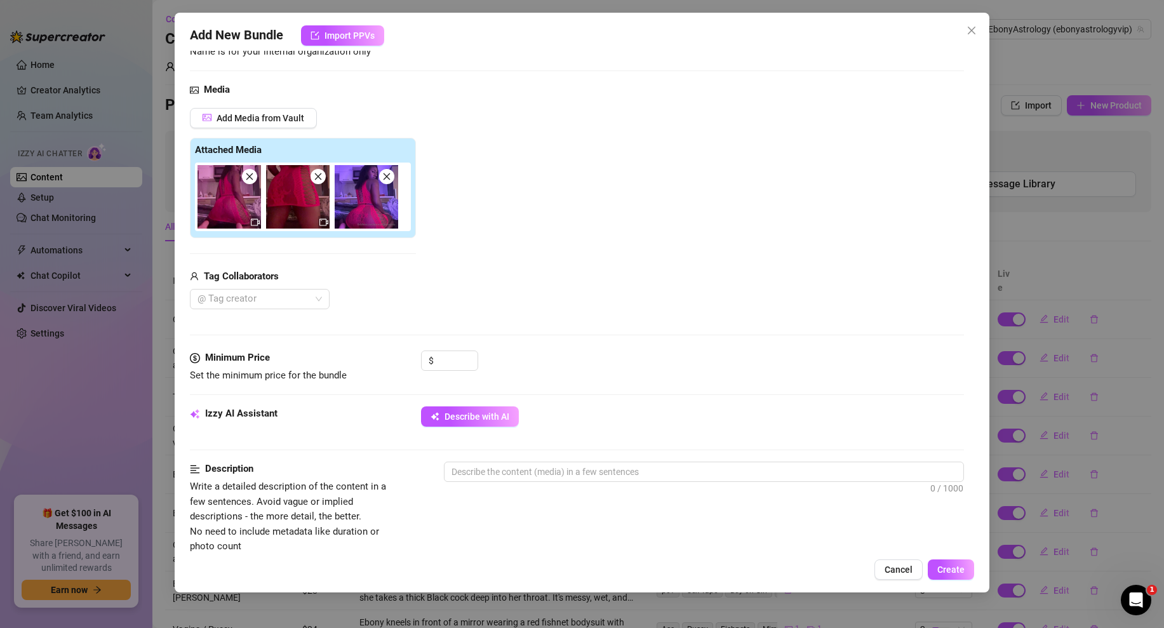
scroll to position [55, 0]
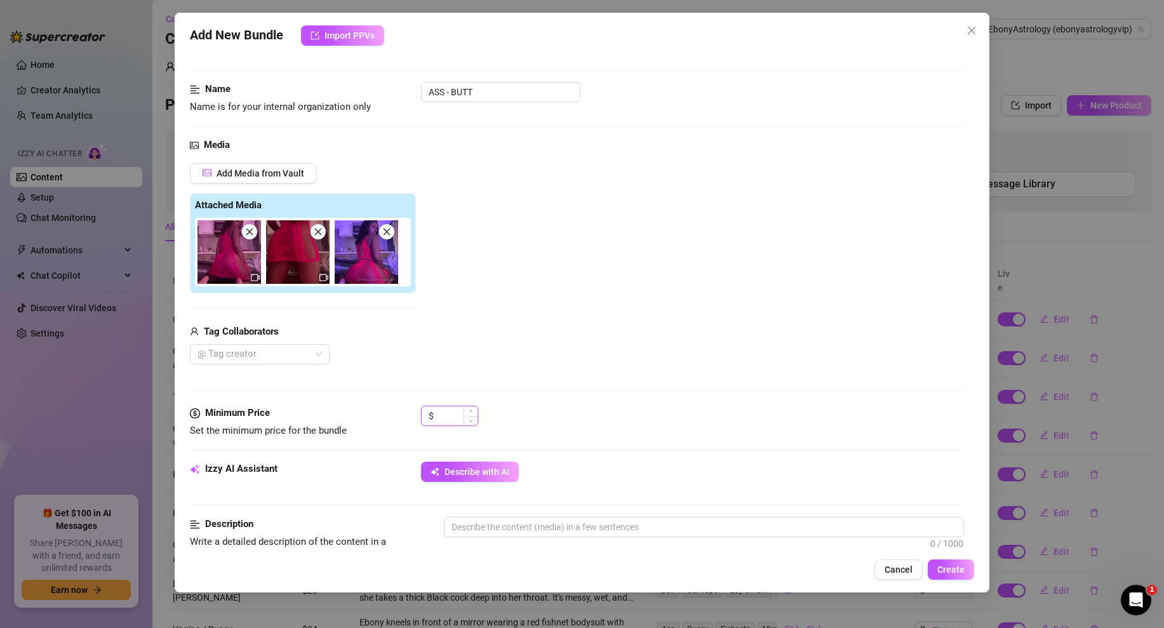
click at [448, 418] on input at bounding box center [456, 415] width 41 height 19
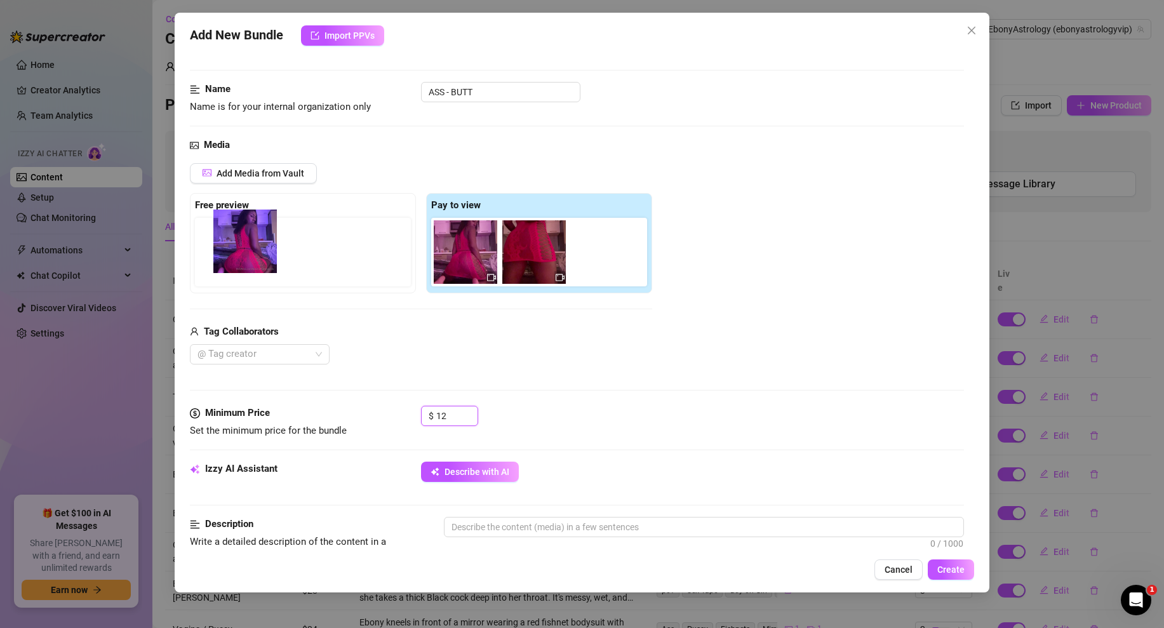
drag, startPoint x: 613, startPoint y: 239, endPoint x: 250, endPoint y: 232, distance: 362.6
click at [250, 232] on div "Free preview Pay to view" at bounding box center [421, 243] width 462 height 100
click at [450, 415] on input "12" at bounding box center [456, 415] width 41 height 19
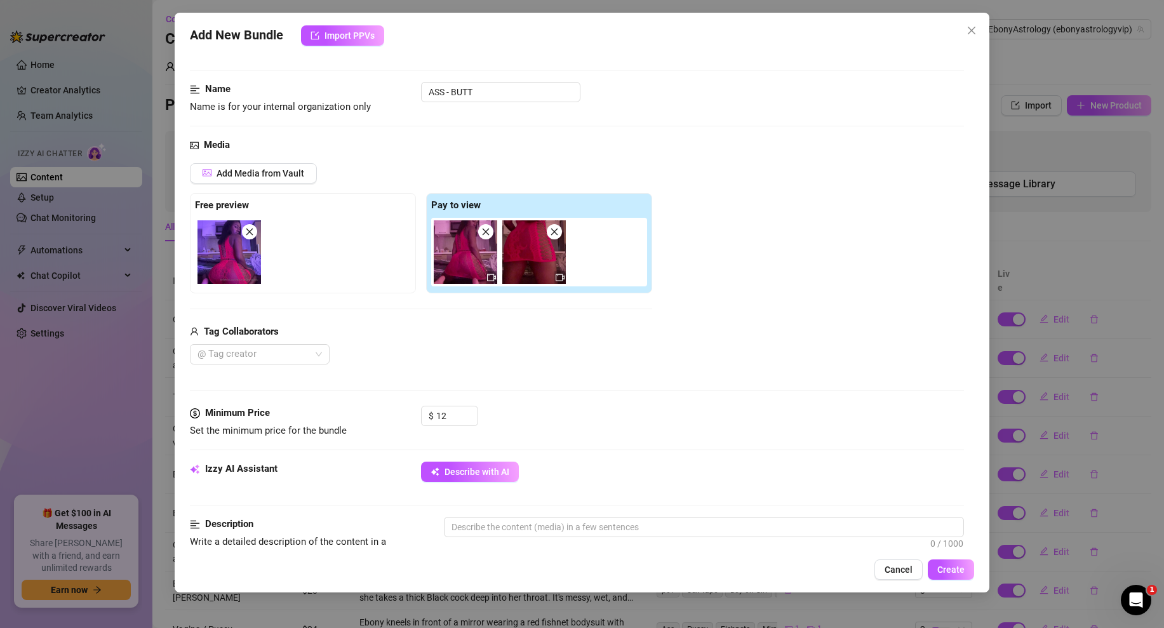
click at [549, 379] on div "Media Add Media from Vault Free preview Pay to view Tag Collaborators @ Tag cre…" at bounding box center [577, 272] width 774 height 268
click at [439, 416] on input "12" at bounding box center [456, 415] width 41 height 19
click at [580, 387] on div "Media Add Media from Vault Free preview Pay to view Tag Collaborators @ Tag cre…" at bounding box center [577, 272] width 774 height 268
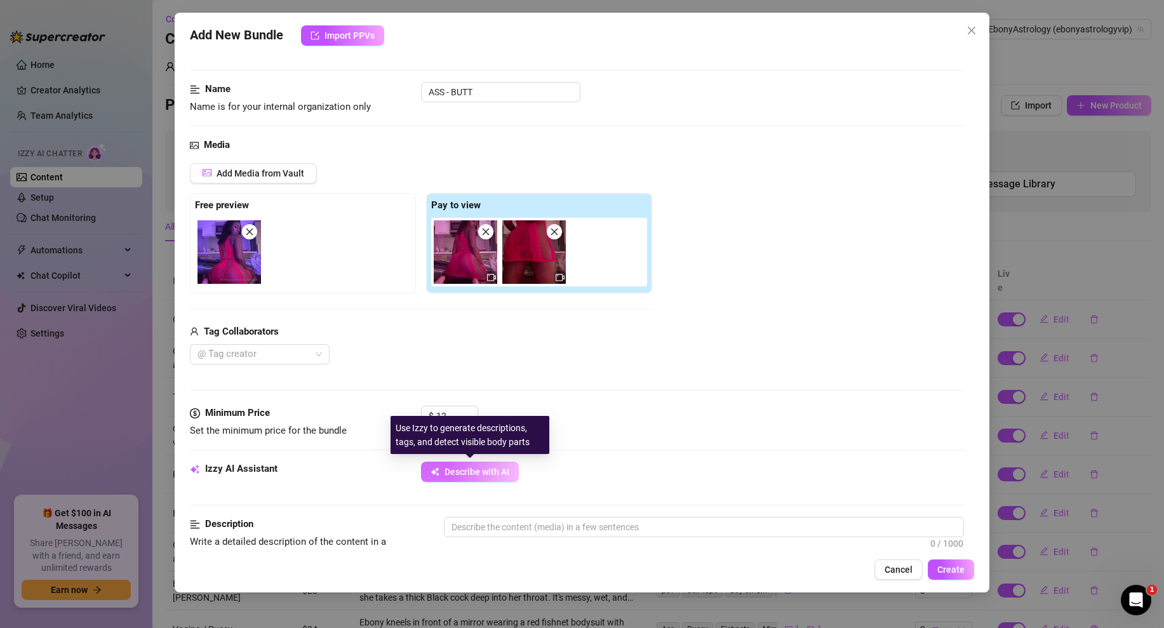
click at [481, 472] on span "Describe with AI" at bounding box center [476, 472] width 65 height 10
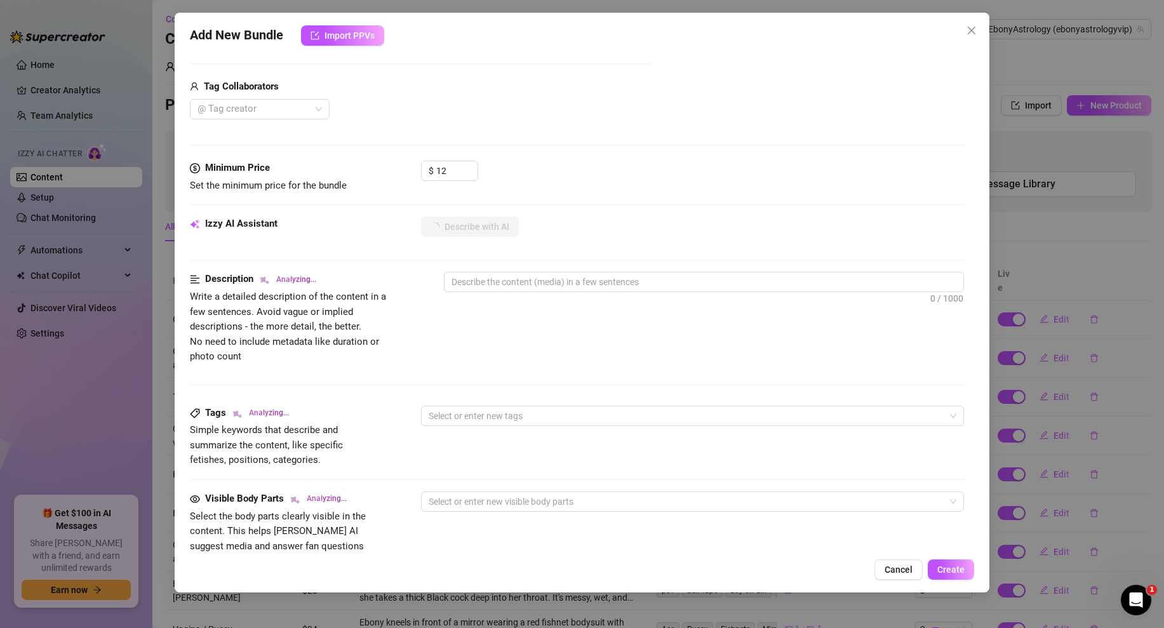
scroll to position [380, 0]
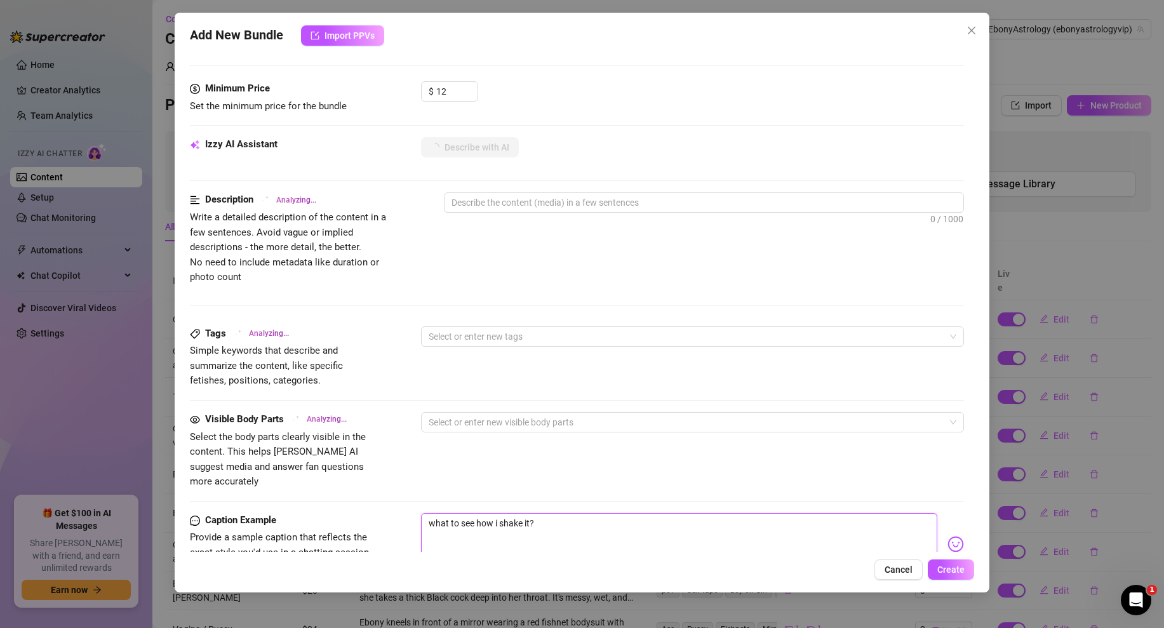
click at [584, 523] on textarea "what to see how i shake it?" at bounding box center [679, 538] width 516 height 51
click at [700, 452] on div "Visible Body Parts Analyzing... Select the body parts clearly visible in the co…" at bounding box center [577, 450] width 774 height 77
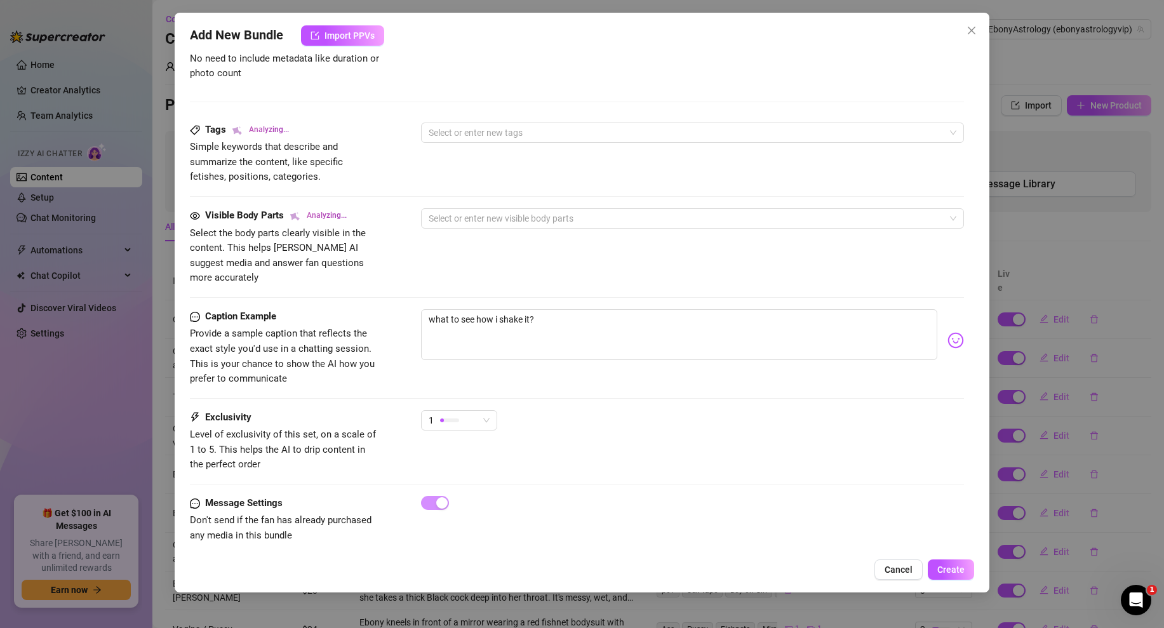
scroll to position [0, 0]
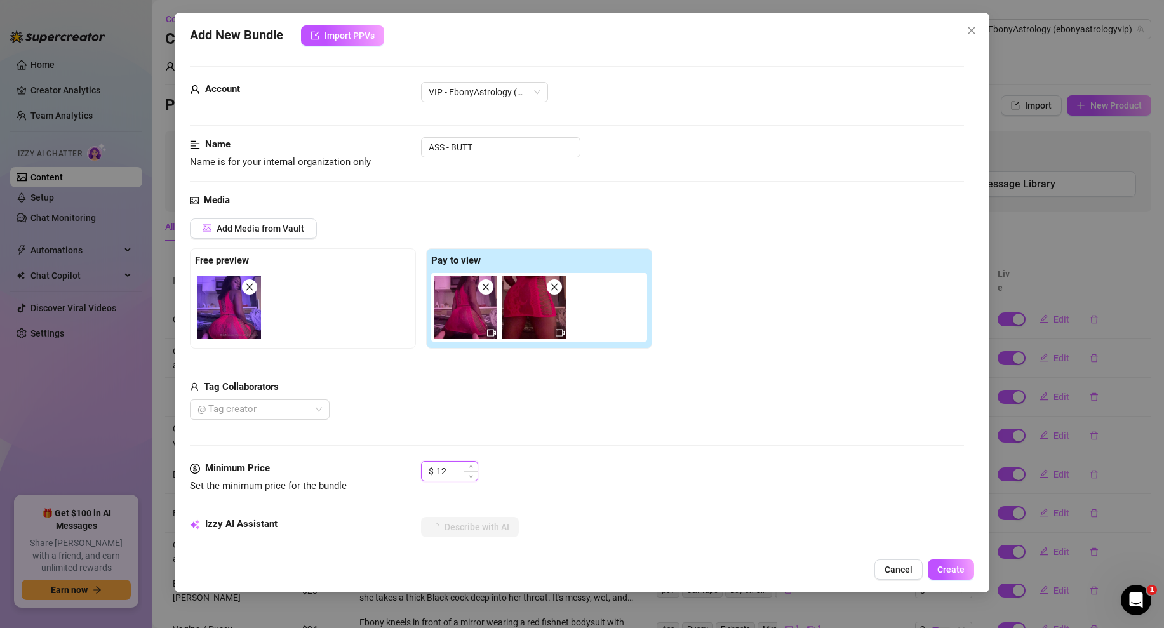
click at [446, 474] on input "12" at bounding box center [456, 471] width 41 height 19
click at [537, 451] on div "Media Add Media from Vault Free preview Pay to view Tag Collaborators @ Tag cre…" at bounding box center [577, 327] width 774 height 268
click at [443, 465] on input "9" at bounding box center [456, 471] width 41 height 19
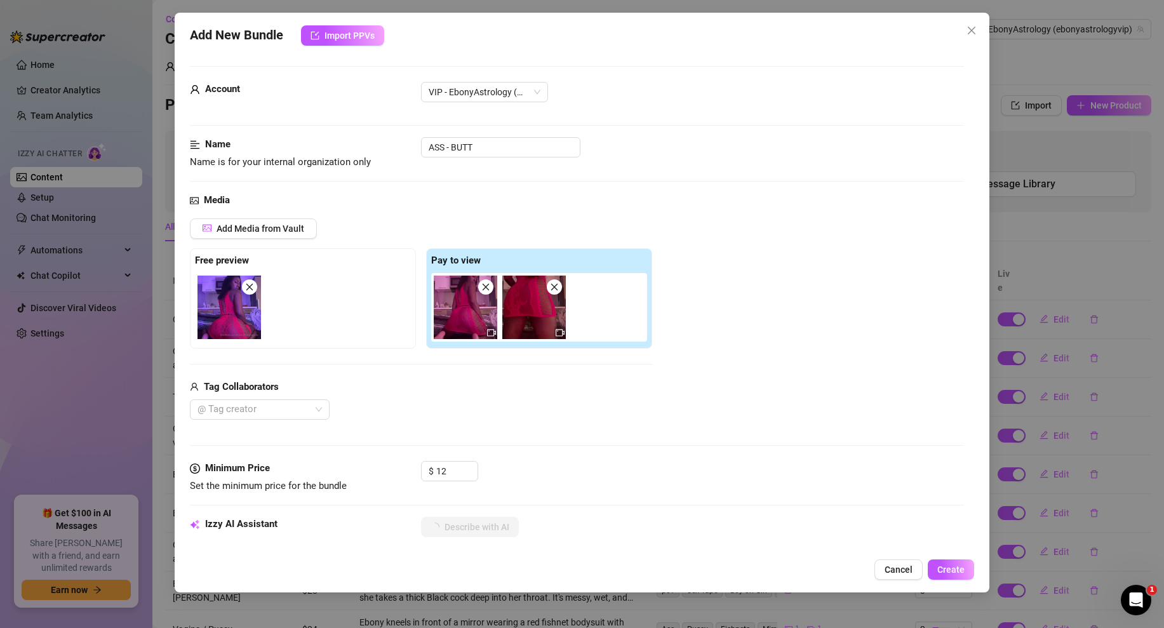
click at [623, 448] on div "Media Add Media from Vault Free preview Pay to view Tag Collaborators @ Tag cre…" at bounding box center [577, 327] width 774 height 268
click at [448, 473] on input "12" at bounding box center [456, 471] width 41 height 19
click at [613, 451] on div "Media Add Media from Vault Free preview Pay to view Tag Collaborators @ Tag cre…" at bounding box center [577, 327] width 774 height 268
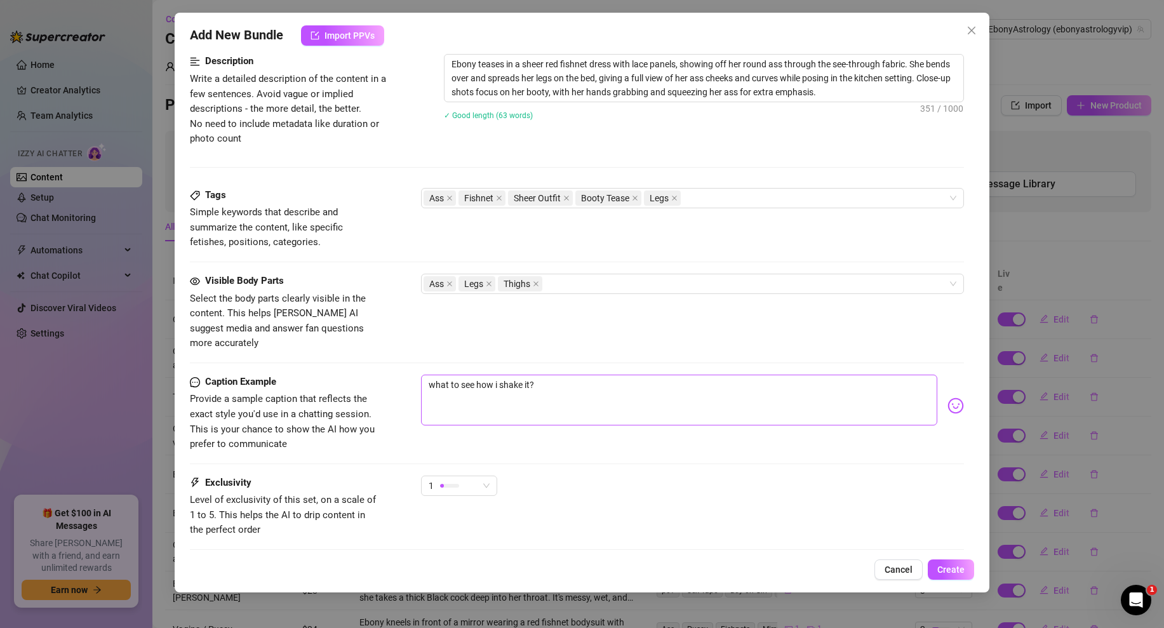
scroll to position [583, 0]
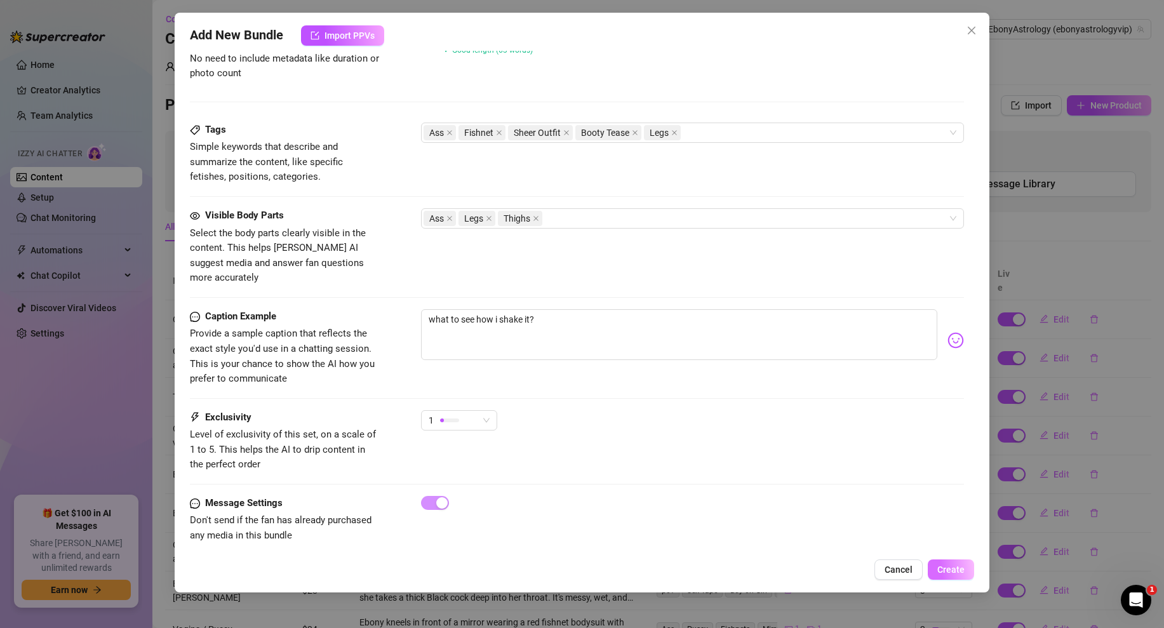
click at [942, 568] on span "Create" at bounding box center [950, 569] width 27 height 10
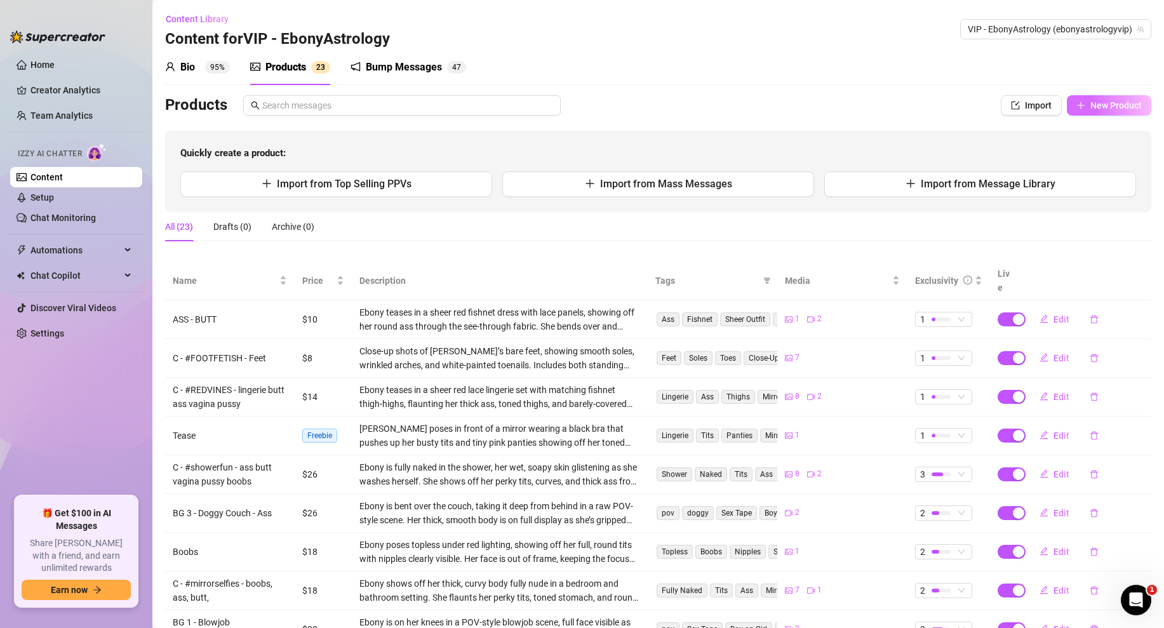
click at [1098, 114] on button "New Product" at bounding box center [1109, 105] width 84 height 20
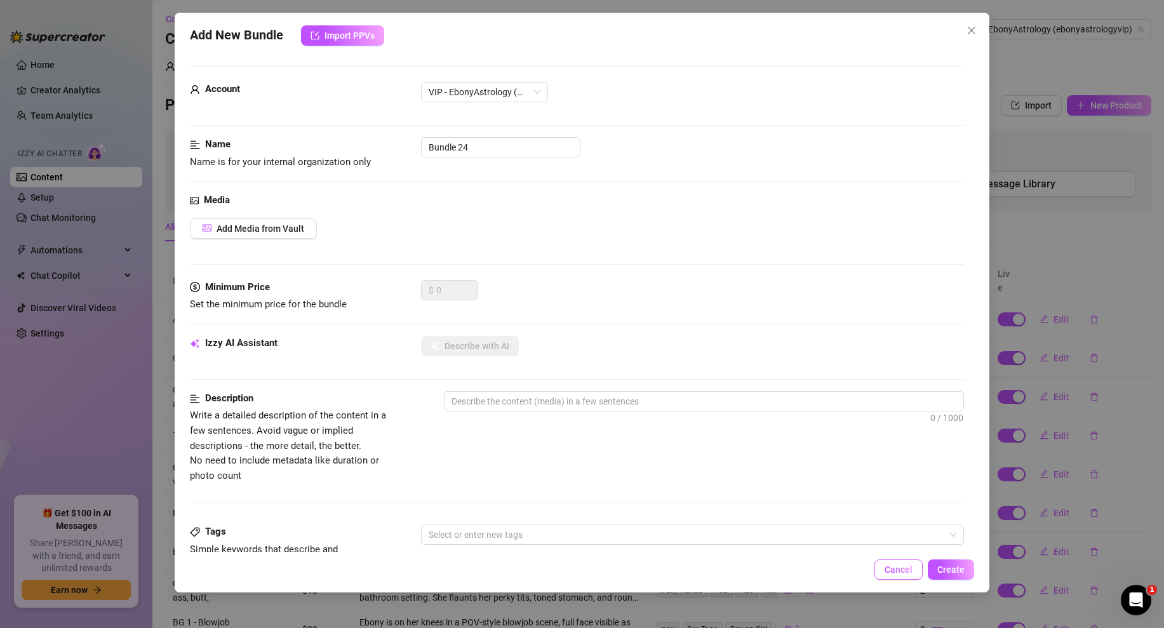
click at [886, 561] on button "Cancel" at bounding box center [898, 569] width 48 height 20
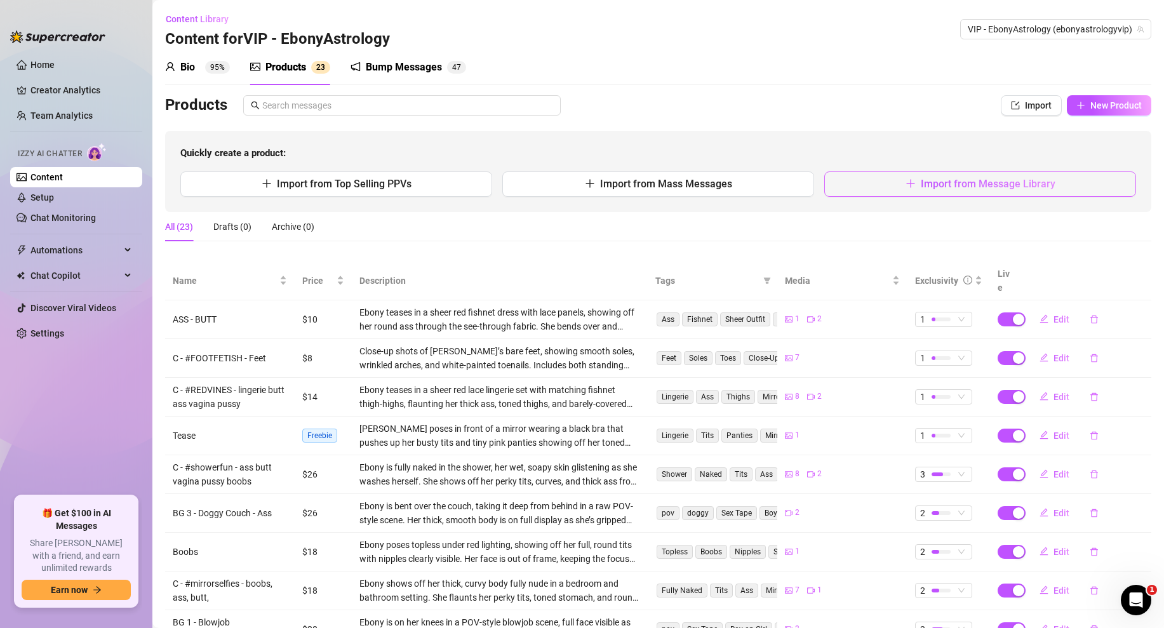
click at [853, 190] on button "Import from Message Library" at bounding box center [980, 183] width 312 height 25
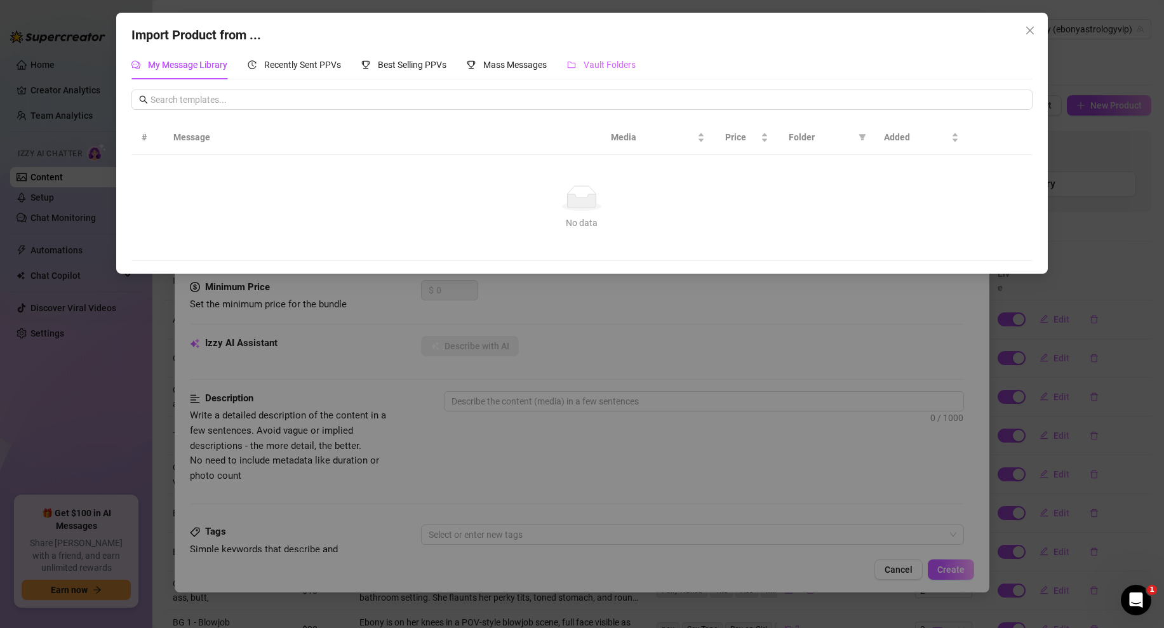
click at [606, 77] on div "Vault Folders" at bounding box center [601, 64] width 69 height 29
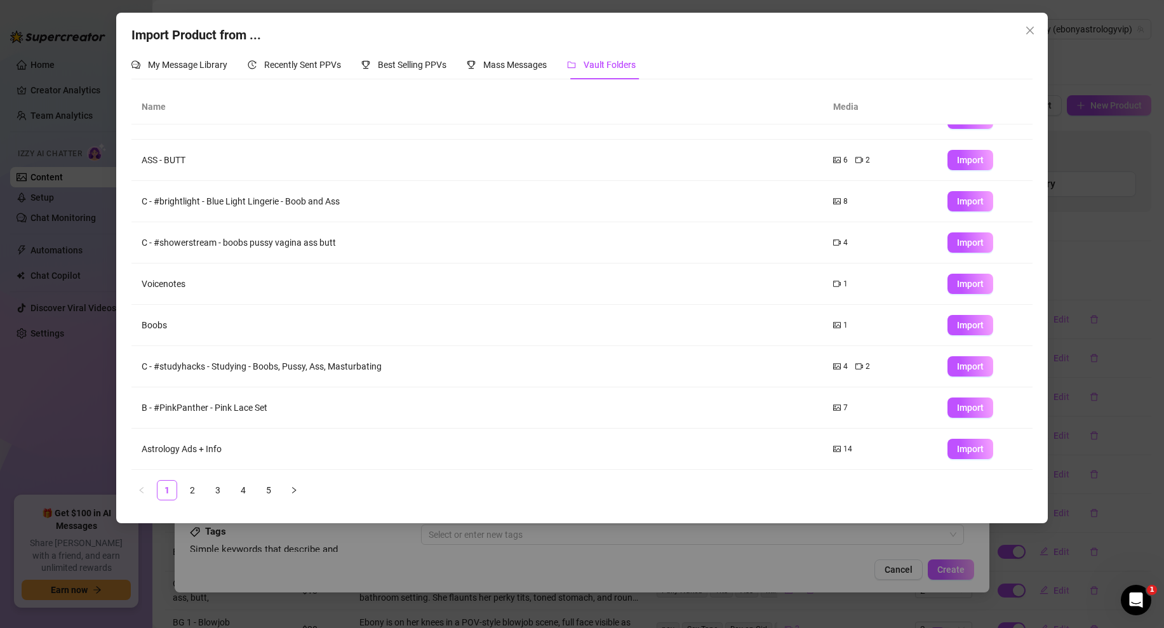
scroll to position [0, 0]
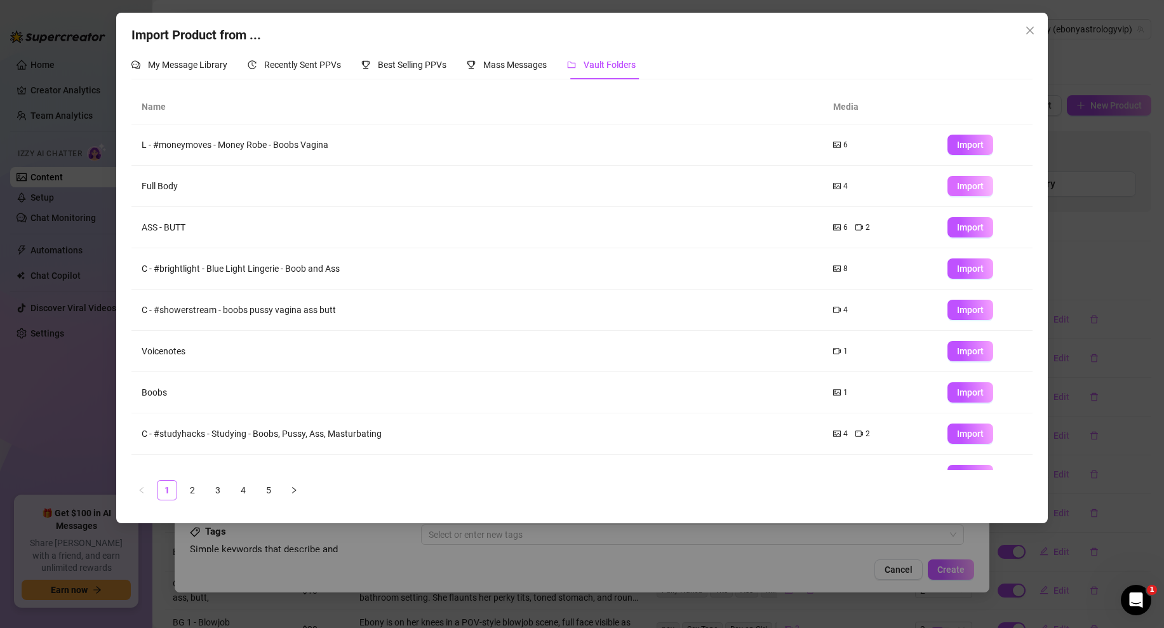
click at [969, 188] on span "Import" at bounding box center [970, 186] width 27 height 10
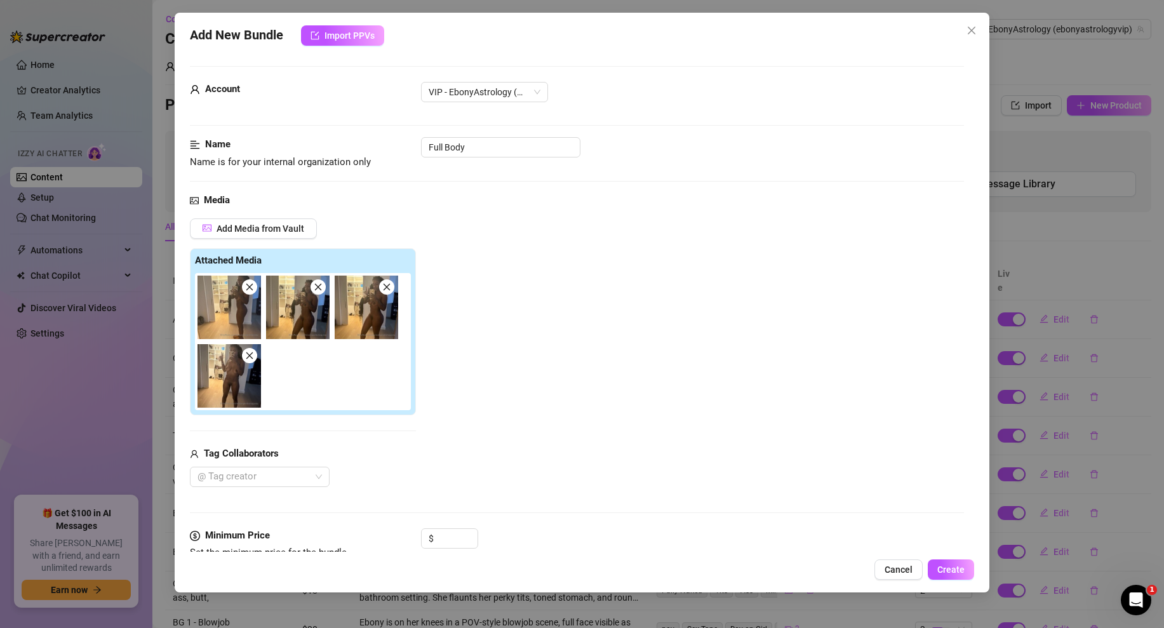
click at [321, 288] on icon "close" at bounding box center [318, 287] width 9 height 9
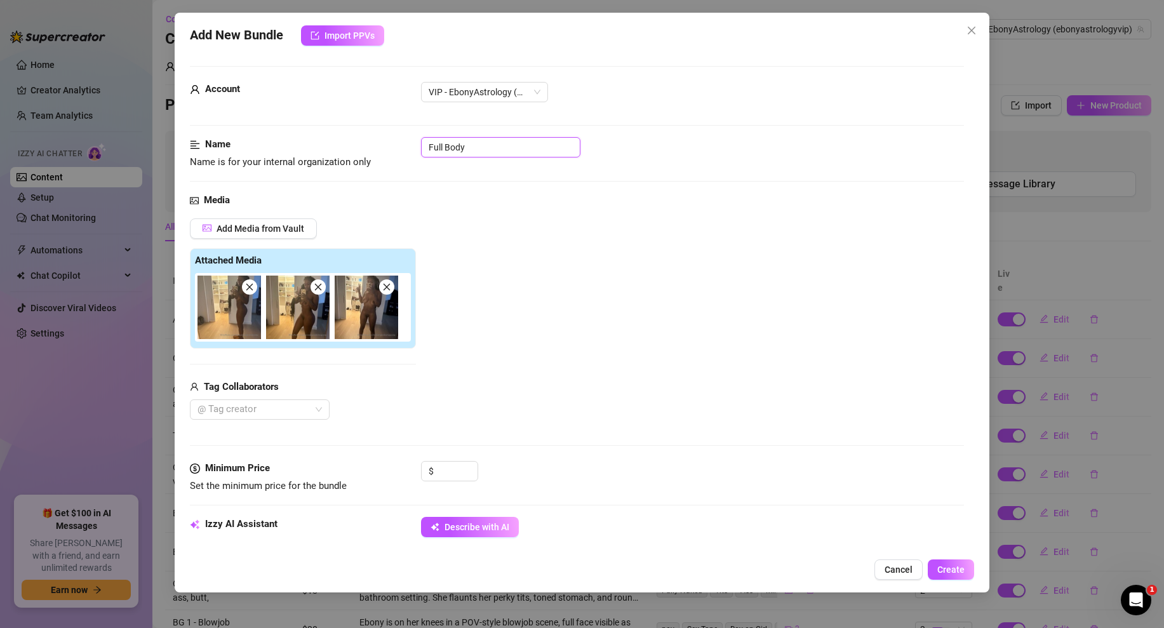
click at [481, 156] on input "Full Body" at bounding box center [500, 147] width 159 height 20
click at [459, 482] on div "$" at bounding box center [449, 477] width 57 height 32
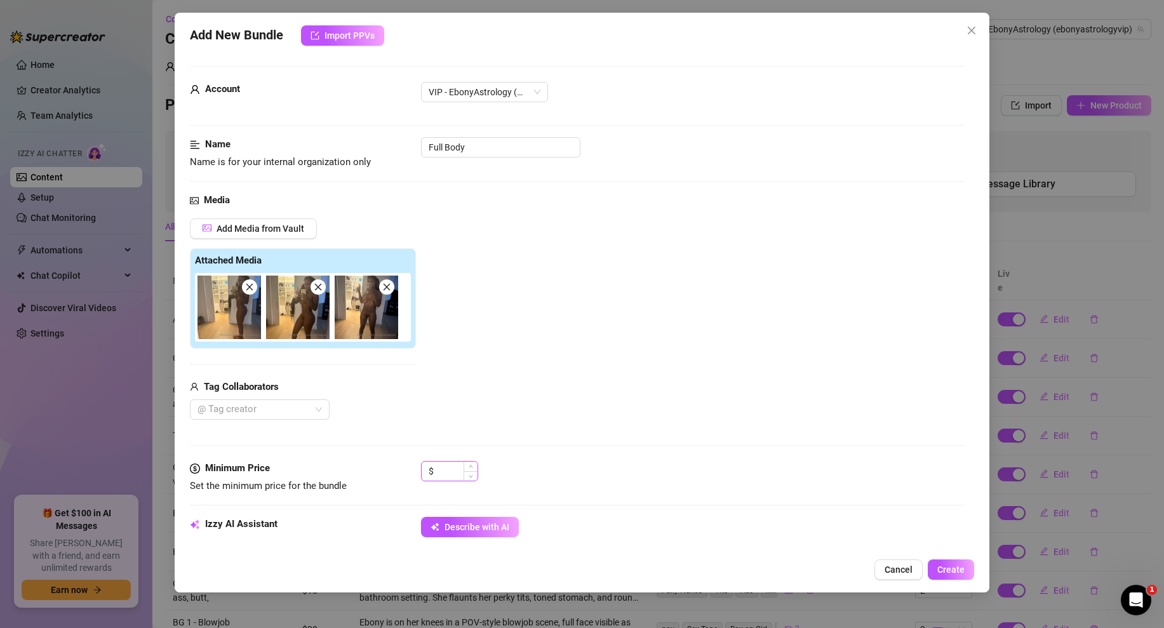
click at [450, 475] on input at bounding box center [456, 471] width 41 height 19
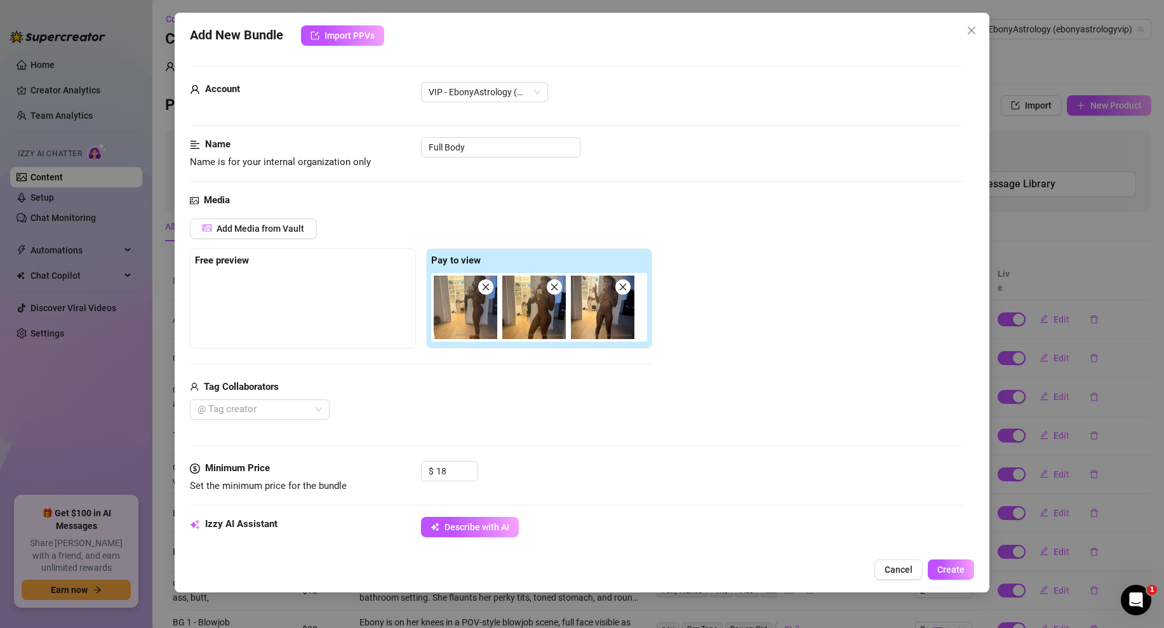
click at [604, 464] on div "$ 18" at bounding box center [692, 477] width 543 height 32
click at [491, 508] on div "Minimum Price Set the minimum price for the bundle $ 18" at bounding box center [577, 489] width 774 height 56
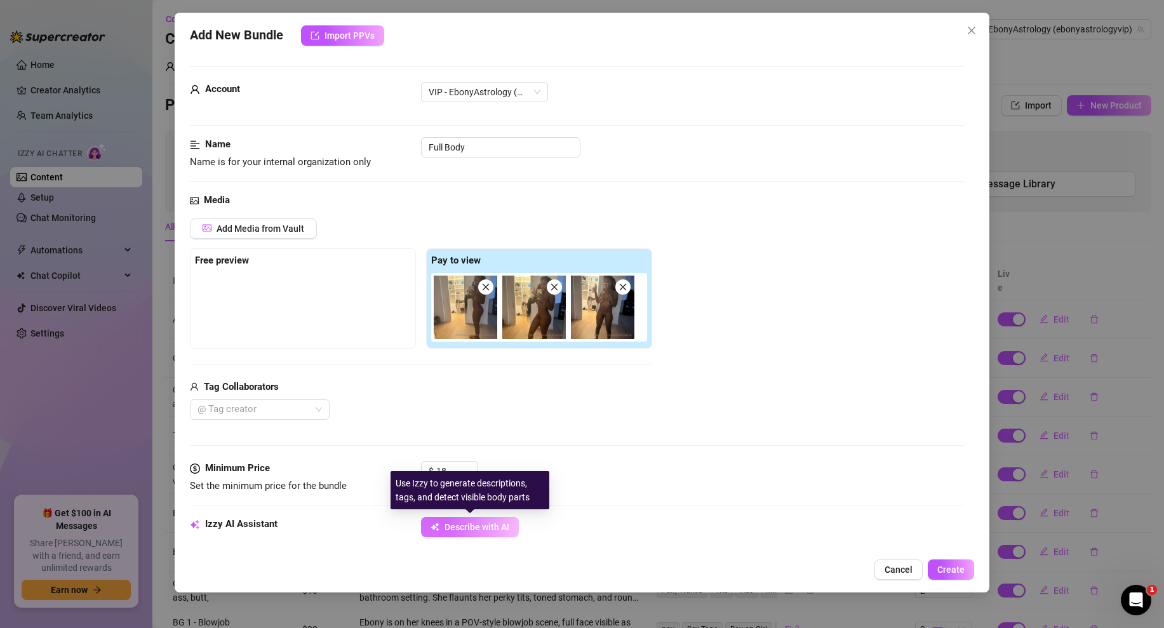
click at [484, 527] on span "Describe with AI" at bounding box center [476, 527] width 65 height 10
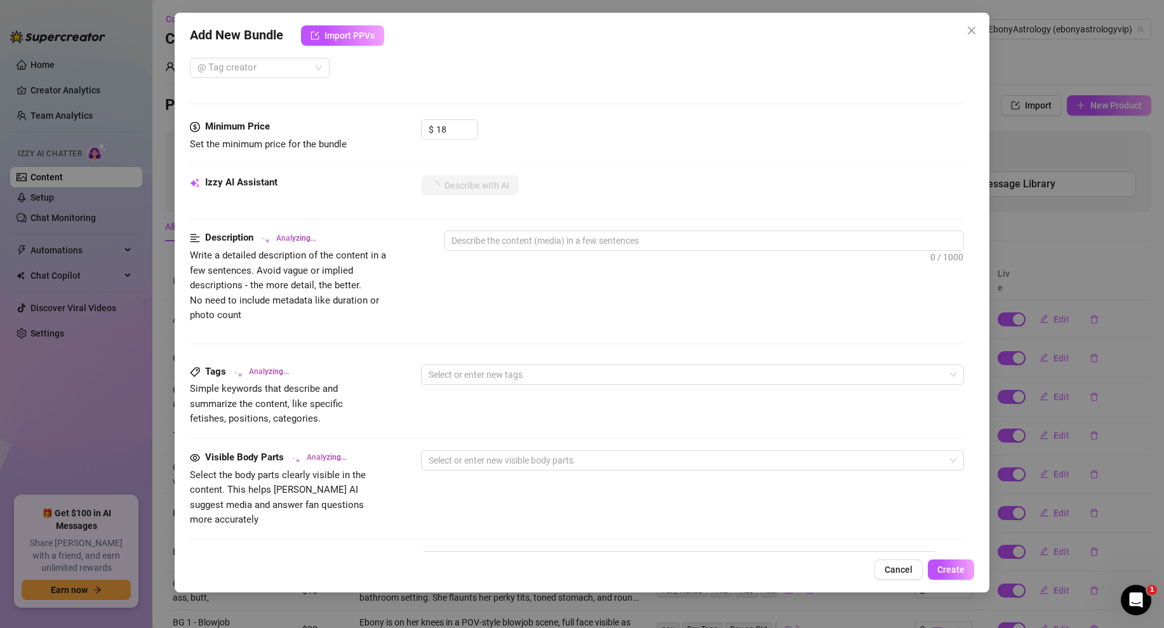
scroll to position [583, 0]
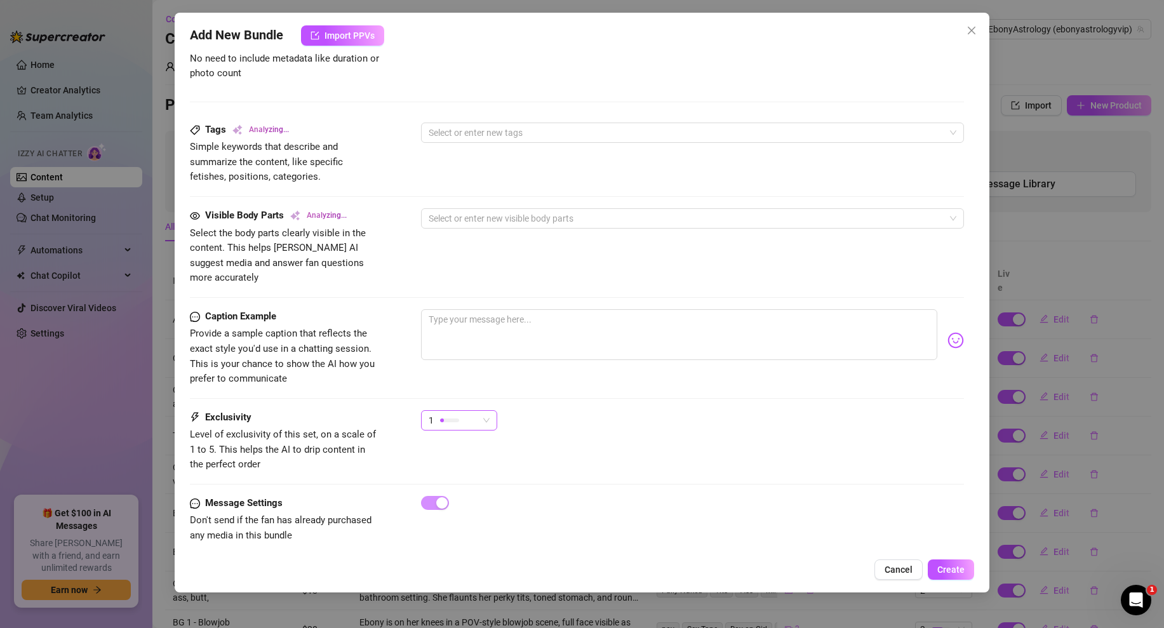
click at [487, 411] on span "1" at bounding box center [459, 420] width 61 height 19
click at [448, 446] on span "2" at bounding box center [472, 451] width 83 height 14
click at [477, 312] on textarea at bounding box center [679, 334] width 516 height 51
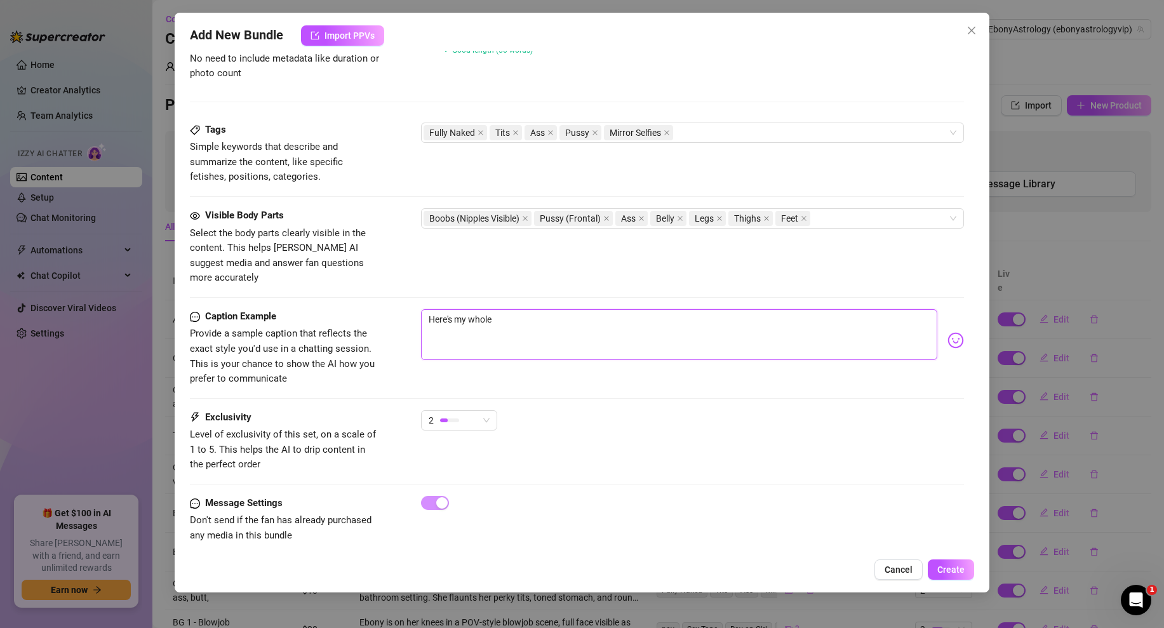
click at [511, 309] on textarea "Here's my whole" at bounding box center [679, 334] width 516 height 51
click at [496, 309] on textarea "Here's my whole." at bounding box center [679, 334] width 516 height 51
click at [946, 568] on span "Create" at bounding box center [950, 569] width 27 height 10
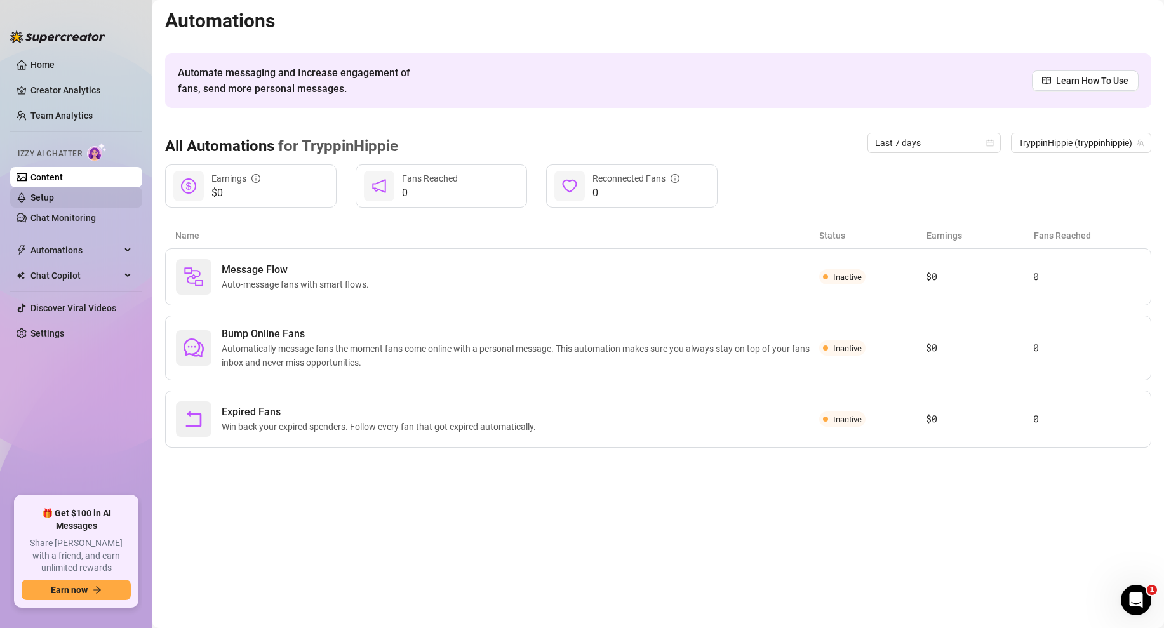
click at [54, 199] on link "Setup" at bounding box center [41, 197] width 23 height 10
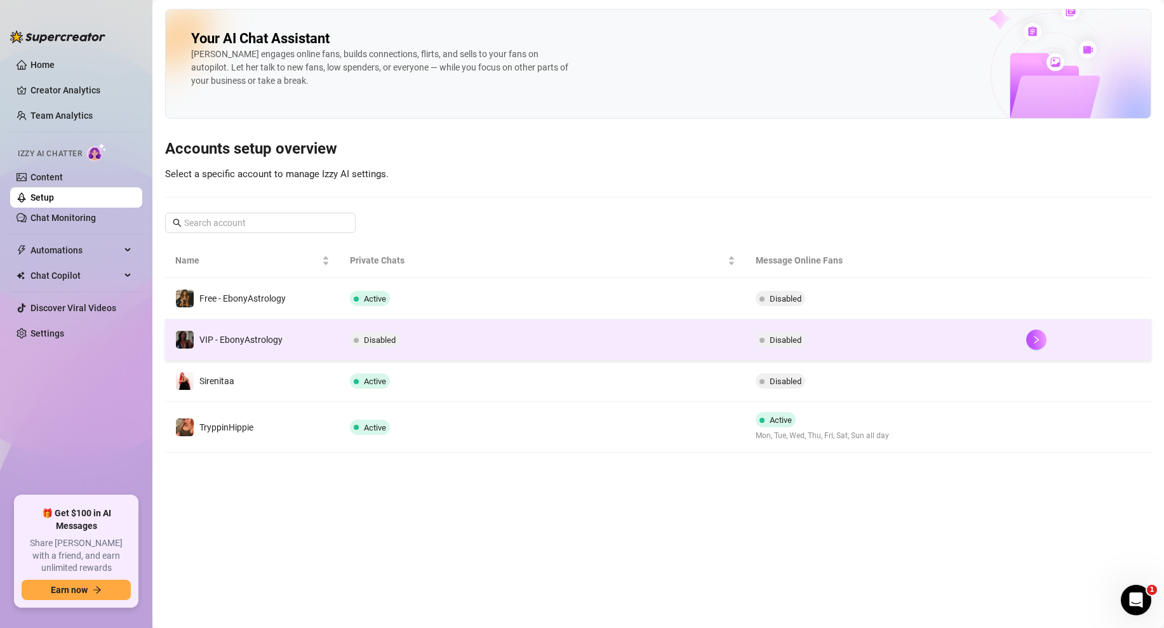
click at [476, 345] on td "Disabled" at bounding box center [543, 339] width 406 height 41
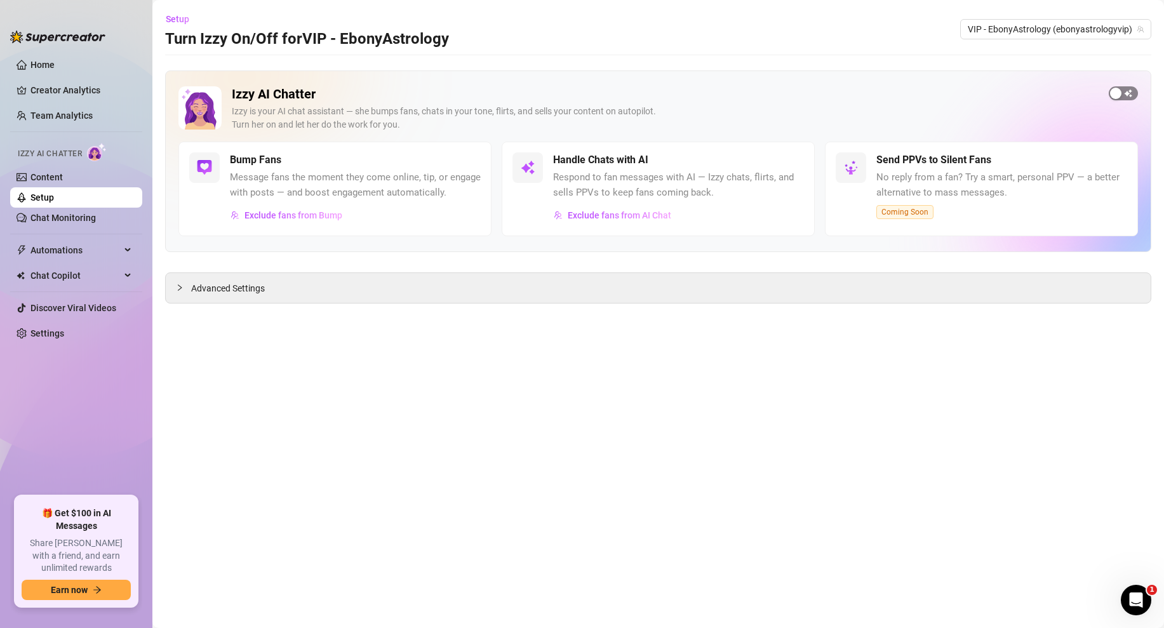
click at [1116, 95] on div "button" at bounding box center [1115, 93] width 11 height 11
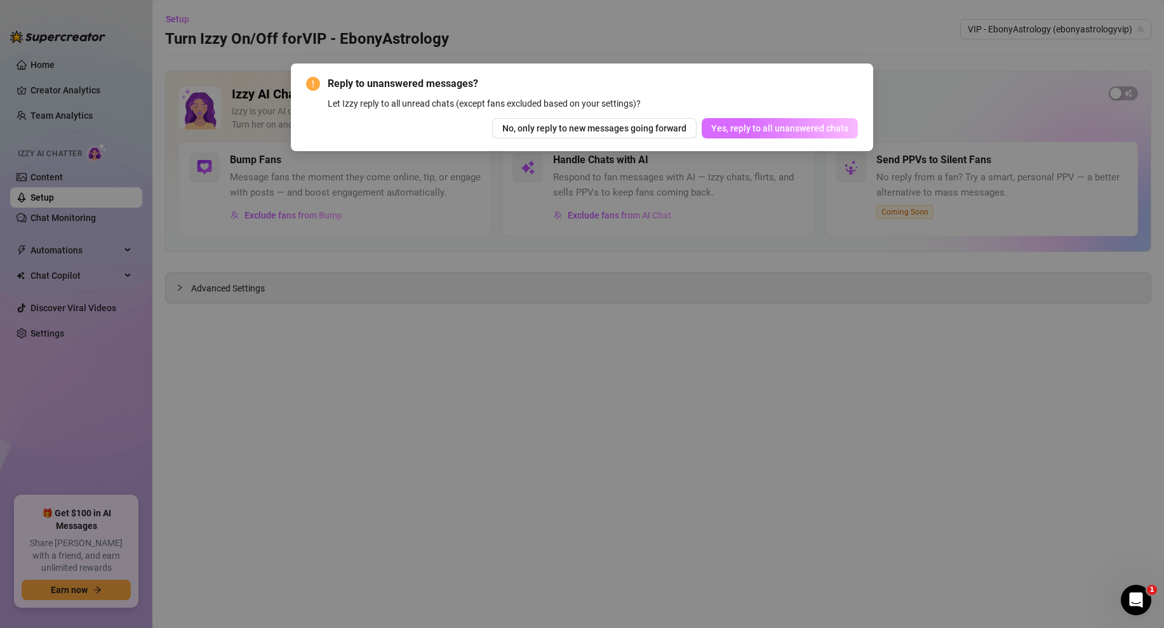
click at [762, 133] on button "Yes, reply to all unanswered chats" at bounding box center [780, 128] width 156 height 20
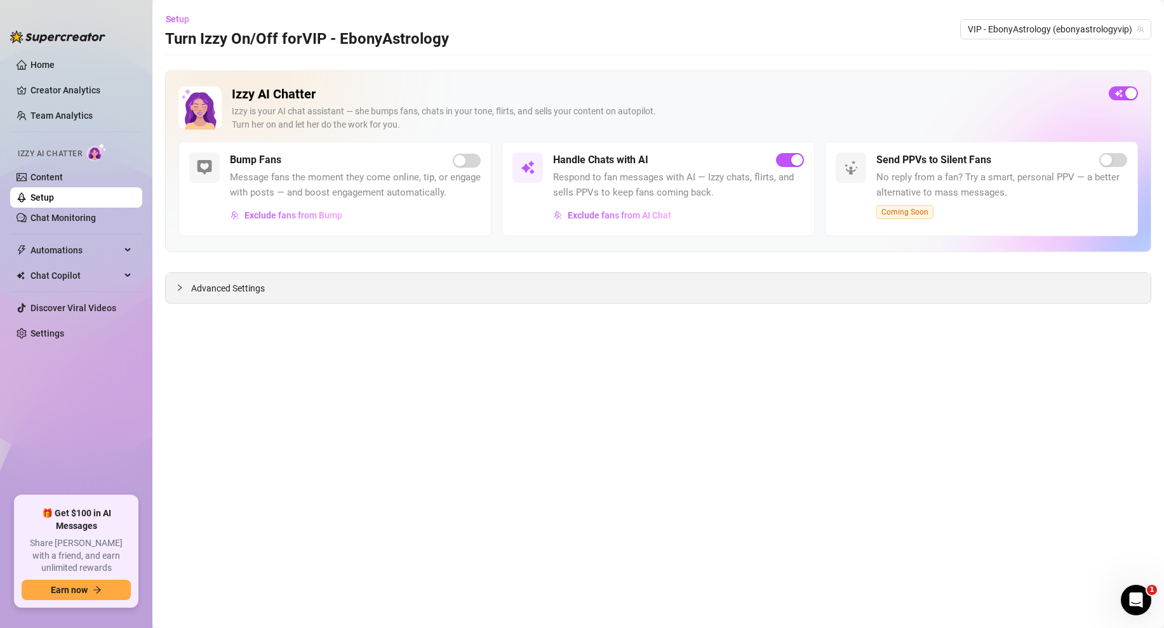
click at [363, 302] on div "Advanced Settings" at bounding box center [658, 288] width 985 height 30
click at [208, 288] on span "Advanced Settings" at bounding box center [228, 288] width 74 height 14
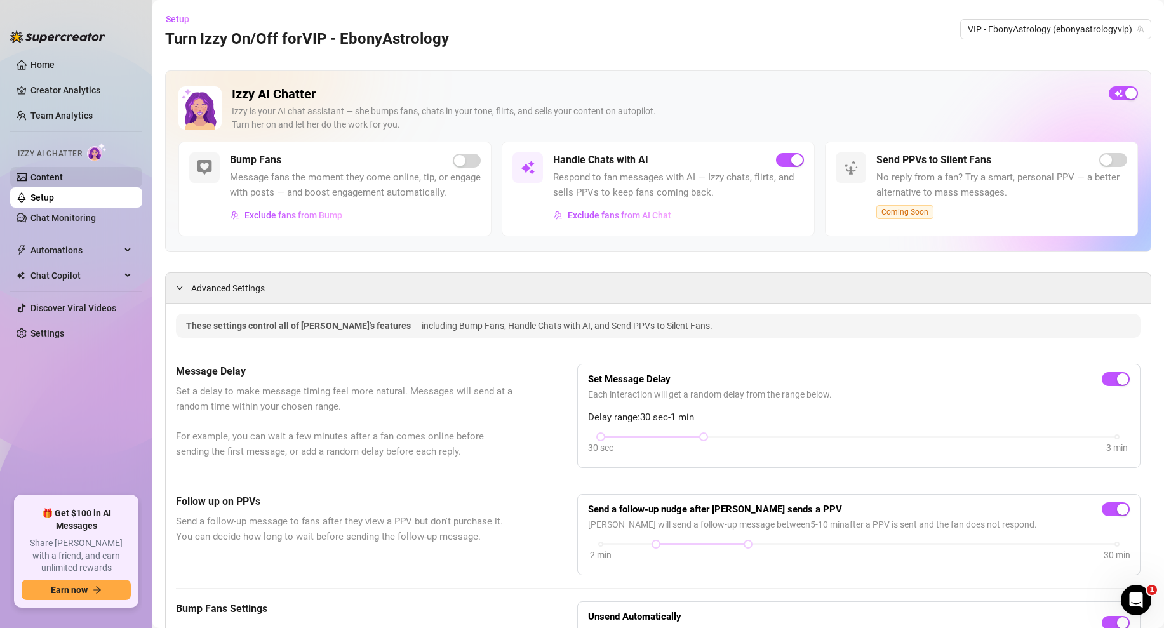
click at [44, 176] on link "Content" at bounding box center [46, 177] width 32 height 10
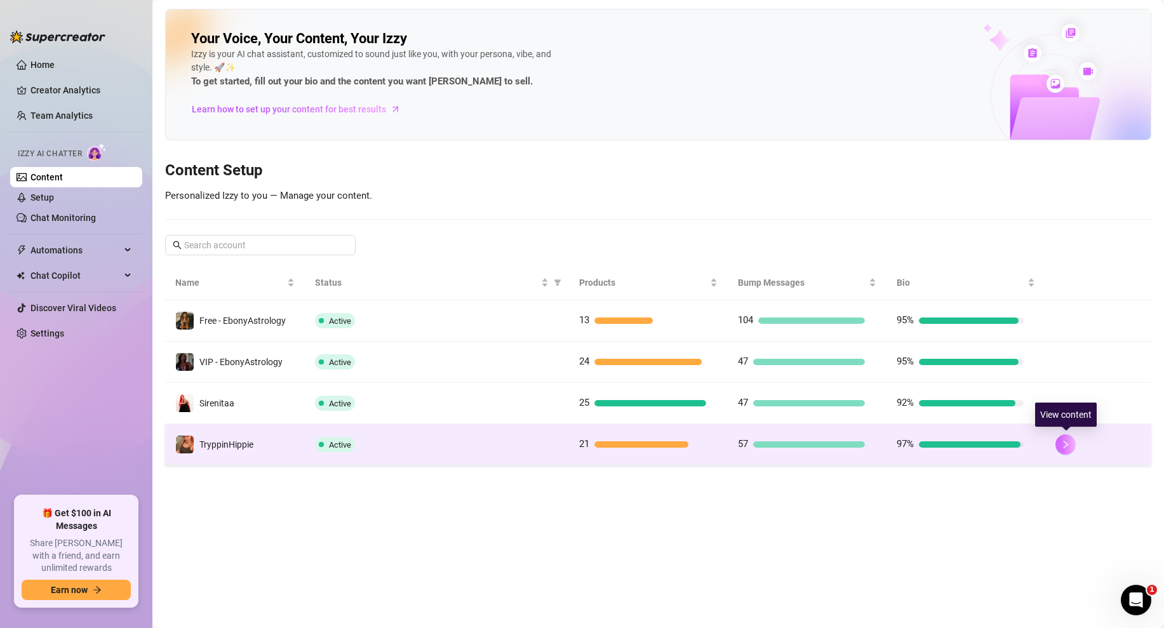
click at [1065, 443] on icon "right" at bounding box center [1065, 444] width 9 height 9
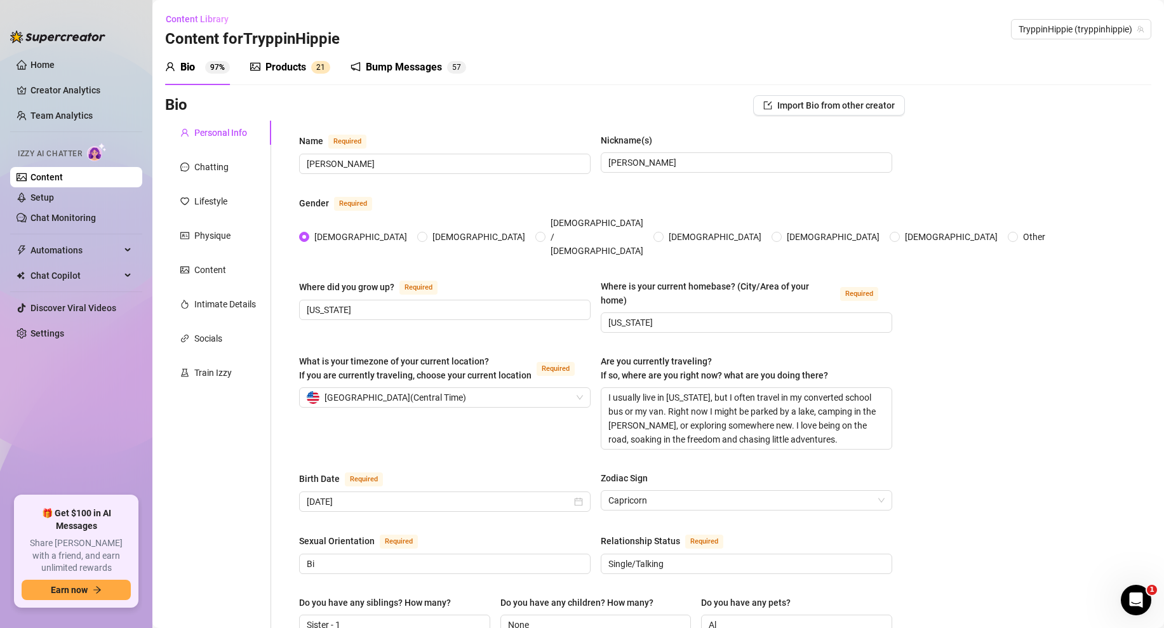
click at [284, 70] on div "Products" at bounding box center [285, 67] width 41 height 15
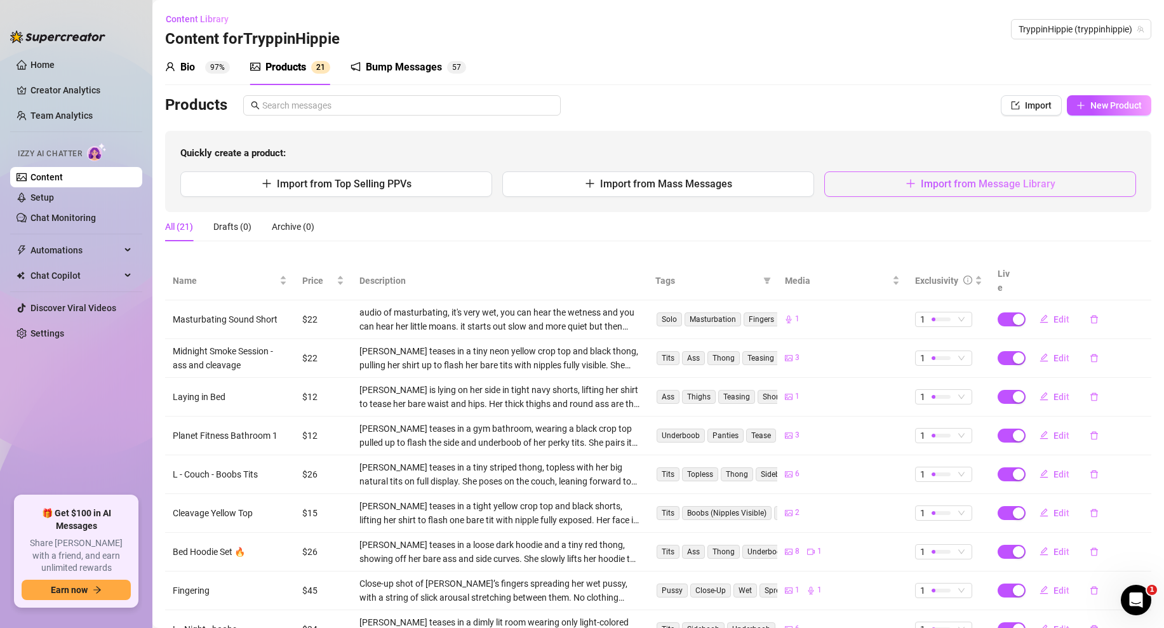
click at [902, 189] on button "Import from Message Library" at bounding box center [980, 183] width 312 height 25
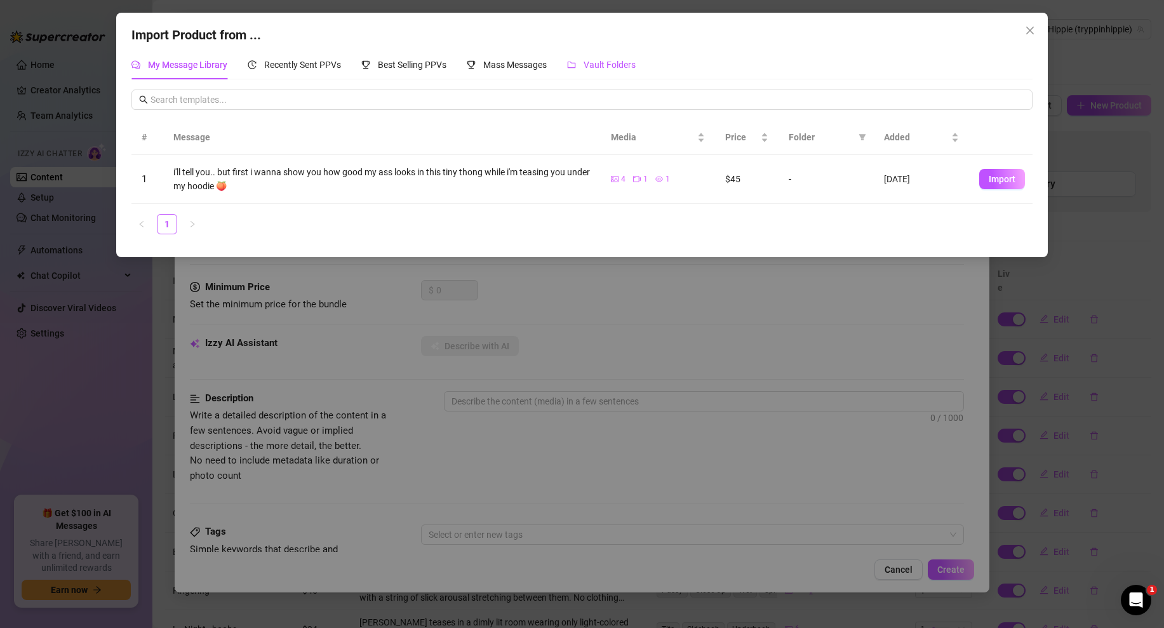
click at [594, 65] on span "Vault Folders" at bounding box center [609, 65] width 52 height 10
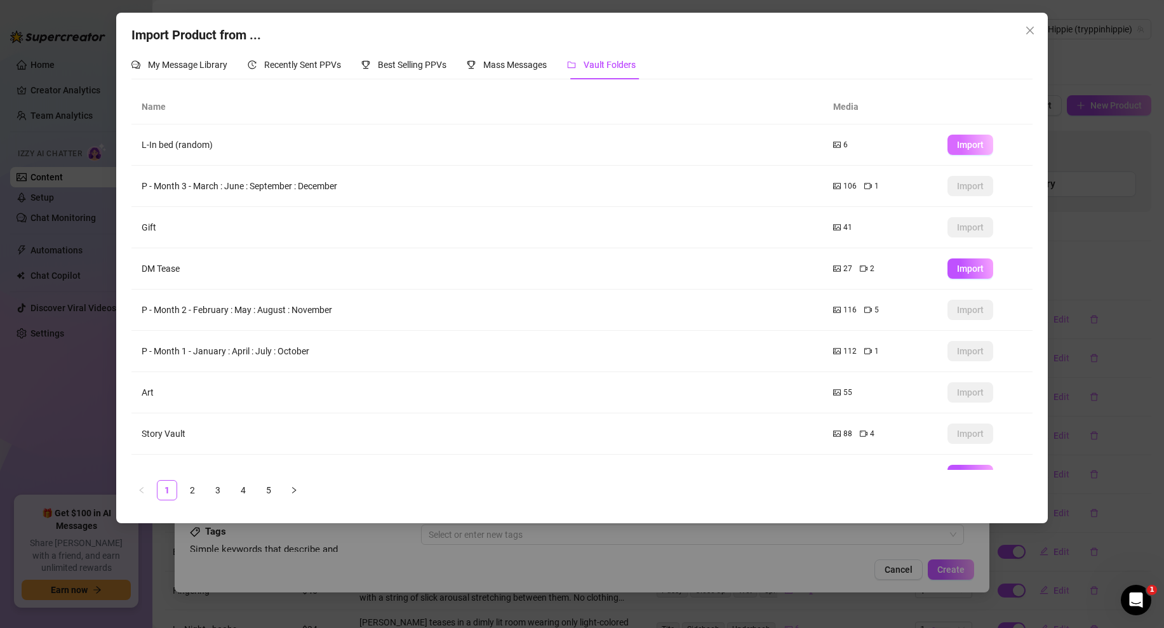
click at [967, 145] on span "Import" at bounding box center [970, 145] width 27 height 10
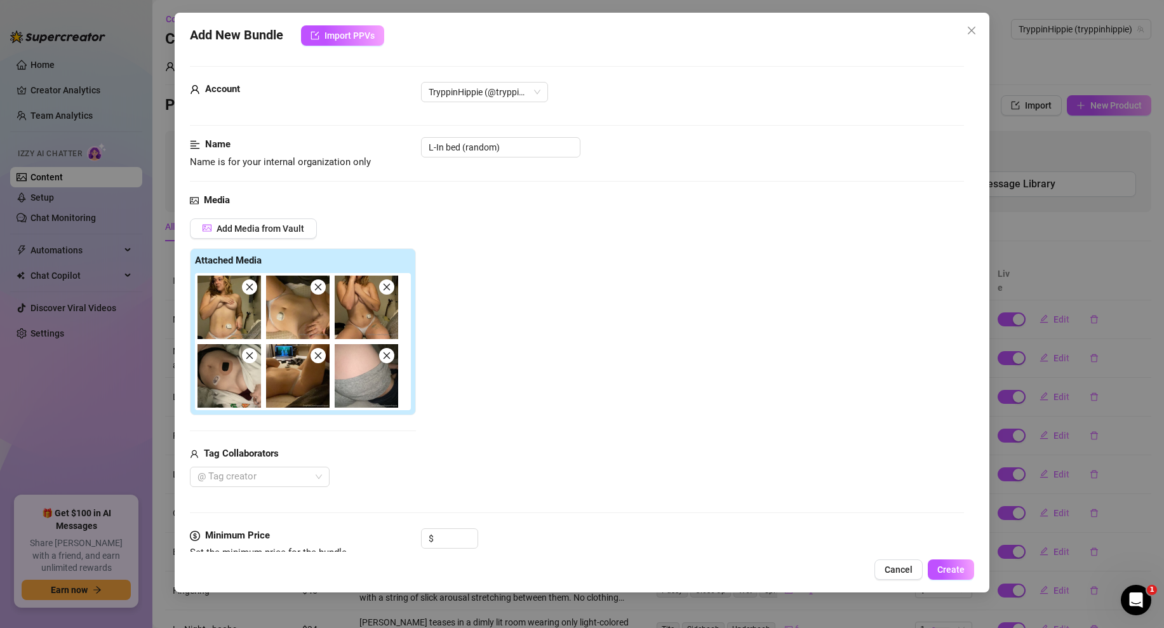
click at [250, 286] on icon "close" at bounding box center [249, 287] width 7 height 7
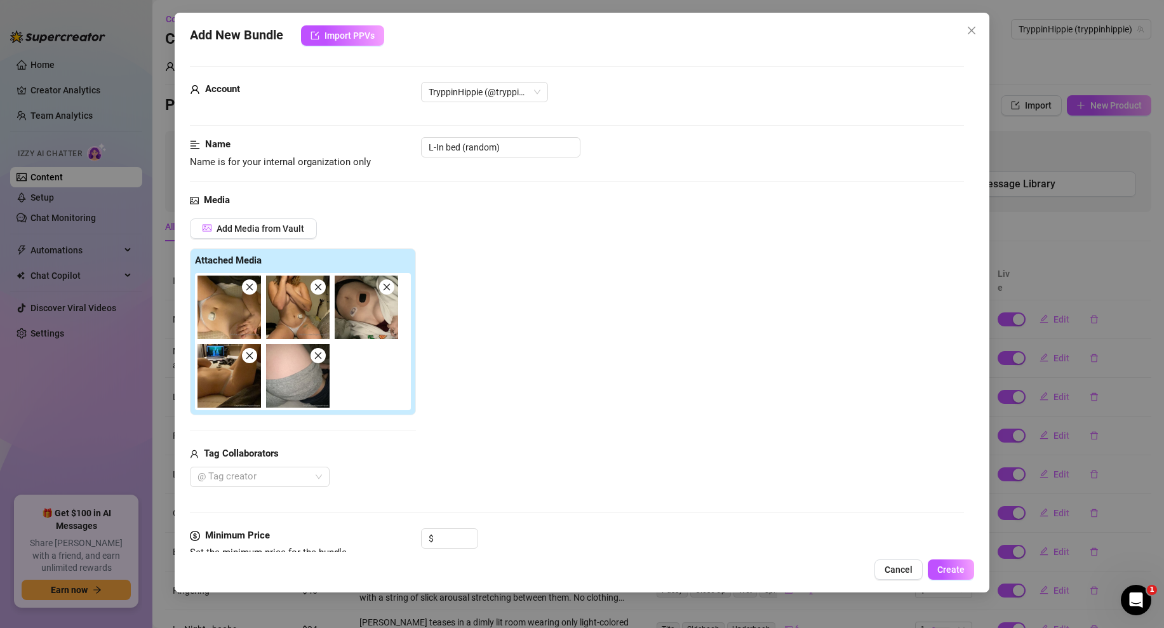
click at [250, 286] on icon "close" at bounding box center [249, 287] width 7 height 7
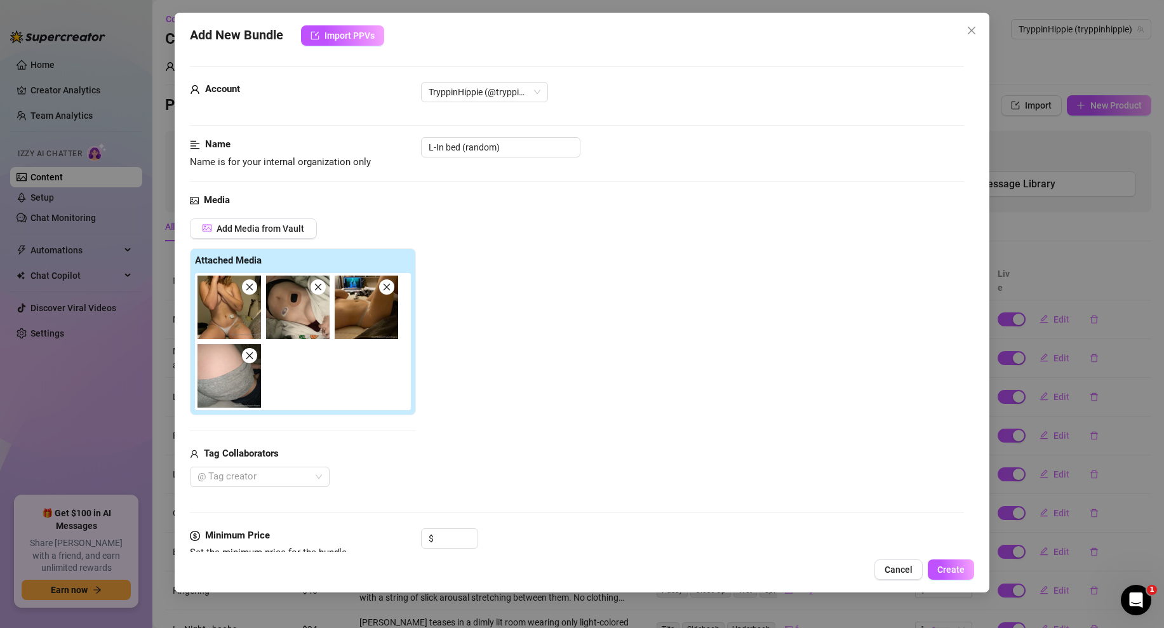
click at [250, 286] on icon "close" at bounding box center [249, 287] width 7 height 7
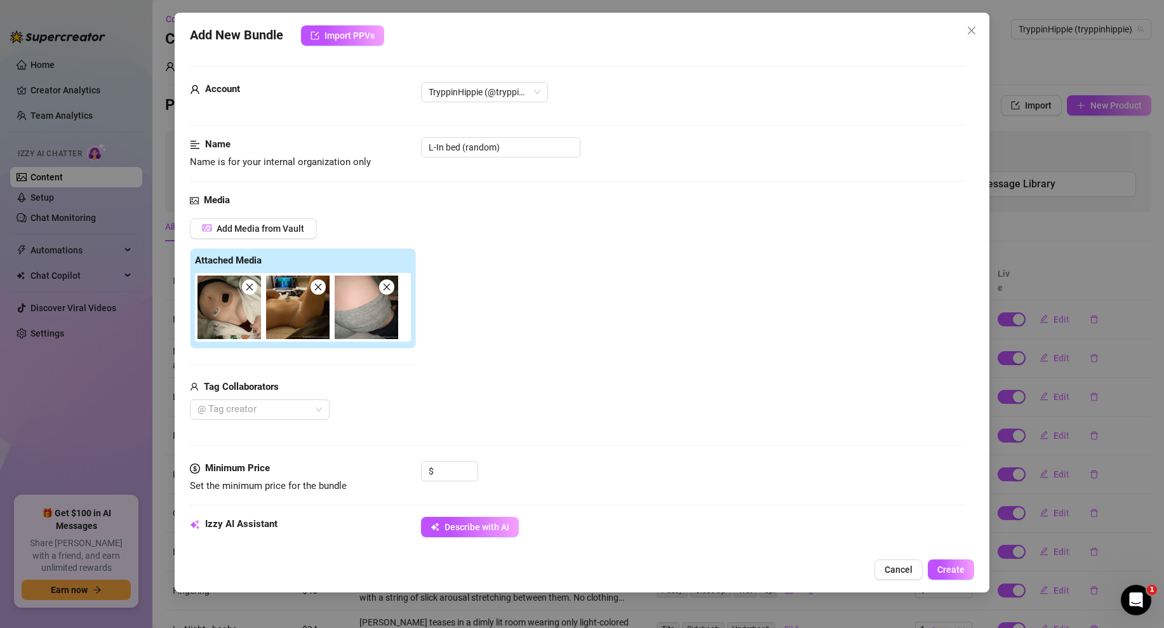
click at [317, 287] on icon "close" at bounding box center [318, 287] width 9 height 9
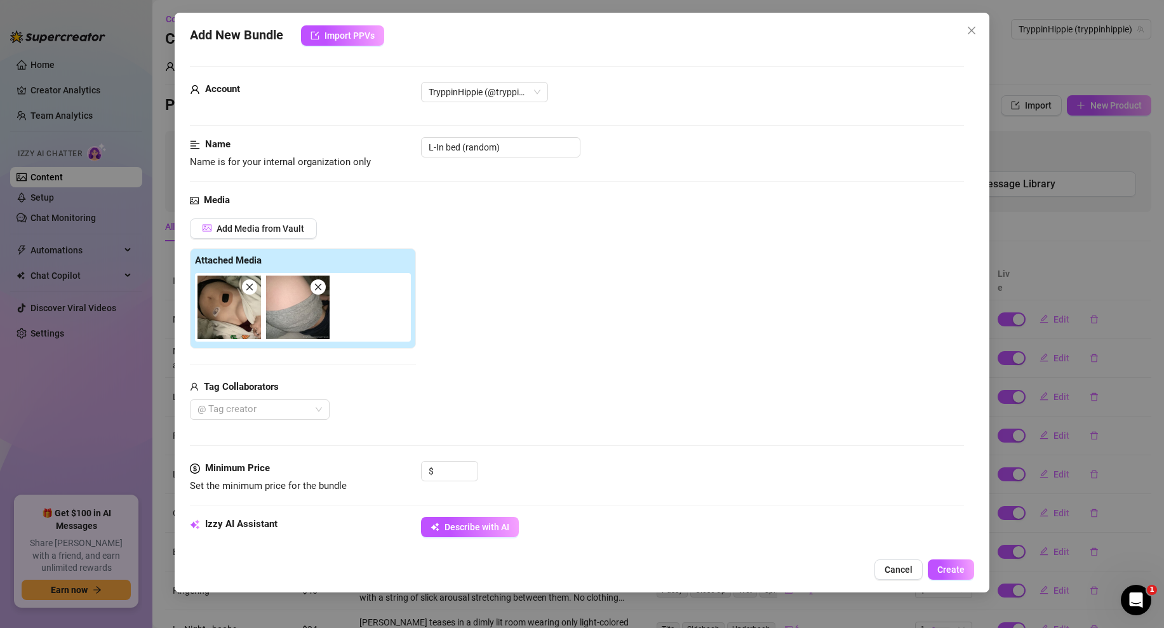
click at [317, 287] on icon "close" at bounding box center [318, 287] width 9 height 9
click at [452, 472] on input at bounding box center [456, 471] width 41 height 19
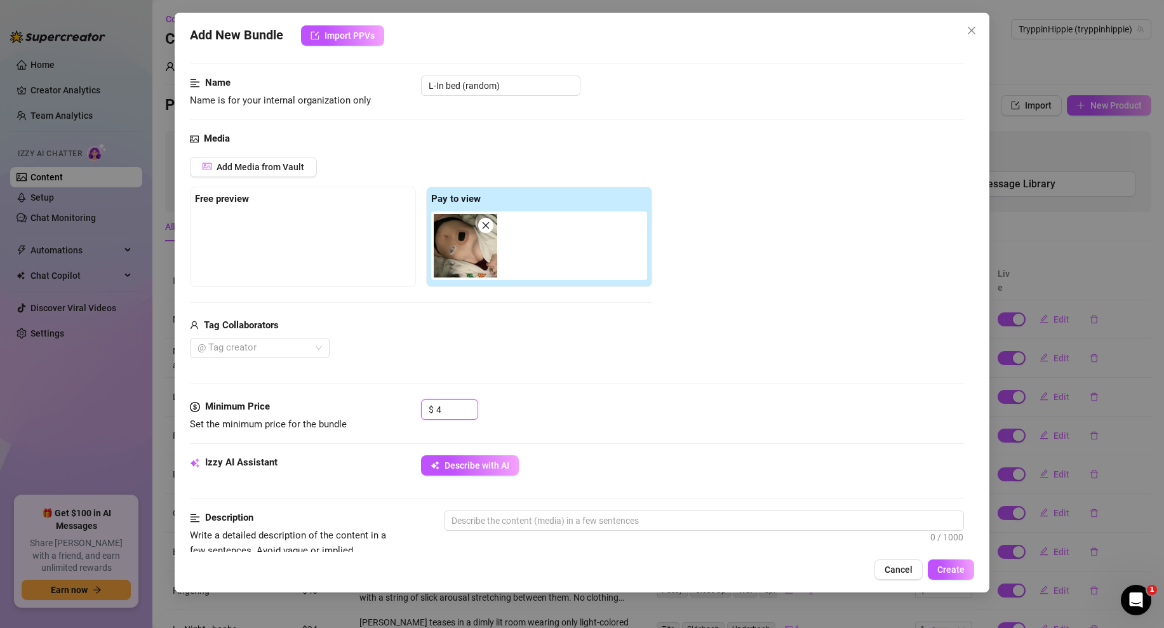
scroll to position [74, 0]
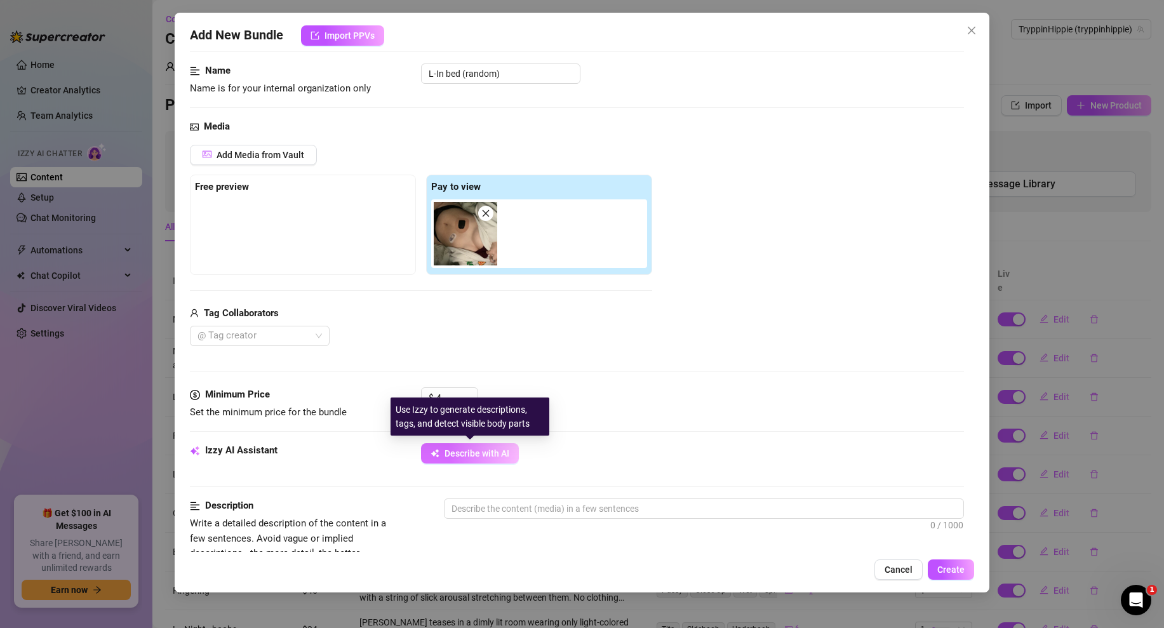
click at [483, 460] on button "Describe with AI" at bounding box center [470, 453] width 98 height 20
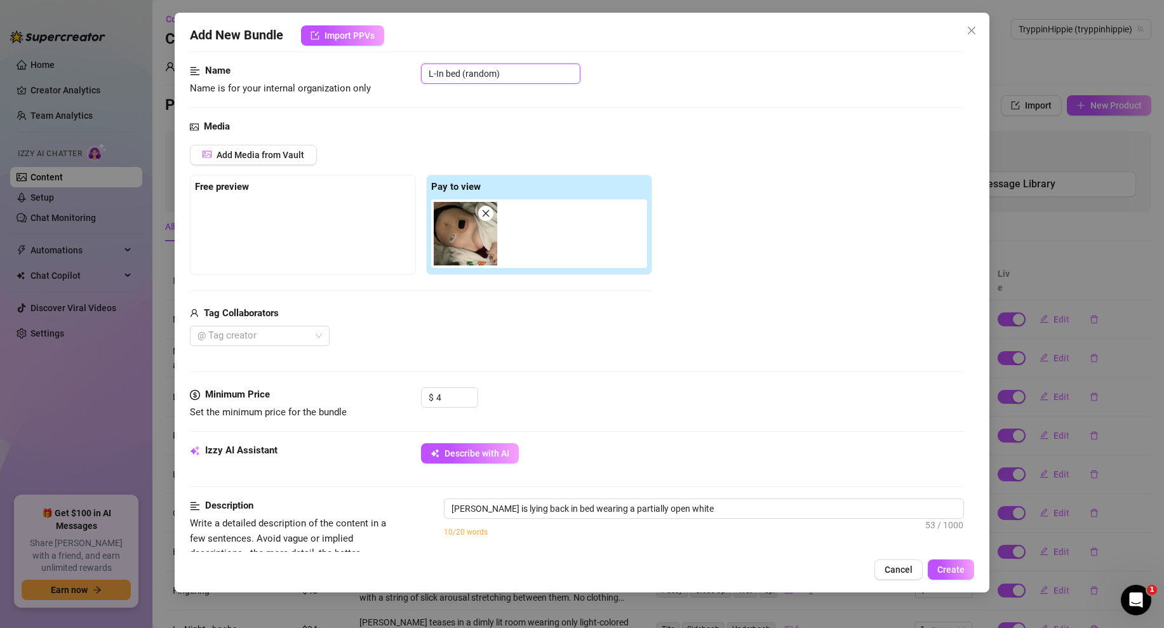
drag, startPoint x: 507, startPoint y: 74, endPoint x: 461, endPoint y: 79, distance: 45.9
click at [461, 79] on input "L-In bed (random)" at bounding box center [500, 73] width 159 height 20
click at [651, 101] on div "Name Name is for your internal organization only L-In bed 1" at bounding box center [577, 91] width 774 height 56
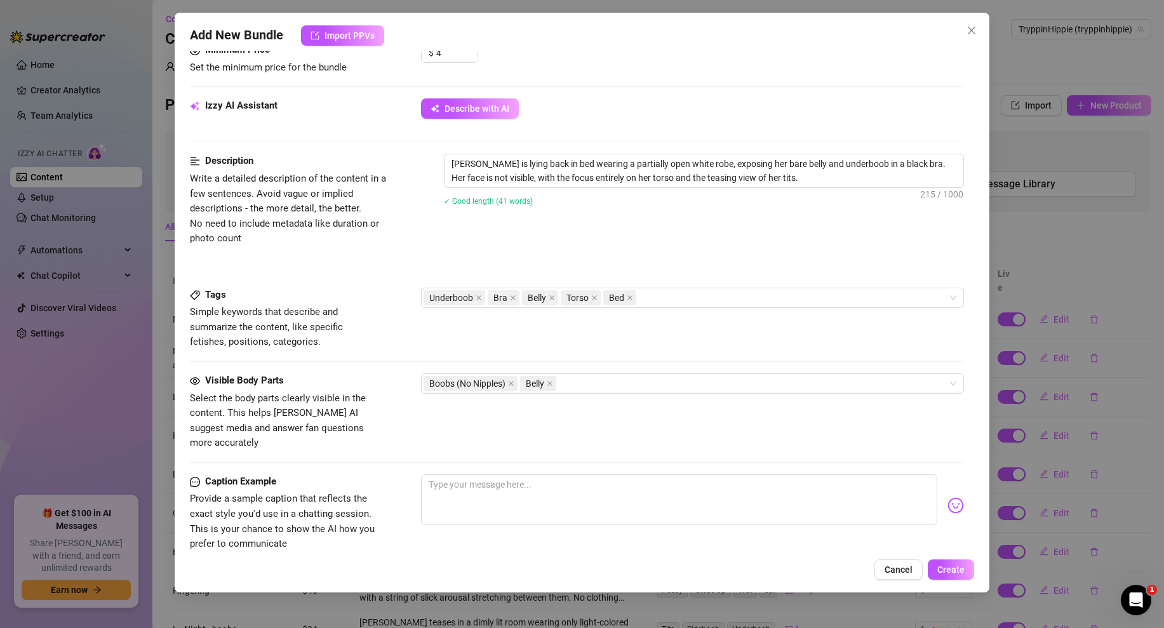
scroll to position [525, 0]
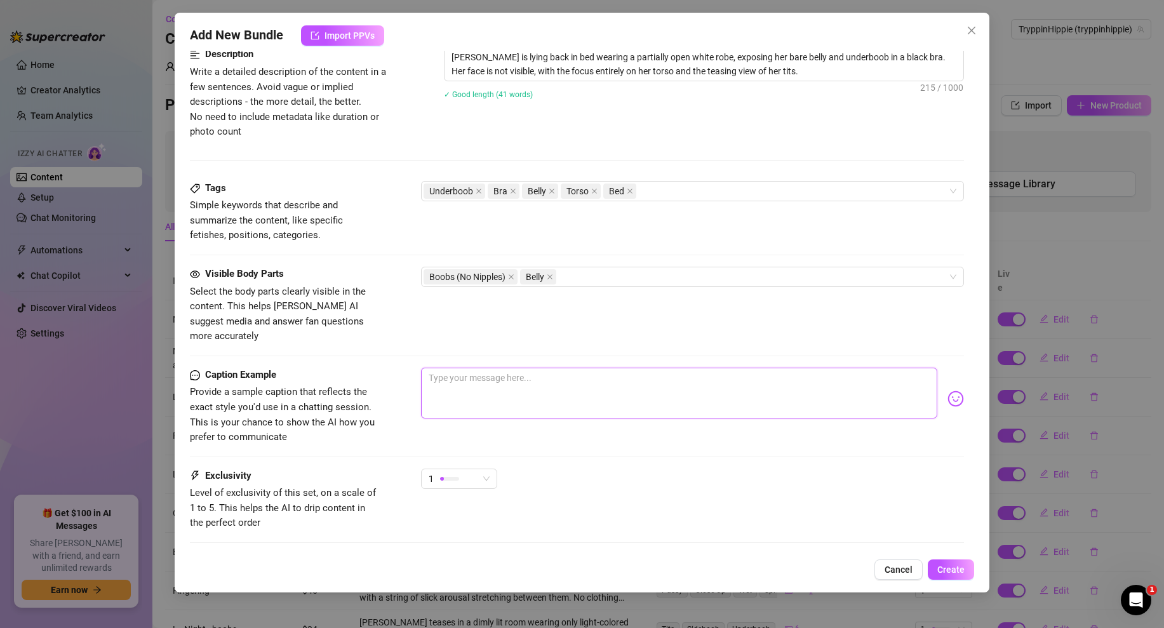
click at [491, 376] on textarea at bounding box center [679, 393] width 516 height 51
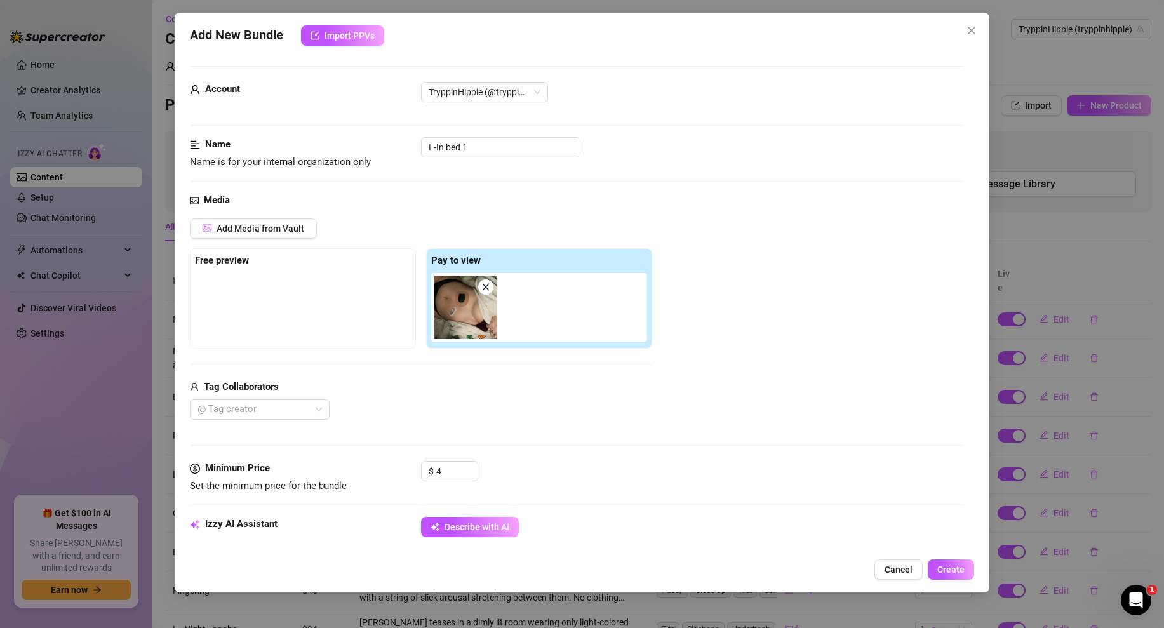
scroll to position [583, 0]
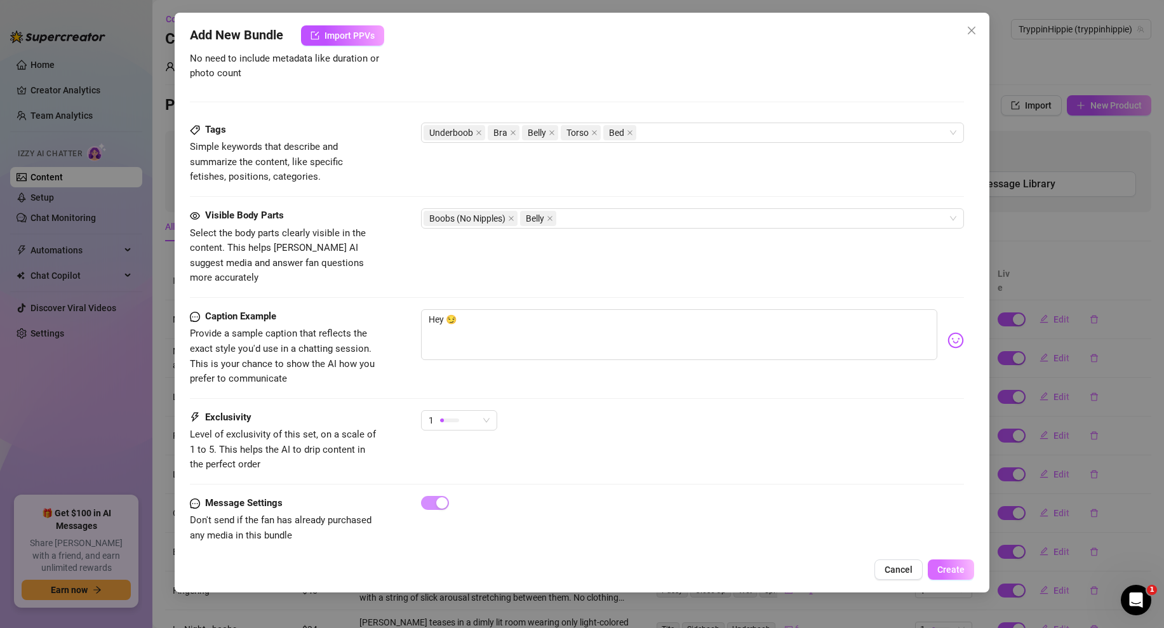
click at [950, 569] on span "Create" at bounding box center [950, 569] width 27 height 10
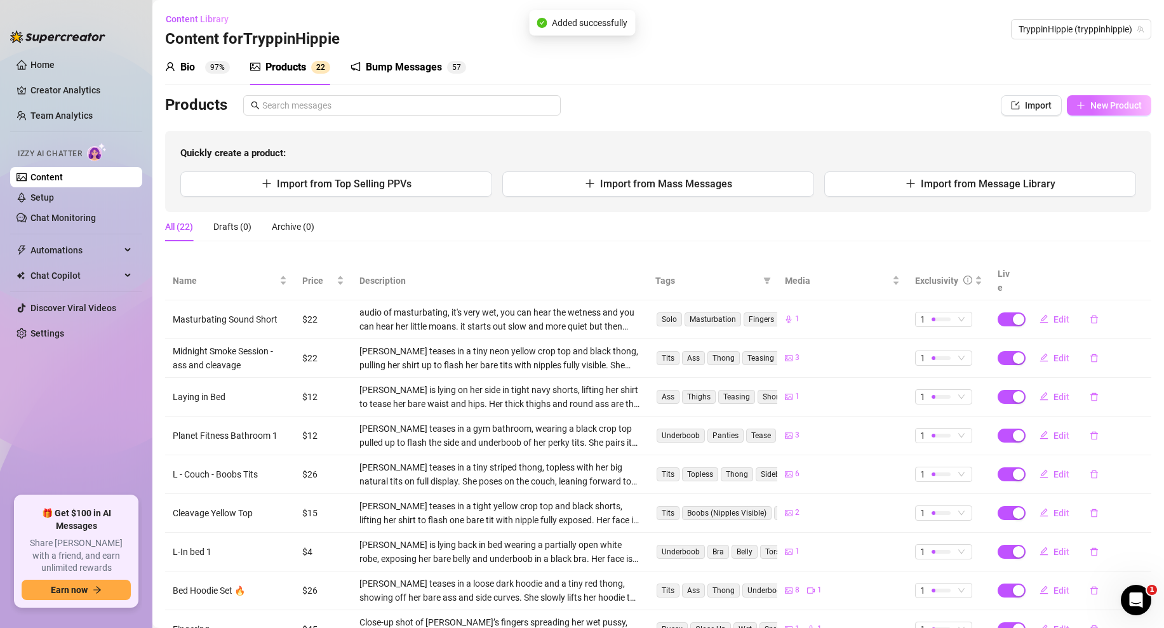
click at [1098, 103] on span "New Product" at bounding box center [1115, 105] width 51 height 10
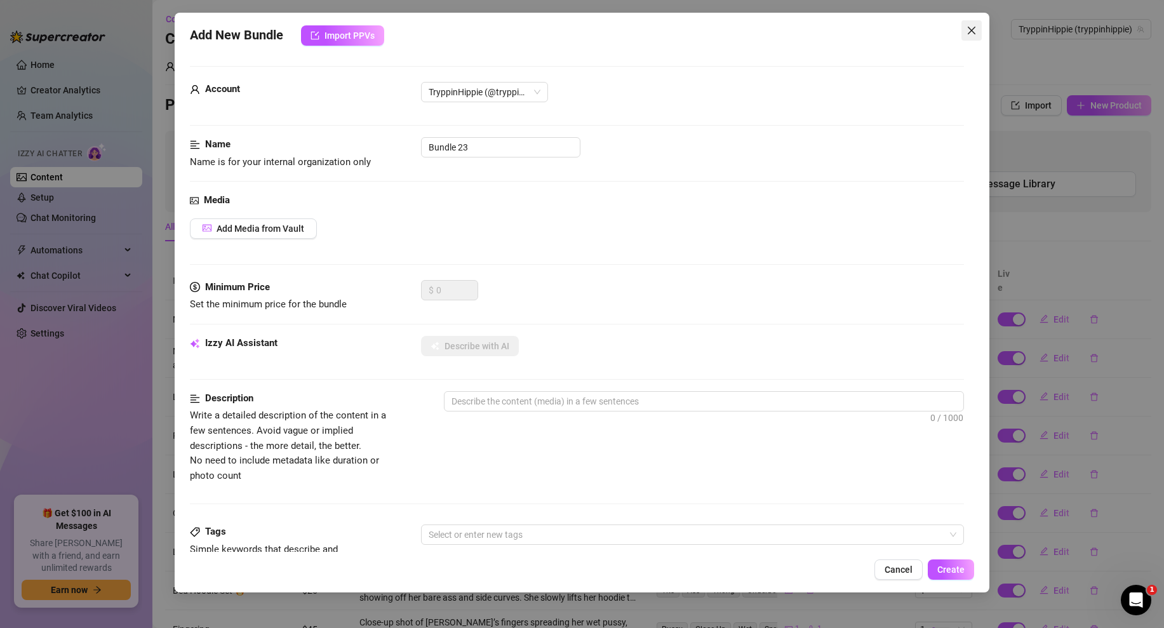
click at [967, 30] on icon "close" at bounding box center [971, 30] width 10 height 10
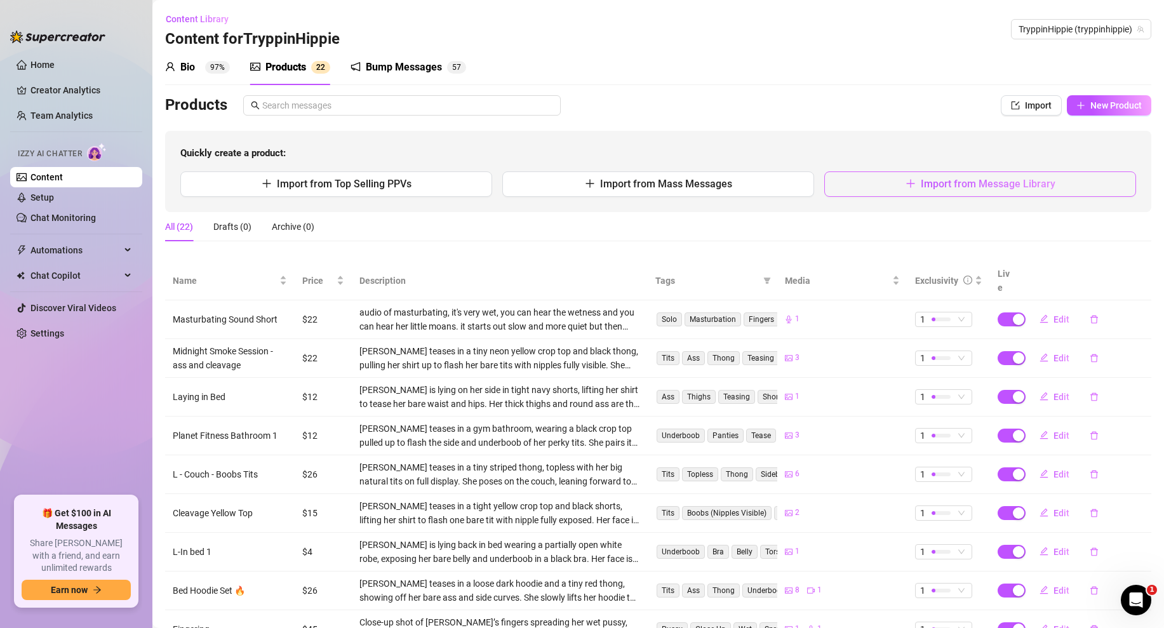
click at [938, 180] on span "Import from Message Library" at bounding box center [988, 184] width 135 height 12
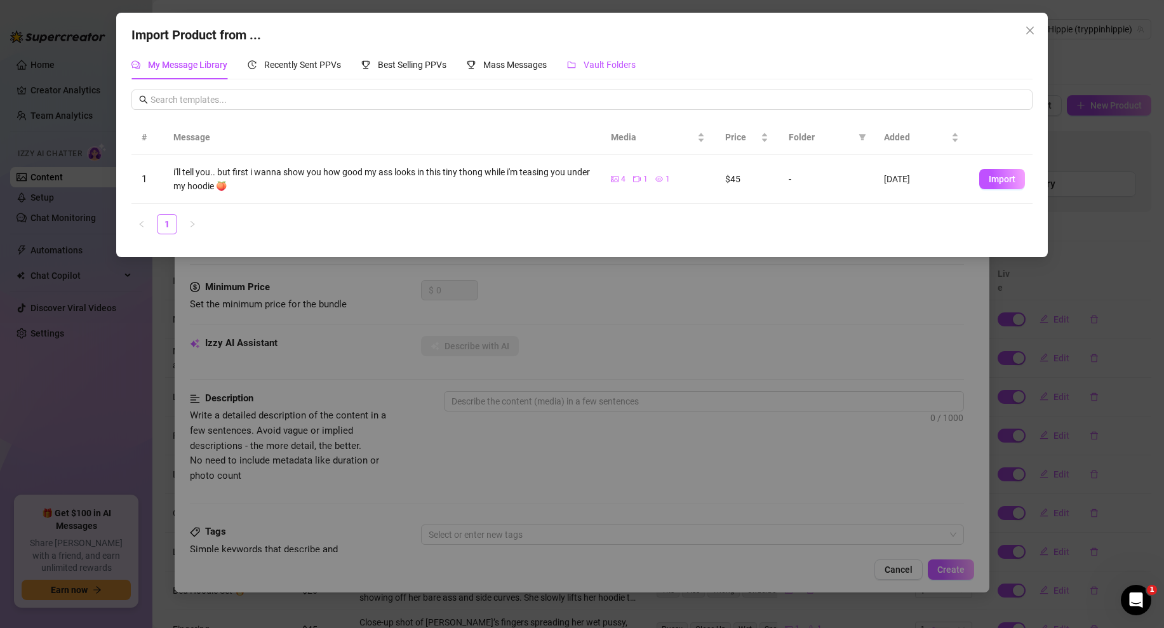
click at [603, 63] on span "Vault Folders" at bounding box center [609, 65] width 52 height 10
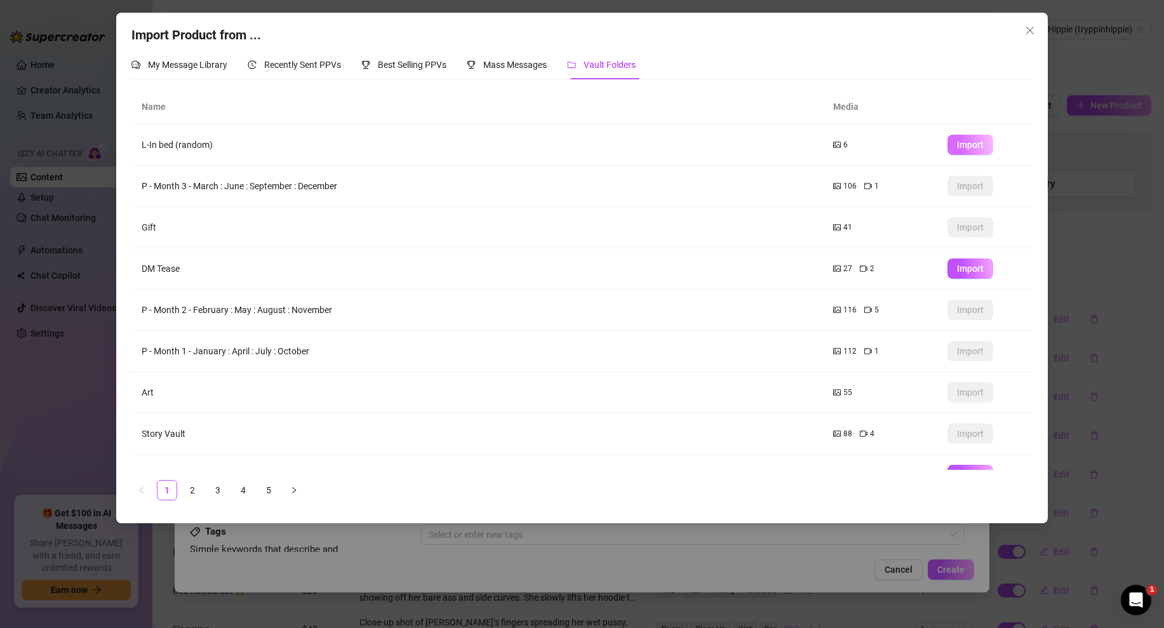
click at [955, 144] on button "Import" at bounding box center [970, 145] width 46 height 20
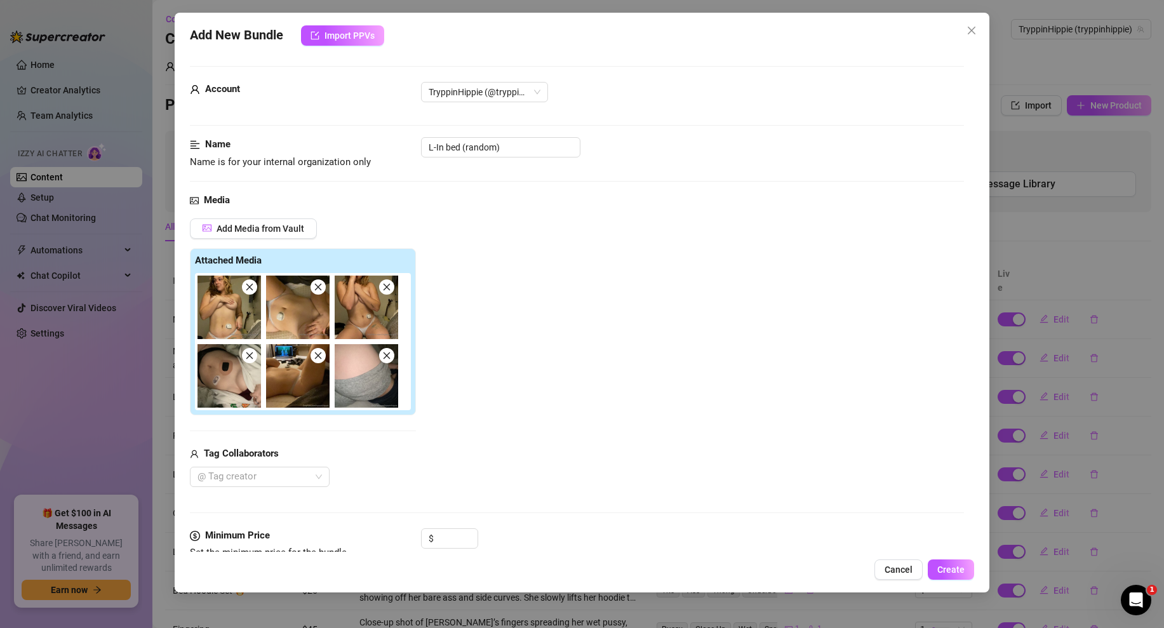
click at [323, 289] on span at bounding box center [317, 286] width 15 height 15
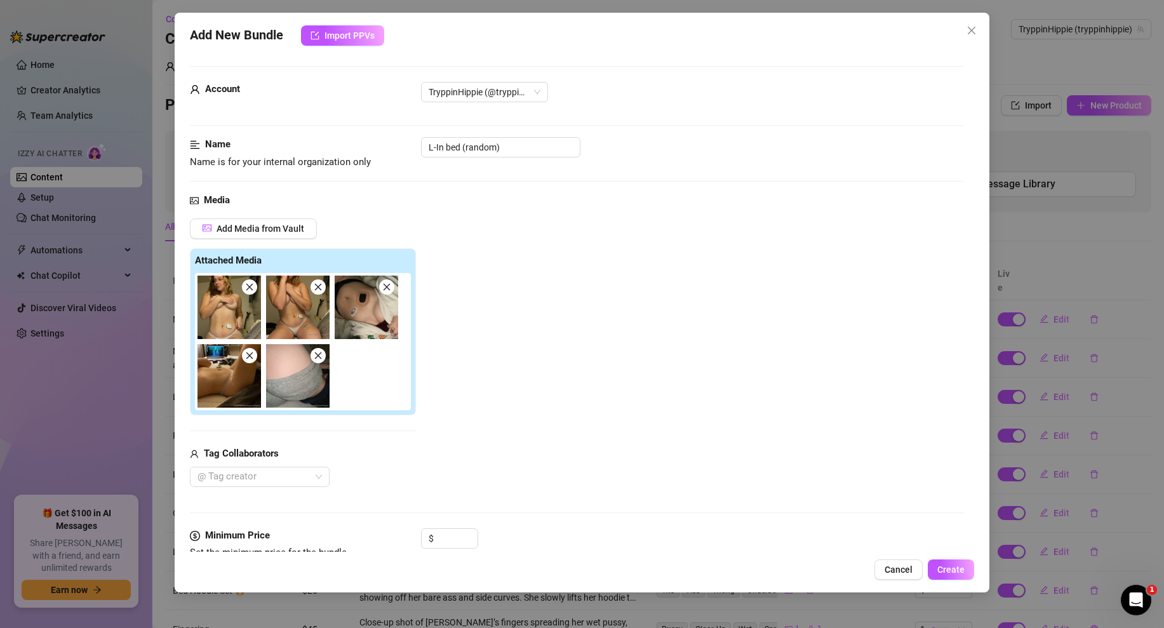
click at [246, 356] on icon "close" at bounding box center [249, 355] width 9 height 9
click at [253, 354] on icon "close" at bounding box center [249, 355] width 9 height 9
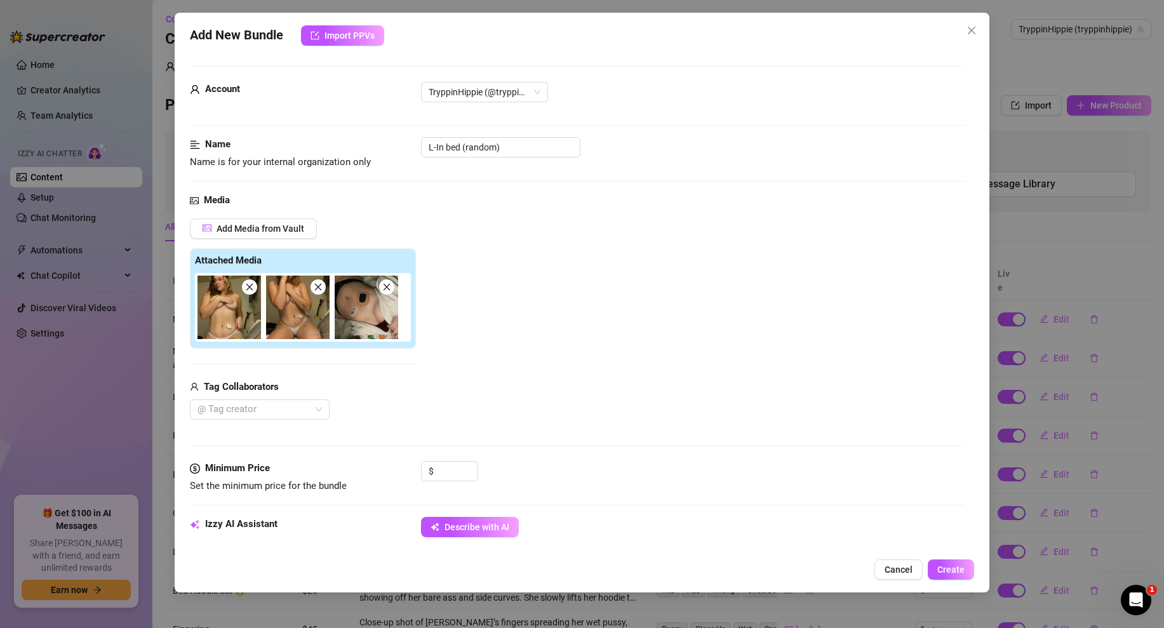
click at [385, 286] on icon "close" at bounding box center [386, 287] width 9 height 9
click at [443, 470] on input at bounding box center [456, 471] width 41 height 19
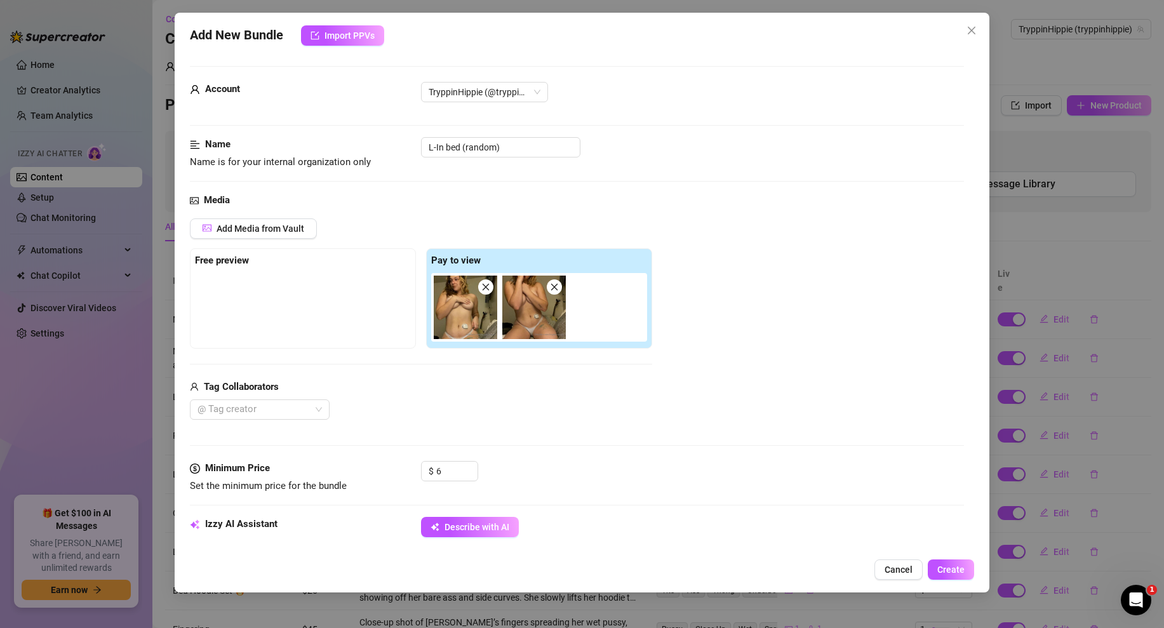
click at [565, 417] on div "@ Tag creator" at bounding box center [421, 409] width 462 height 20
drag, startPoint x: 505, startPoint y: 147, endPoint x: 462, endPoint y: 148, distance: 42.5
click at [462, 148] on input "L-In bed (random)" at bounding box center [500, 147] width 159 height 20
click at [662, 251] on div "Add Media from Vault Free preview Pay to view Tag Collaborators @ Tag creator" at bounding box center [577, 319] width 774 height 202
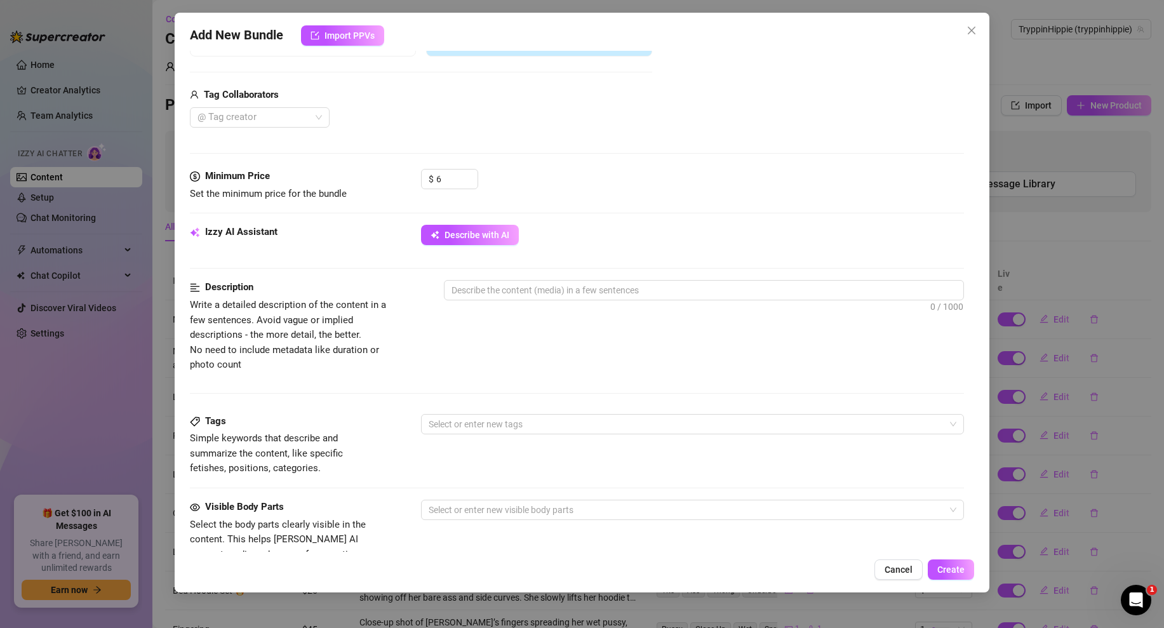
scroll to position [373, 0]
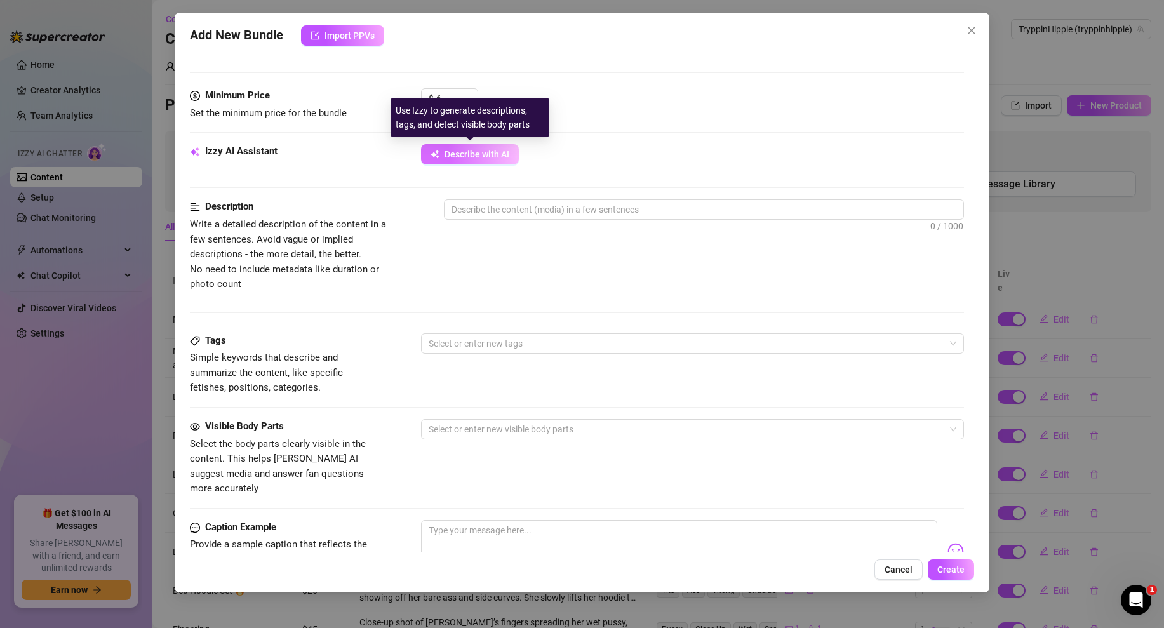
click at [465, 159] on button "Describe with AI" at bounding box center [470, 154] width 98 height 20
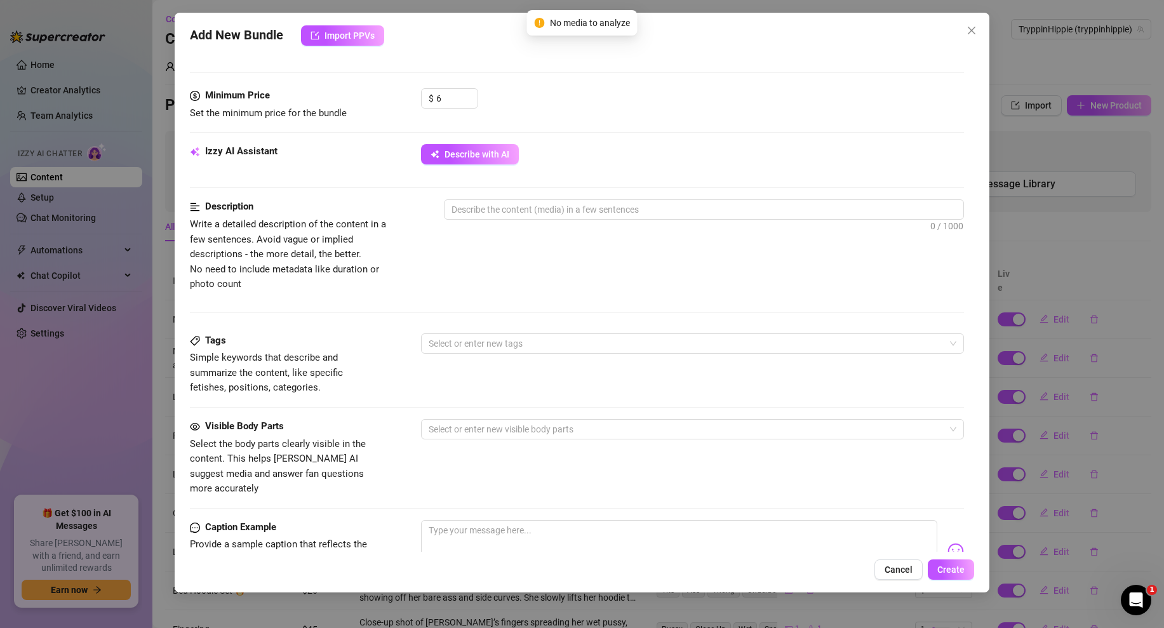
scroll to position [583, 0]
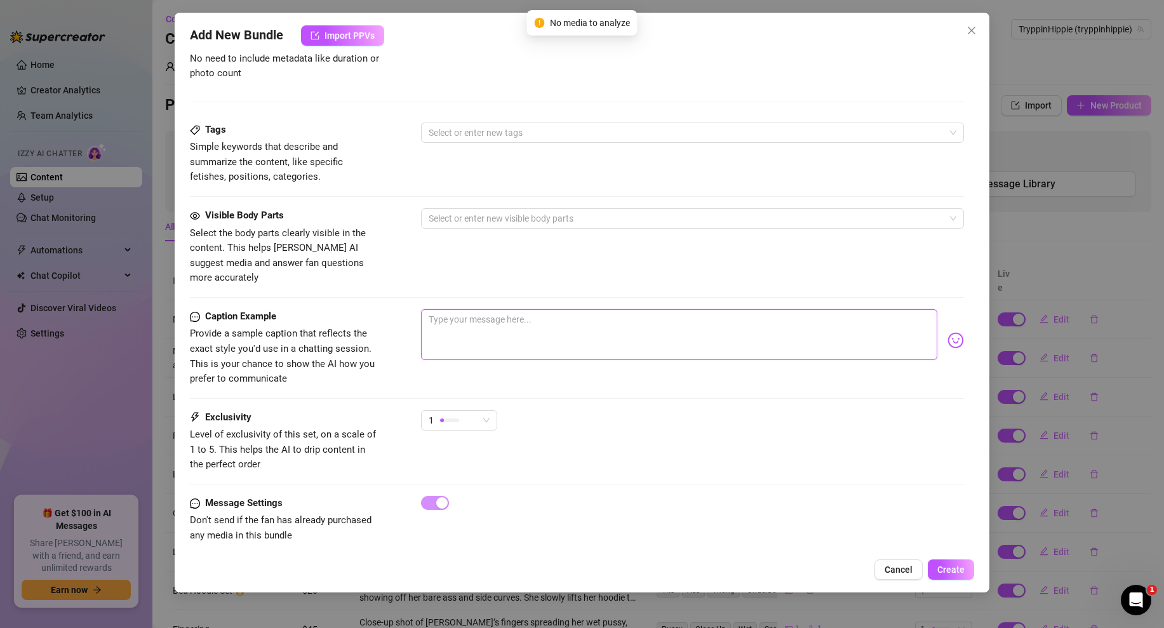
click at [485, 333] on textarea at bounding box center [679, 334] width 516 height 51
click at [606, 410] on div "1" at bounding box center [692, 426] width 543 height 32
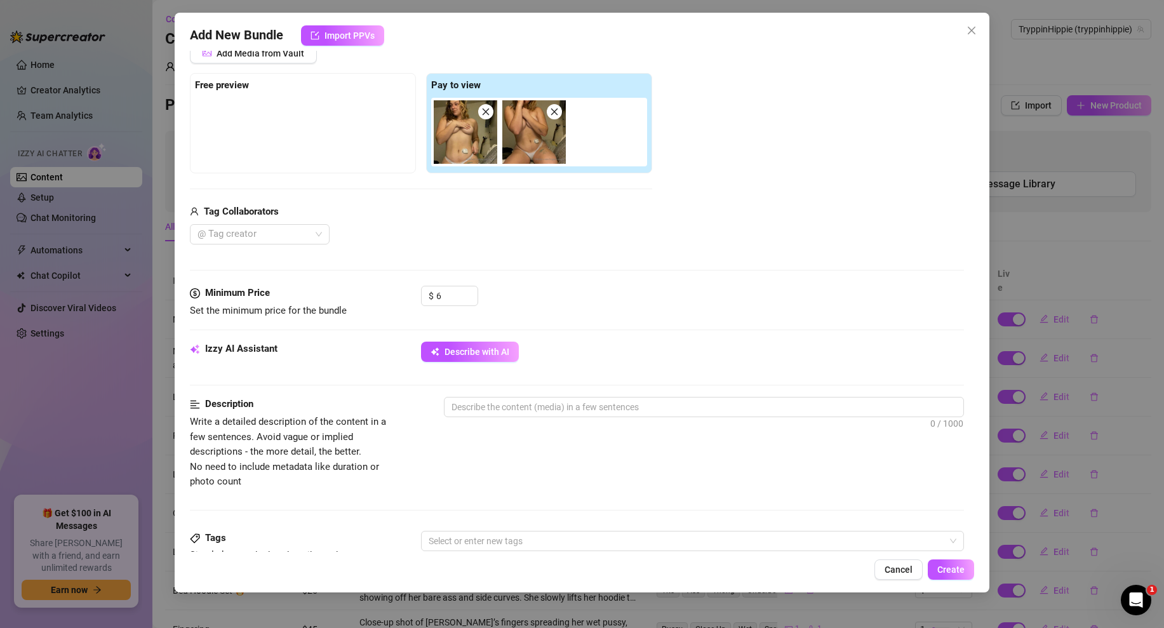
scroll to position [385, 0]
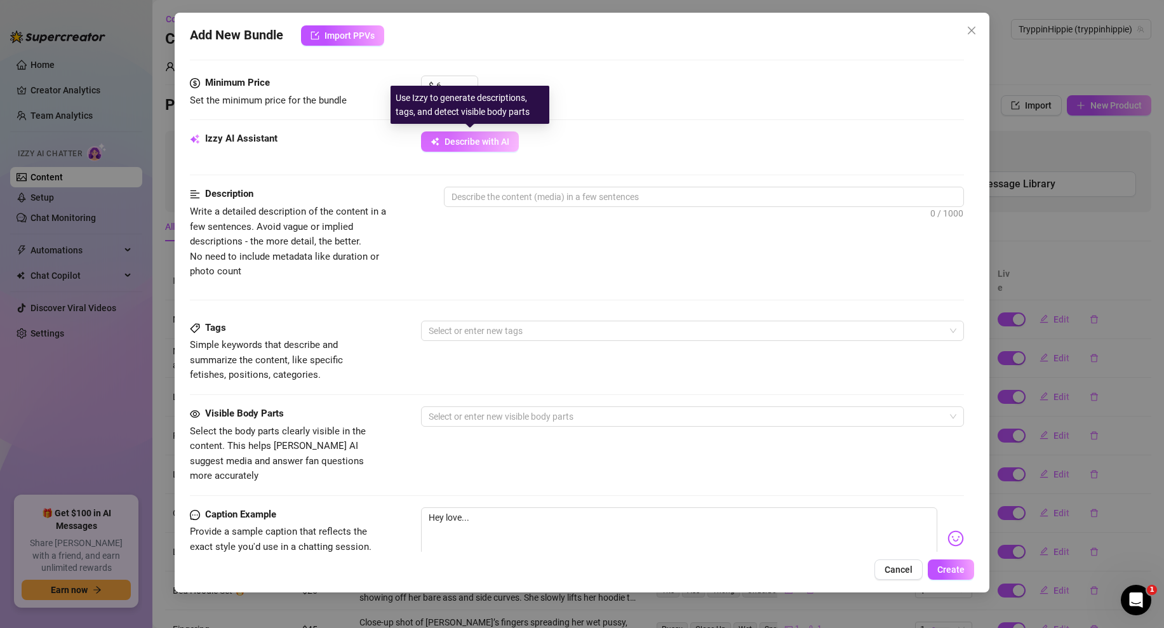
click at [462, 131] on button "Describe with AI" at bounding box center [470, 141] width 98 height 20
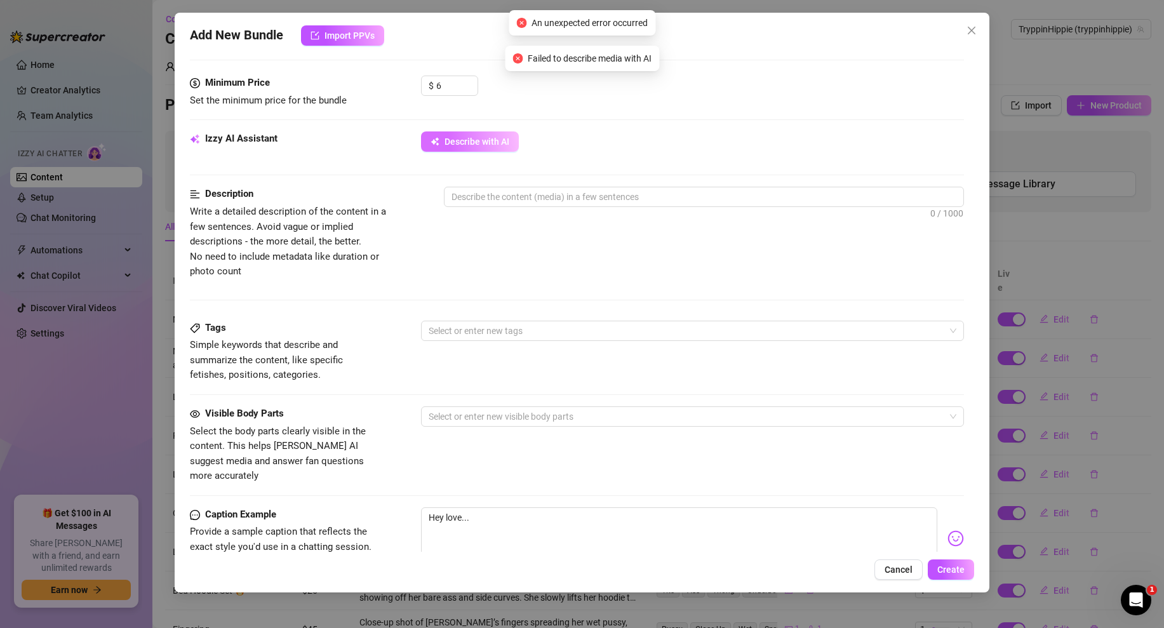
click at [489, 143] on span "Describe with AI" at bounding box center [476, 142] width 65 height 10
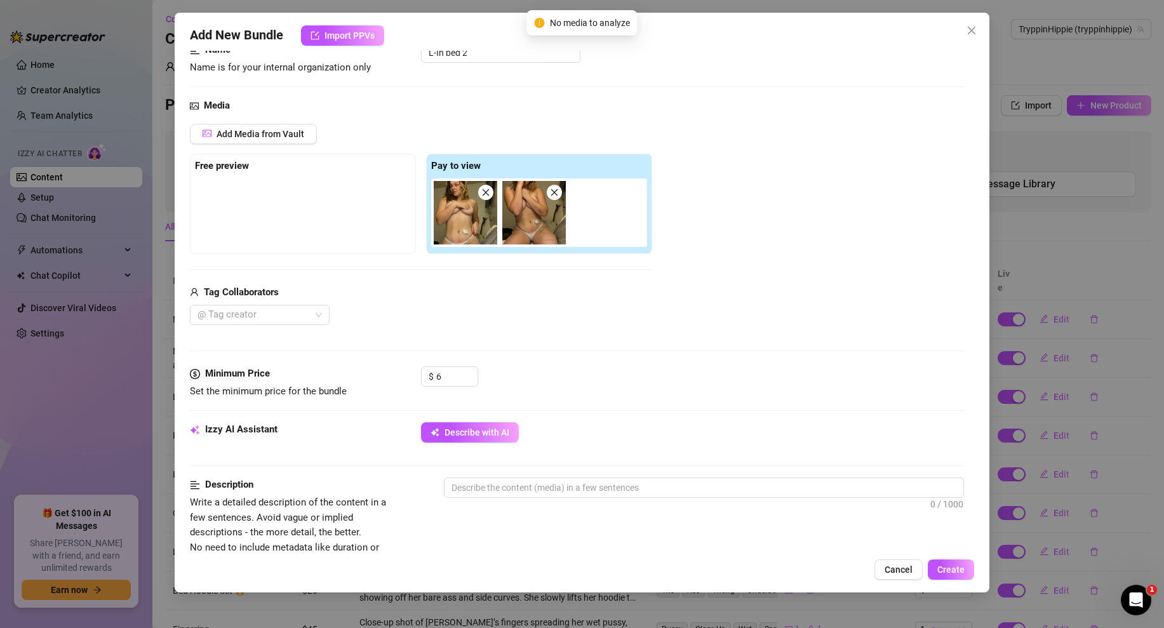
scroll to position [96, 0]
click at [482, 432] on span "Describe with AI" at bounding box center [476, 431] width 65 height 10
click at [969, 26] on icon "close" at bounding box center [971, 30] width 10 height 10
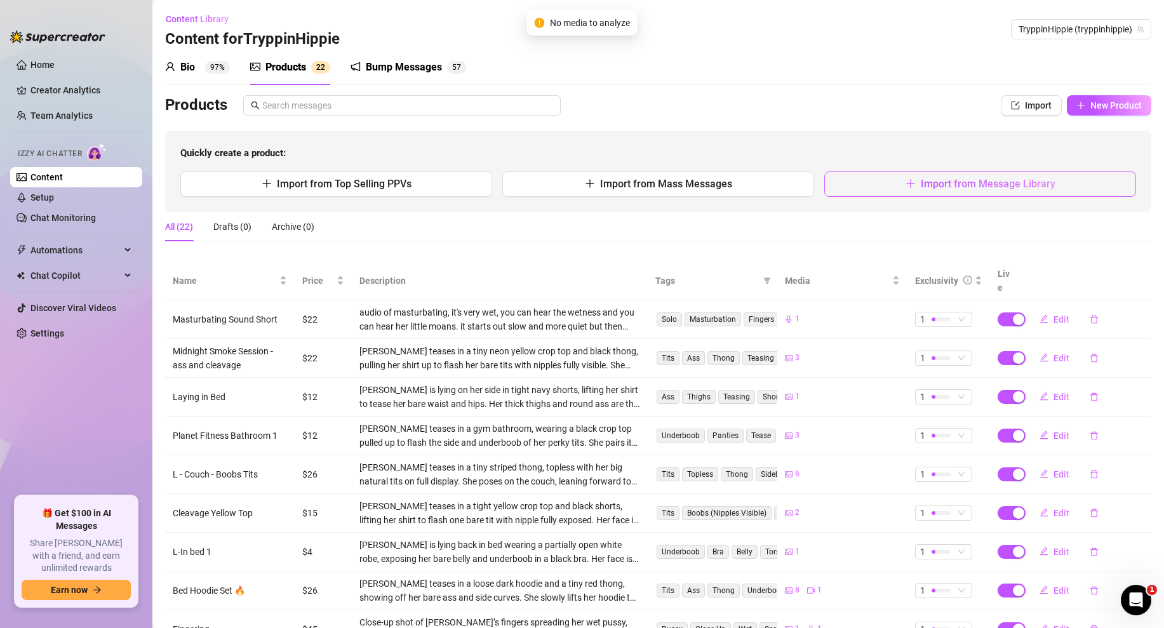
click at [888, 180] on button "Import from Message Library" at bounding box center [980, 183] width 312 height 25
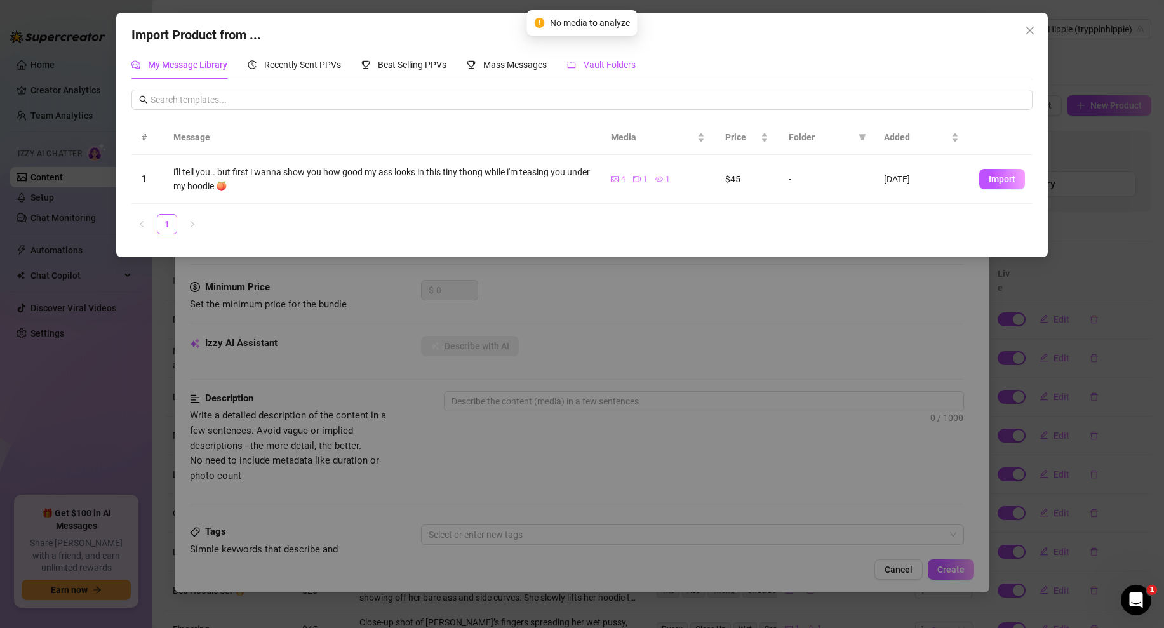
click at [590, 68] on span "Vault Folders" at bounding box center [609, 65] width 52 height 10
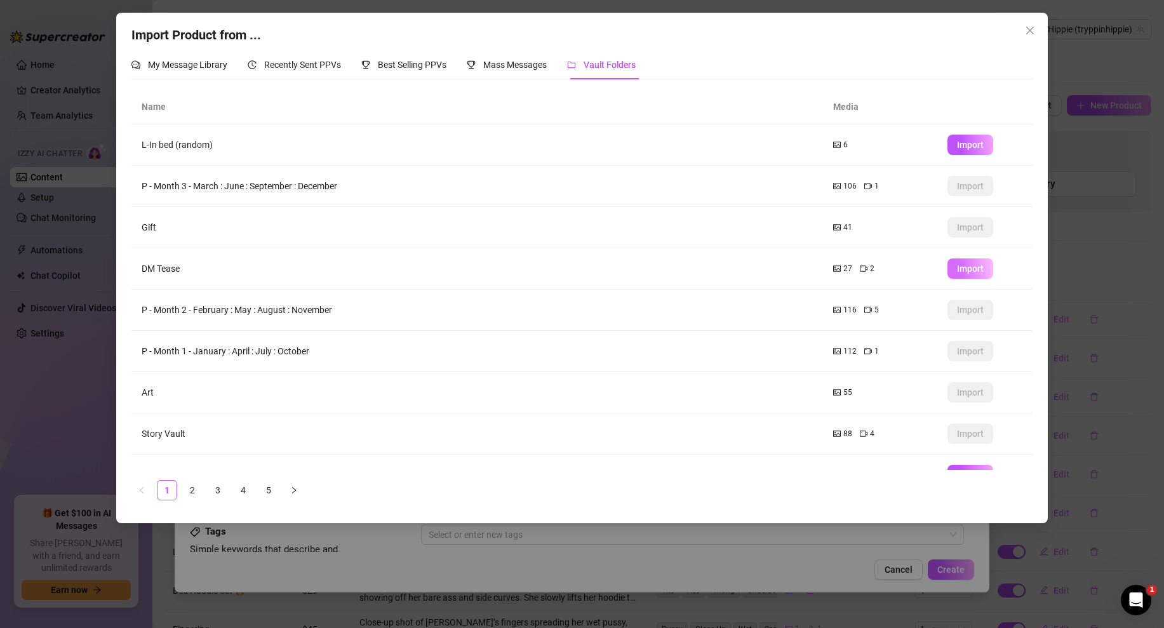
click at [952, 271] on button "Import" at bounding box center [970, 268] width 46 height 20
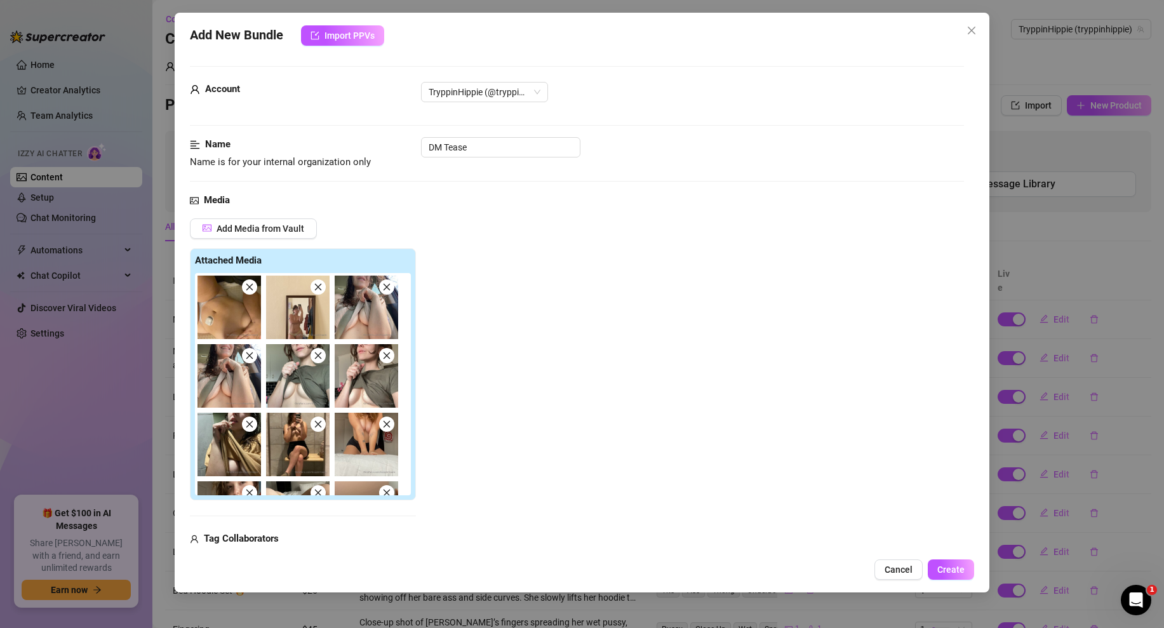
click at [251, 283] on icon "close" at bounding box center [249, 287] width 9 height 9
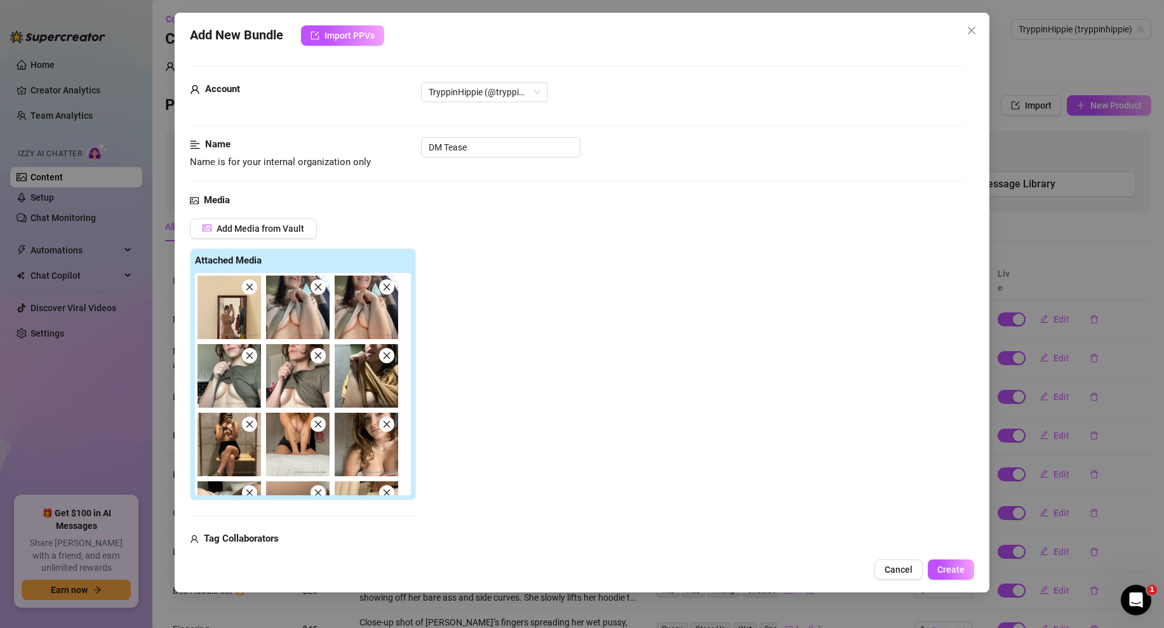
click at [251, 283] on icon "close" at bounding box center [249, 287] width 9 height 9
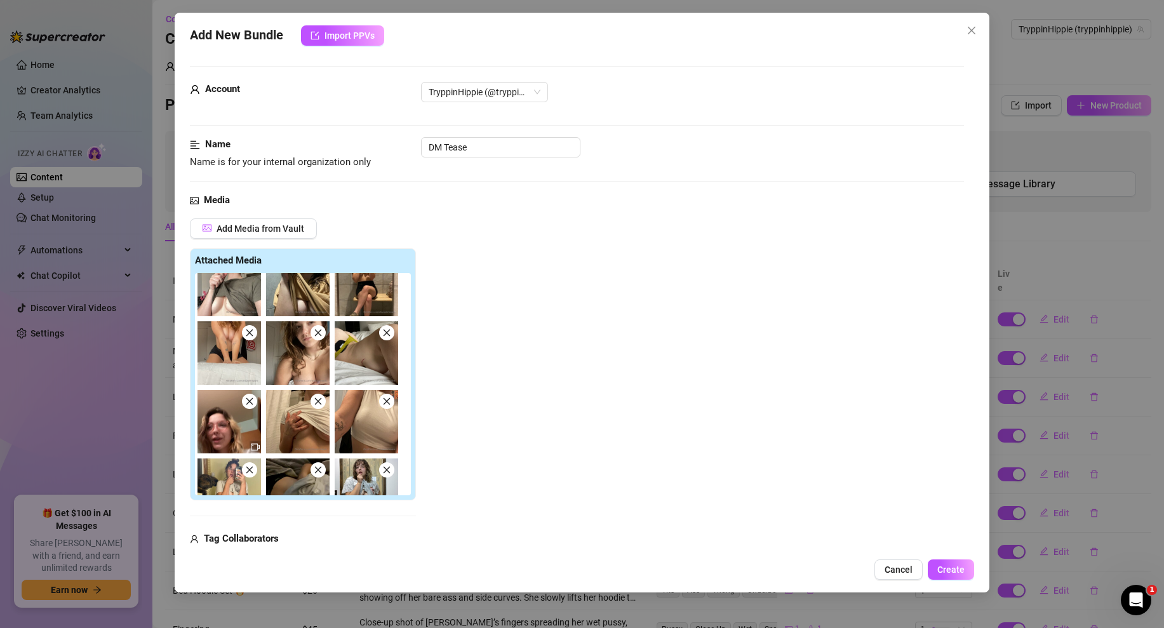
scroll to position [0, 0]
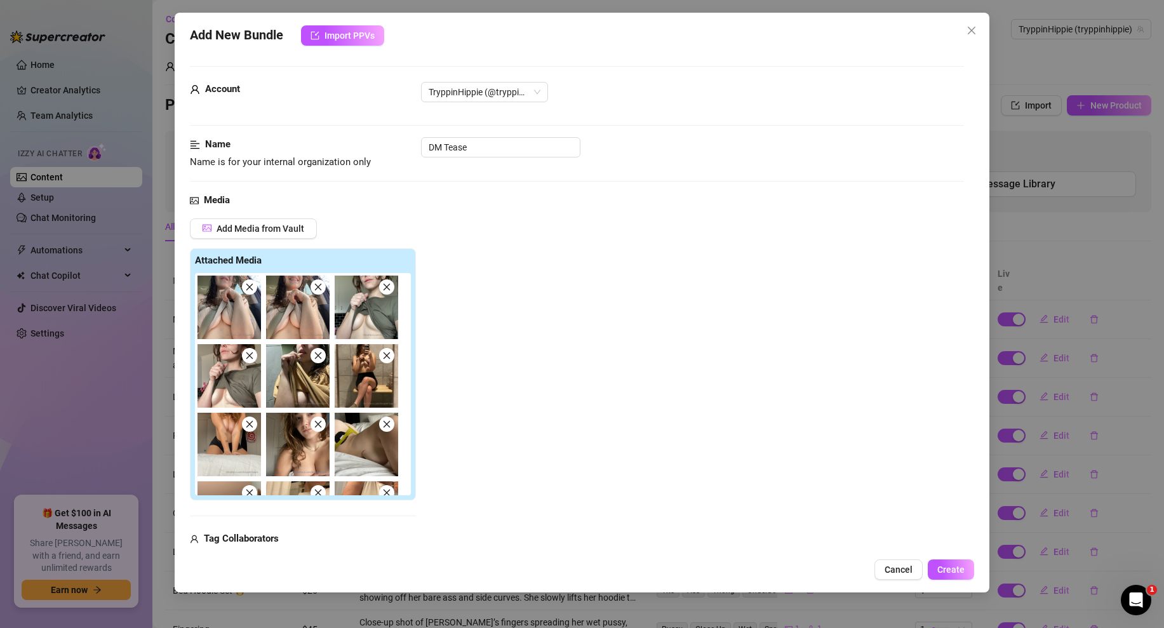
click at [251, 288] on icon "close" at bounding box center [249, 287] width 9 height 9
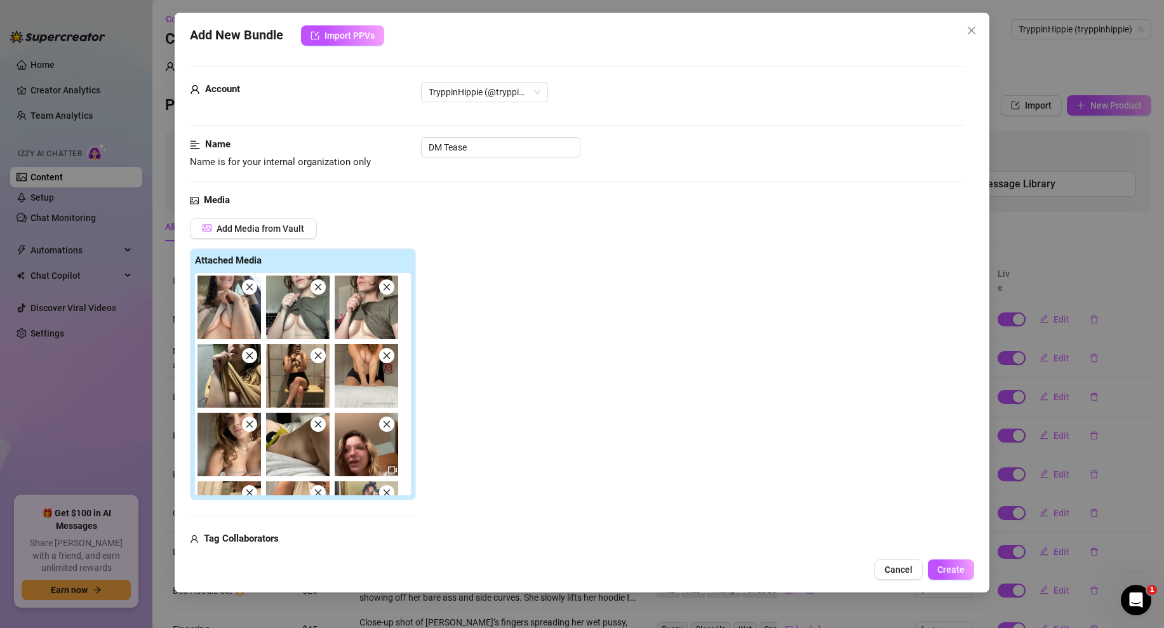
click at [251, 288] on icon "close" at bounding box center [249, 287] width 9 height 9
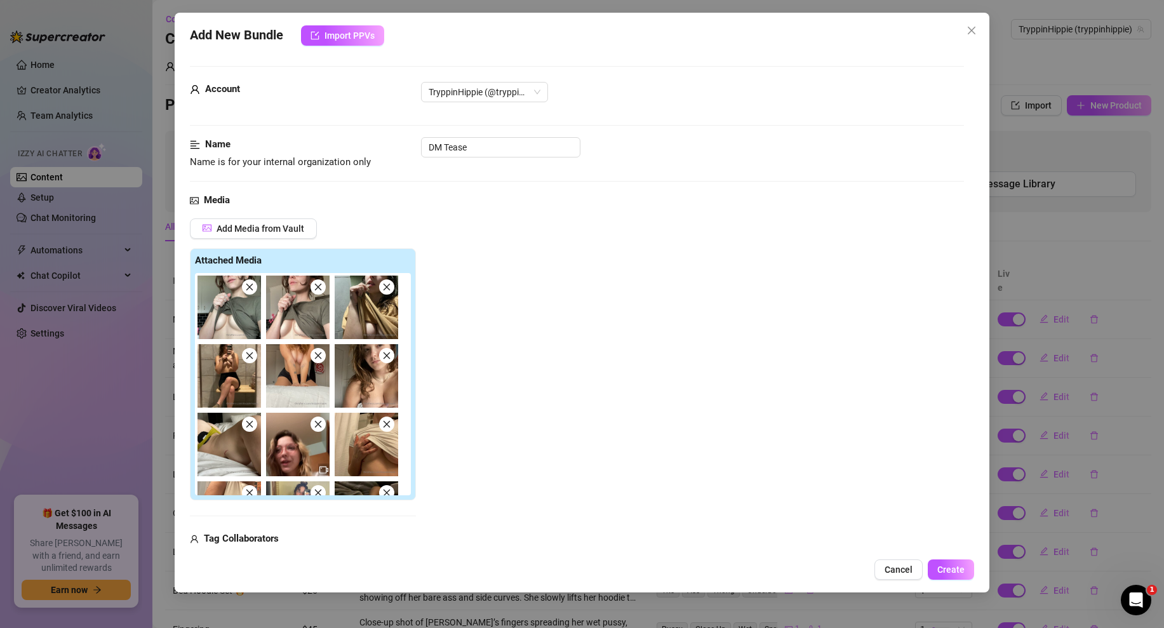
click at [251, 288] on icon "close" at bounding box center [249, 287] width 9 height 9
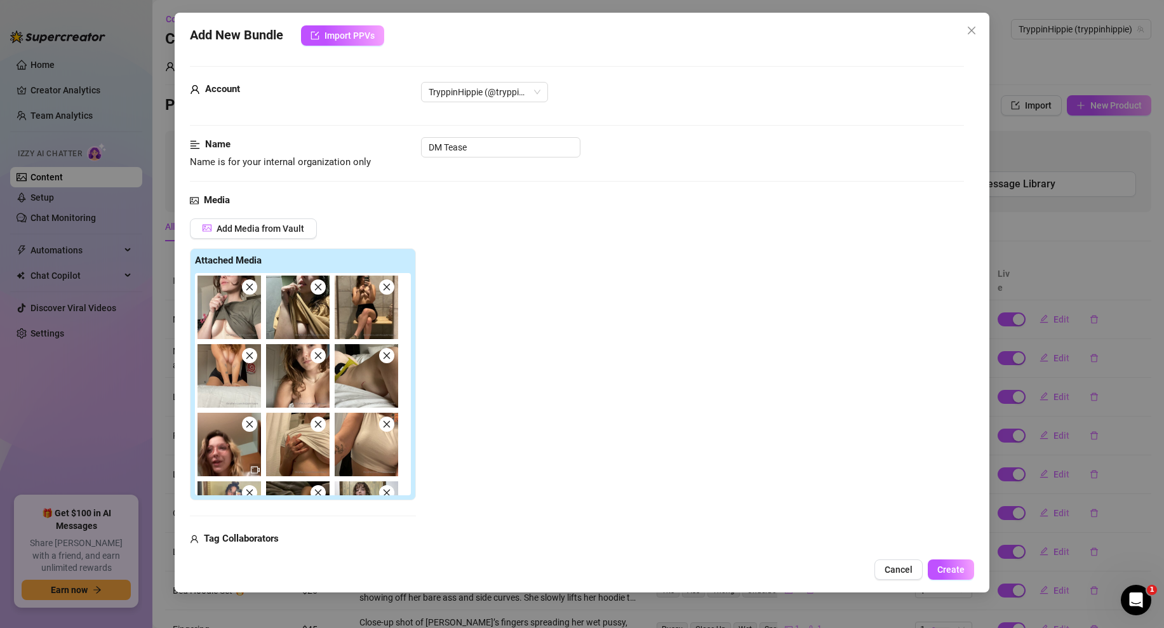
click at [251, 288] on icon "close" at bounding box center [249, 287] width 9 height 9
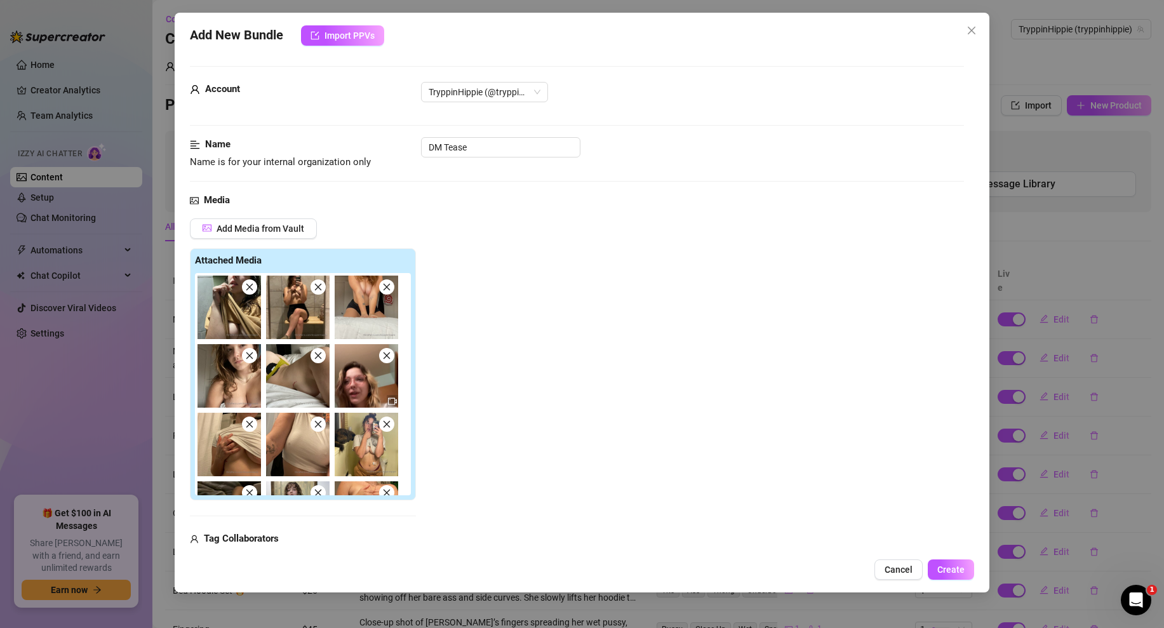
click at [251, 288] on icon "close" at bounding box center [249, 287] width 9 height 9
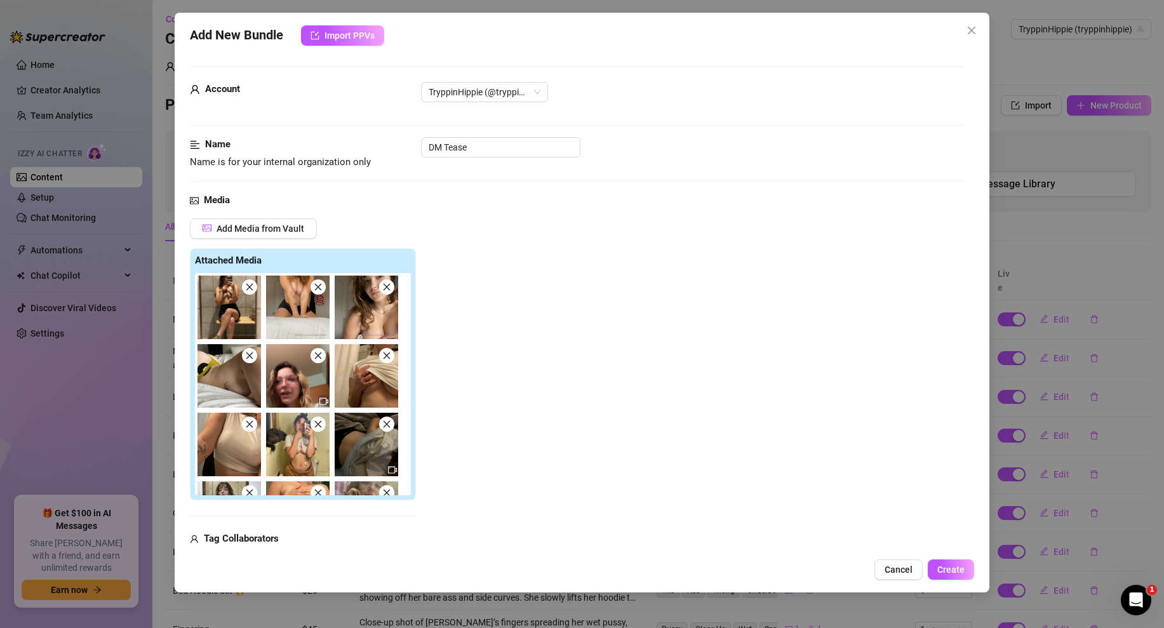
click at [251, 288] on icon "close" at bounding box center [249, 287] width 9 height 9
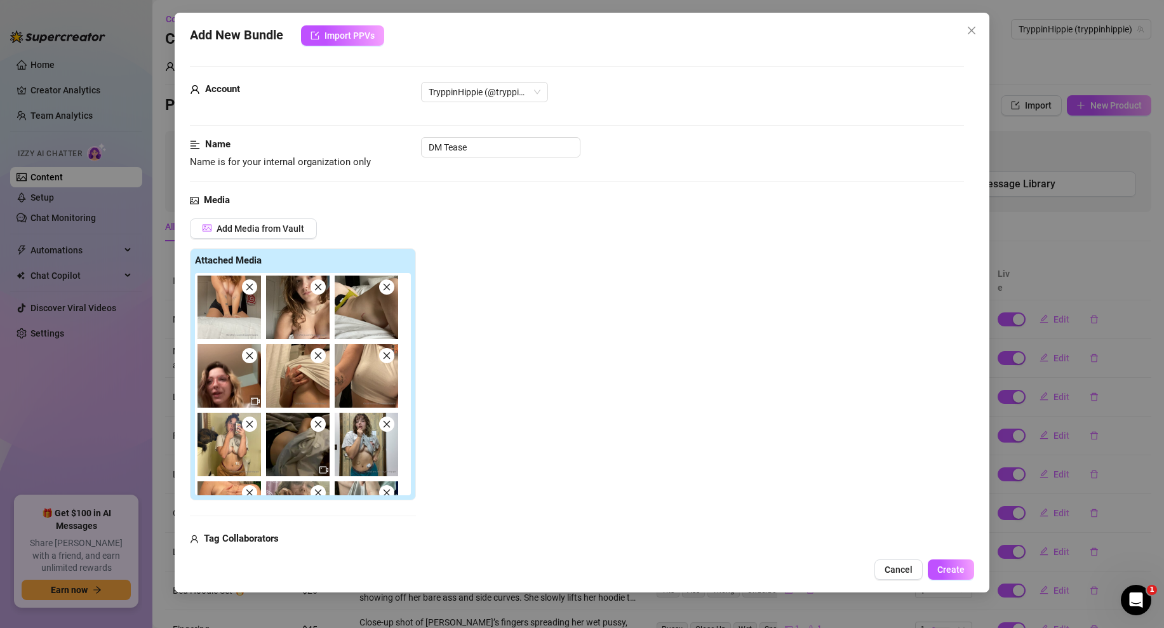
click at [251, 288] on icon "close" at bounding box center [249, 287] width 9 height 9
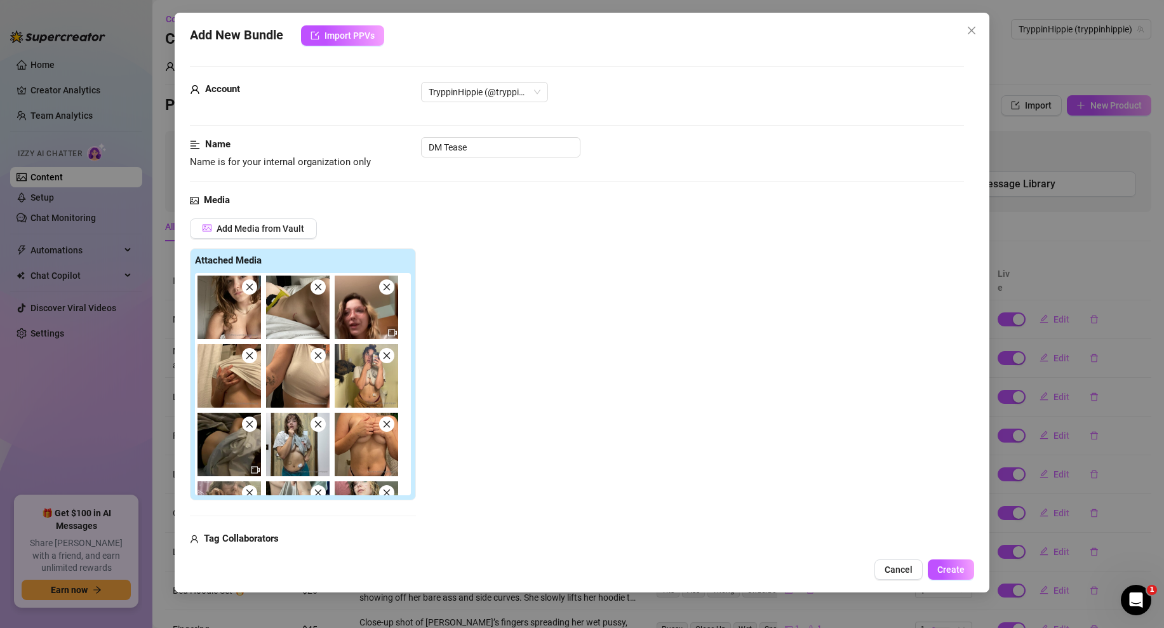
click at [319, 284] on icon "close" at bounding box center [318, 287] width 7 height 7
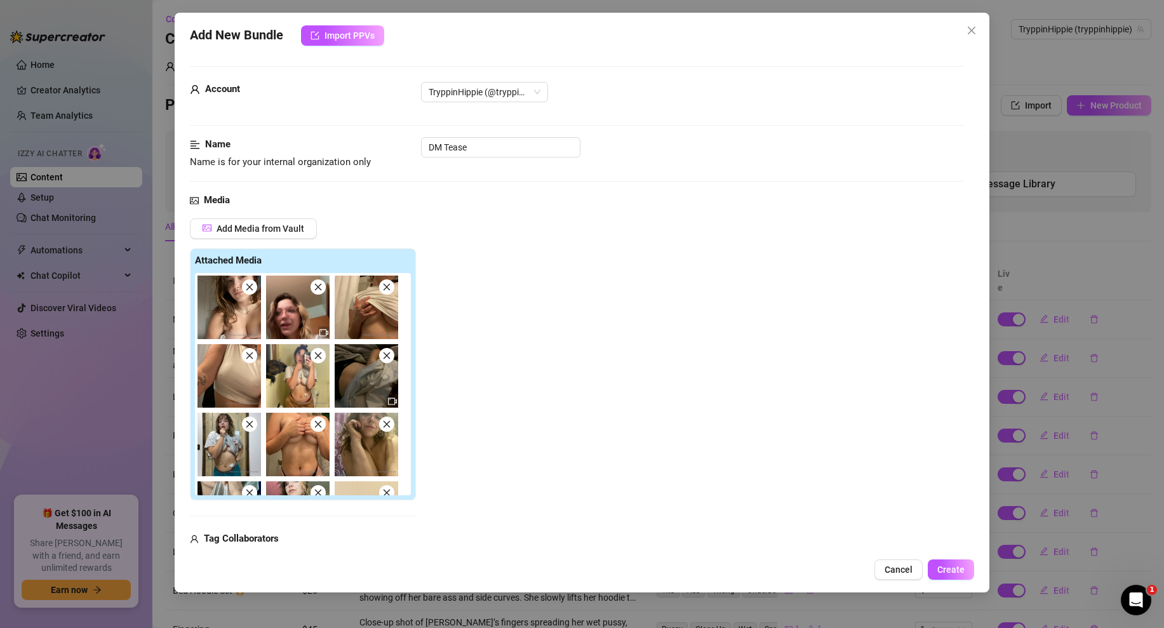
click at [319, 284] on icon "close" at bounding box center [318, 287] width 7 height 7
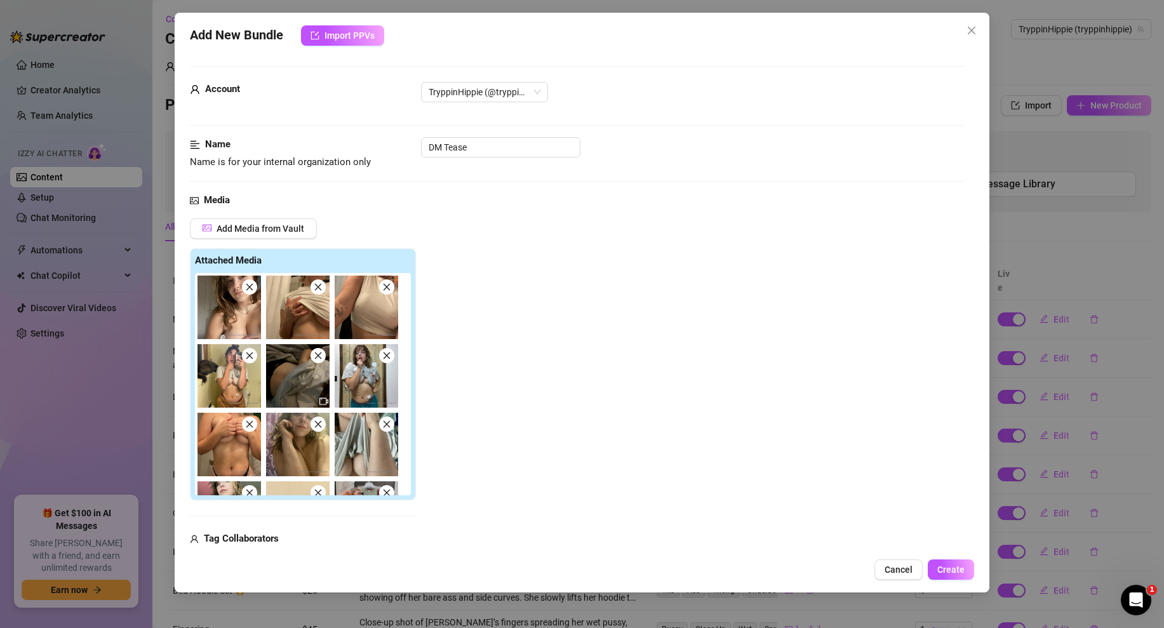
click at [251, 288] on icon "close" at bounding box center [249, 287] width 9 height 9
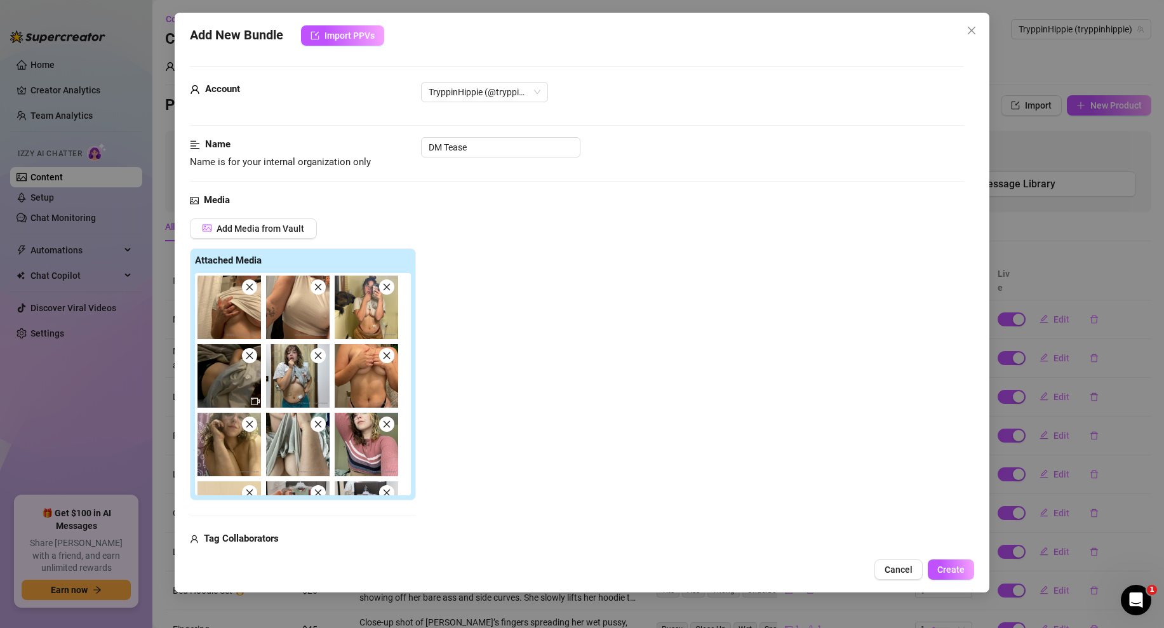
click at [387, 285] on icon "close" at bounding box center [386, 287] width 9 height 9
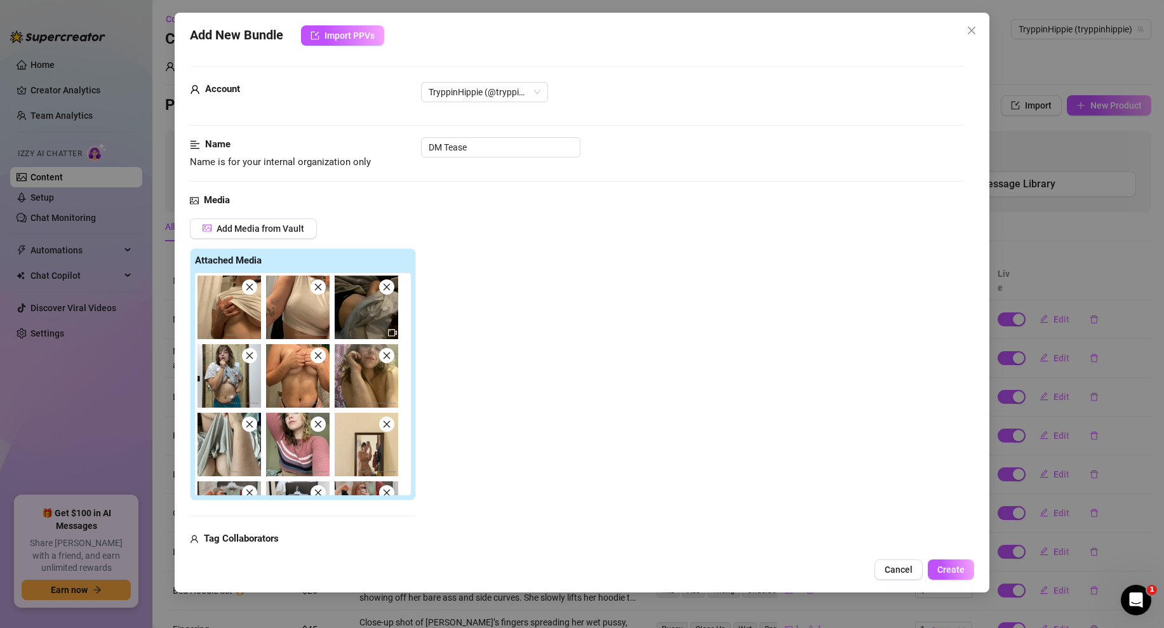
click at [387, 285] on icon "close" at bounding box center [386, 287] width 9 height 9
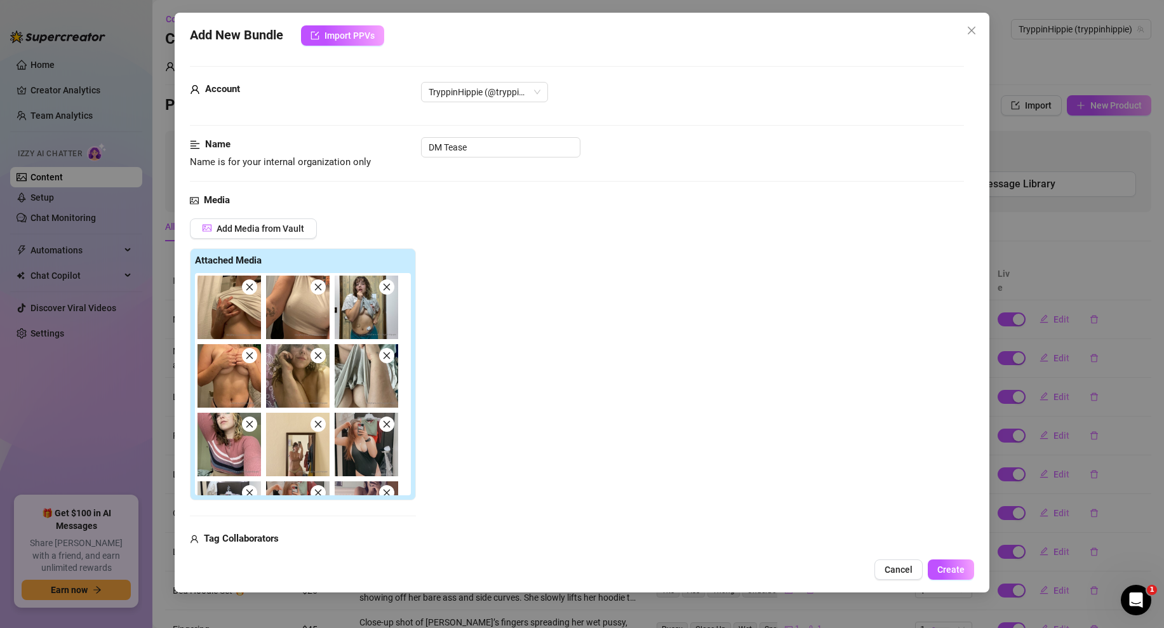
click at [387, 285] on icon "close" at bounding box center [386, 287] width 9 height 9
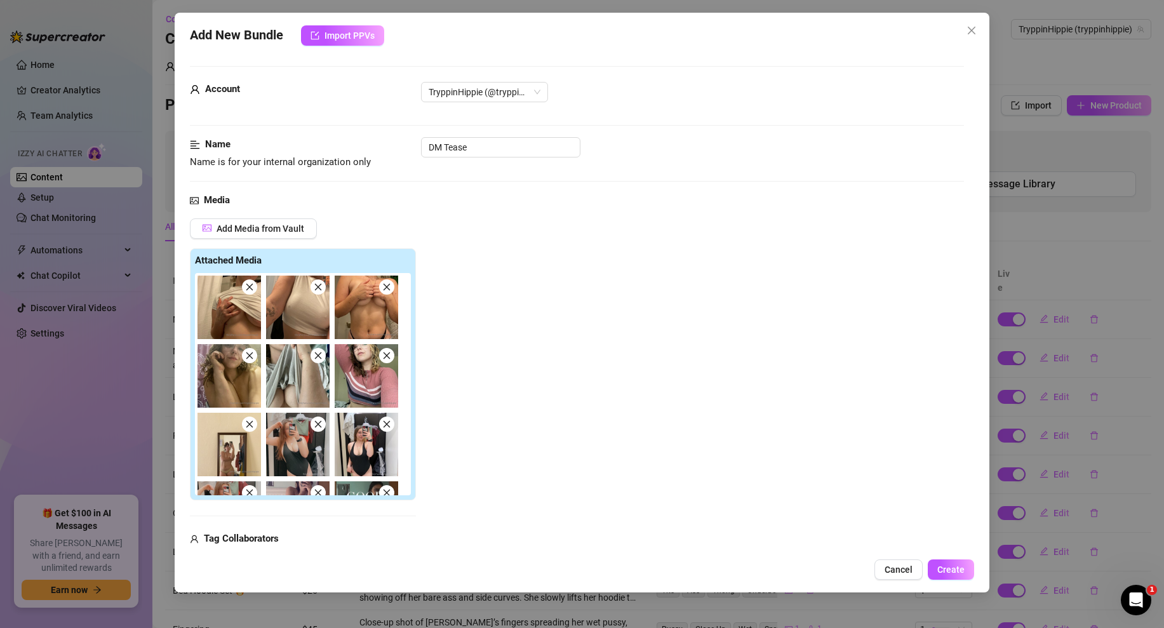
click at [387, 285] on icon "close" at bounding box center [386, 287] width 9 height 9
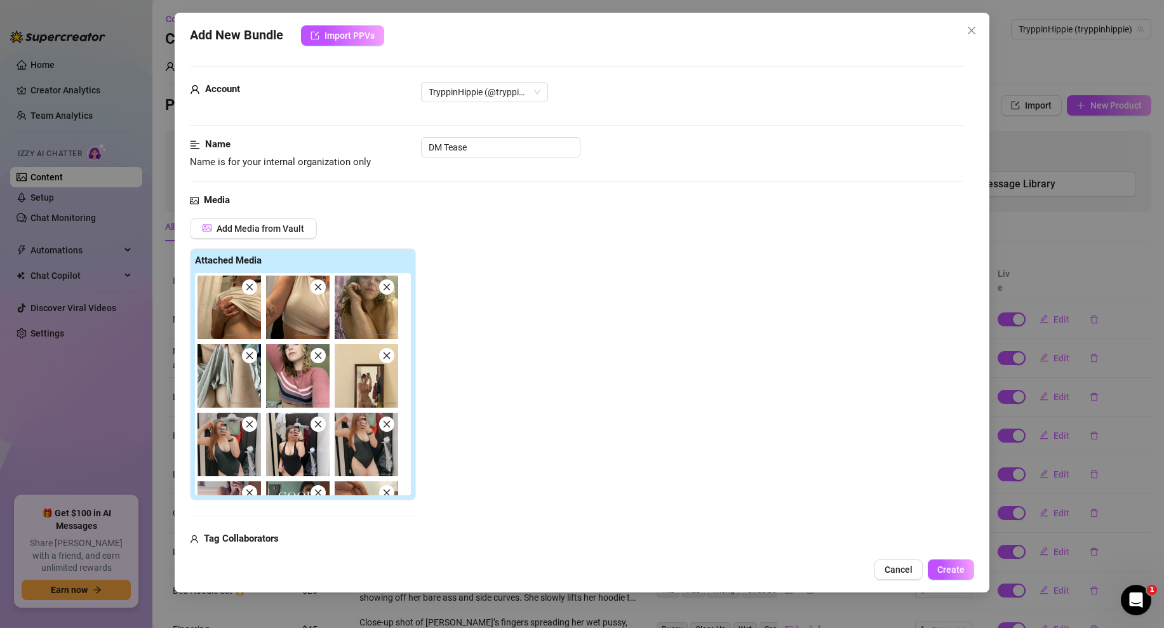
click at [387, 285] on icon "close" at bounding box center [386, 287] width 9 height 9
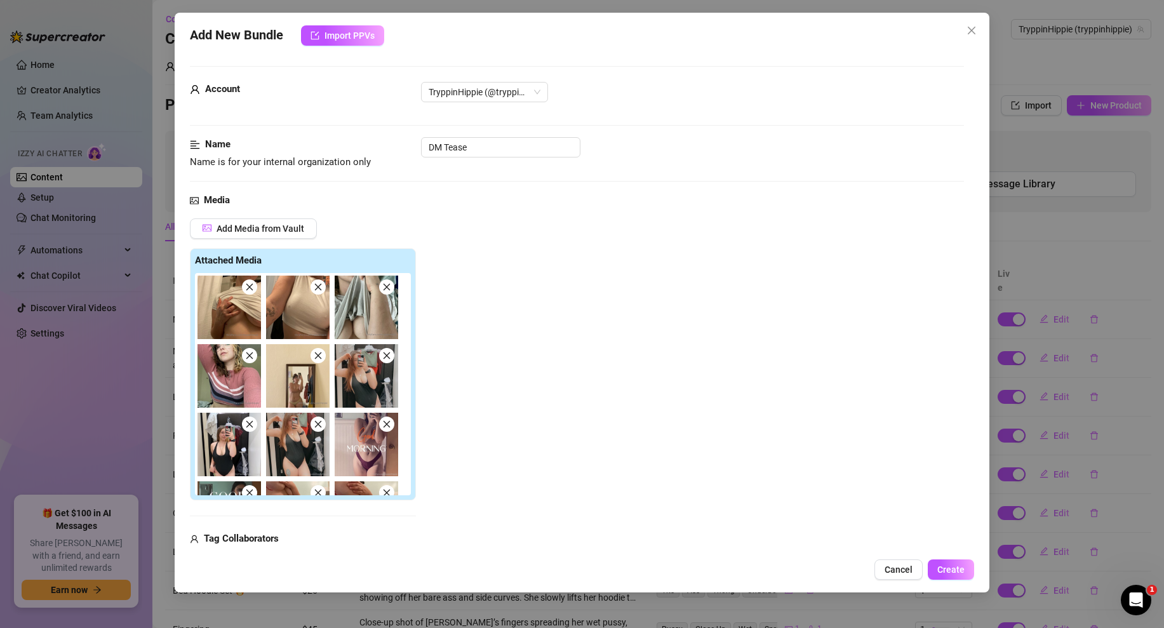
click at [387, 285] on icon "close" at bounding box center [386, 287] width 9 height 9
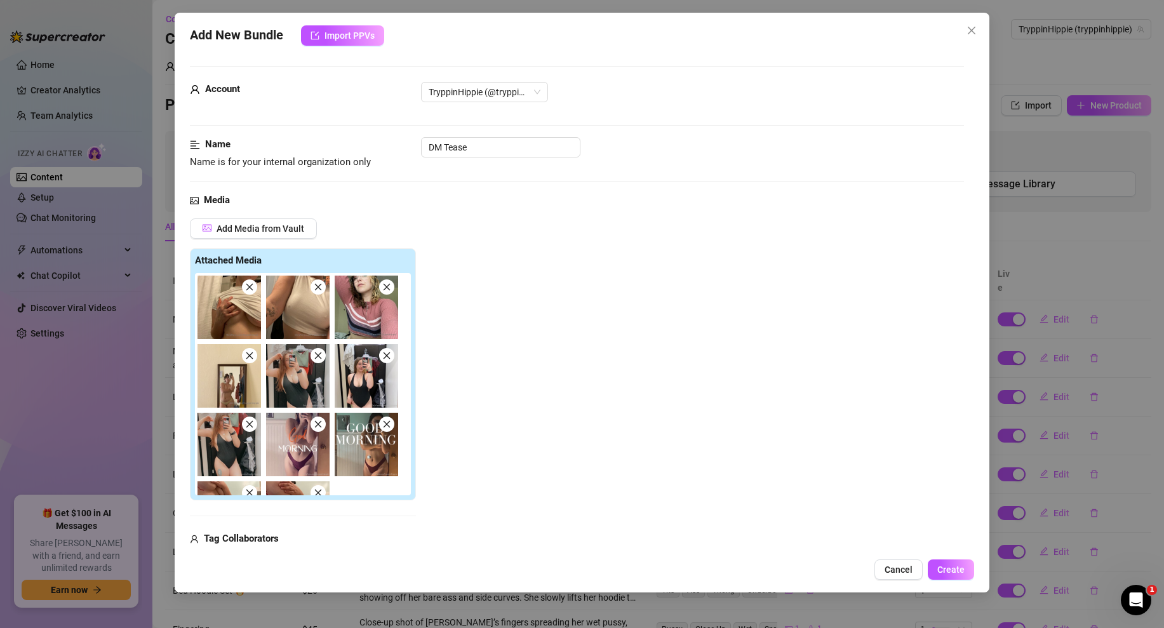
click at [387, 285] on icon "close" at bounding box center [386, 287] width 9 height 9
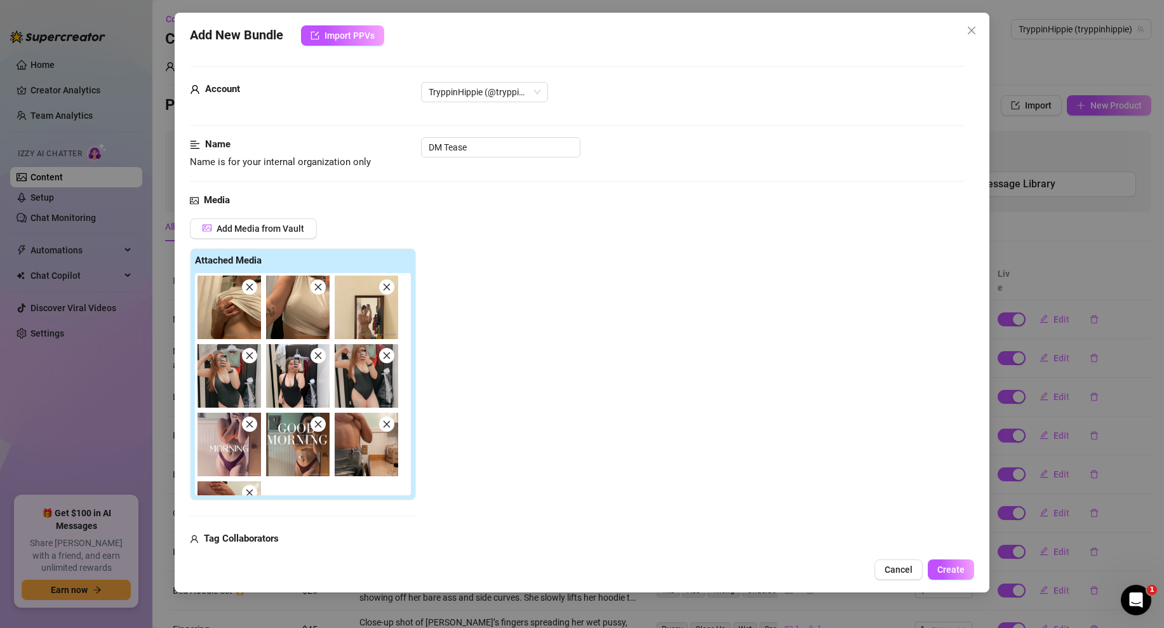
click at [387, 285] on icon "close" at bounding box center [386, 287] width 9 height 9
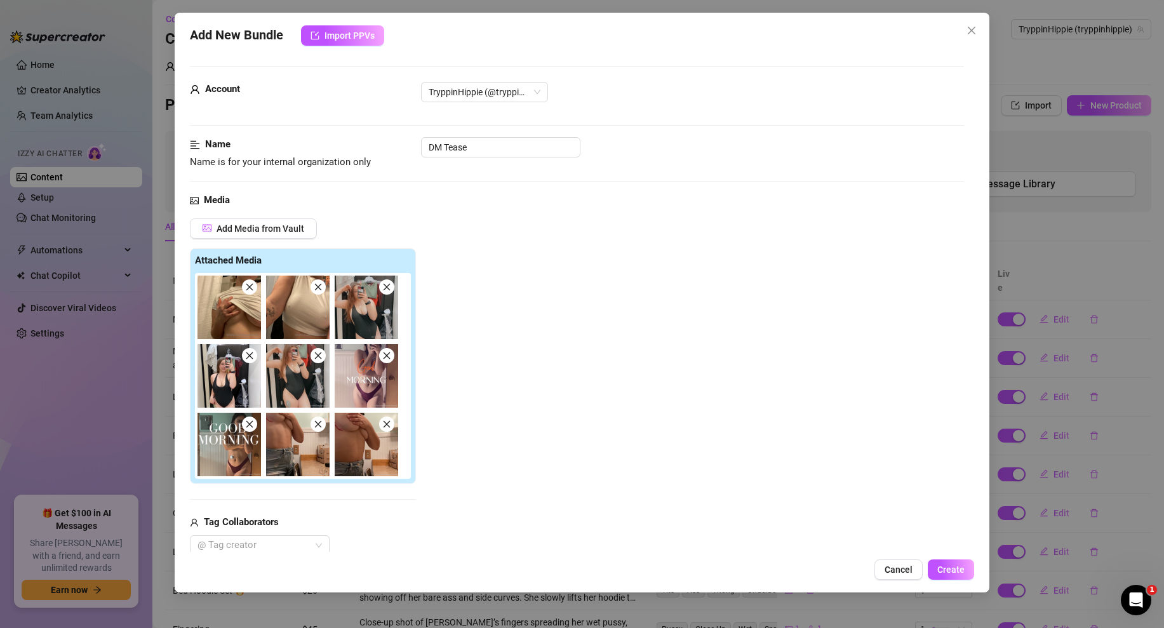
click at [387, 285] on icon "close" at bounding box center [386, 287] width 9 height 9
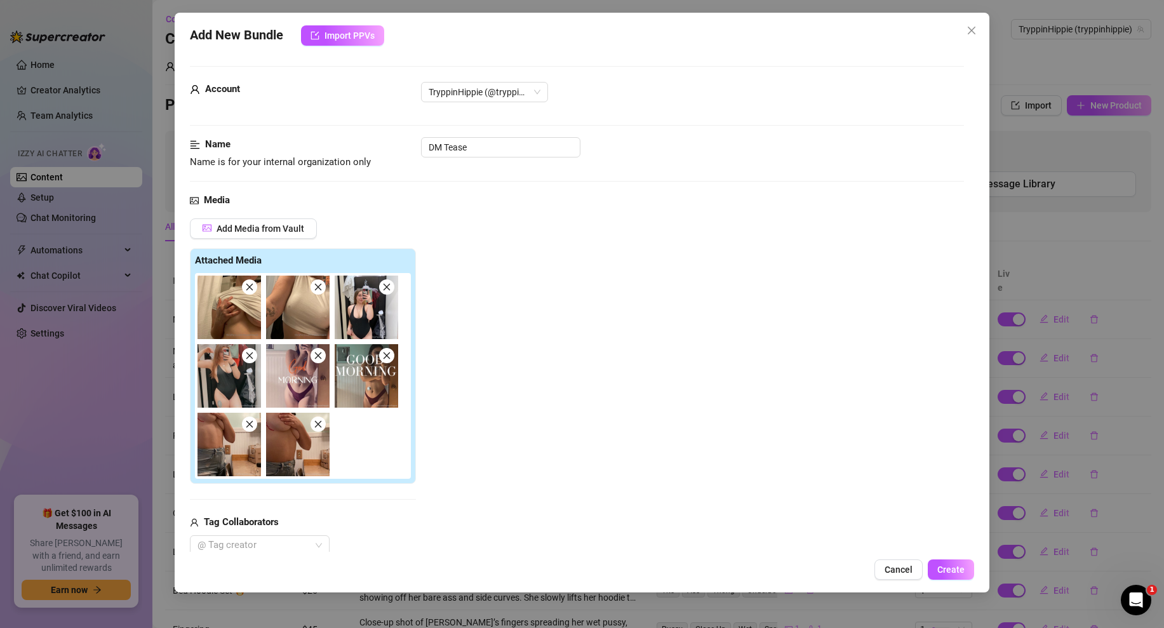
click at [387, 285] on icon "close" at bounding box center [386, 287] width 9 height 9
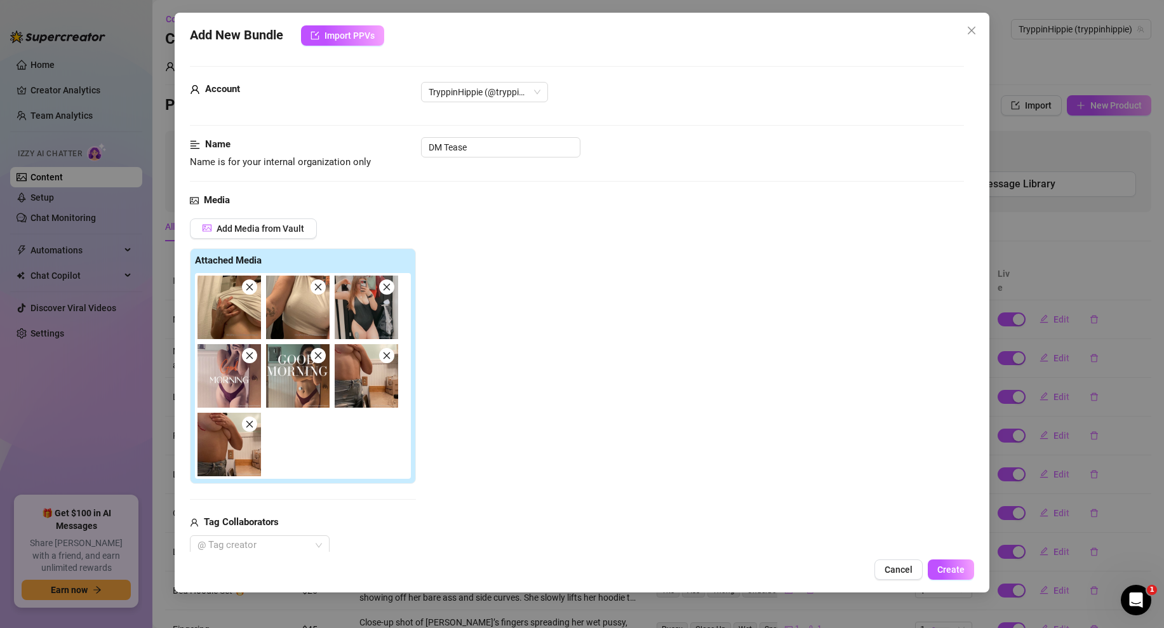
click at [387, 285] on icon "close" at bounding box center [386, 287] width 9 height 9
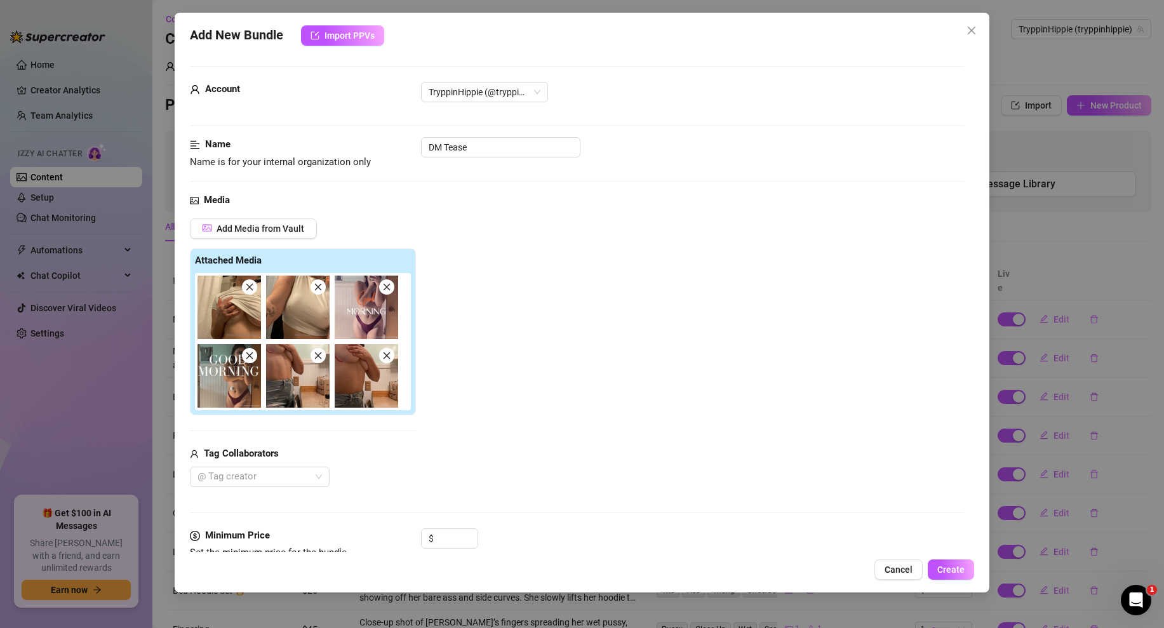
click at [387, 285] on icon "close" at bounding box center [386, 287] width 9 height 9
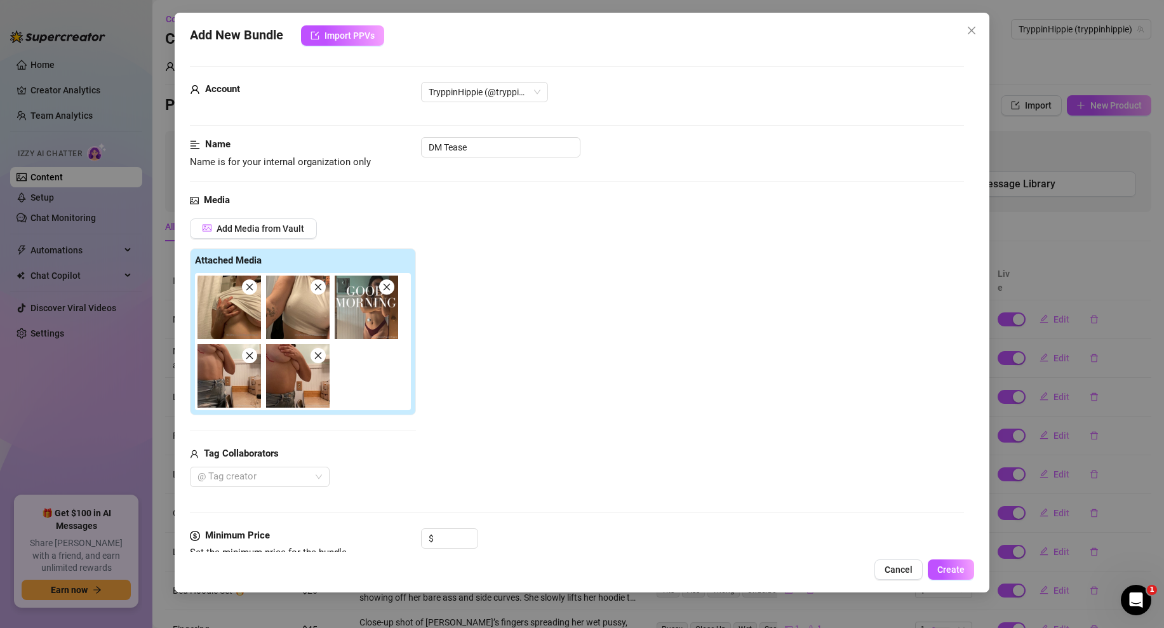
click at [387, 285] on icon "close" at bounding box center [386, 287] width 9 height 9
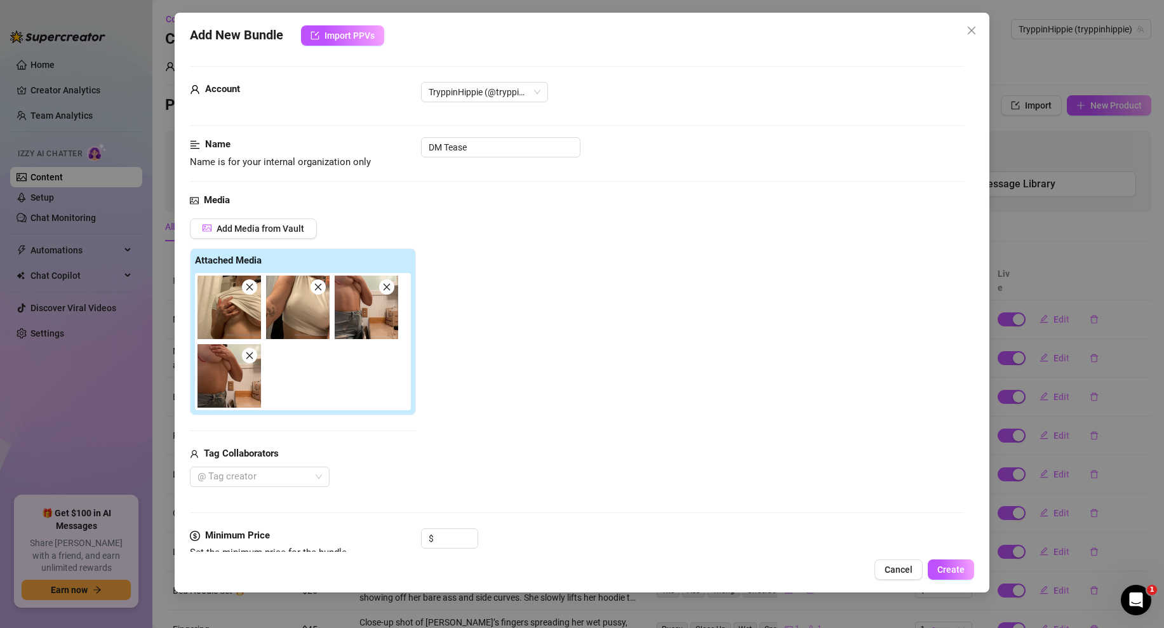
click at [387, 285] on icon "close" at bounding box center [386, 287] width 9 height 9
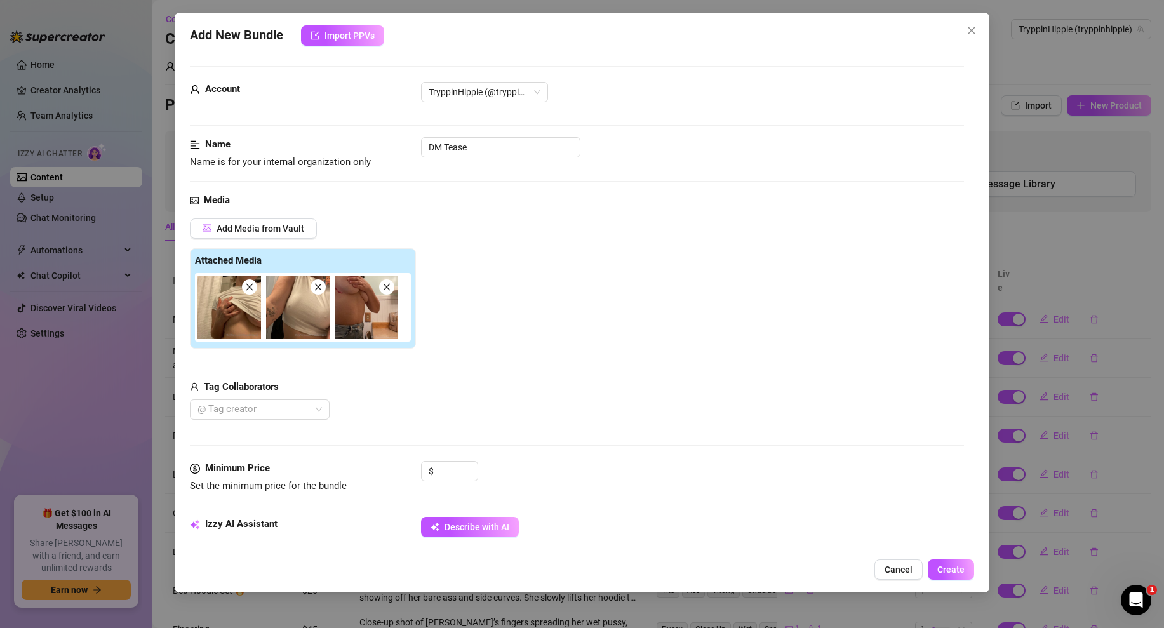
click at [387, 285] on icon "close" at bounding box center [386, 287] width 9 height 9
click at [456, 473] on input at bounding box center [456, 471] width 41 height 19
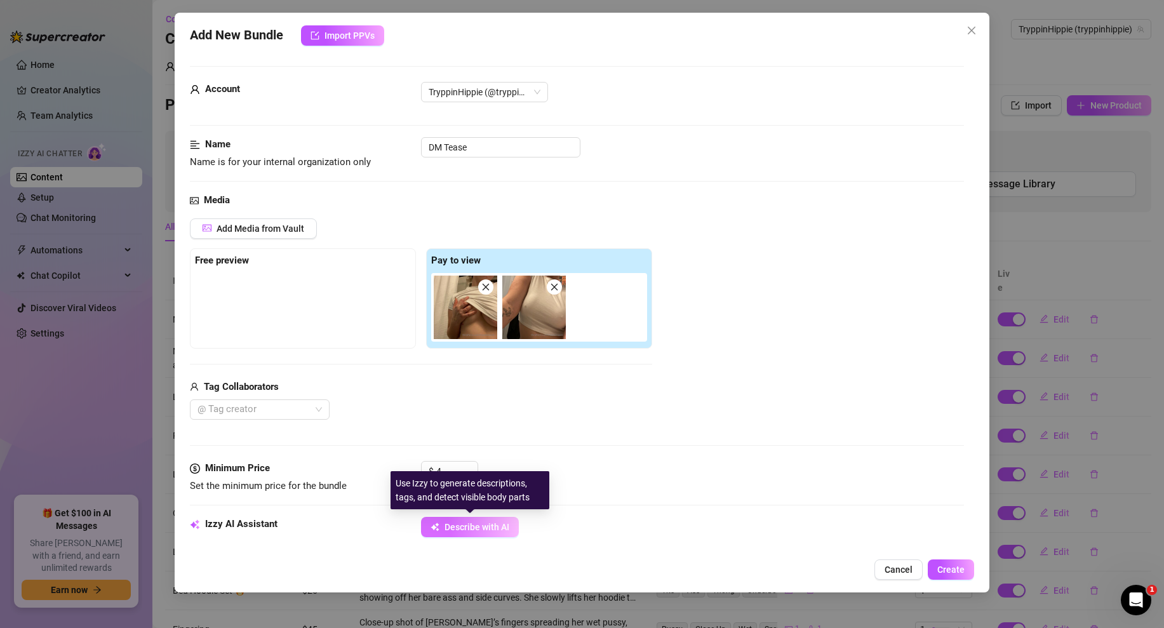
click at [481, 524] on span "Describe with AI" at bounding box center [476, 527] width 65 height 10
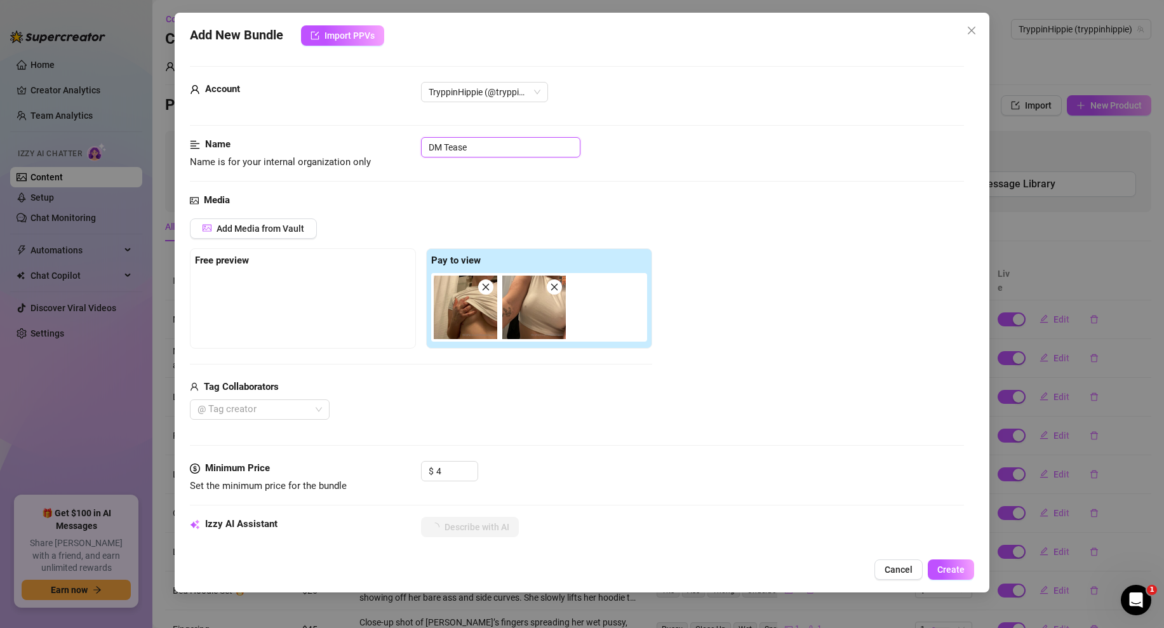
click at [484, 152] on input "DM Tease" at bounding box center [500, 147] width 159 height 20
click at [758, 246] on div "Add Media from Vault Free preview Pay to view Tag Collaborators @ Tag creator" at bounding box center [577, 319] width 774 height 202
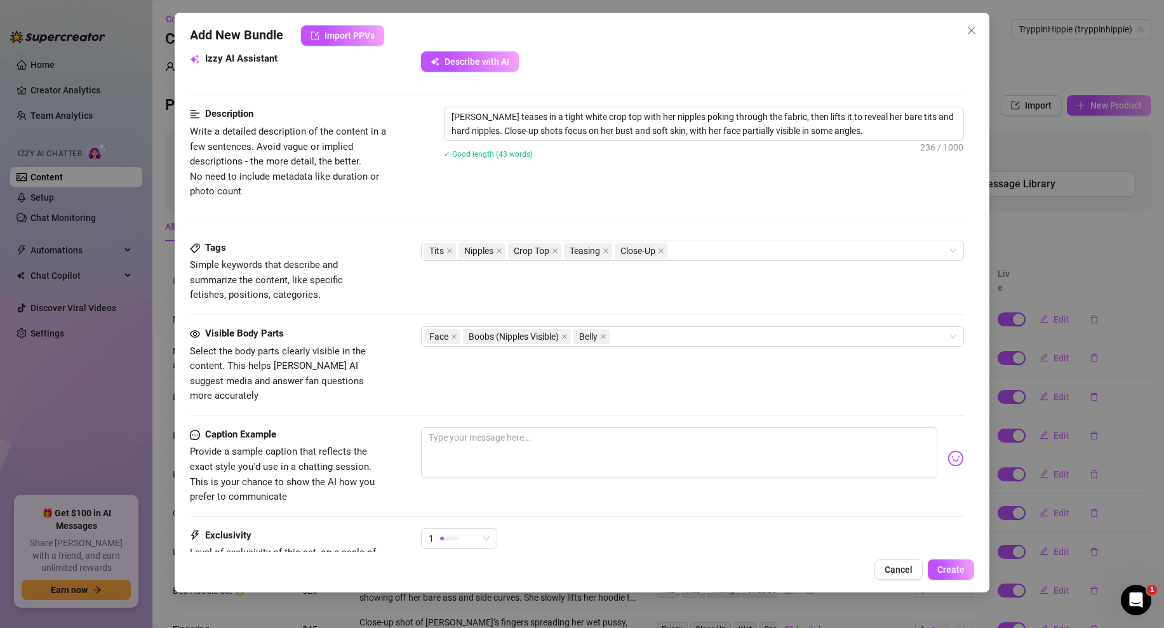
scroll to position [583, 0]
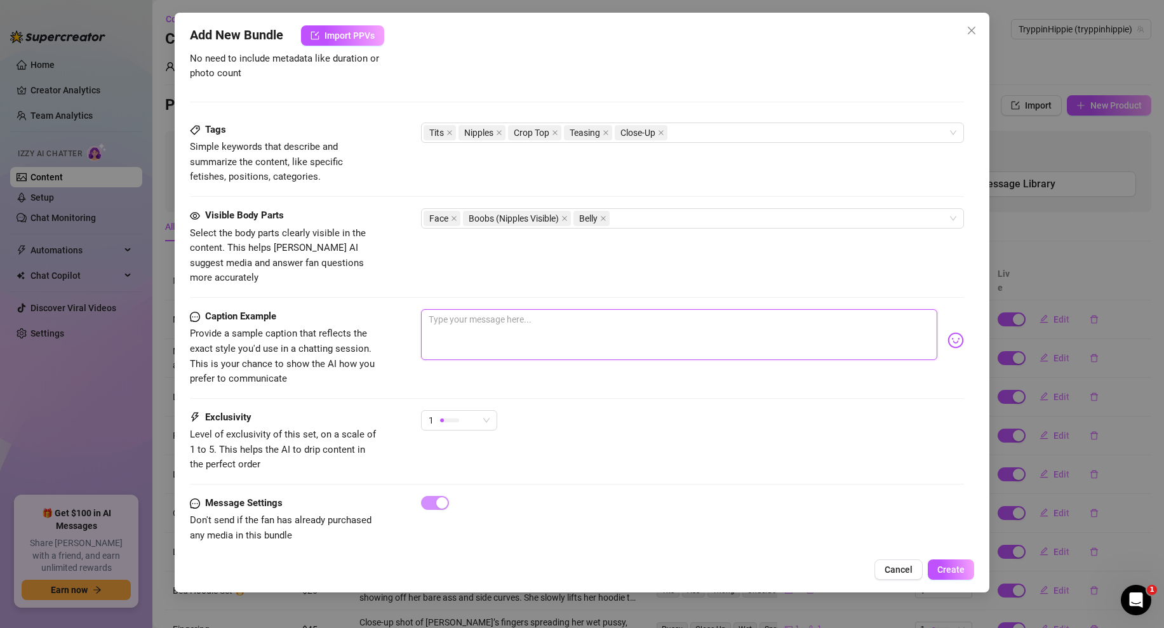
click at [476, 328] on textarea at bounding box center [679, 334] width 516 height 51
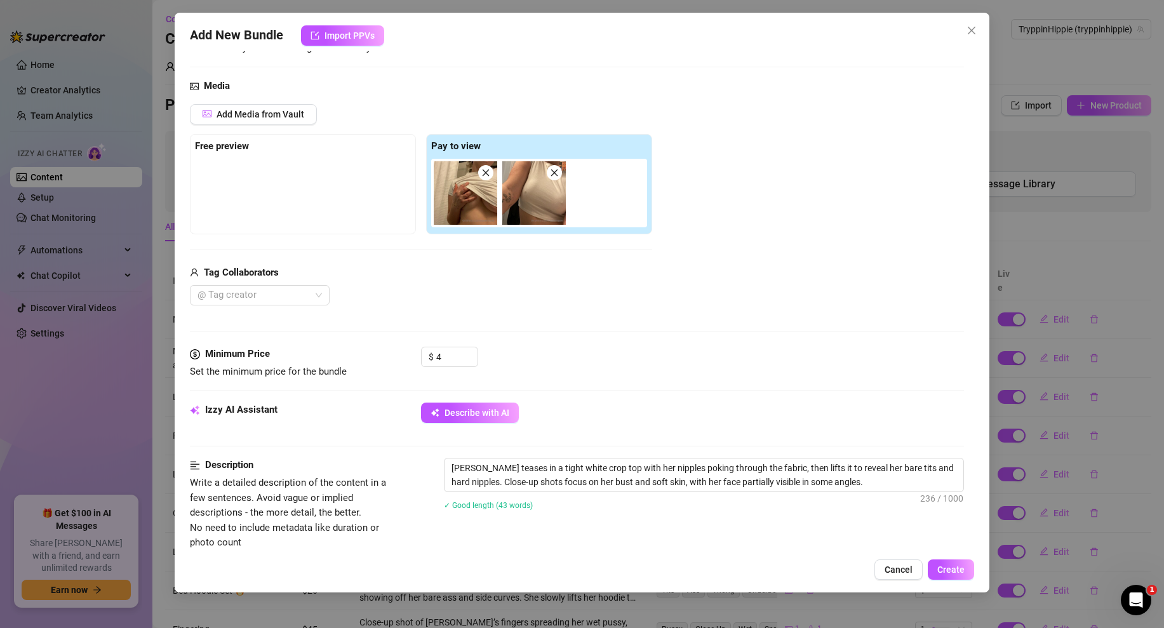
click at [475, 192] on img at bounding box center [465, 192] width 63 height 63
click at [443, 358] on input "4" at bounding box center [456, 356] width 41 height 19
click at [623, 345] on div "Media Add Media from Vault Free preview Pay to view Tag Collaborators @ Tag cre…" at bounding box center [577, 213] width 774 height 268
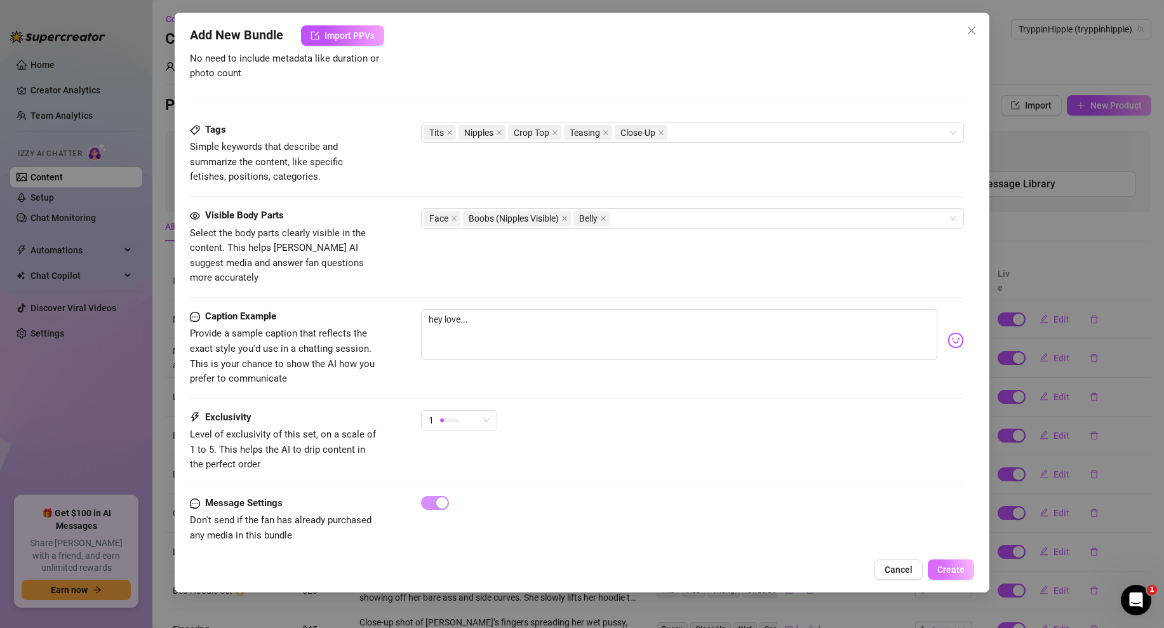
click at [950, 566] on span "Create" at bounding box center [950, 569] width 27 height 10
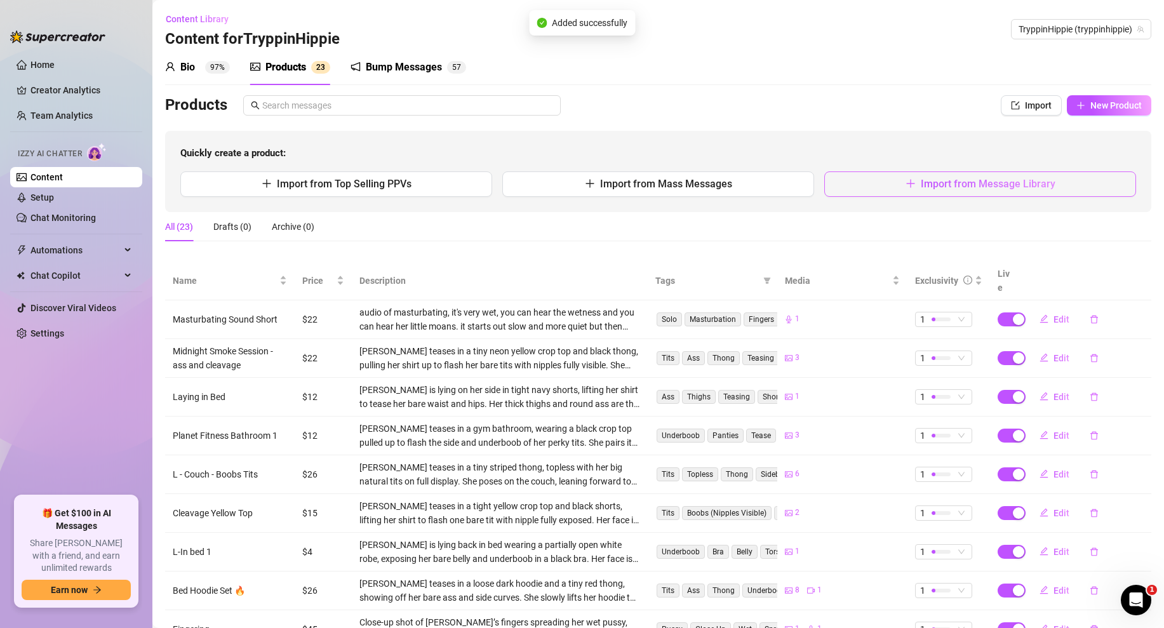
click at [940, 187] on span "Import from Message Library" at bounding box center [988, 184] width 135 height 12
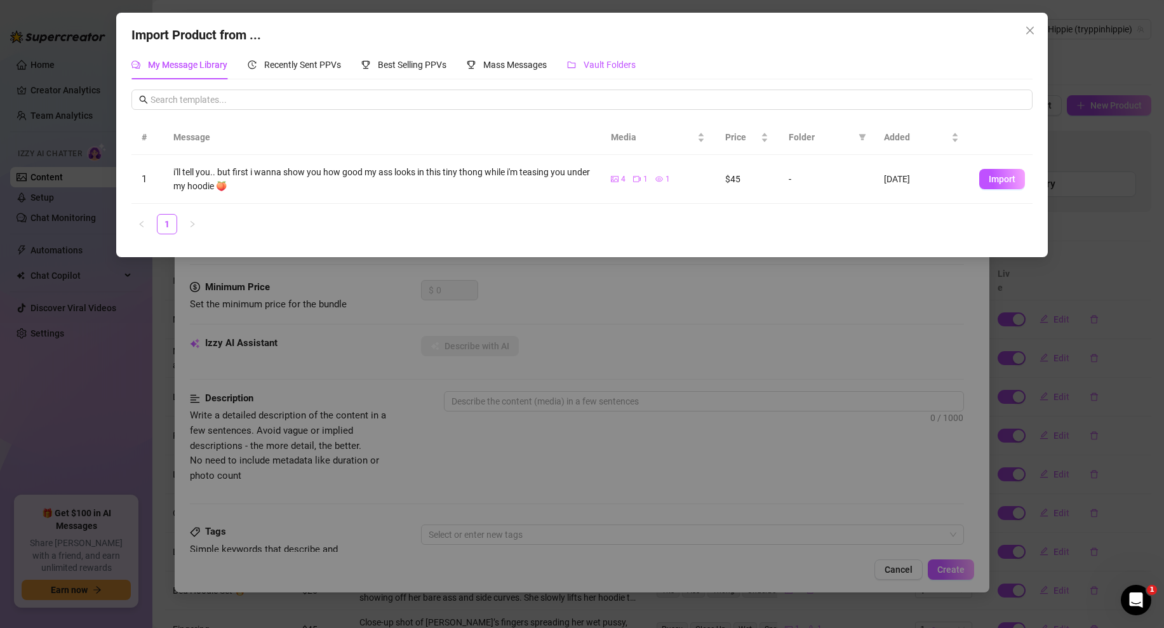
click at [616, 67] on span "Vault Folders" at bounding box center [609, 65] width 52 height 10
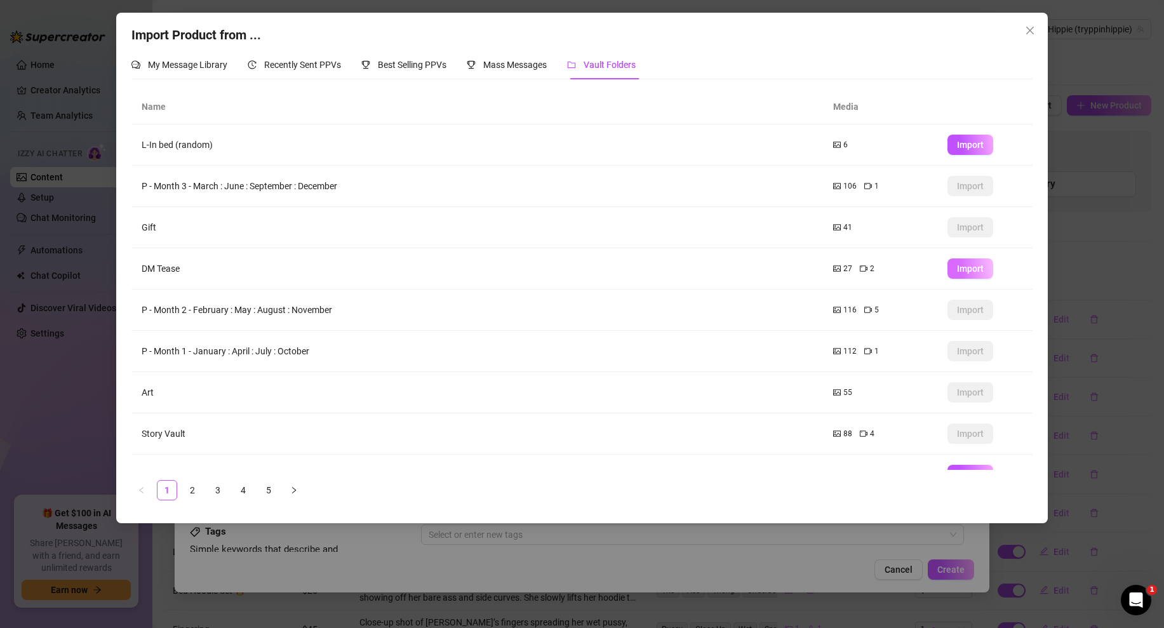
click at [961, 272] on span "Import" at bounding box center [970, 268] width 27 height 10
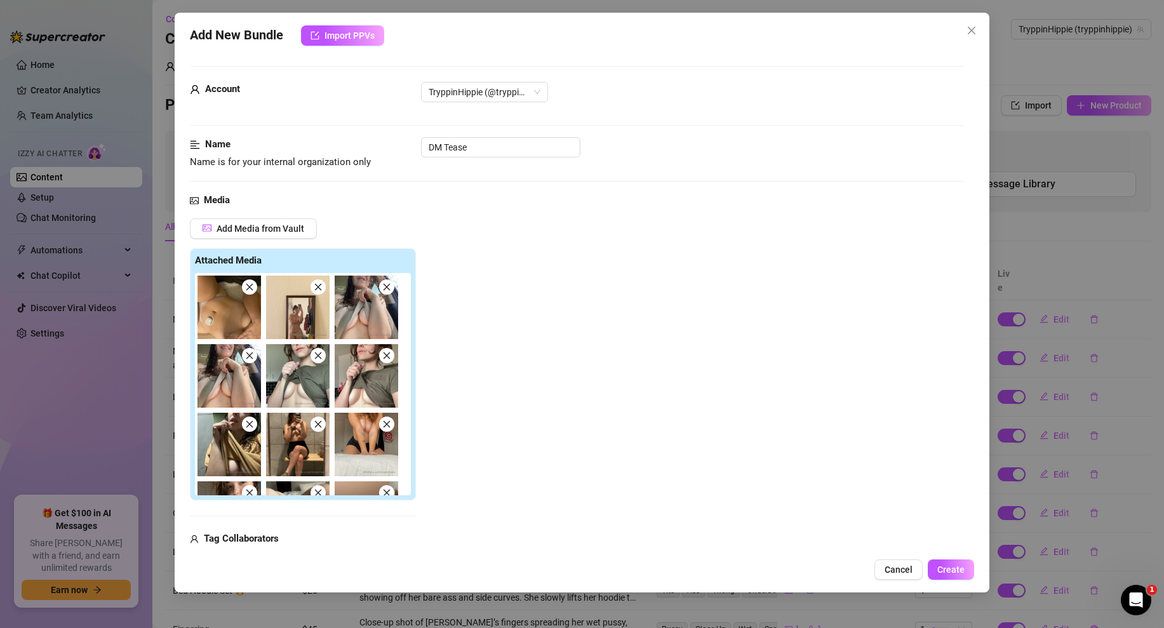
click at [248, 287] on icon "close" at bounding box center [249, 287] width 9 height 9
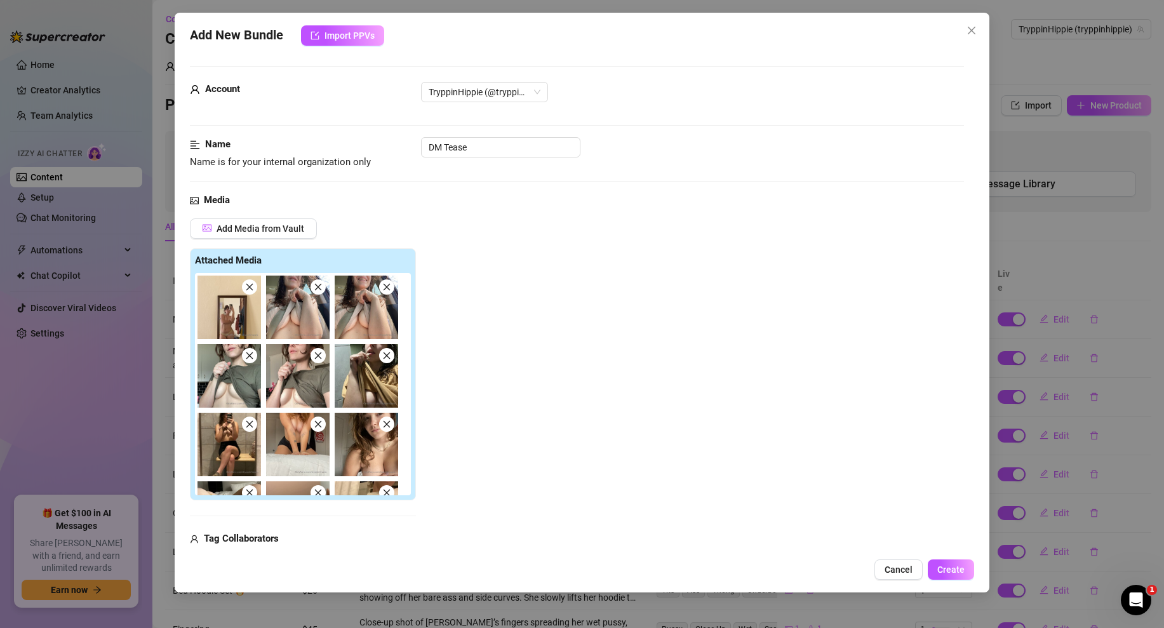
click at [248, 287] on icon "close" at bounding box center [249, 287] width 9 height 9
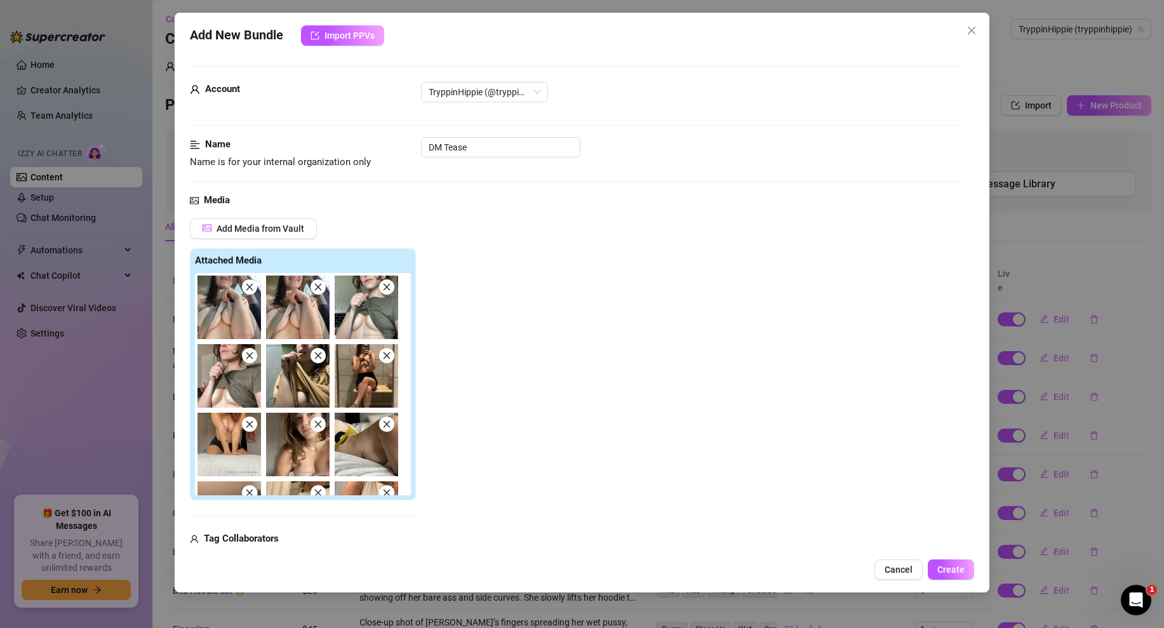
click at [248, 287] on icon "close" at bounding box center [249, 287] width 9 height 9
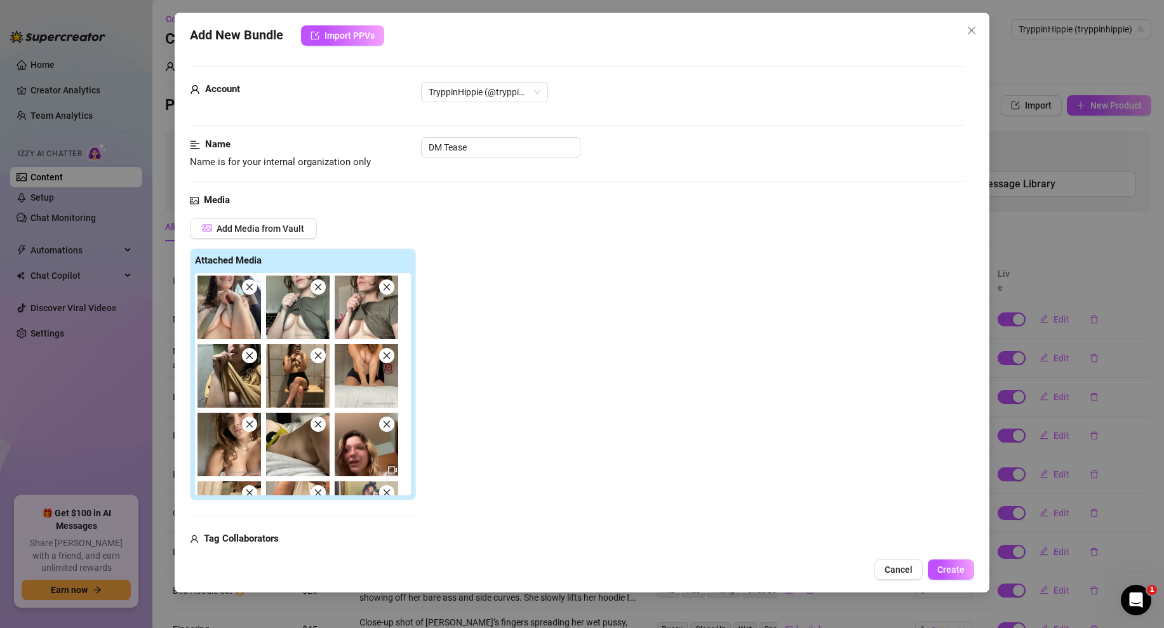
click at [248, 287] on icon "close" at bounding box center [249, 287] width 9 height 9
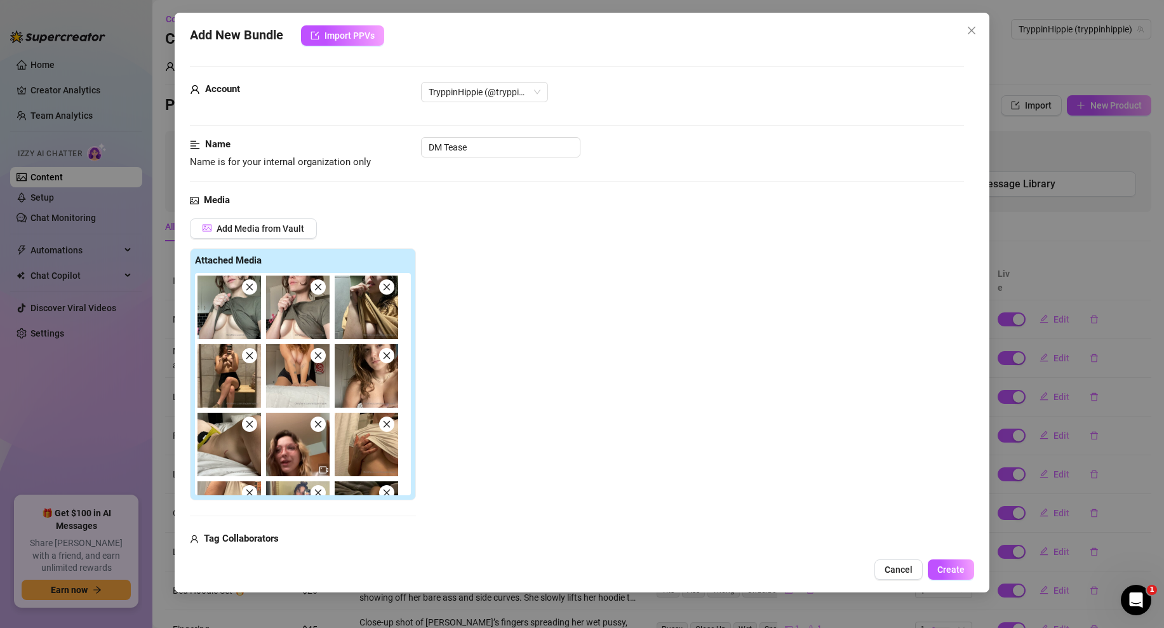
click at [248, 287] on icon "close" at bounding box center [249, 287] width 9 height 9
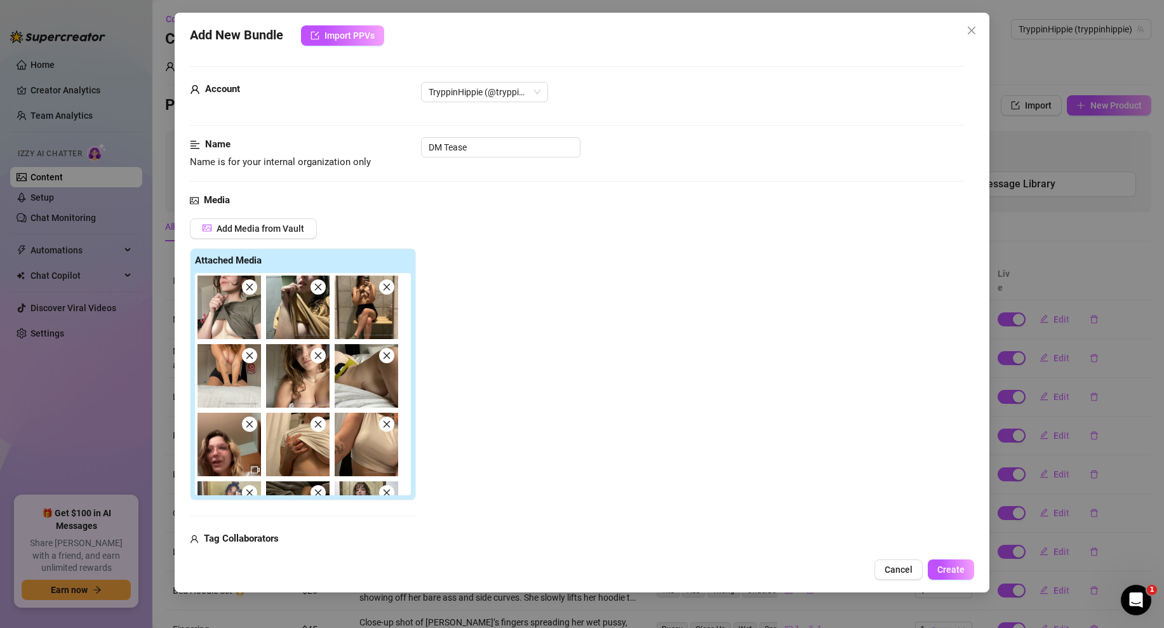
click at [248, 287] on icon "close" at bounding box center [249, 287] width 9 height 9
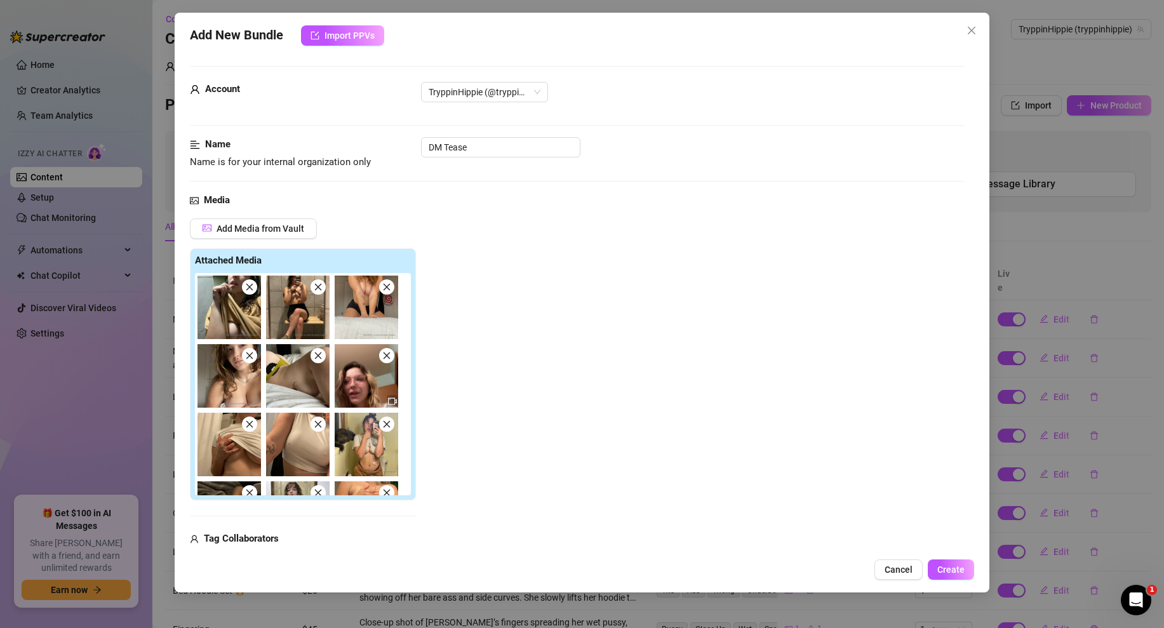
click at [320, 286] on icon "close" at bounding box center [318, 287] width 9 height 9
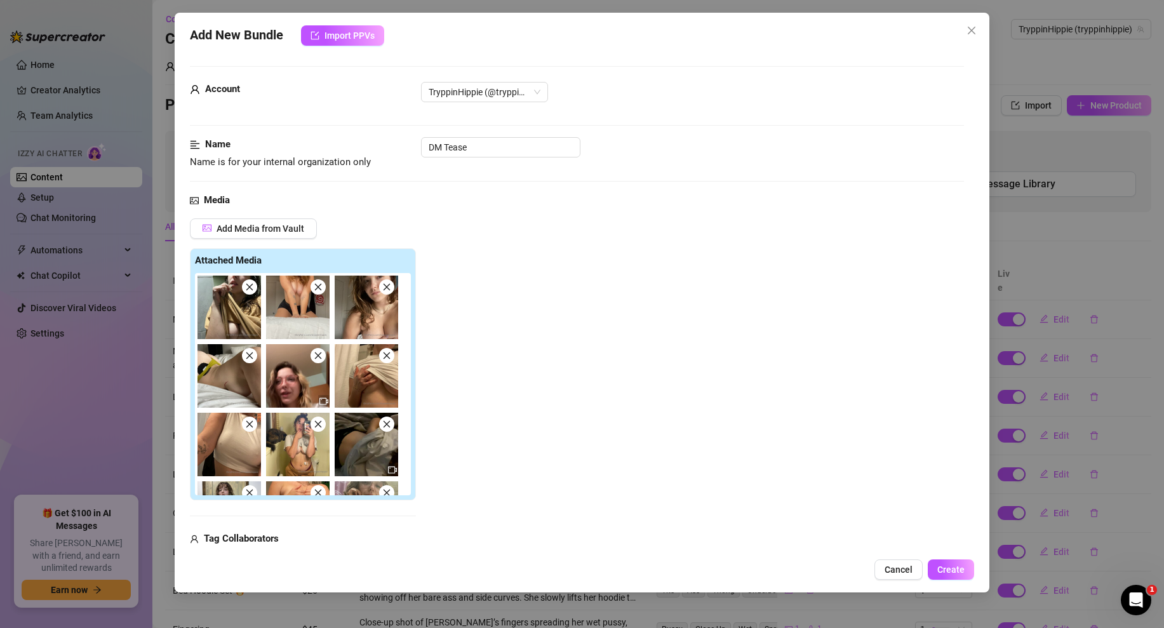
click at [320, 286] on icon "close" at bounding box center [318, 287] width 9 height 9
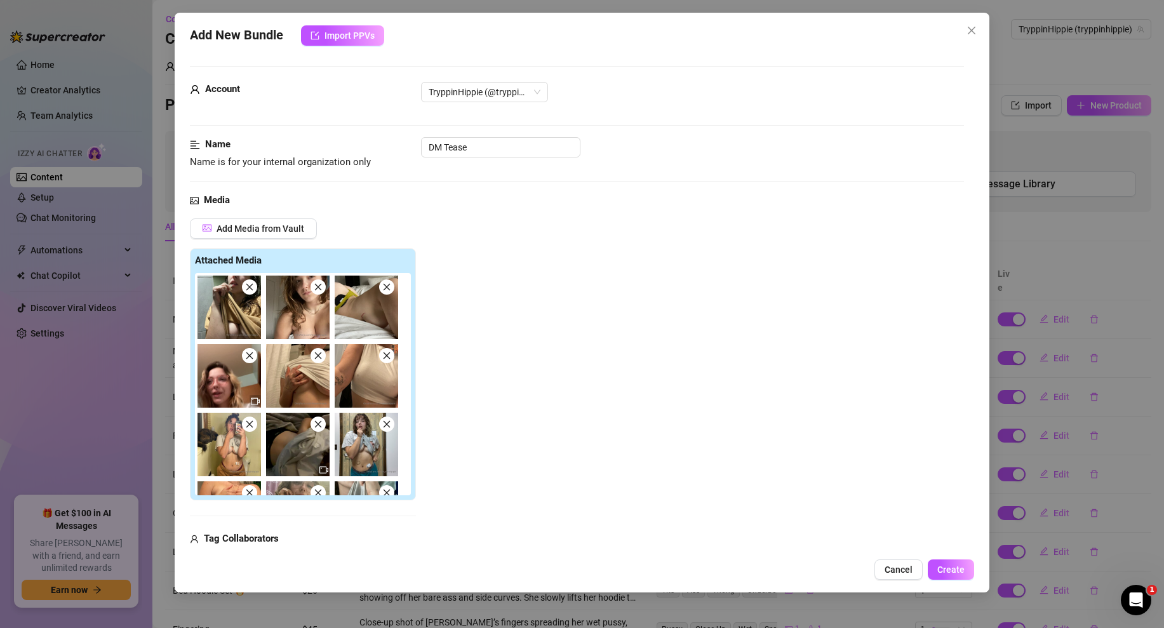
click at [252, 288] on icon "close" at bounding box center [249, 287] width 9 height 9
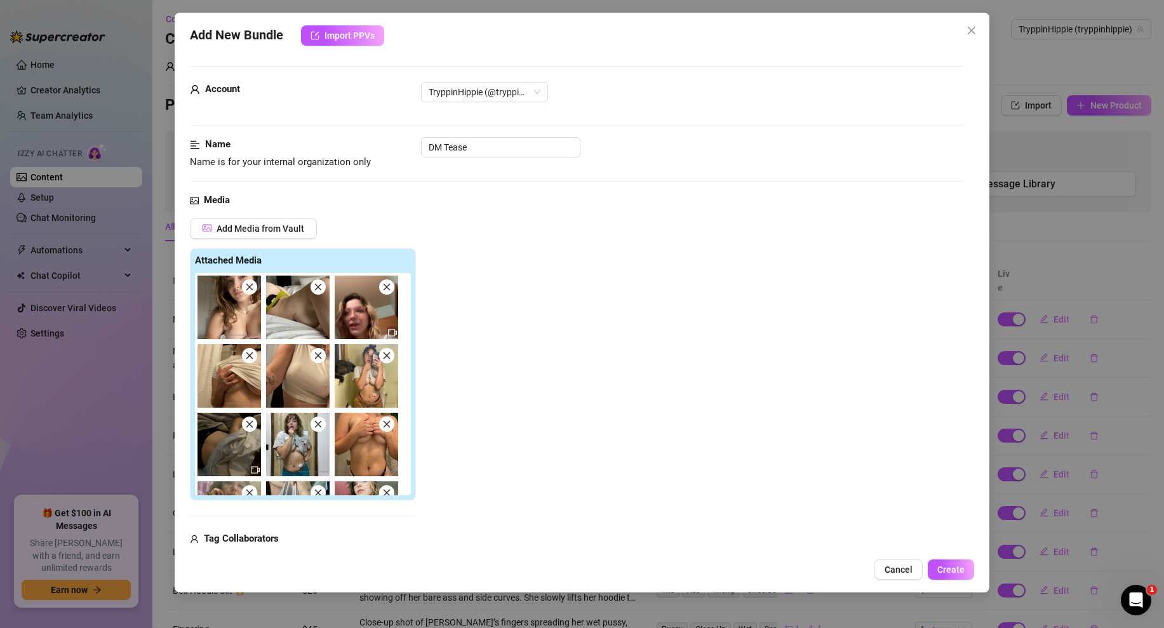
click at [316, 286] on icon "close" at bounding box center [318, 287] width 7 height 7
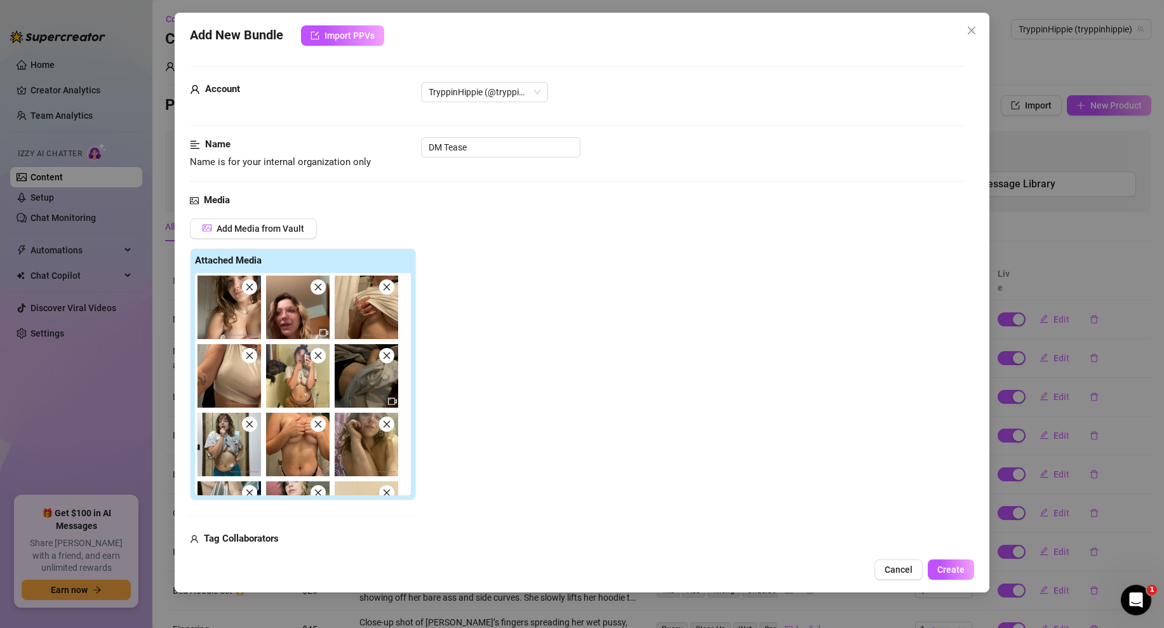
click at [316, 286] on icon "close" at bounding box center [318, 287] width 7 height 7
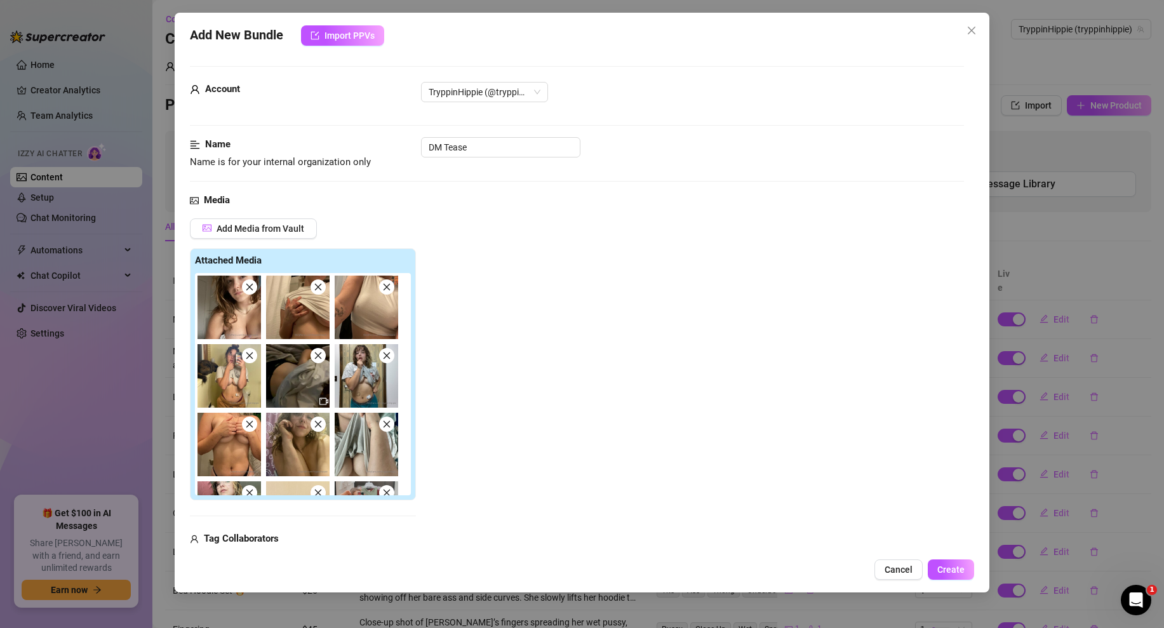
click at [316, 286] on icon "close" at bounding box center [318, 287] width 7 height 7
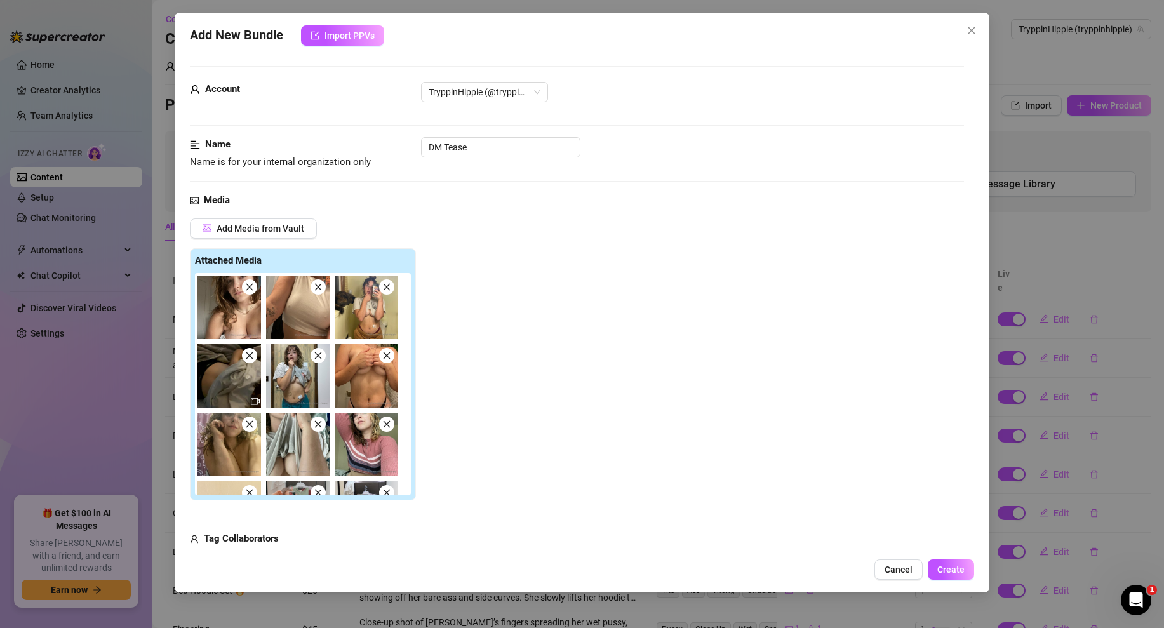
click at [316, 286] on icon "close" at bounding box center [318, 287] width 7 height 7
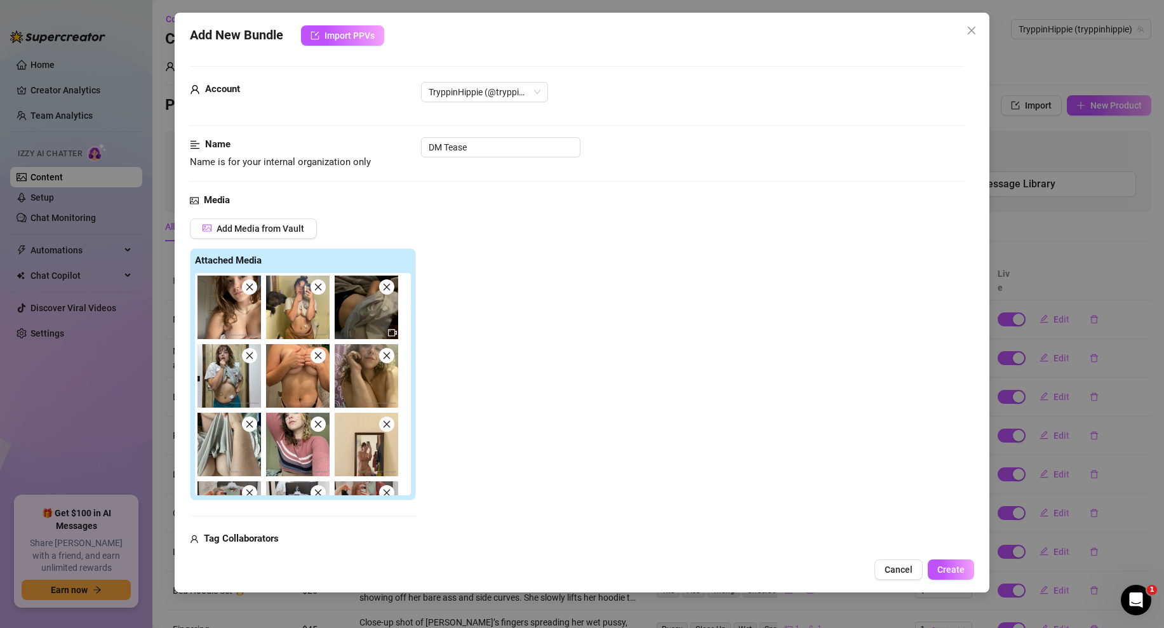
click at [316, 286] on icon "close" at bounding box center [318, 287] width 7 height 7
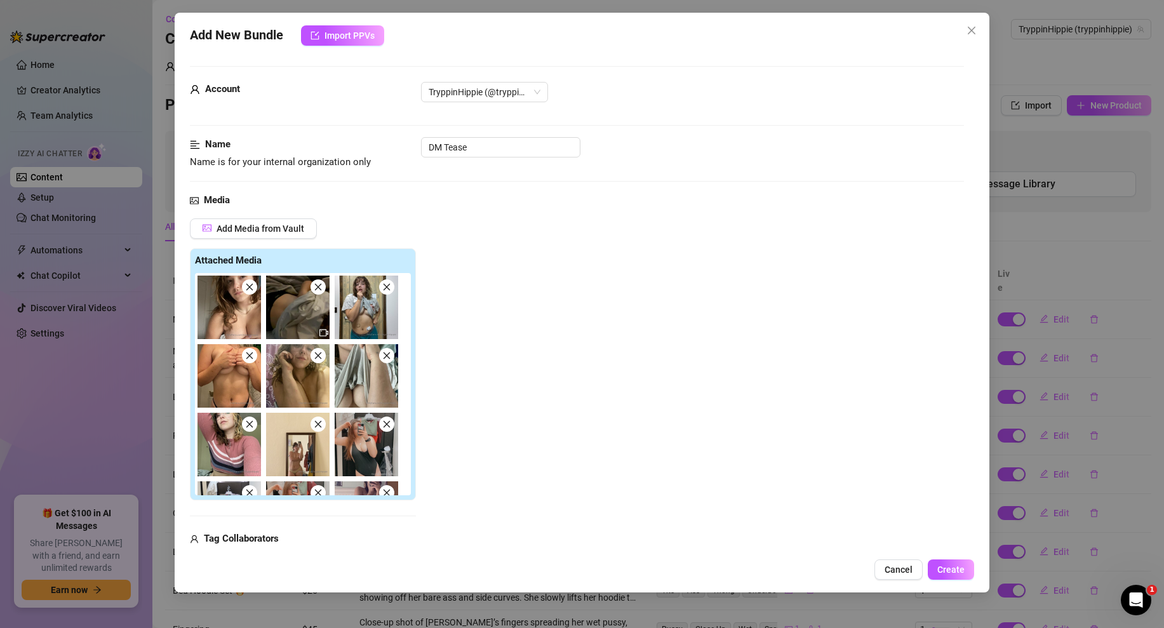
click at [316, 286] on icon "close" at bounding box center [318, 287] width 7 height 7
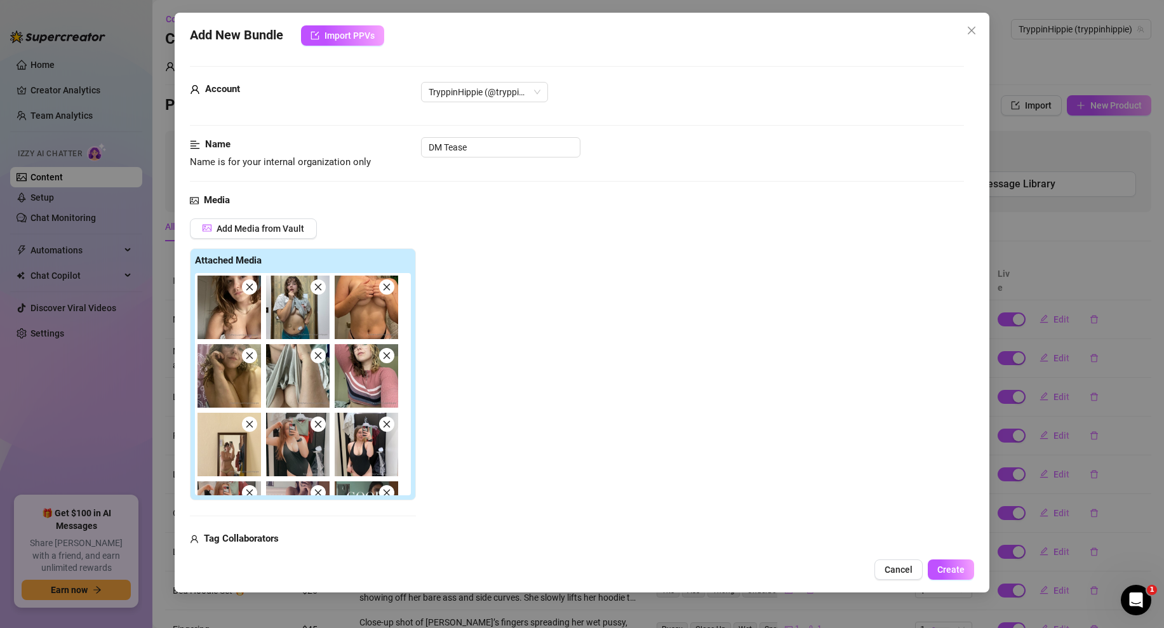
click at [316, 286] on icon "close" at bounding box center [318, 287] width 7 height 7
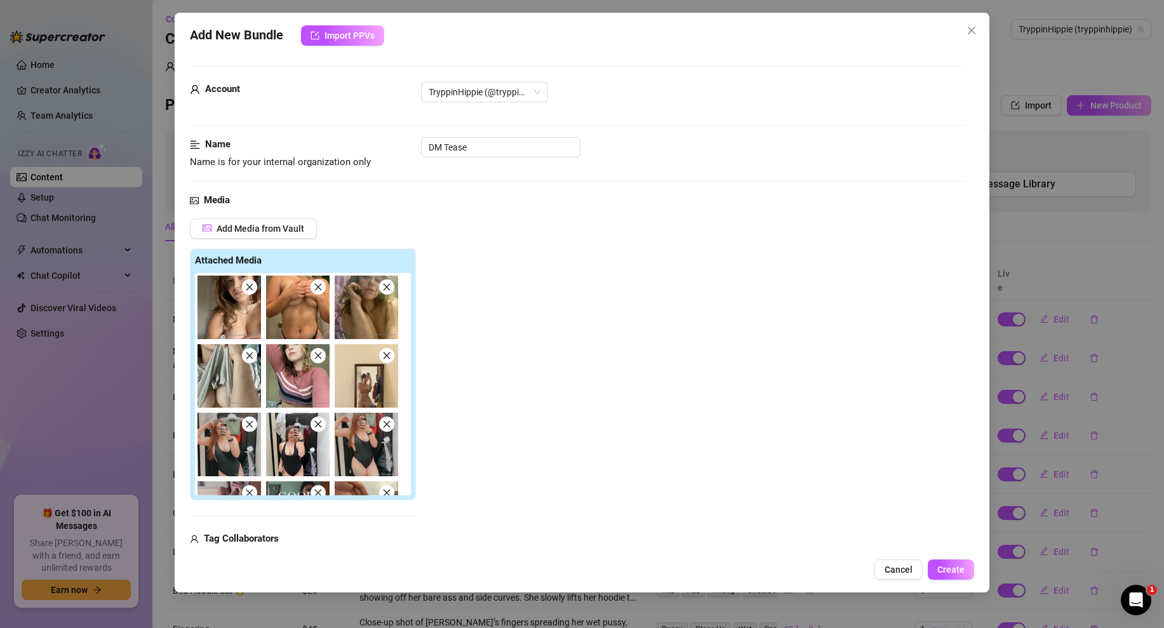
click at [316, 286] on icon "close" at bounding box center [318, 287] width 7 height 7
click at [383, 286] on icon "close" at bounding box center [386, 287] width 7 height 7
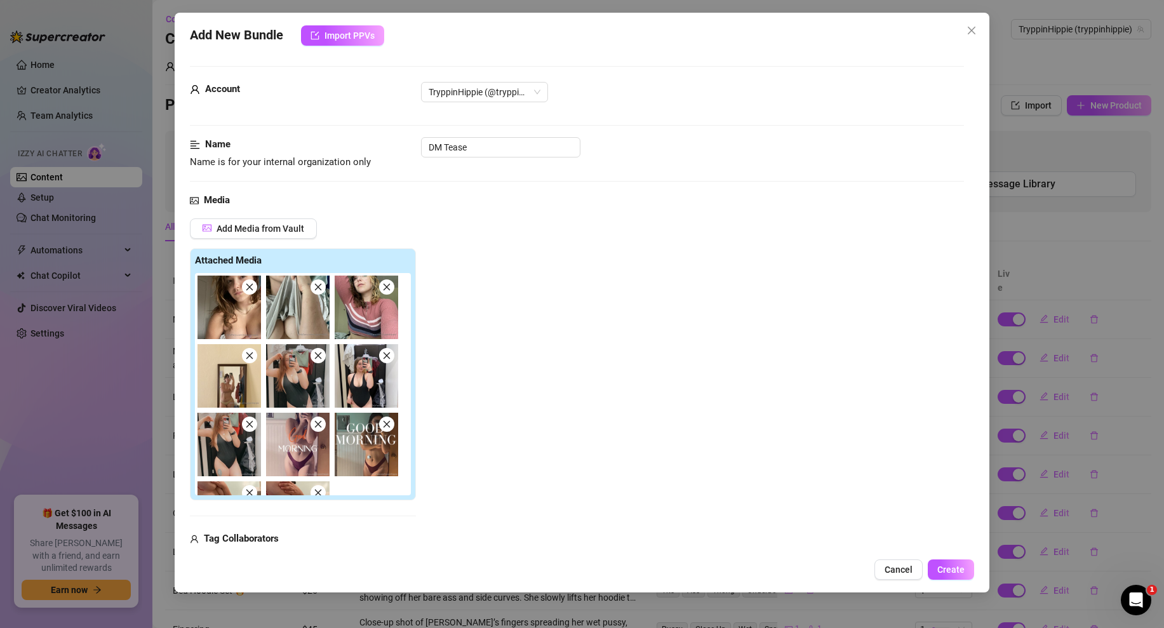
click at [316, 286] on icon "close" at bounding box center [318, 287] width 7 height 7
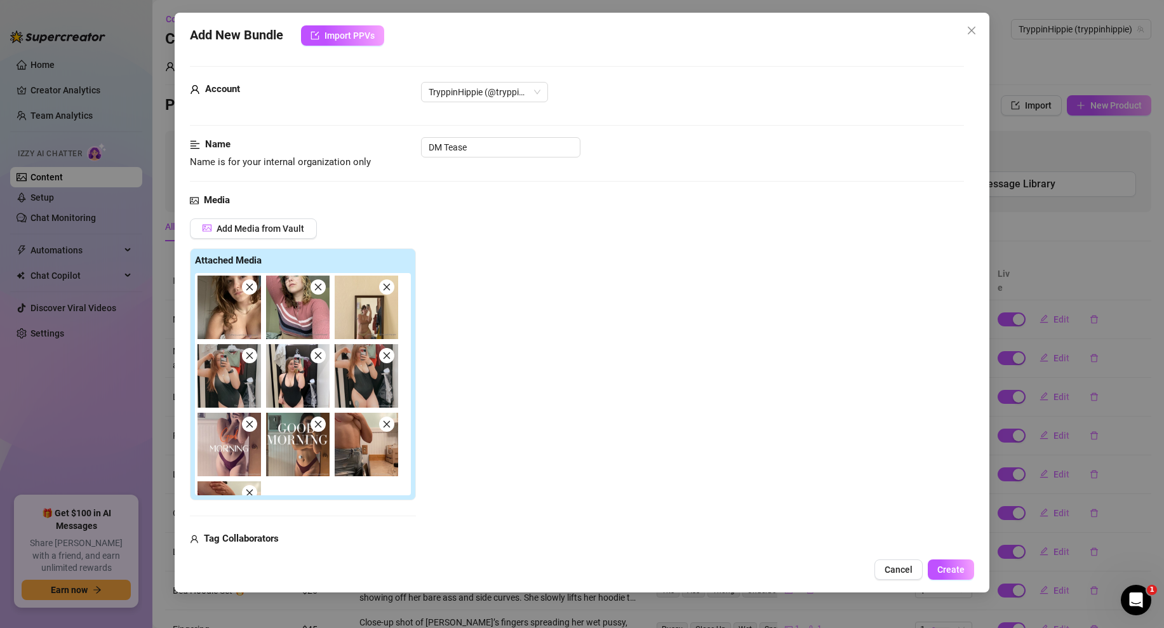
click at [316, 286] on icon "close" at bounding box center [318, 287] width 7 height 7
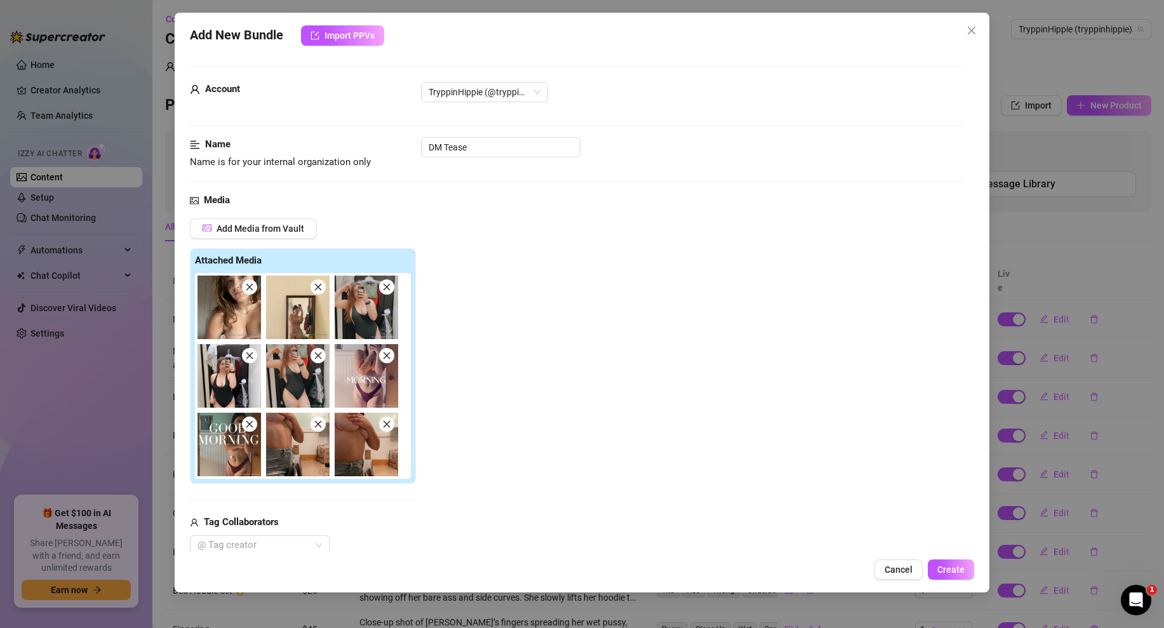
click at [316, 286] on icon "close" at bounding box center [318, 287] width 7 height 7
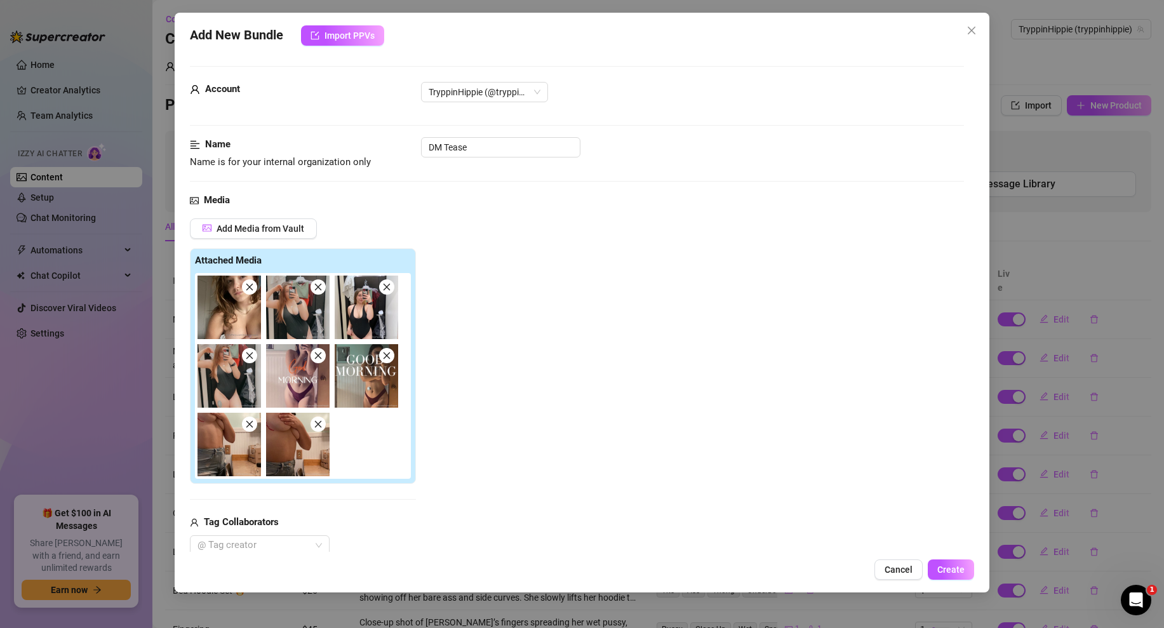
click at [316, 286] on icon "close" at bounding box center [318, 287] width 7 height 7
click at [383, 286] on icon "close" at bounding box center [386, 287] width 7 height 7
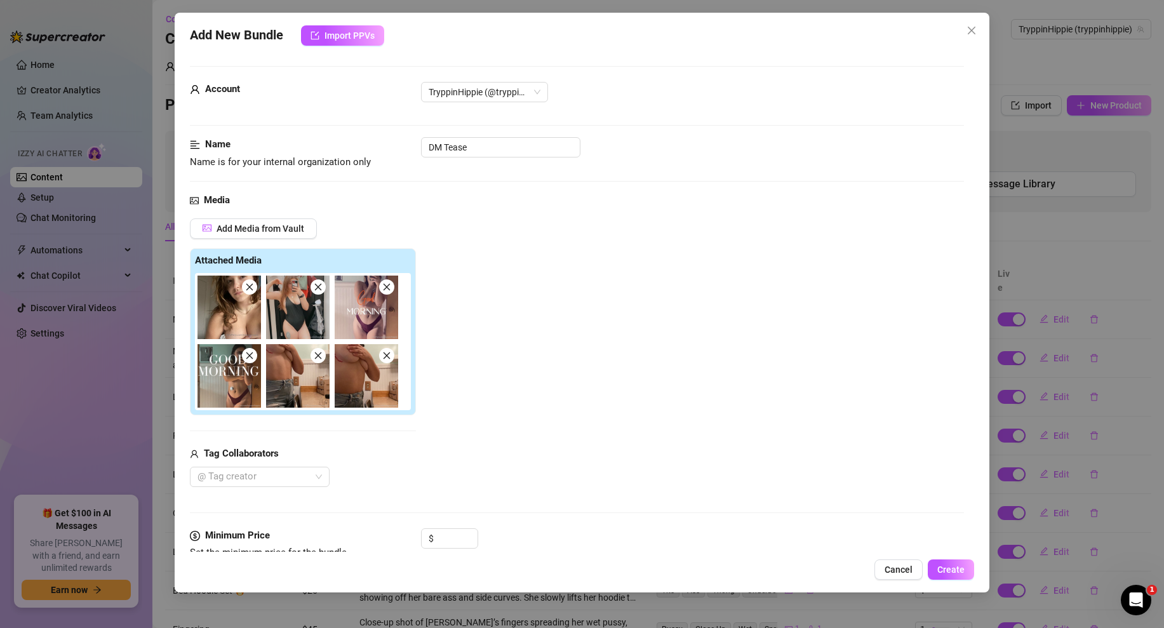
click at [316, 286] on icon "close" at bounding box center [318, 287] width 7 height 7
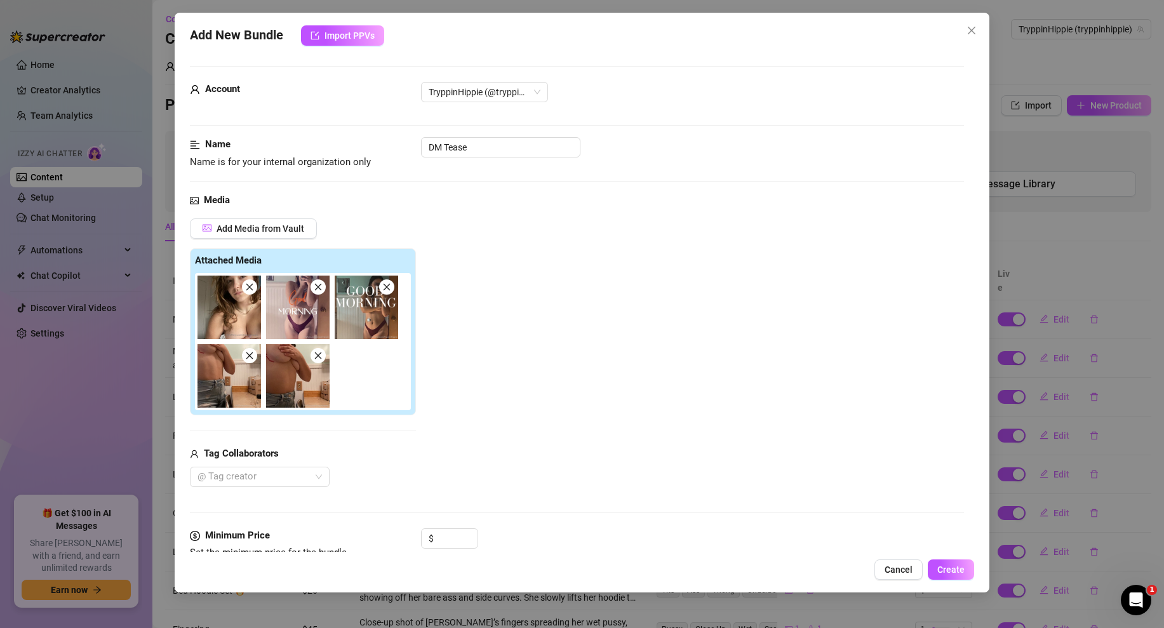
click at [316, 286] on icon "close" at bounding box center [318, 287] width 7 height 7
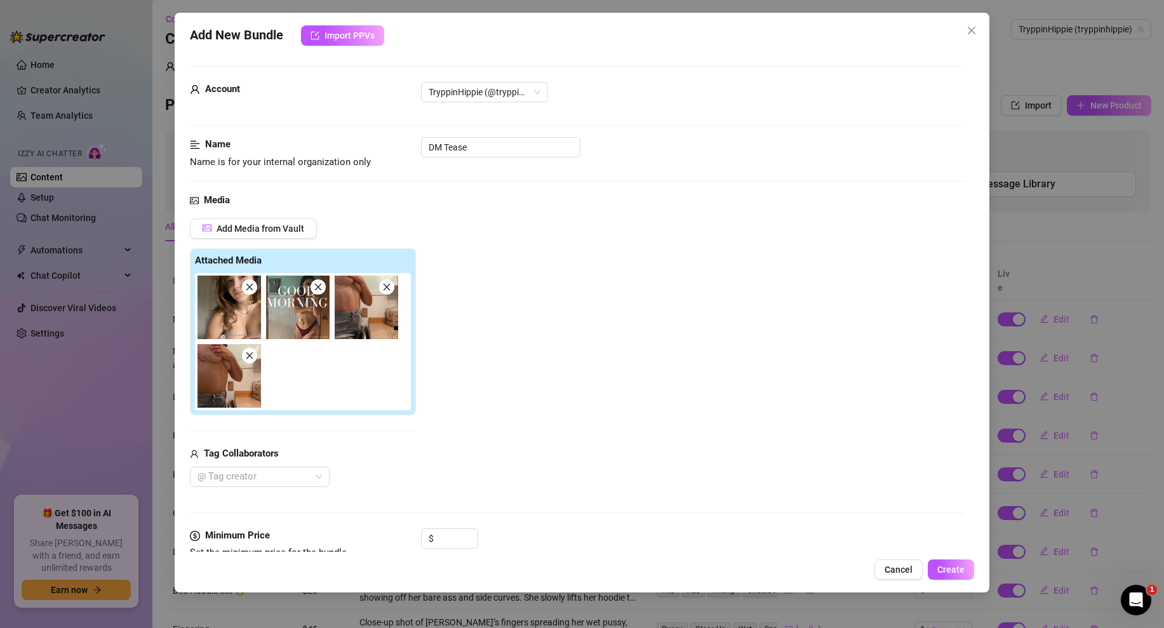
click at [316, 286] on icon "close" at bounding box center [318, 287] width 7 height 7
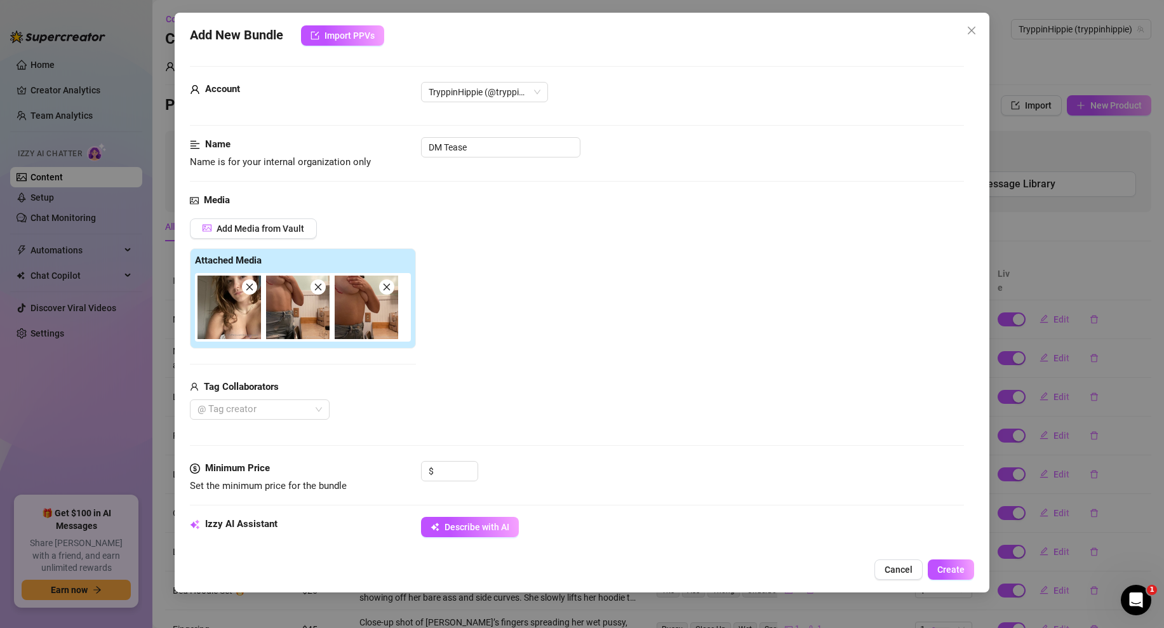
click at [316, 286] on icon "close" at bounding box center [318, 287] width 7 height 7
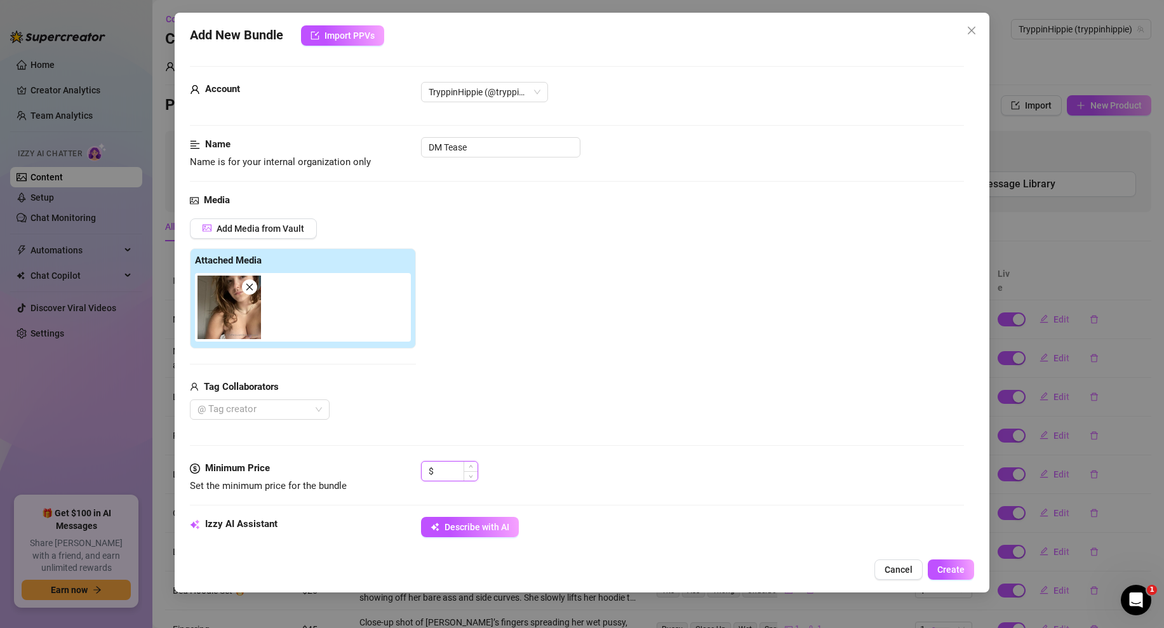
click at [446, 477] on input at bounding box center [456, 471] width 41 height 19
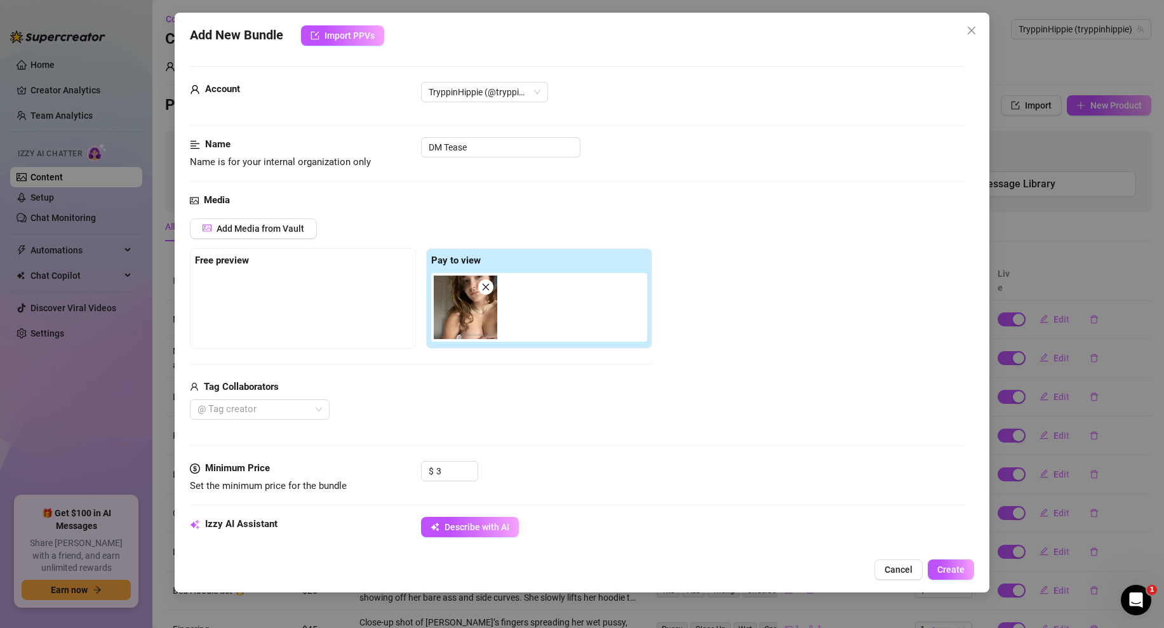
click at [517, 394] on div "Tag Collaborators @ Tag creator" at bounding box center [421, 400] width 462 height 41
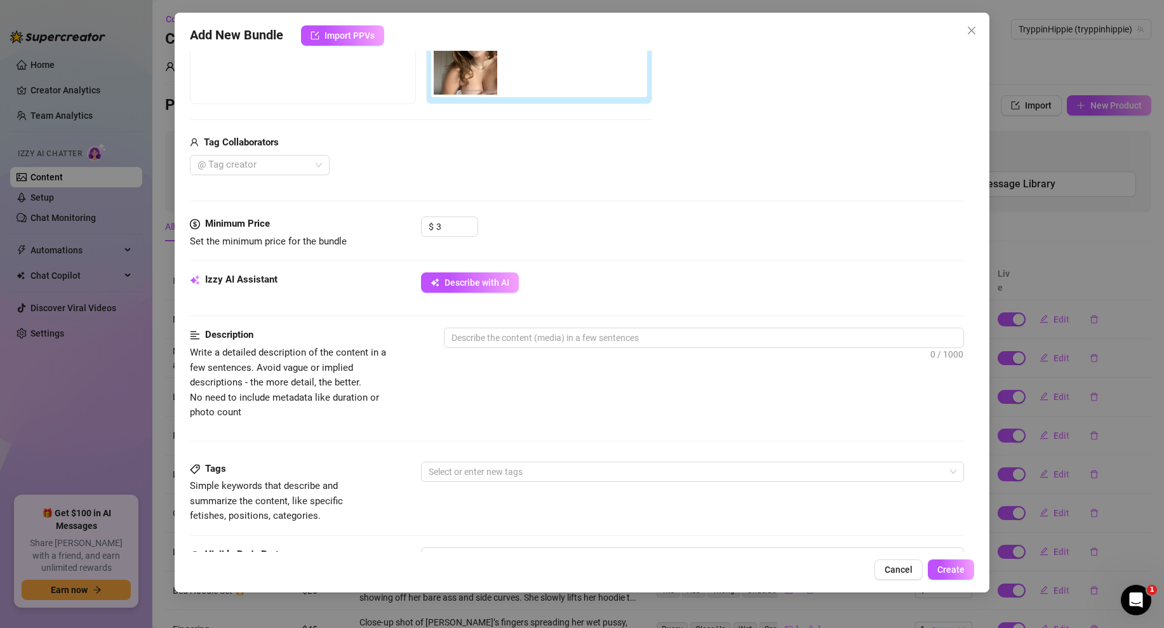
scroll to position [447, 0]
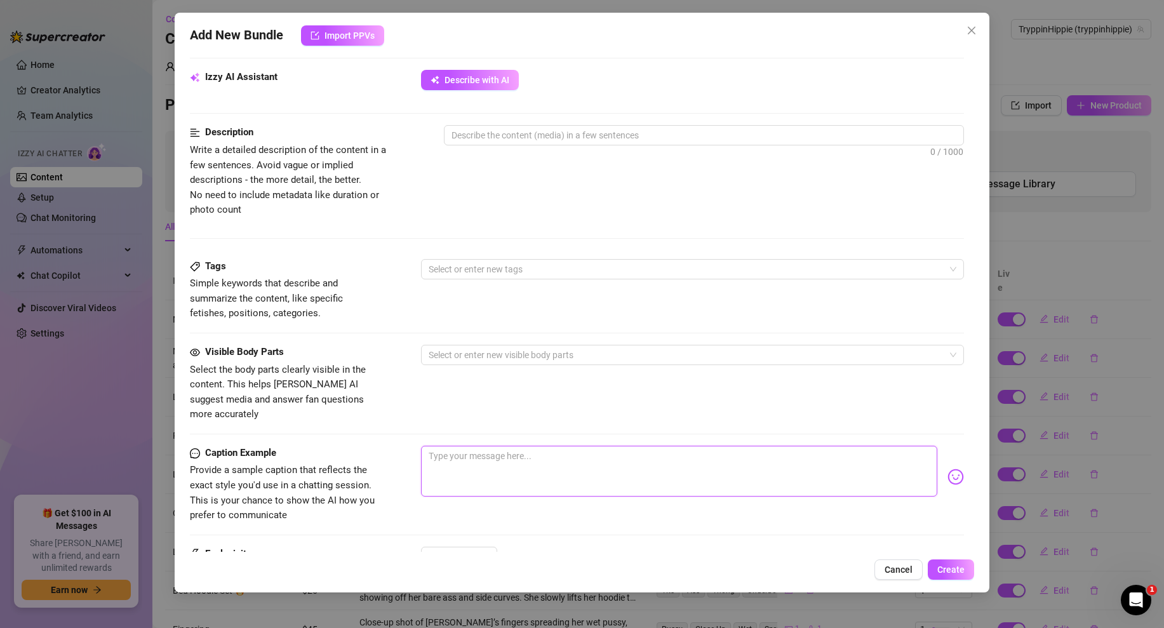
click at [470, 446] on textarea at bounding box center [679, 471] width 516 height 51
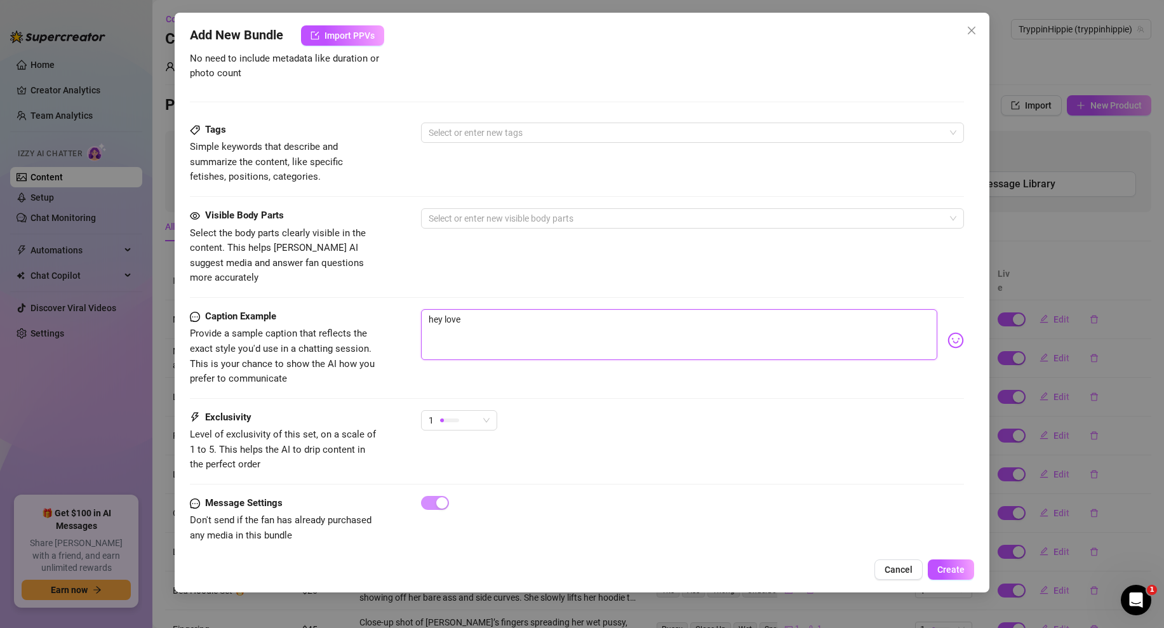
scroll to position [316, 0]
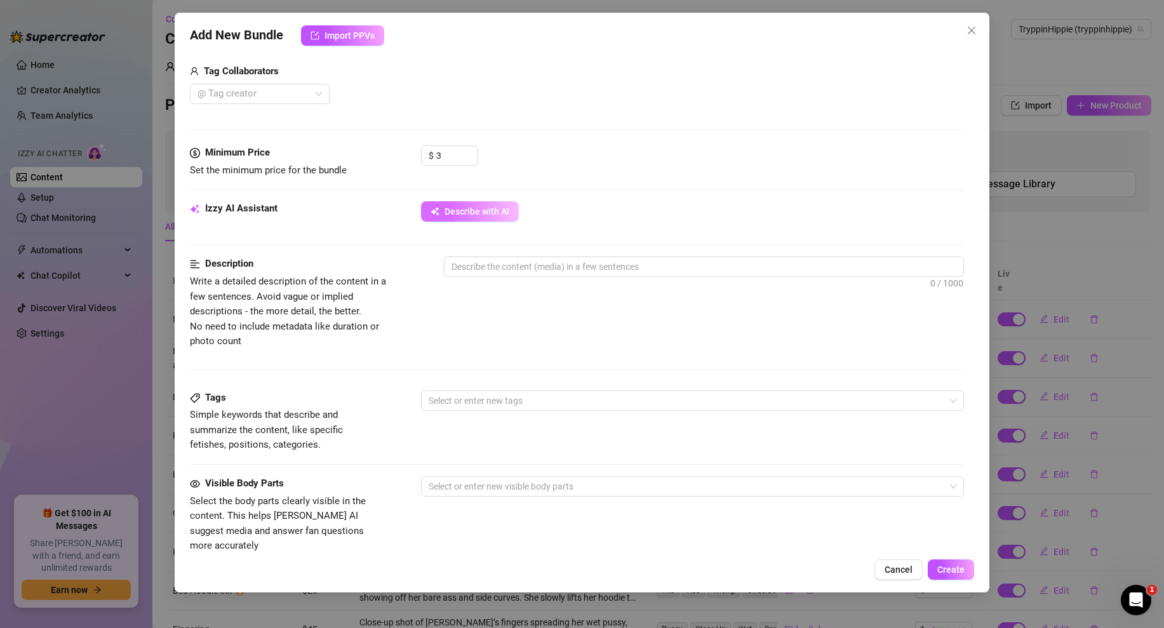
click at [493, 213] on span "Describe with AI" at bounding box center [476, 211] width 65 height 10
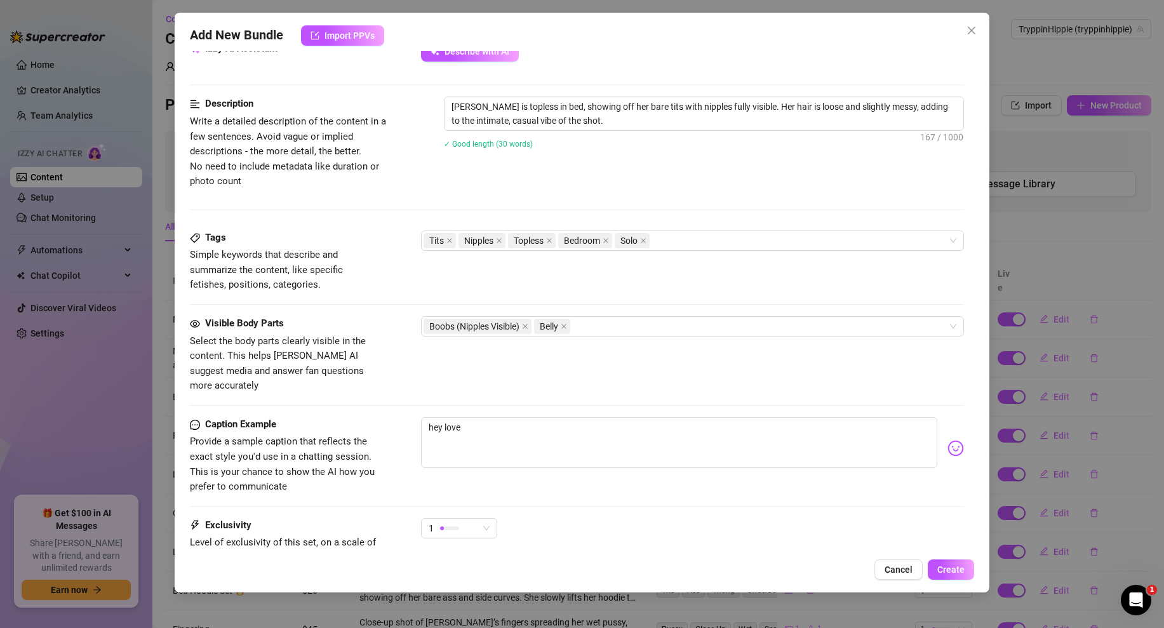
scroll to position [583, 0]
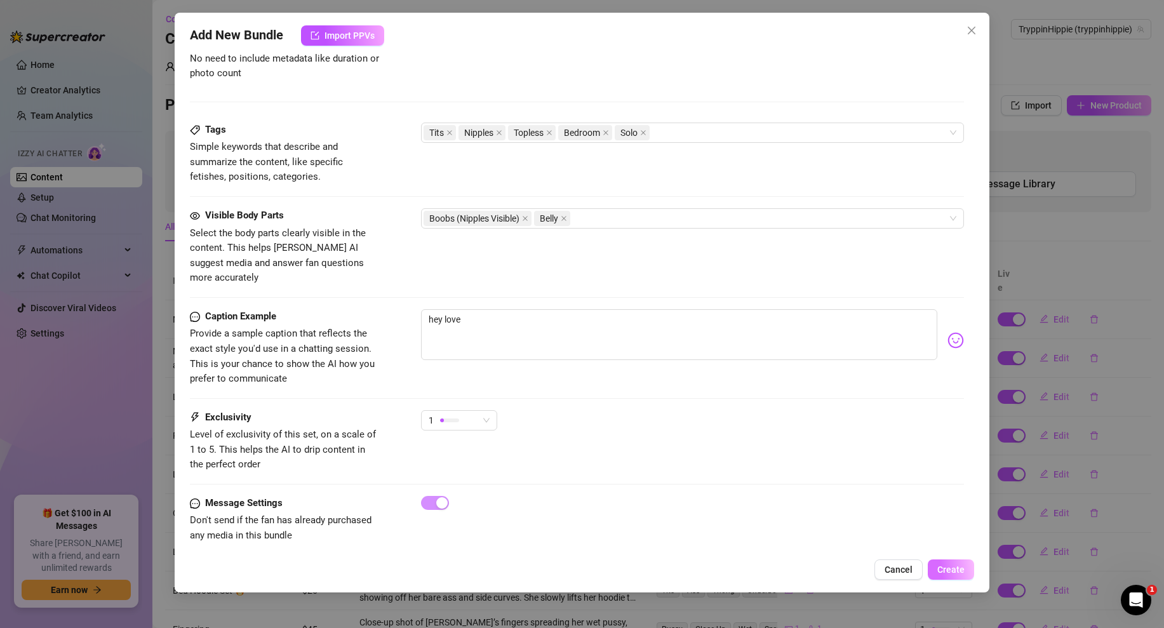
click at [939, 568] on span "Create" at bounding box center [950, 569] width 27 height 10
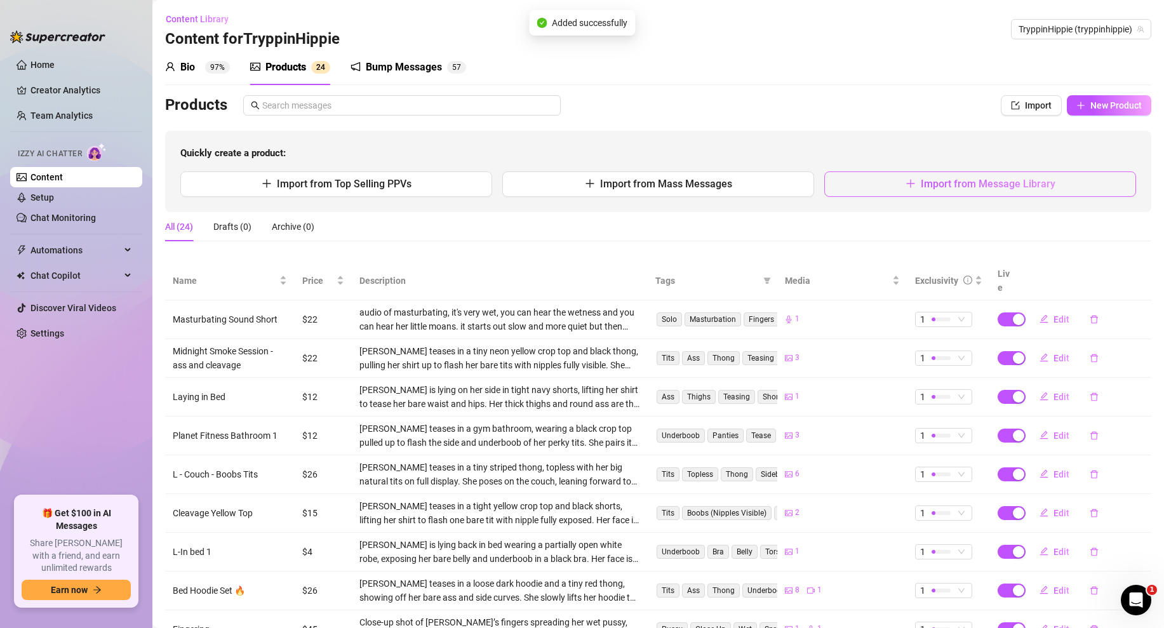
click at [862, 190] on button "Import from Message Library" at bounding box center [980, 183] width 312 height 25
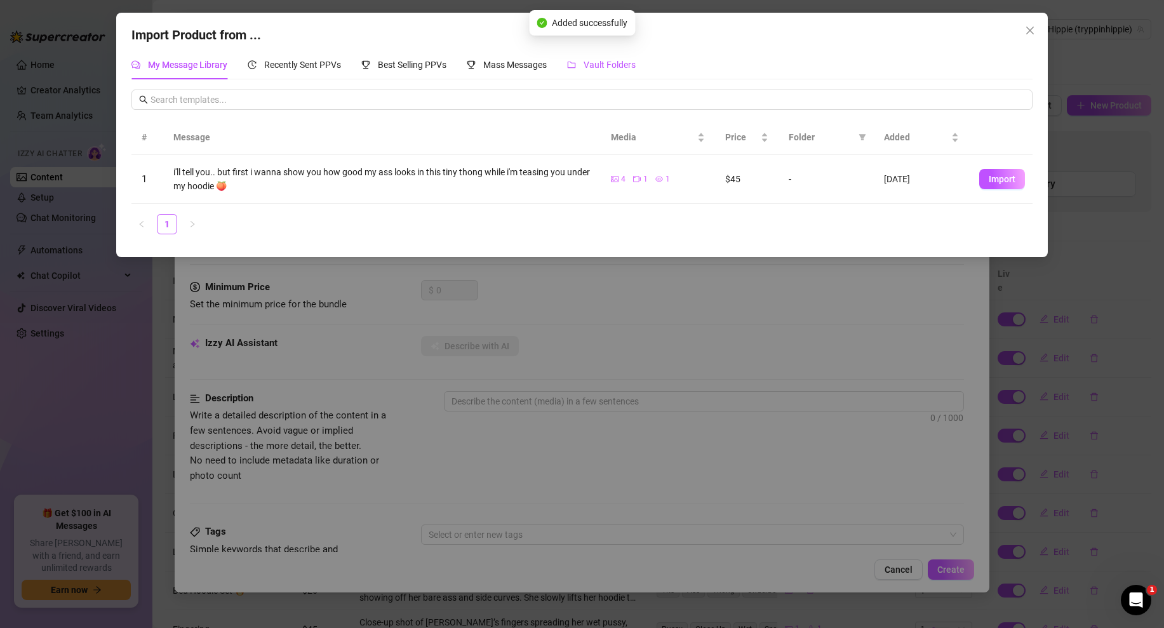
click at [595, 60] on span "Vault Folders" at bounding box center [609, 65] width 52 height 10
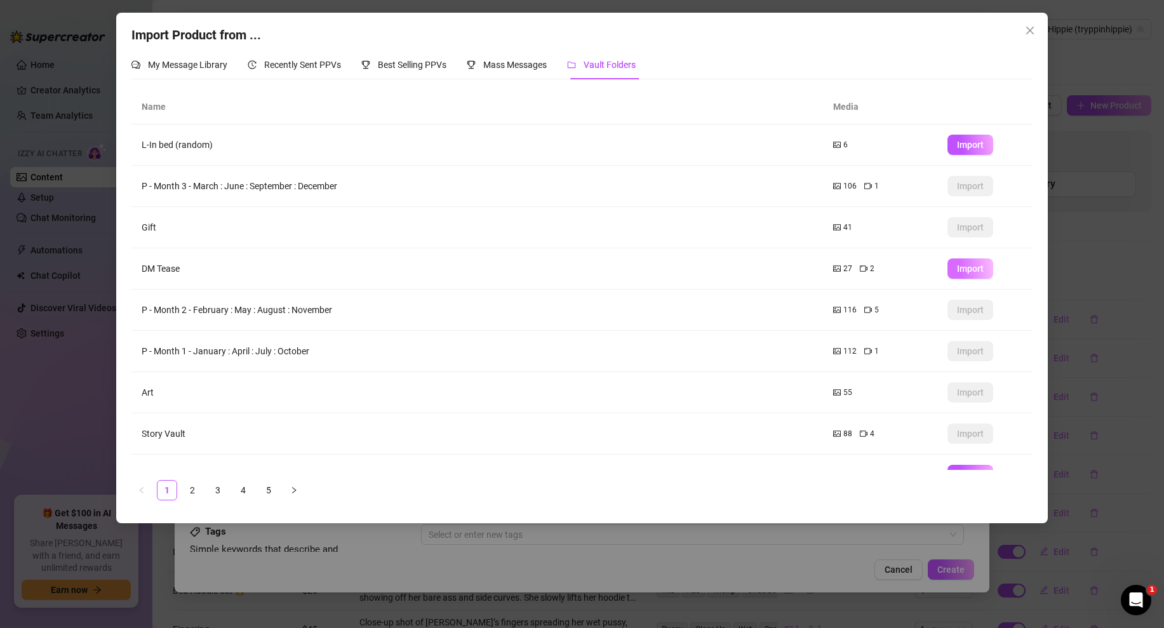
click at [959, 270] on span "Import" at bounding box center [970, 268] width 27 height 10
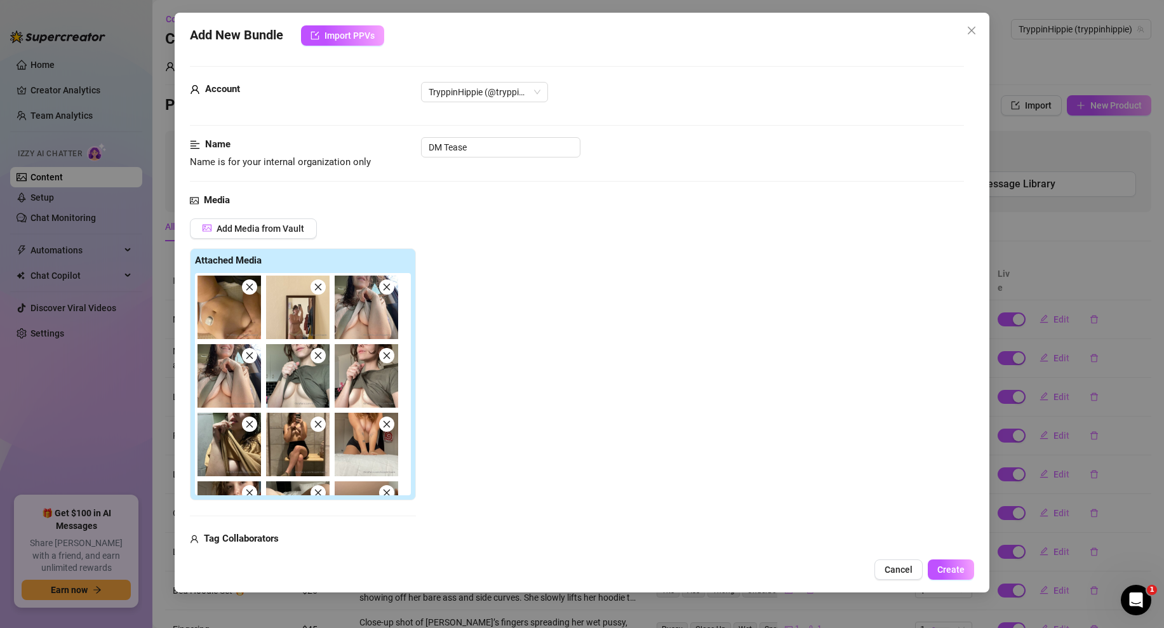
click at [250, 284] on icon "close" at bounding box center [249, 287] width 9 height 9
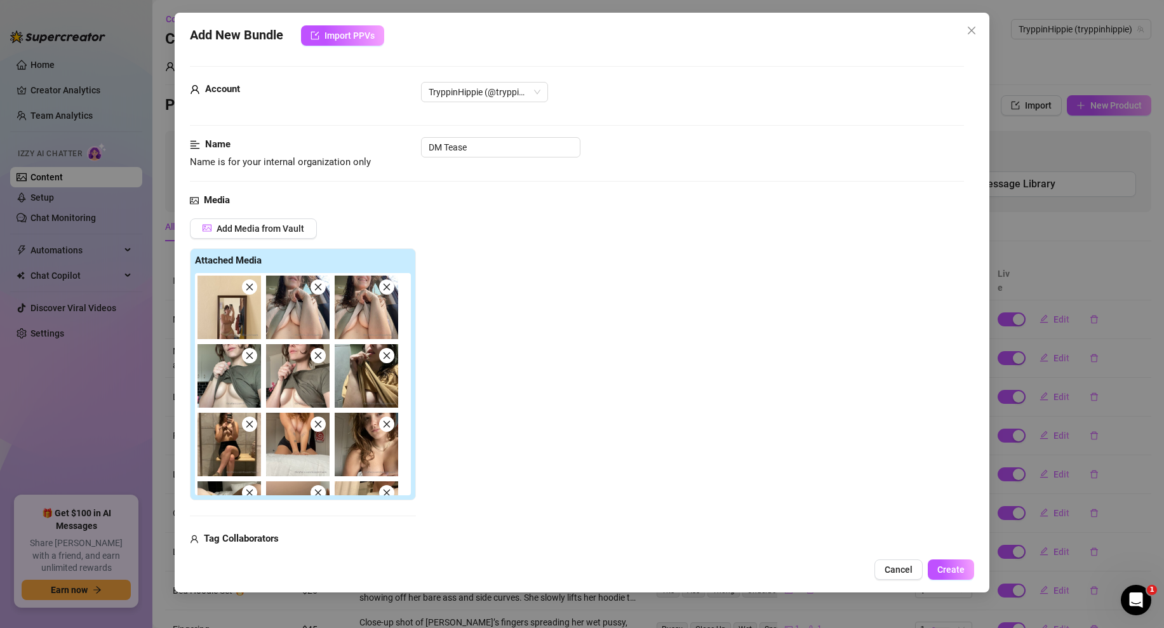
click at [250, 284] on icon "close" at bounding box center [249, 287] width 9 height 9
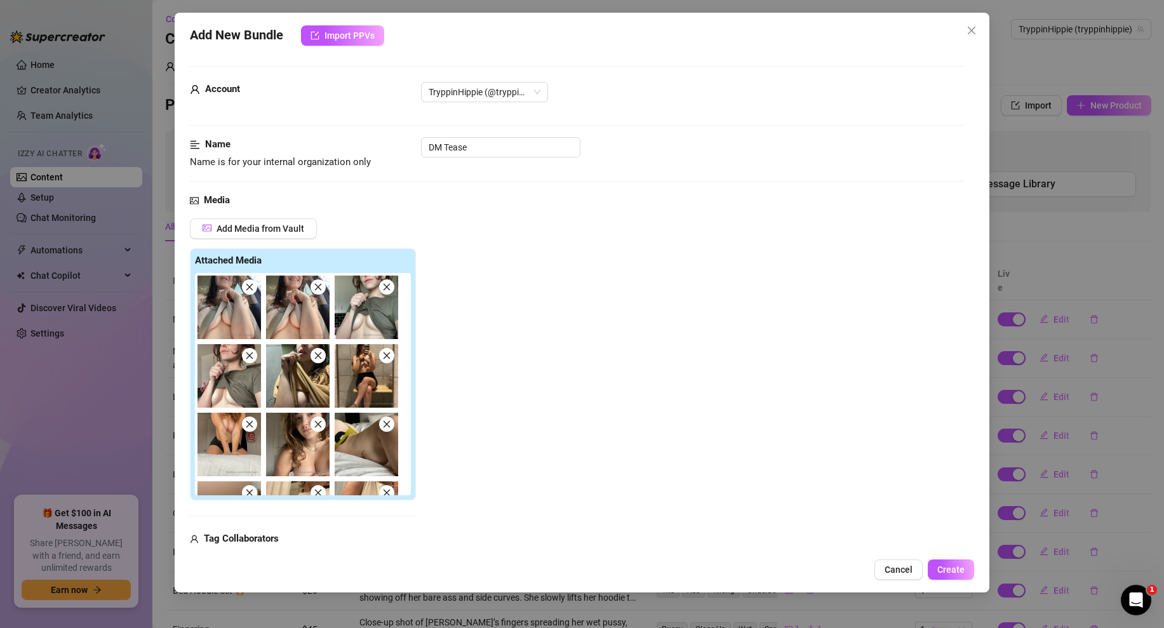
click at [250, 284] on icon "close" at bounding box center [249, 287] width 9 height 9
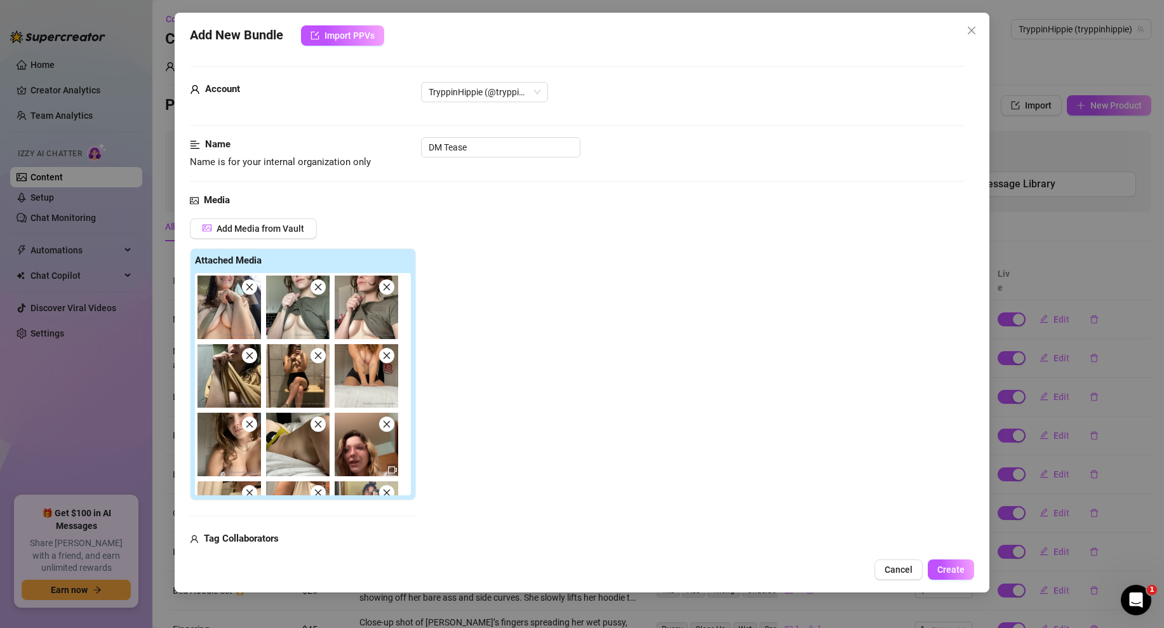
click at [250, 284] on icon "close" at bounding box center [249, 287] width 9 height 9
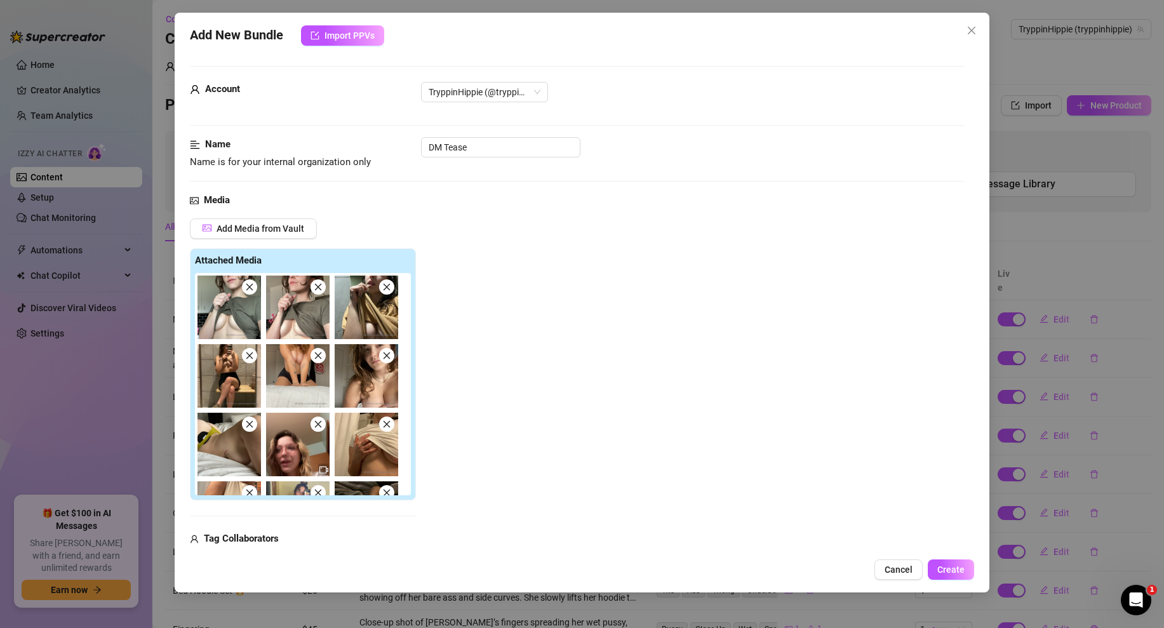
click at [250, 284] on icon "close" at bounding box center [249, 287] width 9 height 9
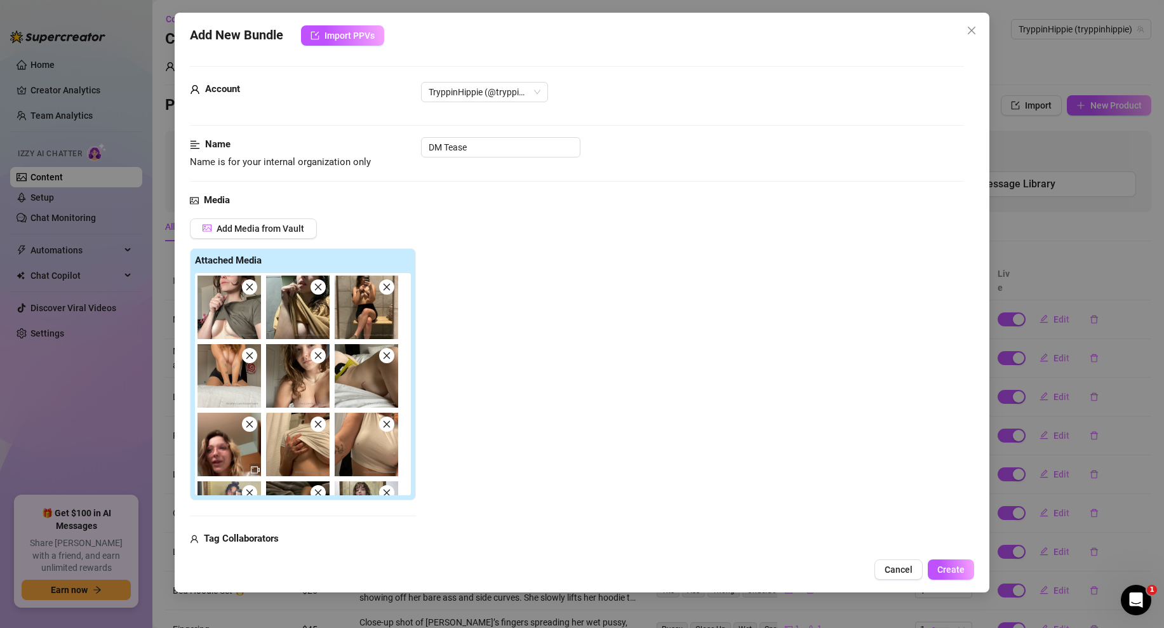
click at [250, 284] on icon "close" at bounding box center [249, 287] width 9 height 9
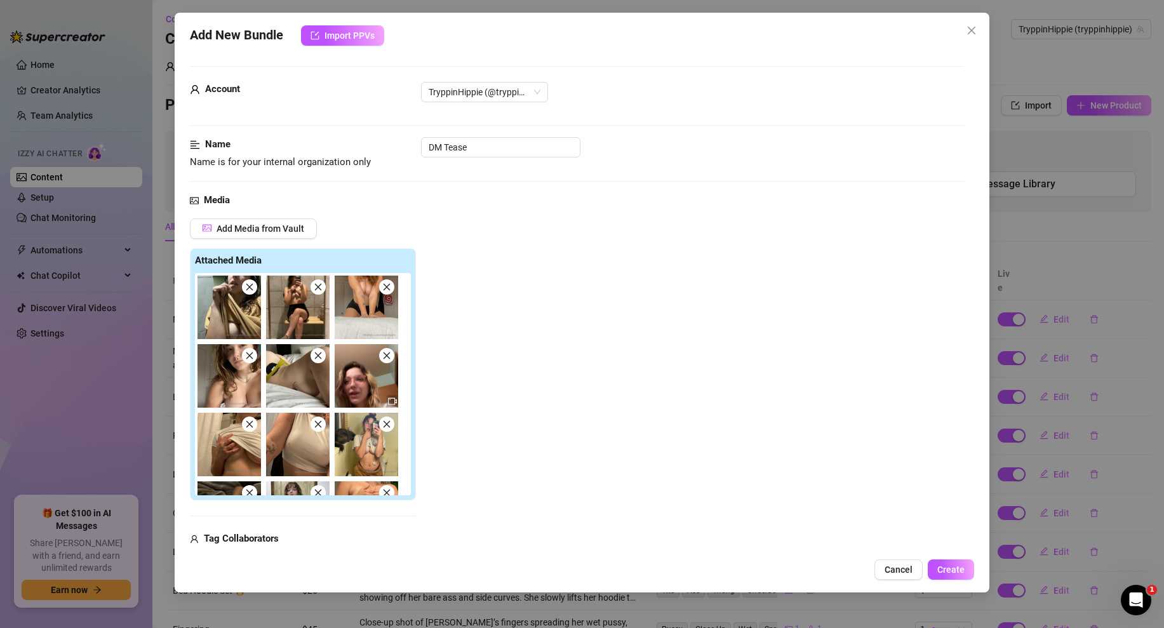
click at [250, 284] on icon "close" at bounding box center [249, 287] width 9 height 9
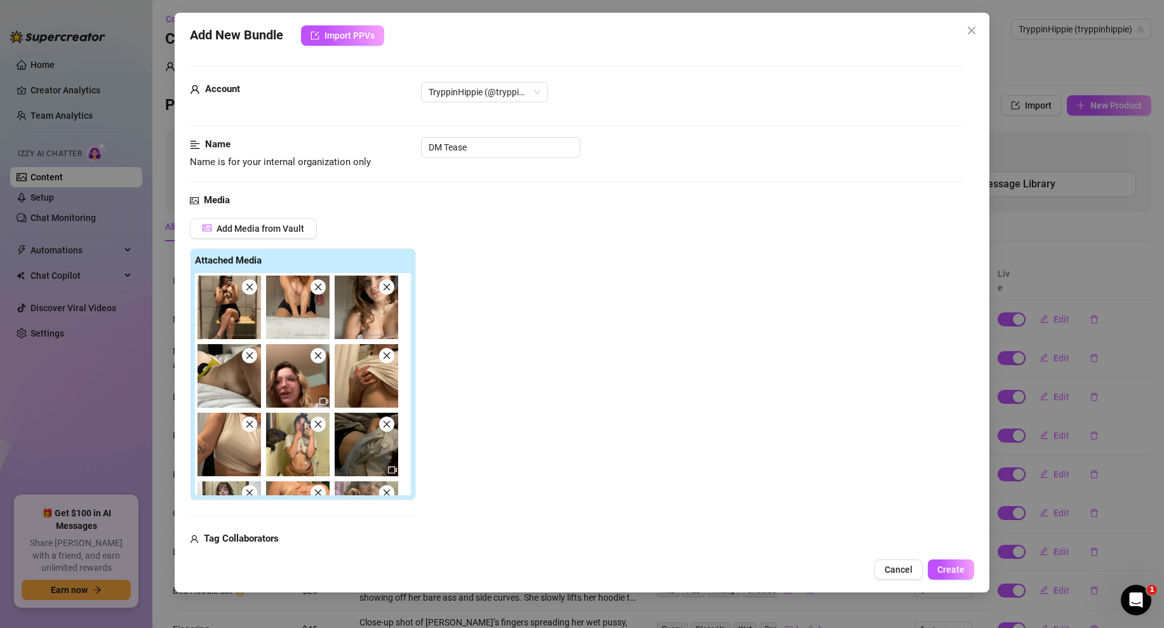
click at [250, 284] on icon "close" at bounding box center [249, 287] width 9 height 9
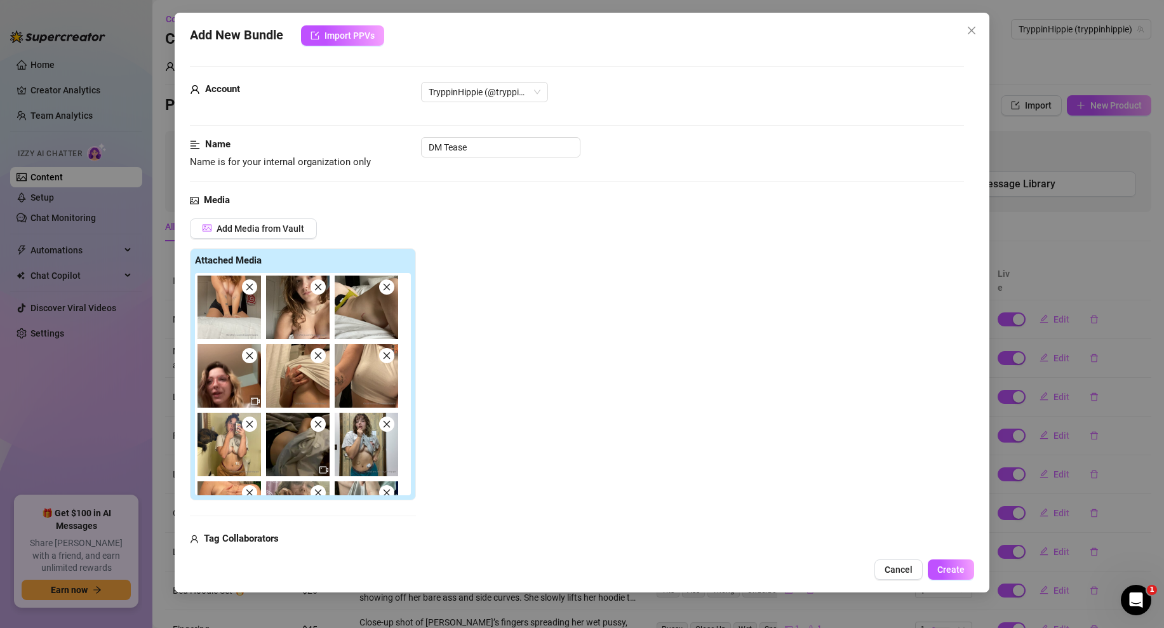
click at [250, 284] on icon "close" at bounding box center [249, 287] width 9 height 9
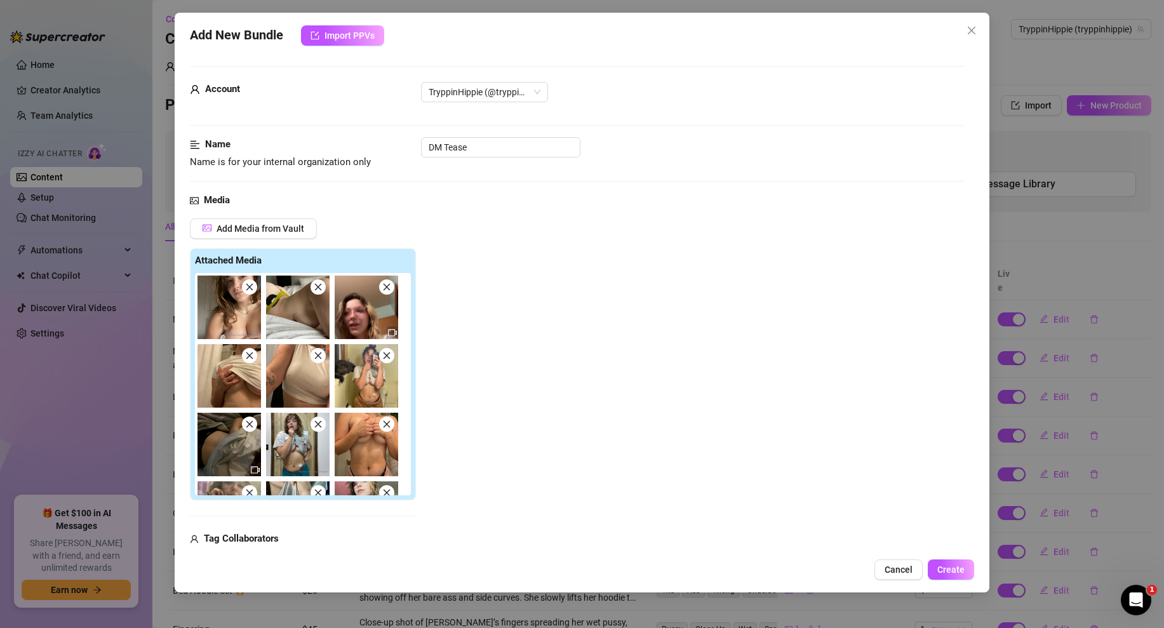
click at [250, 284] on icon "close" at bounding box center [249, 287] width 9 height 9
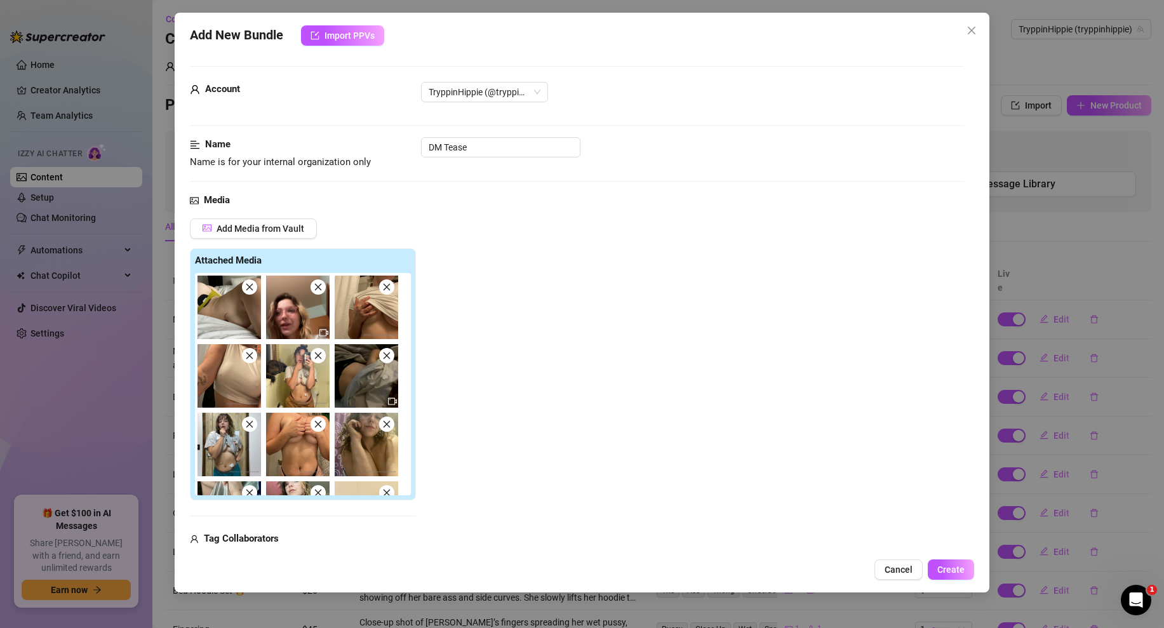
click at [250, 284] on icon "close" at bounding box center [249, 287] width 9 height 9
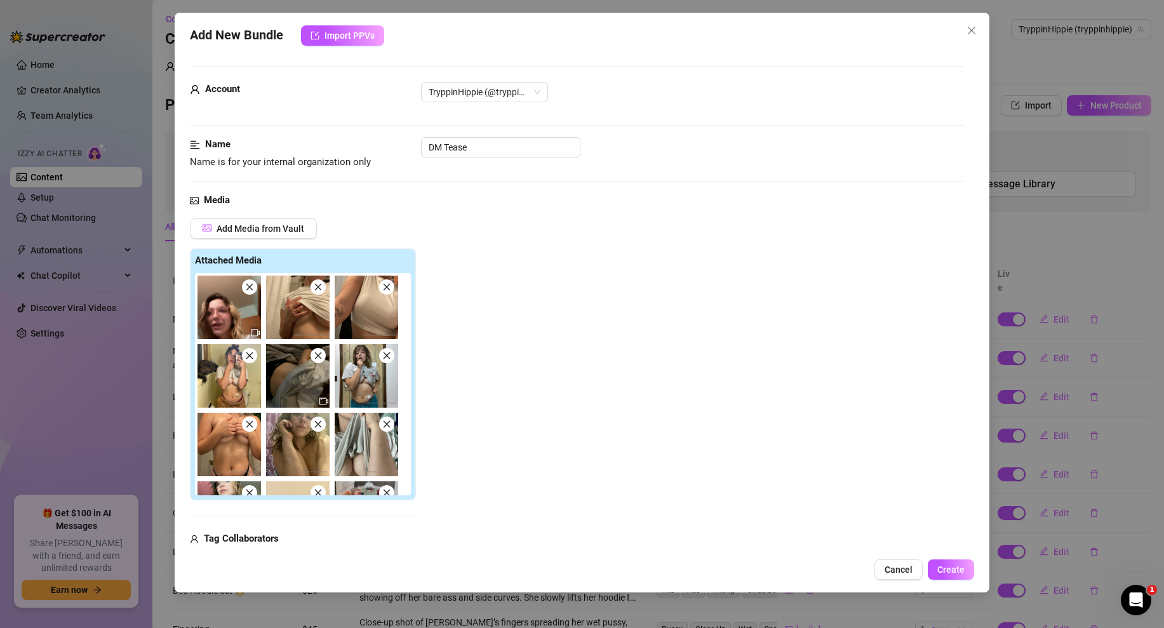
click at [250, 284] on icon "close" at bounding box center [249, 287] width 9 height 9
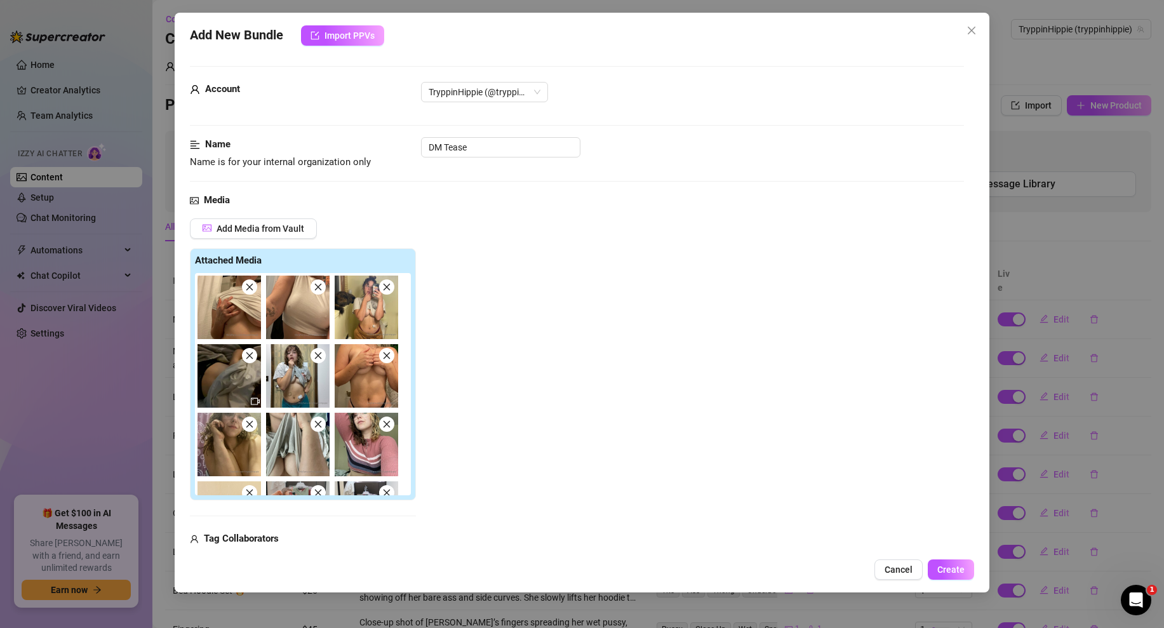
click at [250, 284] on icon "close" at bounding box center [249, 287] width 9 height 9
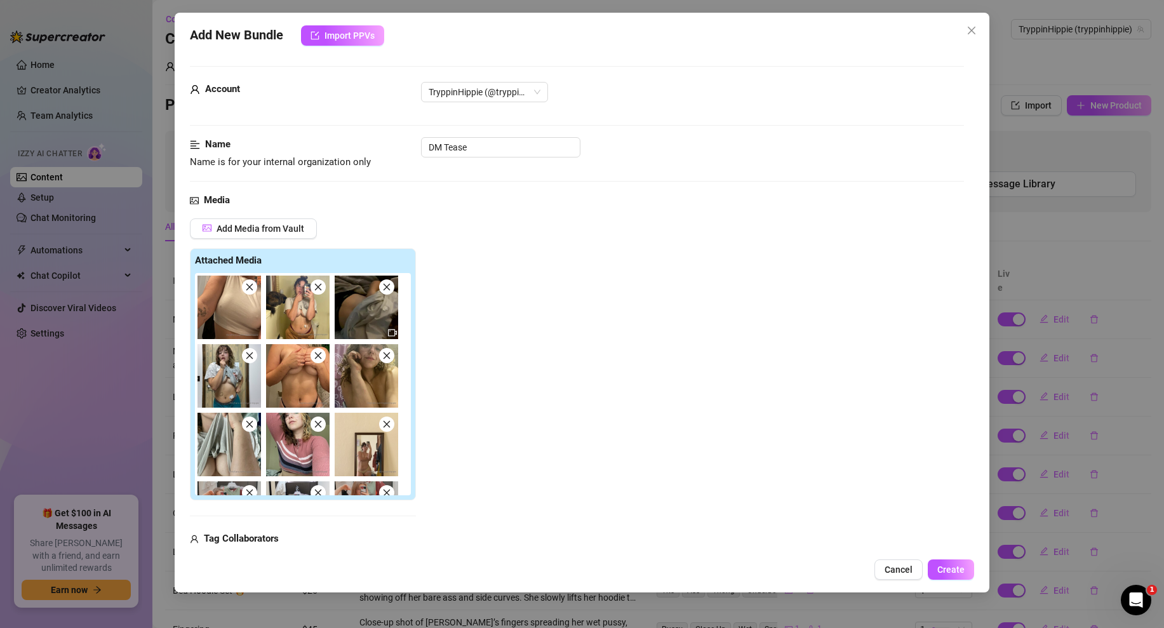
click at [250, 284] on icon "close" at bounding box center [249, 287] width 9 height 9
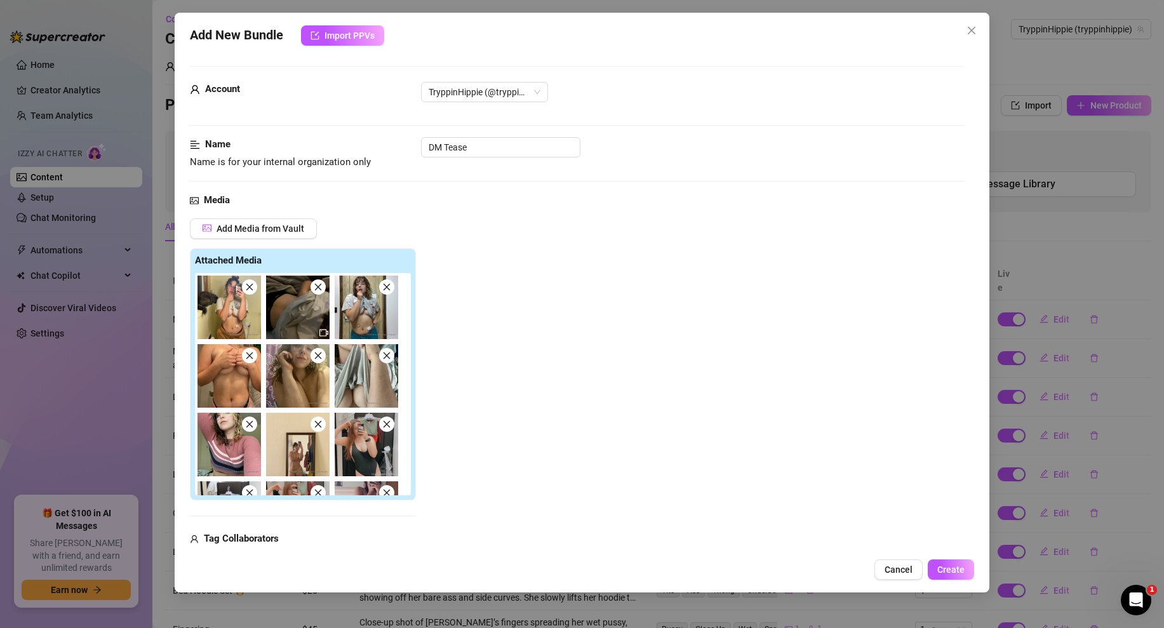
click at [321, 283] on icon "close" at bounding box center [318, 287] width 9 height 9
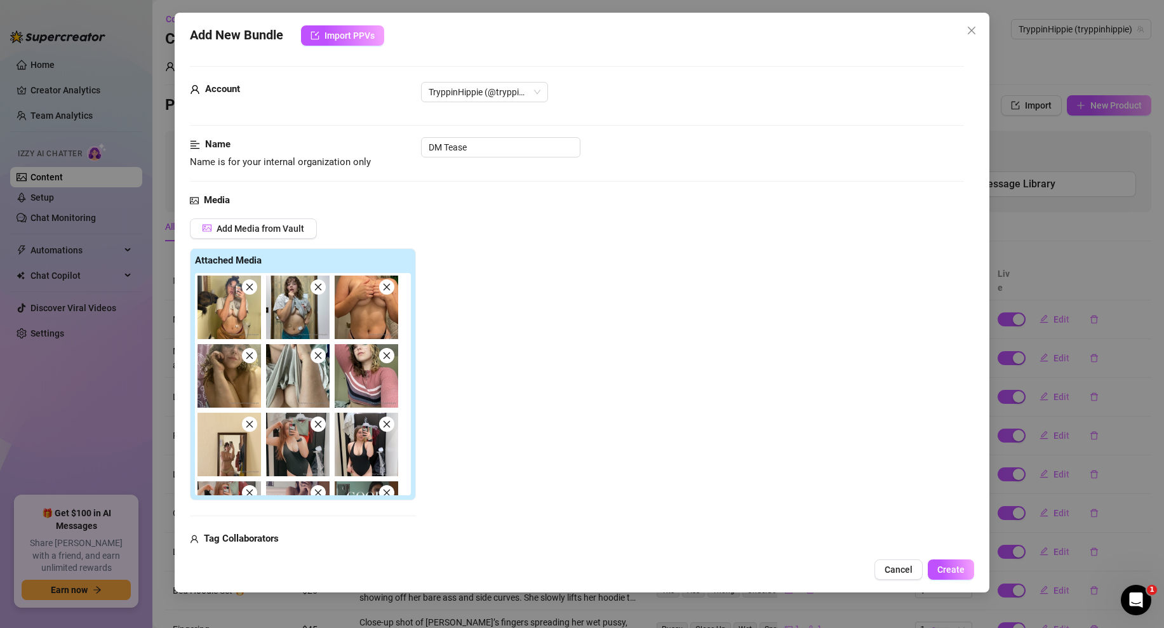
click at [321, 283] on icon "close" at bounding box center [318, 287] width 9 height 9
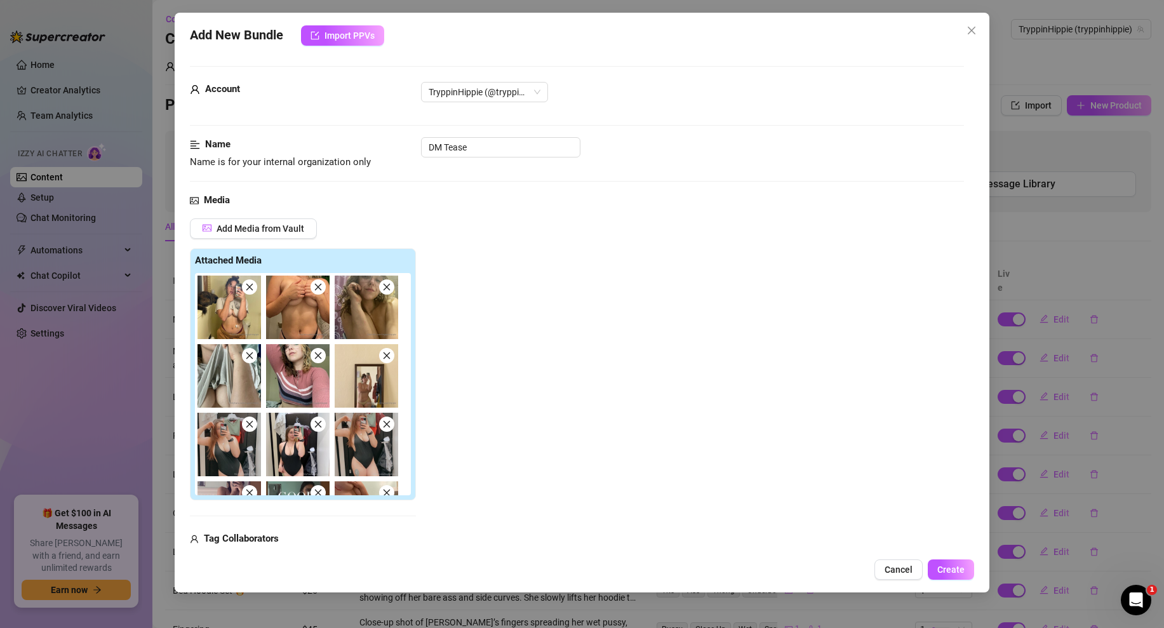
click at [321, 283] on icon "close" at bounding box center [318, 287] width 9 height 9
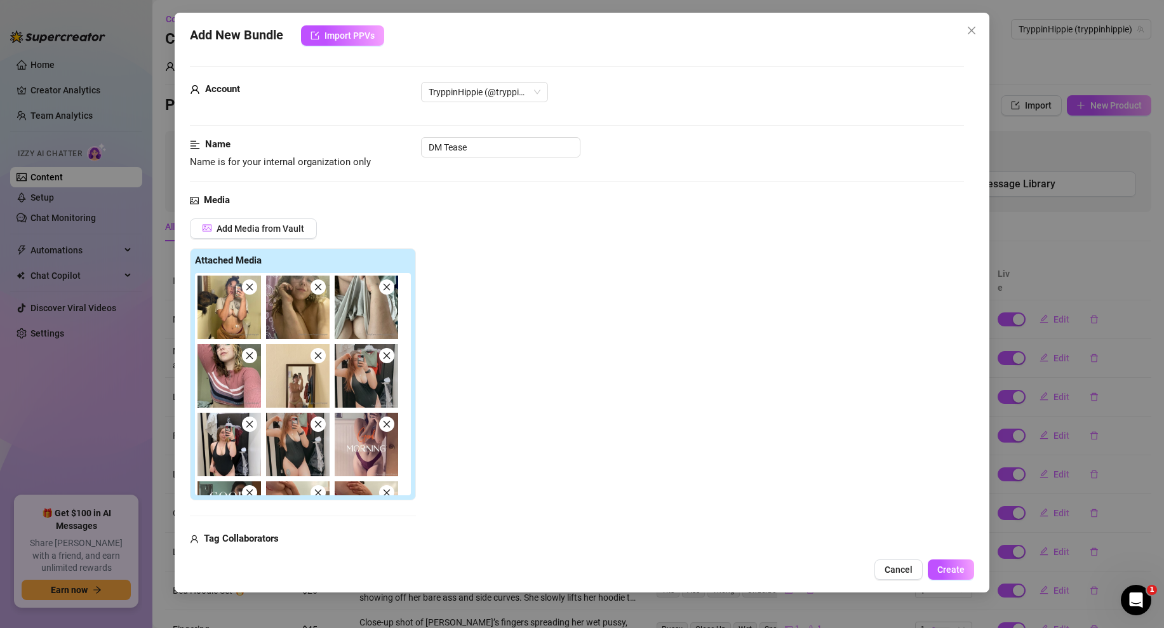
click at [321, 283] on icon "close" at bounding box center [318, 287] width 9 height 9
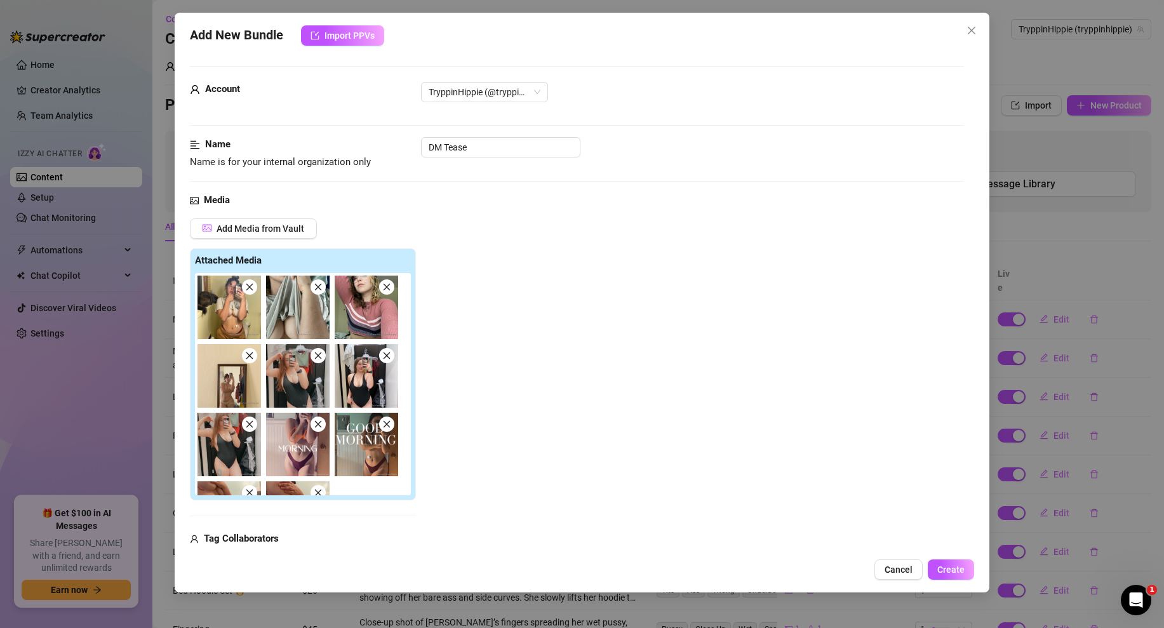
click at [321, 283] on icon "close" at bounding box center [318, 287] width 9 height 9
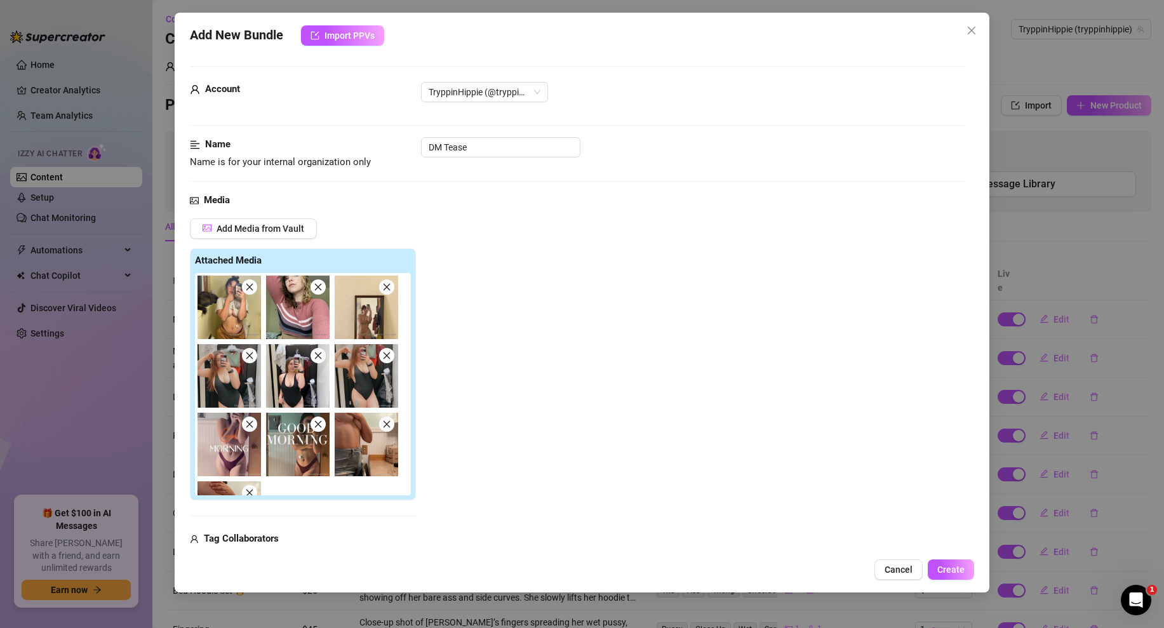
click at [321, 283] on icon "close" at bounding box center [318, 287] width 9 height 9
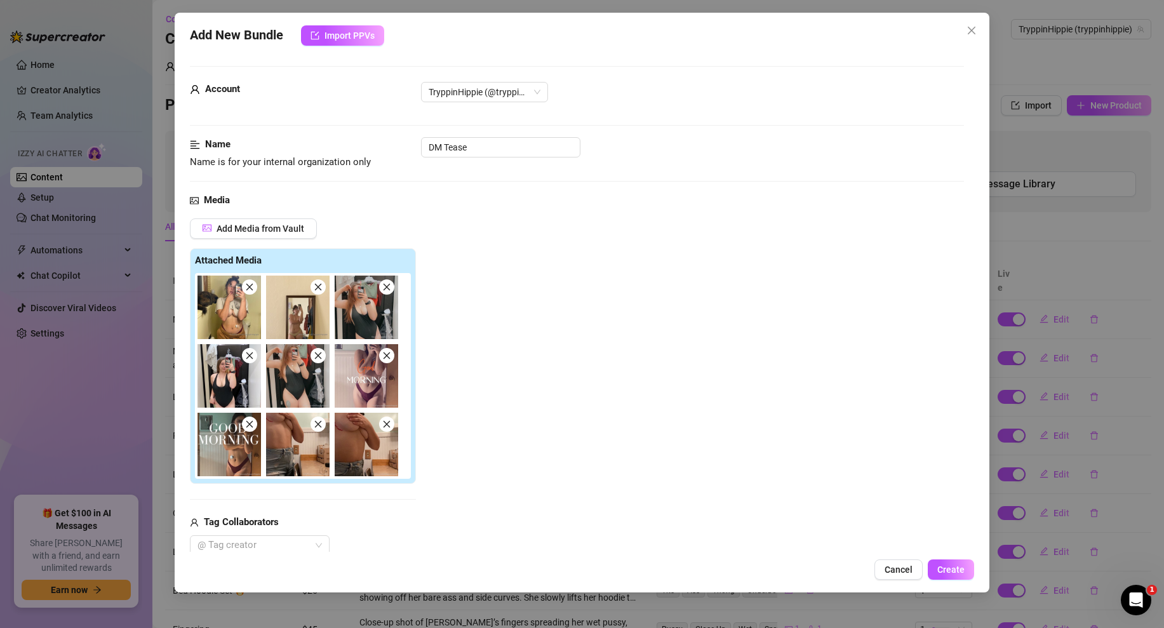
click at [321, 283] on icon "close" at bounding box center [318, 287] width 9 height 9
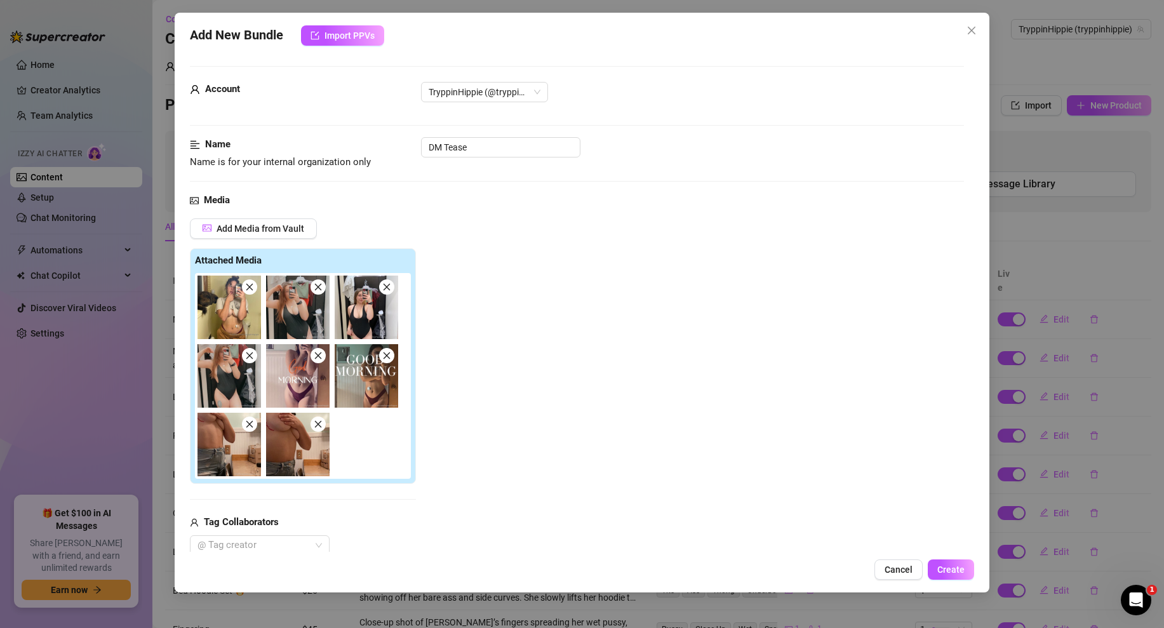
click at [319, 283] on icon "close" at bounding box center [318, 287] width 9 height 9
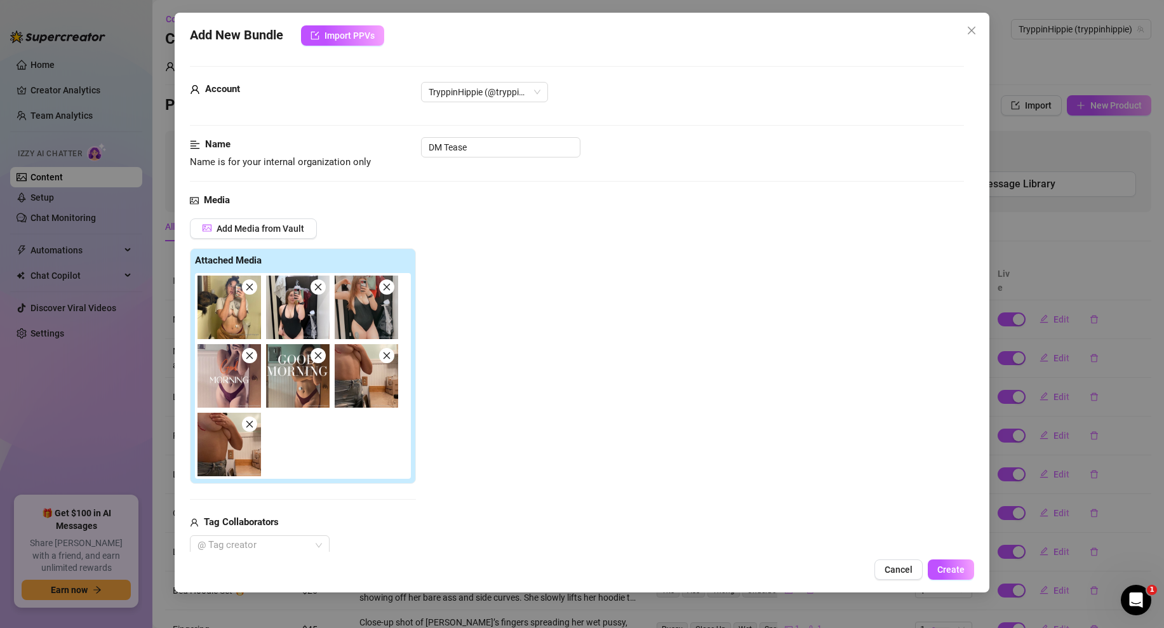
click at [319, 283] on icon "close" at bounding box center [318, 287] width 9 height 9
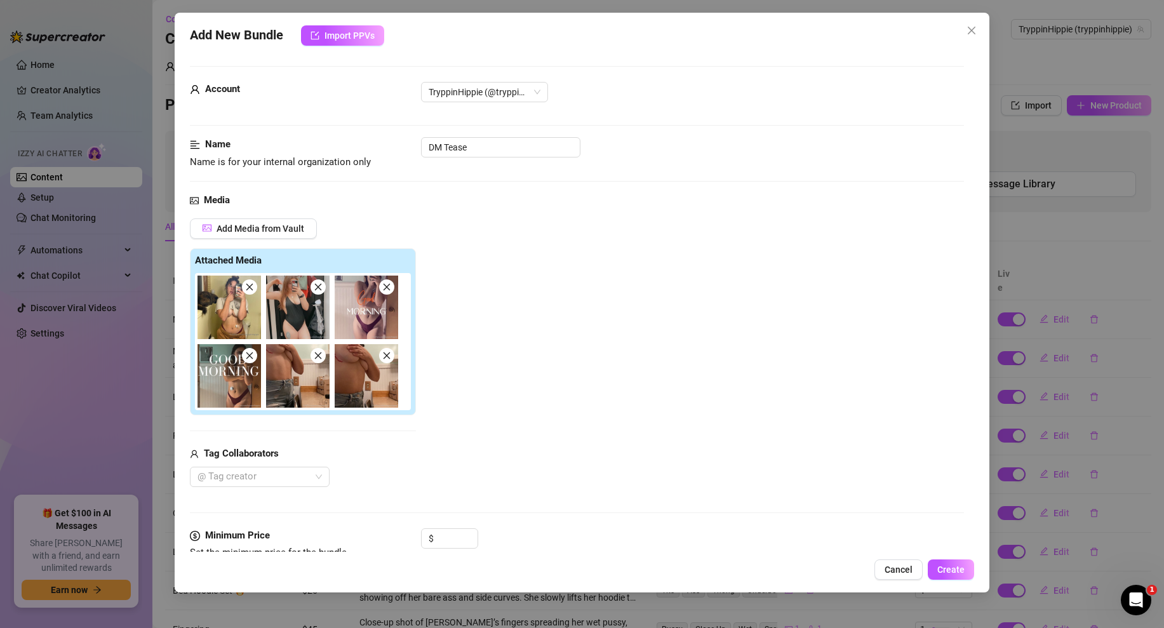
click at [319, 283] on icon "close" at bounding box center [318, 287] width 9 height 9
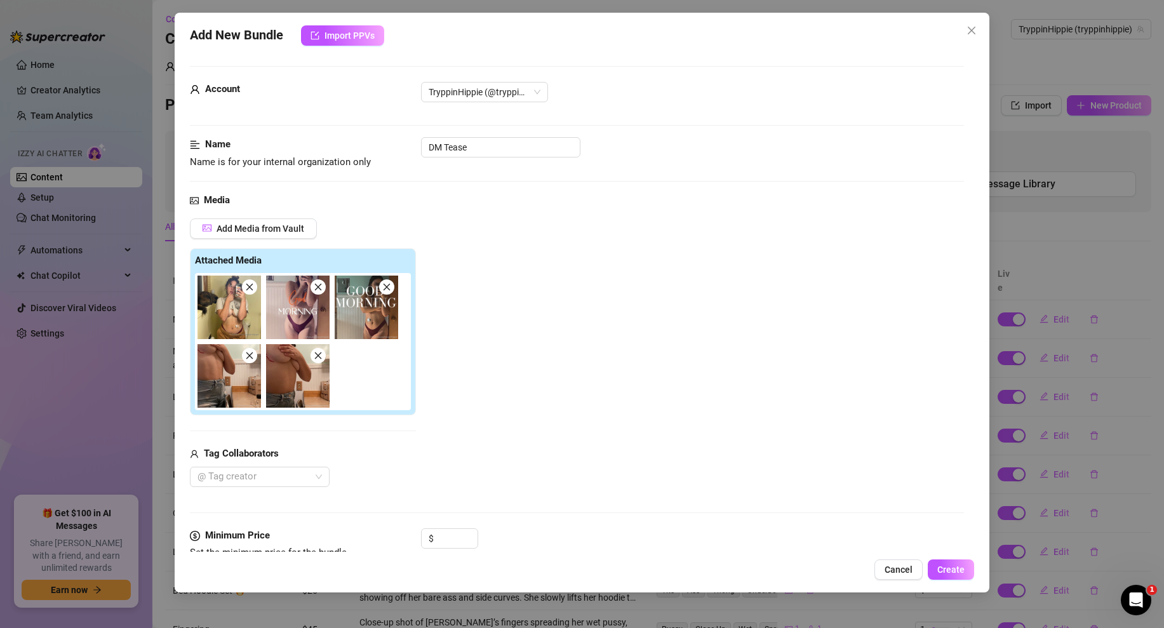
click at [319, 283] on icon "close" at bounding box center [318, 287] width 9 height 9
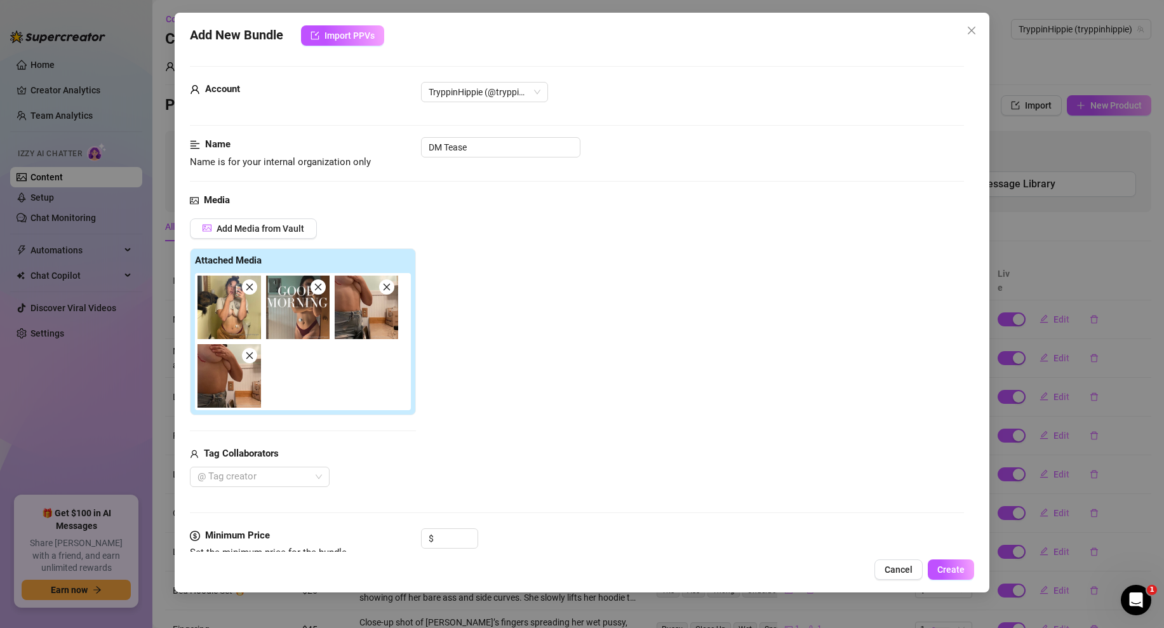
click at [319, 283] on icon "close" at bounding box center [318, 287] width 9 height 9
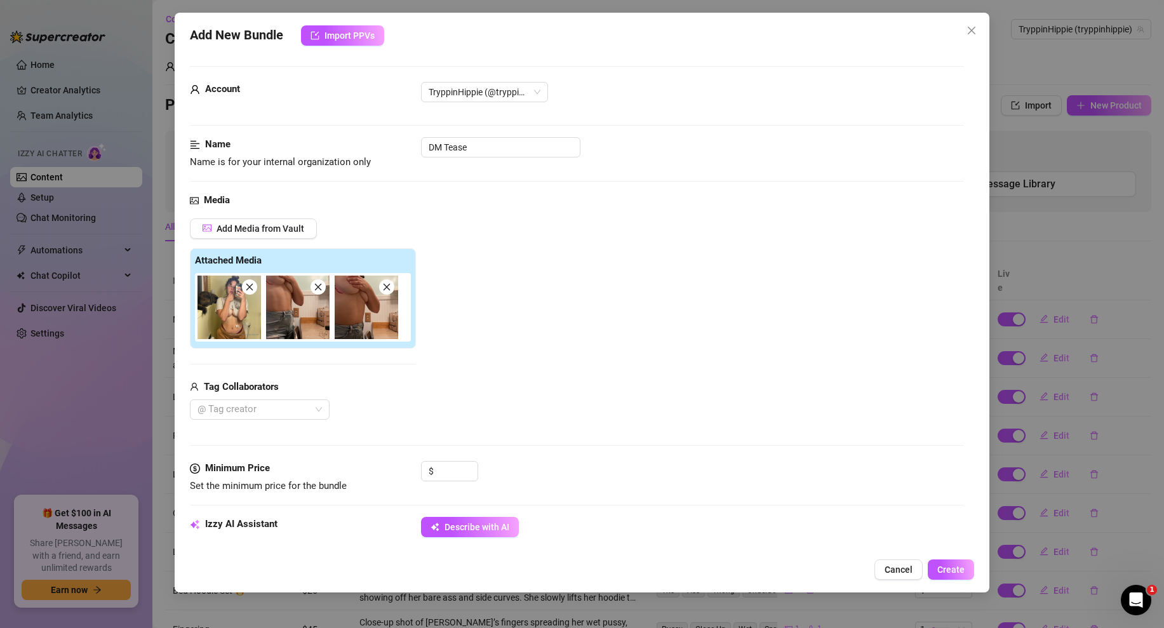
click at [319, 283] on icon "close" at bounding box center [318, 287] width 9 height 9
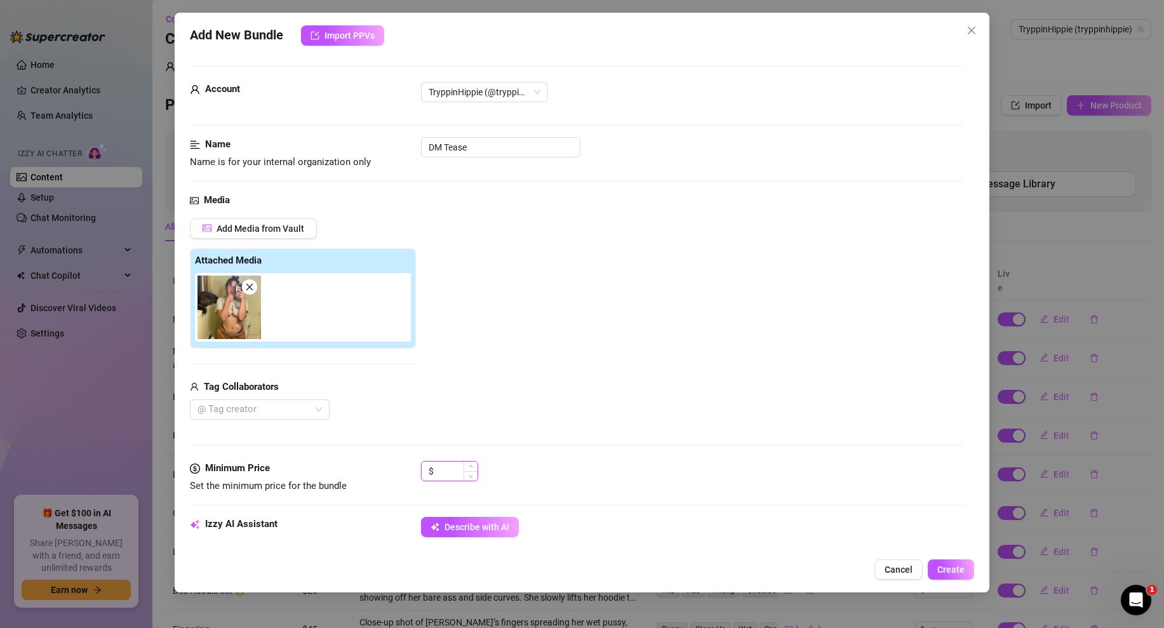
click at [452, 467] on input at bounding box center [456, 471] width 41 height 19
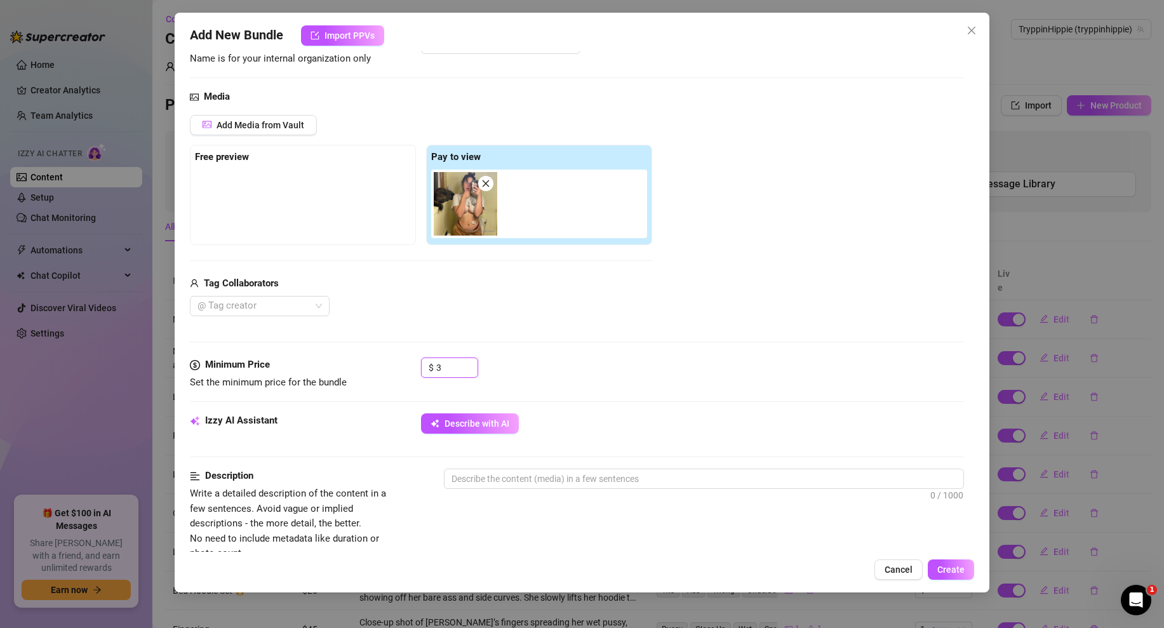
scroll to position [121, 0]
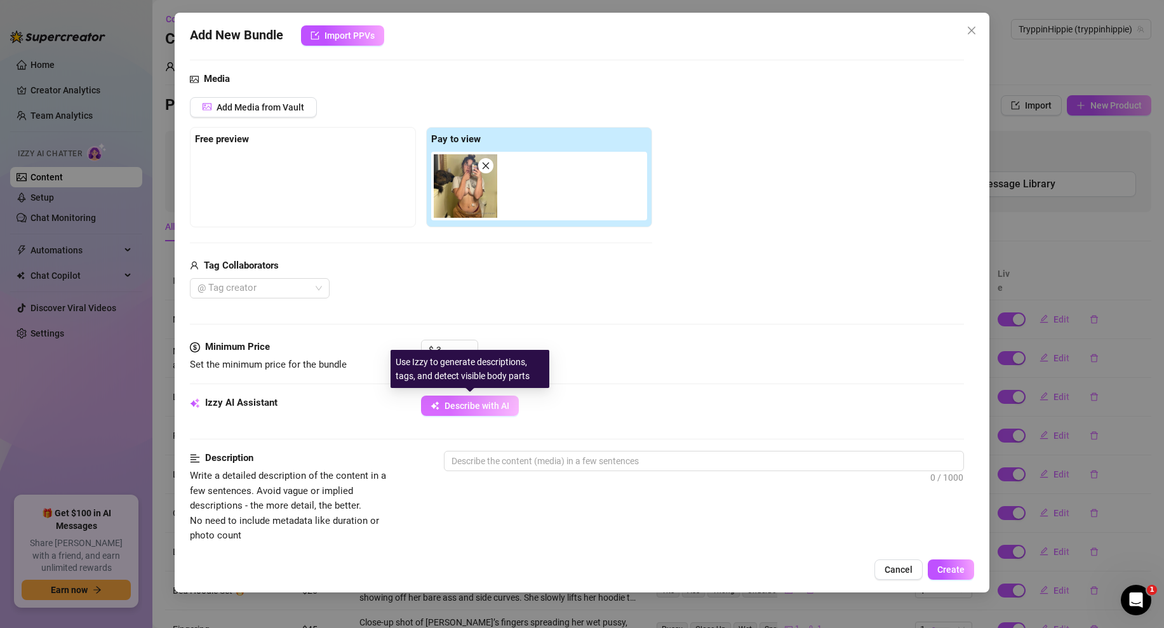
click at [461, 401] on span "Describe with AI" at bounding box center [476, 406] width 65 height 10
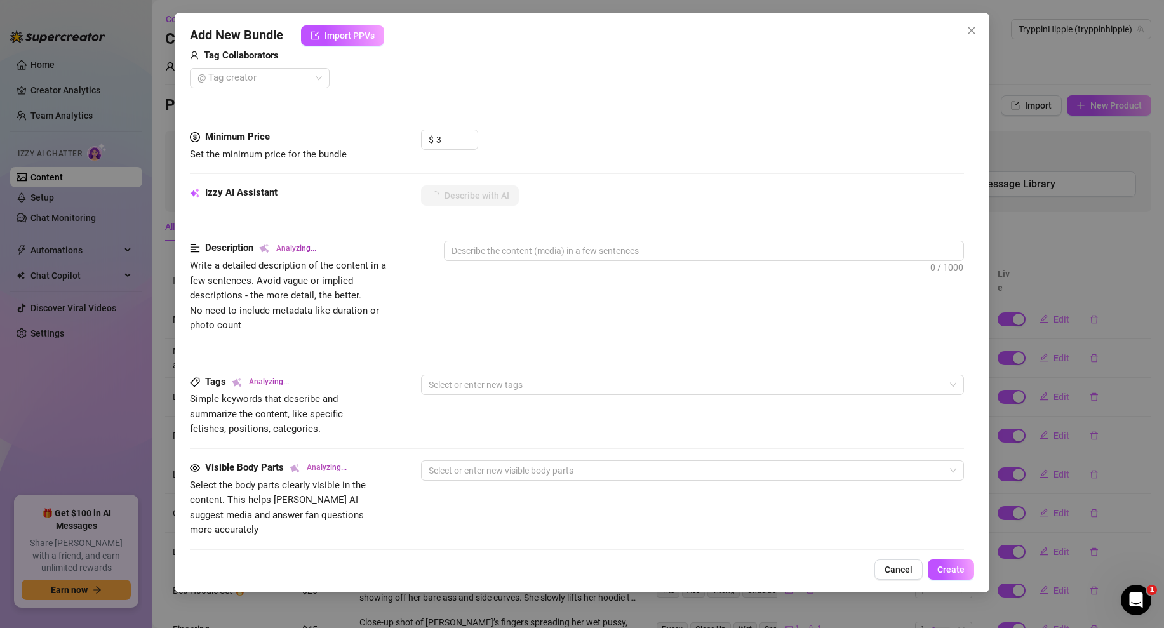
scroll to position [583, 0]
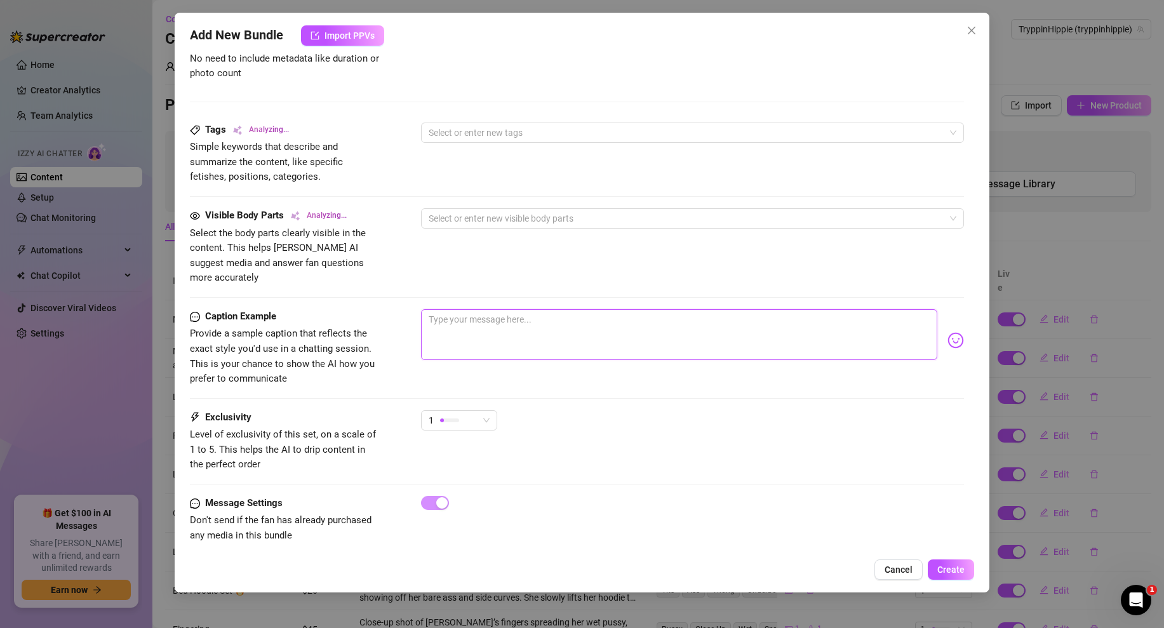
click at [511, 321] on textarea at bounding box center [679, 334] width 516 height 51
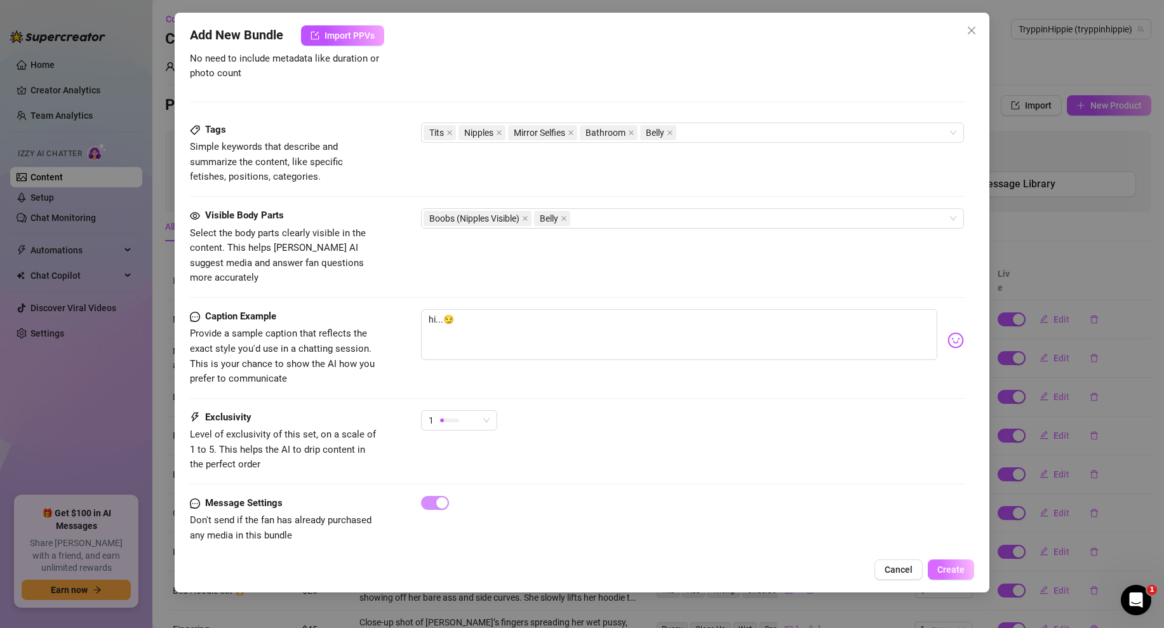
click at [955, 574] on span "Create" at bounding box center [950, 569] width 27 height 10
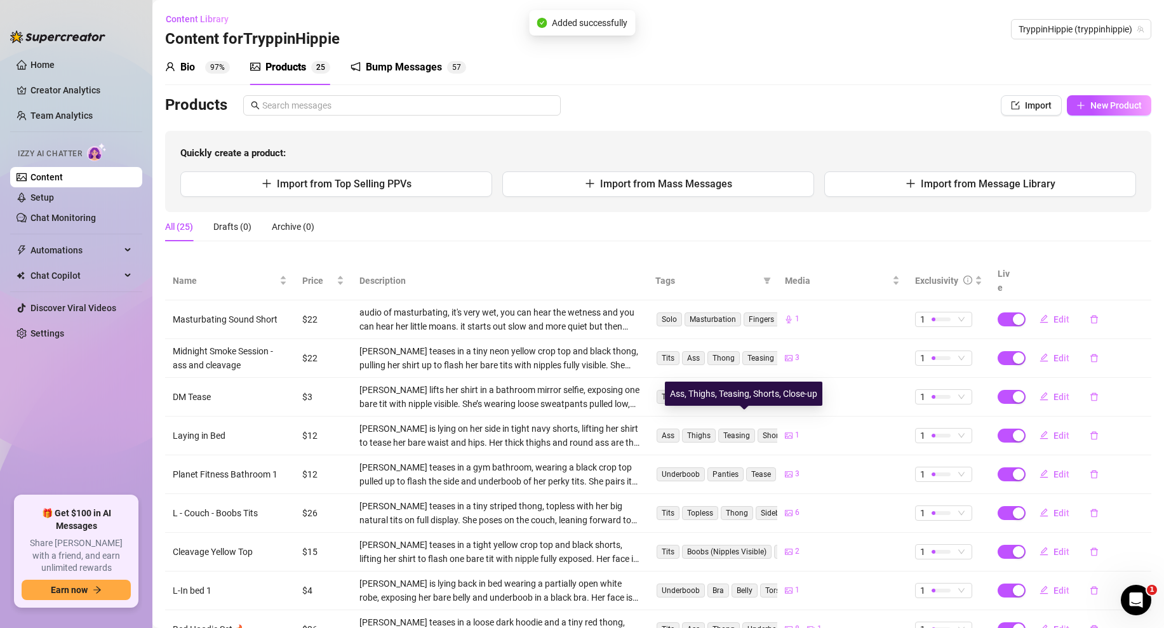
scroll to position [119, 0]
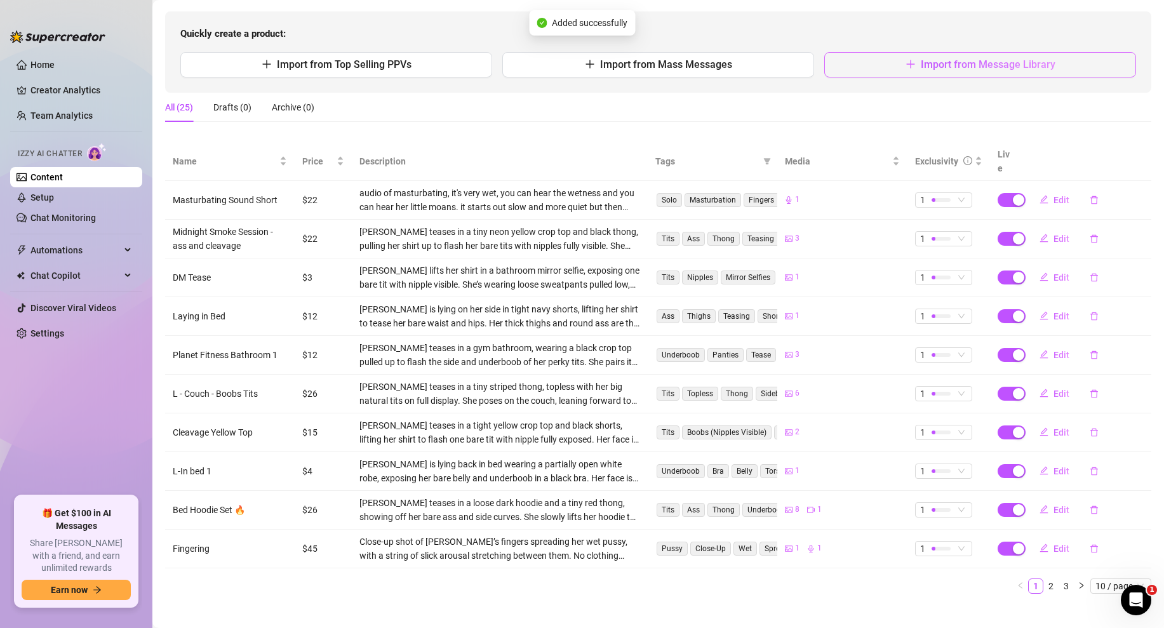
click at [916, 60] on icon "plus" at bounding box center [910, 64] width 10 height 10
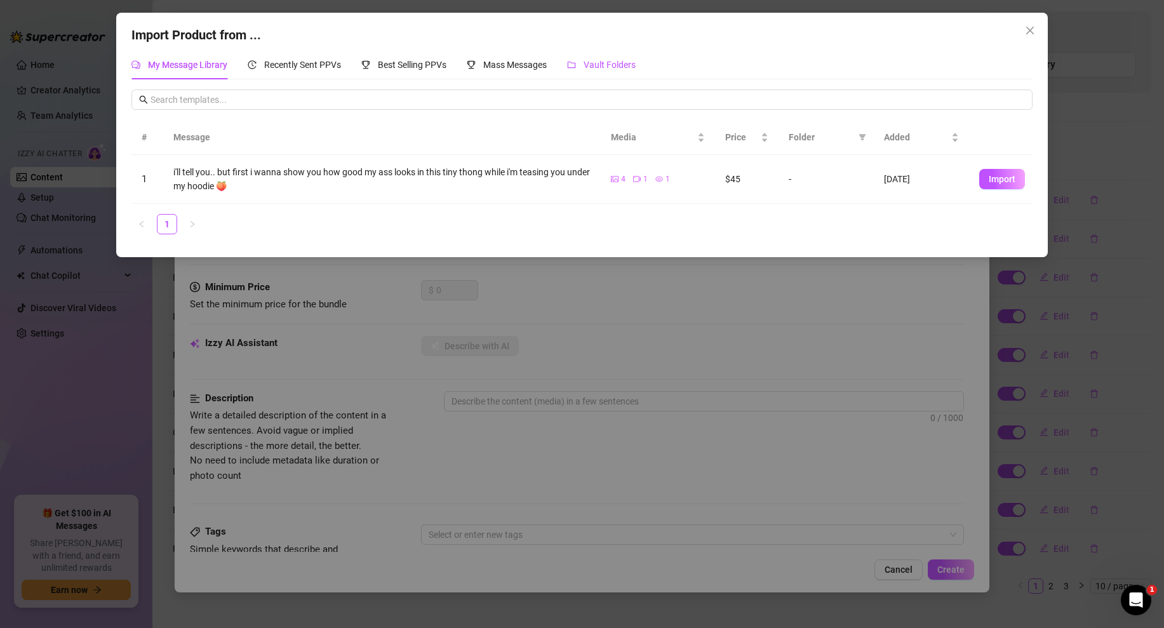
click at [603, 71] on div "Vault Folders" at bounding box center [601, 65] width 69 height 14
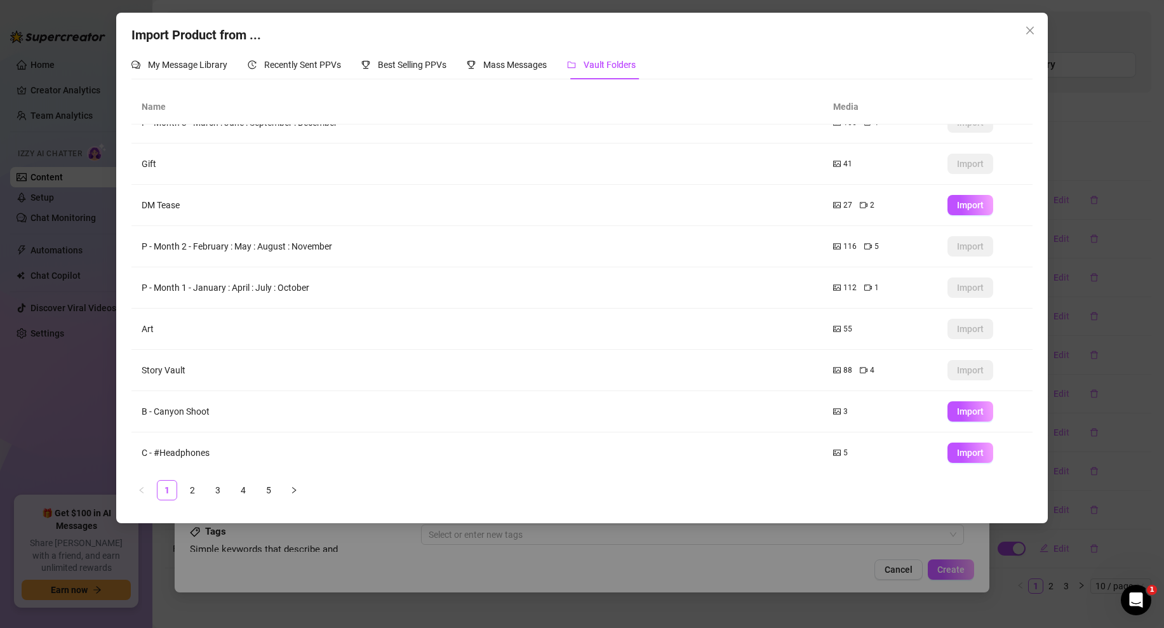
scroll to position [67, 0]
click at [195, 489] on link "2" at bounding box center [192, 490] width 19 height 19
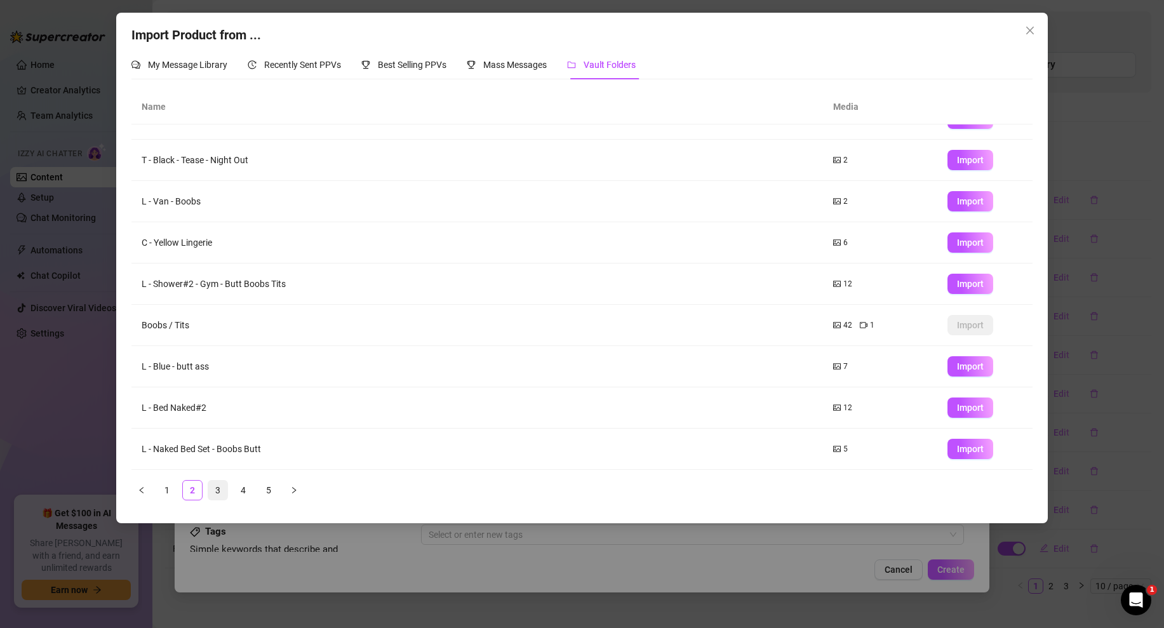
click at [218, 487] on link "3" at bounding box center [217, 490] width 19 height 19
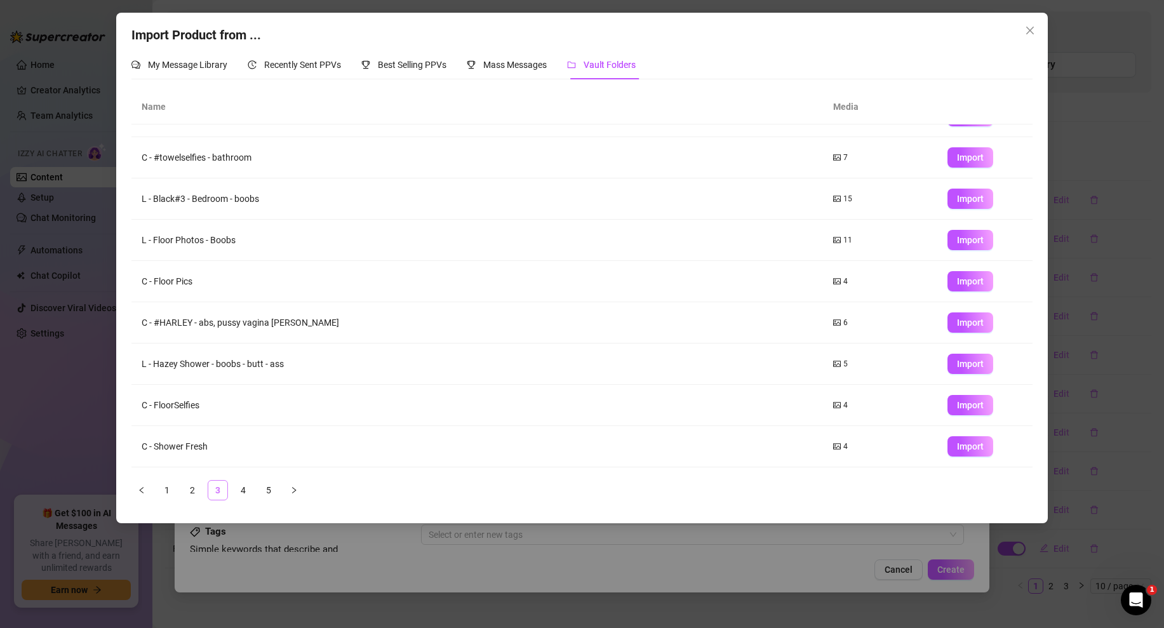
scroll to position [0, 0]
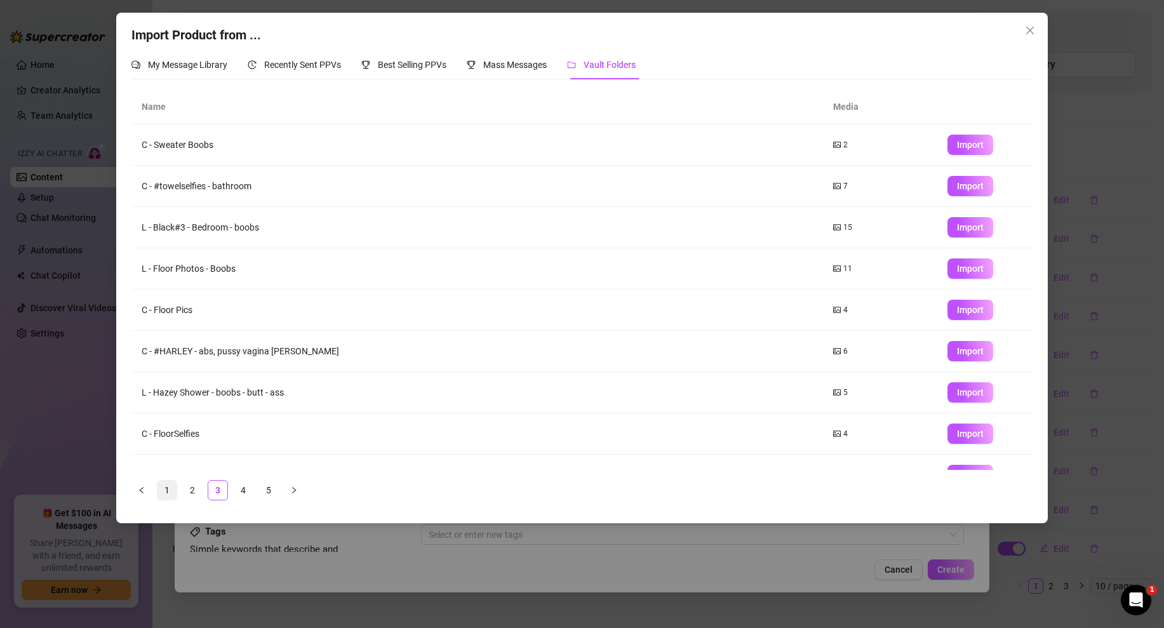
click at [165, 493] on link "1" at bounding box center [166, 490] width 19 height 19
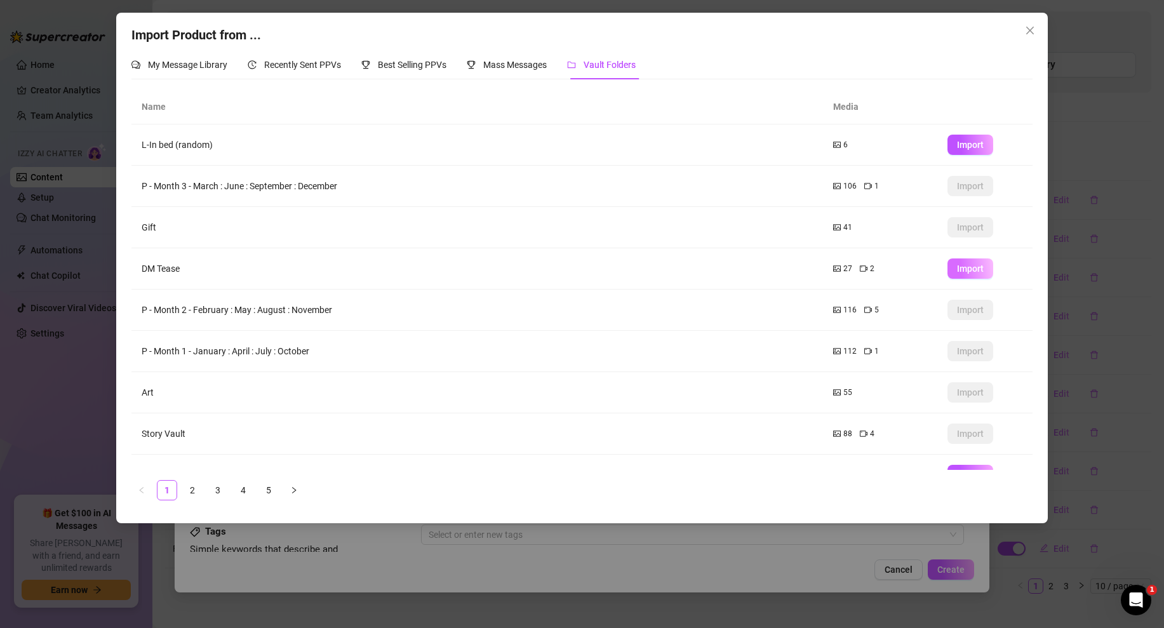
click at [962, 261] on button "Import" at bounding box center [970, 268] width 46 height 20
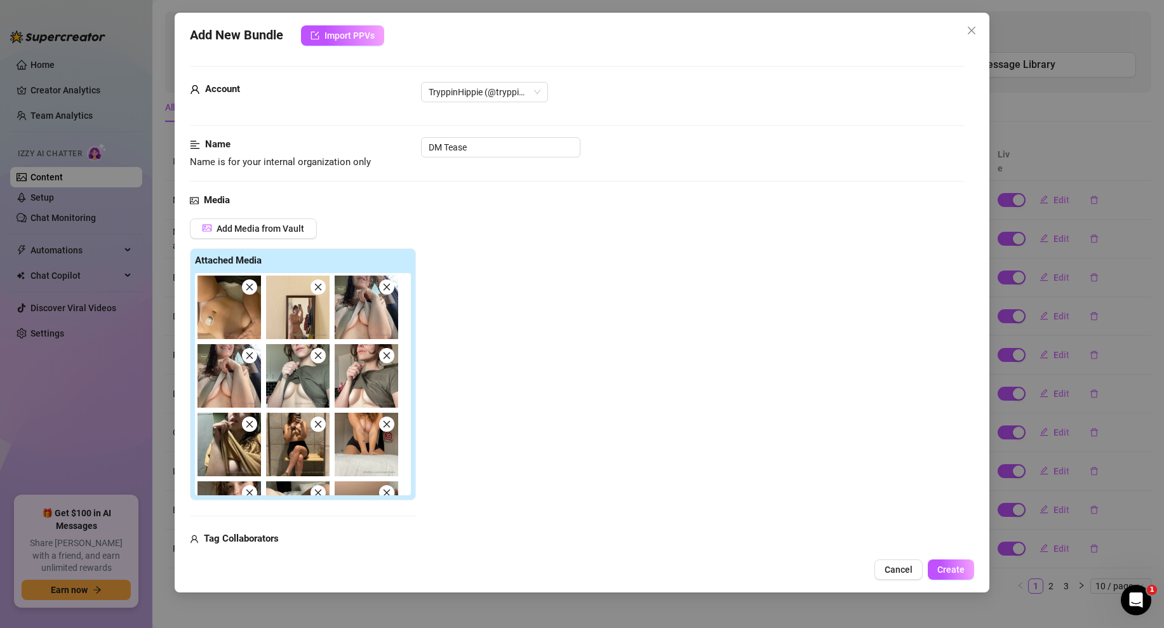
click at [253, 289] on icon "close" at bounding box center [249, 287] width 9 height 9
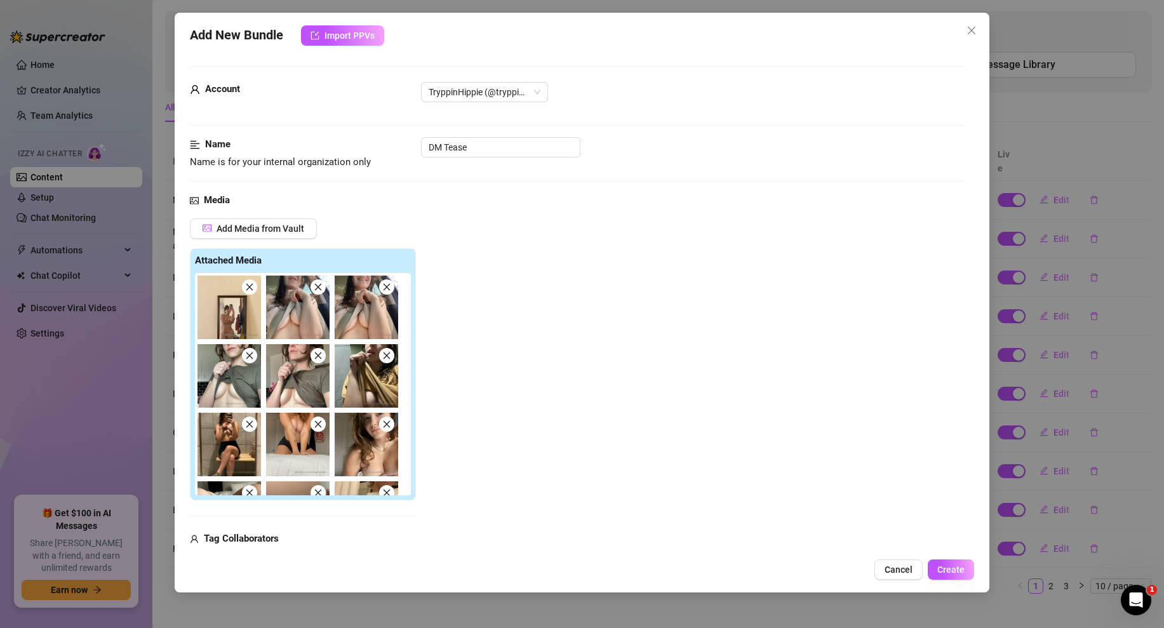
click at [253, 289] on icon "close" at bounding box center [249, 287] width 9 height 9
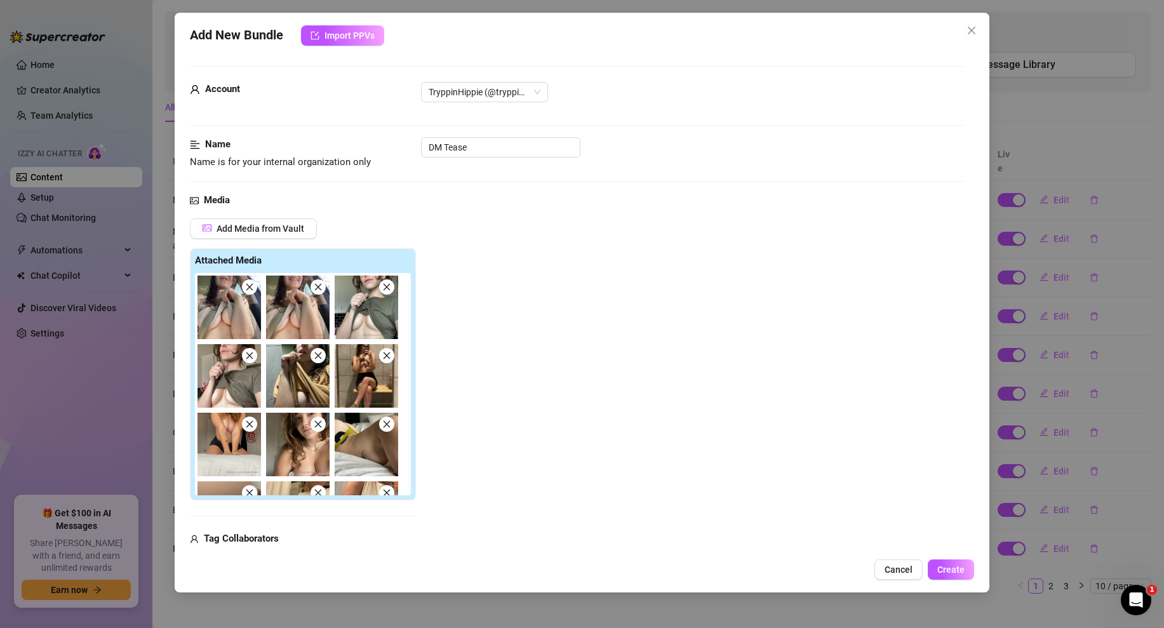
click at [253, 289] on icon "close" at bounding box center [249, 287] width 9 height 9
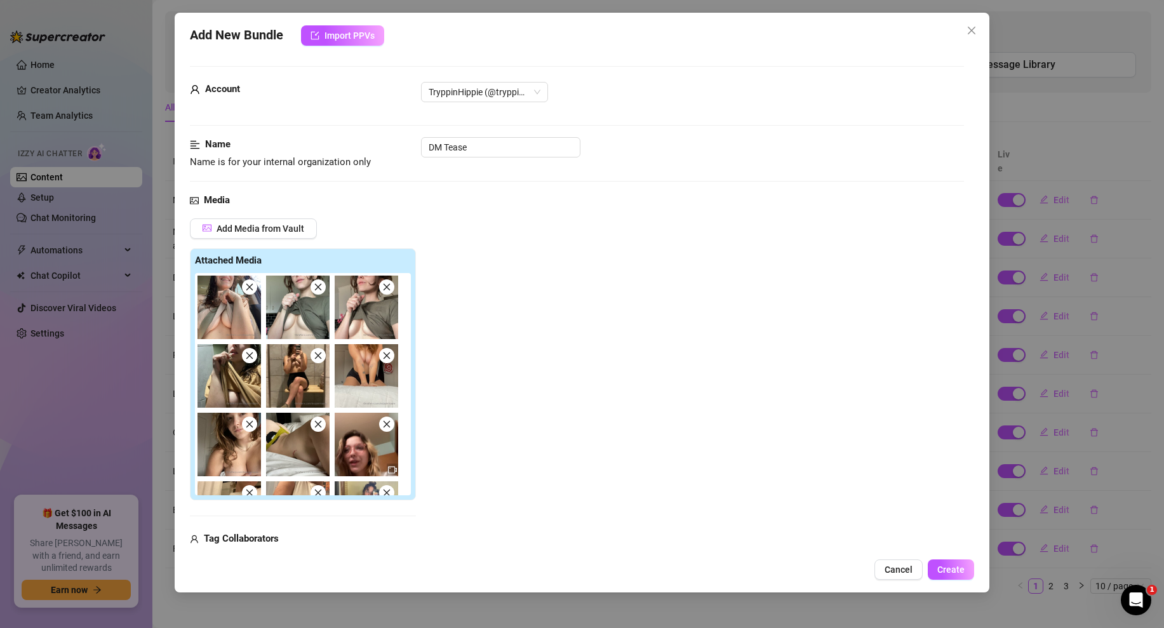
click at [253, 289] on icon "close" at bounding box center [249, 287] width 9 height 9
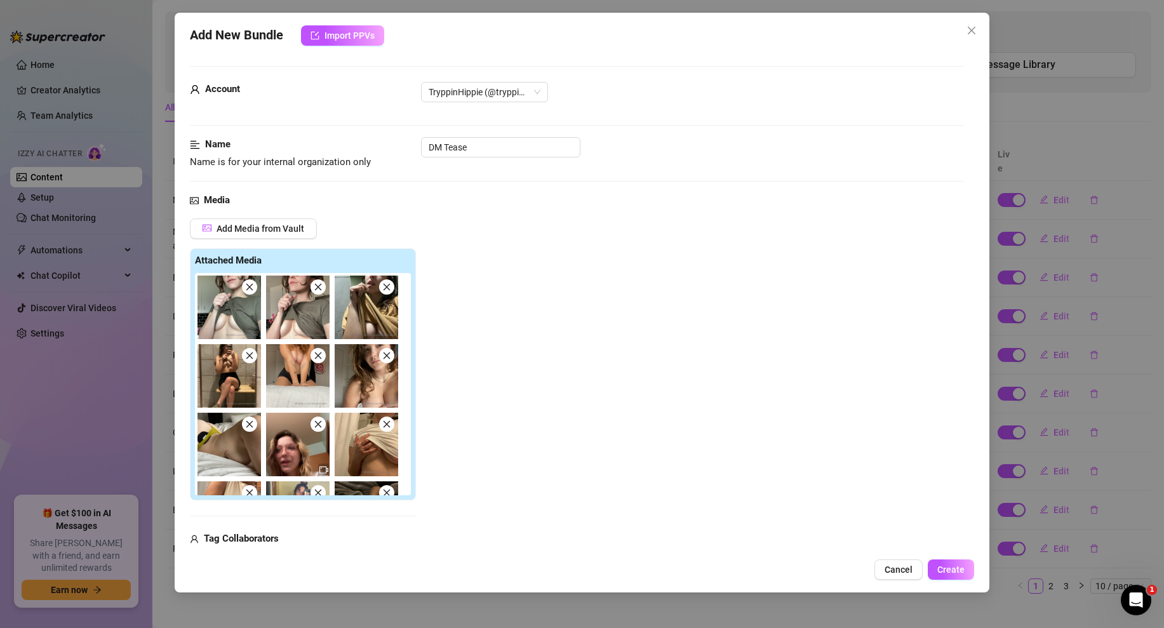
click at [253, 289] on icon "close" at bounding box center [249, 287] width 9 height 9
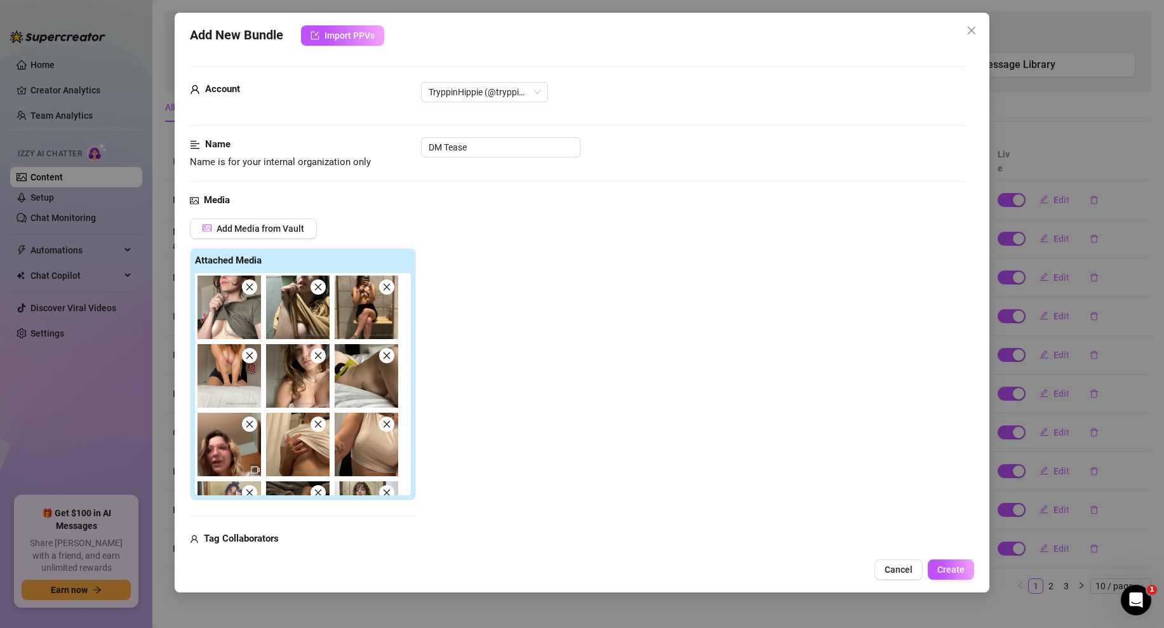
click at [253, 289] on icon "close" at bounding box center [249, 287] width 9 height 9
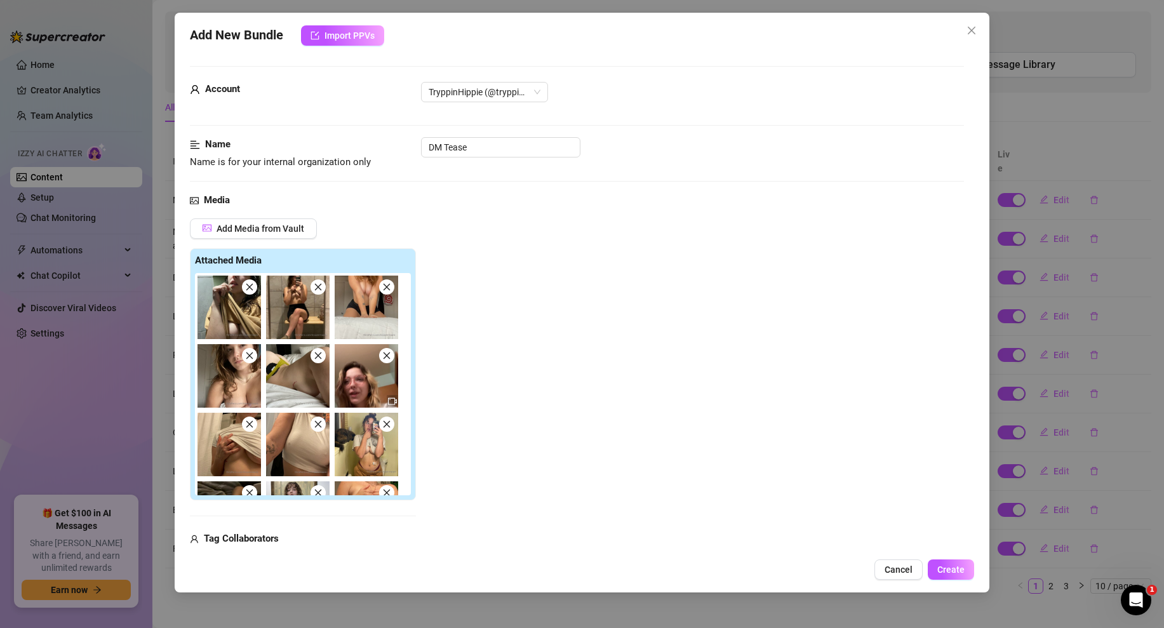
click at [253, 289] on icon "close" at bounding box center [249, 287] width 9 height 9
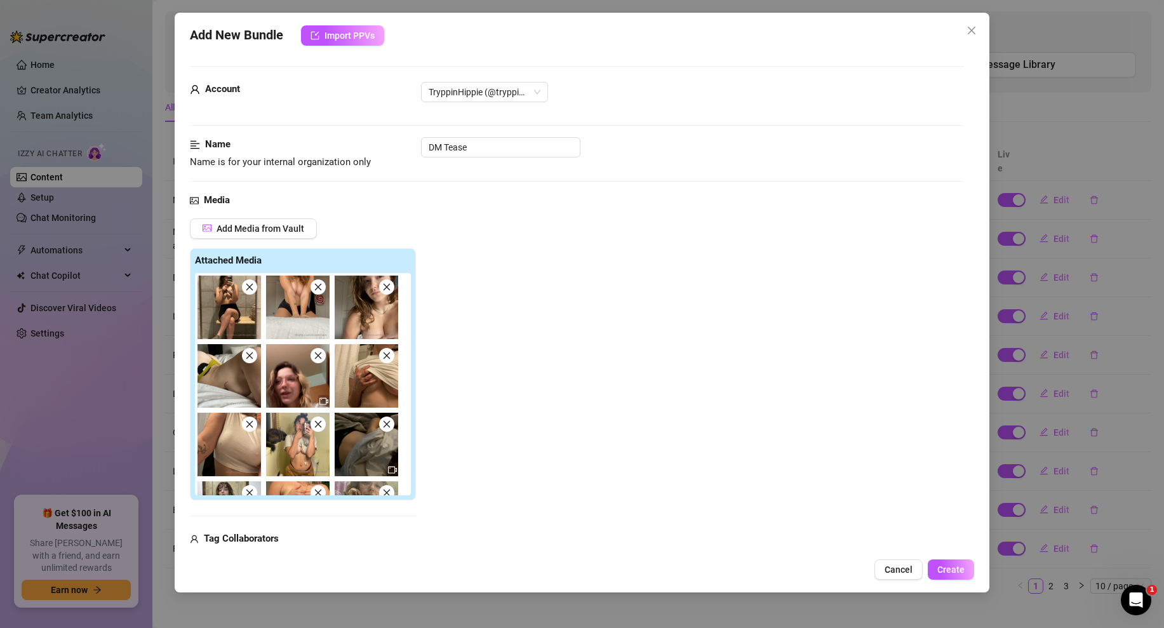
click at [253, 289] on icon "close" at bounding box center [249, 287] width 9 height 9
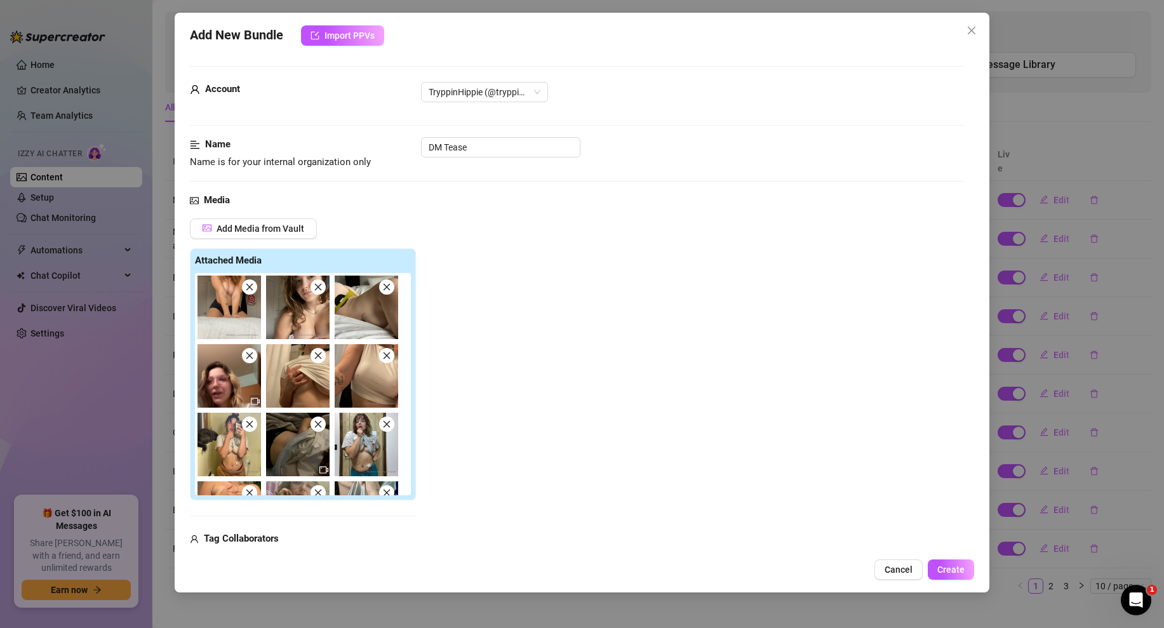
click at [253, 289] on icon "close" at bounding box center [249, 287] width 9 height 9
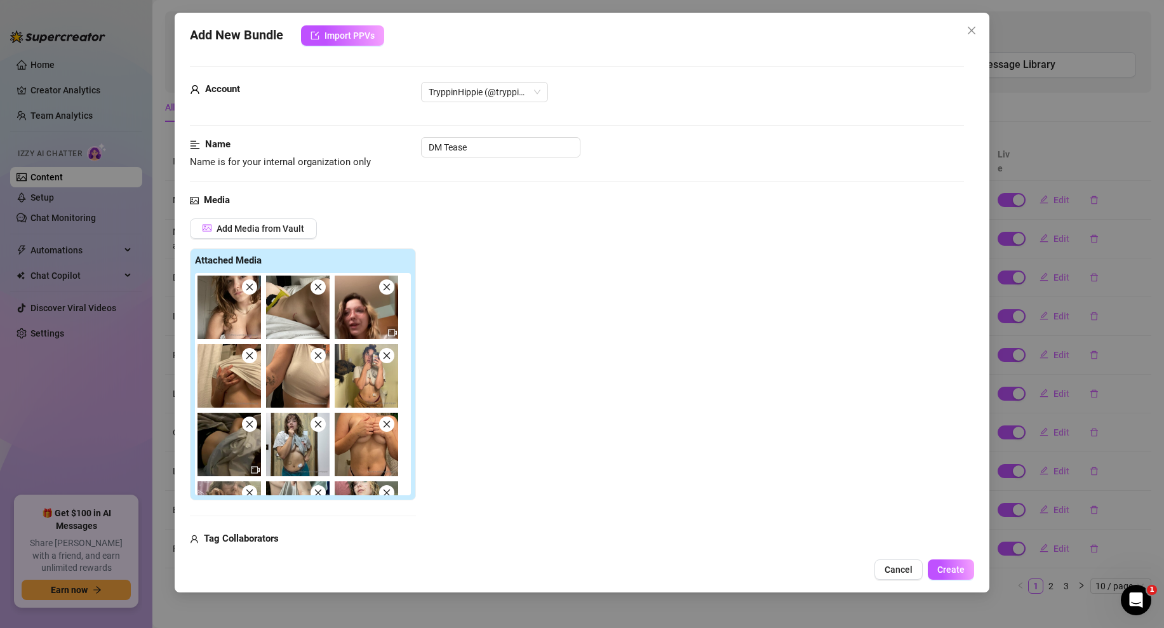
click at [253, 289] on icon "close" at bounding box center [249, 287] width 9 height 9
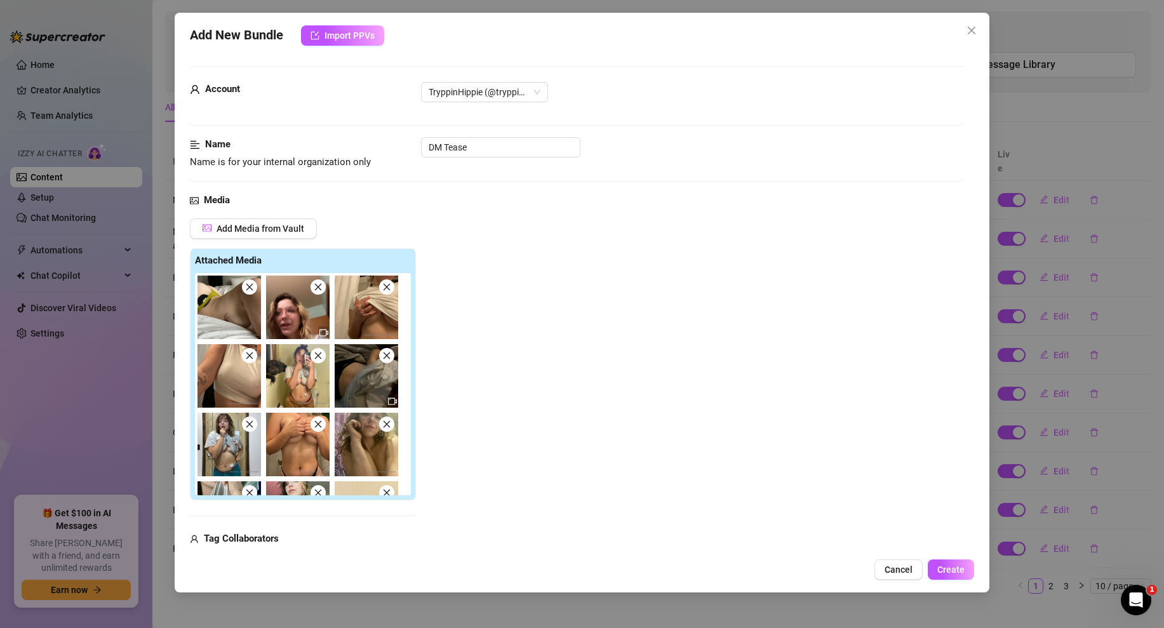
click at [253, 289] on icon "close" at bounding box center [249, 287] width 9 height 9
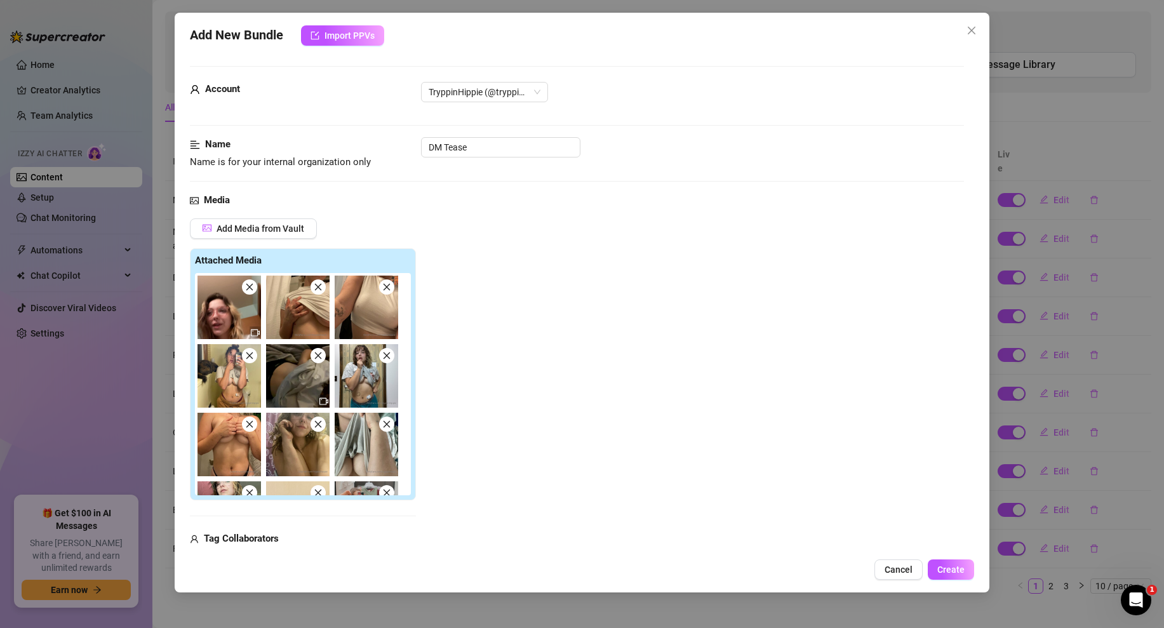
click at [253, 289] on icon "close" at bounding box center [249, 287] width 9 height 9
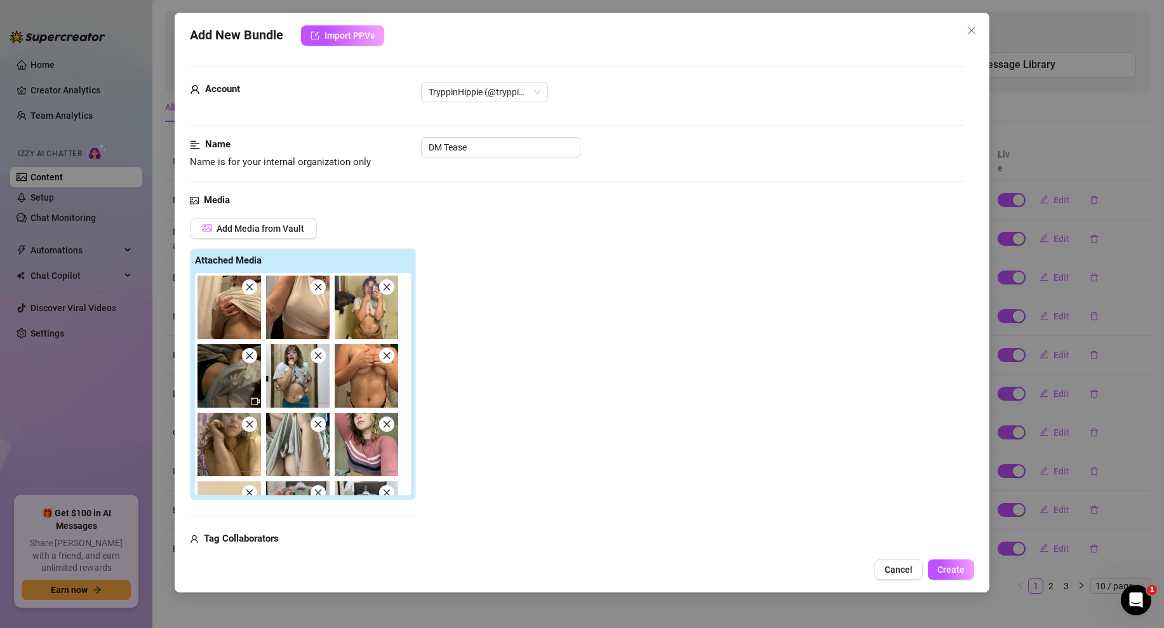
click at [253, 289] on icon "close" at bounding box center [249, 287] width 9 height 9
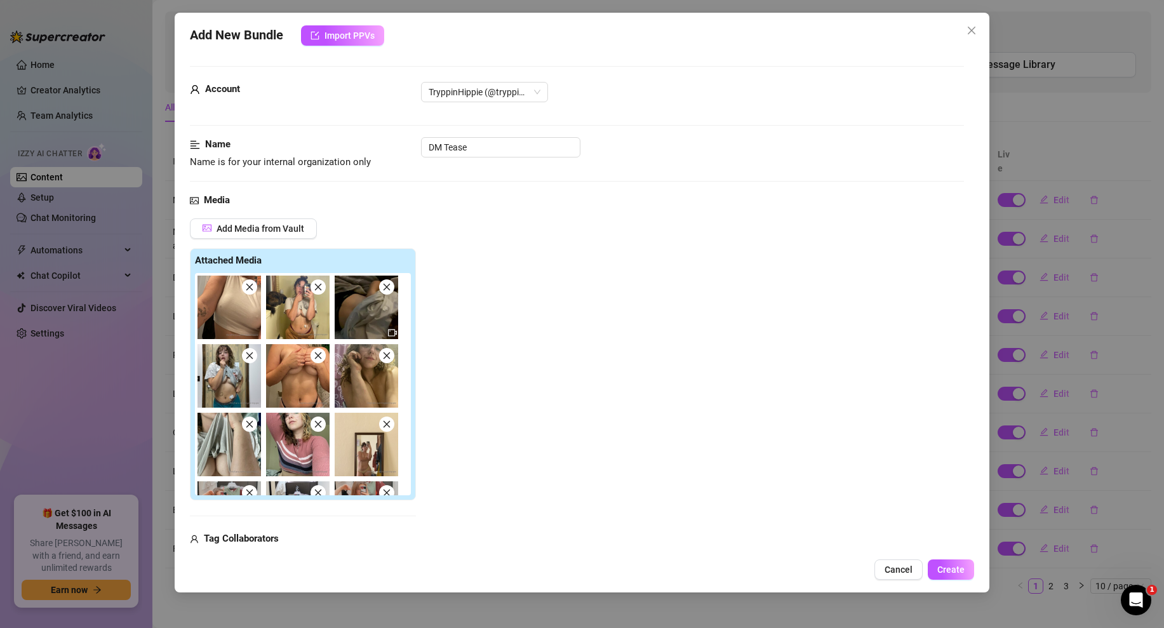
click at [253, 289] on icon "close" at bounding box center [249, 287] width 9 height 9
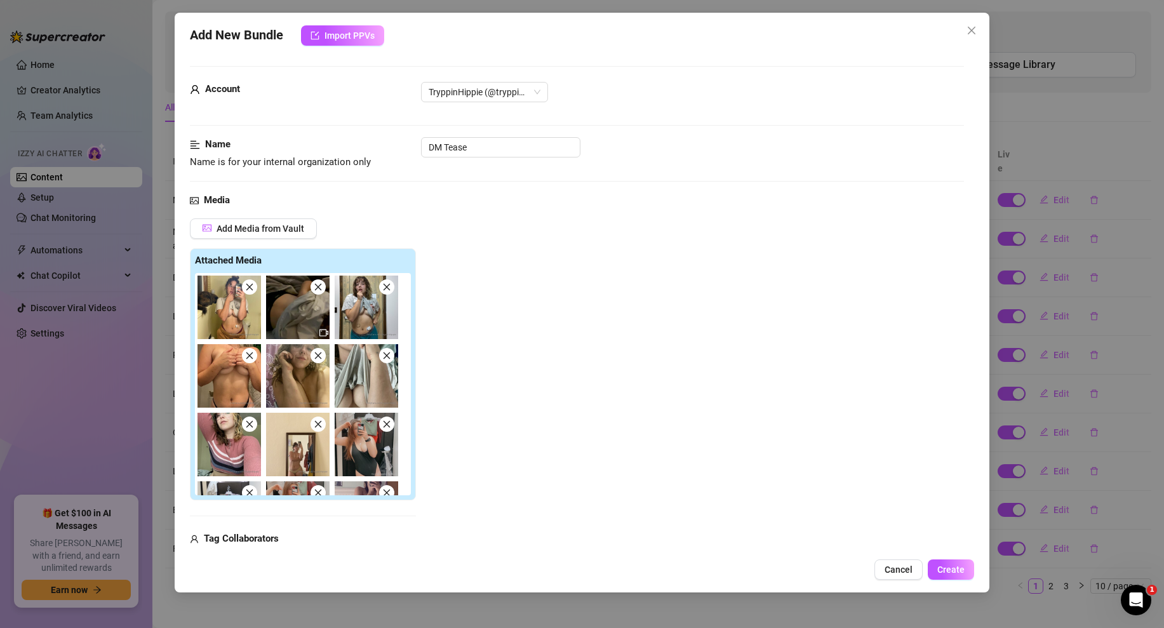
click at [253, 289] on icon "close" at bounding box center [249, 287] width 9 height 9
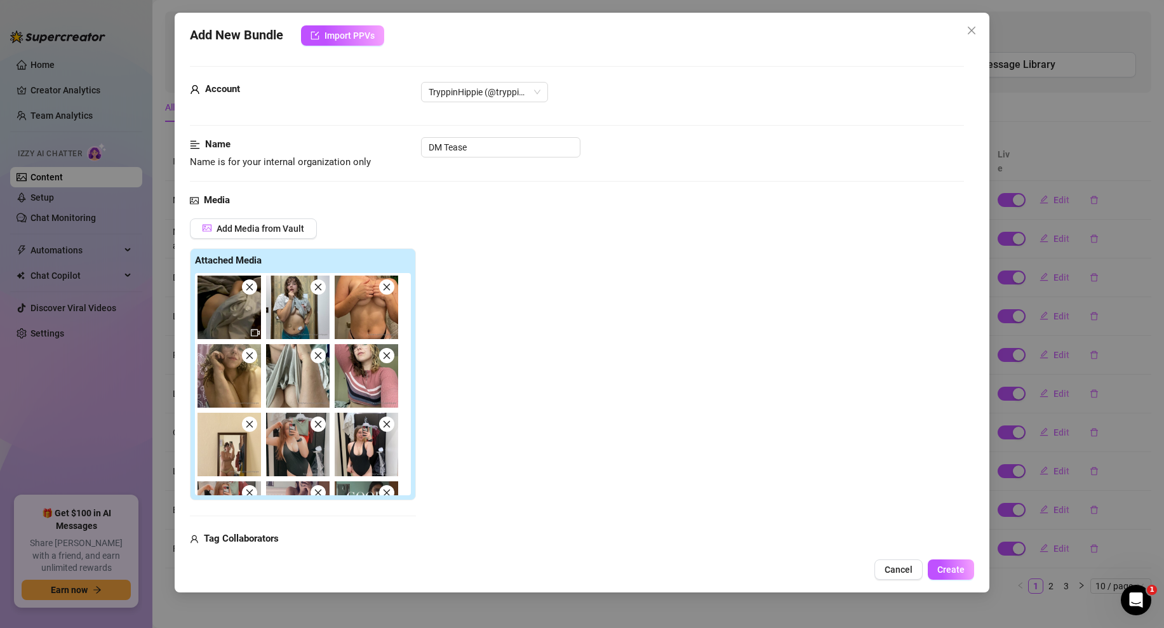
click at [253, 289] on icon "close" at bounding box center [249, 287] width 9 height 9
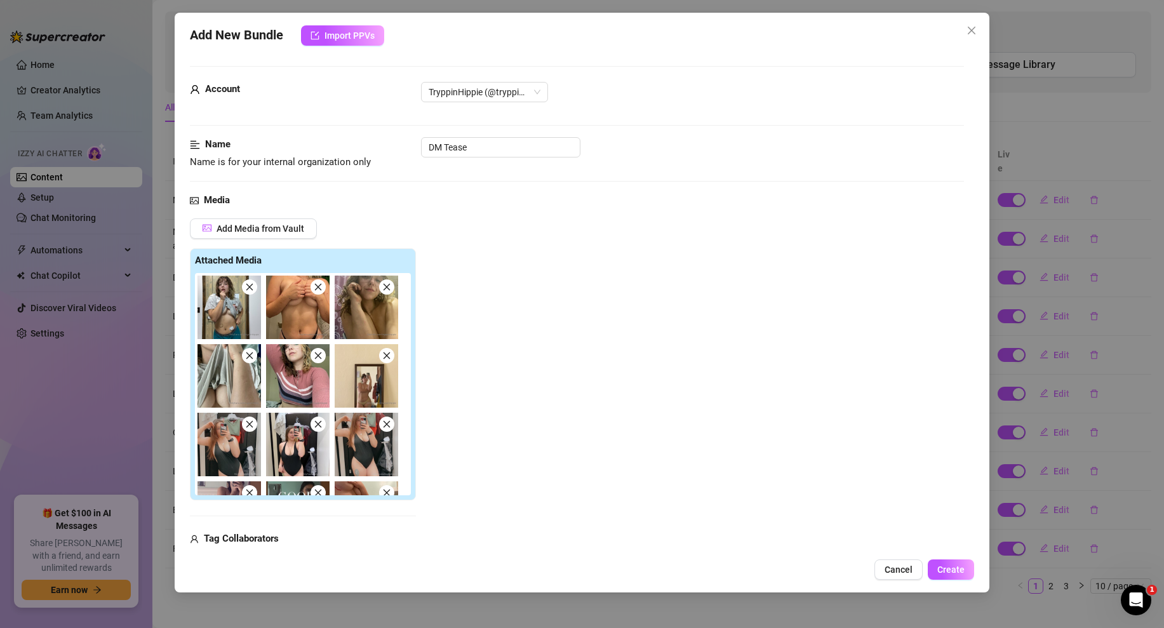
click at [253, 289] on icon "close" at bounding box center [249, 287] width 9 height 9
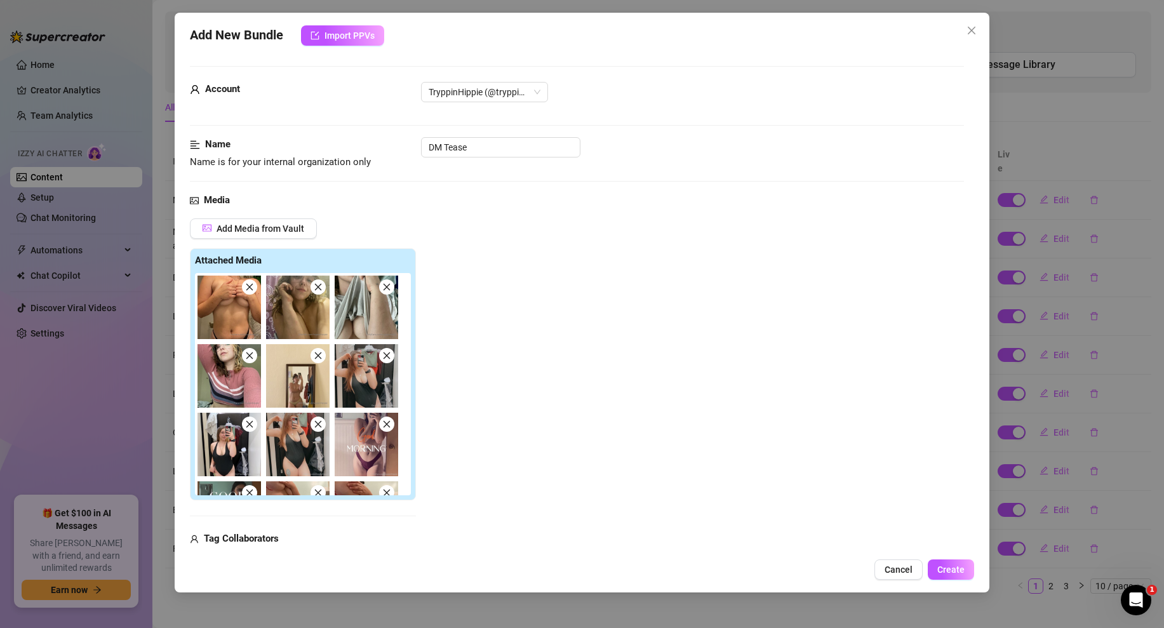
click at [253, 289] on icon "close" at bounding box center [249, 287] width 9 height 9
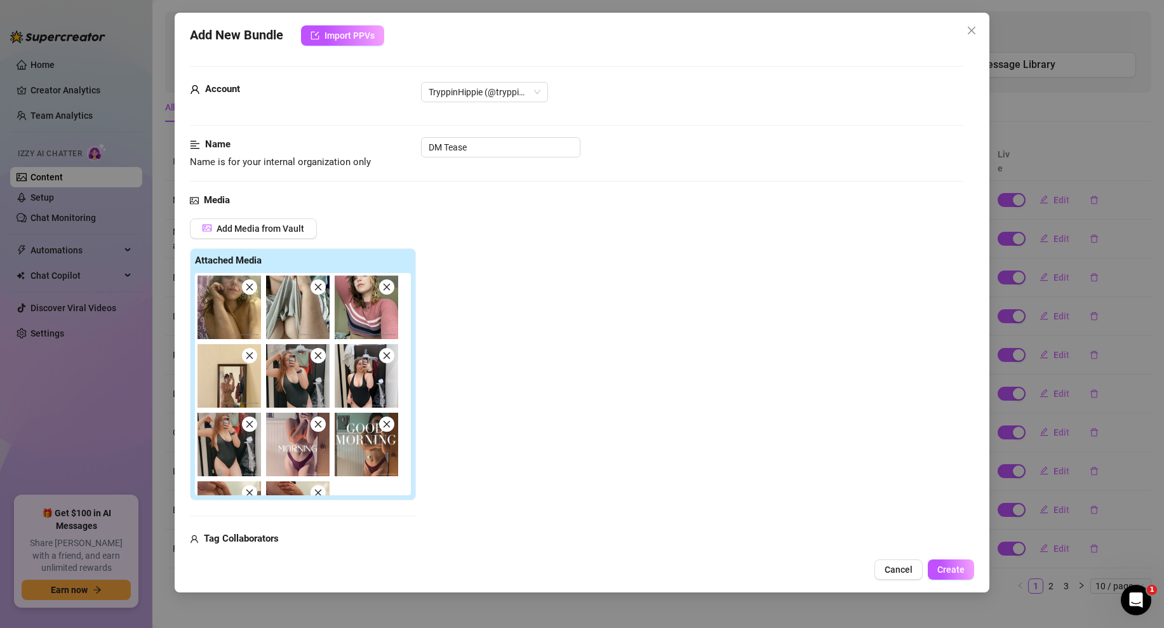
click at [253, 289] on icon "close" at bounding box center [249, 287] width 9 height 9
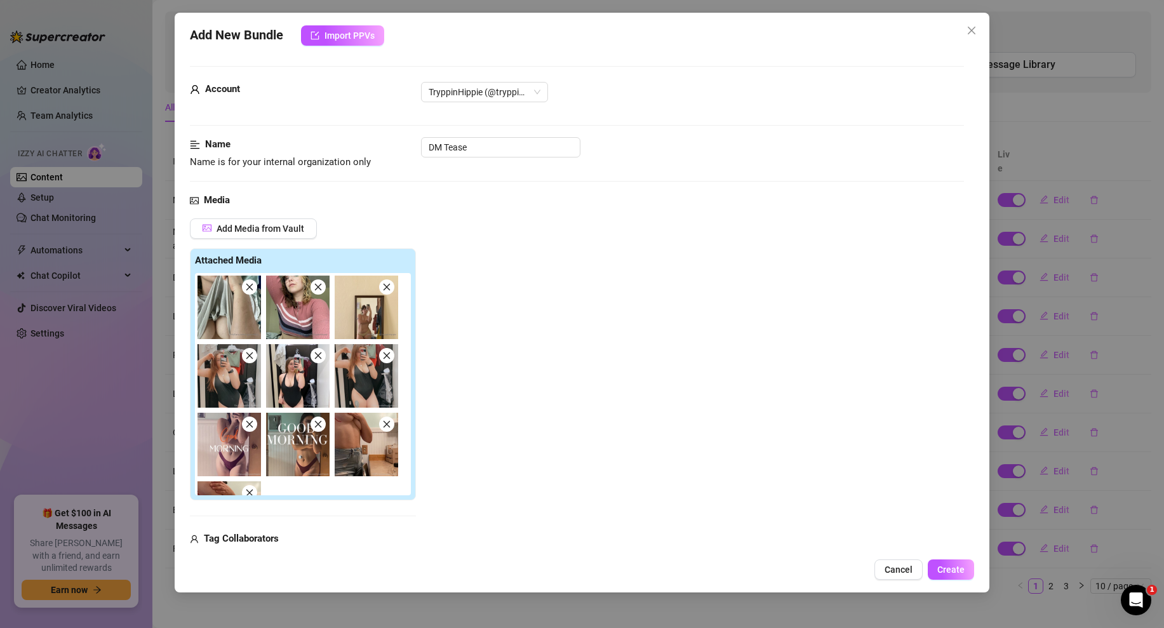
click at [253, 289] on icon "close" at bounding box center [249, 287] width 9 height 9
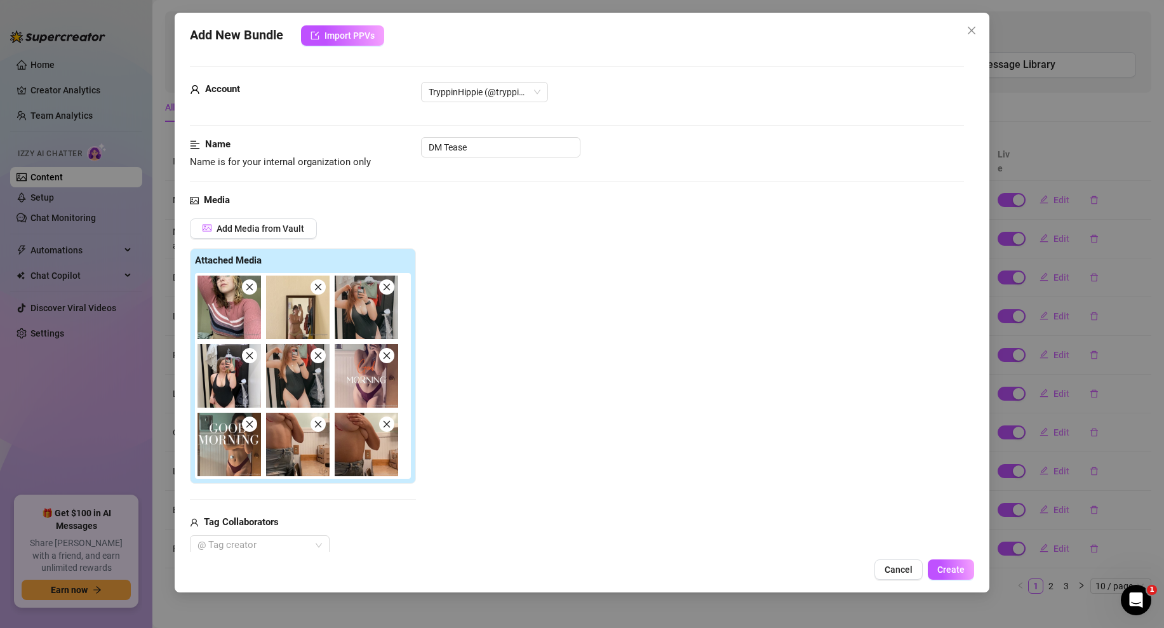
click at [253, 289] on icon "close" at bounding box center [249, 287] width 9 height 9
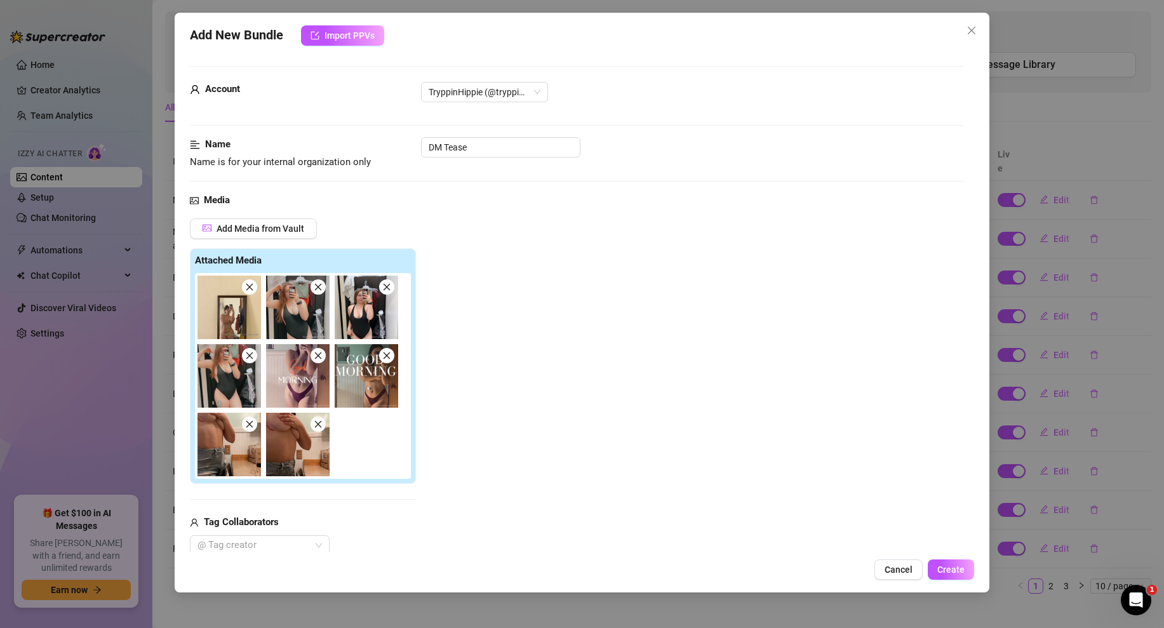
click at [253, 289] on icon "close" at bounding box center [249, 287] width 9 height 9
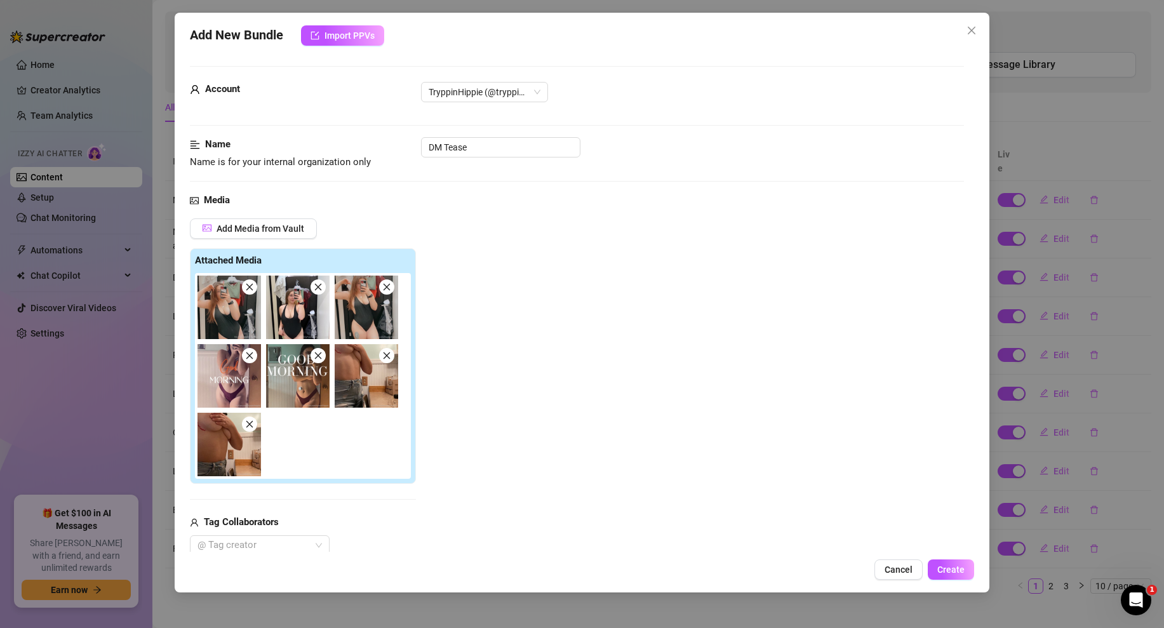
click at [312, 286] on span at bounding box center [317, 286] width 15 height 15
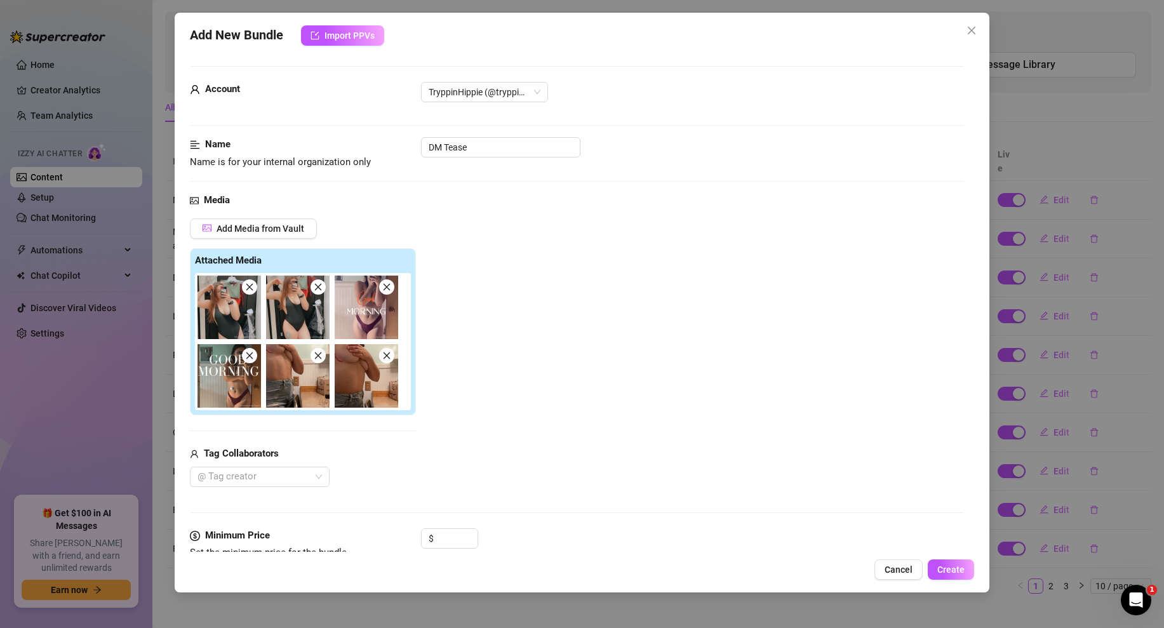
click at [312, 286] on span at bounding box center [317, 286] width 15 height 15
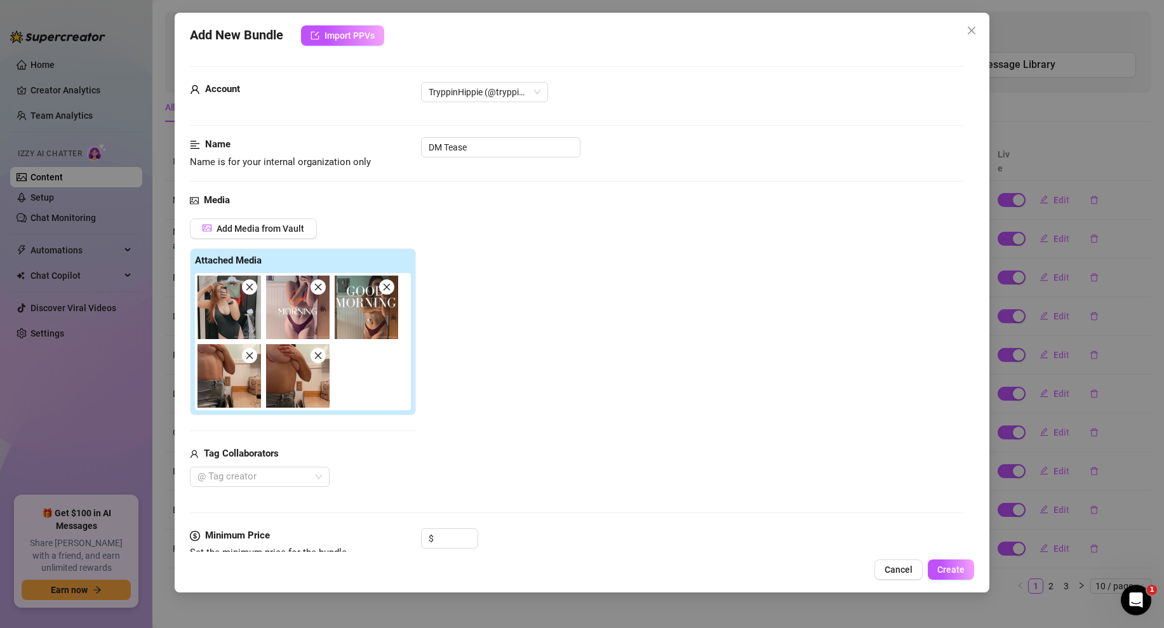
click at [316, 286] on icon "close" at bounding box center [318, 287] width 9 height 9
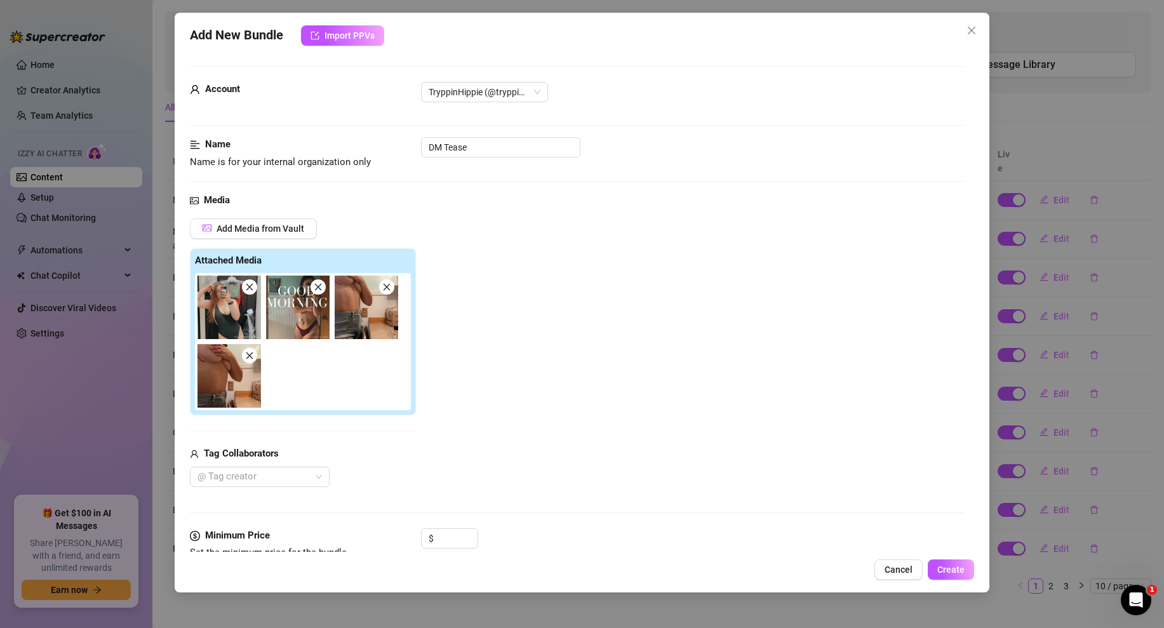
click at [316, 286] on icon "close" at bounding box center [318, 287] width 9 height 9
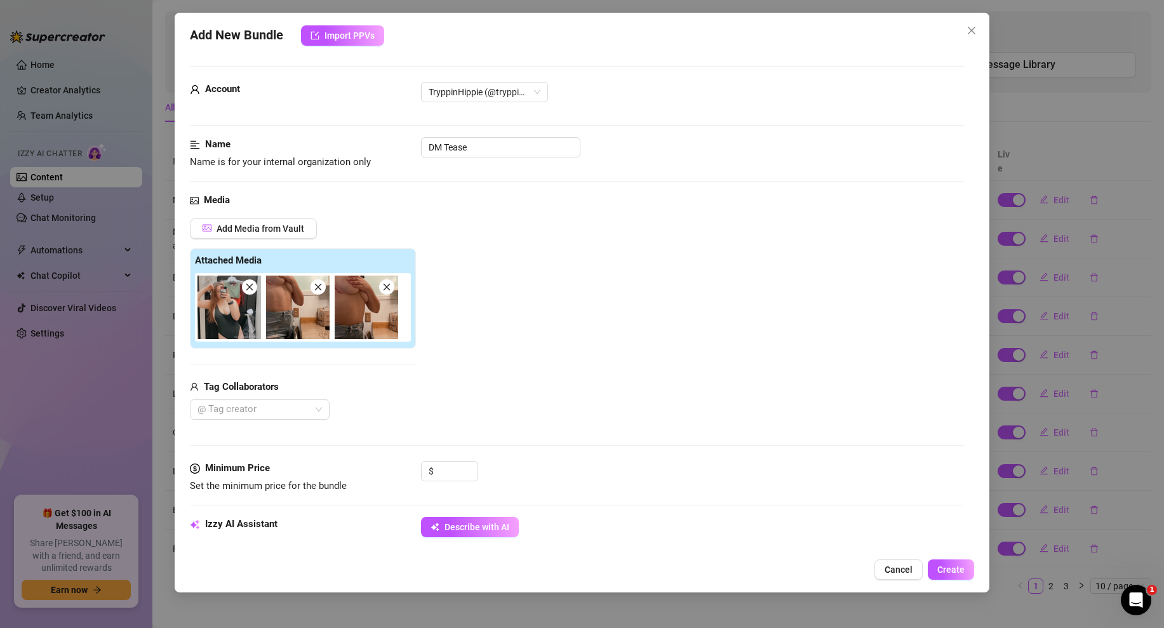
click at [316, 286] on icon "close" at bounding box center [318, 287] width 9 height 9
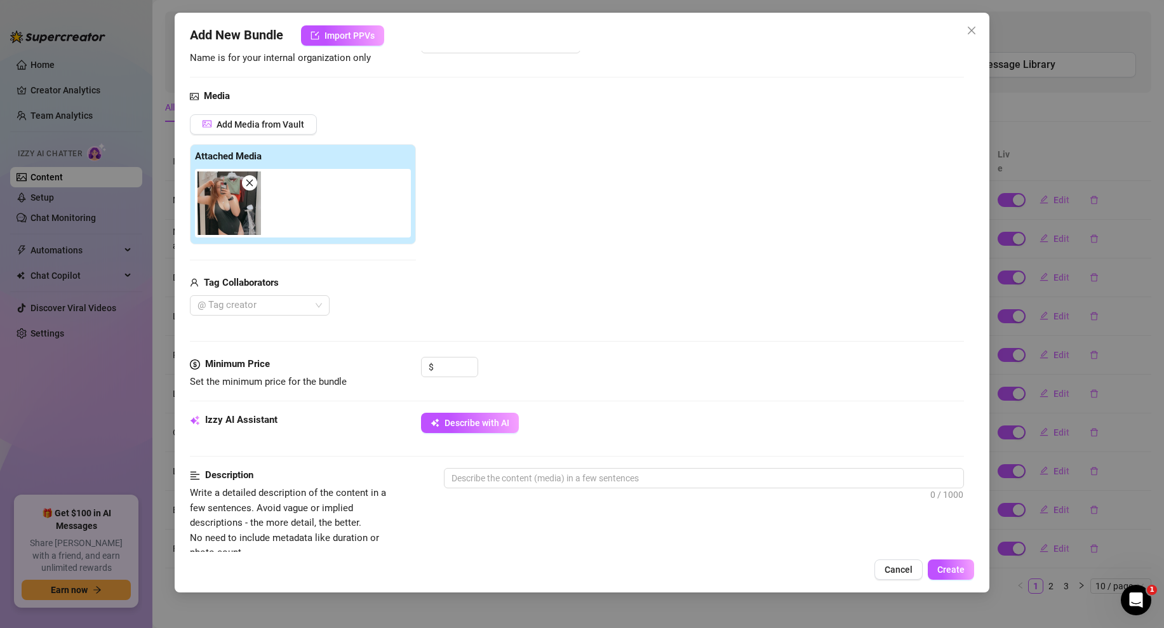
scroll to position [583, 0]
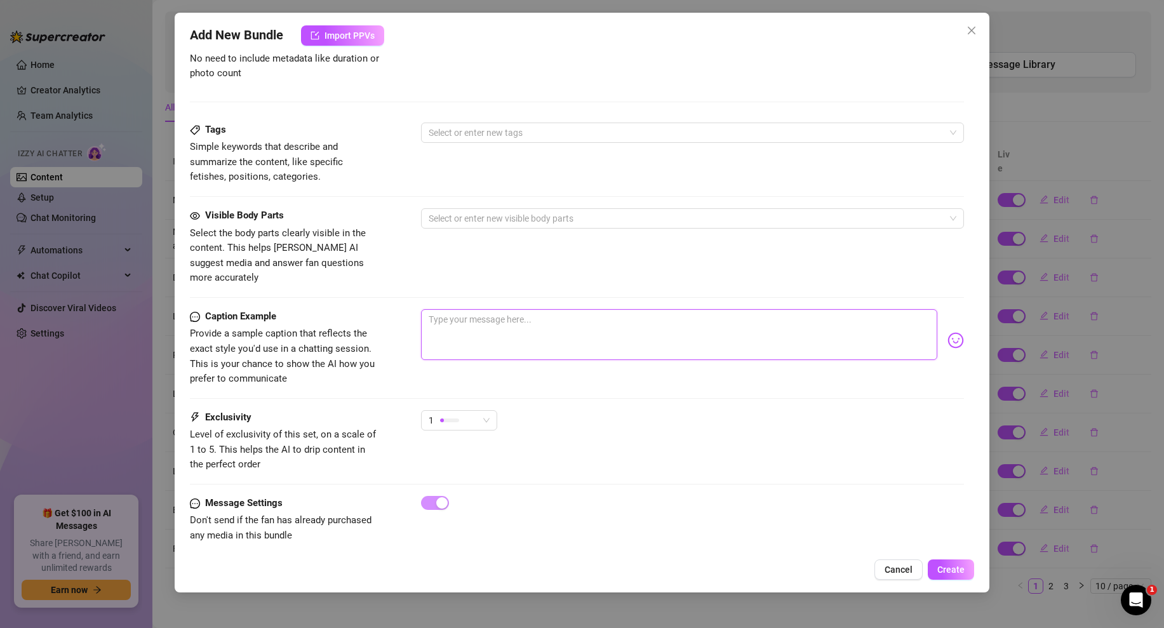
click at [500, 318] on textarea at bounding box center [679, 334] width 516 height 51
click at [954, 565] on span "Create" at bounding box center [950, 569] width 27 height 10
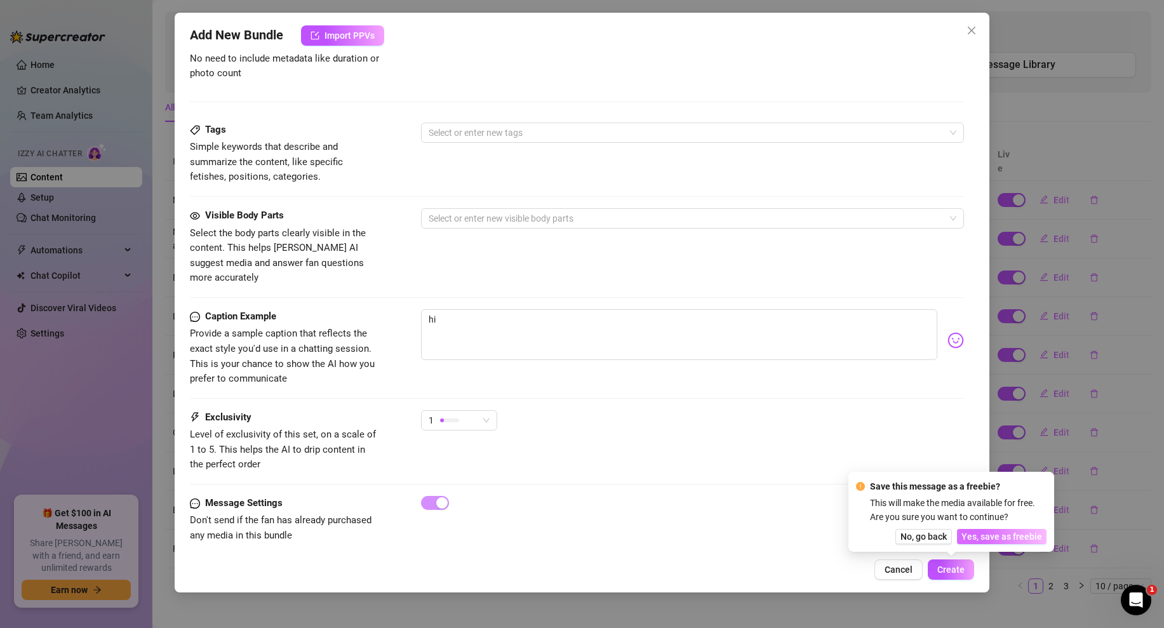
click at [983, 530] on button "Yes, save as freebie" at bounding box center [1002, 536] width 90 height 15
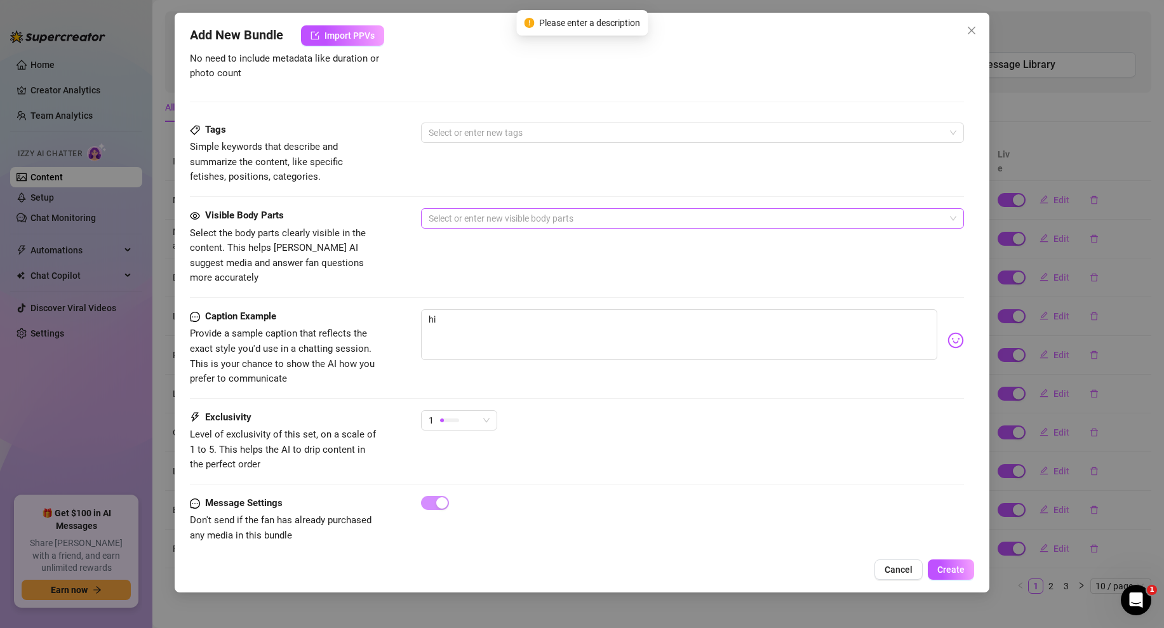
scroll to position [29, 0]
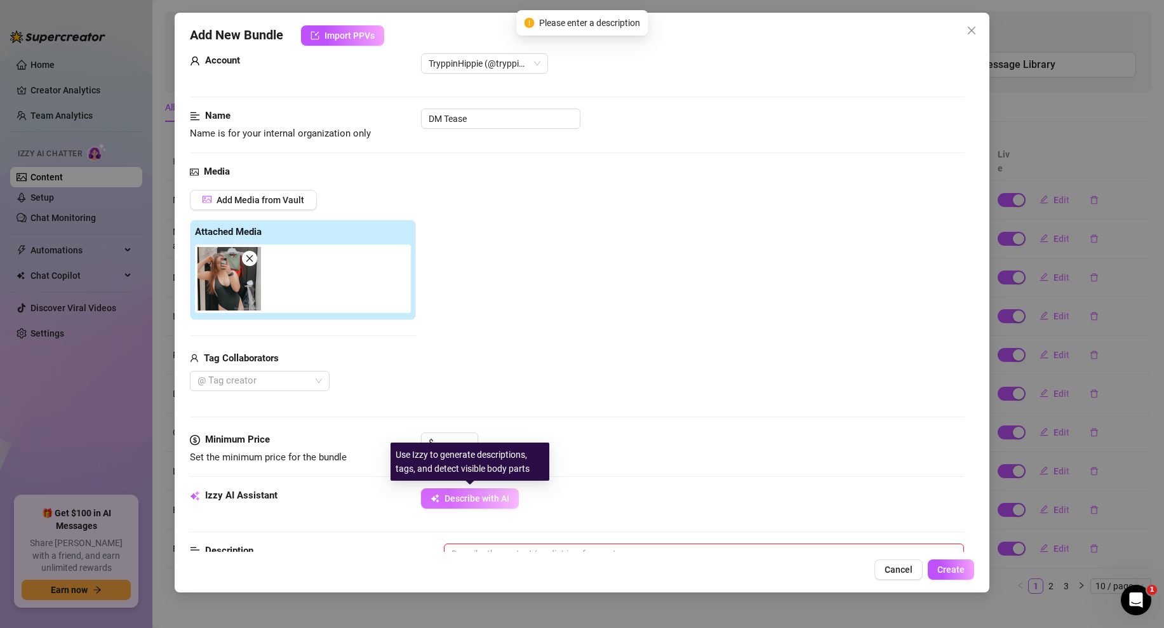
click at [481, 498] on span "Describe with AI" at bounding box center [476, 498] width 65 height 10
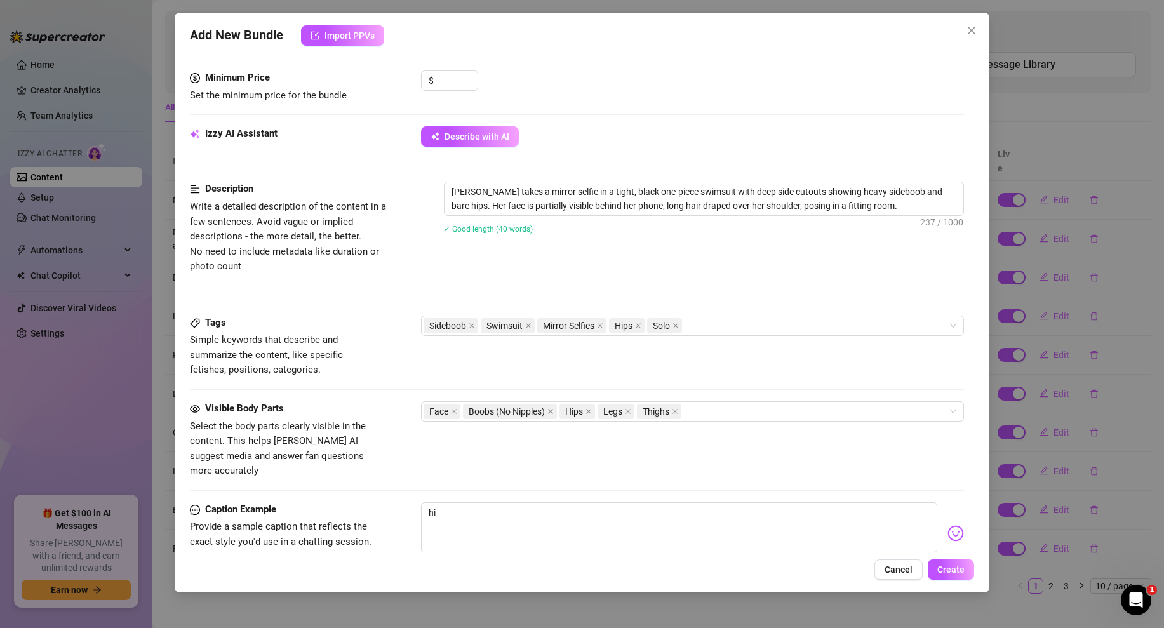
scroll to position [583, 0]
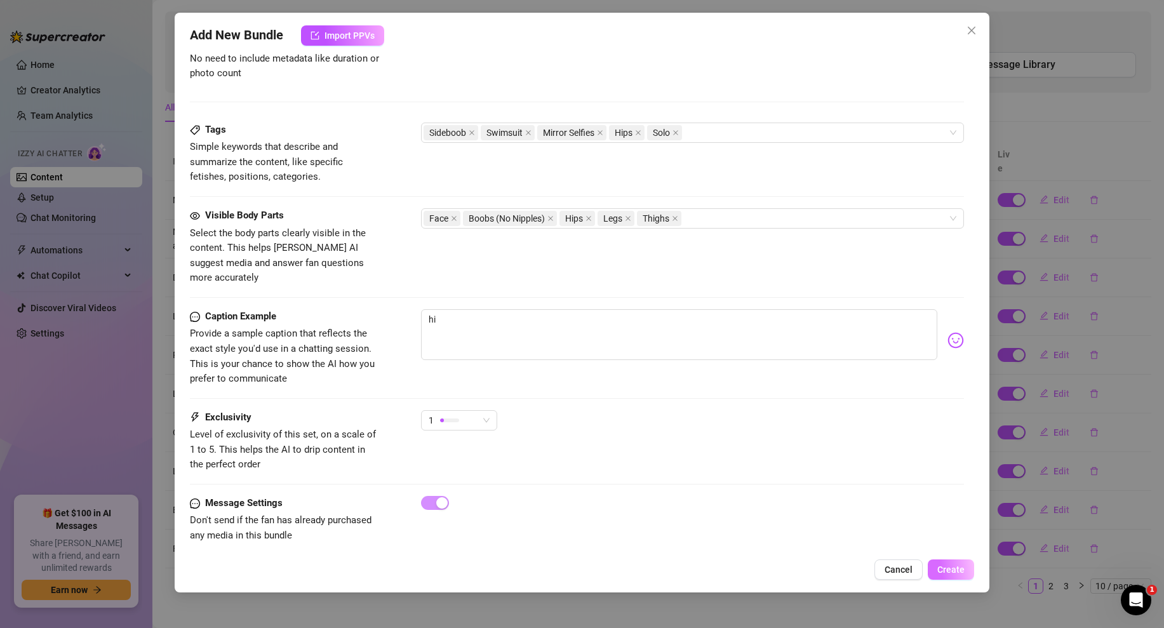
click at [947, 574] on span "Create" at bounding box center [950, 569] width 27 height 10
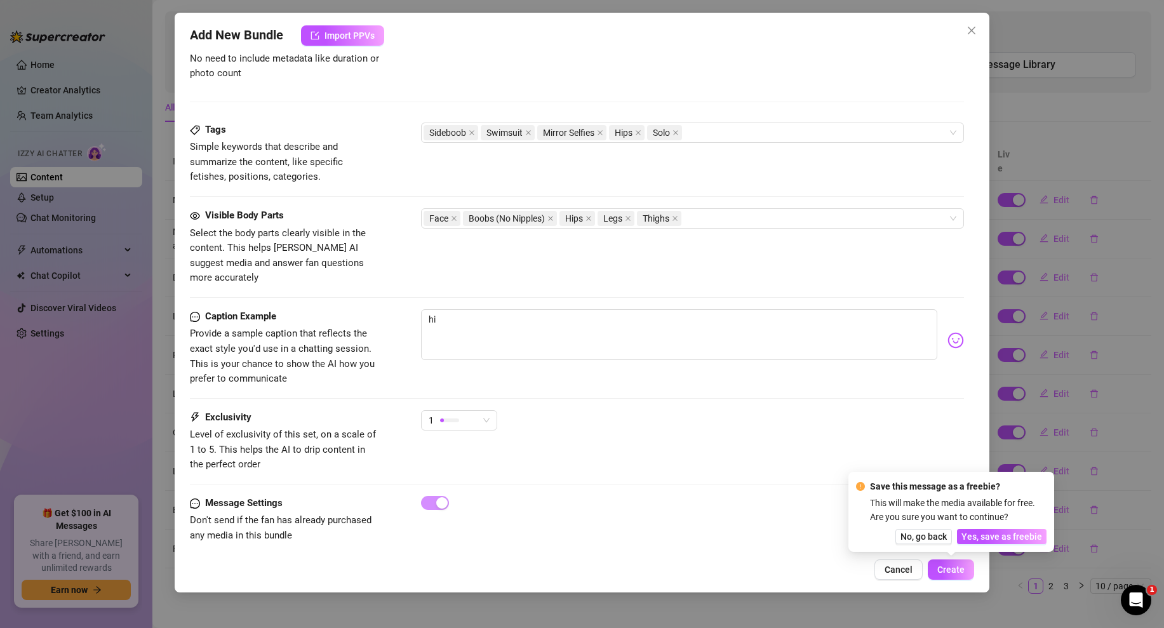
click at [993, 527] on div "Save this message as a freebie? This will make the media available for free. Ar…" at bounding box center [951, 511] width 190 height 65
click at [997, 529] on button "Yes, save as freebie" at bounding box center [1002, 536] width 90 height 15
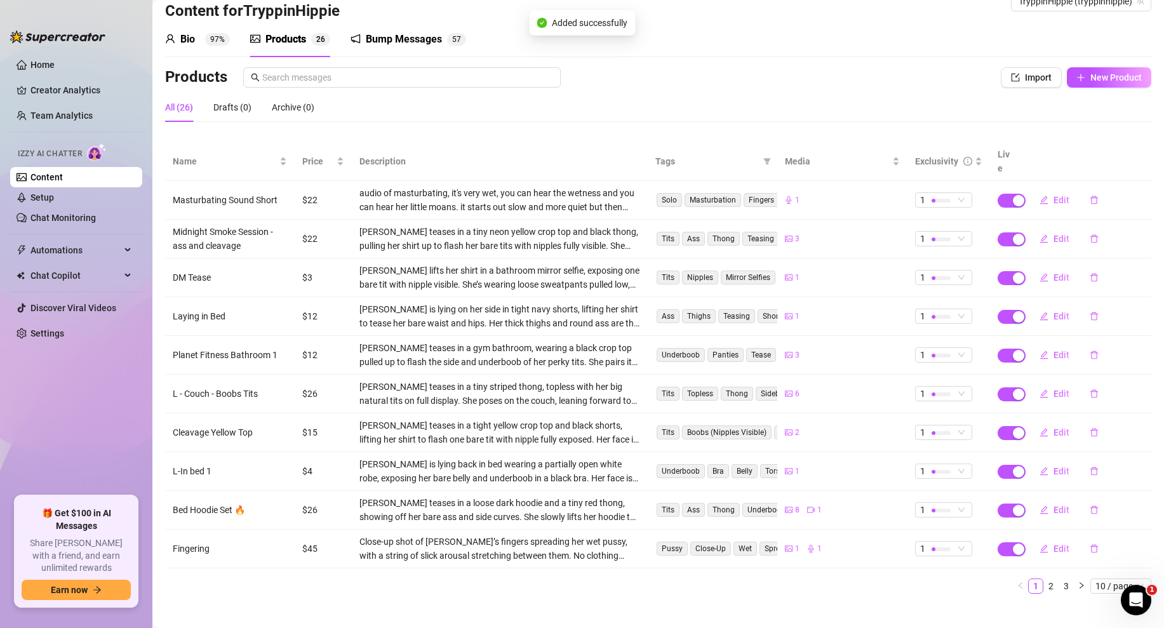
scroll to position [0, 0]
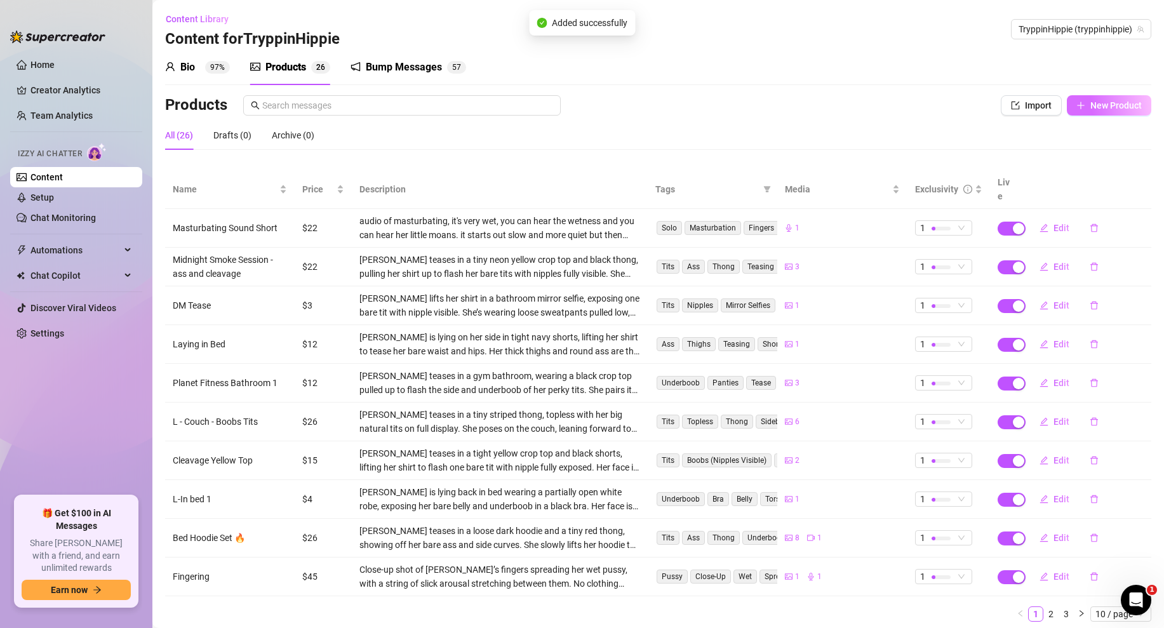
click at [1083, 102] on icon "plus" at bounding box center [1080, 105] width 9 height 9
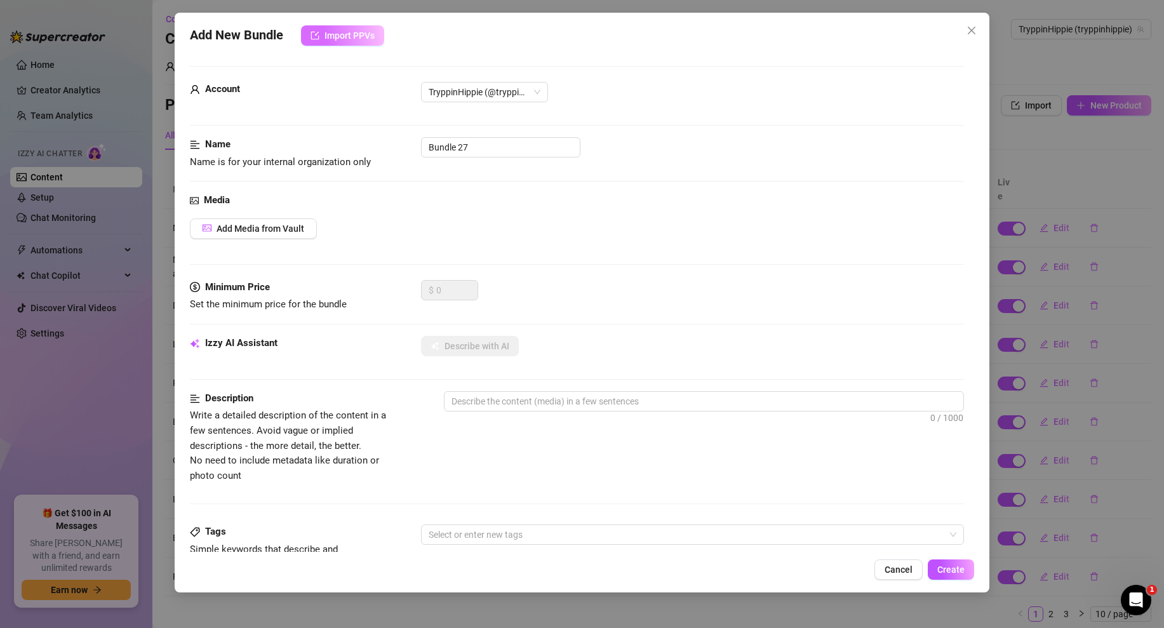
click at [353, 41] on button "Import PPVs" at bounding box center [342, 35] width 83 height 20
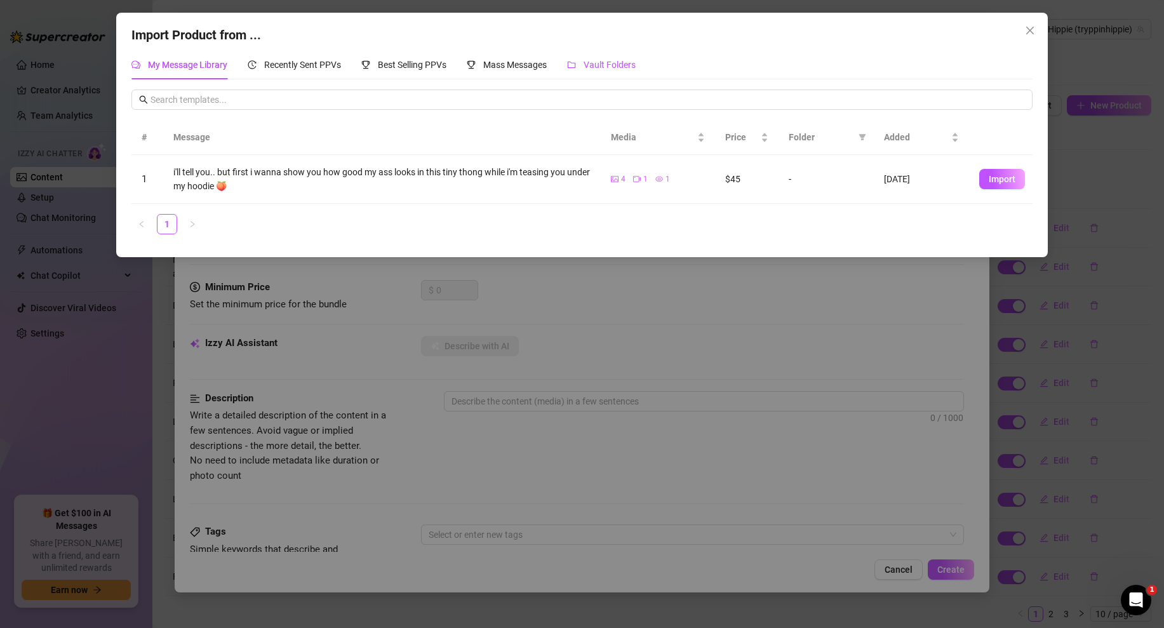
click at [608, 69] on span "Vault Folders" at bounding box center [609, 65] width 52 height 10
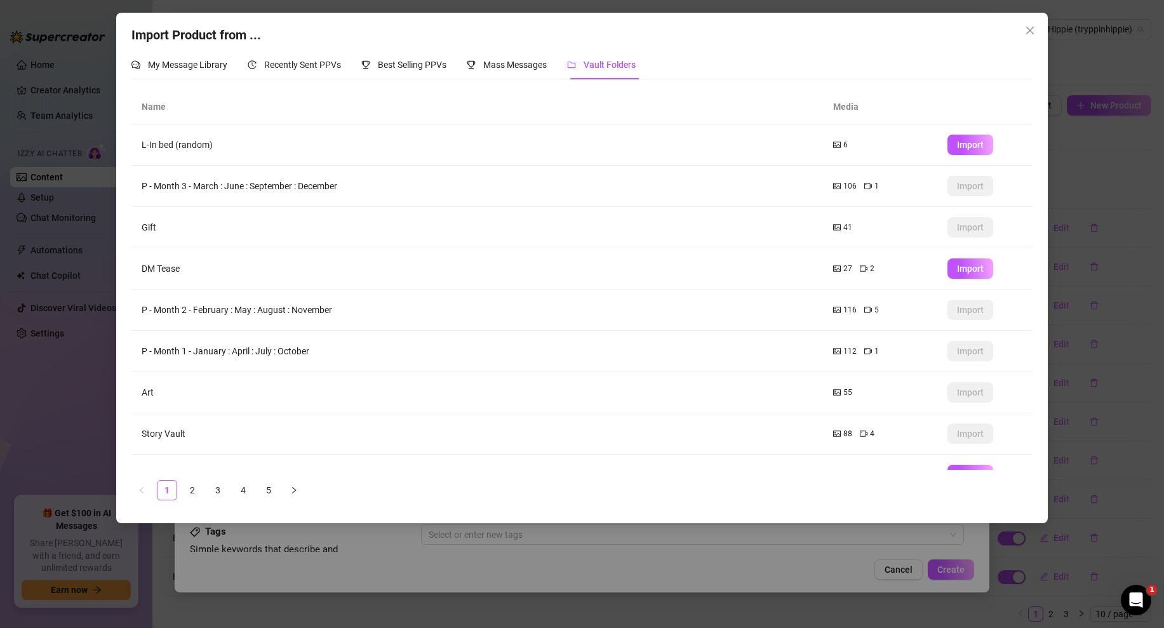
scroll to position [67, 0]
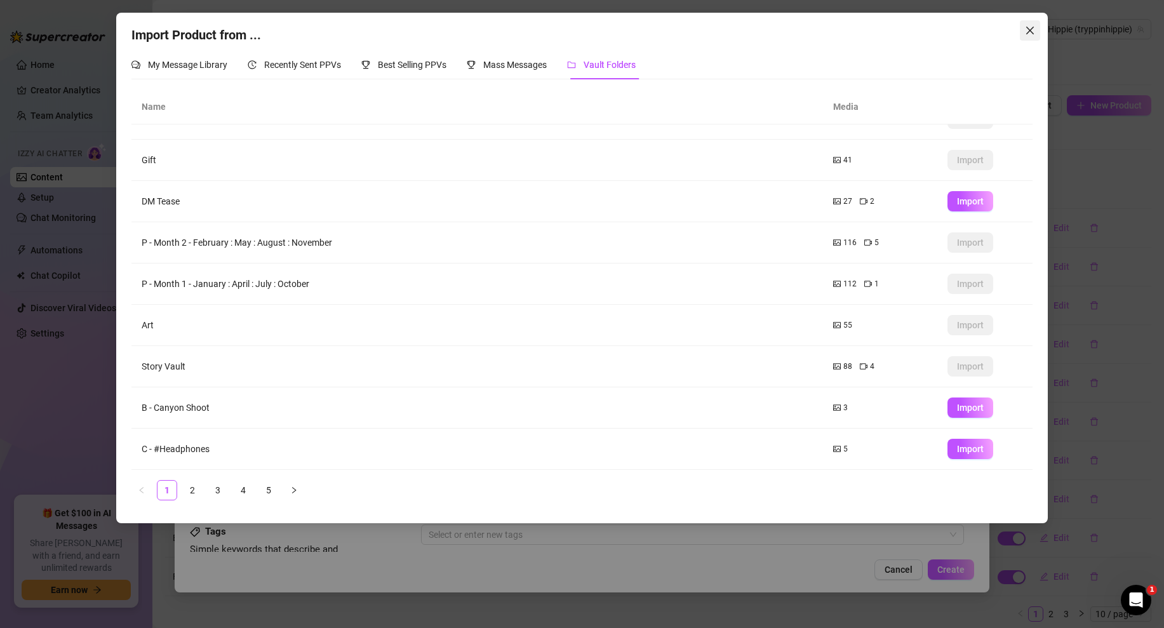
click at [1030, 33] on icon "close" at bounding box center [1030, 30] width 10 height 10
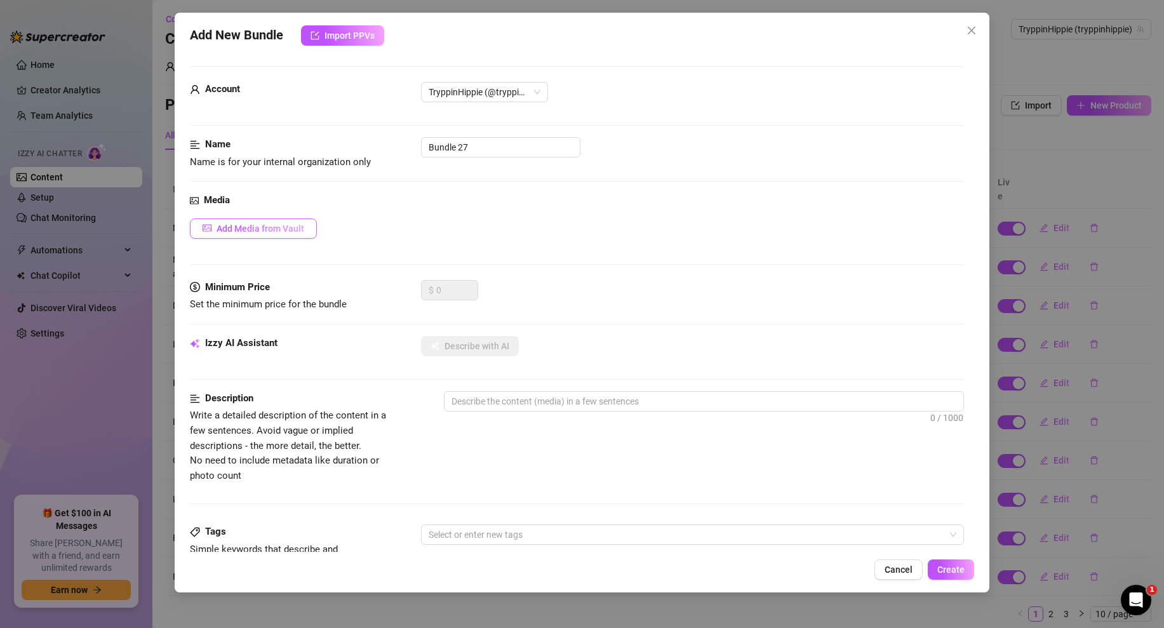
click at [237, 230] on span "Add Media from Vault" at bounding box center [260, 228] width 88 height 10
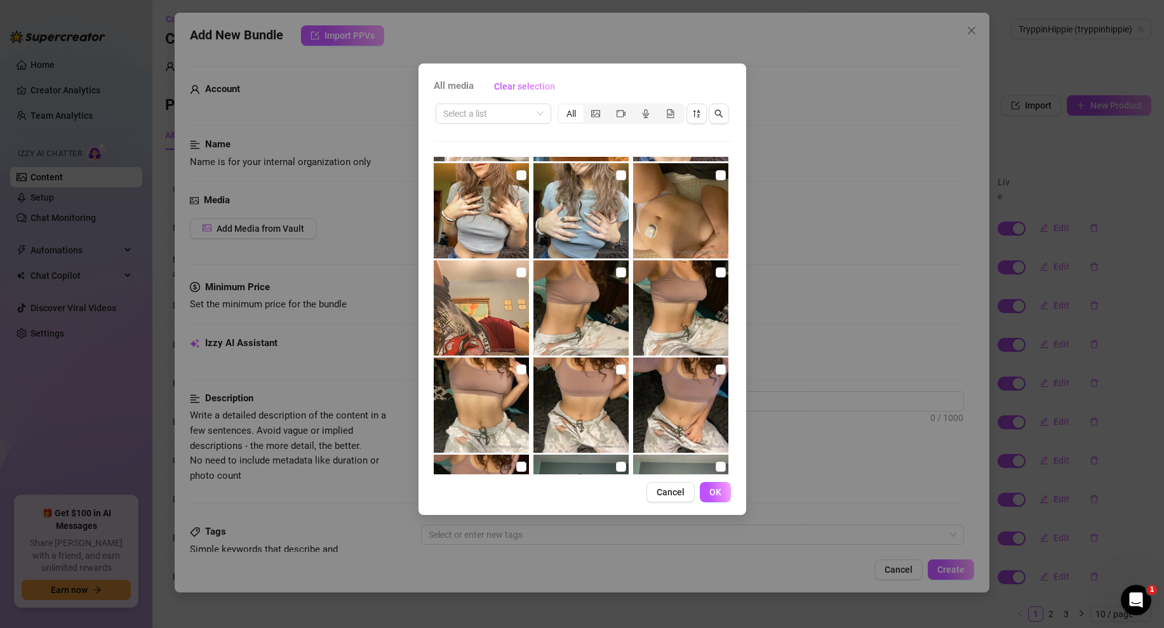
scroll to position [587, 0]
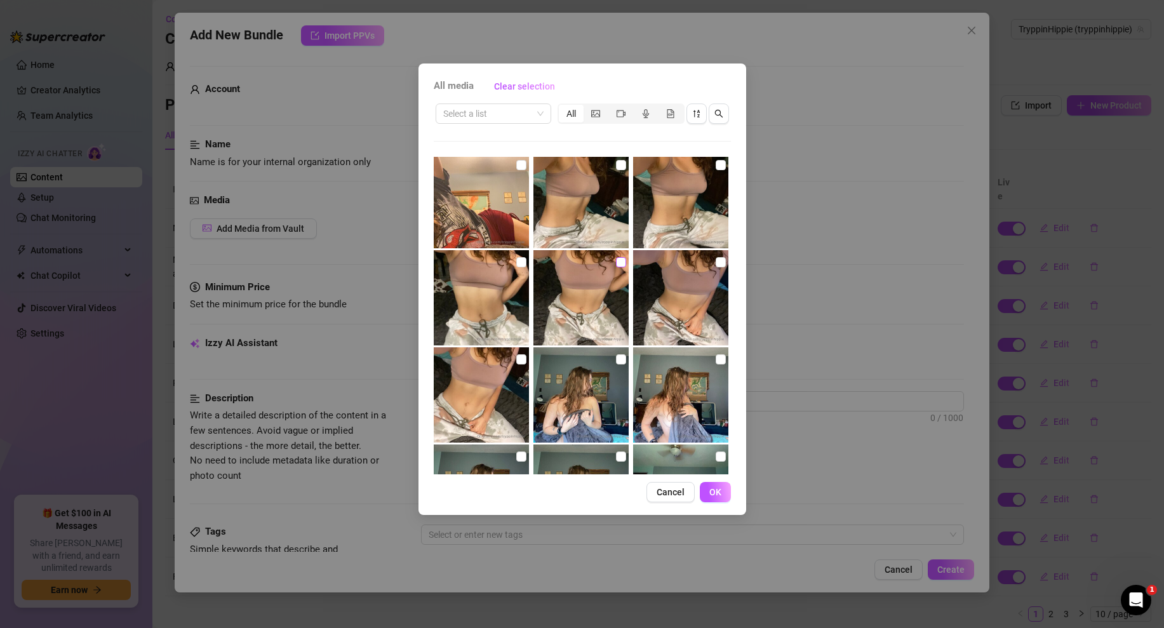
click at [620, 262] on input "checkbox" at bounding box center [621, 262] width 10 height 10
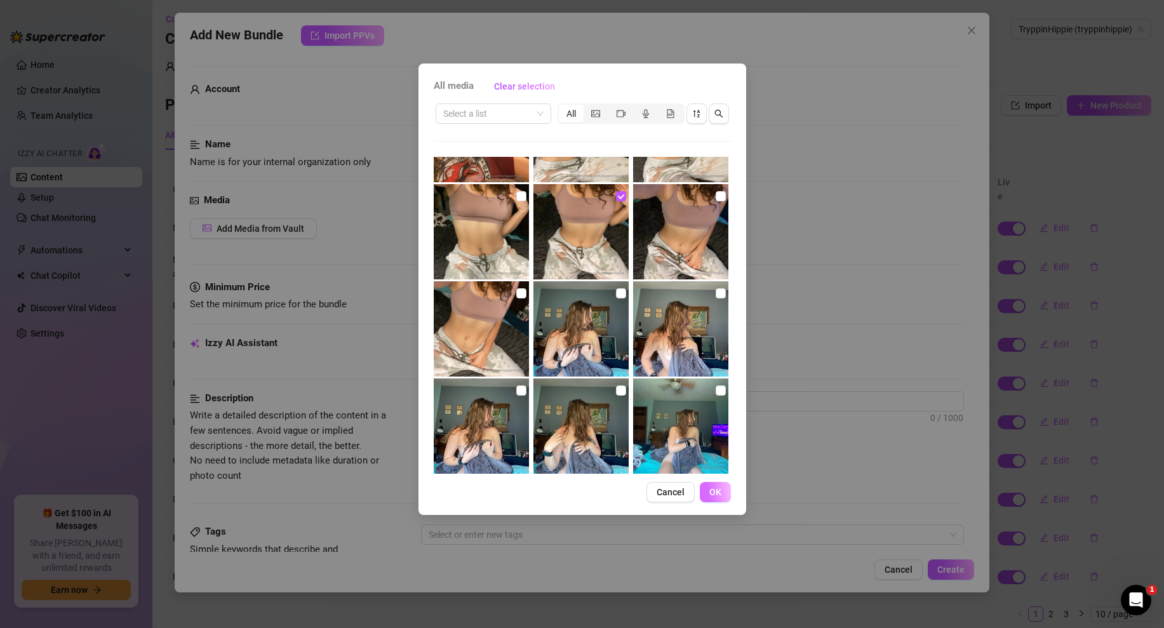
click at [714, 489] on span "OK" at bounding box center [715, 492] width 12 height 10
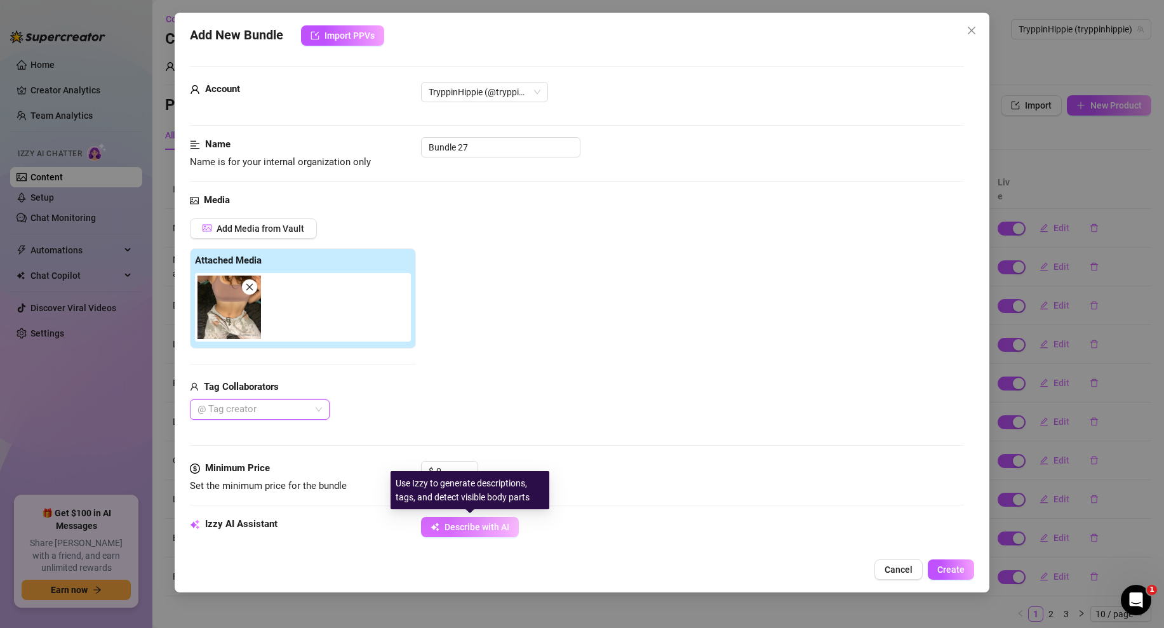
click at [498, 528] on span "Describe with AI" at bounding box center [476, 527] width 65 height 10
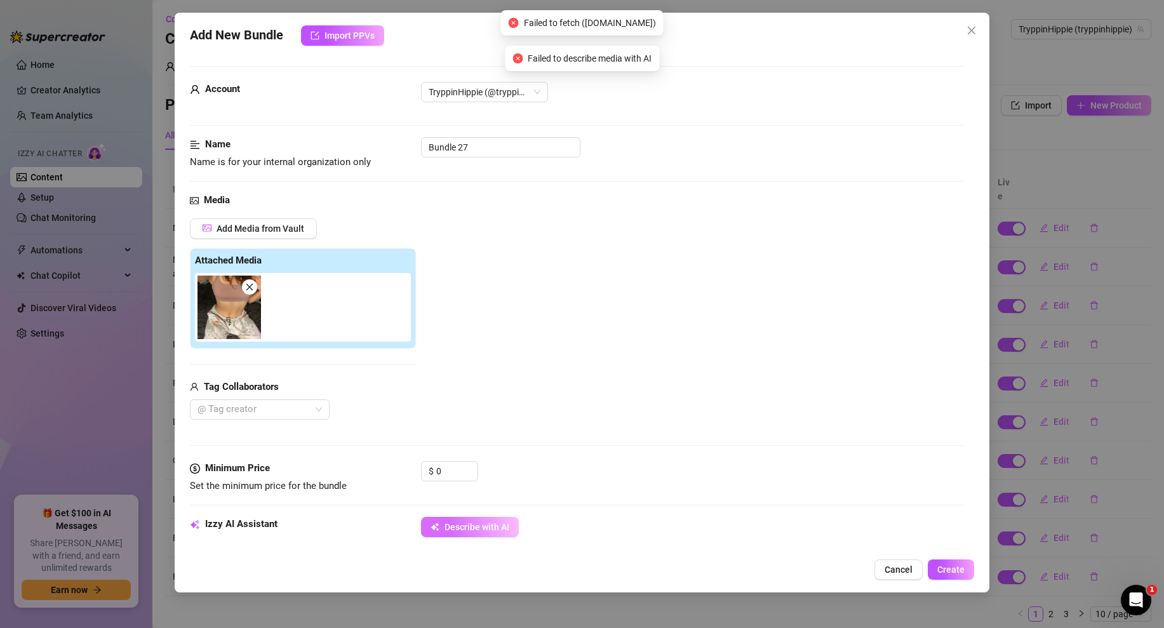
click at [460, 524] on span "Describe with AI" at bounding box center [476, 527] width 65 height 10
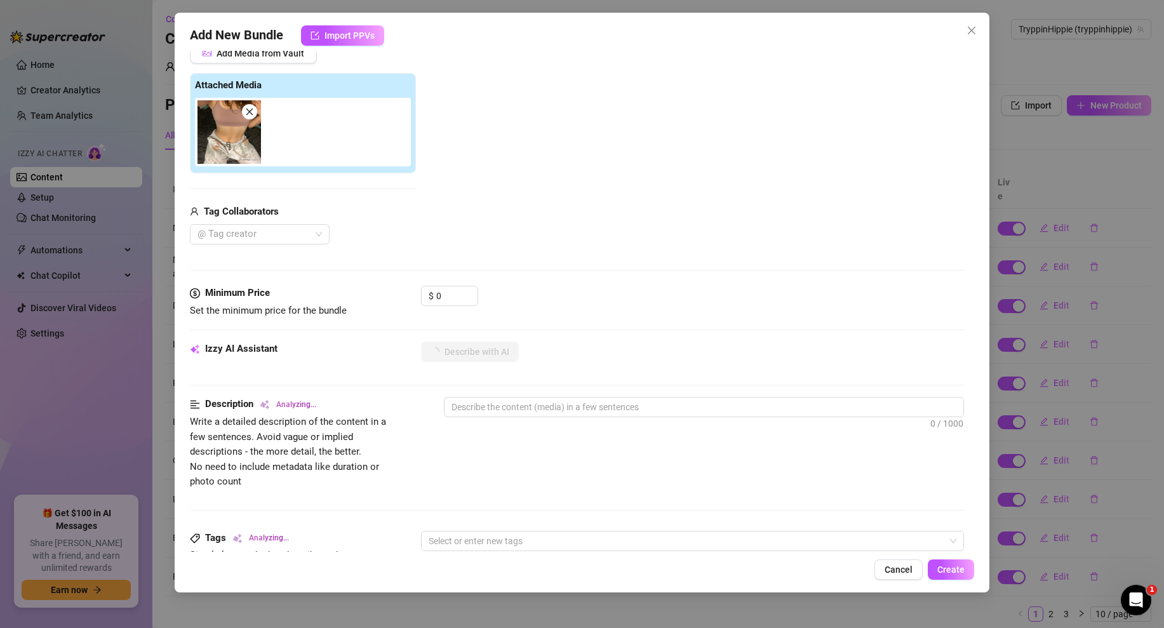
scroll to position [583, 0]
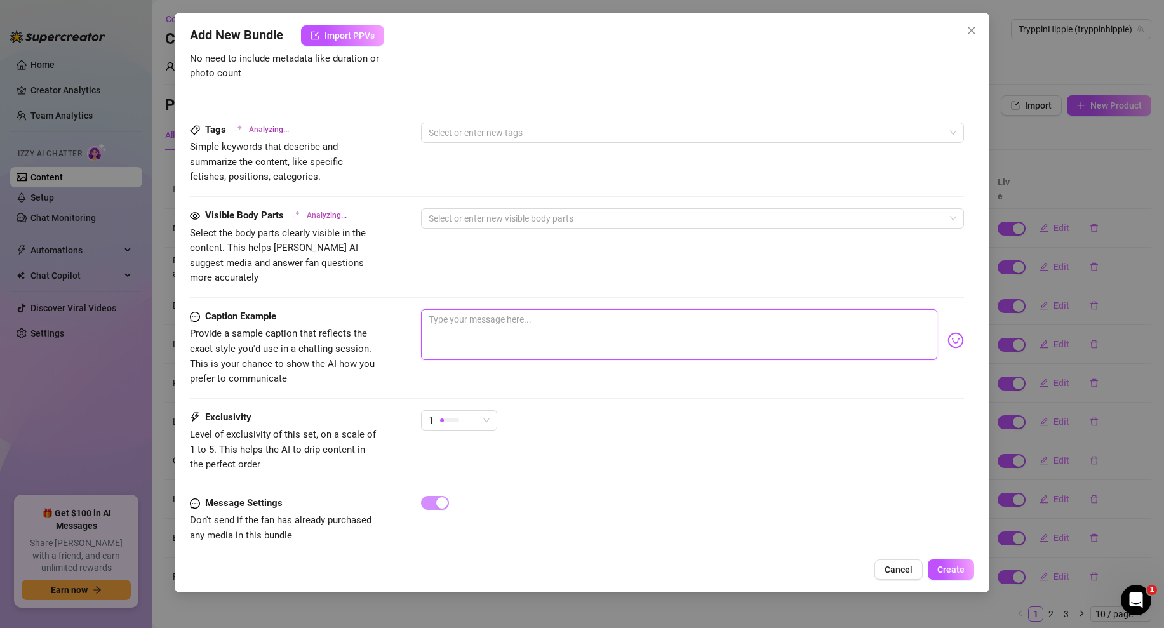
click at [489, 312] on textarea at bounding box center [679, 334] width 516 height 51
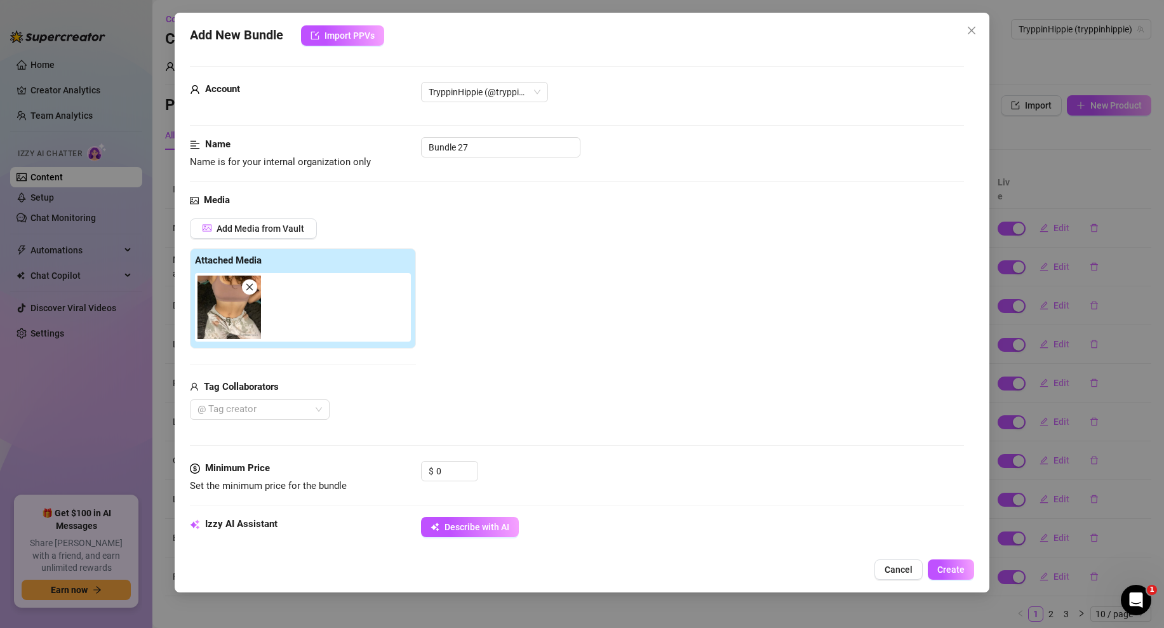
scroll to position [583, 0]
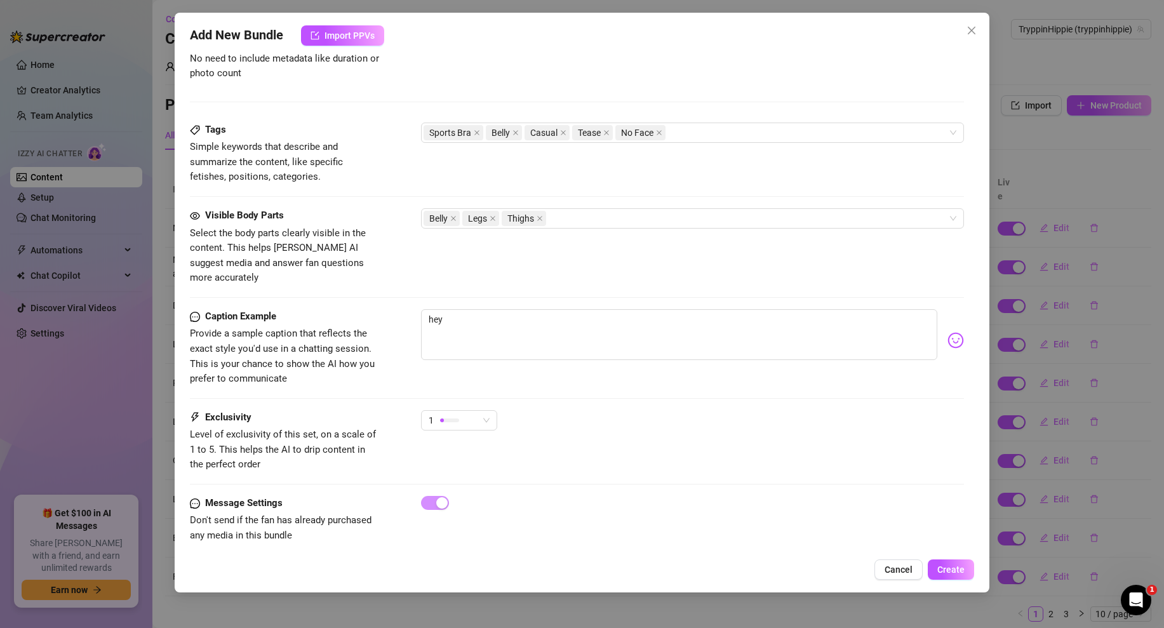
type textarea "[PERSON_NAME] wears a tight mauve sports bra and loose tie-dye sweatpants, show…"
type textarea "hey"
click at [954, 564] on span "Create" at bounding box center [950, 569] width 27 height 10
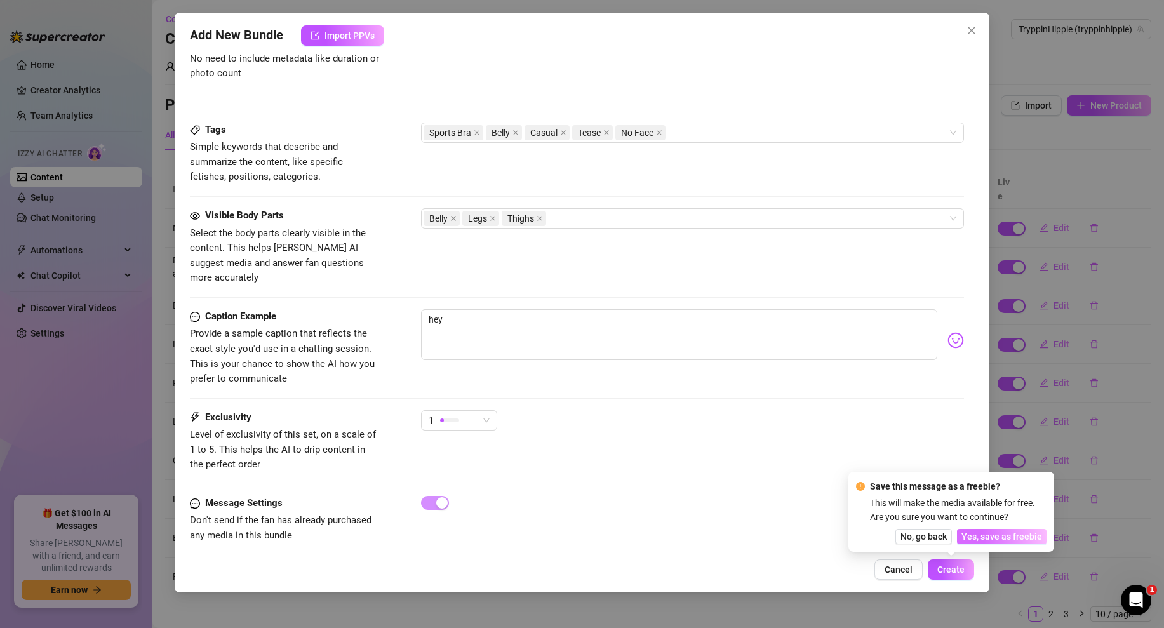
click at [1008, 531] on span "Yes, save as freebie" at bounding box center [1001, 536] width 81 height 10
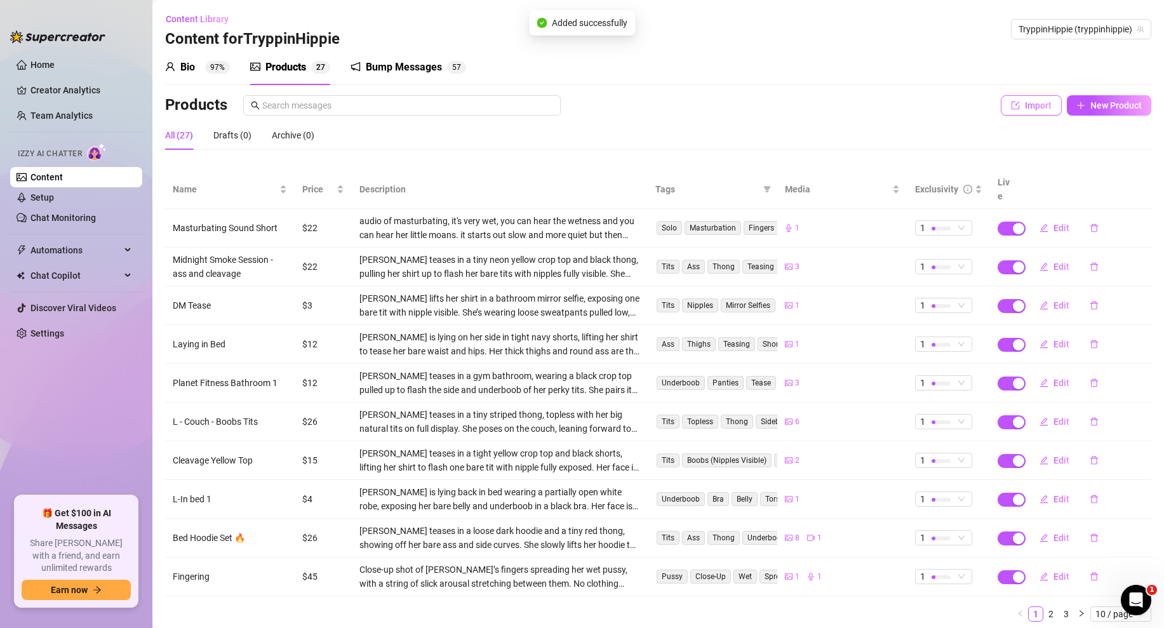
click at [1029, 104] on span "Import" at bounding box center [1038, 105] width 27 height 10
type textarea "Type your message here..."
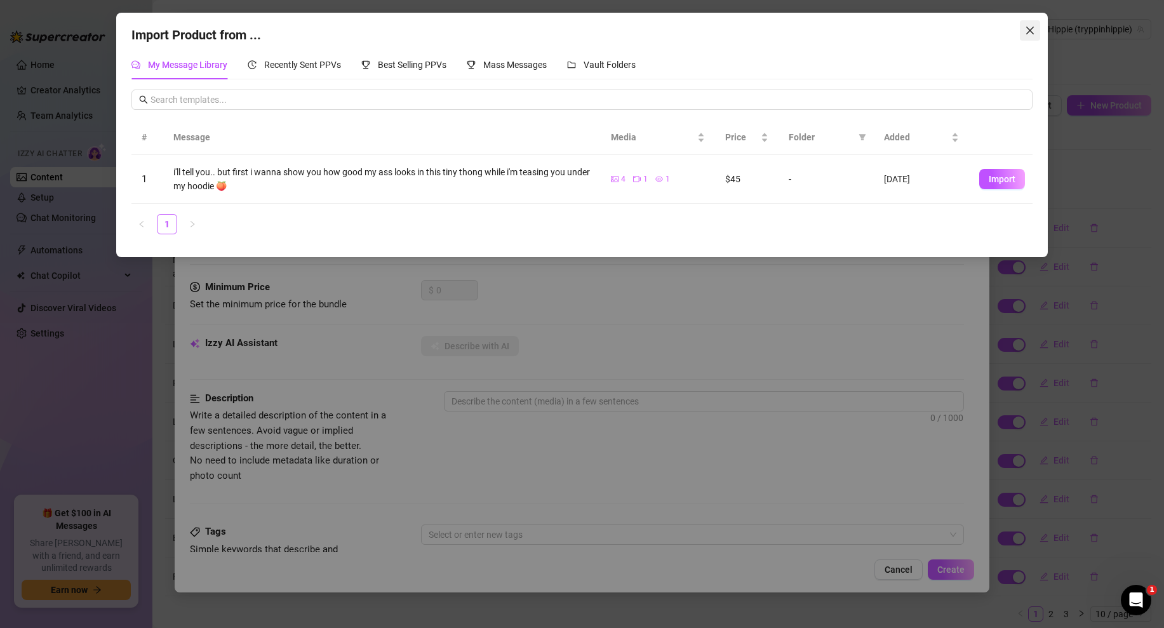
click at [1025, 27] on icon "close" at bounding box center [1030, 30] width 10 height 10
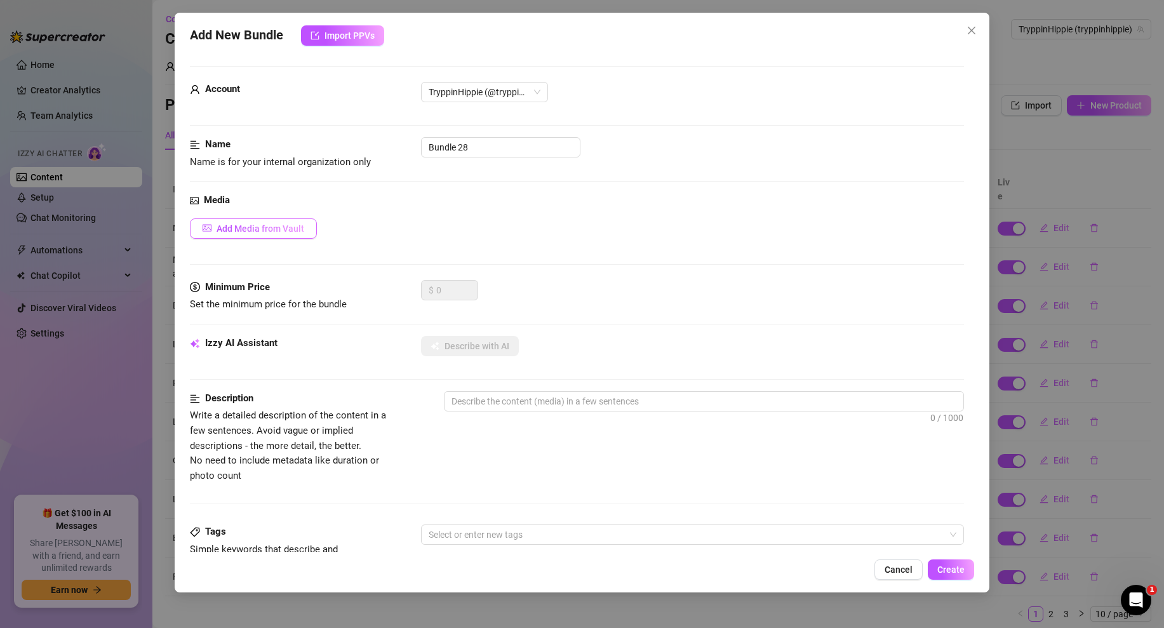
click at [291, 218] on button "Add Media from Vault" at bounding box center [253, 228] width 127 height 20
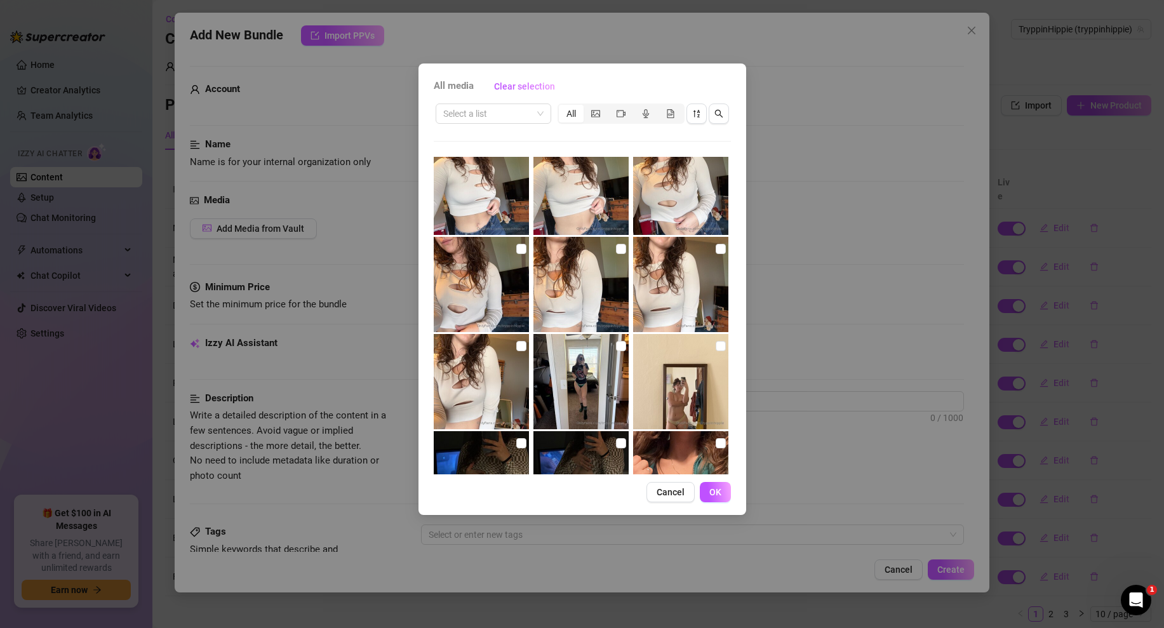
scroll to position [1184, 0]
click at [620, 246] on input "checkbox" at bounding box center [621, 248] width 10 height 10
checkbox input "true"
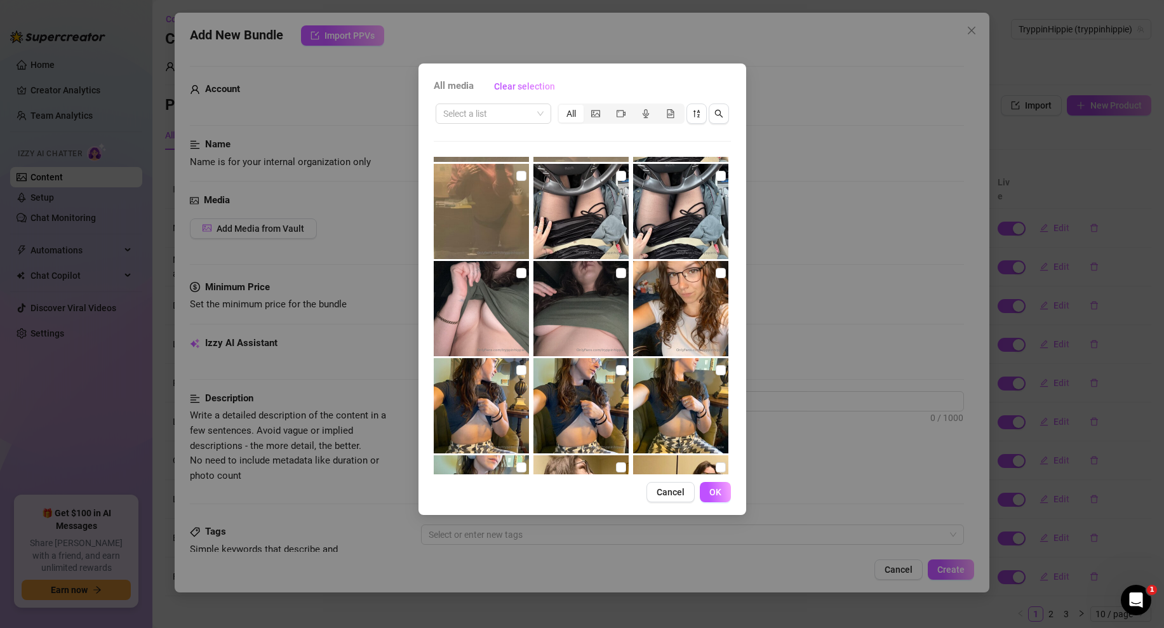
scroll to position [1704, 0]
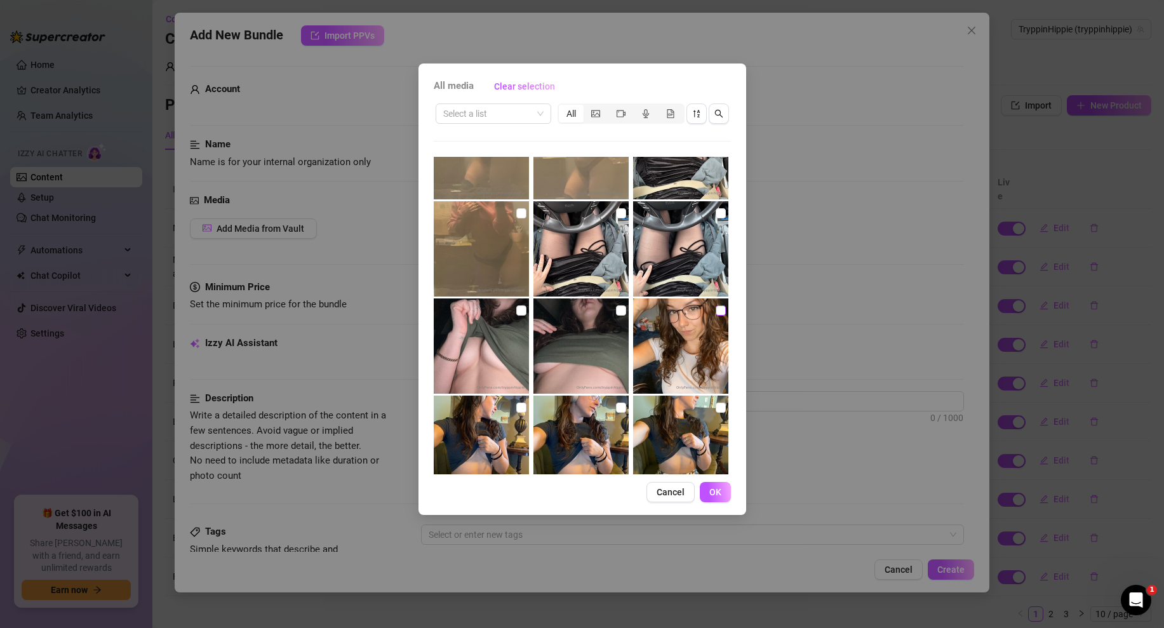
click at [721, 316] on label at bounding box center [721, 310] width 10 height 14
click at [721, 316] on input "checkbox" at bounding box center [721, 310] width 10 height 10
checkbox input "true"
click at [715, 491] on span "OK" at bounding box center [715, 492] width 12 height 10
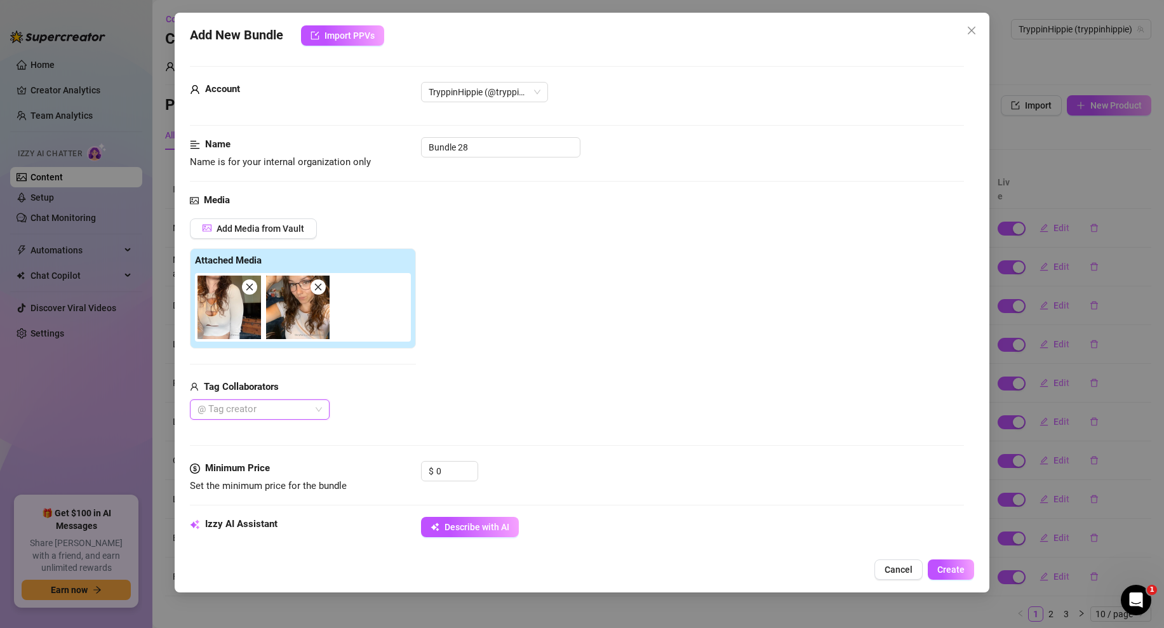
click at [251, 289] on icon "close" at bounding box center [249, 287] width 7 height 7
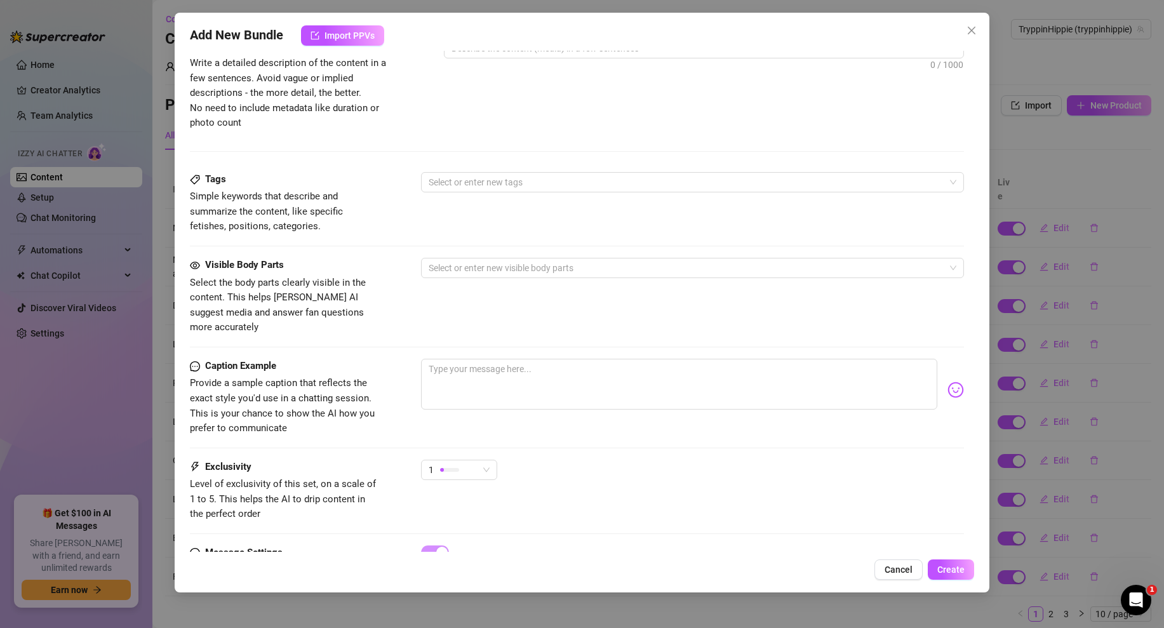
scroll to position [583, 0]
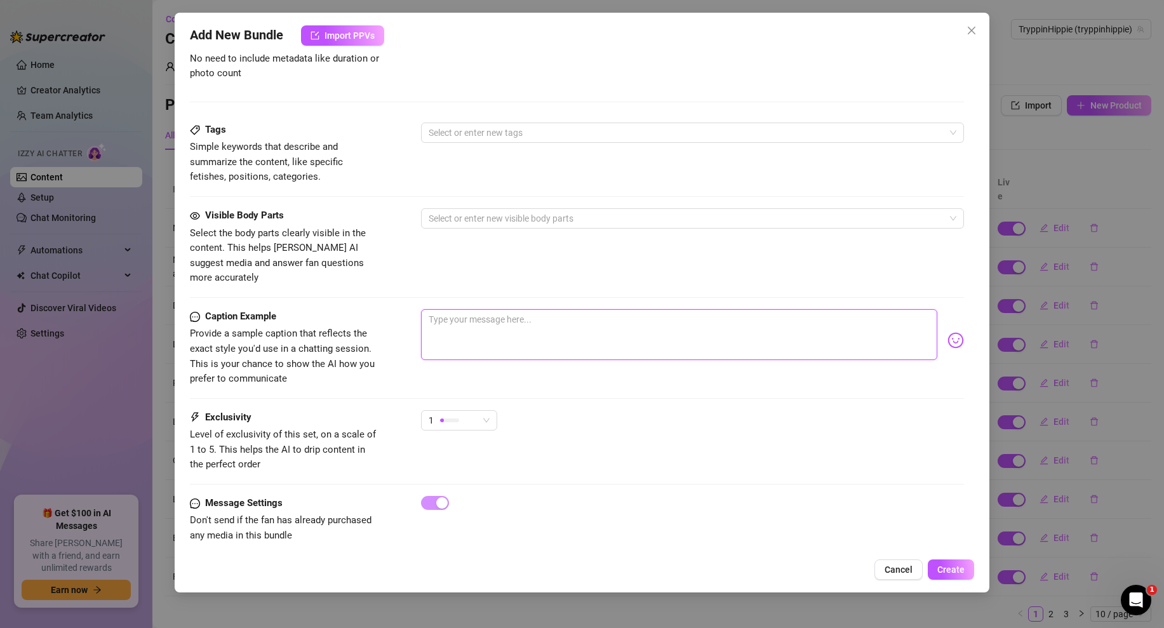
click at [457, 324] on textarea at bounding box center [679, 334] width 516 height 51
type textarea "g"
type textarea "Type your message here..."
type textarea "h"
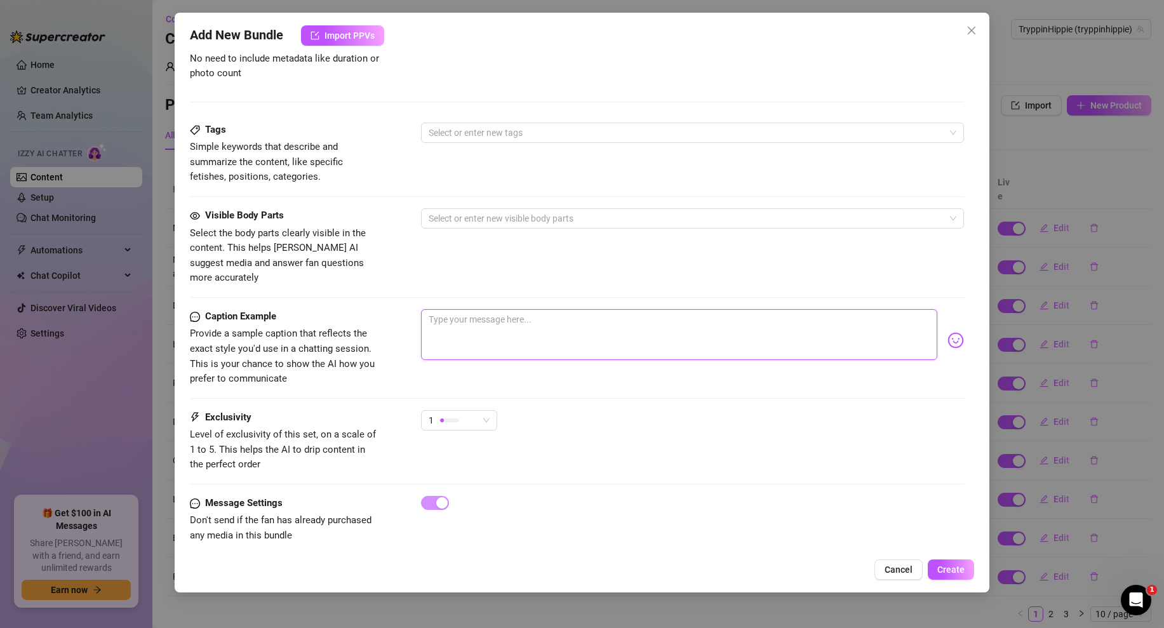
type textarea "h"
type textarea "he"
type textarea "hey"
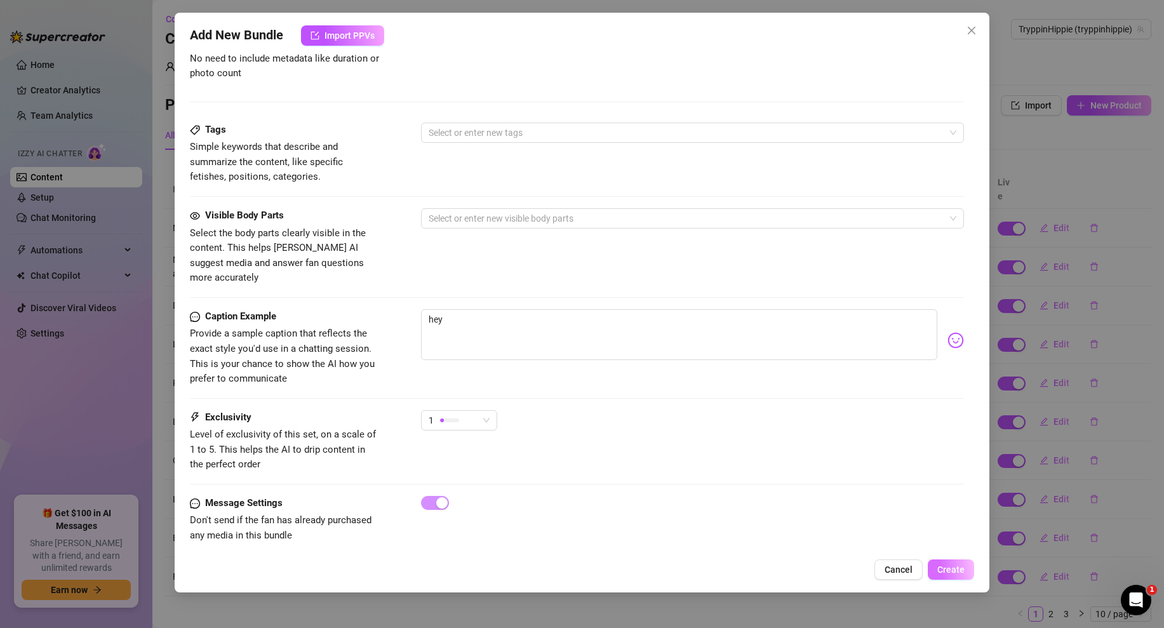
click at [952, 578] on button "Create" at bounding box center [951, 569] width 46 height 20
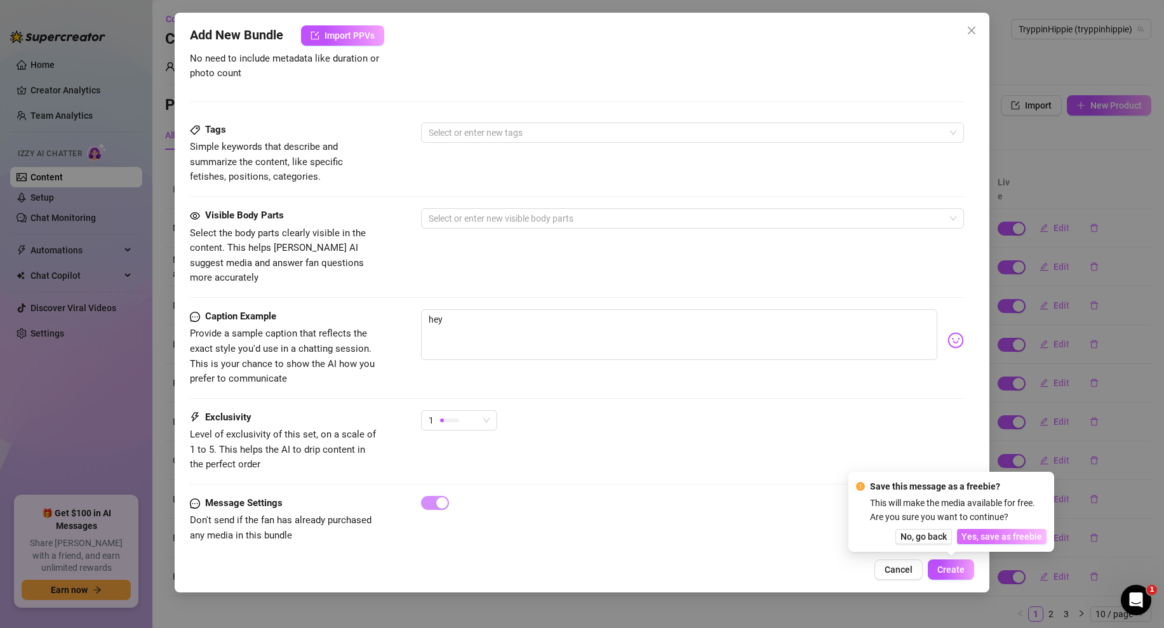
click at [1009, 533] on span "Yes, save as freebie" at bounding box center [1001, 536] width 81 height 10
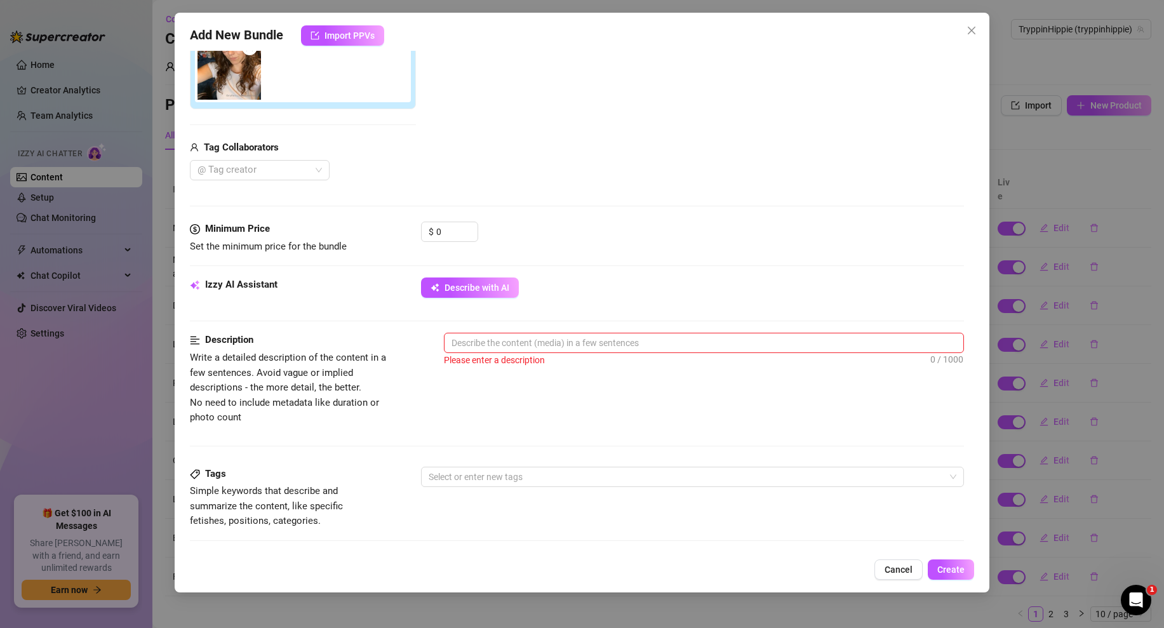
scroll to position [0, 0]
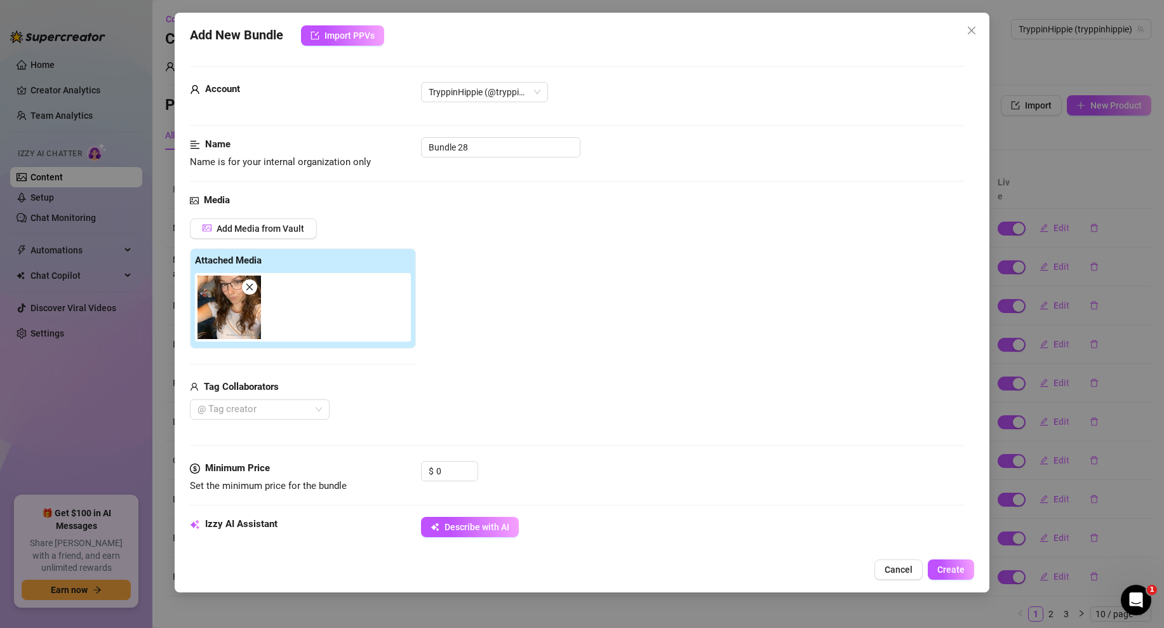
click at [467, 511] on div "Minimum Price Set the minimum price for the bundle $ 0" at bounding box center [577, 489] width 774 height 56
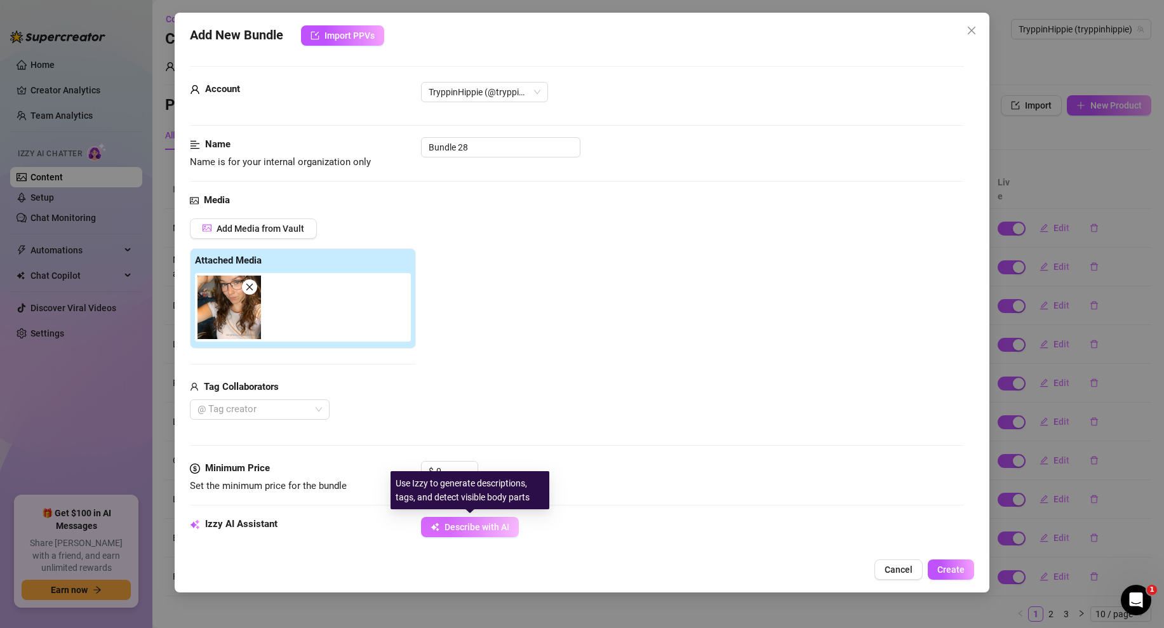
click at [487, 529] on span "Describe with AI" at bounding box center [476, 527] width 65 height 10
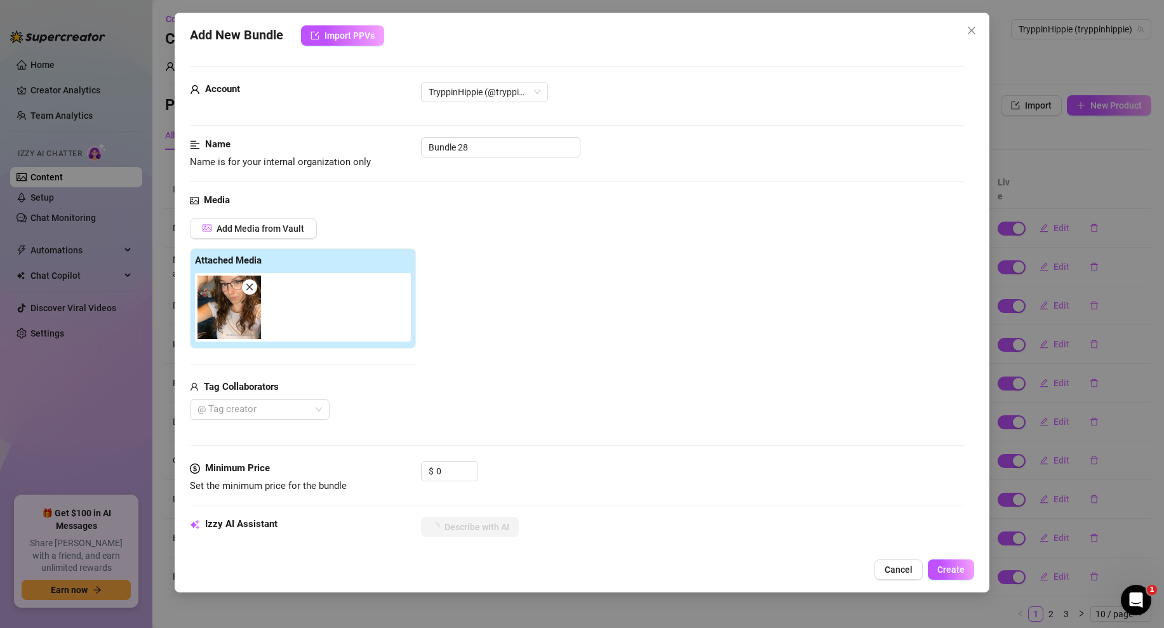
type textarea "[PERSON_NAME]"
type textarea "[PERSON_NAME] poses indoors"
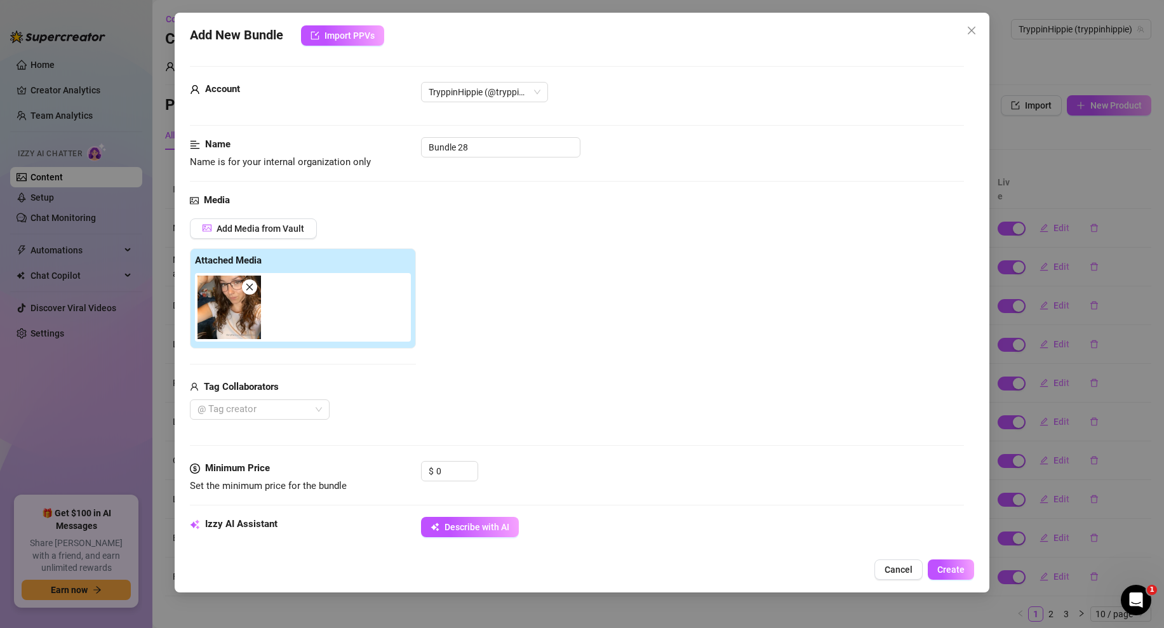
type textarea "[PERSON_NAME] poses indoors"
type textarea "[PERSON_NAME] poses indoors wearing"
type textarea "[PERSON_NAME] poses indoors wearing a"
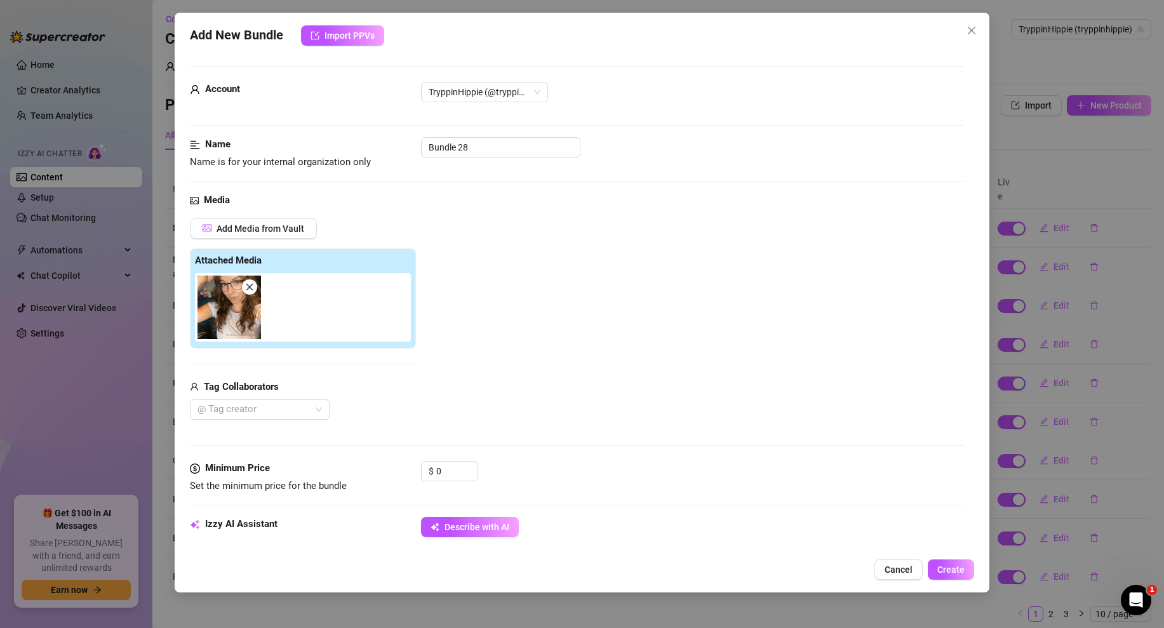
type textarea "[PERSON_NAME] poses indoors wearing a tight"
type textarea "[PERSON_NAME] poses indoors wearing a tight white"
type textarea "[PERSON_NAME] poses indoors wearing a tight white t-shirt,"
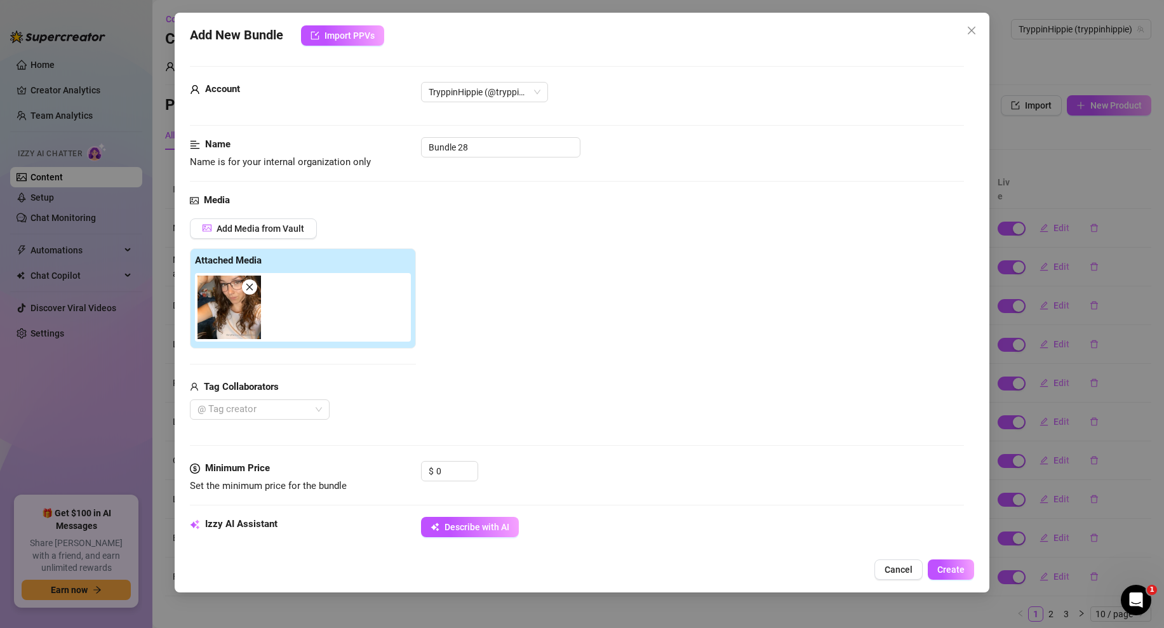
type textarea "[PERSON_NAME] poses indoors wearing a tight white t-shirt,"
type textarea "[PERSON_NAME] poses indoors wearing a tight white t-shirt, showing"
type textarea "[PERSON_NAME] poses indoors wearing a tight white t-shirt, showing off"
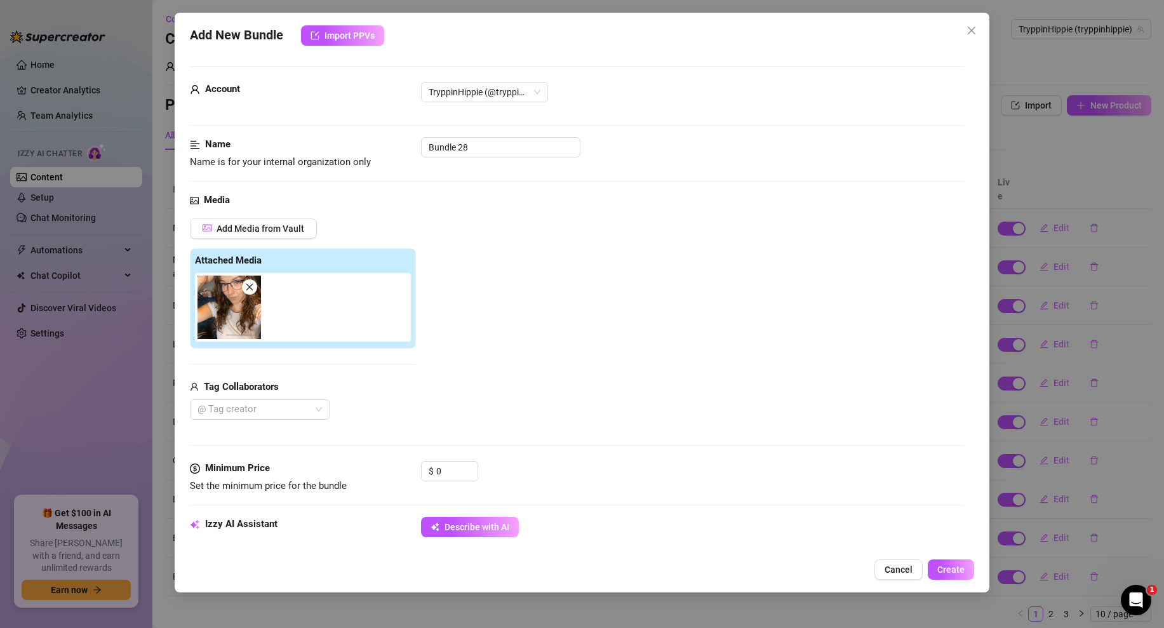
type textarea "[PERSON_NAME] poses indoors wearing a tight white t-shirt, showing off her"
type textarea "[PERSON_NAME] poses indoors wearing a tight white t-shirt, showing off her wavy"
type textarea "[PERSON_NAME] poses indoors wearing a tight white t-shirt, showing off her wavy…"
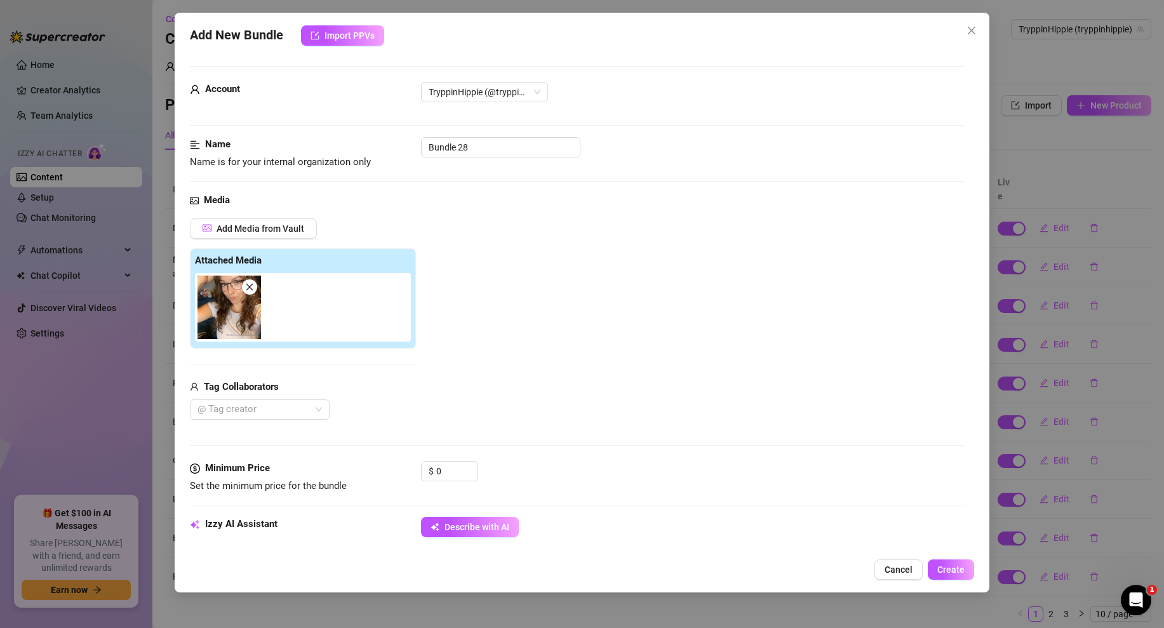
type textarea "[PERSON_NAME] poses indoors wearing a tight white t-shirt, showing off her wavy…"
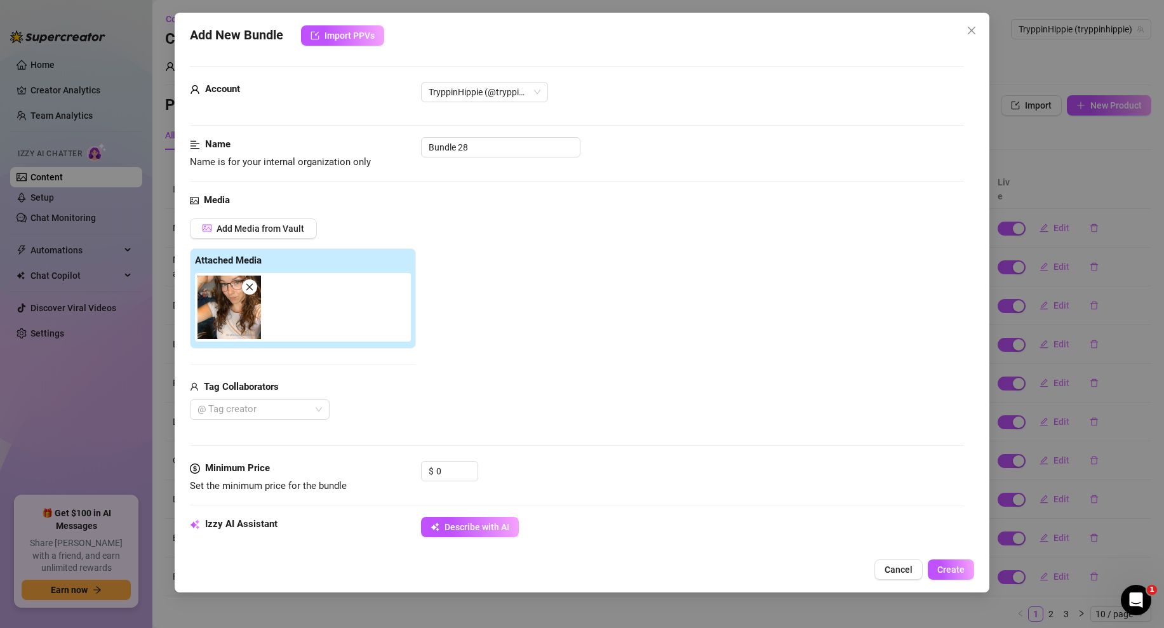
type textarea "[PERSON_NAME] poses indoors wearing a tight white t-shirt, showing off her wavy…"
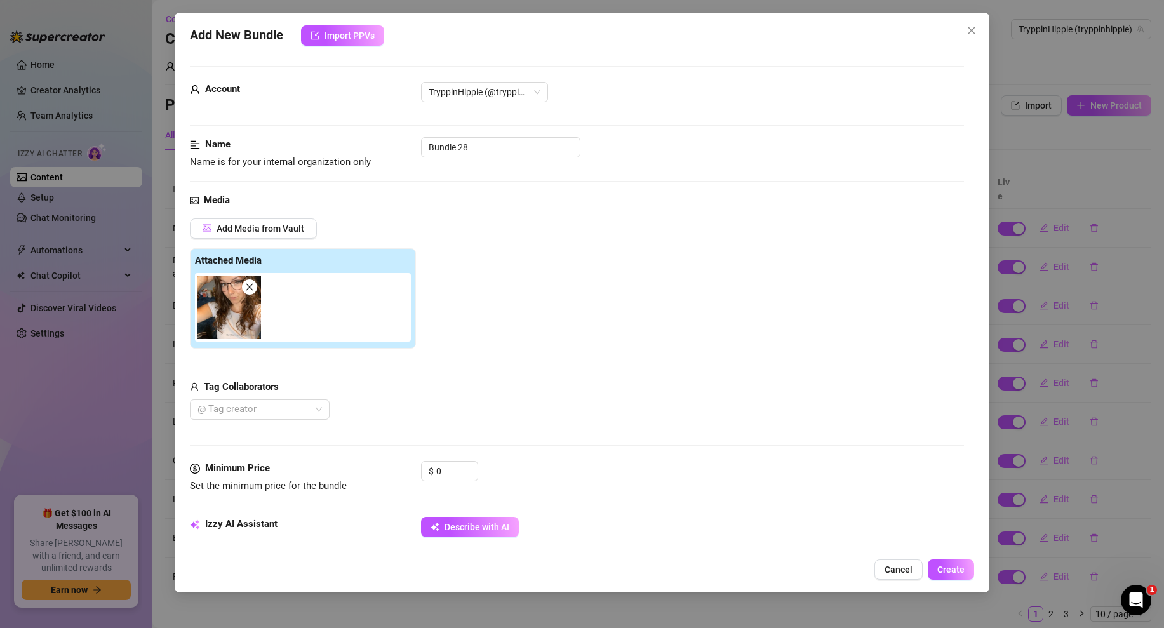
type textarea "[PERSON_NAME] poses indoors wearing a tight white t-shirt, showing off her wavy…"
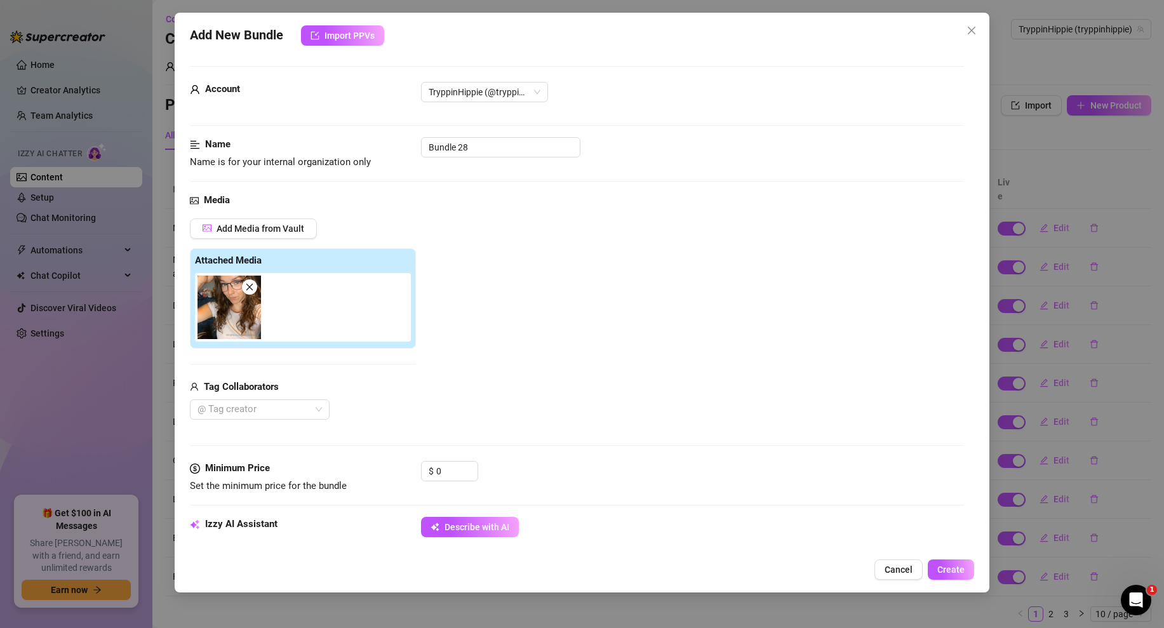
type textarea "[PERSON_NAME] poses indoors wearing a tight white t-shirt, showing off her wavy…"
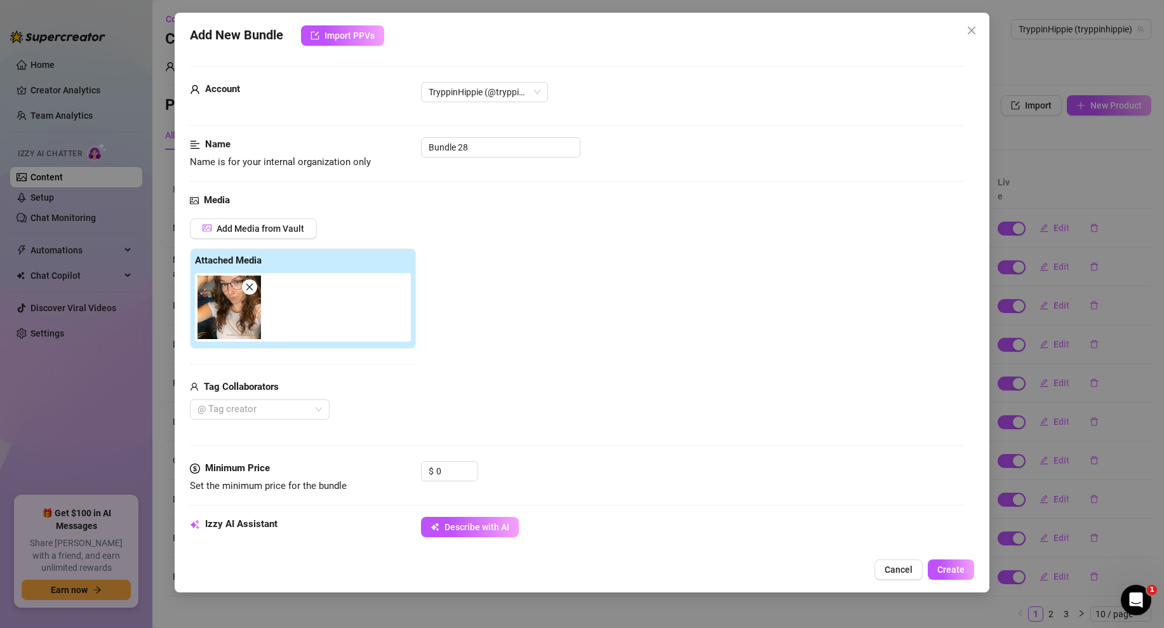
type textarea "[PERSON_NAME] poses indoors wearing a tight white t-shirt, showing off her wavy…"
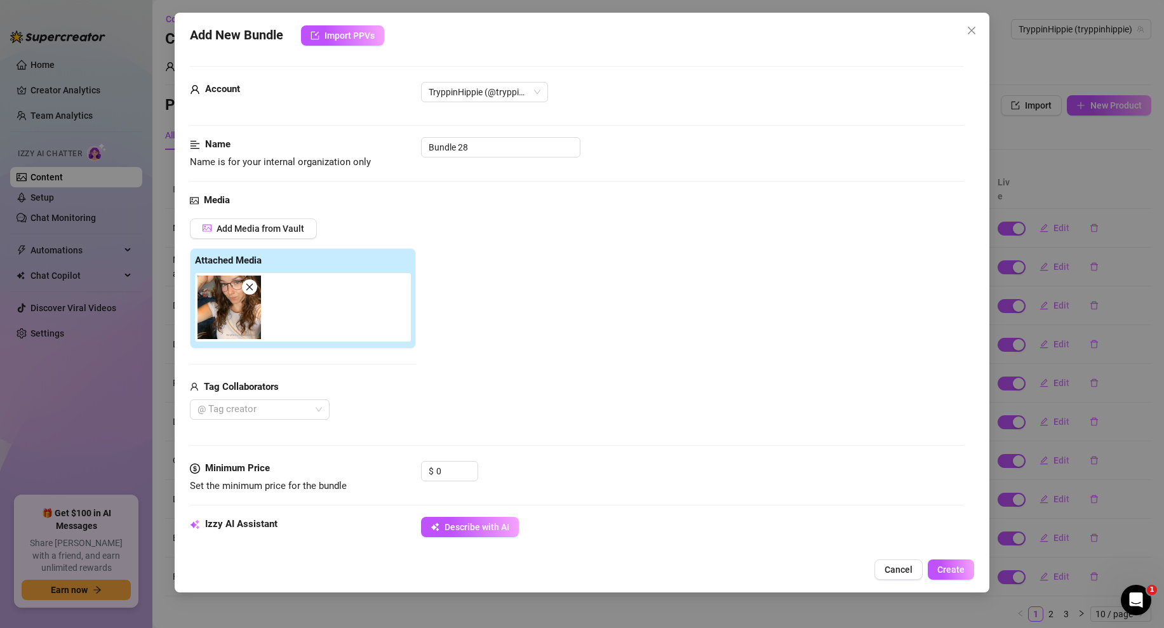
type textarea "[PERSON_NAME] poses indoors wearing a tight white t-shirt, showing off her wavy…"
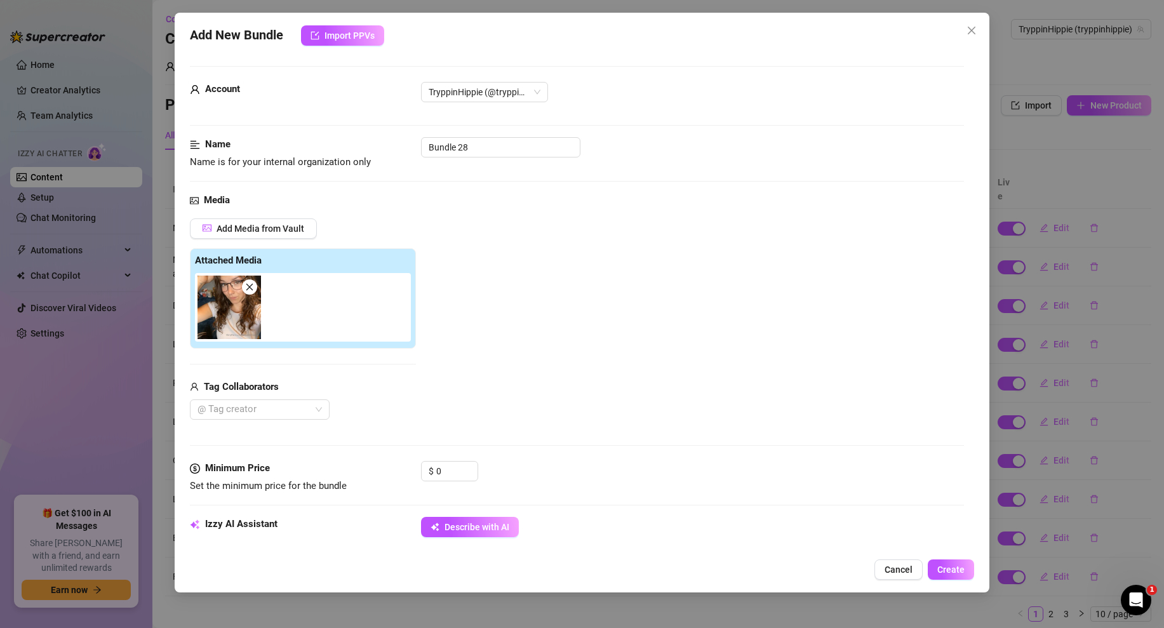
type textarea "[PERSON_NAME] poses indoors wearing a tight white t-shirt, showing off her wavy…"
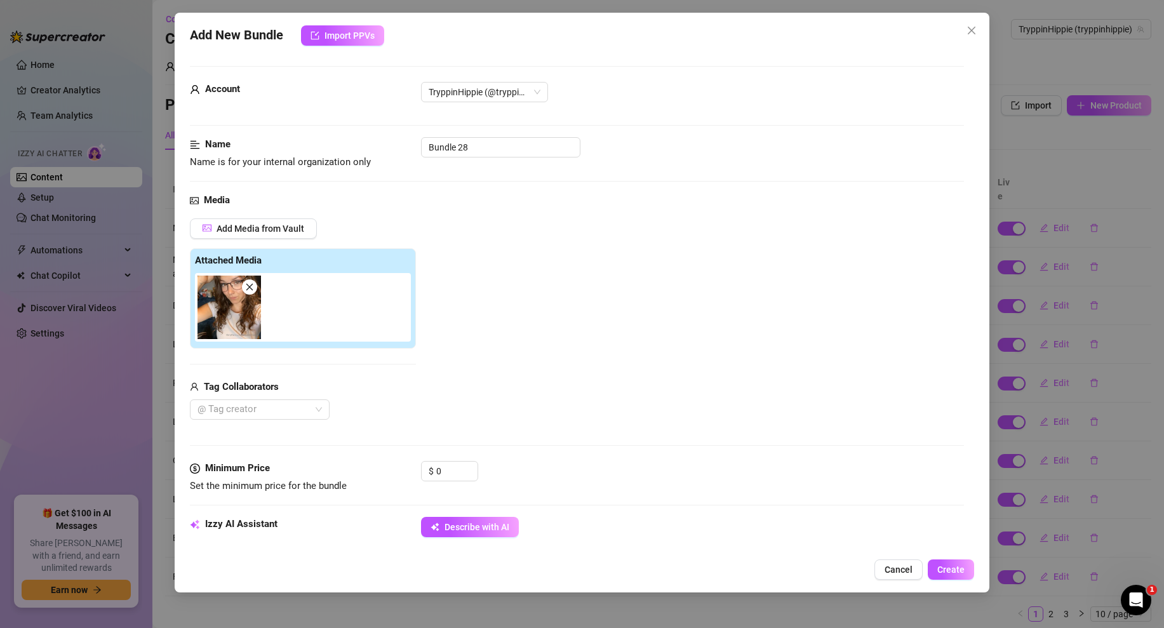
type textarea "[PERSON_NAME] poses indoors wearing a tight white t-shirt, showing off her wavy…"
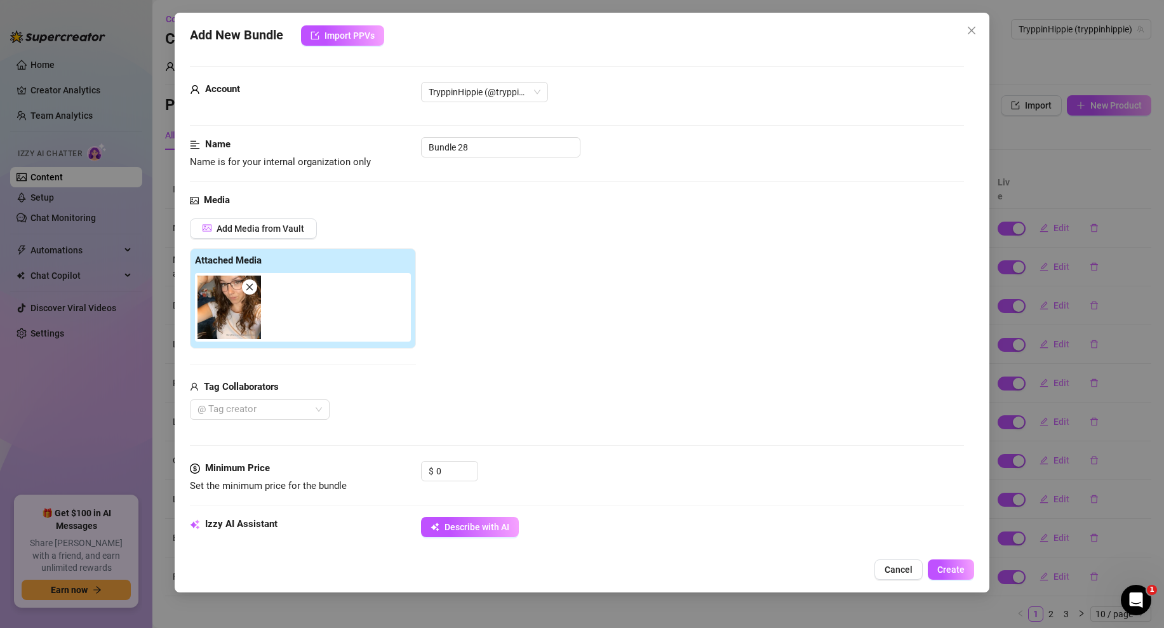
type textarea "[PERSON_NAME] poses indoors wearing a tight white t-shirt, showing off her wavy…"
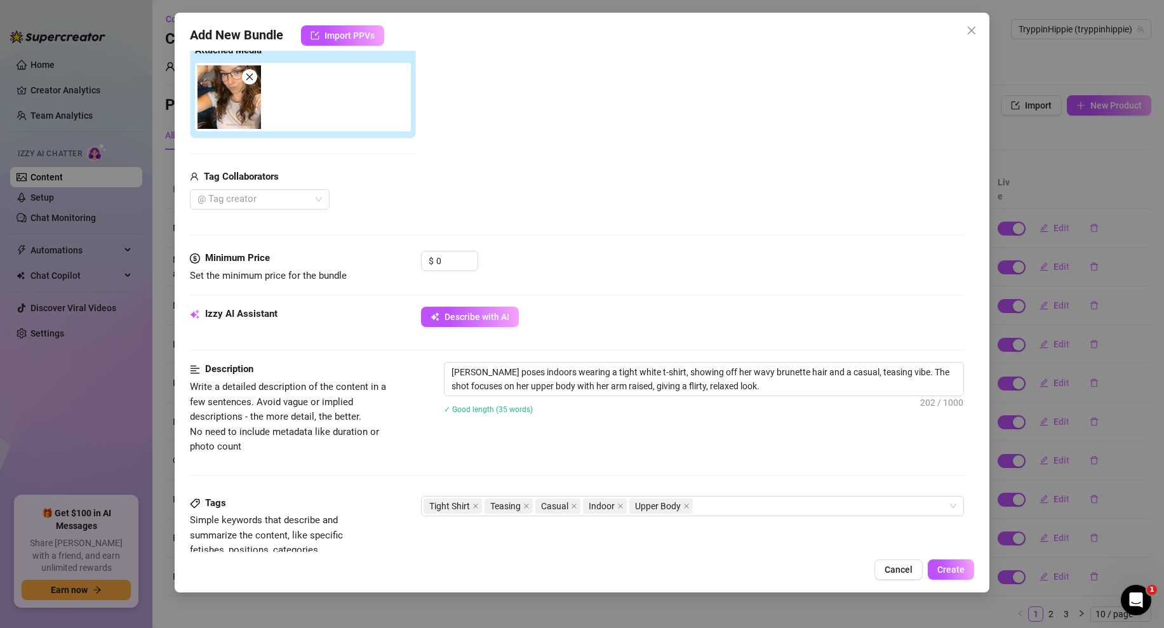
scroll to position [583, 0]
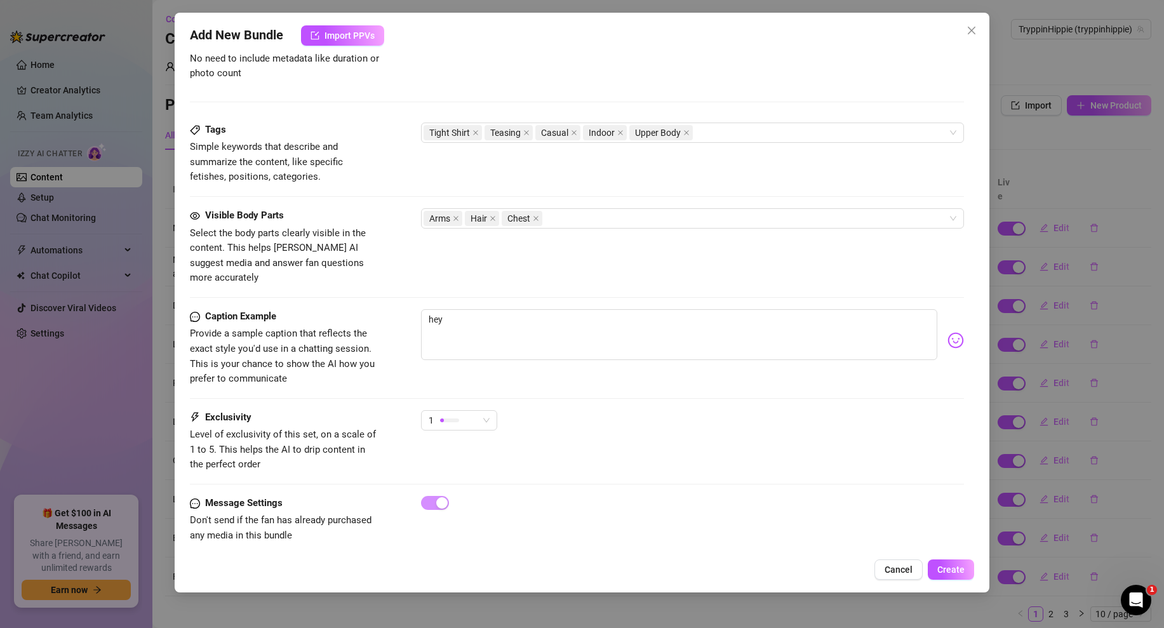
click at [950, 558] on div "Add New Bundle Import PPVs Account TryppinHippie (@tryppinhippie) Name Name is …" at bounding box center [582, 303] width 815 height 580
click at [967, 575] on button "Create" at bounding box center [951, 569] width 46 height 20
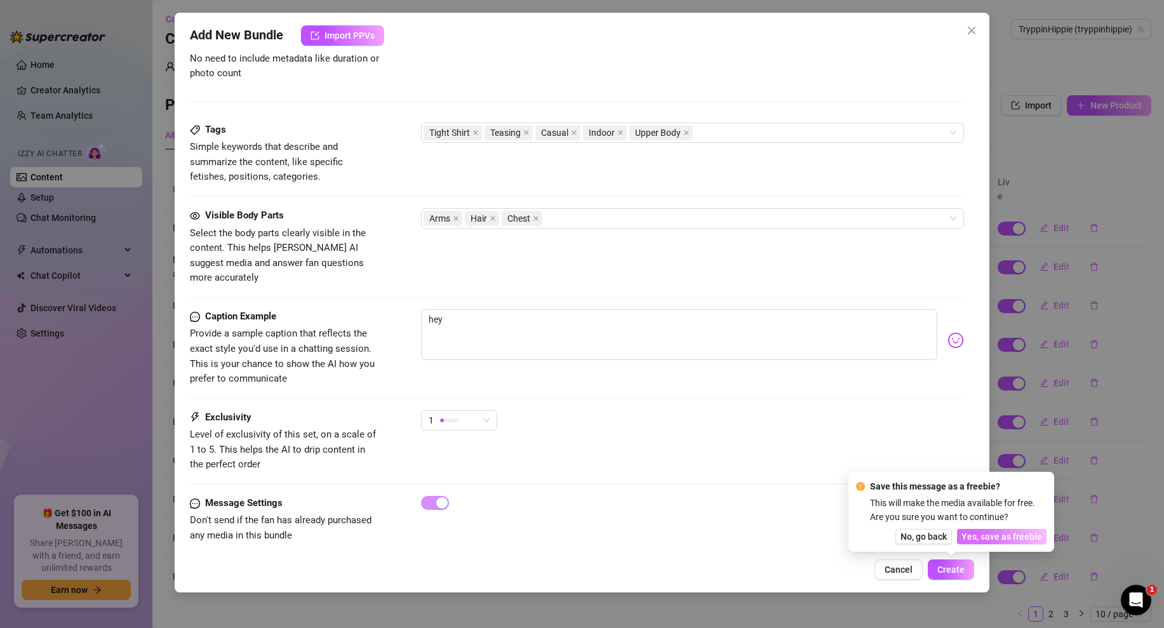
click at [1007, 535] on span "Yes, save as freebie" at bounding box center [1001, 536] width 81 height 10
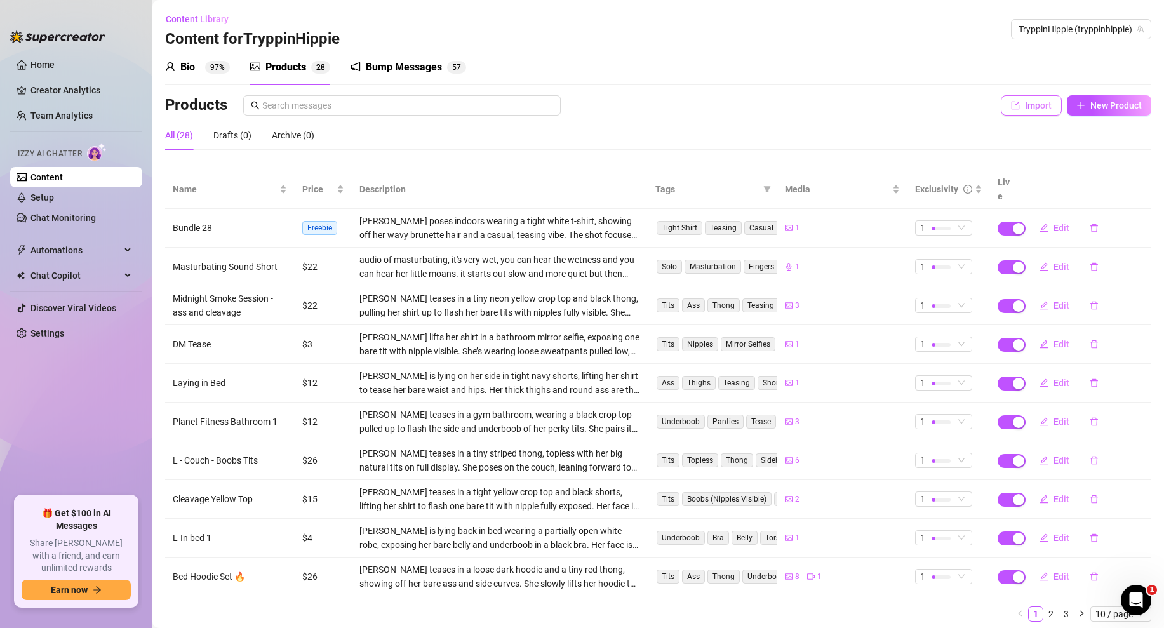
click at [1032, 105] on span "Import" at bounding box center [1038, 105] width 27 height 10
type textarea "Type your message here..."
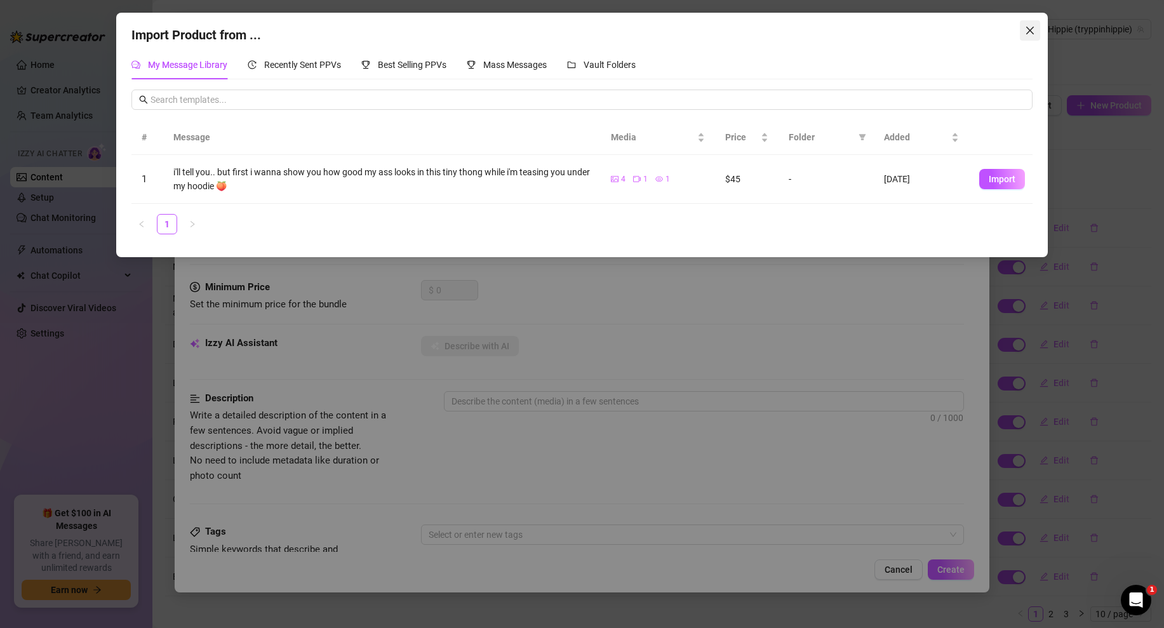
click at [1028, 37] on button "Close" at bounding box center [1030, 30] width 20 height 20
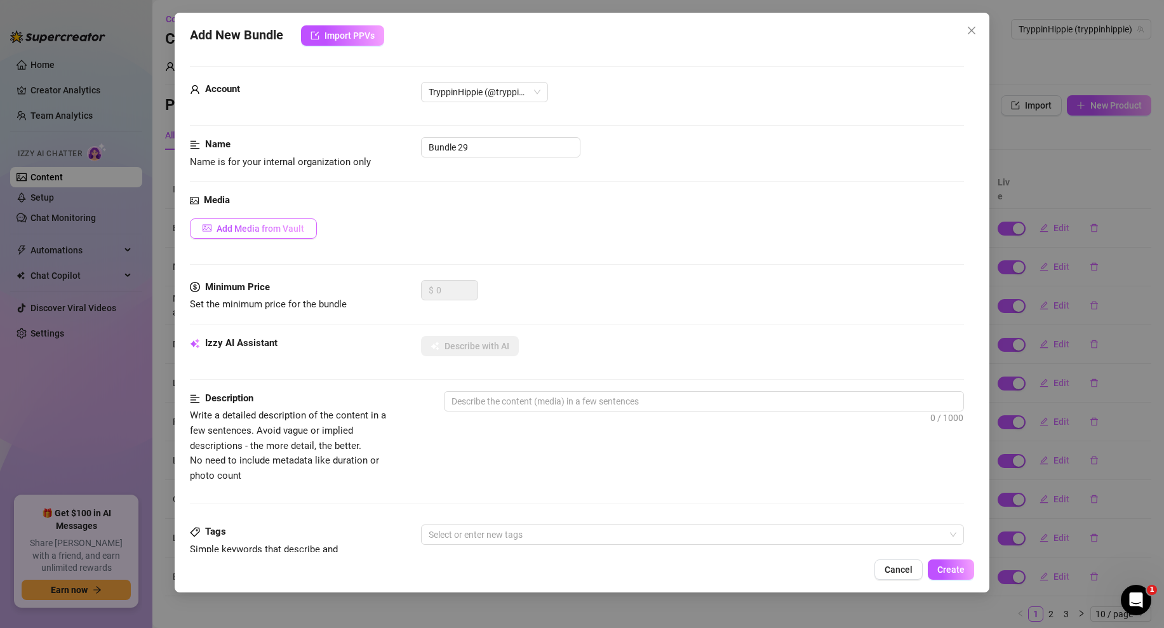
click at [240, 232] on span "Add Media from Vault" at bounding box center [260, 228] width 88 height 10
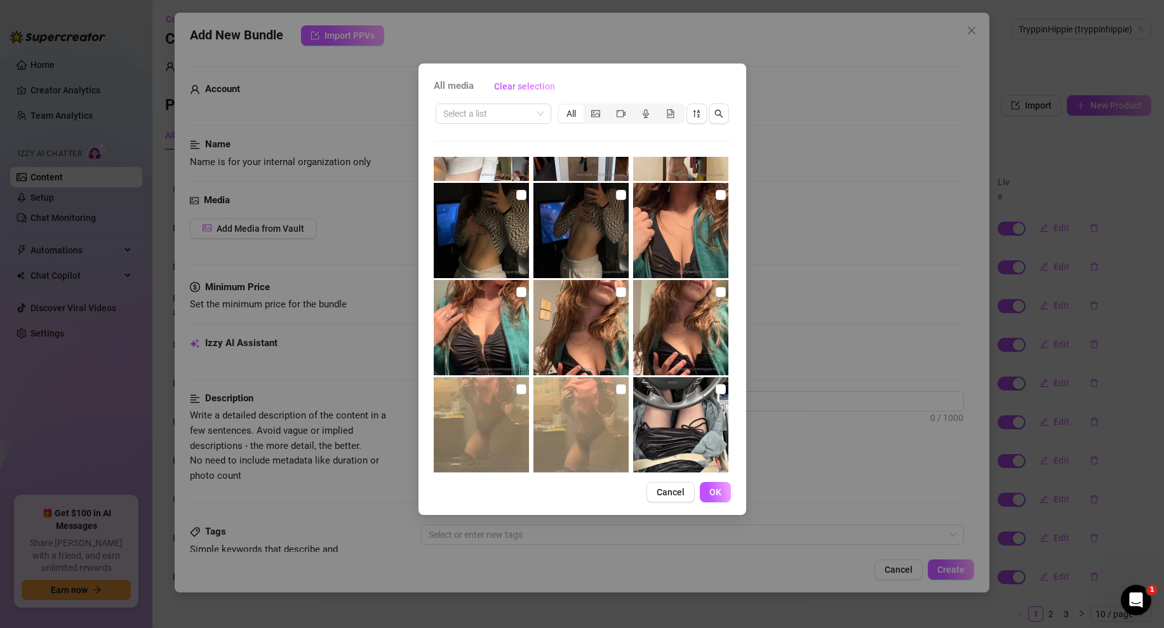
scroll to position [1439, 0]
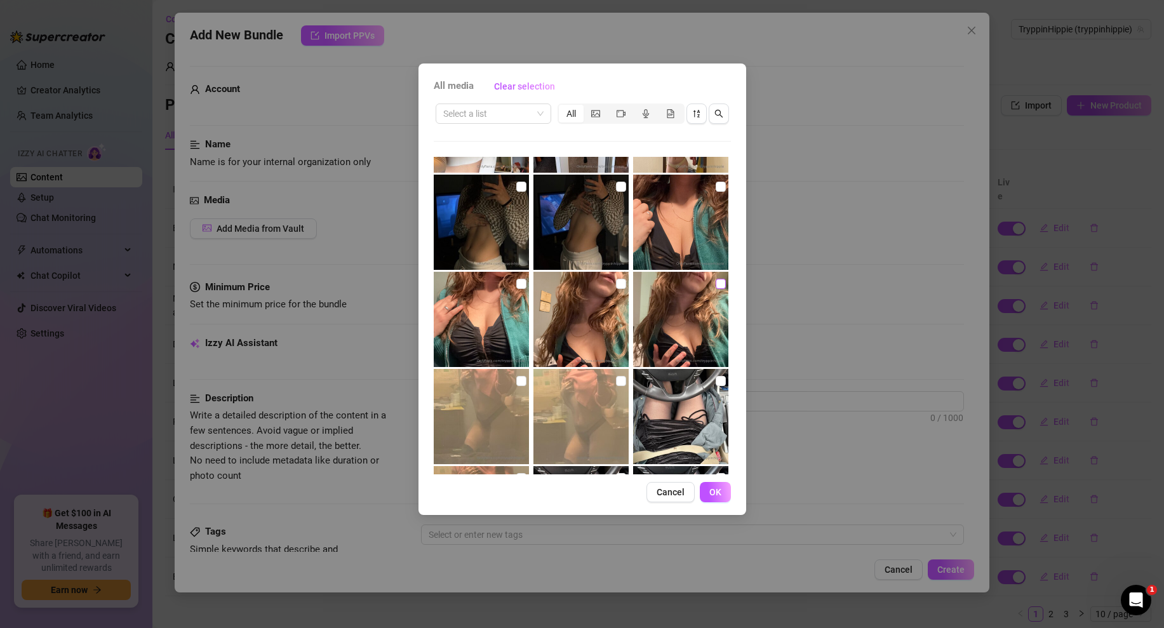
click at [723, 285] on input "checkbox" at bounding box center [721, 284] width 10 height 10
checkbox input "true"
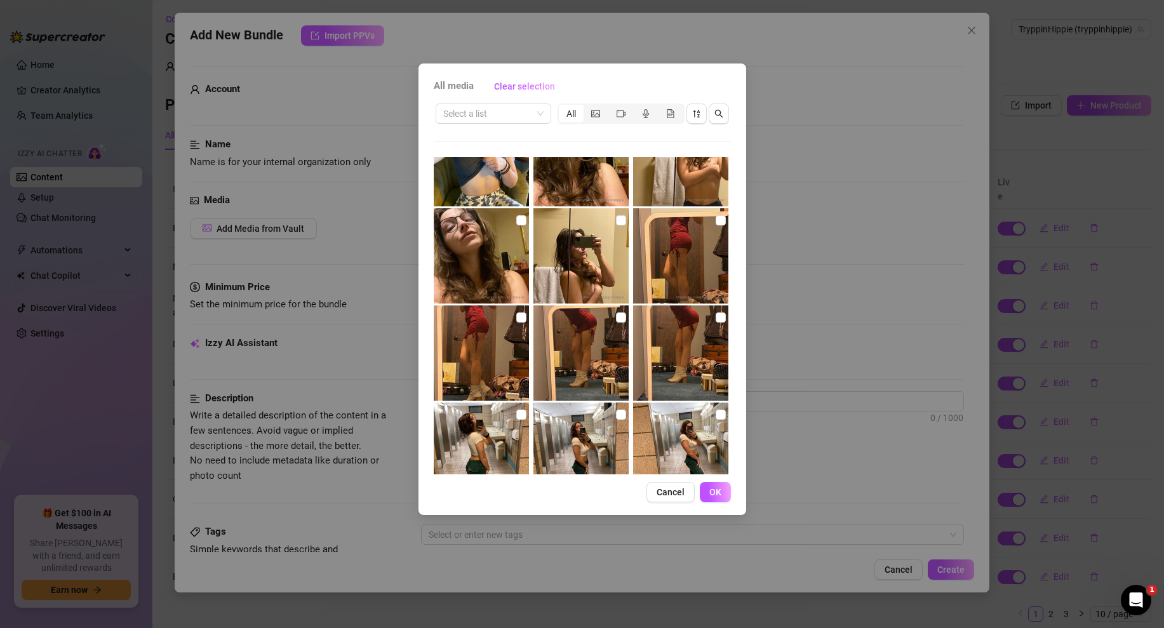
scroll to position [2084, 0]
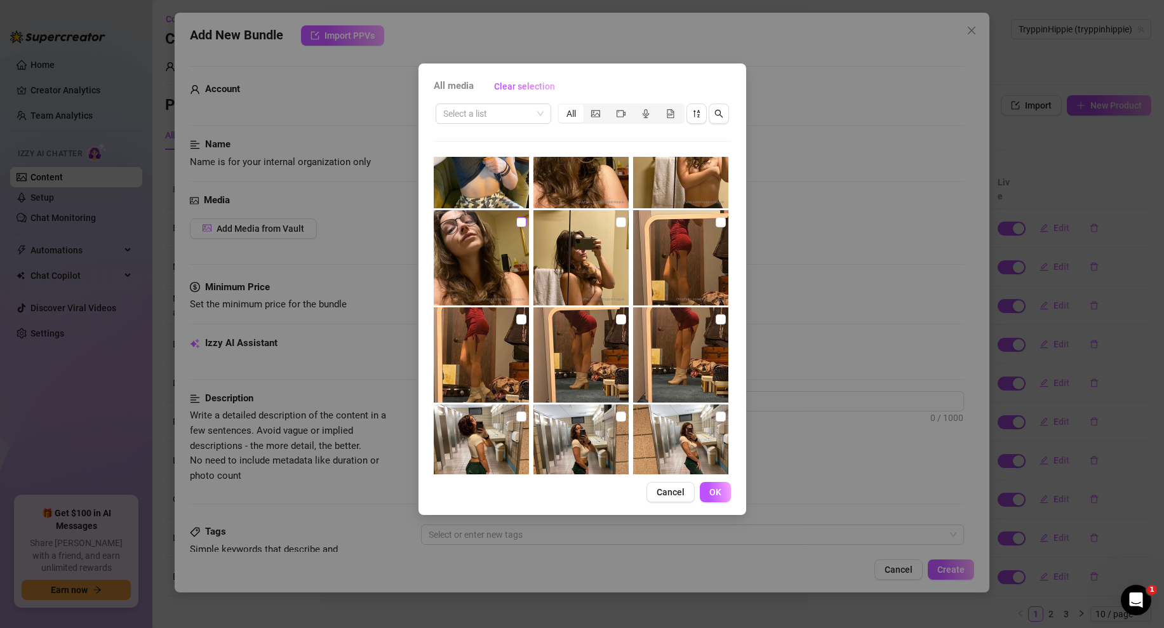
click at [521, 222] on input "checkbox" at bounding box center [521, 222] width 10 height 10
click at [493, 251] on img at bounding box center [481, 257] width 95 height 95
click at [518, 225] on input "checkbox" at bounding box center [521, 222] width 10 height 10
checkbox input "true"
click at [709, 483] on button "OK" at bounding box center [715, 492] width 31 height 20
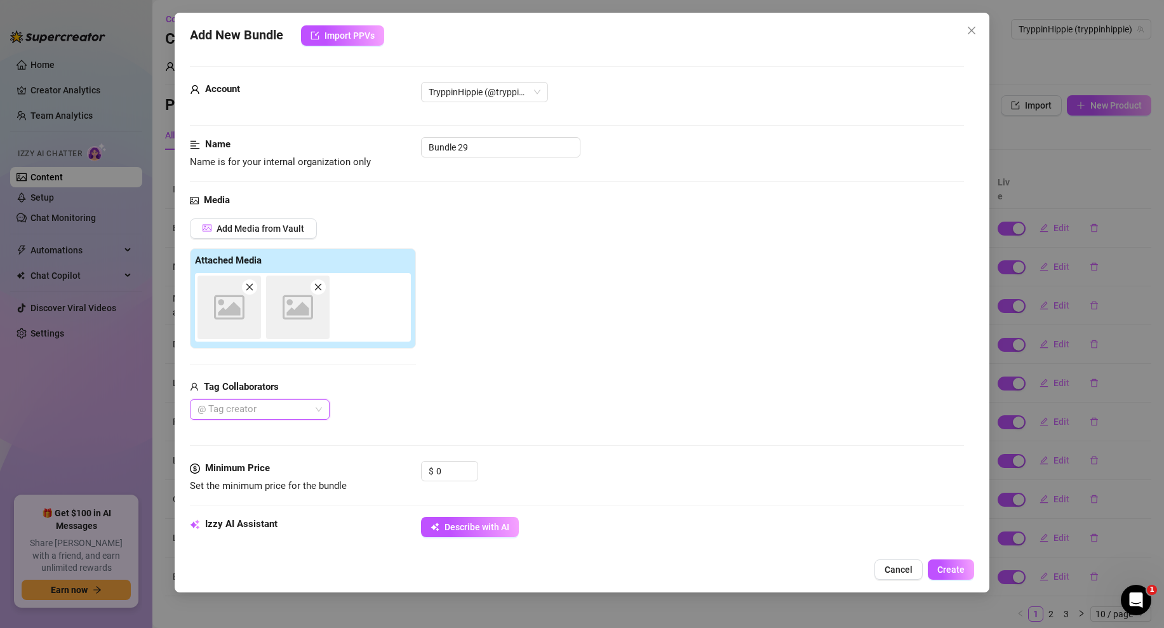
click at [709, 484] on div "$ 0" at bounding box center [692, 477] width 543 height 32
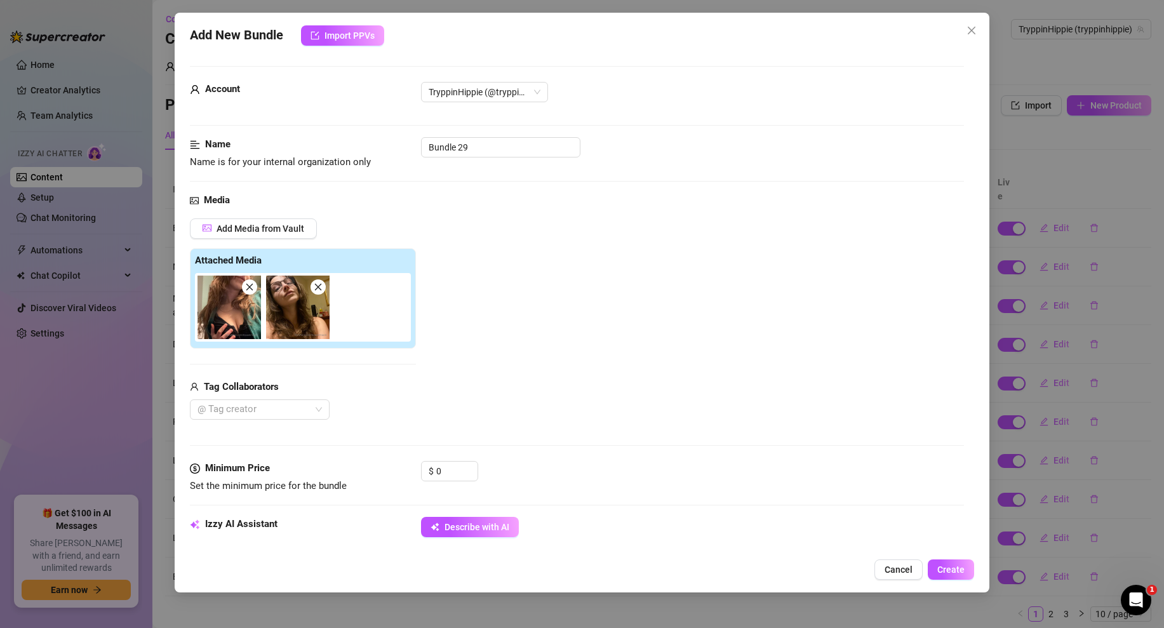
click at [245, 290] on icon "close" at bounding box center [249, 287] width 9 height 9
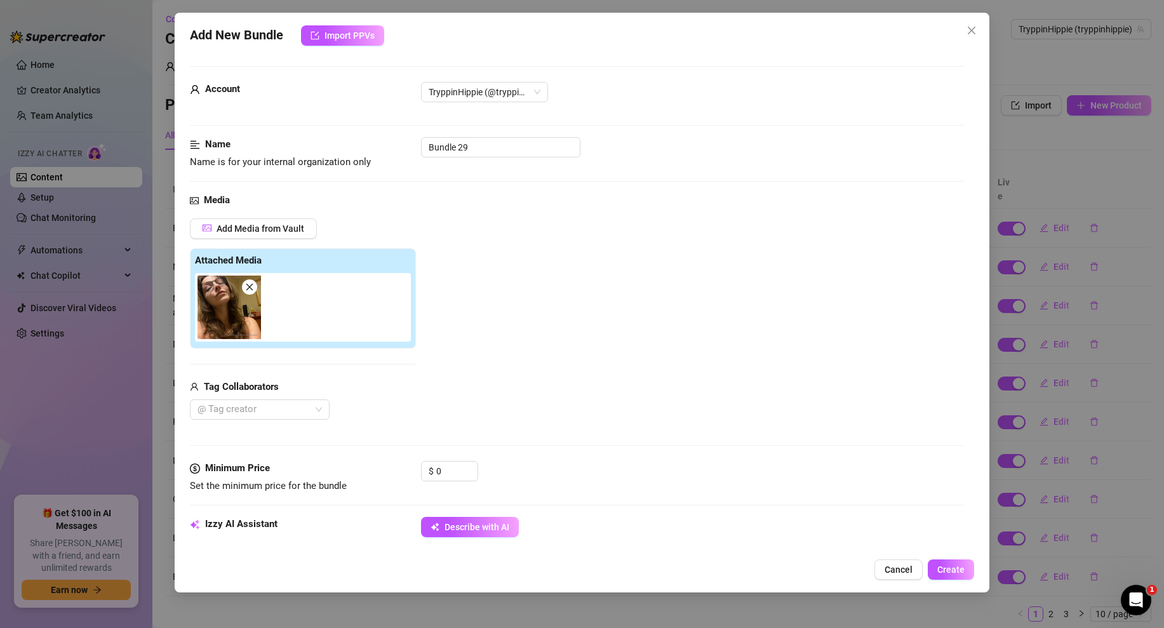
scroll to position [583, 0]
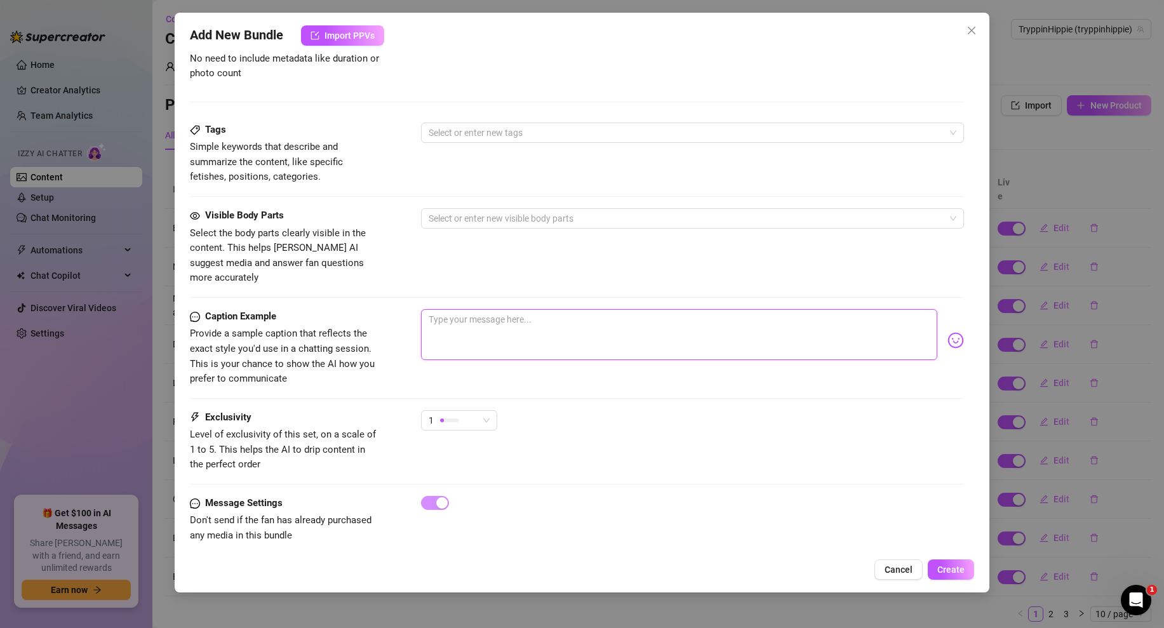
click at [484, 312] on textarea at bounding box center [679, 334] width 516 height 51
type textarea "h"
type textarea "he"
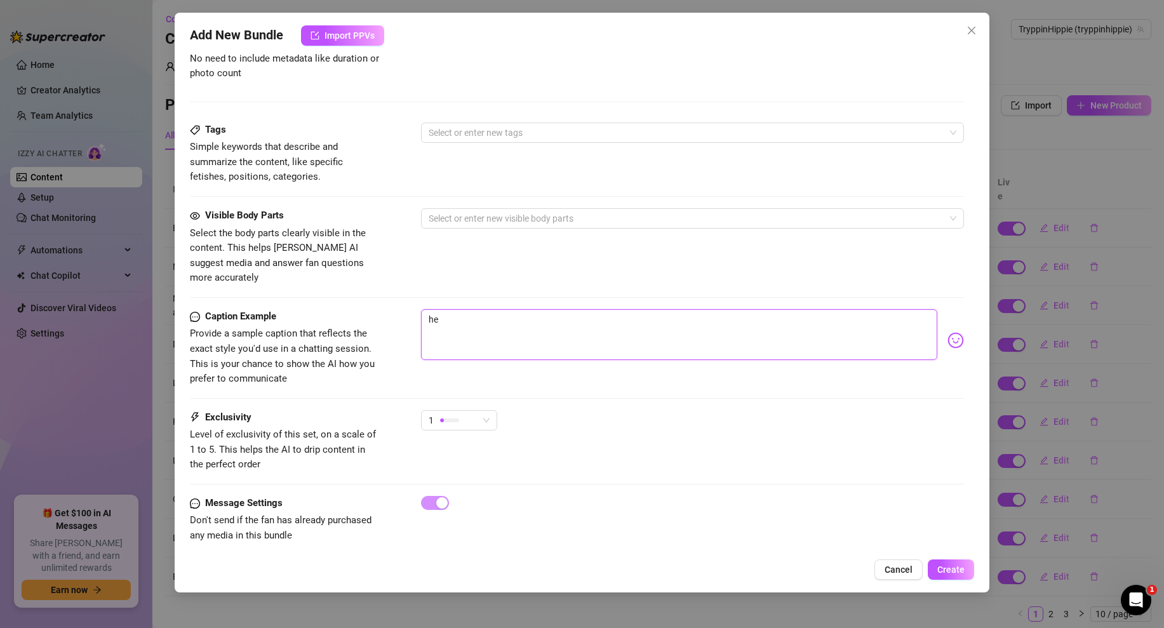
type textarea "hey"
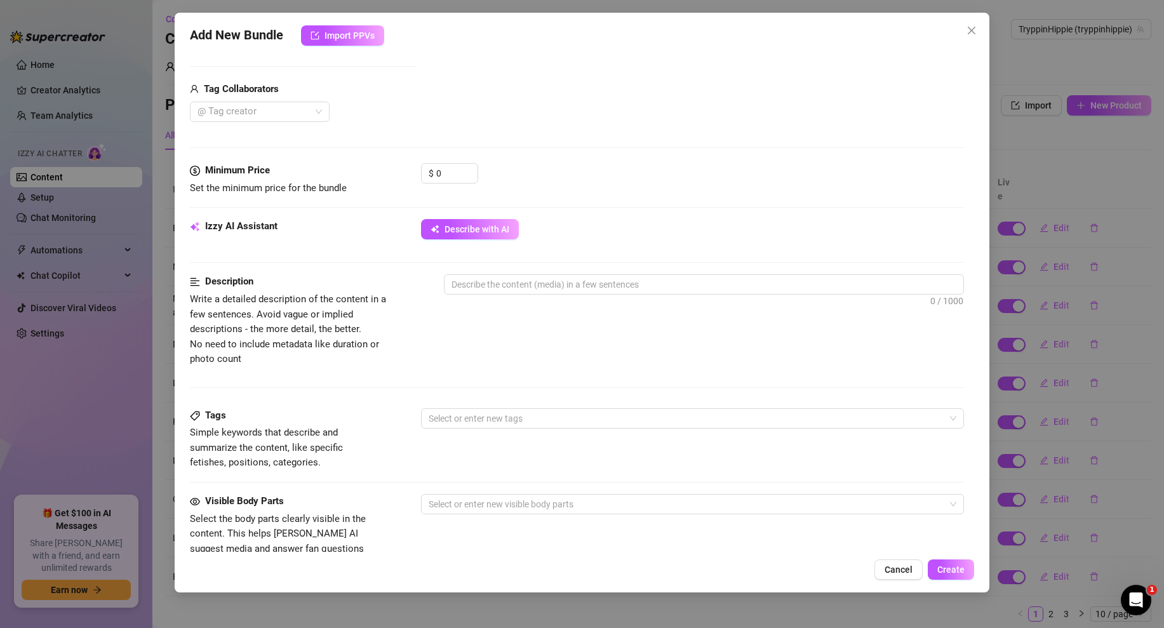
scroll to position [0, 0]
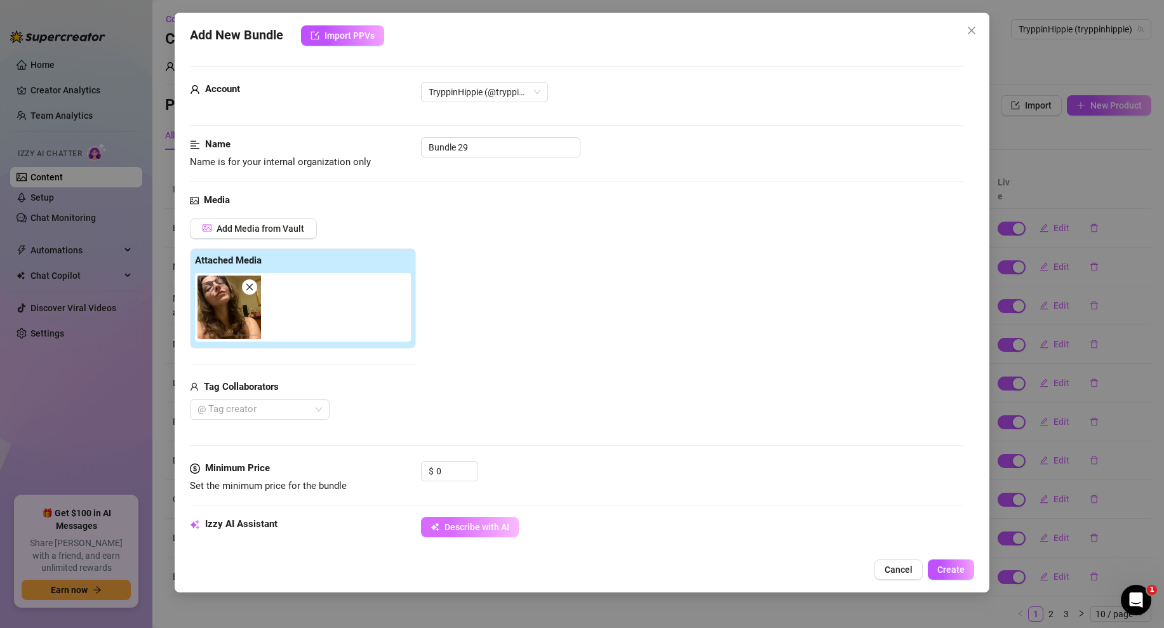
type textarea "hey"
click at [465, 517] on button "Describe with AI" at bounding box center [470, 527] width 98 height 20
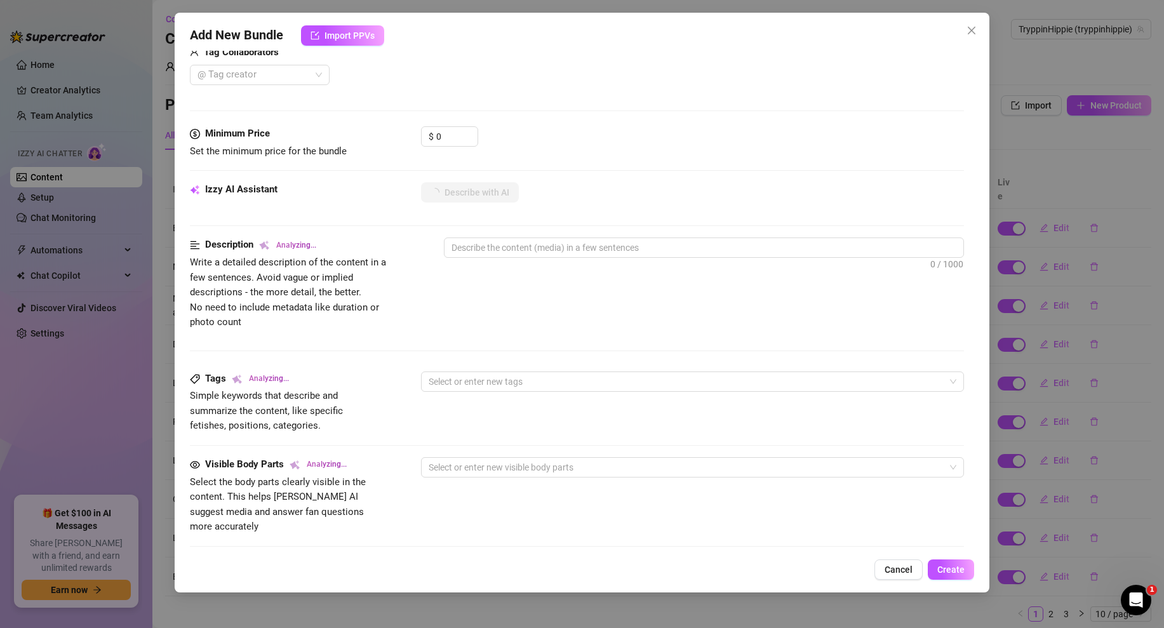
scroll to position [418, 0]
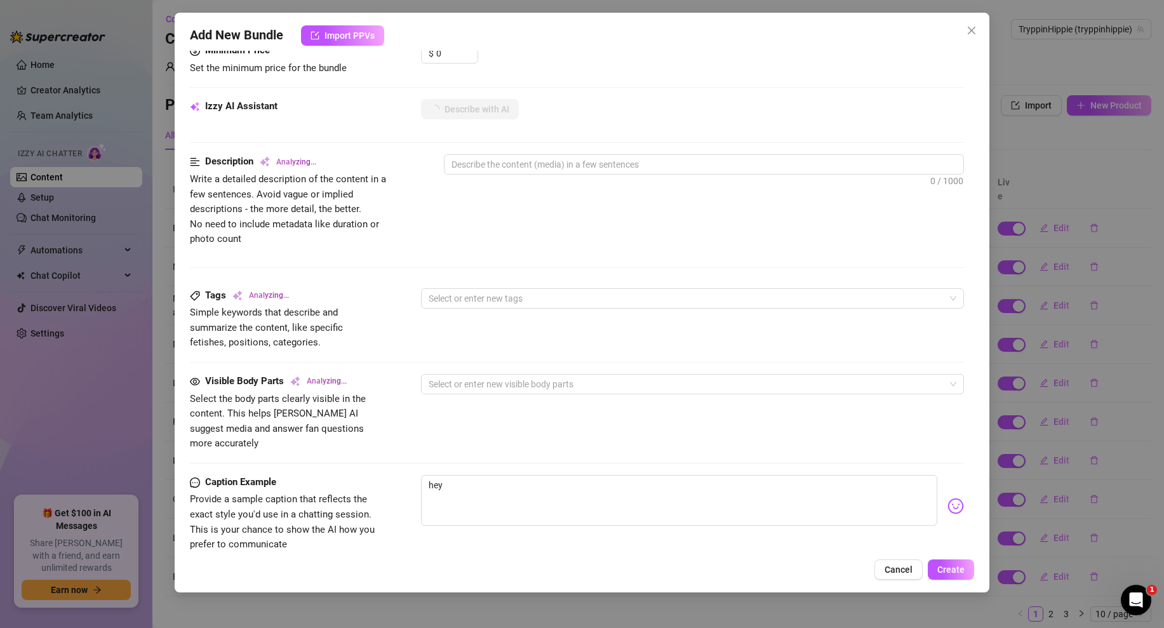
type textarea "[PERSON_NAME]"
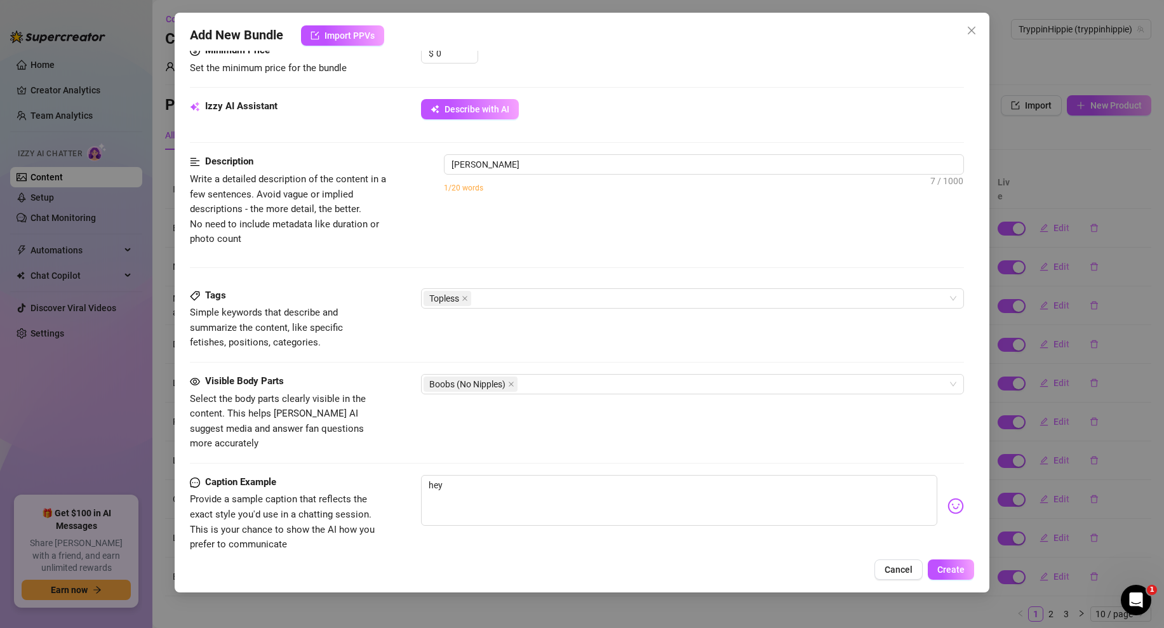
type textarea "[PERSON_NAME]"
type textarea "[PERSON_NAME] poses topless"
type textarea "[PERSON_NAME] poses topless indoors,"
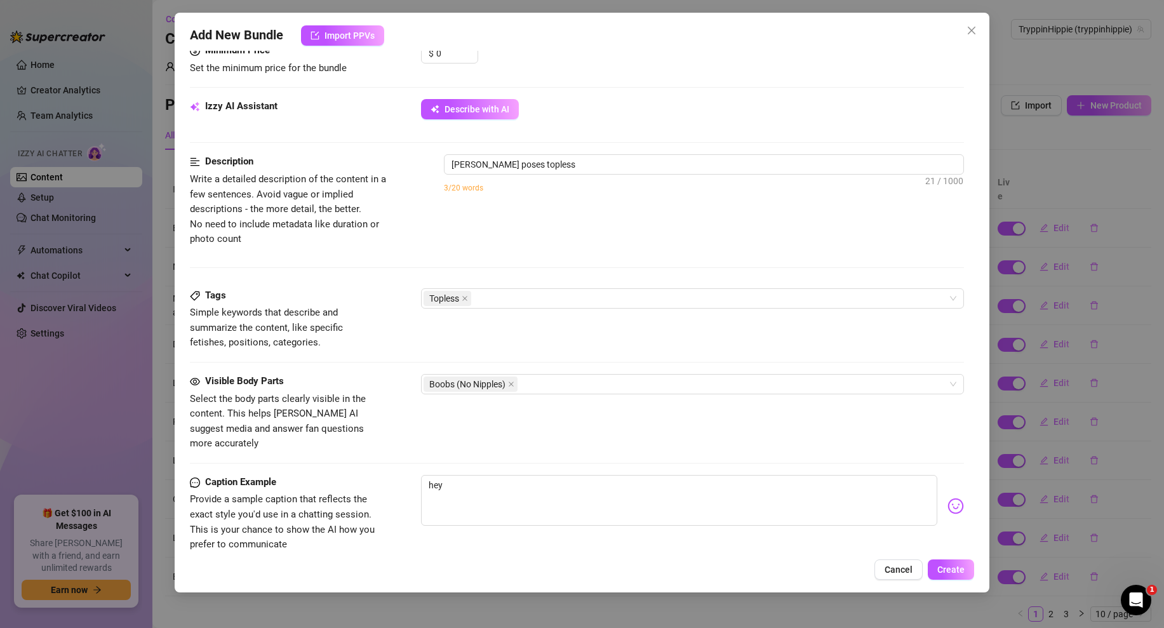
type textarea "[PERSON_NAME] poses topless indoors,"
type textarea "[PERSON_NAME] poses topless indoors, her"
type textarea "[PERSON_NAME] poses topless indoors, her long"
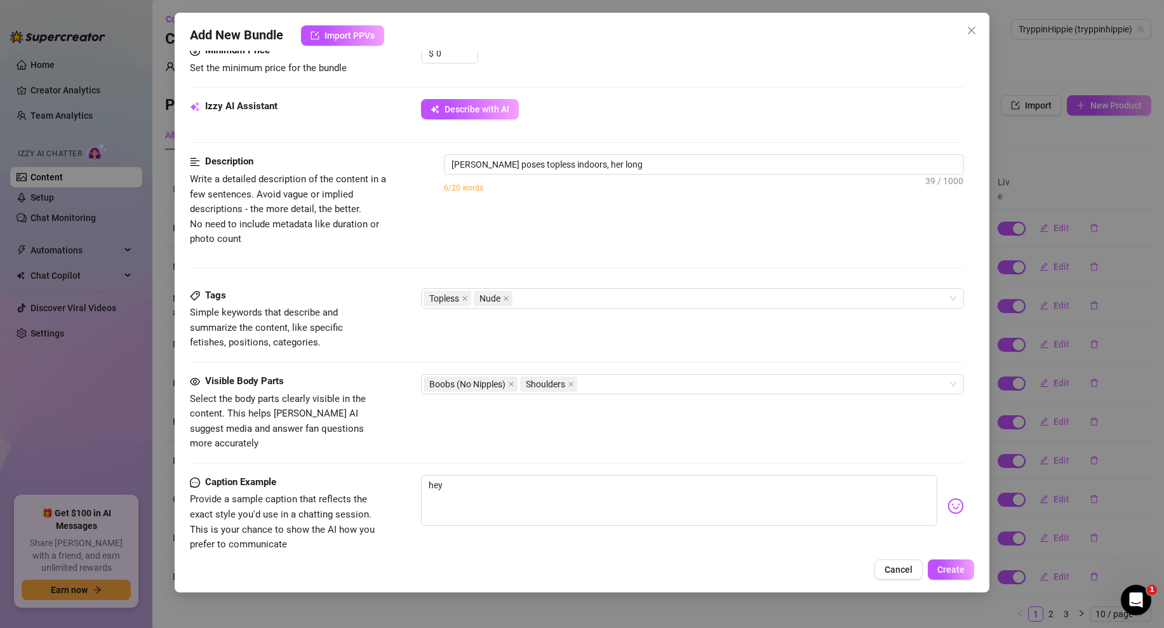
type textarea "[PERSON_NAME] poses topless indoors, her long wavy"
type textarea "[PERSON_NAME] poses topless indoors, her long wavy hair"
type textarea "[PERSON_NAME] poses topless indoors, her long wavy hair draped"
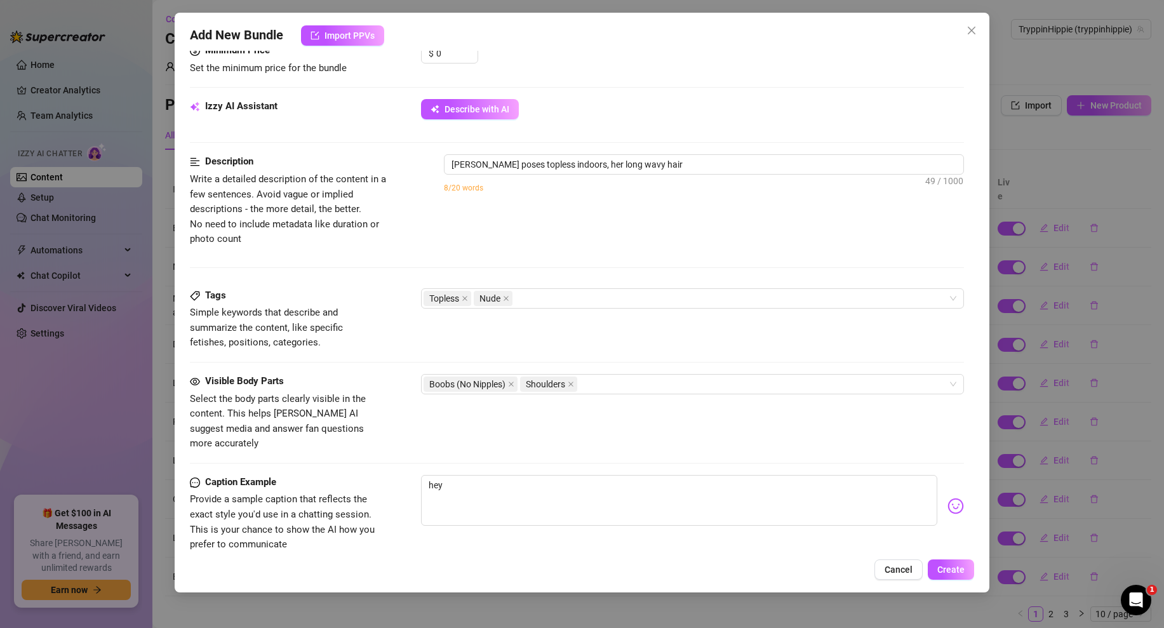
type textarea "[PERSON_NAME] poses topless indoors, her long wavy hair draped"
type textarea "[PERSON_NAME] poses topless indoors, her long wavy hair draped over"
type textarea "[PERSON_NAME] poses topless indoors, her long wavy hair draped over her"
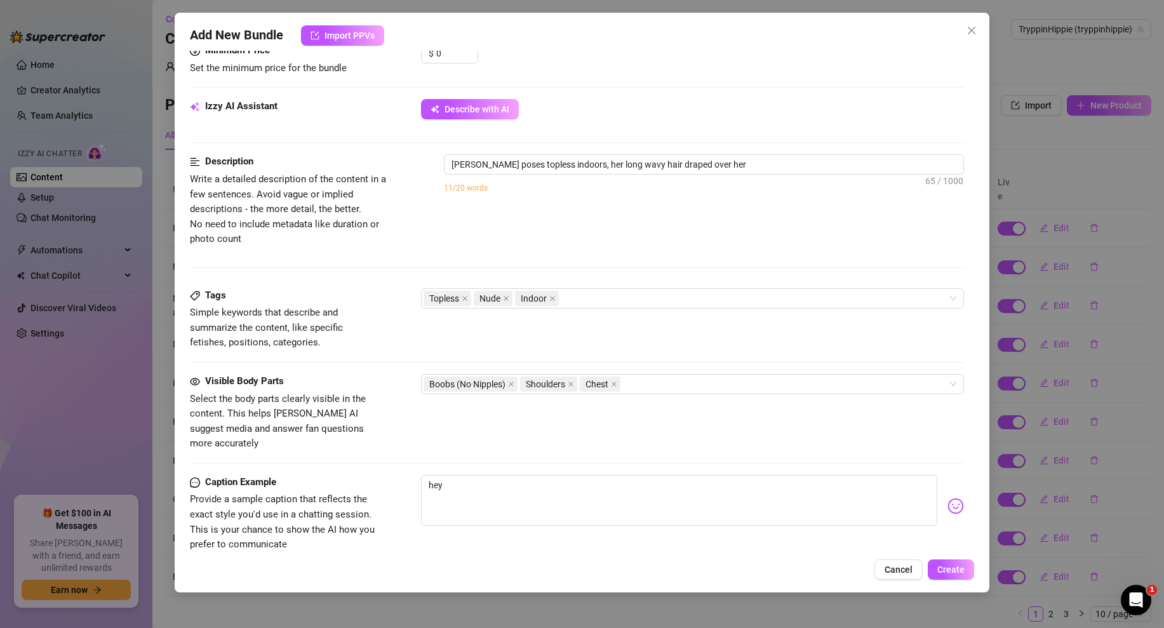
type textarea "[PERSON_NAME] poses topless indoors, her long wavy hair draped over her bare"
type textarea "[PERSON_NAME] poses topless indoors, her long wavy hair draped over her bare sh…"
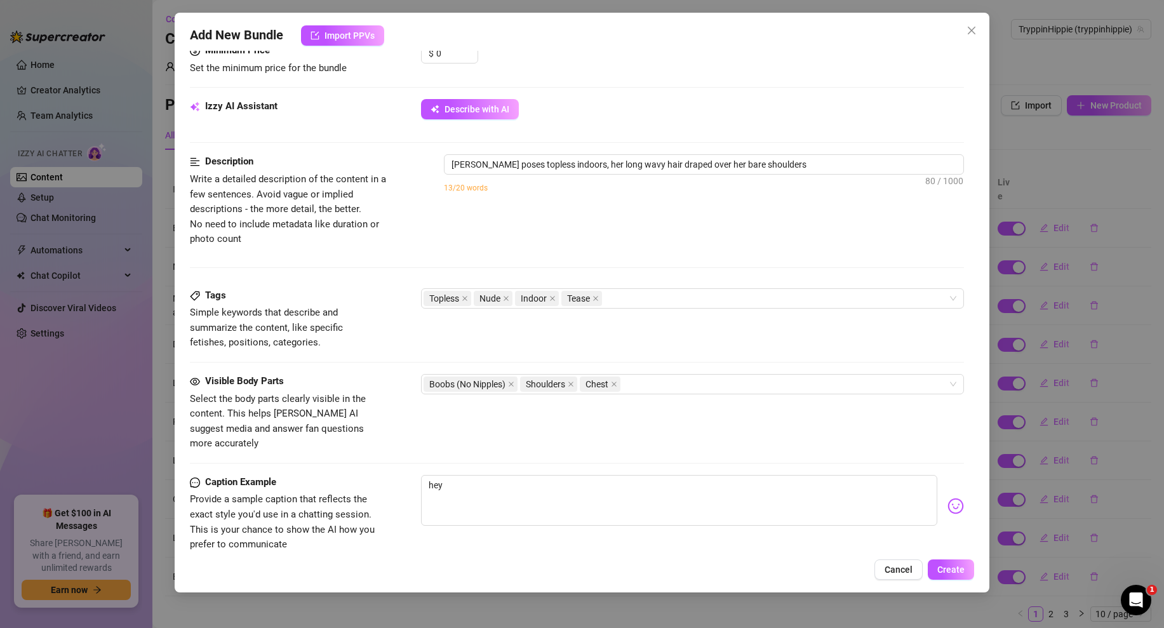
type textarea "[PERSON_NAME] poses topless indoors, her long wavy hair draped over her bare sh…"
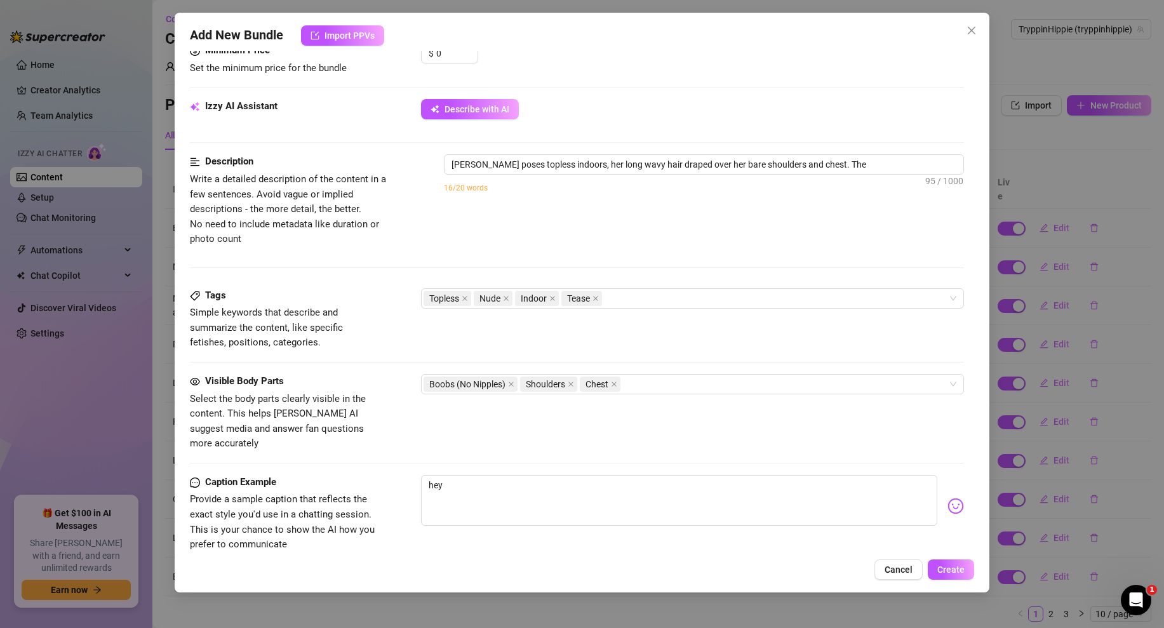
type textarea "[PERSON_NAME] poses topless indoors, her long wavy hair draped over her bare sh…"
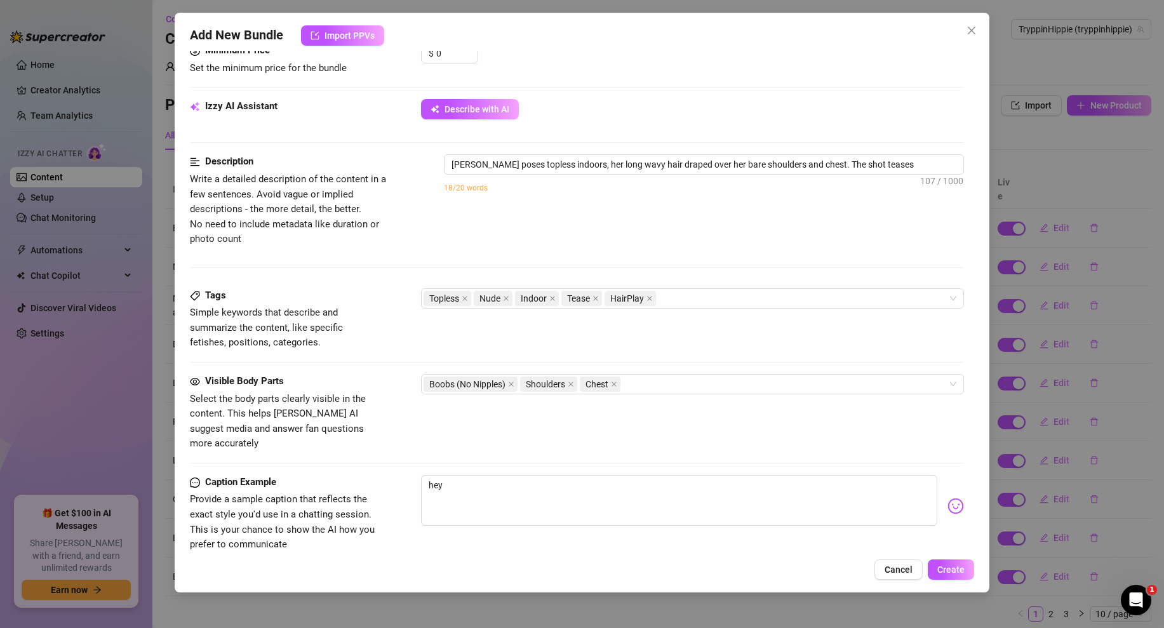
type textarea "[PERSON_NAME] poses topless indoors, her long wavy hair draped over her bare sh…"
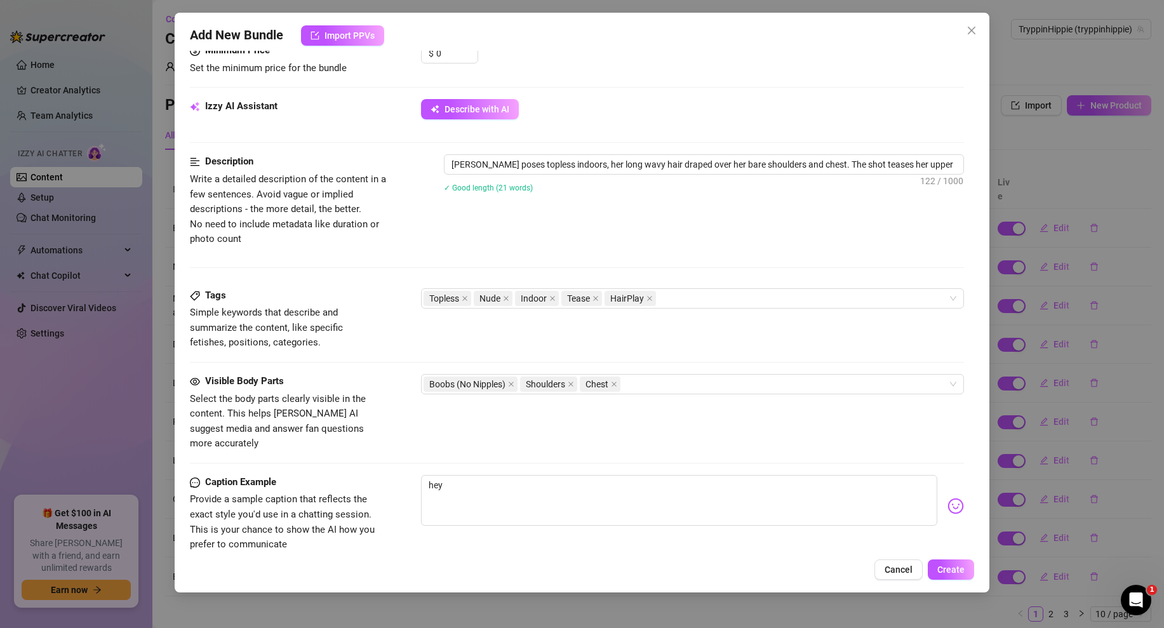
type textarea "[PERSON_NAME] poses topless indoors, her long wavy hair draped over her bare sh…"
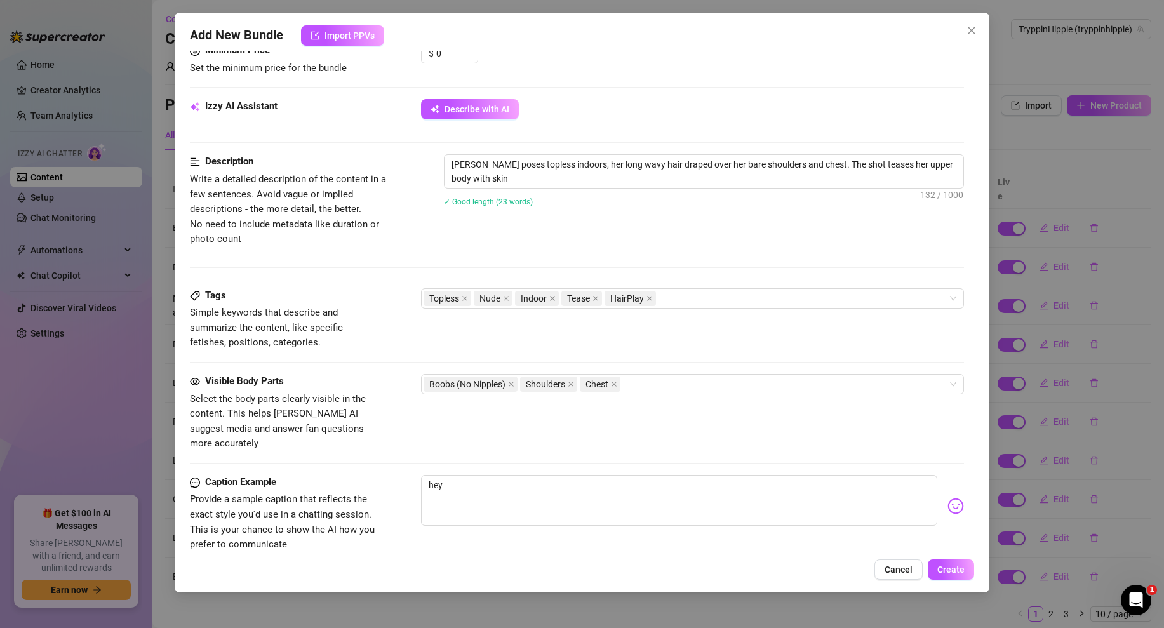
type textarea "[PERSON_NAME] poses topless indoors, her long wavy hair draped over her bare sh…"
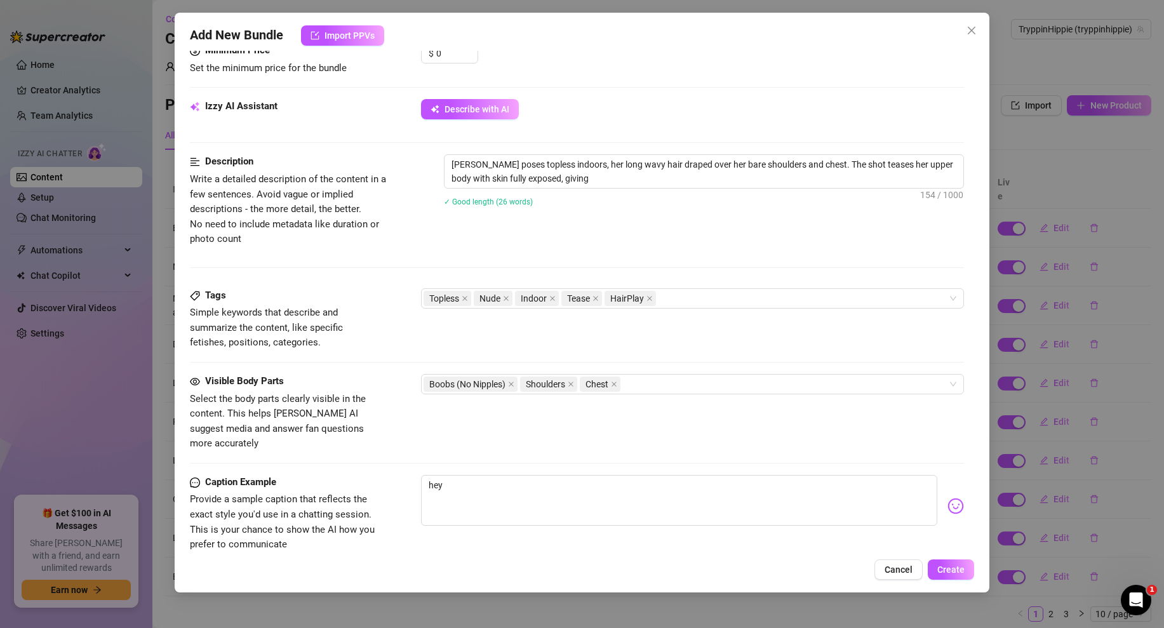
type textarea "[PERSON_NAME] poses topless indoors, her long wavy hair draped over her bare sh…"
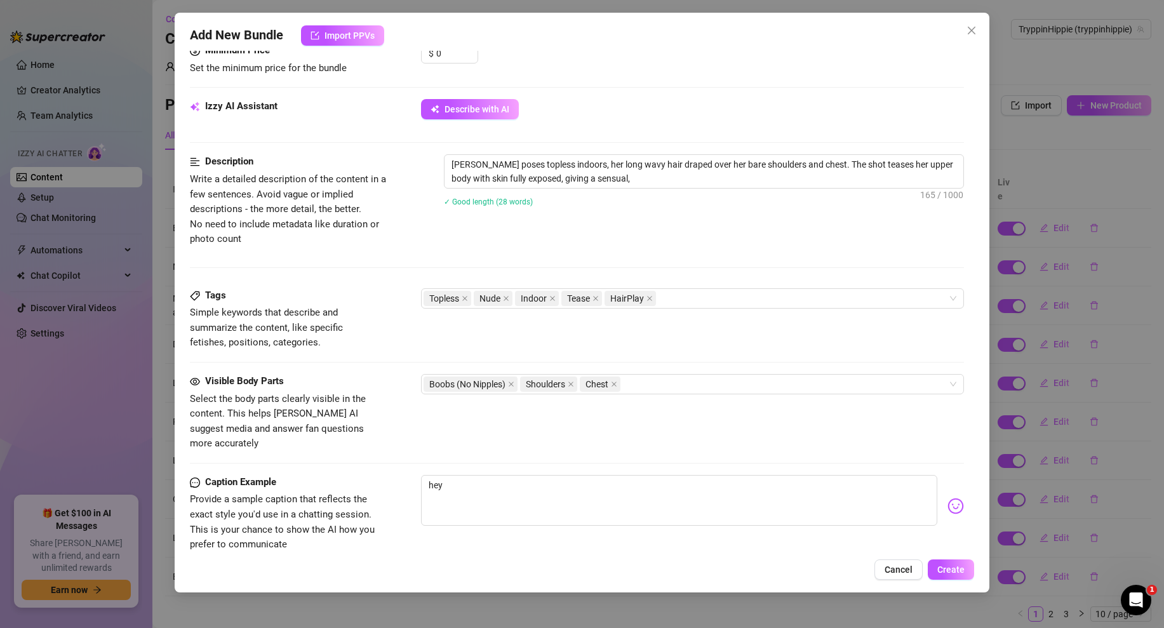
type textarea "[PERSON_NAME] poses topless indoors, her long wavy hair draped over her bare sh…"
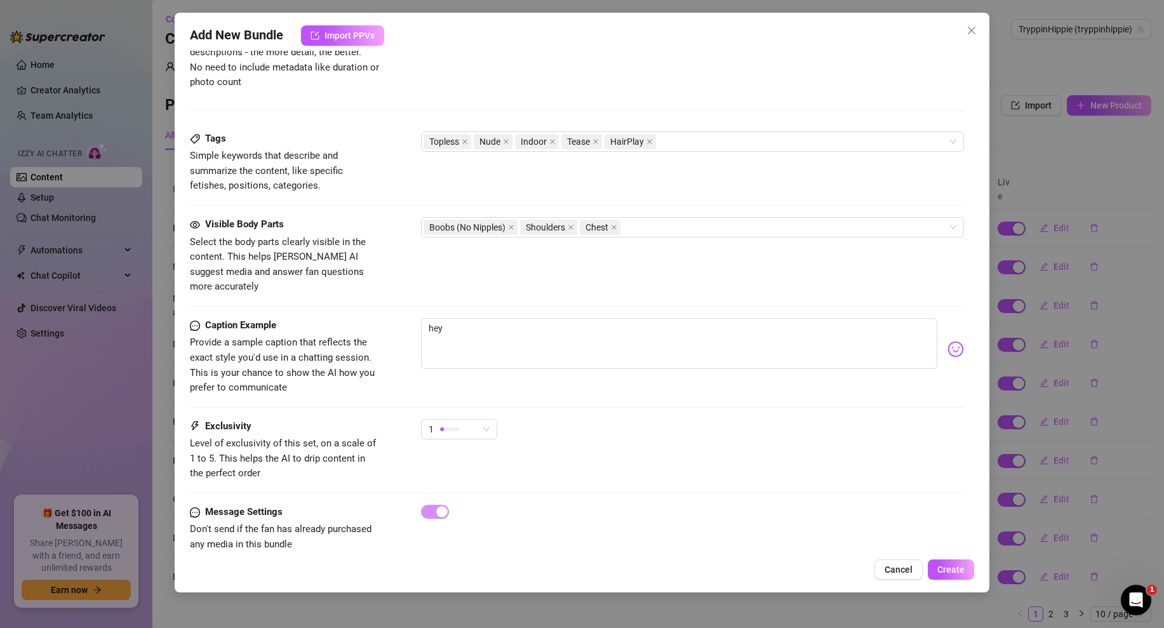
scroll to position [583, 0]
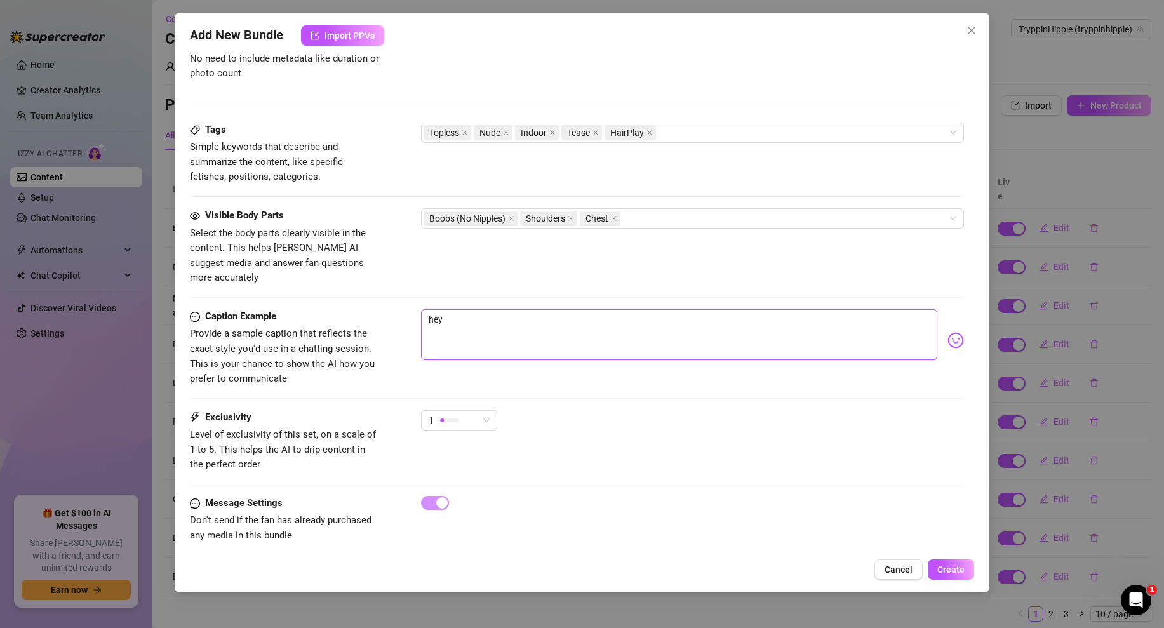
click at [566, 324] on textarea "hey" at bounding box center [679, 334] width 516 height 51
type textarea "hey"
click at [954, 332] on img at bounding box center [955, 340] width 17 height 17
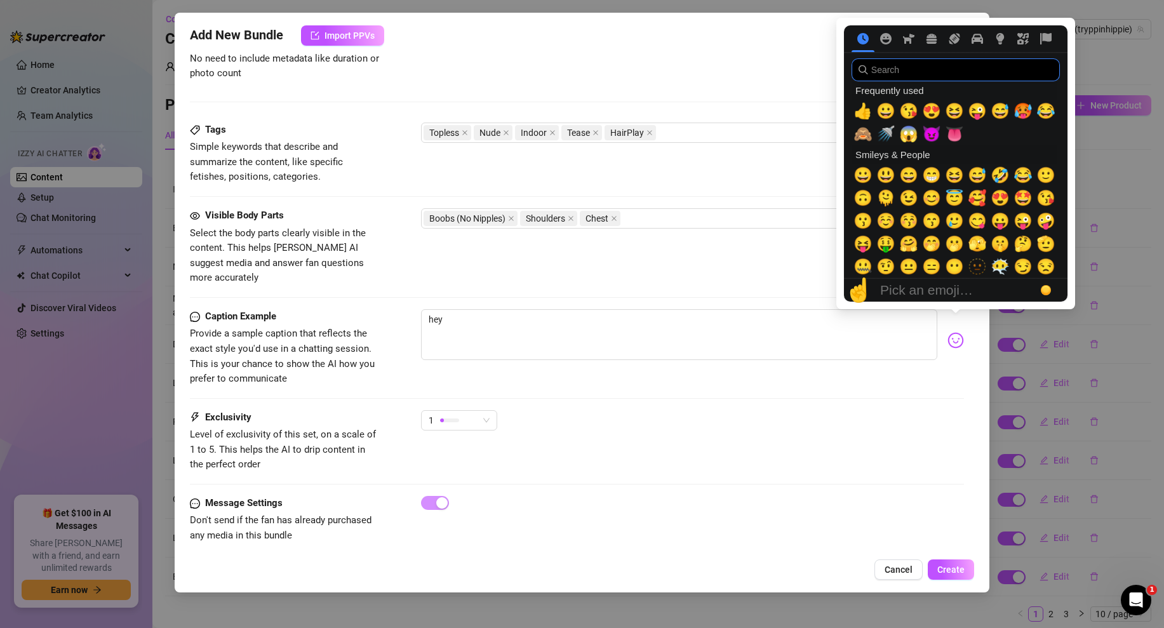
click at [891, 77] on input "search" at bounding box center [955, 69] width 208 height 23
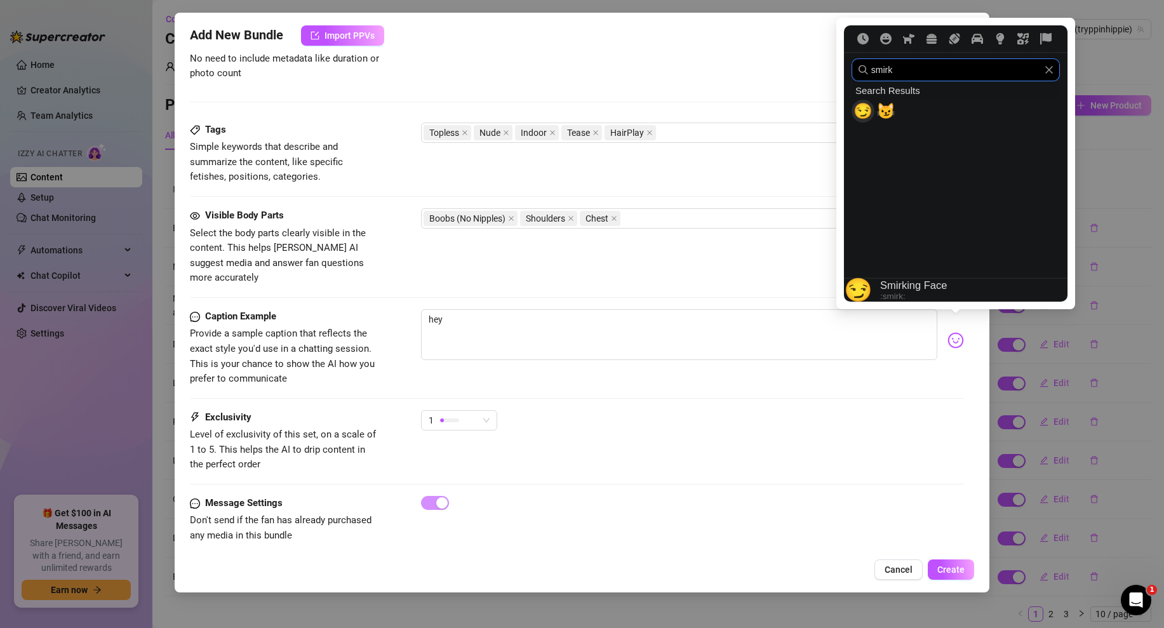
type input "smirk"
click at [855, 116] on span "😏" at bounding box center [862, 111] width 19 height 18
type textarea "hey 😏"
click at [855, 116] on span "😏" at bounding box center [862, 111] width 19 height 18
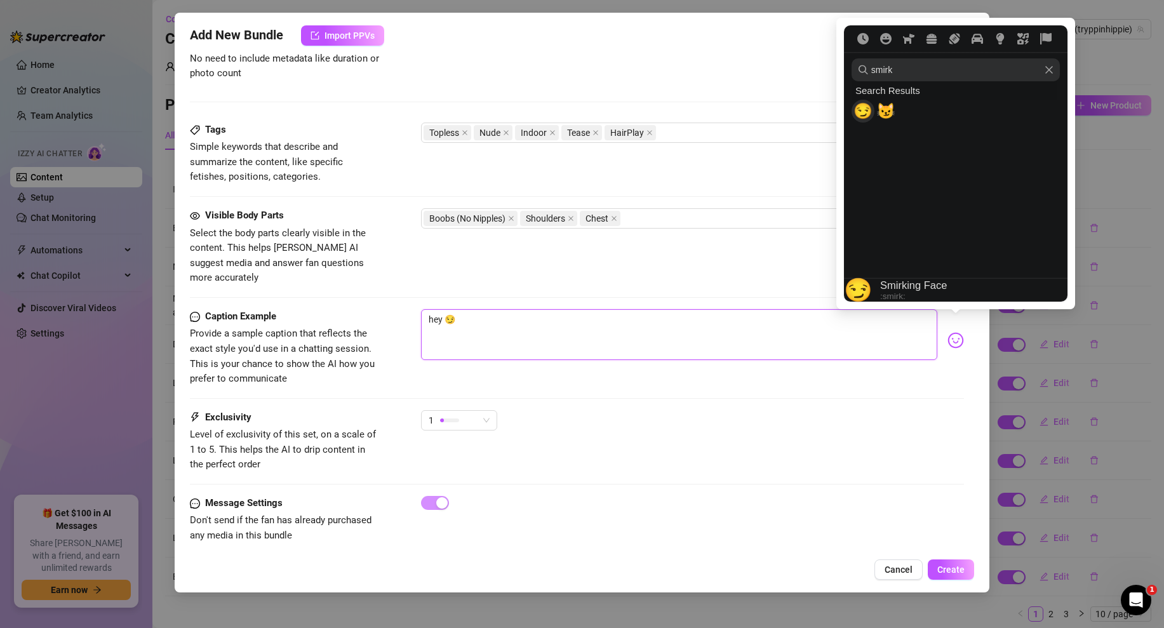
type textarea "hey 😏😏"
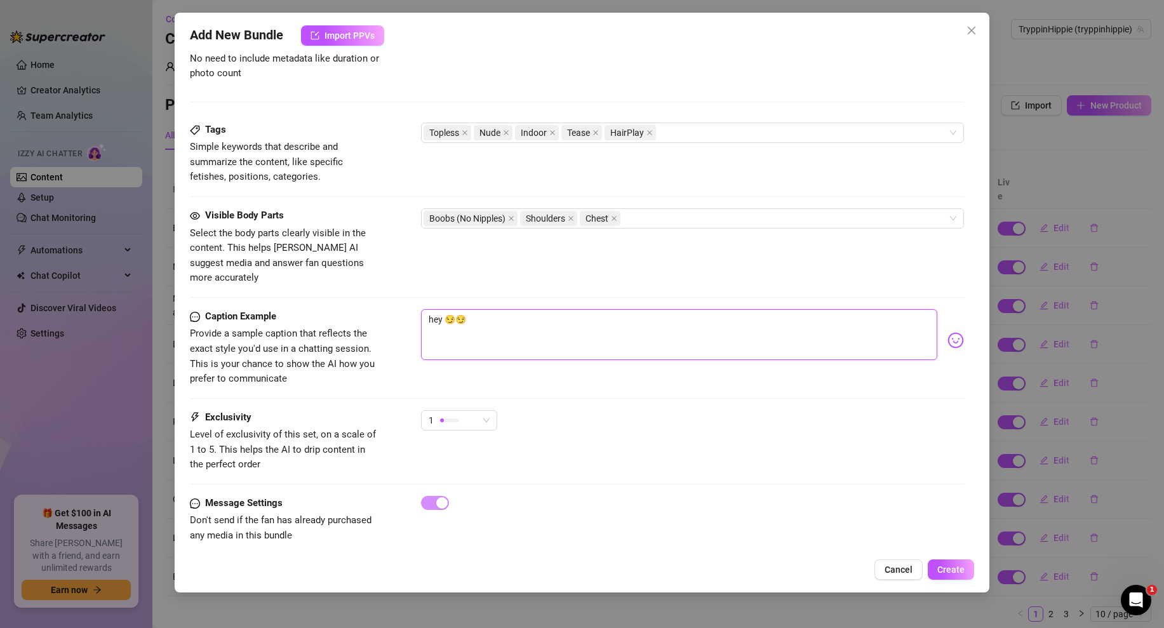
type textarea "hey 😏😏"
click at [642, 250] on div "Visible Body Parts Select the body parts clearly visible in the content. This h…" at bounding box center [577, 246] width 774 height 77
click at [538, 309] on textarea "hey 😏😏" at bounding box center [679, 334] width 516 height 51
type textarea "hey 😏"
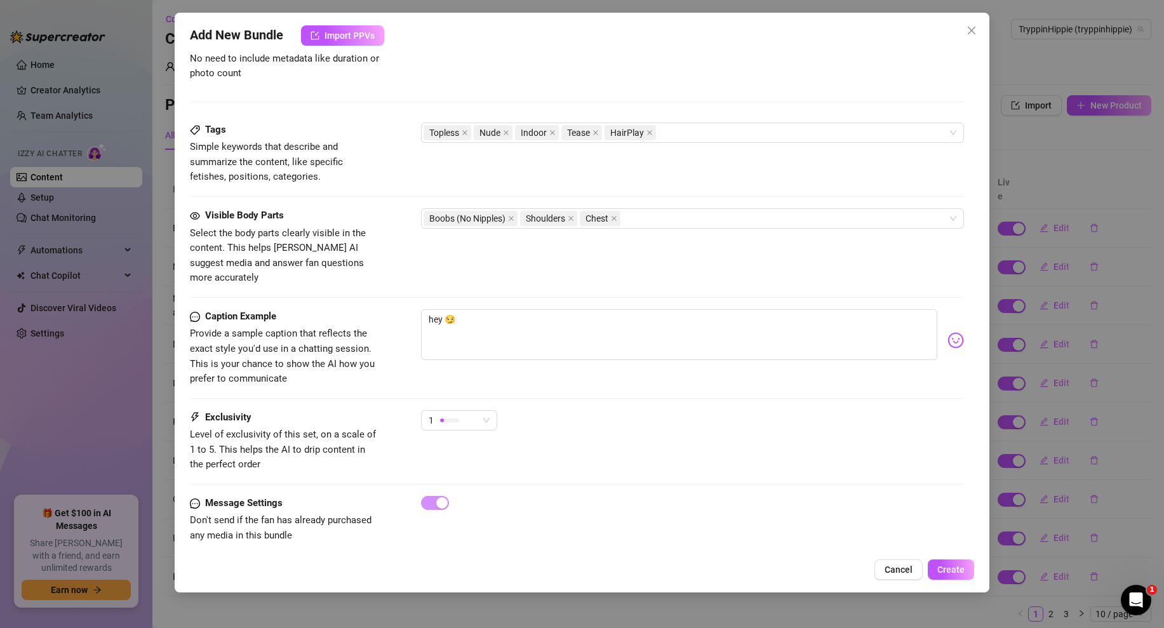
click at [597, 415] on div "1" at bounding box center [692, 426] width 543 height 32
click at [971, 571] on button "Create" at bounding box center [951, 569] width 46 height 20
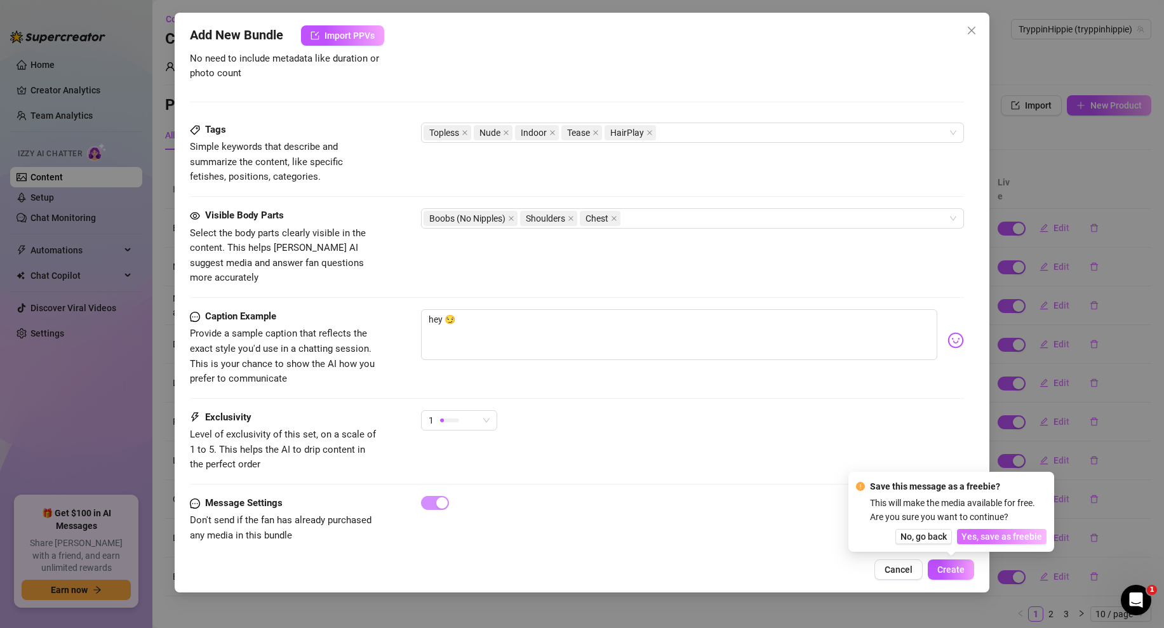
click at [1020, 537] on span "Yes, save as freebie" at bounding box center [1001, 536] width 81 height 10
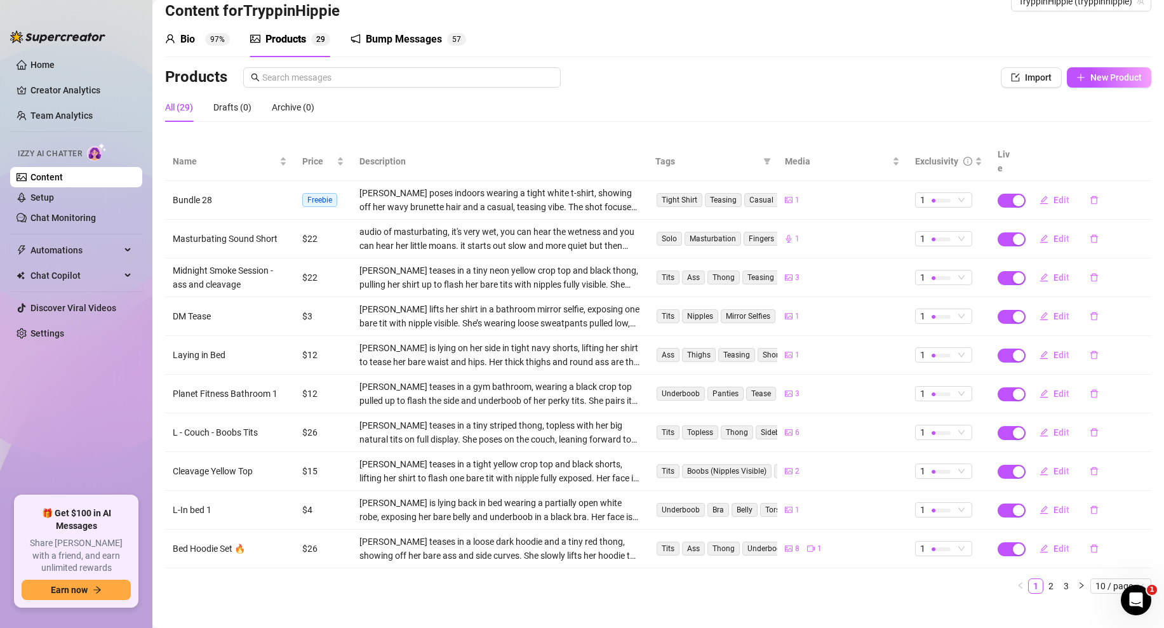
scroll to position [0, 0]
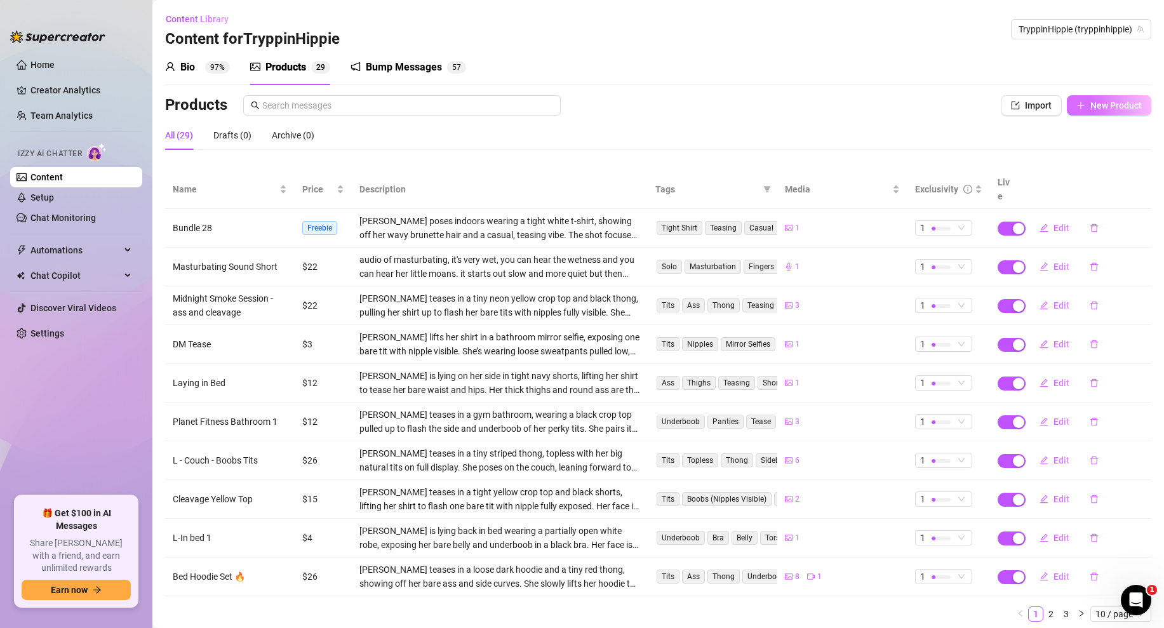
click at [1119, 109] on span "New Product" at bounding box center [1115, 105] width 51 height 10
type textarea "Type your message here..."
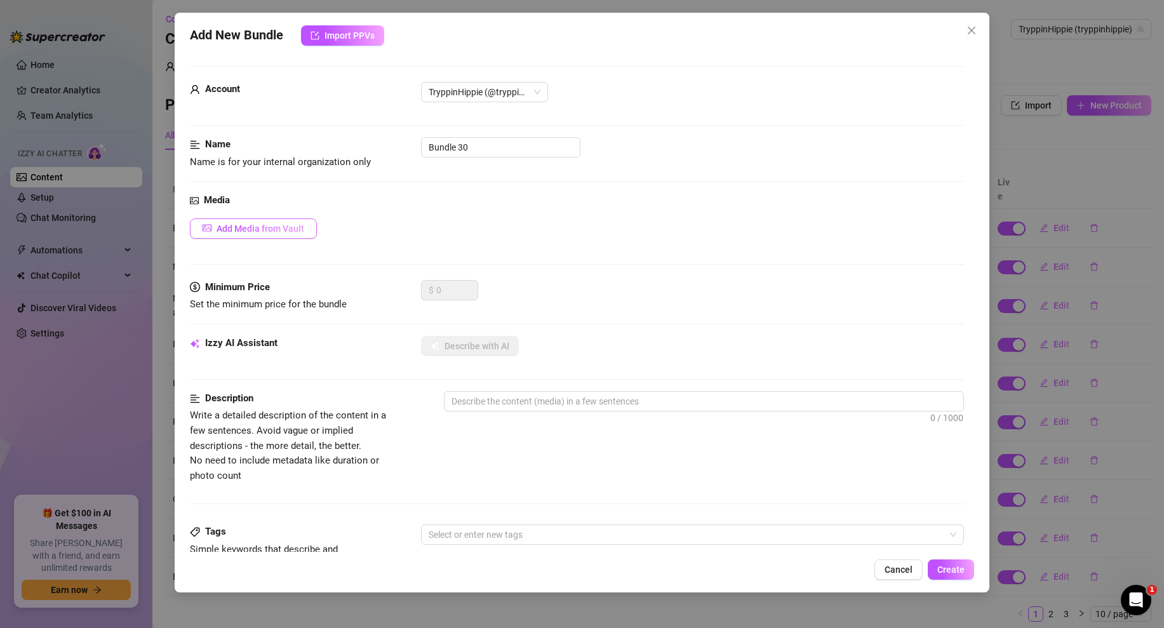
click at [276, 227] on span "Add Media from Vault" at bounding box center [260, 228] width 88 height 10
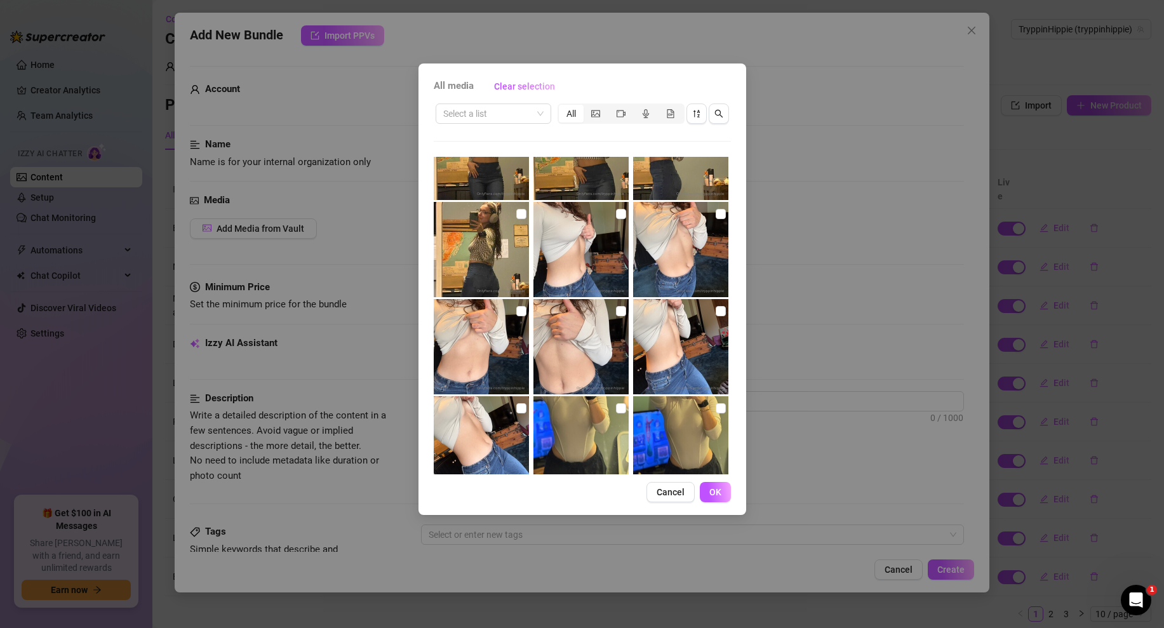
scroll to position [3171, 0]
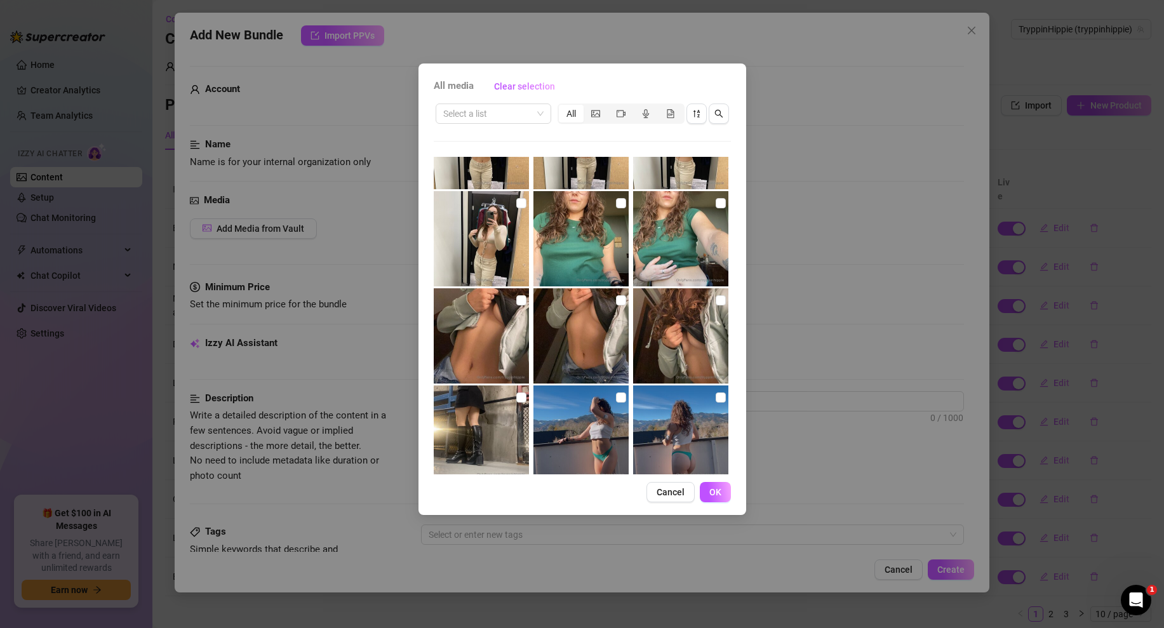
click at [639, 305] on img at bounding box center [680, 335] width 95 height 95
checkbox input "true"
click at [616, 204] on input "checkbox" at bounding box center [621, 203] width 10 height 10
checkbox input "true"
click at [723, 201] on input "checkbox" at bounding box center [721, 203] width 10 height 10
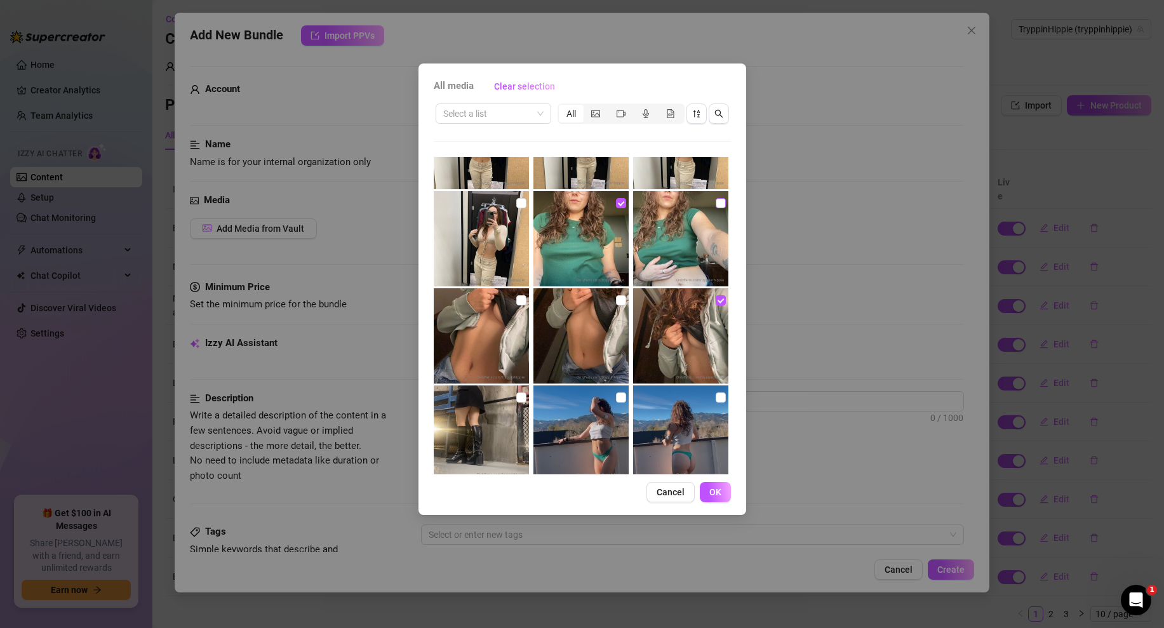
checkbox input "true"
click at [620, 206] on input "checkbox" at bounding box center [621, 203] width 10 height 10
checkbox input "false"
click at [722, 496] on button "OK" at bounding box center [715, 492] width 31 height 20
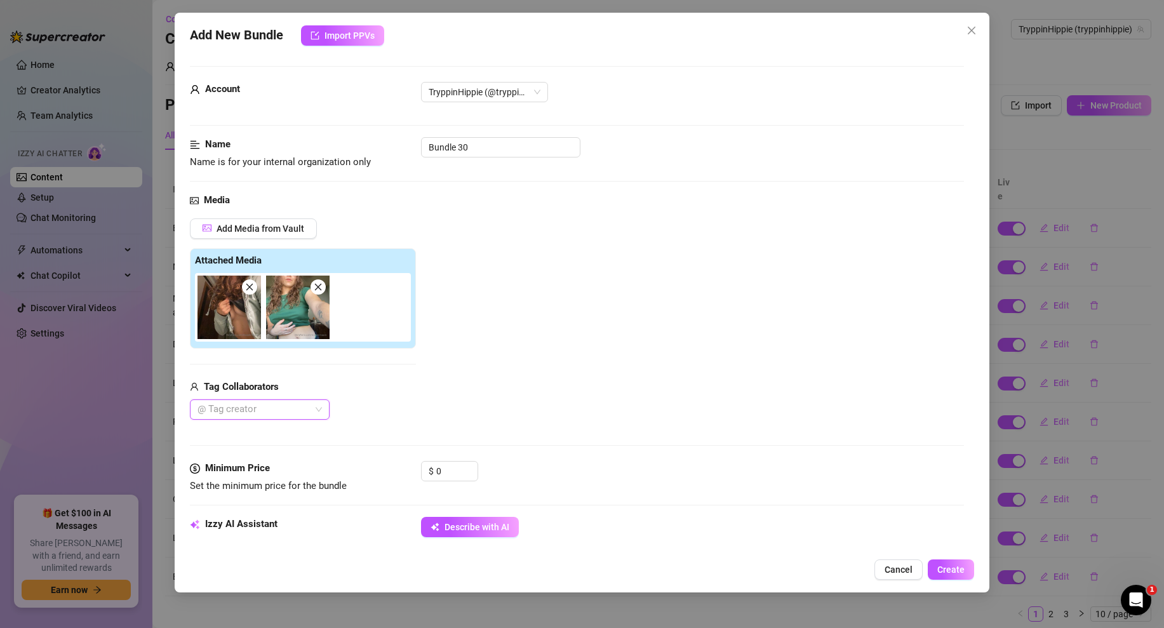
click at [250, 285] on icon "close" at bounding box center [249, 287] width 7 height 7
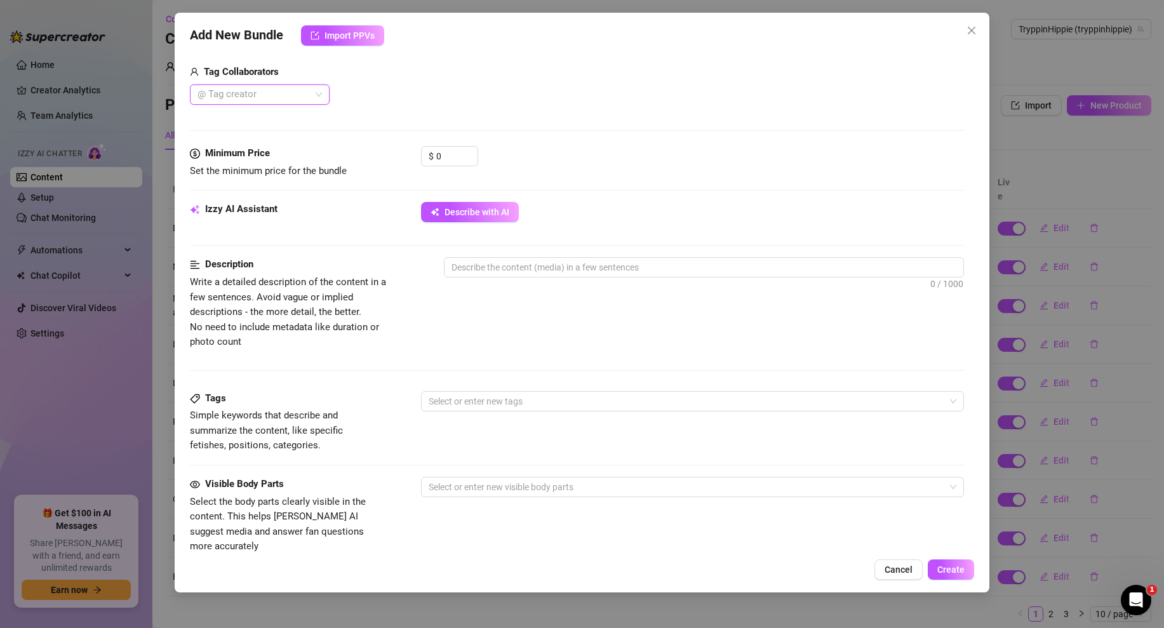
scroll to position [301, 0]
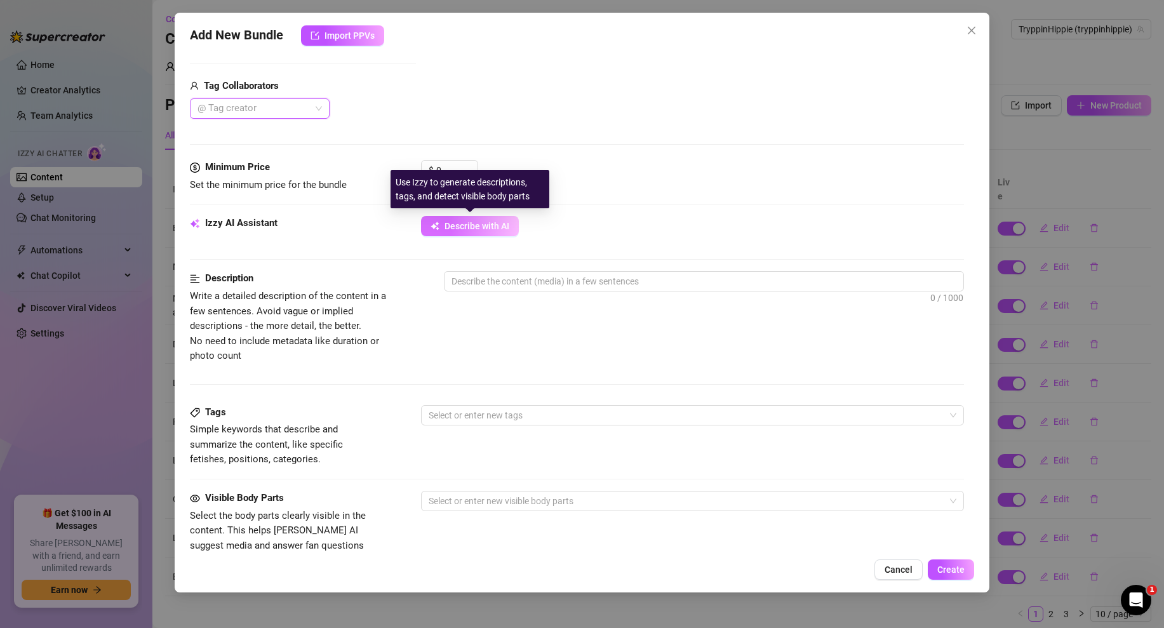
click at [470, 222] on span "Describe with AI" at bounding box center [476, 226] width 65 height 10
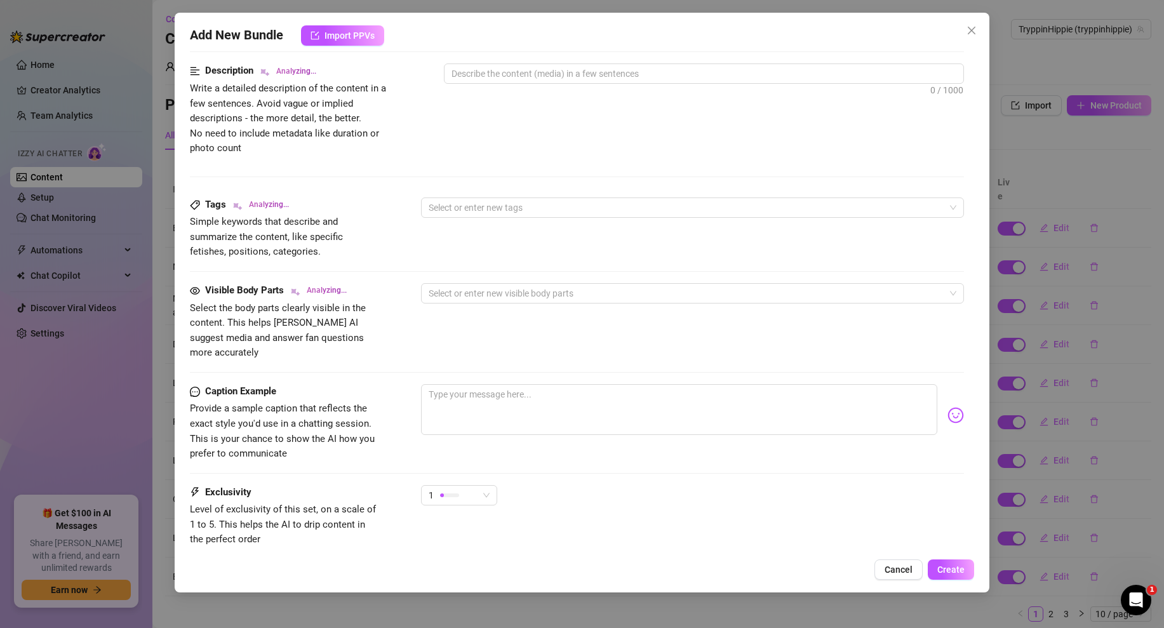
scroll to position [583, 0]
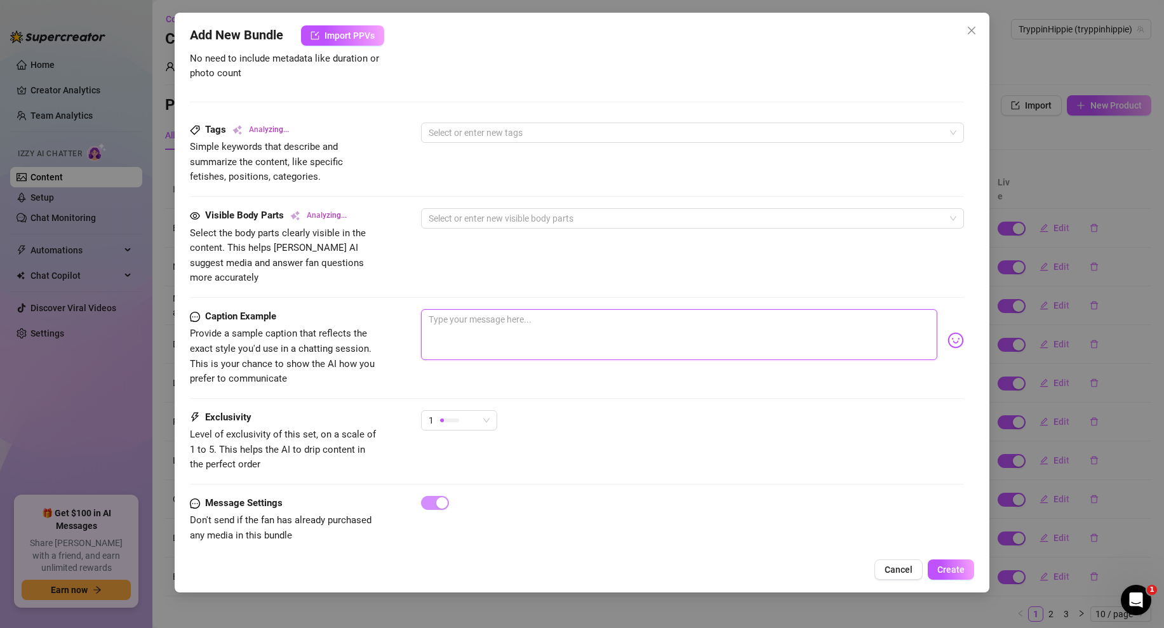
click at [516, 316] on textarea at bounding box center [679, 334] width 516 height 51
type textarea "h"
type textarea "he"
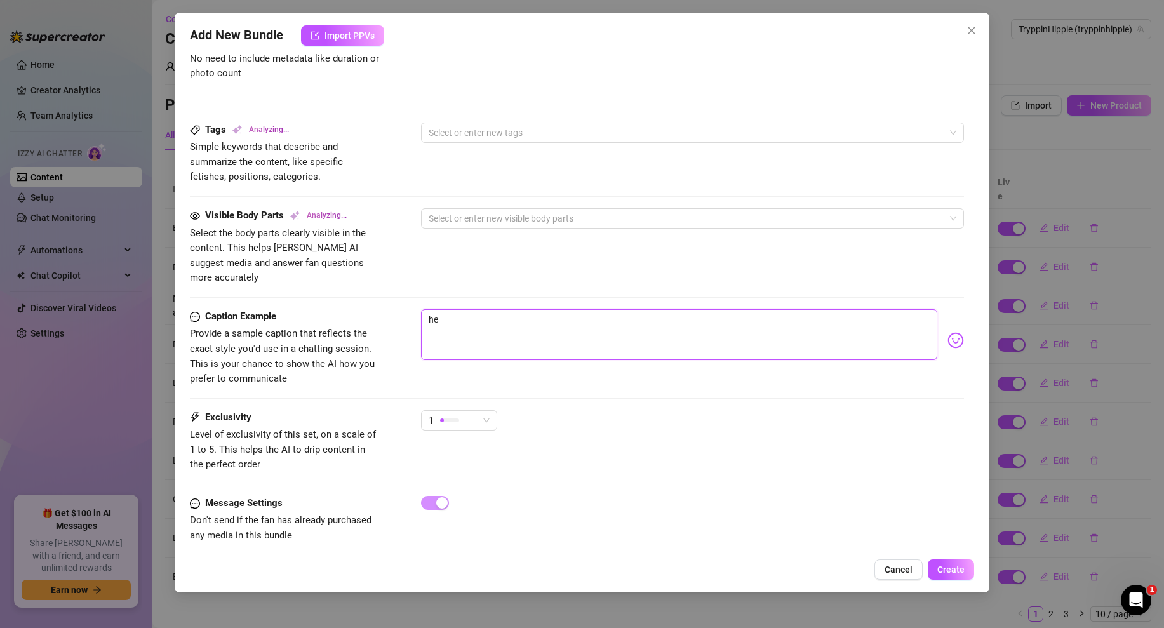
type textarea "hey"
type textarea "[PERSON_NAME]"
type textarea "[PERSON_NAME] wears"
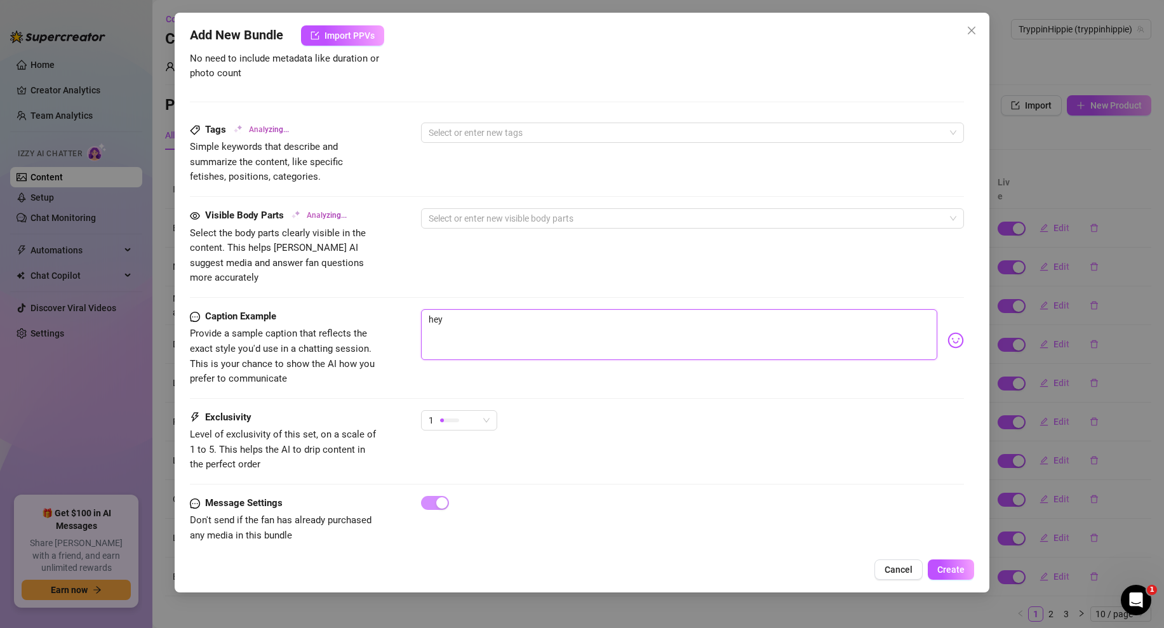
type textarea "[PERSON_NAME] wears"
type textarea "[PERSON_NAME] wears a"
type textarea "[PERSON_NAME] wears a tight"
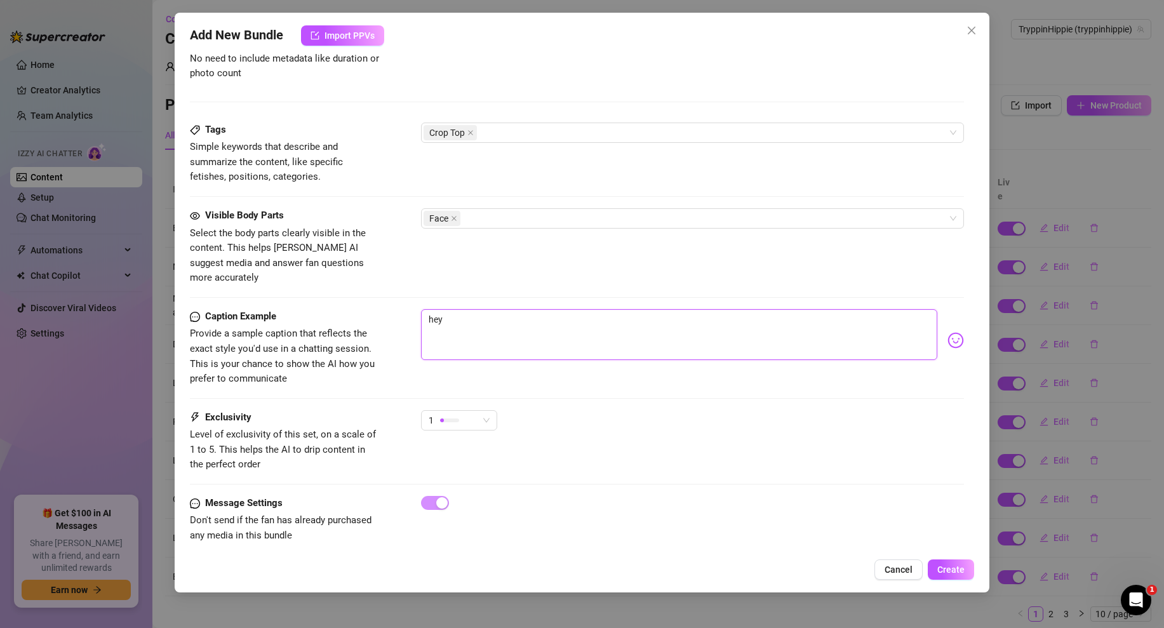
type textarea "[PERSON_NAME] wears a tight green"
type textarea "[PERSON_NAME] wears a tight green crop"
type textarea "hey."
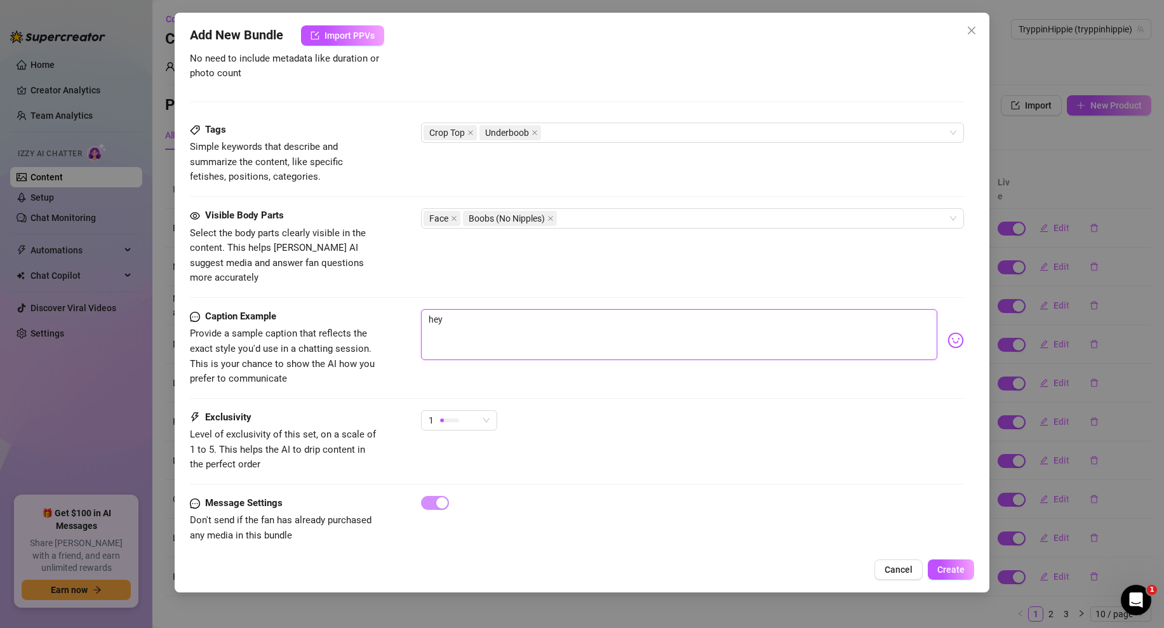
type textarea "hey."
type textarea "[PERSON_NAME] wears a tight green crop top,"
type textarea "hey.."
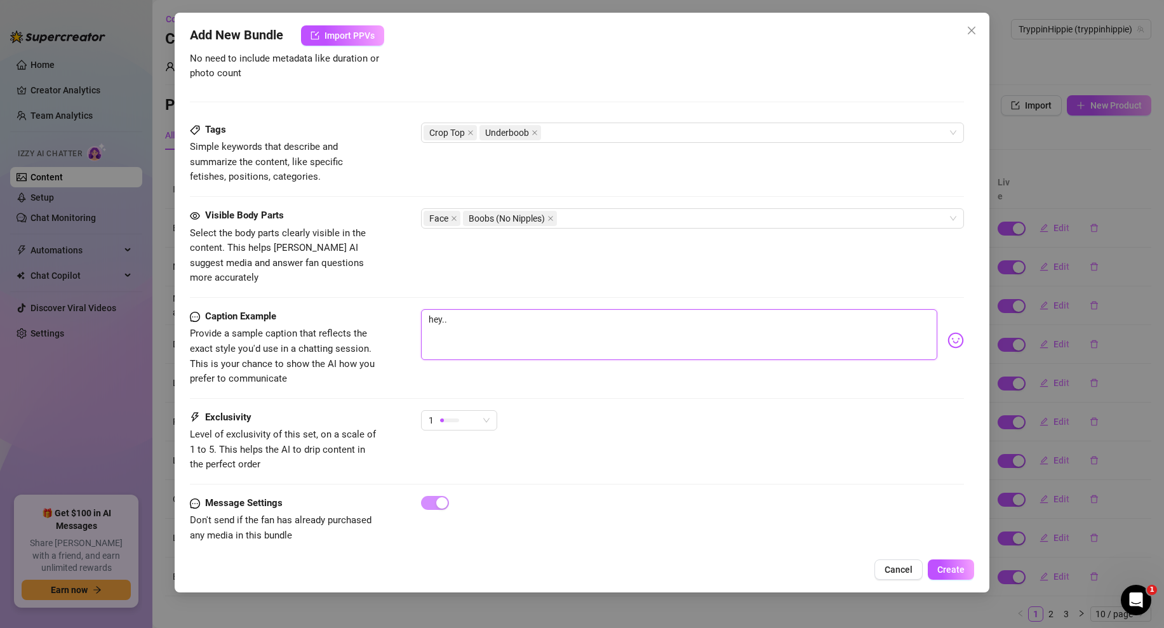
type textarea "[PERSON_NAME] wears a tight green crop top, showing"
type textarea "[PERSON_NAME] wears a tight green crop top, showing off"
type textarea "hey..."
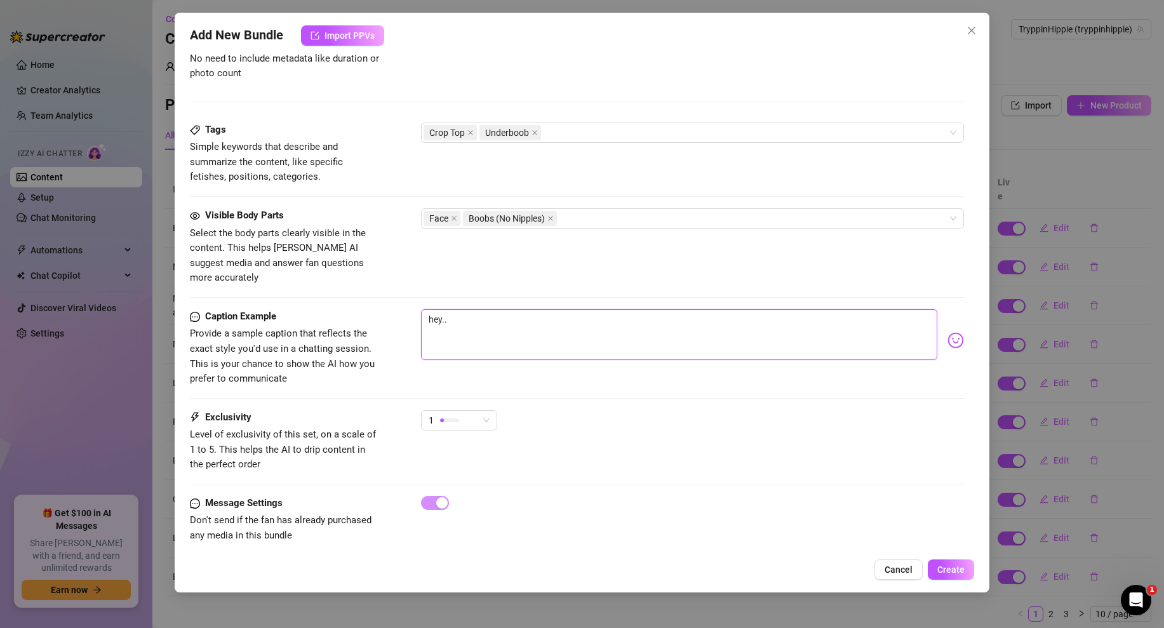
type textarea "hey..."
type textarea "[PERSON_NAME] wears a tight green crop top, showing off her"
click at [521, 329] on textarea "hey...😏" at bounding box center [679, 334] width 516 height 51
click at [950, 569] on span "Create" at bounding box center [950, 569] width 27 height 10
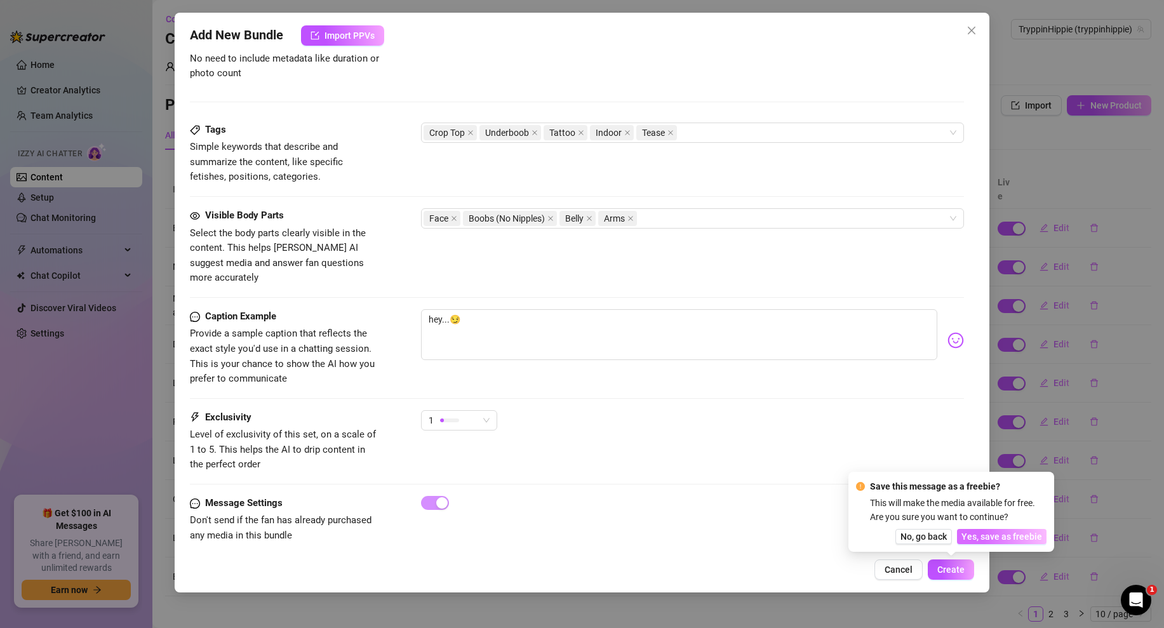
click at [994, 532] on span "Yes, save as freebie" at bounding box center [1001, 536] width 81 height 10
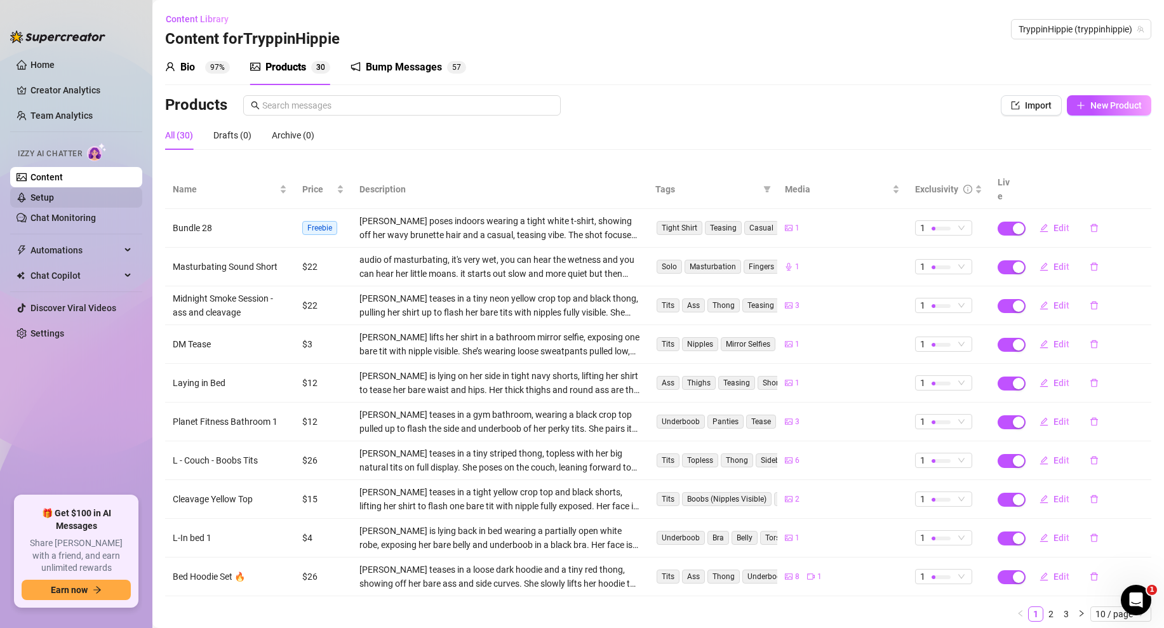
click at [54, 203] on link "Setup" at bounding box center [41, 197] width 23 height 10
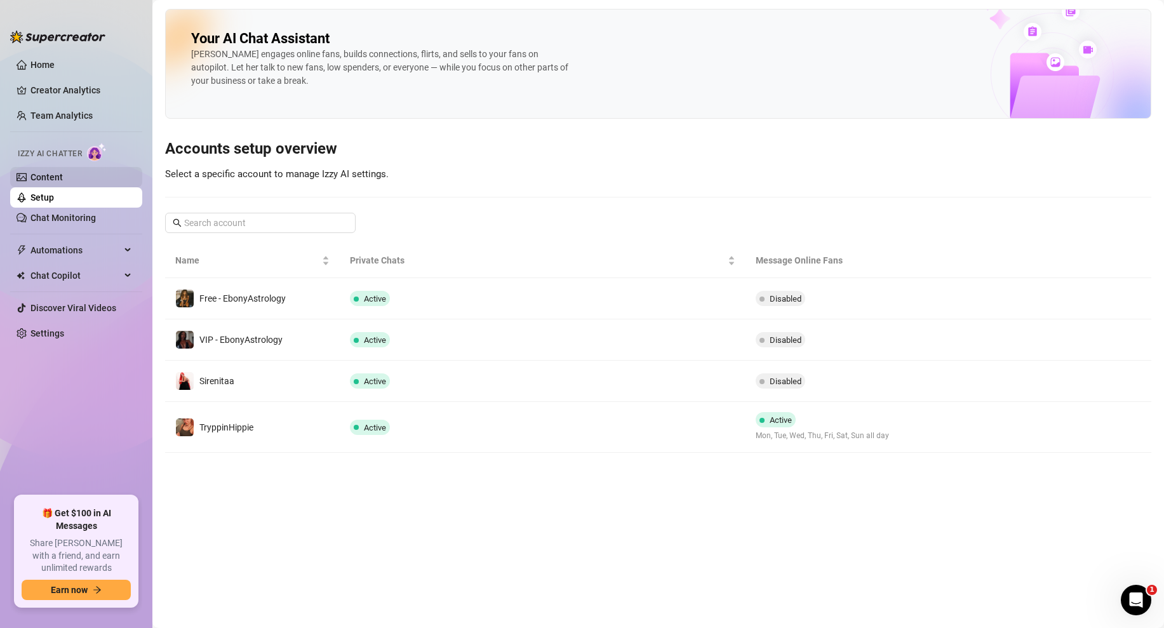
click at [63, 179] on link "Content" at bounding box center [46, 177] width 32 height 10
